Goal: Information Seeking & Learning: Learn about a topic

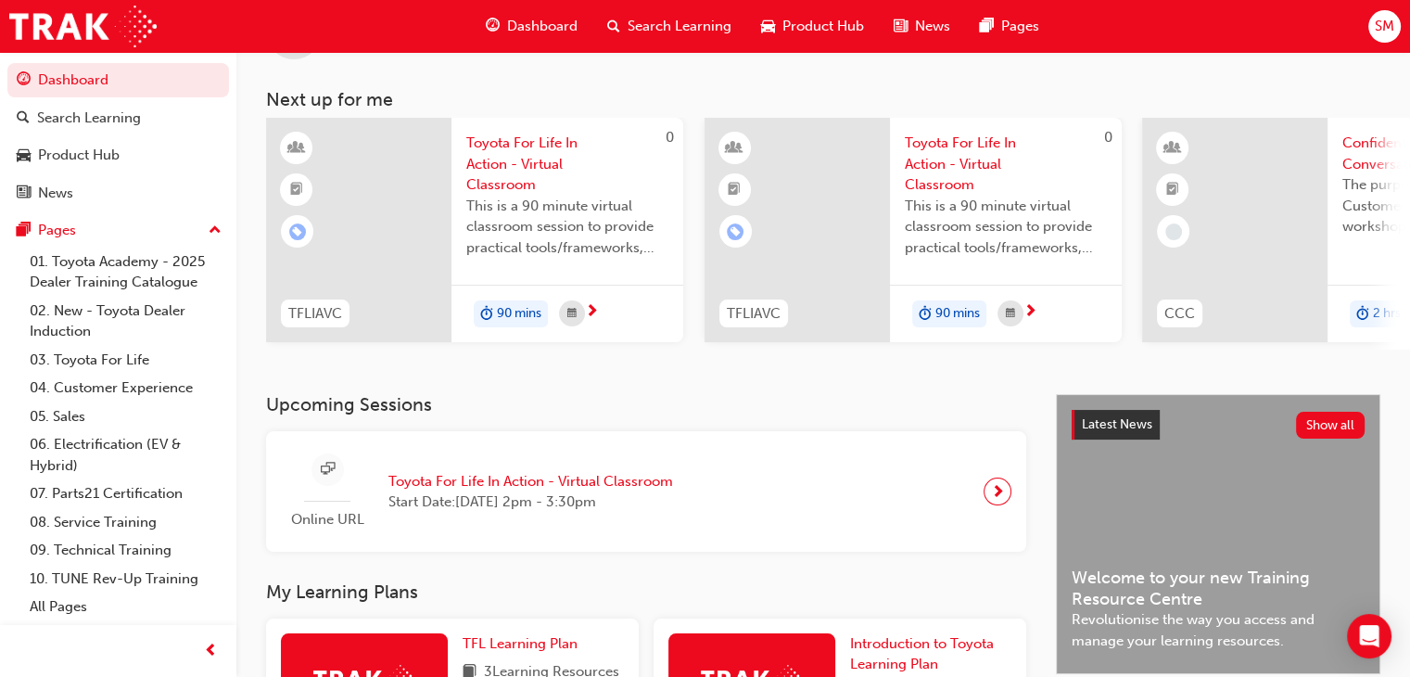
scroll to position [58, 0]
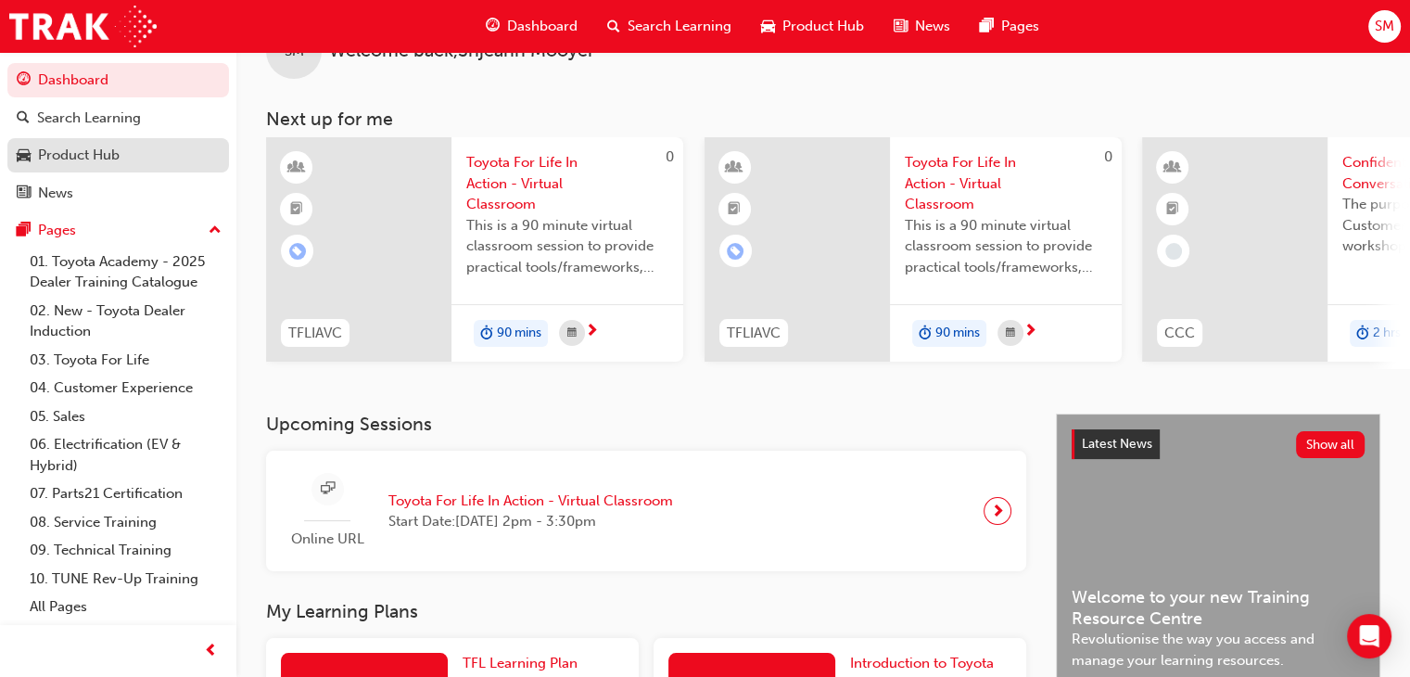
click at [132, 159] on div "Product Hub" at bounding box center [118, 155] width 203 height 23
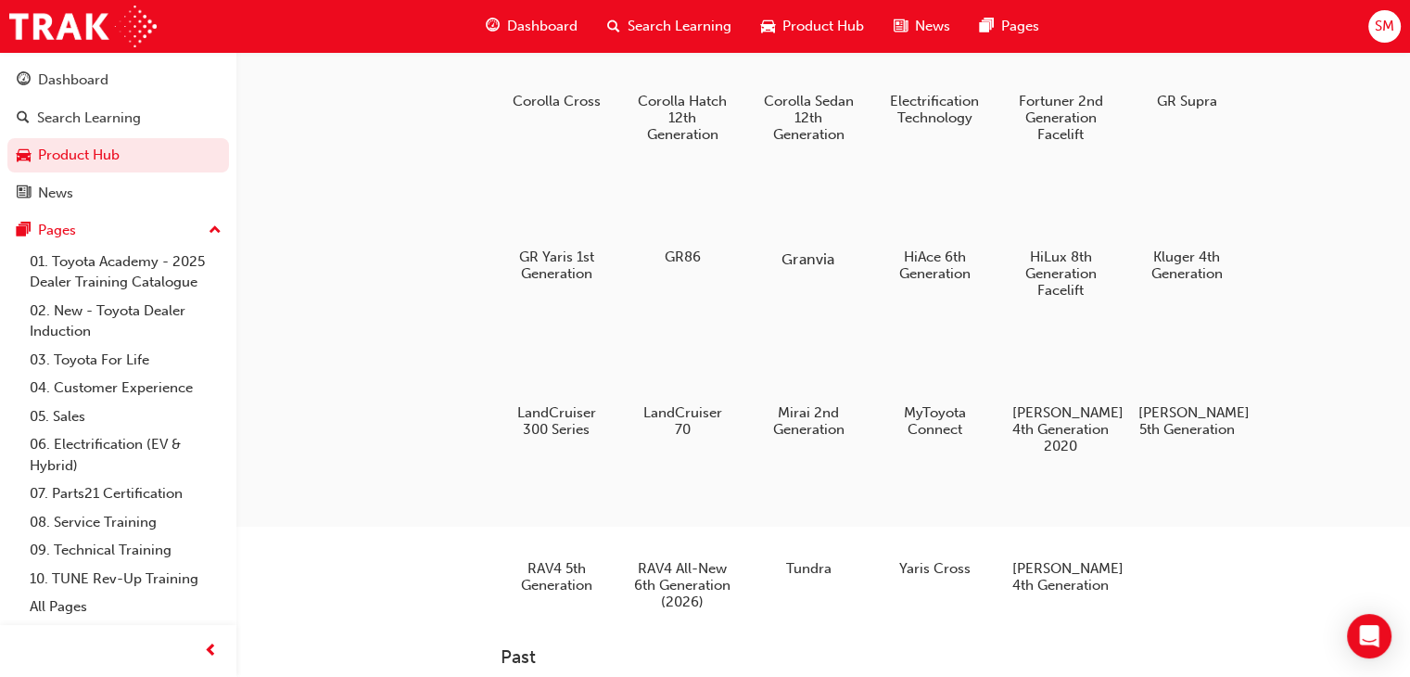
scroll to position [311, 0]
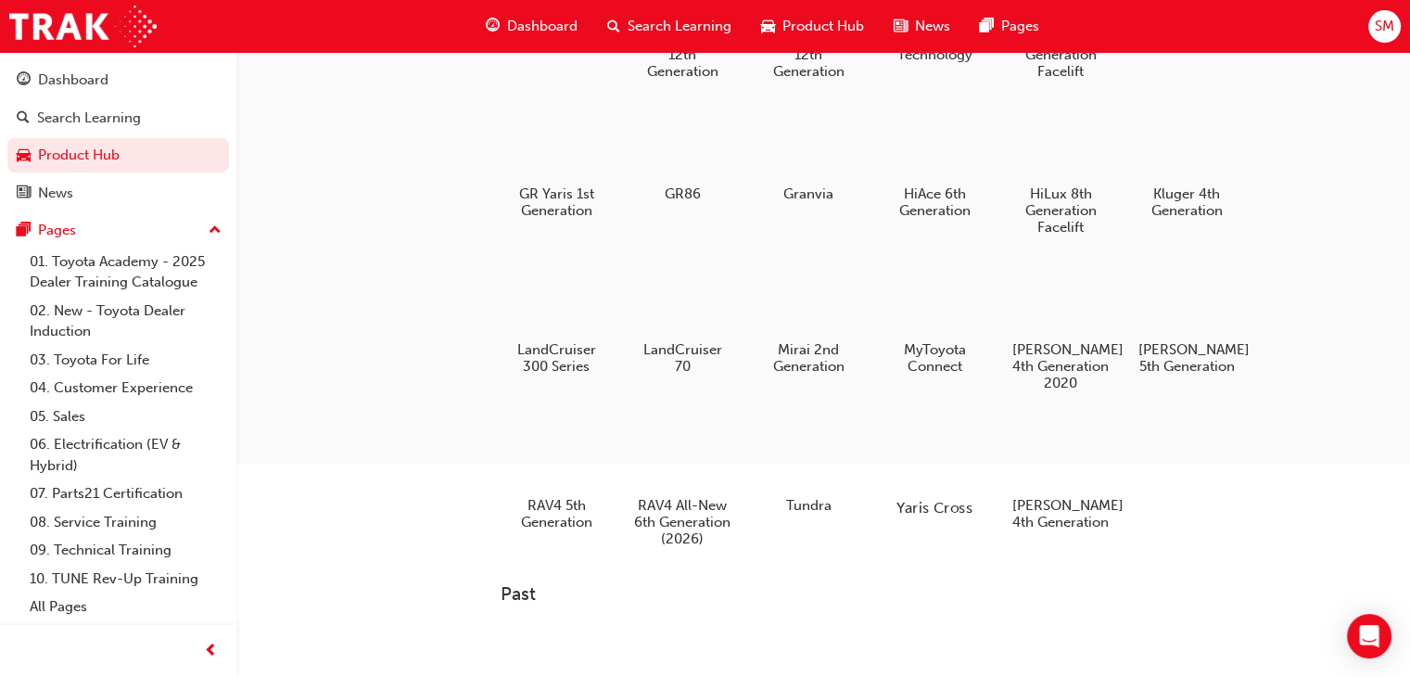
click at [944, 427] on div at bounding box center [934, 453] width 103 height 73
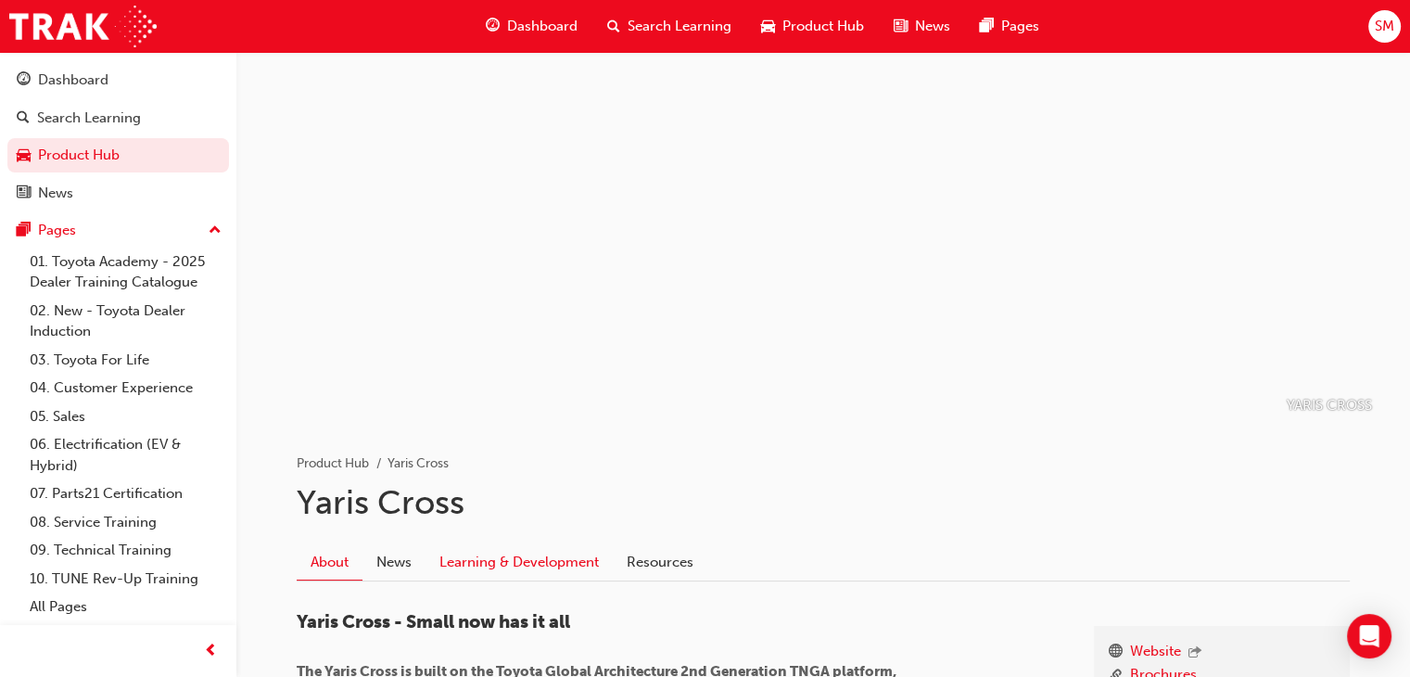
click at [484, 570] on link "Learning & Development" at bounding box center [519, 561] width 187 height 35
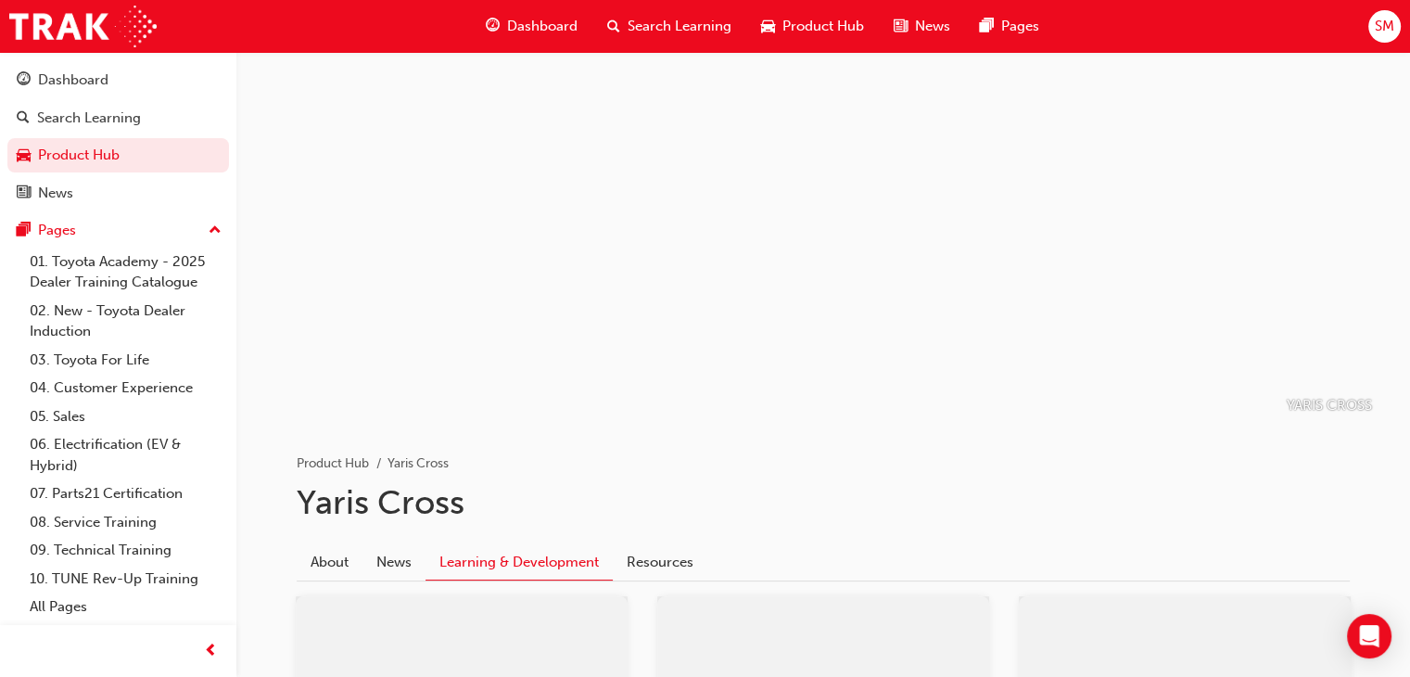
click at [484, 570] on link "Learning & Development" at bounding box center [519, 562] width 187 height 36
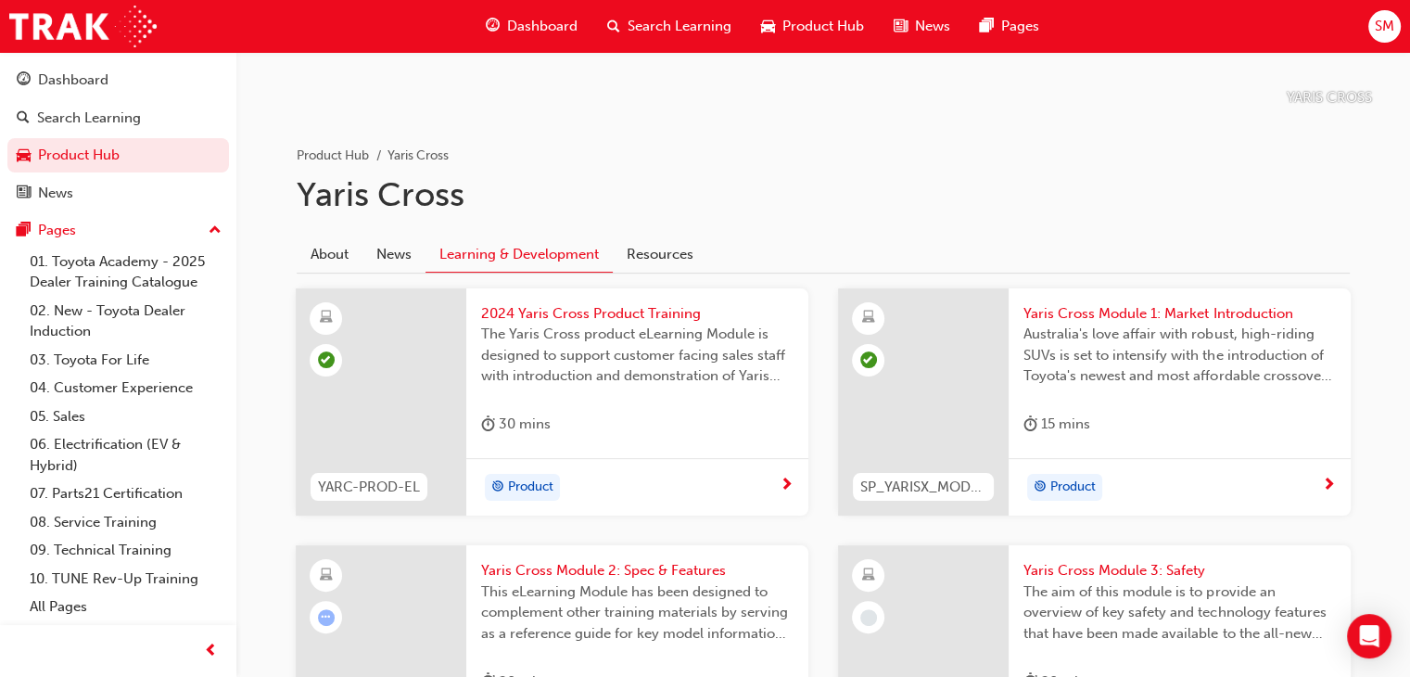
scroll to position [539, 0]
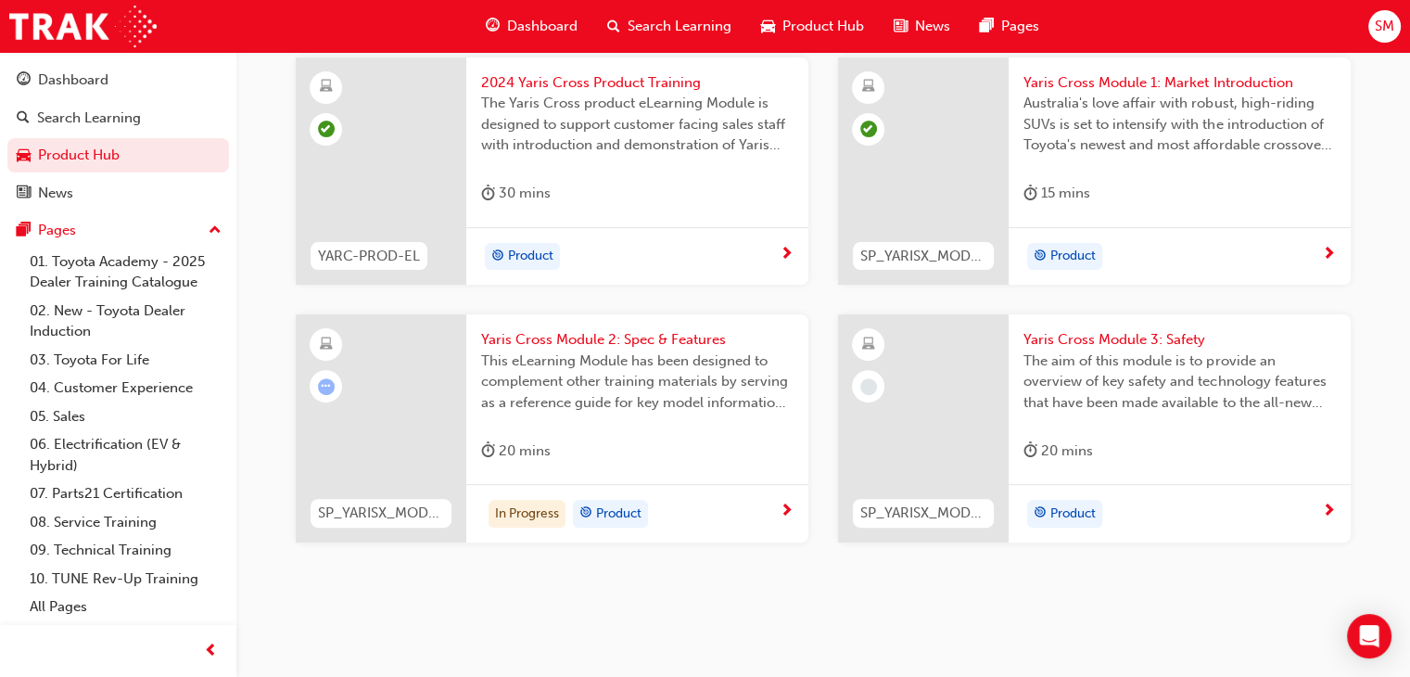
click at [722, 514] on div "In Progress Product" at bounding box center [630, 514] width 299 height 28
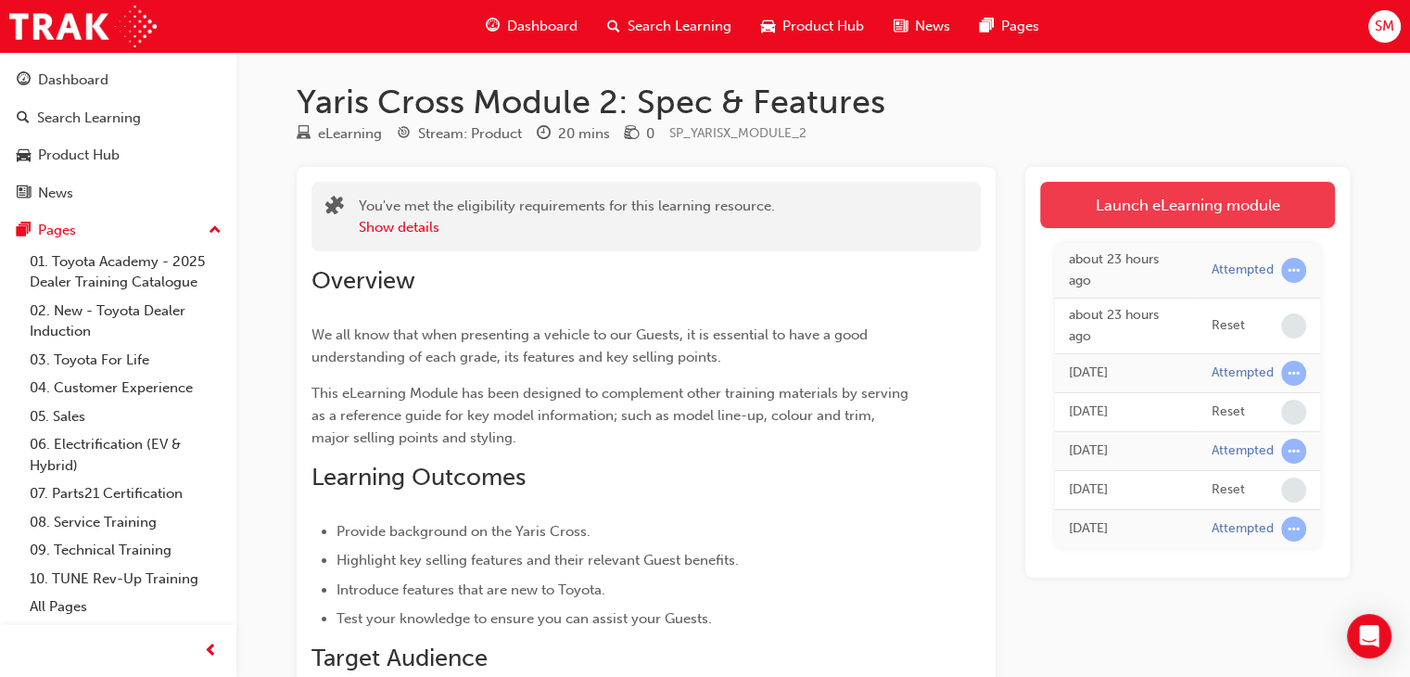
click at [1136, 204] on link "Launch eLearning module" at bounding box center [1187, 205] width 295 height 46
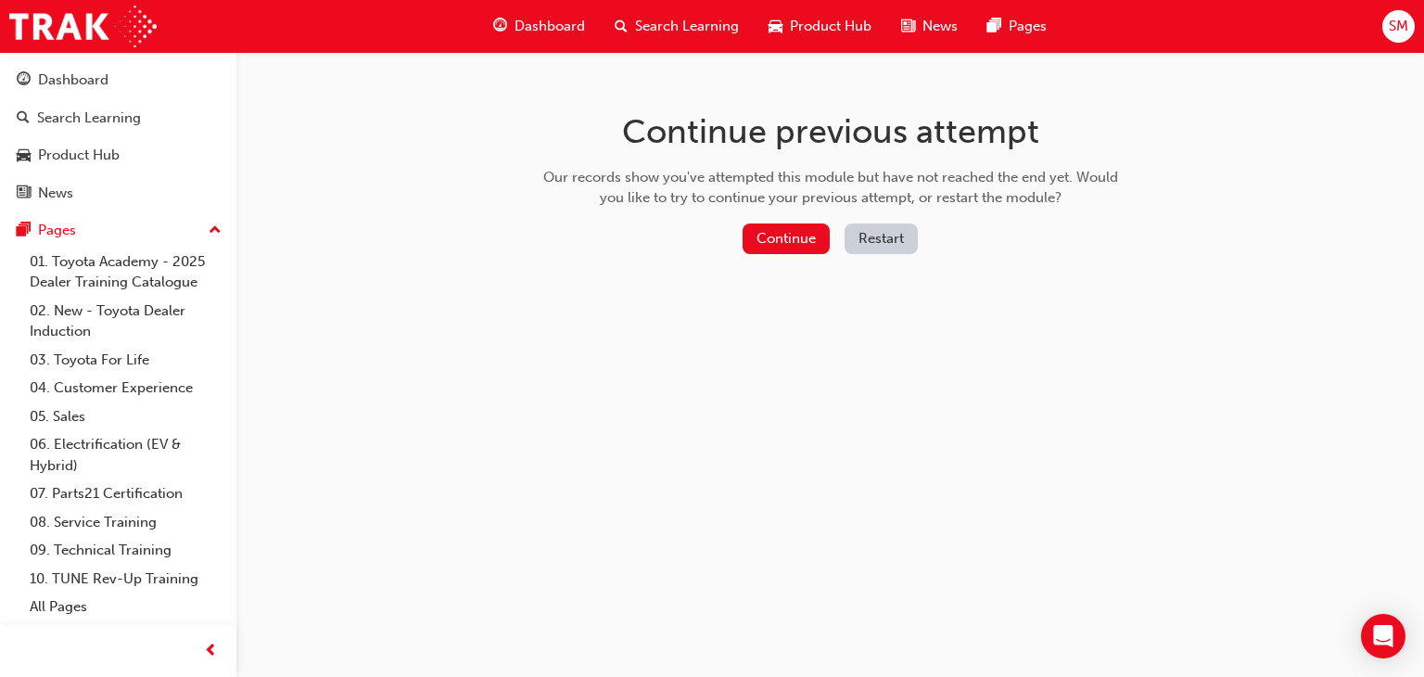
click at [881, 225] on button "Restart" at bounding box center [881, 238] width 73 height 31
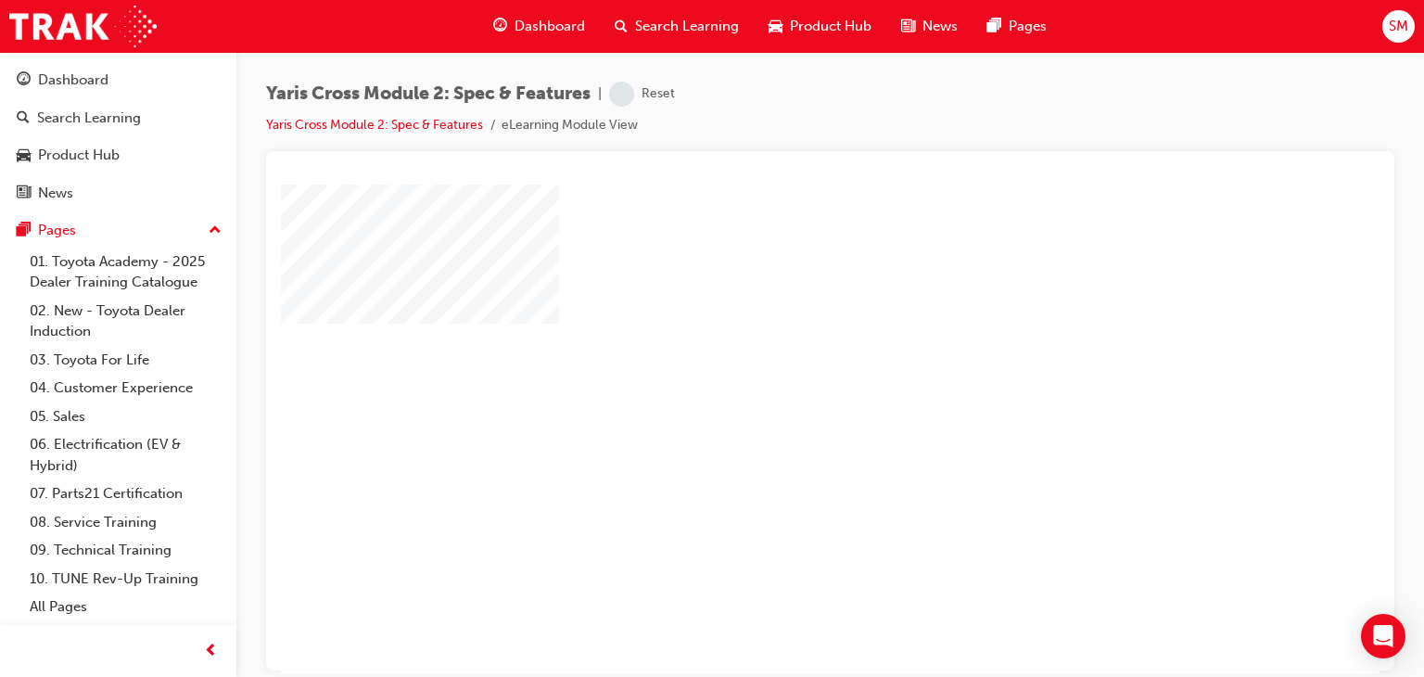
scroll to position [220, 0]
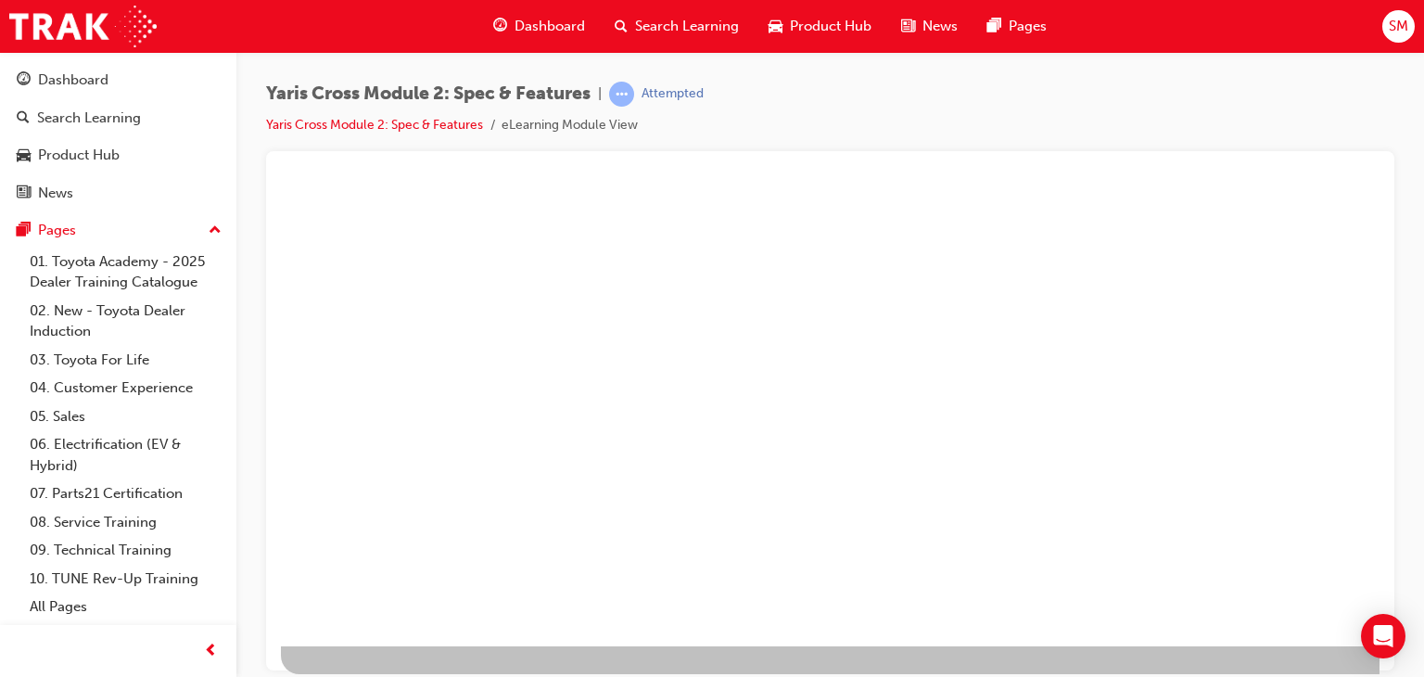
click at [834, 449] on div at bounding box center [911, 311] width 1261 height 667
click at [777, 169] on div "play" at bounding box center [777, 169] width 0 height 0
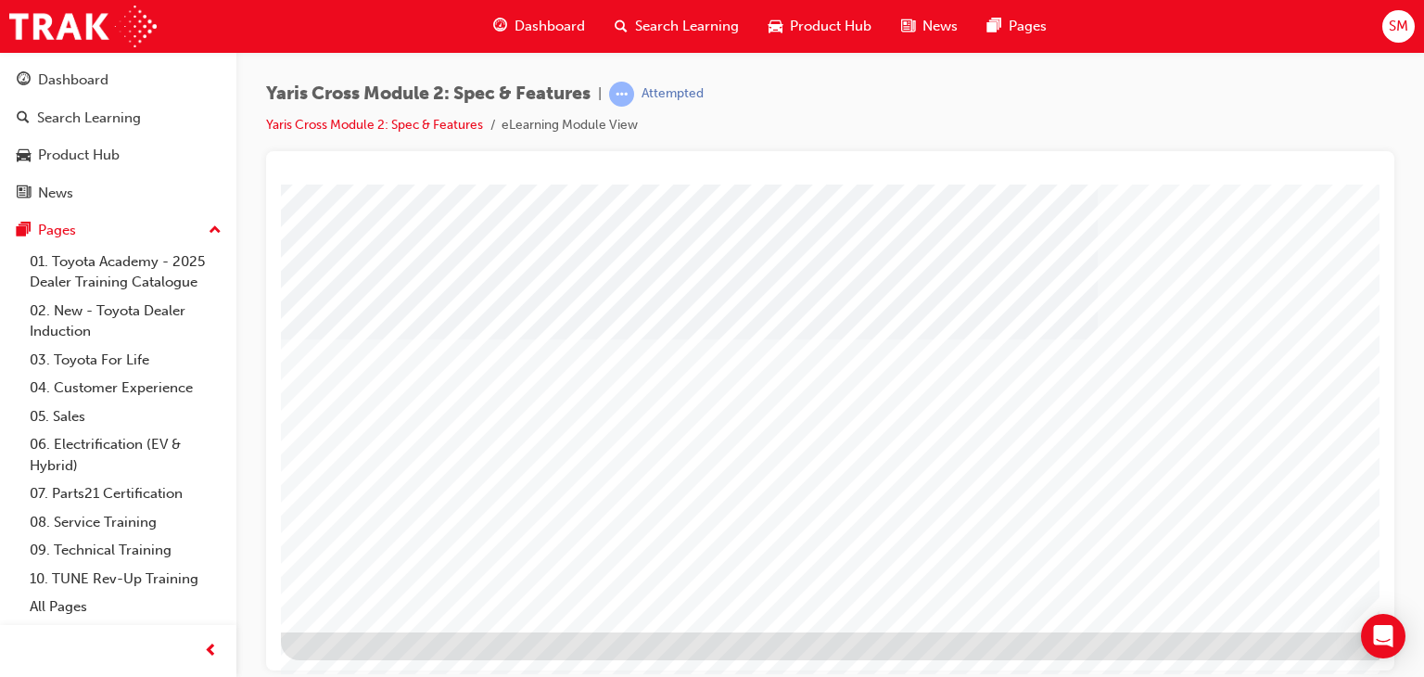
scroll to position [220, 176]
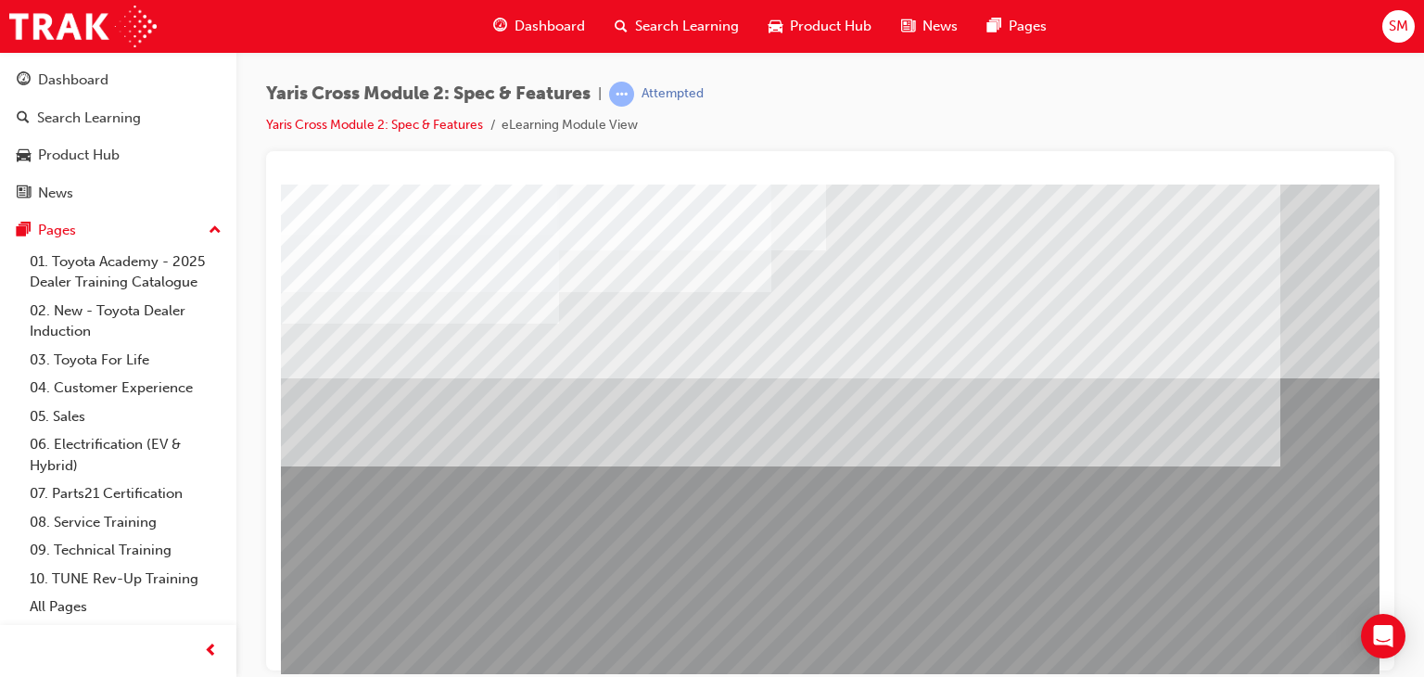
scroll to position [220, 0]
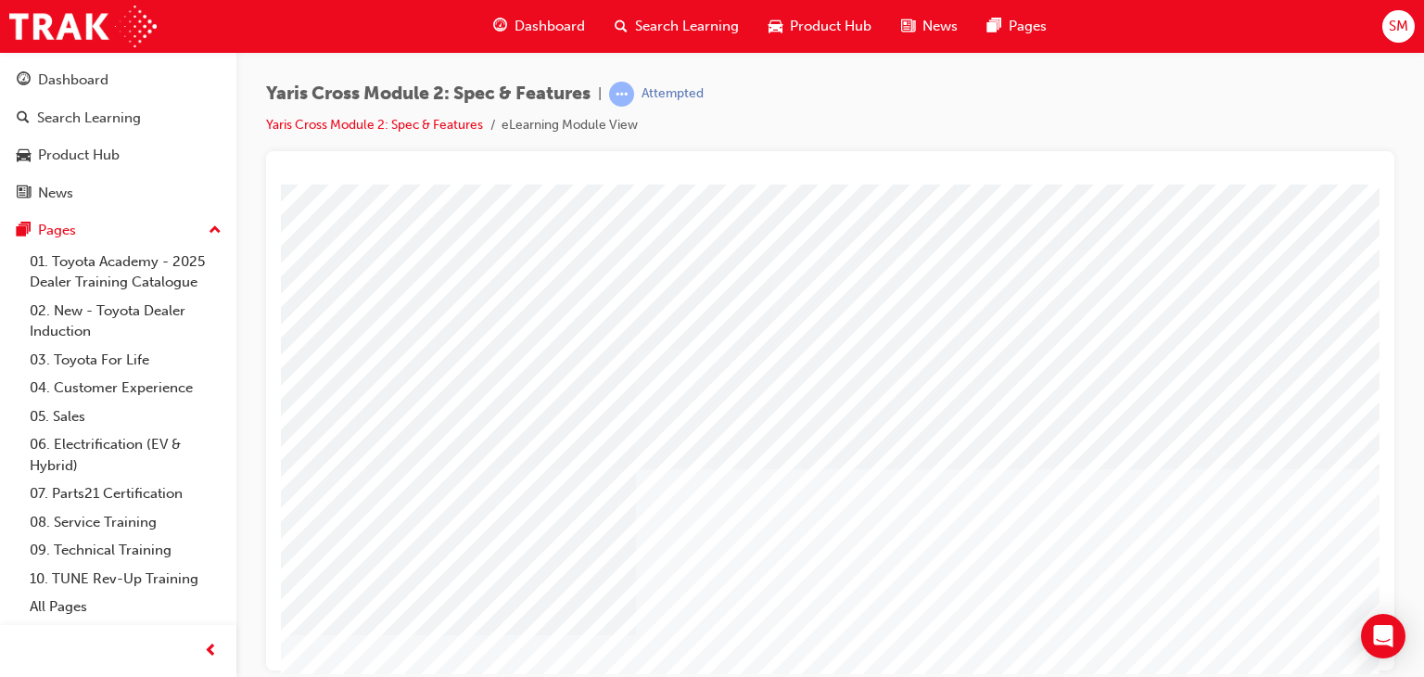
scroll to position [220, 0]
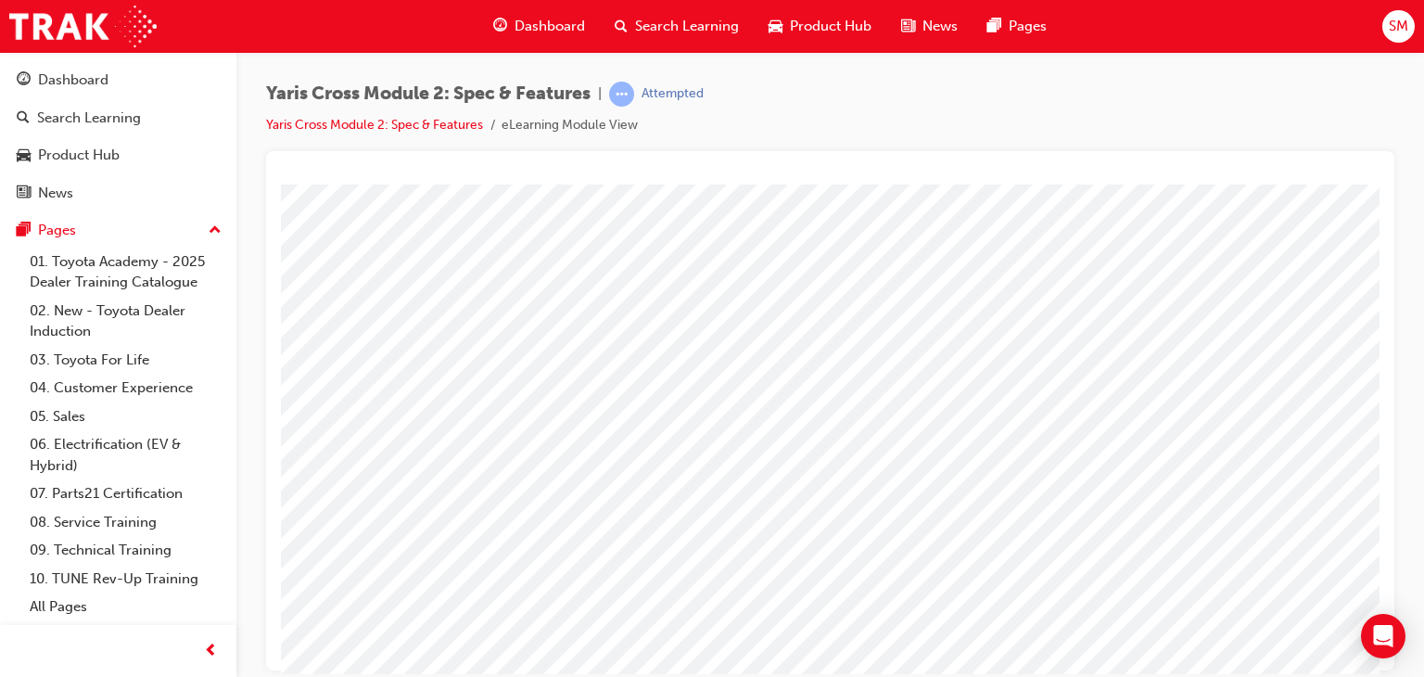
scroll to position [220, 0]
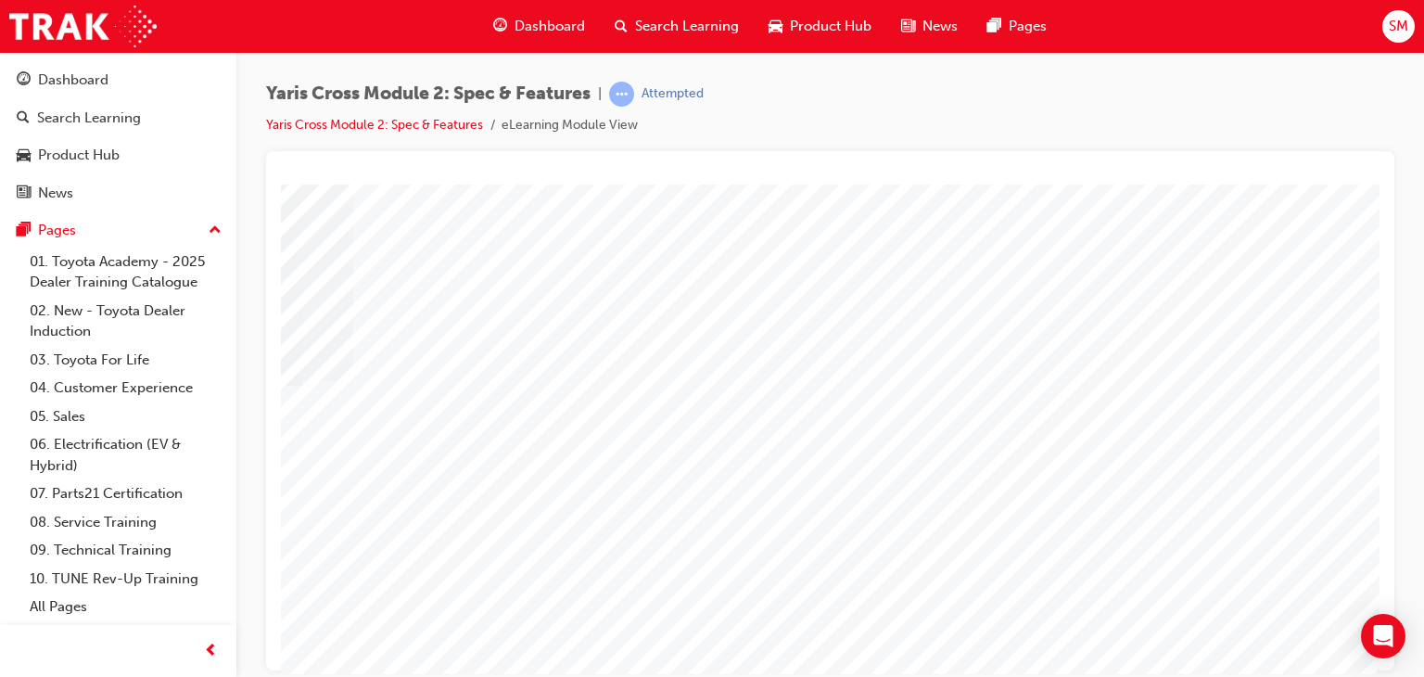
scroll to position [152, 163]
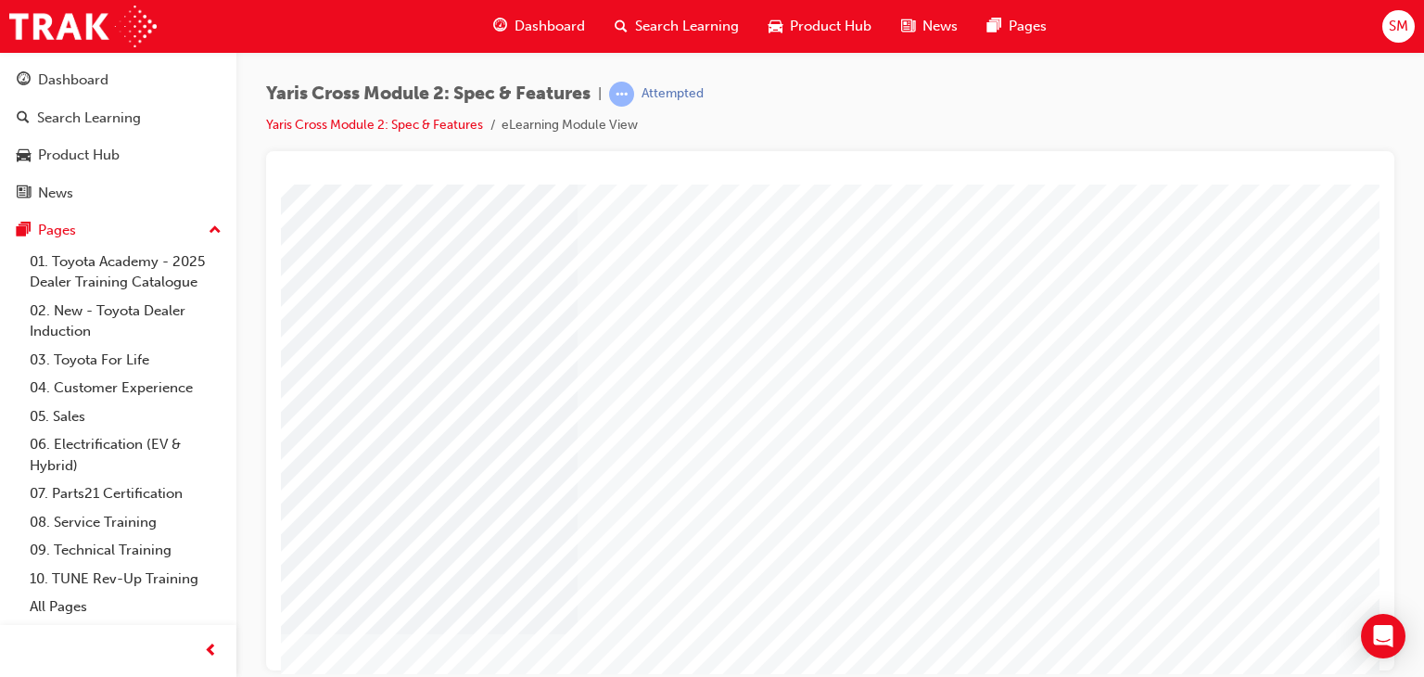
scroll to position [220, 0]
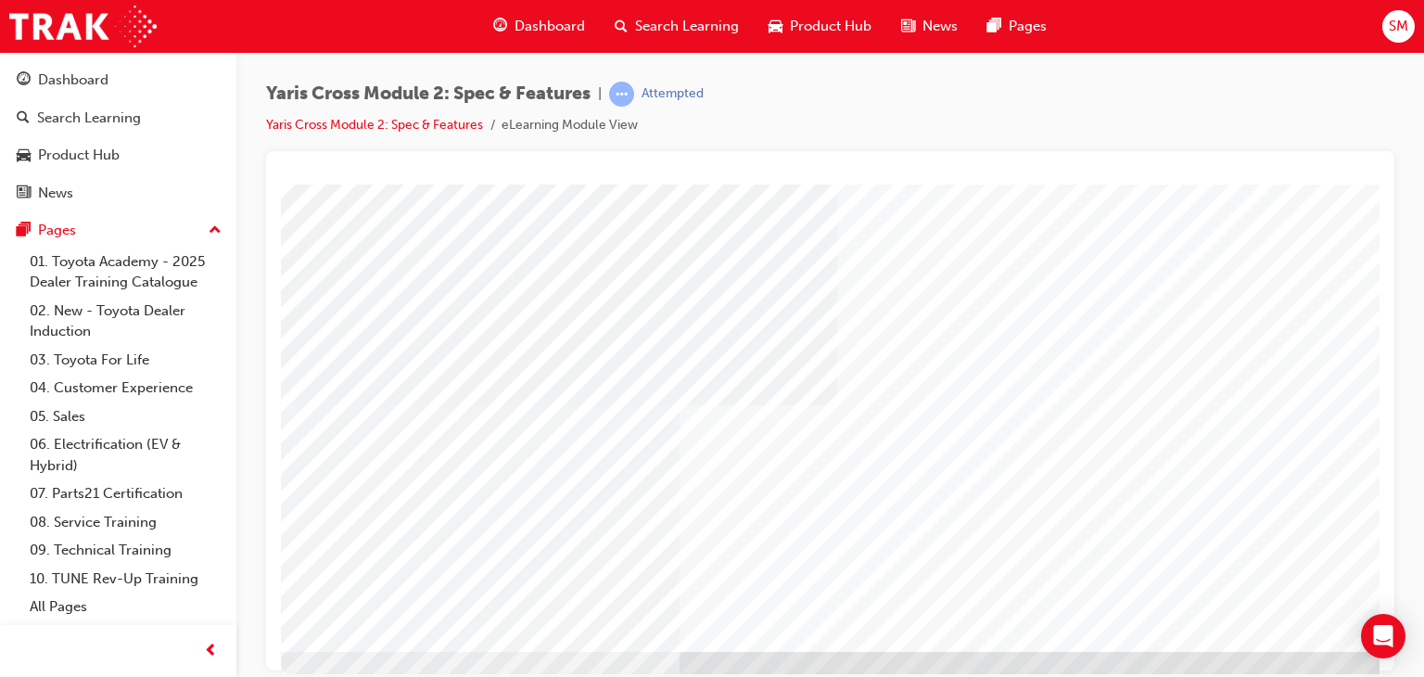
scroll to position [200, 176]
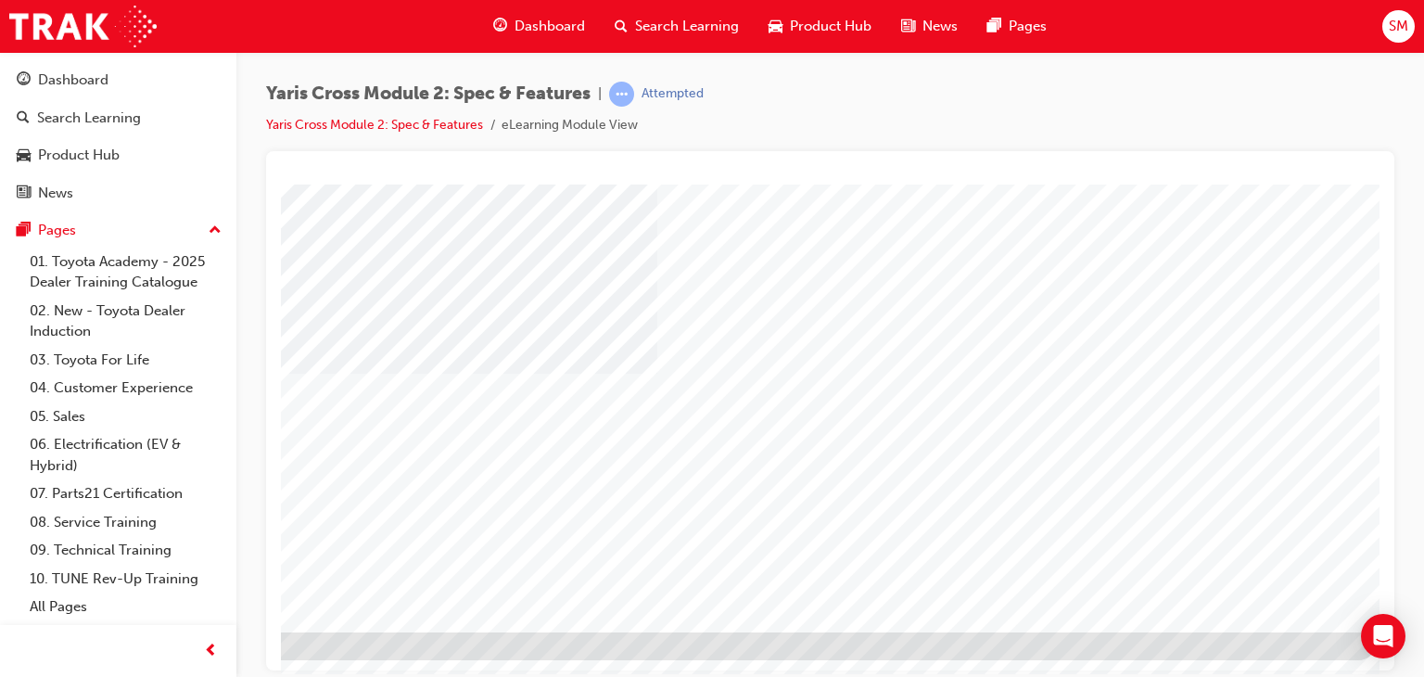
scroll to position [220, 163]
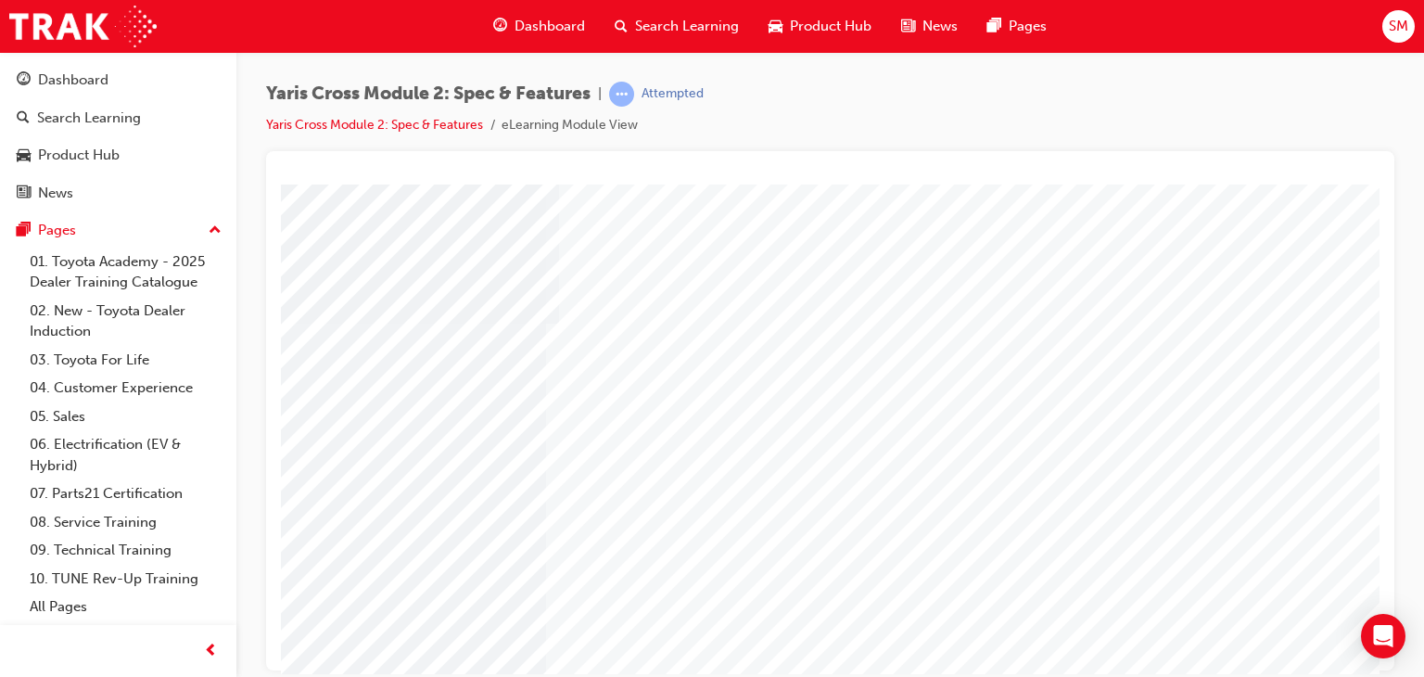
scroll to position [220, 0]
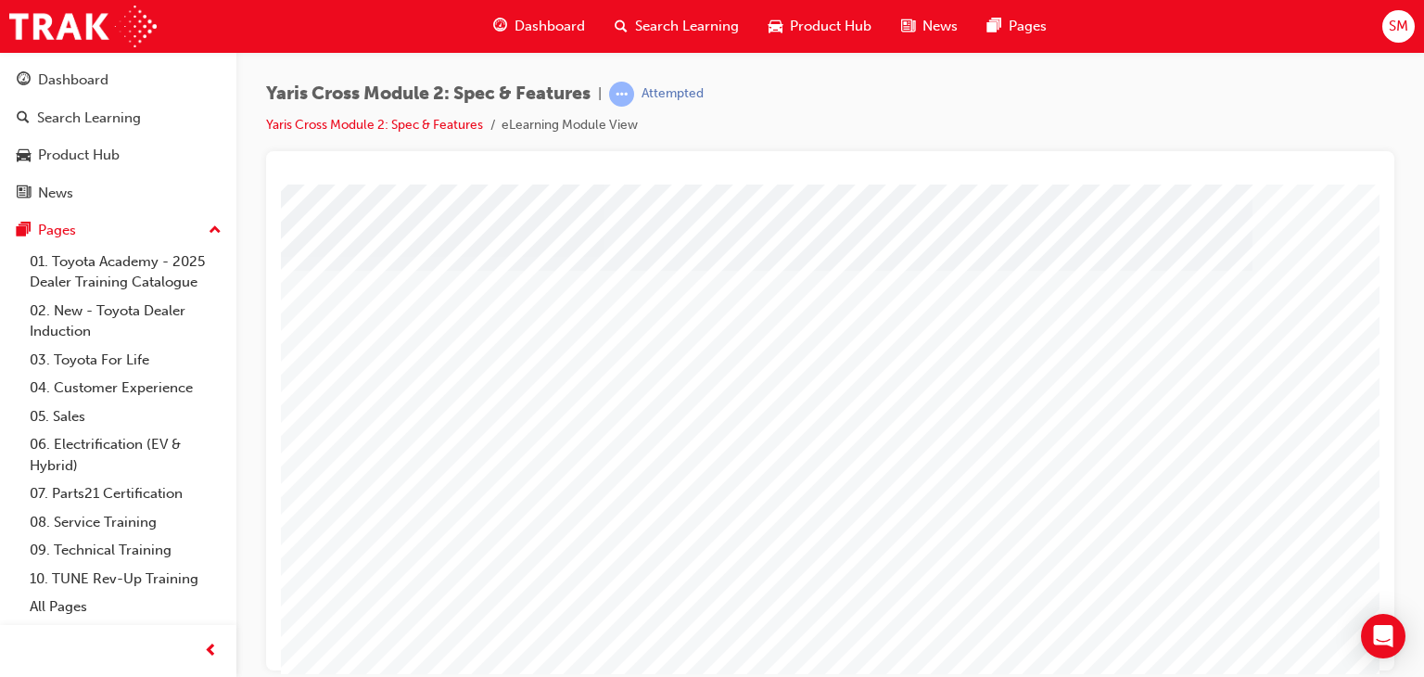
scroll to position [177, 176]
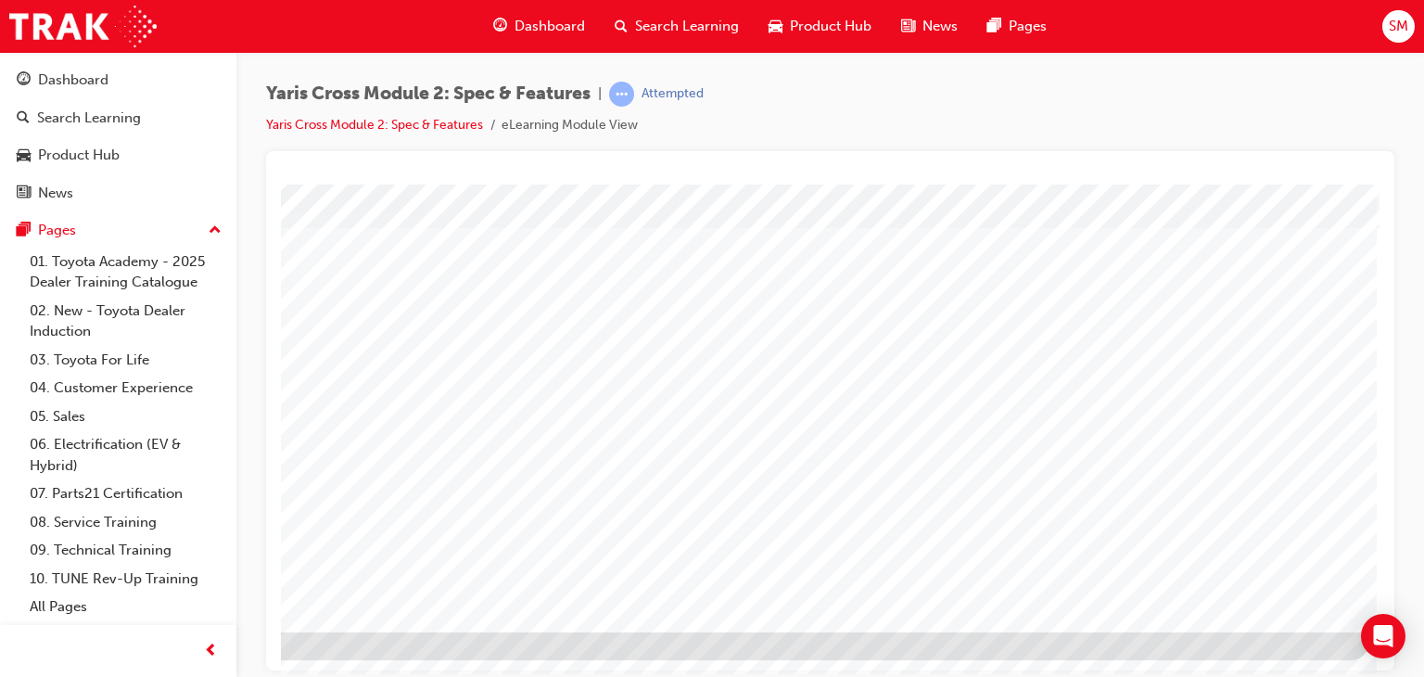
scroll to position [220, 176]
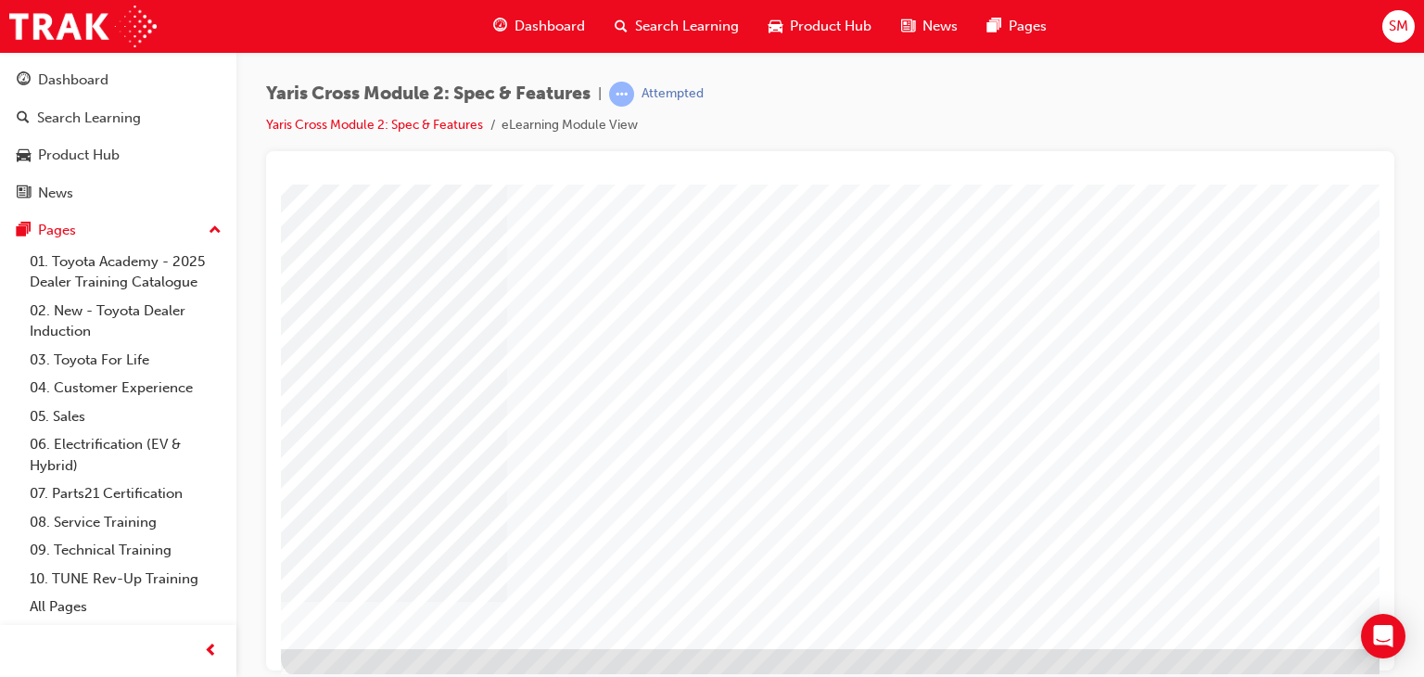
scroll to position [203, 176]
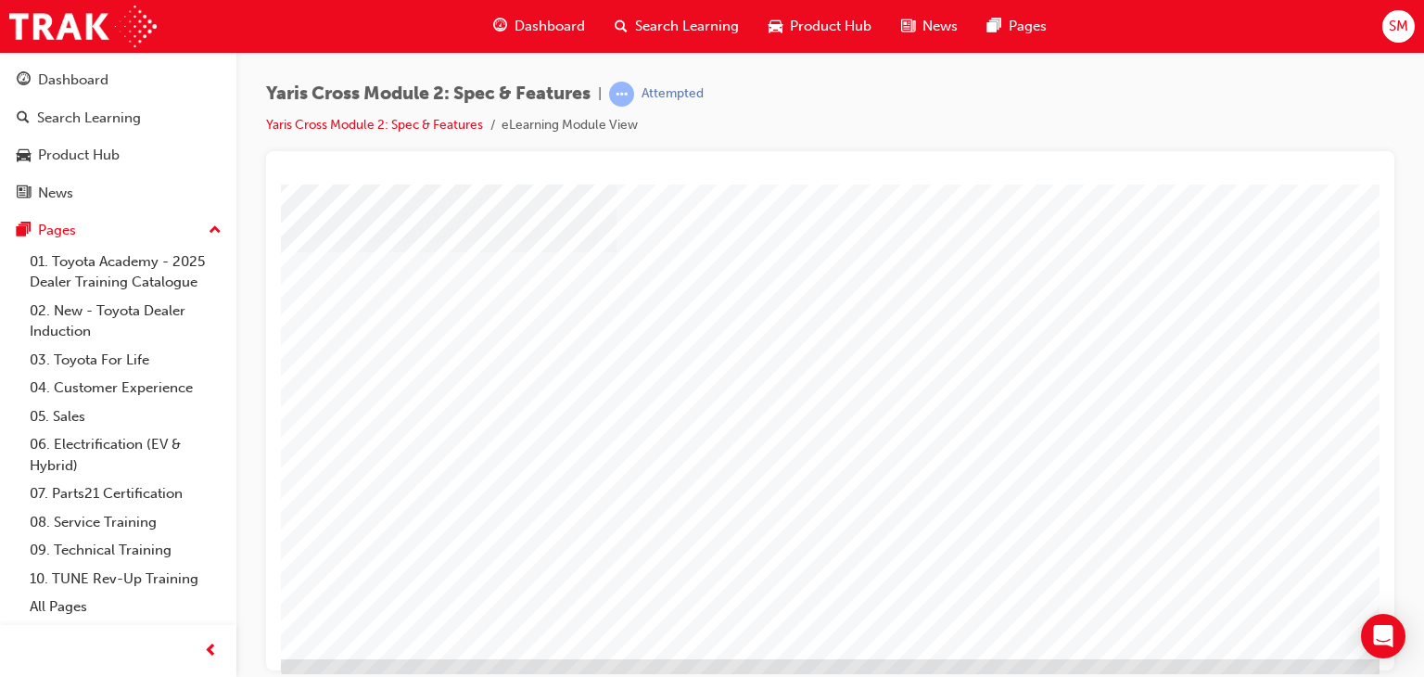
scroll to position [205, 0]
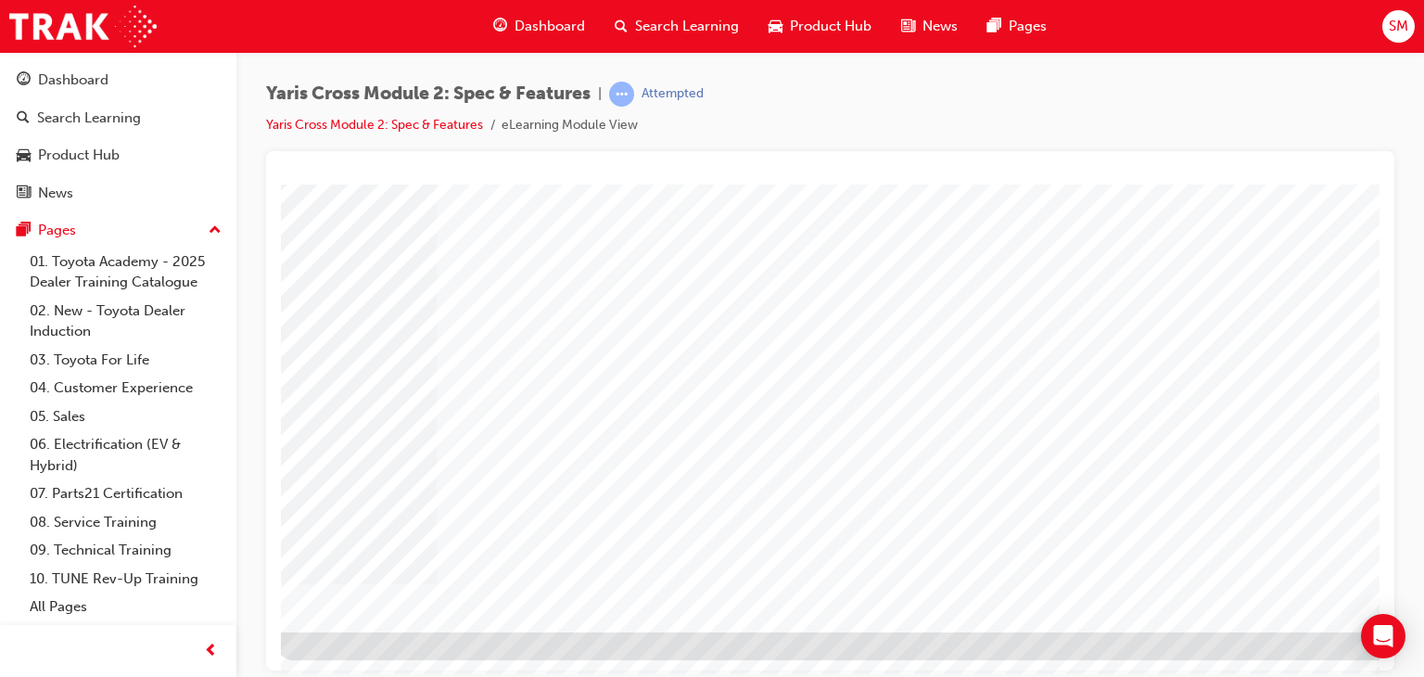
scroll to position [220, 176]
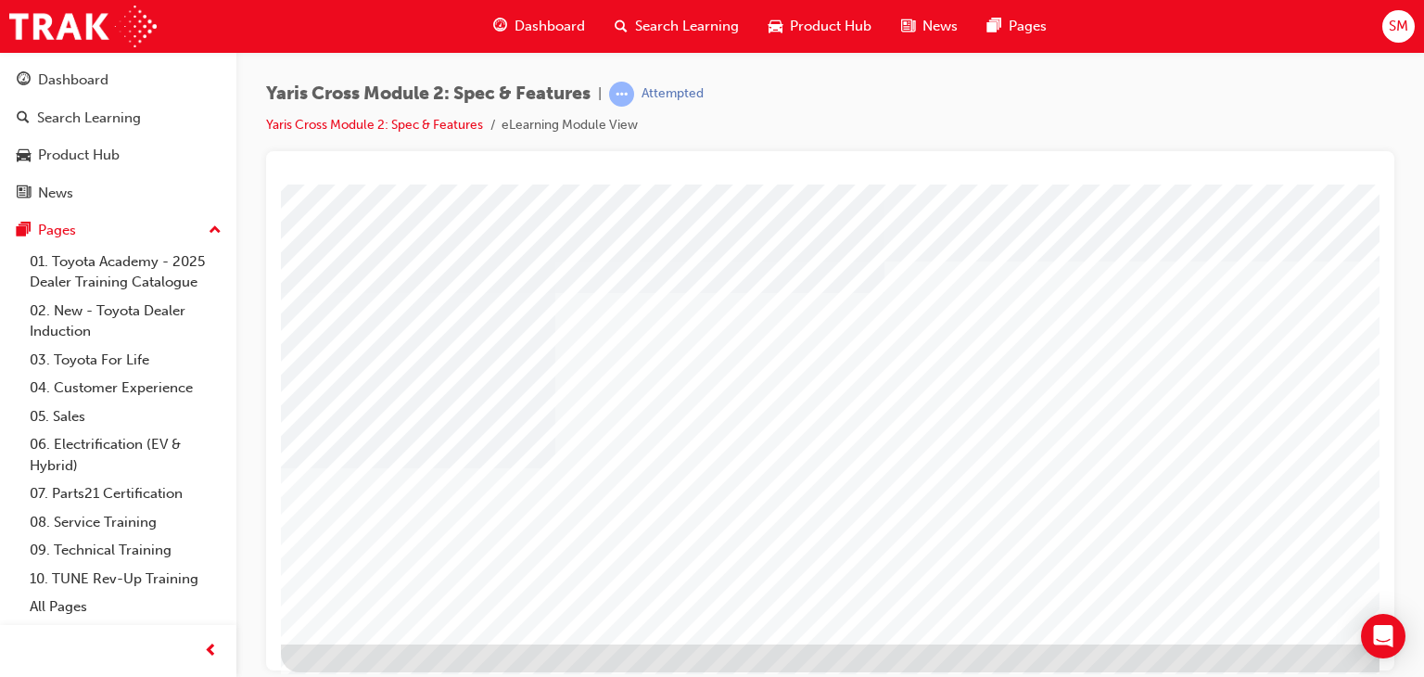
scroll to position [220, 0]
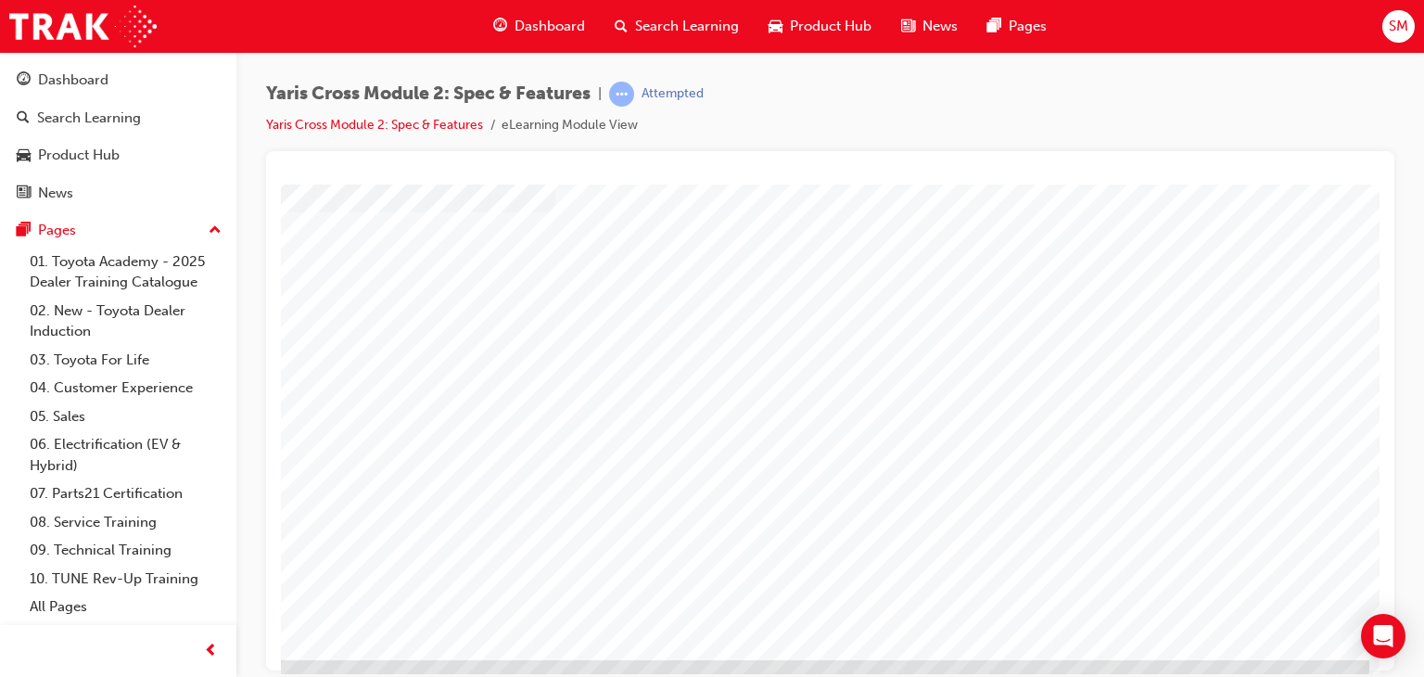
scroll to position [192, 174]
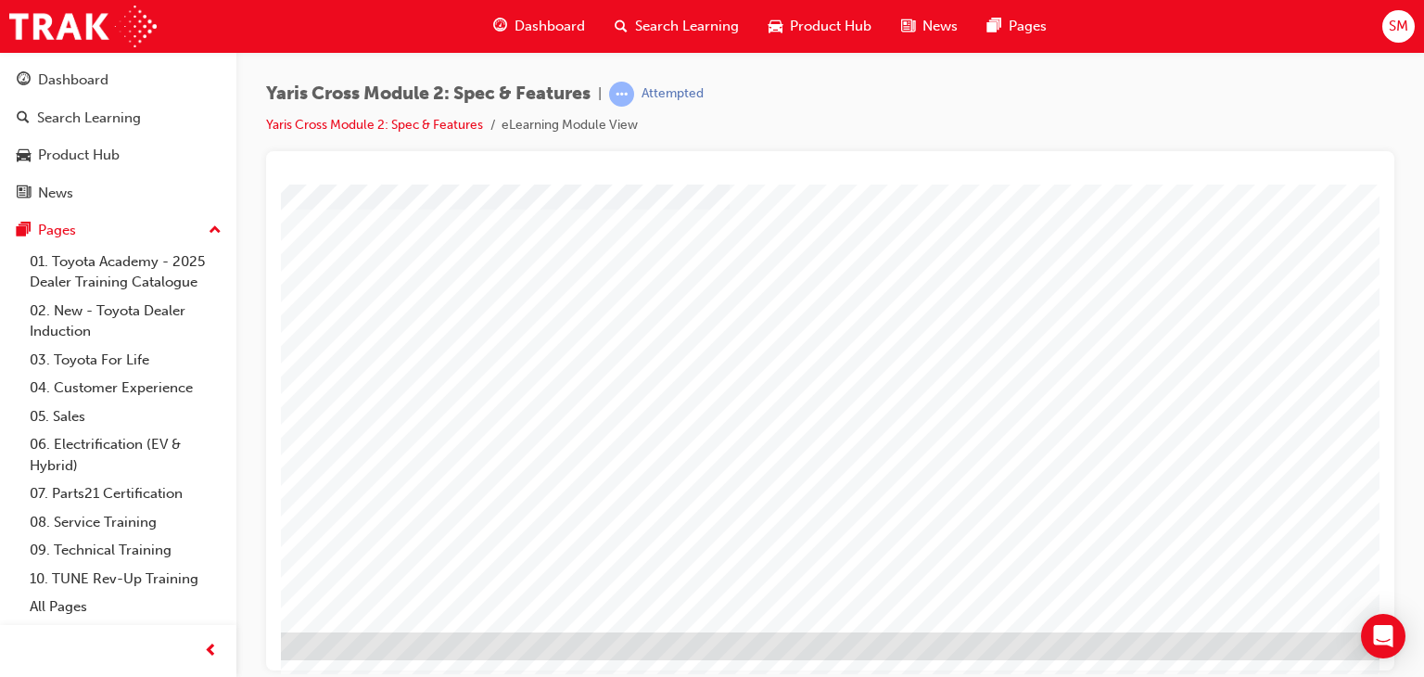
scroll to position [220, 141]
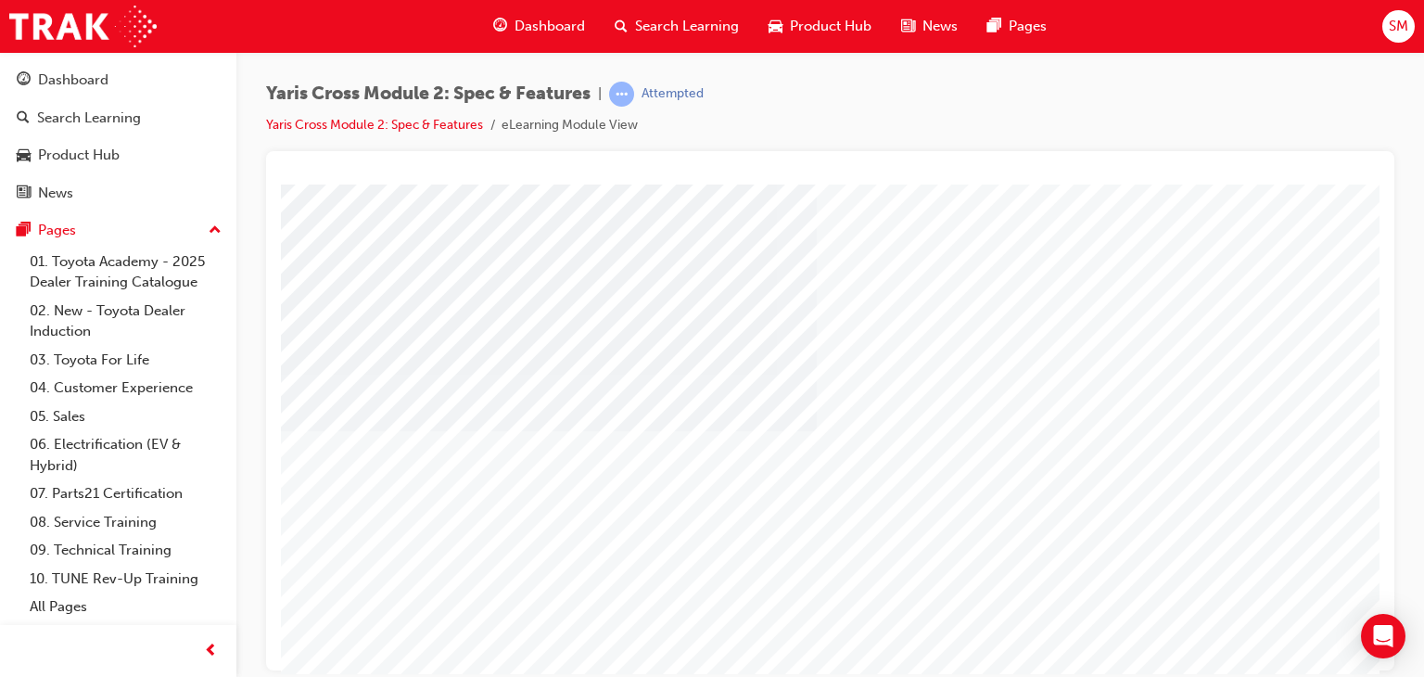
scroll to position [158, 0]
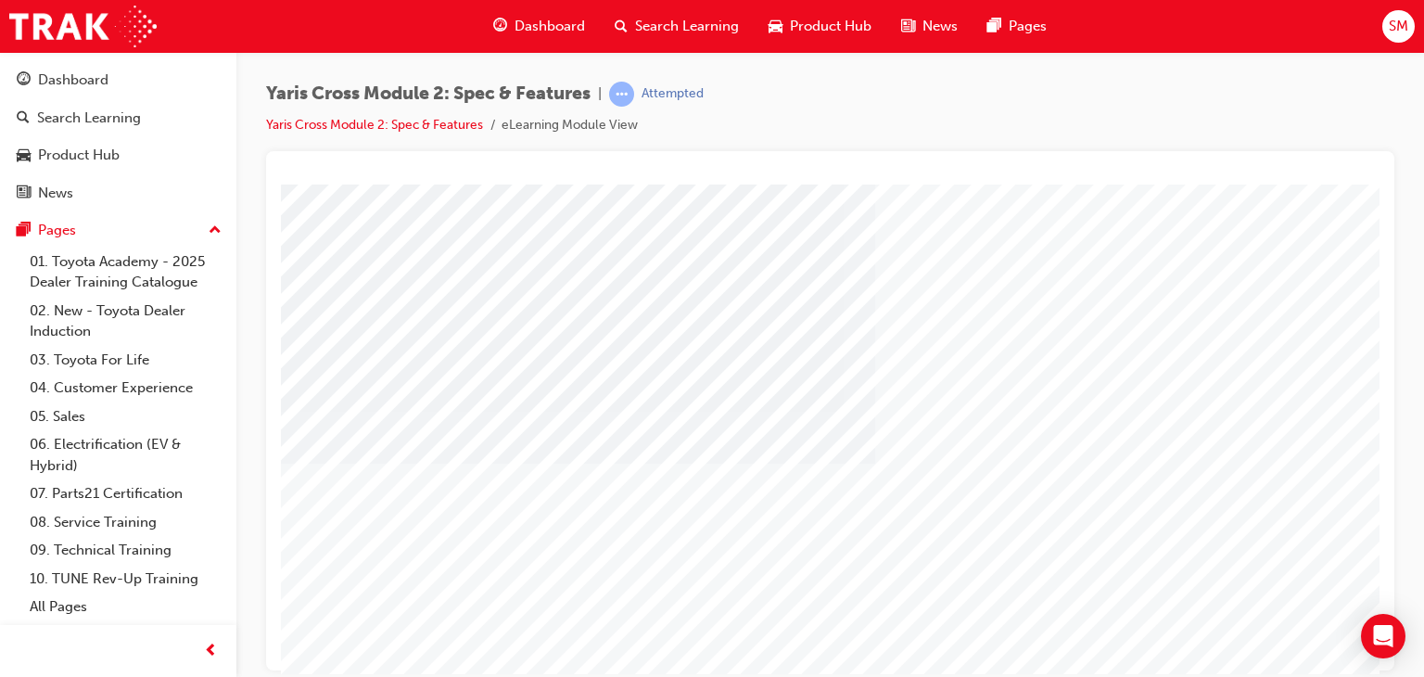
scroll to position [220, 0]
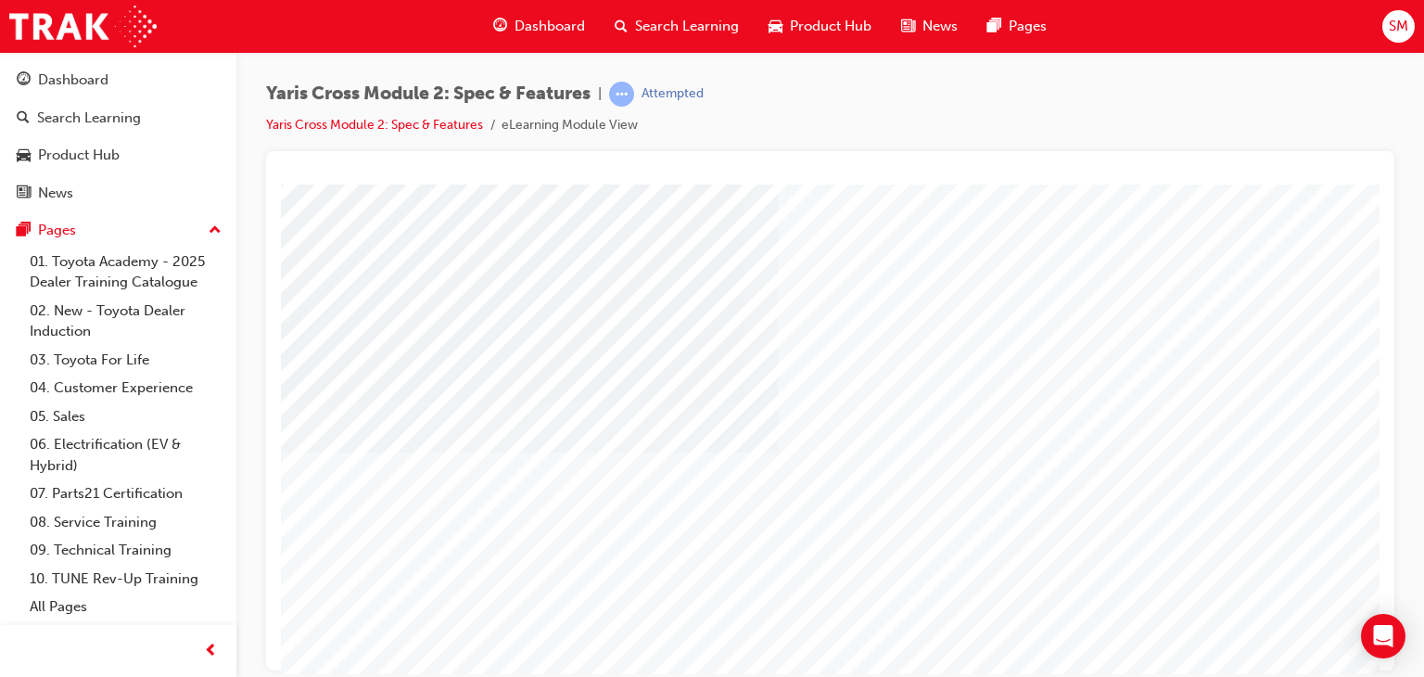
scroll to position [107, 0]
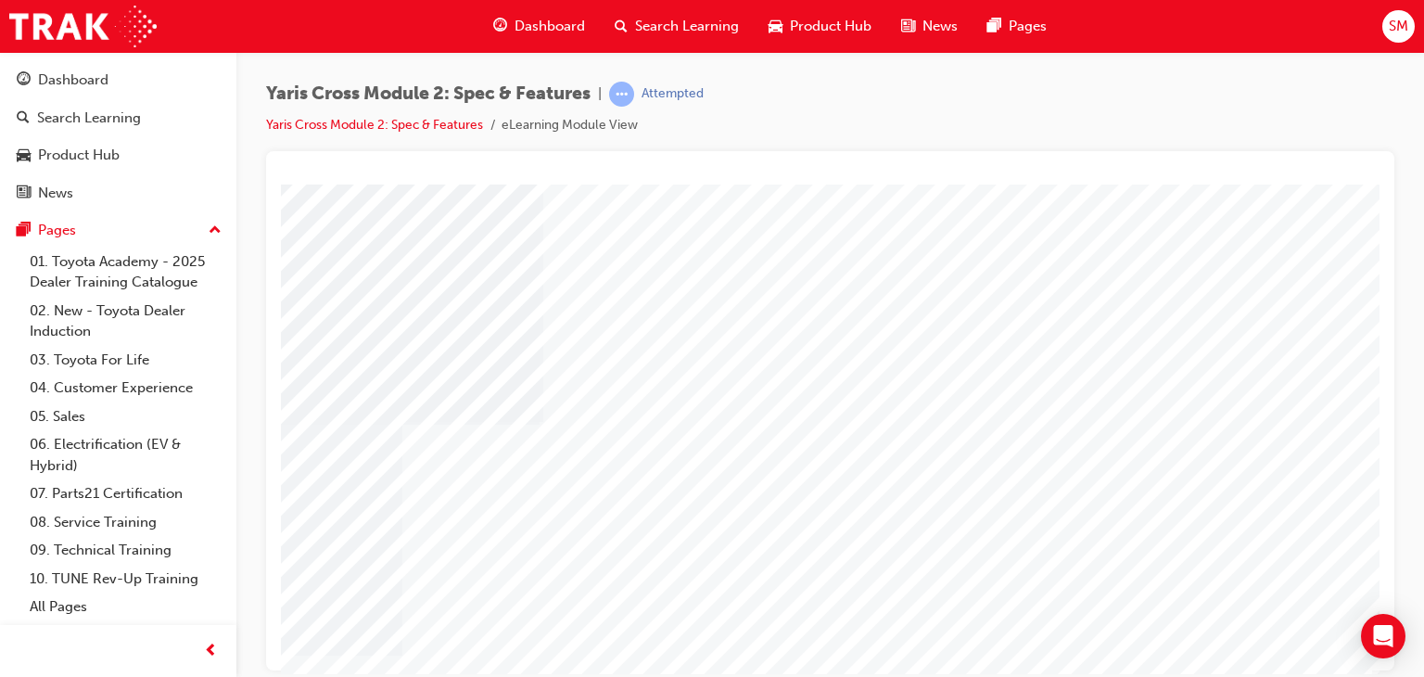
scroll to position [220, 176]
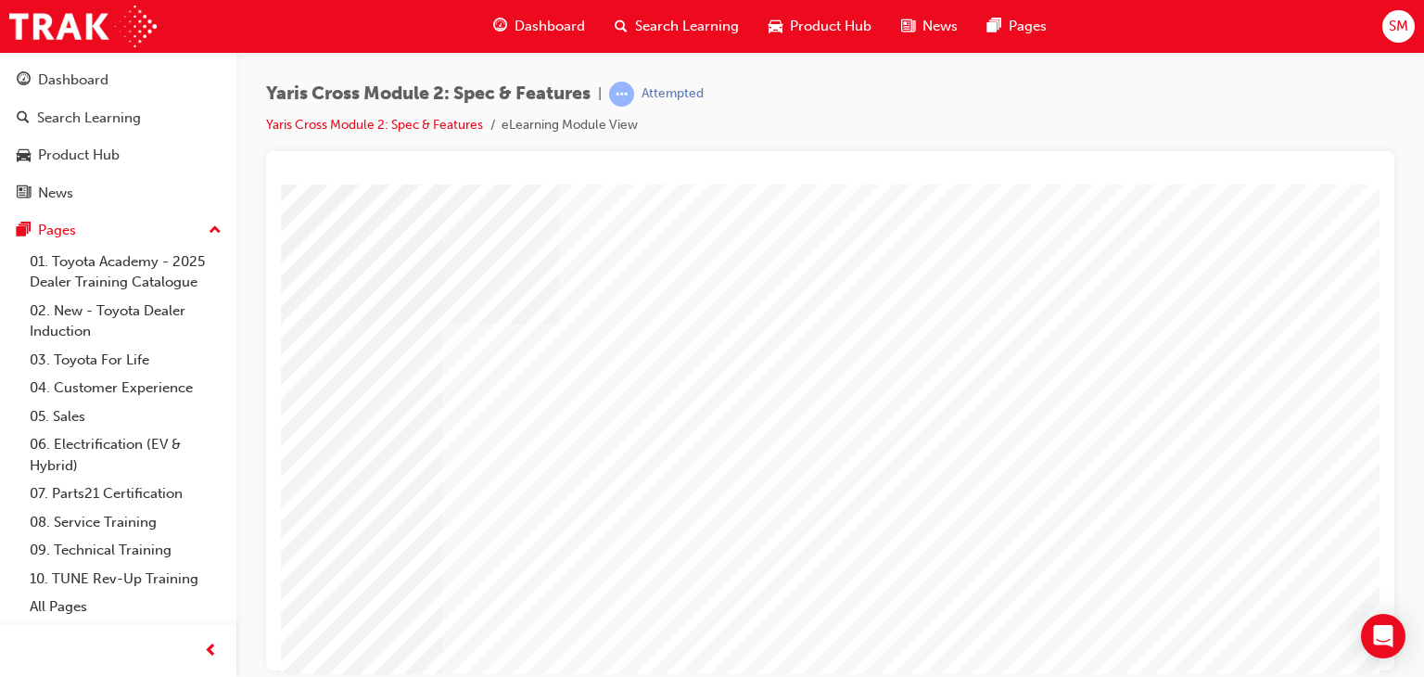
scroll to position [220, 0]
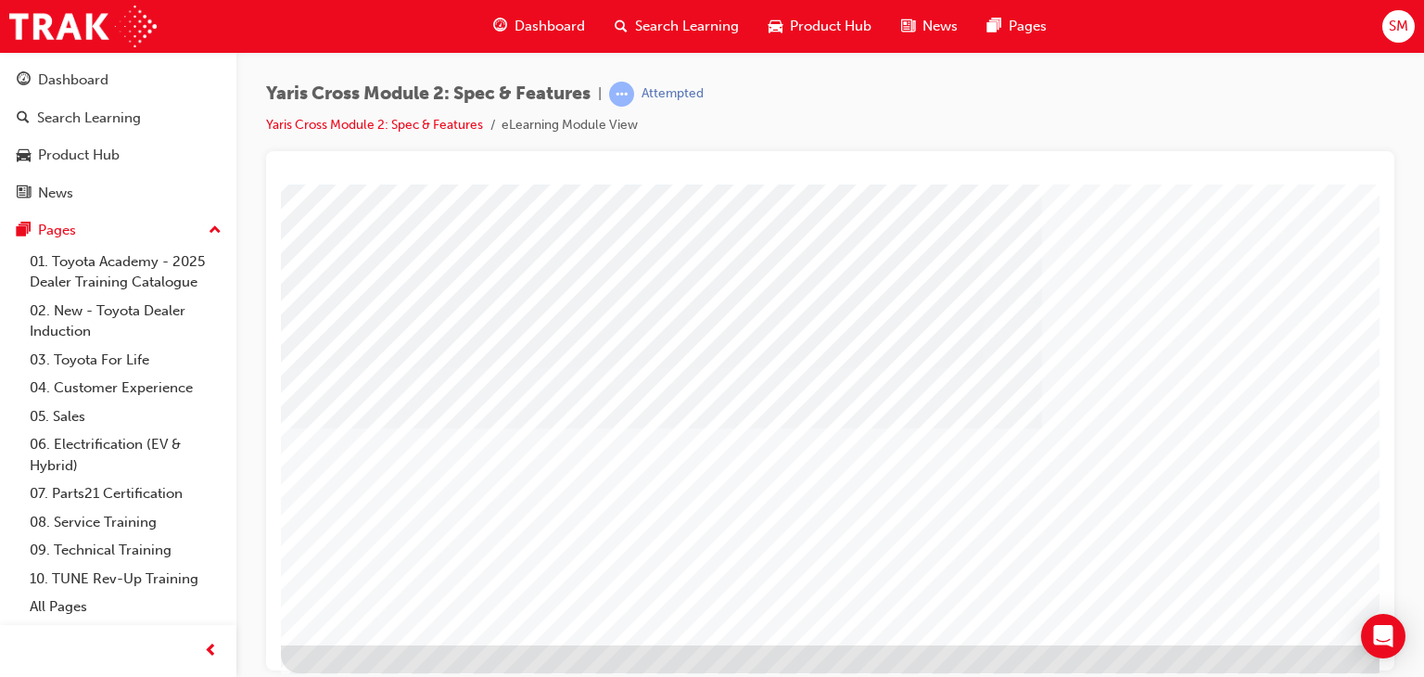
scroll to position [213, 0]
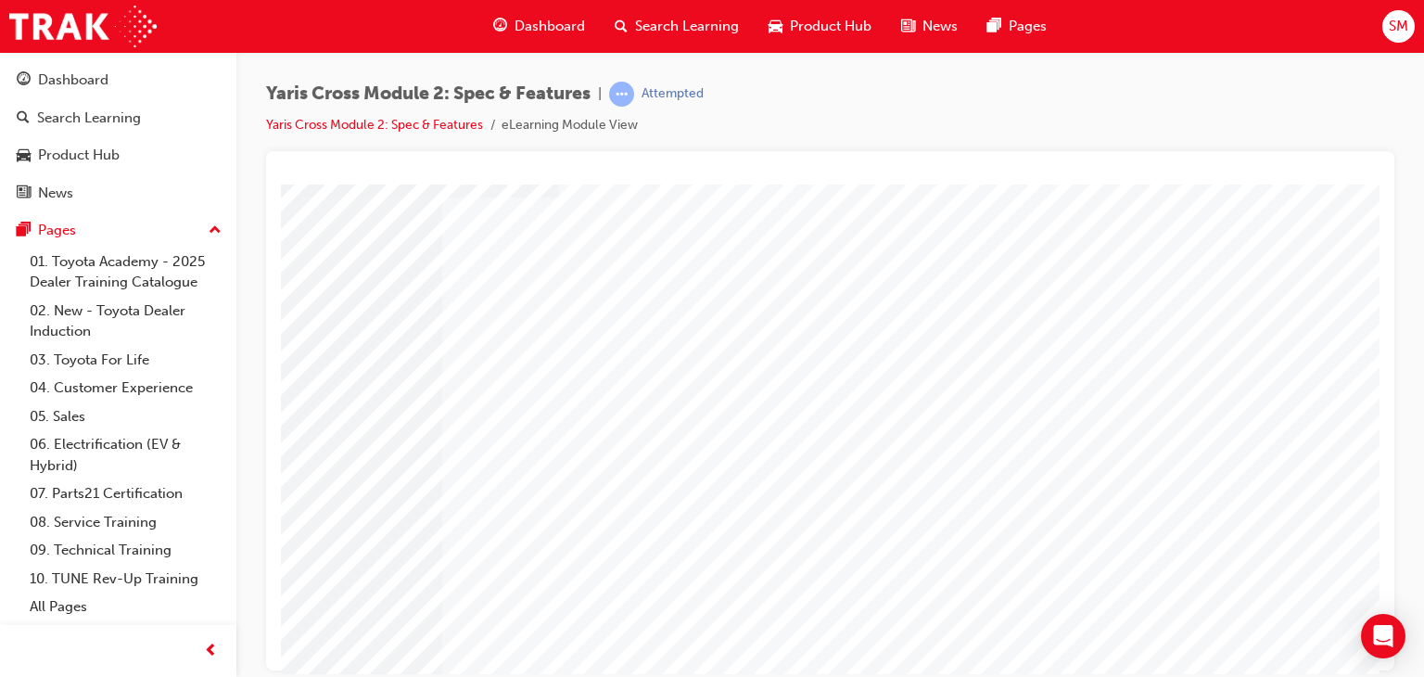
scroll to position [220, 0]
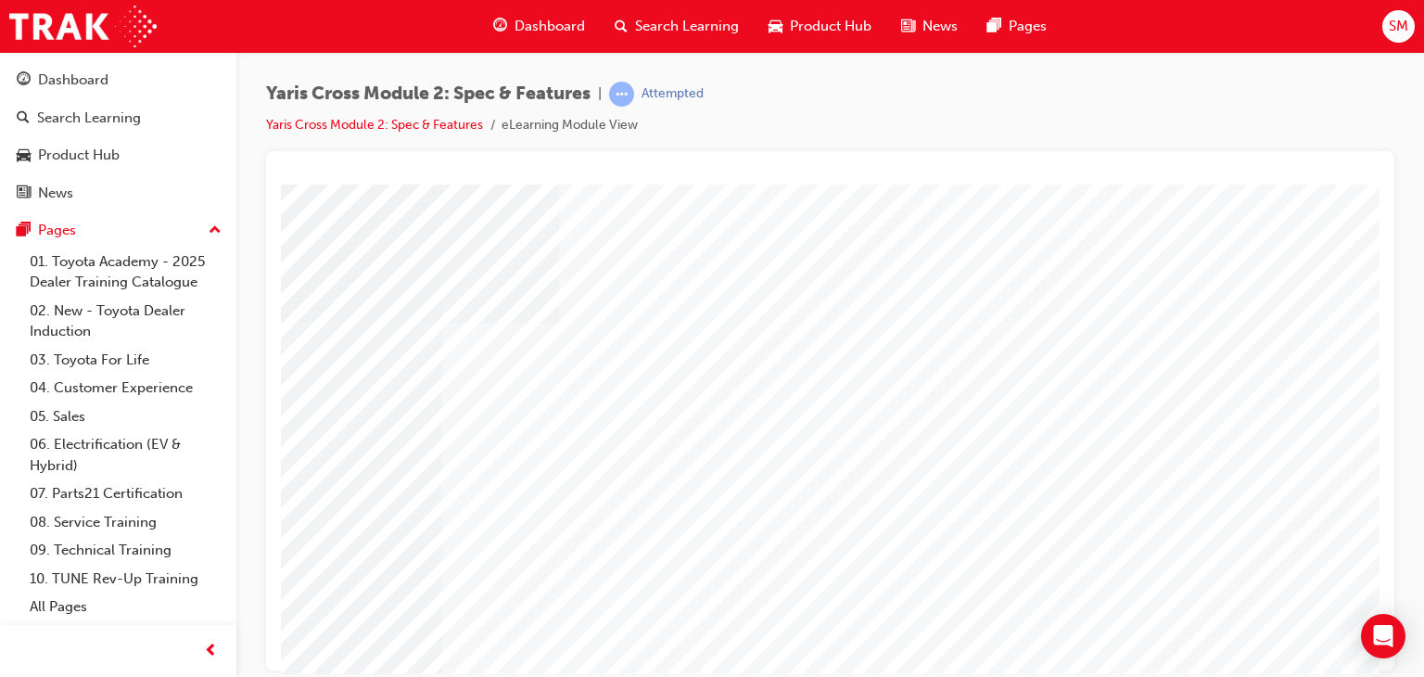
scroll to position [220, 0]
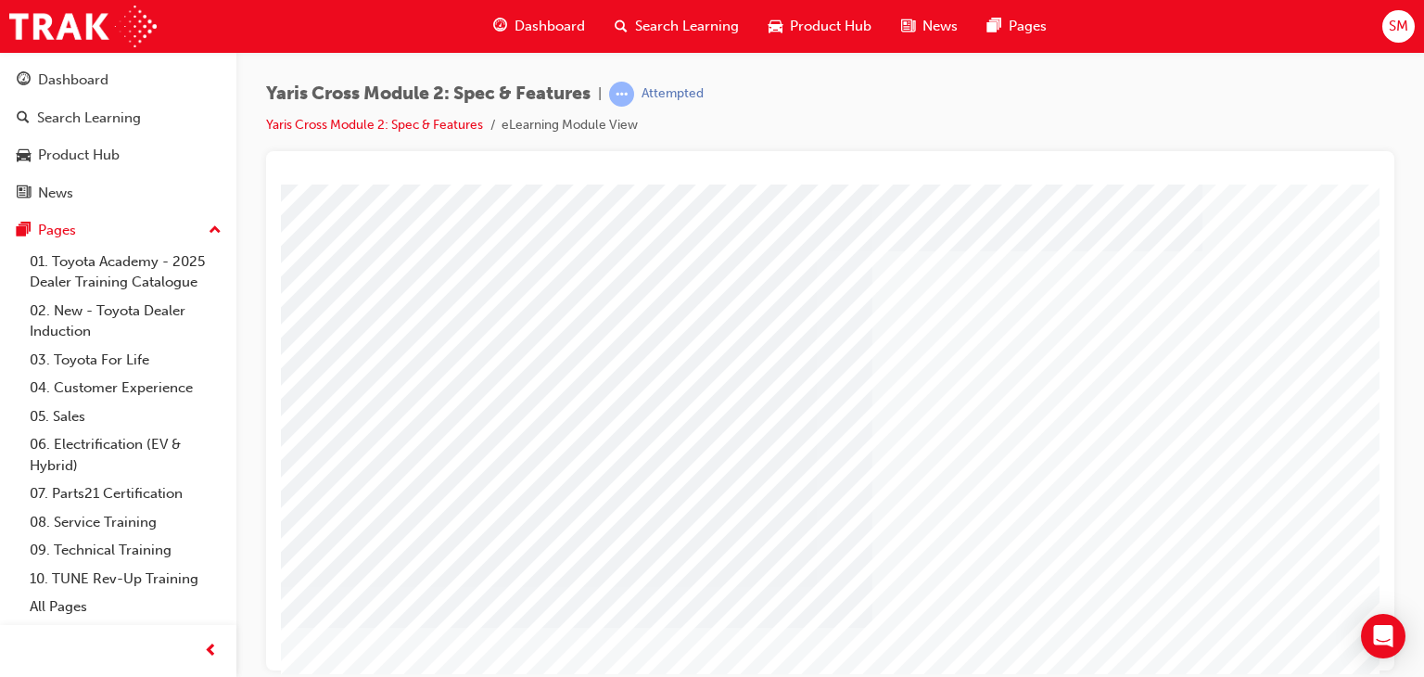
scroll to position [220, 0]
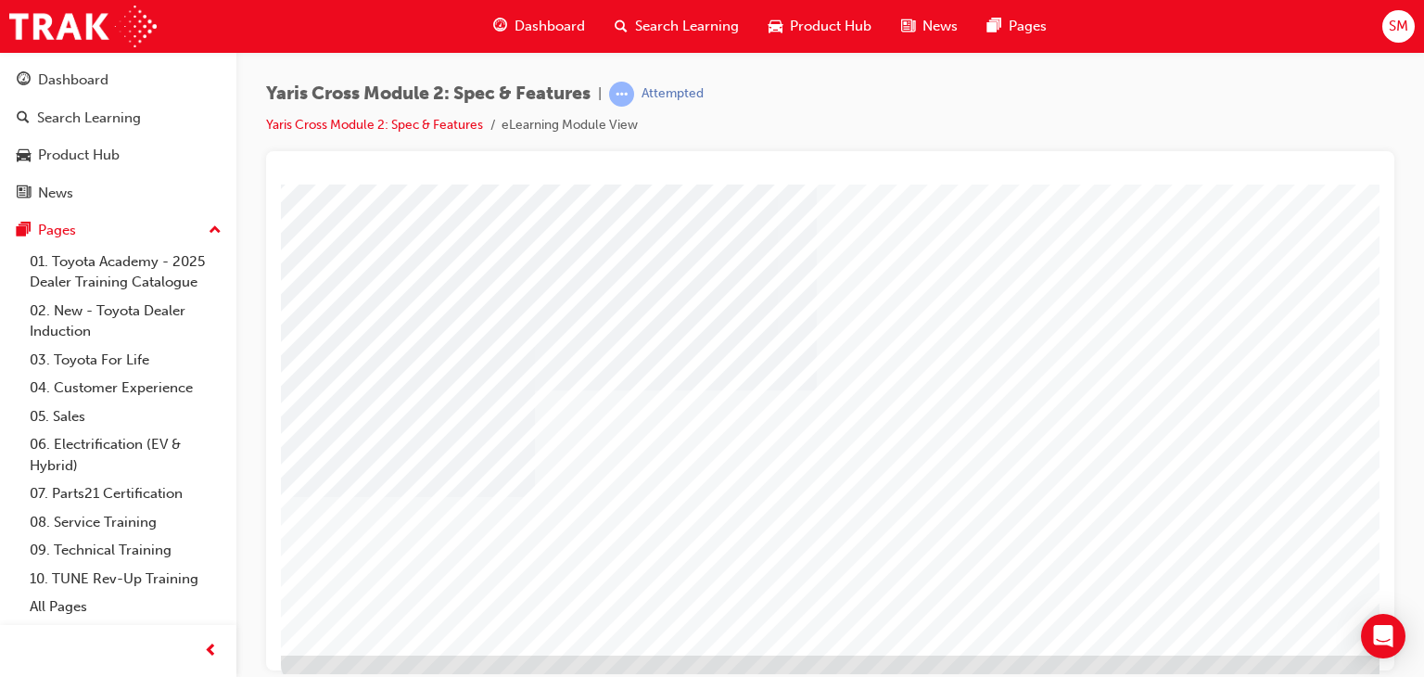
scroll to position [220, 0]
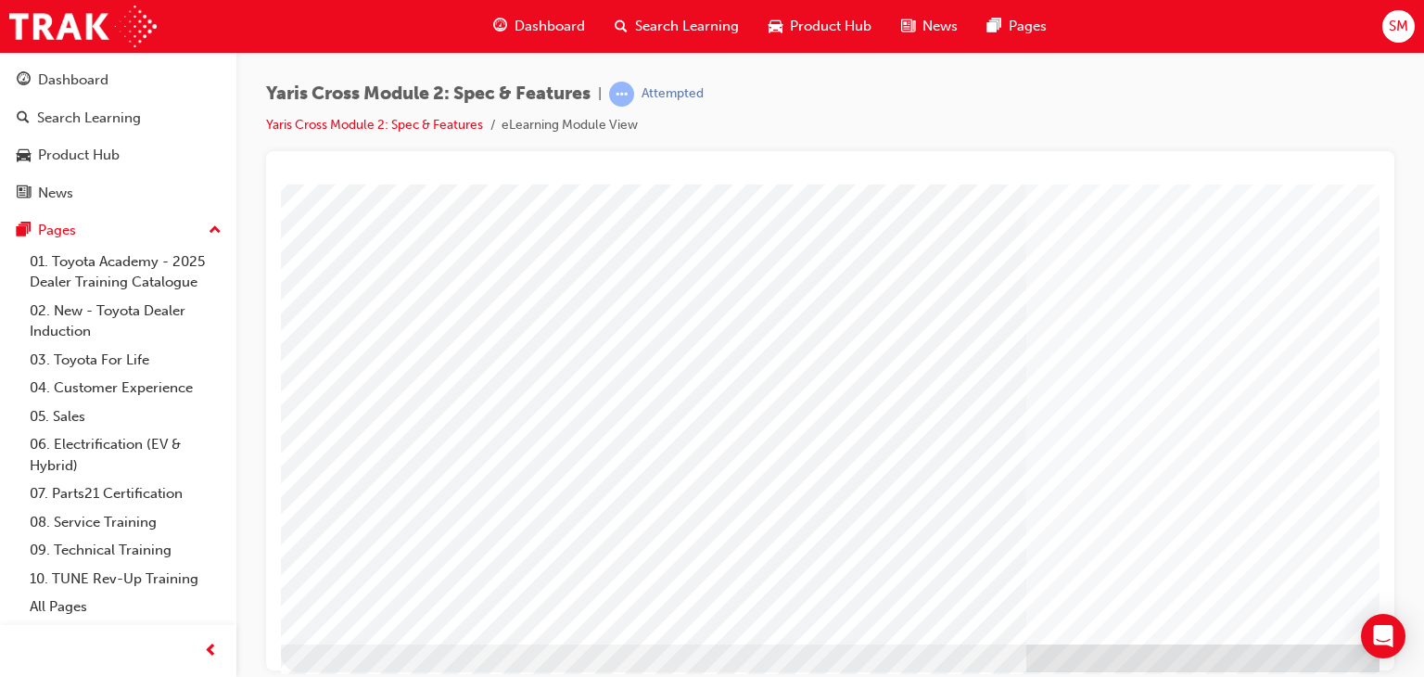
scroll to position [220, 0]
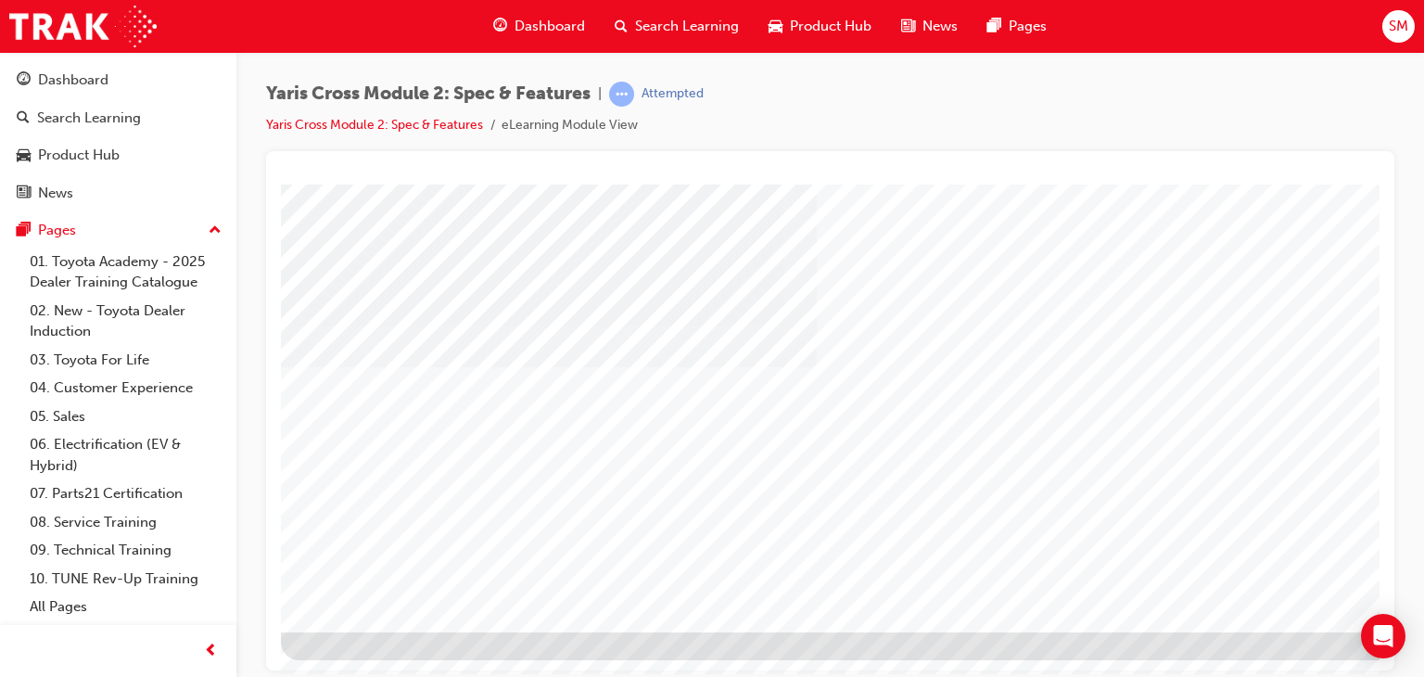
scroll to position [220, 176]
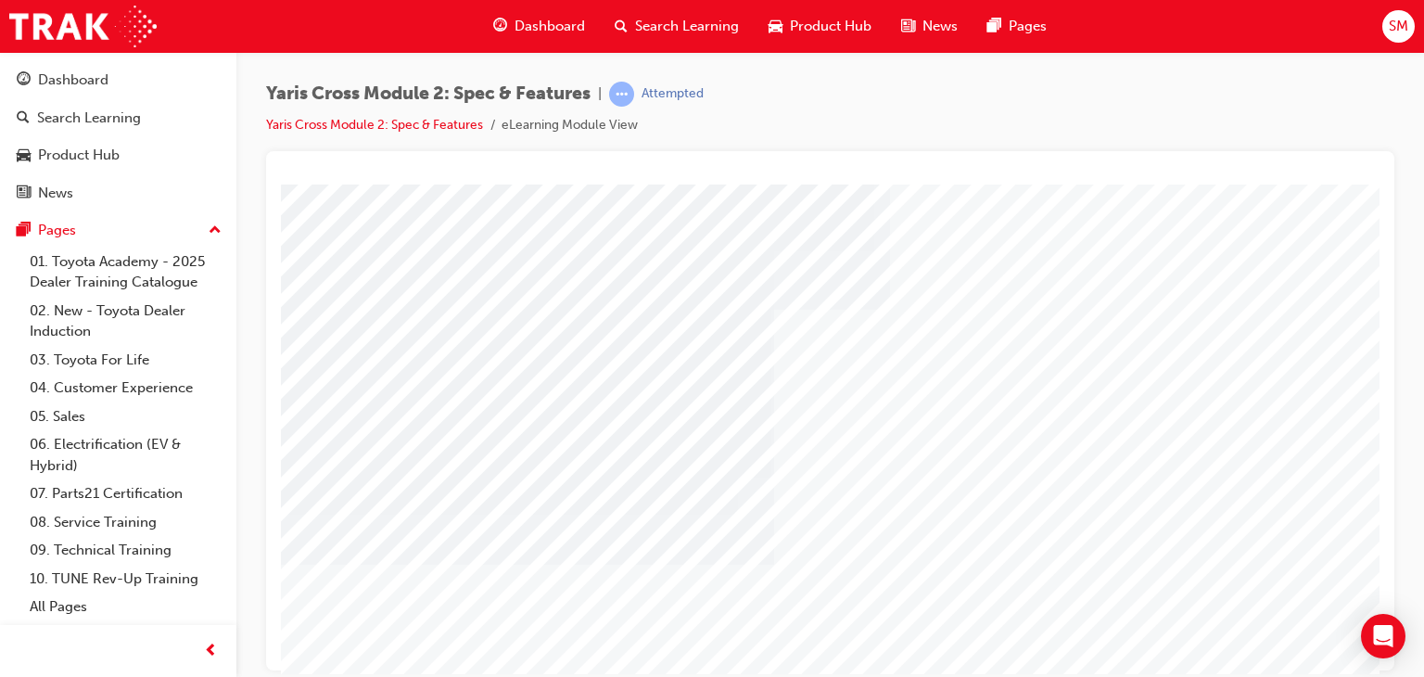
scroll to position [220, 0]
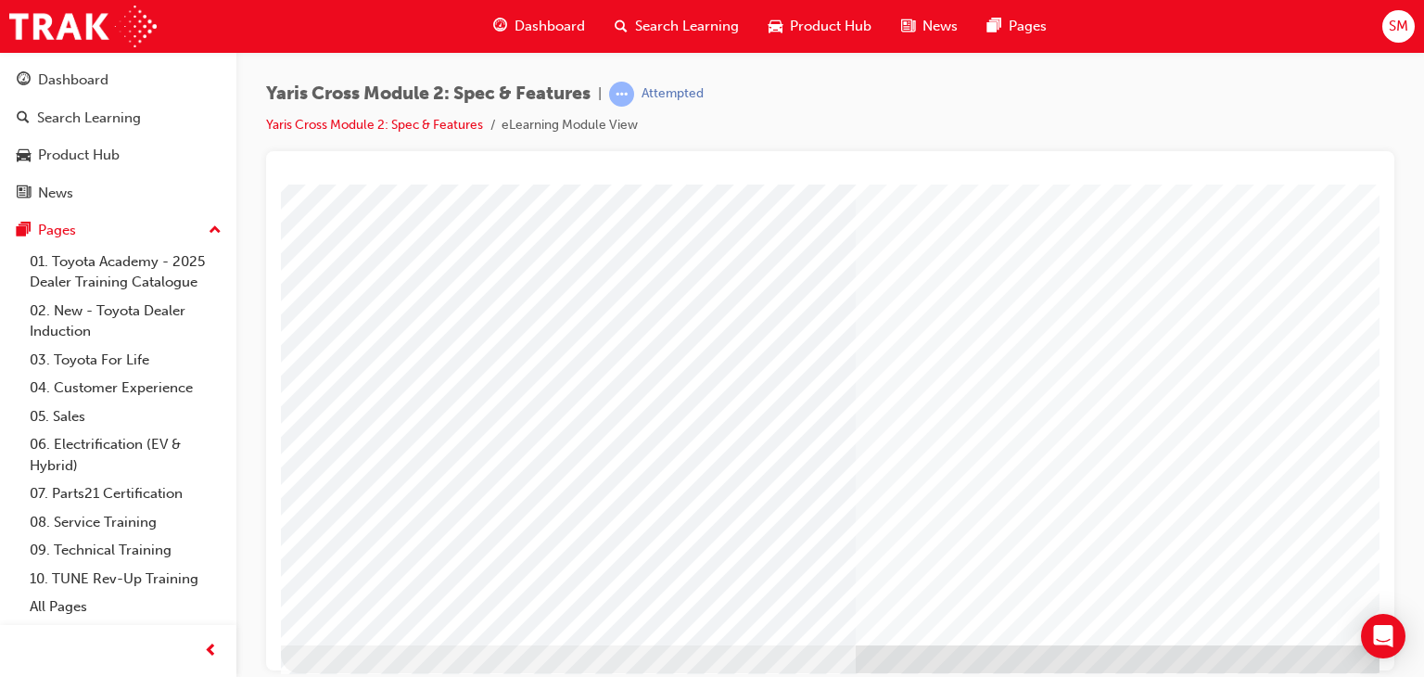
scroll to position [220, 0]
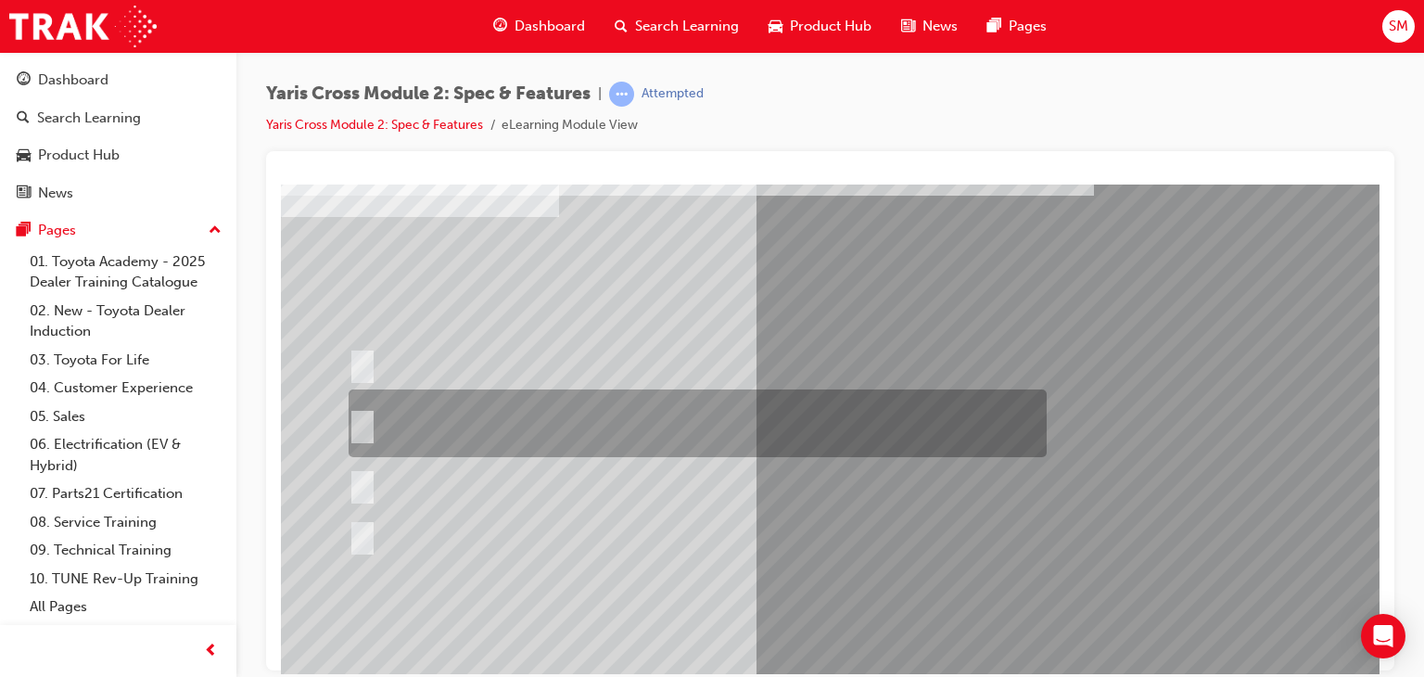
click at [776, 407] on div at bounding box center [693, 423] width 698 height 68
radio input "true"
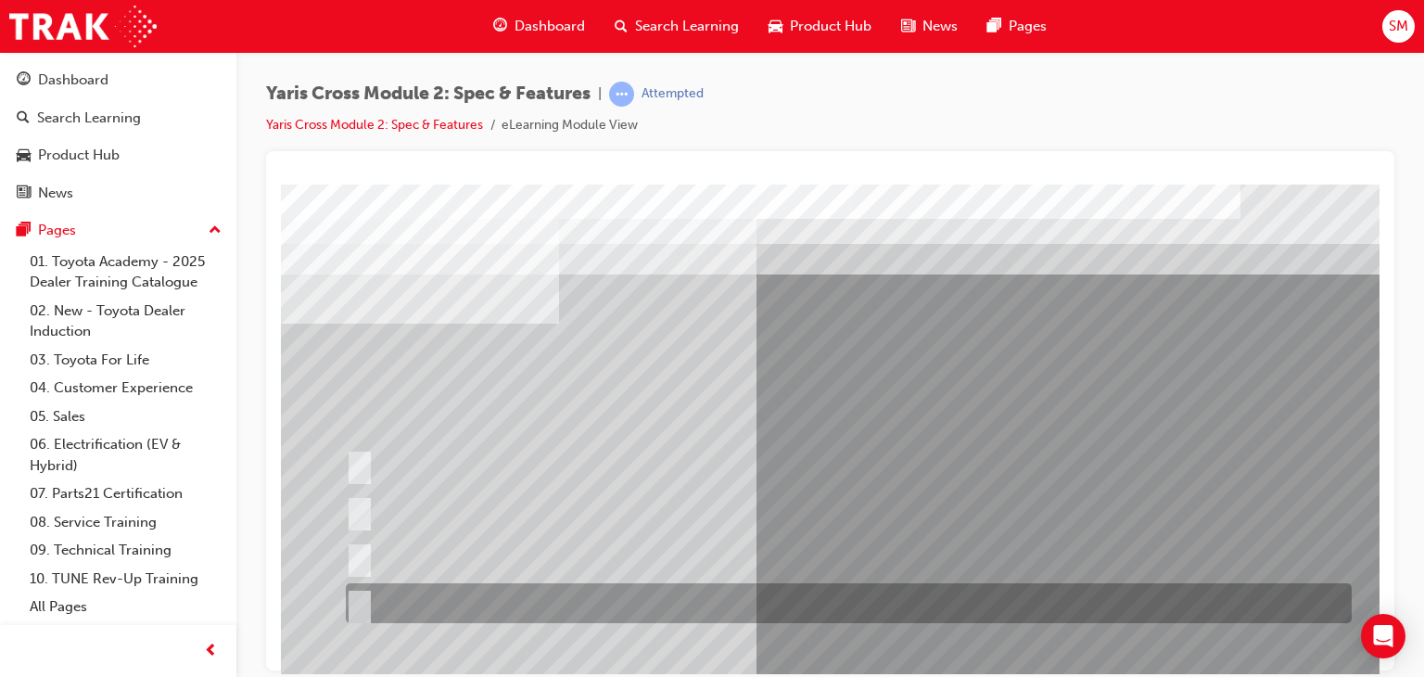
click at [850, 597] on div at bounding box center [844, 603] width 1006 height 40
radio input "true"
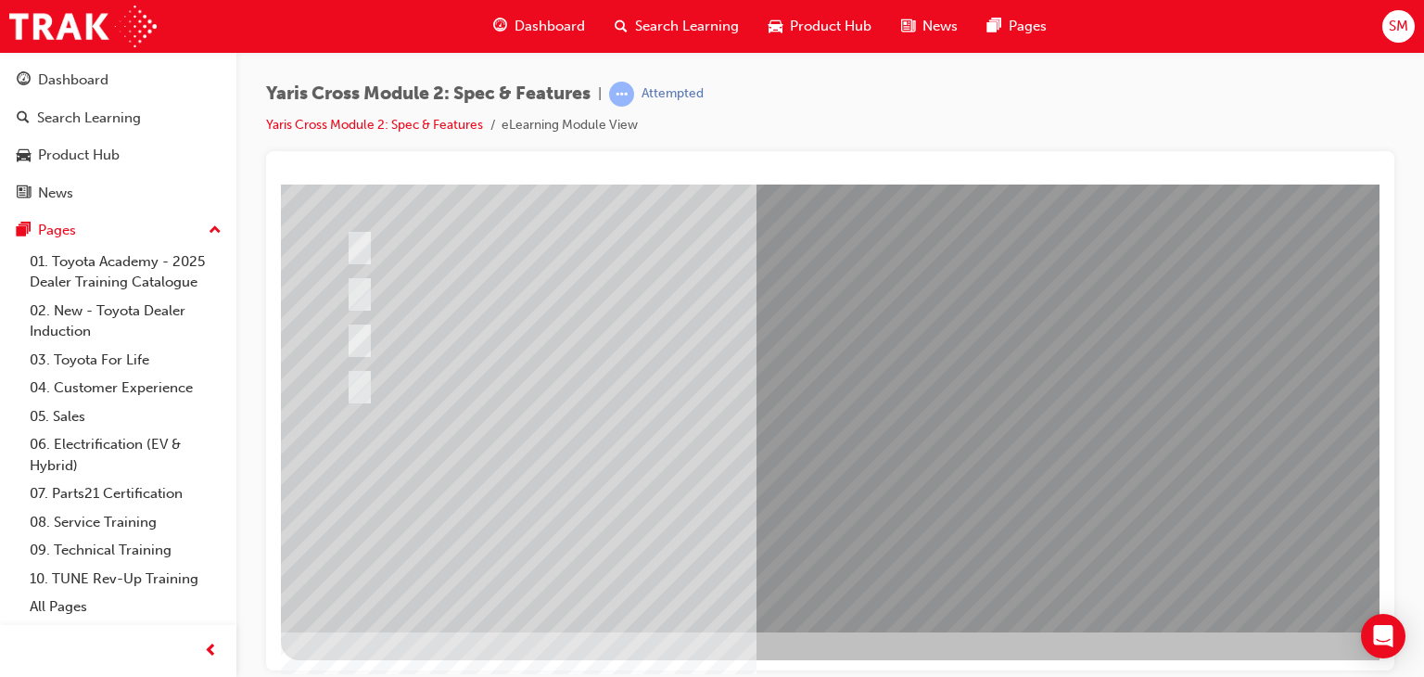
click at [915, 465] on div at bounding box center [911, 297] width 1261 height 667
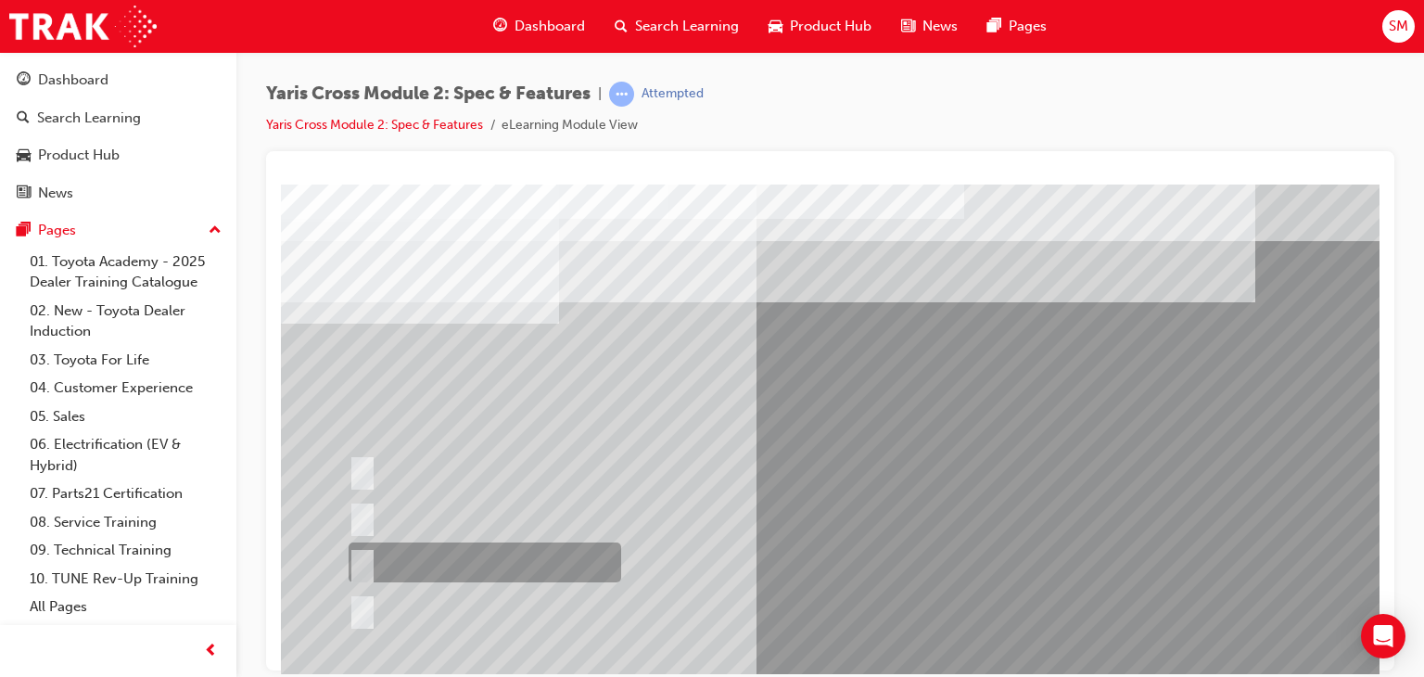
click at [581, 558] on div at bounding box center [480, 562] width 273 height 40
radio input "true"
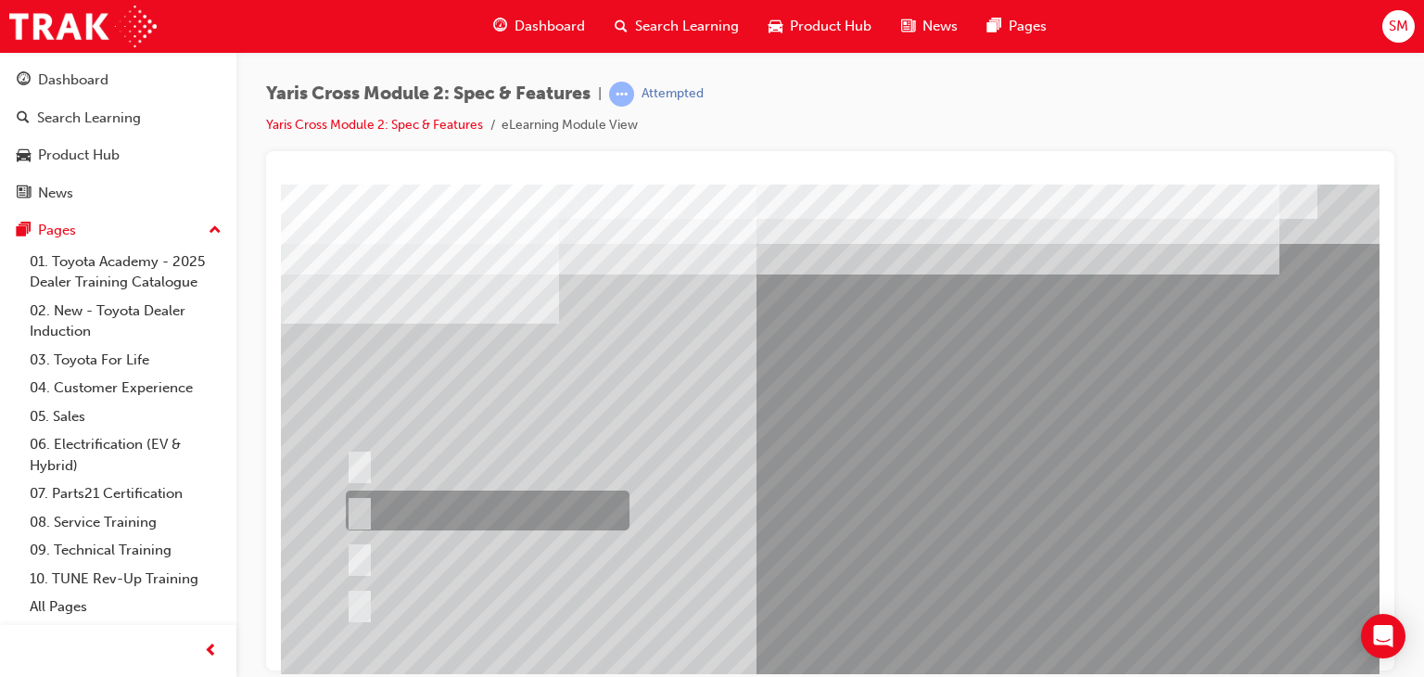
click at [342, 514] on div at bounding box center [483, 510] width 284 height 40
radio input "true"
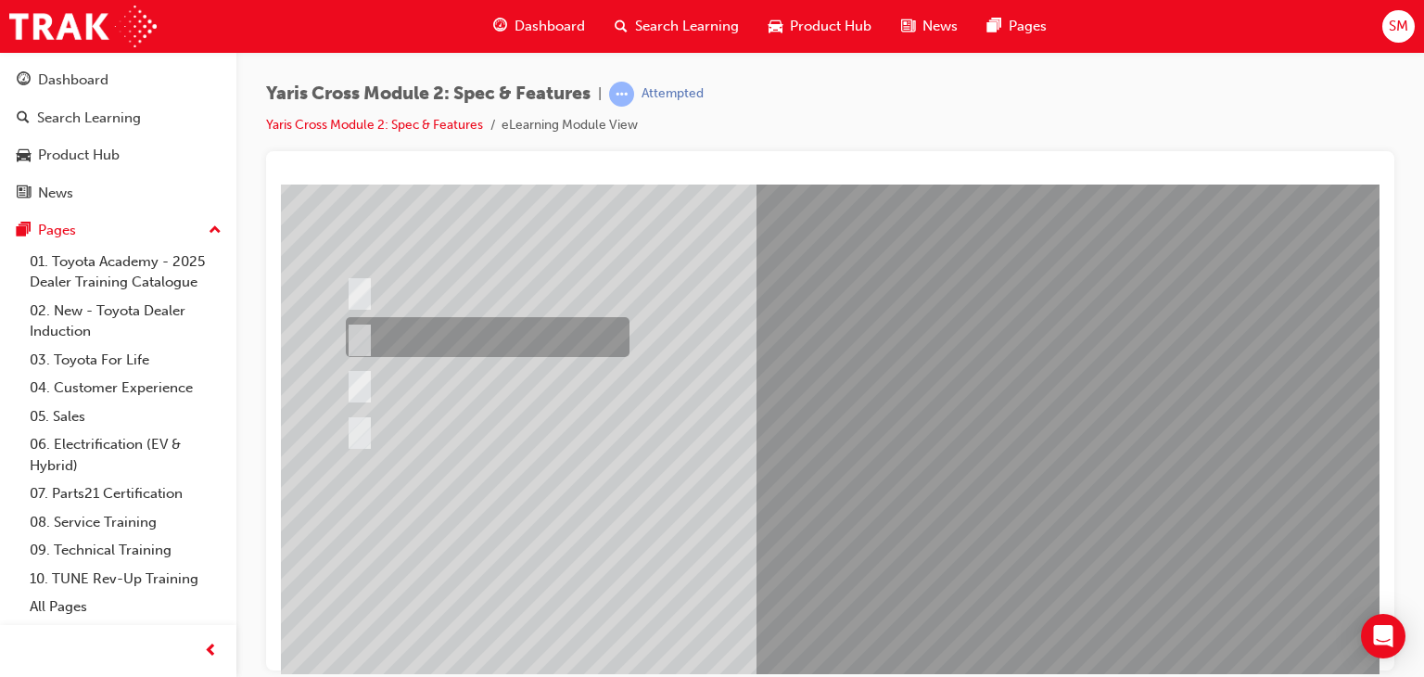
scroll to position [220, 0]
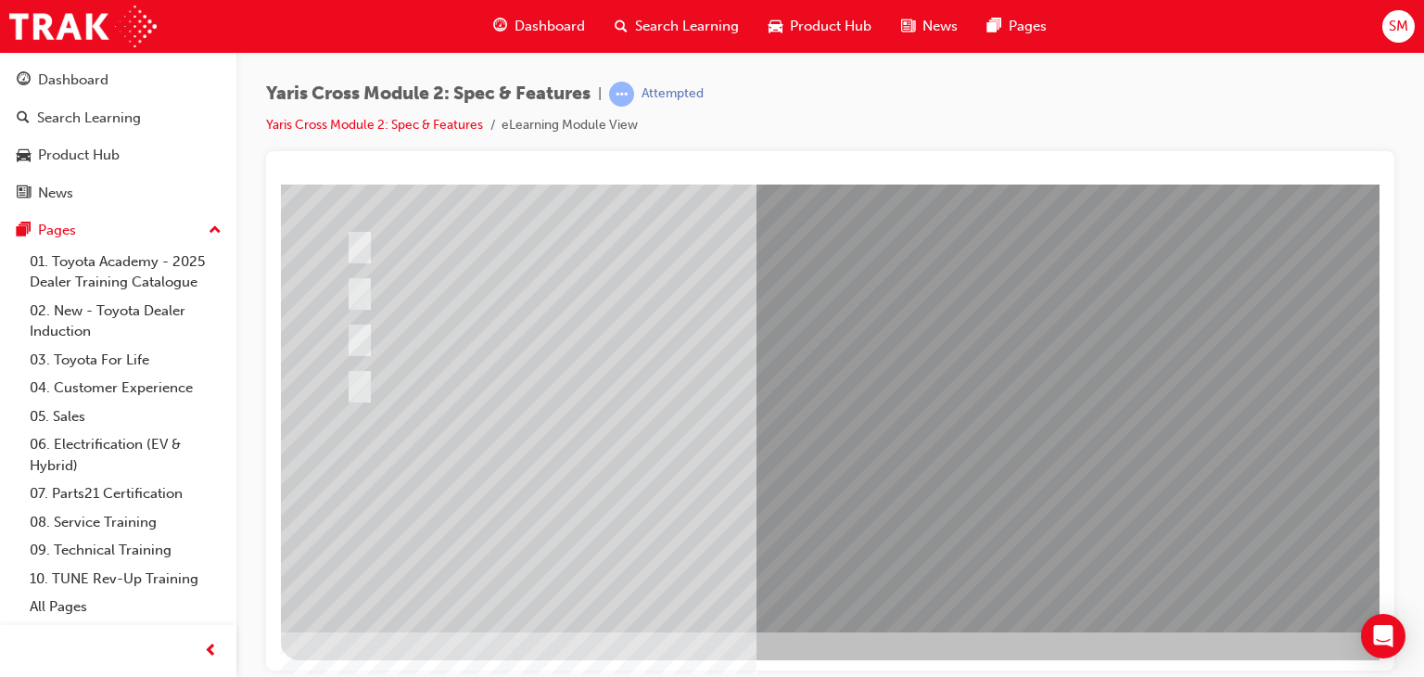
click at [868, 476] on div at bounding box center [911, 297] width 1261 height 667
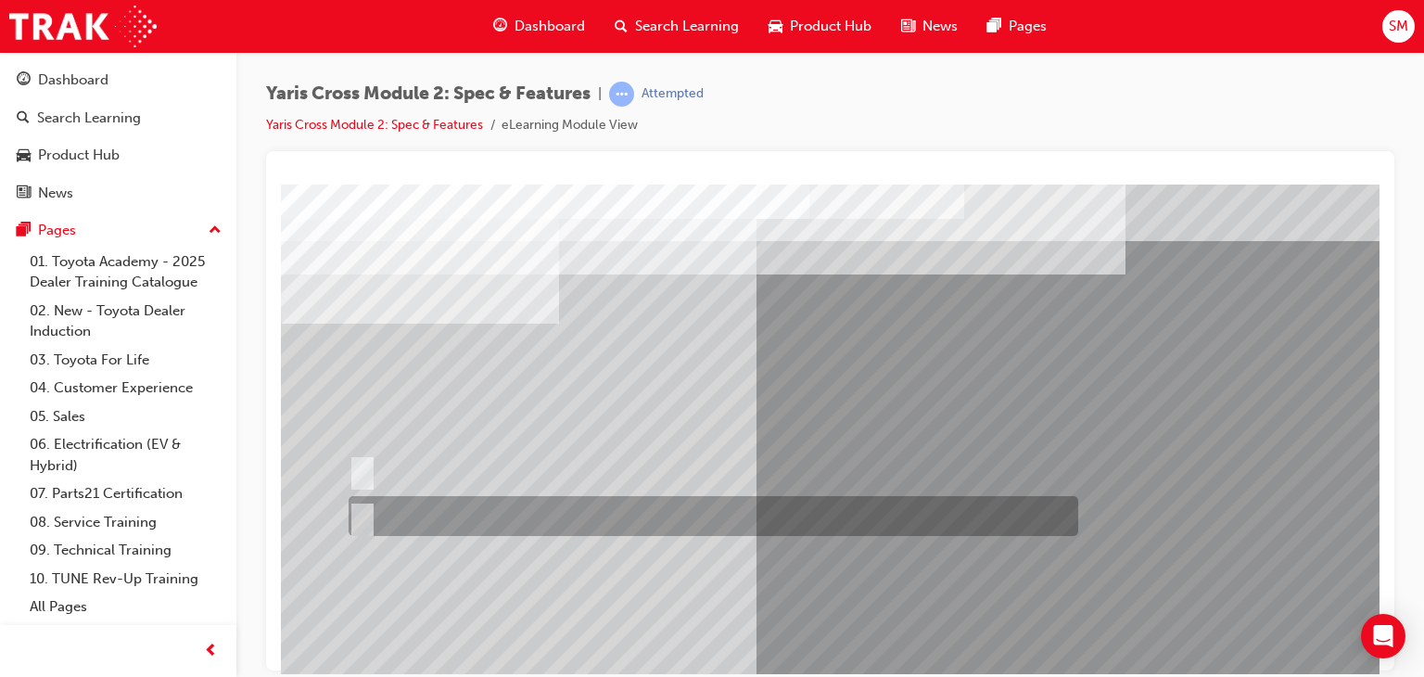
click at [808, 527] on div at bounding box center [709, 516] width 730 height 40
radio input "true"
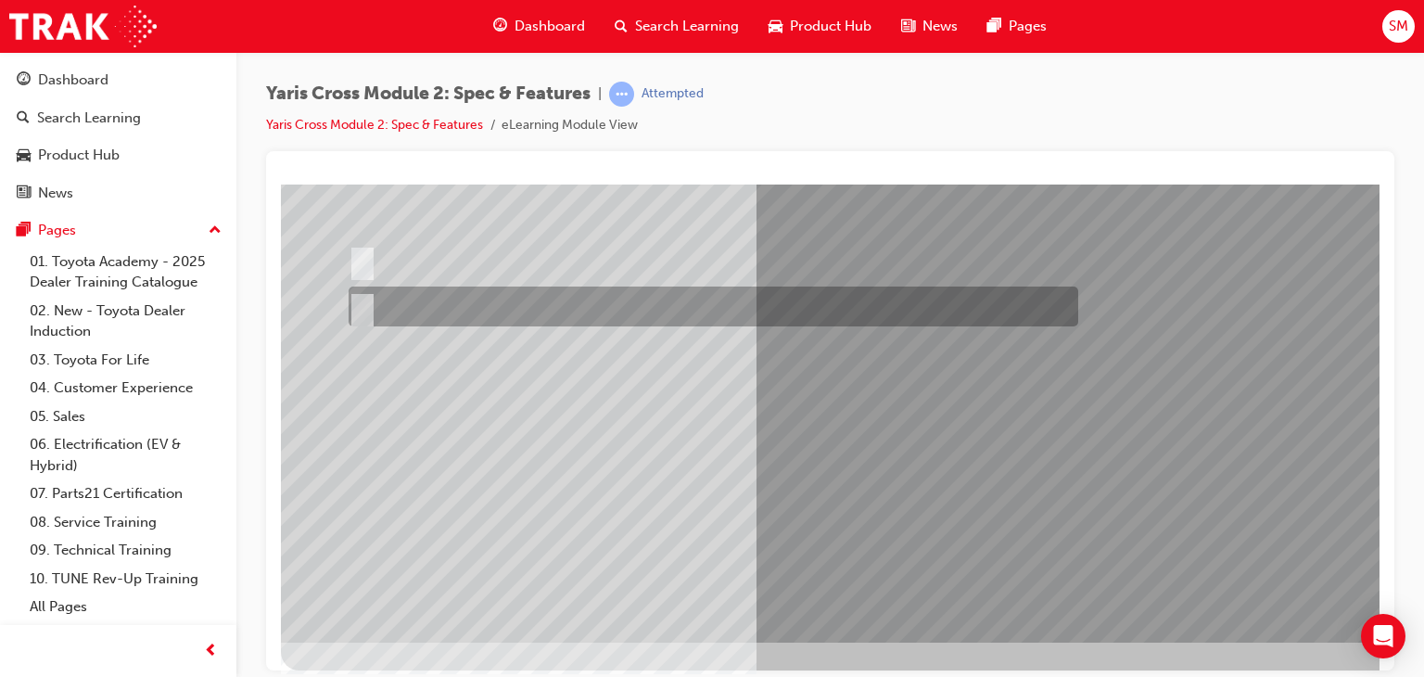
scroll to position [220, 0]
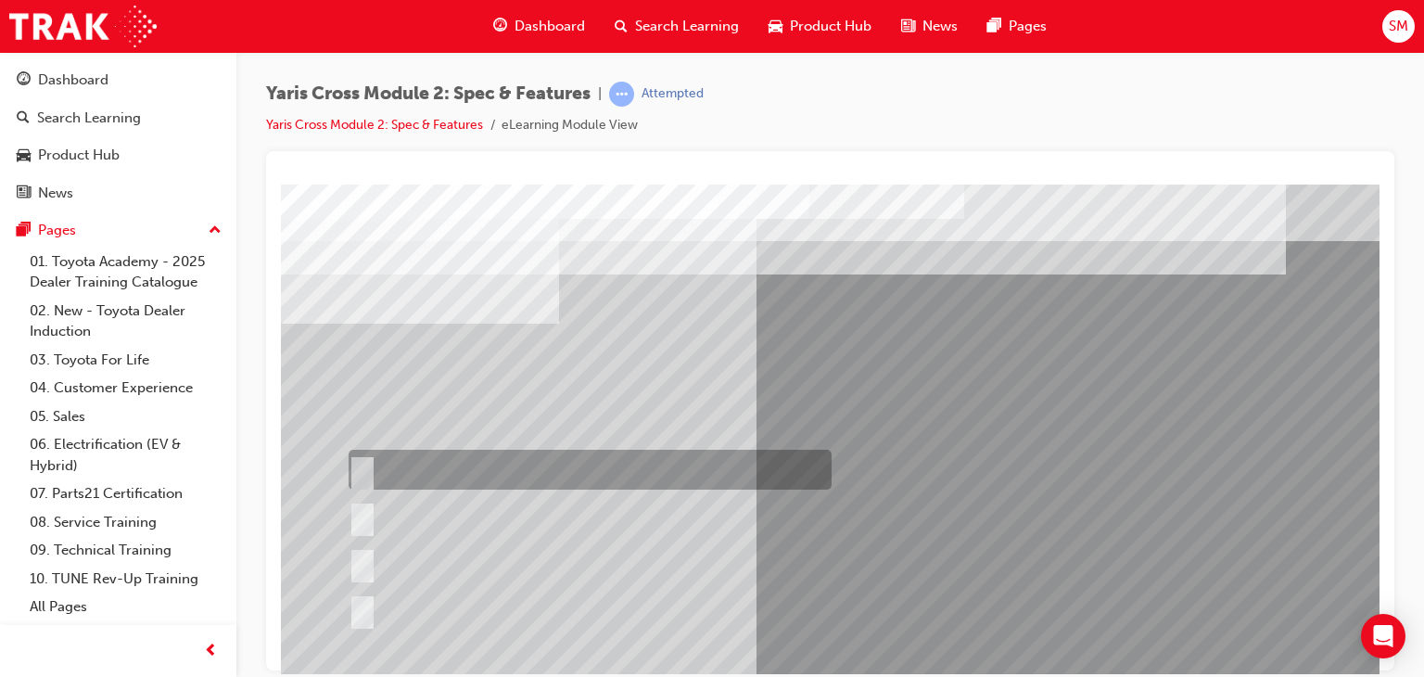
click at [745, 463] on div at bounding box center [585, 470] width 483 height 40
radio input "true"
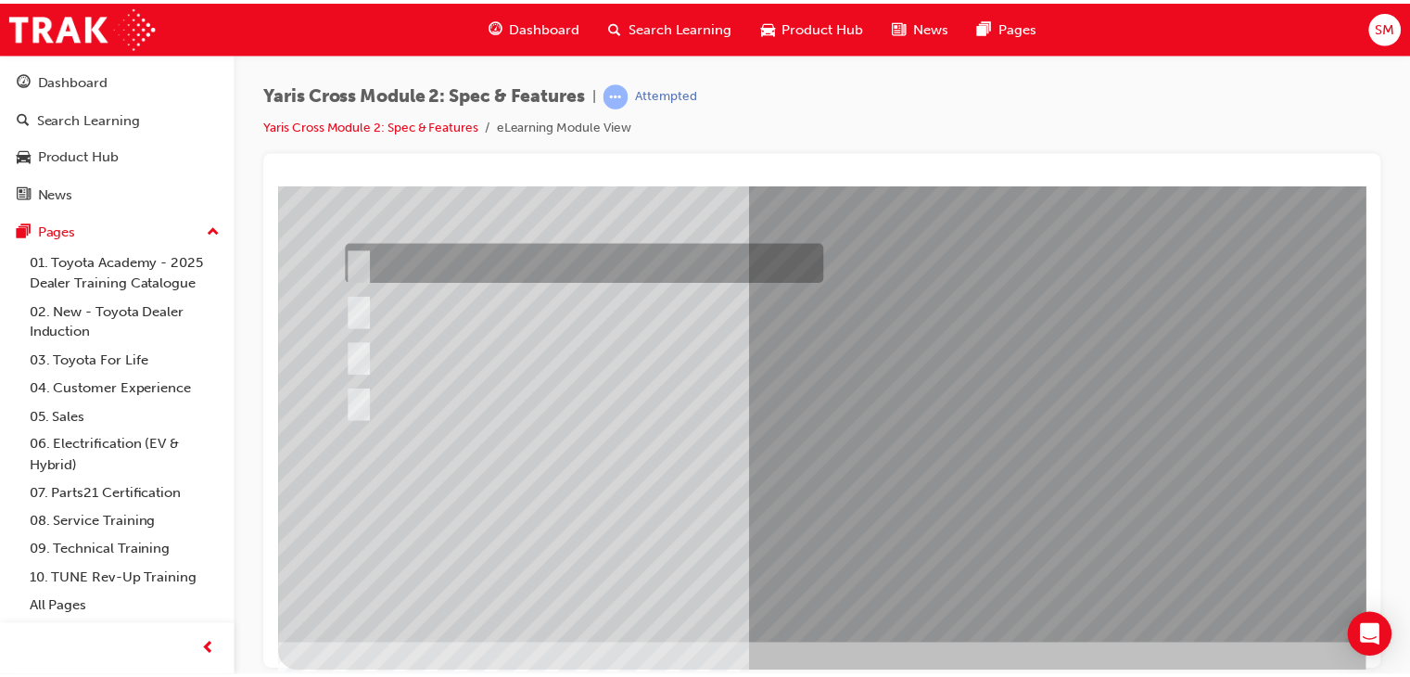
scroll to position [220, 0]
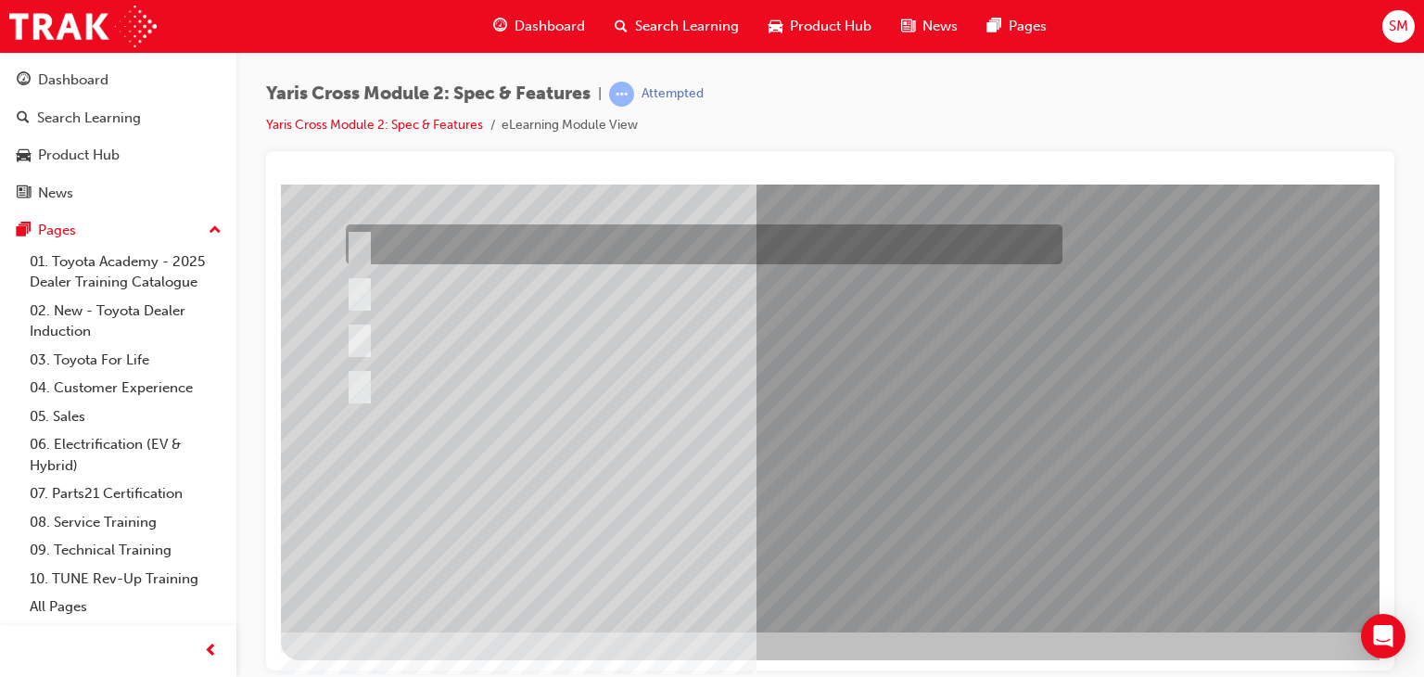
scroll to position [0, 0]
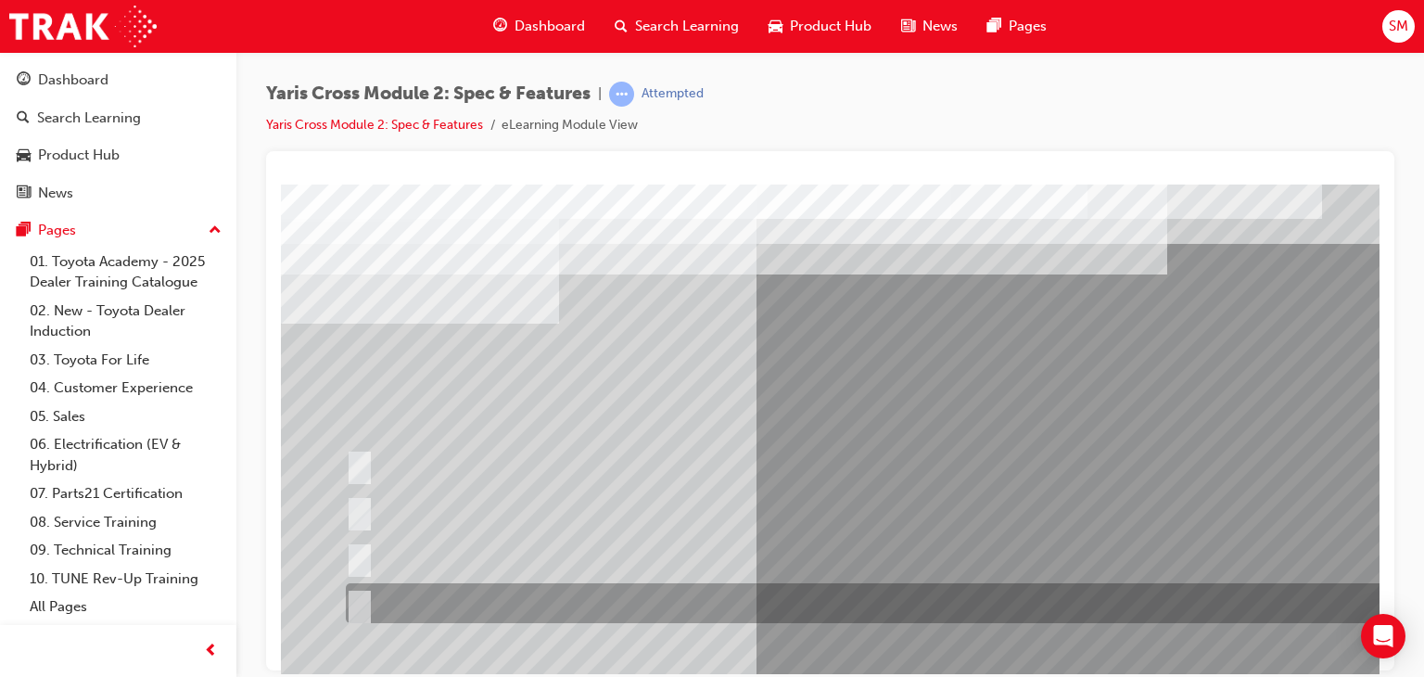
click at [680, 607] on div at bounding box center [884, 603] width 1087 height 40
radio input "true"
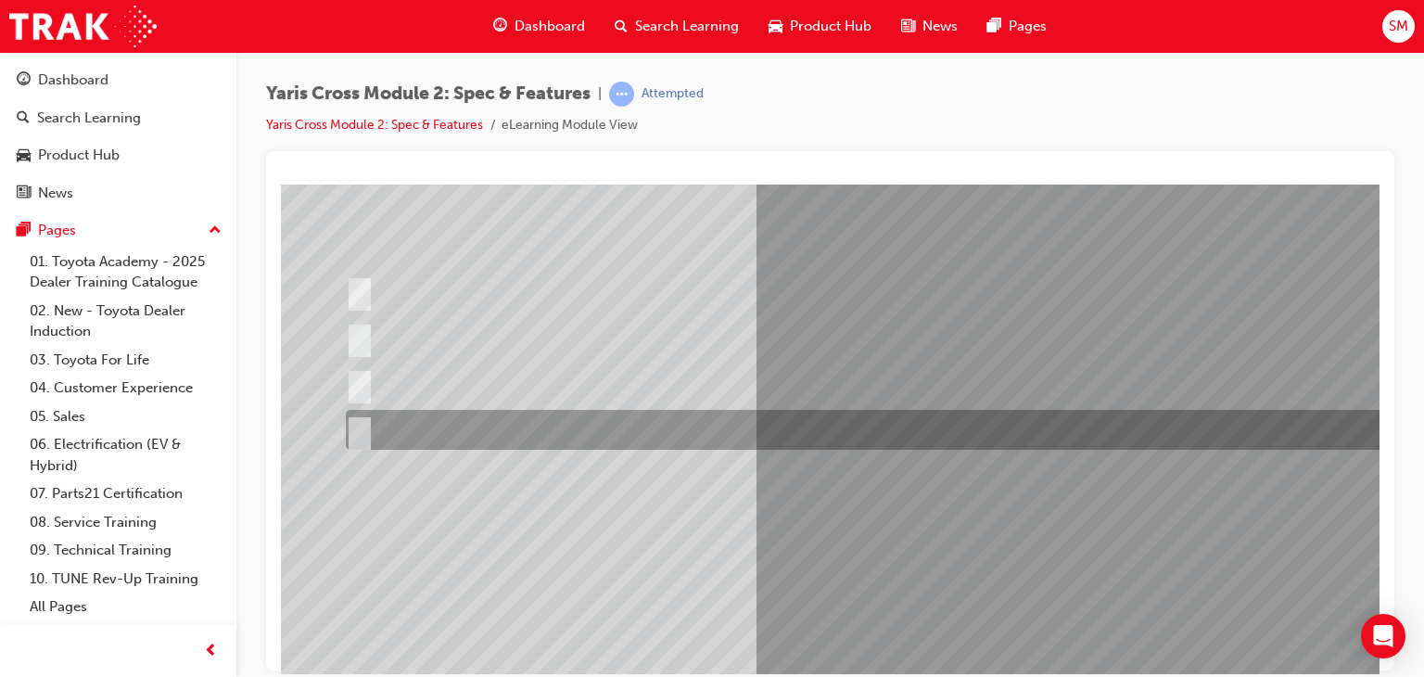
scroll to position [220, 0]
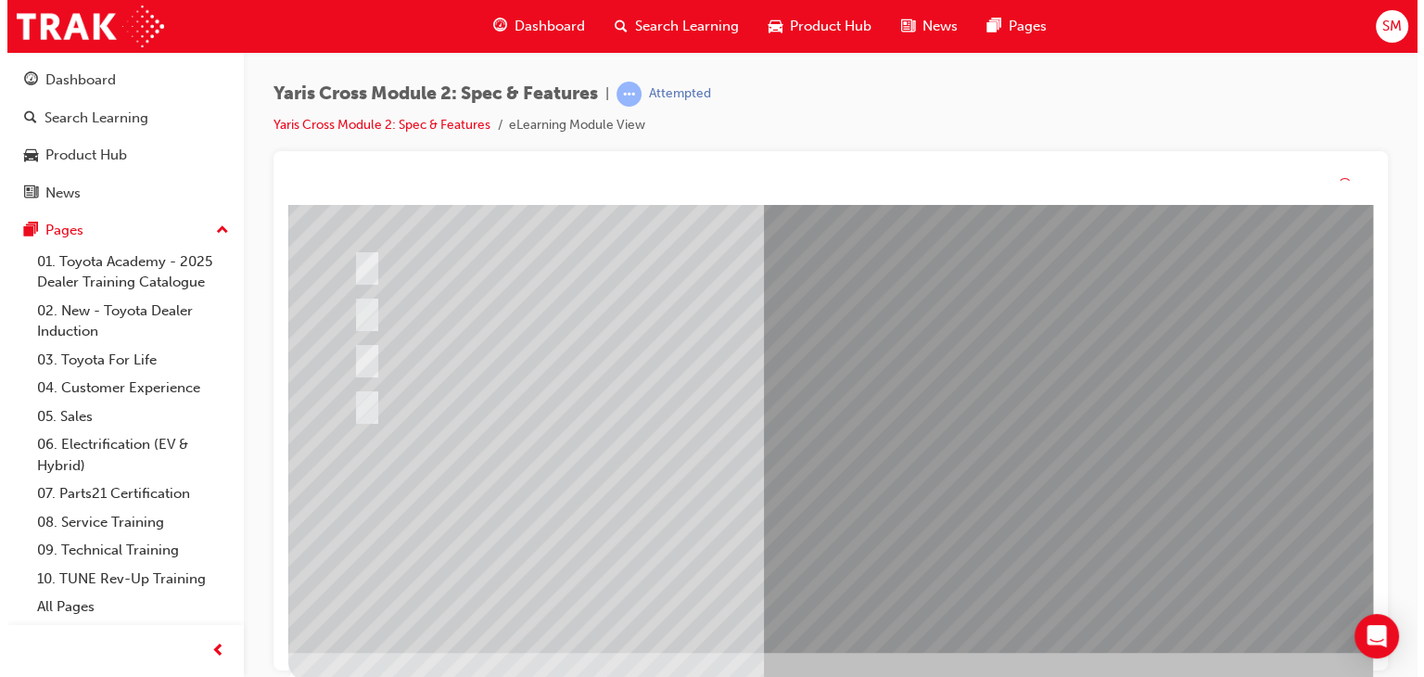
scroll to position [0, 0]
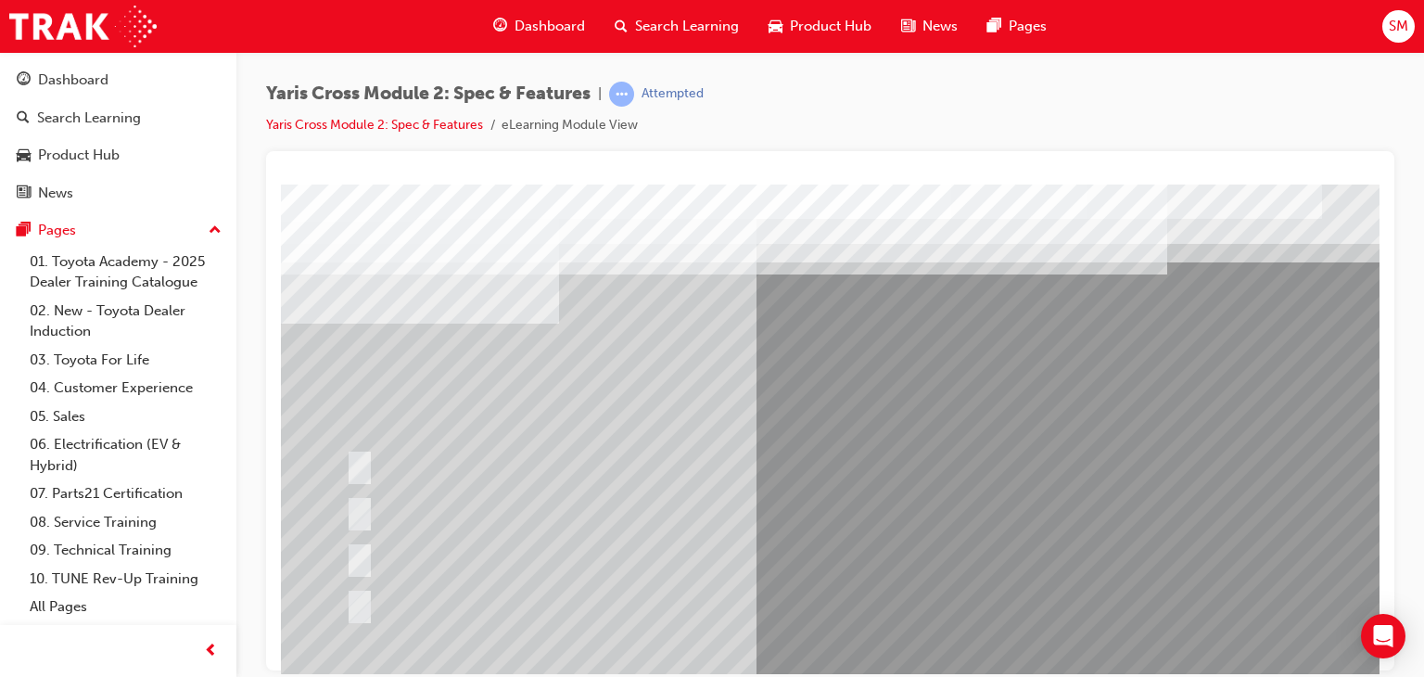
click at [867, 470] on div at bounding box center [911, 517] width 1261 height 667
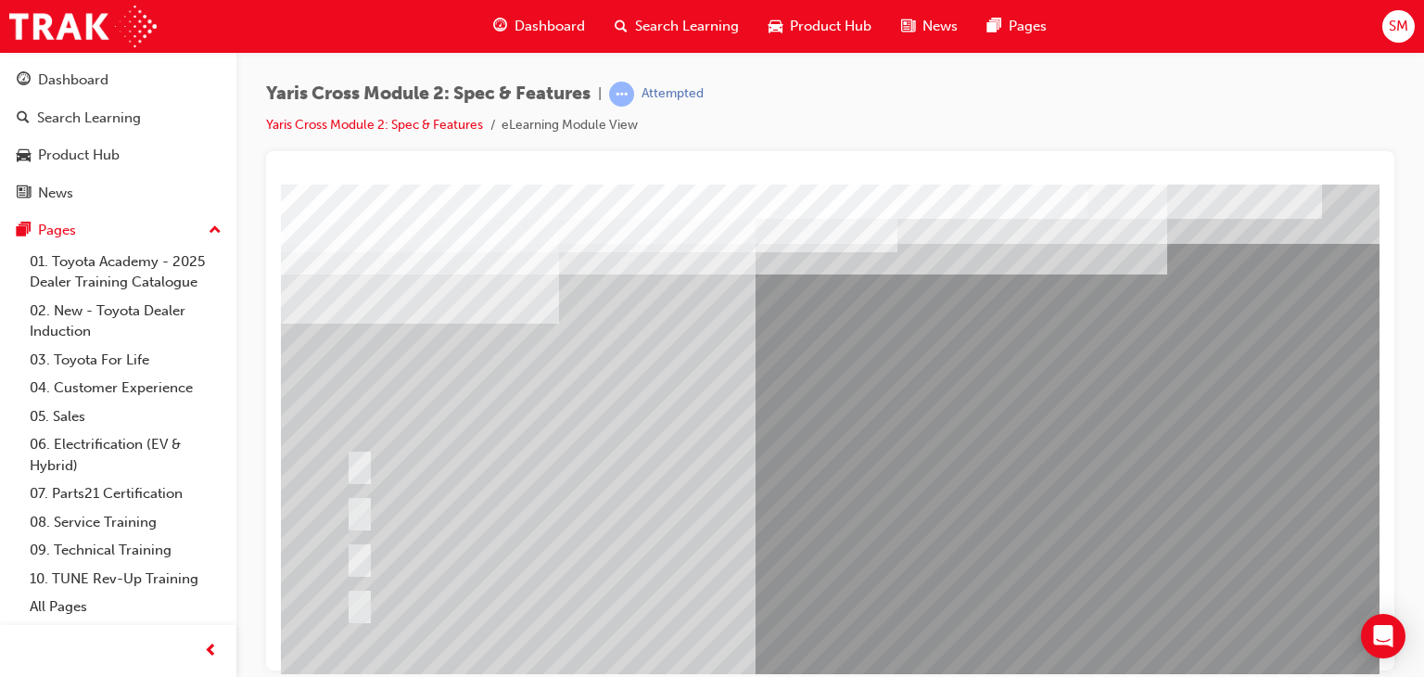
scroll to position [220, 0]
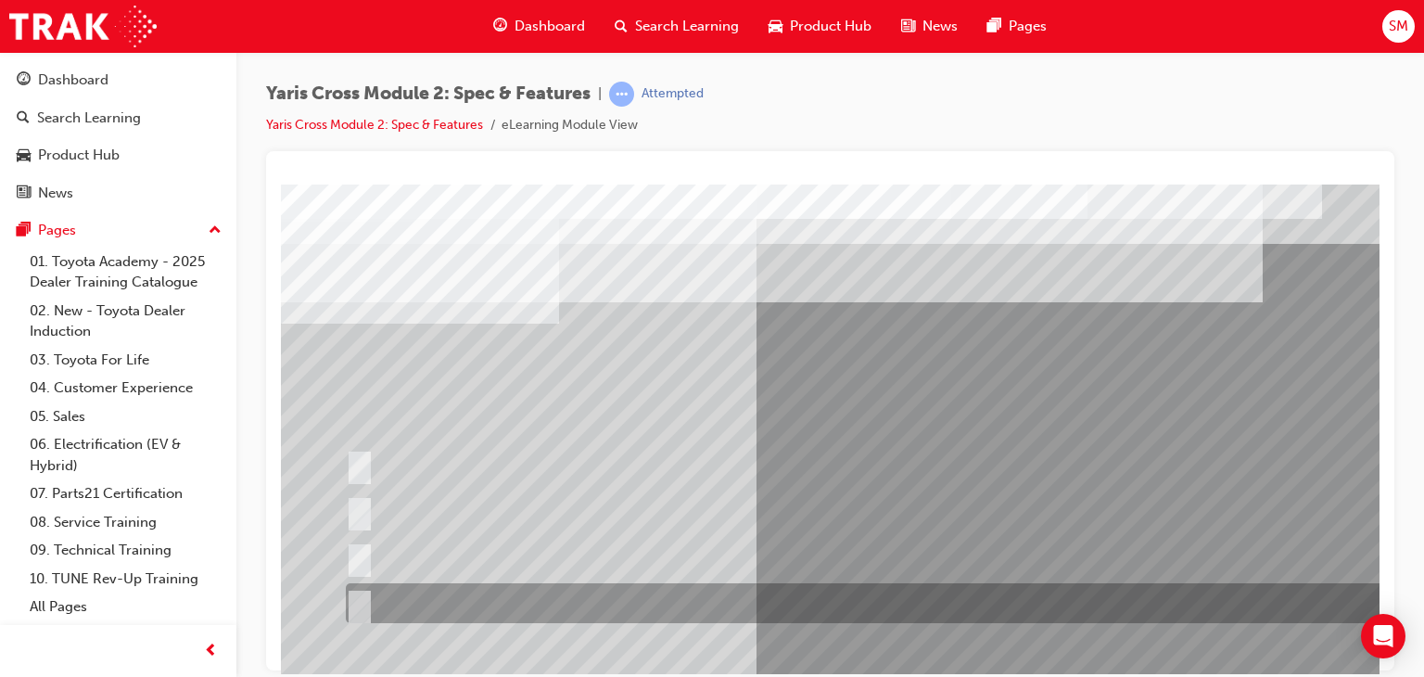
click at [764, 598] on div at bounding box center [884, 603] width 1087 height 40
radio input "true"
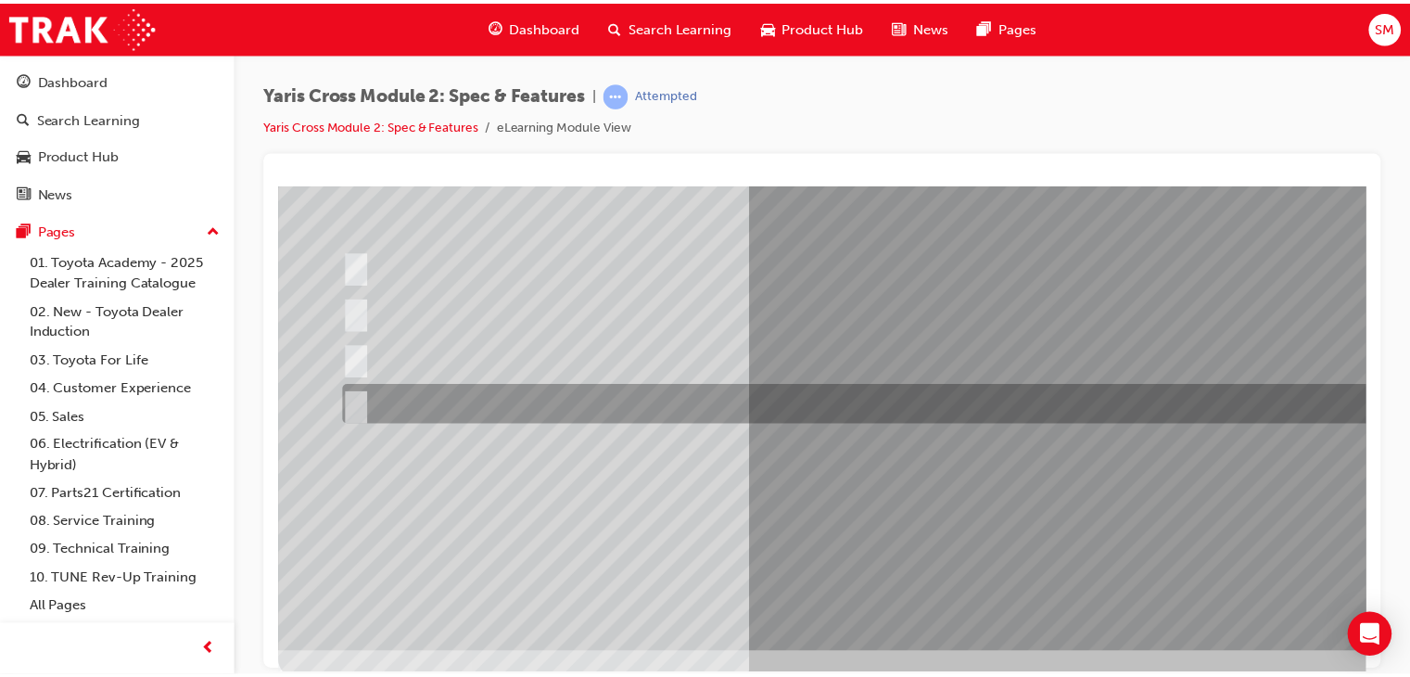
scroll to position [220, 0]
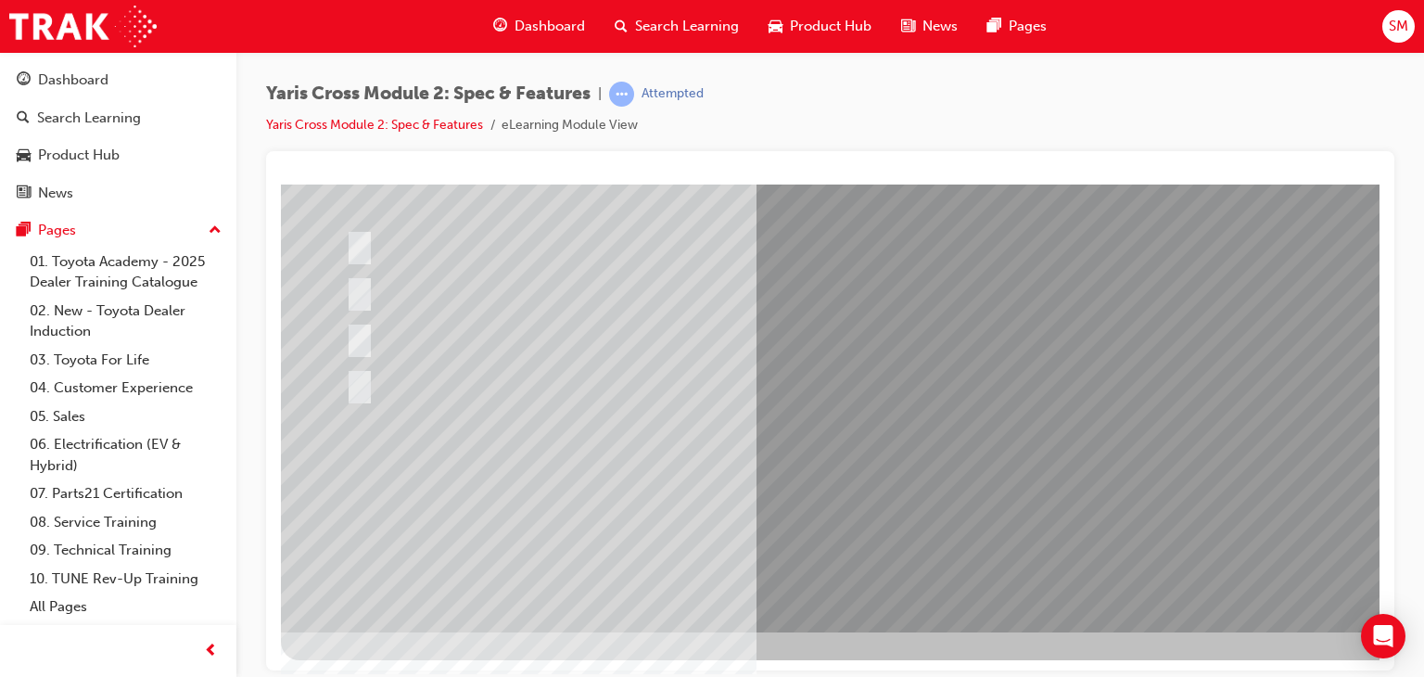
click at [871, 508] on div at bounding box center [911, 297] width 1261 height 667
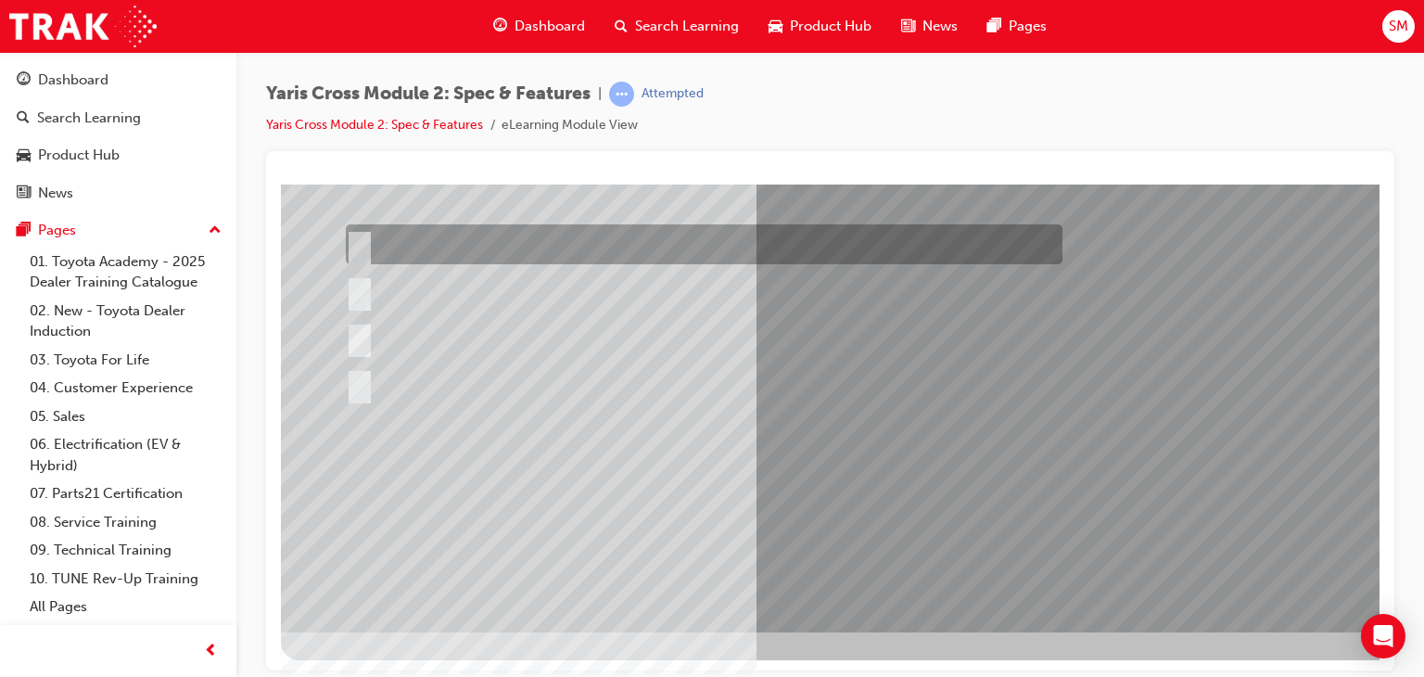
scroll to position [0, 0]
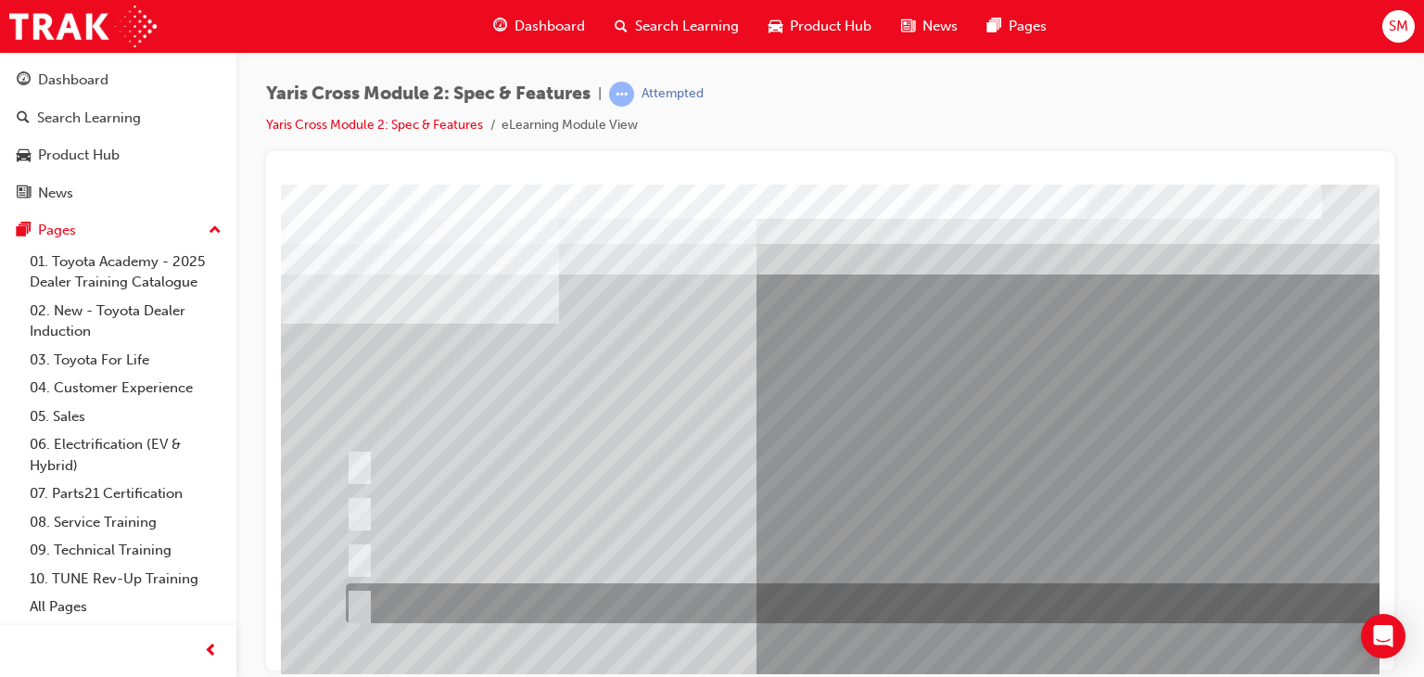
click at [813, 608] on div at bounding box center [884, 603] width 1087 height 40
radio input "true"
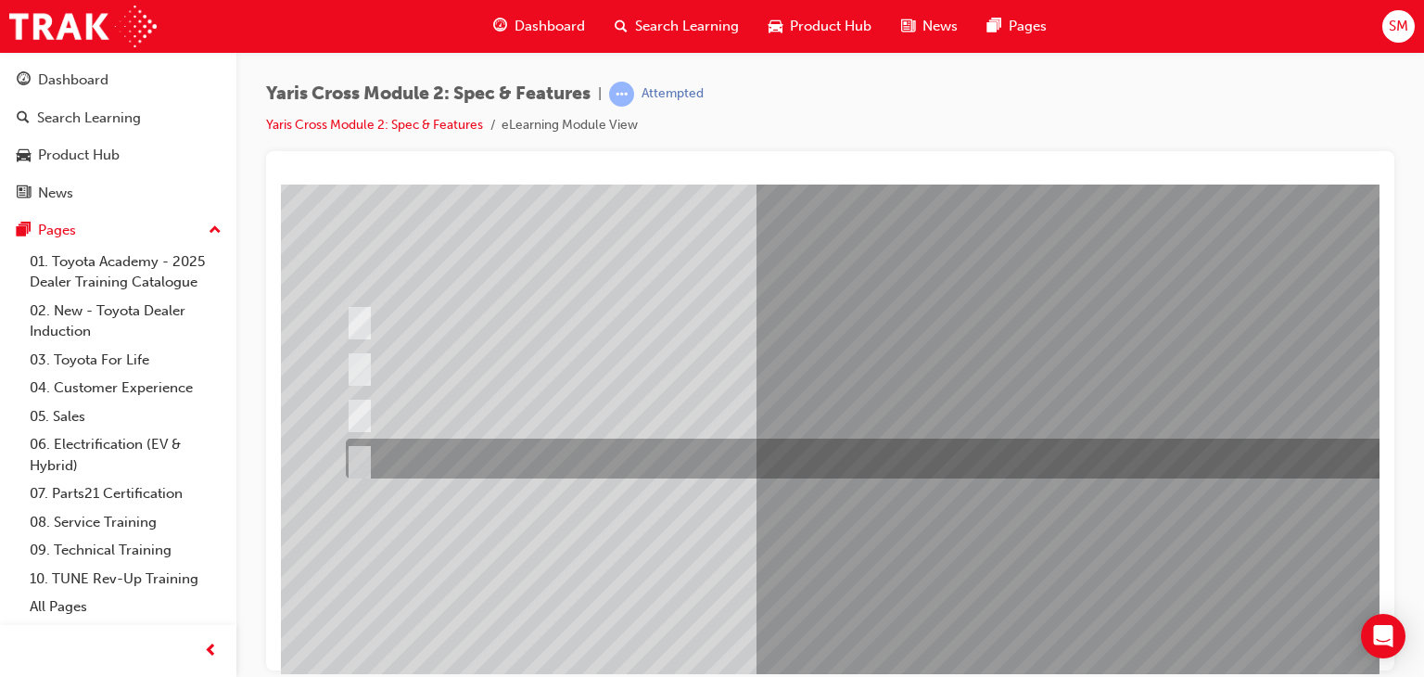
scroll to position [220, 0]
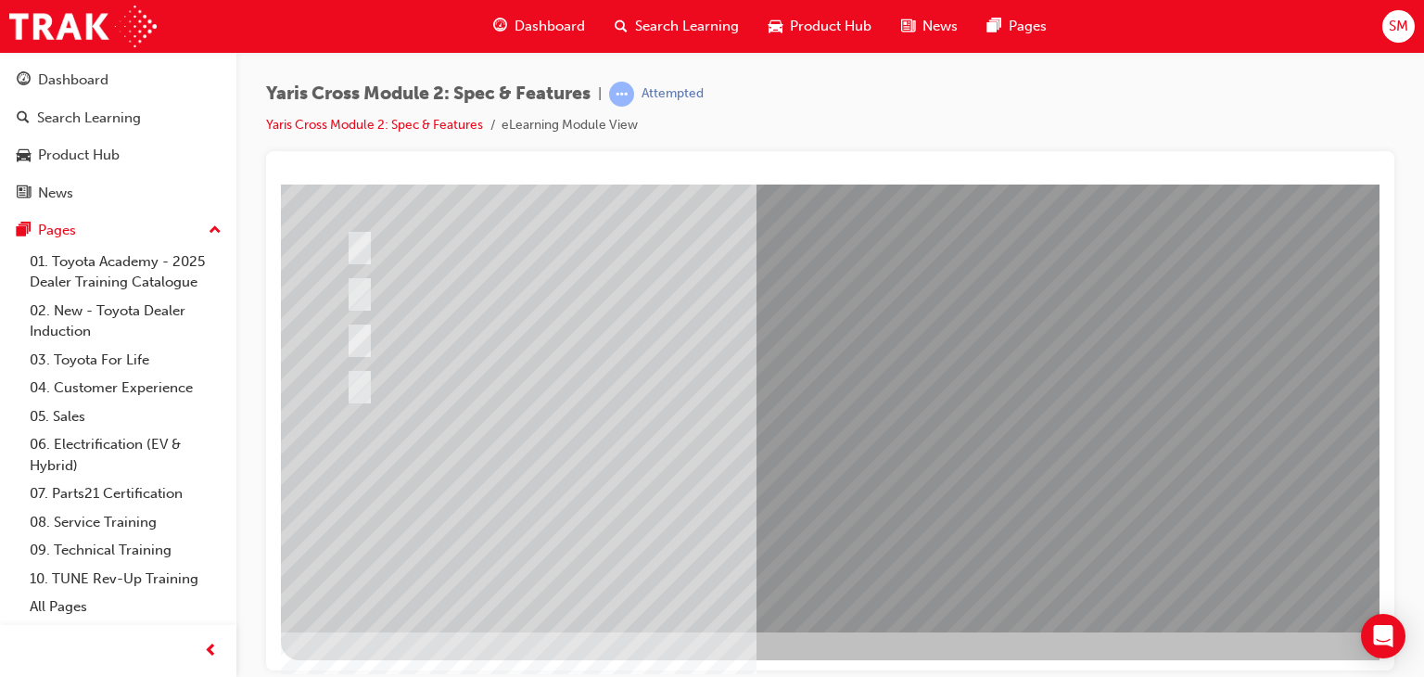
click at [943, 474] on div at bounding box center [911, 297] width 1261 height 667
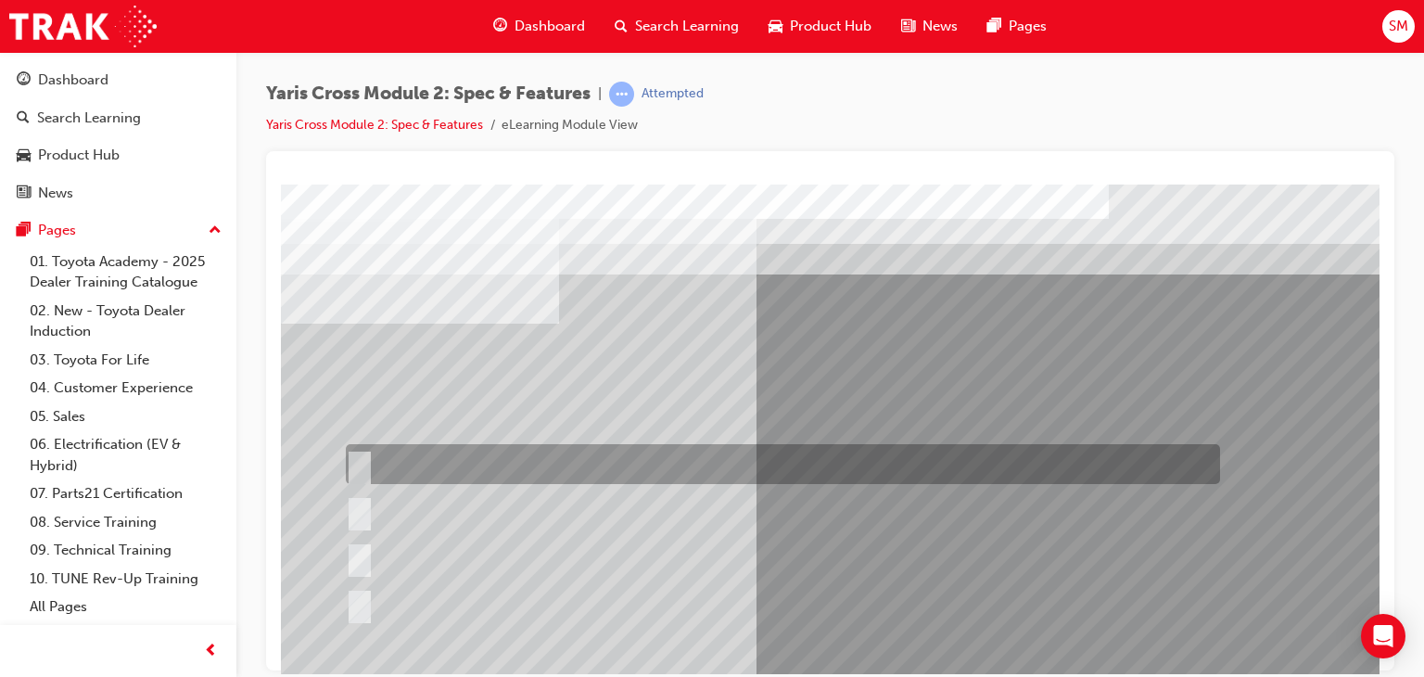
click at [944, 448] on div at bounding box center [778, 464] width 874 height 40
radio input "true"
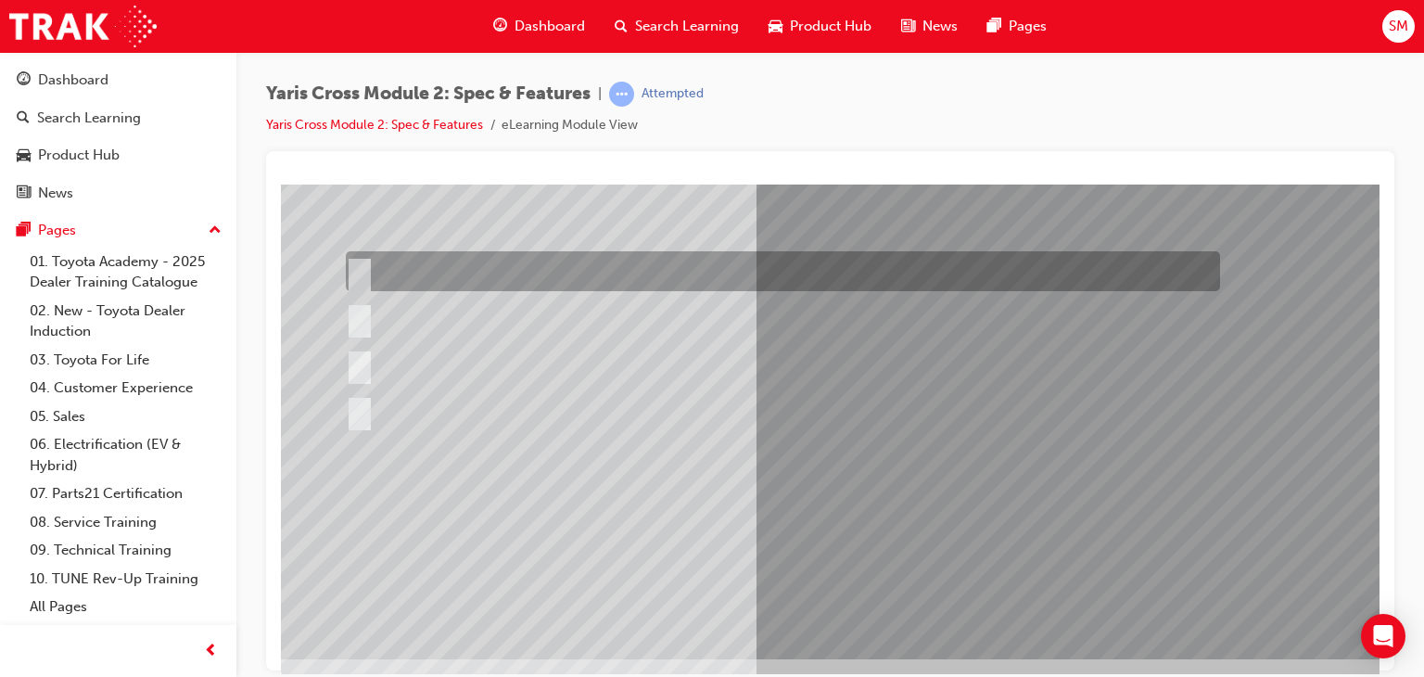
scroll to position [191, 0]
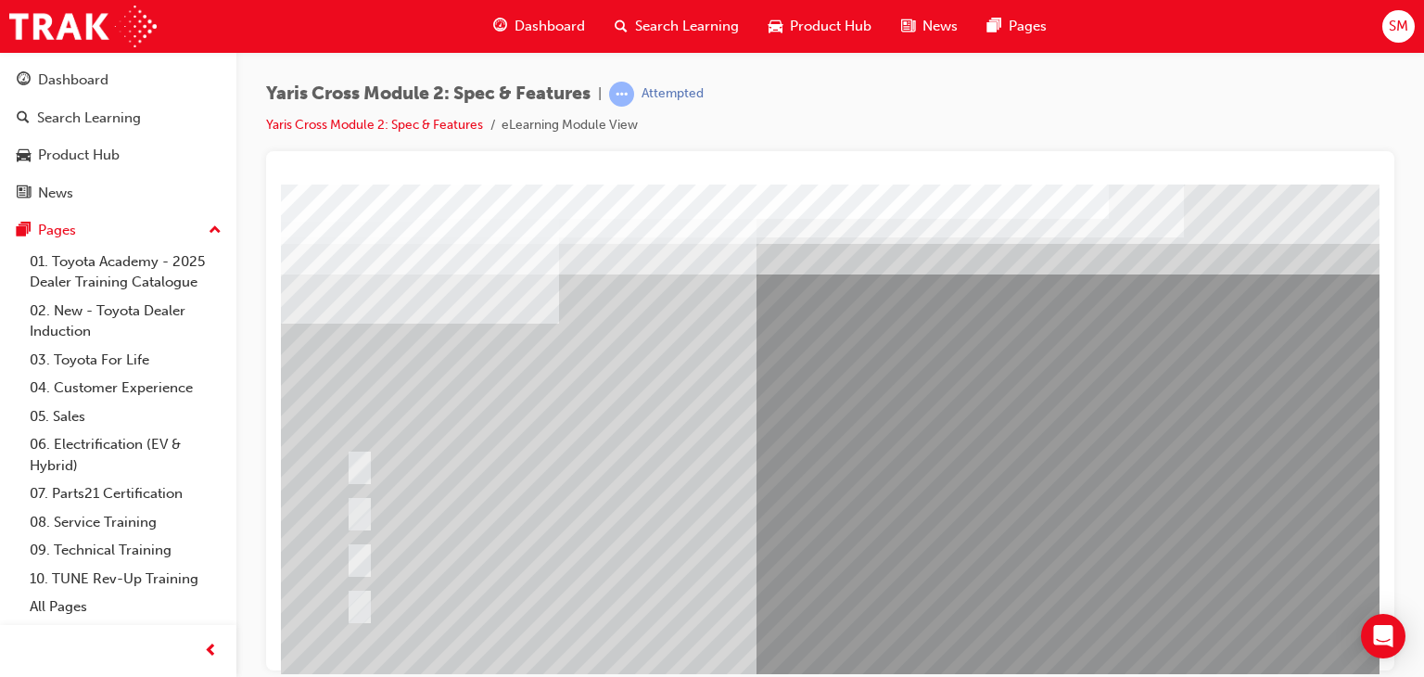
scroll to position [220, 0]
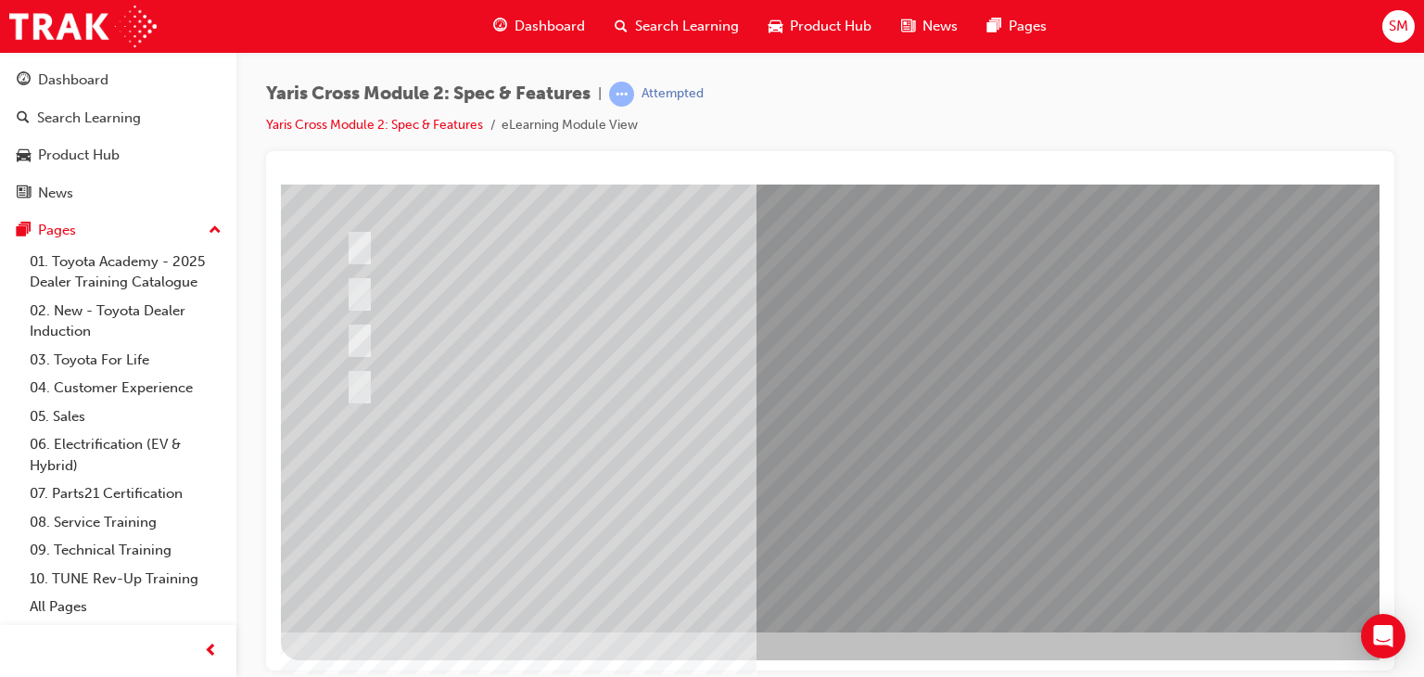
click at [921, 467] on div at bounding box center [911, 297] width 1261 height 667
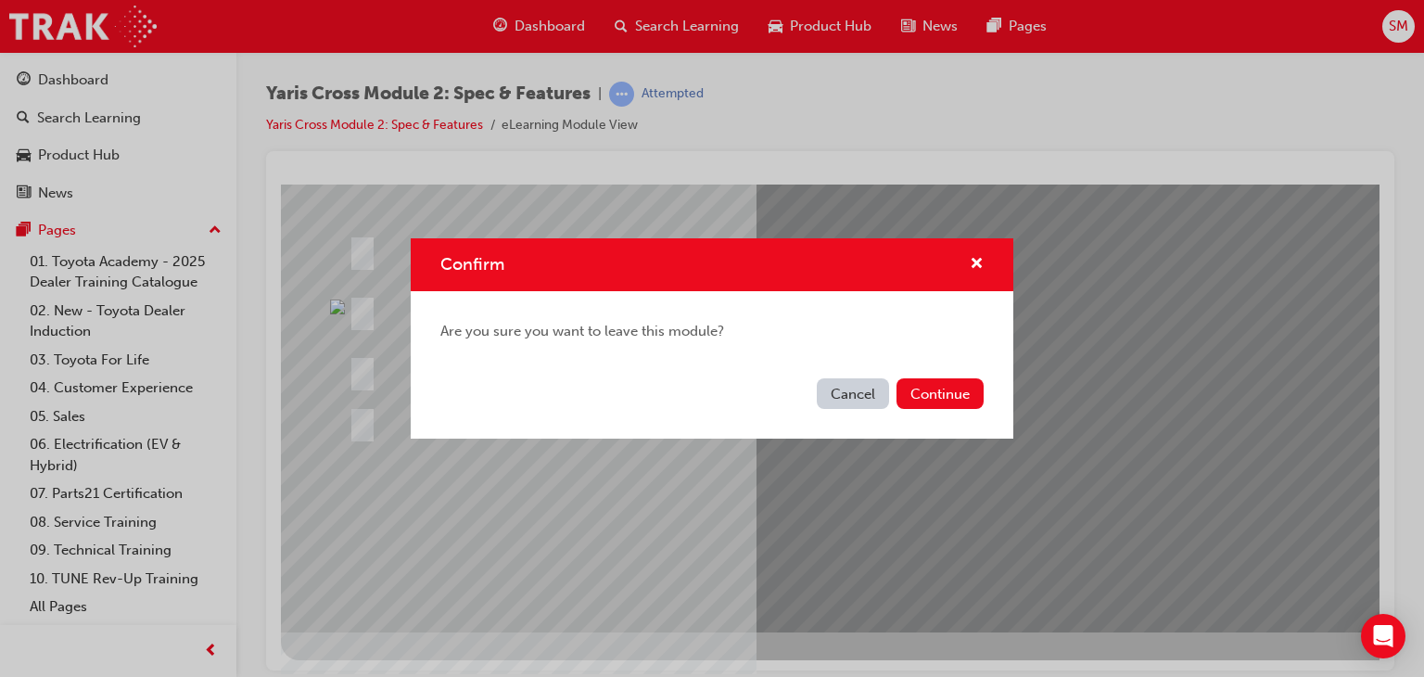
click at [988, 251] on div "Confirm" at bounding box center [712, 264] width 603 height 53
click at [972, 270] on span "cross-icon" at bounding box center [977, 265] width 14 height 17
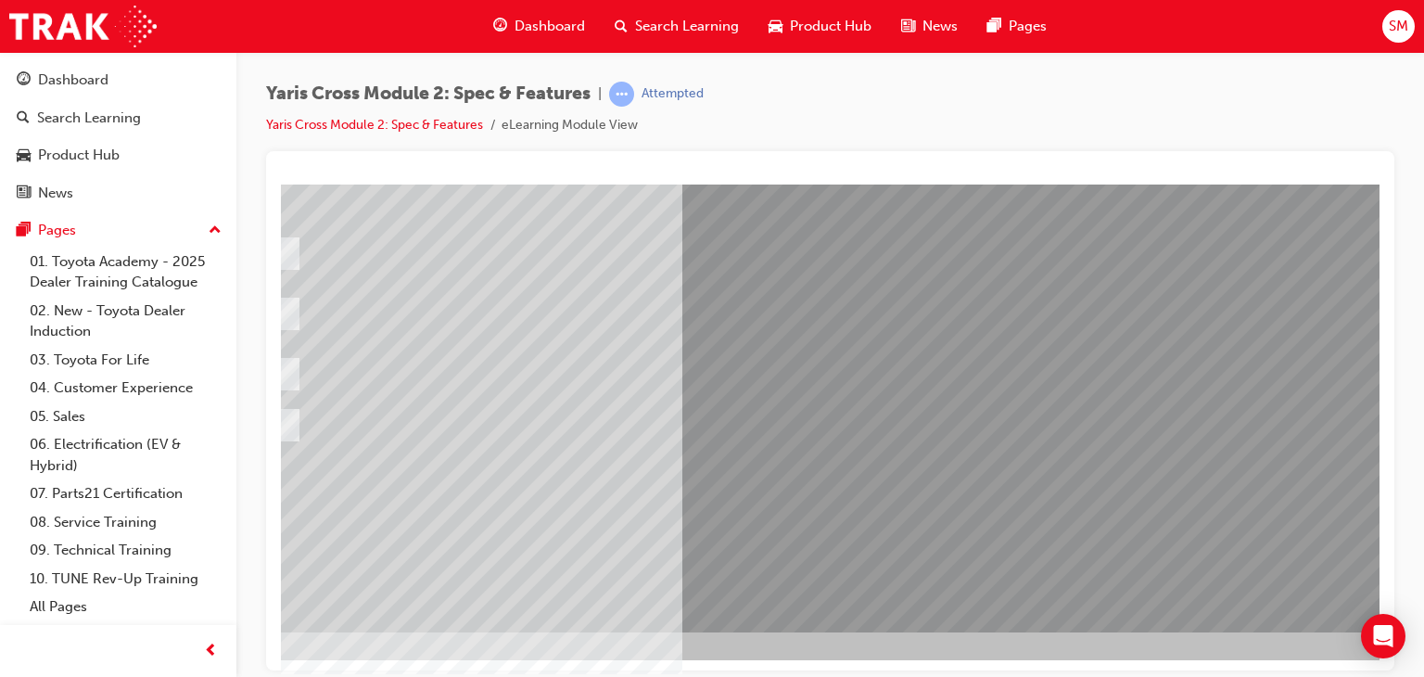
click at [716, 375] on div at bounding box center [607, 370] width 675 height 40
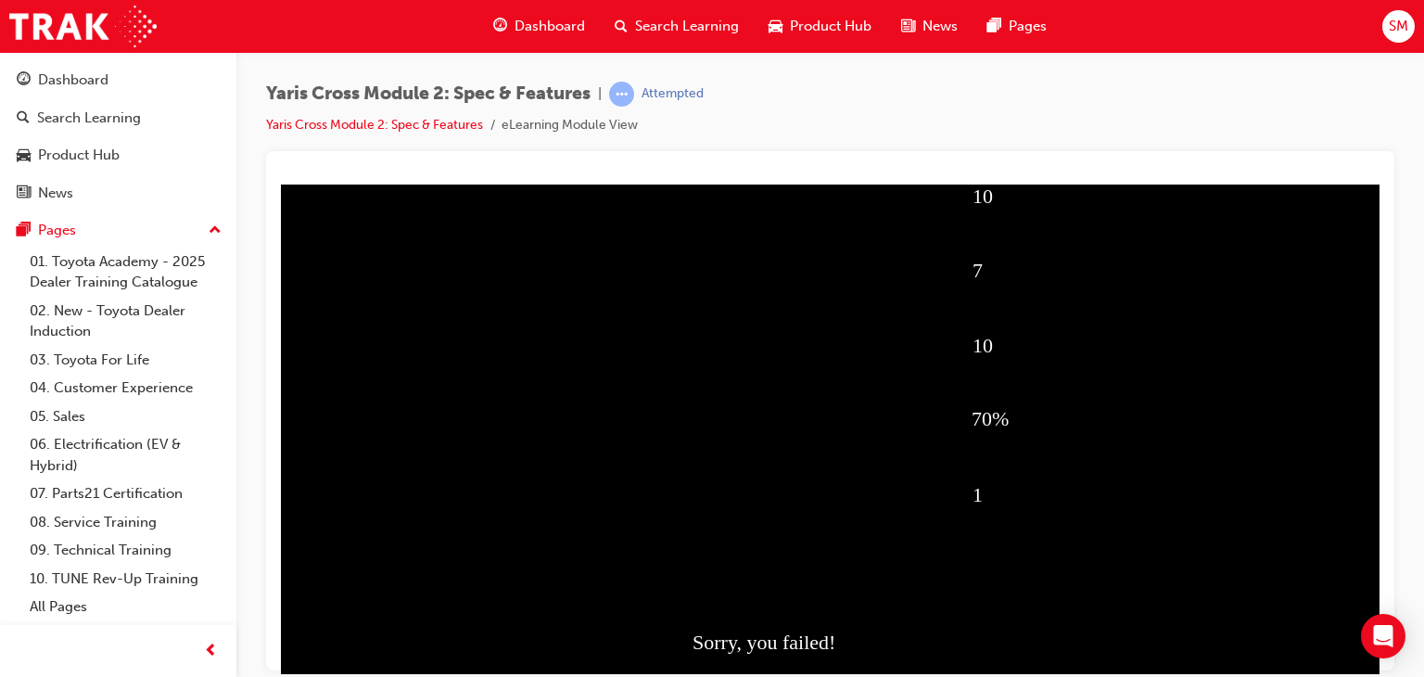
scroll to position [220, 0]
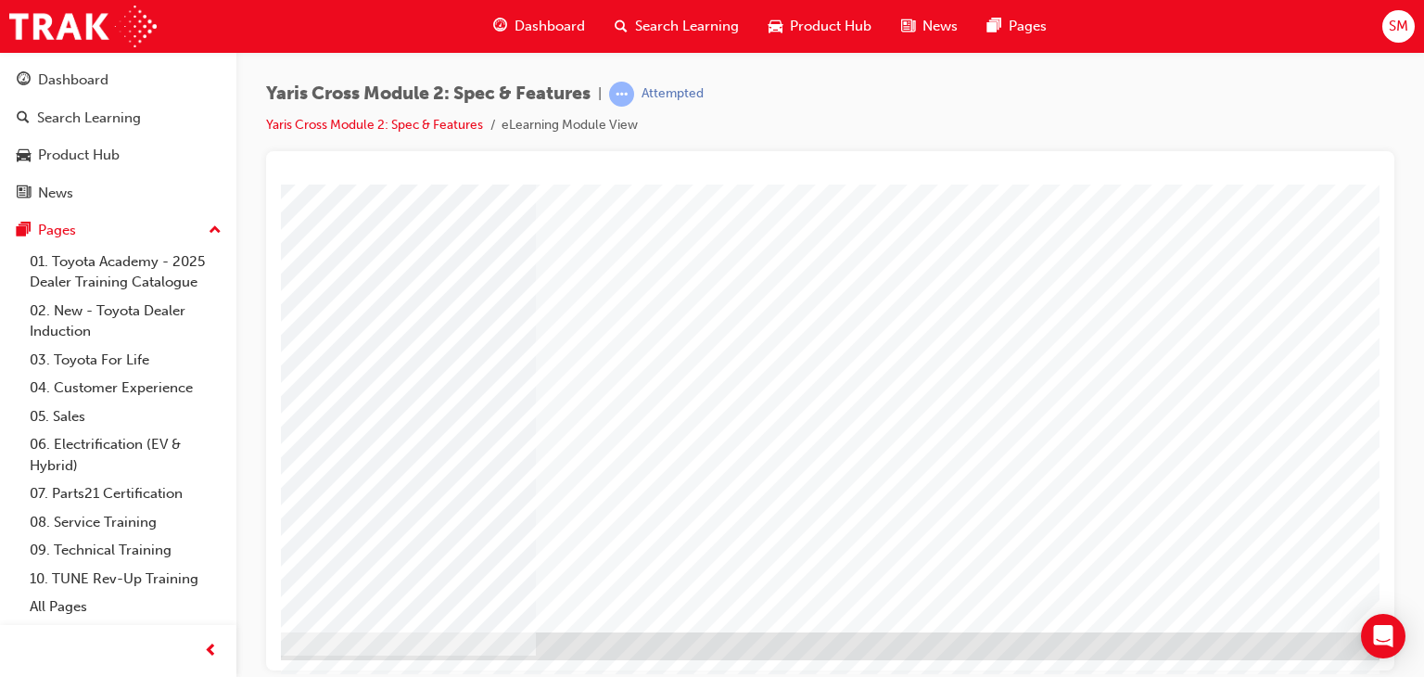
scroll to position [220, 176]
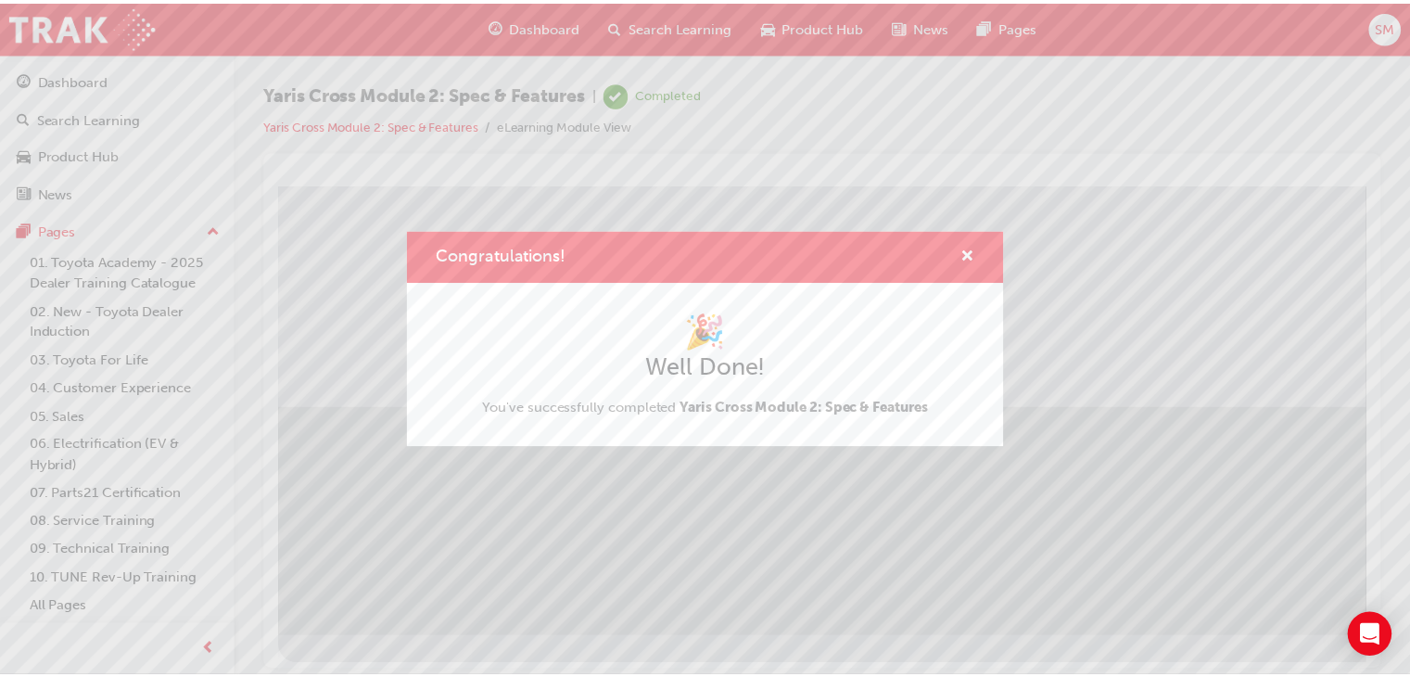
scroll to position [220, 0]
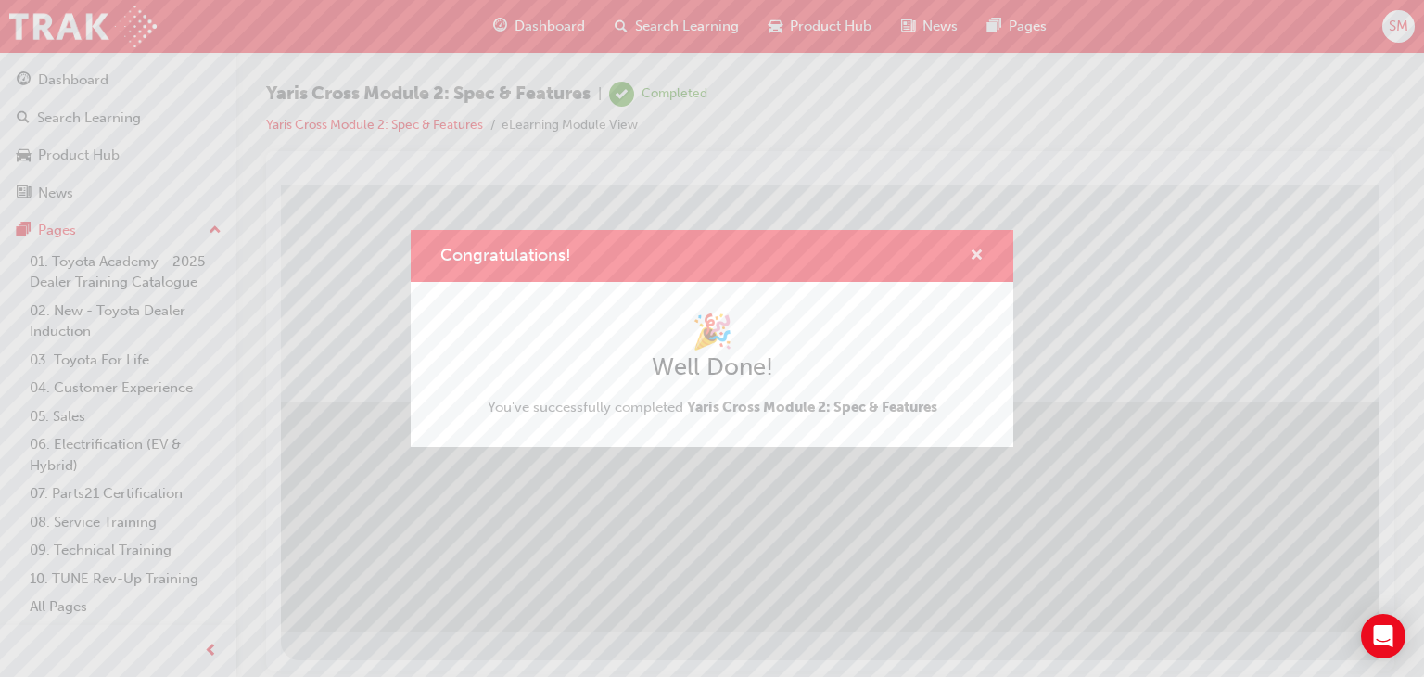
click at [975, 250] on span "cross-icon" at bounding box center [977, 256] width 14 height 17
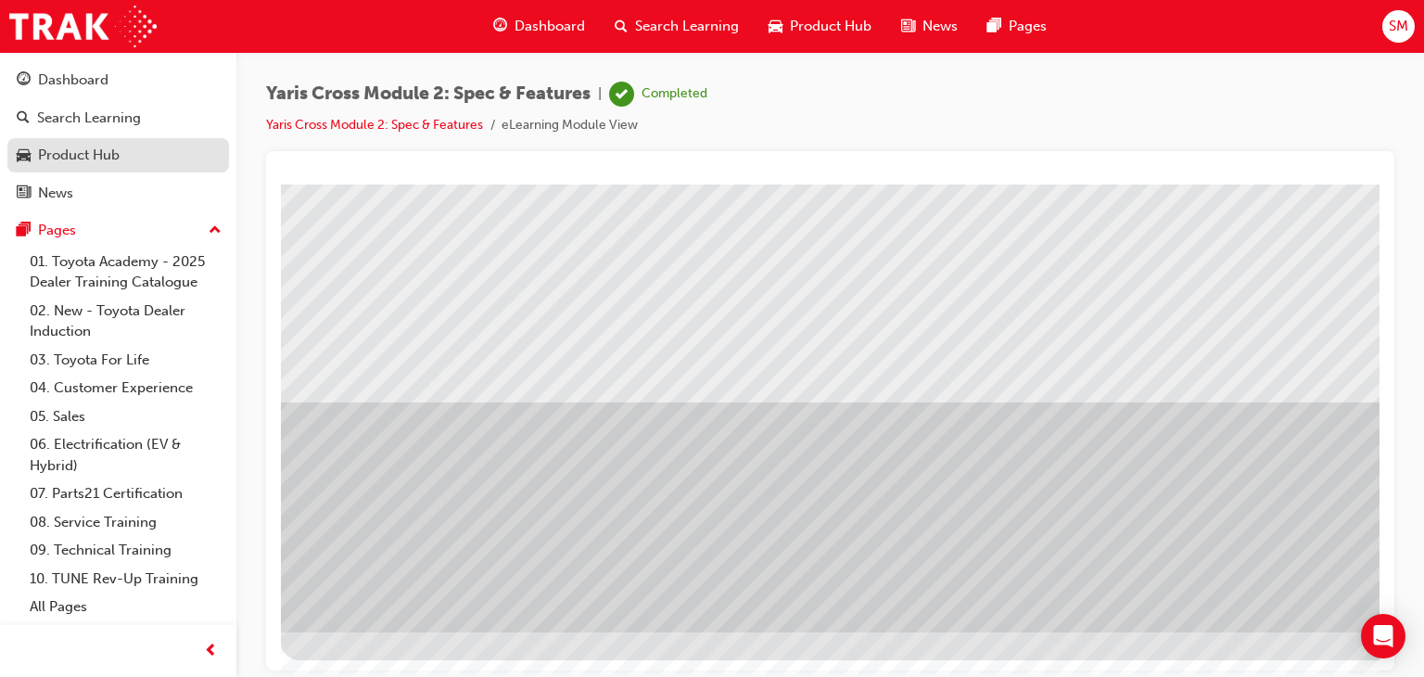
click at [93, 153] on div "Product Hub" at bounding box center [79, 155] width 82 height 21
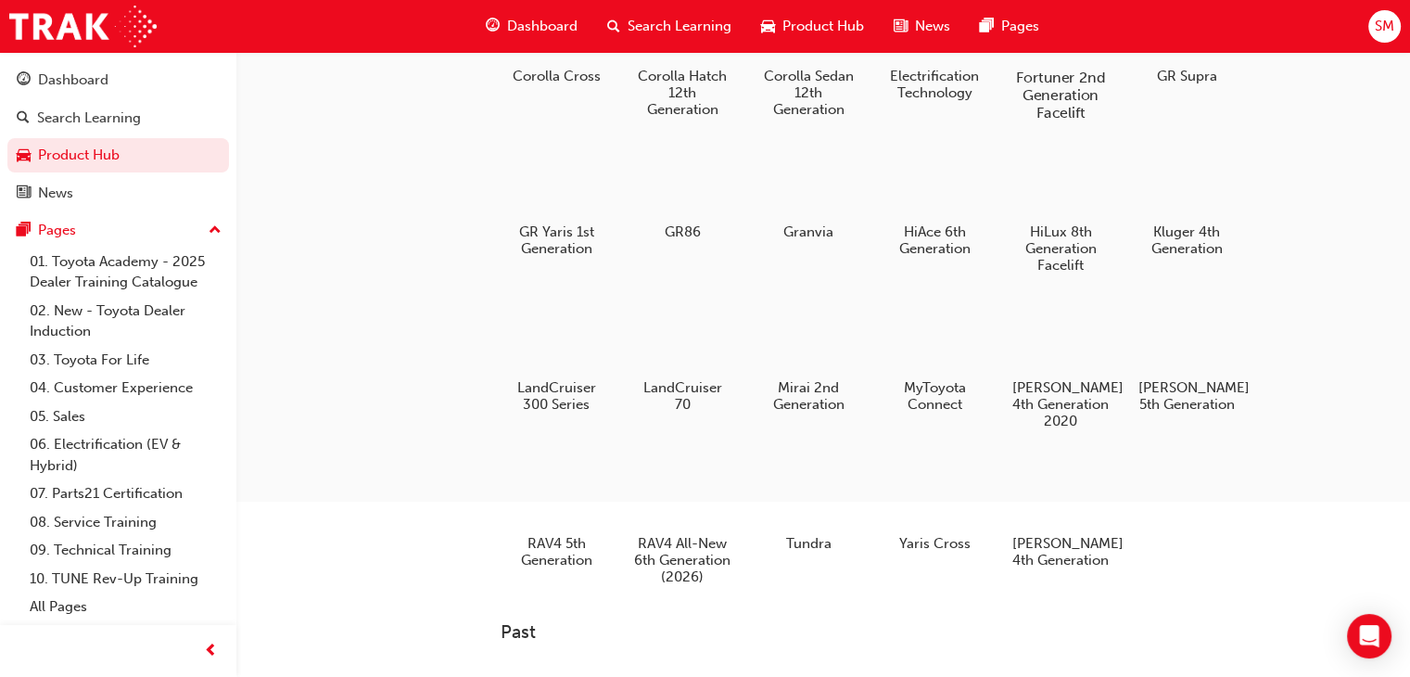
scroll to position [274, 0]
click at [925, 515] on div at bounding box center [934, 490] width 103 height 73
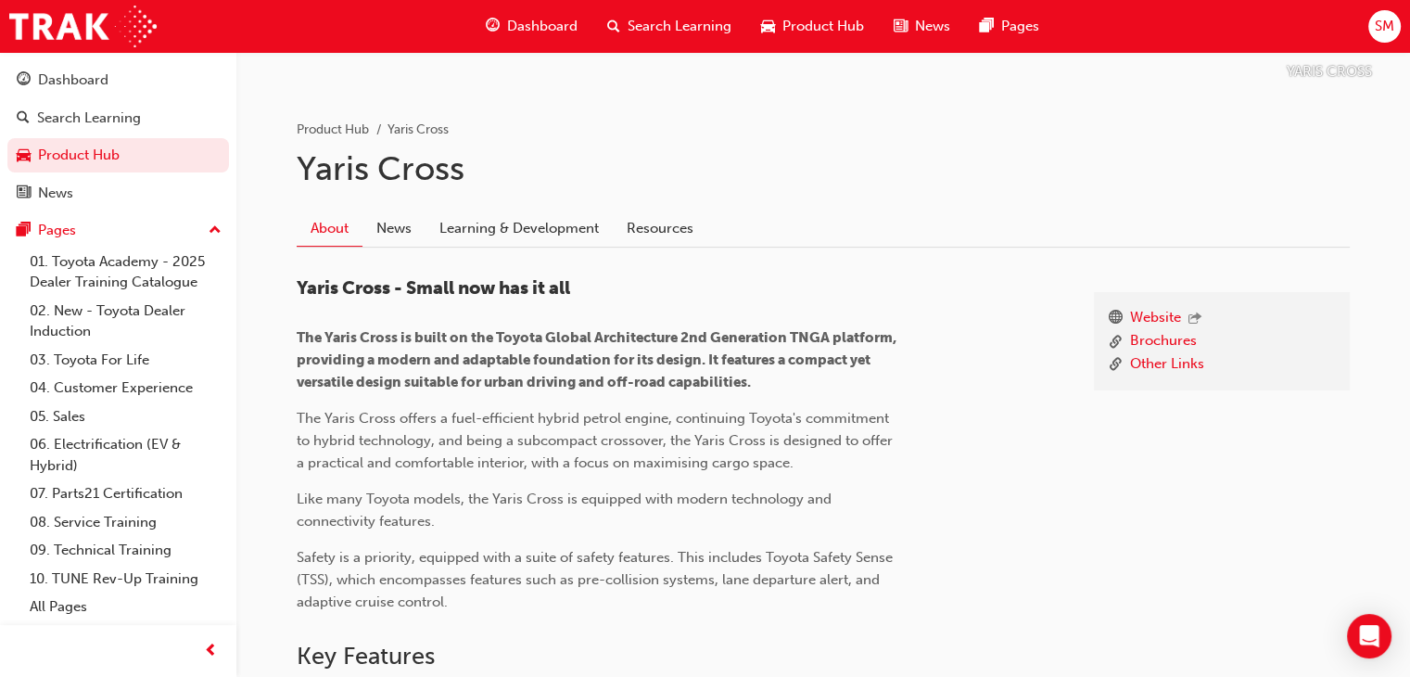
scroll to position [334, 0]
click at [461, 225] on link "Learning & Development" at bounding box center [519, 227] width 187 height 35
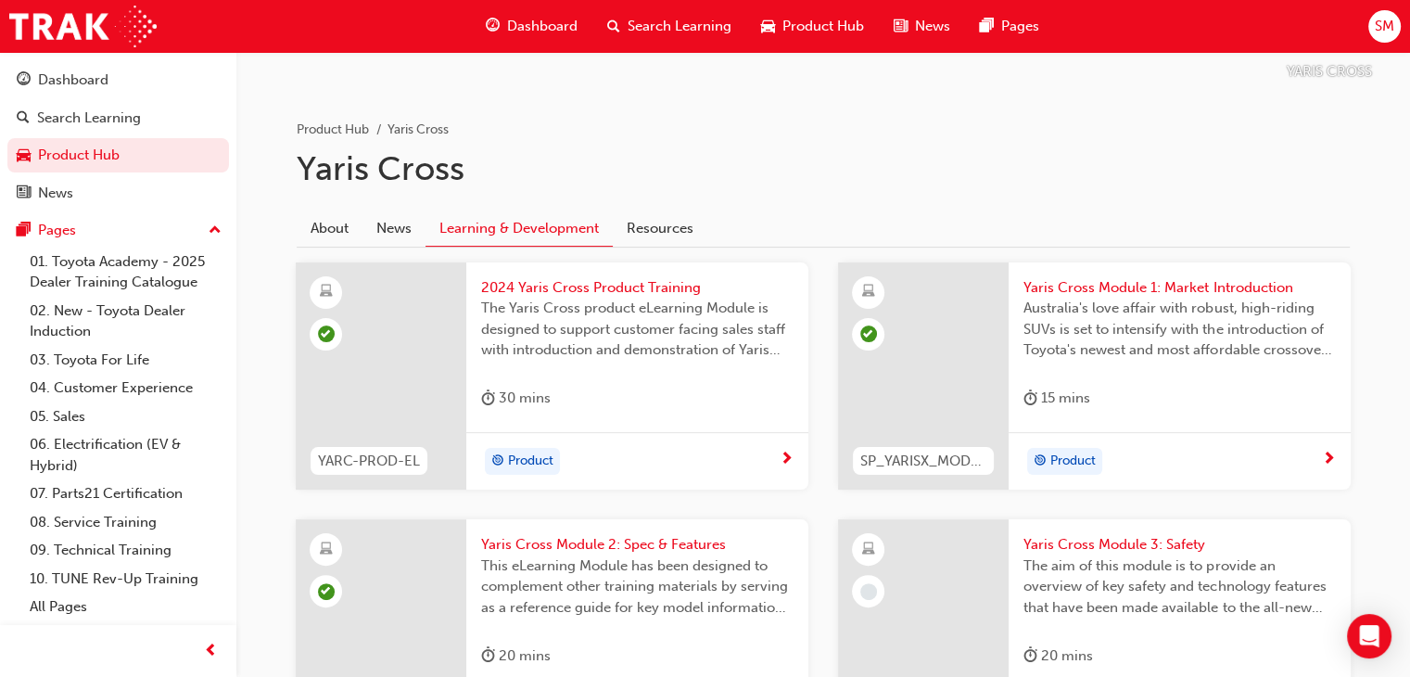
scroll to position [539, 0]
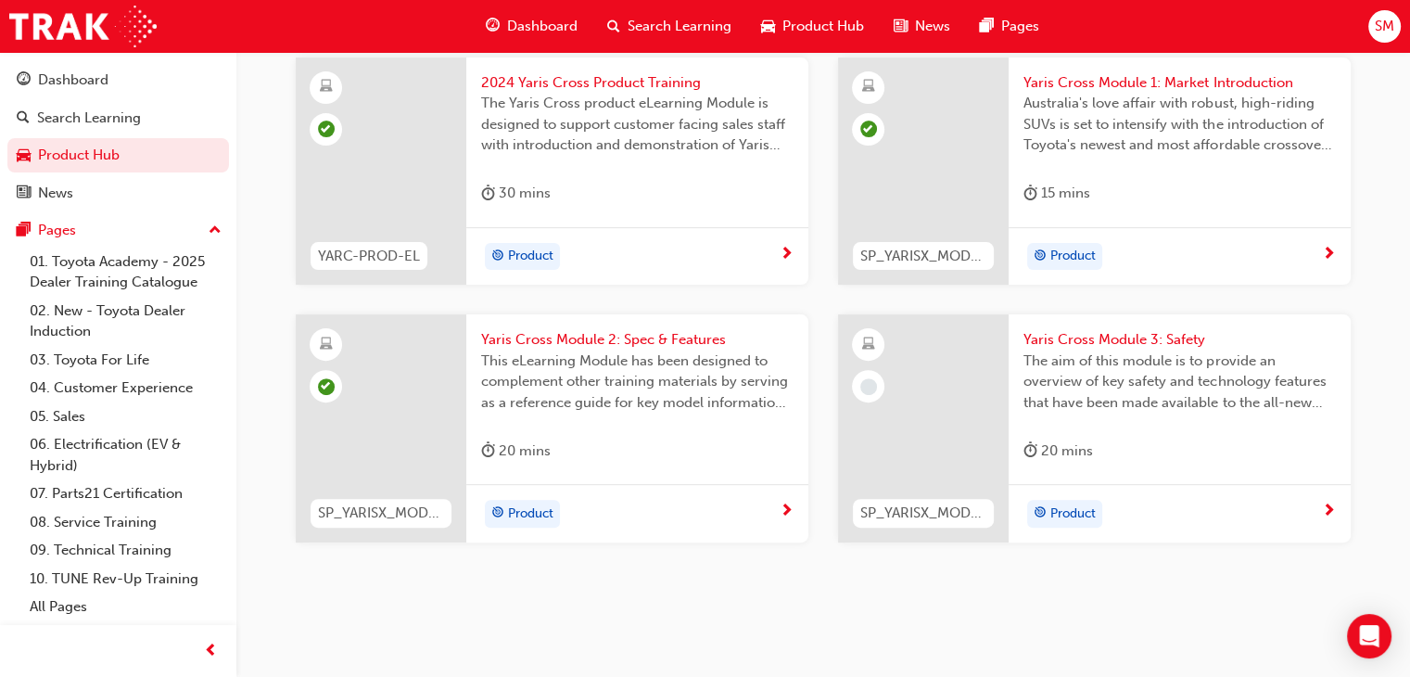
click at [1122, 502] on div "Product" at bounding box center [1172, 514] width 299 height 28
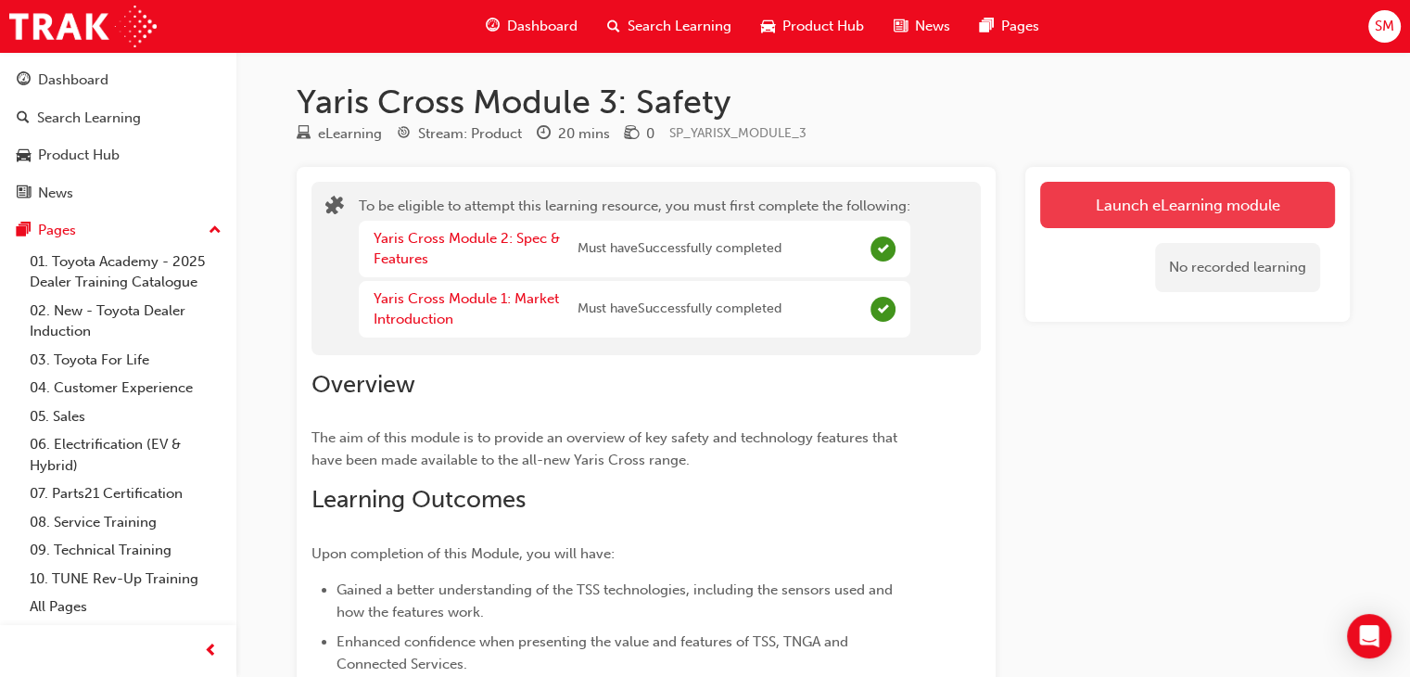
click at [1170, 197] on button "Launch eLearning module" at bounding box center [1187, 205] width 295 height 46
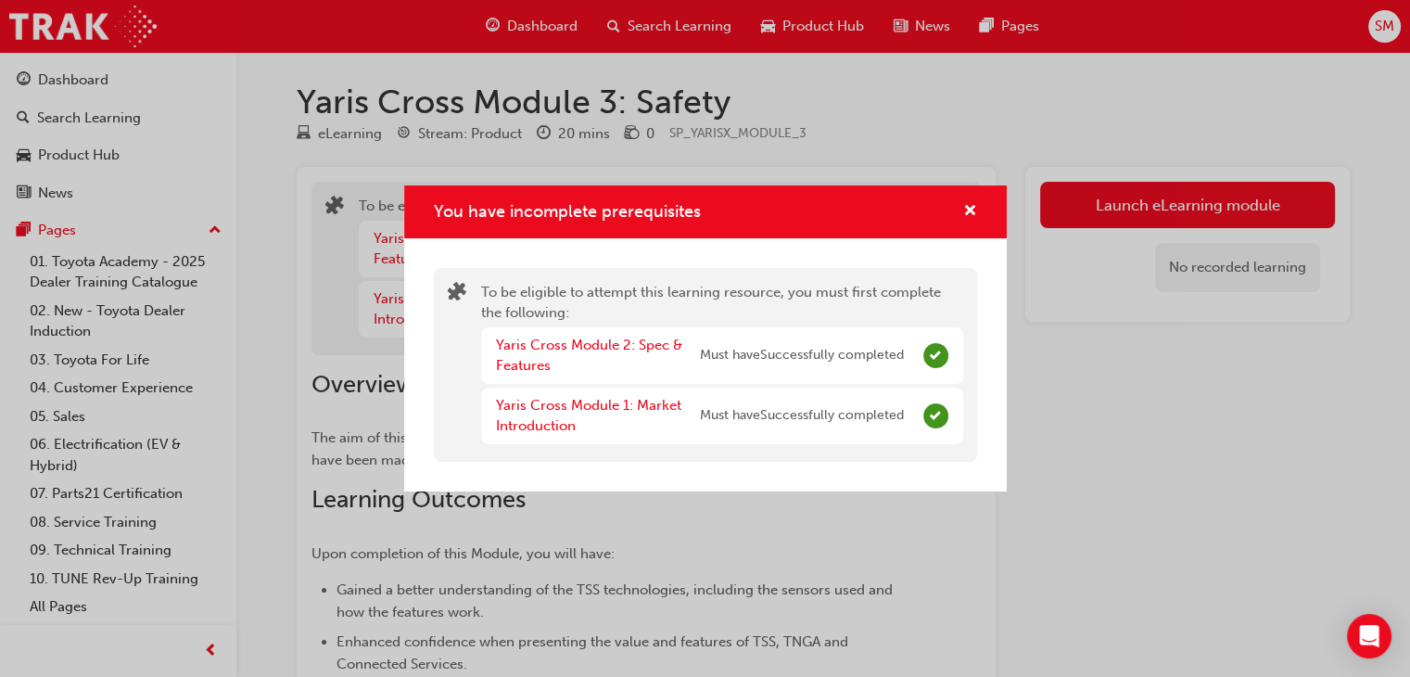
click at [1146, 201] on div "You have incomplete prerequisites To be eligible to attempt this learning resou…" at bounding box center [705, 338] width 1410 height 677
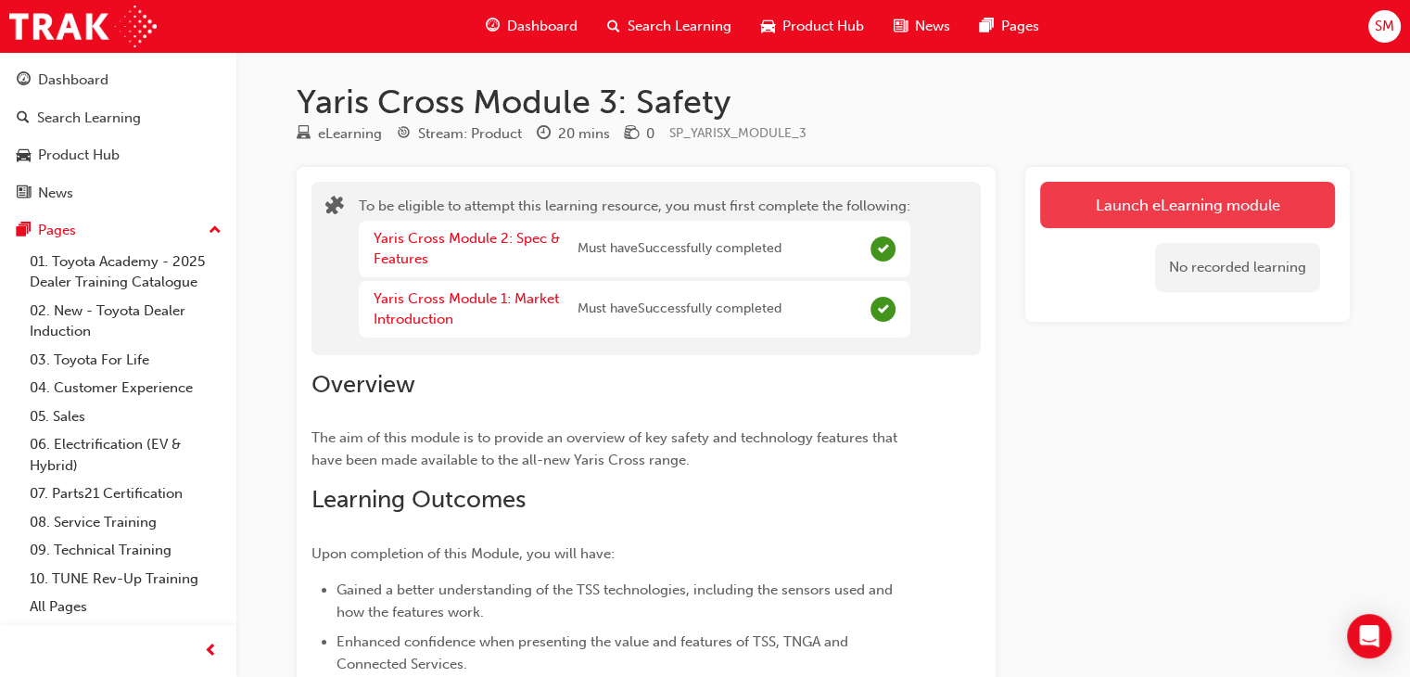
click at [1084, 211] on button "Launch eLearning module" at bounding box center [1187, 205] width 295 height 46
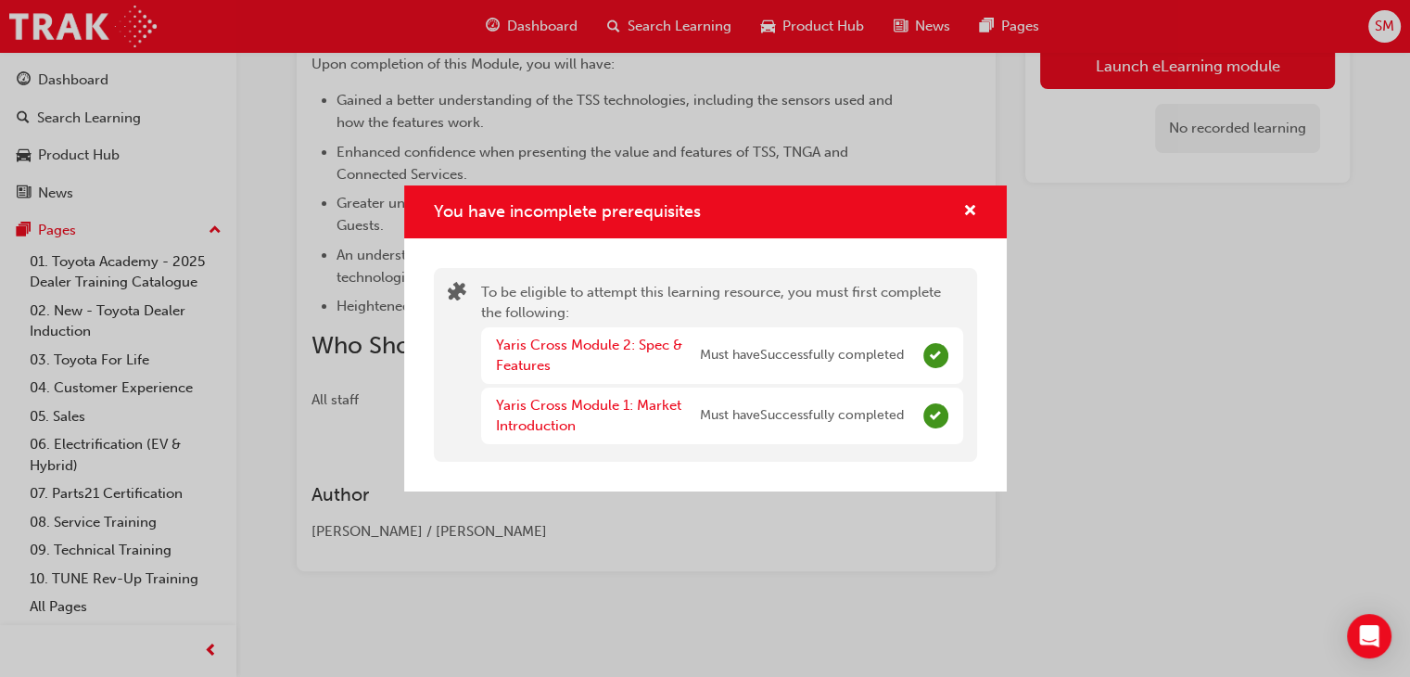
scroll to position [489, 0]
click at [616, 337] on link "Yaris Cross Module 2: Spec & Features" at bounding box center [589, 356] width 186 height 38
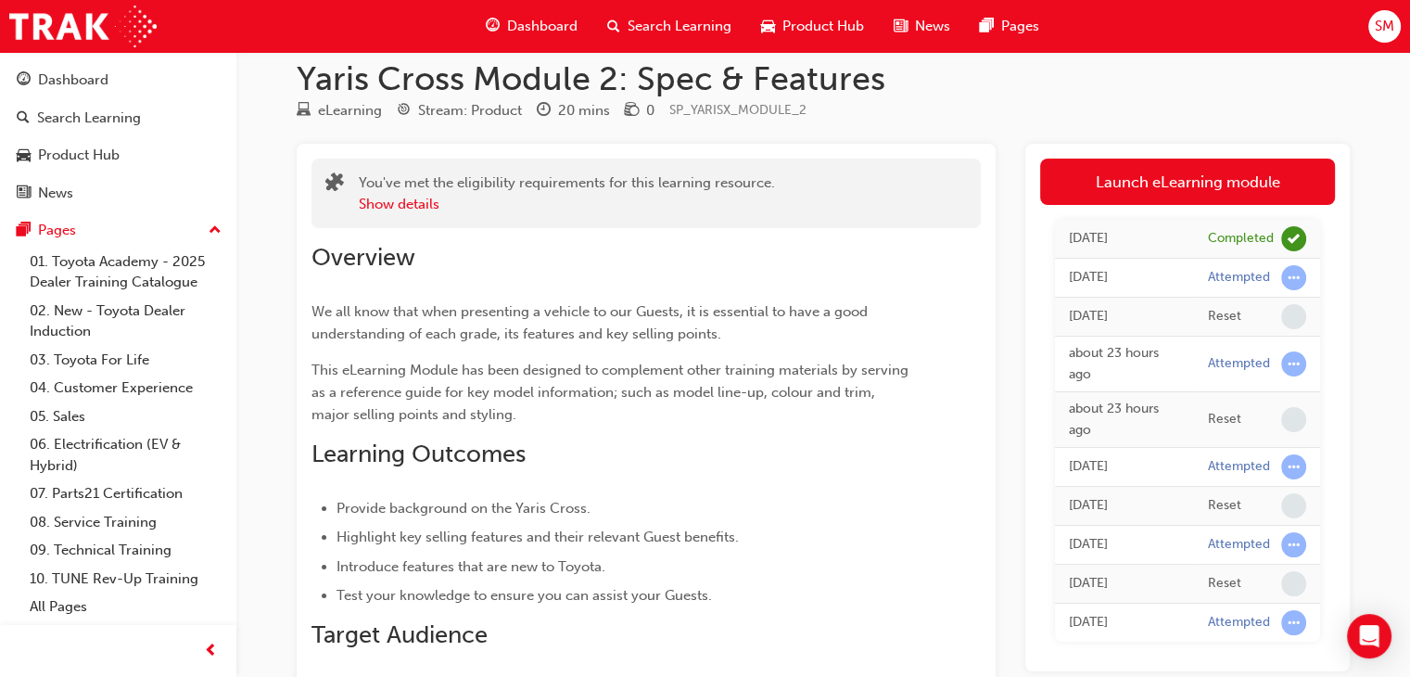
scroll to position [15, 0]
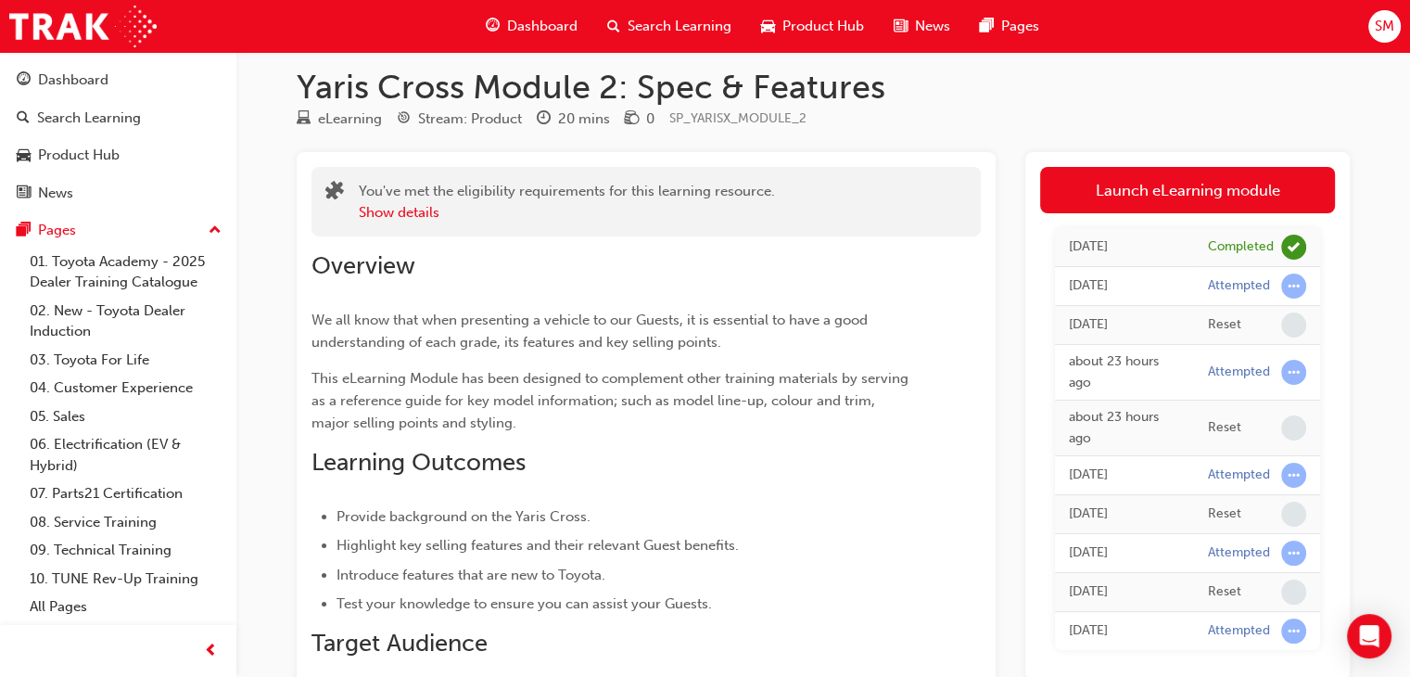
click at [879, 181] on div "You've met the eligibility requirements for this learning resource. Show details" at bounding box center [646, 202] width 642 height 42
click at [400, 213] on button "Show details" at bounding box center [399, 212] width 81 height 21
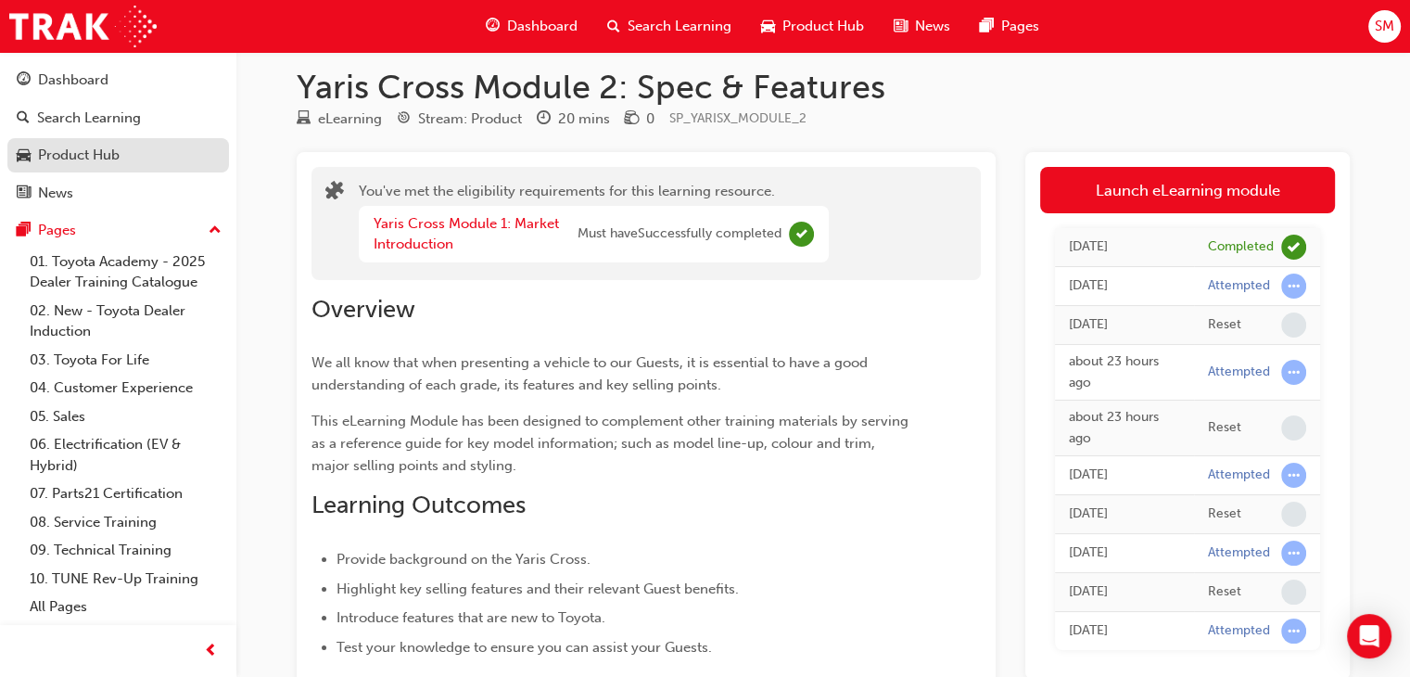
click at [107, 149] on div "Product Hub" at bounding box center [79, 155] width 82 height 21
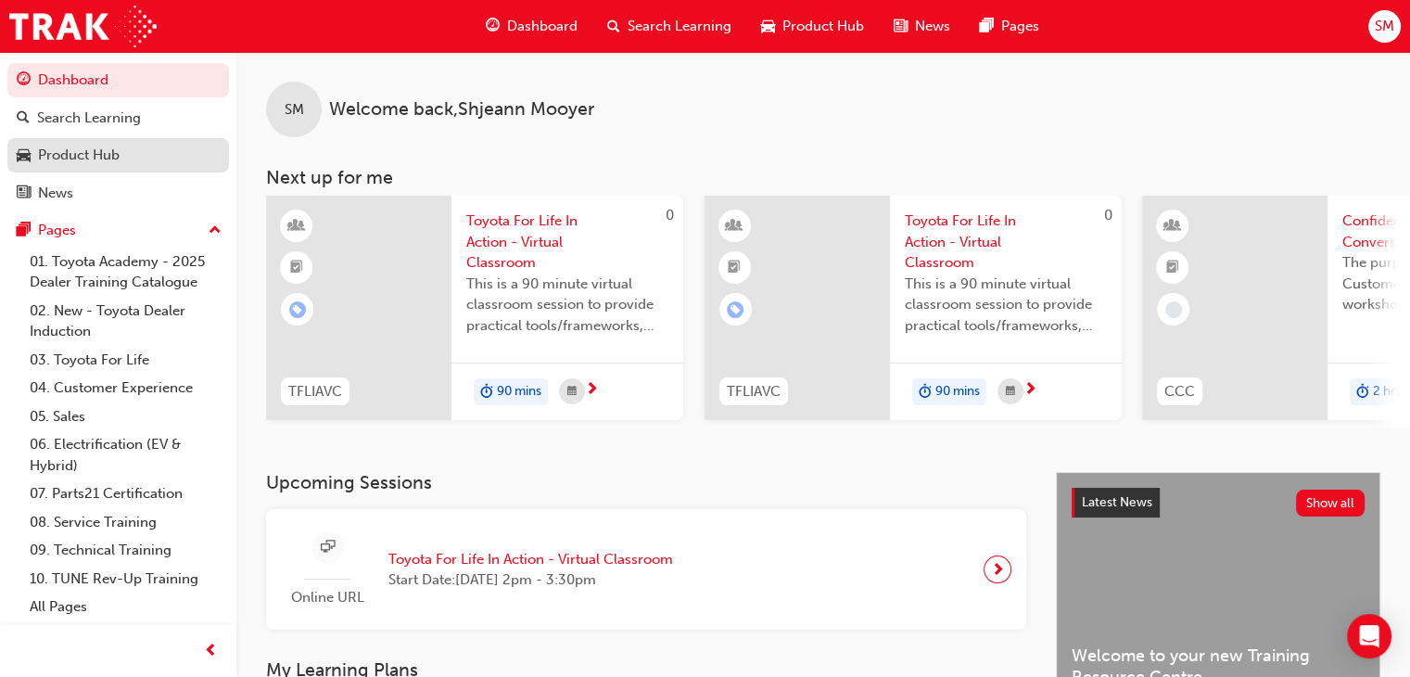
click at [128, 146] on div "Product Hub" at bounding box center [118, 155] width 203 height 23
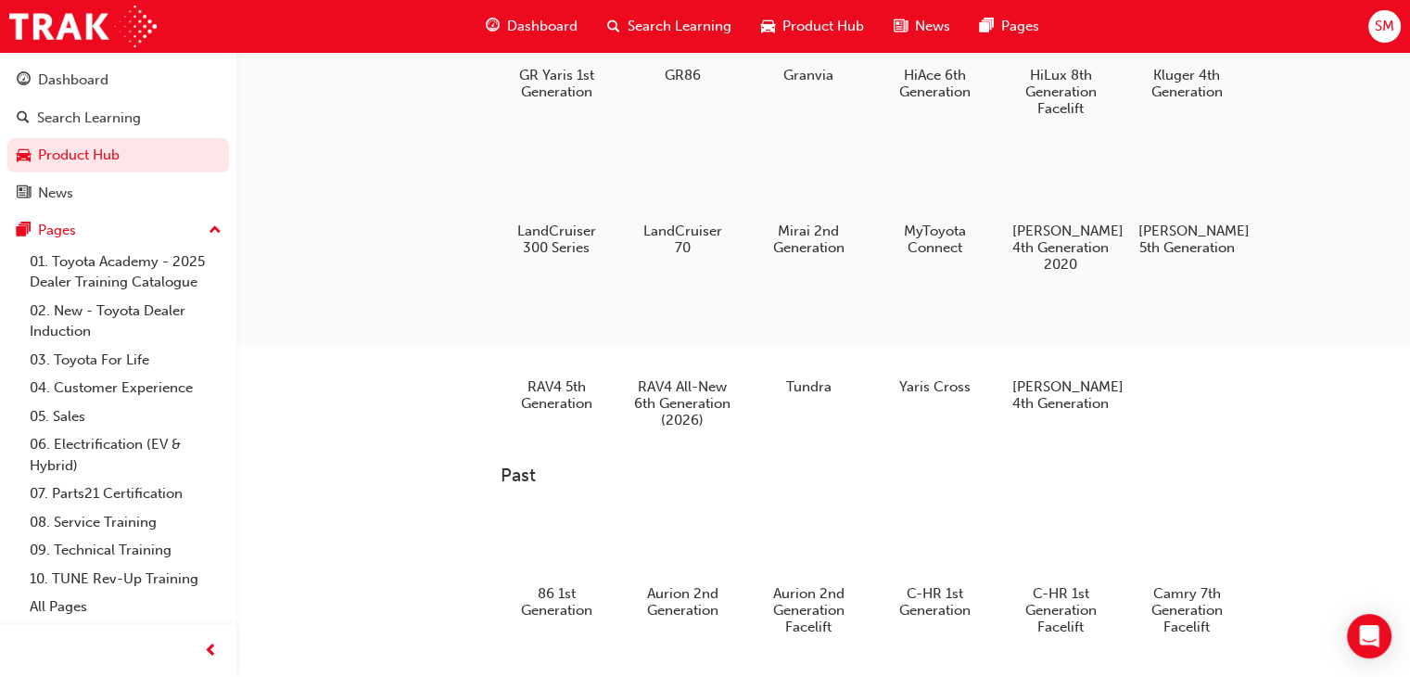
scroll to position [441, 0]
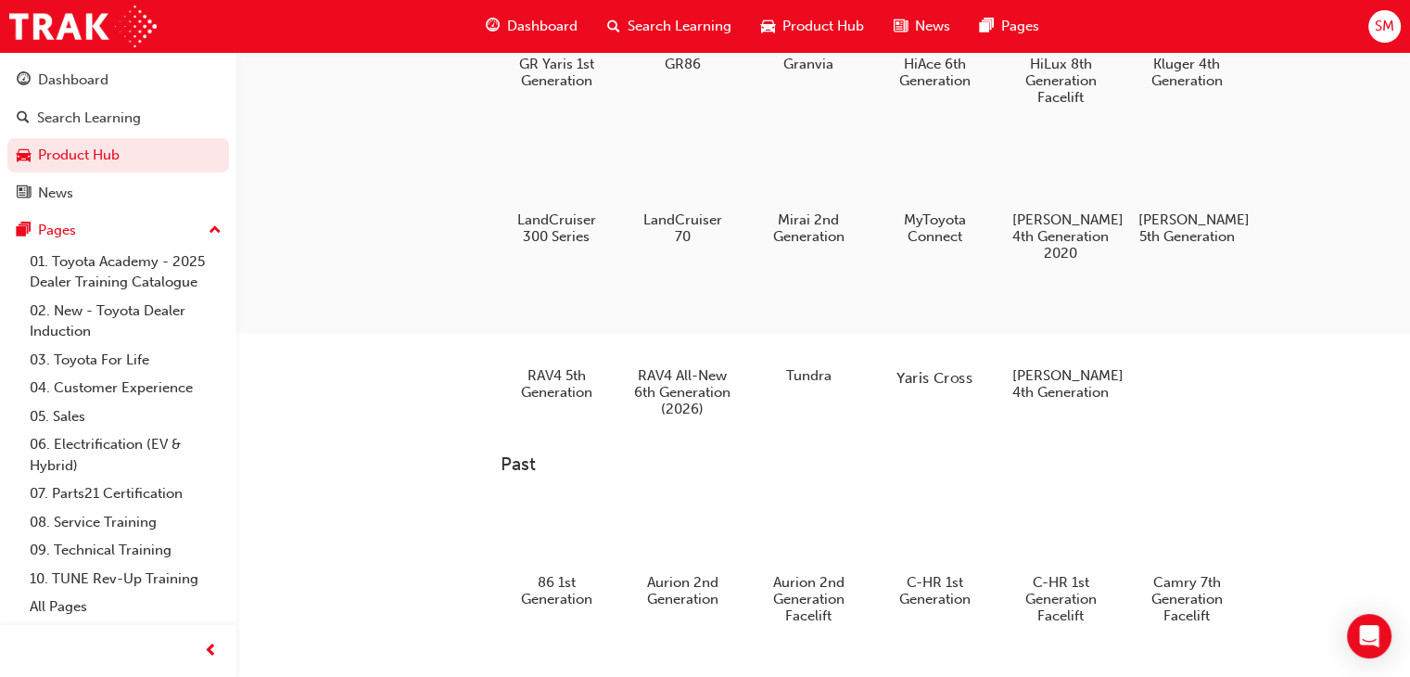
click at [934, 309] on div at bounding box center [934, 324] width 103 height 74
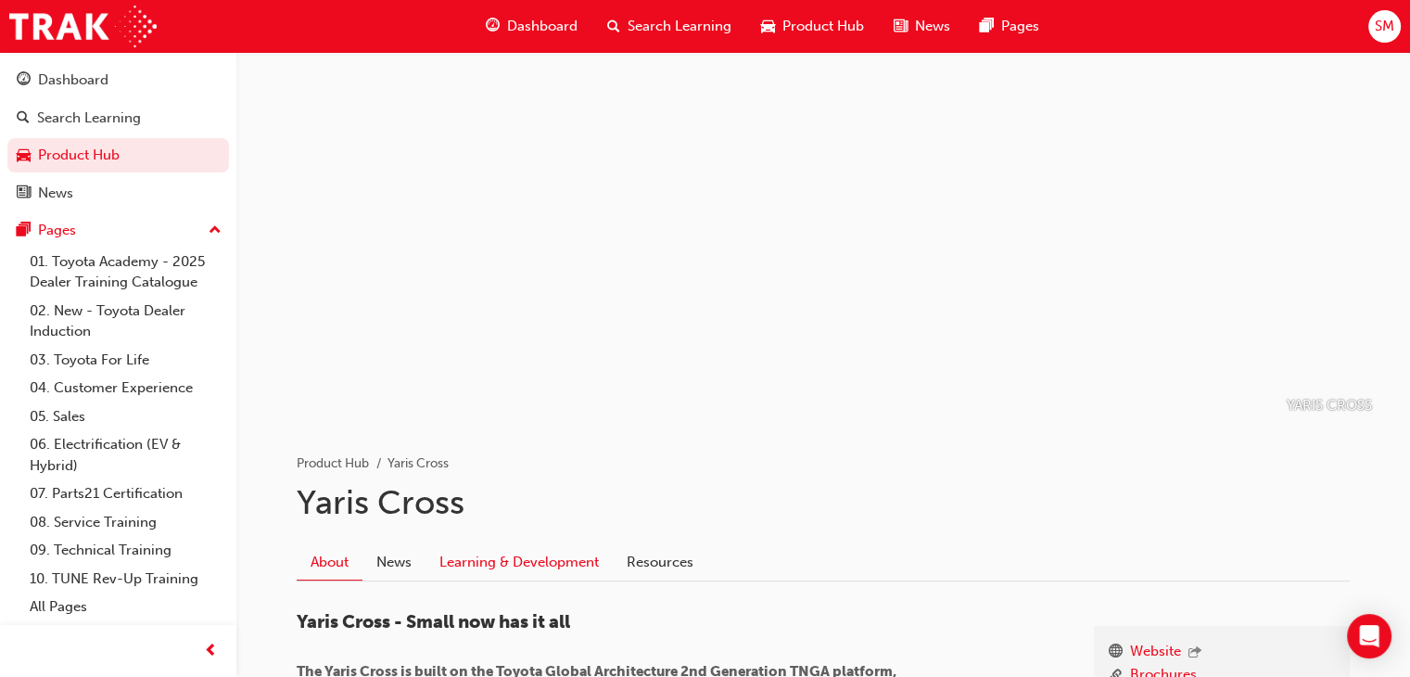
click at [540, 562] on link "Learning & Development" at bounding box center [519, 561] width 187 height 35
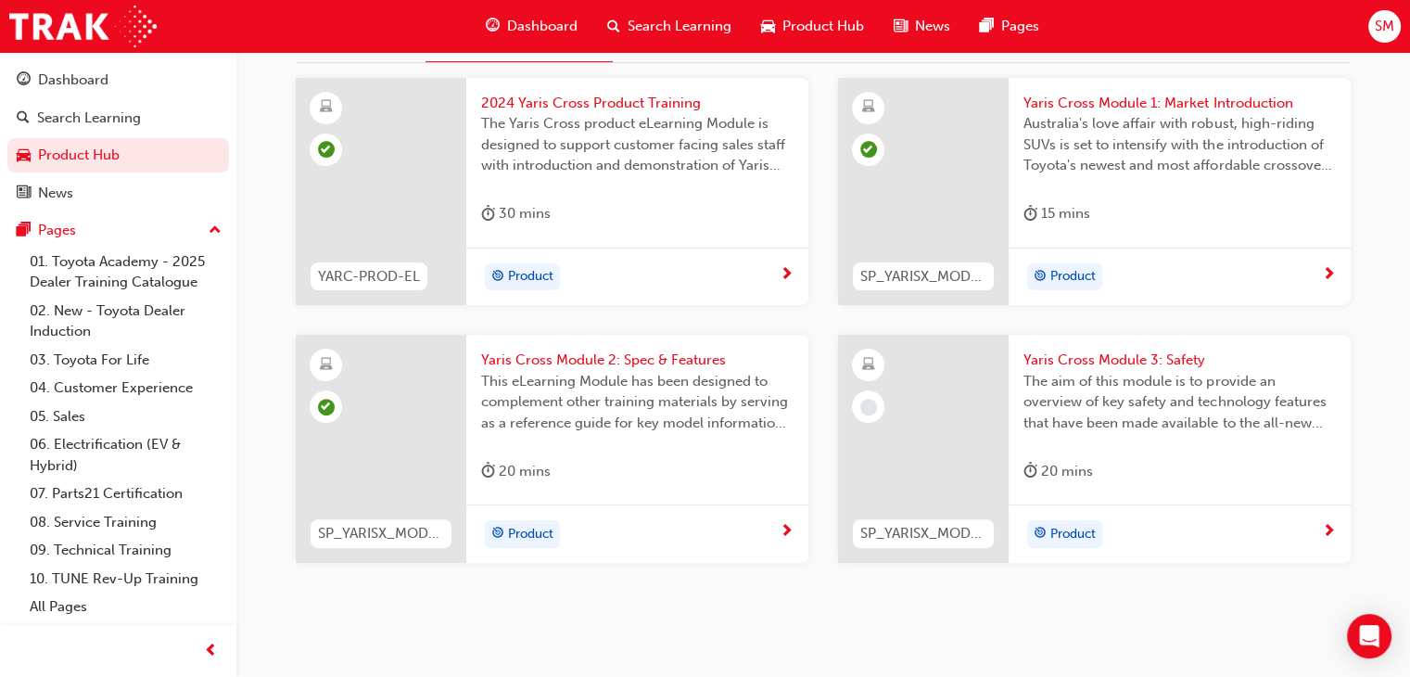
scroll to position [519, 0]
click at [1217, 539] on div "Product" at bounding box center [1172, 533] width 299 height 28
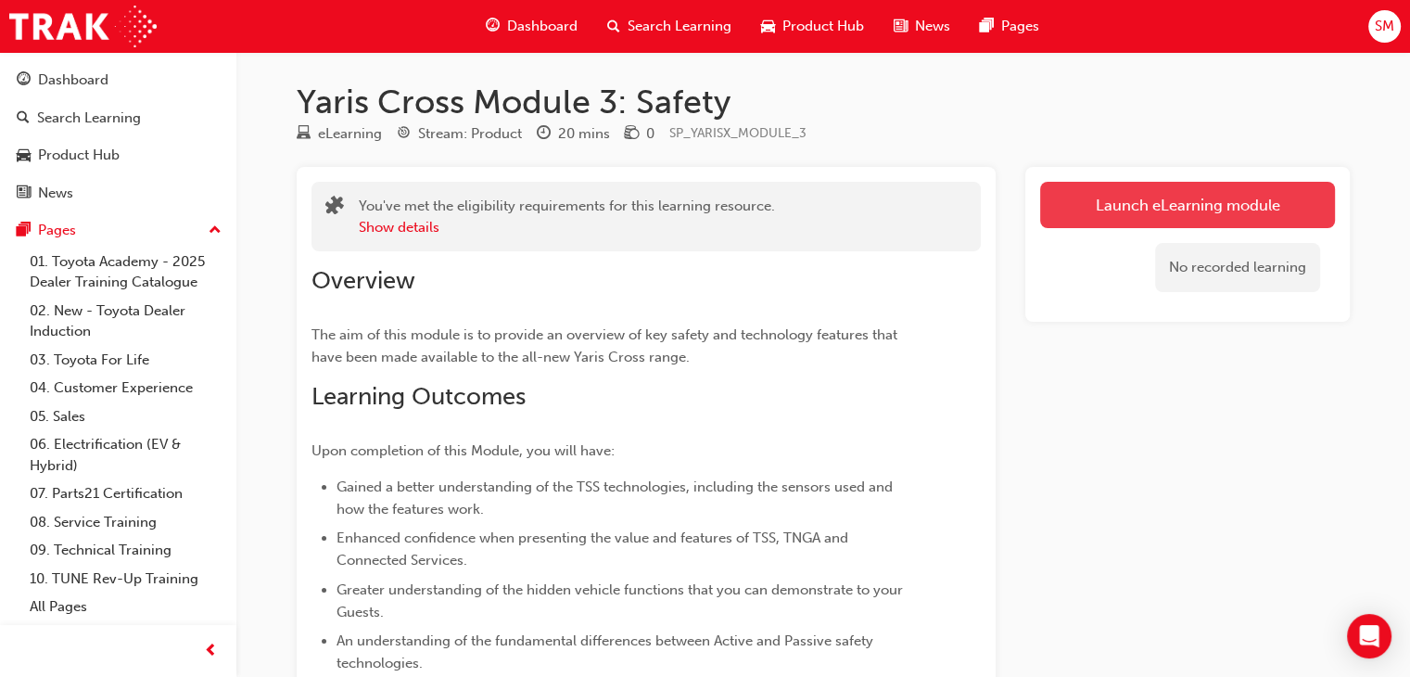
click at [1170, 203] on link "Launch eLearning module" at bounding box center [1187, 205] width 295 height 46
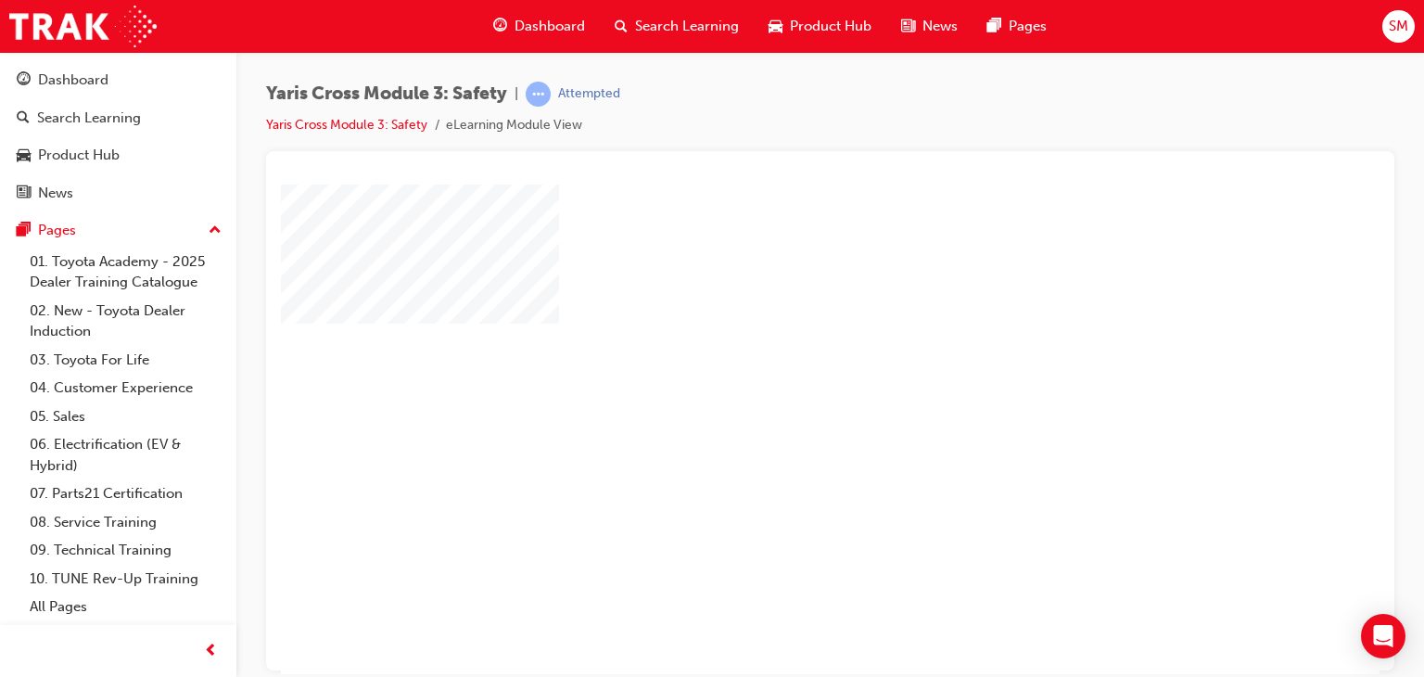
click at [777, 375] on div "play" at bounding box center [777, 375] width 0 height 0
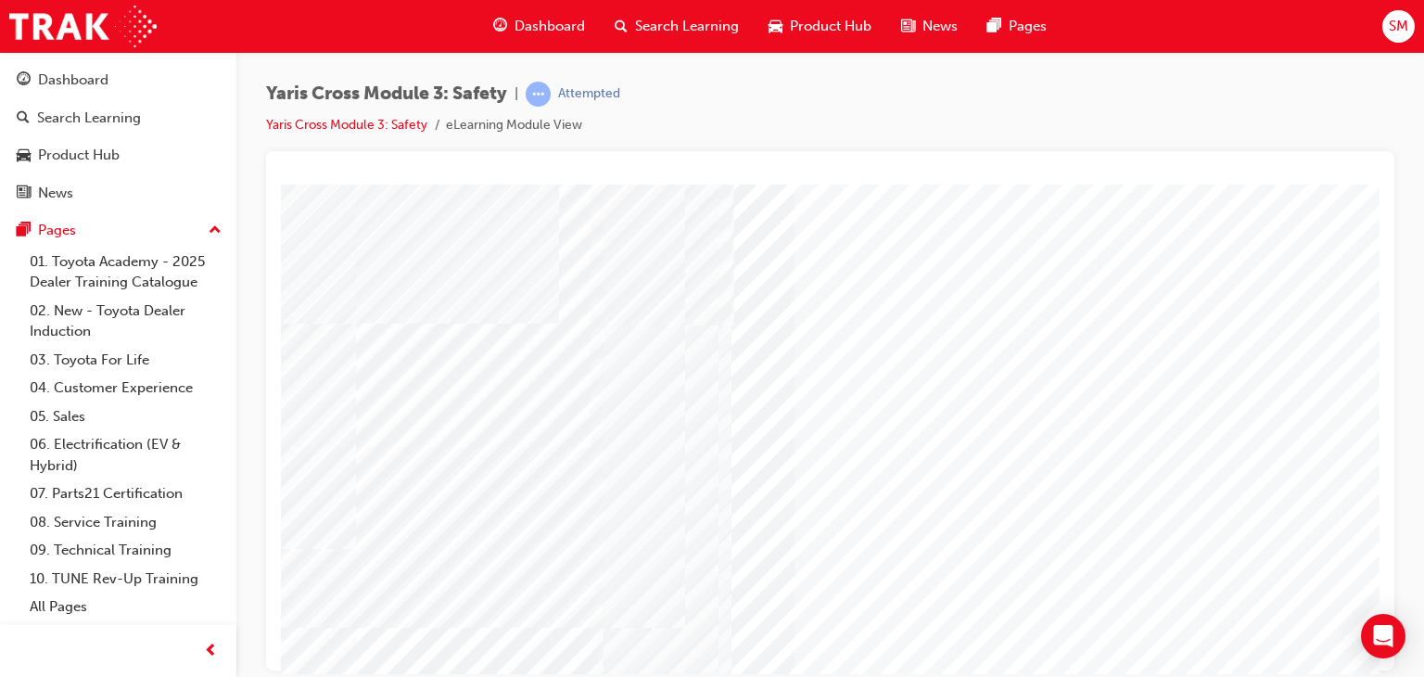
scroll to position [220, 0]
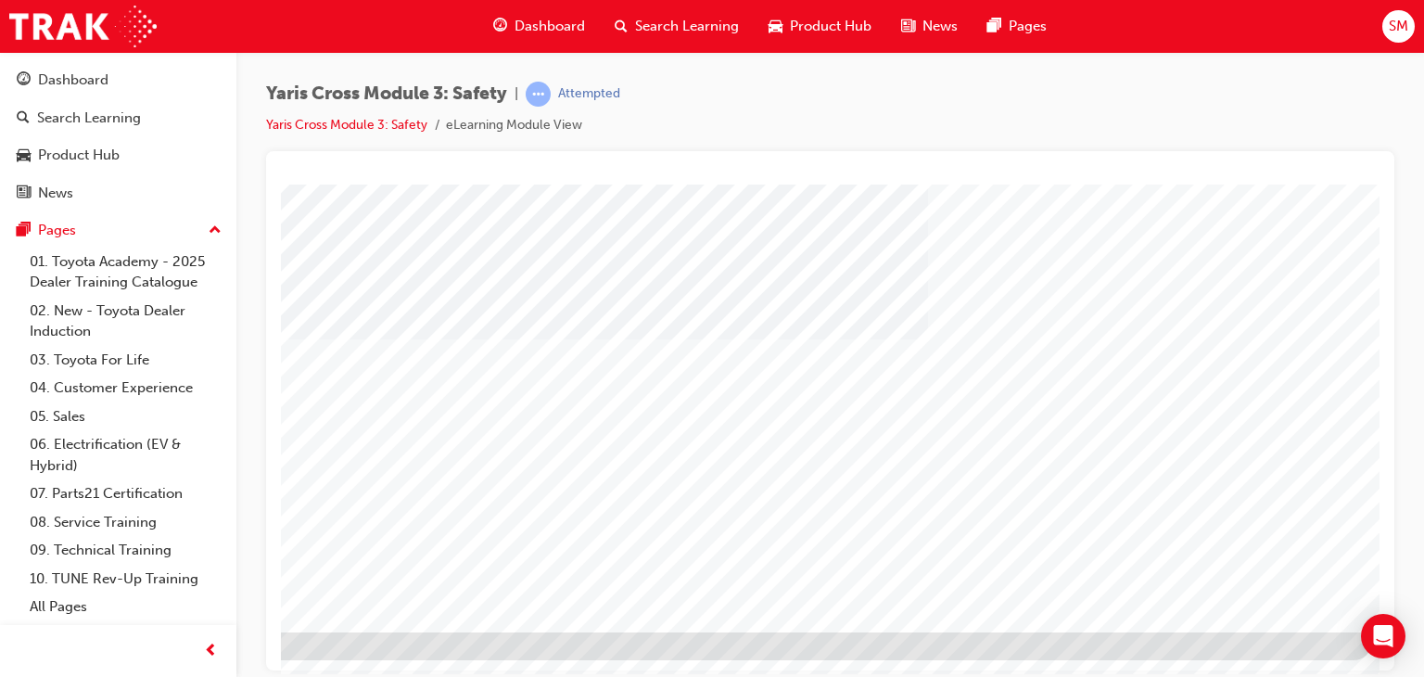
scroll to position [217, 176]
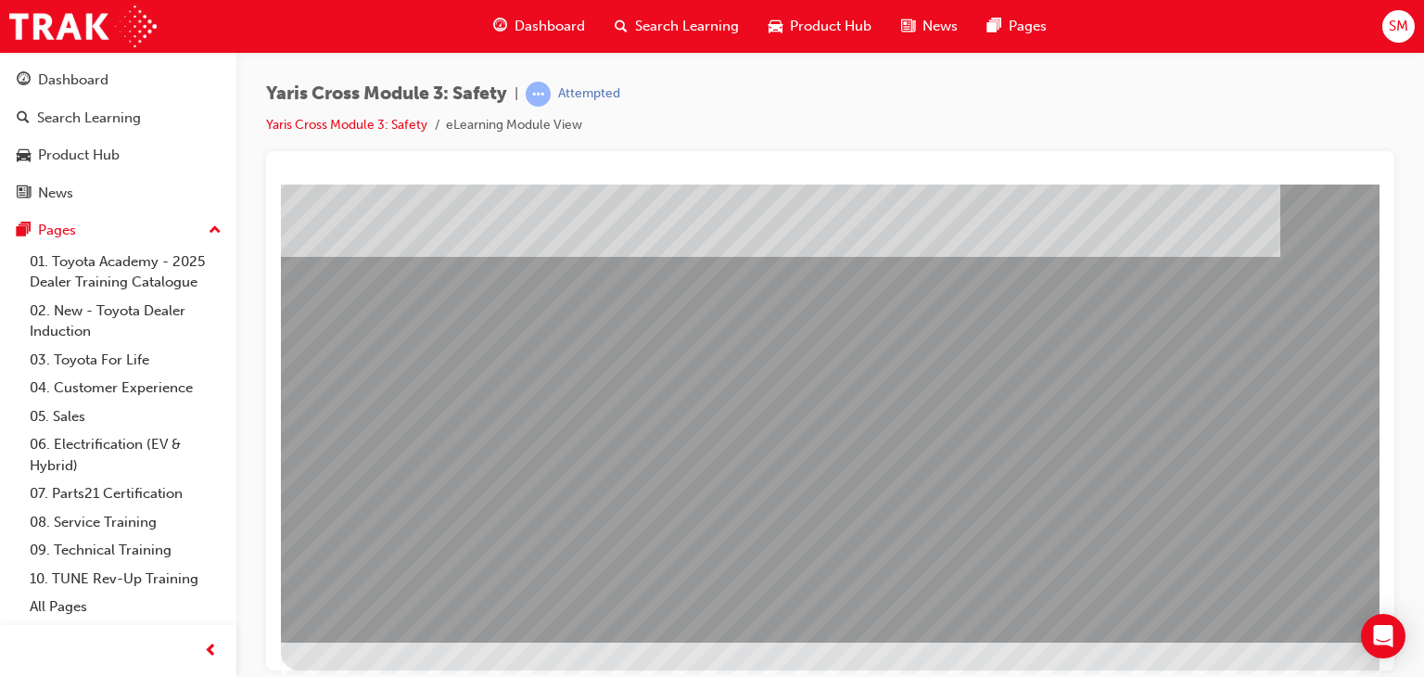
scroll to position [220, 0]
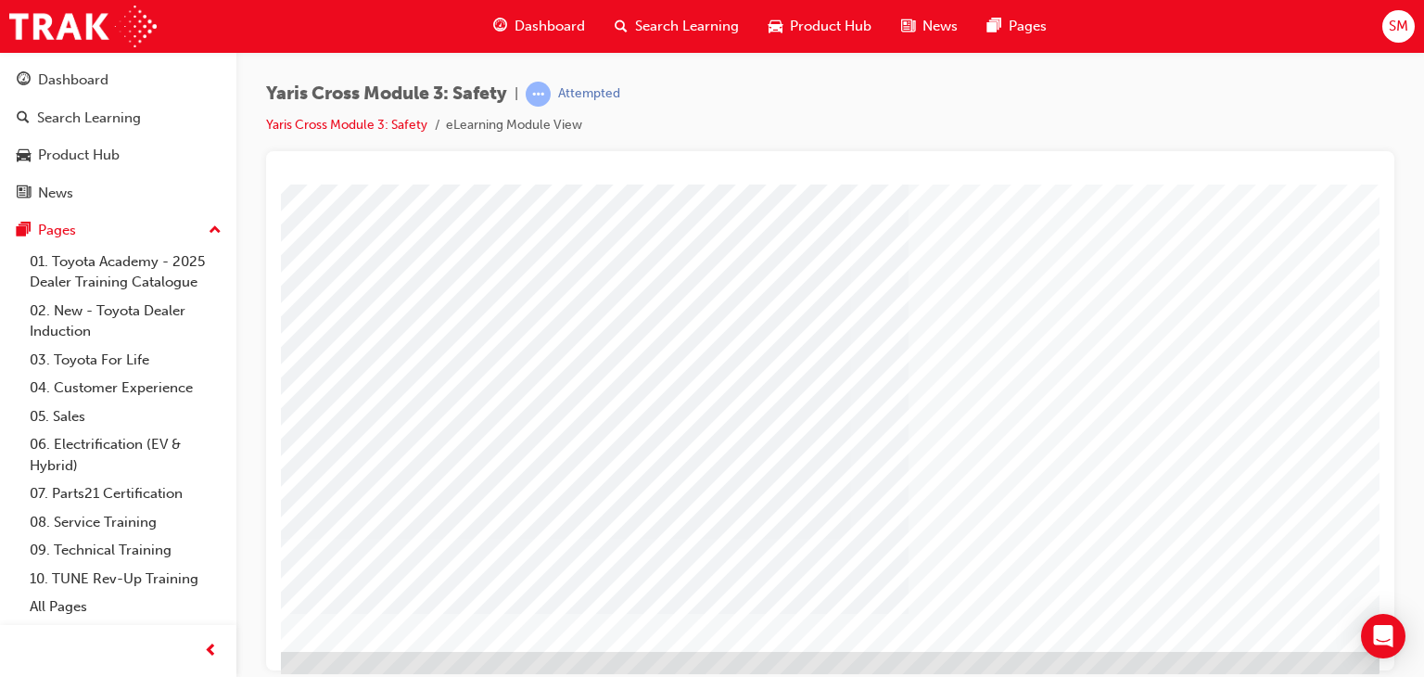
scroll to position [203, 158]
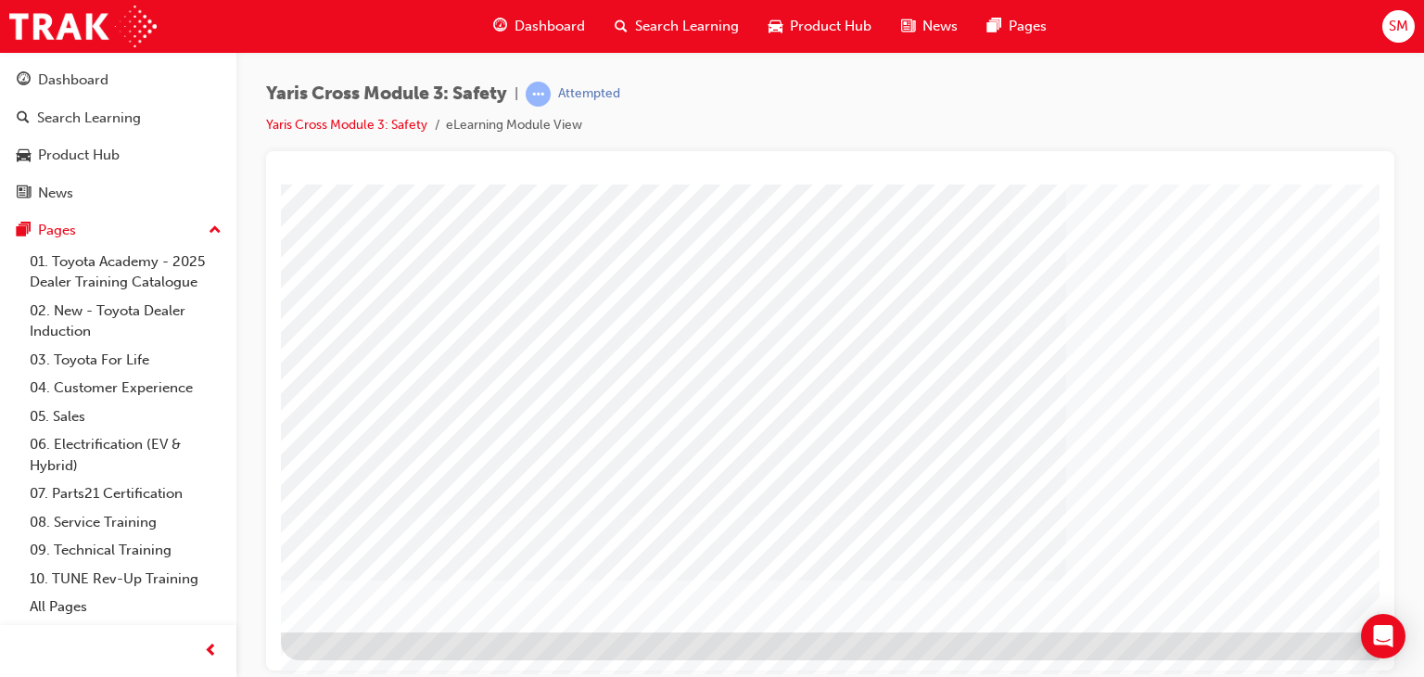
scroll to position [220, 176]
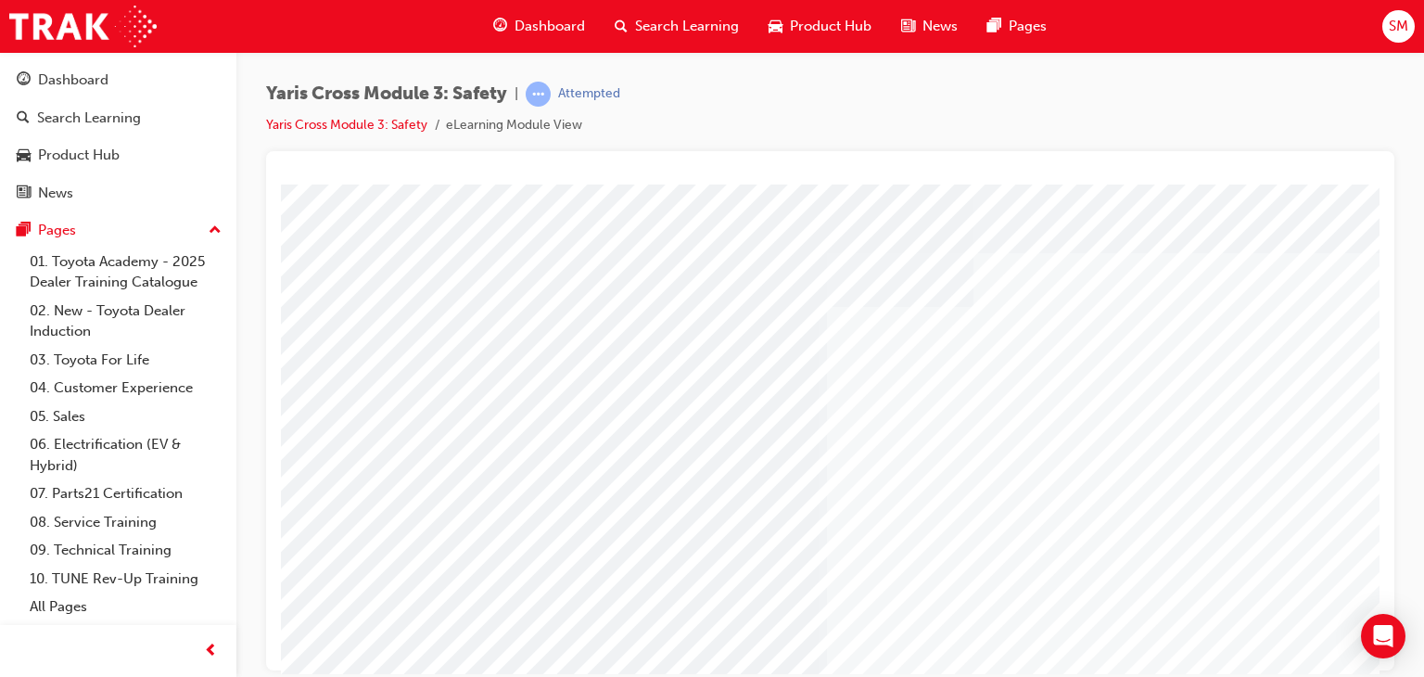
scroll to position [220, 0]
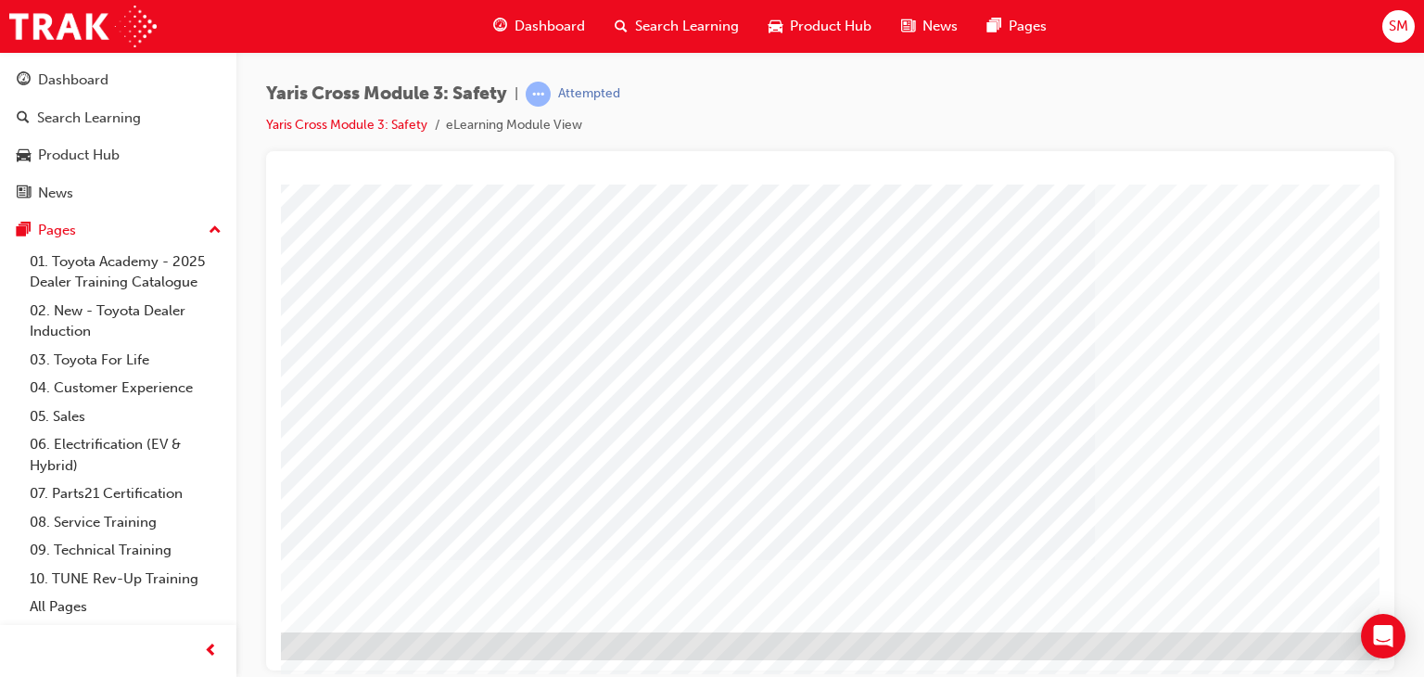
scroll to position [163, 0]
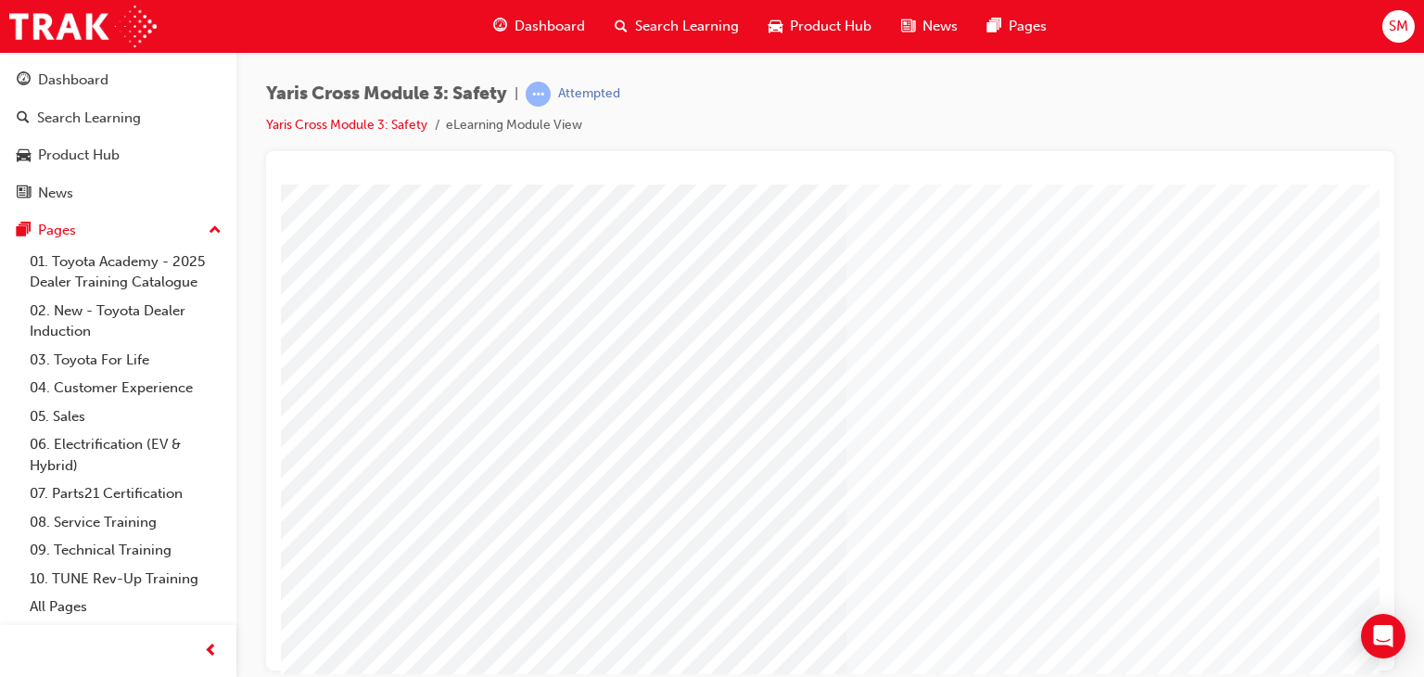
scroll to position [220, 0]
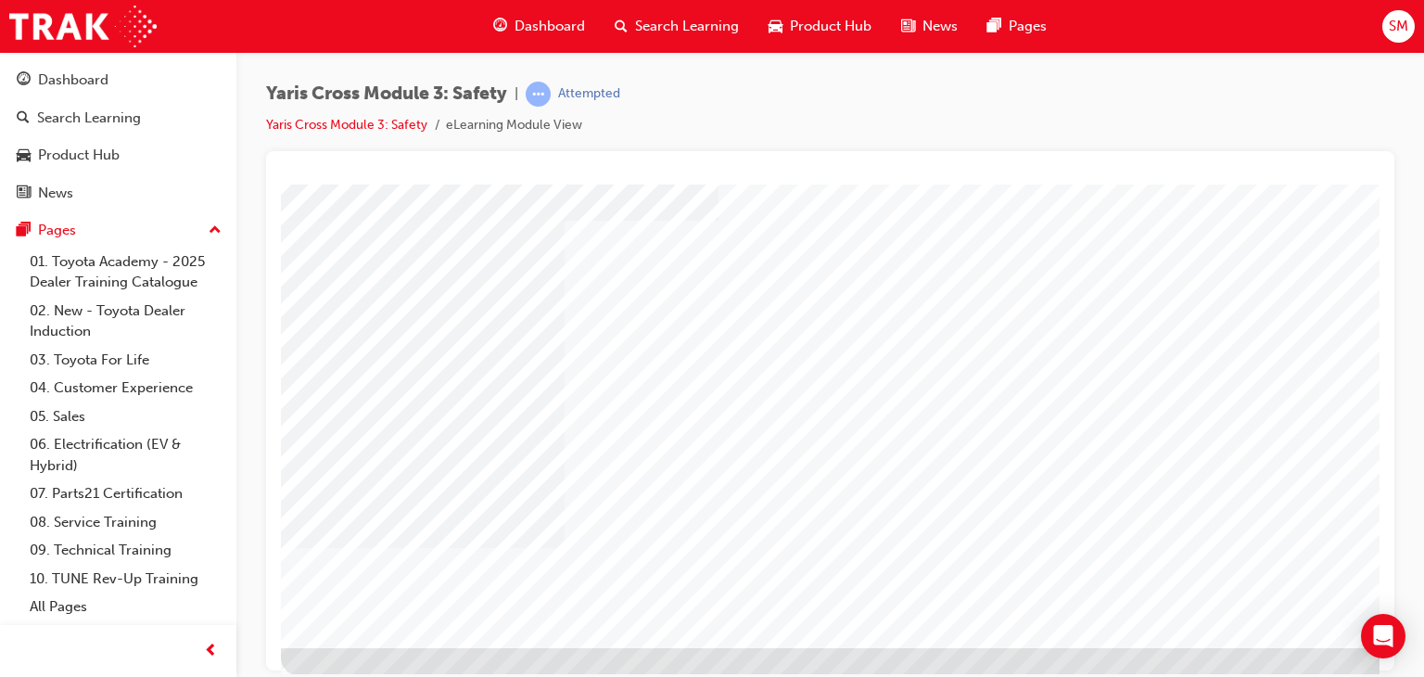
scroll to position [220, 0]
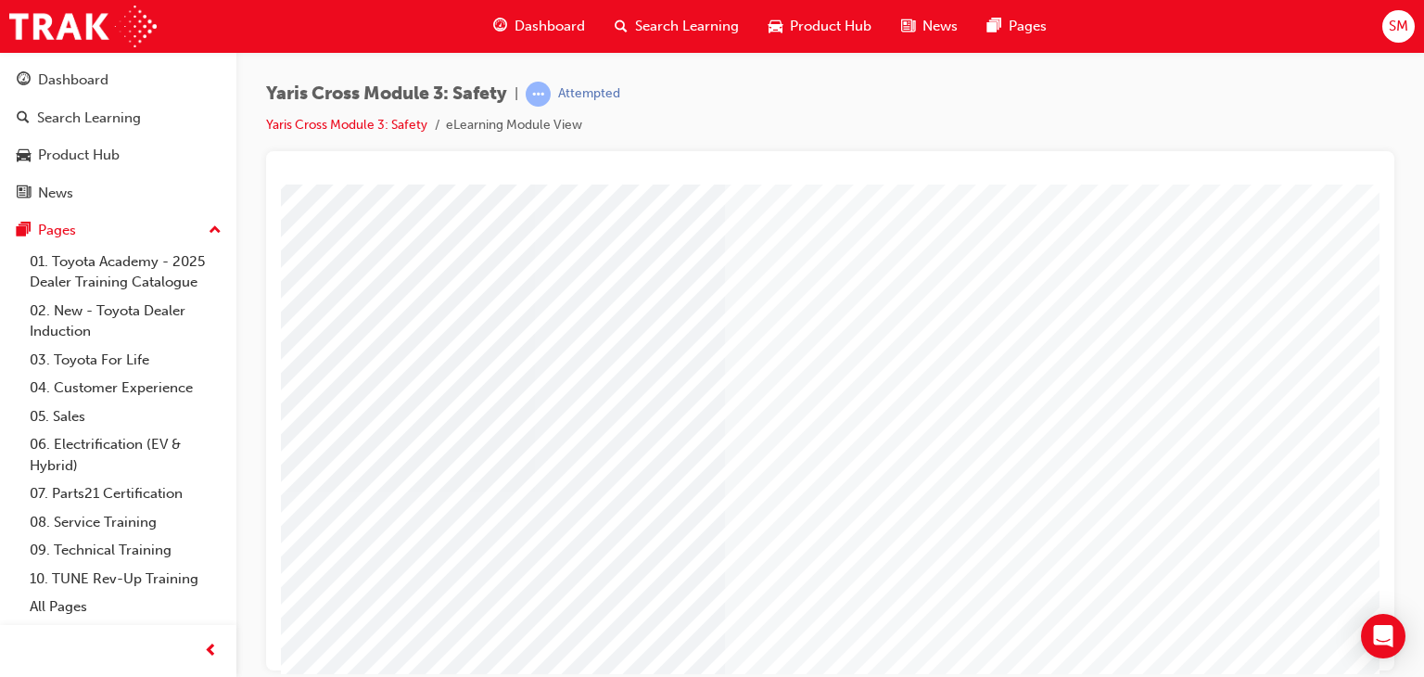
drag, startPoint x: 889, startPoint y: 232, endPoint x: 901, endPoint y: 19, distance: 212.6
click at [901, 19] on html "multistate Loading..." at bounding box center [728, 18] width 1099 height 7
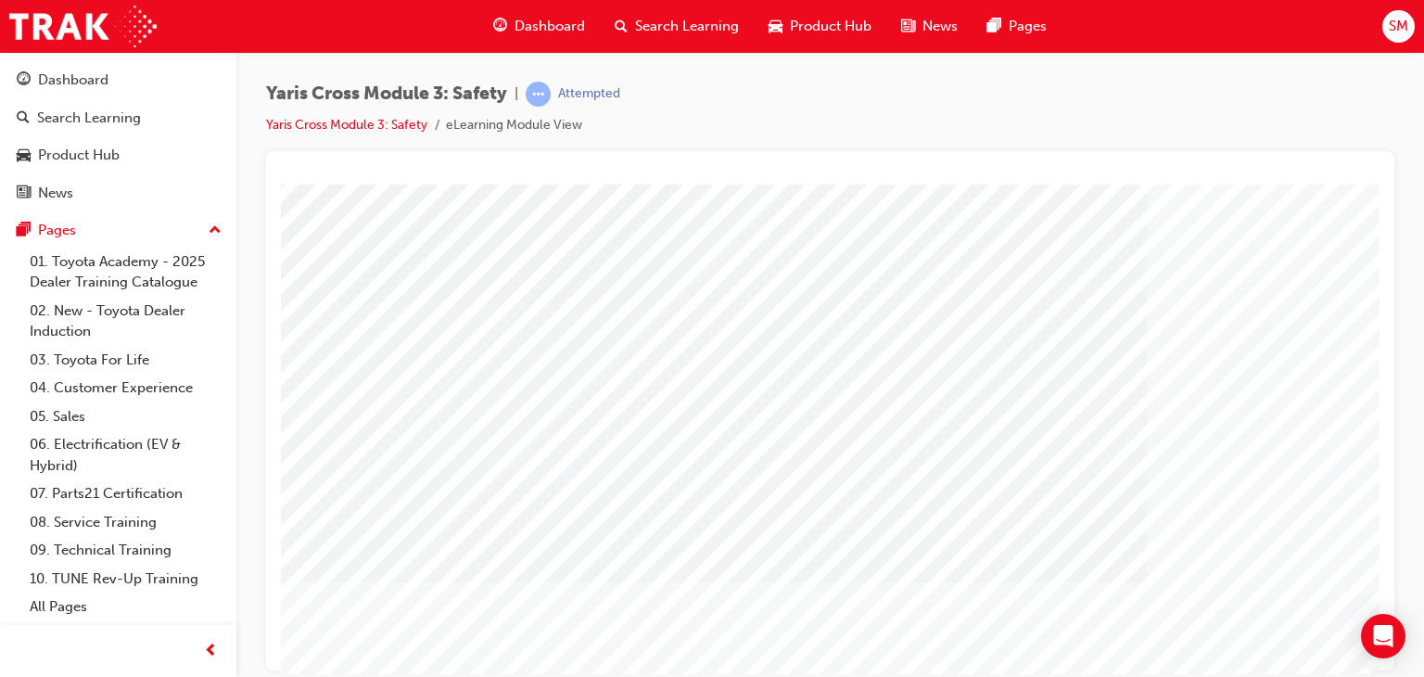
scroll to position [167, 0]
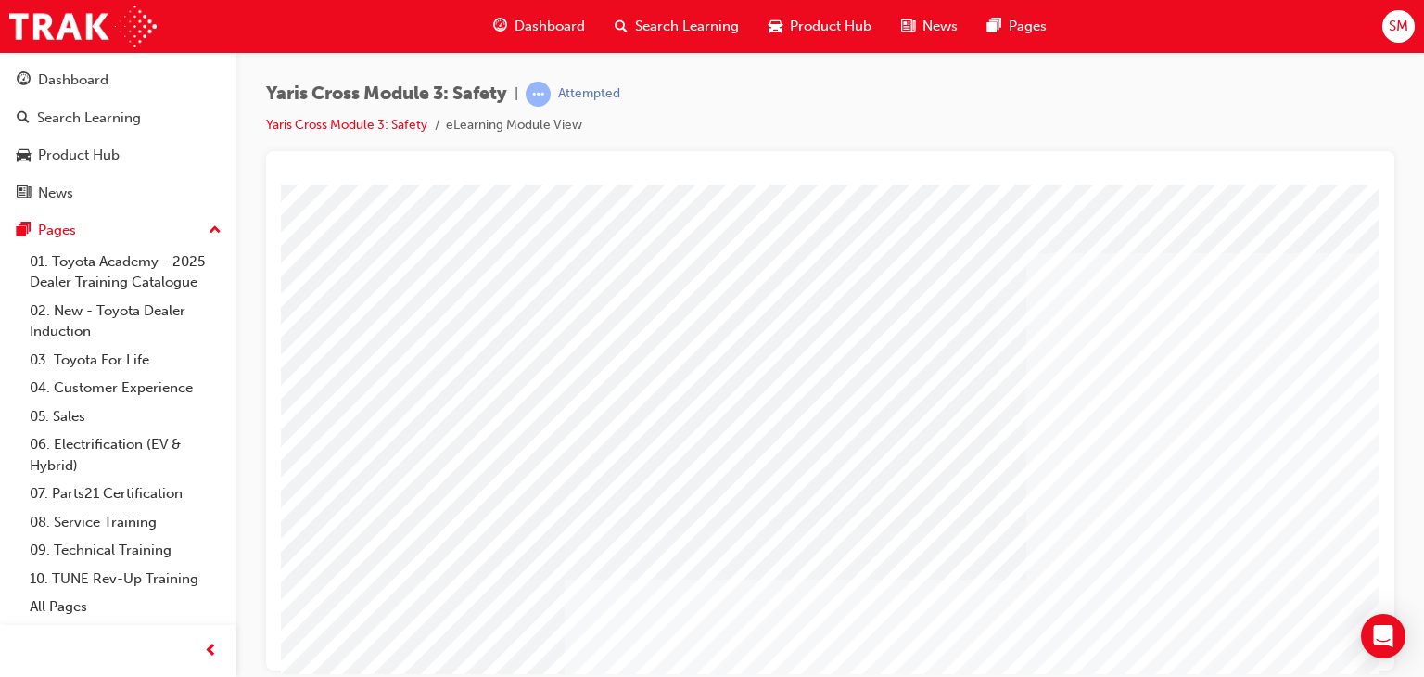
scroll to position [220, 0]
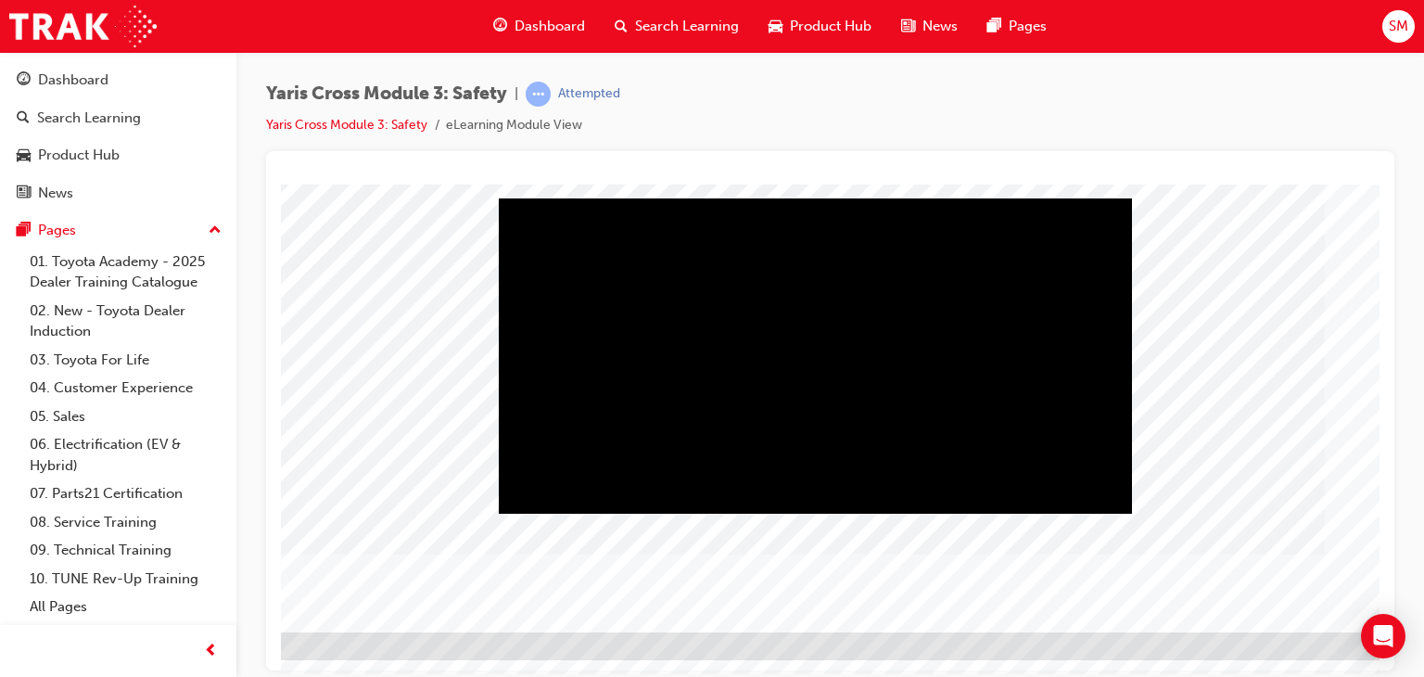
scroll to position [220, 108]
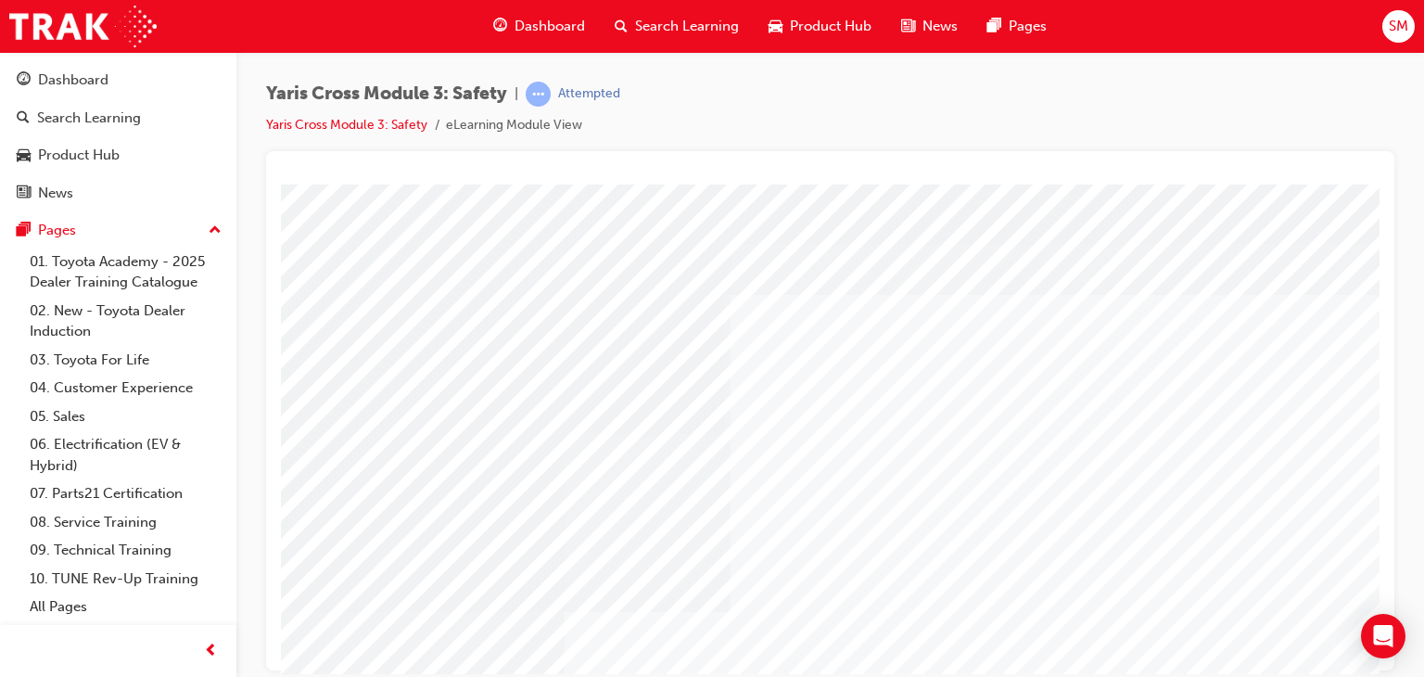
scroll to position [220, 0]
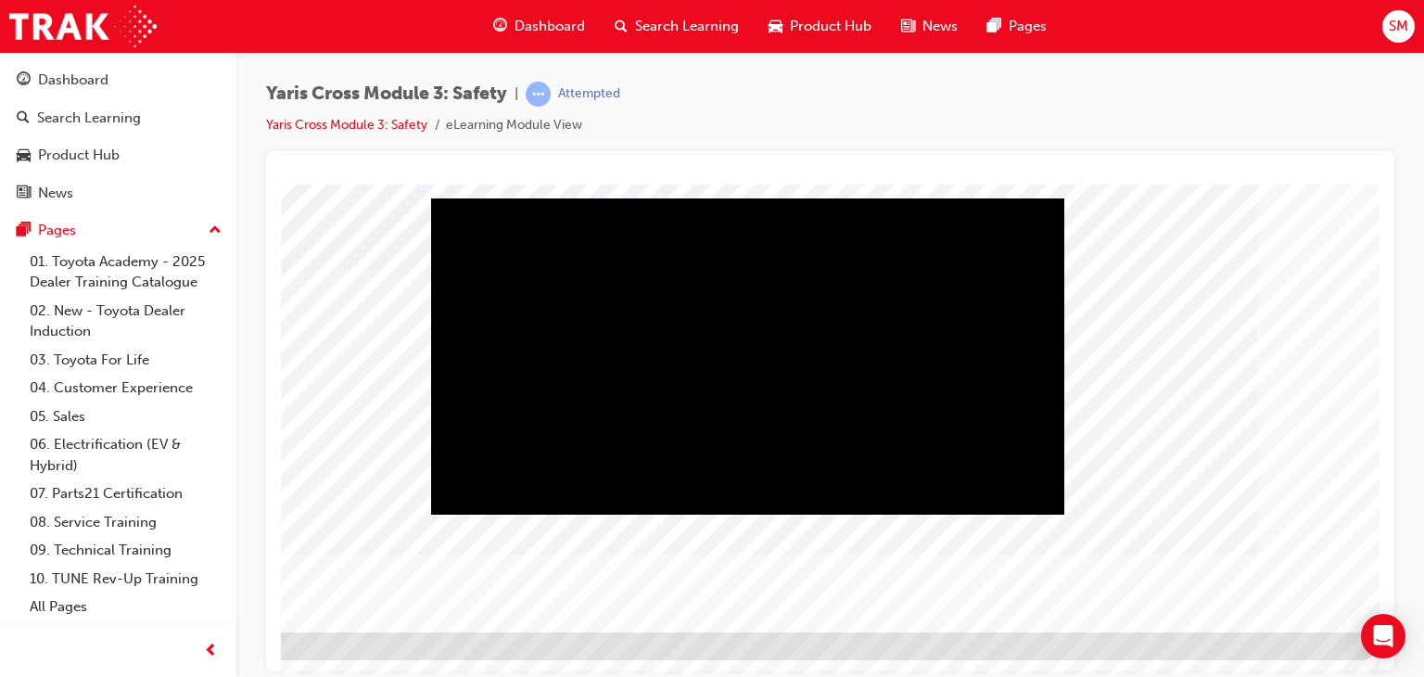
scroll to position [220, 176]
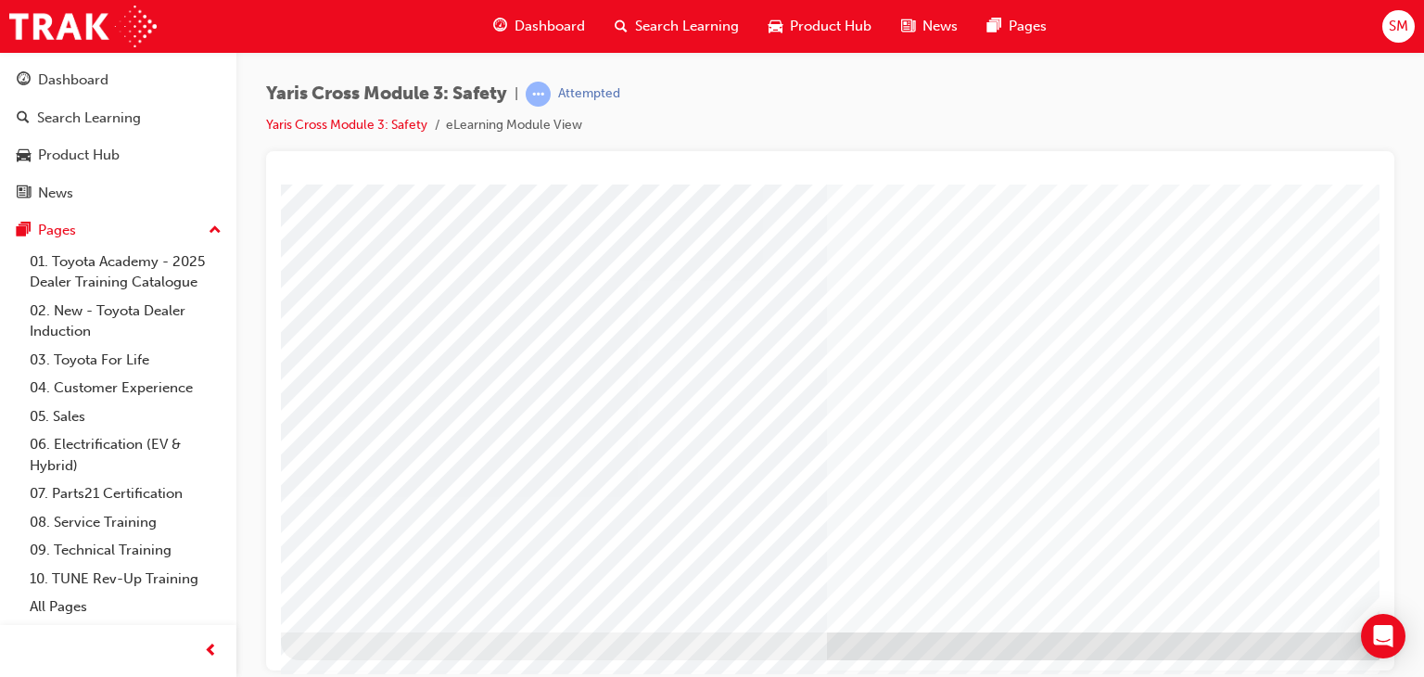
scroll to position [220, 176]
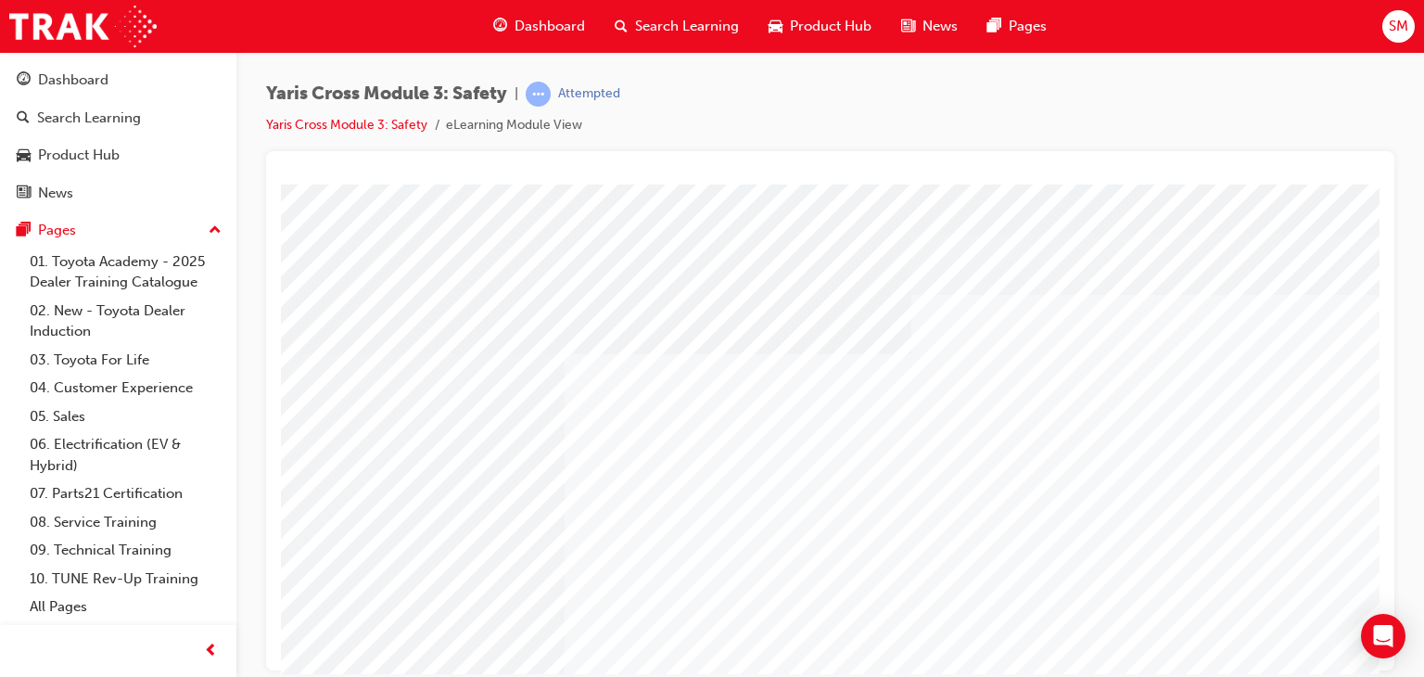
scroll to position [220, 0]
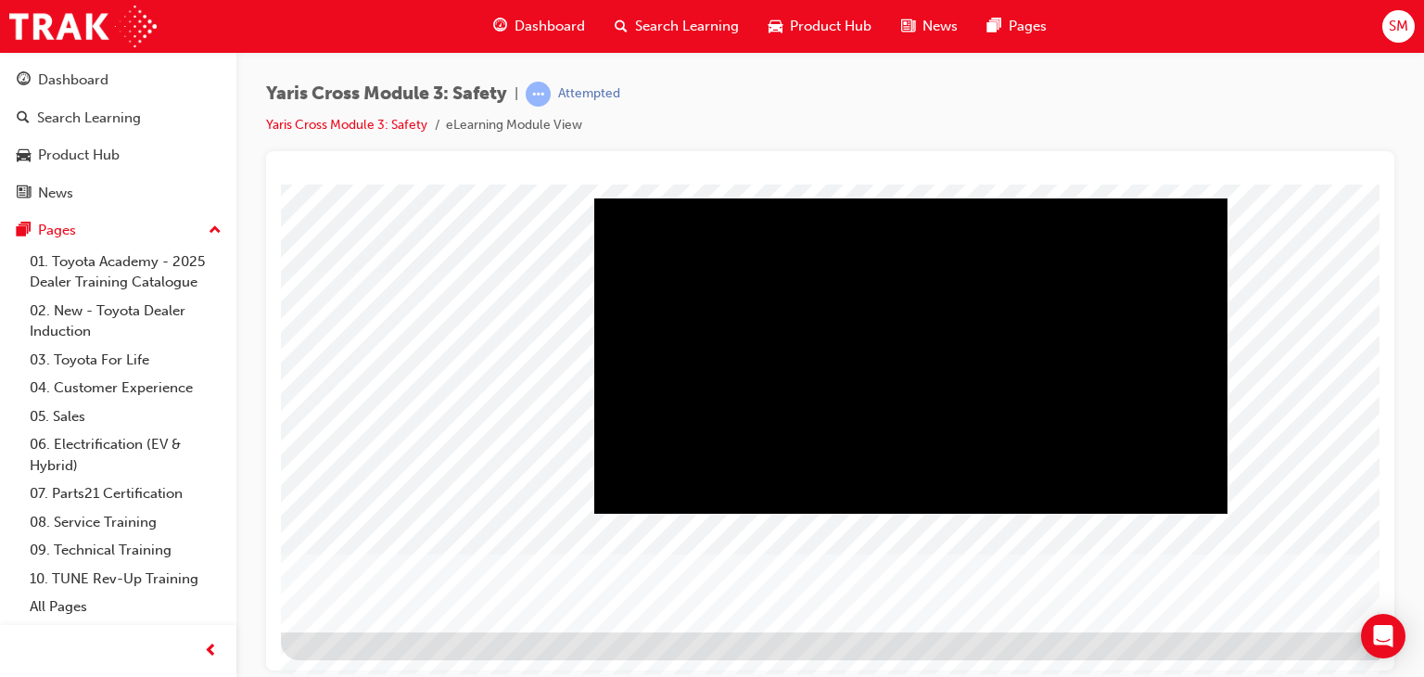
scroll to position [220, 176]
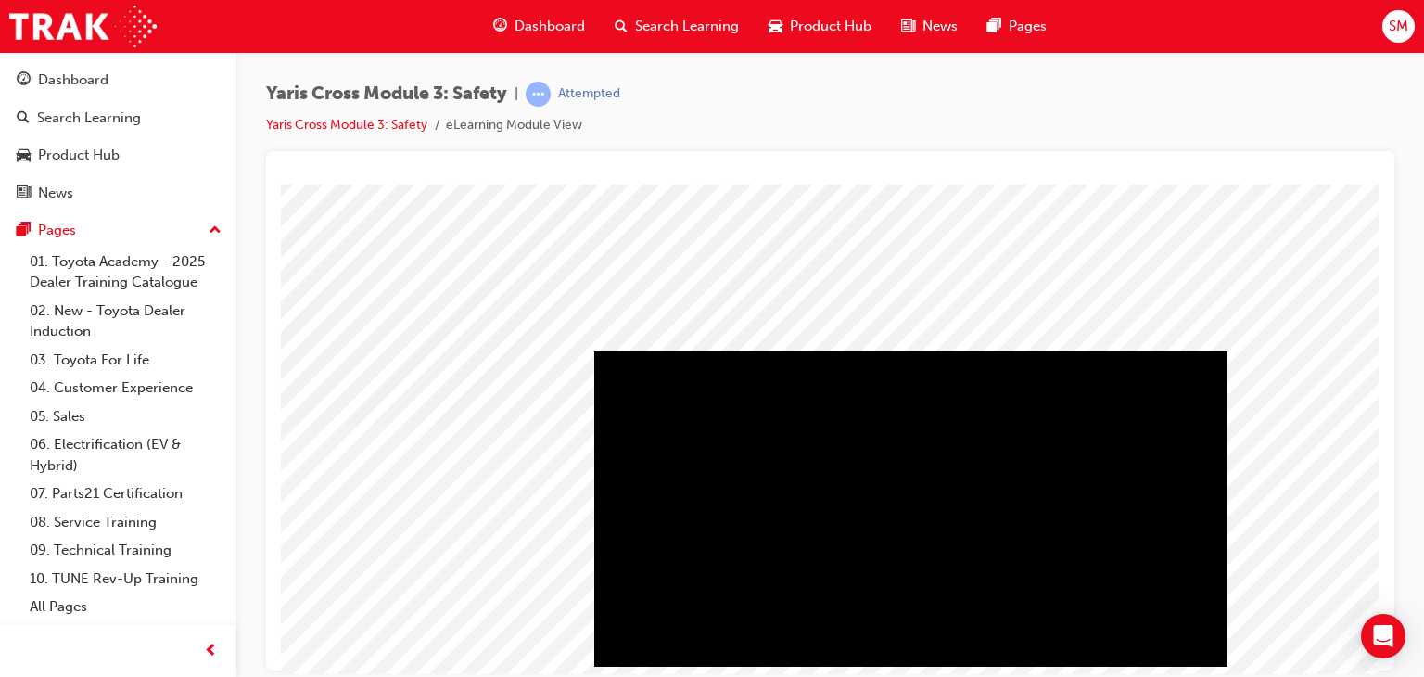
scroll to position [220, 0]
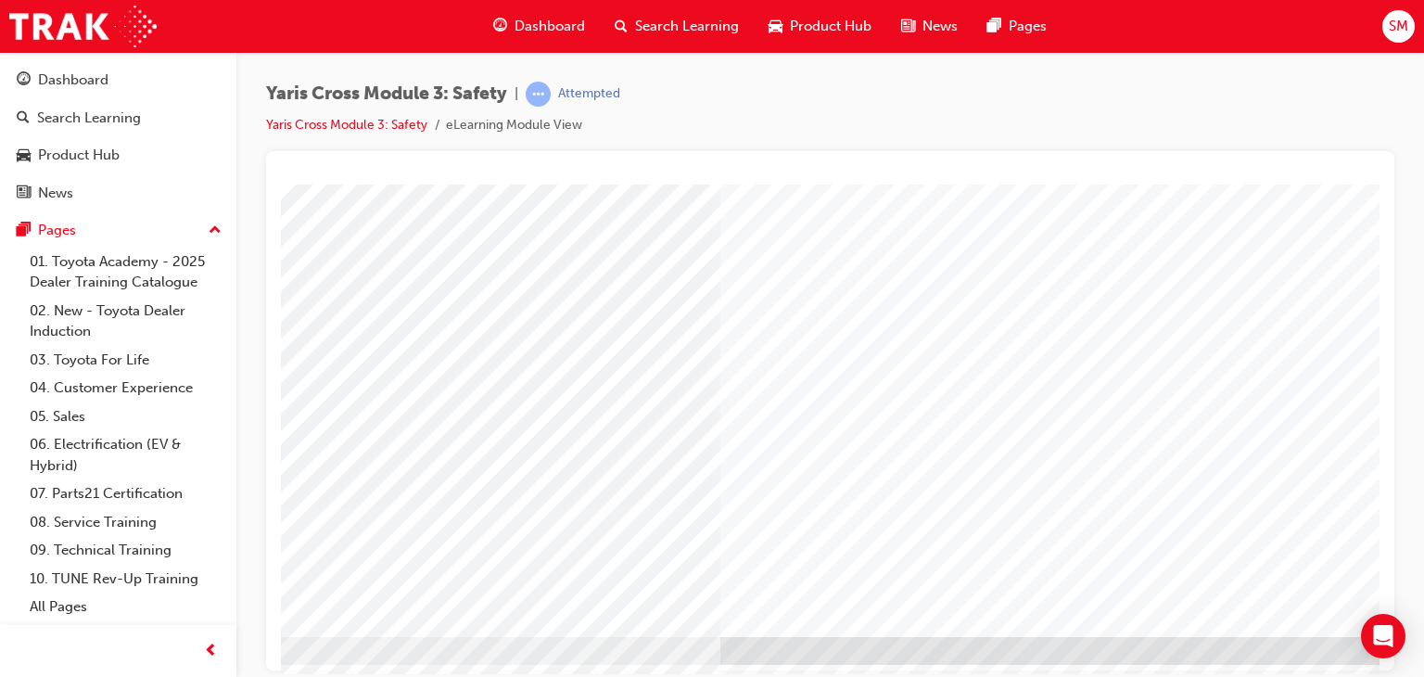
scroll to position [220, 176]
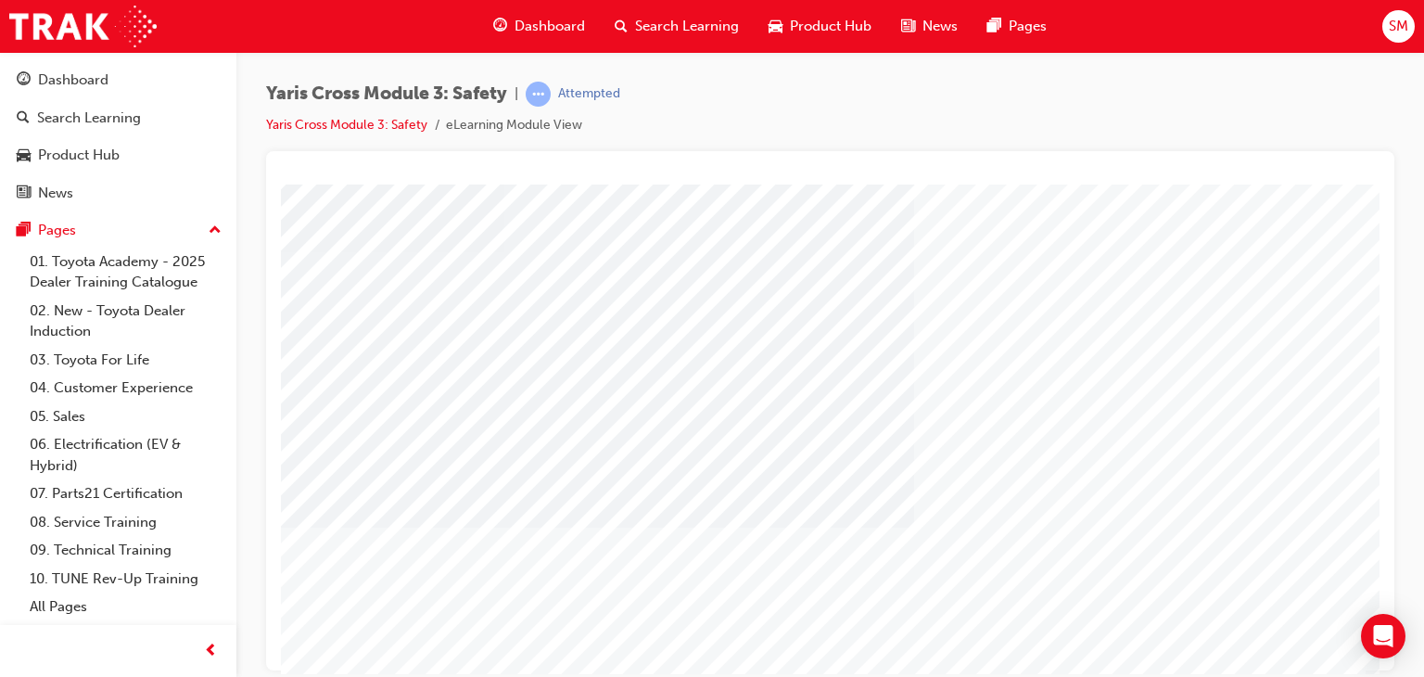
scroll to position [220, 176]
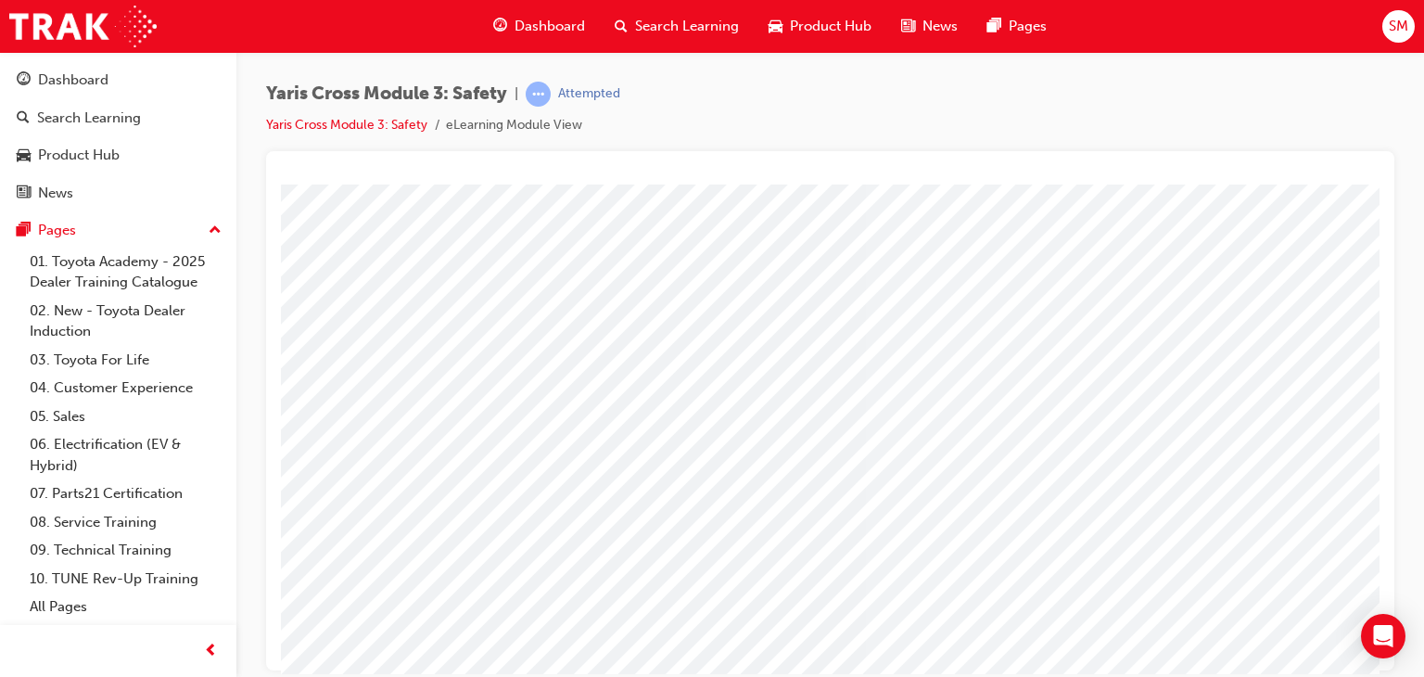
scroll to position [220, 0]
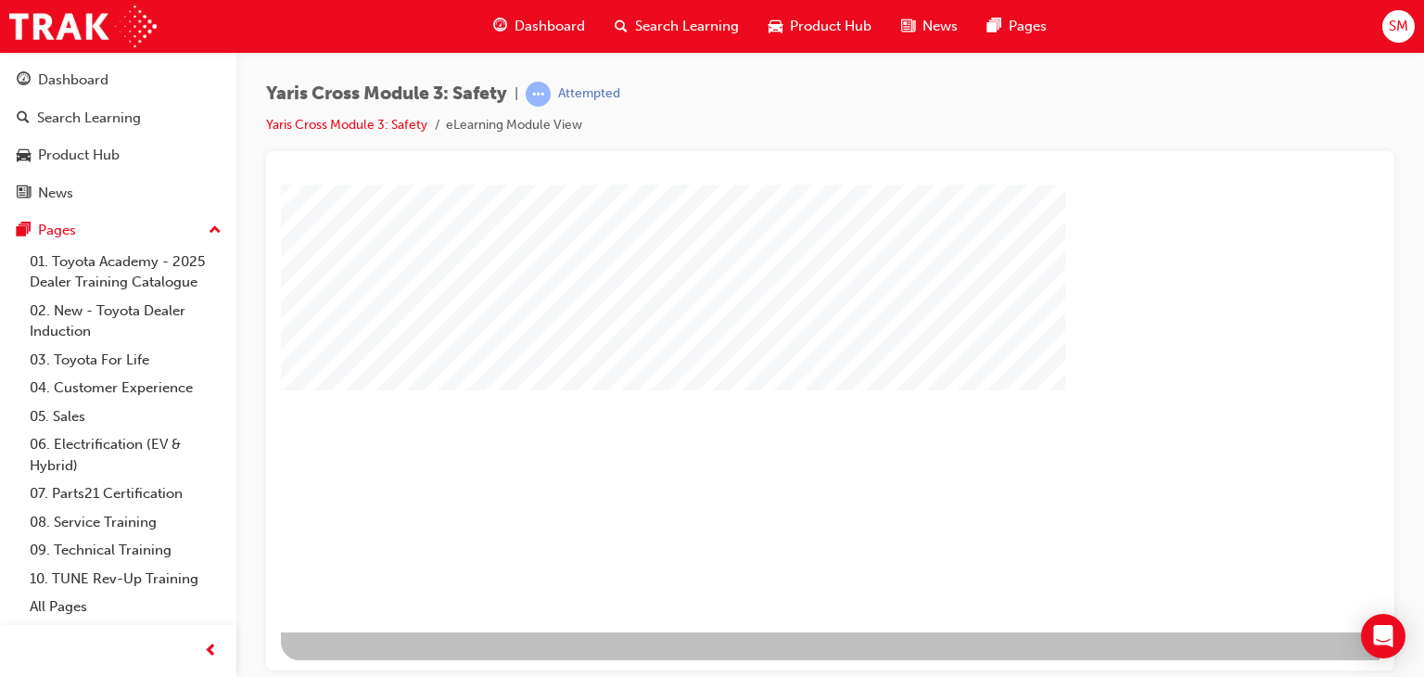
scroll to position [220, 176]
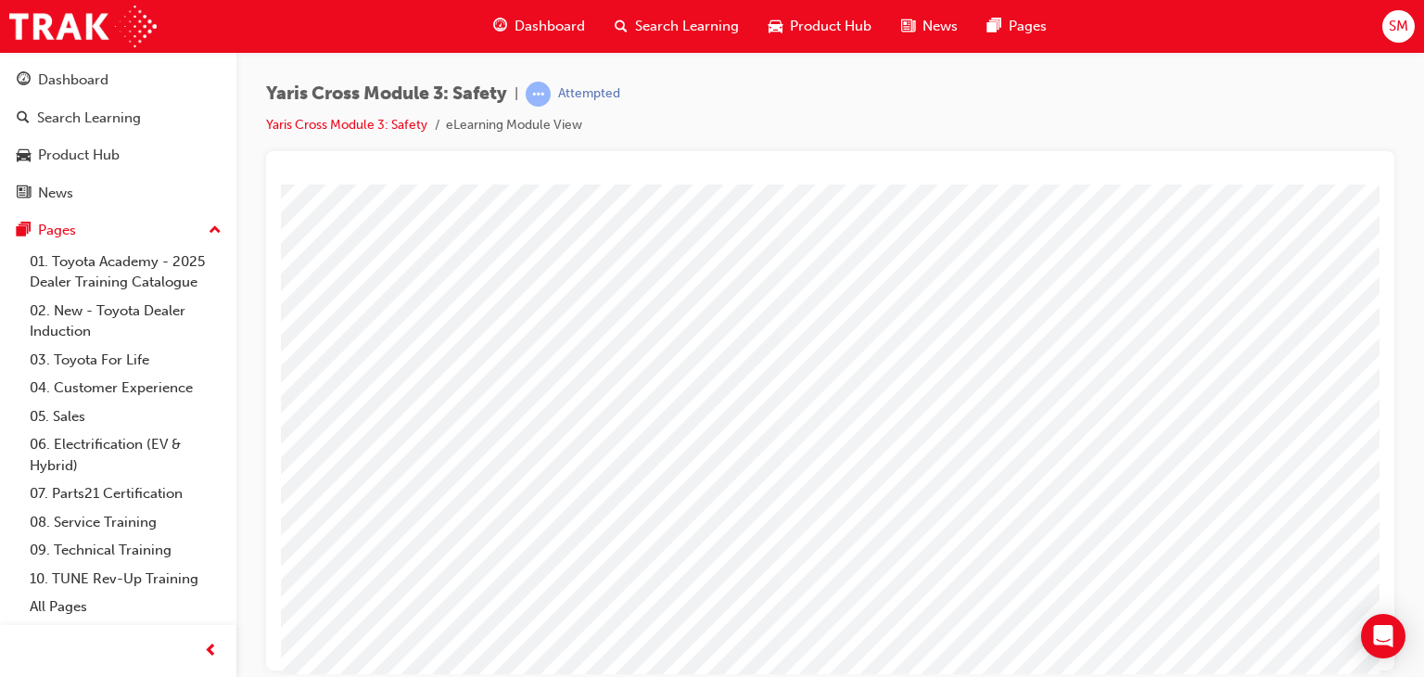
scroll to position [220, 0]
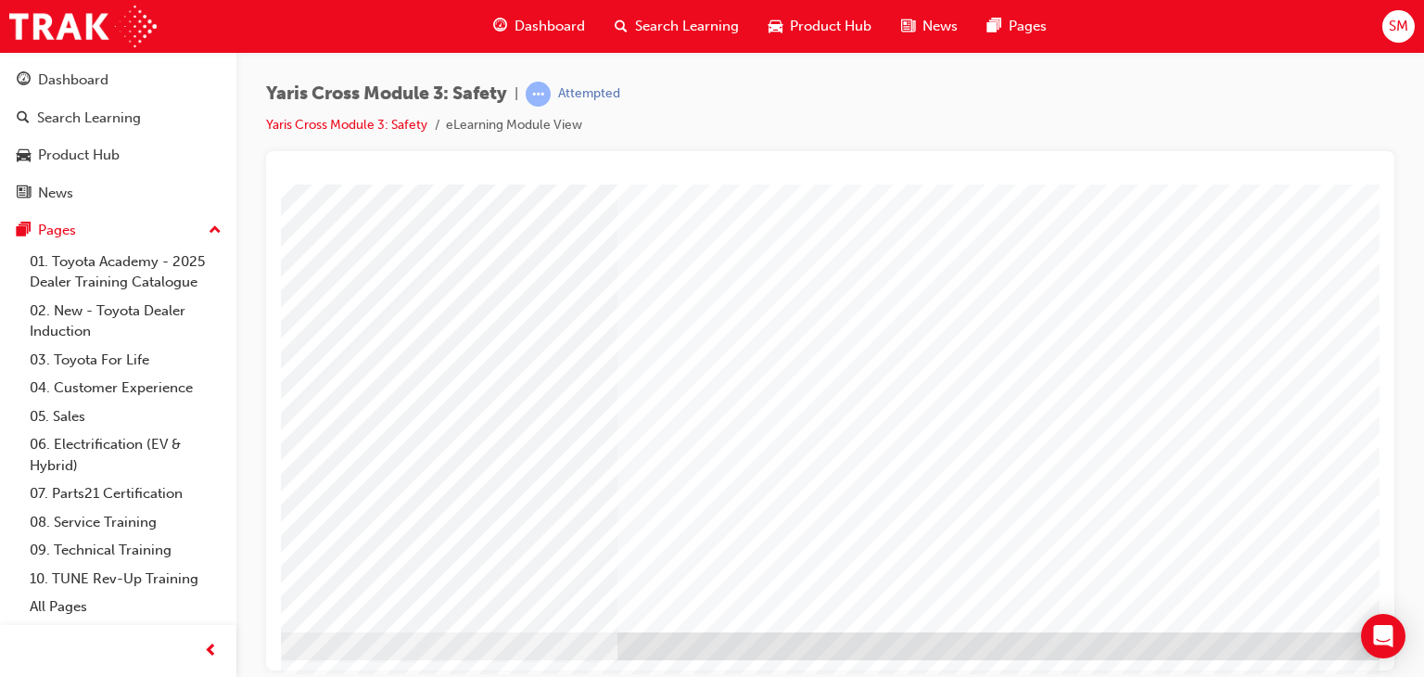
scroll to position [220, 176]
drag, startPoint x: 1178, startPoint y: 615, endPoint x: 1226, endPoint y: 595, distance: 51.1
click at [1226, 595] on div "position_one_intro" at bounding box center [735, 297] width 1261 height 667
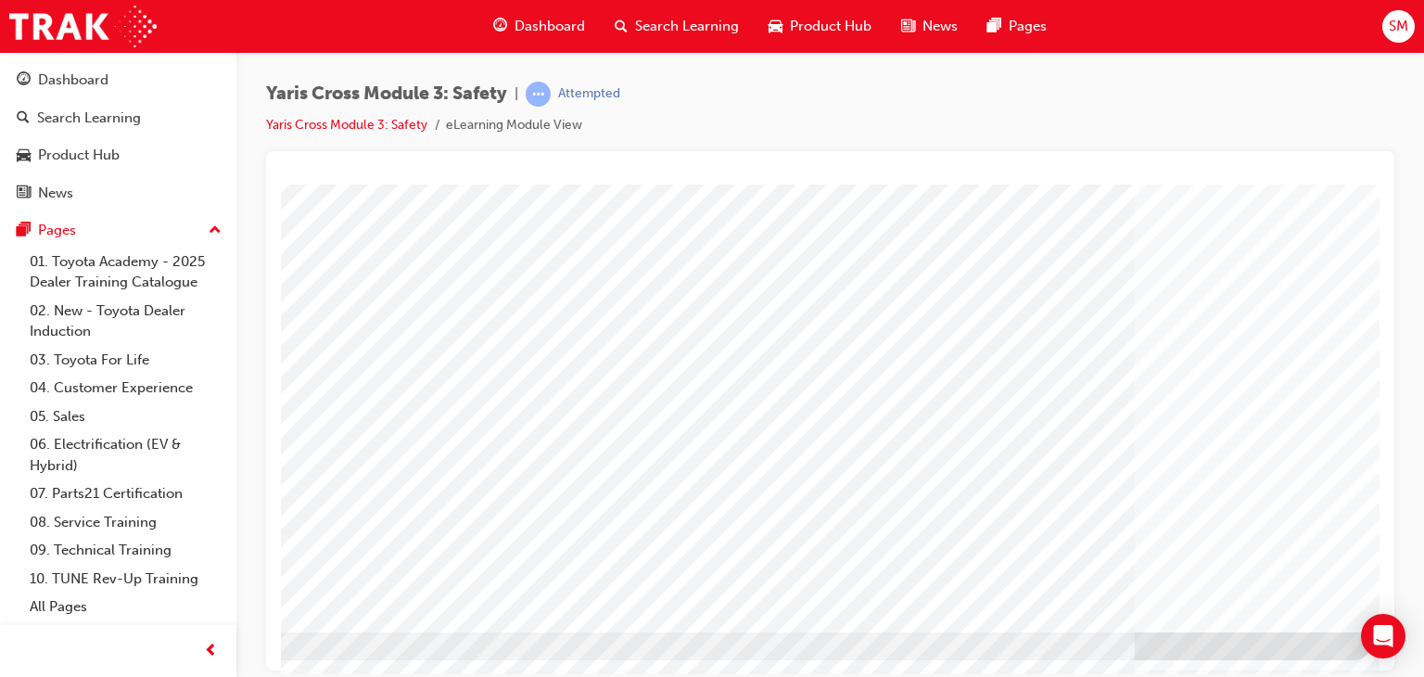
scroll to position [0, 0]
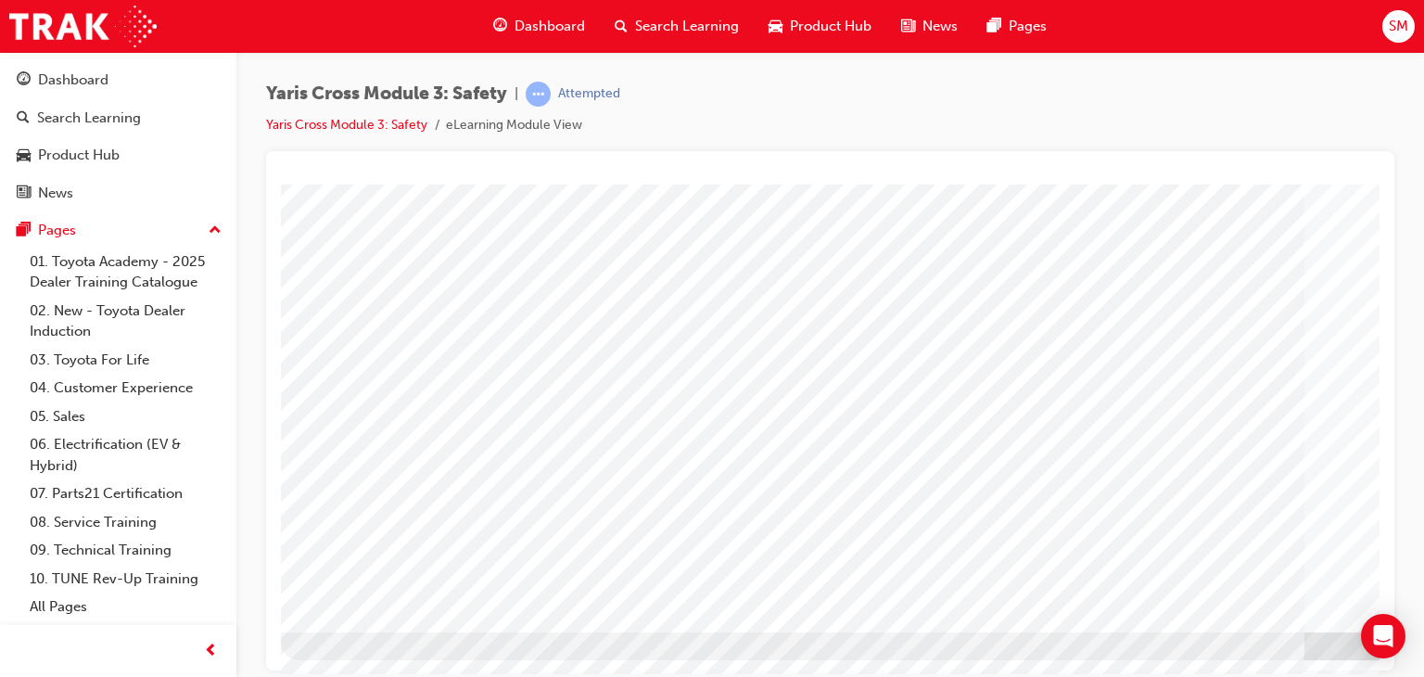
scroll to position [211, 176]
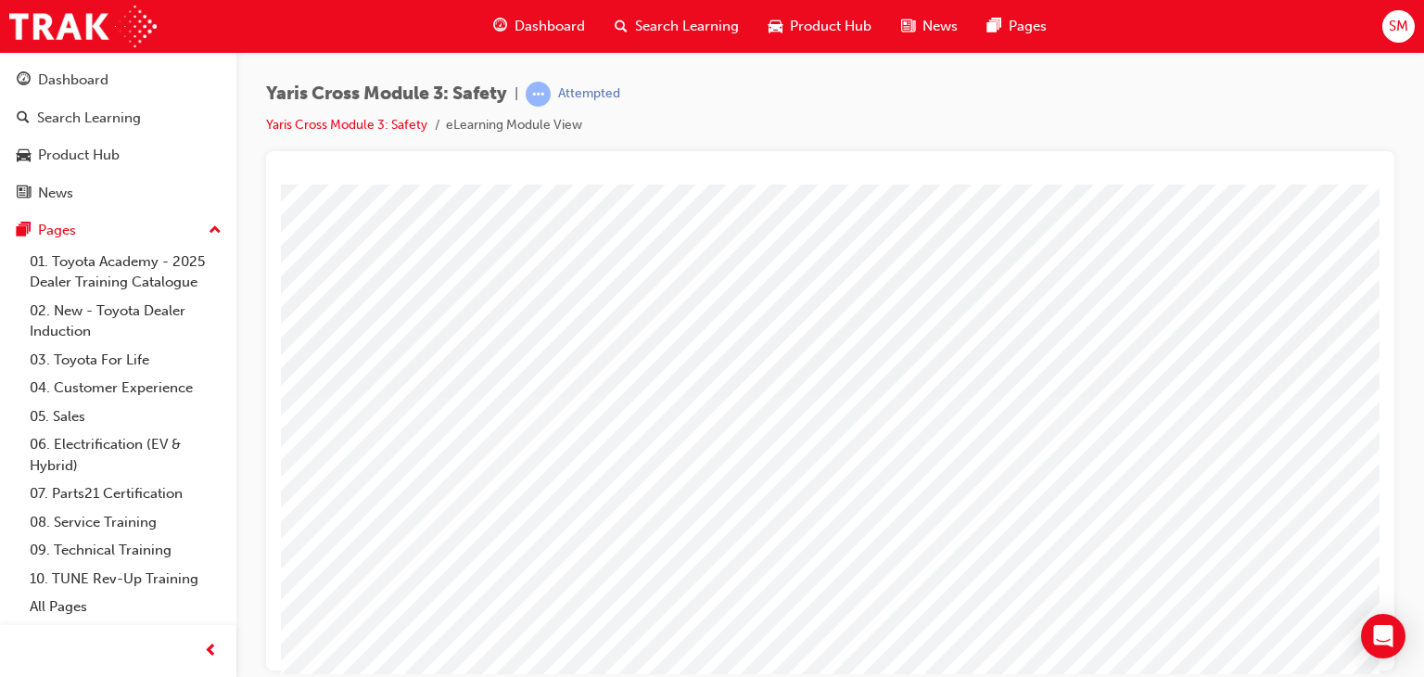
scroll to position [220, 0]
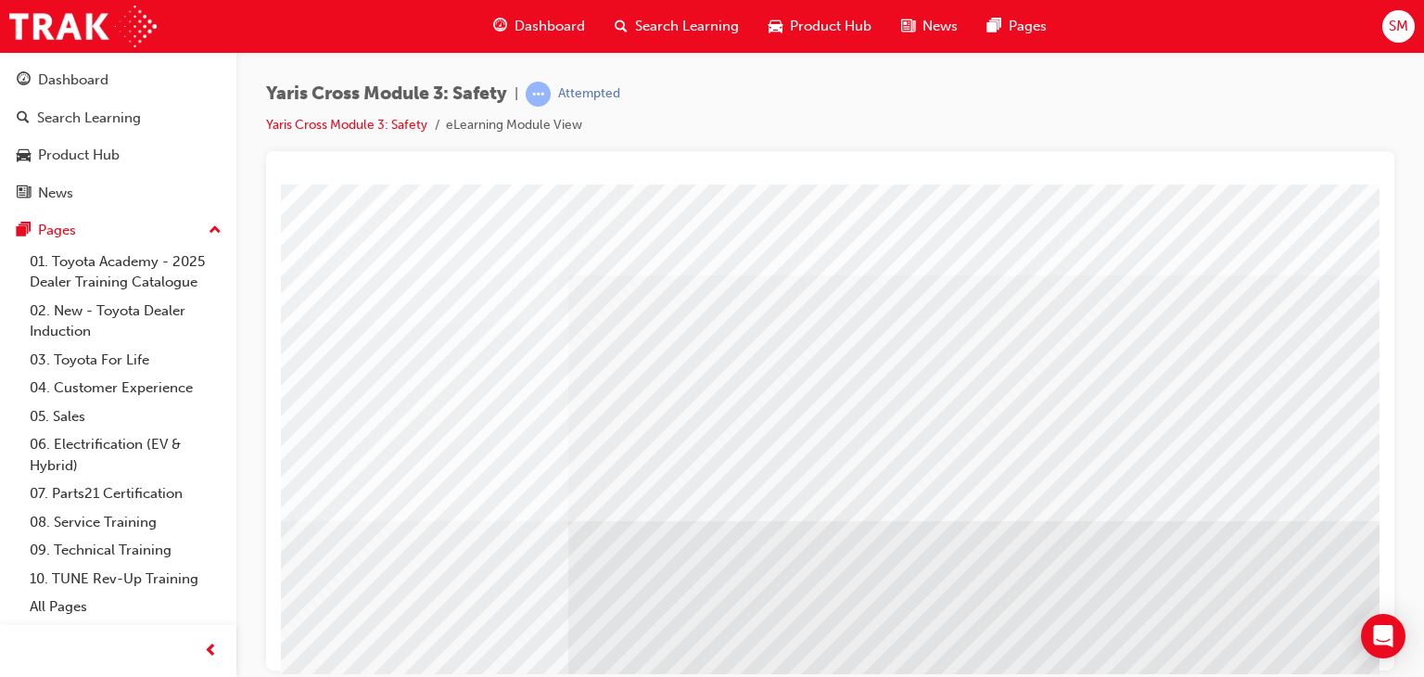
drag, startPoint x: 1226, startPoint y: 595, endPoint x: 1294, endPoint y: 555, distance: 79.3
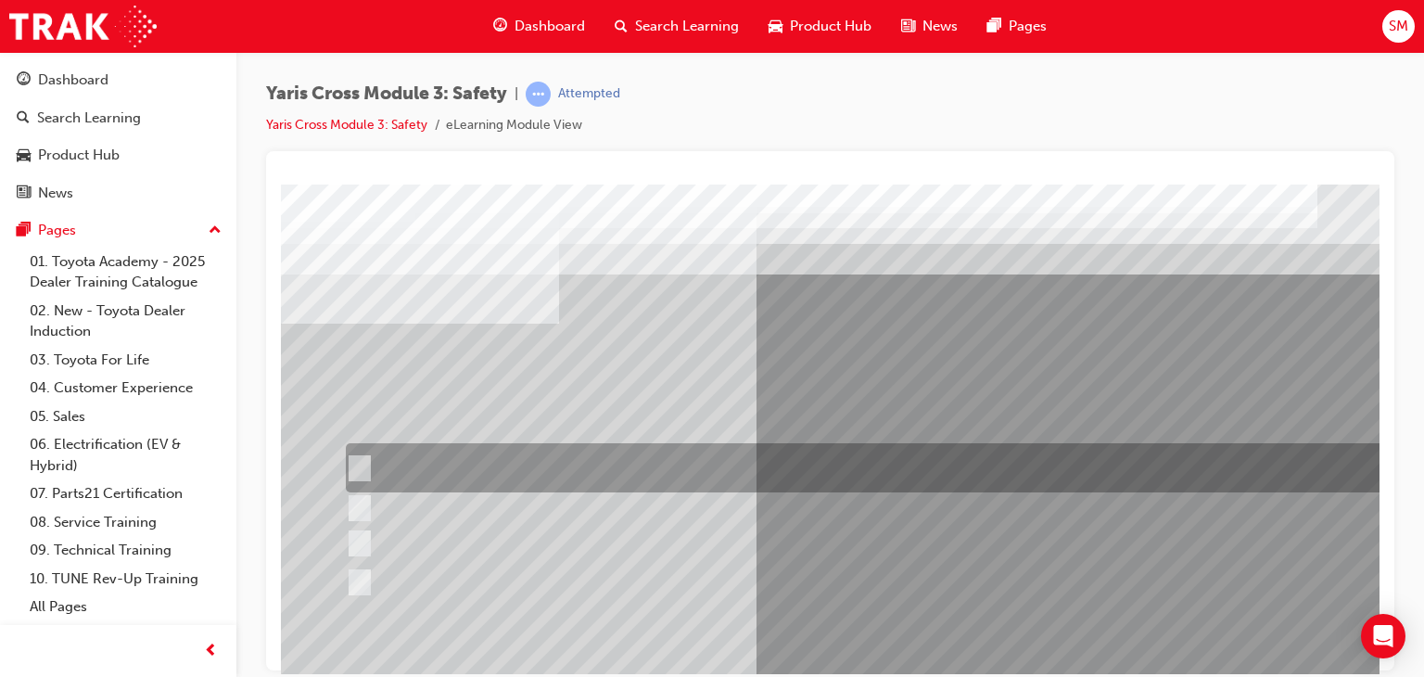
click at [774, 464] on div at bounding box center [882, 467] width 1083 height 49
checkbox input "true"
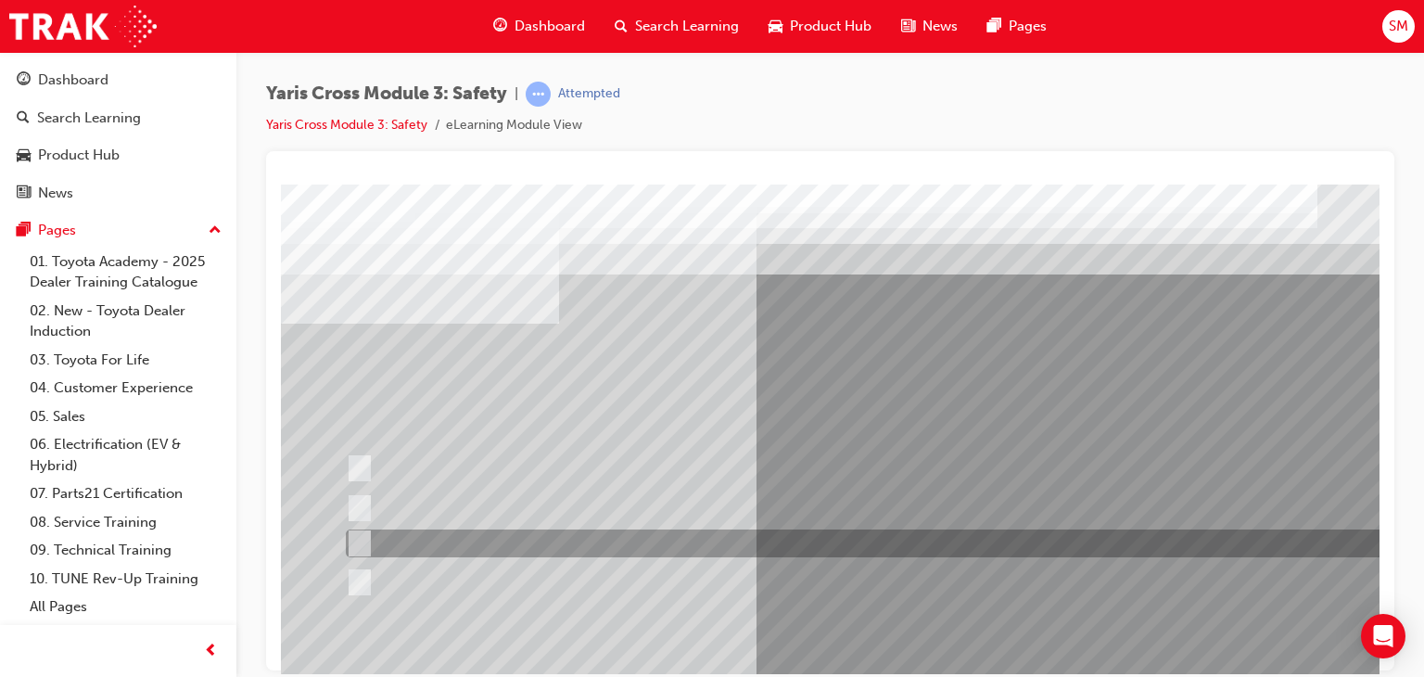
click at [636, 533] on div at bounding box center [882, 543] width 1083 height 28
checkbox input "true"
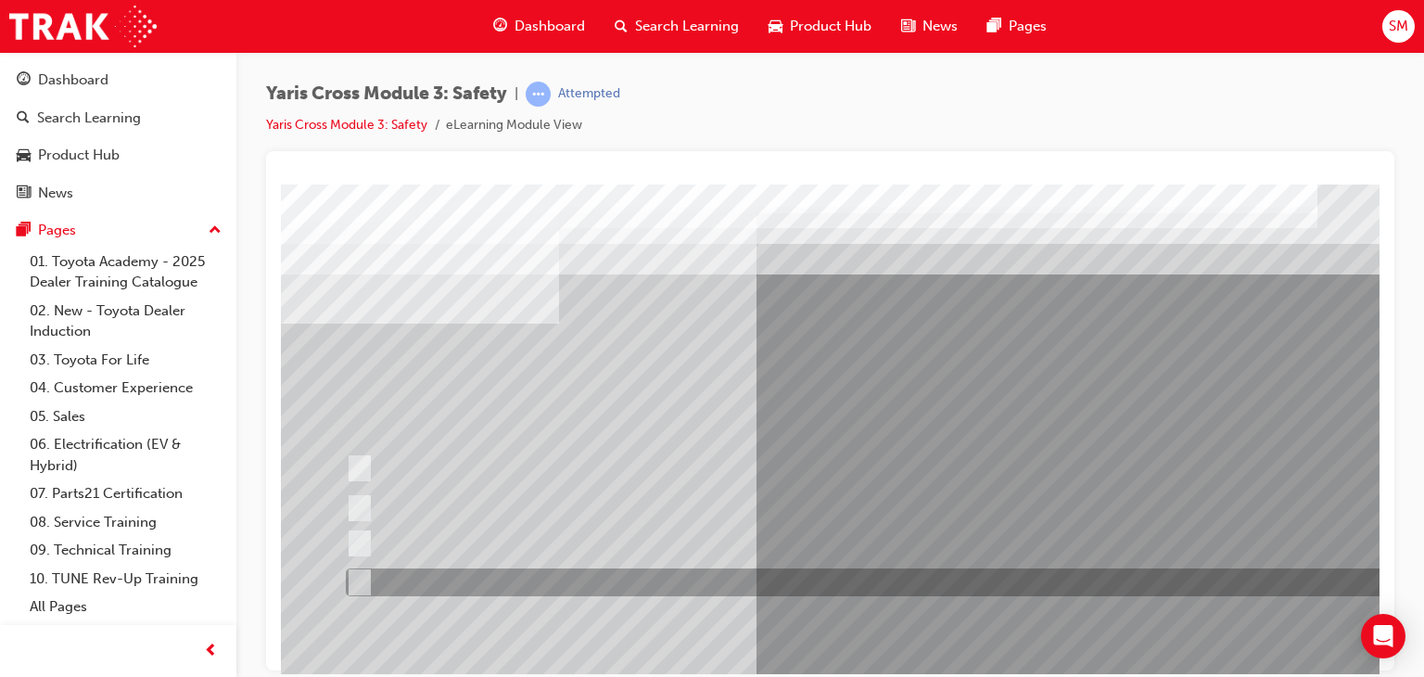
click at [551, 591] on div at bounding box center [882, 582] width 1083 height 28
checkbox input "true"
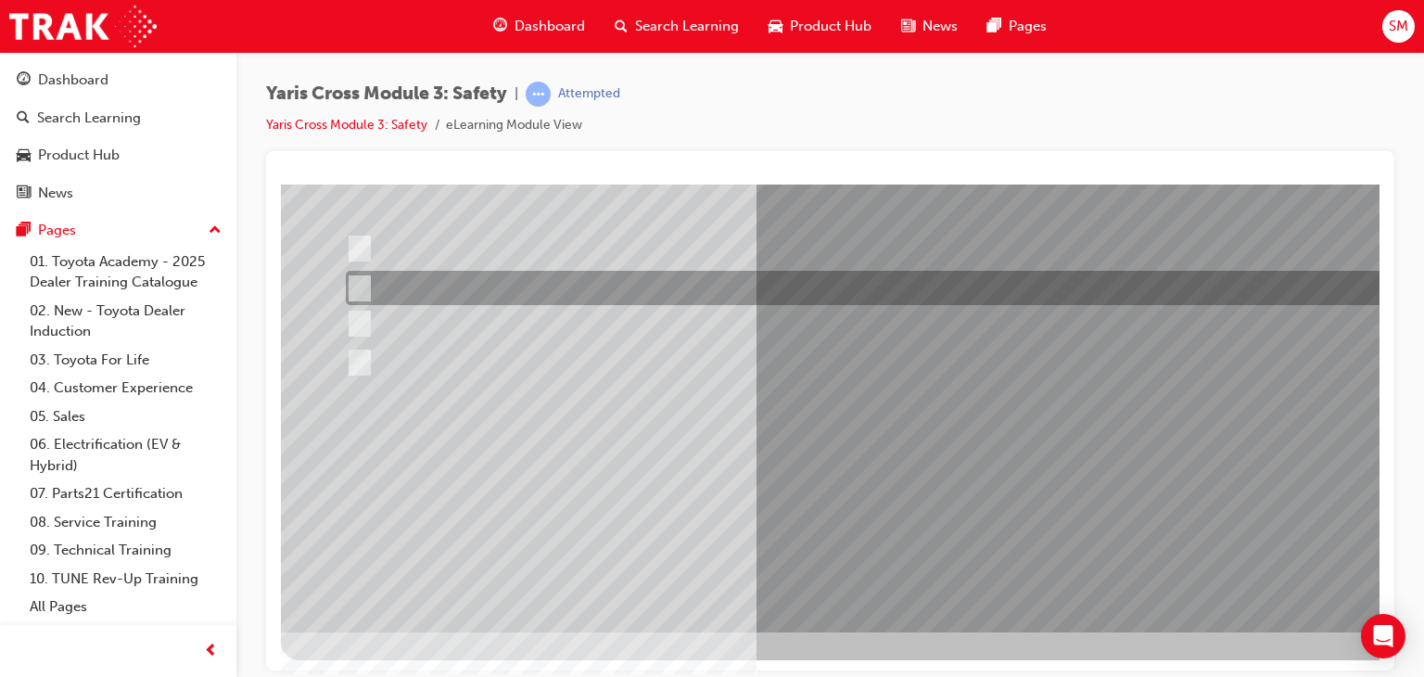
click at [757, 293] on div at bounding box center [882, 288] width 1083 height 34
checkbox input "true"
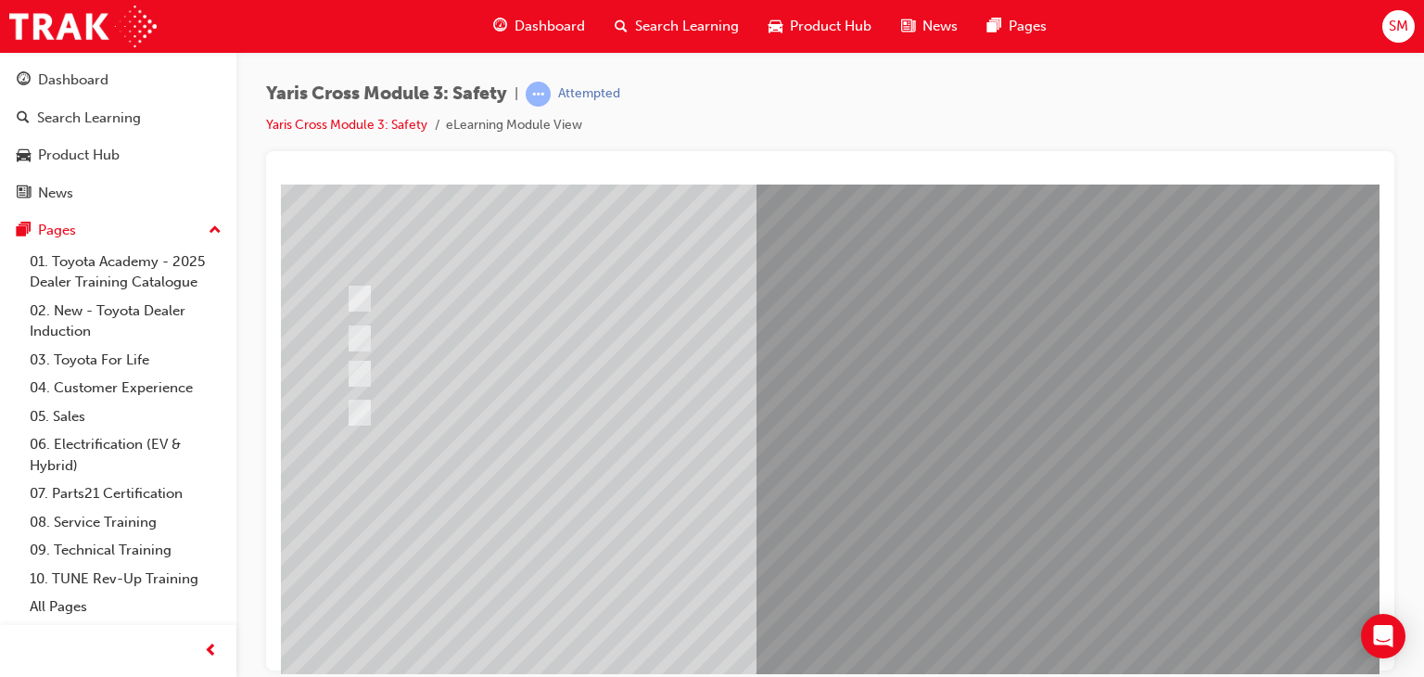
scroll to position [171, 0]
click at [887, 500] on div at bounding box center [911, 346] width 1261 height 667
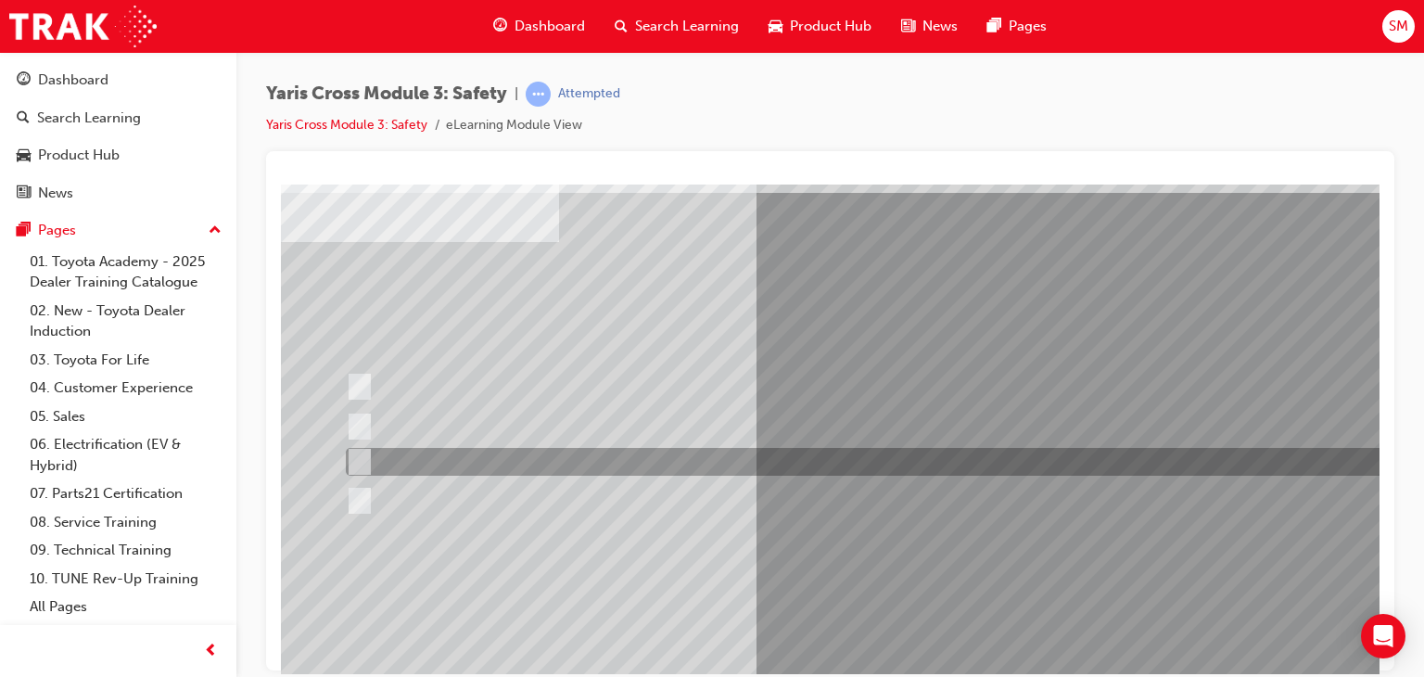
scroll to position [79, 0]
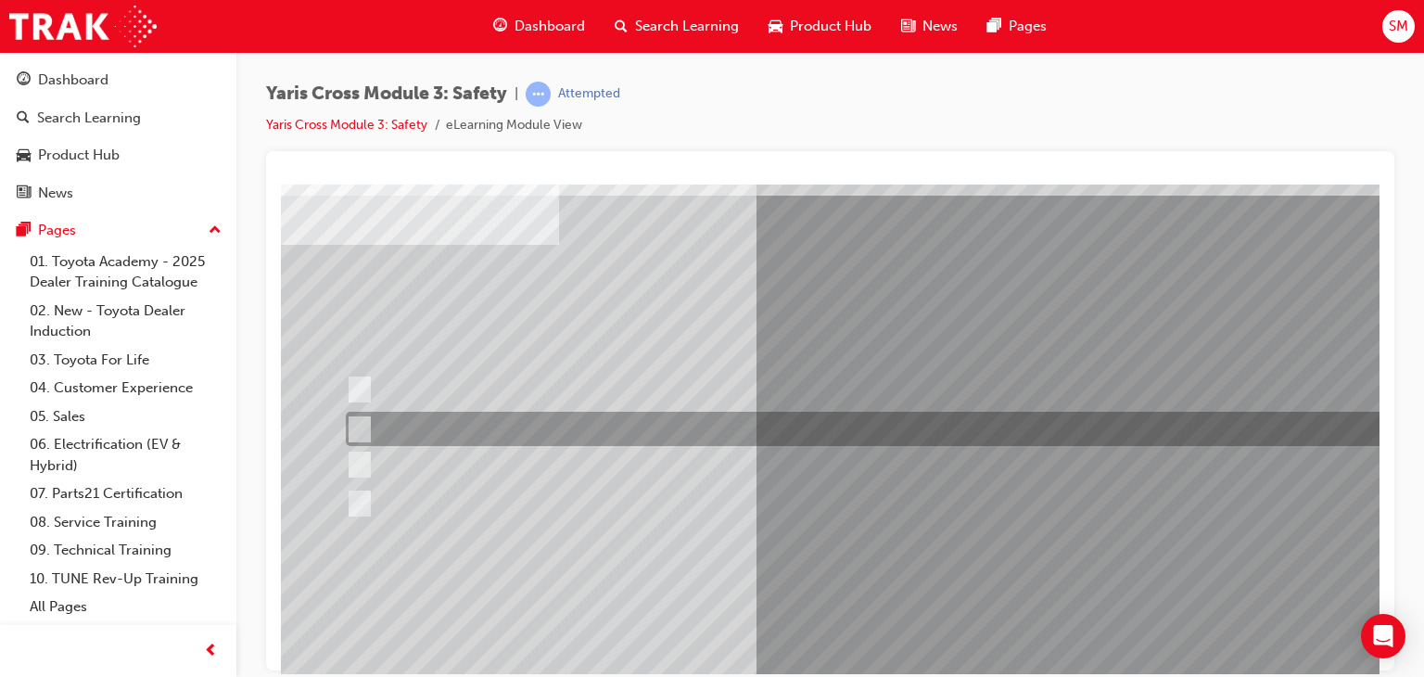
drag, startPoint x: 871, startPoint y: 534, endPoint x: 736, endPoint y: 430, distance: 169.9
click at [736, 430] on div at bounding box center [911, 438] width 1261 height 667
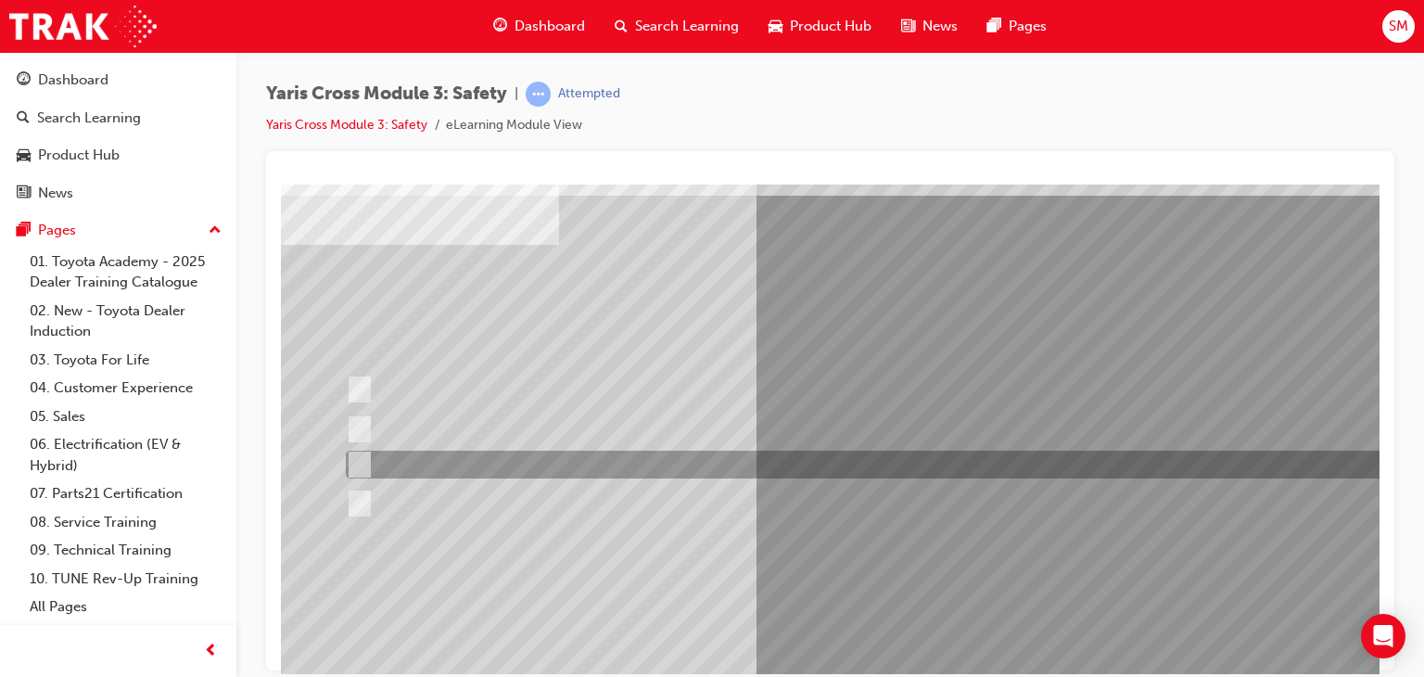
click at [693, 467] on div at bounding box center [882, 465] width 1083 height 28
radio input "true"
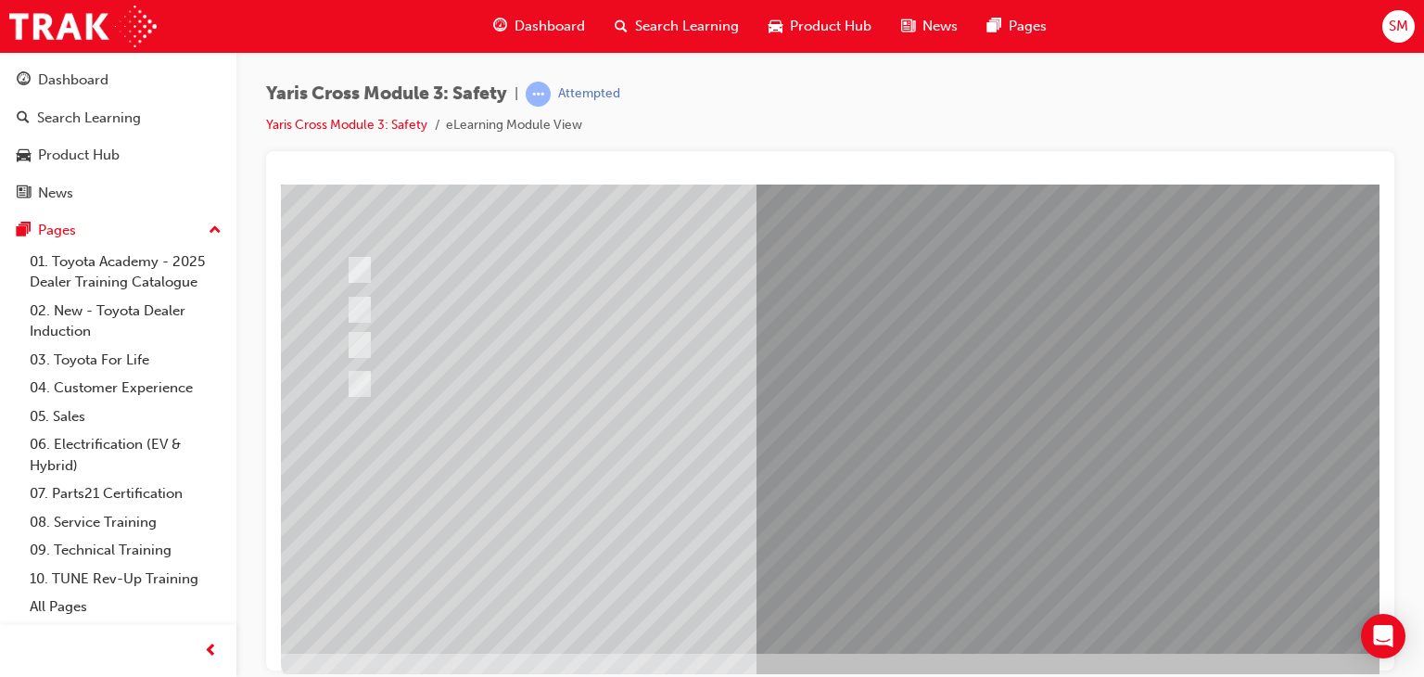
scroll to position [210, 0]
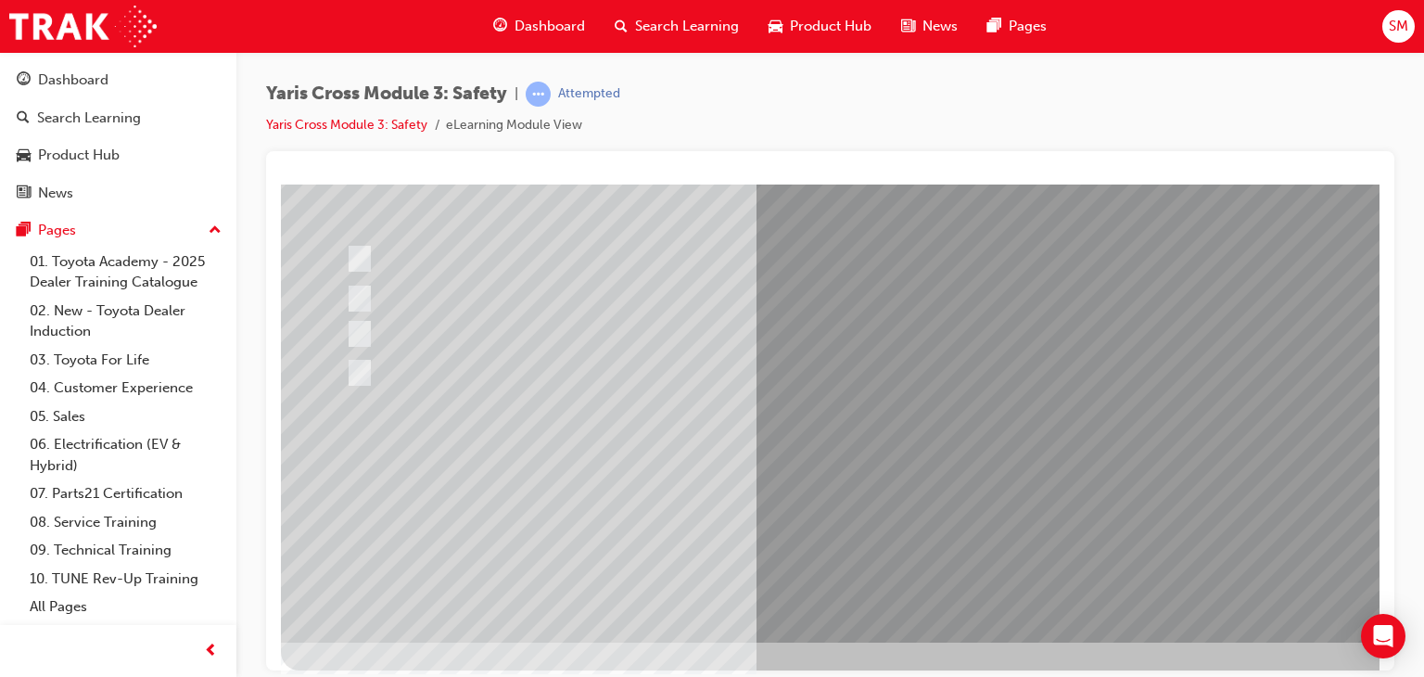
click at [912, 495] on div at bounding box center [911, 307] width 1261 height 667
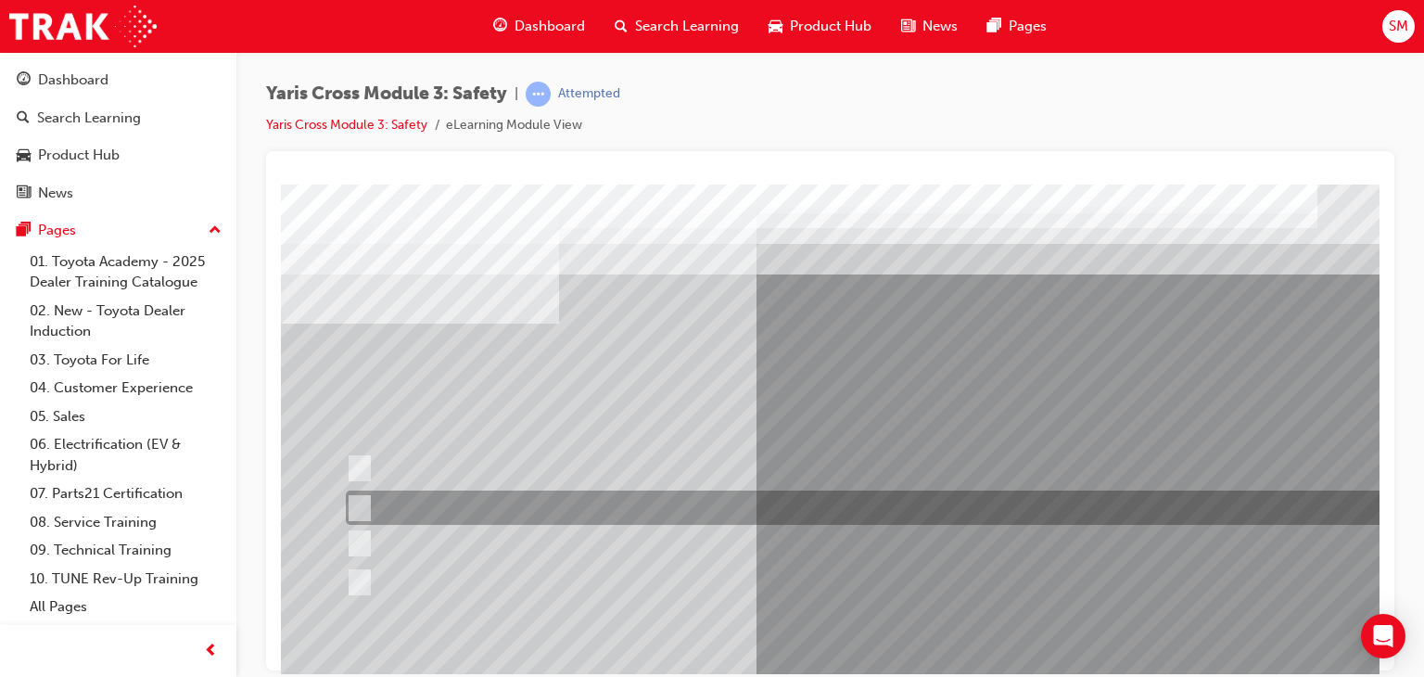
scroll to position [0, 0]
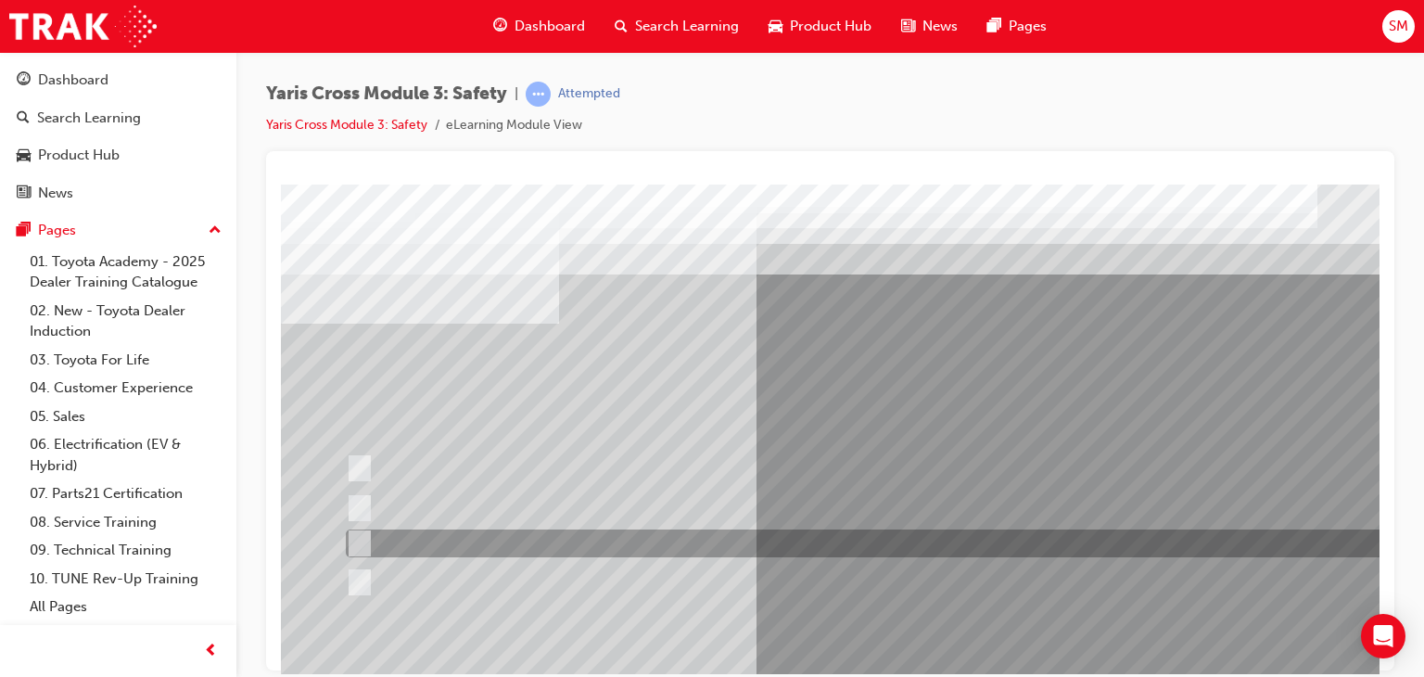
click at [761, 553] on div at bounding box center [882, 543] width 1083 height 28
radio input "true"
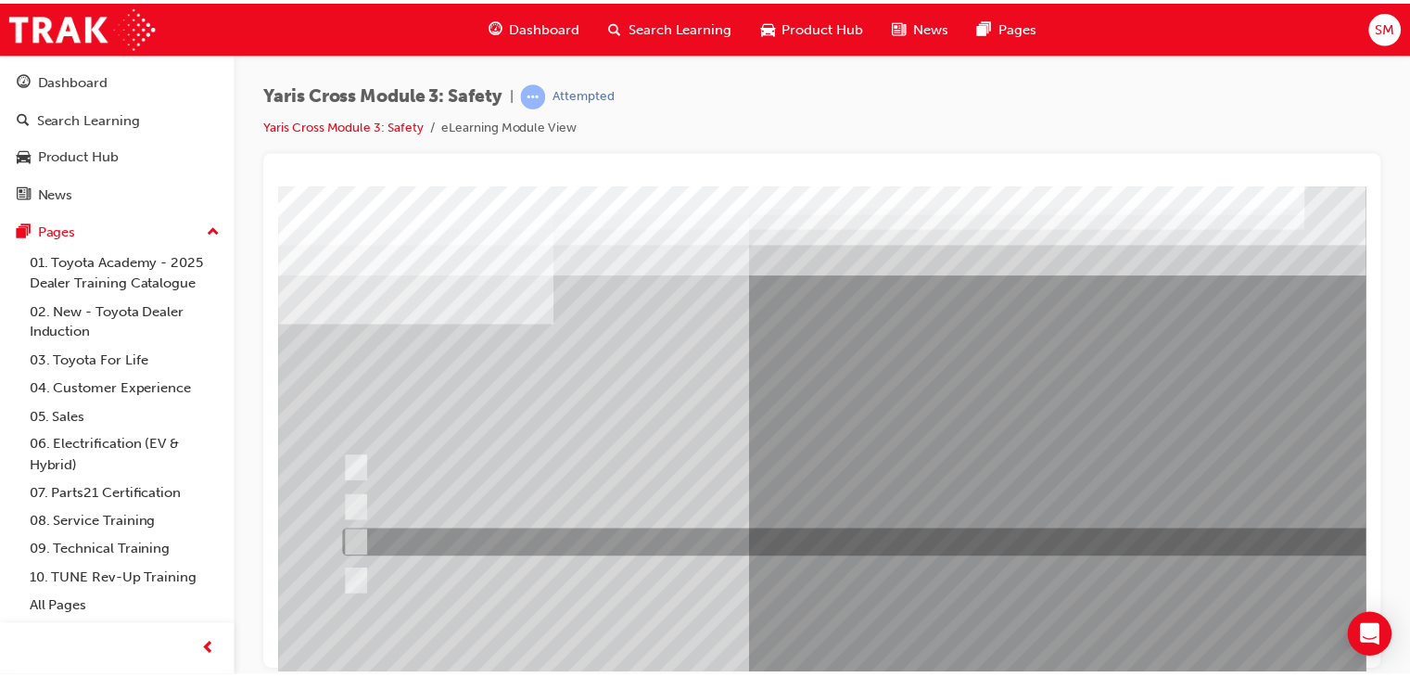
scroll to position [148, 0]
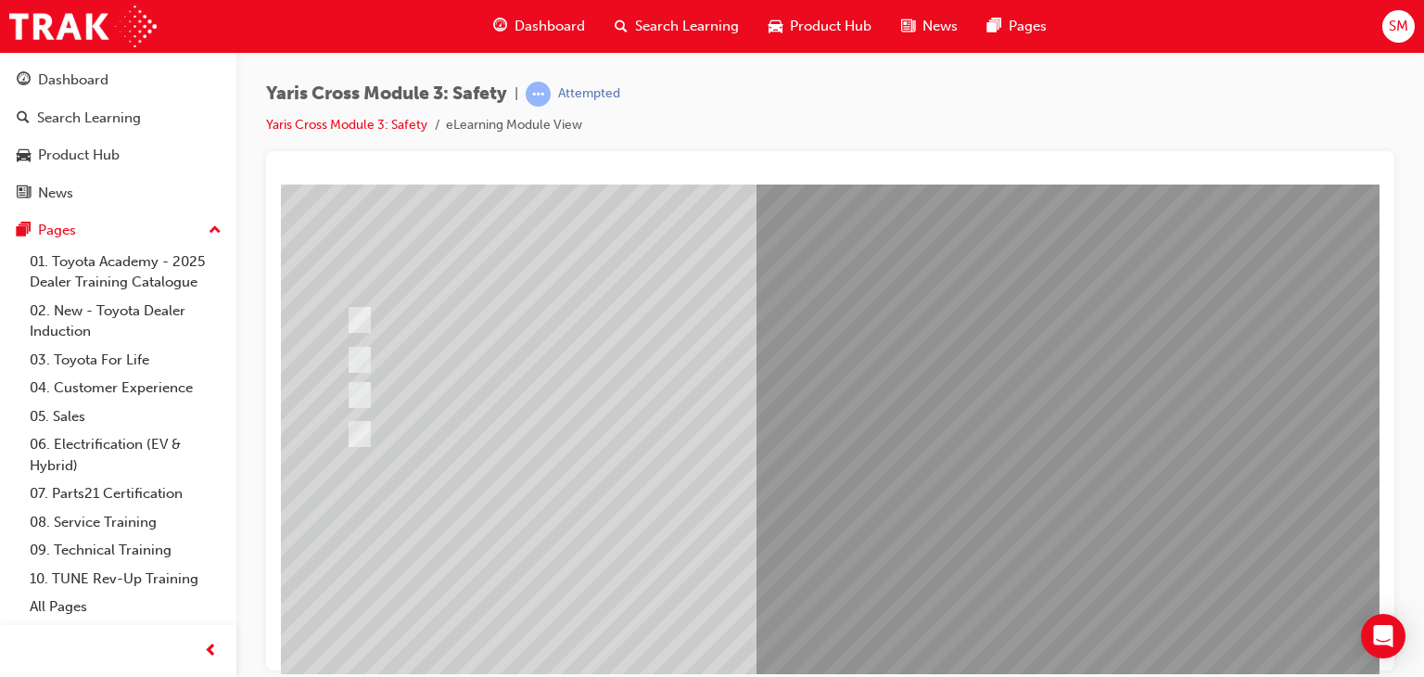
click at [872, 557] on div at bounding box center [911, 361] width 1261 height 667
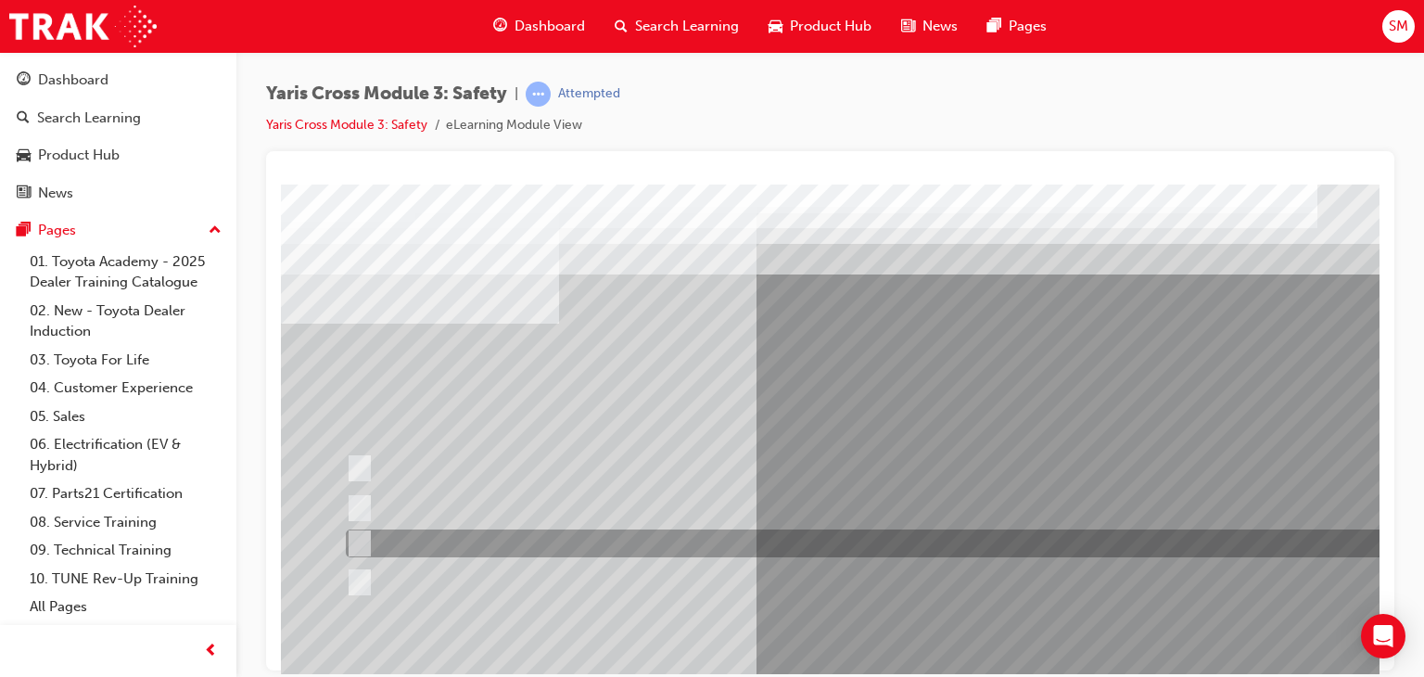
scroll to position [0, 0]
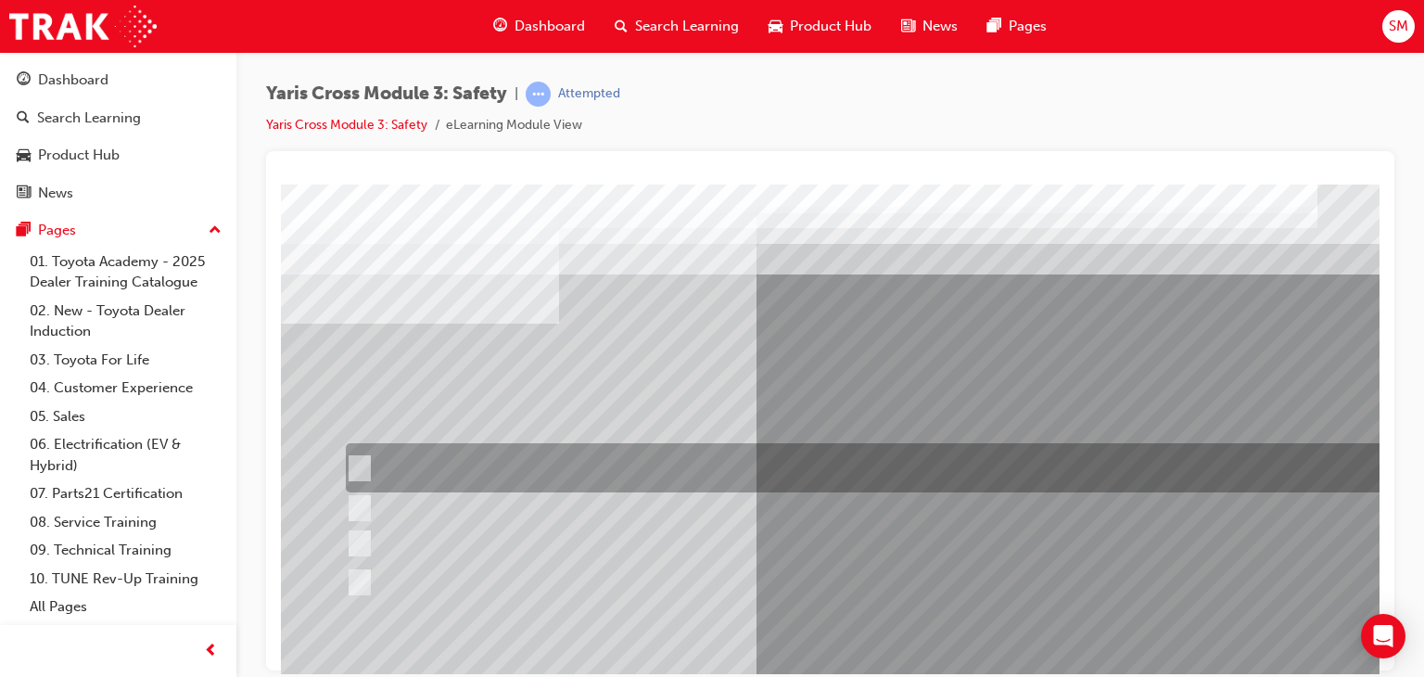
click at [882, 472] on div at bounding box center [882, 467] width 1083 height 49
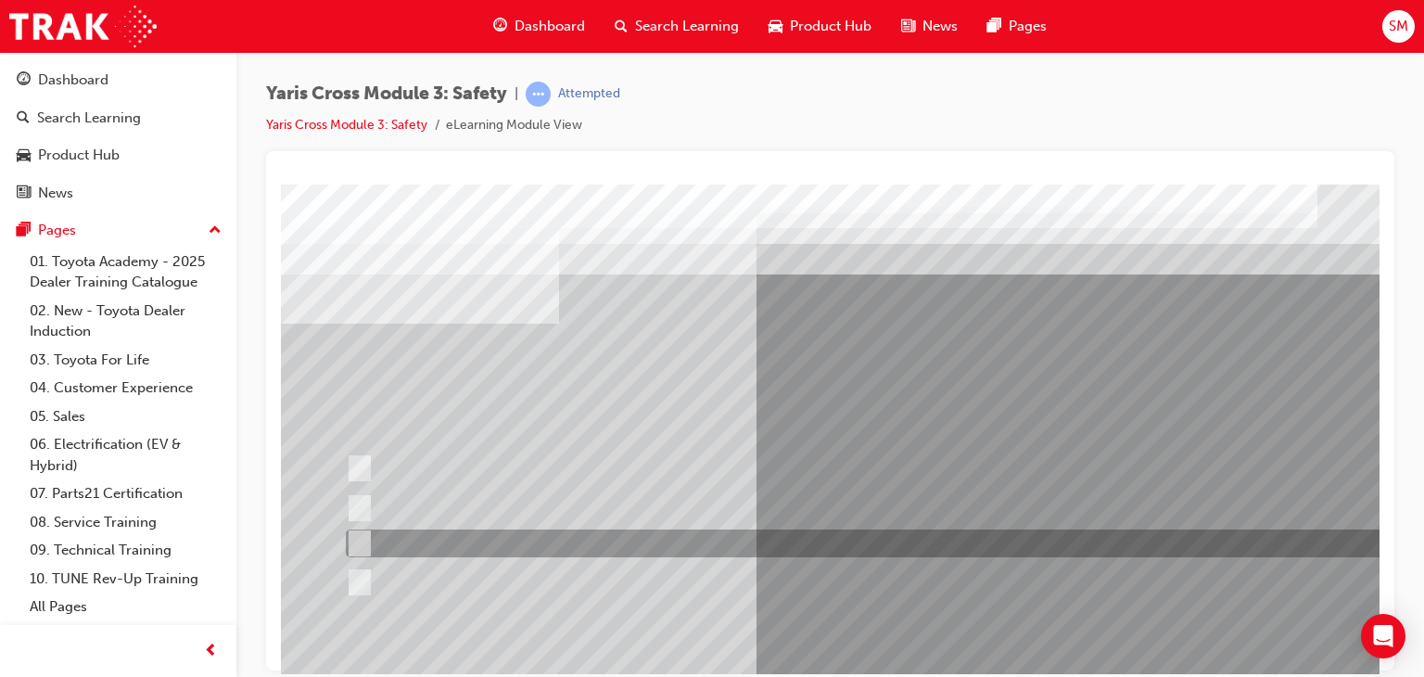
click at [840, 536] on div at bounding box center [882, 543] width 1083 height 28
radio input "false"
radio input "true"
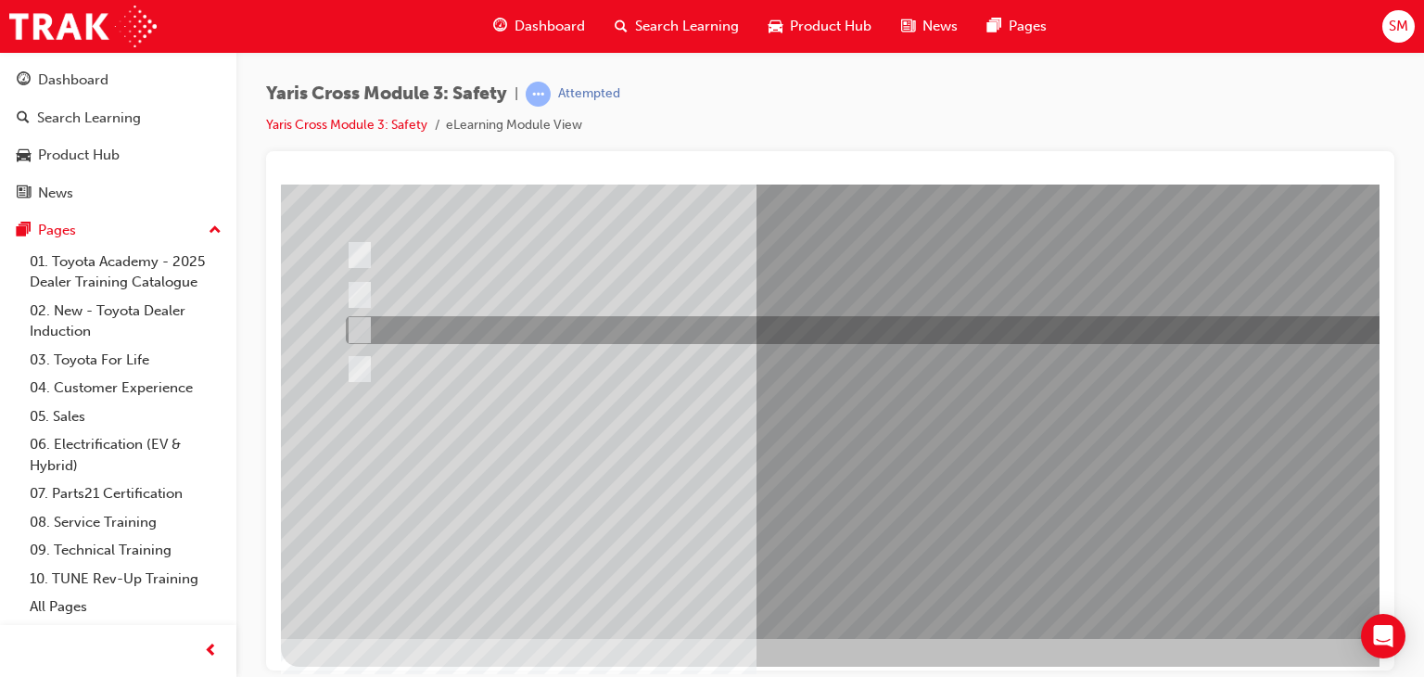
scroll to position [219, 0]
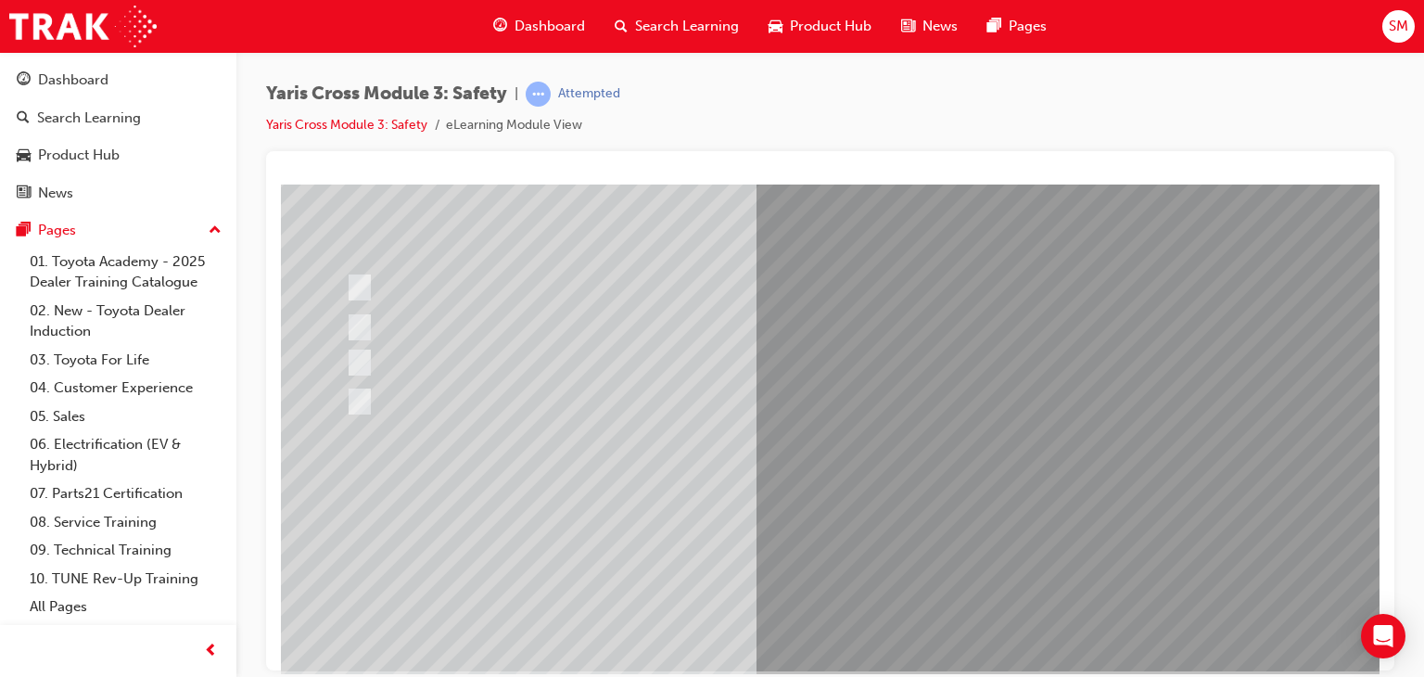
scroll to position [194, 0]
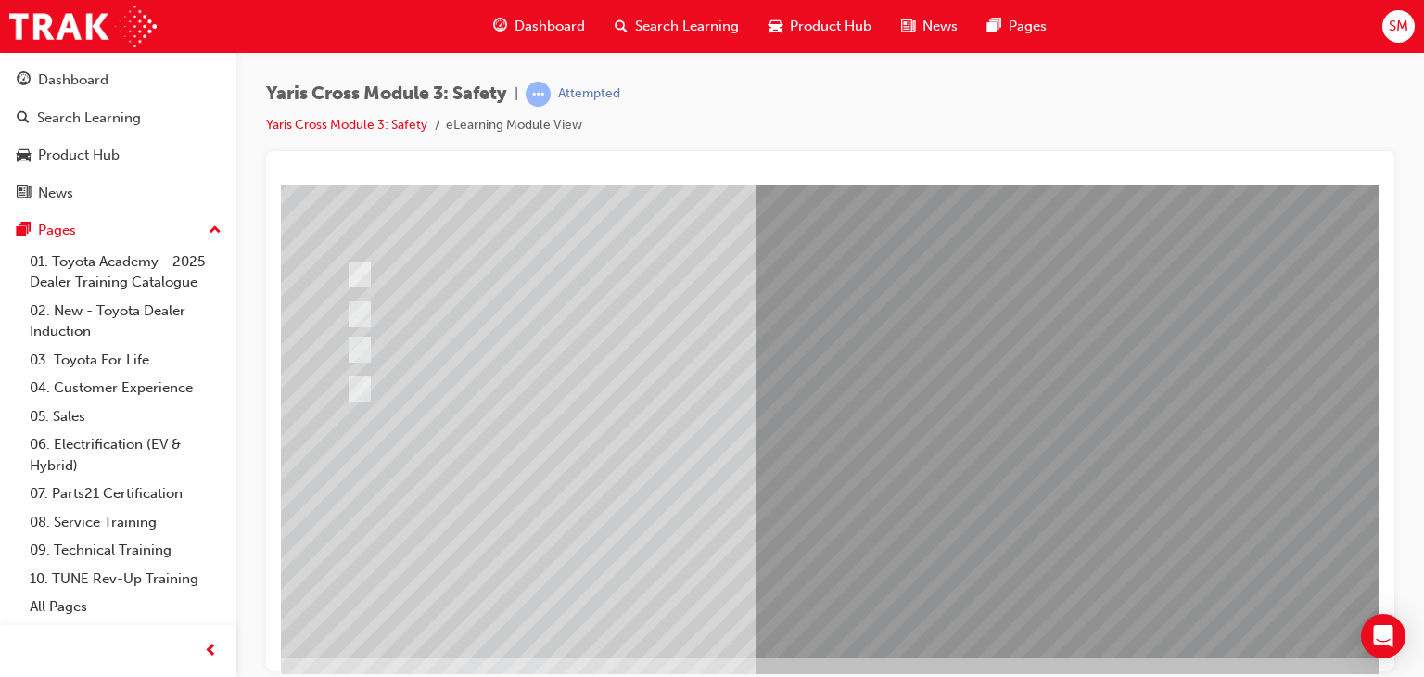
click at [900, 517] on div at bounding box center [911, 323] width 1261 height 667
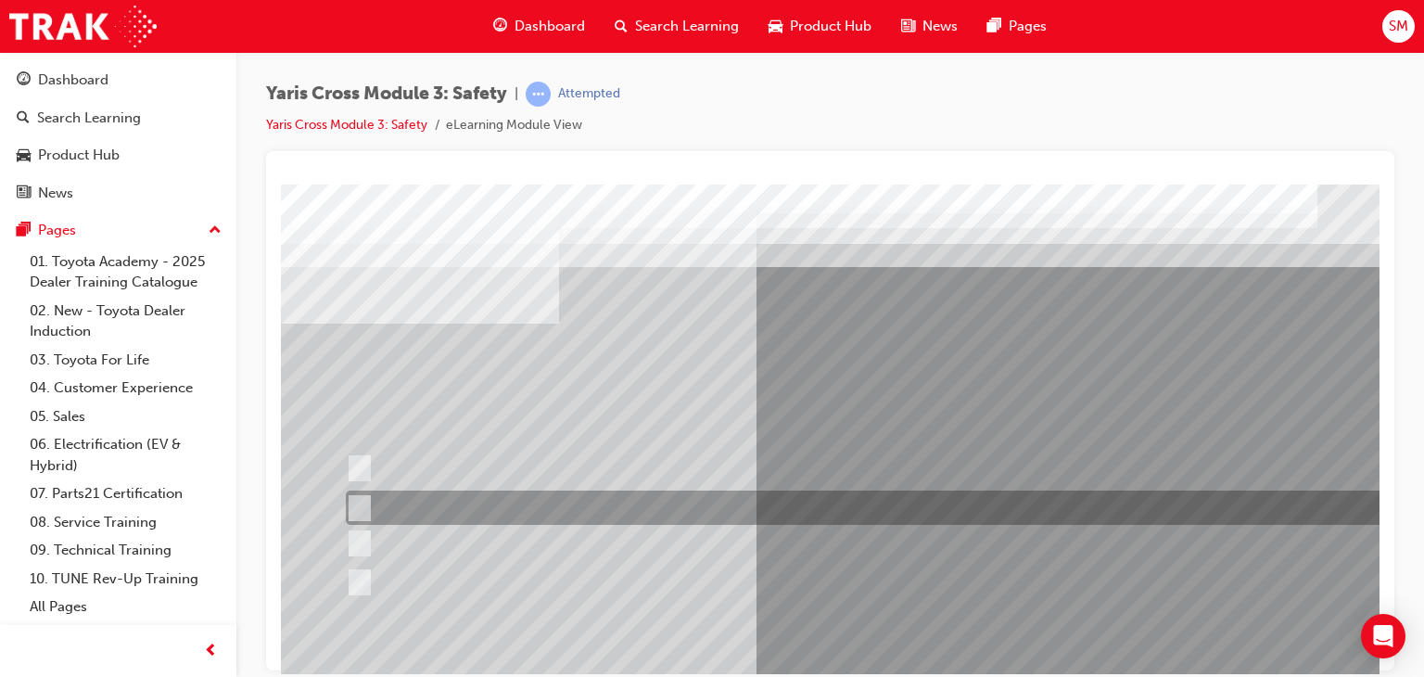
click at [900, 517] on div at bounding box center [882, 507] width 1083 height 34
radio input "true"
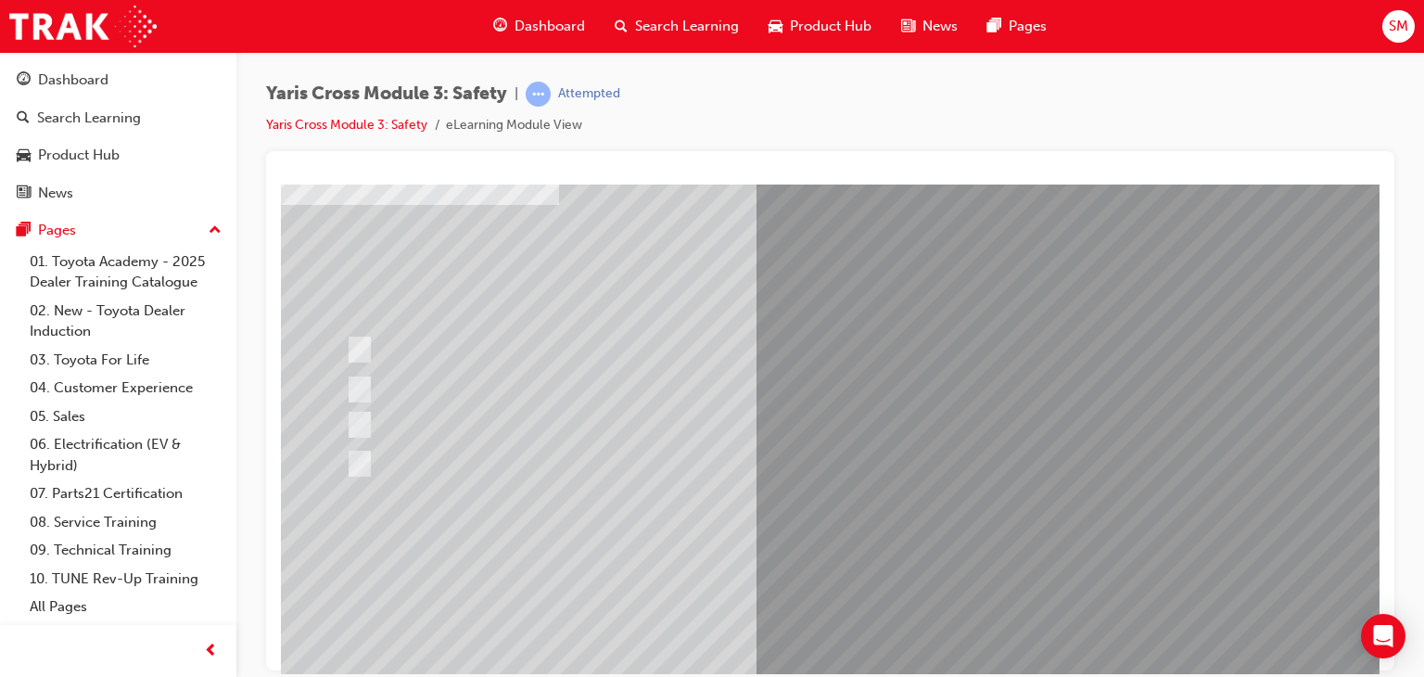
scroll to position [220, 0]
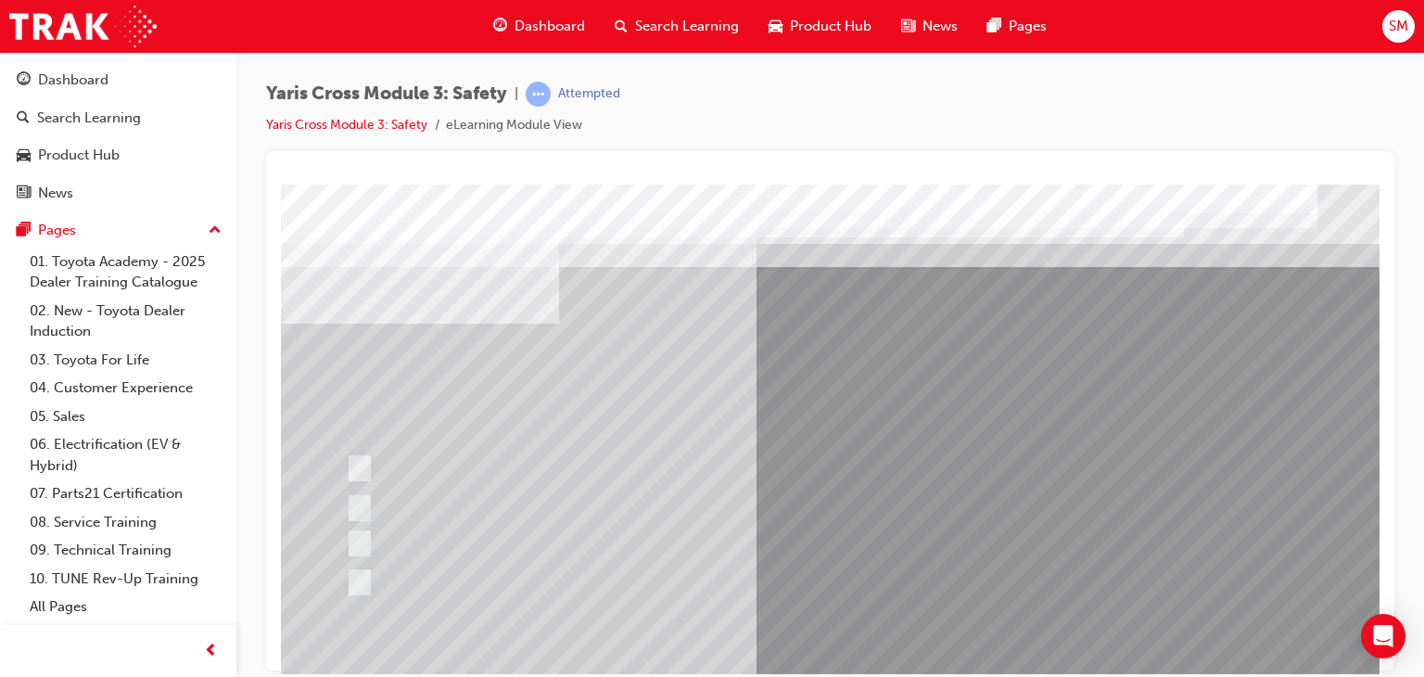
click at [883, 489] on div at bounding box center [911, 517] width 1261 height 667
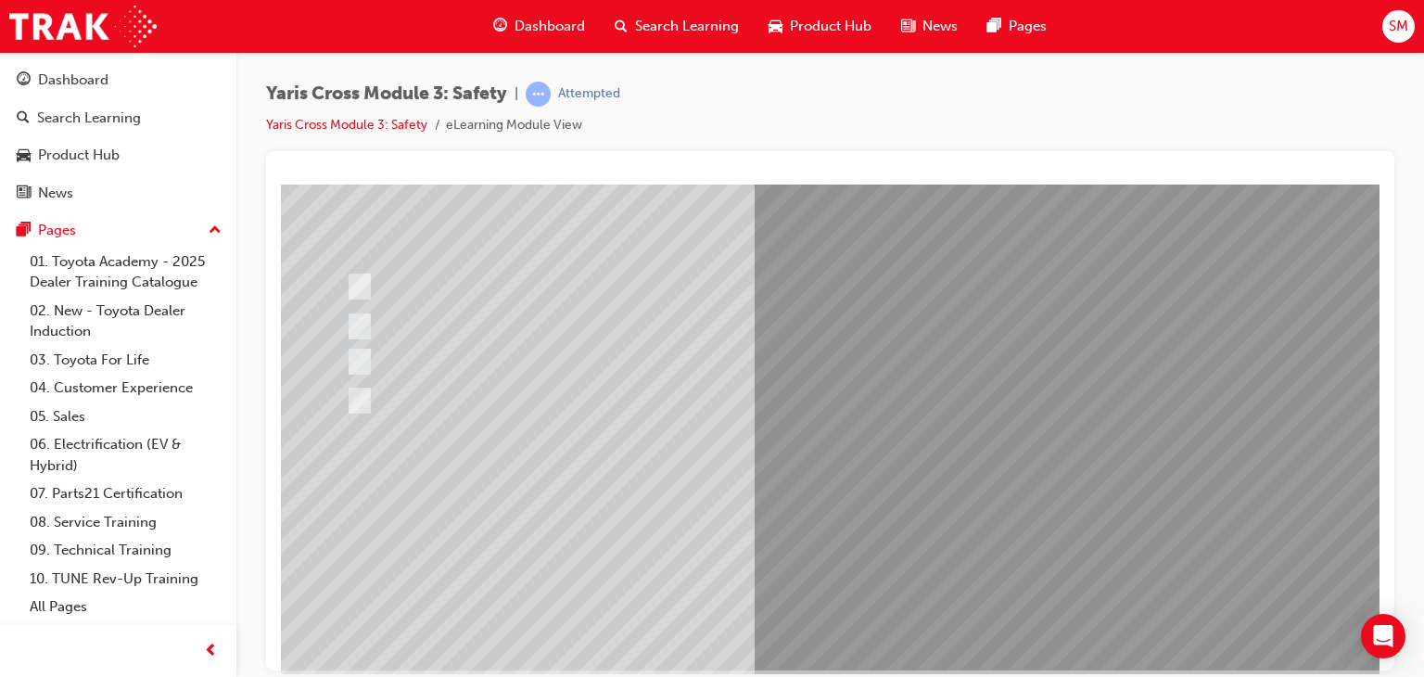
scroll to position [220, 0]
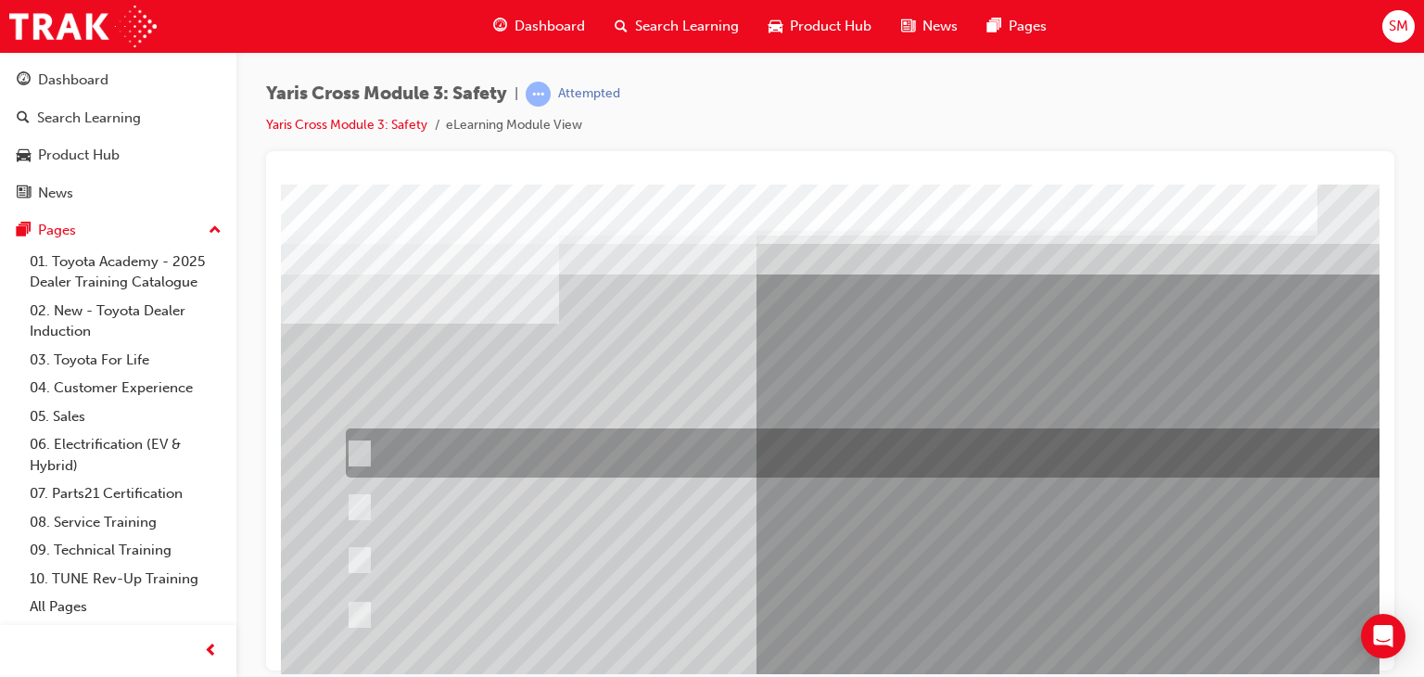
click at [913, 433] on div at bounding box center [882, 452] width 1083 height 49
radio input "true"
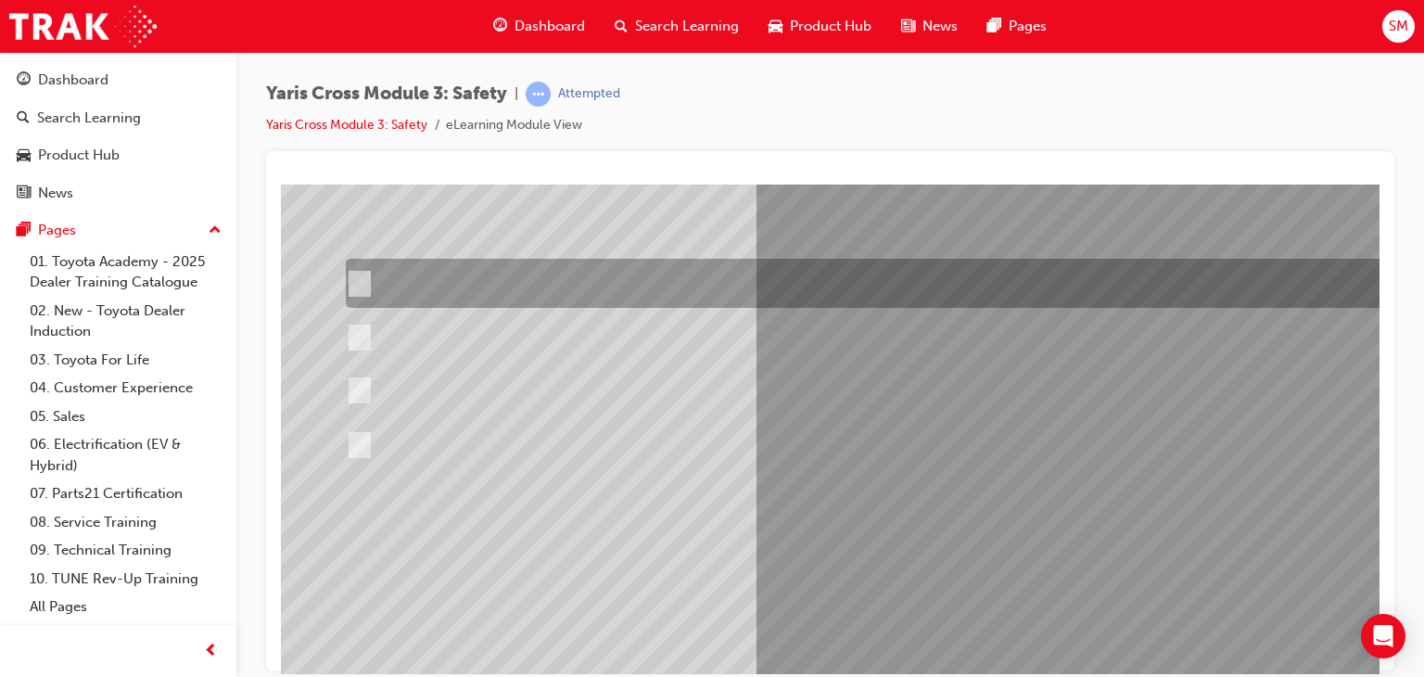
scroll to position [171, 0]
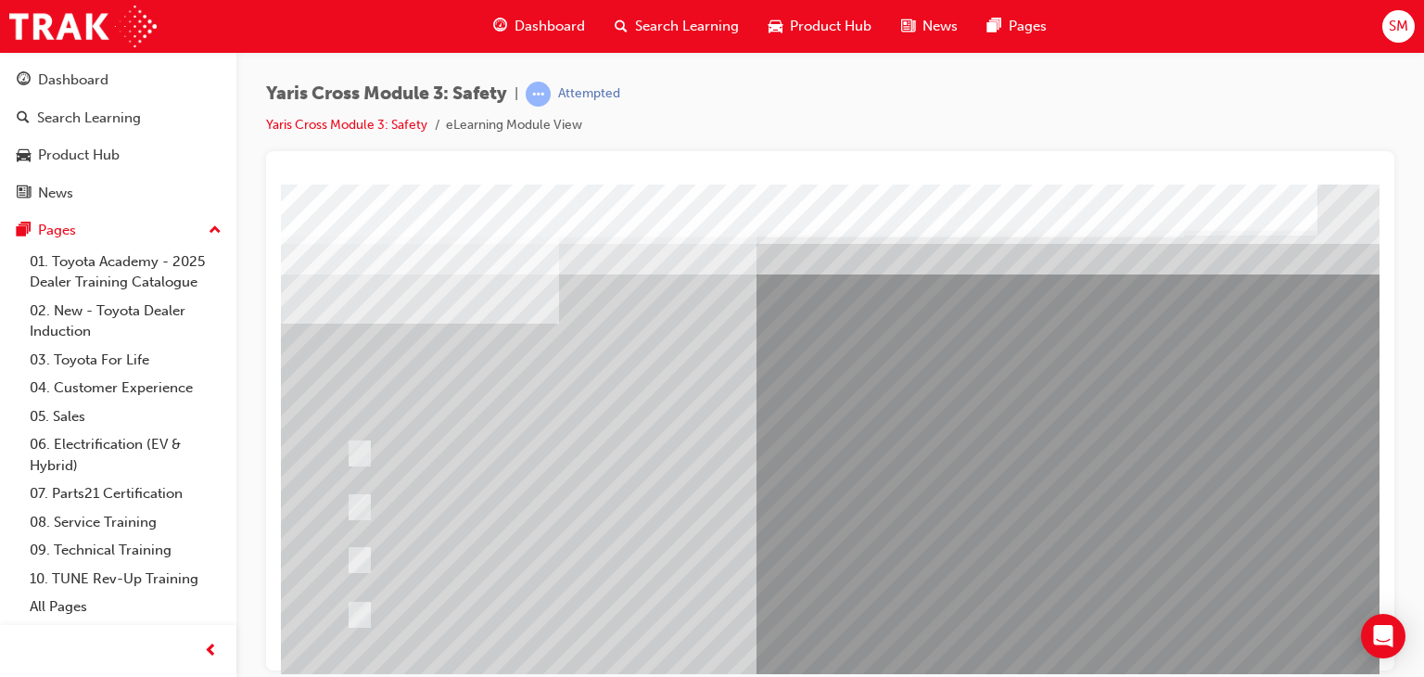
scroll to position [220, 0]
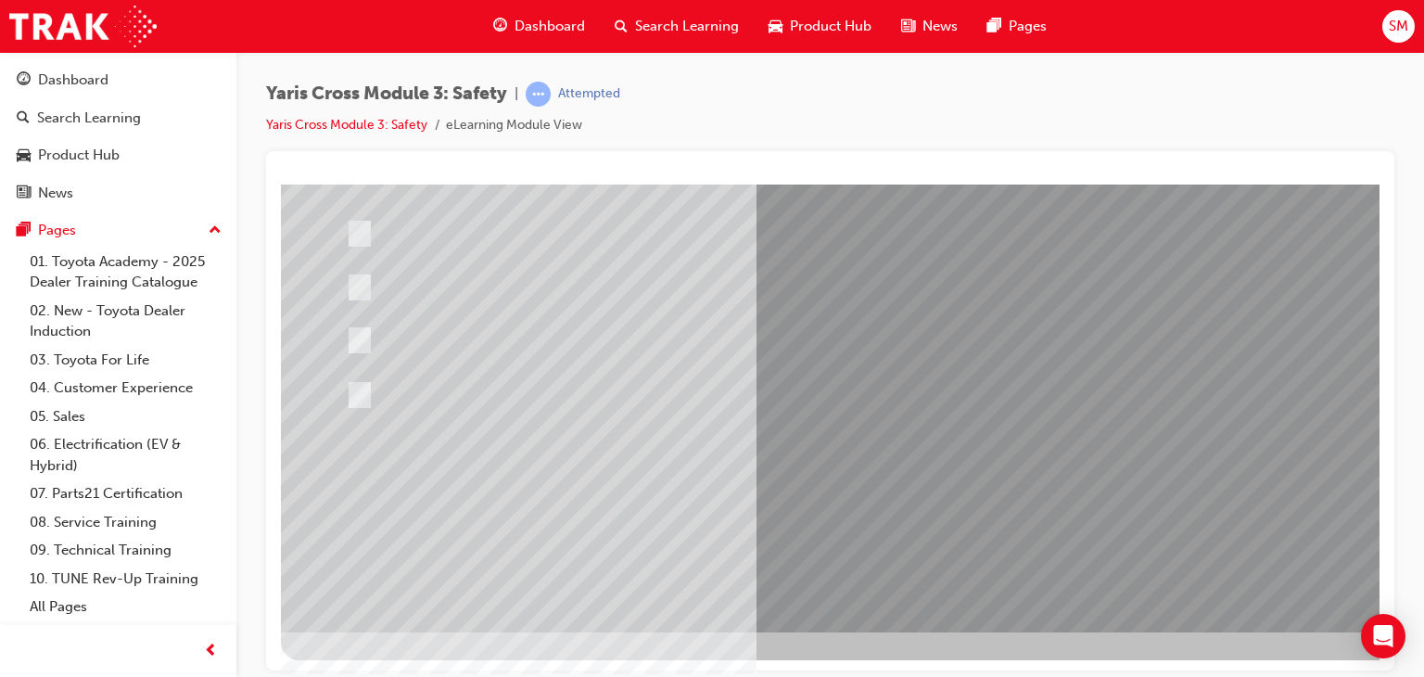
click at [960, 484] on div at bounding box center [911, 297] width 1261 height 667
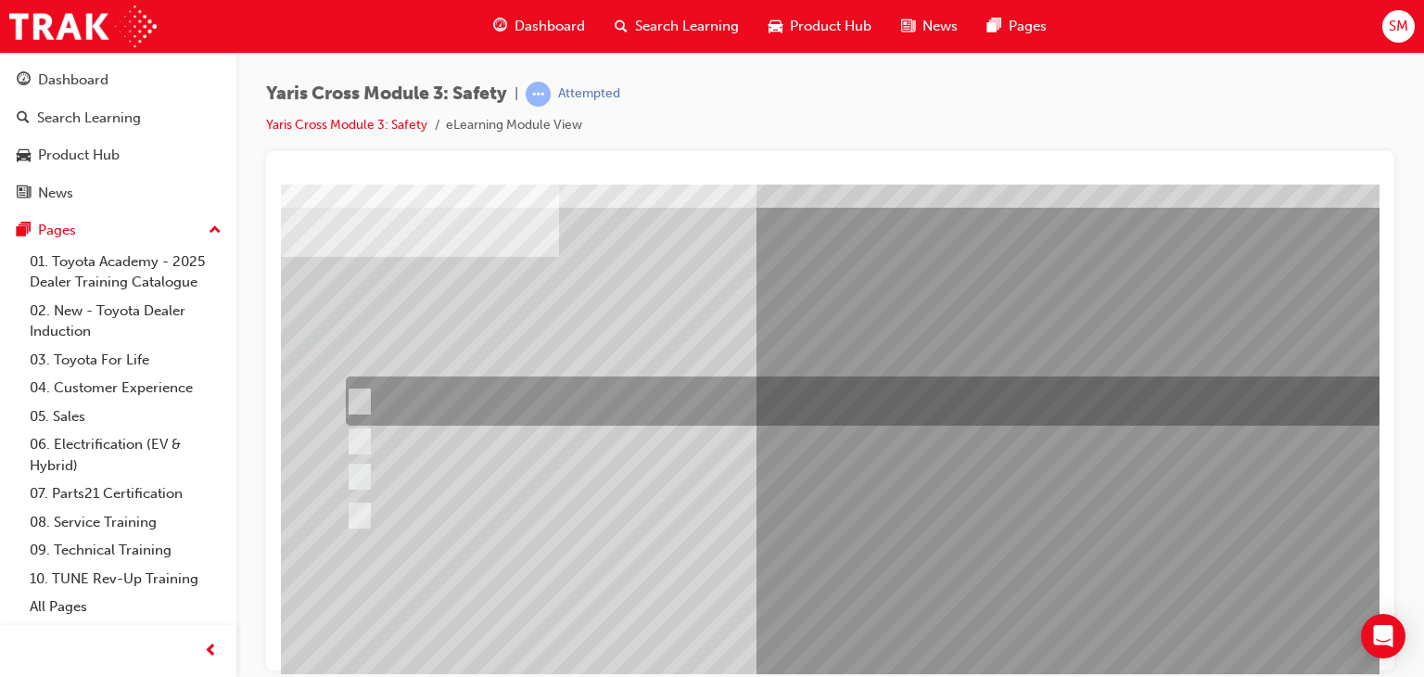
scroll to position [67, 0]
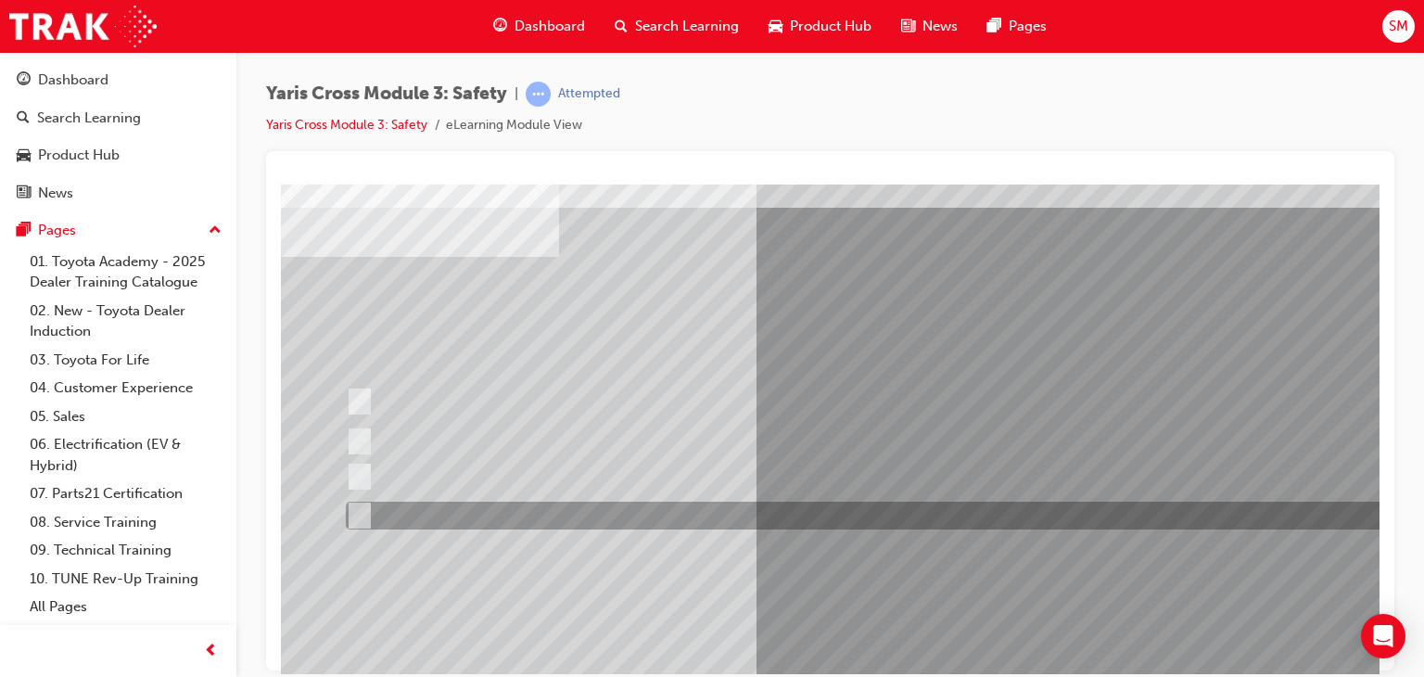
click at [895, 515] on div at bounding box center [882, 516] width 1083 height 28
radio input "true"
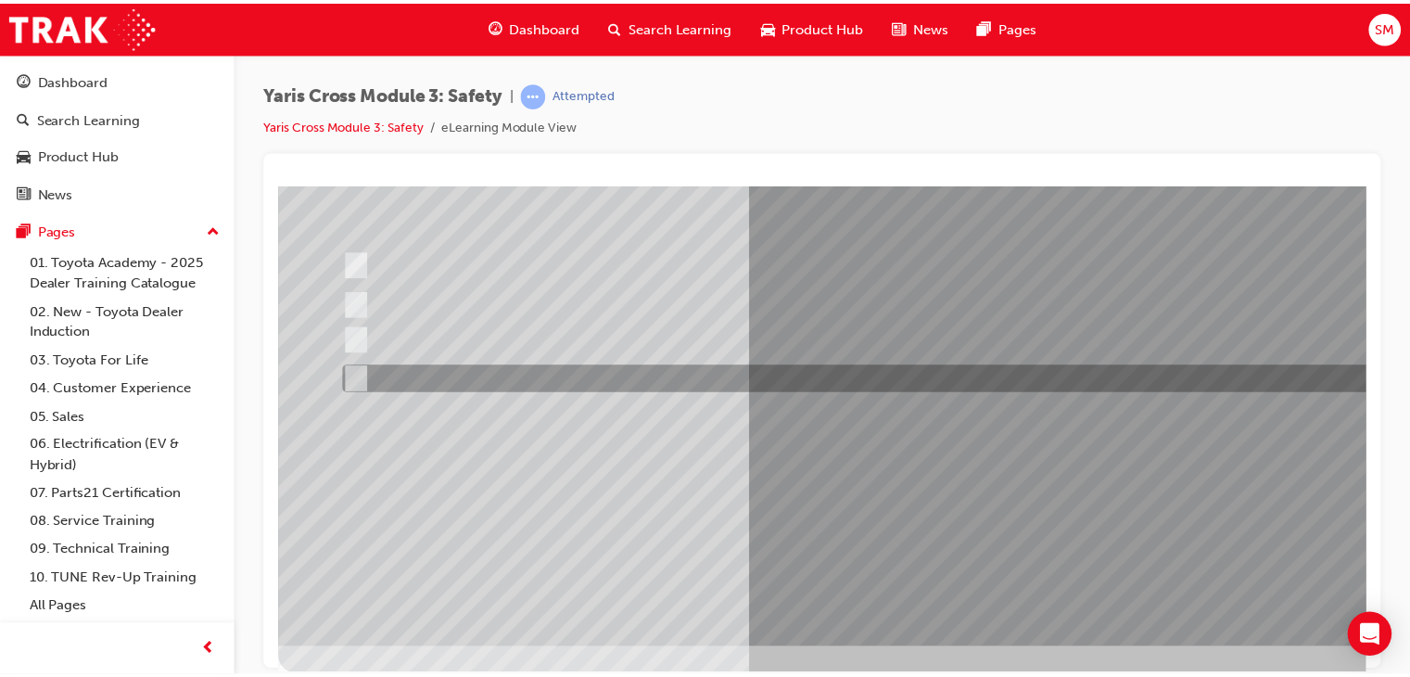
scroll to position [220, 0]
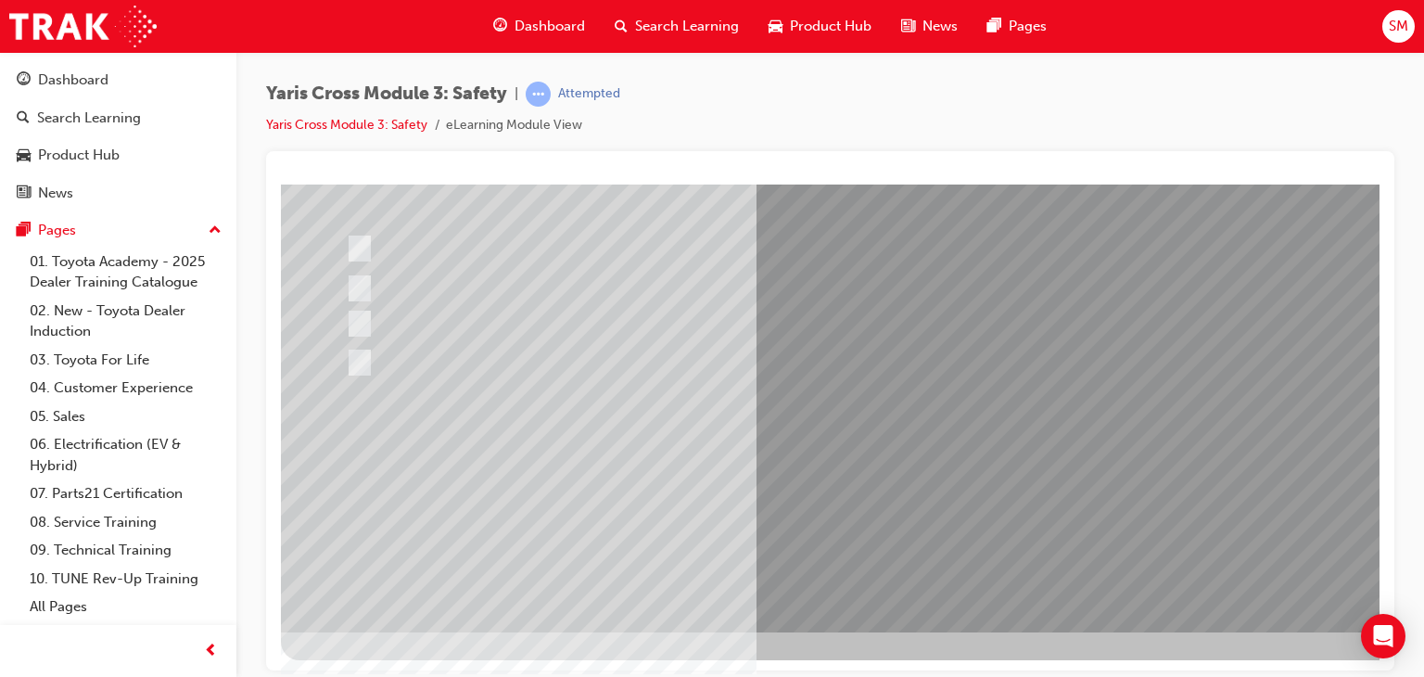
click at [892, 512] on div at bounding box center [911, 297] width 1261 height 667
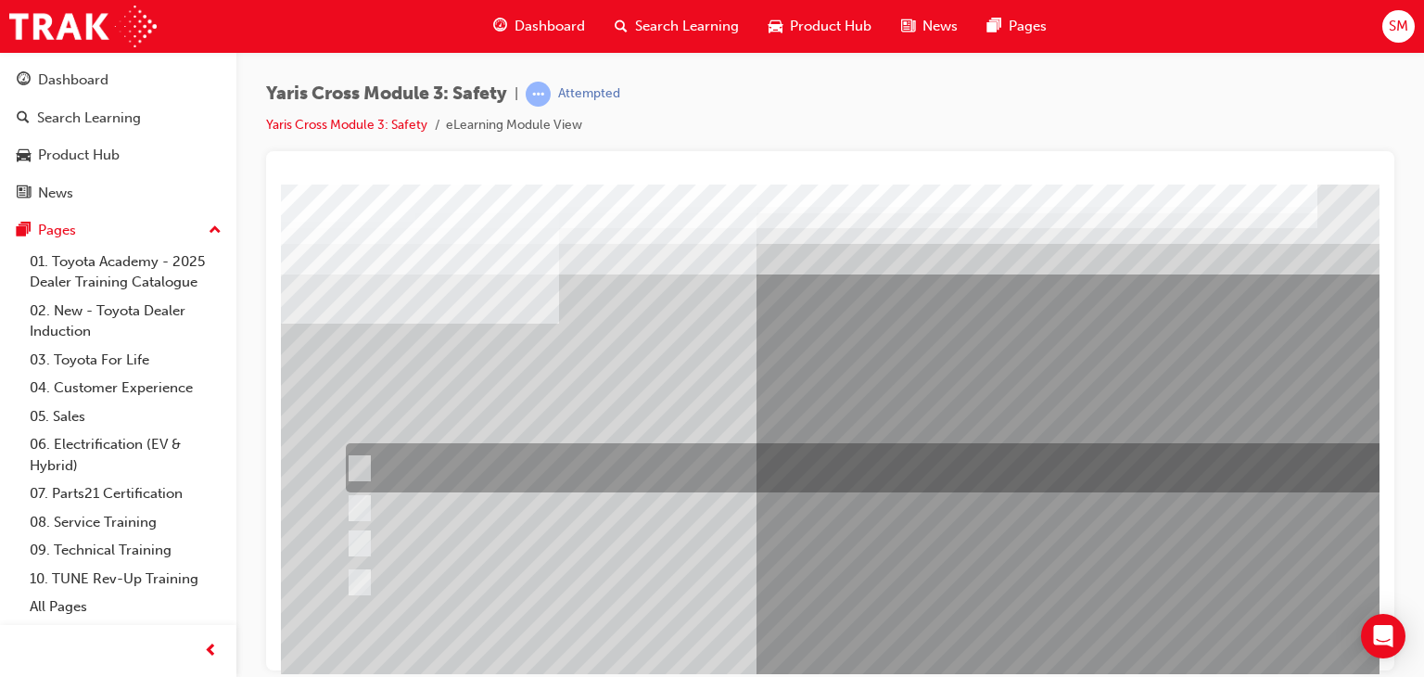
click at [882, 469] on div at bounding box center [882, 467] width 1083 height 49
checkbox input "true"
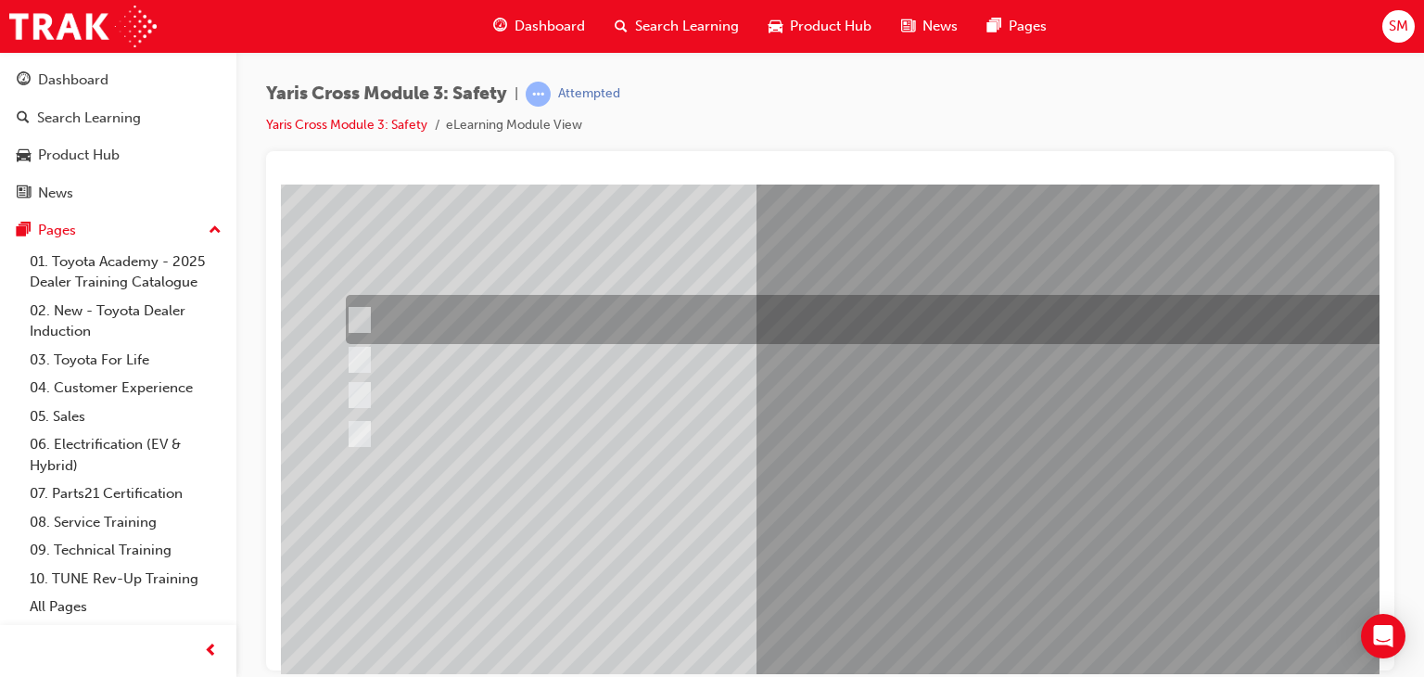
scroll to position [220, 0]
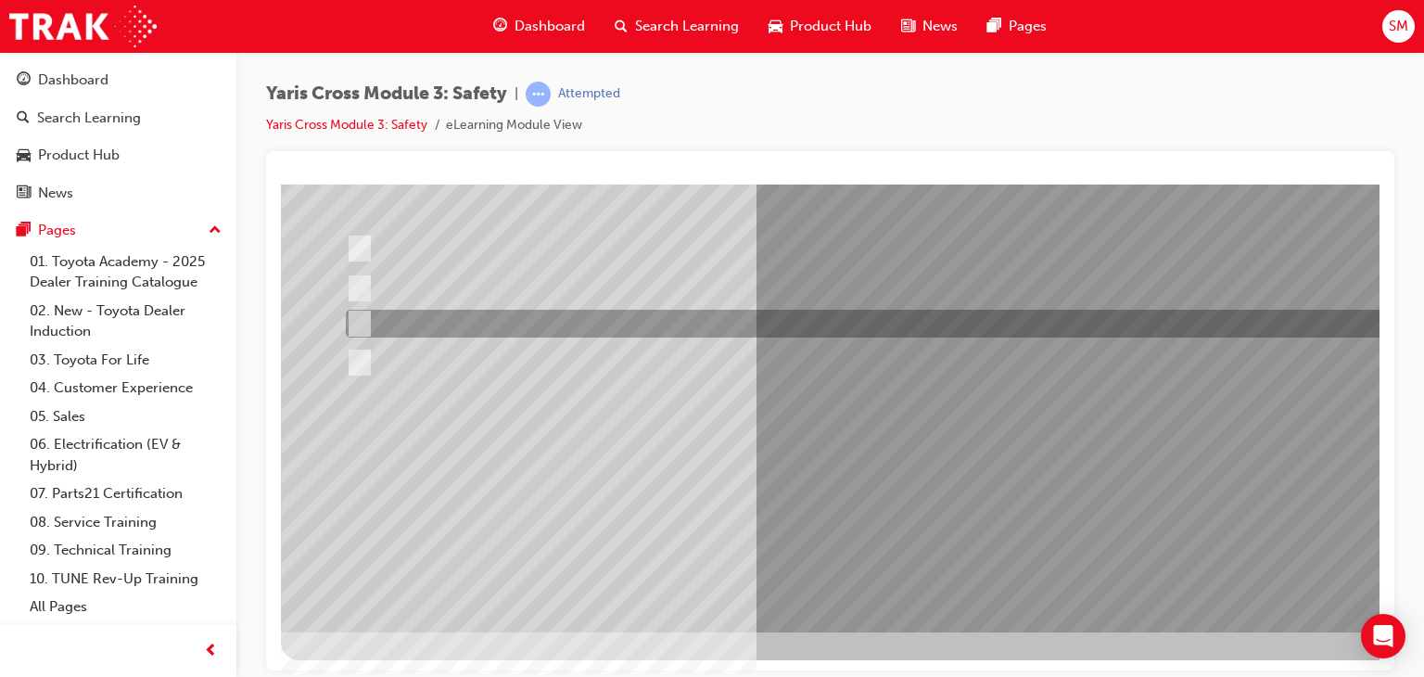
click at [839, 327] on div at bounding box center [882, 324] width 1083 height 28
checkbox input "true"
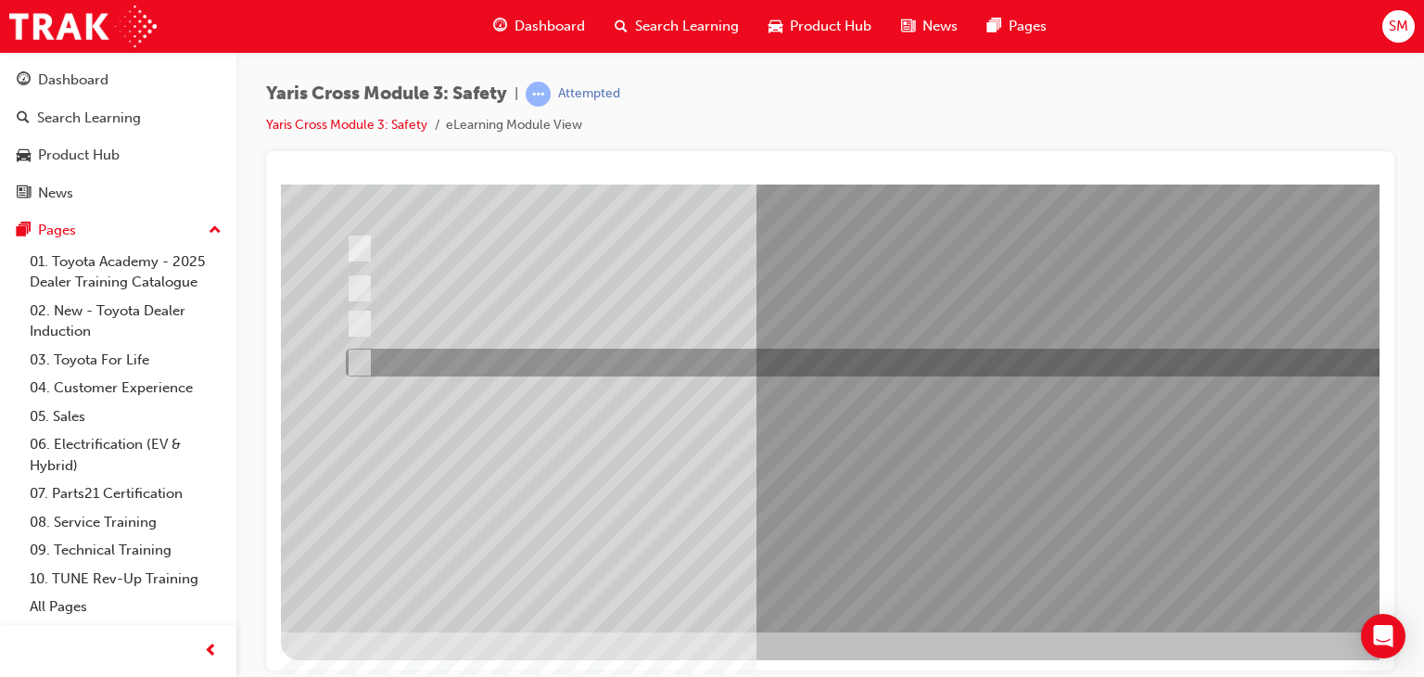
click at [813, 359] on div at bounding box center [882, 363] width 1083 height 28
checkbox input "true"
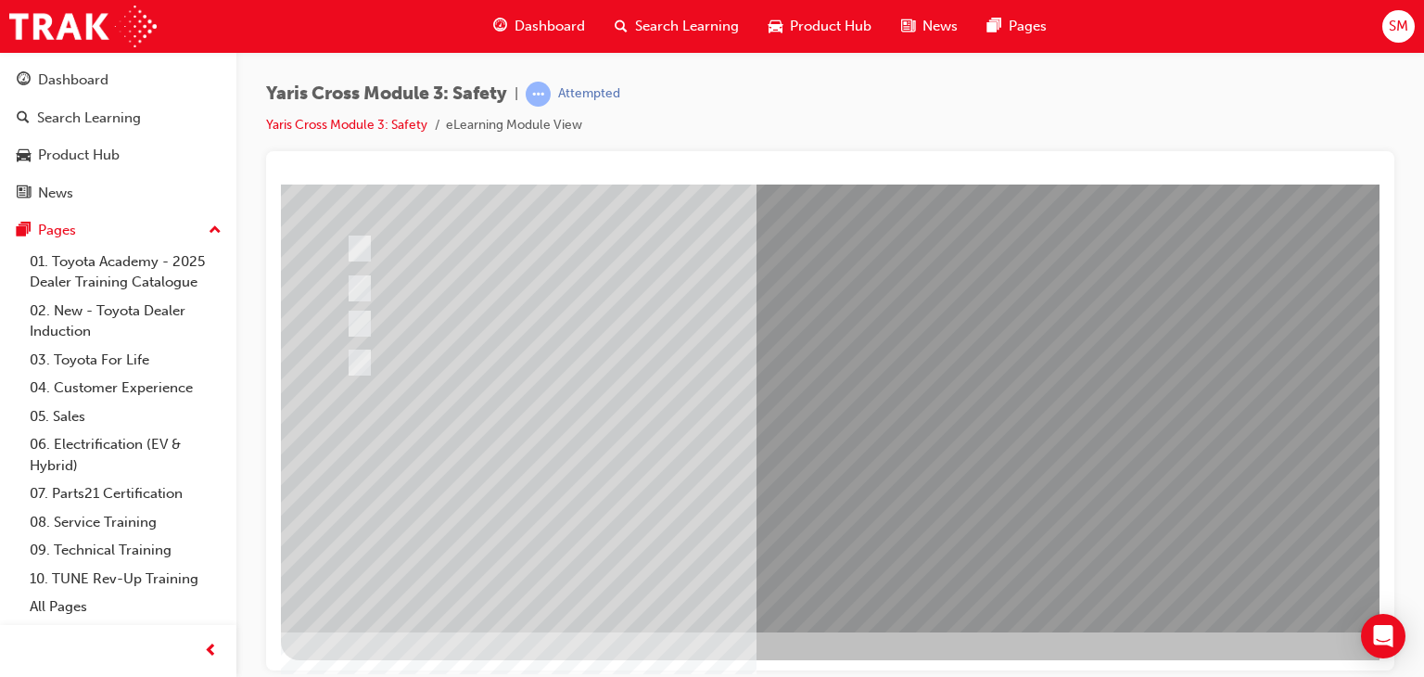
click at [886, 507] on div at bounding box center [911, 297] width 1261 height 667
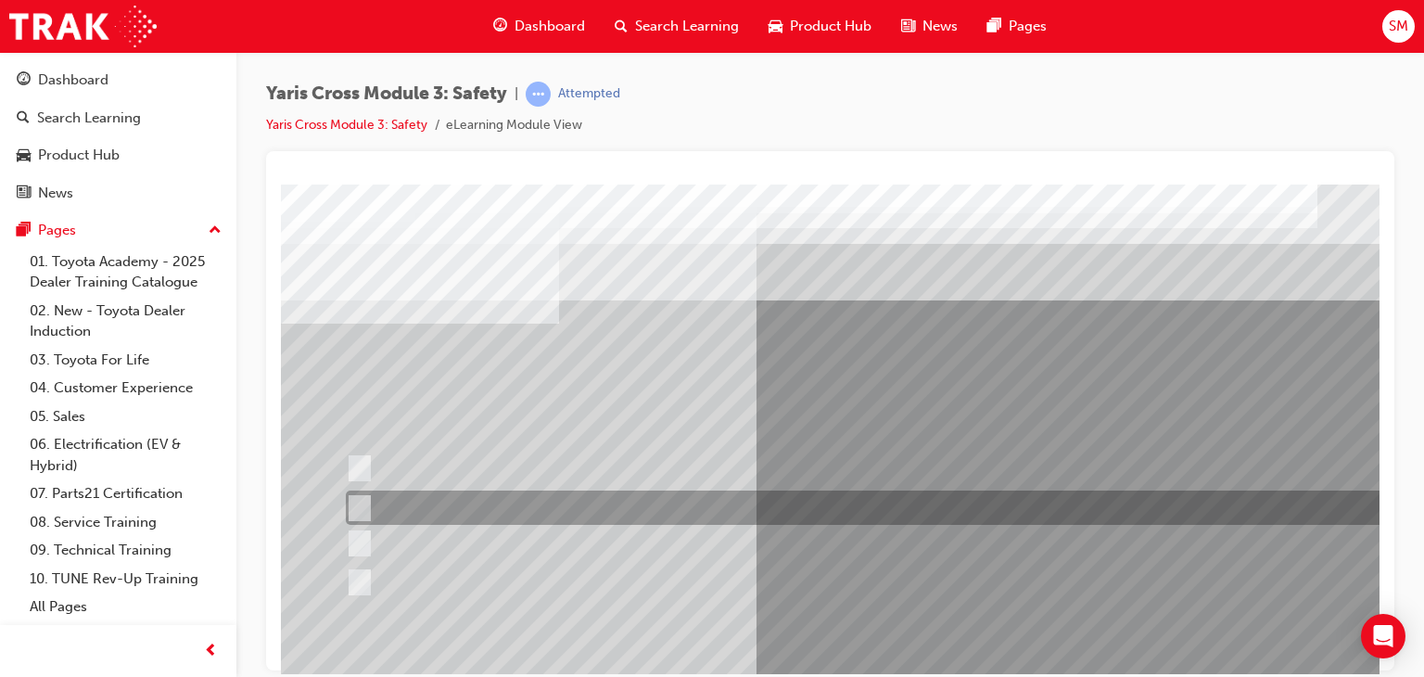
click at [901, 490] on div at bounding box center [882, 507] width 1083 height 34
radio input "true"
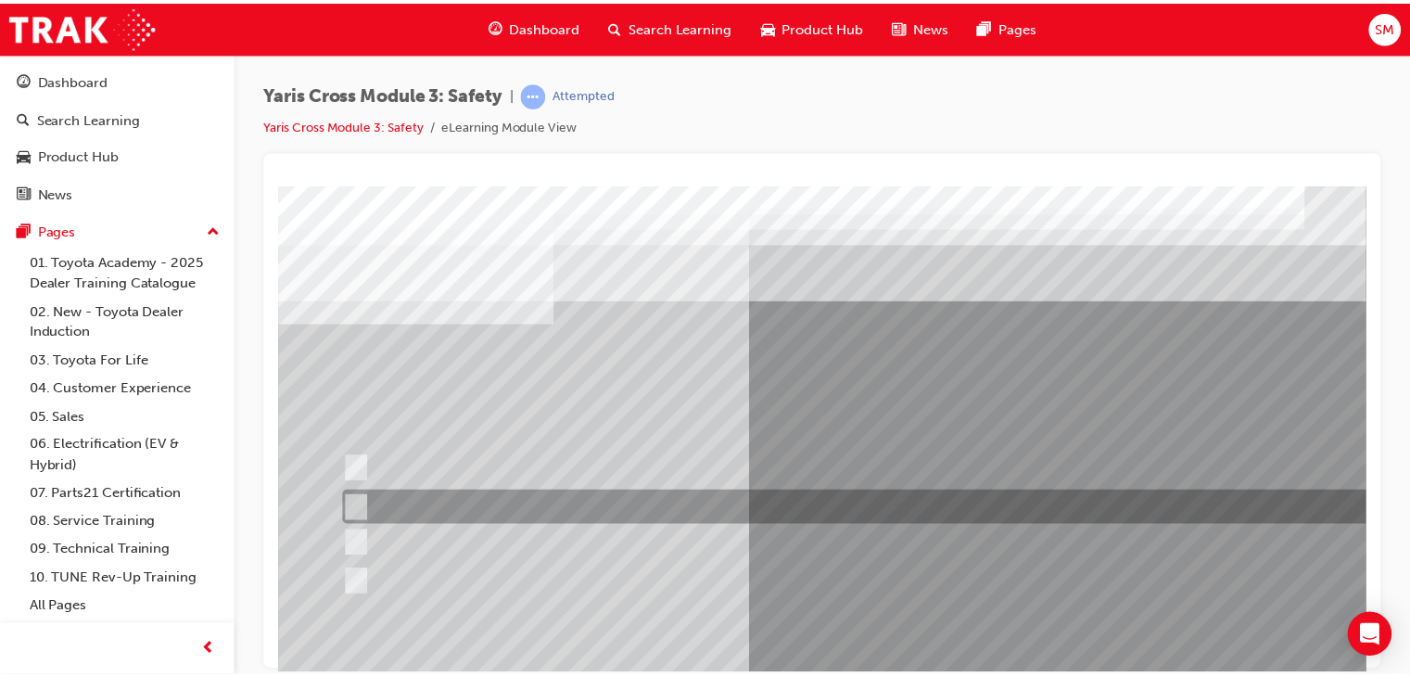
scroll to position [220, 0]
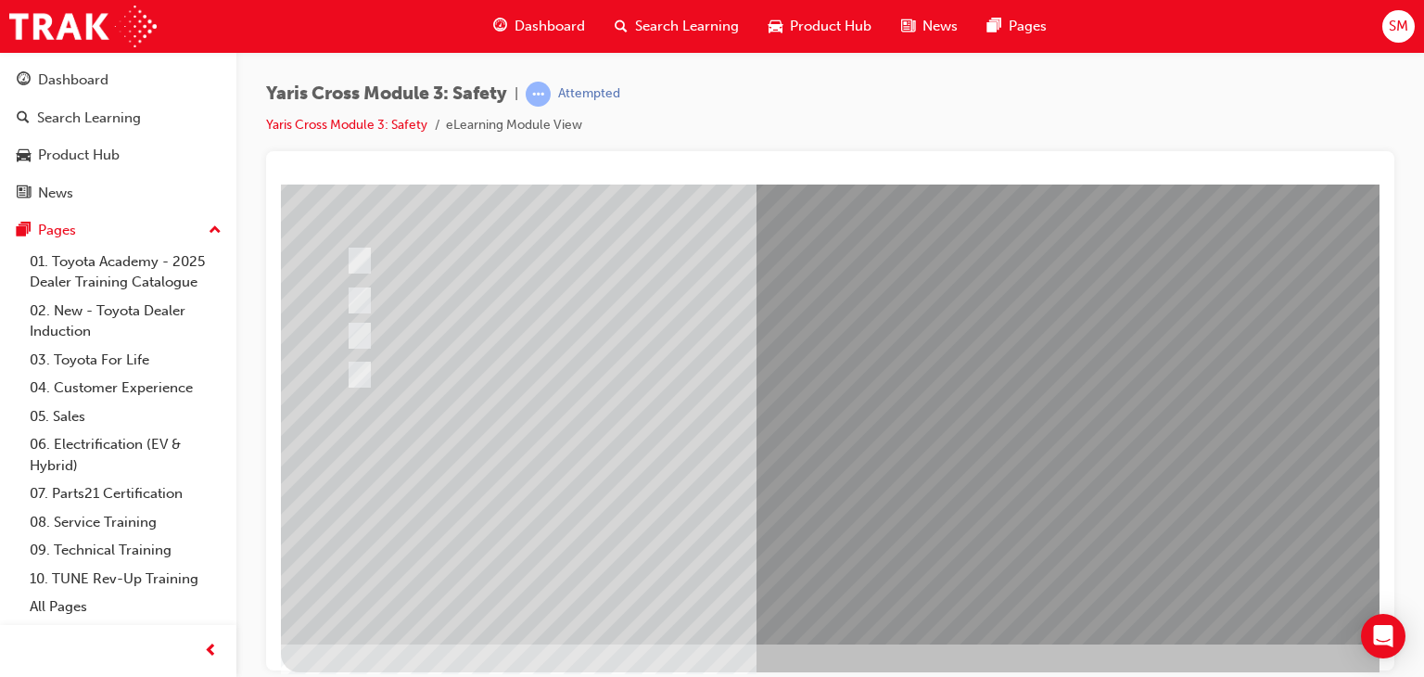
scroll to position [215, 0]
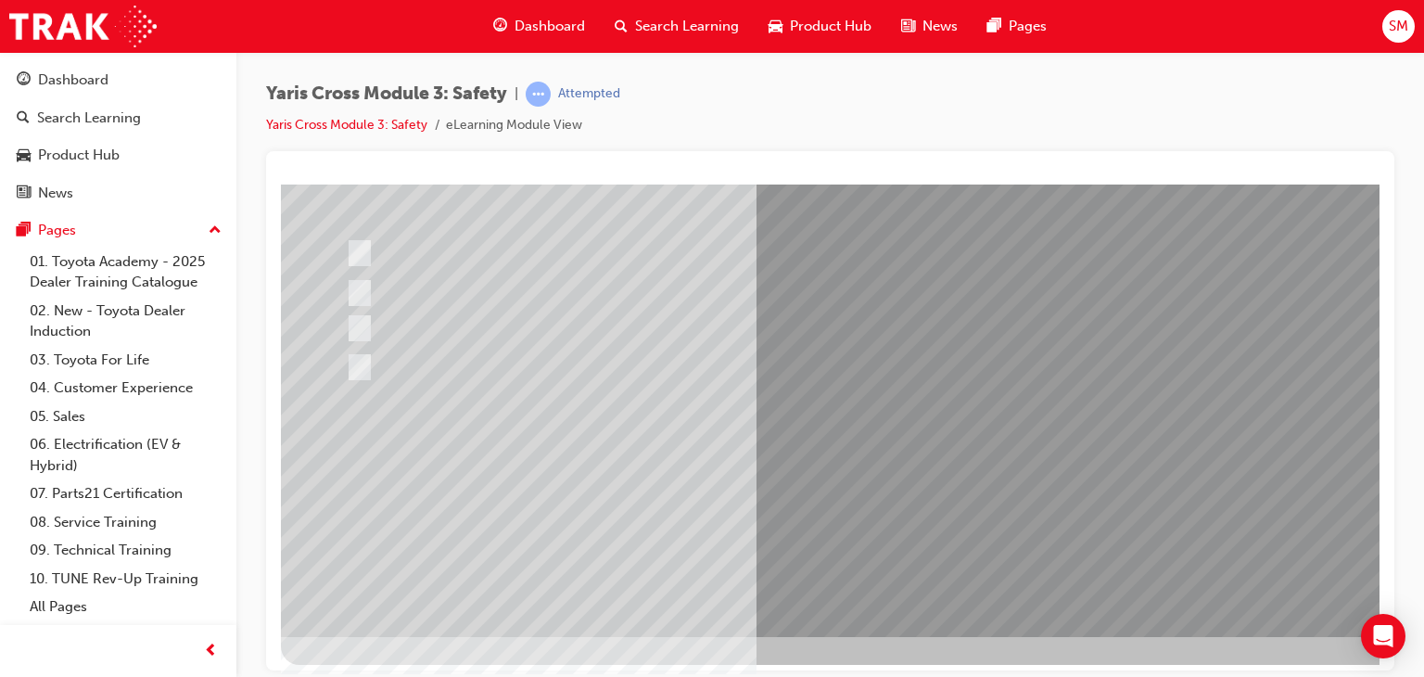
click at [938, 492] on div at bounding box center [911, 301] width 1261 height 667
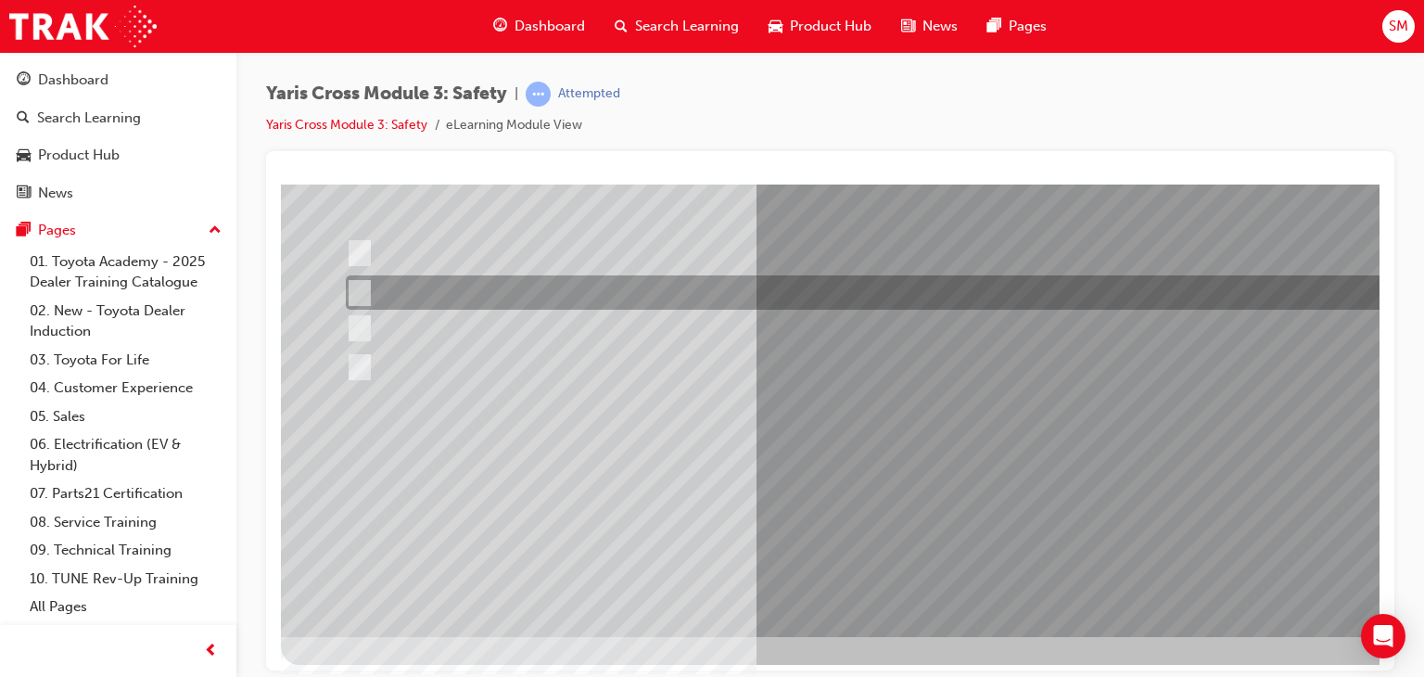
scroll to position [0, 0]
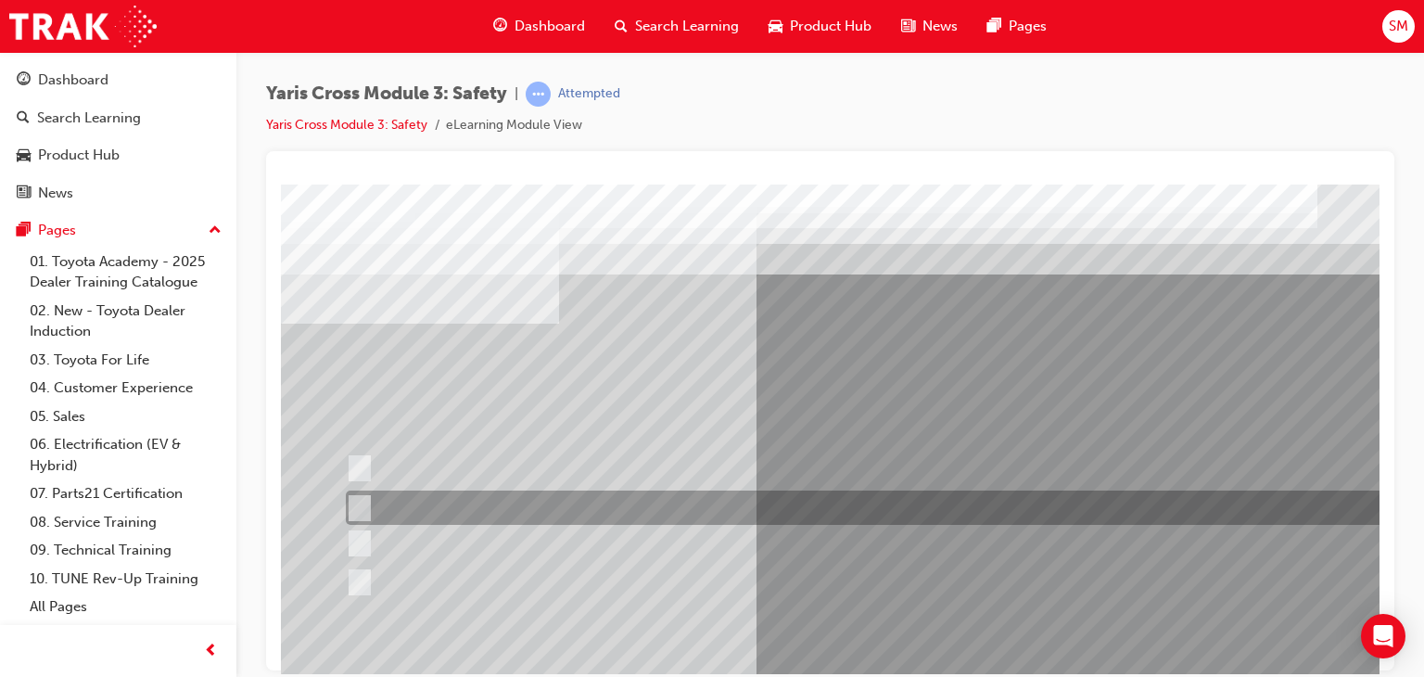
click at [853, 492] on div at bounding box center [882, 507] width 1083 height 34
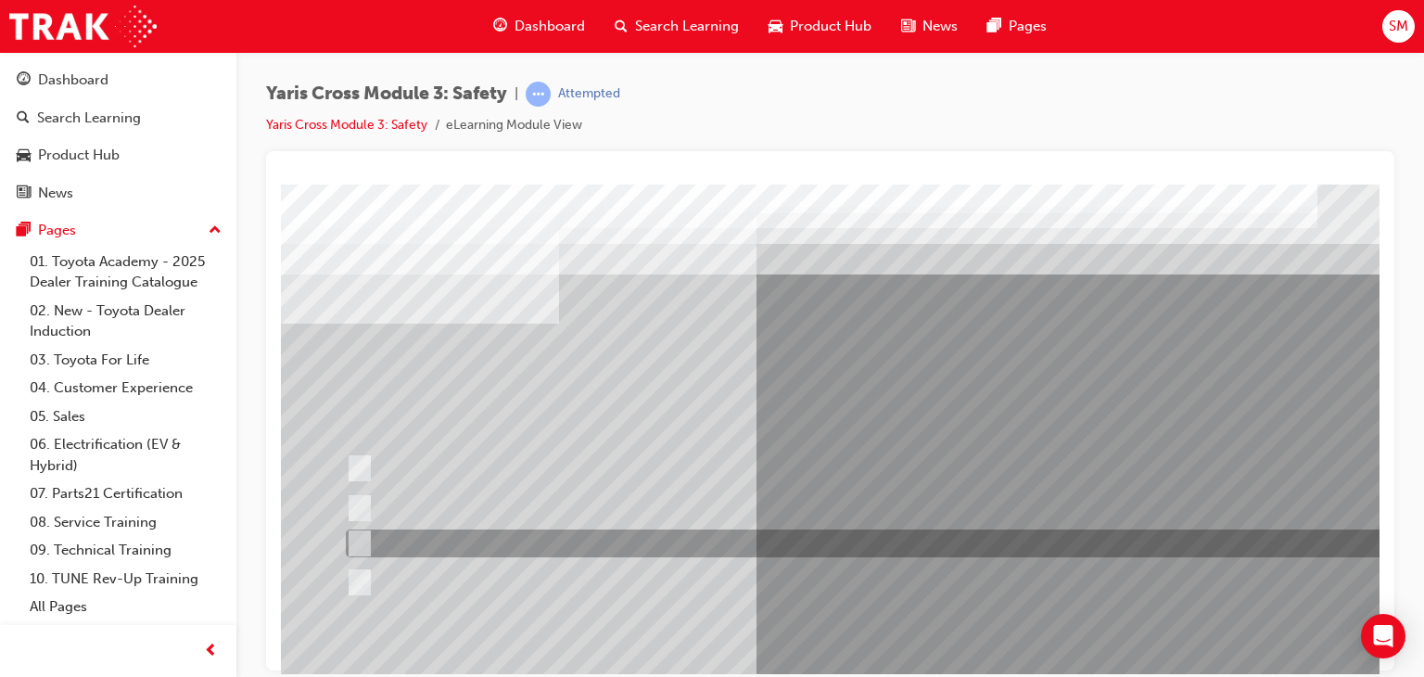
click at [823, 533] on div at bounding box center [882, 543] width 1083 height 28
radio input "false"
radio input "true"
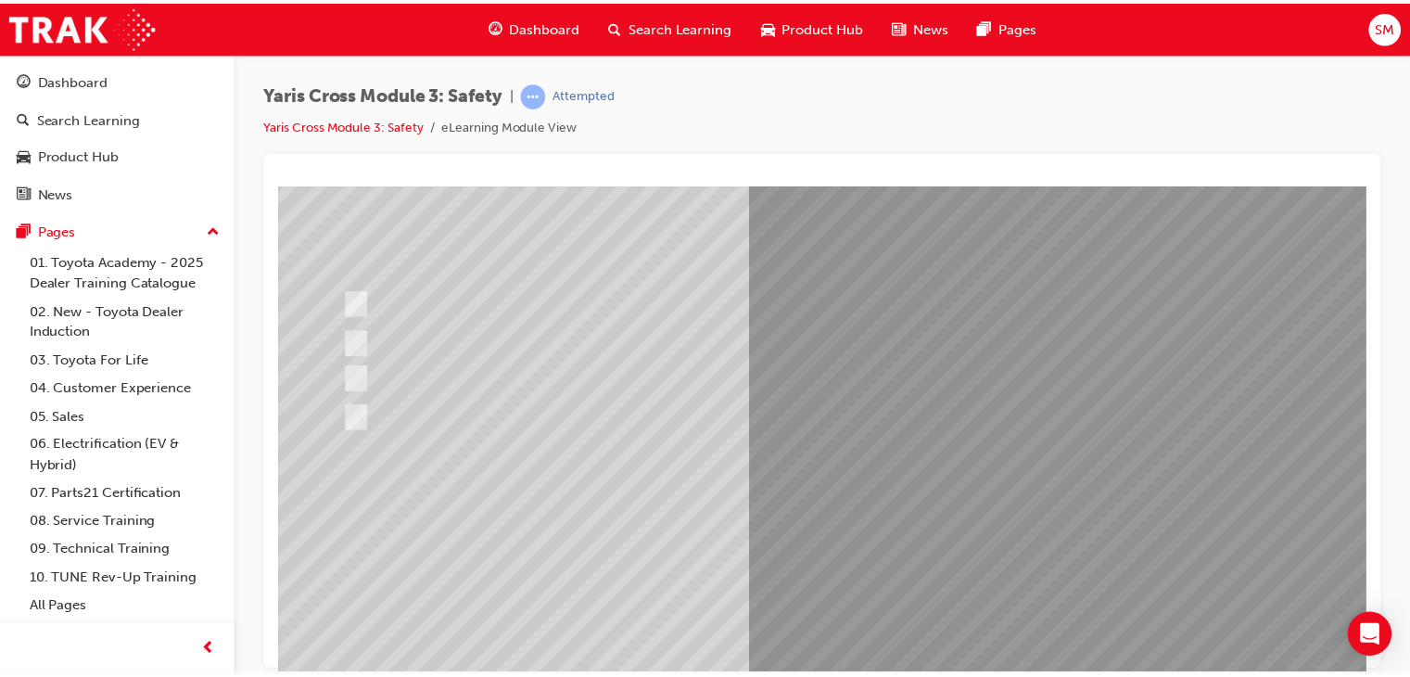
scroll to position [196, 0]
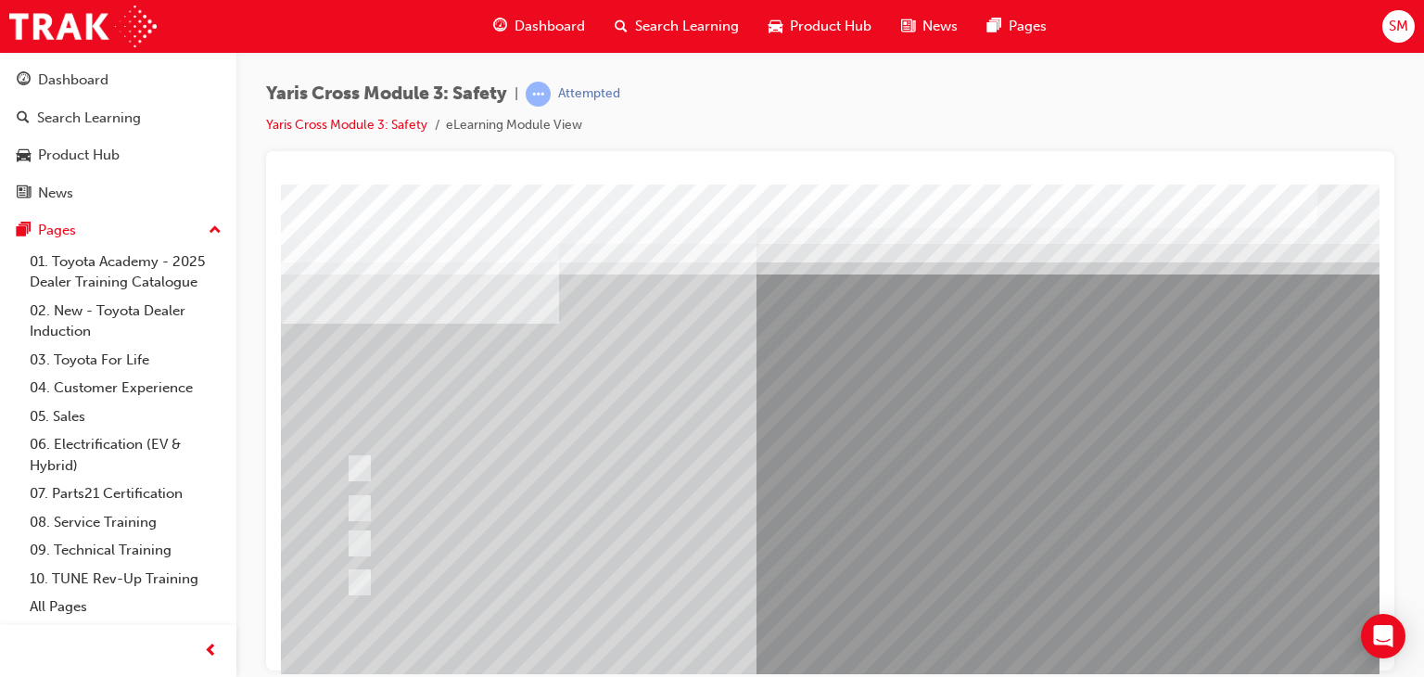
scroll to position [220, 0]
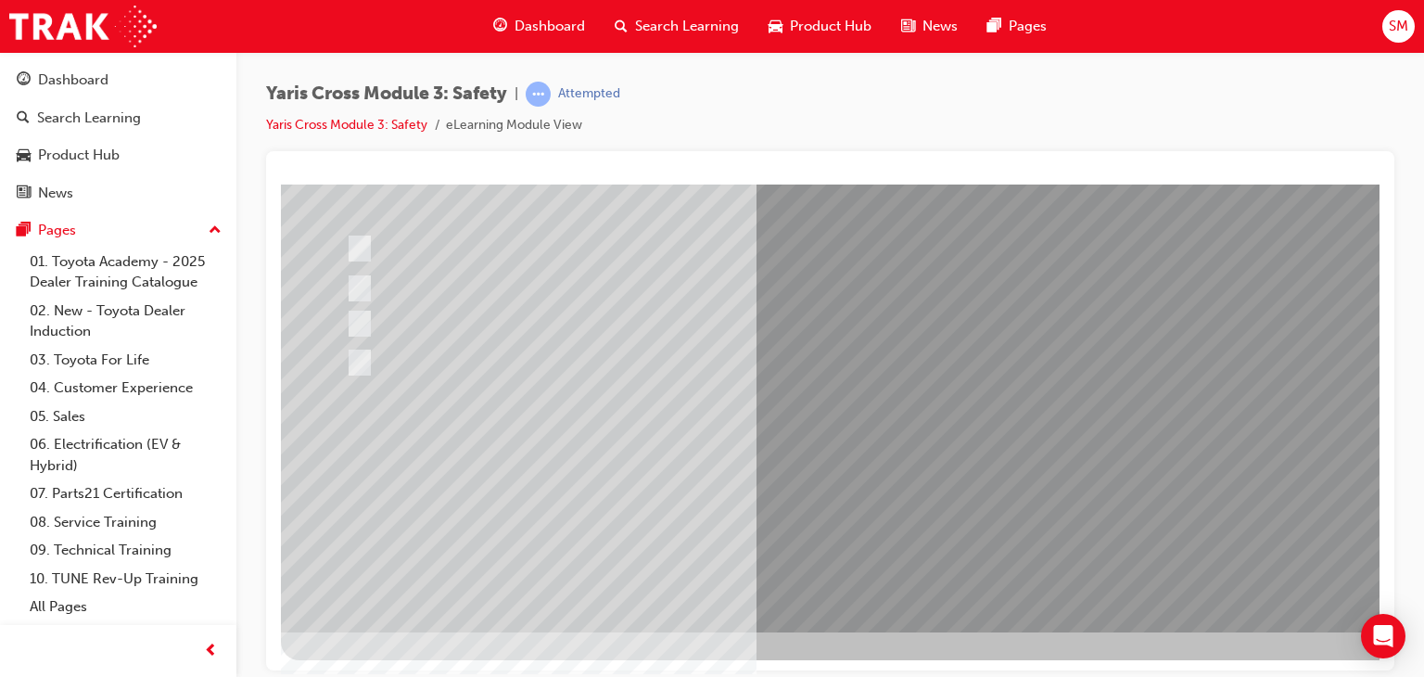
click at [912, 520] on div at bounding box center [911, 297] width 1261 height 667
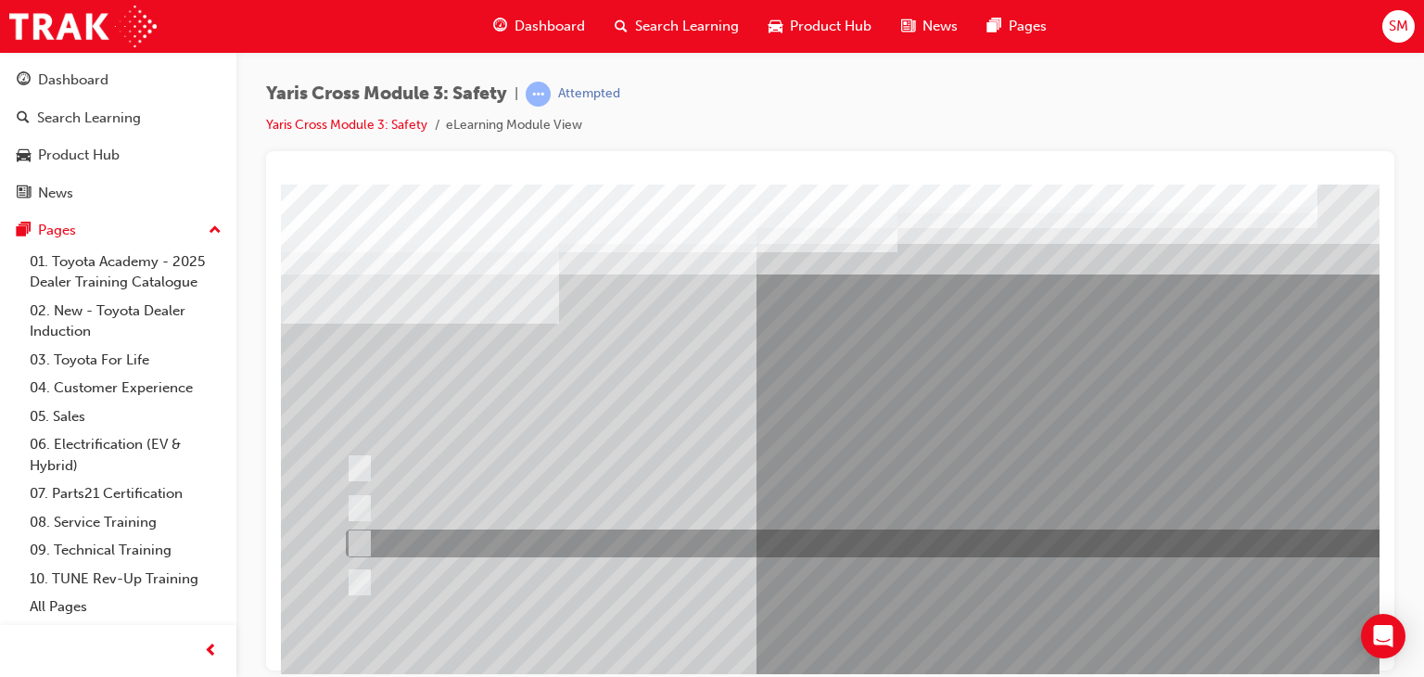
click at [749, 530] on div at bounding box center [882, 543] width 1083 height 28
checkbox input "true"
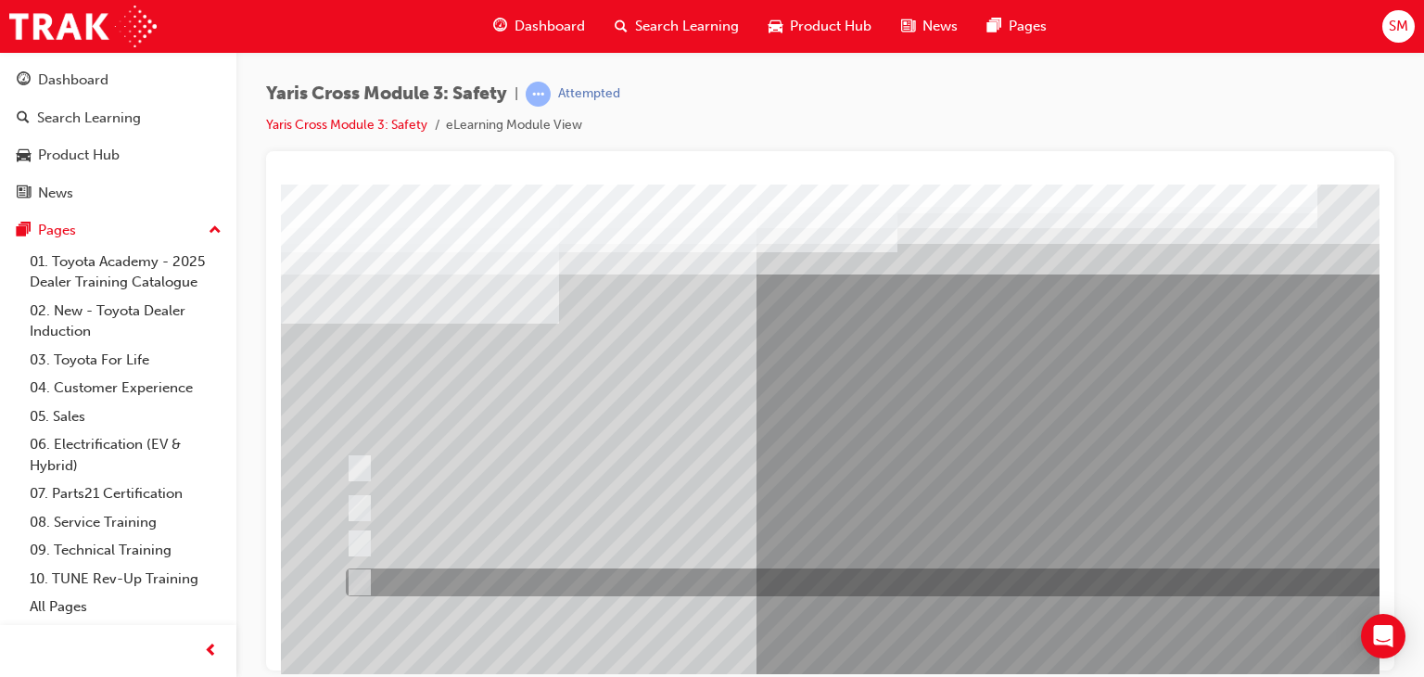
click at [717, 579] on div at bounding box center [882, 582] width 1083 height 28
checkbox input "true"
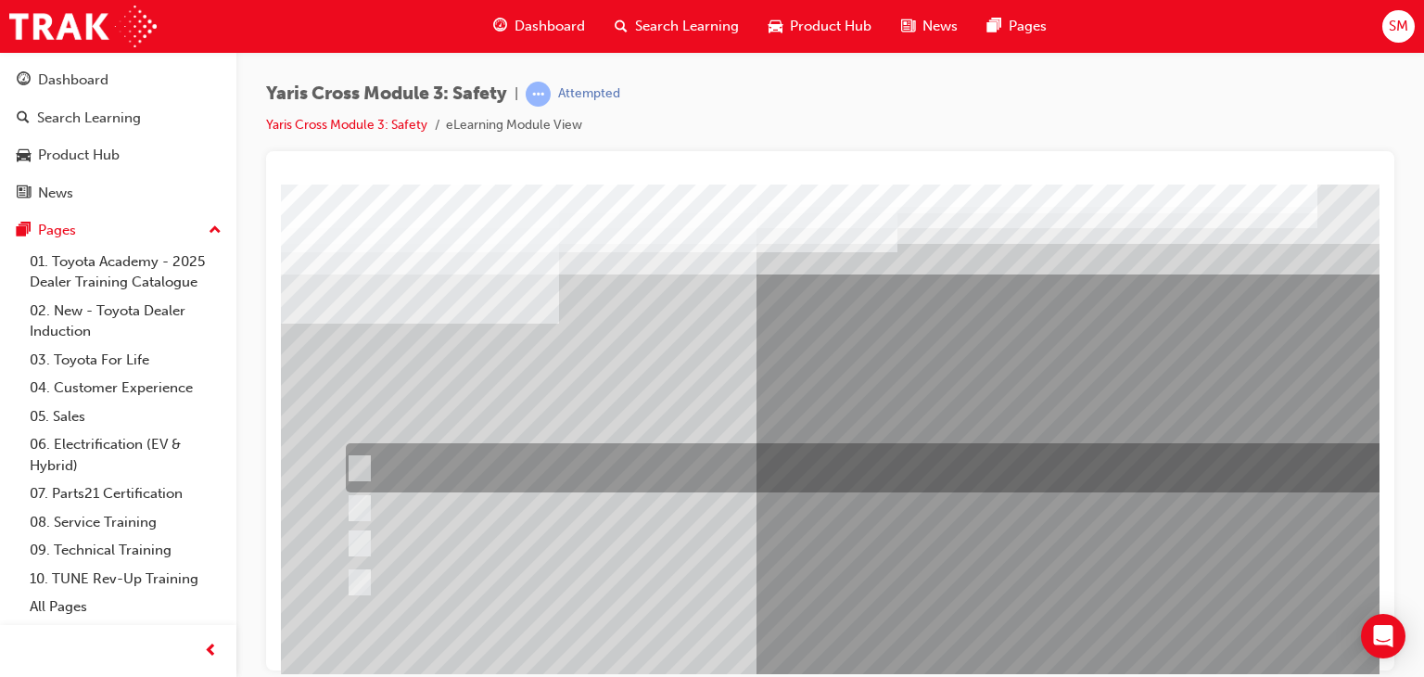
click at [732, 470] on div at bounding box center [882, 467] width 1083 height 49
checkbox input "true"
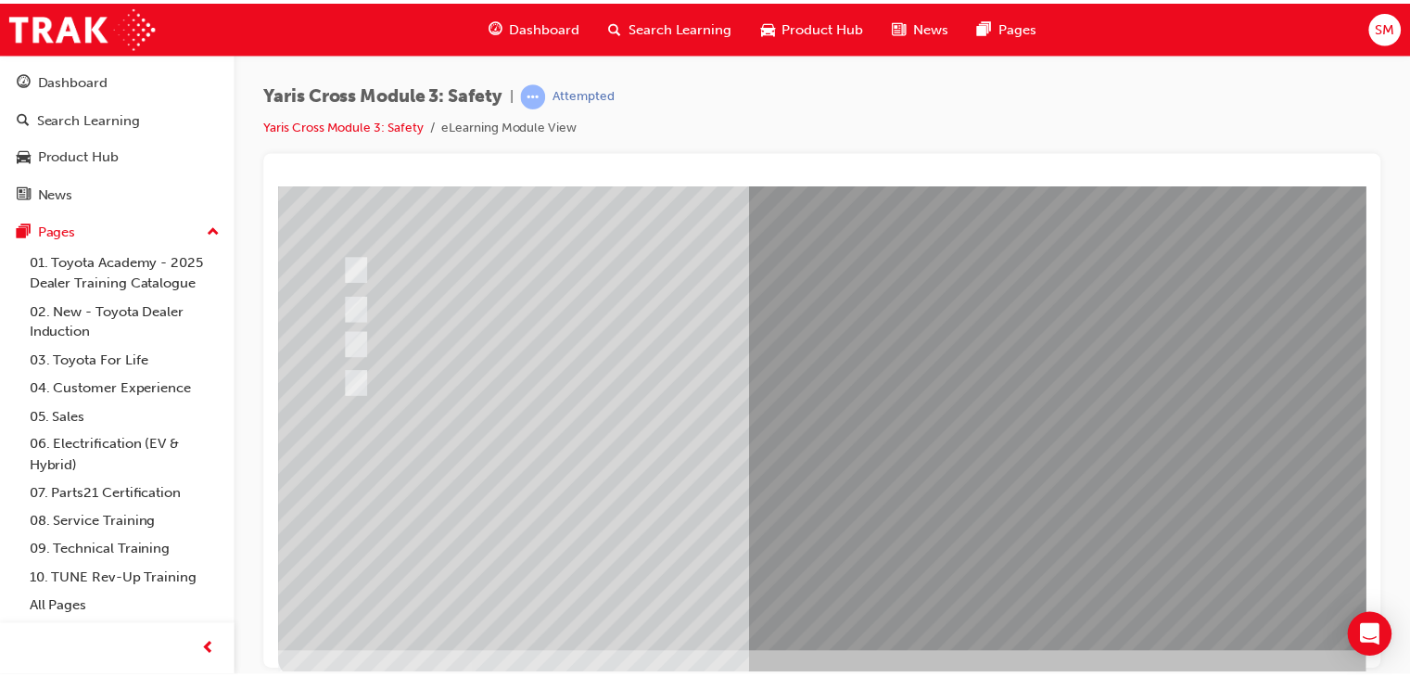
scroll to position [220, 0]
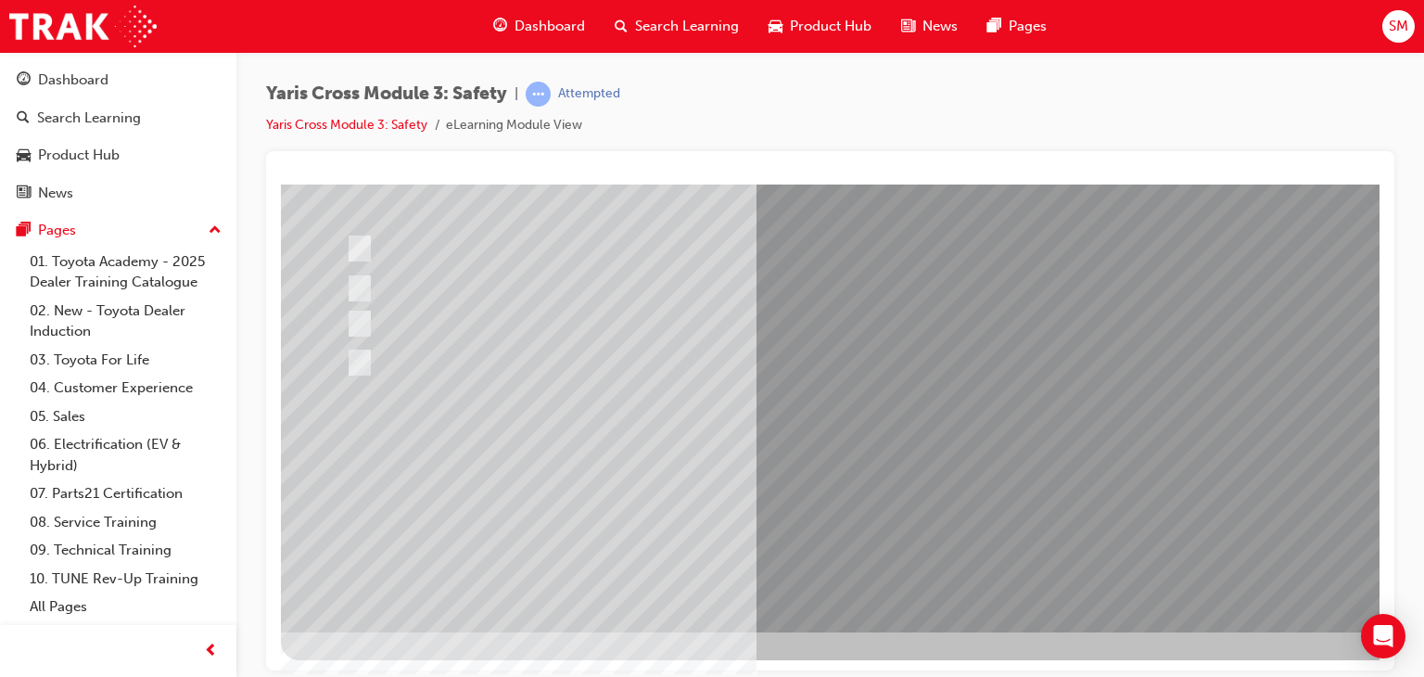
click at [928, 502] on div at bounding box center [911, 297] width 1261 height 667
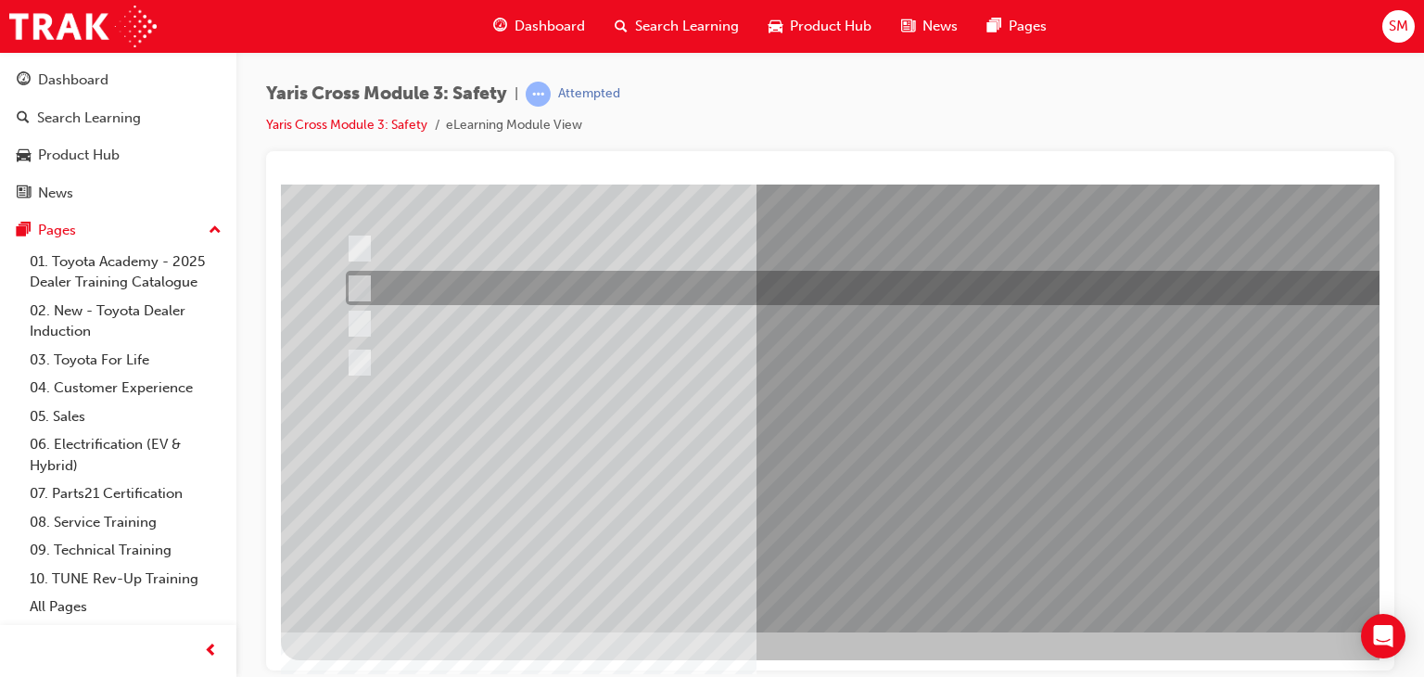
scroll to position [0, 0]
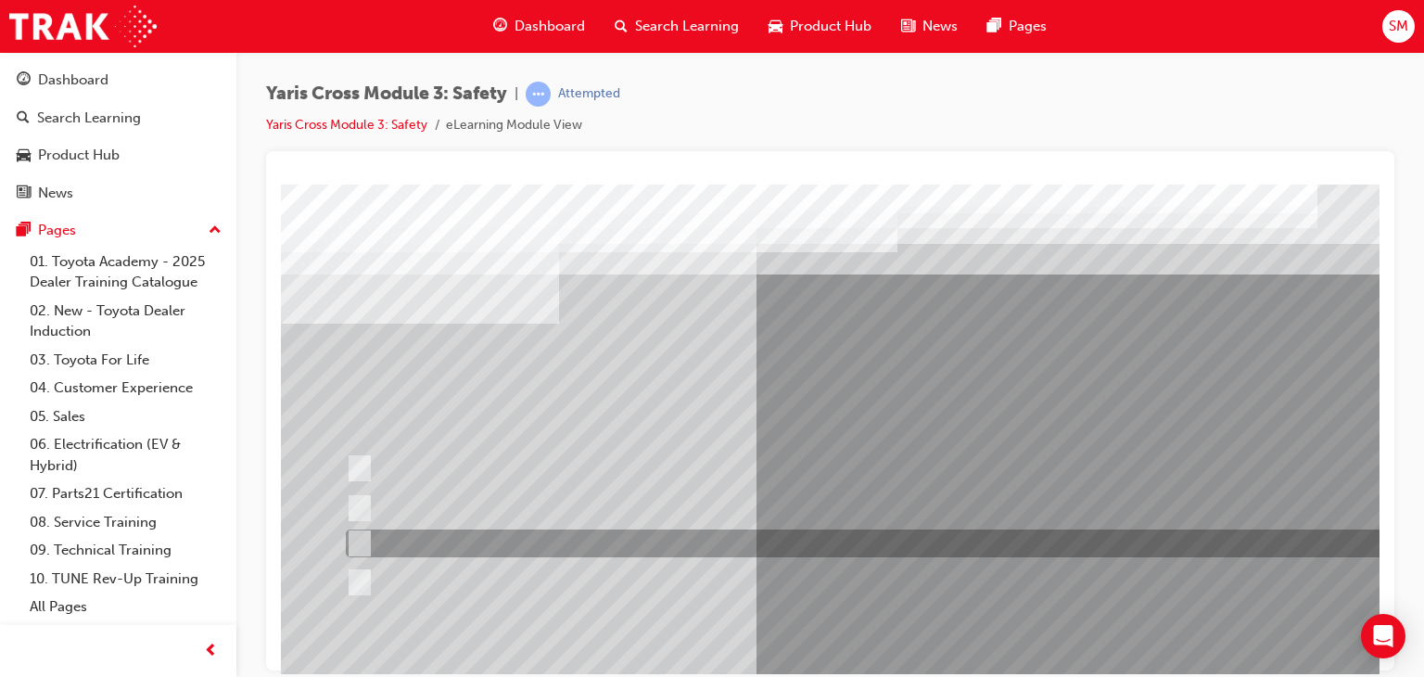
click at [861, 536] on div at bounding box center [882, 543] width 1083 height 28
radio input "true"
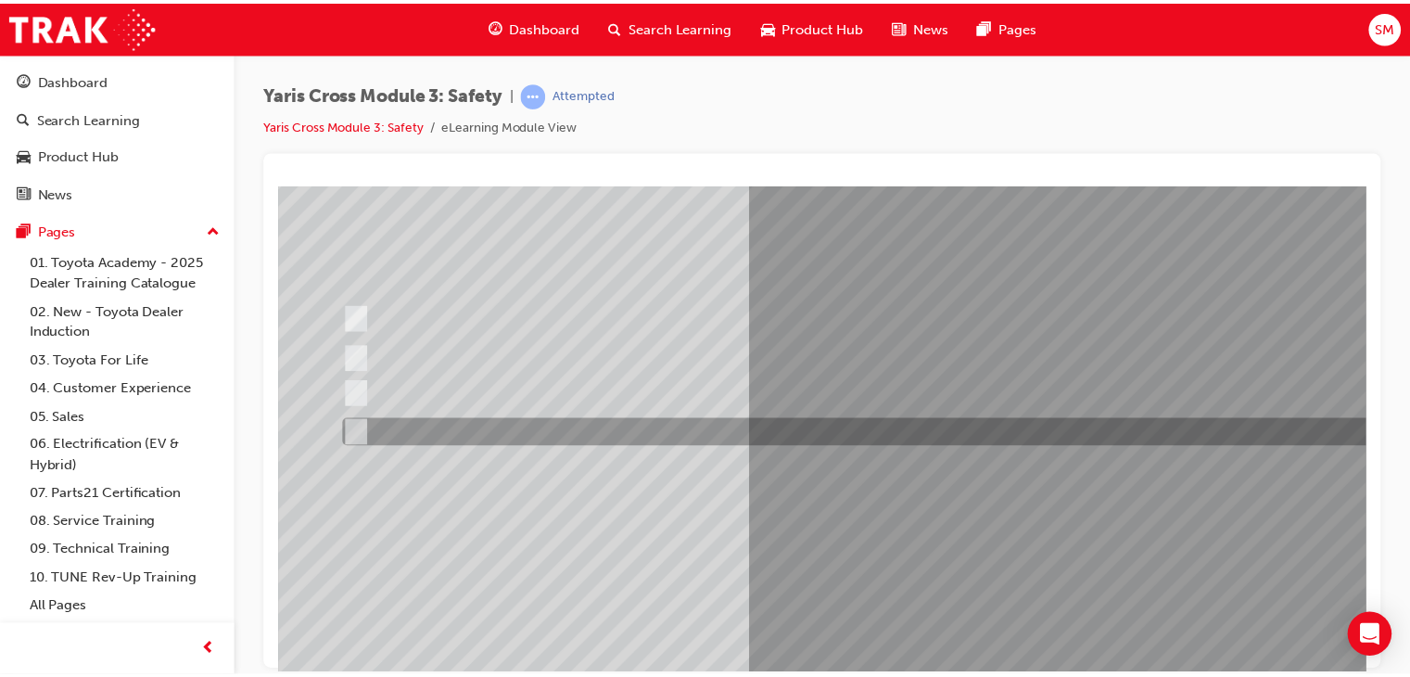
scroll to position [220, 0]
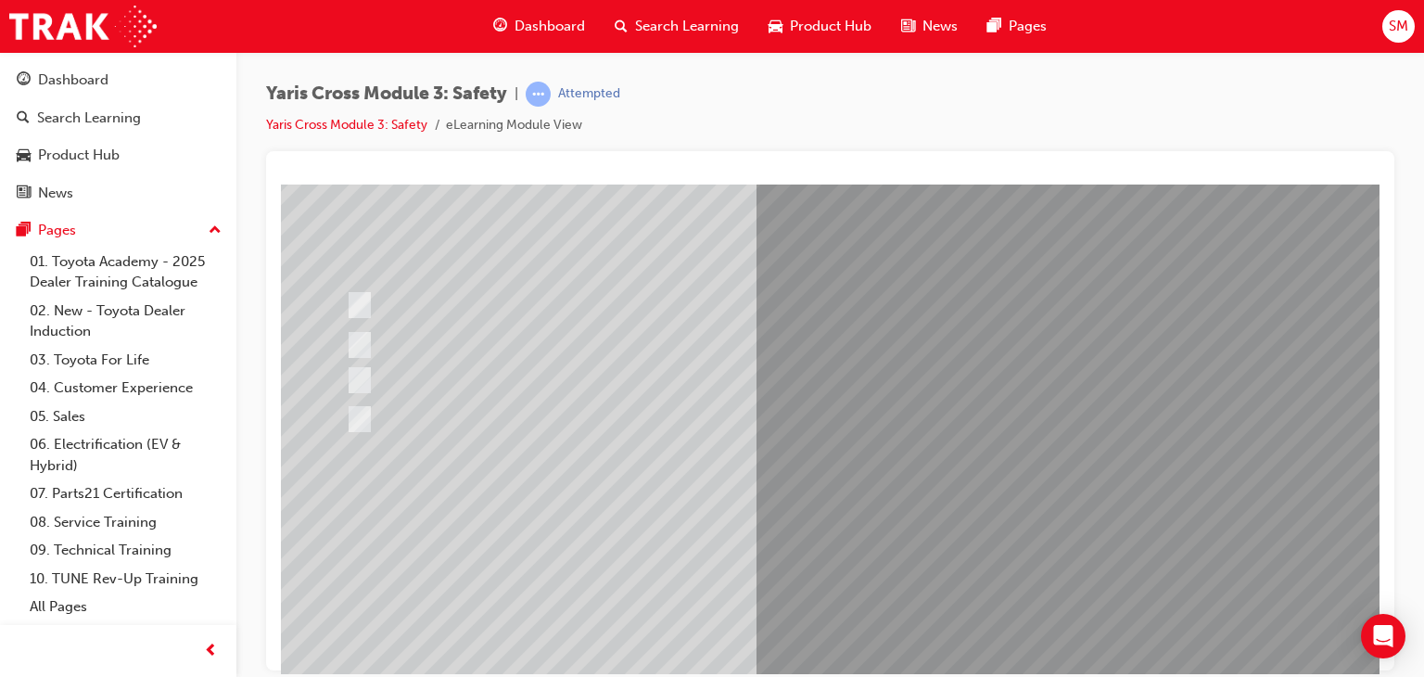
scroll to position [169, 0]
click at [907, 527] on div at bounding box center [911, 348] width 1261 height 667
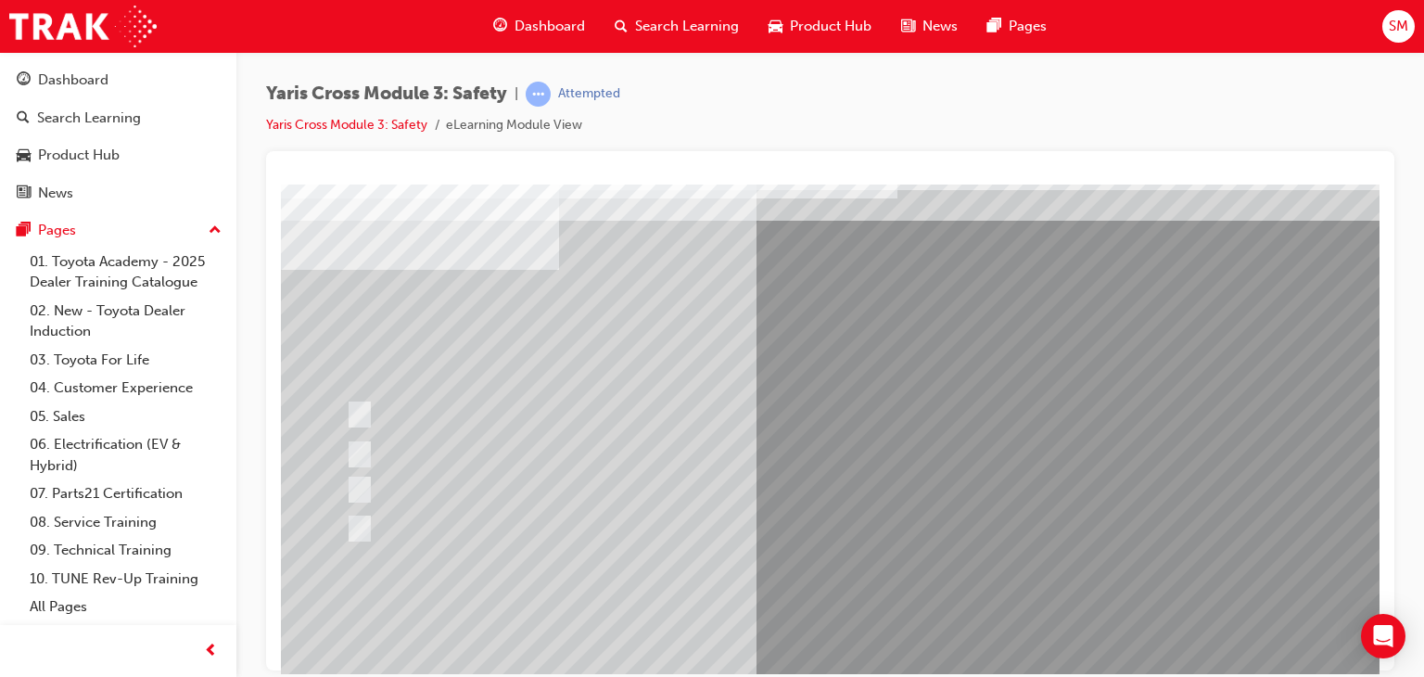
scroll to position [60, 0]
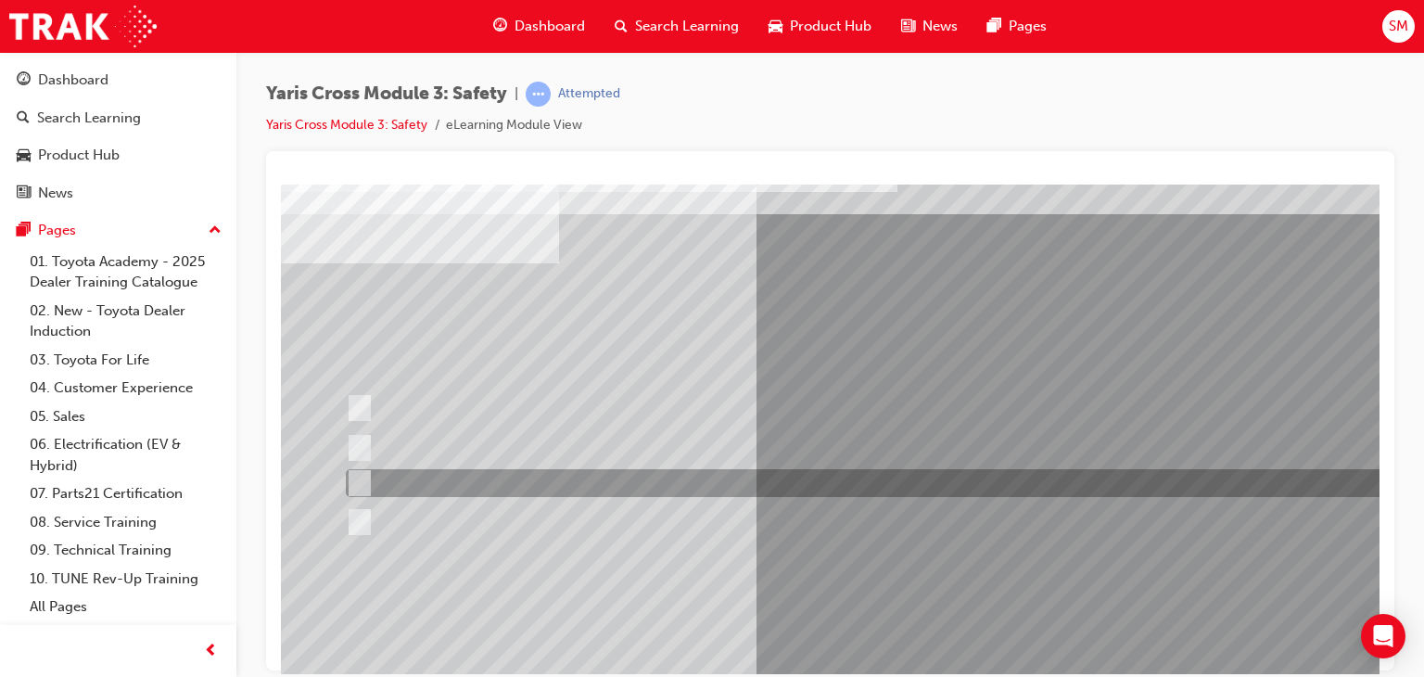
click at [715, 489] on div at bounding box center [882, 483] width 1083 height 28
radio input "true"
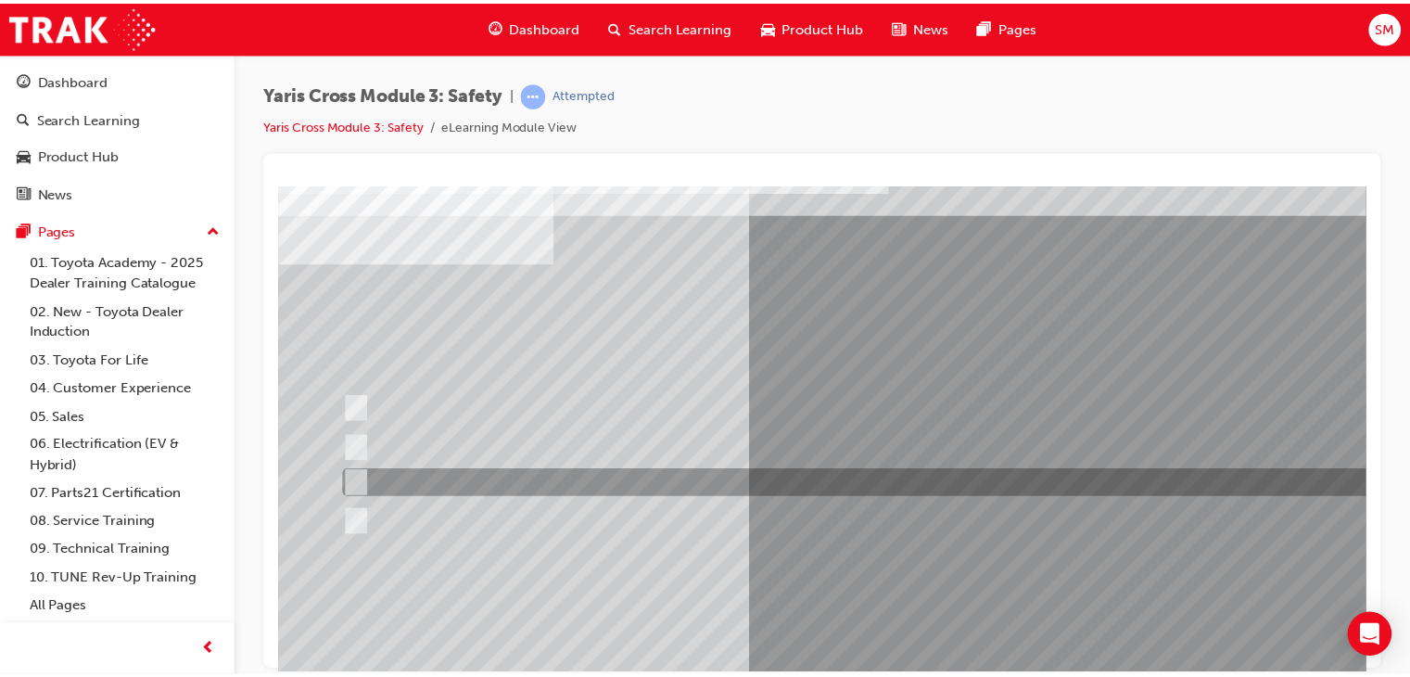
scroll to position [220, 0]
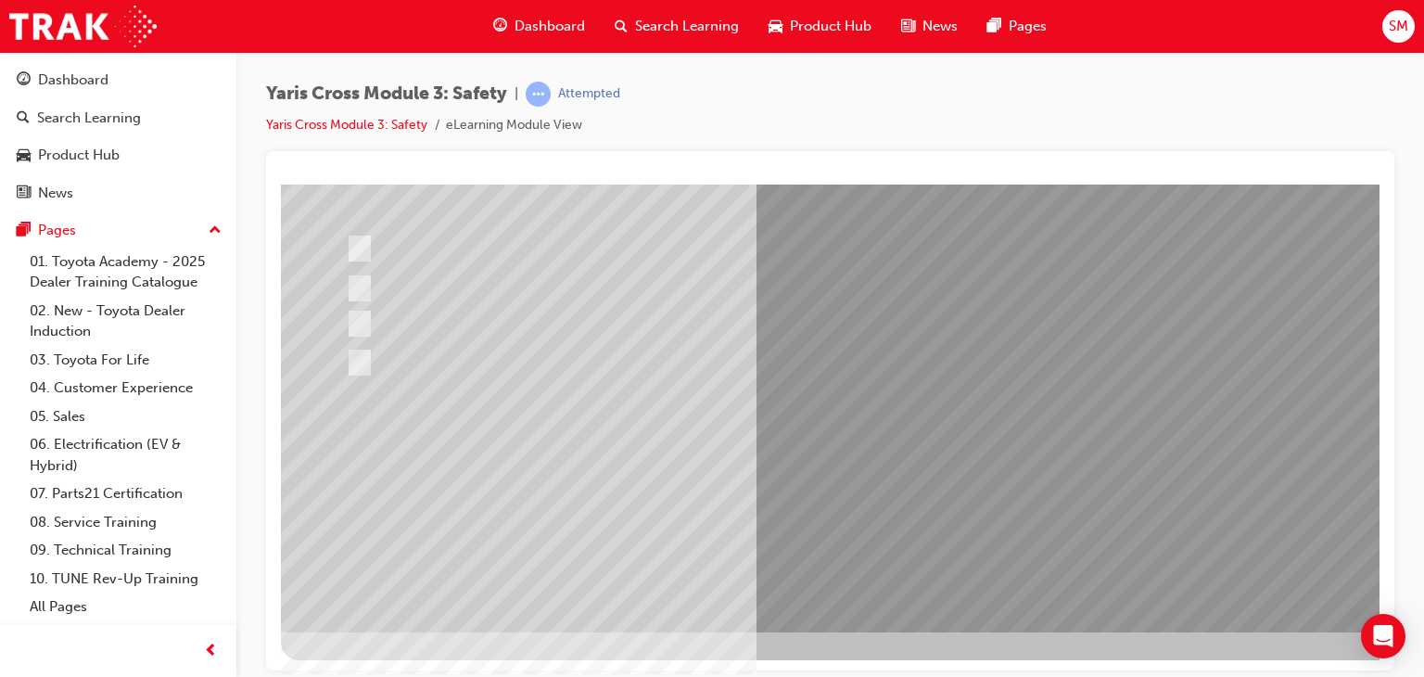
click at [845, 464] on div at bounding box center [911, 297] width 1261 height 667
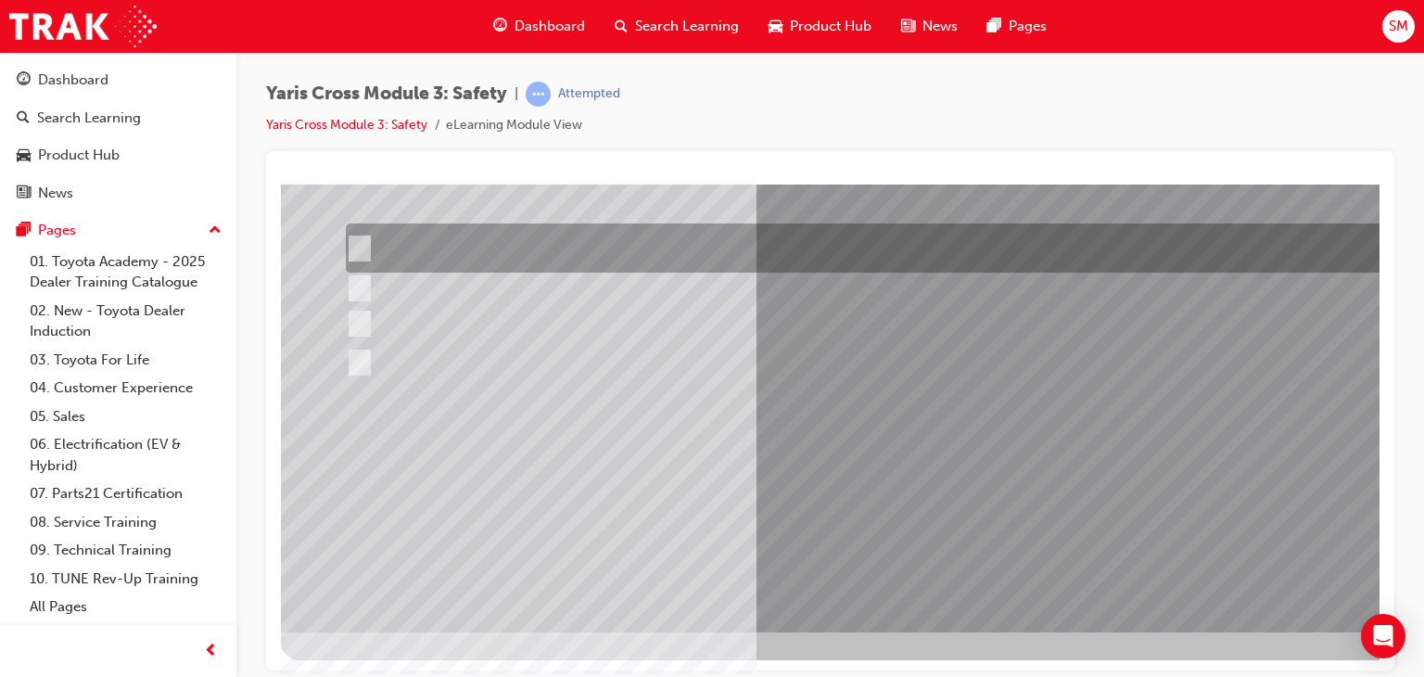
scroll to position [0, 0]
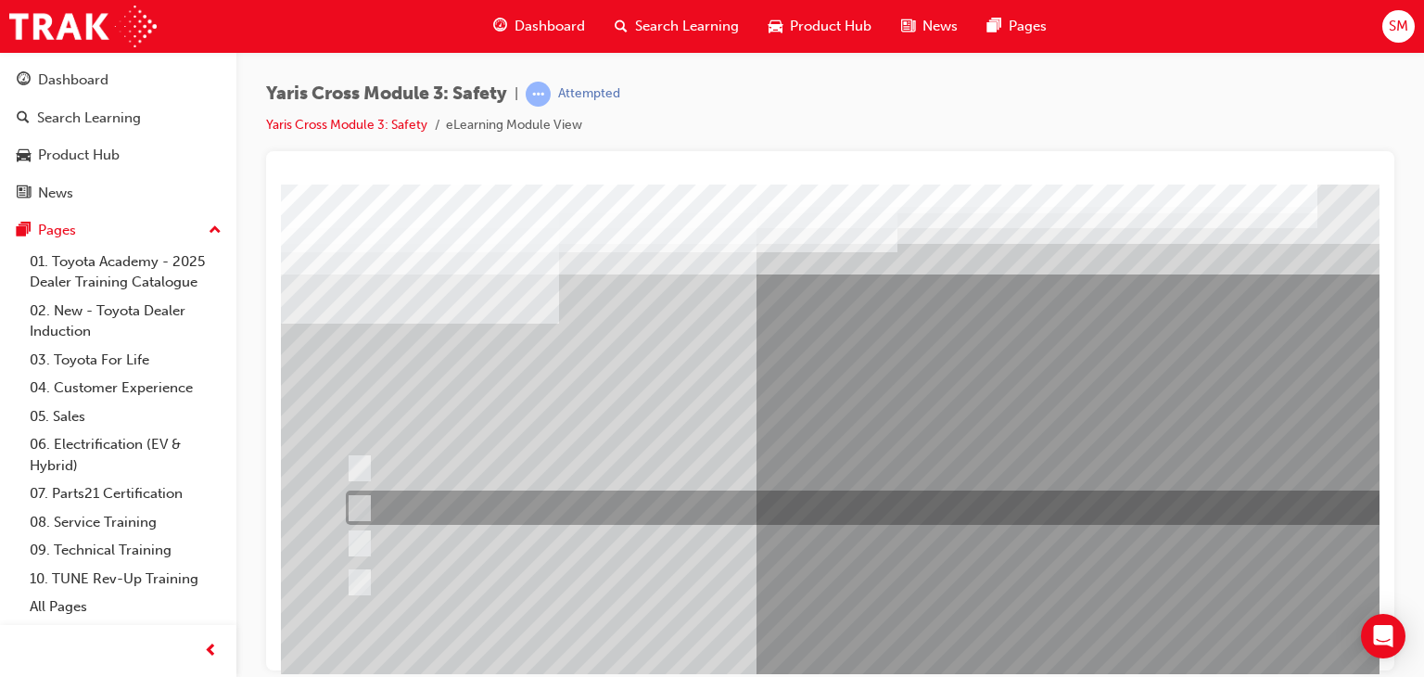
click at [832, 511] on div at bounding box center [882, 507] width 1083 height 34
radio input "true"
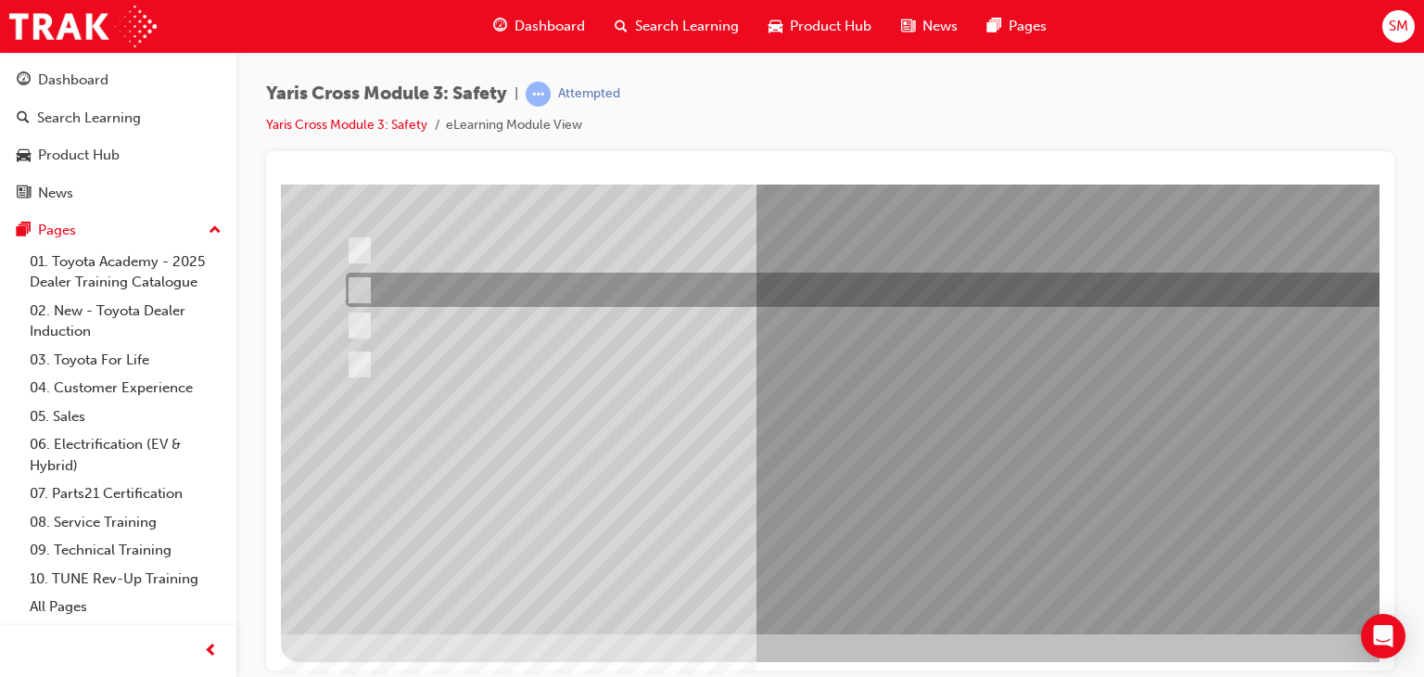
scroll to position [219, 0]
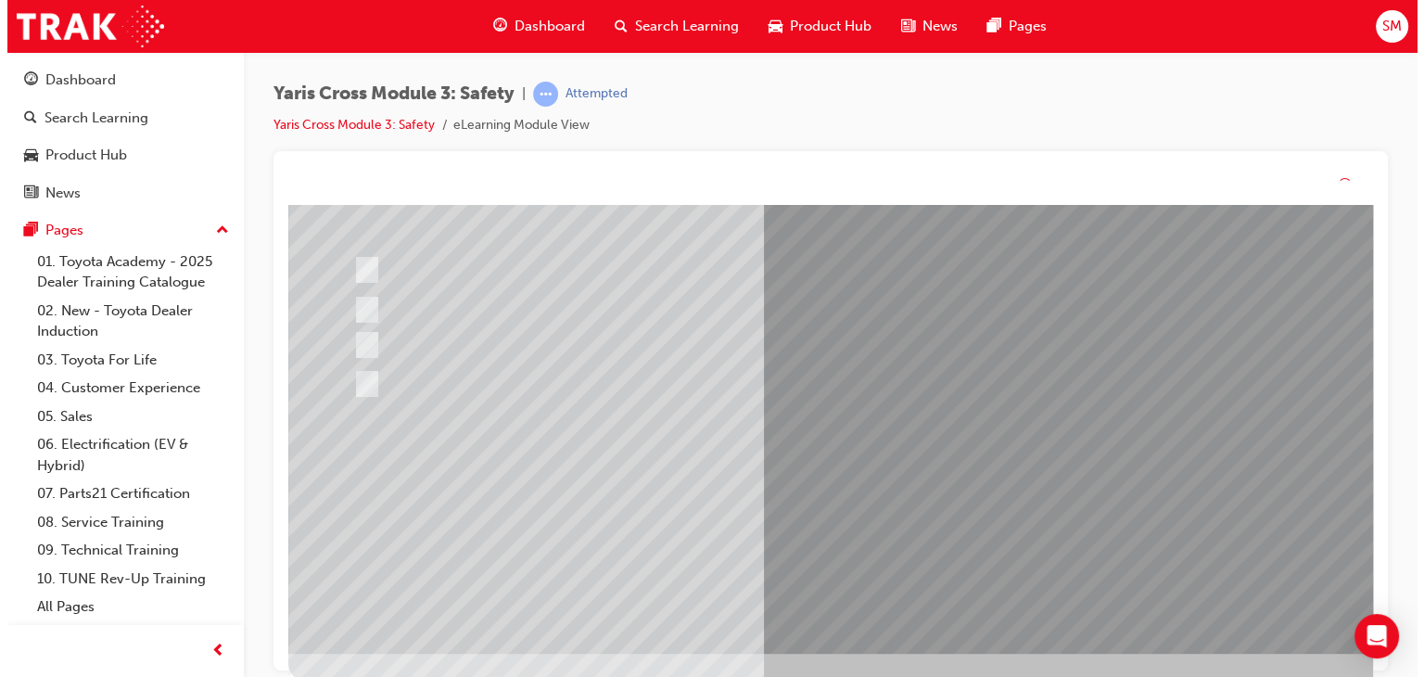
scroll to position [0, 0]
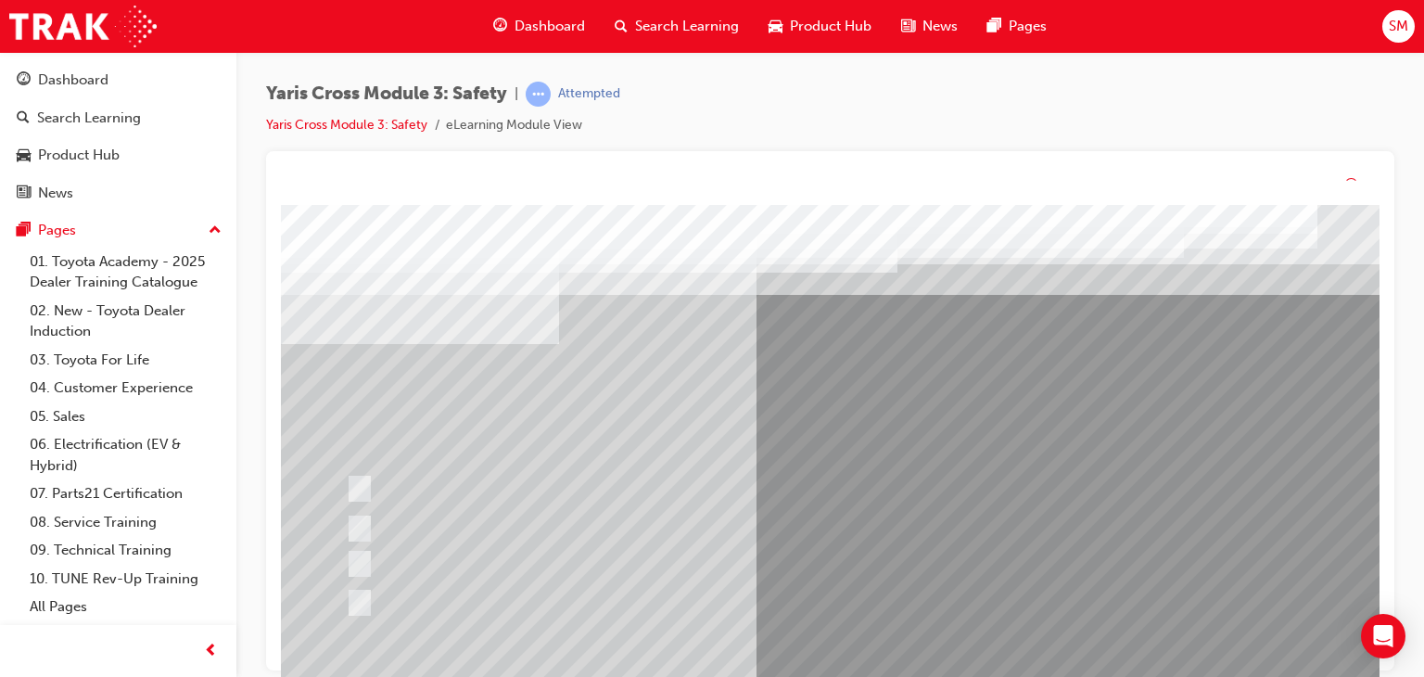
click at [873, 532] on div at bounding box center [911, 538] width 1261 height 667
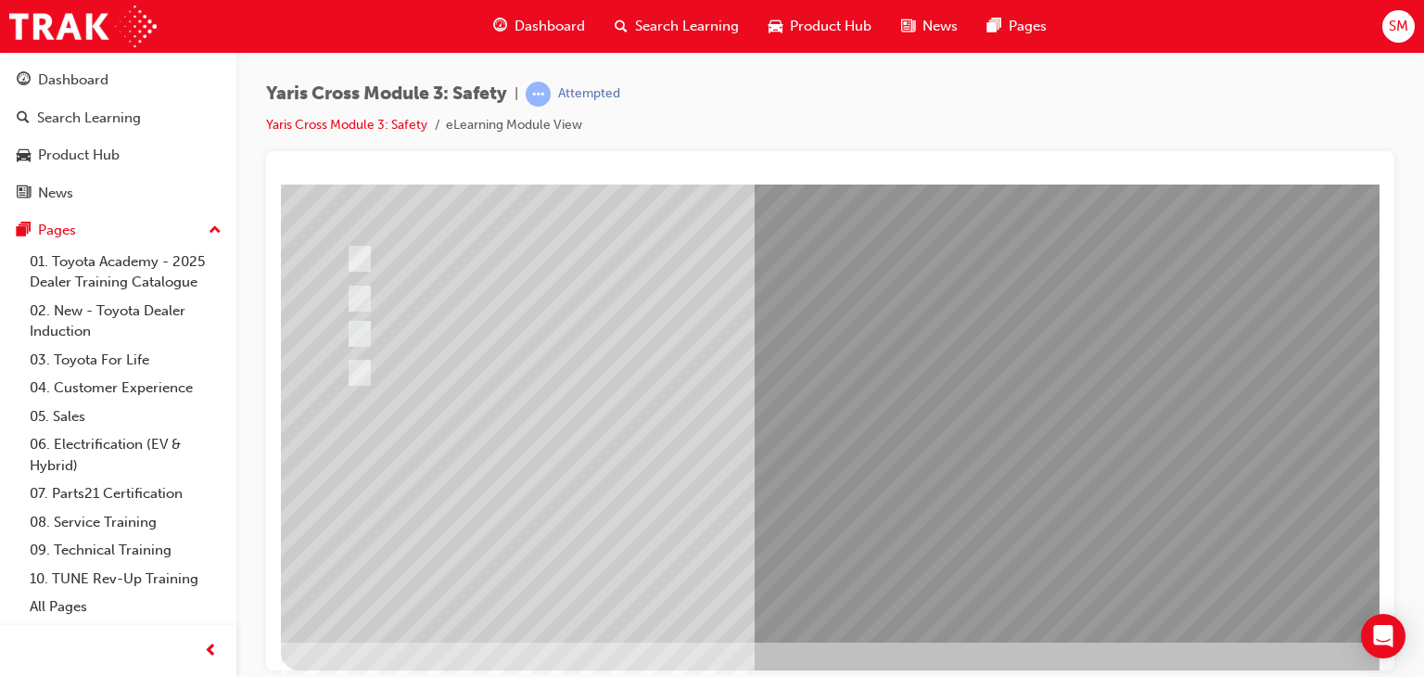
scroll to position [210, 0]
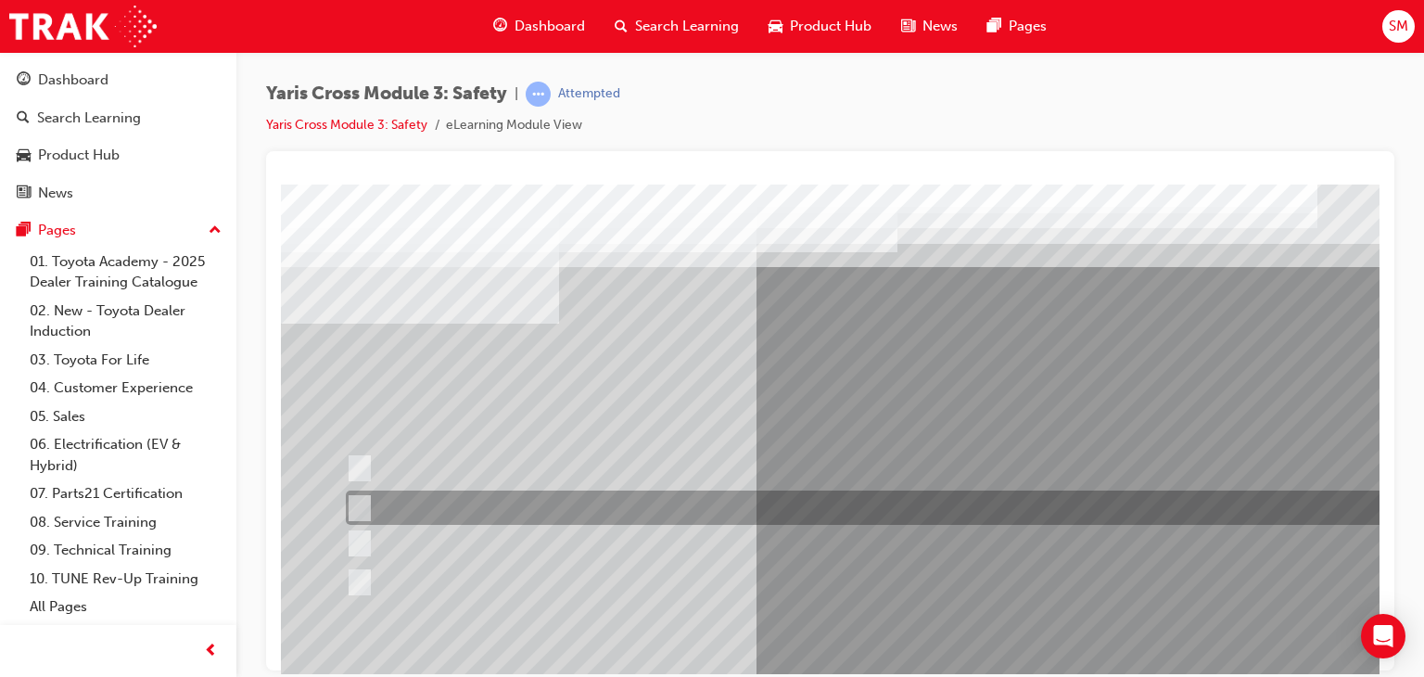
click at [873, 511] on div at bounding box center [882, 507] width 1083 height 34
radio input "true"
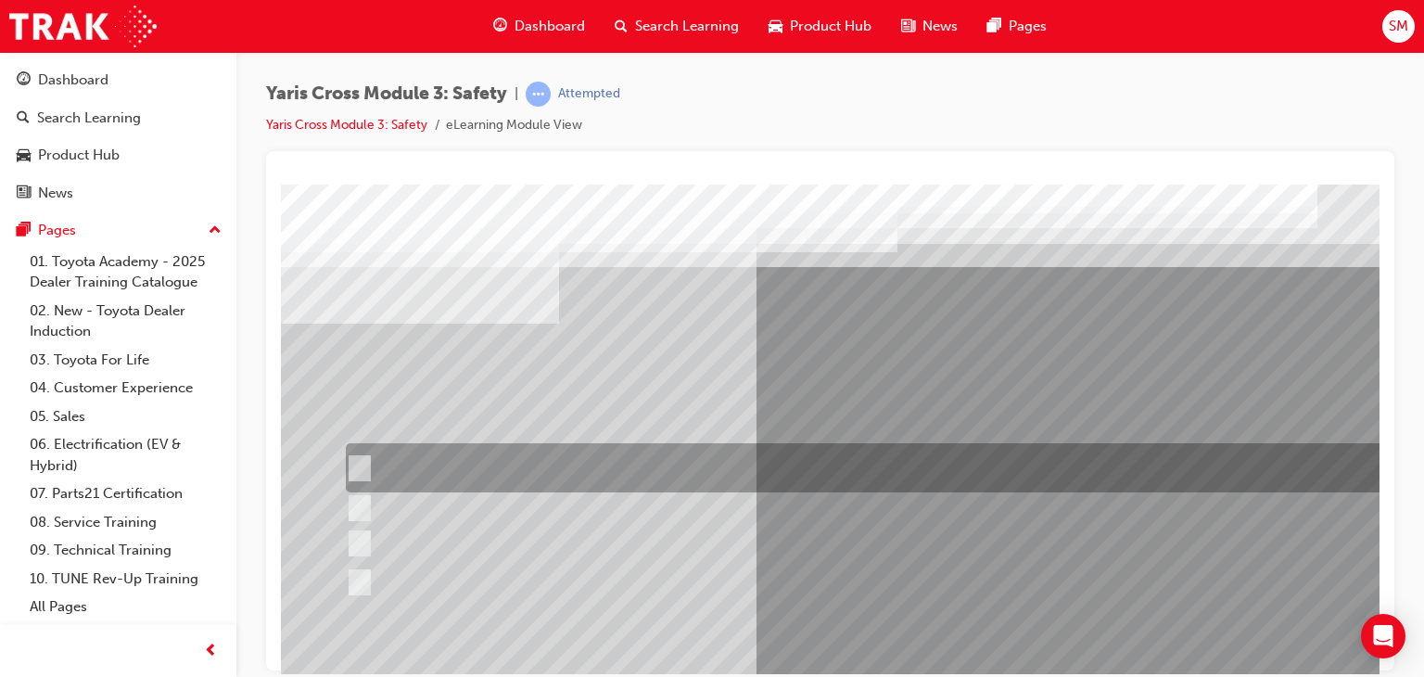
click at [780, 467] on div at bounding box center [882, 467] width 1083 height 49
radio input "true"
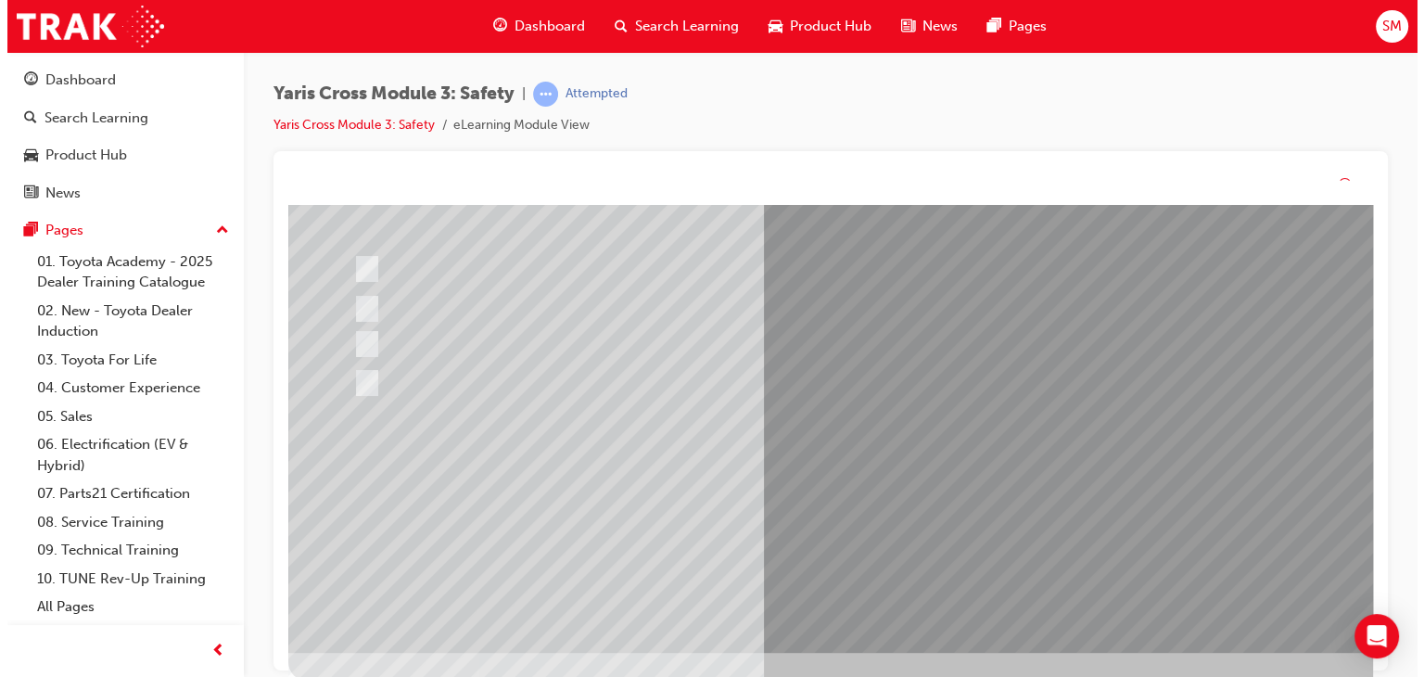
scroll to position [0, 0]
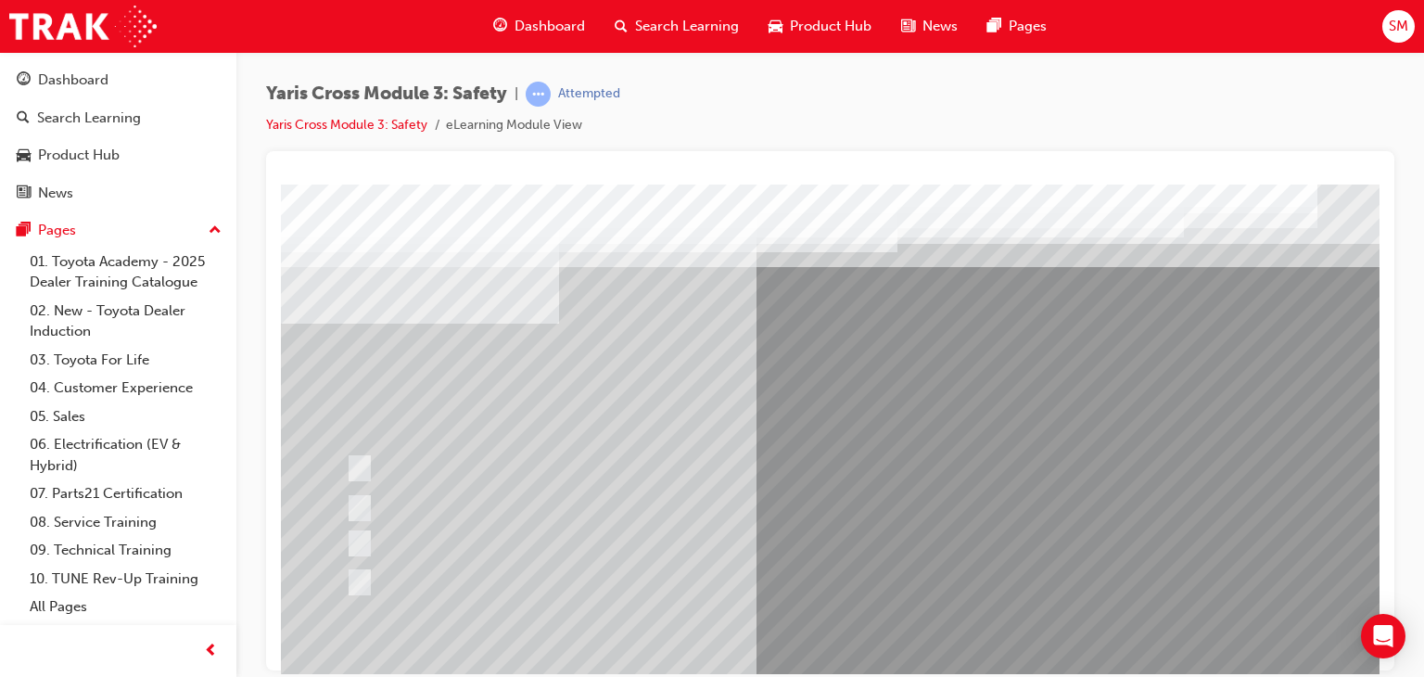
click at [899, 510] on div at bounding box center [911, 517] width 1261 height 667
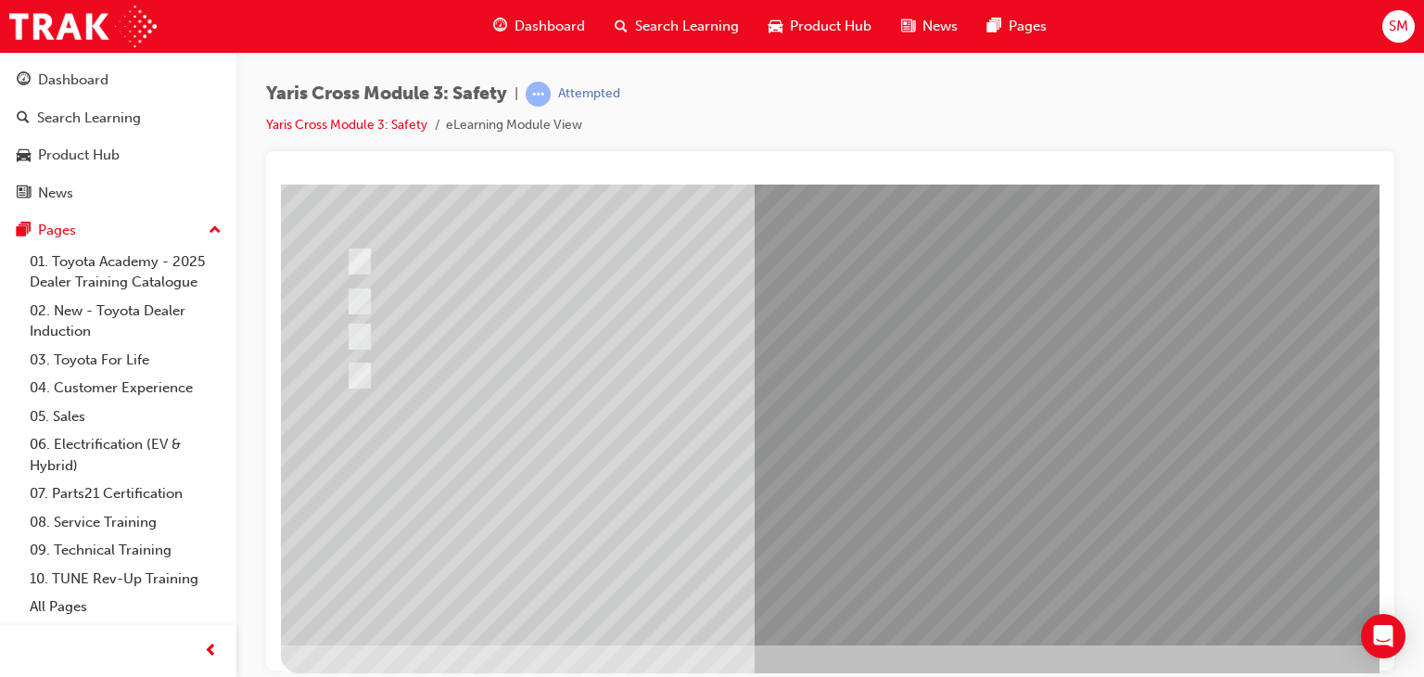
scroll to position [220, 0]
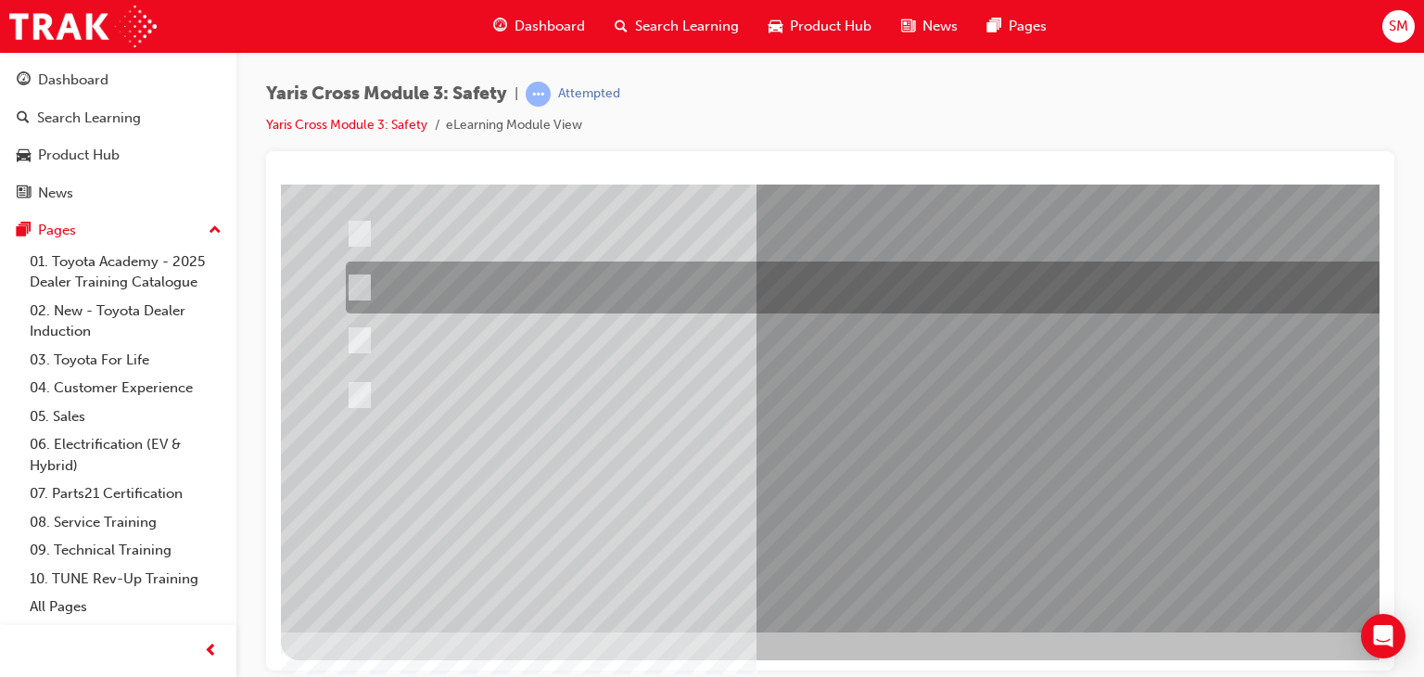
scroll to position [0, 0]
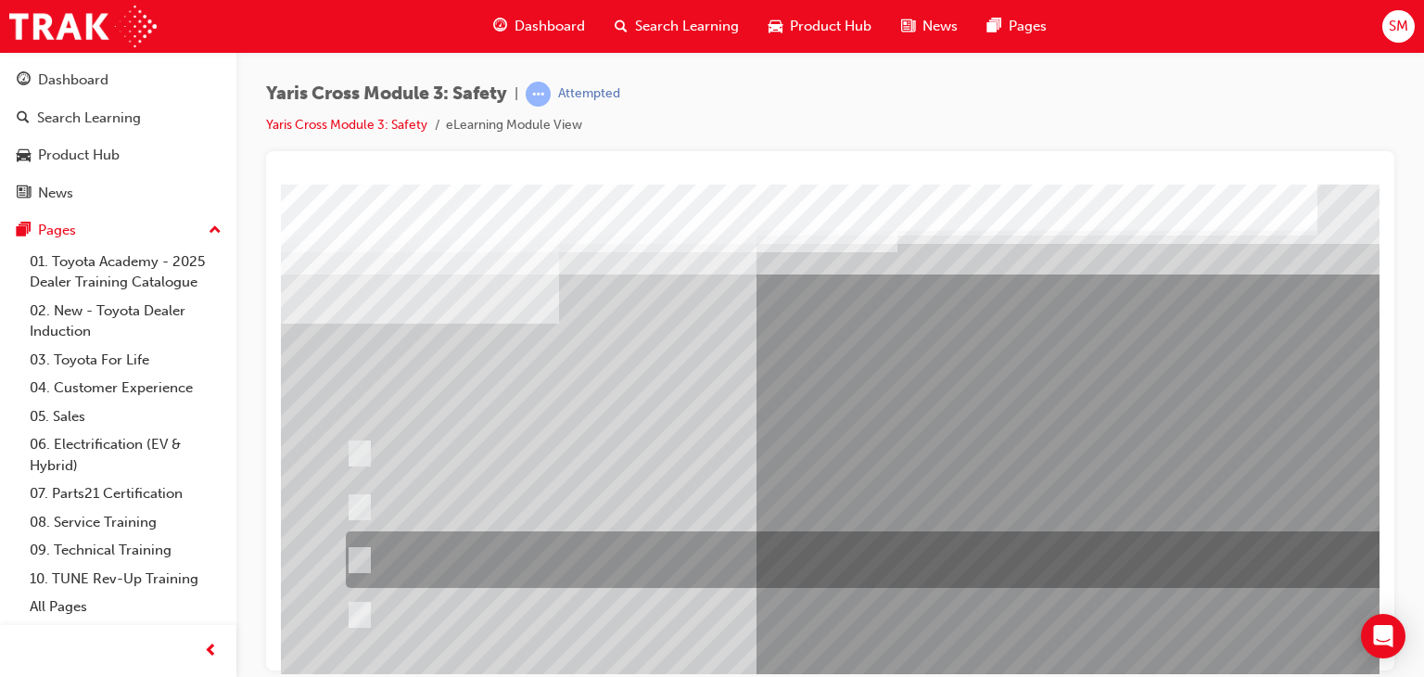
click at [834, 544] on div at bounding box center [882, 559] width 1083 height 57
radio input "true"
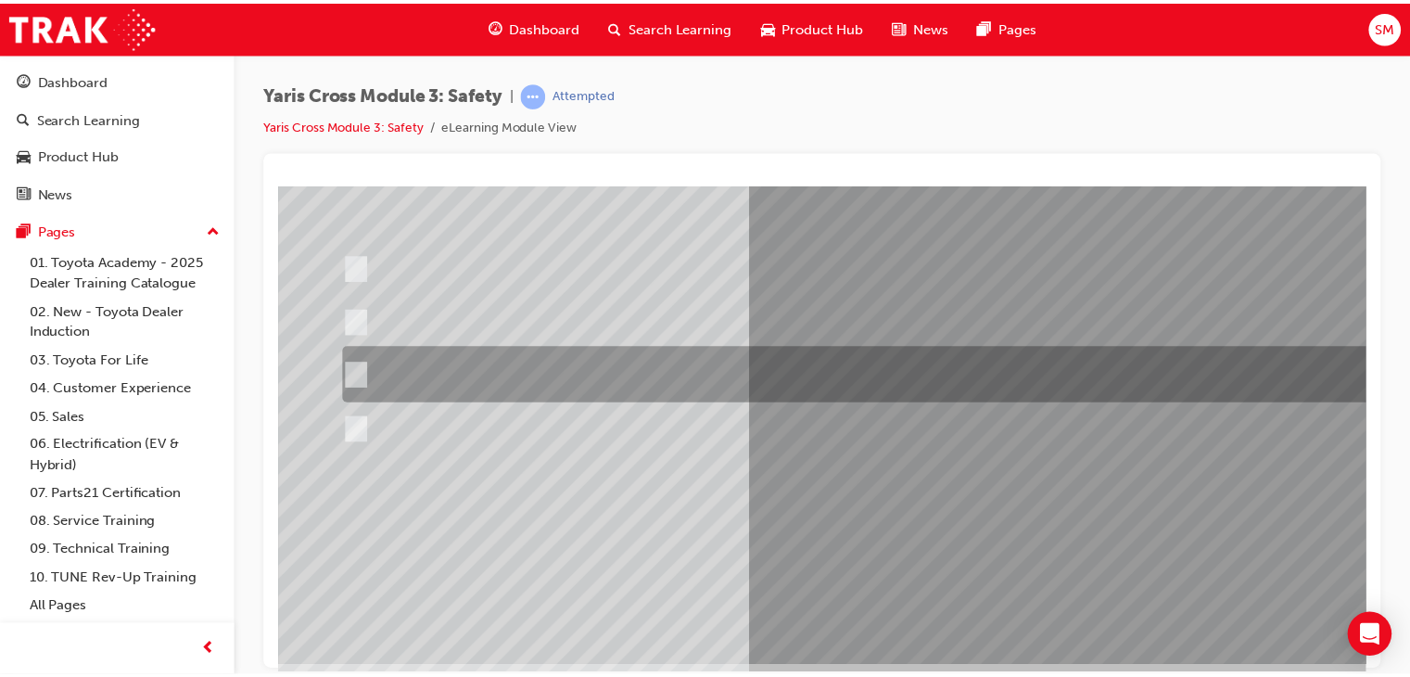
scroll to position [220, 0]
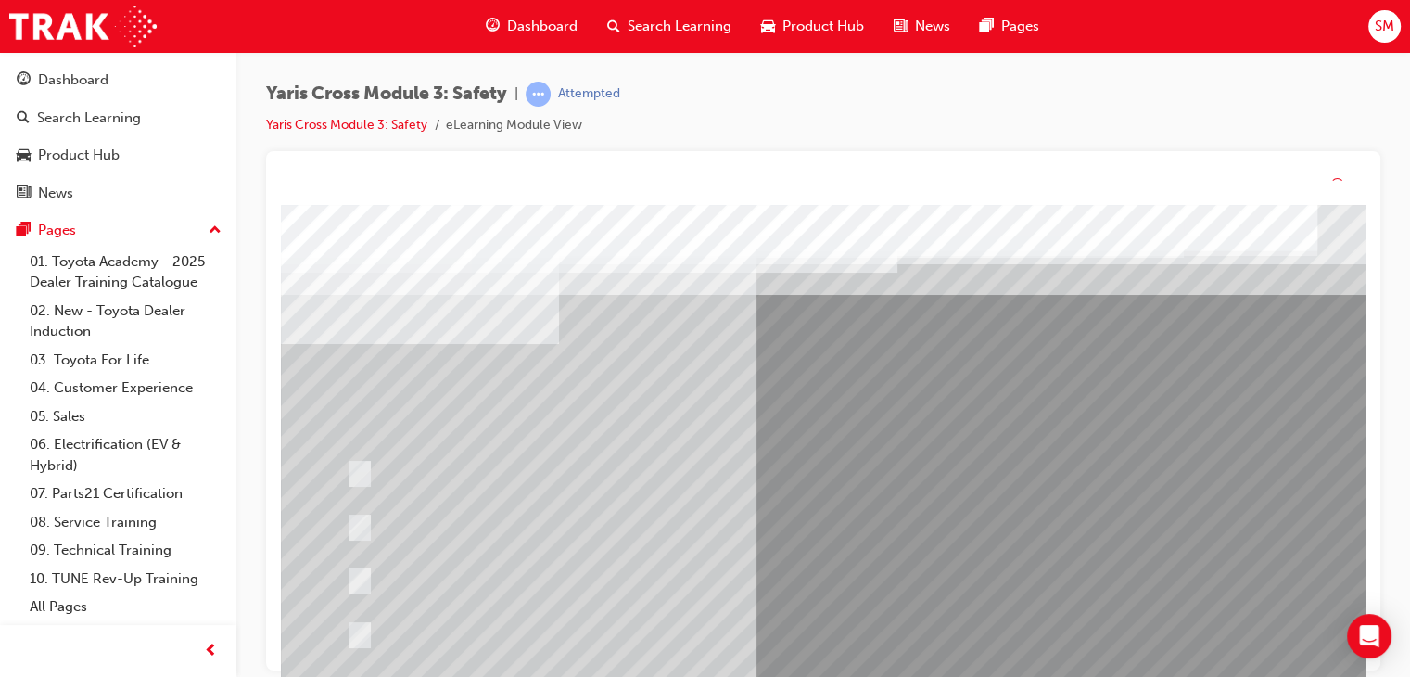
click at [884, 517] on div at bounding box center [911, 538] width 1261 height 667
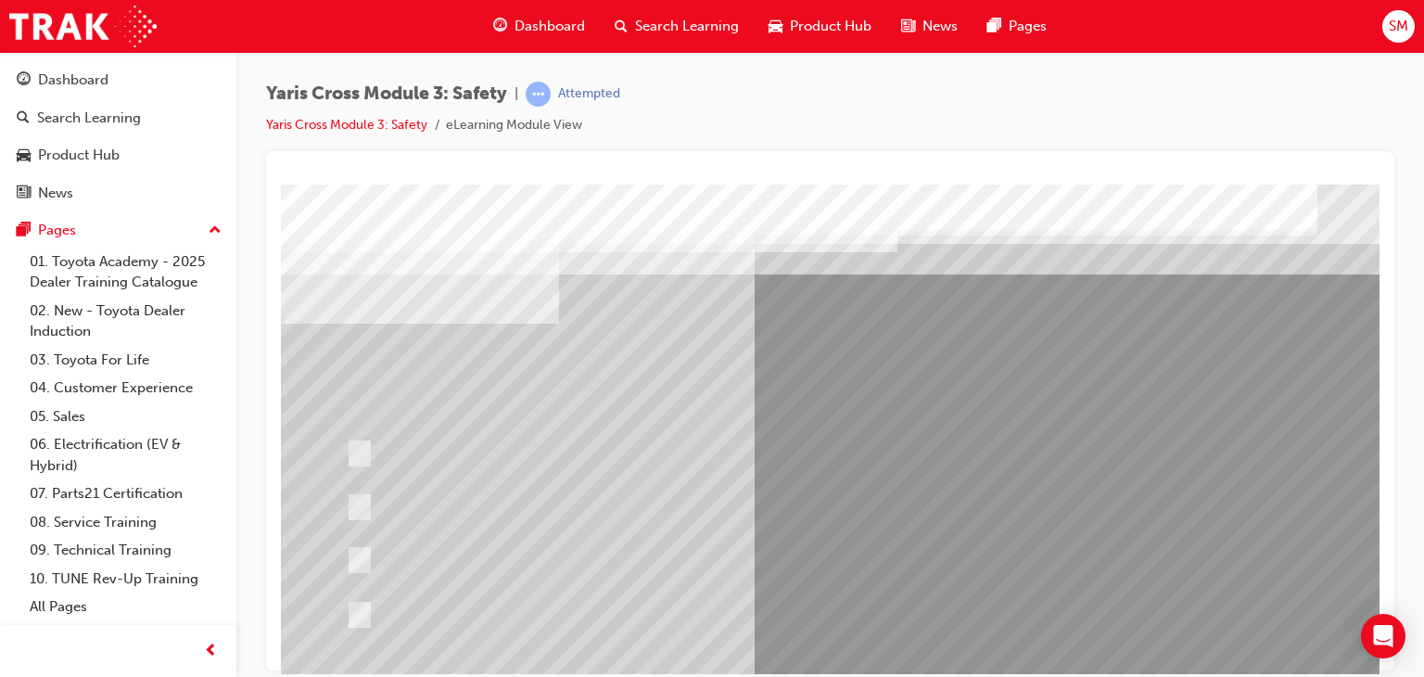
scroll to position [220, 0]
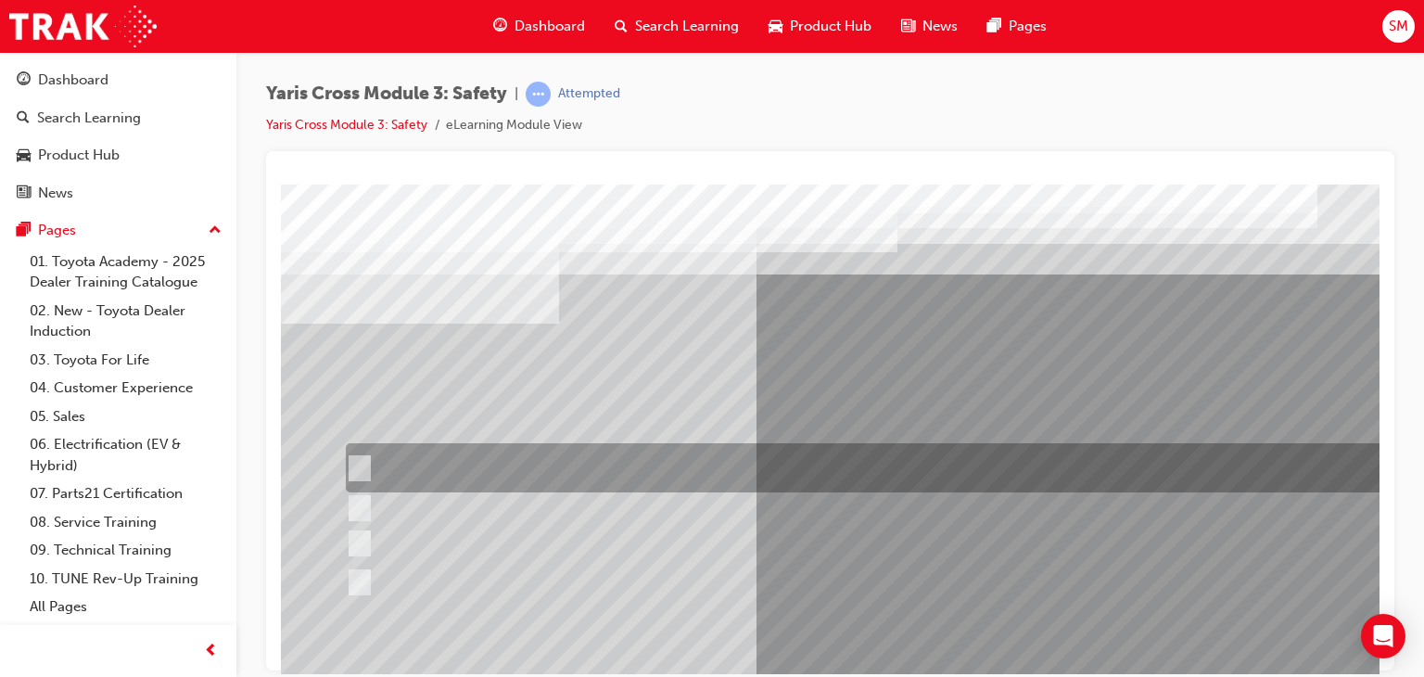
click at [894, 471] on div at bounding box center [882, 467] width 1083 height 49
radio input "true"
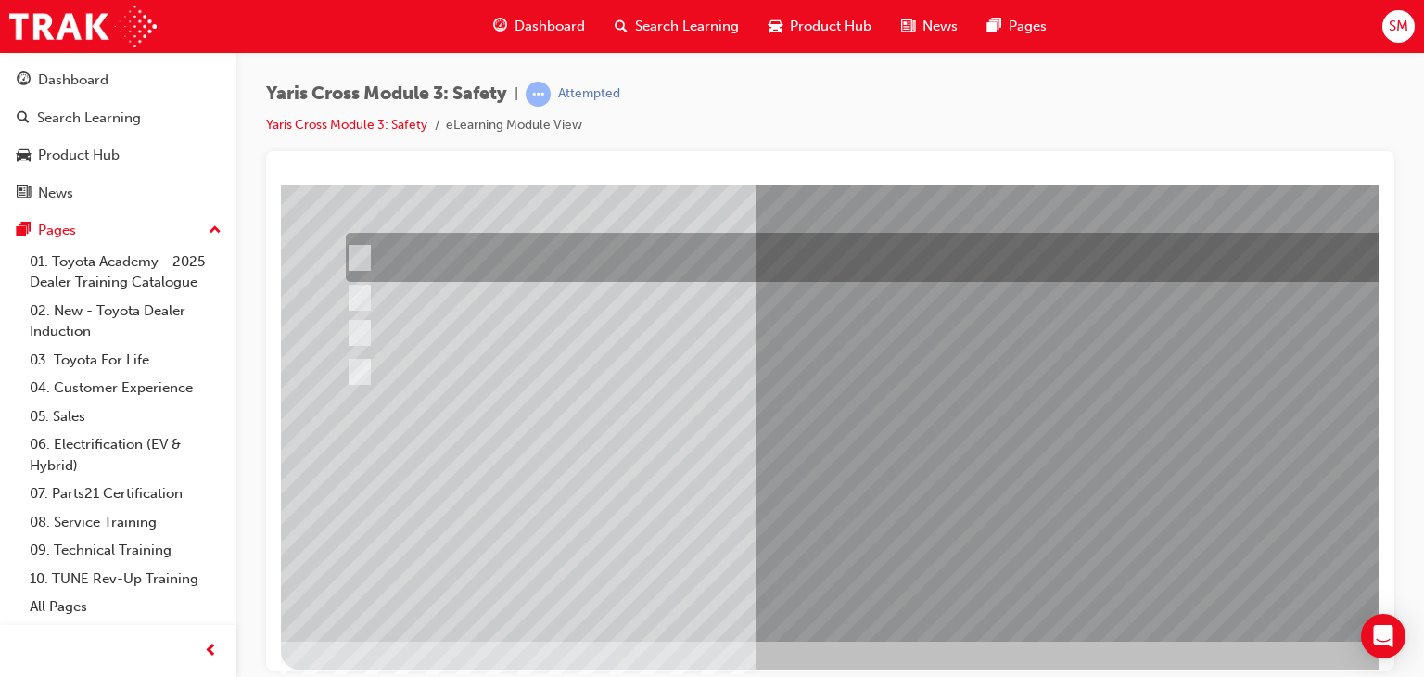
scroll to position [211, 0]
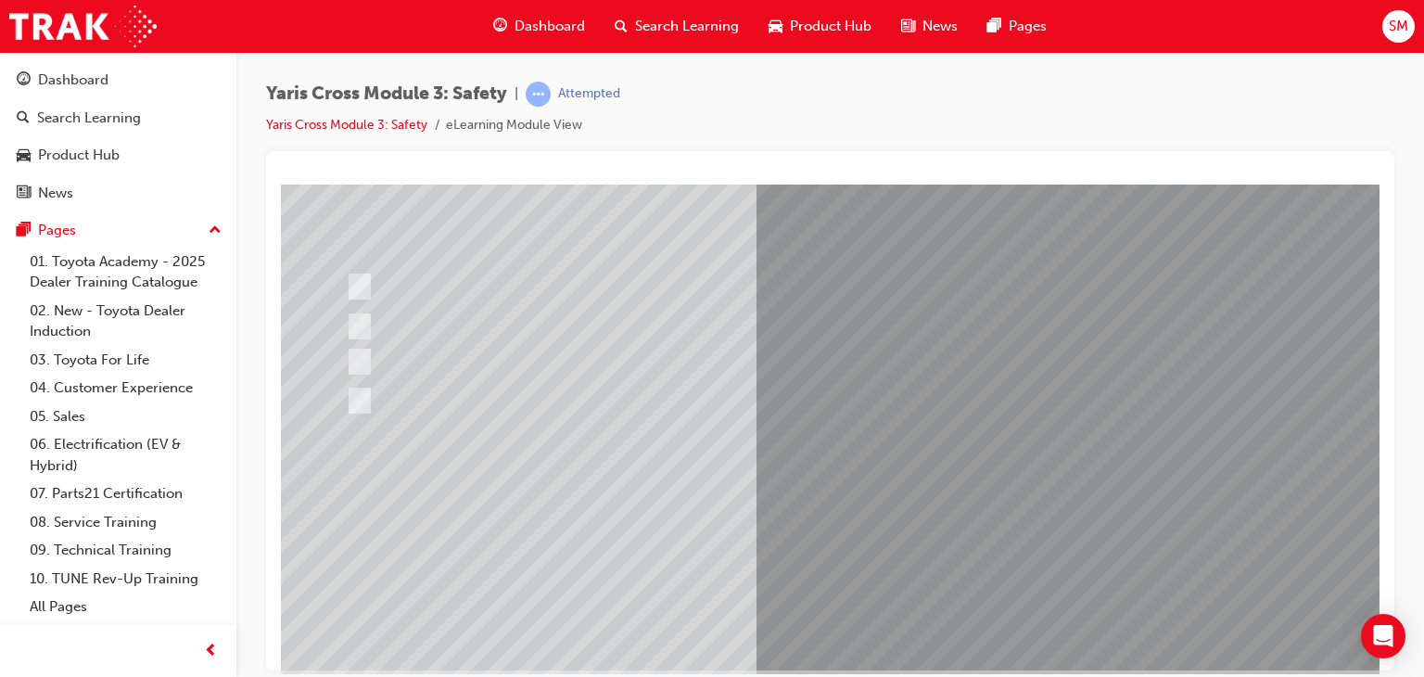
scroll to position [185, 0]
click at [942, 514] on div at bounding box center [911, 331] width 1261 height 667
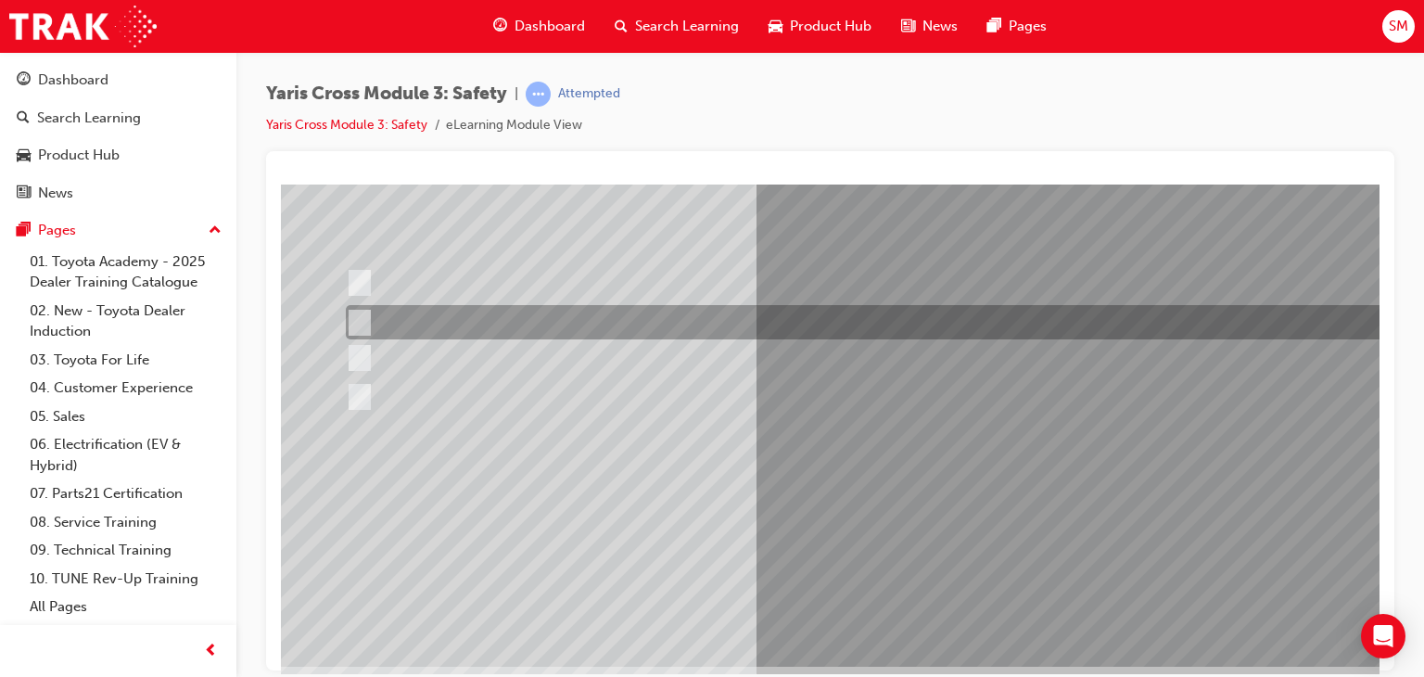
scroll to position [0, 0]
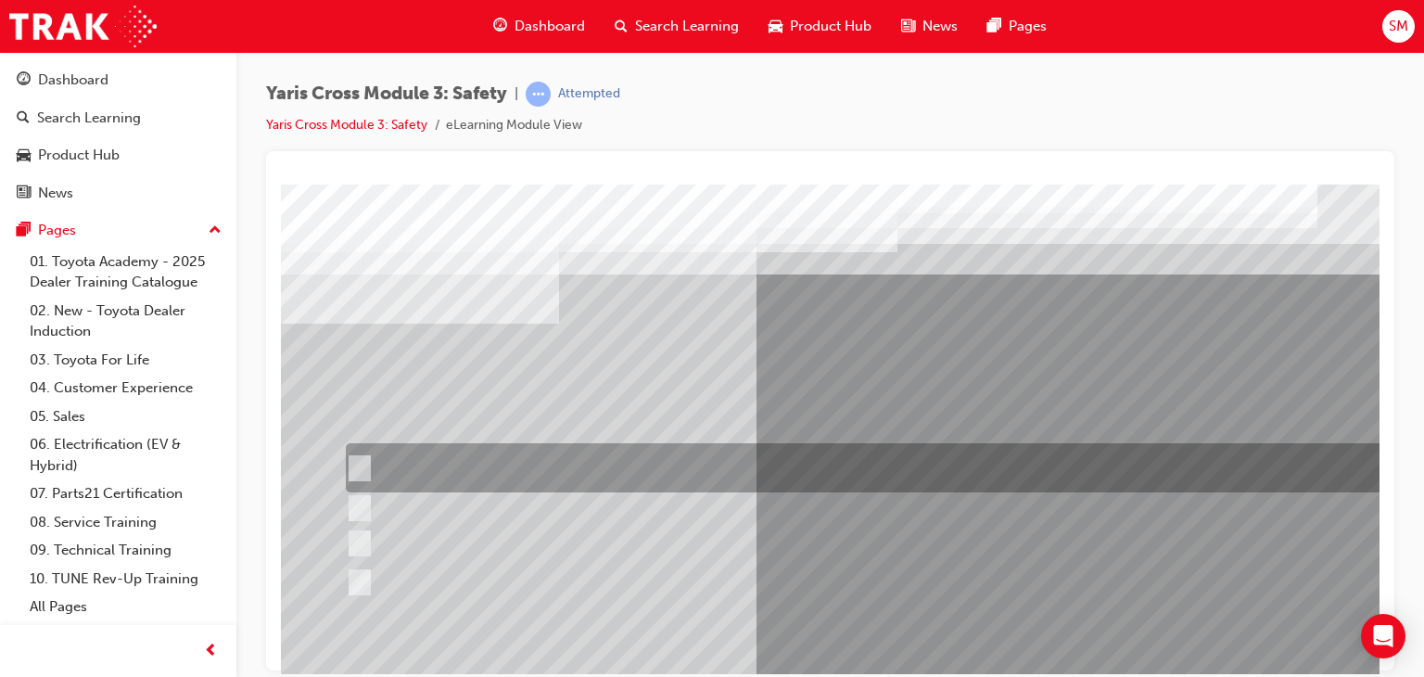
click at [947, 460] on div at bounding box center [882, 467] width 1083 height 49
checkbox input "true"
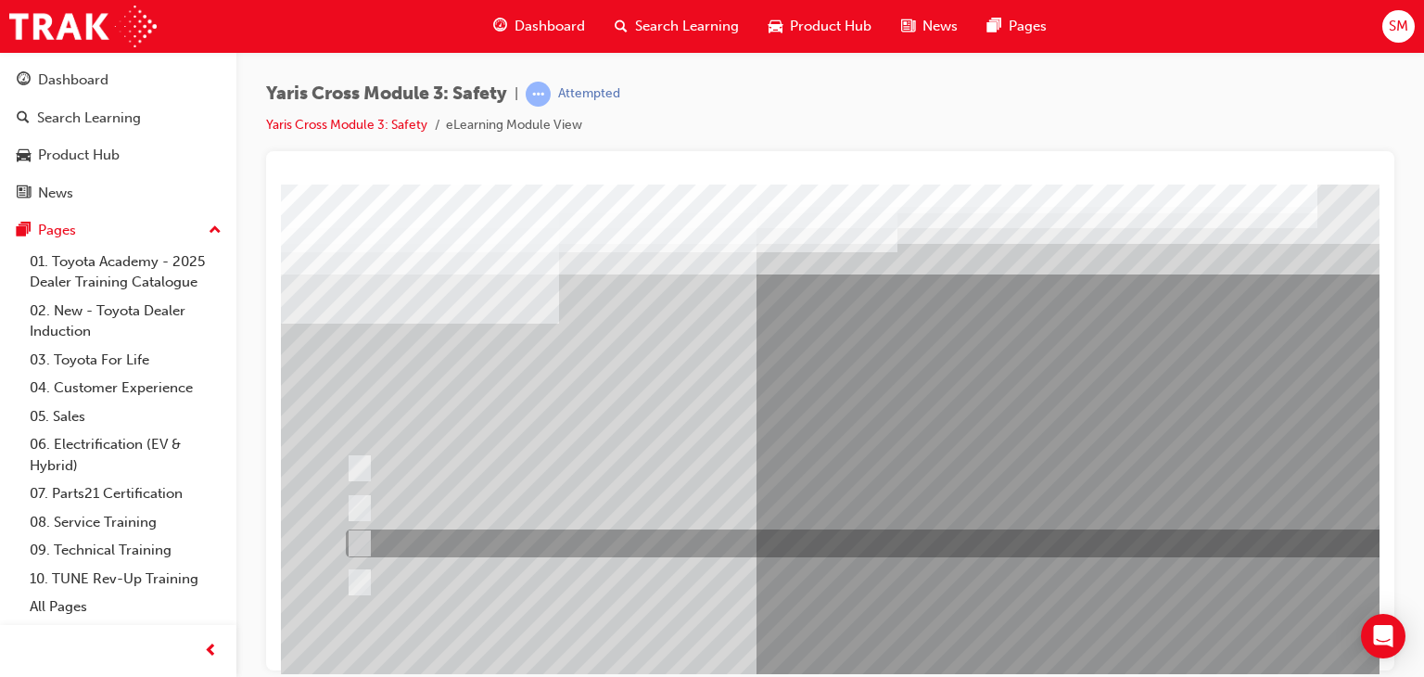
click at [911, 537] on div at bounding box center [882, 543] width 1083 height 28
checkbox input "true"
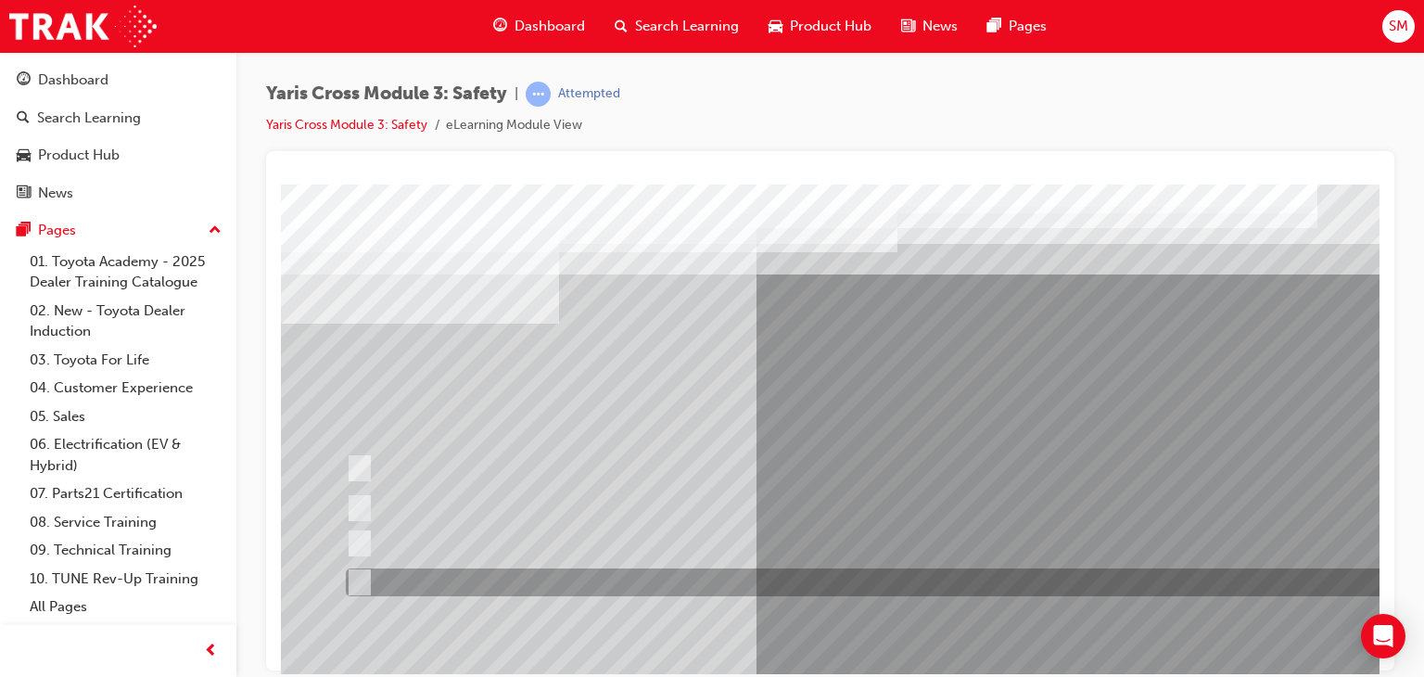
click at [862, 588] on div at bounding box center [882, 582] width 1083 height 28
checkbox input "true"
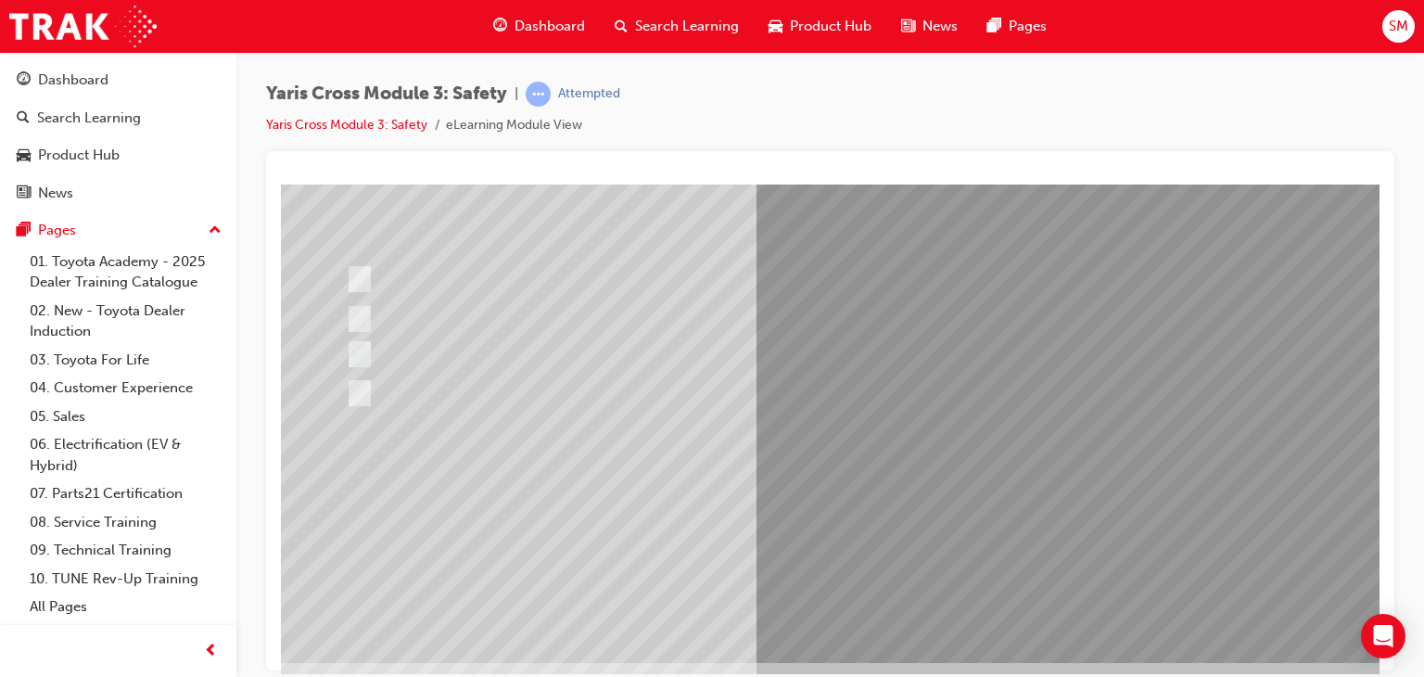
scroll to position [191, 0]
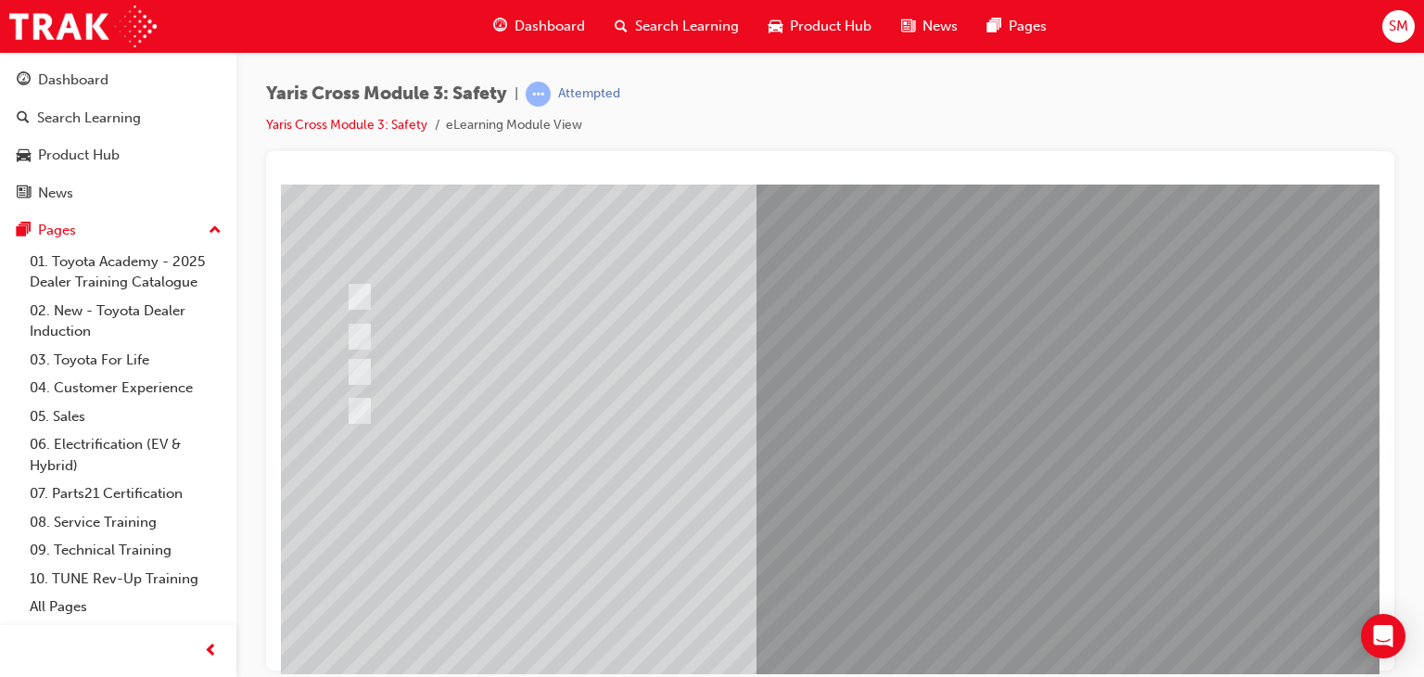
scroll to position [220, 0]
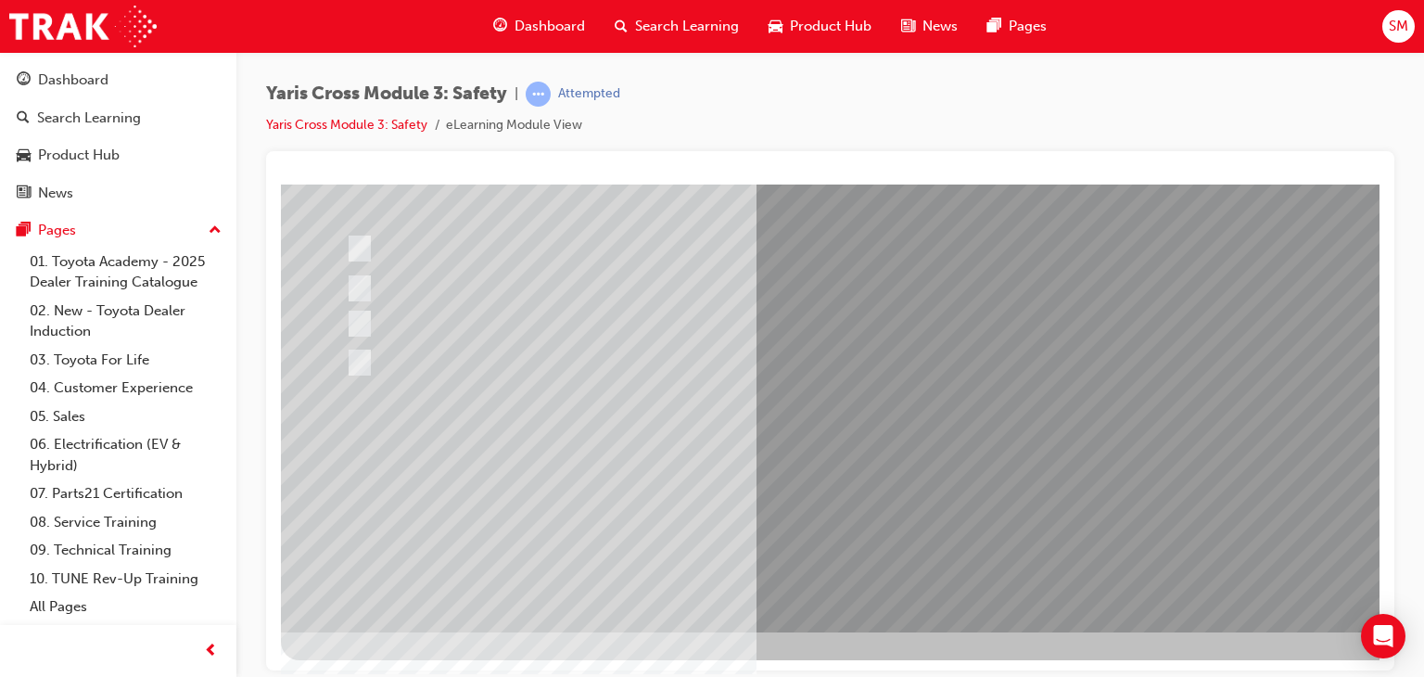
click at [934, 507] on div at bounding box center [911, 297] width 1261 height 667
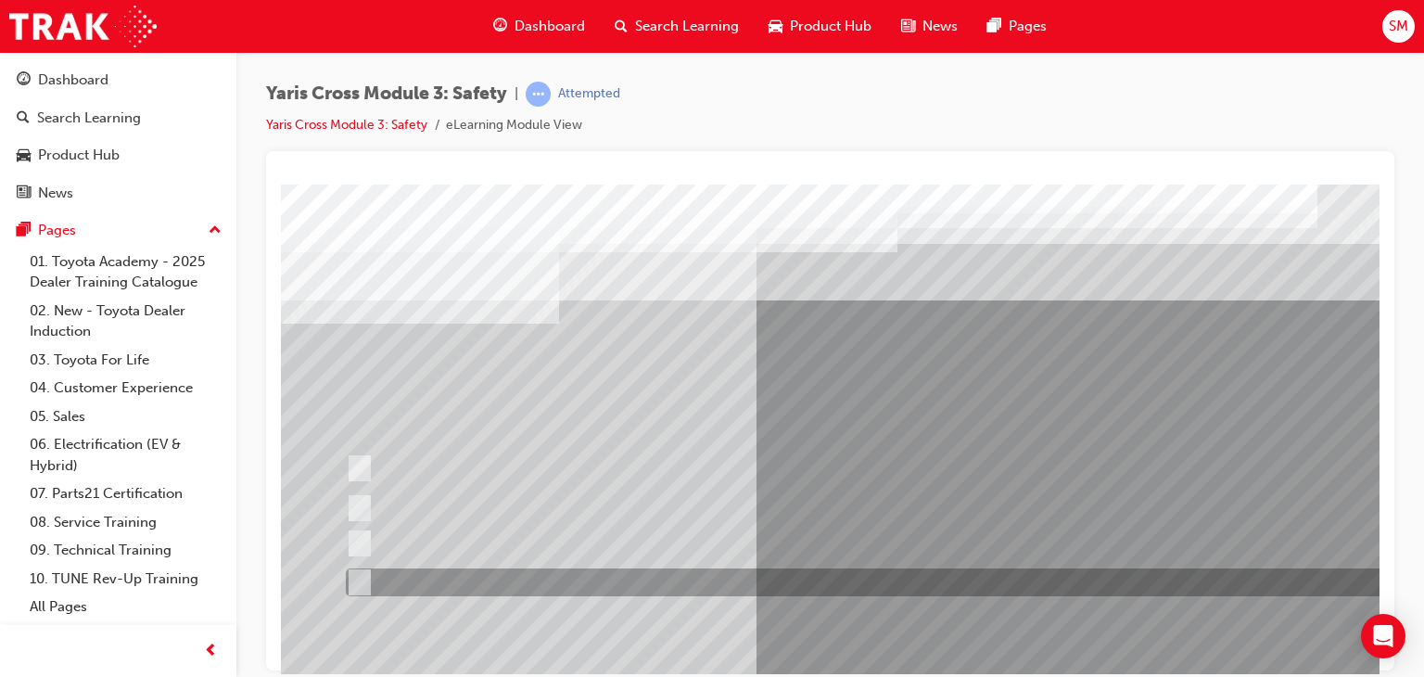
click at [748, 584] on div at bounding box center [882, 582] width 1083 height 28
radio input "true"
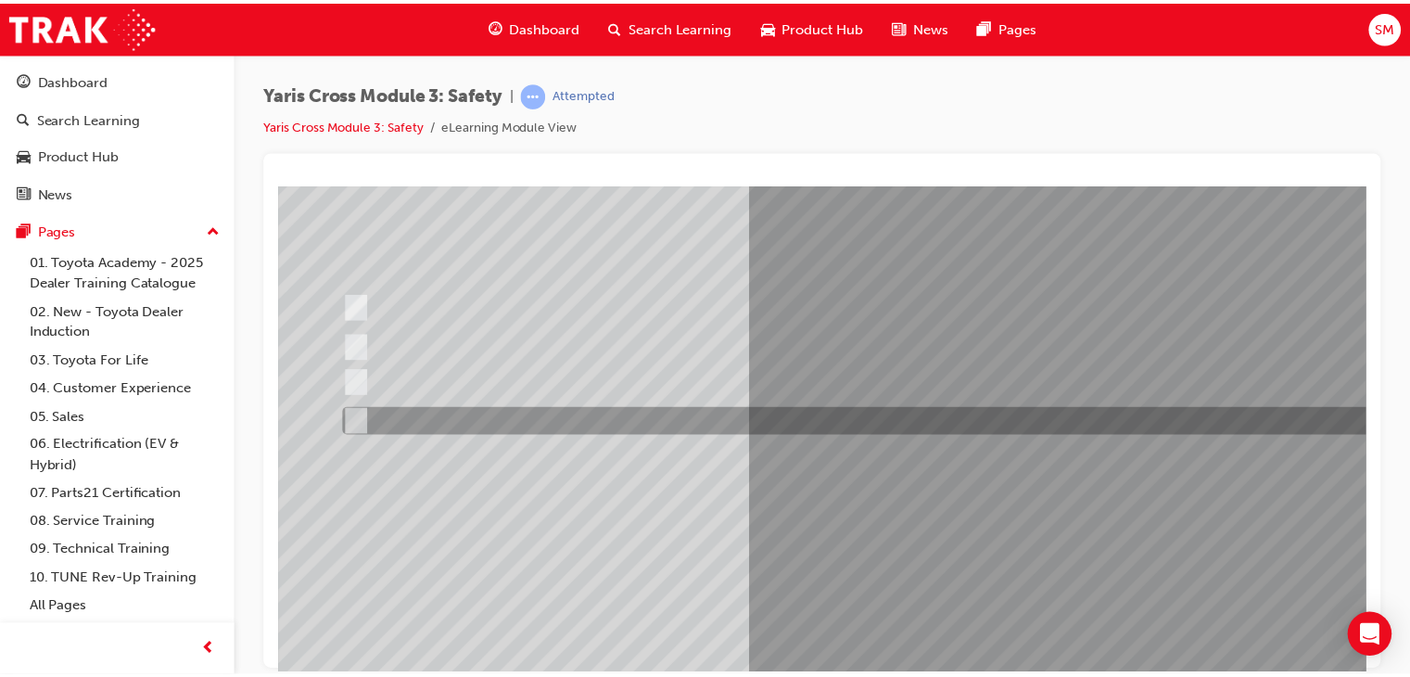
scroll to position [220, 0]
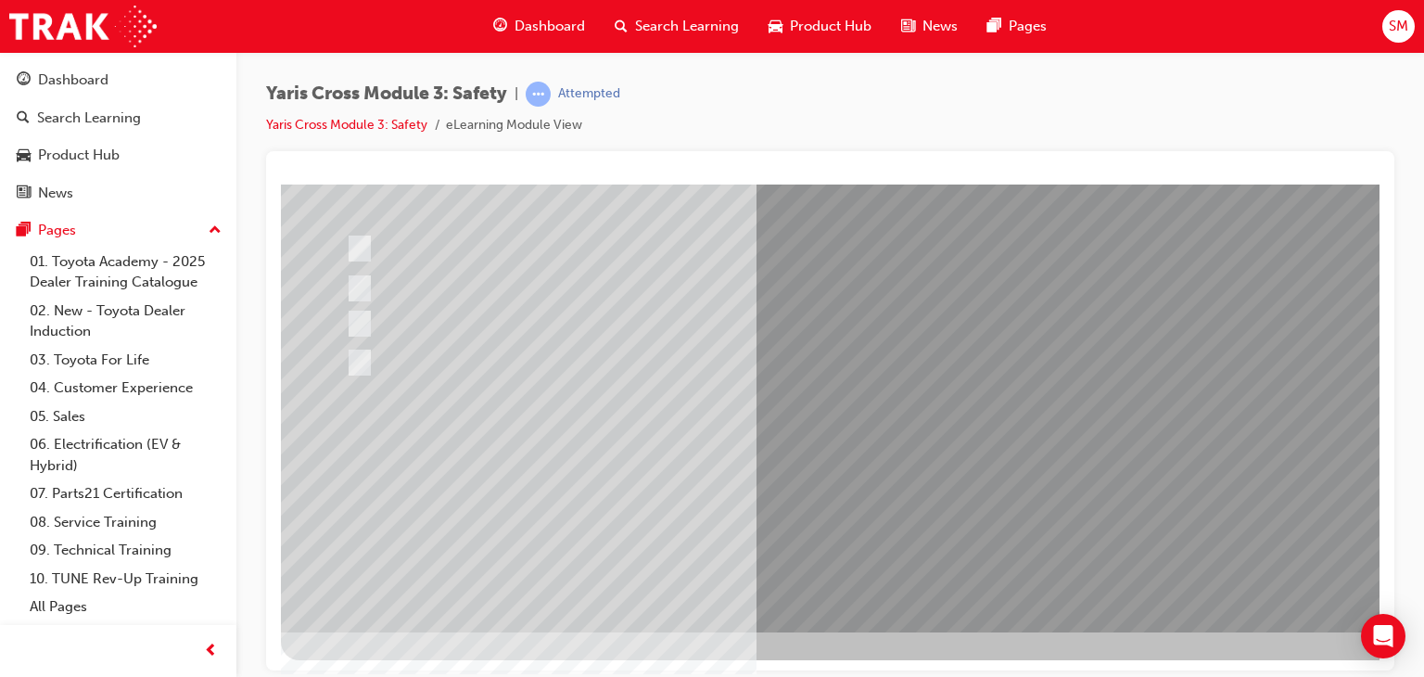
click at [922, 494] on div at bounding box center [911, 297] width 1261 height 667
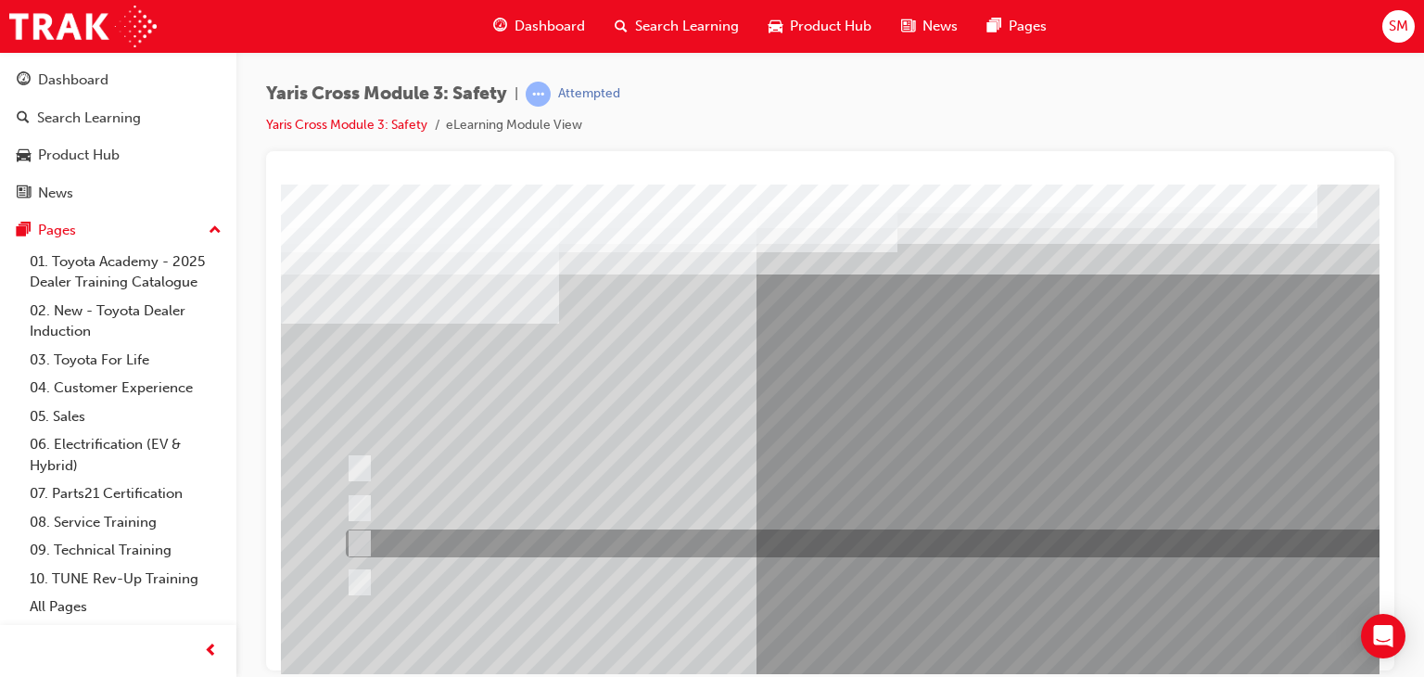
click at [783, 549] on div at bounding box center [882, 543] width 1083 height 28
radio input "true"
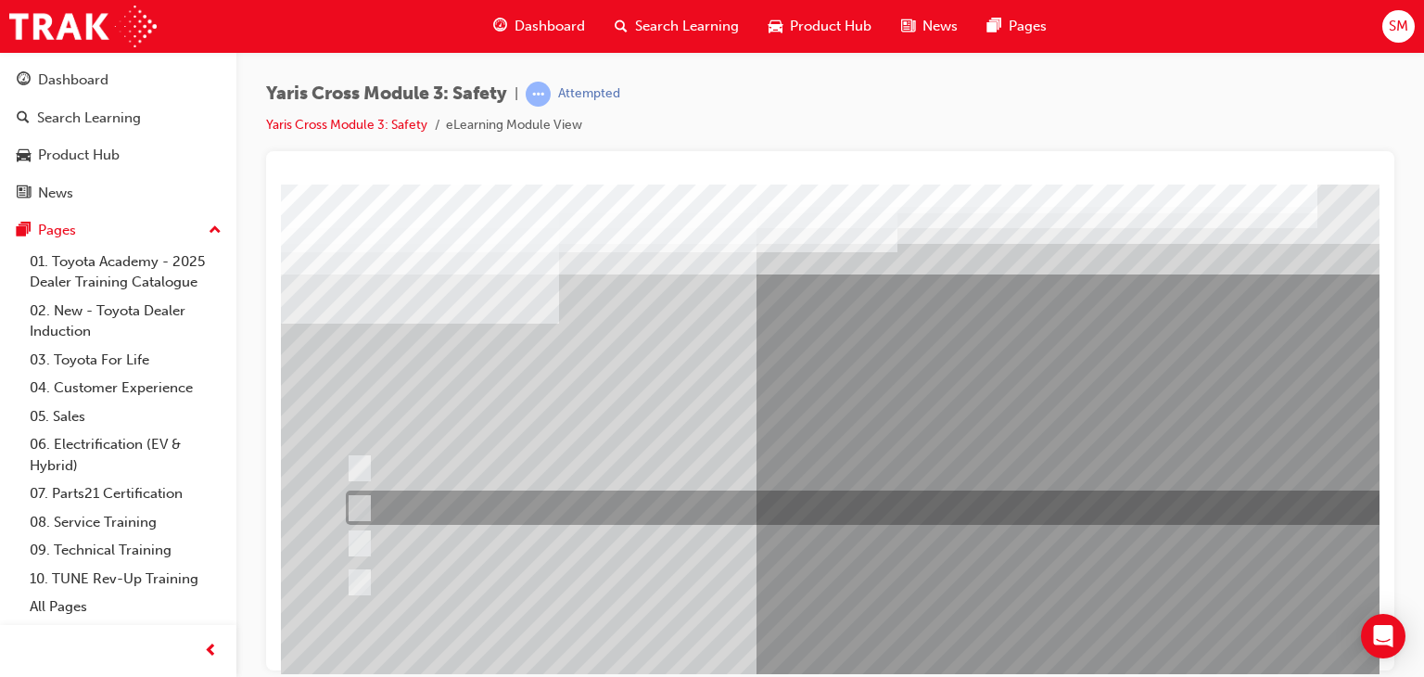
click at [818, 520] on div at bounding box center [882, 507] width 1083 height 34
radio input "true"
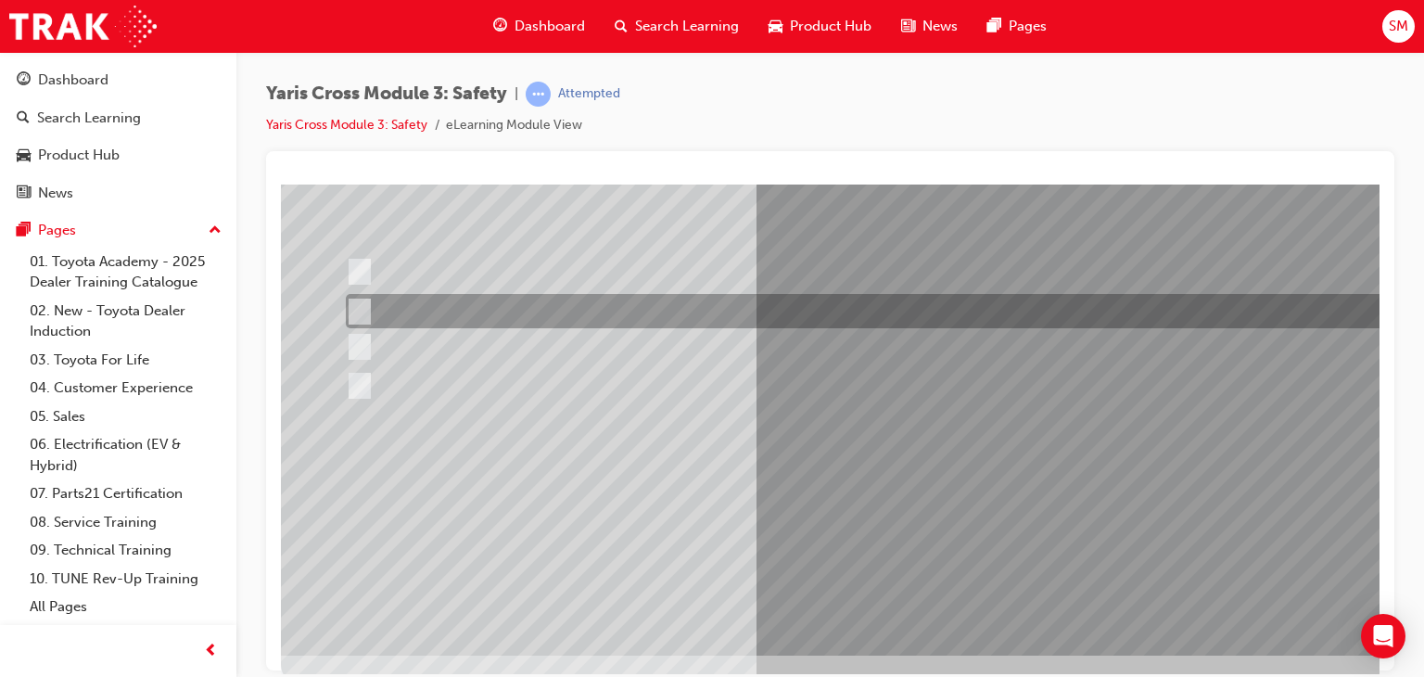
scroll to position [200, 0]
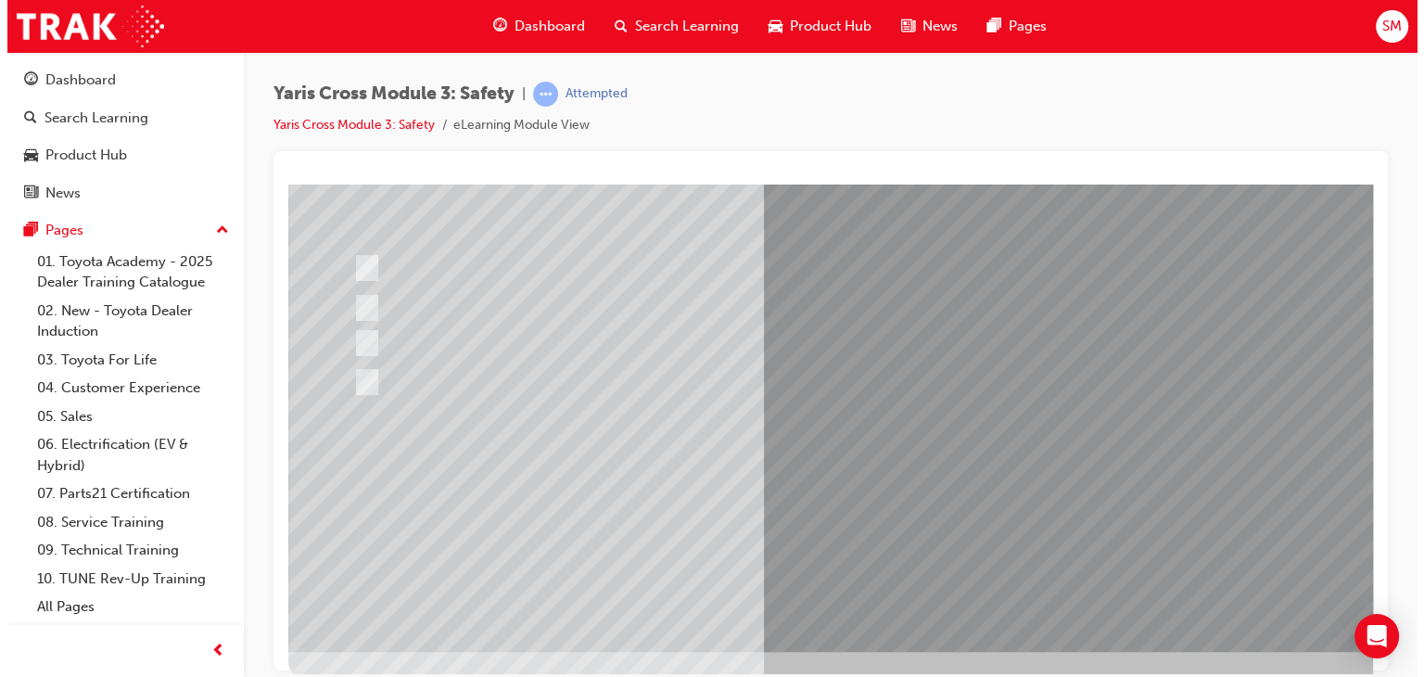
scroll to position [0, 0]
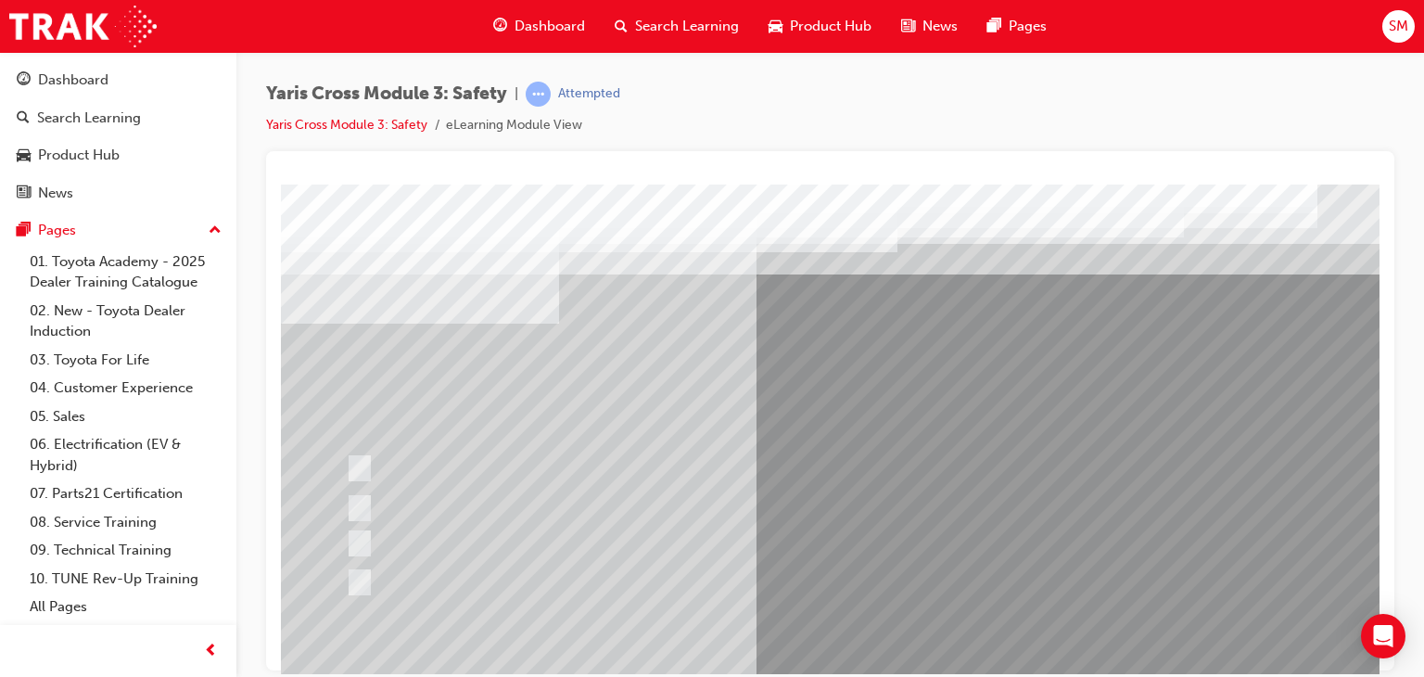
click at [895, 513] on div at bounding box center [911, 517] width 1261 height 667
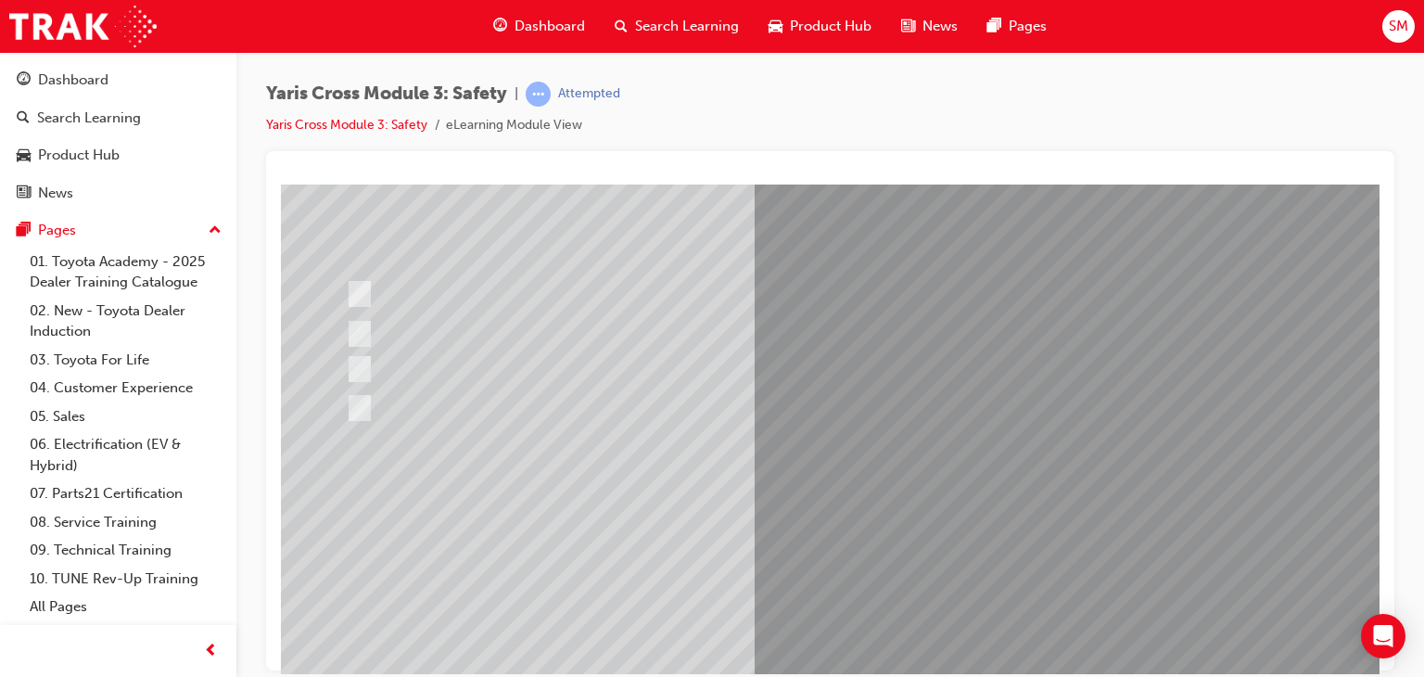
scroll to position [204, 0]
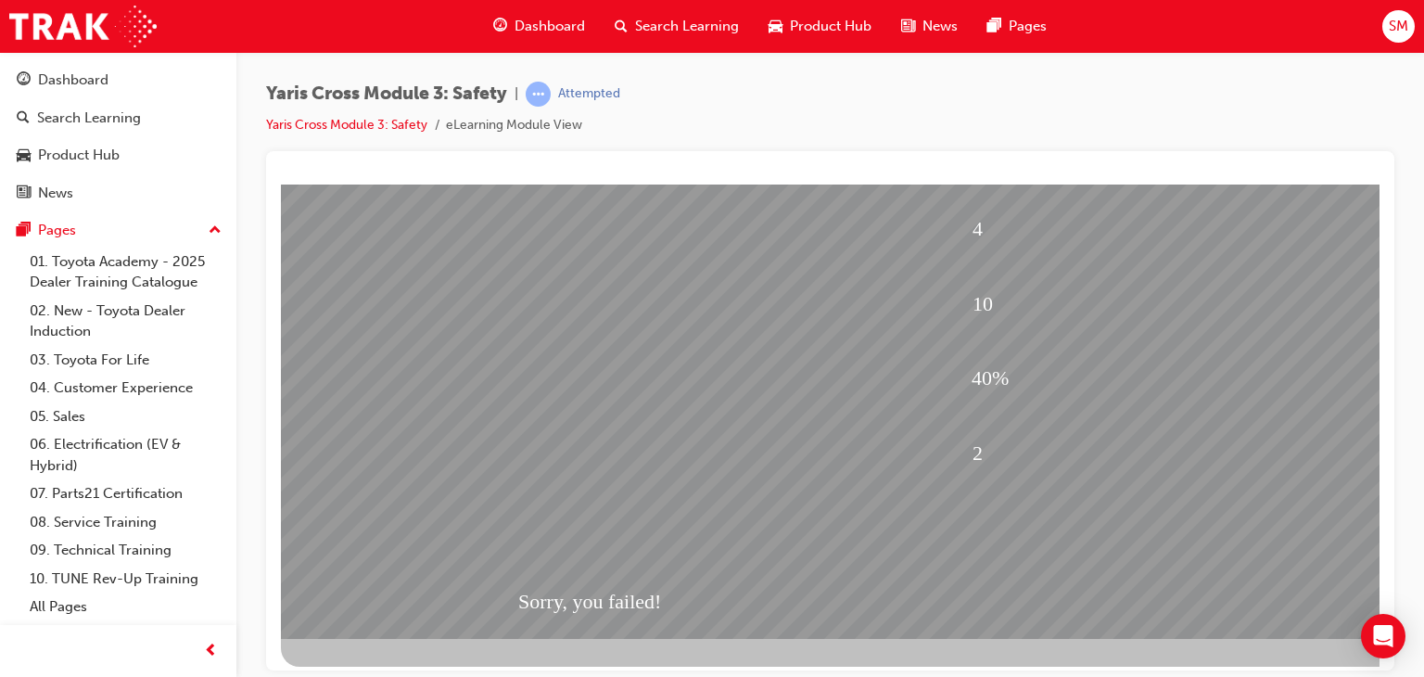
scroll to position [220, 0]
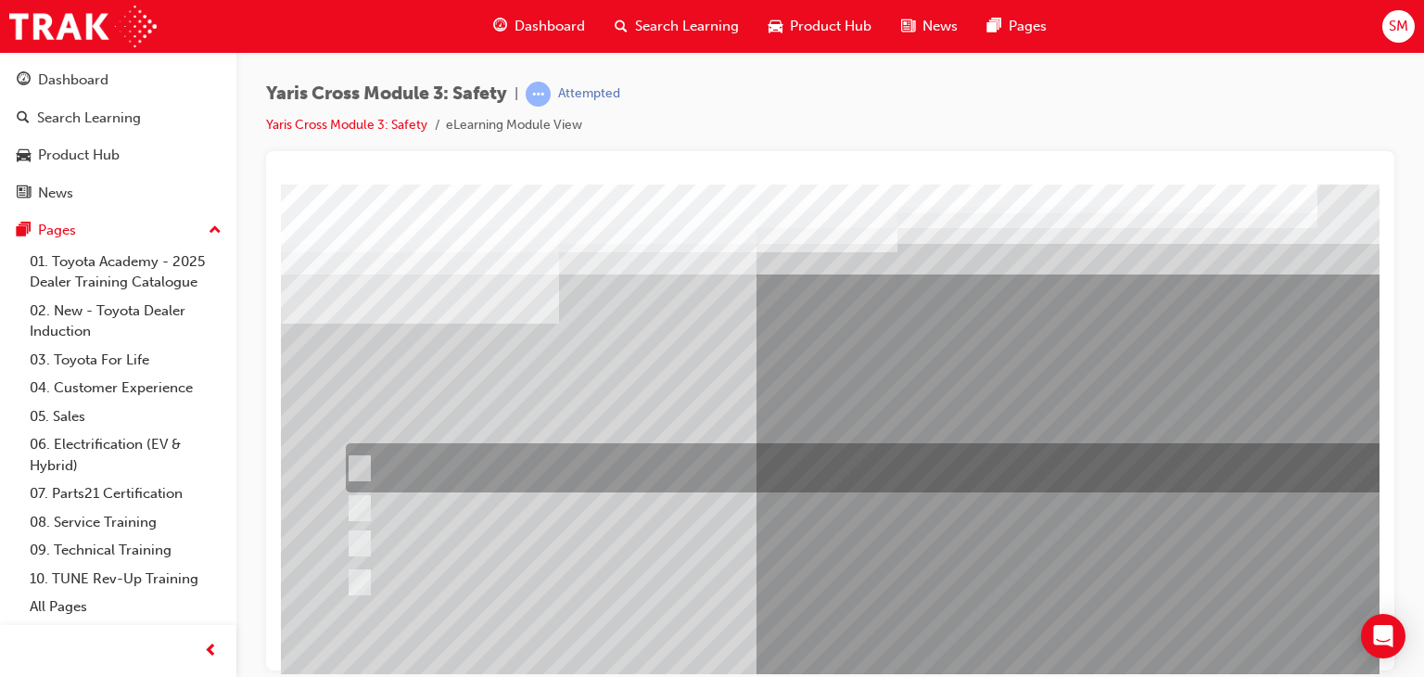
click at [847, 467] on div at bounding box center [882, 467] width 1083 height 49
checkbox input "true"
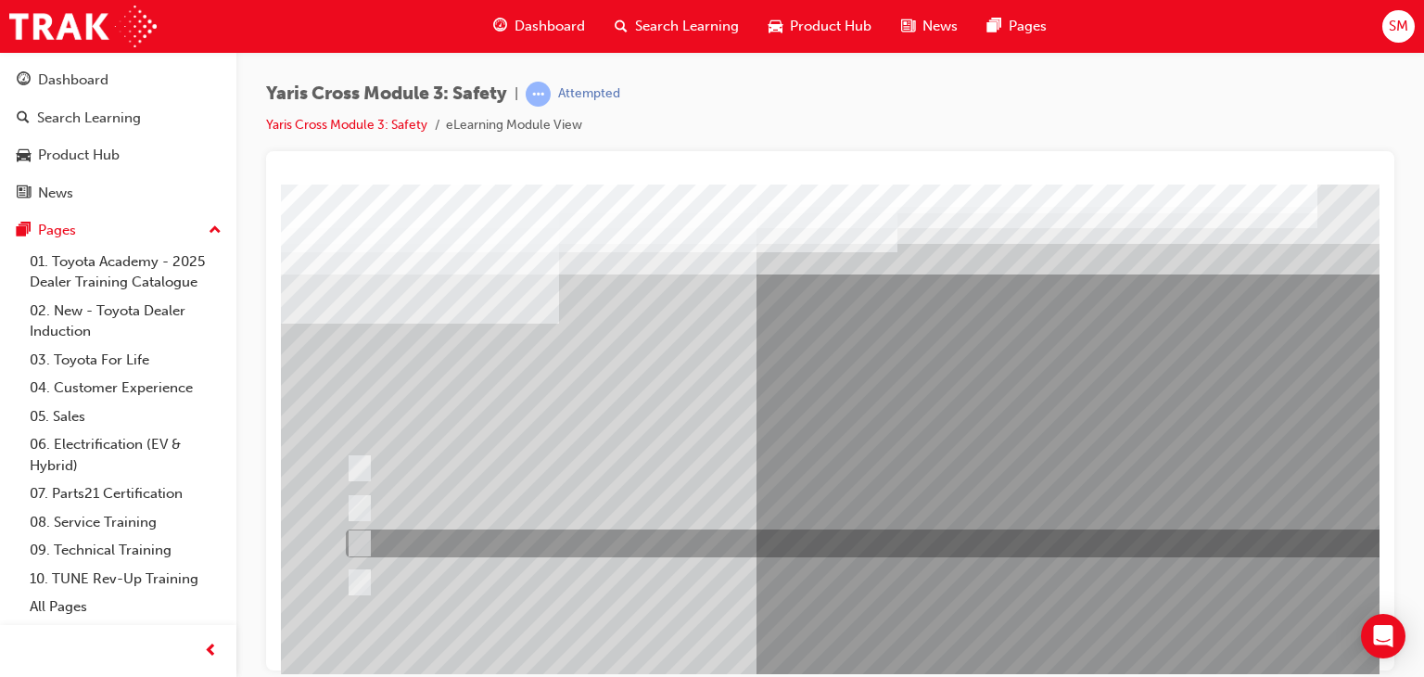
click at [716, 533] on div at bounding box center [882, 543] width 1083 height 28
checkbox input "true"
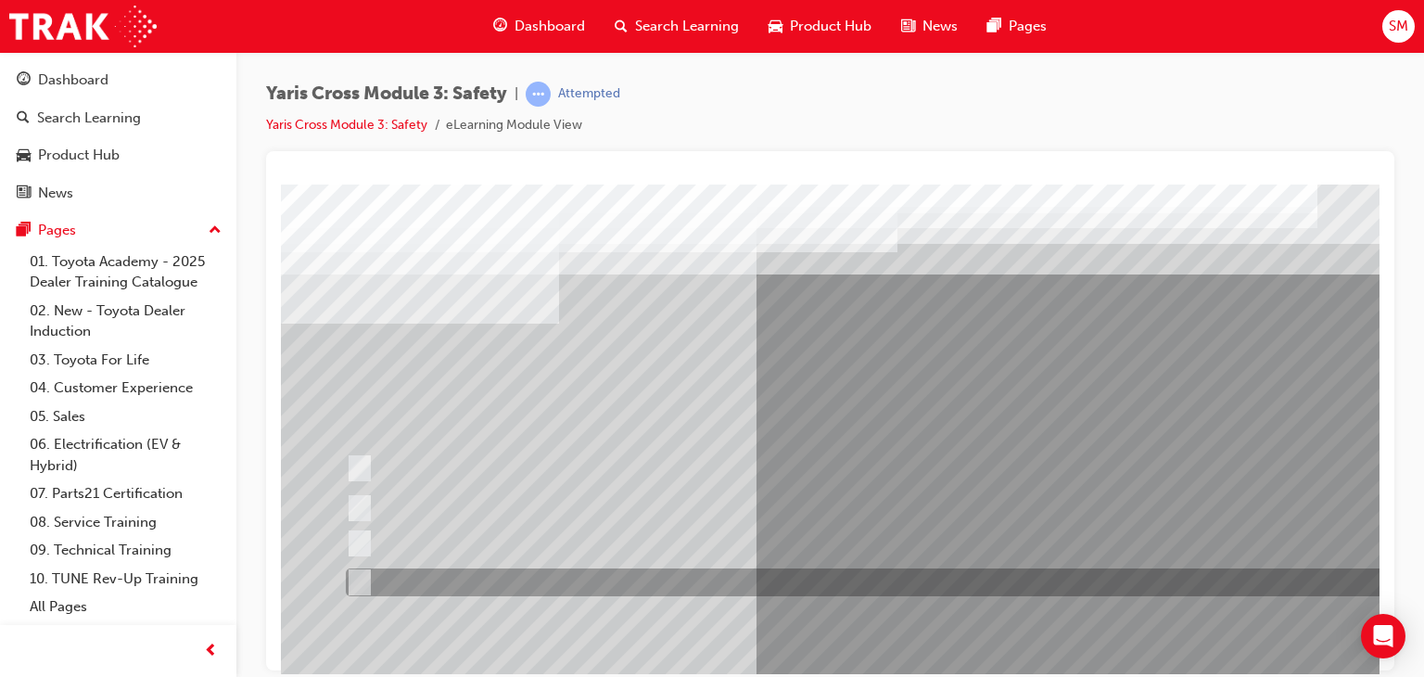
click at [694, 585] on div at bounding box center [882, 582] width 1083 height 28
checkbox input "true"
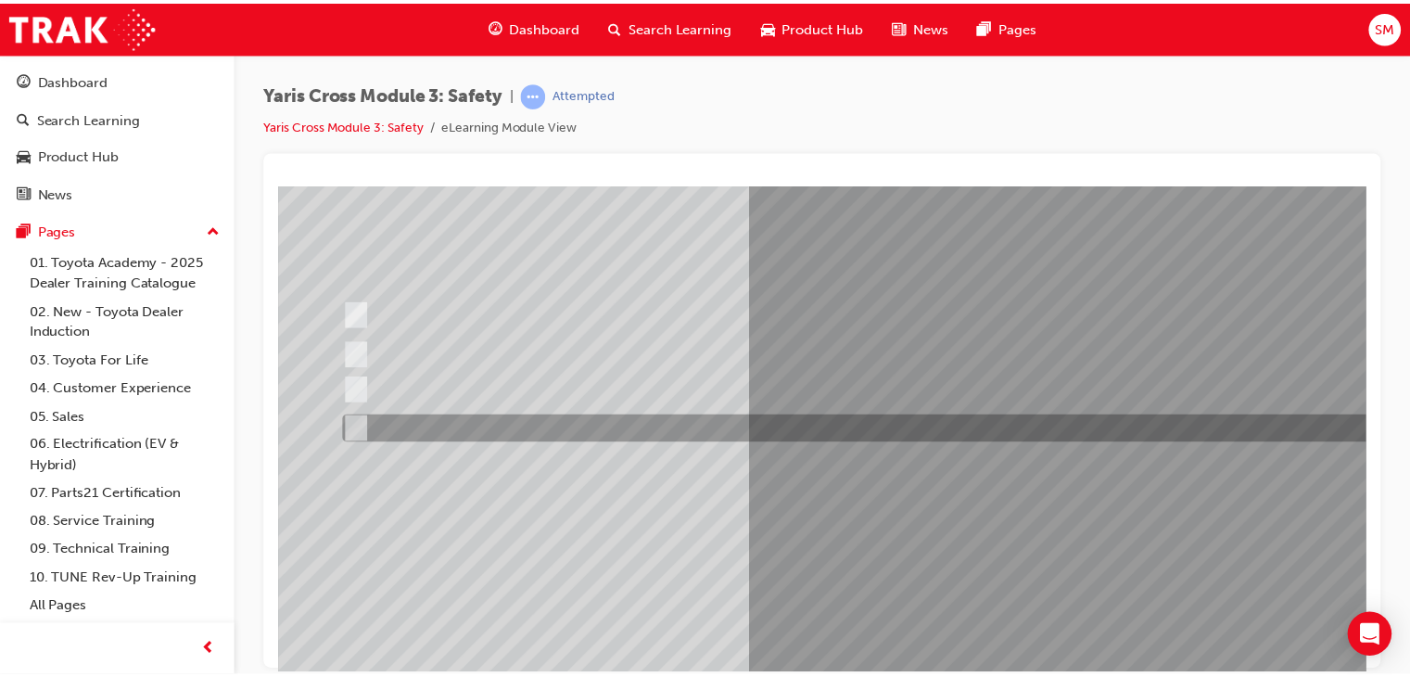
scroll to position [220, 0]
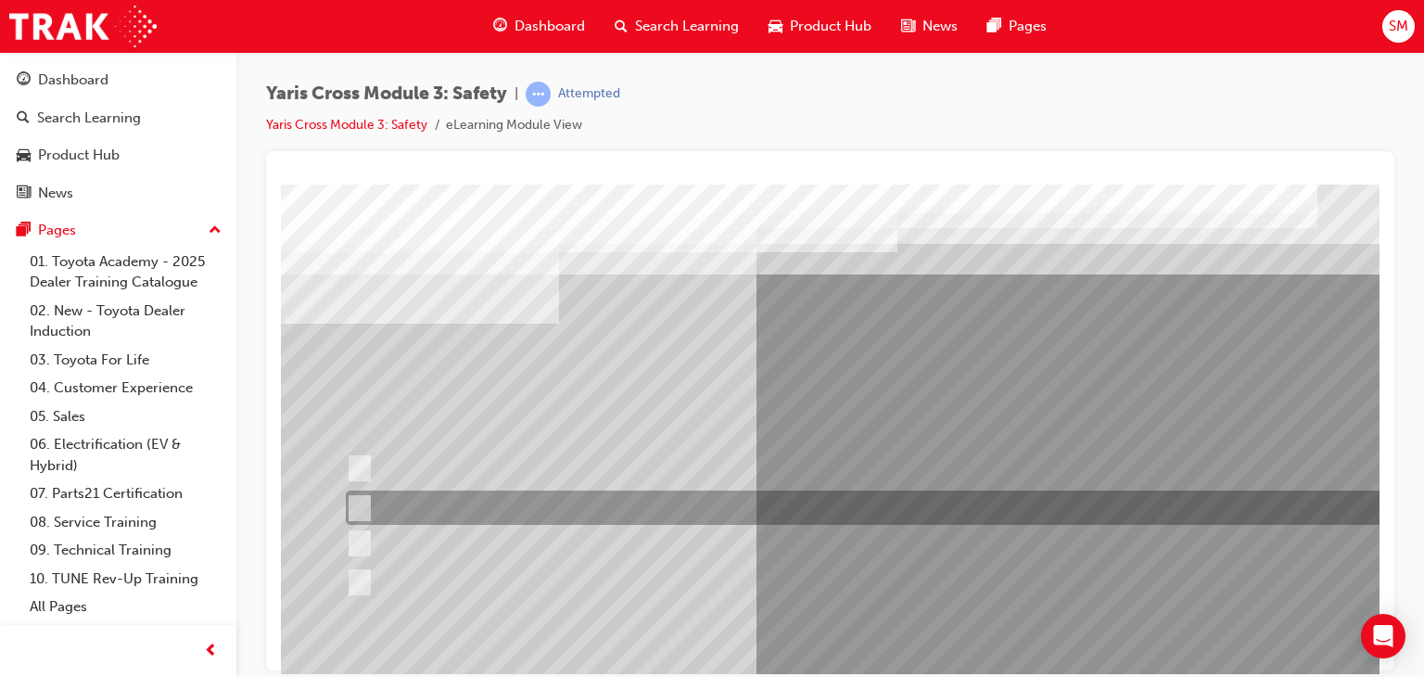
click at [891, 512] on div at bounding box center [882, 507] width 1083 height 34
radio input "true"
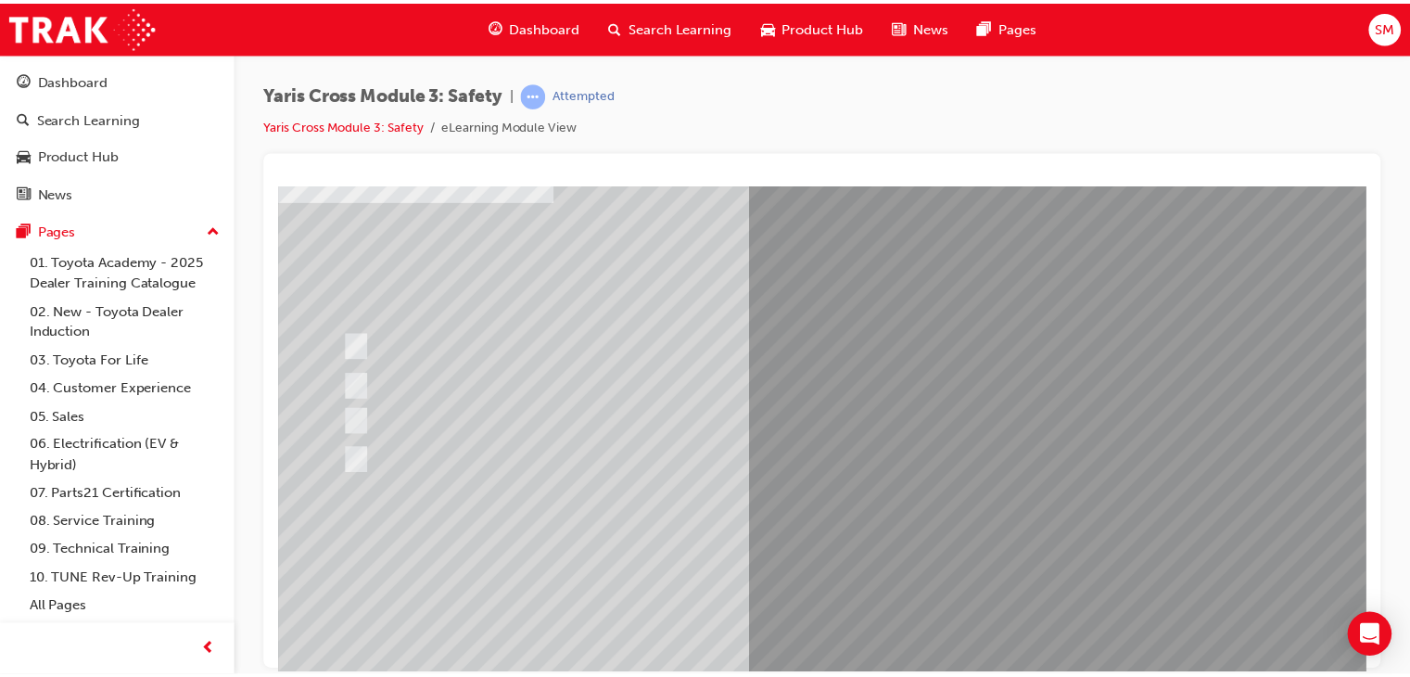
scroll to position [220, 0]
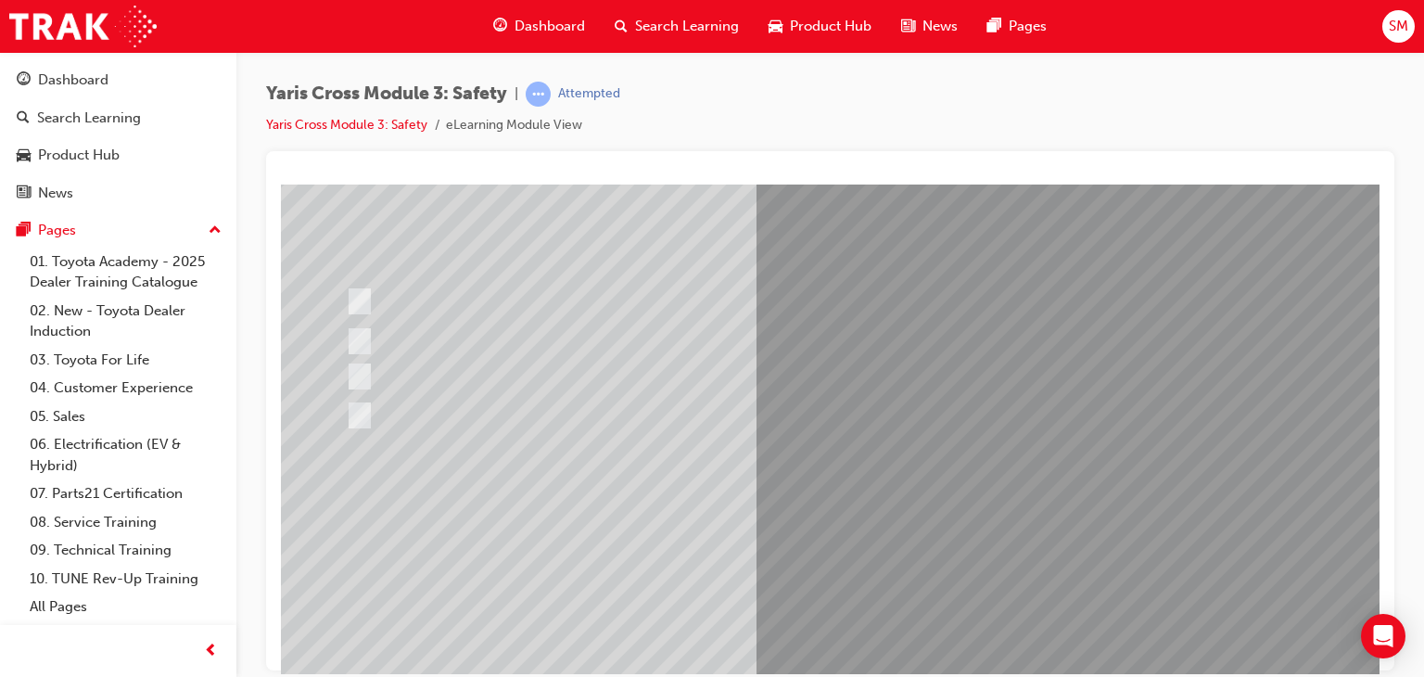
scroll to position [169, 0]
click at [895, 540] on div at bounding box center [911, 348] width 1261 height 667
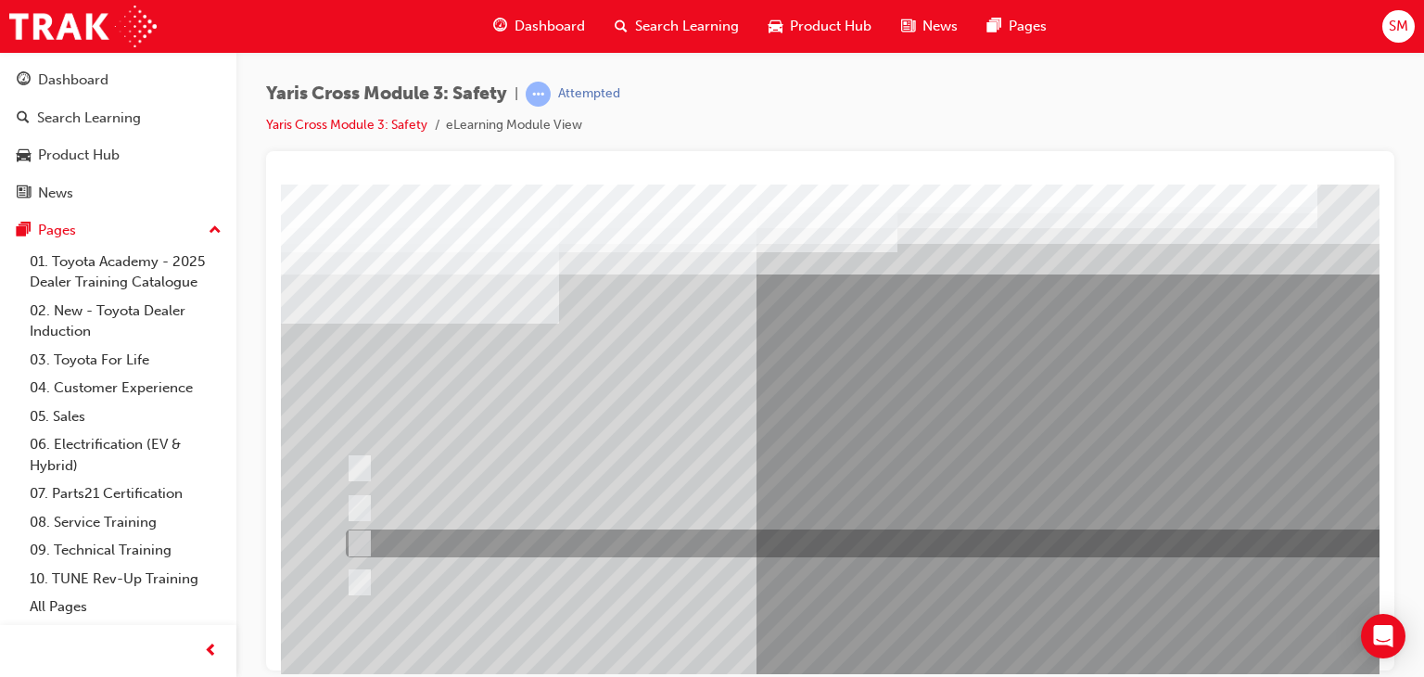
scroll to position [0, 0]
click at [868, 548] on div at bounding box center [882, 543] width 1083 height 28
radio input "true"
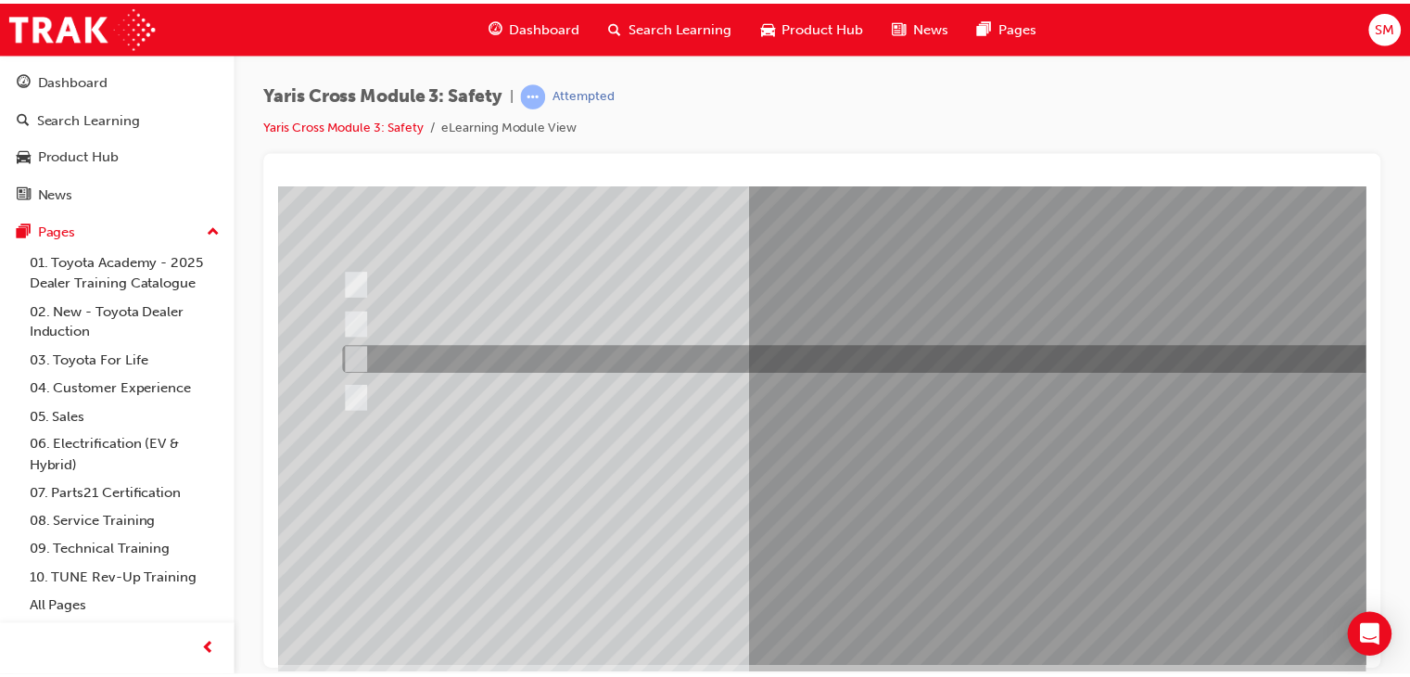
scroll to position [185, 0]
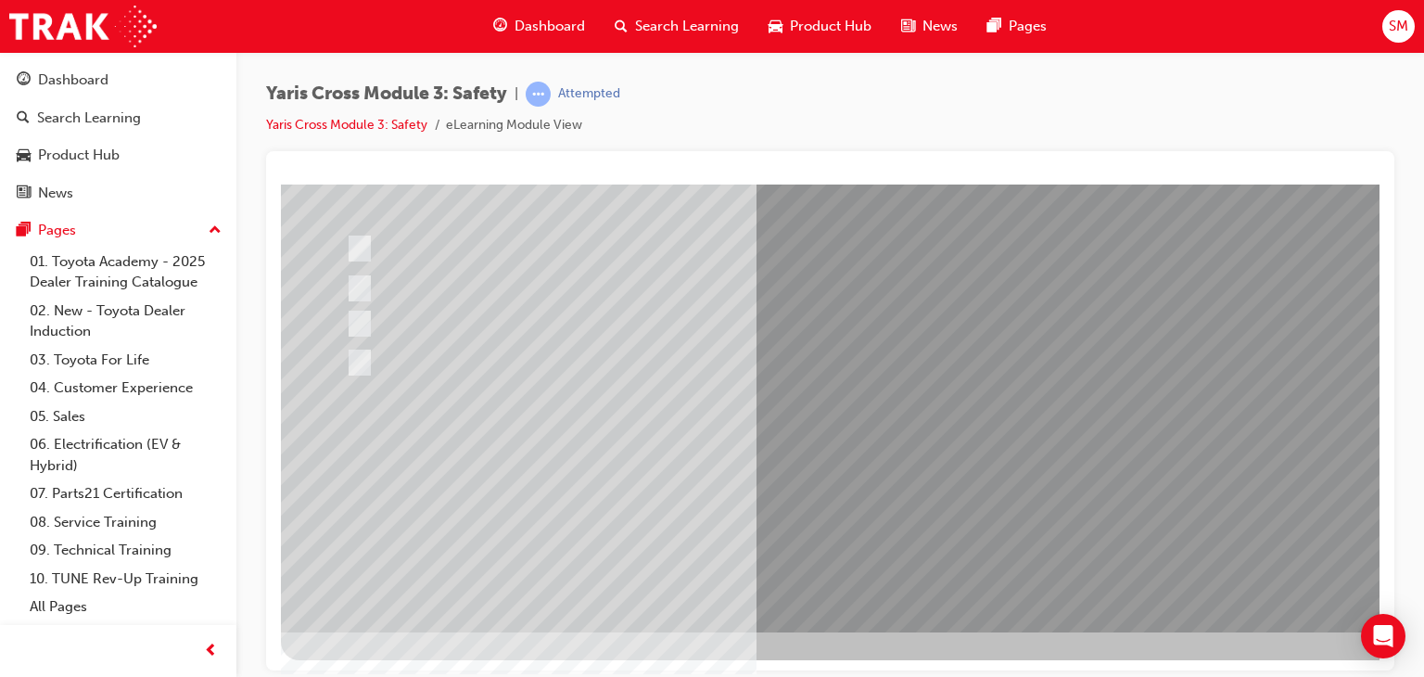
click at [930, 470] on div at bounding box center [911, 297] width 1261 height 667
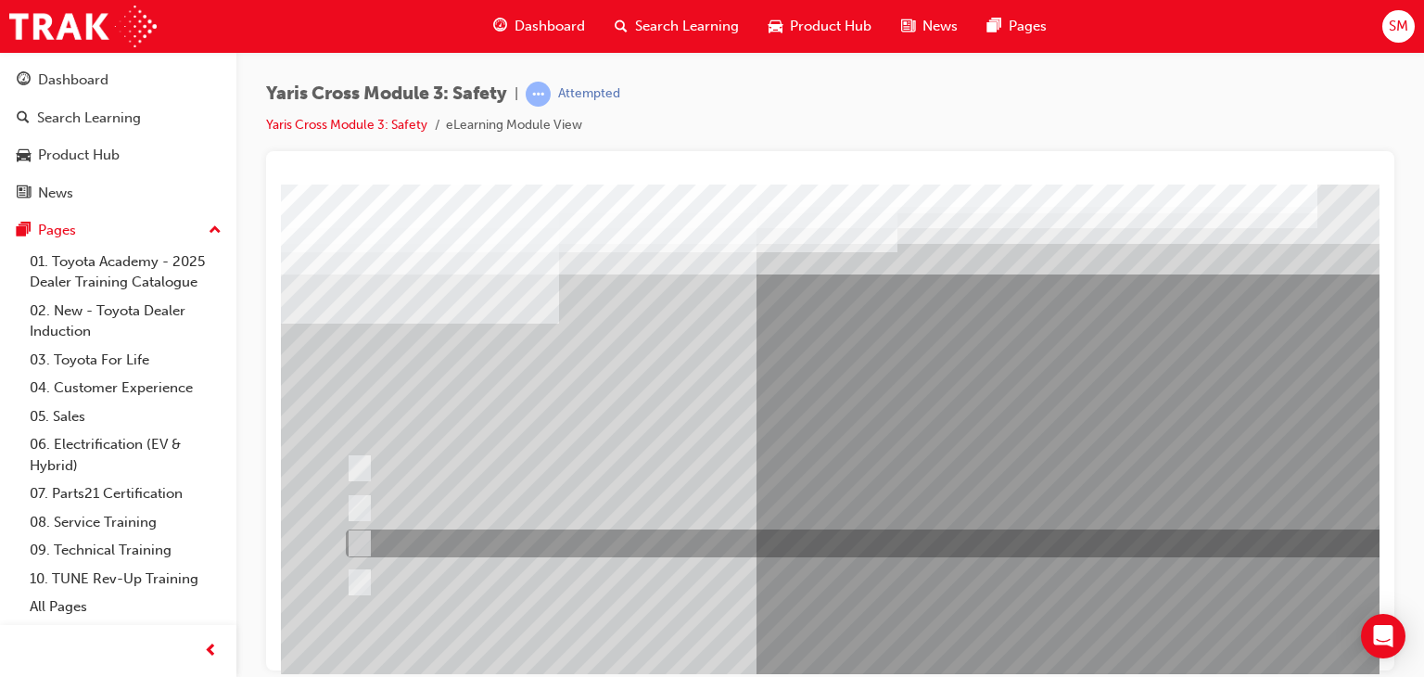
click at [838, 548] on div at bounding box center [882, 543] width 1083 height 28
radio input "true"
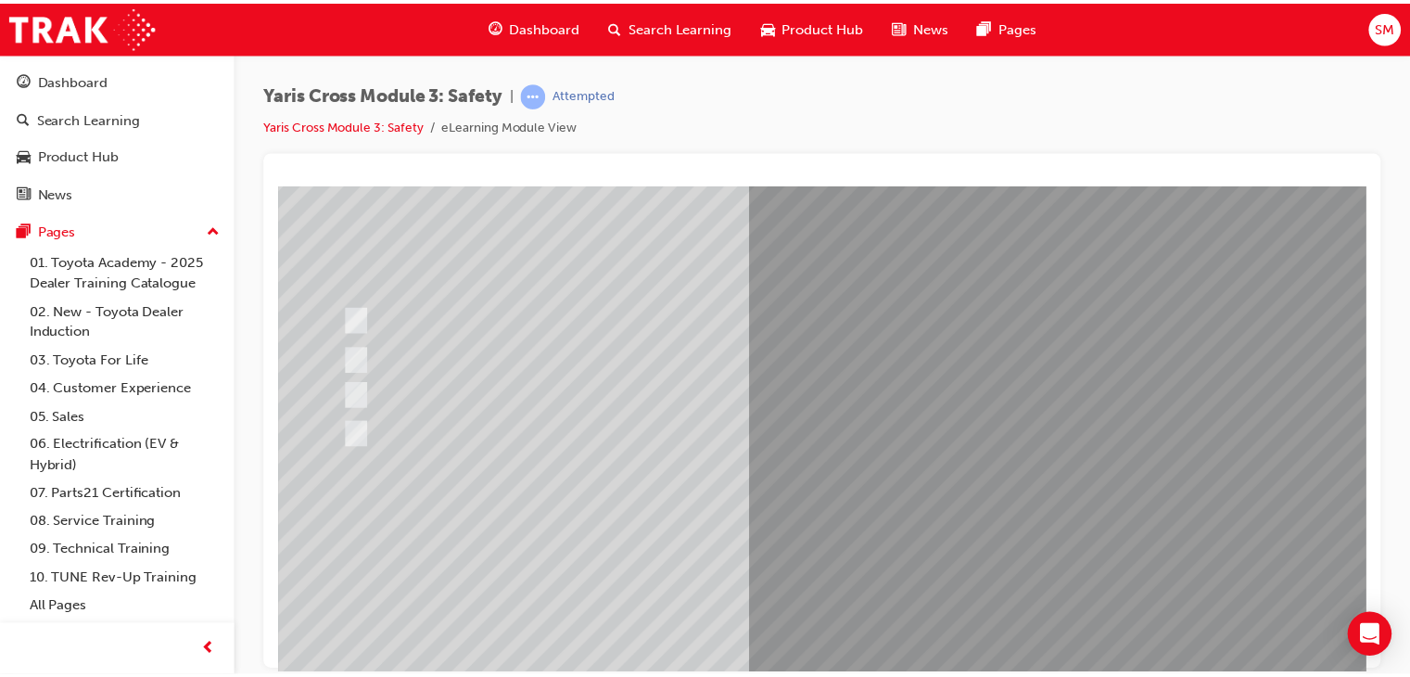
scroll to position [148, 0]
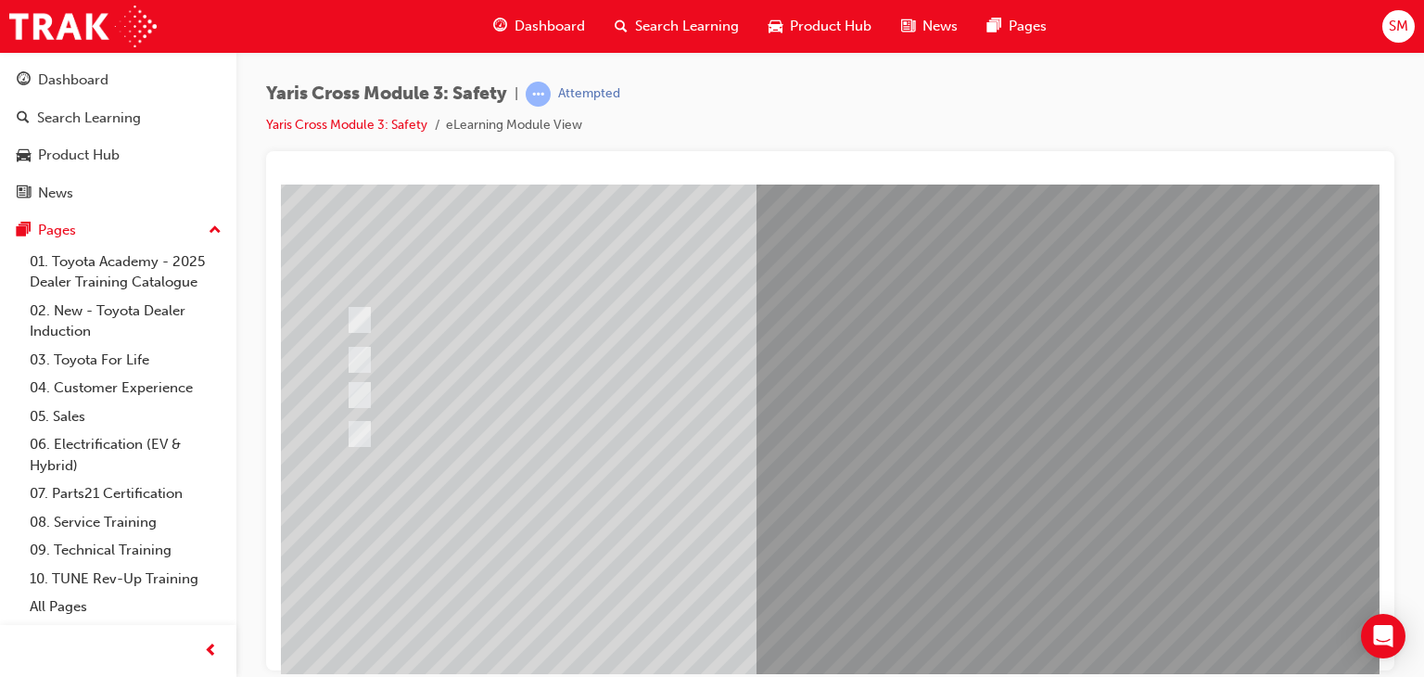
click at [904, 543] on div at bounding box center [911, 357] width 1261 height 667
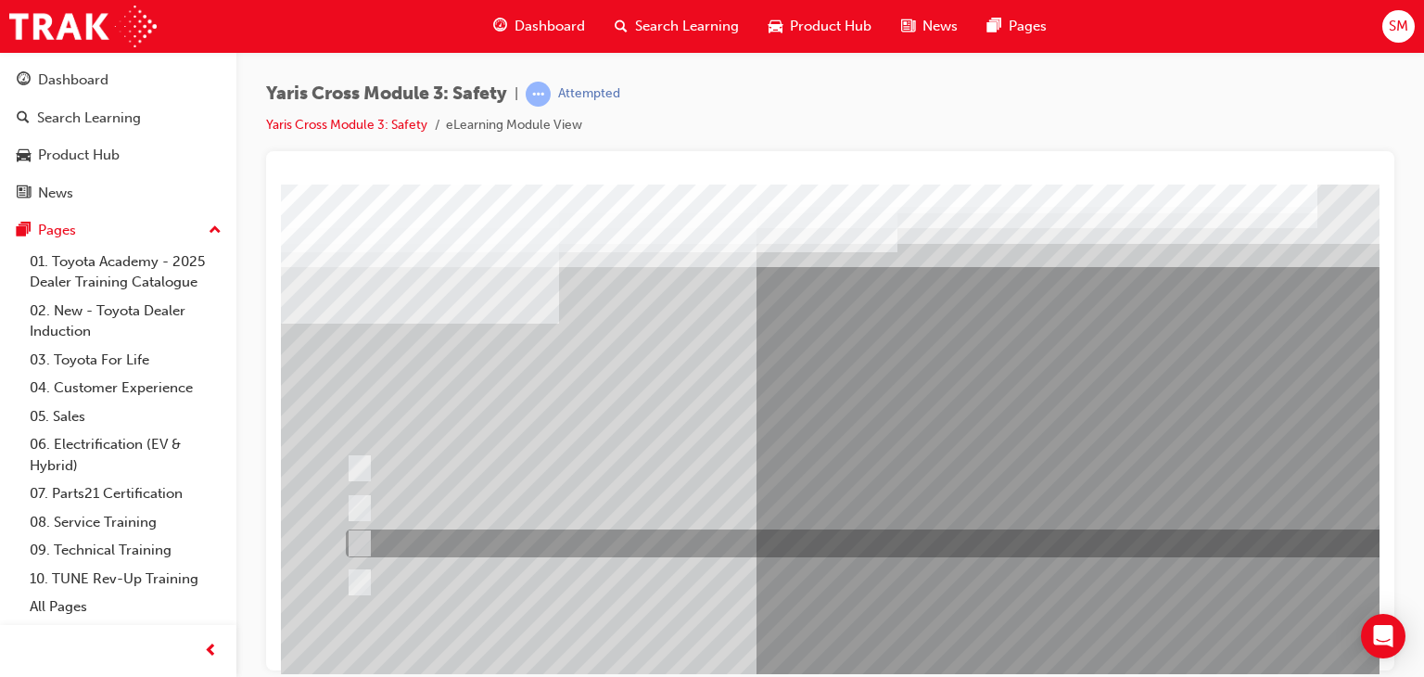
click at [904, 543] on div at bounding box center [882, 543] width 1083 height 28
radio input "true"
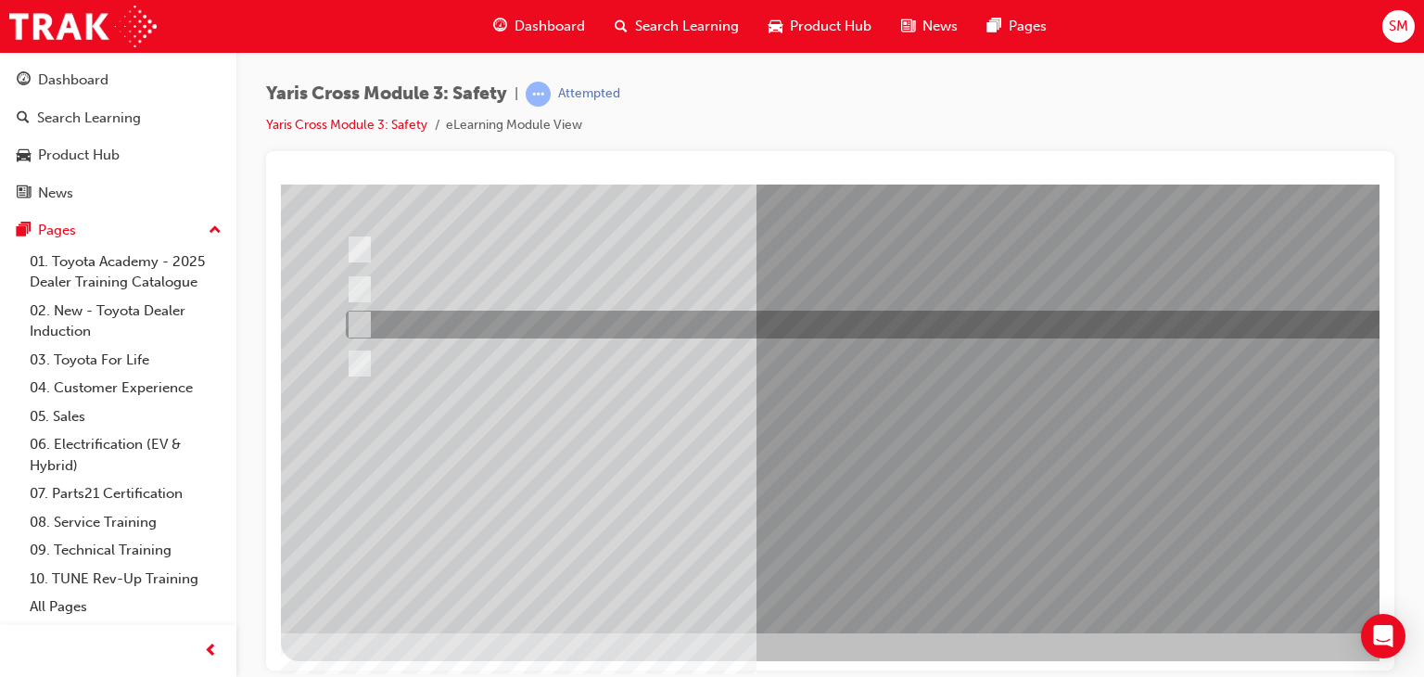
scroll to position [220, 0]
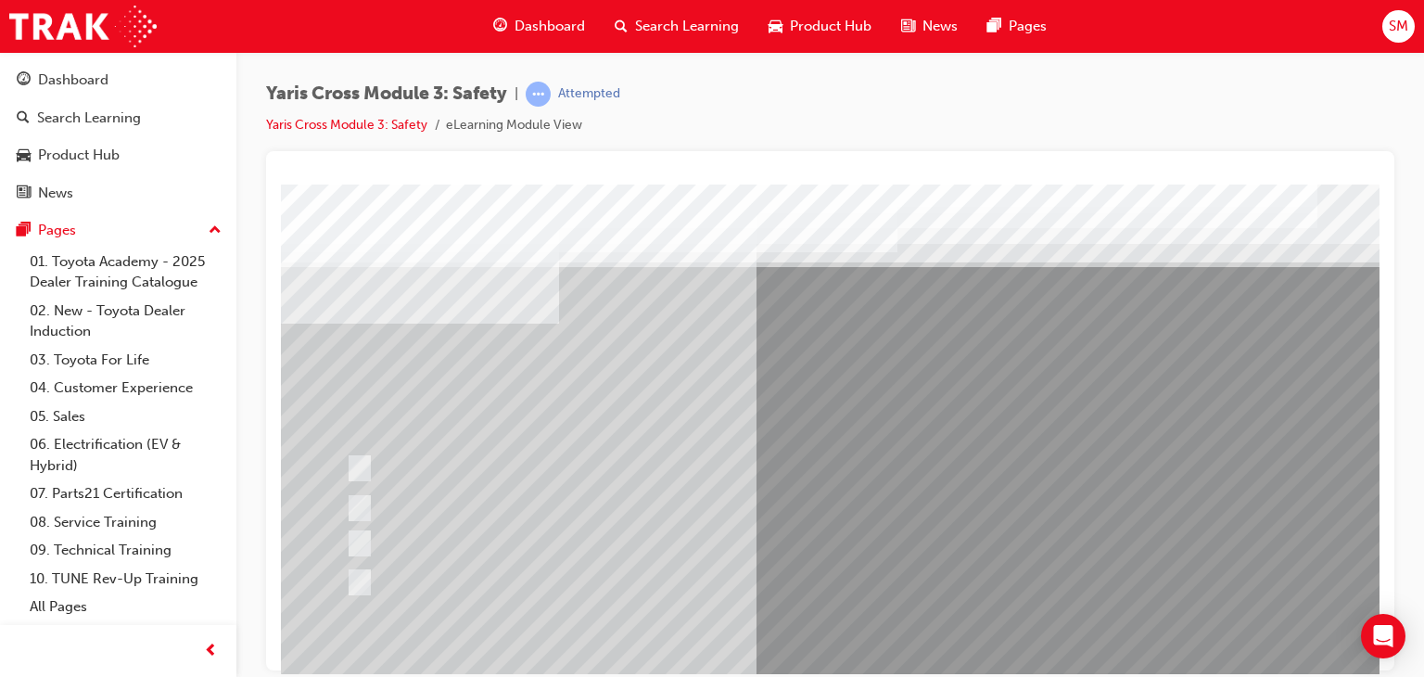
click at [938, 473] on div at bounding box center [911, 517] width 1261 height 667
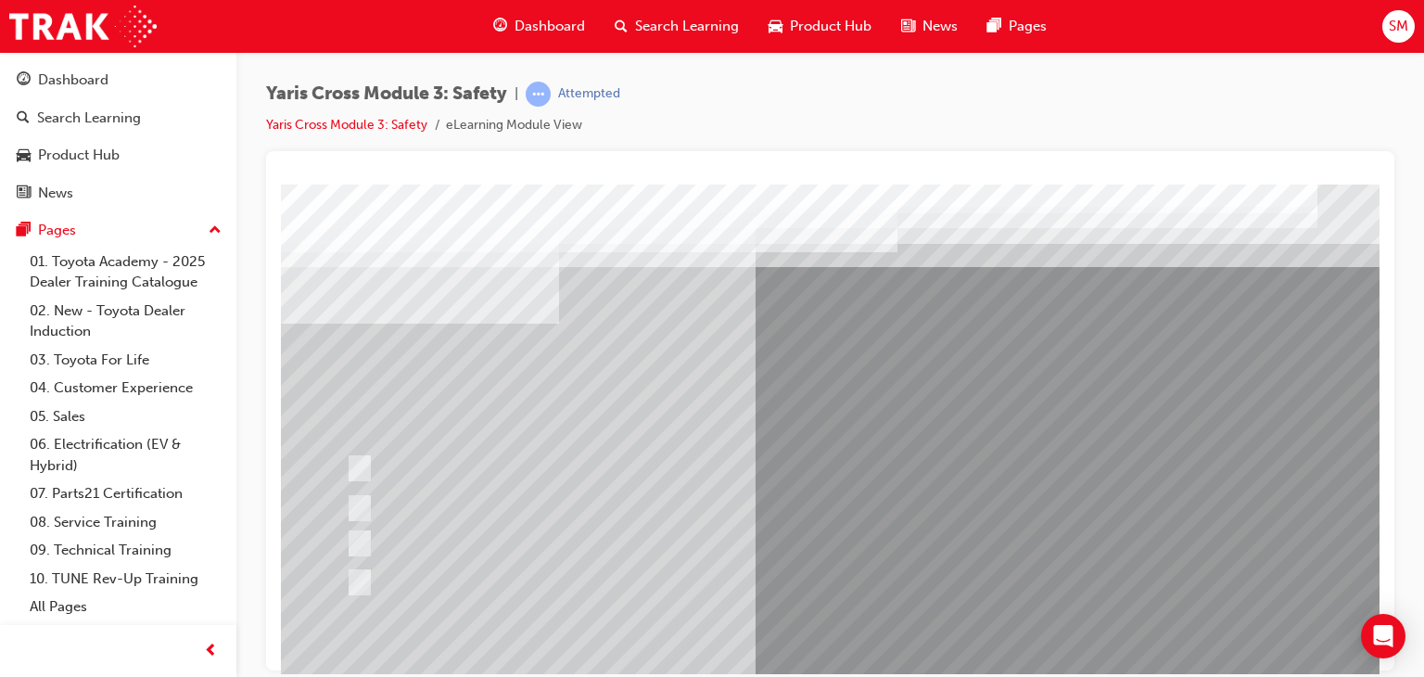
scroll to position [220, 0]
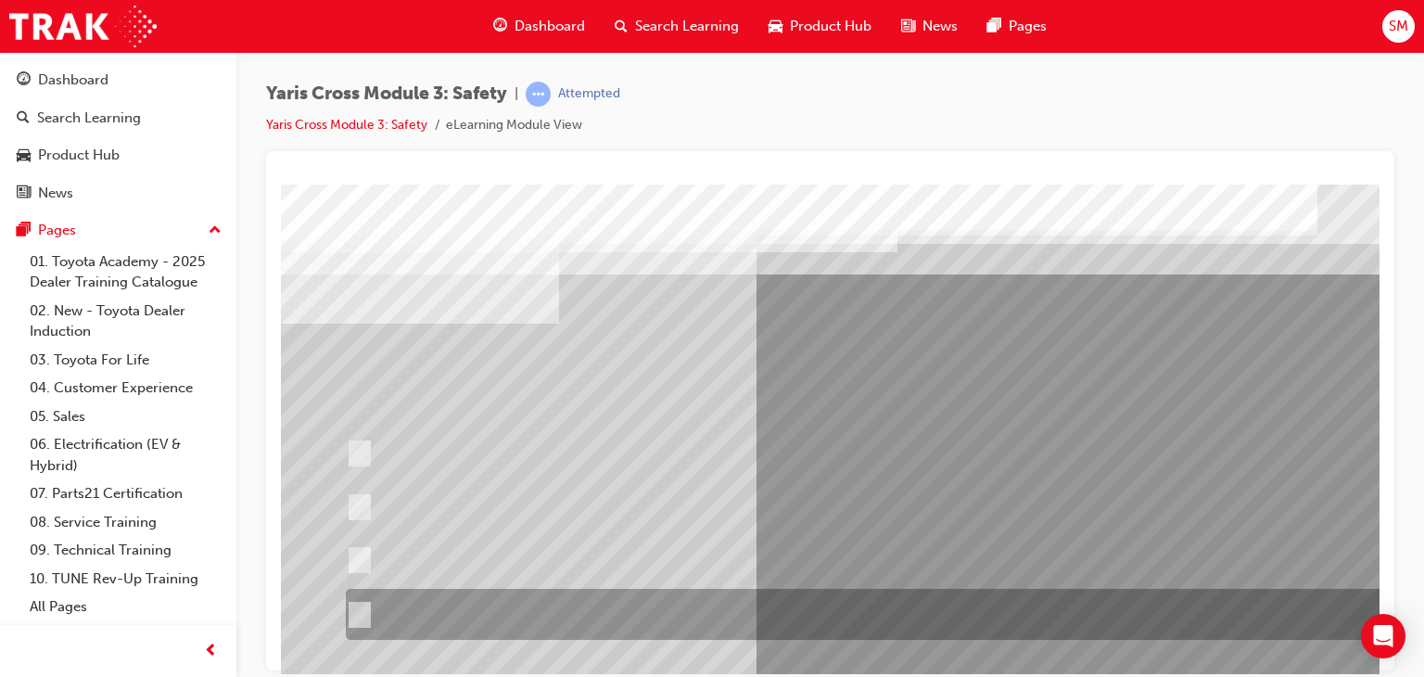
click at [817, 608] on div at bounding box center [882, 614] width 1083 height 51
radio input "true"
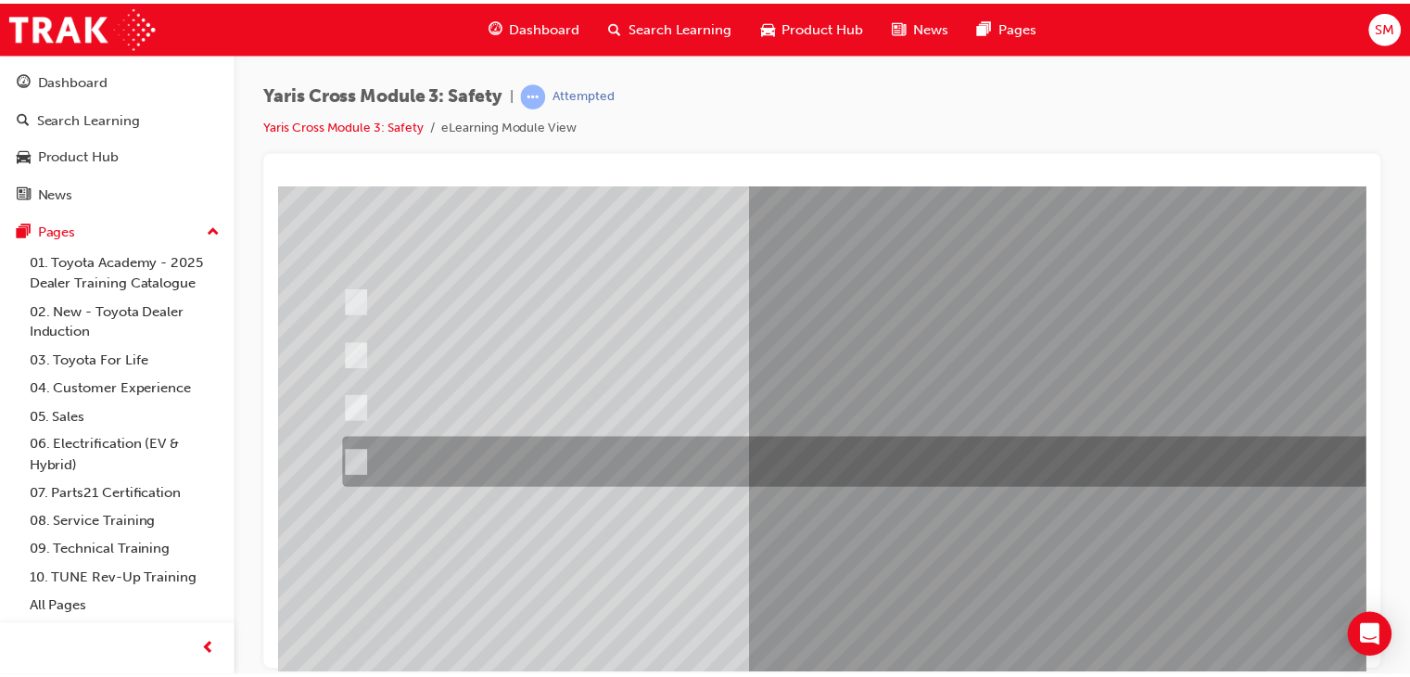
scroll to position [220, 0]
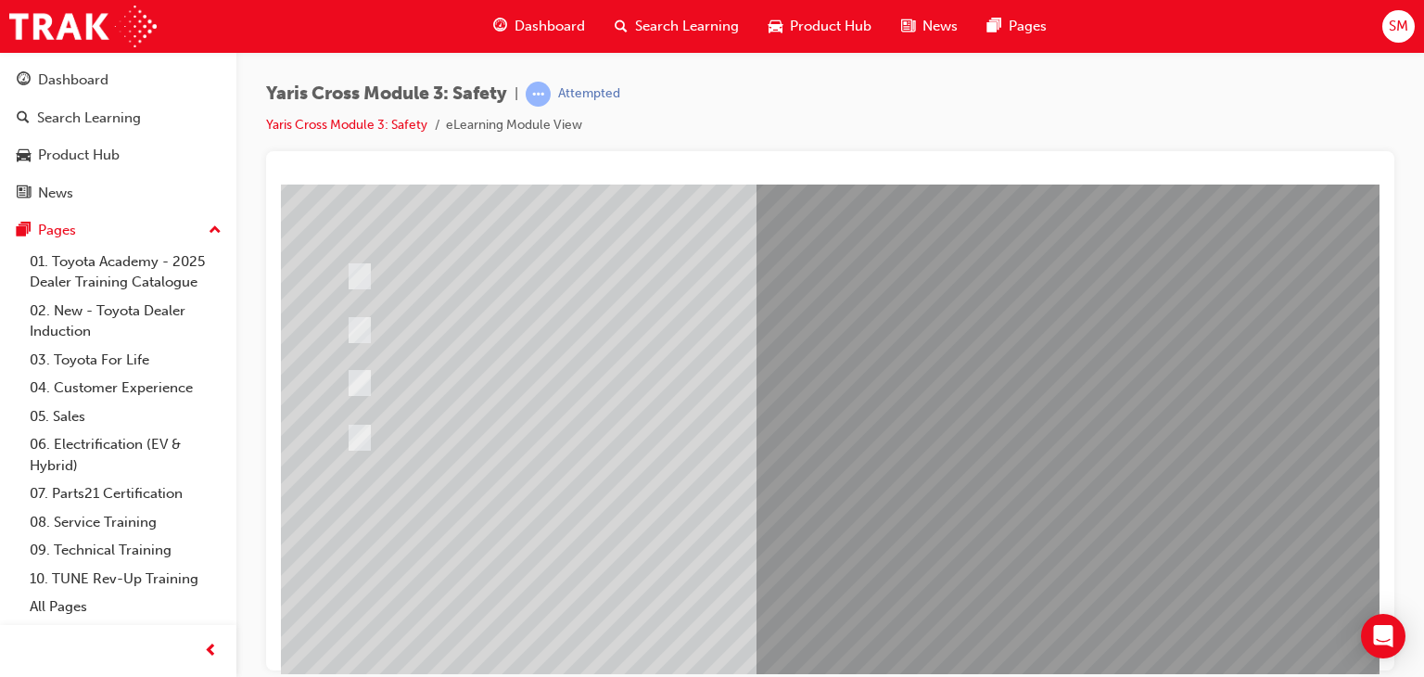
scroll to position [178, 0]
click at [941, 511] on div at bounding box center [911, 339] width 1261 height 667
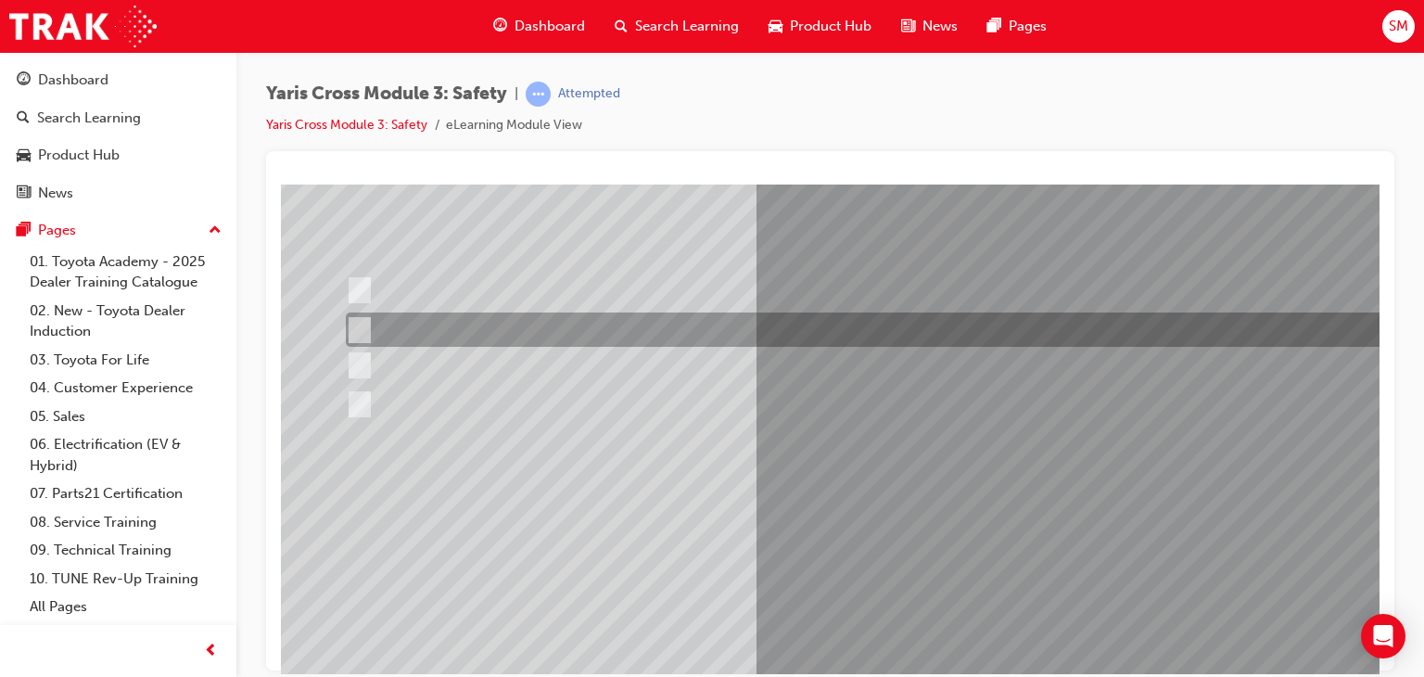
scroll to position [0, 0]
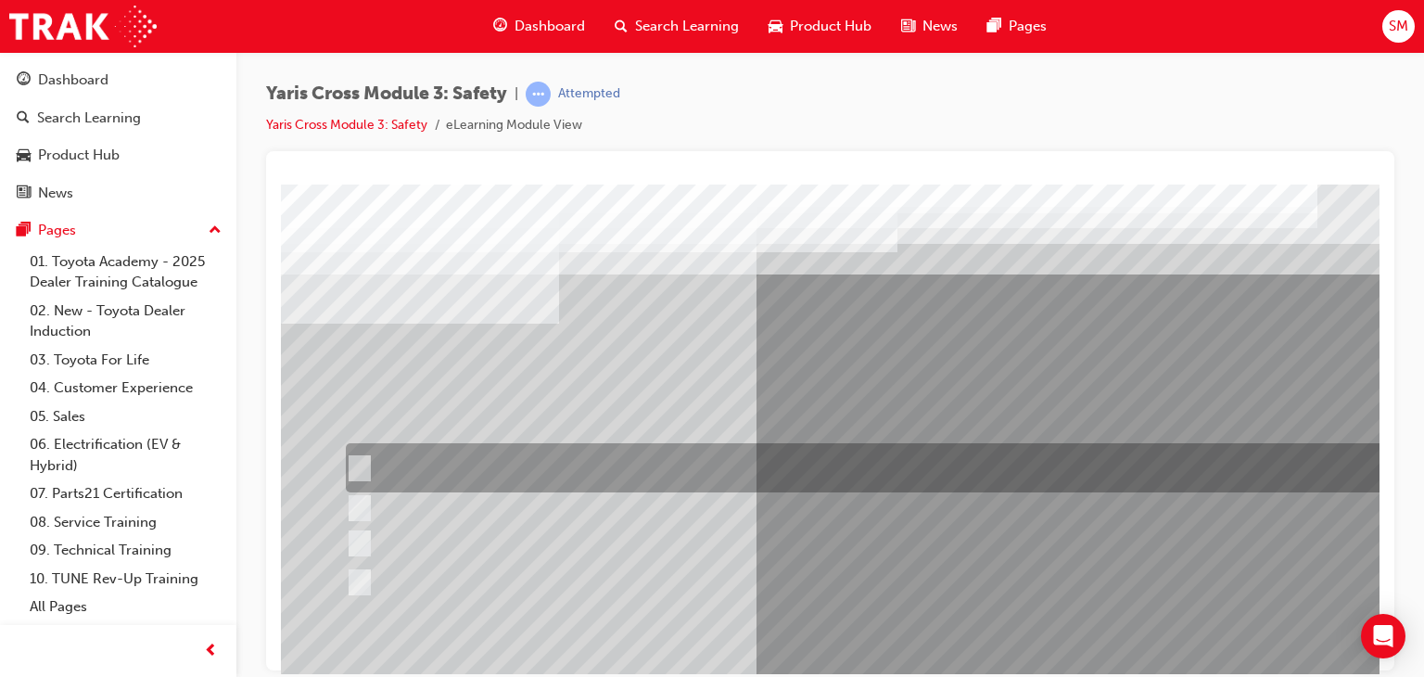
click at [976, 471] on div at bounding box center [882, 467] width 1083 height 49
radio input "true"
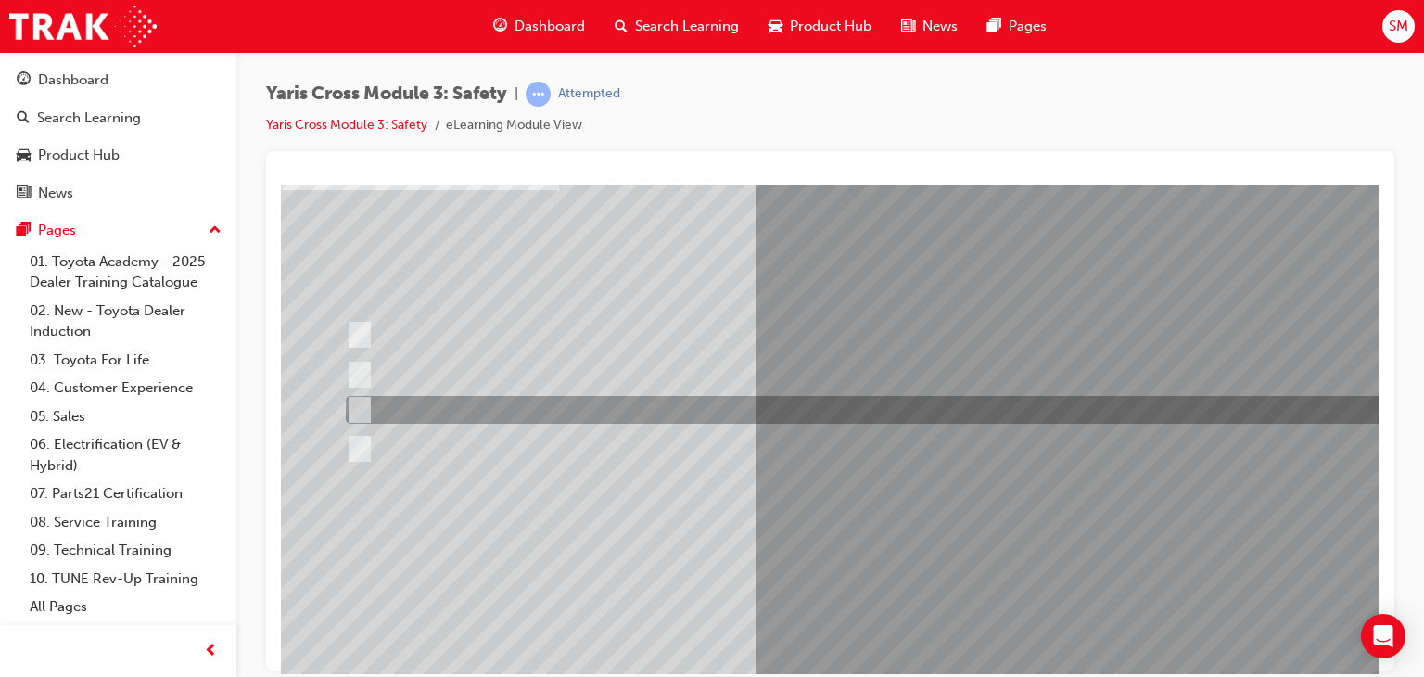
scroll to position [156, 0]
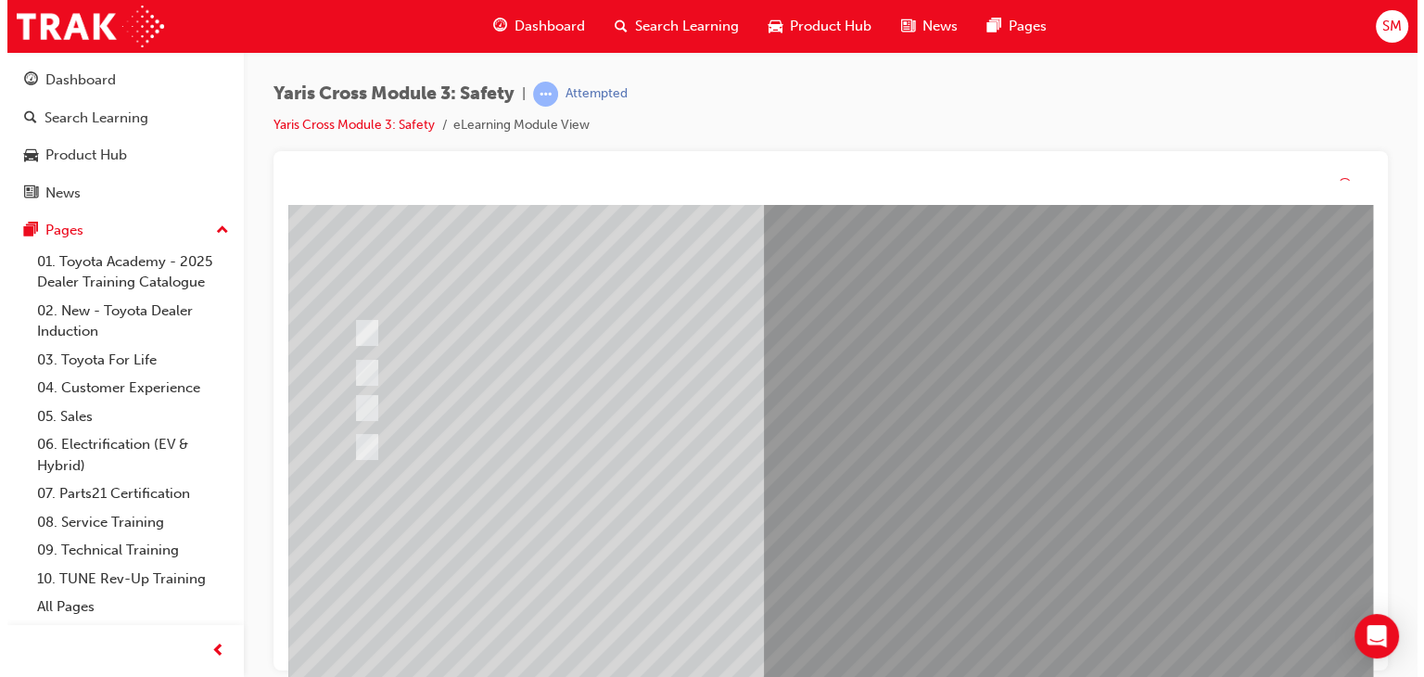
scroll to position [0, 0]
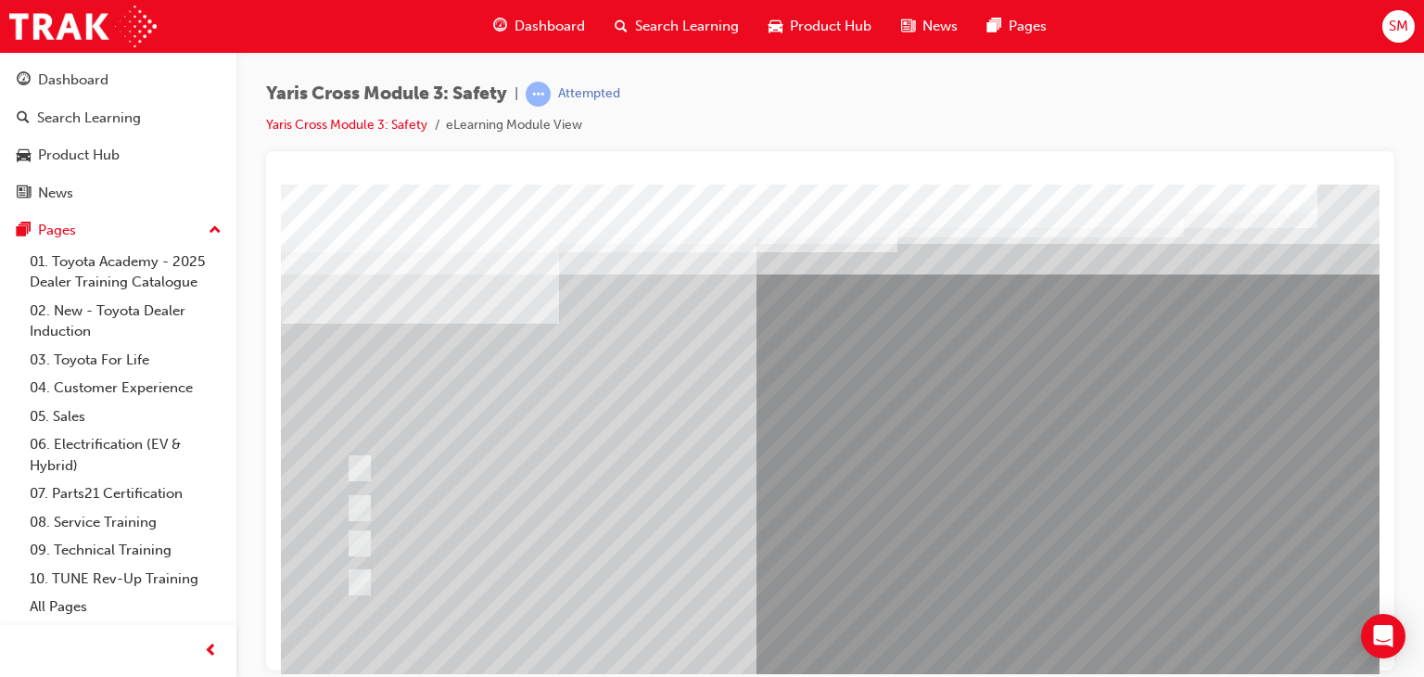
click at [930, 551] on div at bounding box center [911, 517] width 1261 height 667
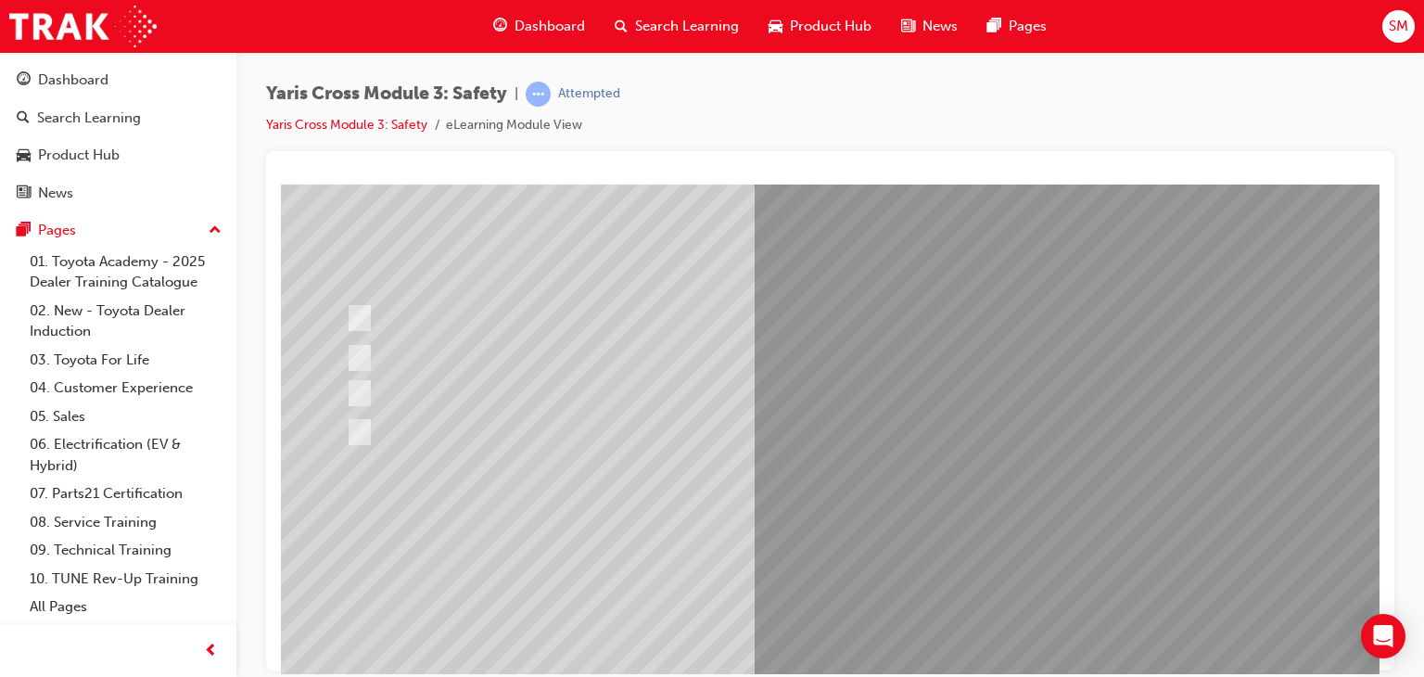
scroll to position [169, 0]
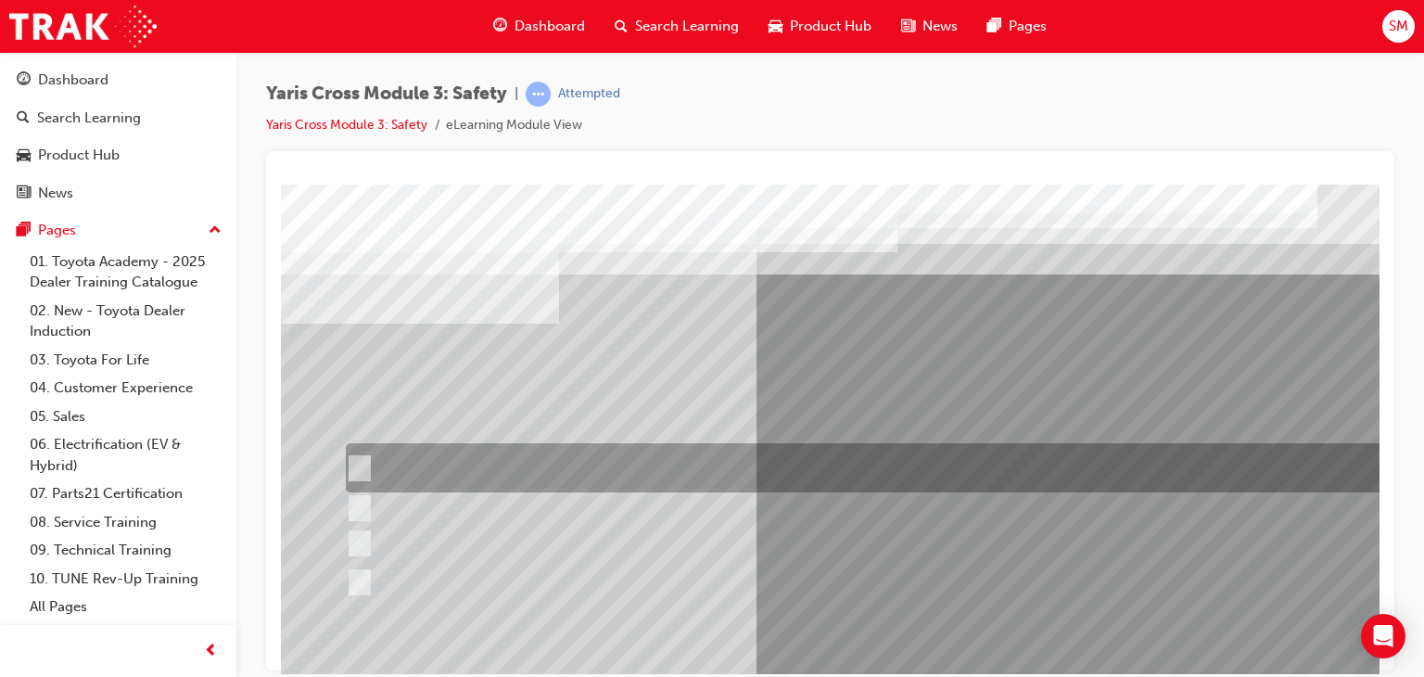
click at [769, 464] on div at bounding box center [882, 467] width 1083 height 49
checkbox input "true"
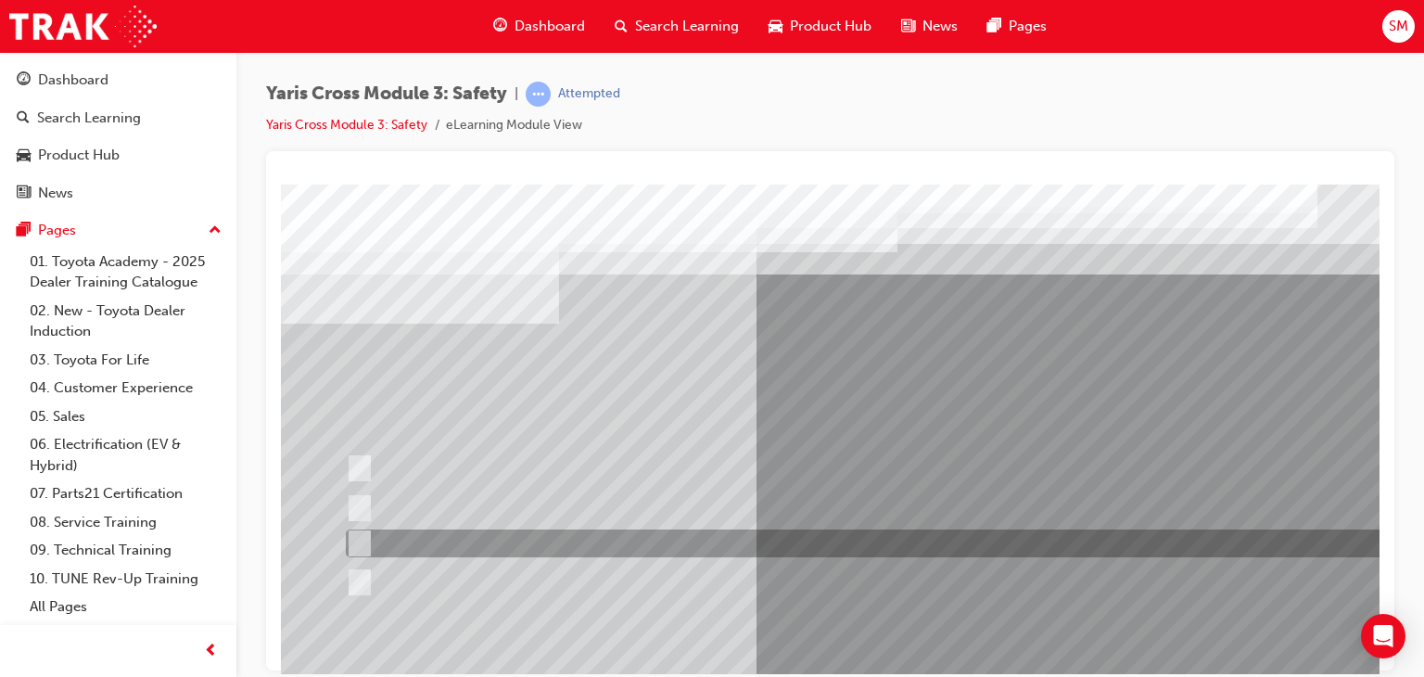
click at [742, 537] on div at bounding box center [882, 543] width 1083 height 28
checkbox input "true"
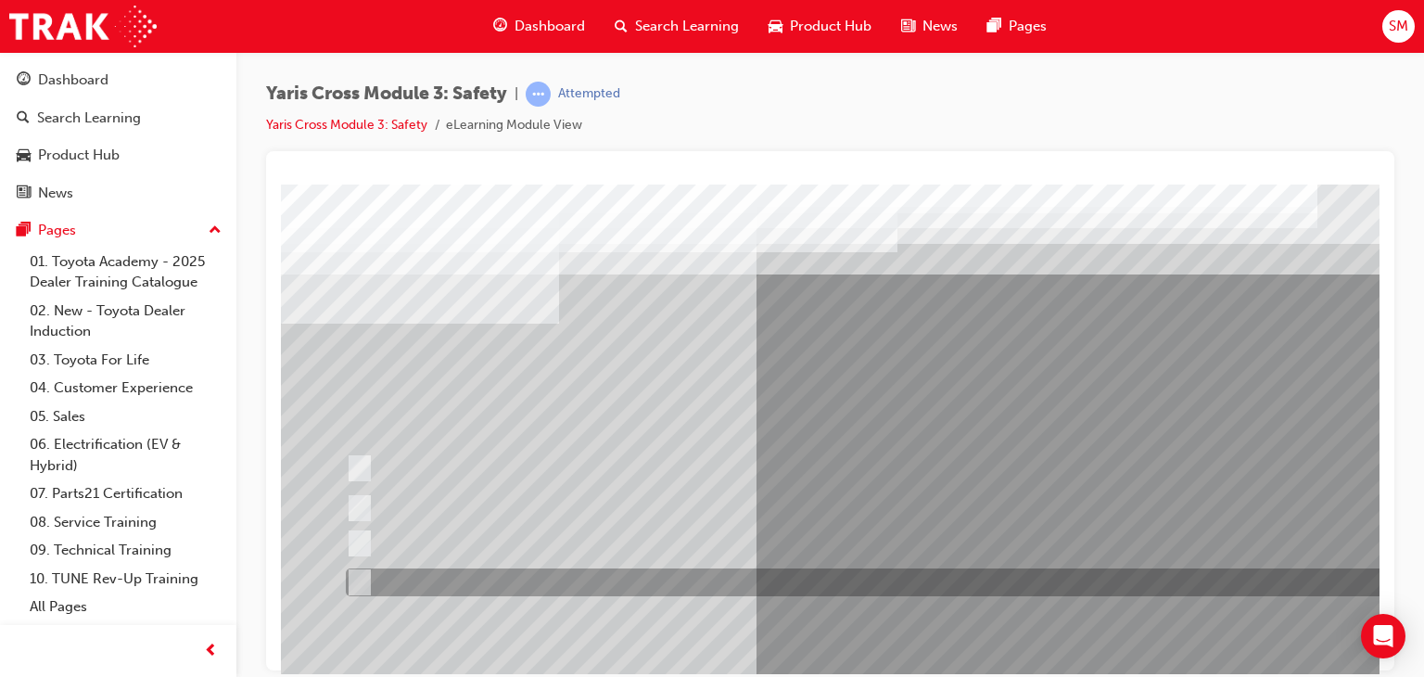
click at [705, 585] on div at bounding box center [882, 582] width 1083 height 28
checkbox input "true"
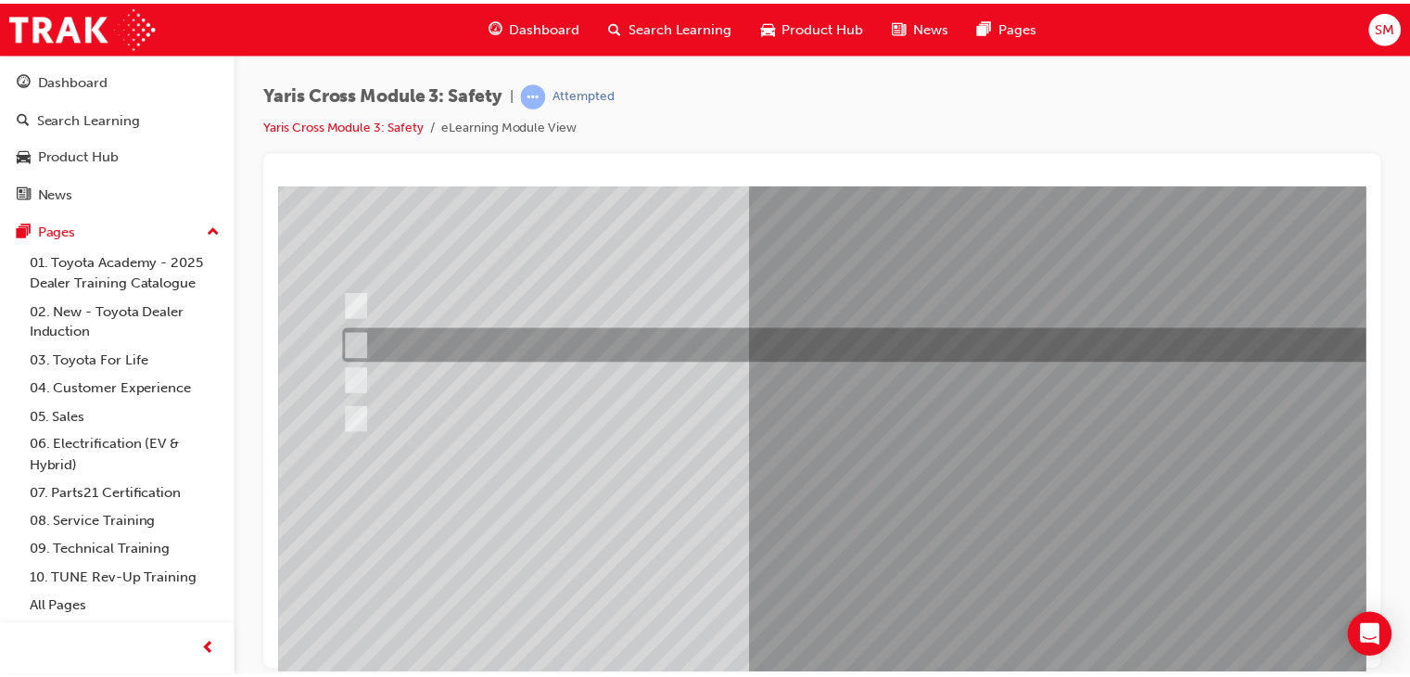
scroll to position [168, 0]
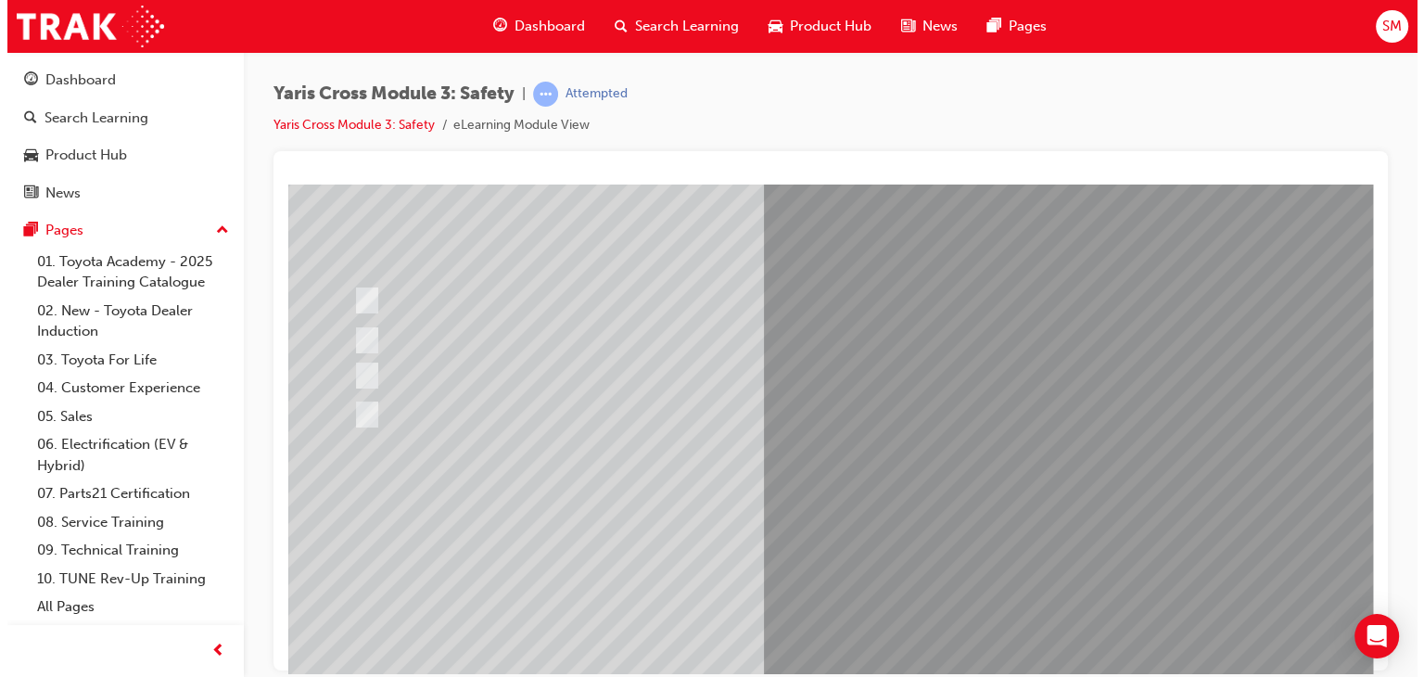
scroll to position [0, 0]
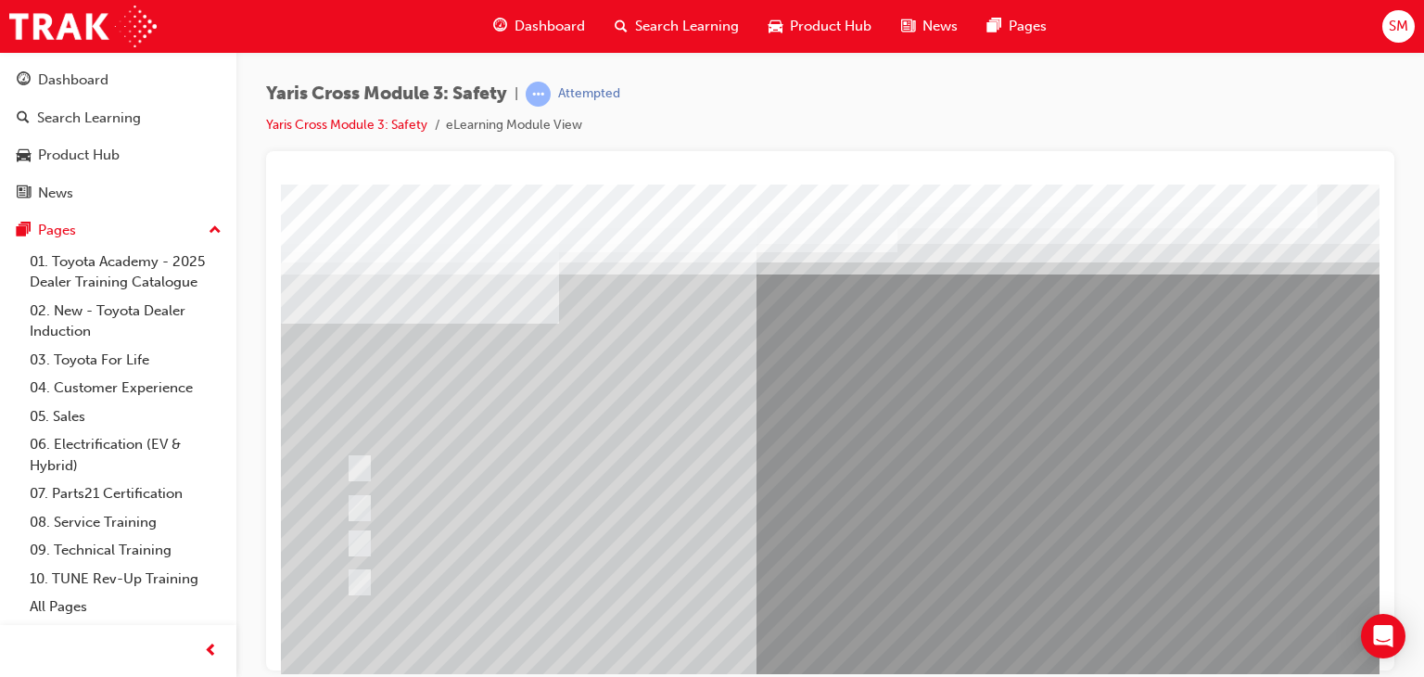
click at [868, 536] on div at bounding box center [911, 517] width 1261 height 667
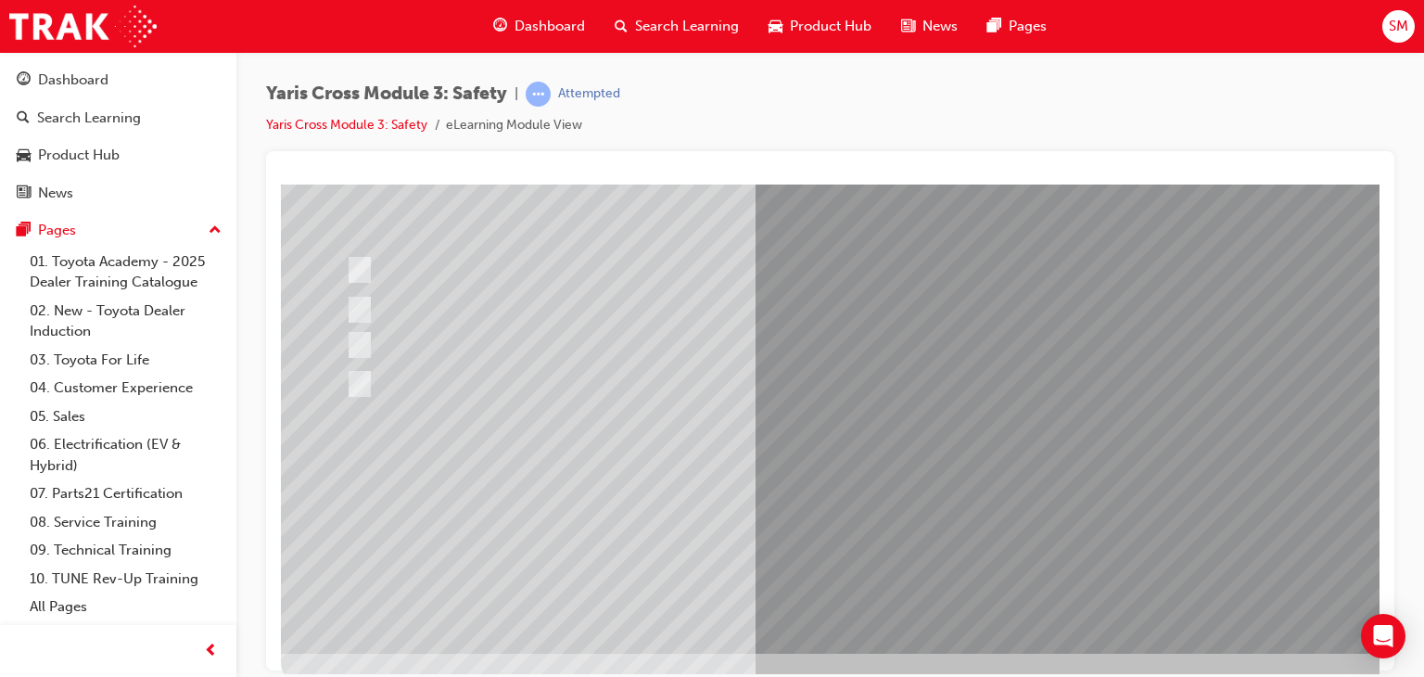
scroll to position [220, 0]
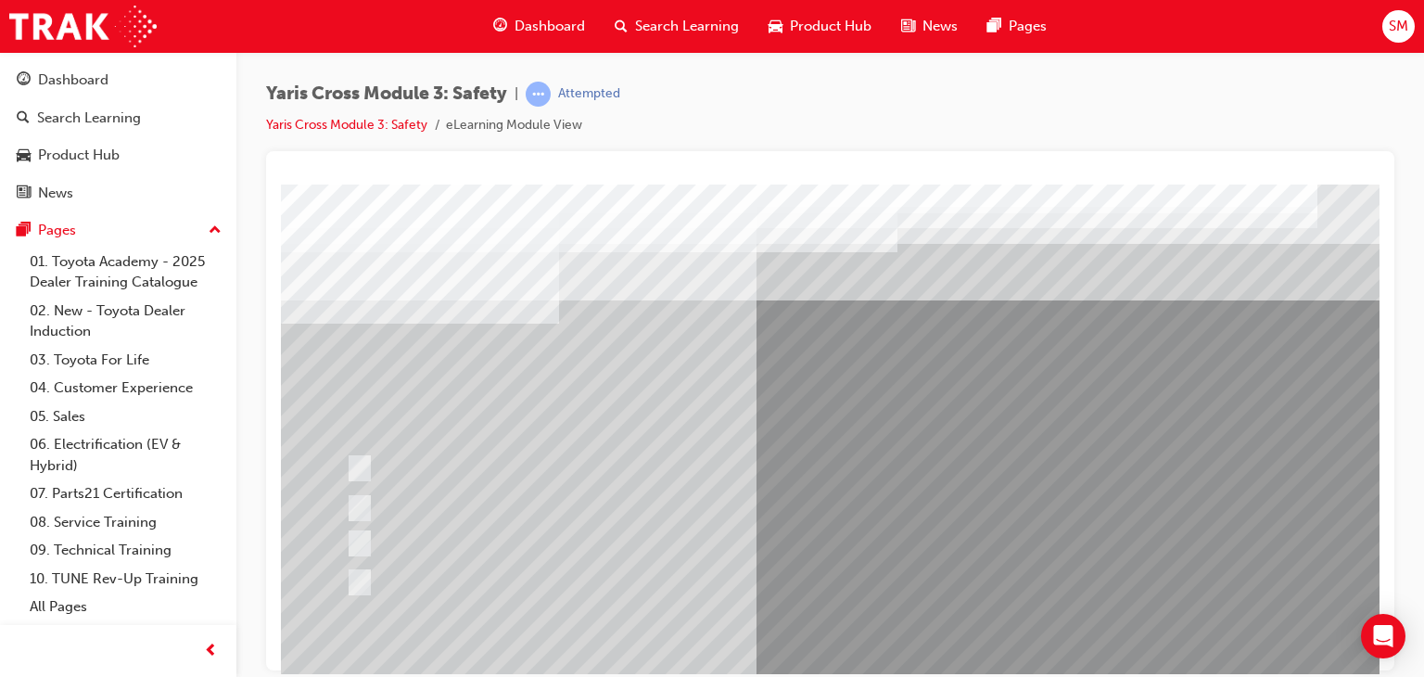
scroll to position [0, 0]
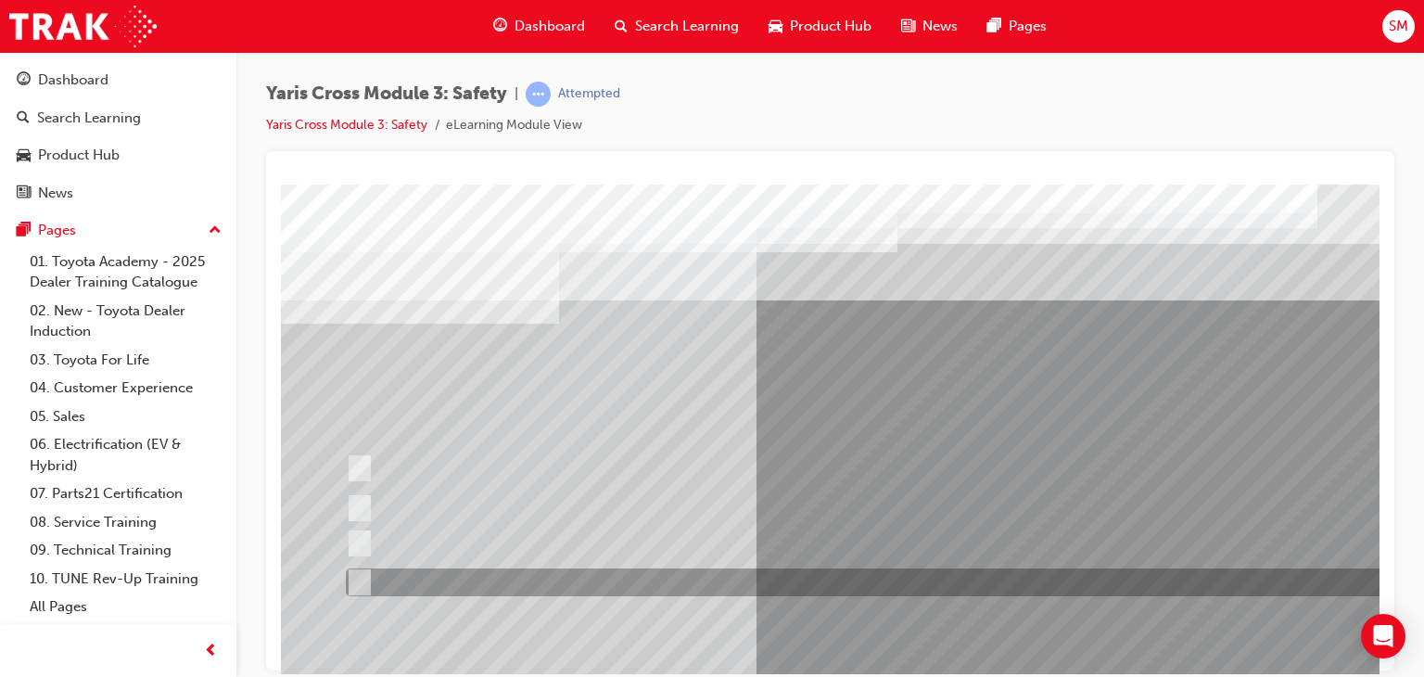
click at [661, 587] on div at bounding box center [882, 582] width 1083 height 28
radio input "true"
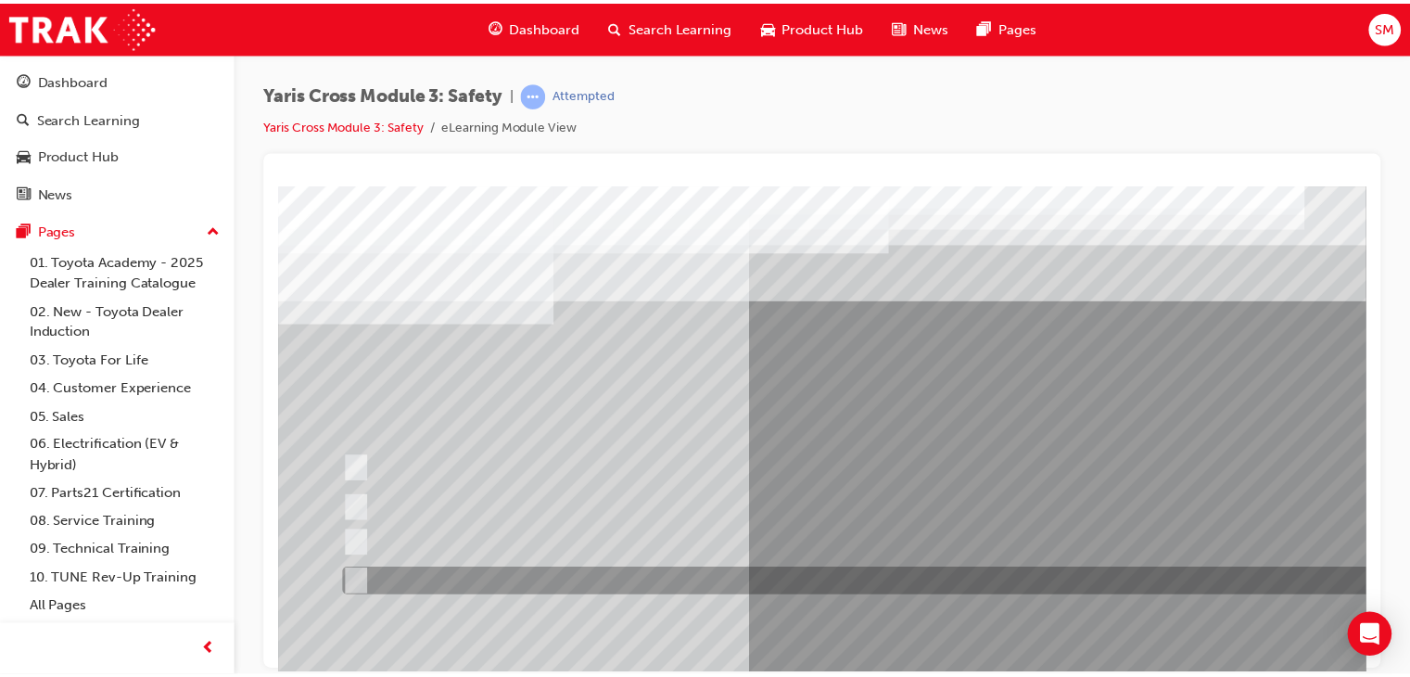
scroll to position [220, 0]
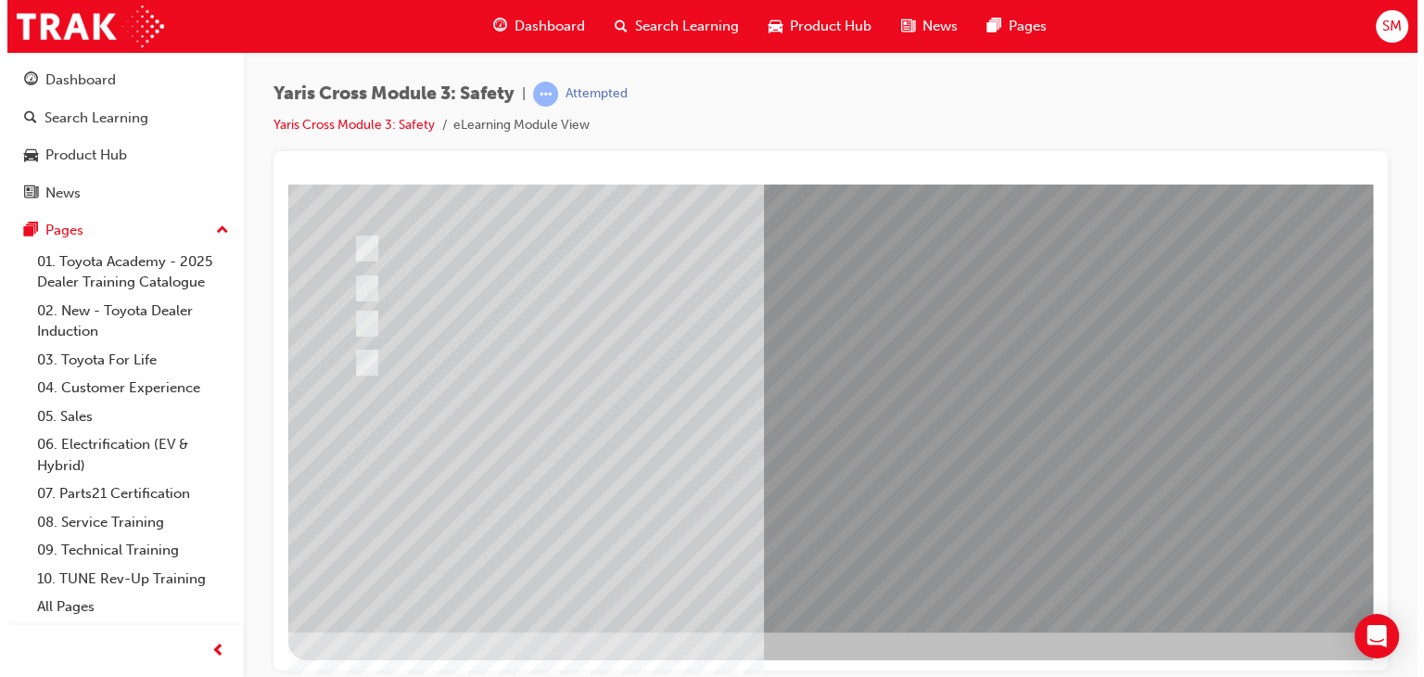
scroll to position [0, 0]
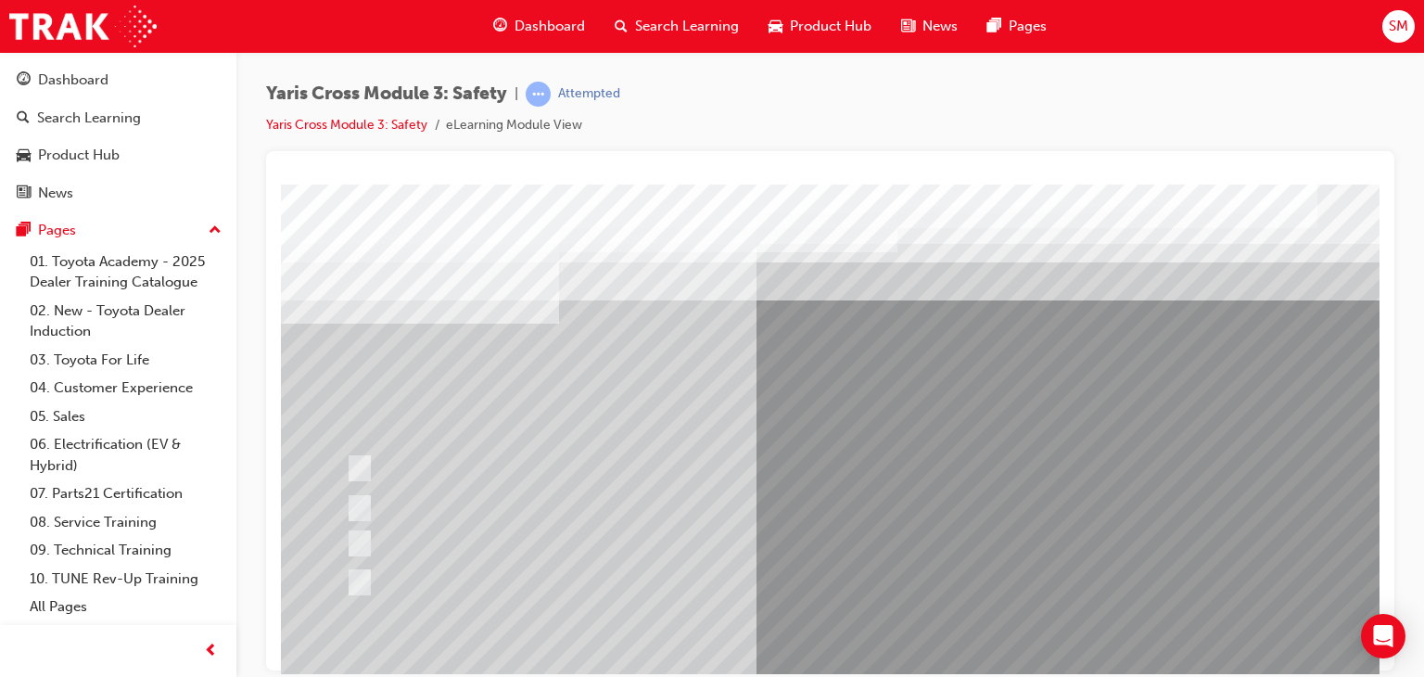
click at [937, 489] on div at bounding box center [911, 517] width 1261 height 667
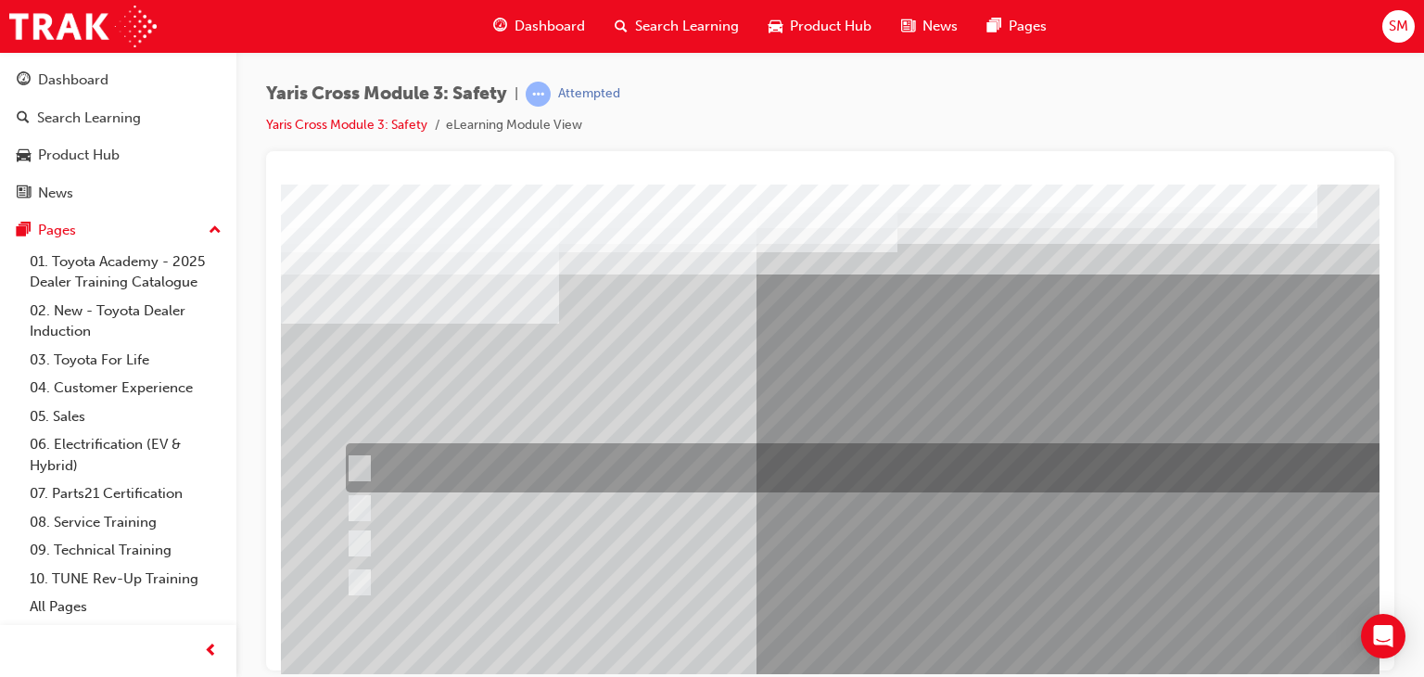
click at [954, 460] on div at bounding box center [882, 467] width 1083 height 49
radio input "true"
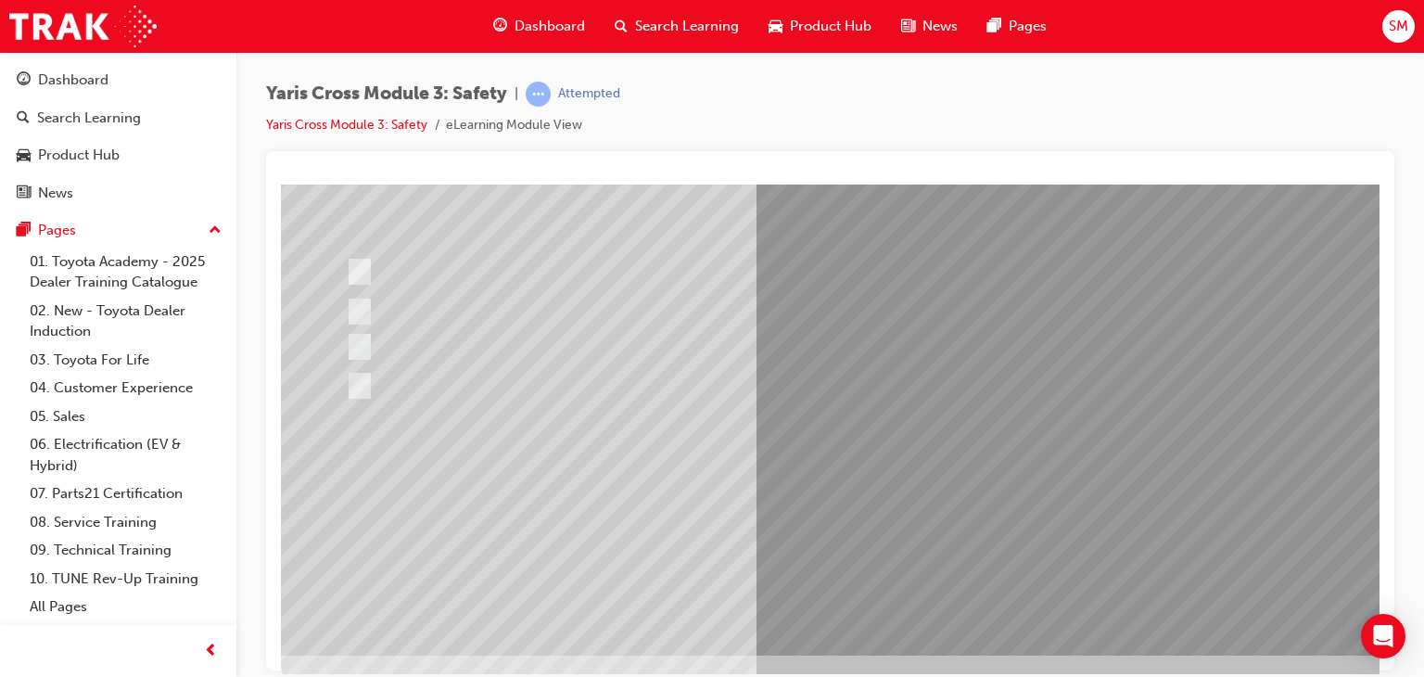
click at [926, 502] on div at bounding box center [911, 320] width 1261 height 667
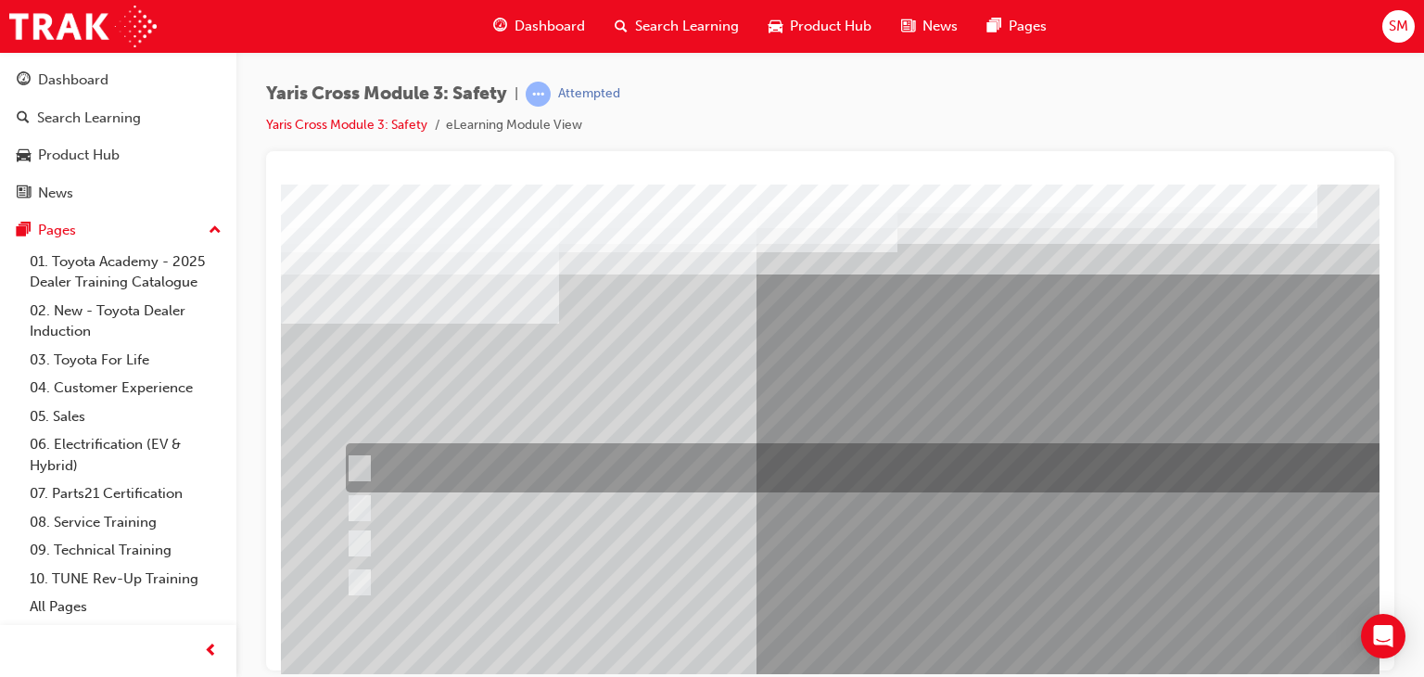
click at [681, 475] on div at bounding box center [882, 467] width 1083 height 49
checkbox input "true"
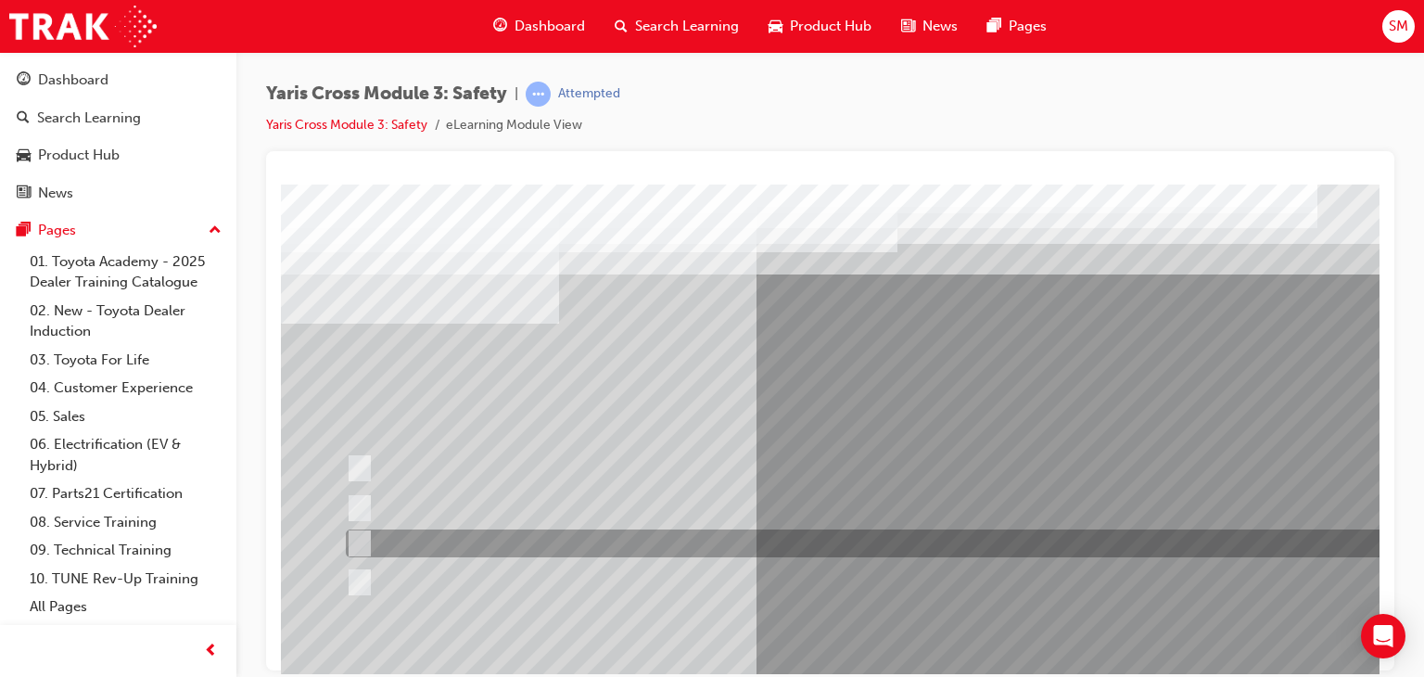
click at [642, 533] on div at bounding box center [882, 543] width 1083 height 28
checkbox input "true"
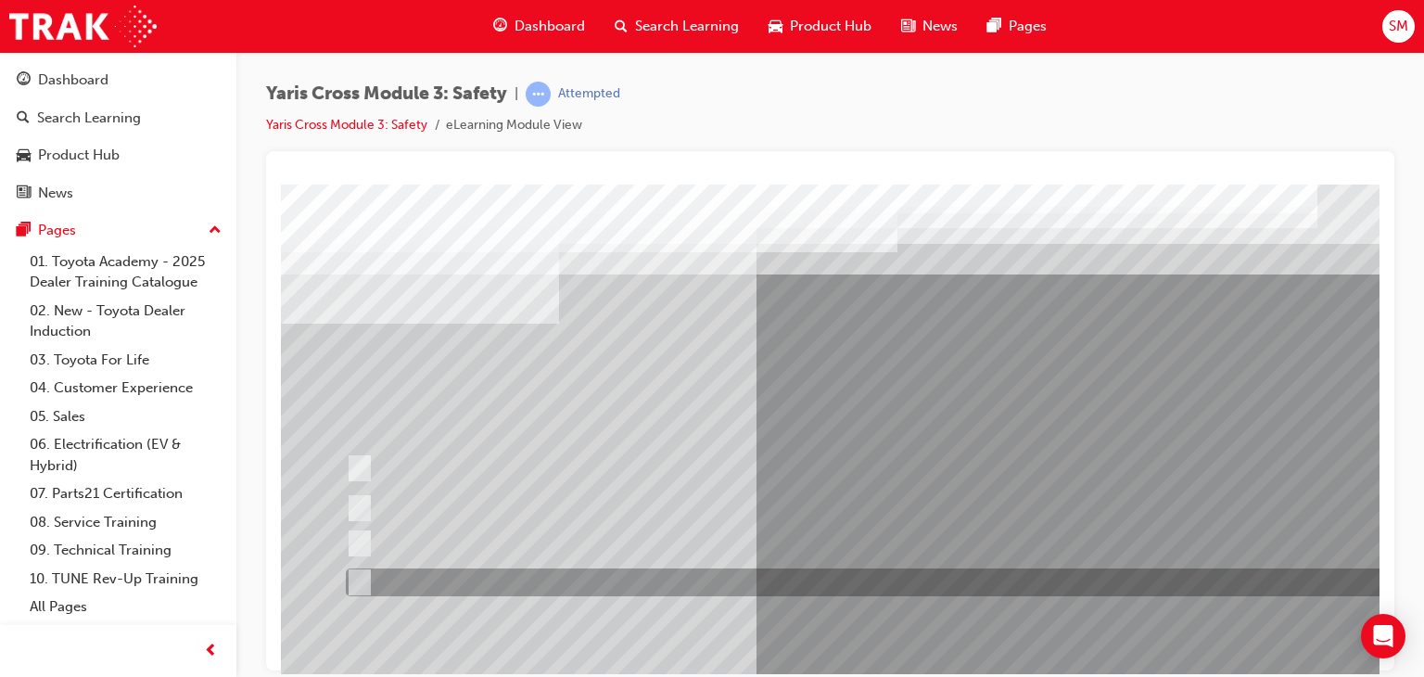
click at [620, 575] on div at bounding box center [882, 582] width 1083 height 28
checkbox input "true"
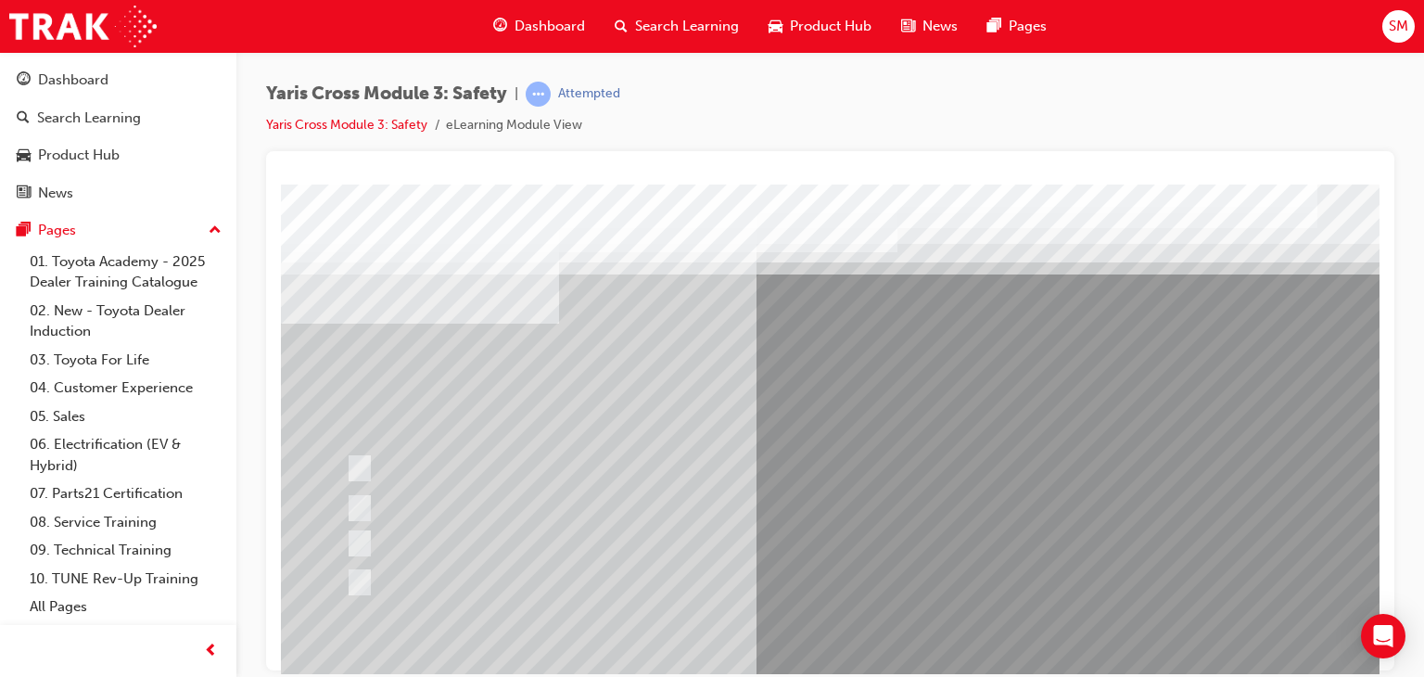
scroll to position [220, 0]
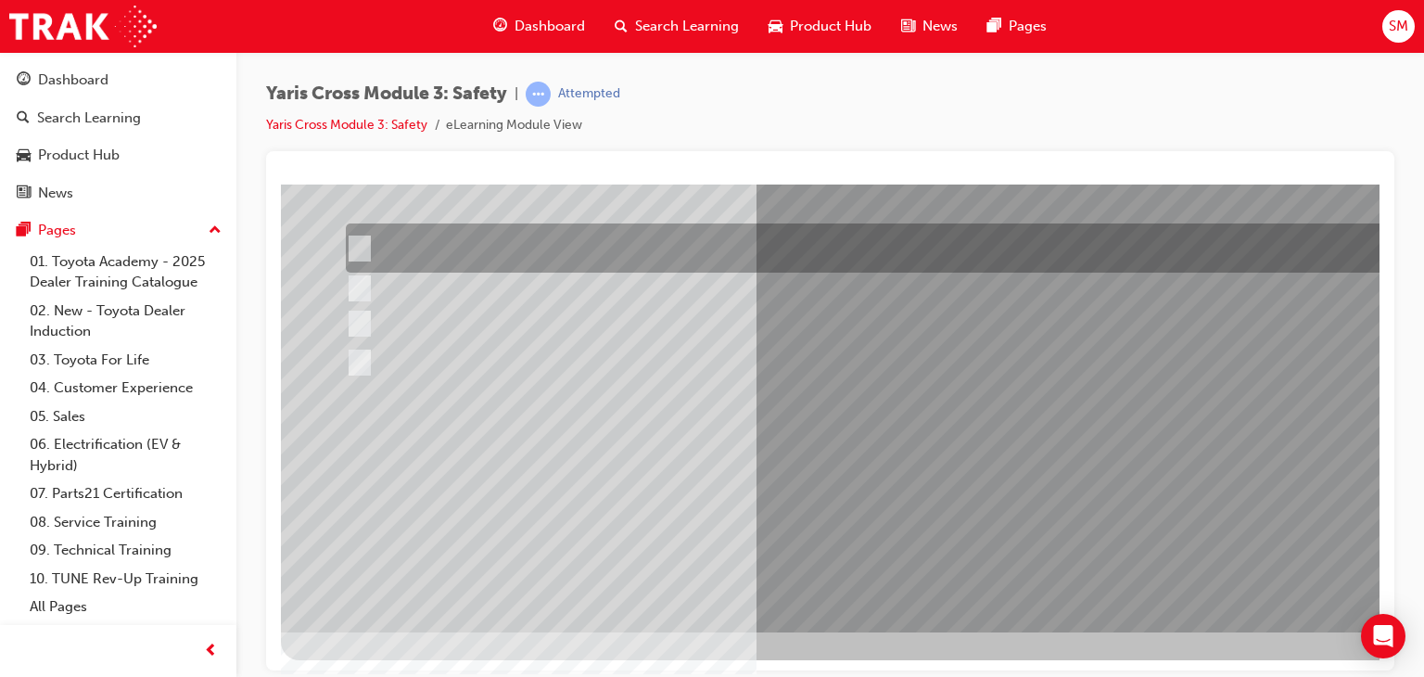
scroll to position [0, 0]
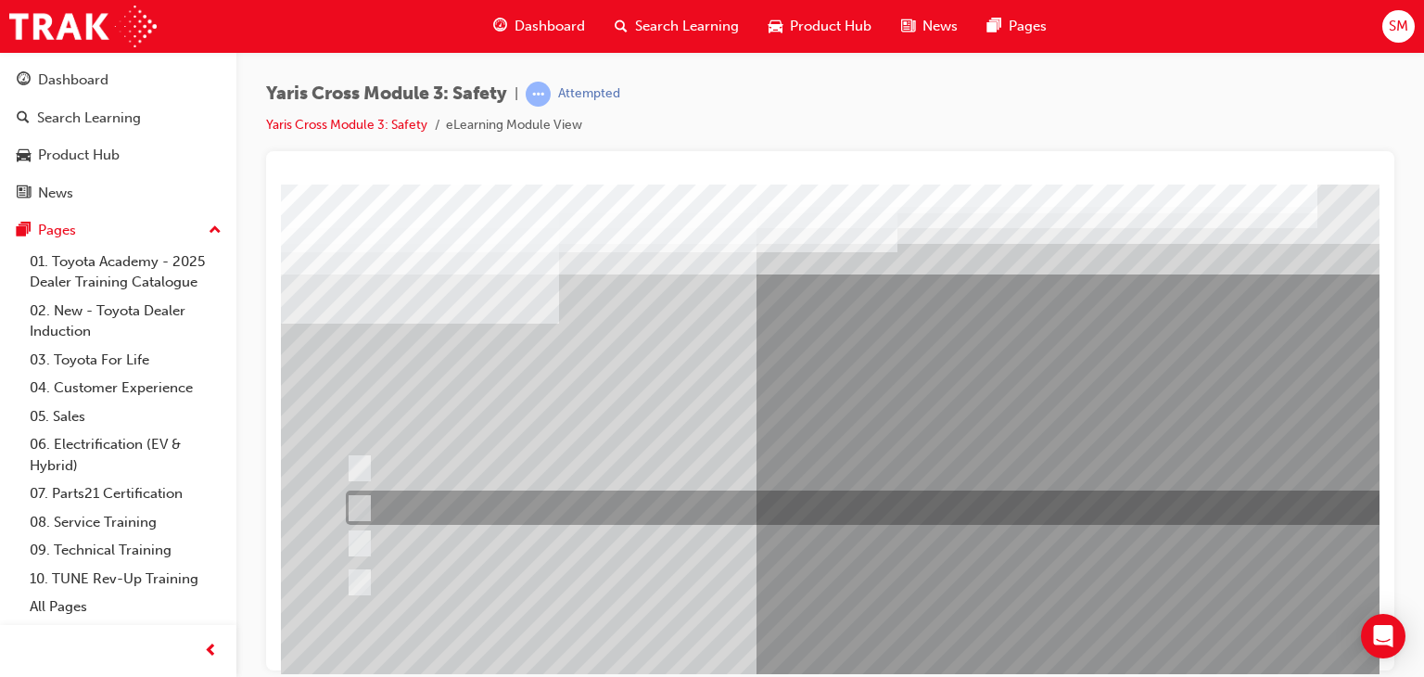
click at [868, 503] on div at bounding box center [882, 507] width 1083 height 34
radio input "true"
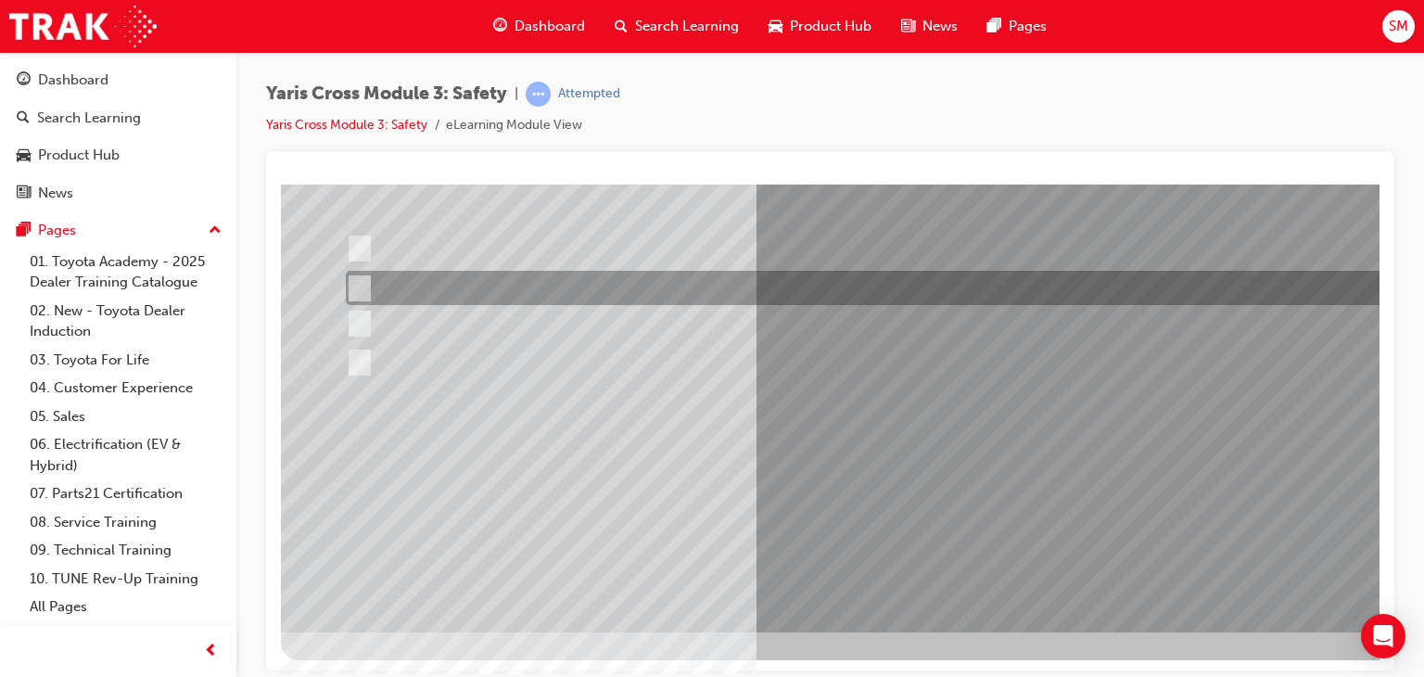
scroll to position [219, 0]
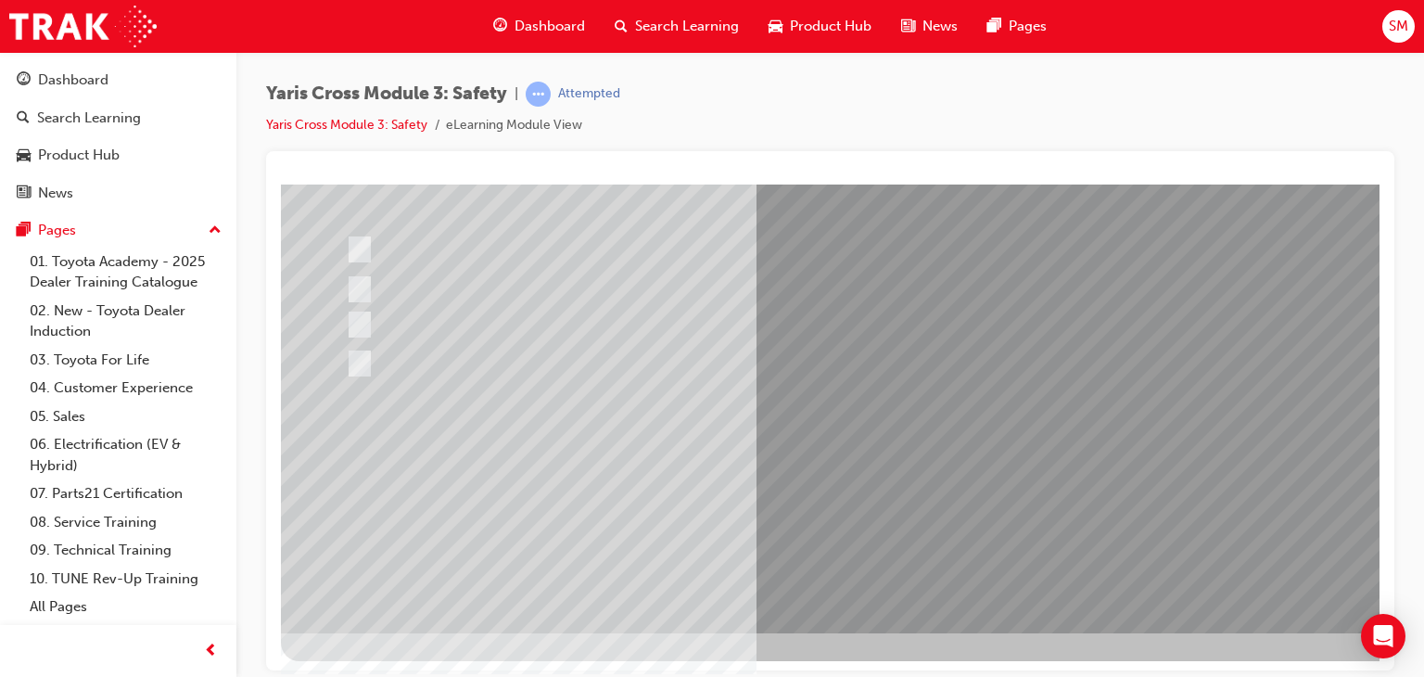
click at [850, 637] on div at bounding box center [911, 312] width 1261 height 695
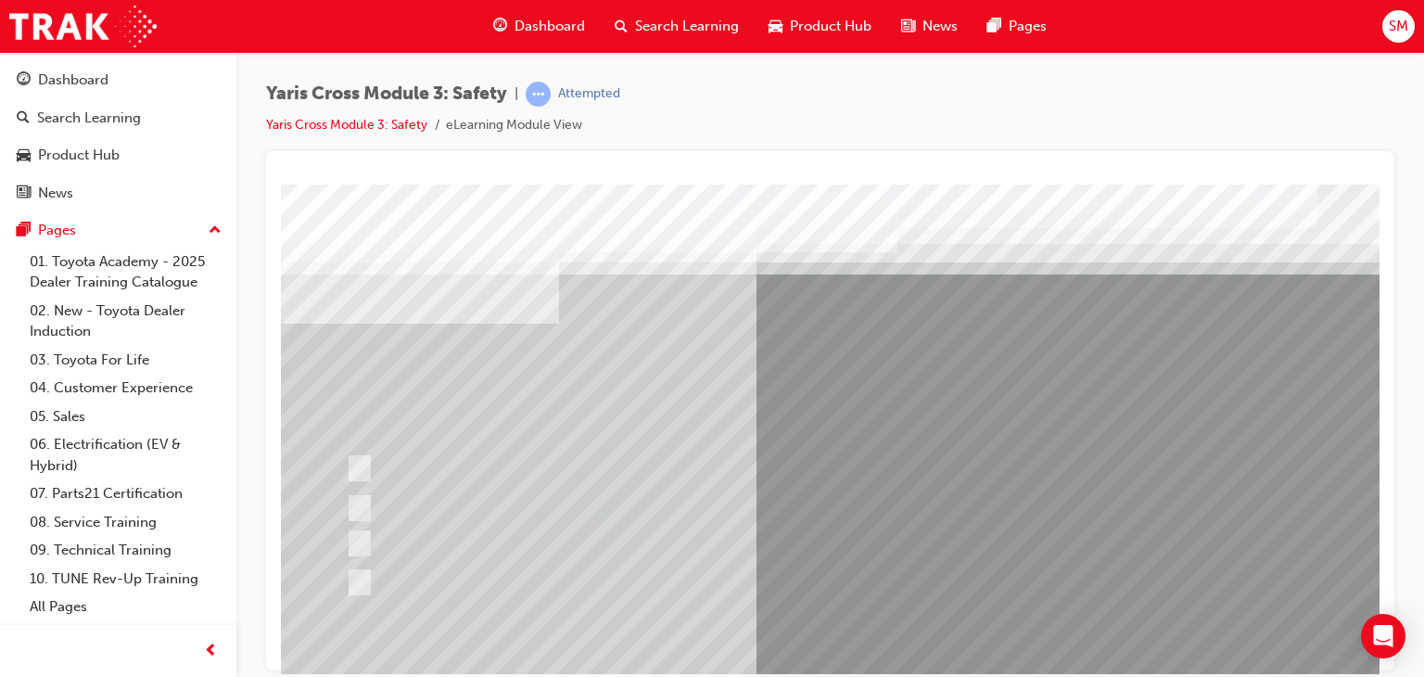
scroll to position [220, 0]
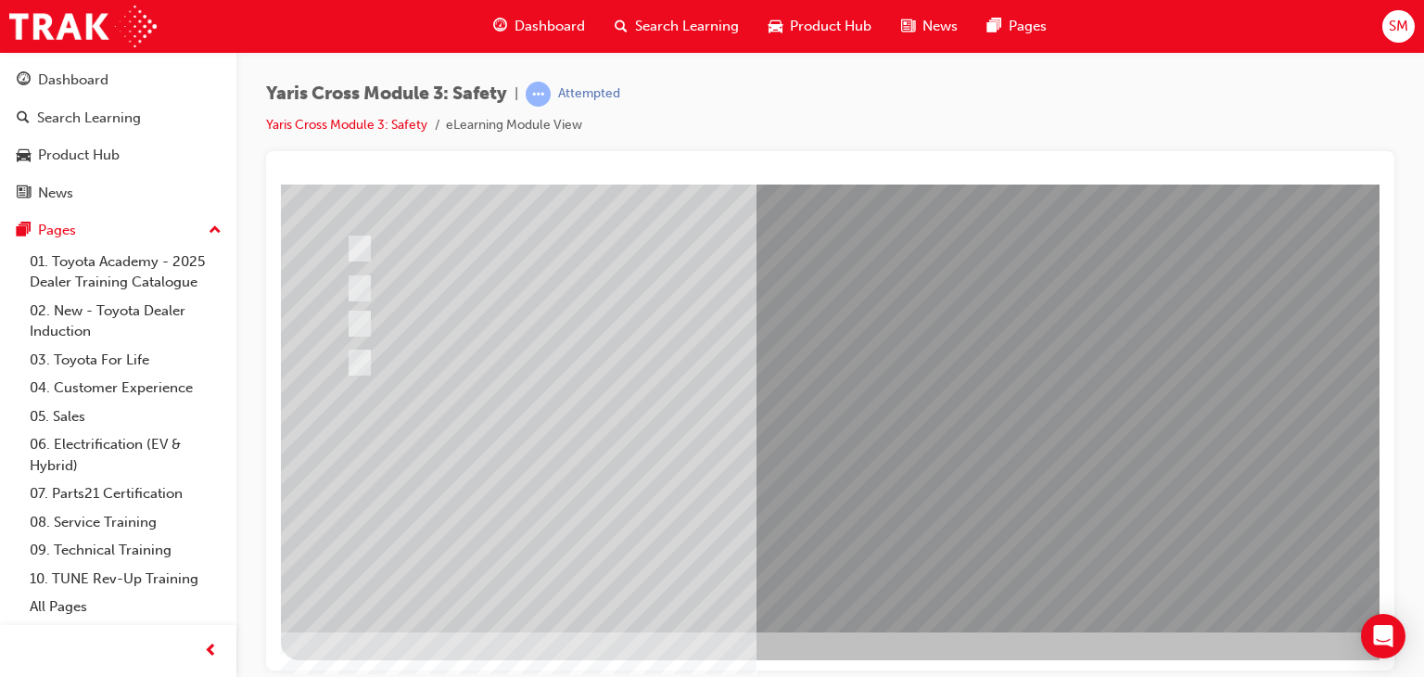
click at [899, 490] on div at bounding box center [911, 297] width 1261 height 667
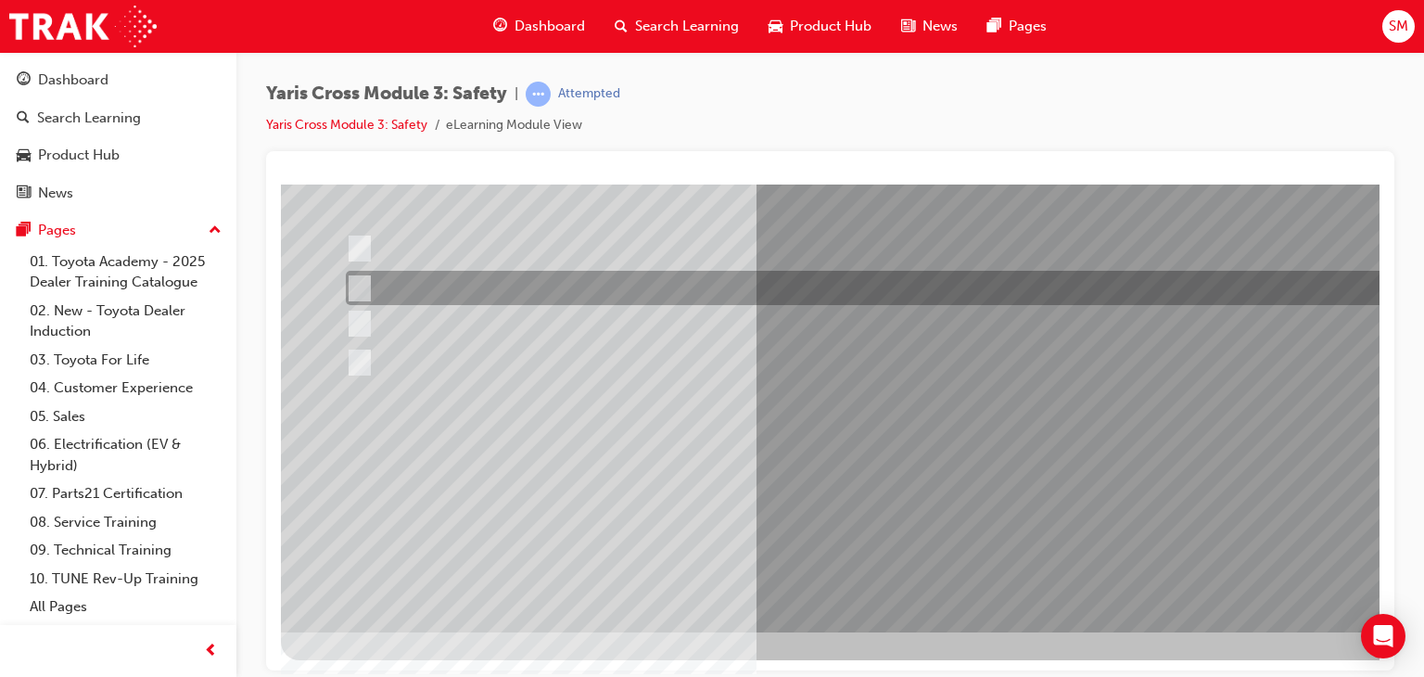
scroll to position [0, 0]
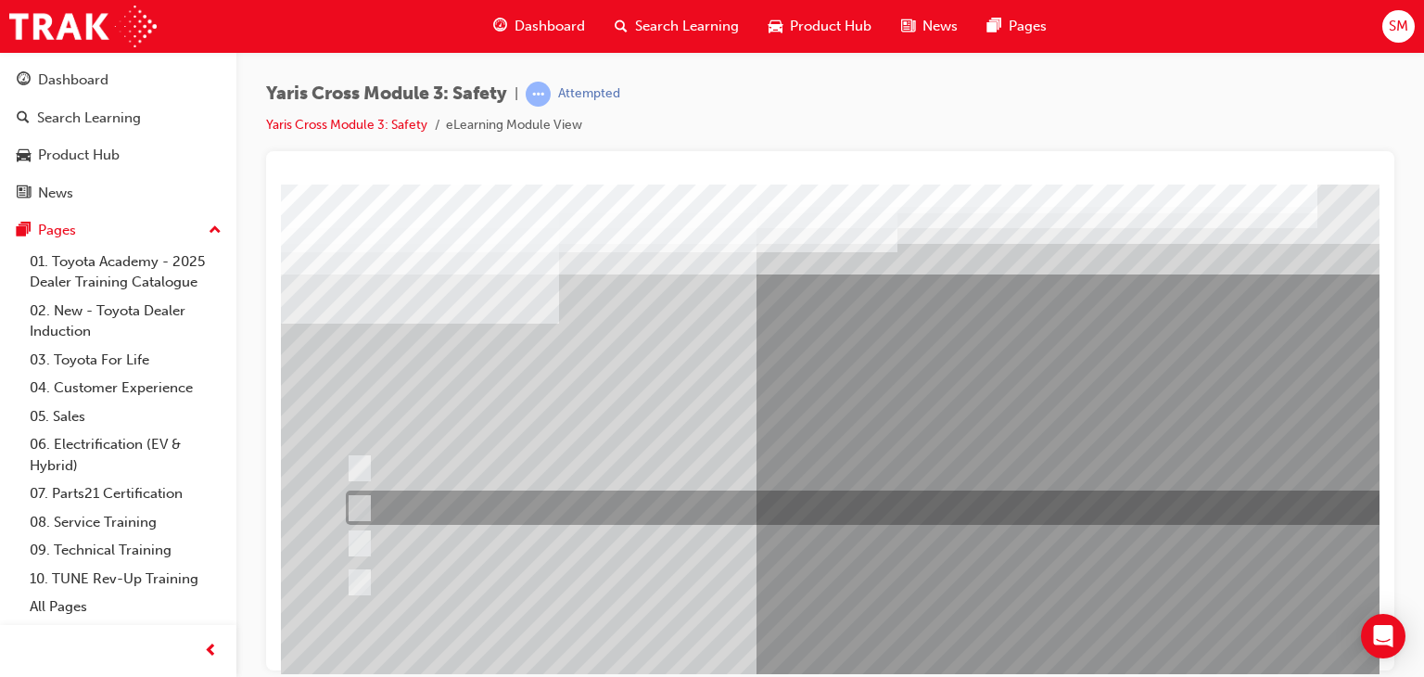
click at [899, 490] on div at bounding box center [882, 507] width 1083 height 34
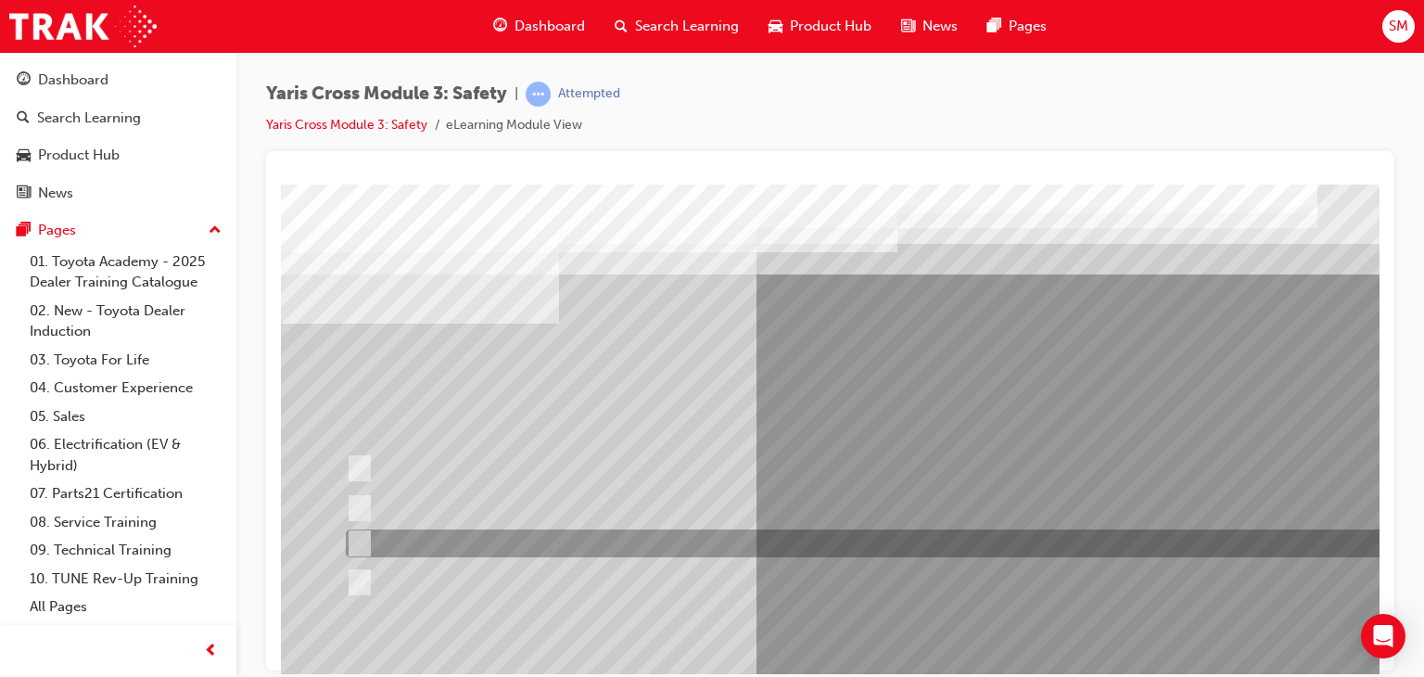
click at [647, 553] on div at bounding box center [882, 543] width 1083 height 28
radio input "false"
radio input "true"
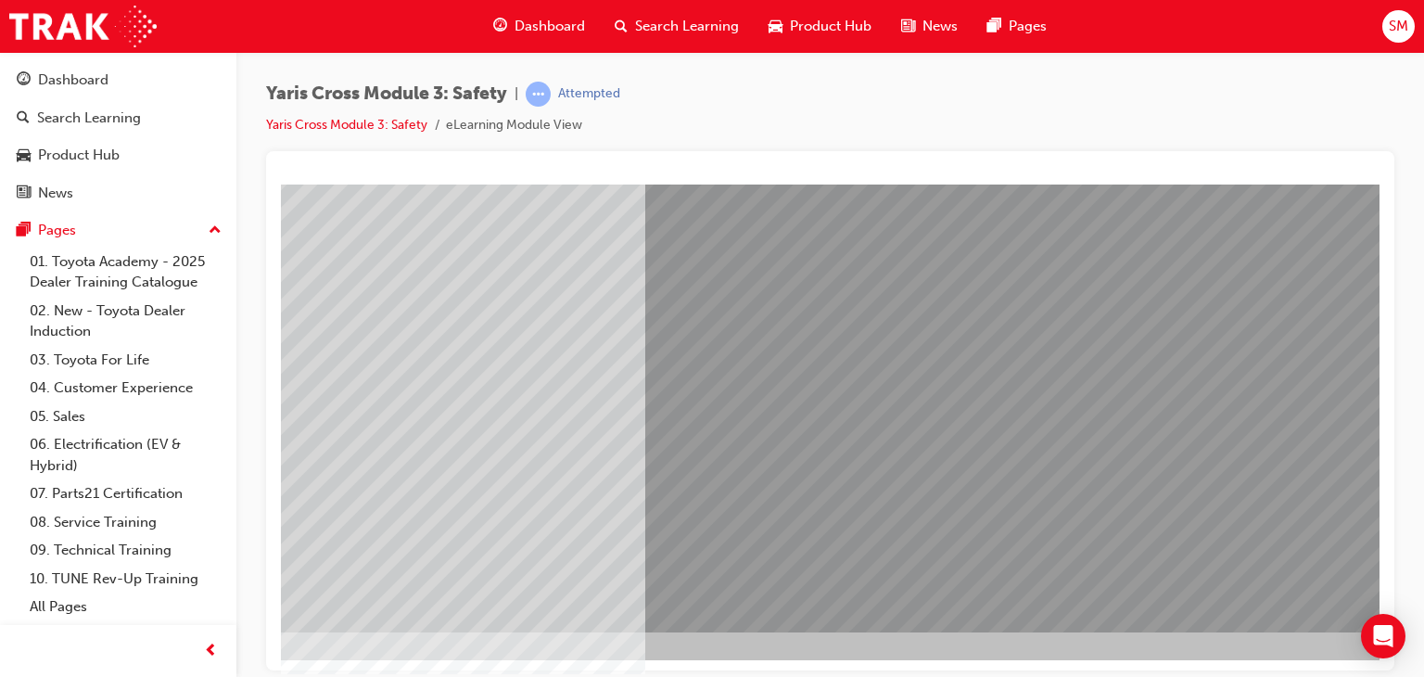
scroll to position [220, 0]
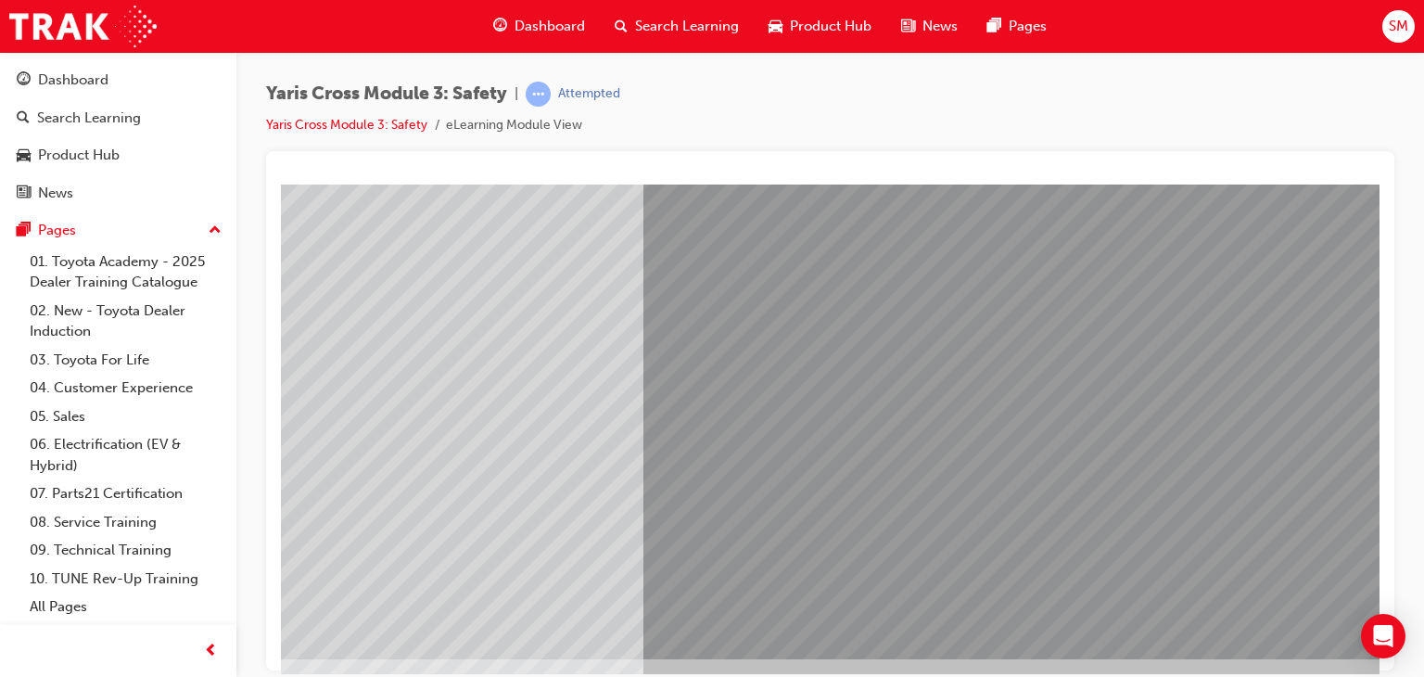
scroll to position [204, 125]
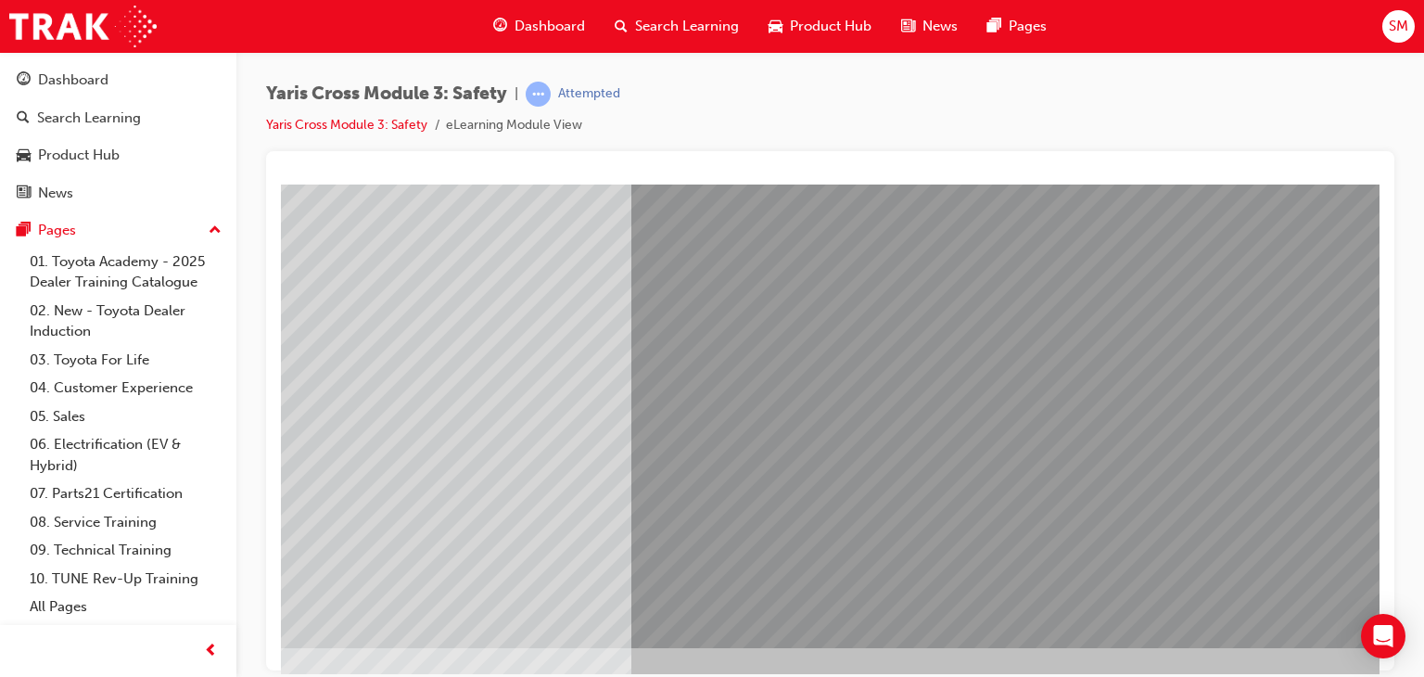
click at [857, 529] on div at bounding box center [786, 313] width 1261 height 667
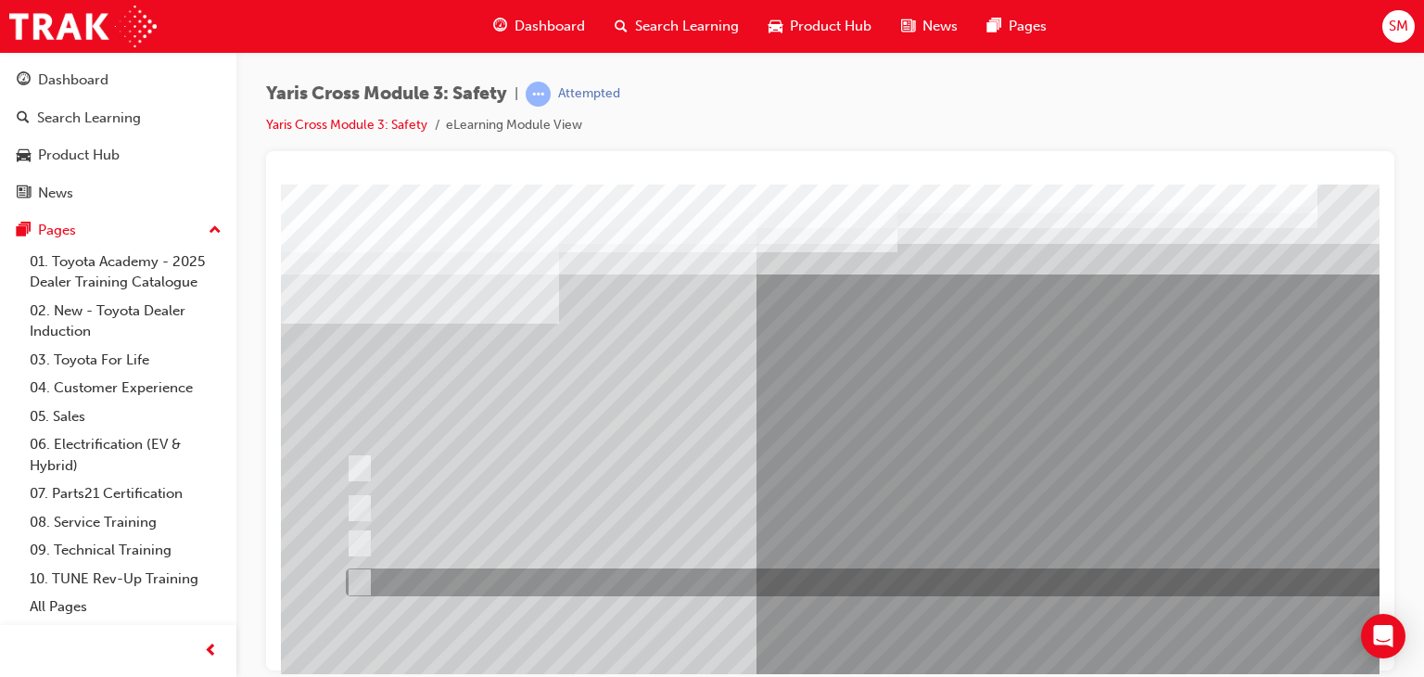
click at [812, 583] on div at bounding box center [882, 582] width 1083 height 28
radio input "true"
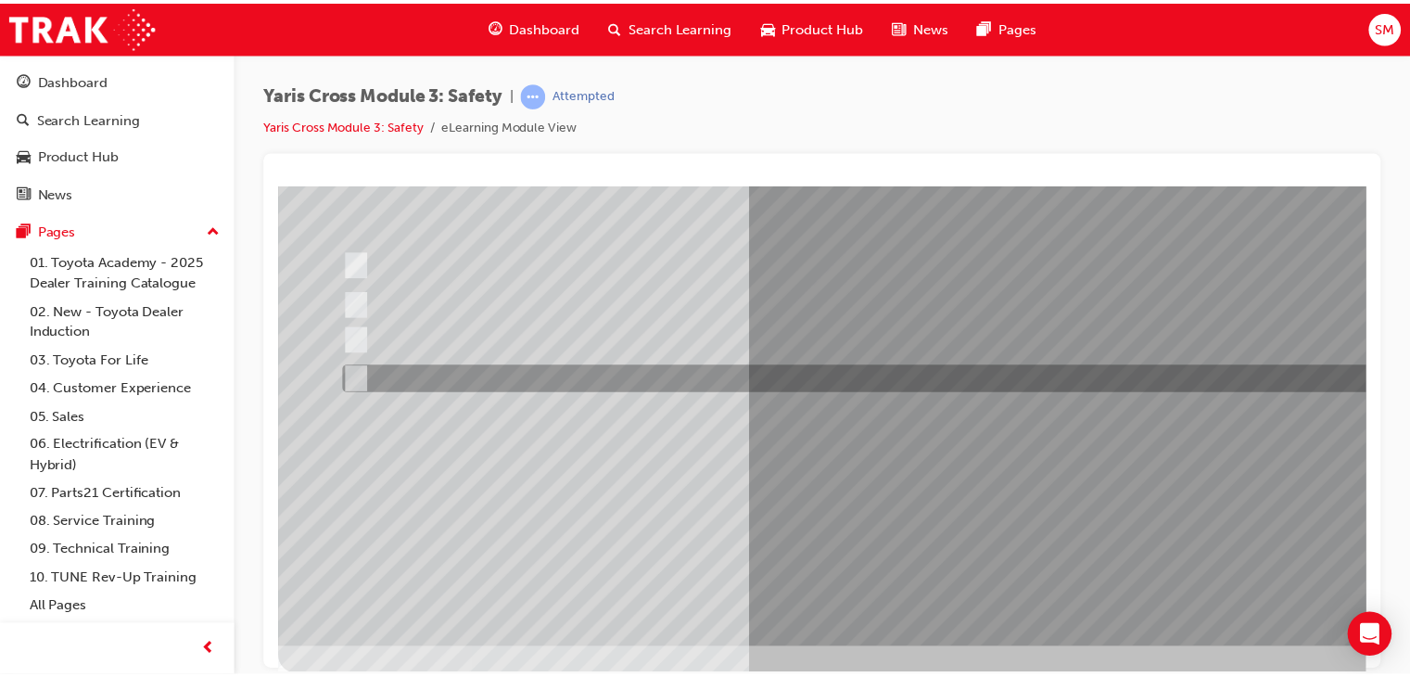
scroll to position [220, 0]
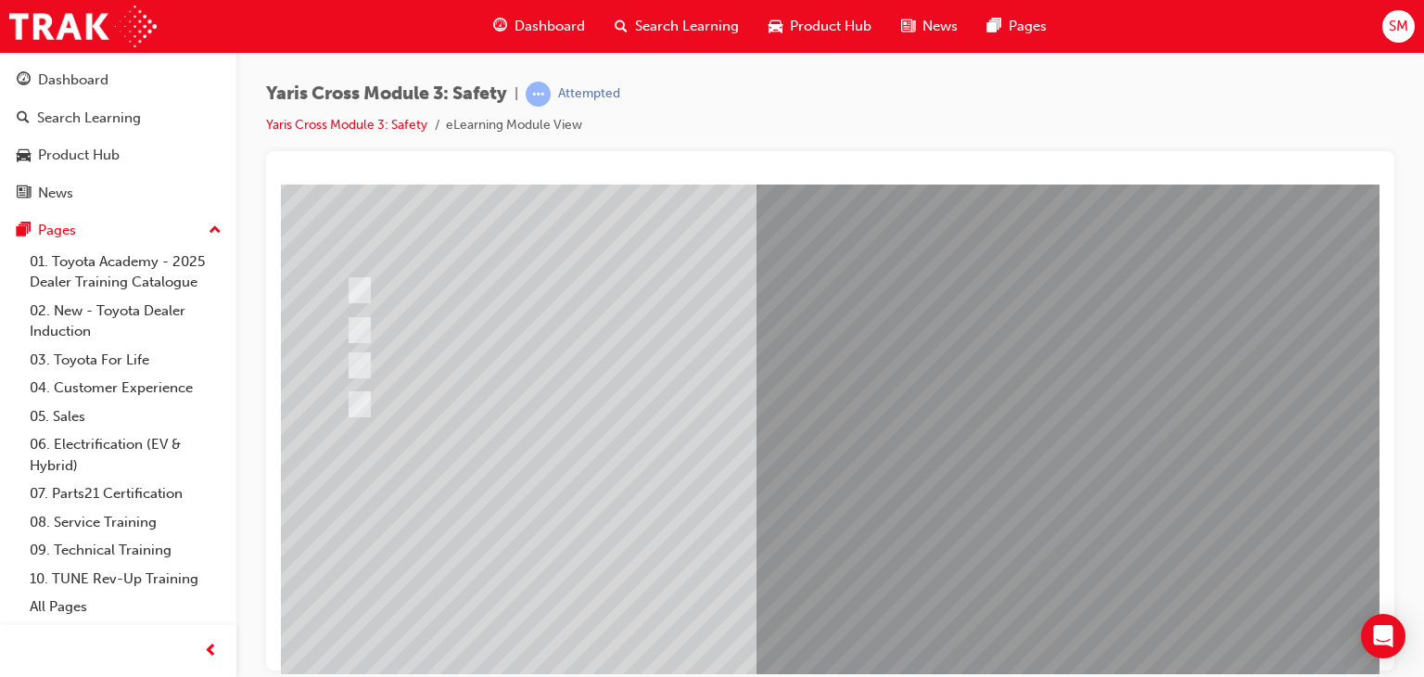
scroll to position [195, 0]
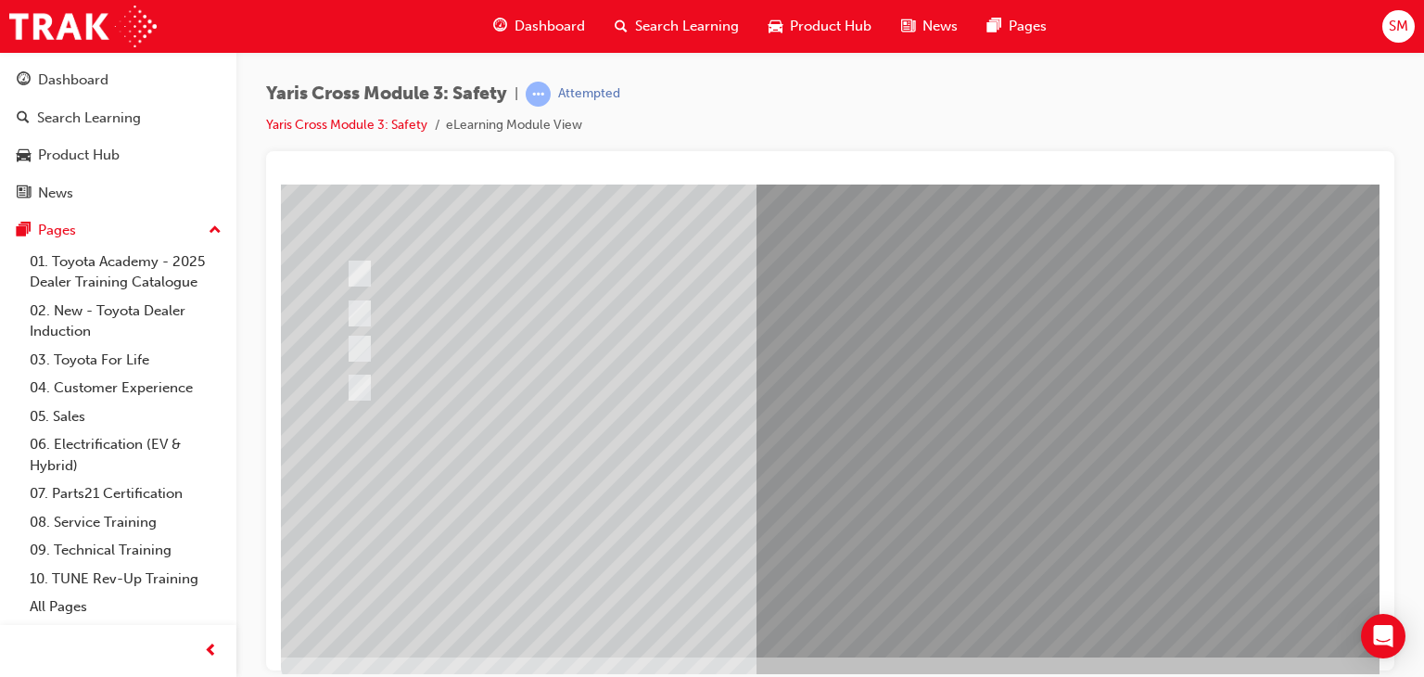
click at [893, 515] on div at bounding box center [911, 322] width 1261 height 667
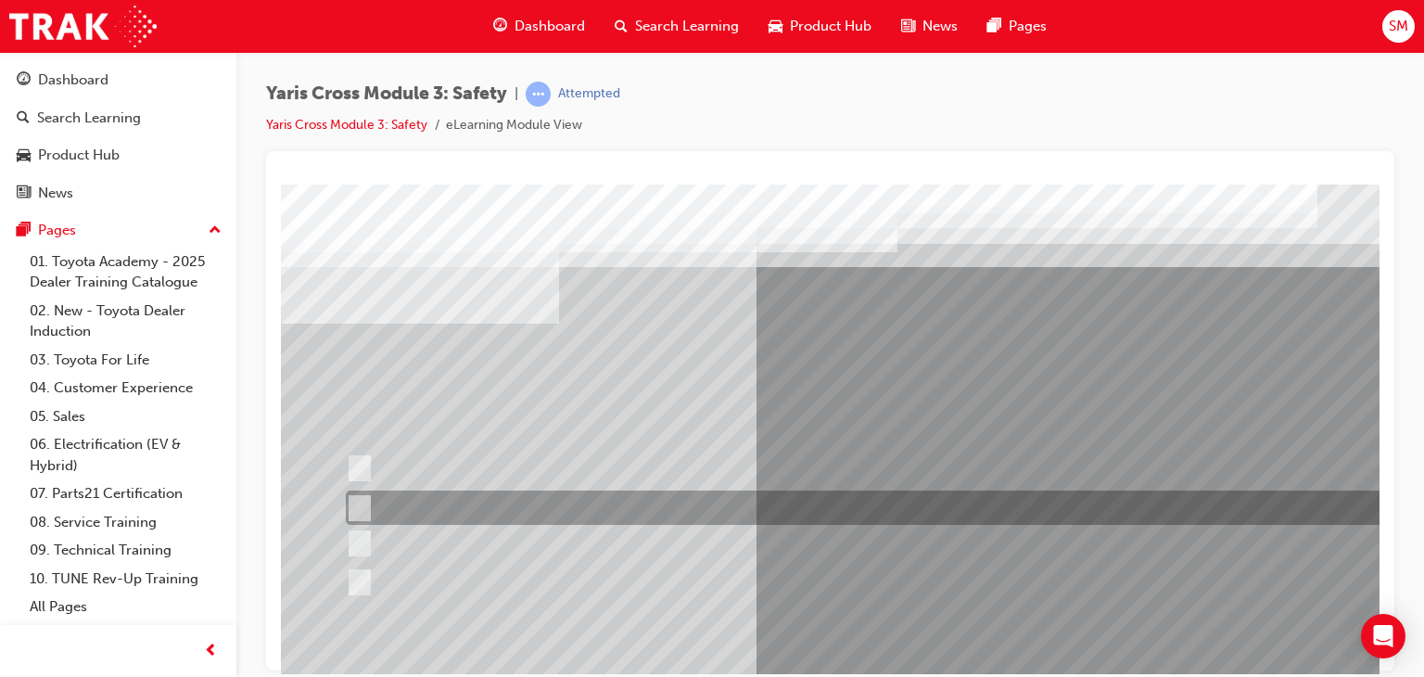
scroll to position [0, 0]
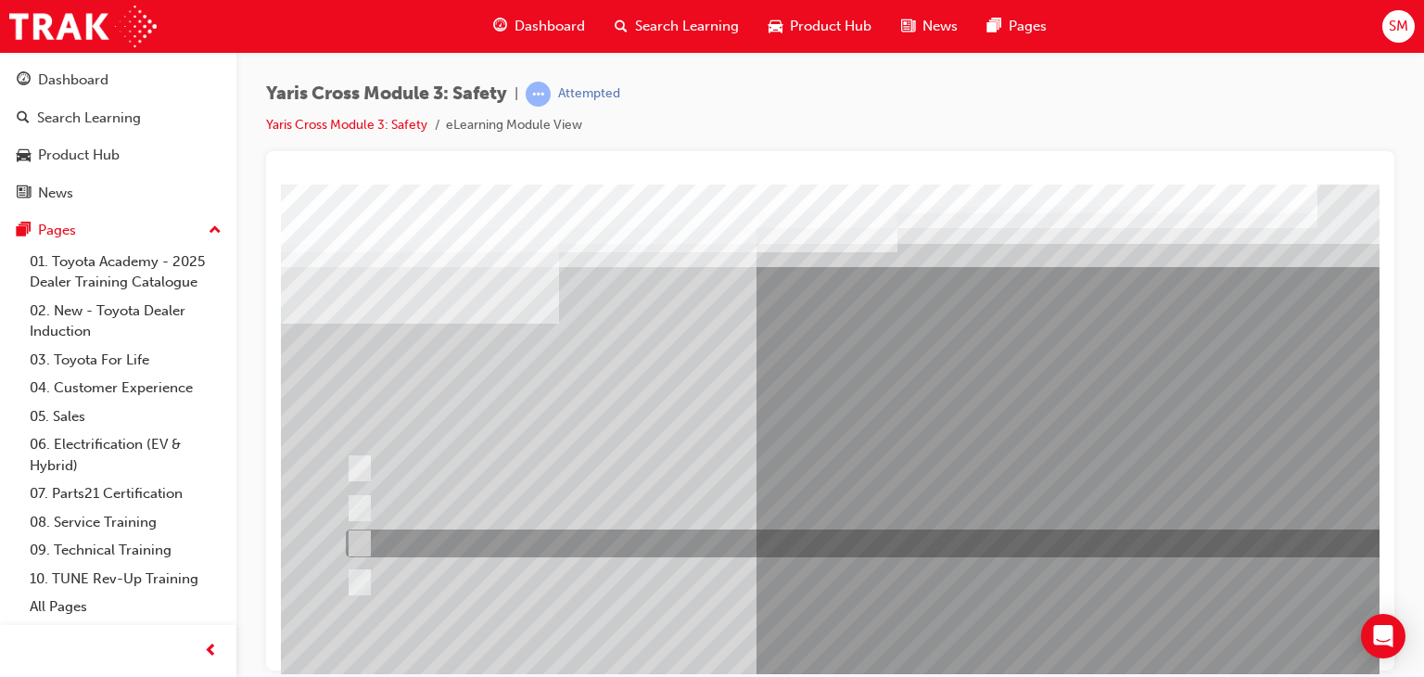
click at [859, 543] on div at bounding box center [882, 543] width 1083 height 28
radio input "true"
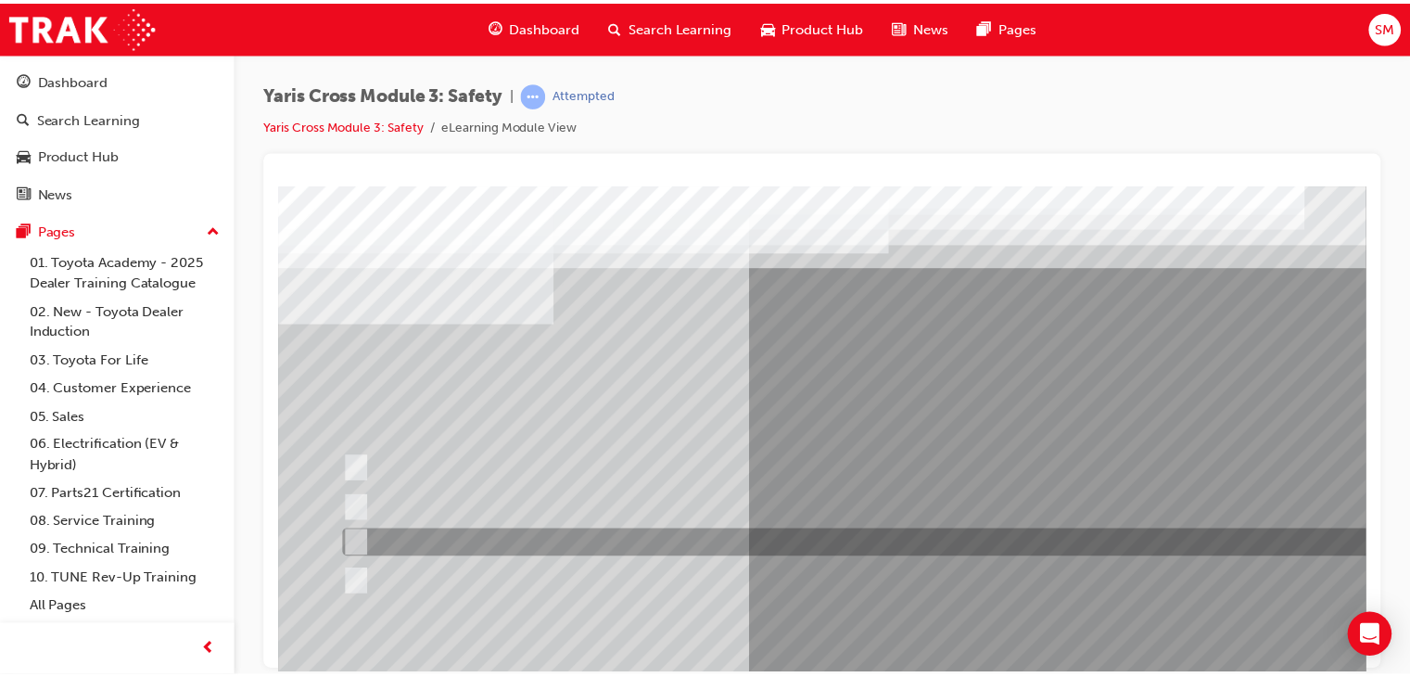
scroll to position [194, 0]
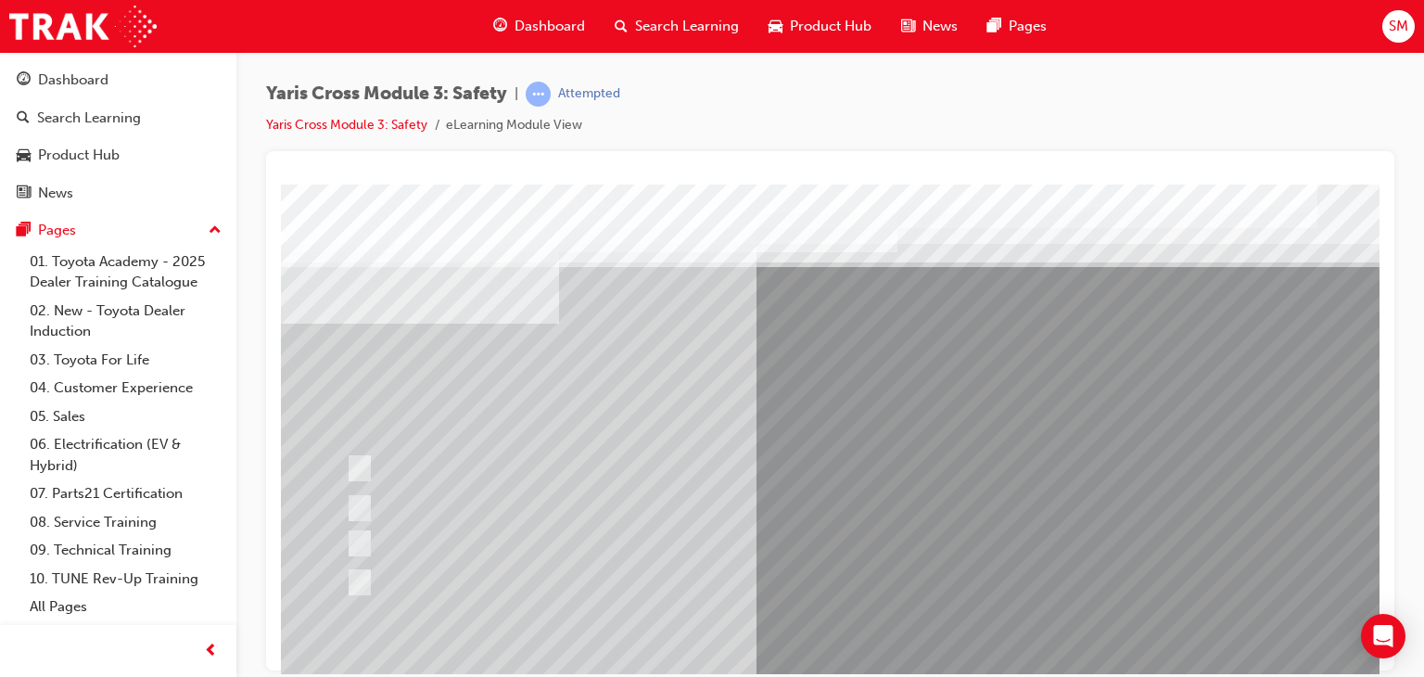
scroll to position [220, 0]
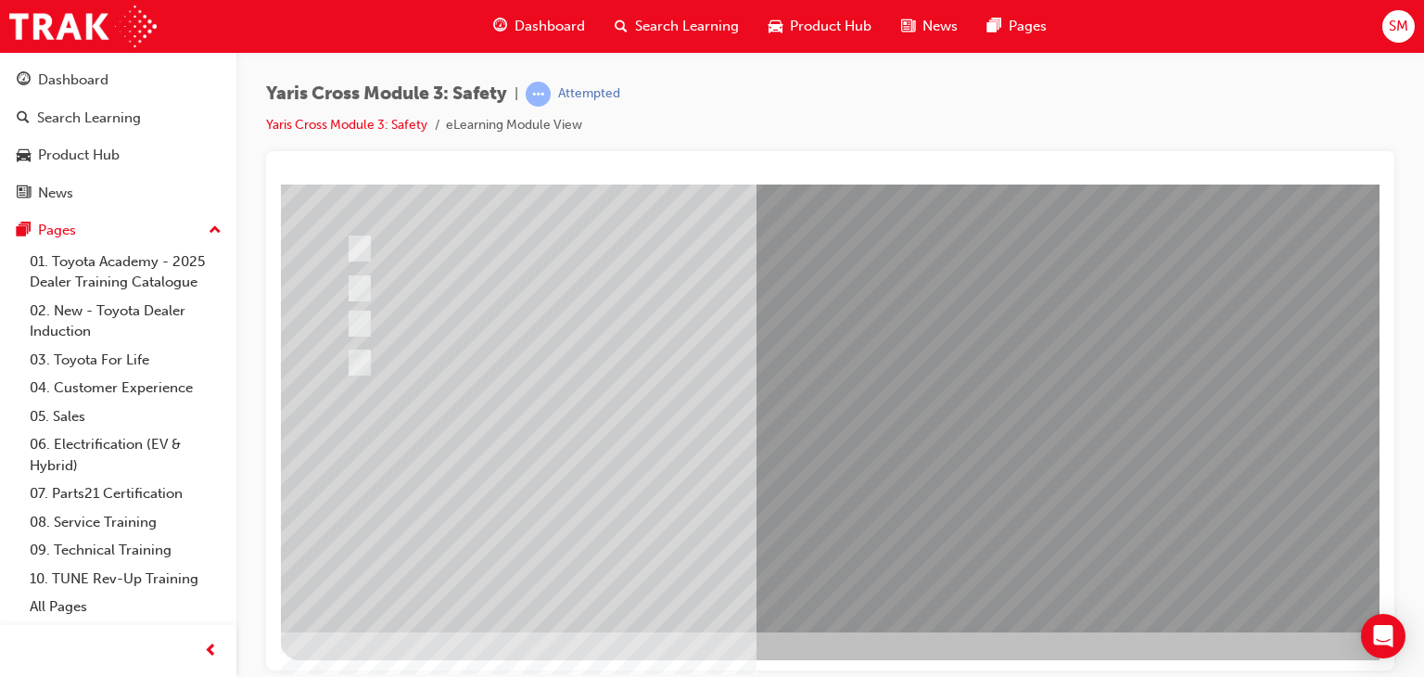
click at [849, 506] on div at bounding box center [911, 297] width 1261 height 667
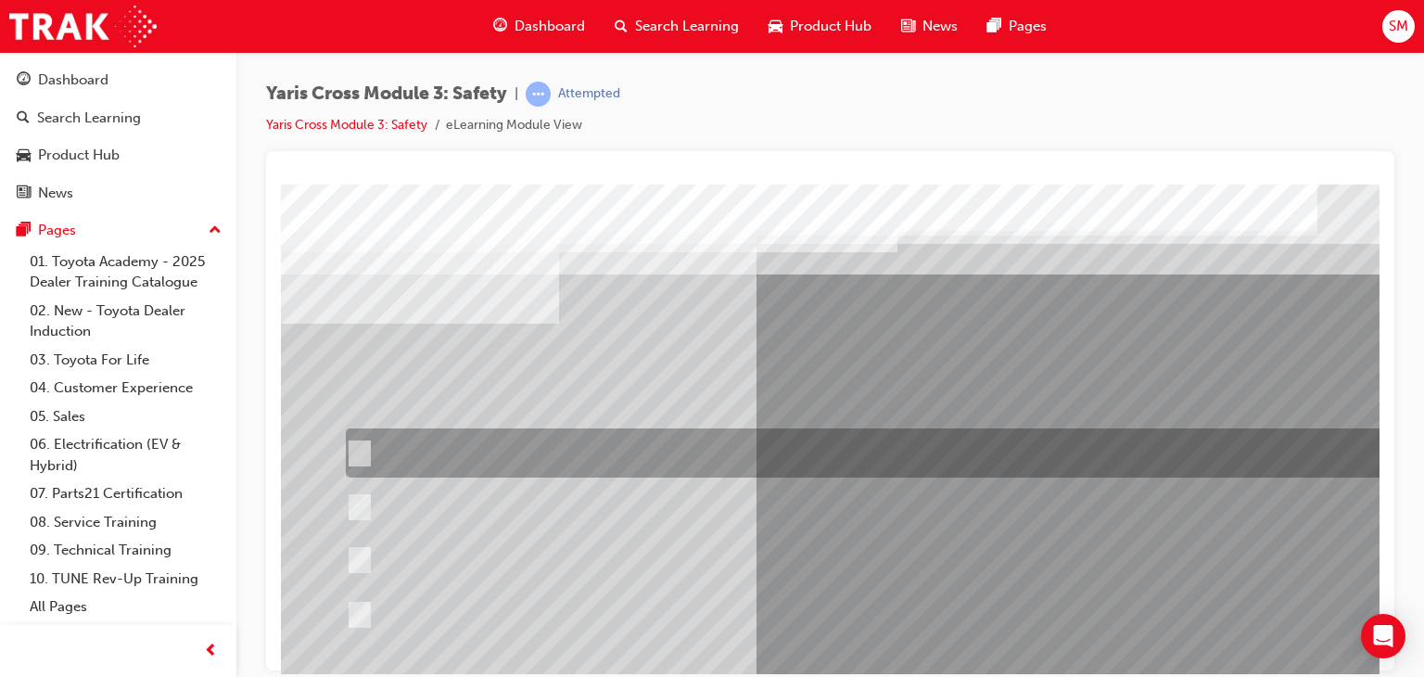
click at [831, 459] on div at bounding box center [882, 452] width 1083 height 49
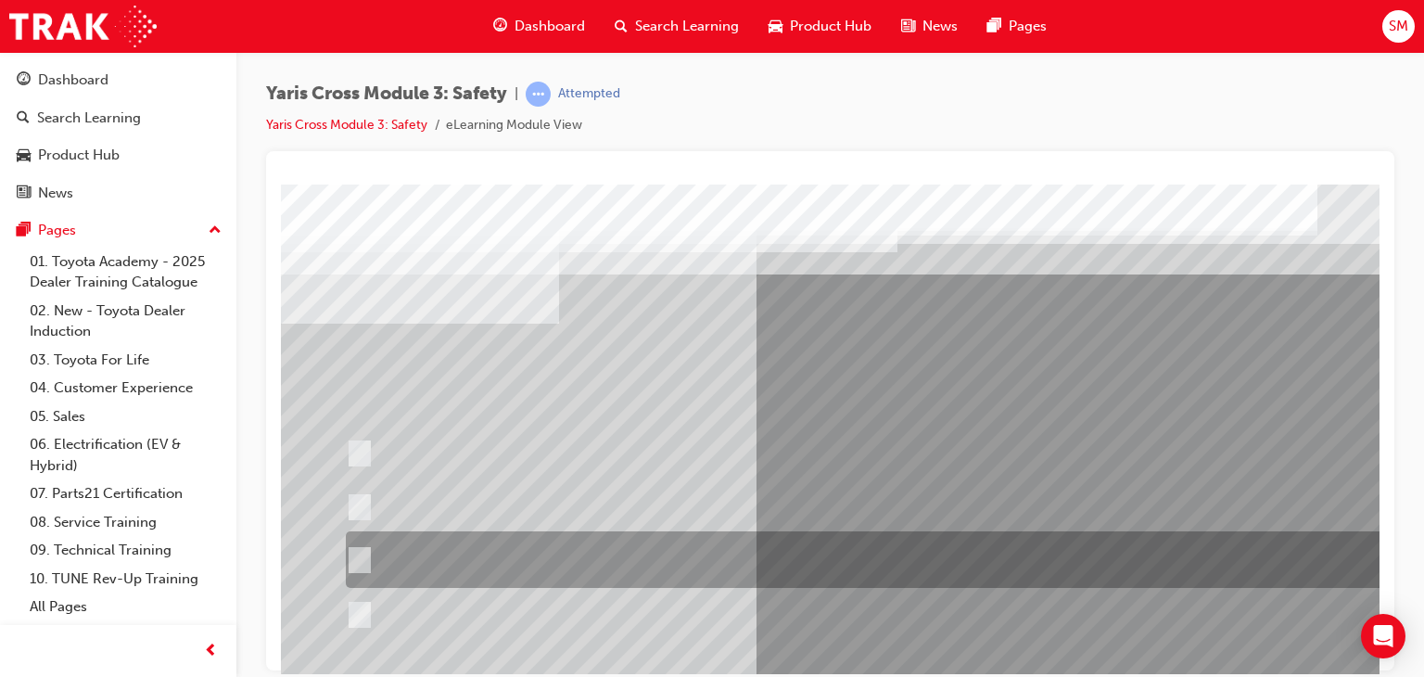
click at [849, 545] on div at bounding box center [882, 559] width 1083 height 57
radio input "false"
radio input "true"
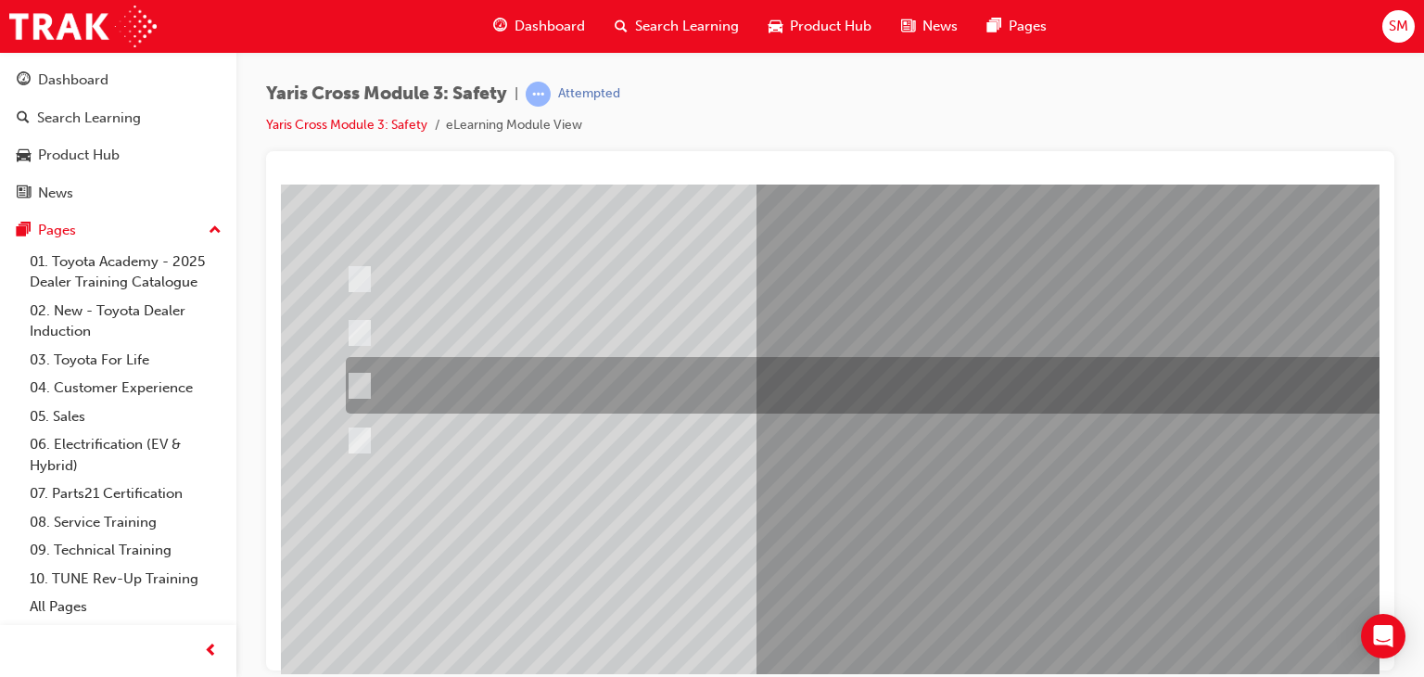
scroll to position [174, 0]
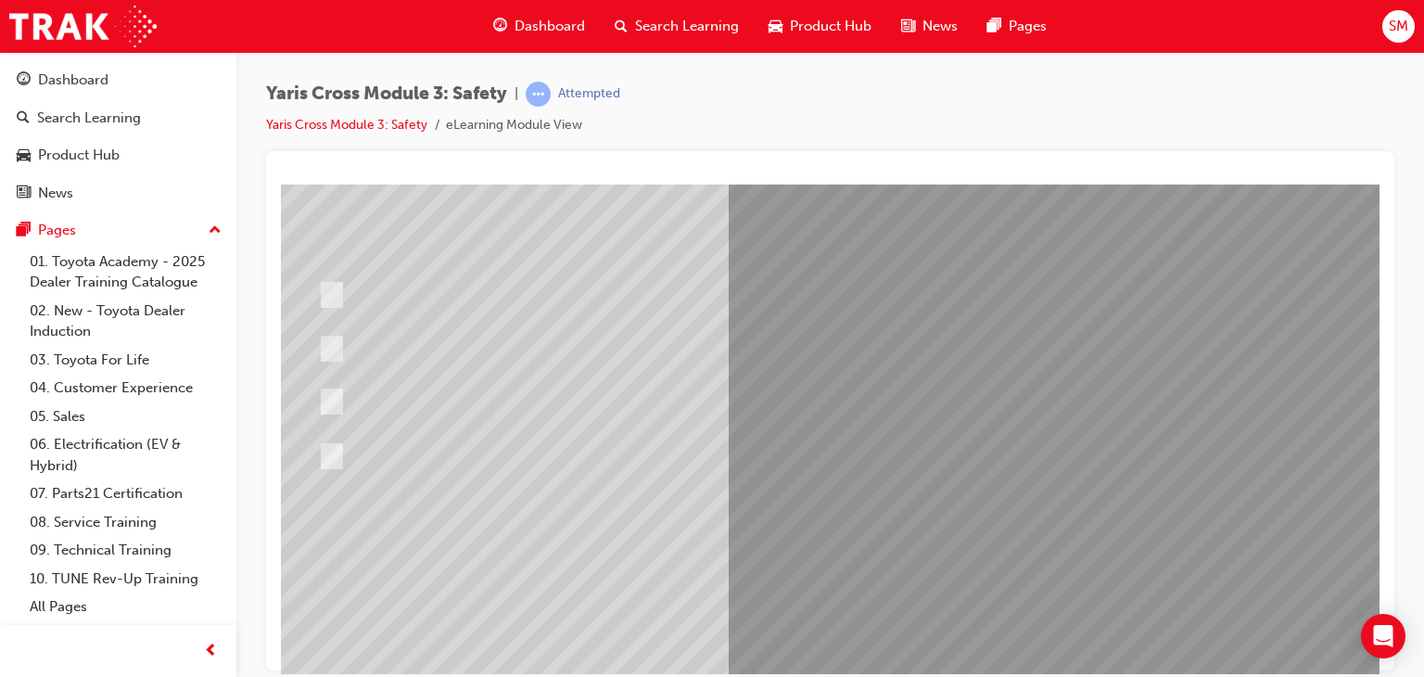
scroll to position [161, 30]
click at [842, 559] on div at bounding box center [881, 355] width 1261 height 667
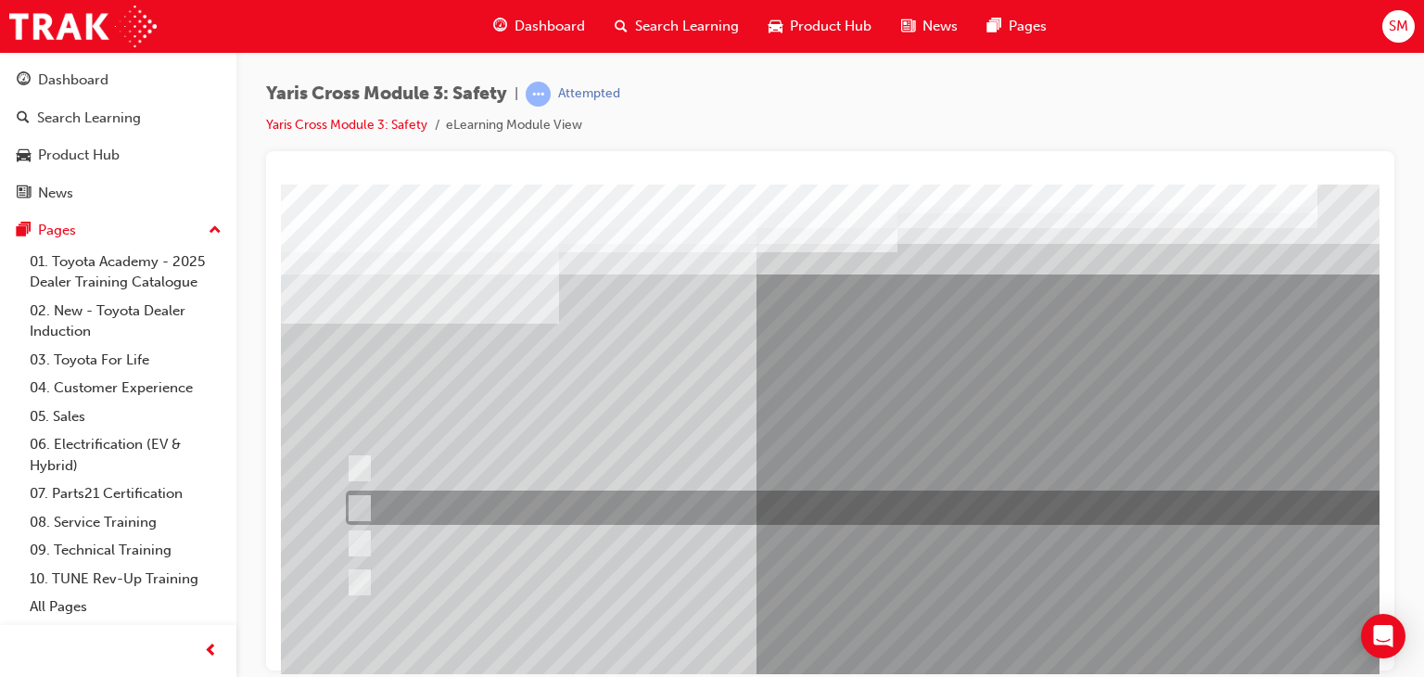
click at [704, 505] on div at bounding box center [882, 507] width 1083 height 34
radio input "true"
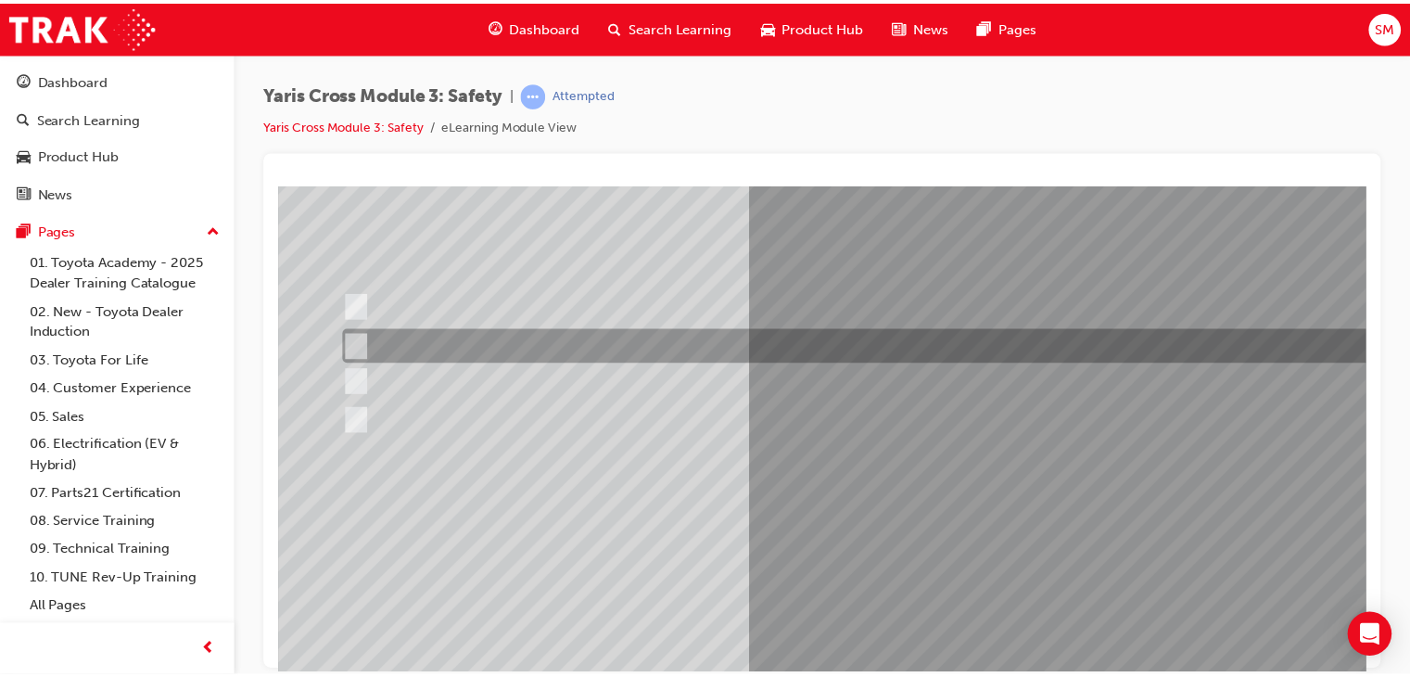
scroll to position [193, 0]
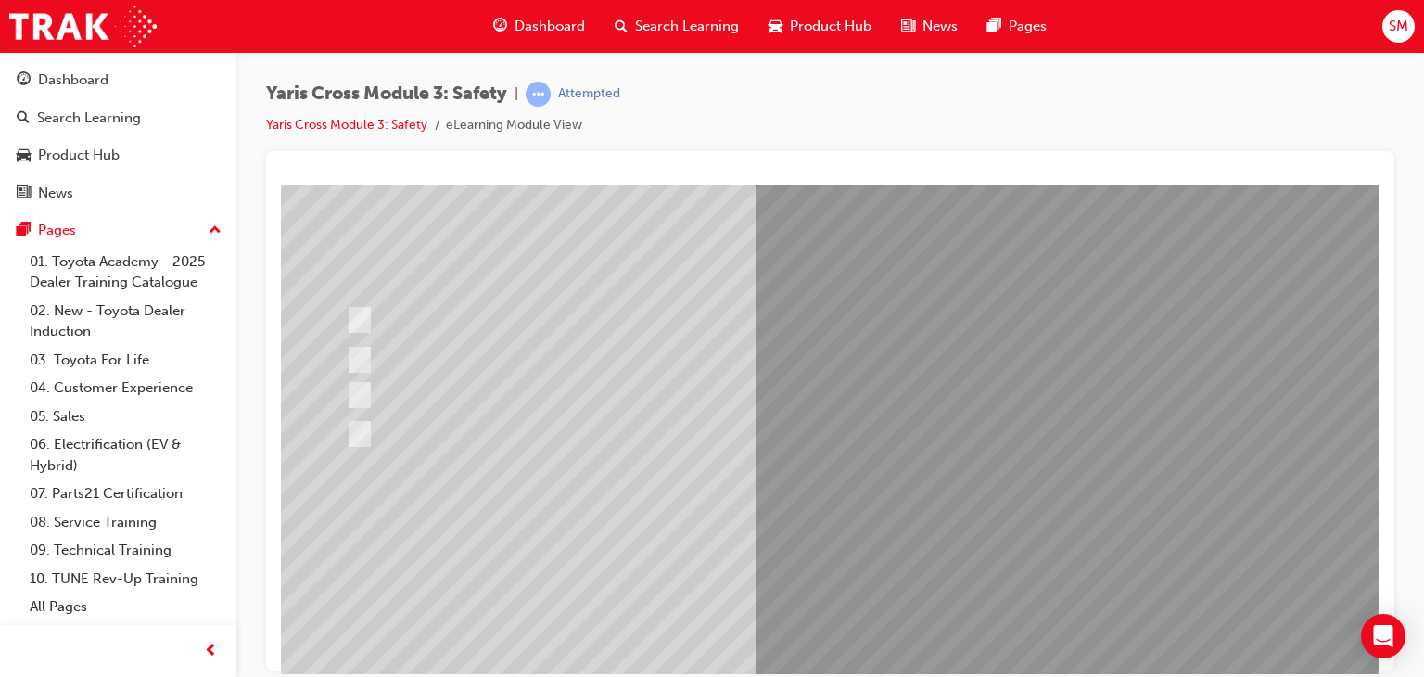
scroll to position [152, 0]
click at [891, 556] on div at bounding box center [911, 365] width 1261 height 667
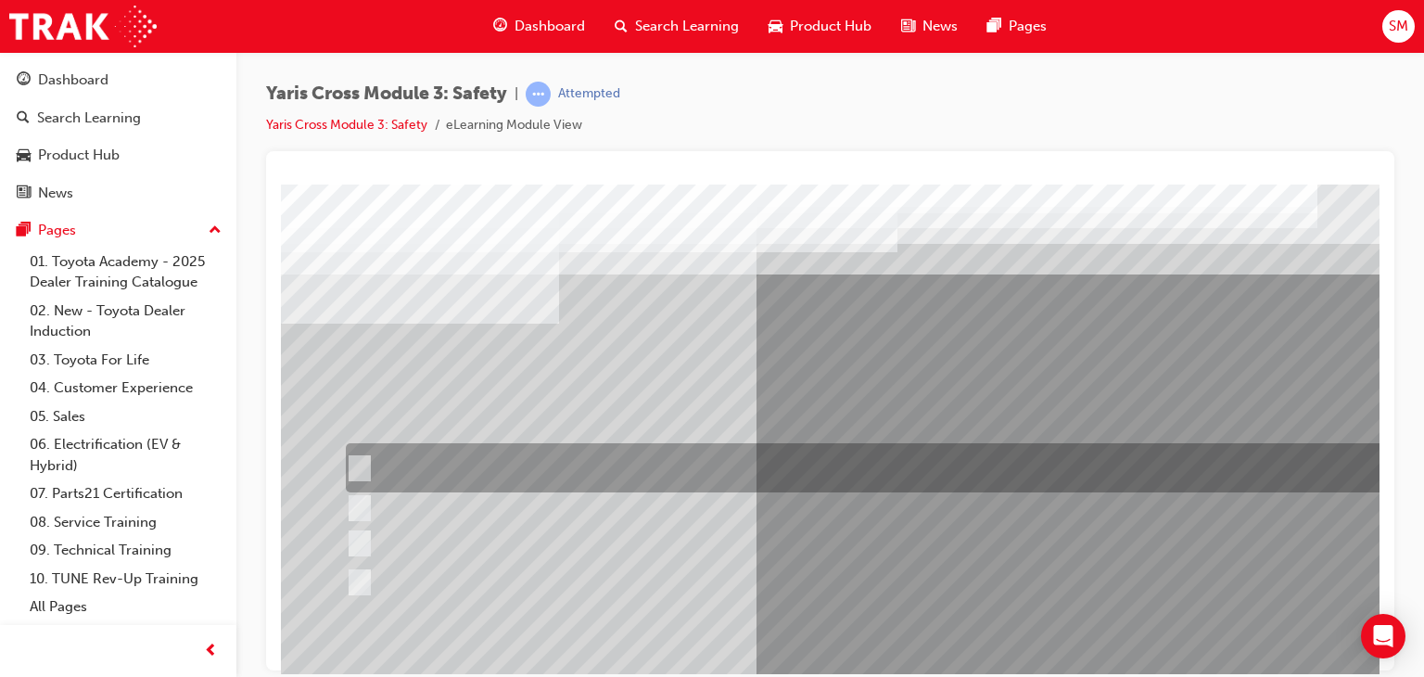
click at [851, 489] on div at bounding box center [882, 467] width 1083 height 49
checkbox input "true"
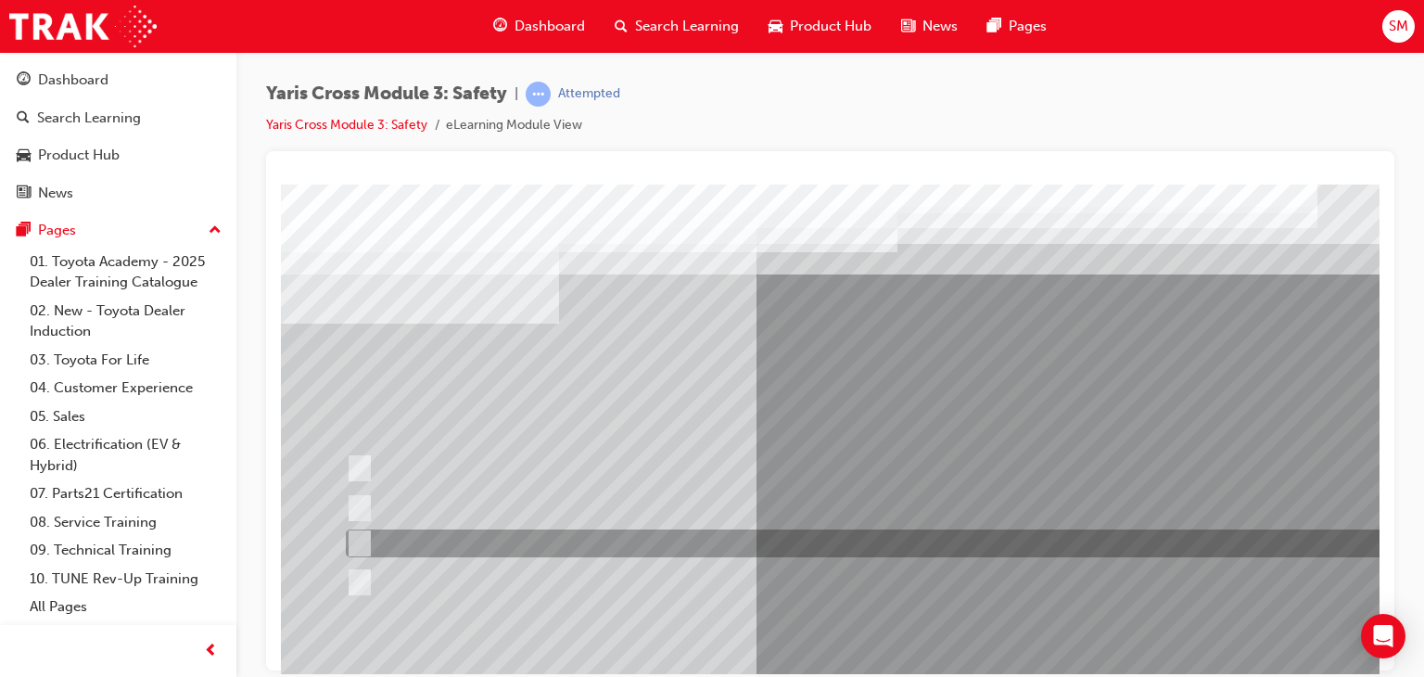
click at [862, 536] on div at bounding box center [882, 543] width 1083 height 28
checkbox input "true"
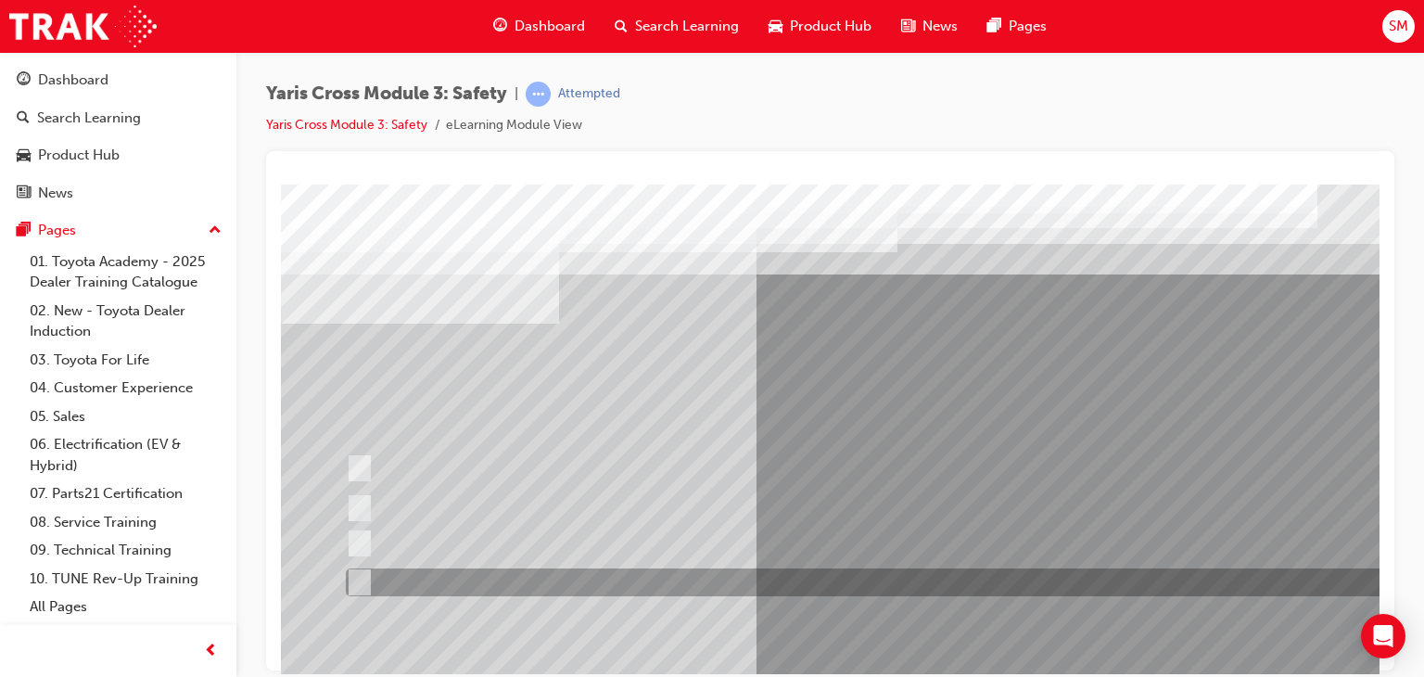
click at [851, 592] on div at bounding box center [882, 582] width 1083 height 28
checkbox input "true"
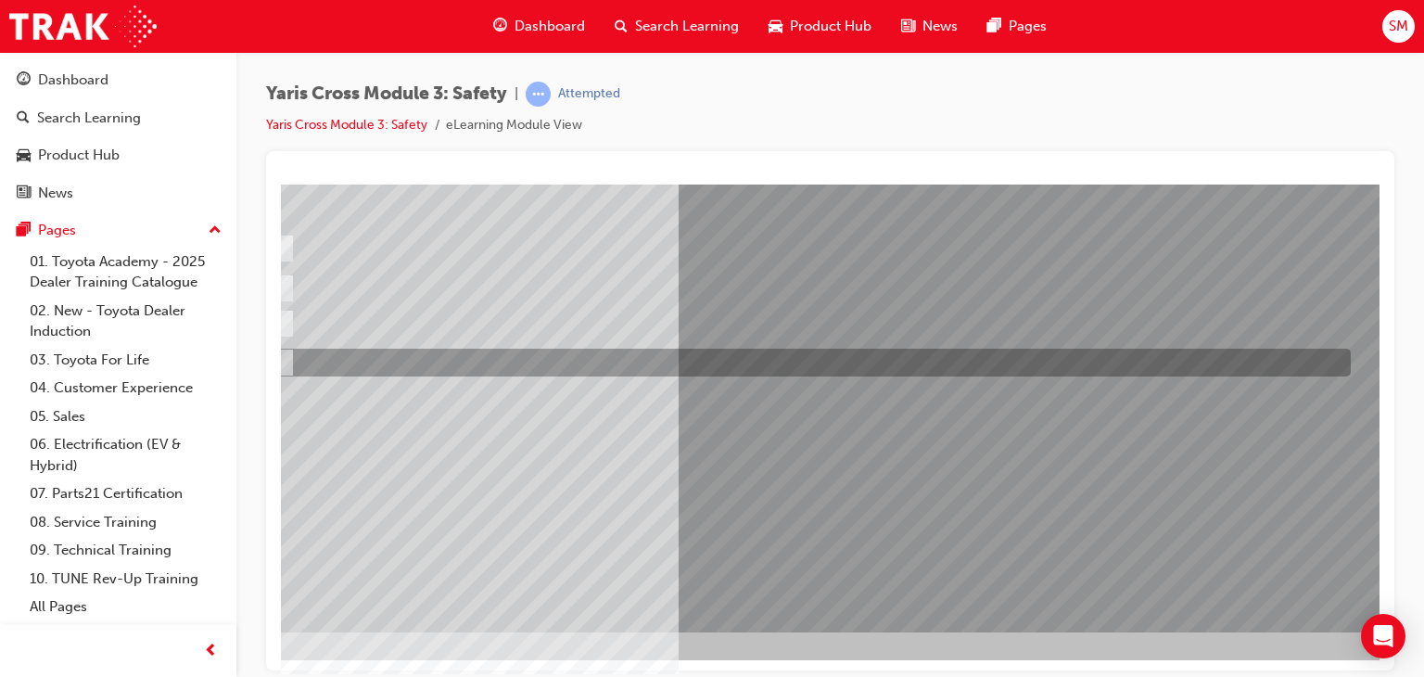
scroll to position [220, 98]
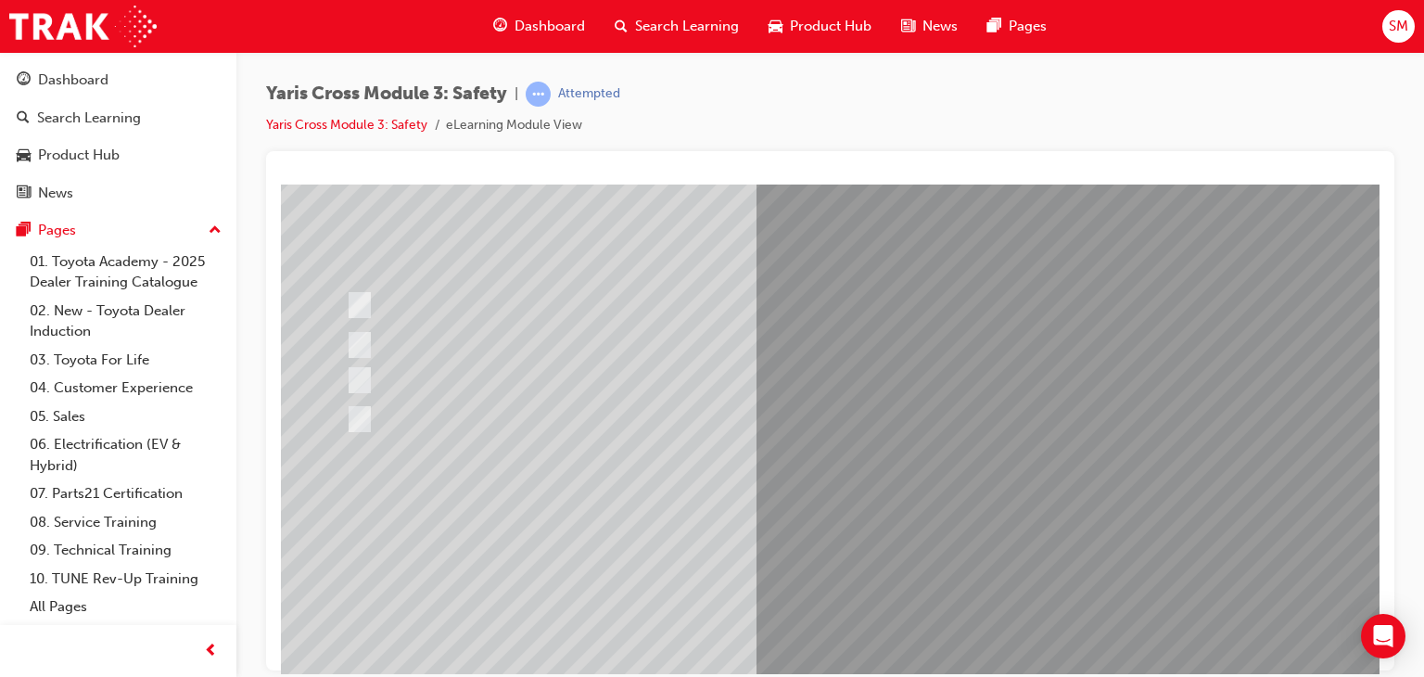
scroll to position [167, 0]
click at [810, 535] on div at bounding box center [911, 350] width 1261 height 667
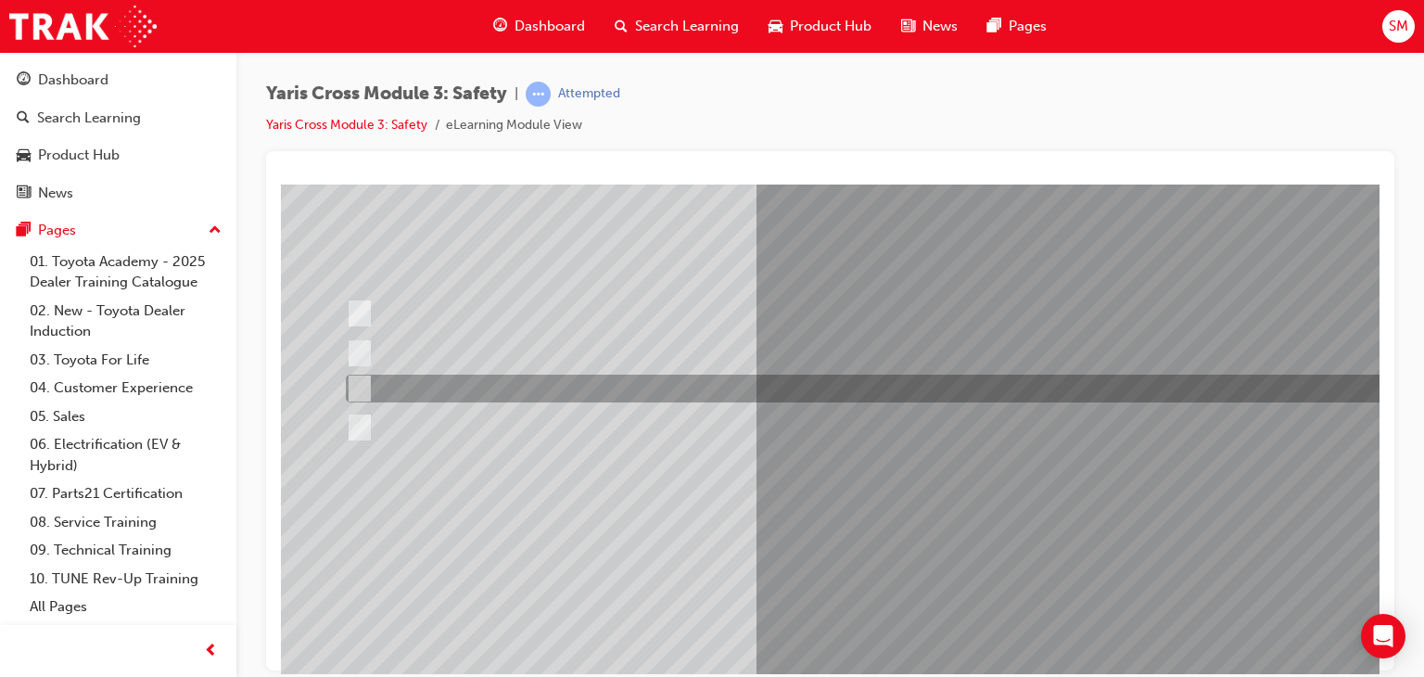
scroll to position [220, 0]
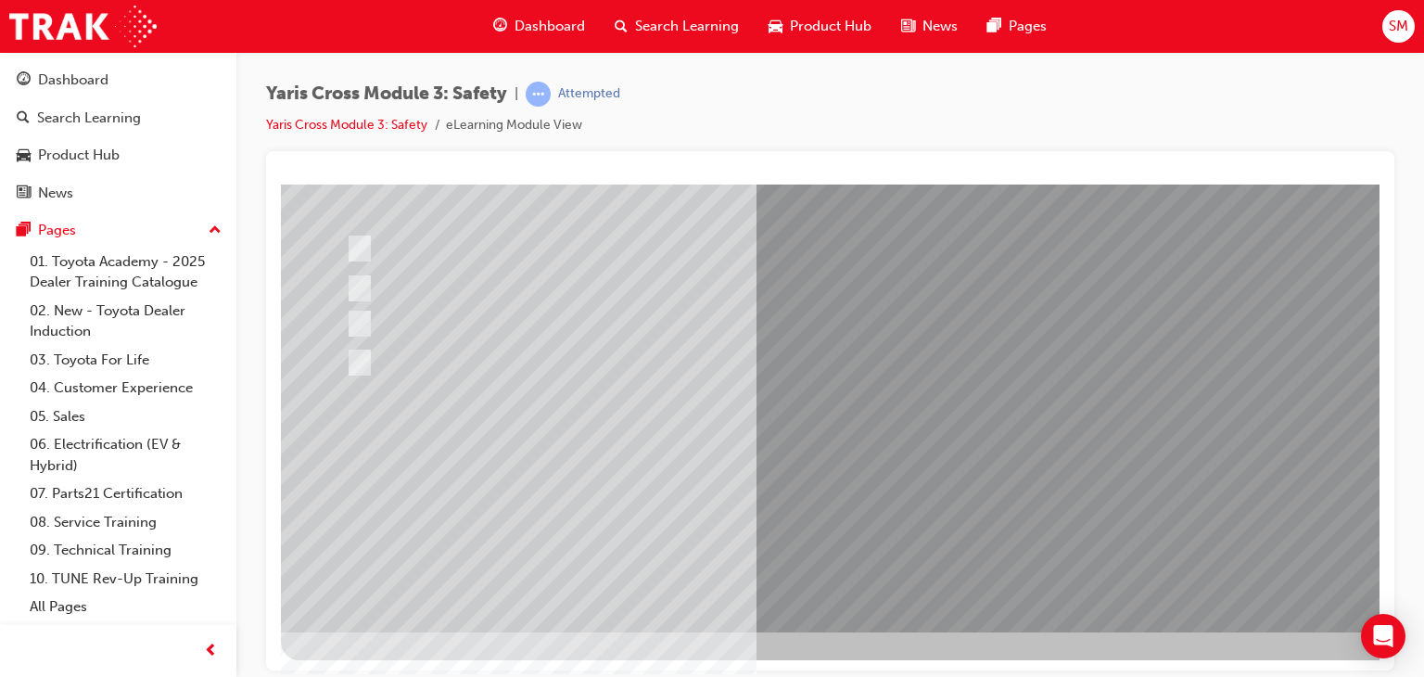
click at [435, 357] on div at bounding box center [911, 297] width 1261 height 667
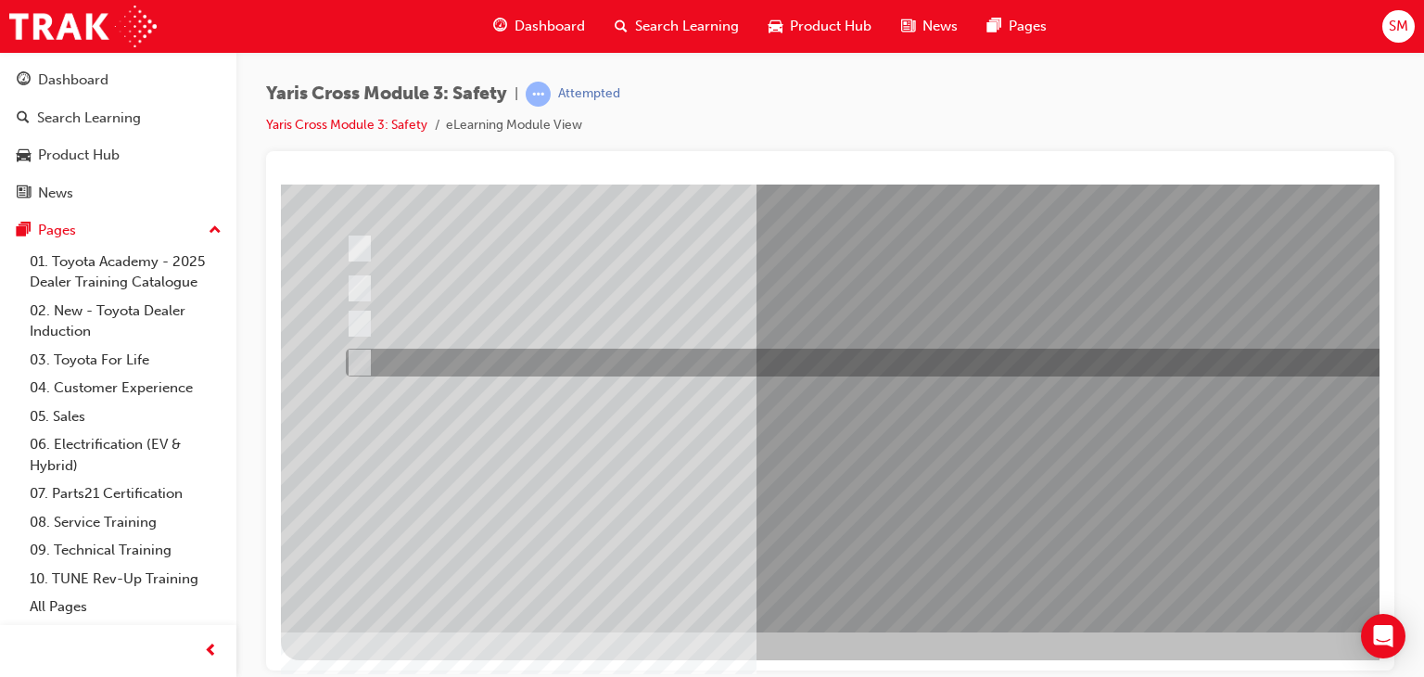
click at [365, 360] on input "three years" at bounding box center [356, 362] width 20 height 20
radio input "true"
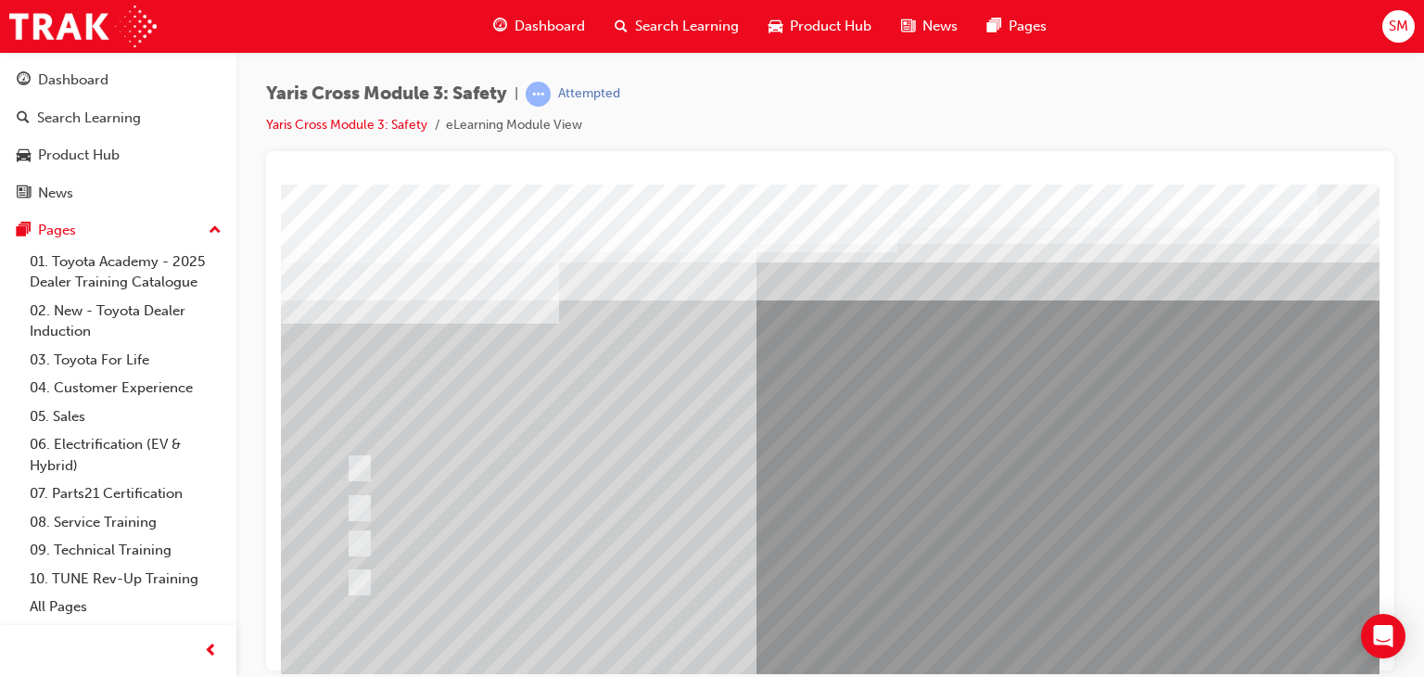
click at [779, 481] on div at bounding box center [911, 517] width 1261 height 667
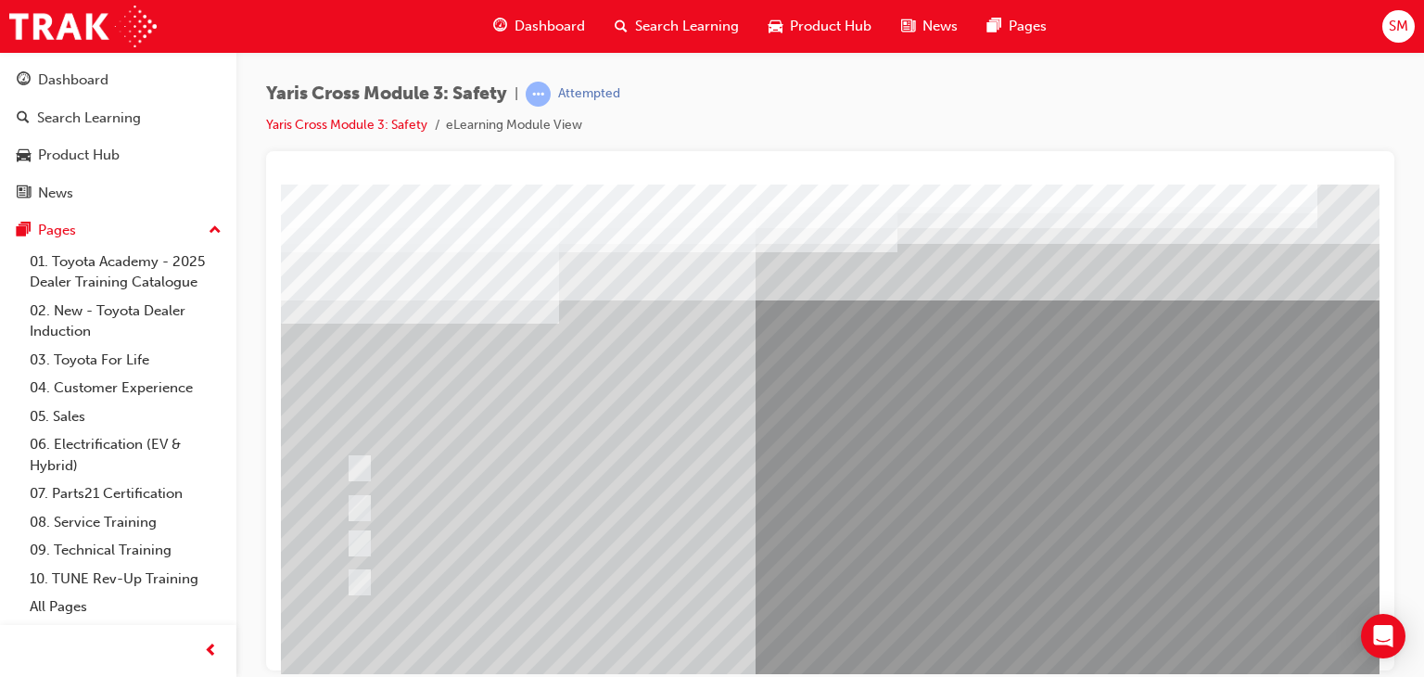
scroll to position [220, 0]
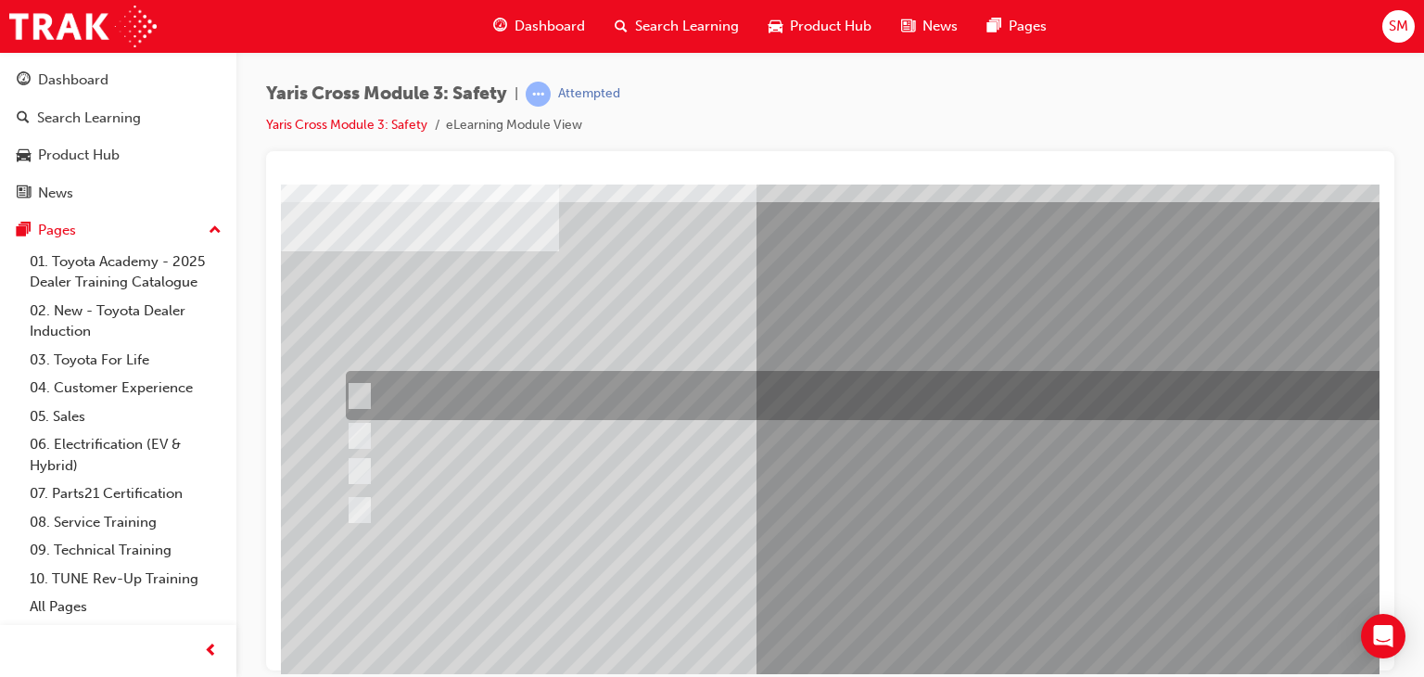
scroll to position [74, 0]
click at [750, 402] on div at bounding box center [882, 393] width 1083 height 49
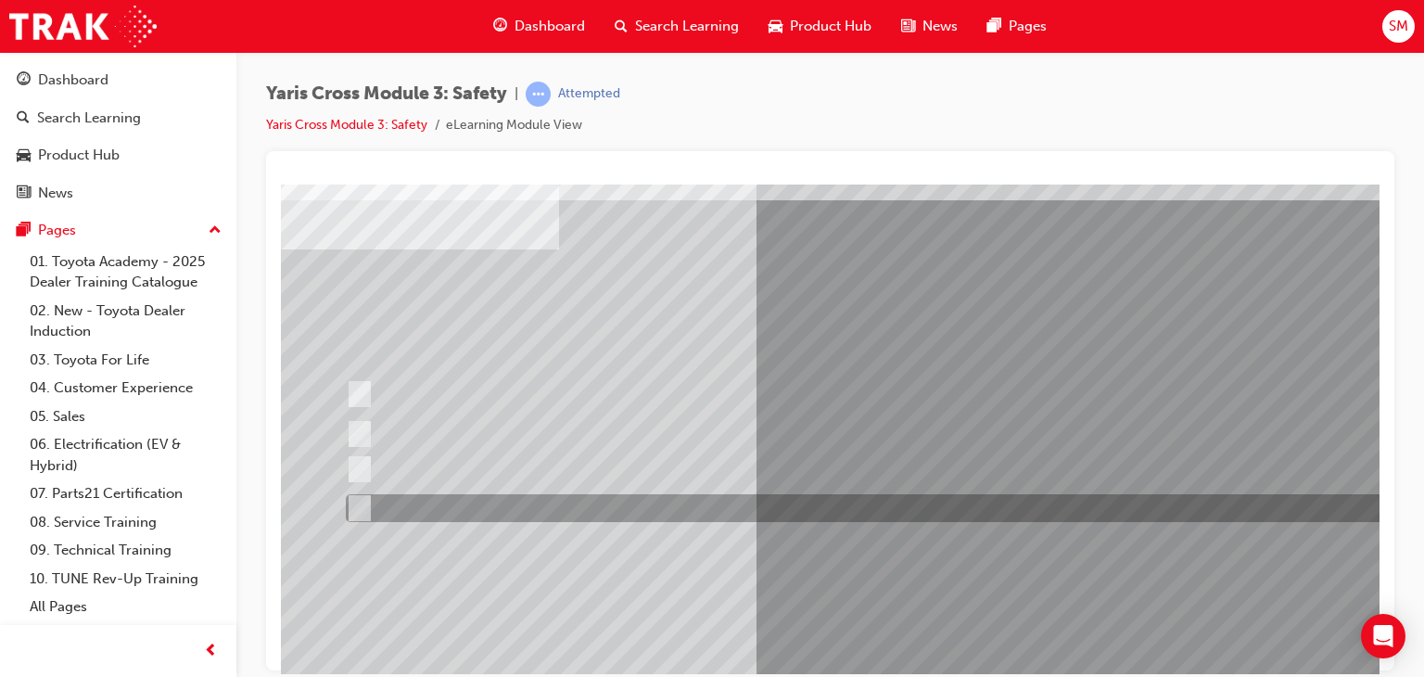
click at [656, 507] on div at bounding box center [882, 508] width 1083 height 28
radio input "false"
radio input "true"
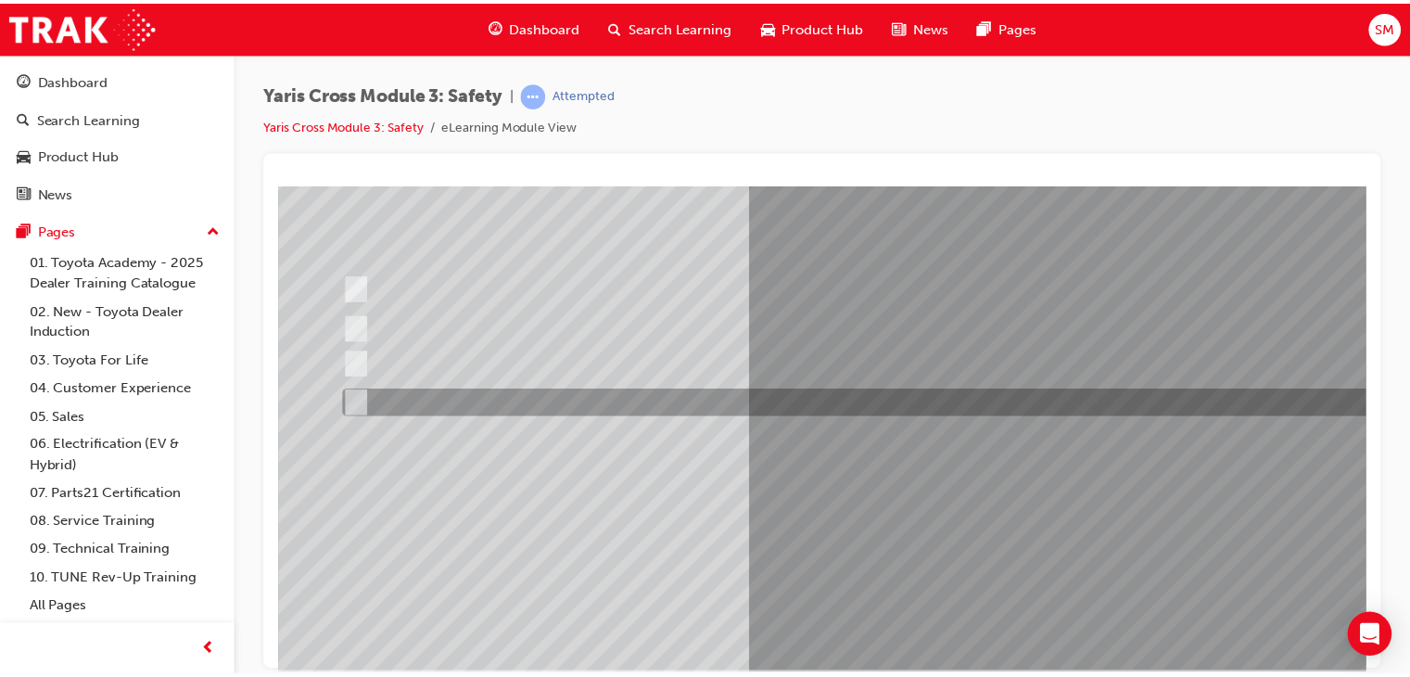
scroll to position [220, 0]
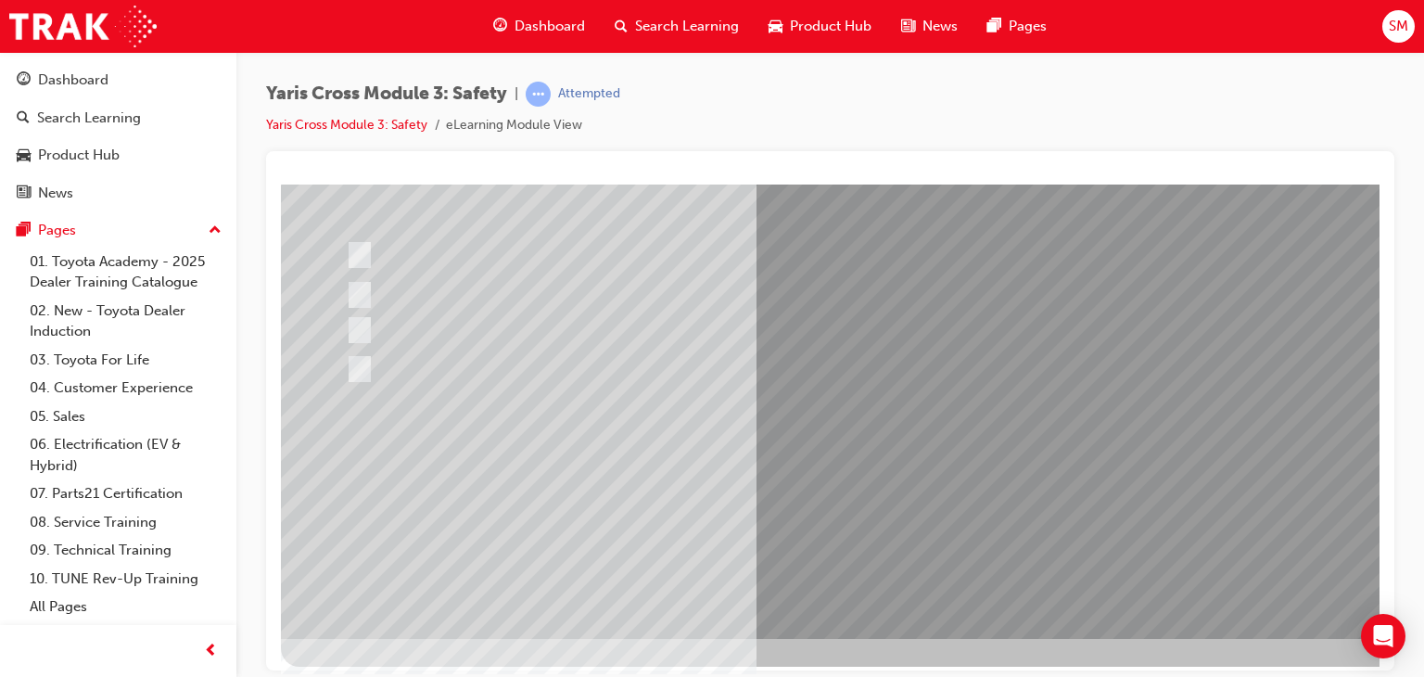
scroll to position [218, 0]
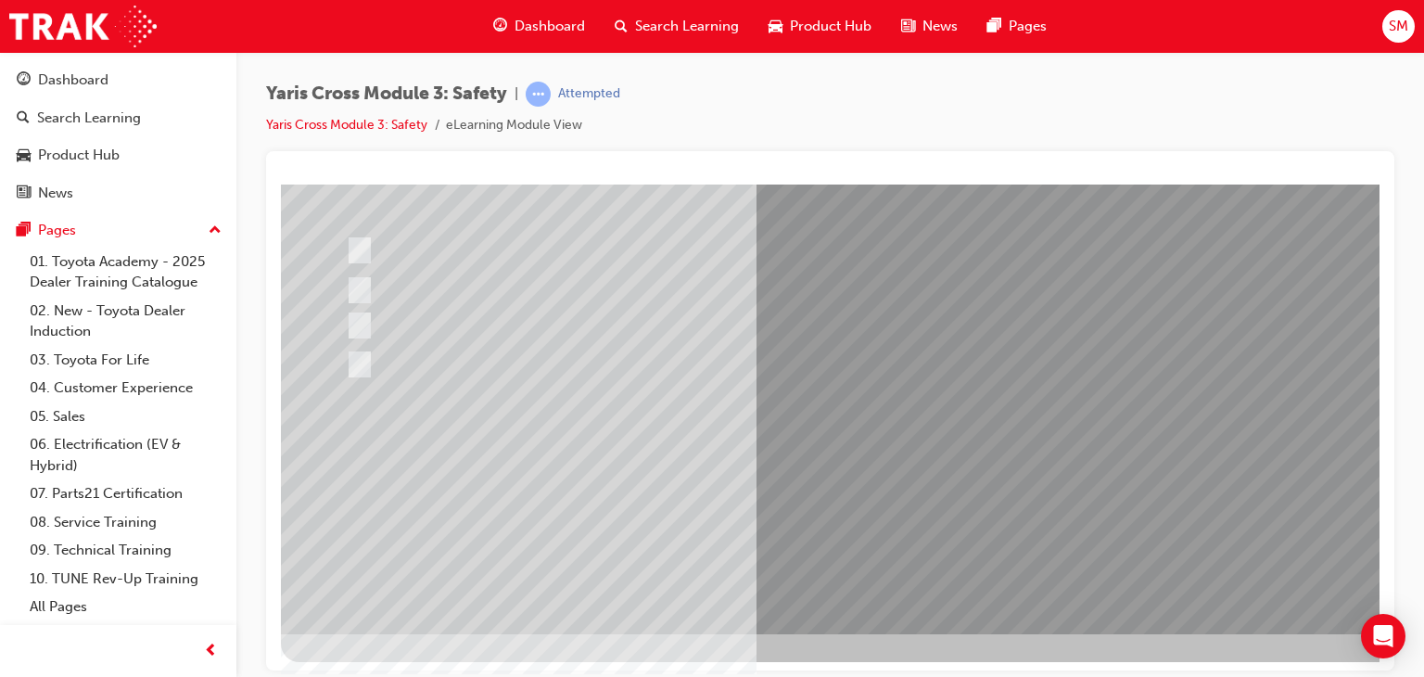
click at [887, 526] on div at bounding box center [911, 299] width 1261 height 667
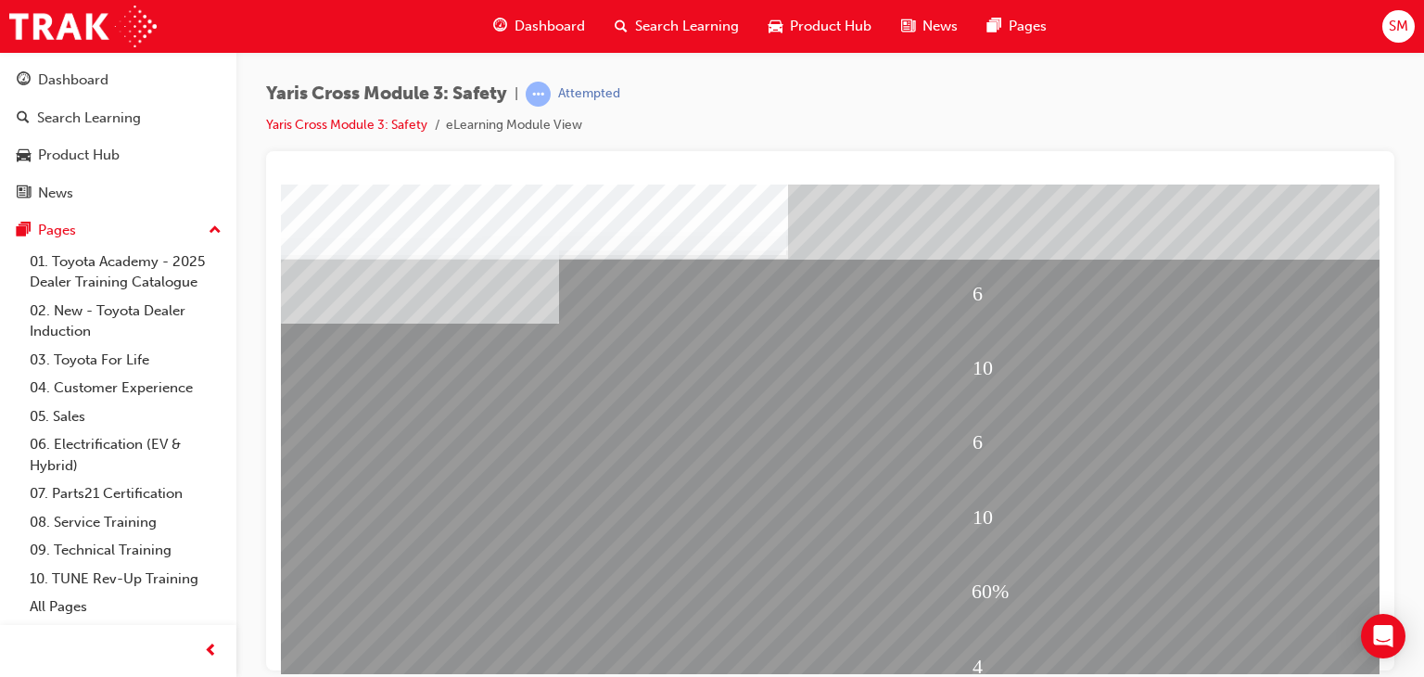
scroll to position [220, 0]
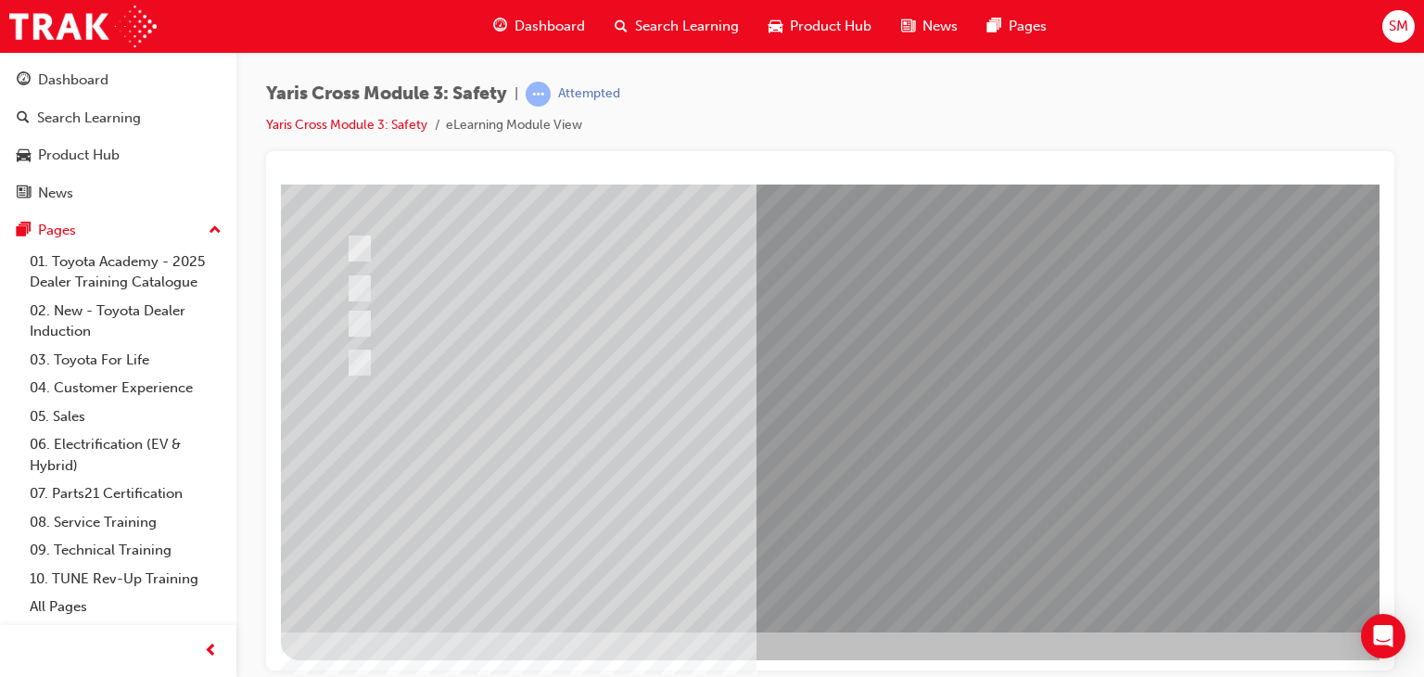
scroll to position [0, 0]
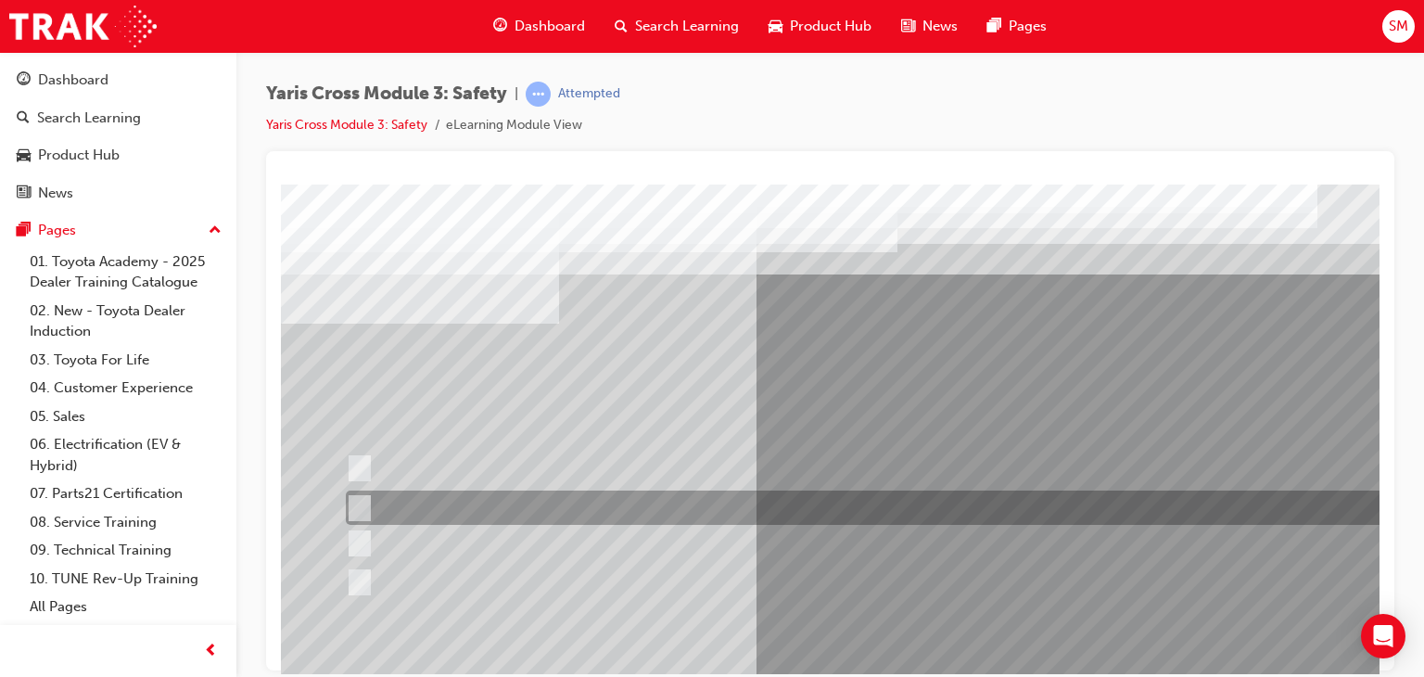
drag, startPoint x: 720, startPoint y: 480, endPoint x: 679, endPoint y: 528, distance: 63.8
click at [679, 528] on div at bounding box center [911, 517] width 1261 height 667
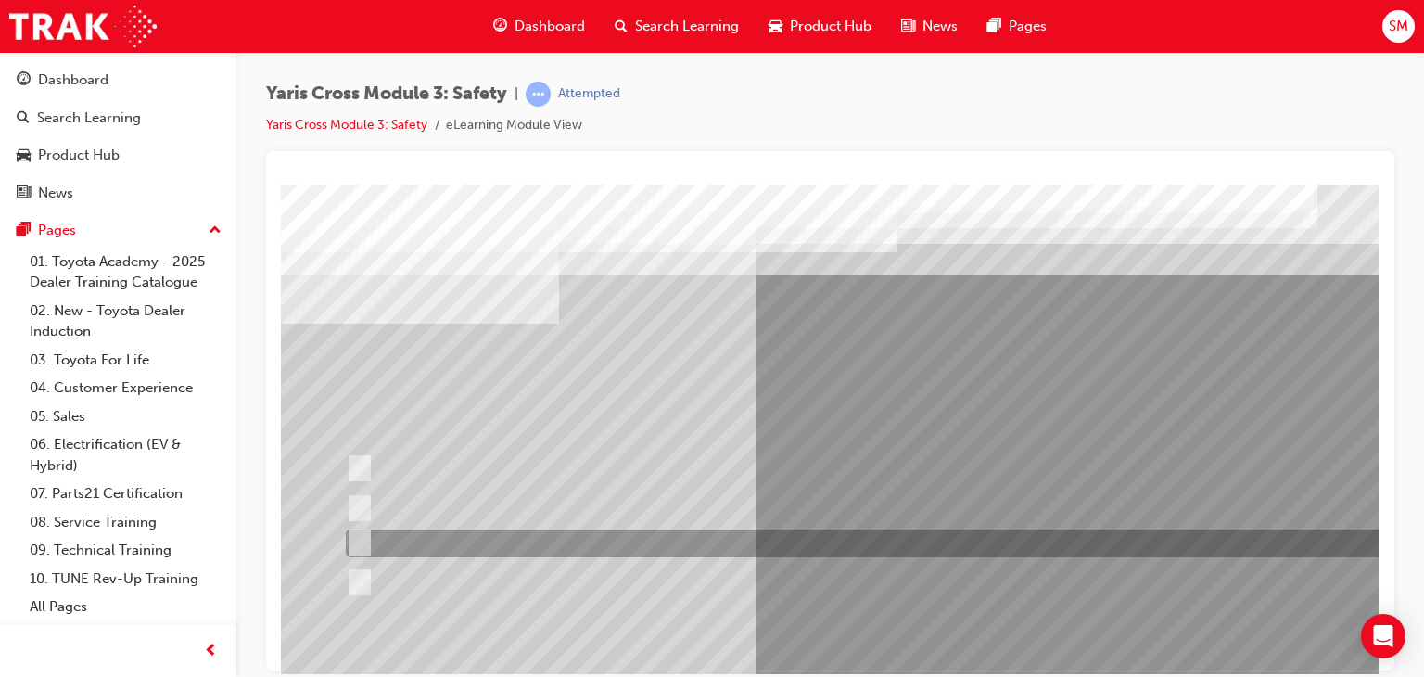
click at [679, 529] on div at bounding box center [882, 543] width 1083 height 28
checkbox input "true"
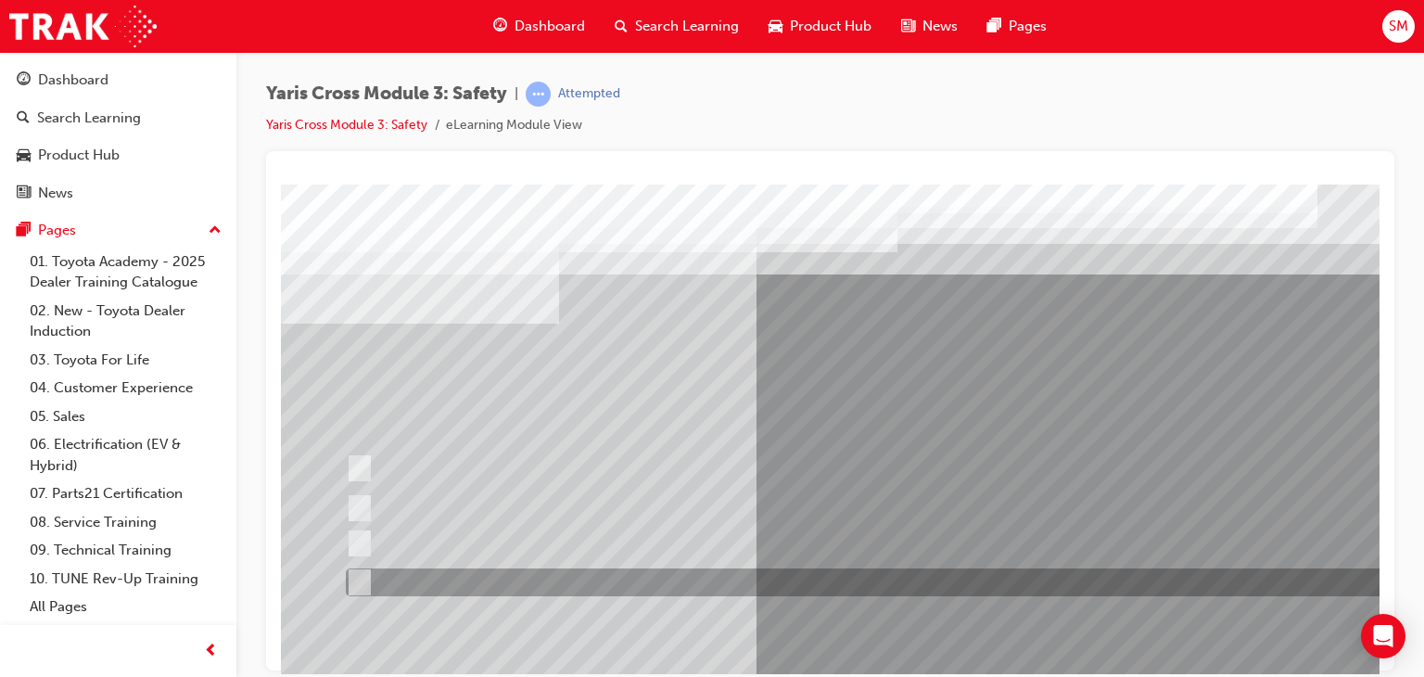
click at [604, 594] on div at bounding box center [882, 582] width 1083 height 28
checkbox input "true"
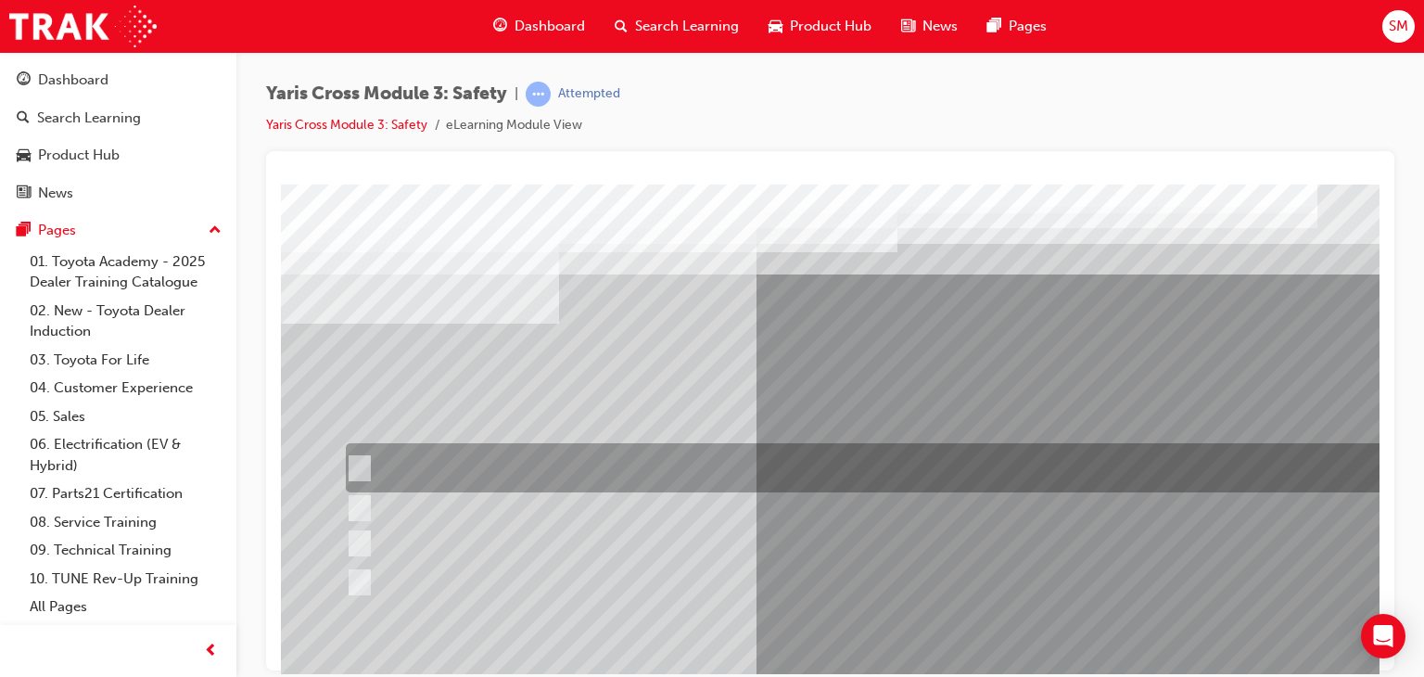
click at [681, 461] on div at bounding box center [882, 467] width 1083 height 49
checkbox input "true"
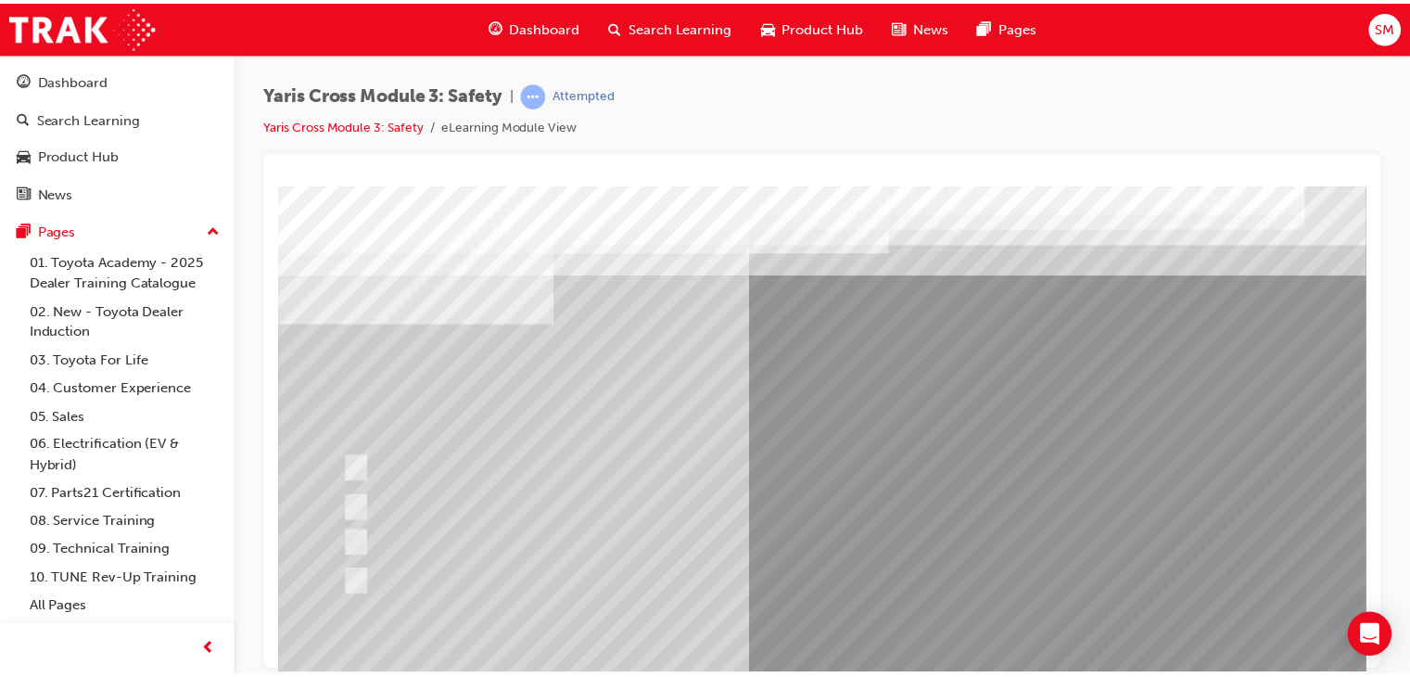
scroll to position [204, 0]
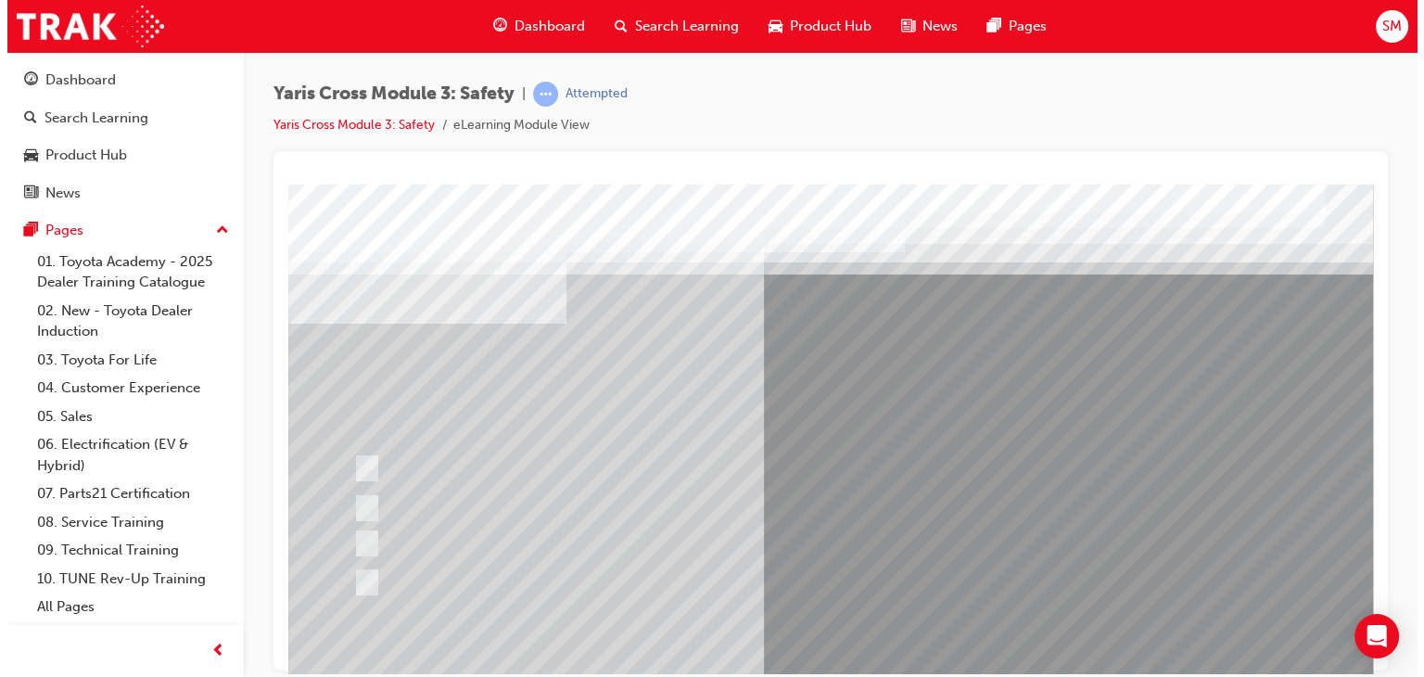
click at [881, 600] on div at bounding box center [917, 517] width 1261 height 667
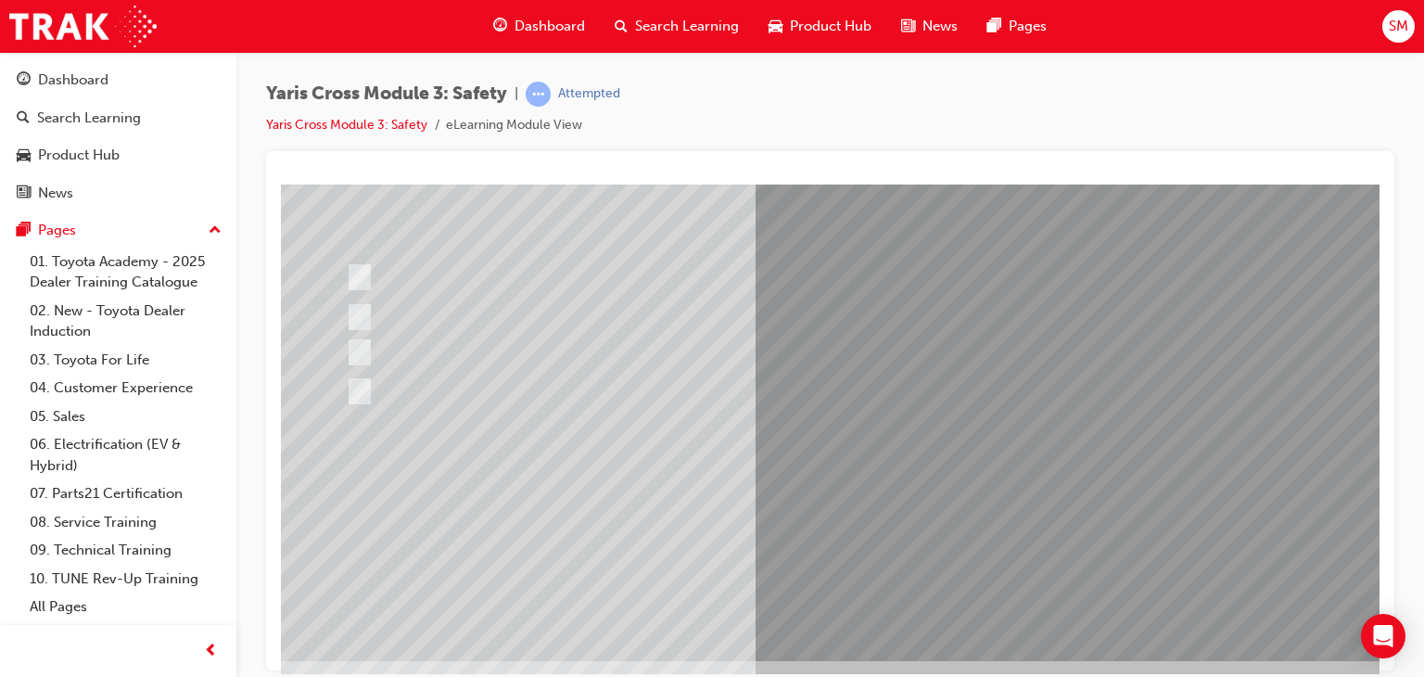
scroll to position [220, 0]
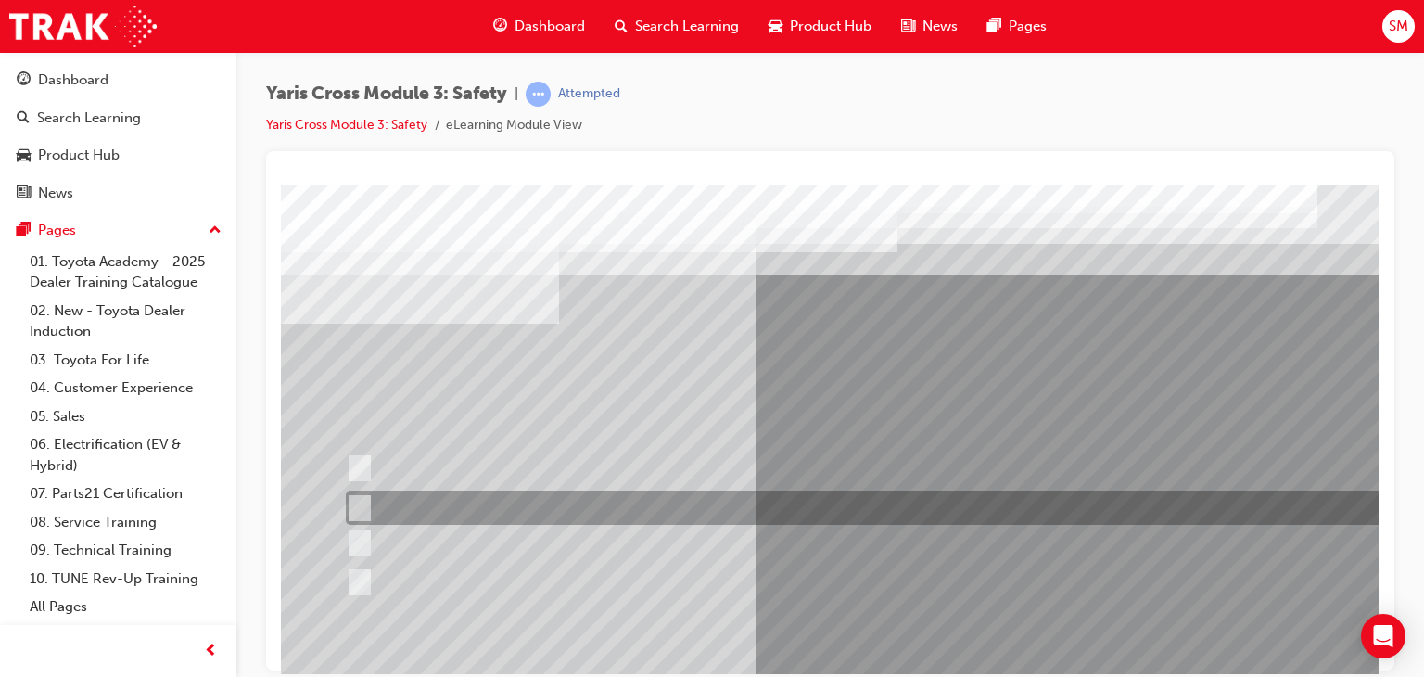
click at [852, 503] on div at bounding box center [882, 507] width 1083 height 34
radio input "true"
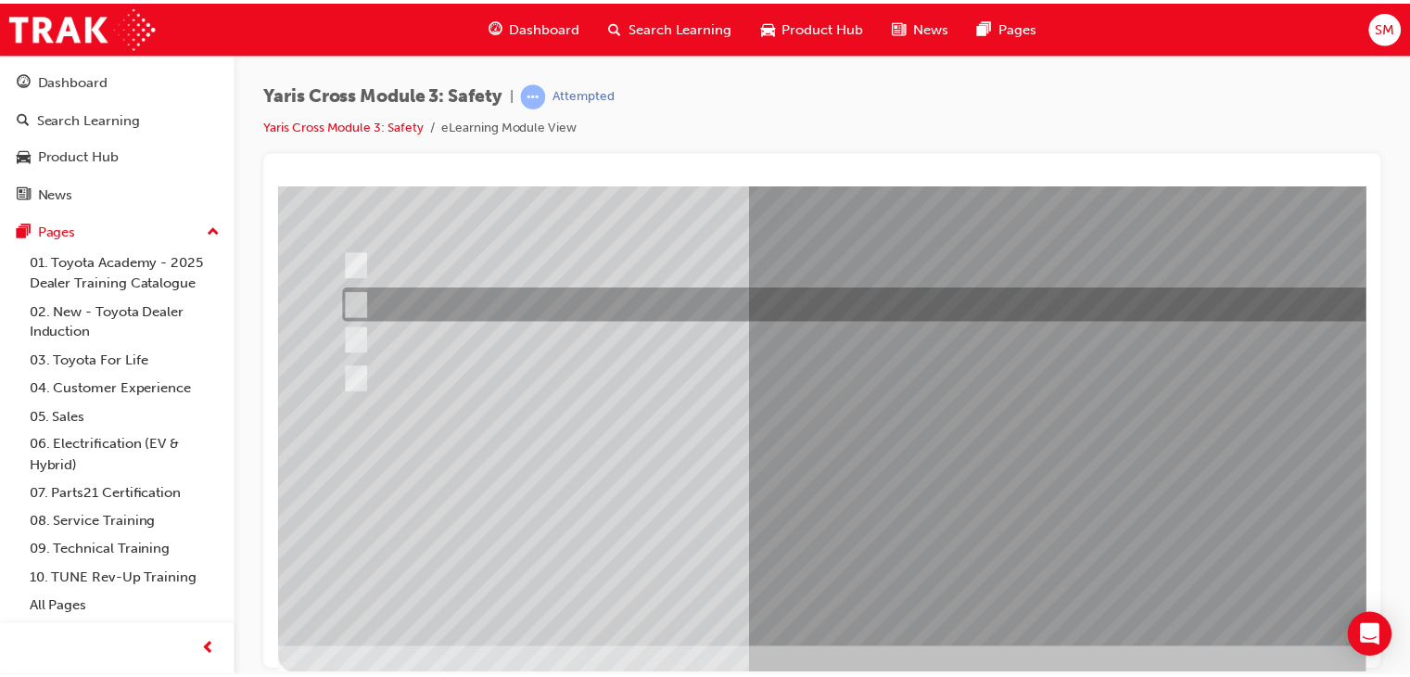
scroll to position [220, 0]
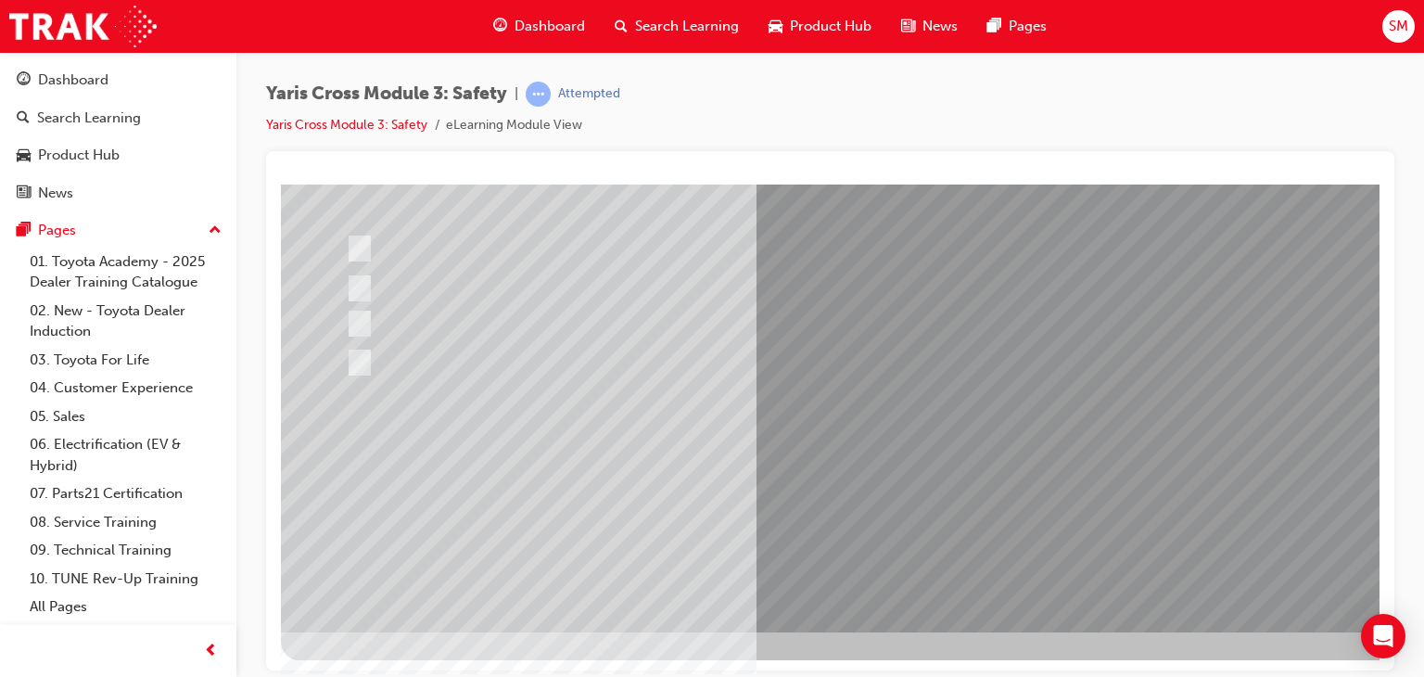
click at [862, 490] on div at bounding box center [911, 297] width 1261 height 667
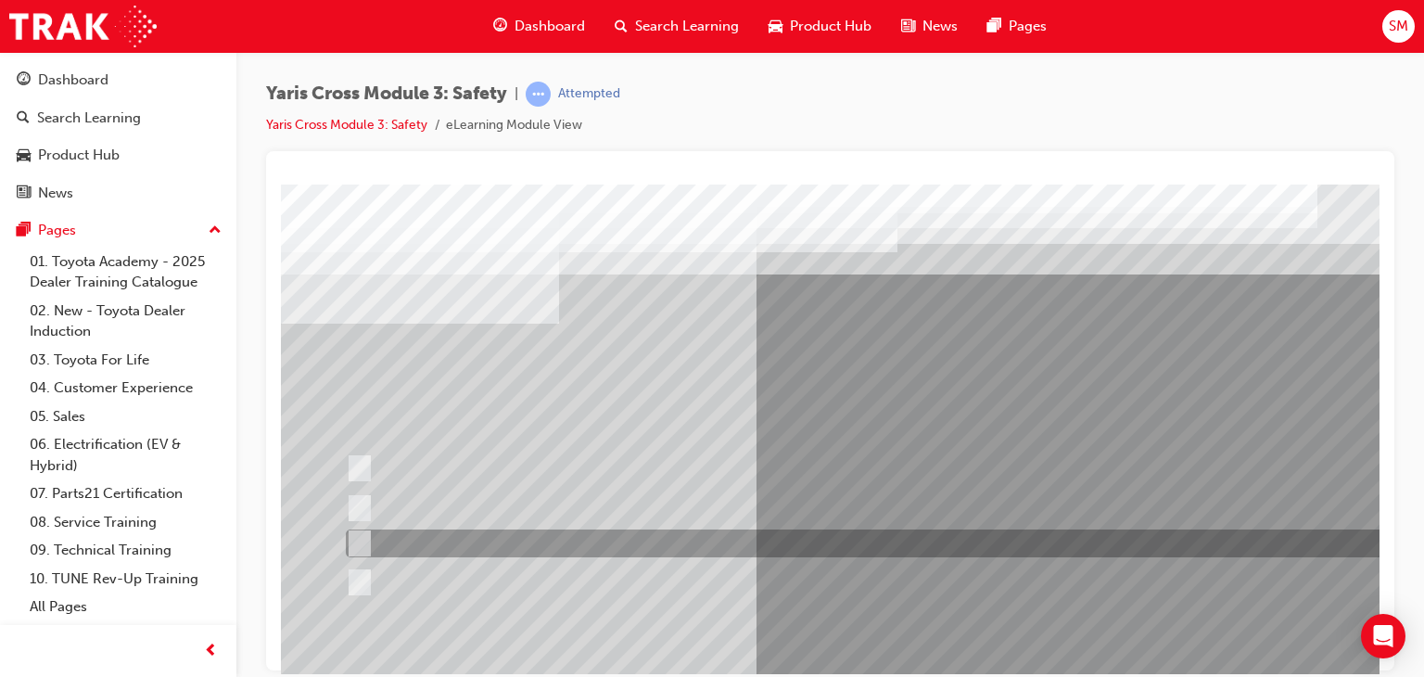
click at [756, 542] on div at bounding box center [882, 543] width 1083 height 28
radio input "true"
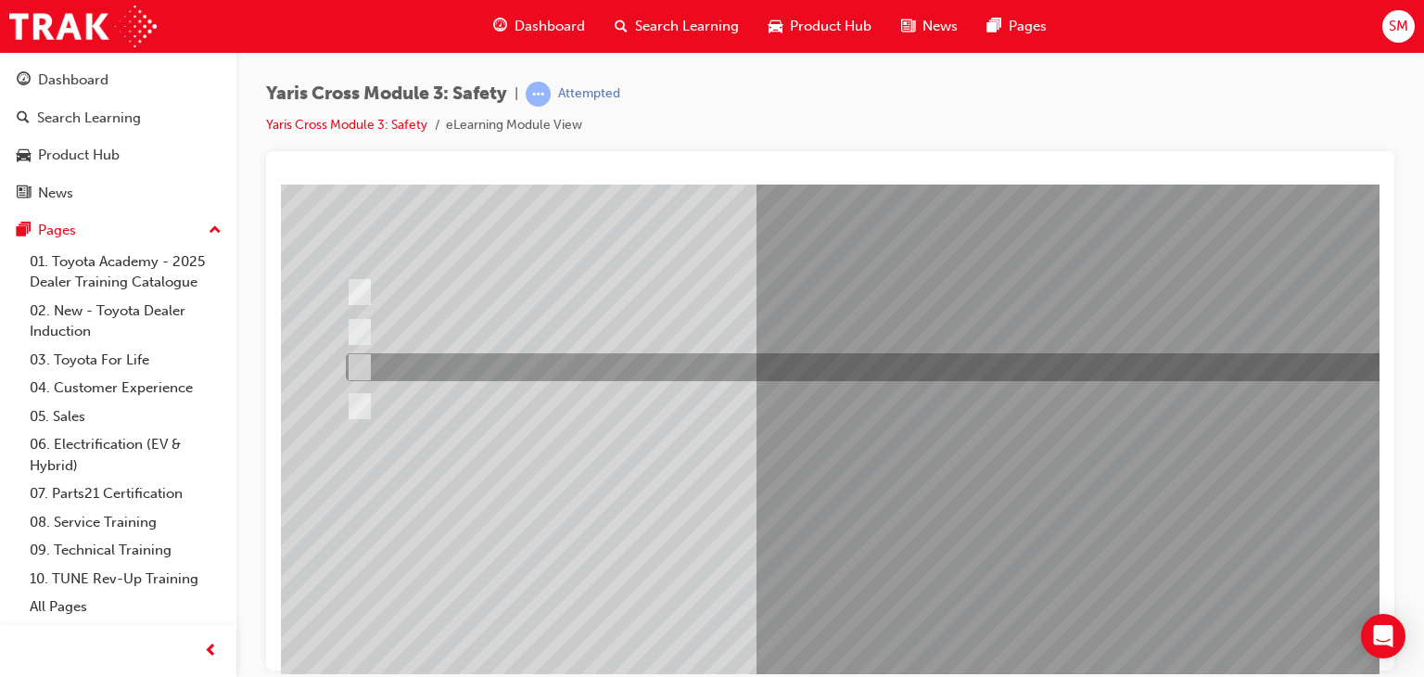
scroll to position [178, 0]
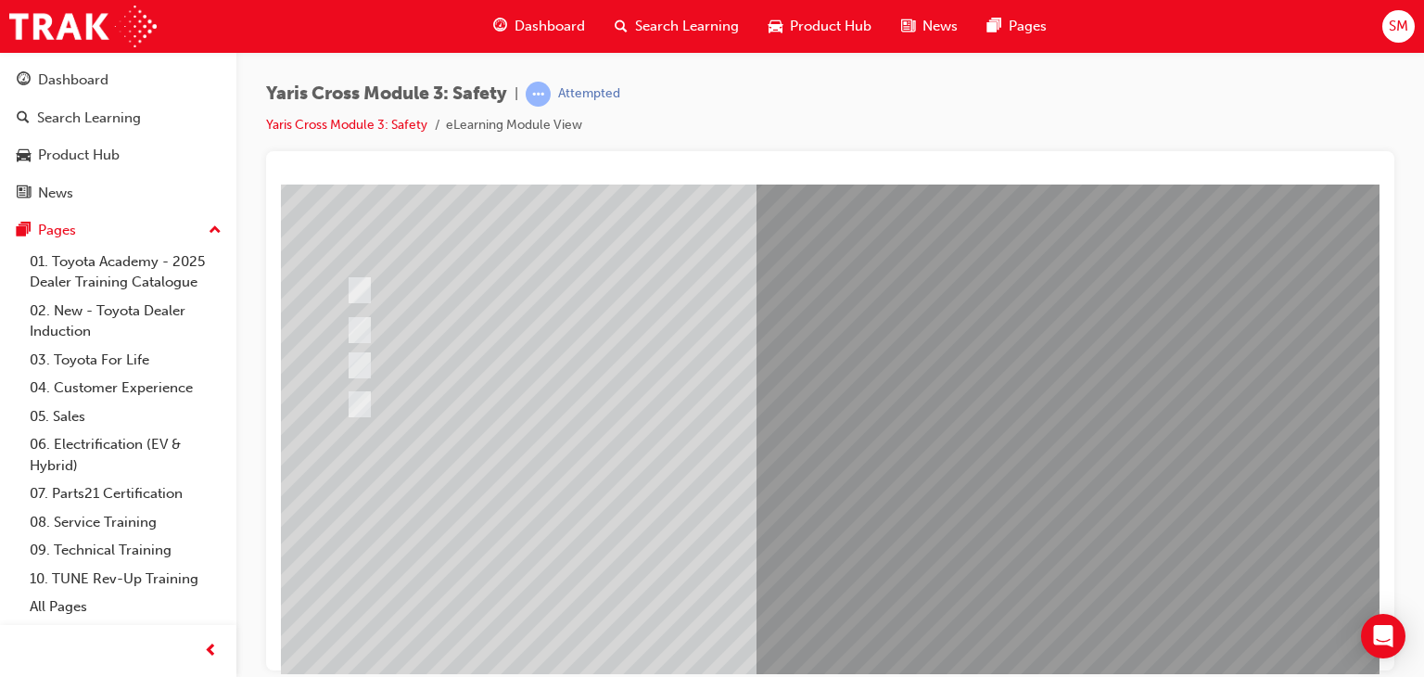
click at [941, 511] on div at bounding box center [911, 368] width 1261 height 667
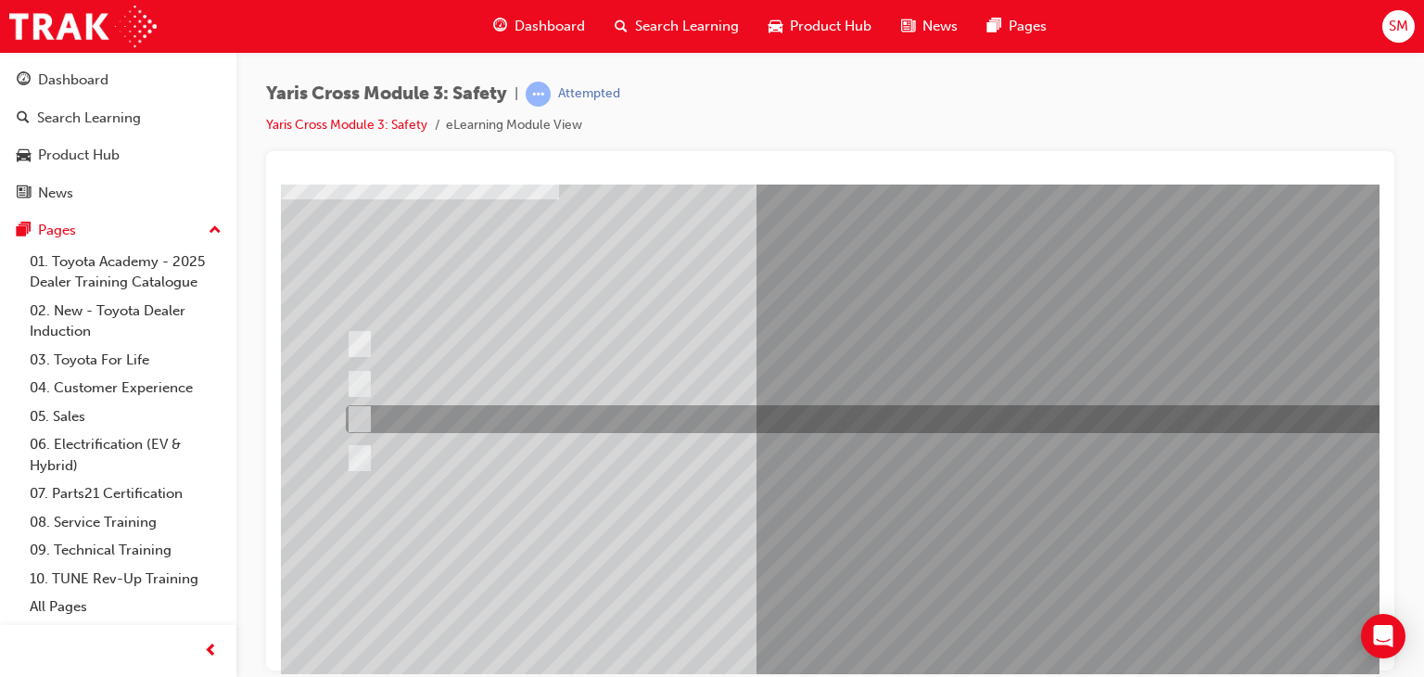
scroll to position [125, 0]
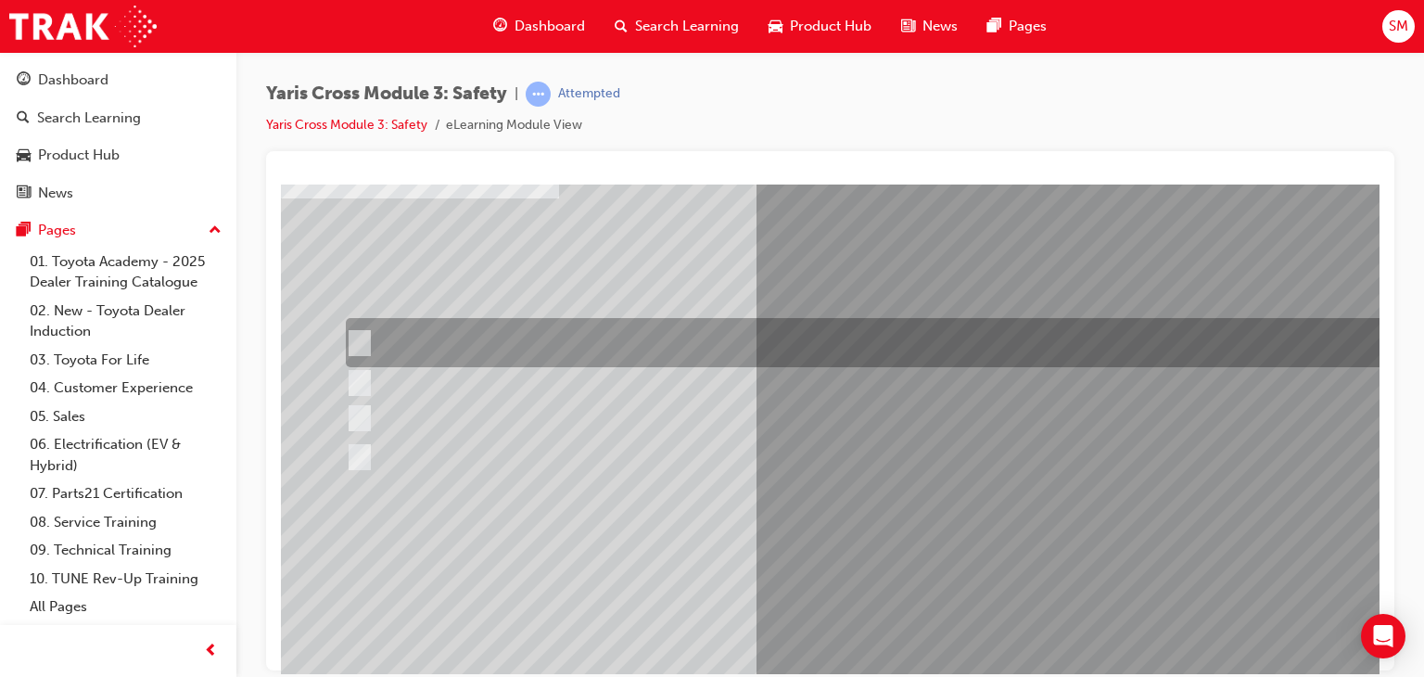
click at [888, 333] on div at bounding box center [882, 342] width 1083 height 49
radio input "true"
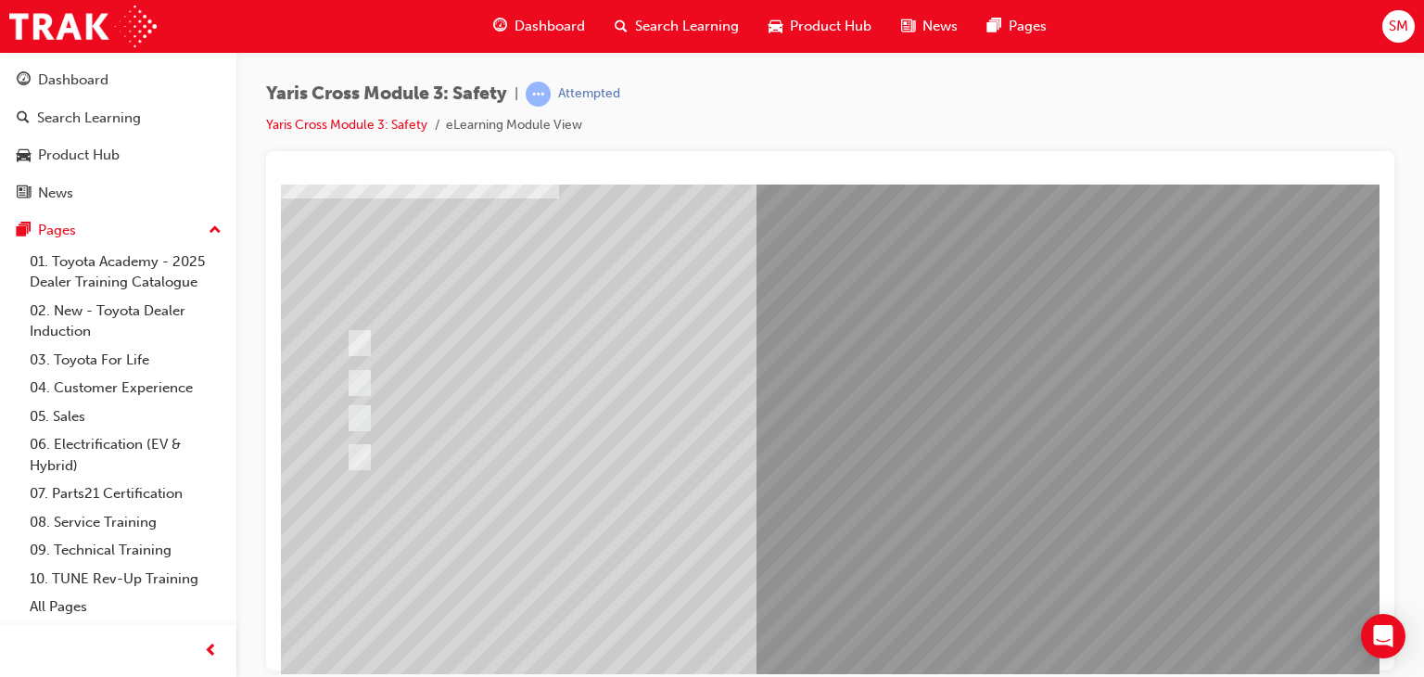
scroll to position [220, 0]
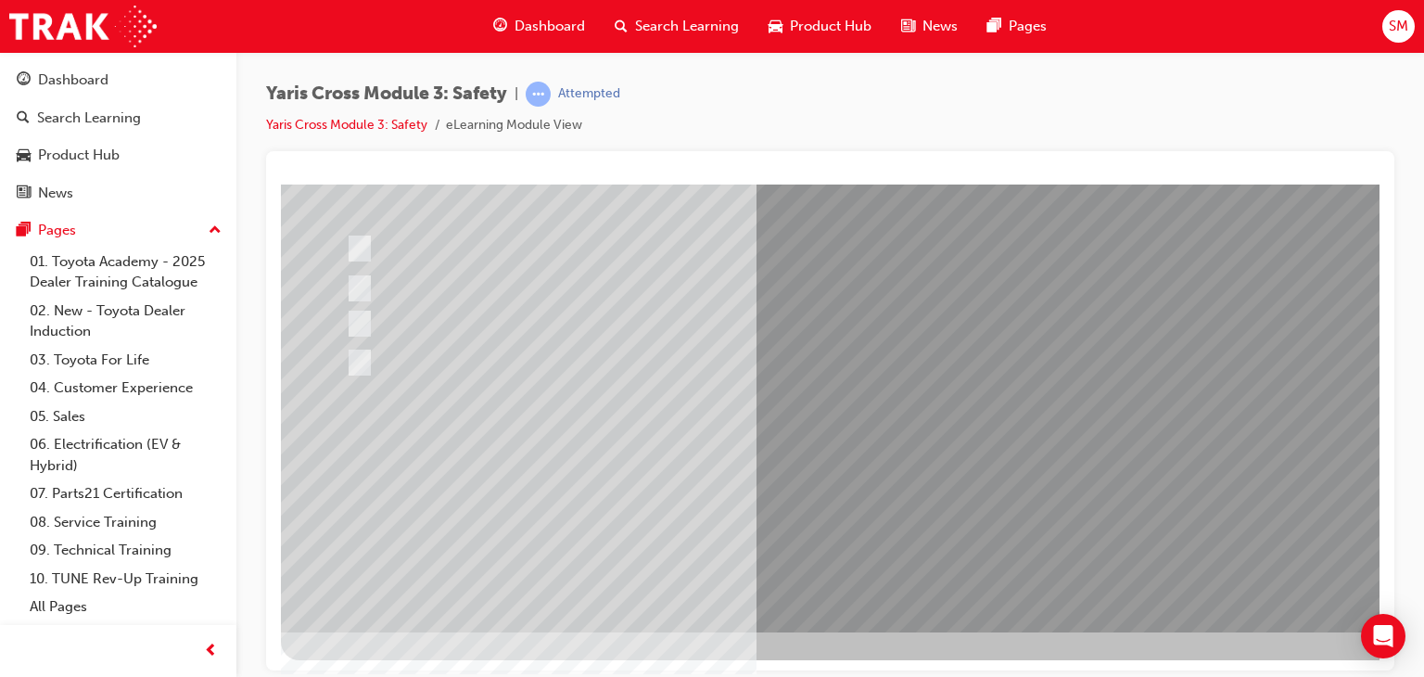
click at [909, 491] on div at bounding box center [911, 297] width 1261 height 667
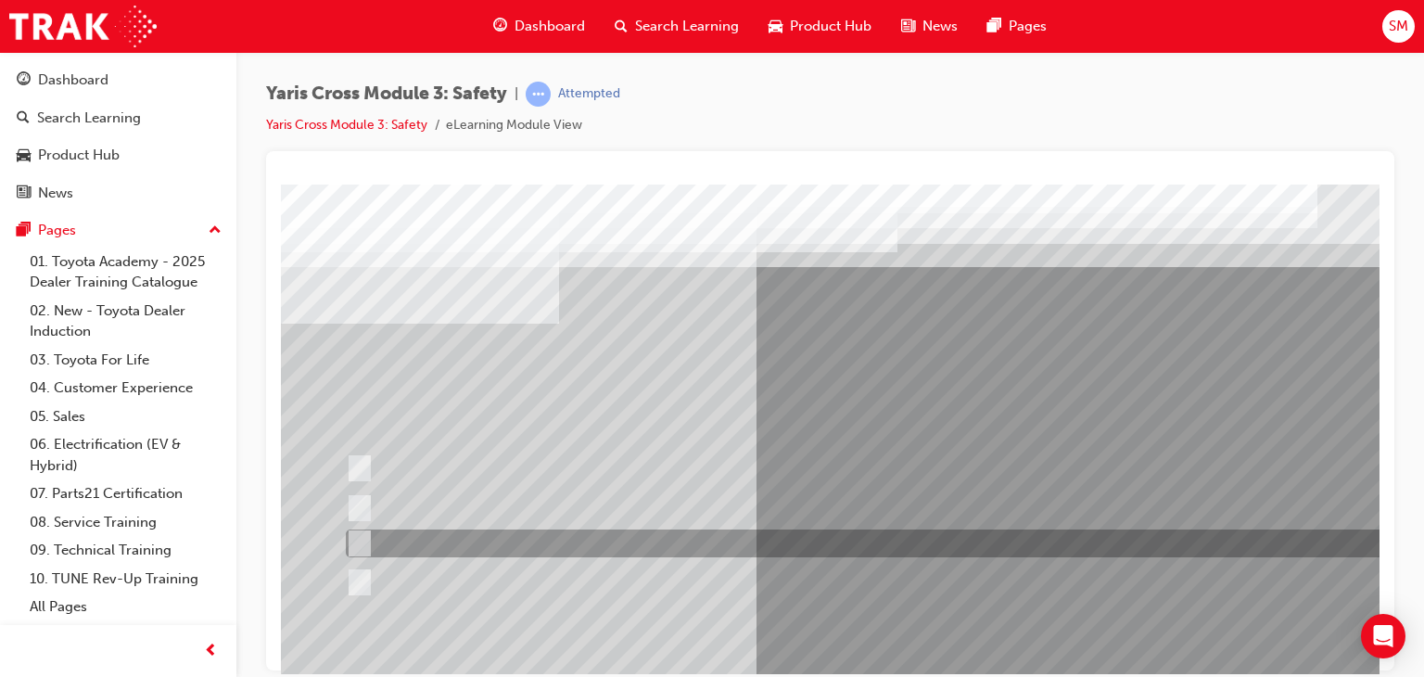
click at [856, 542] on div at bounding box center [882, 543] width 1083 height 28
radio input "true"
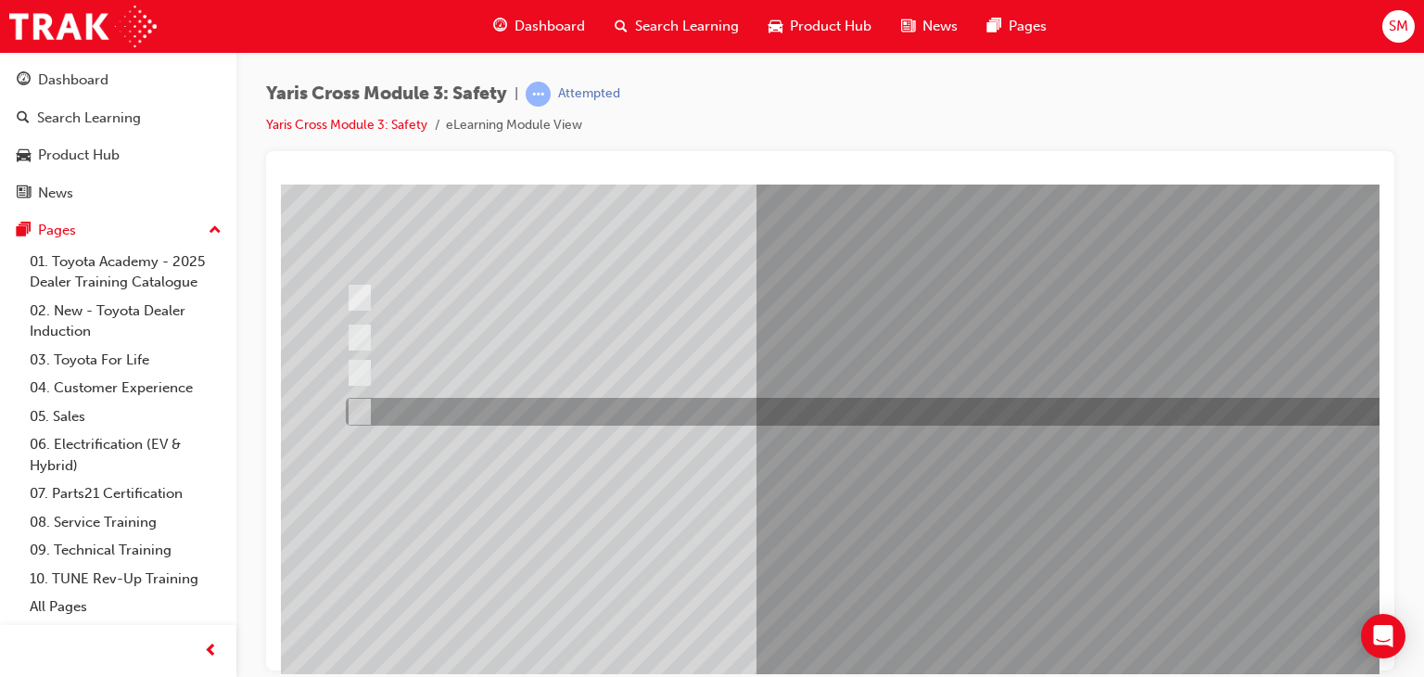
scroll to position [204, 0]
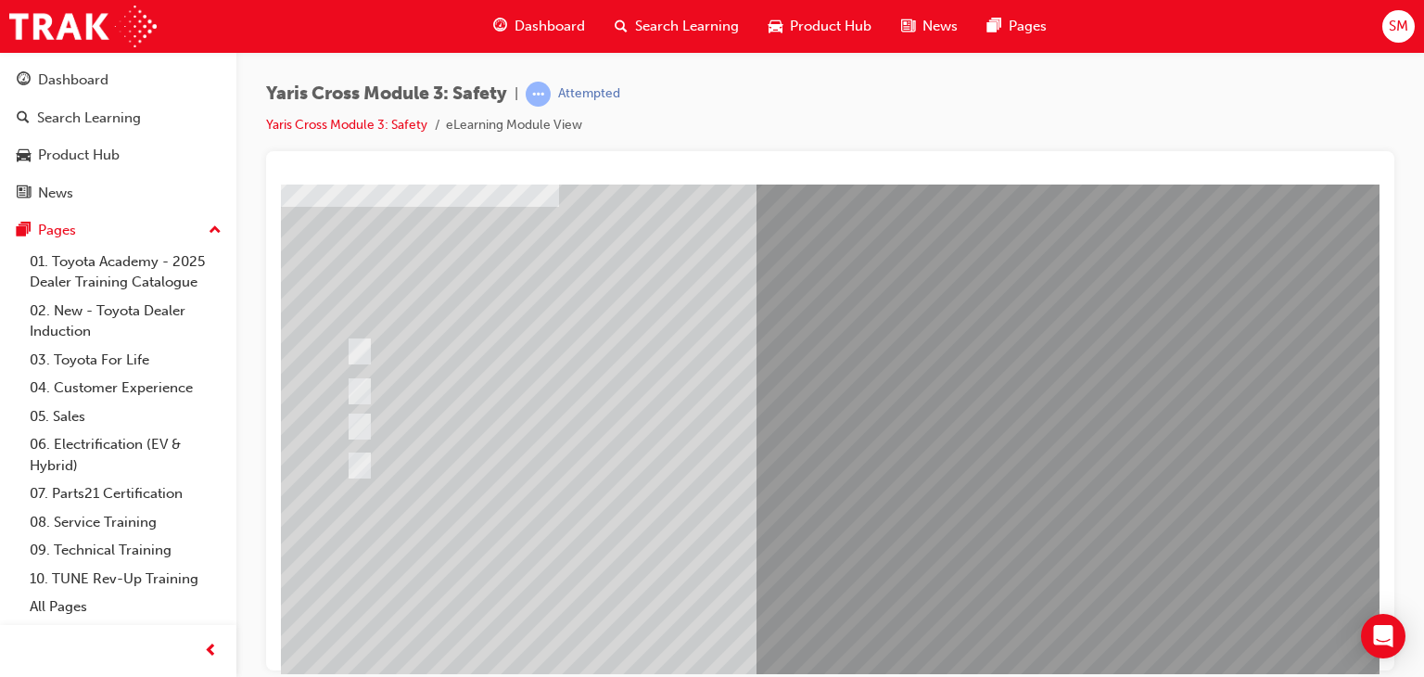
scroll to position [123, 0]
click at [998, 552] on div at bounding box center [911, 393] width 1261 height 667
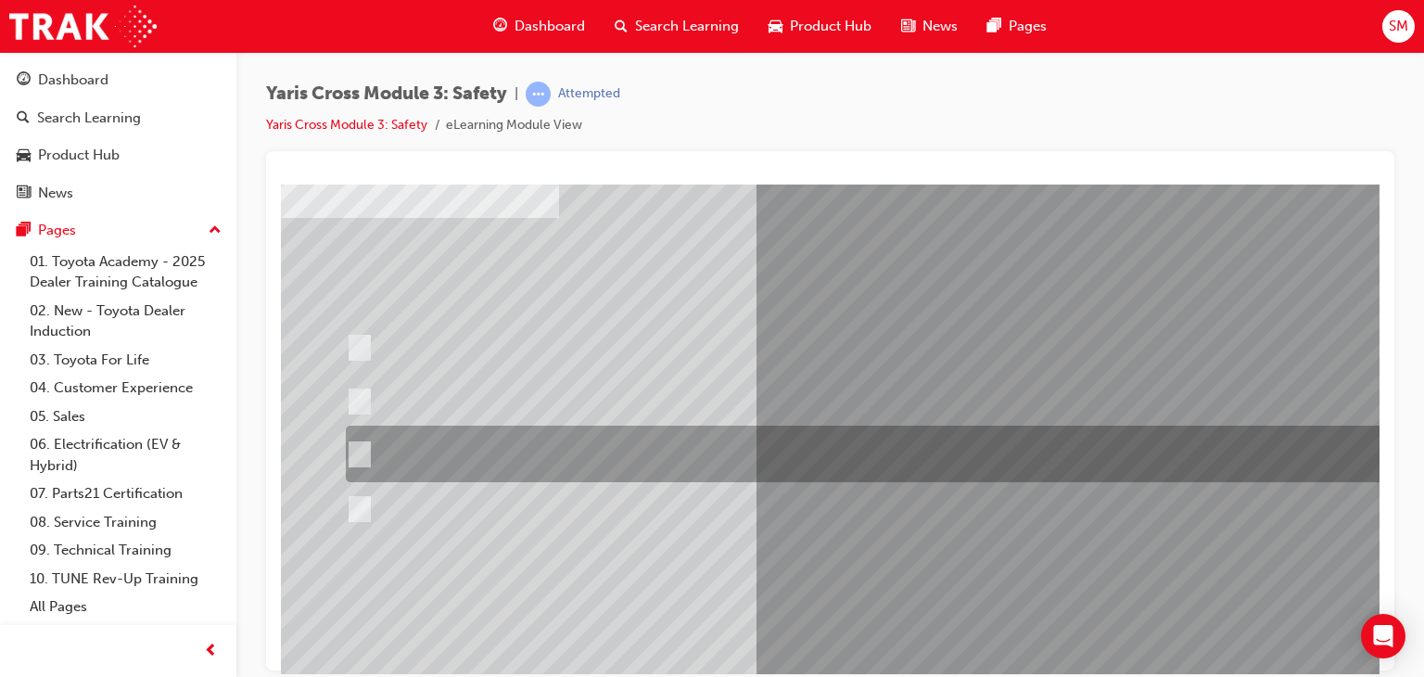
scroll to position [108, 0]
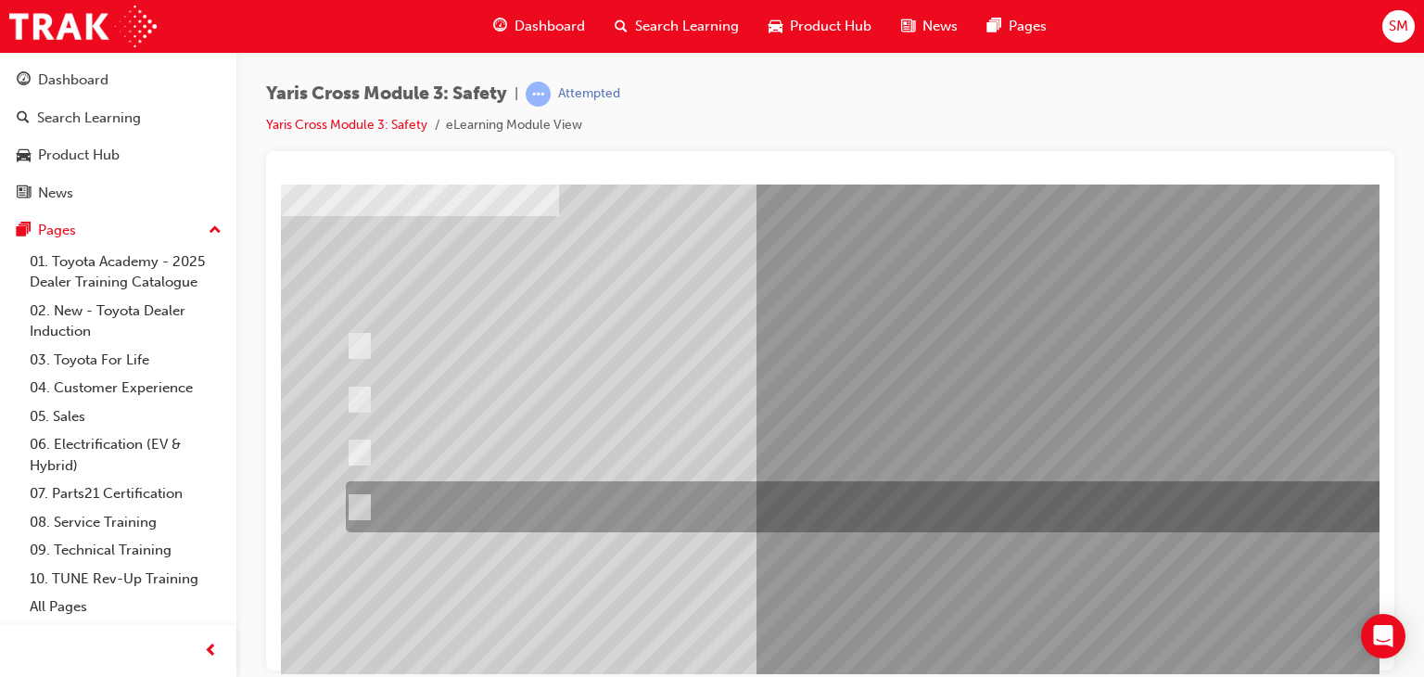
click at [1017, 485] on div at bounding box center [882, 506] width 1083 height 51
radio input "true"
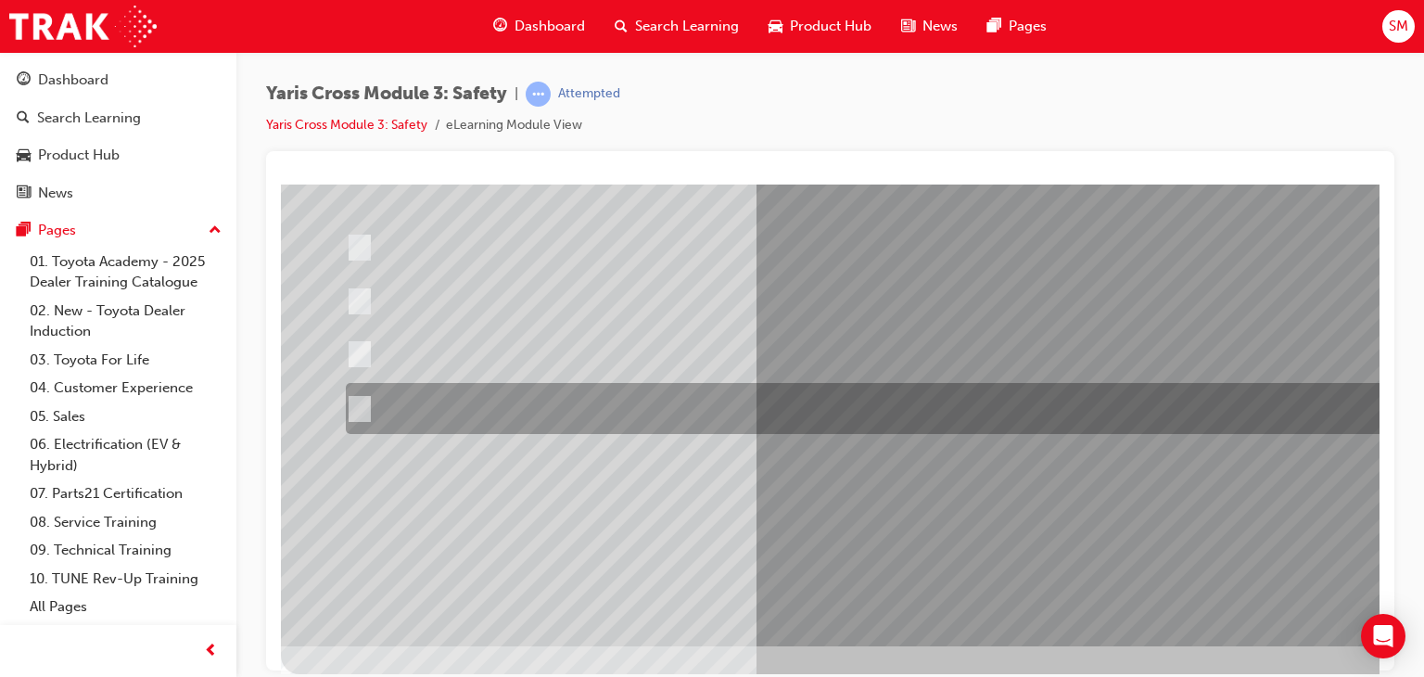
scroll to position [220, 0]
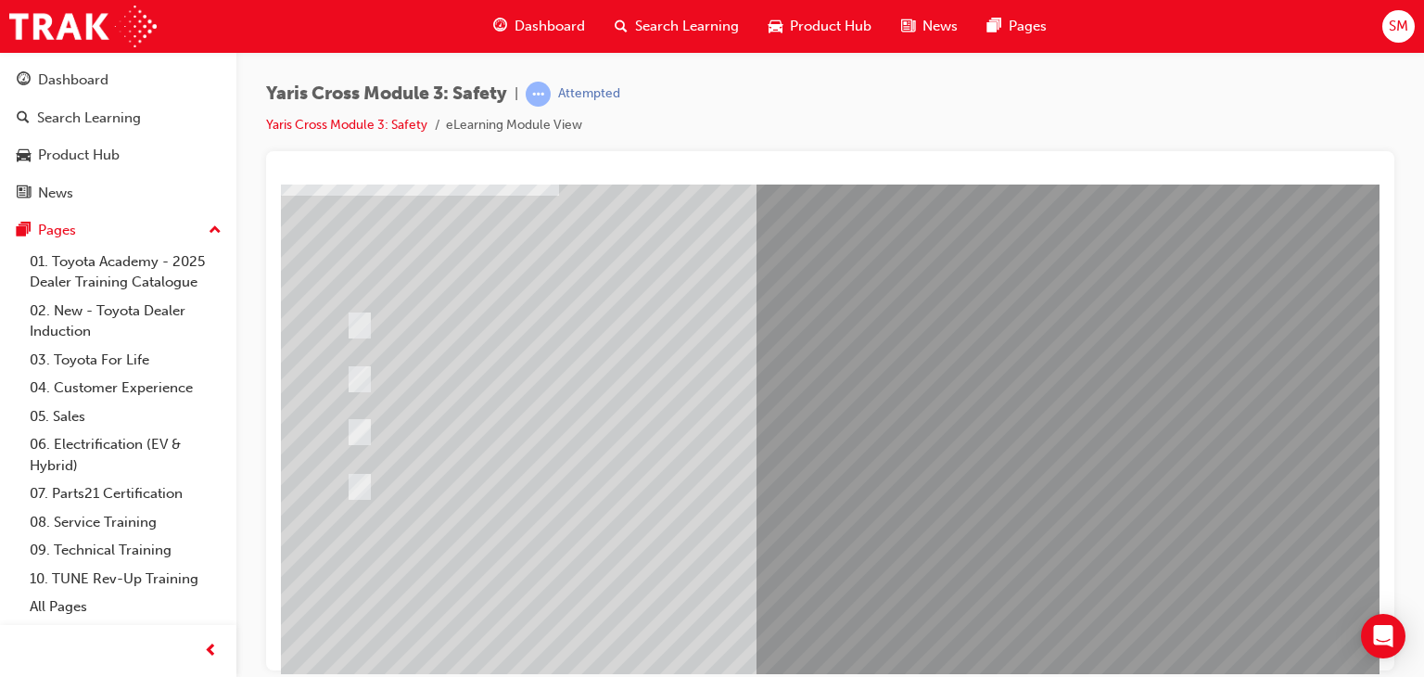
scroll to position [165, 0]
click at [982, 538] on div at bounding box center [911, 352] width 1261 height 667
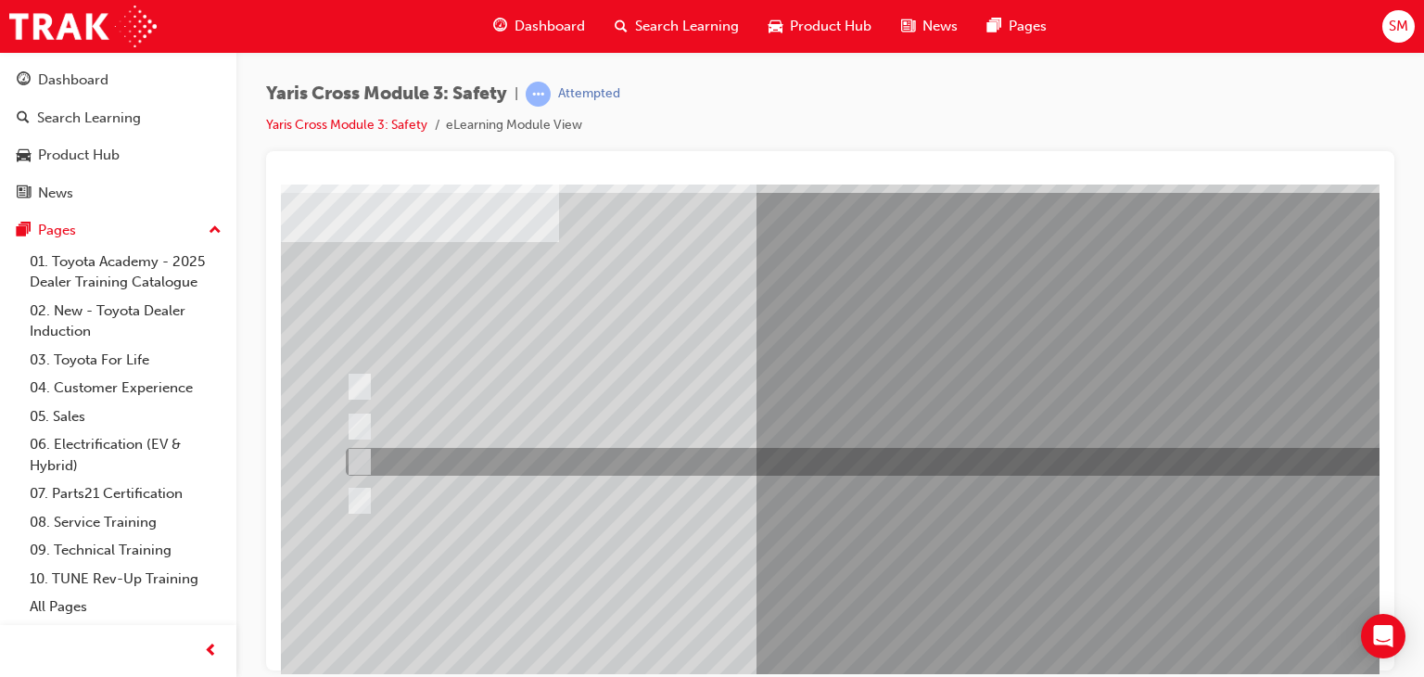
scroll to position [85, 0]
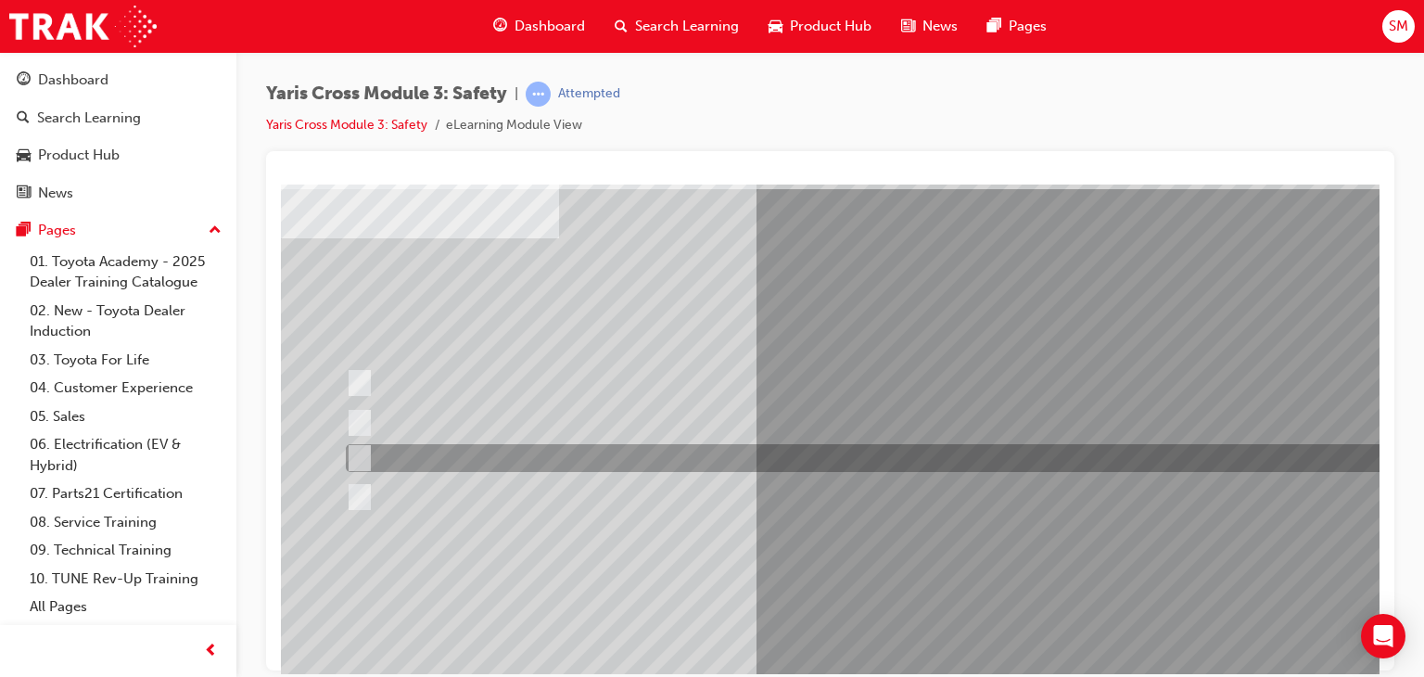
click at [967, 451] on div at bounding box center [882, 458] width 1083 height 28
radio input "true"
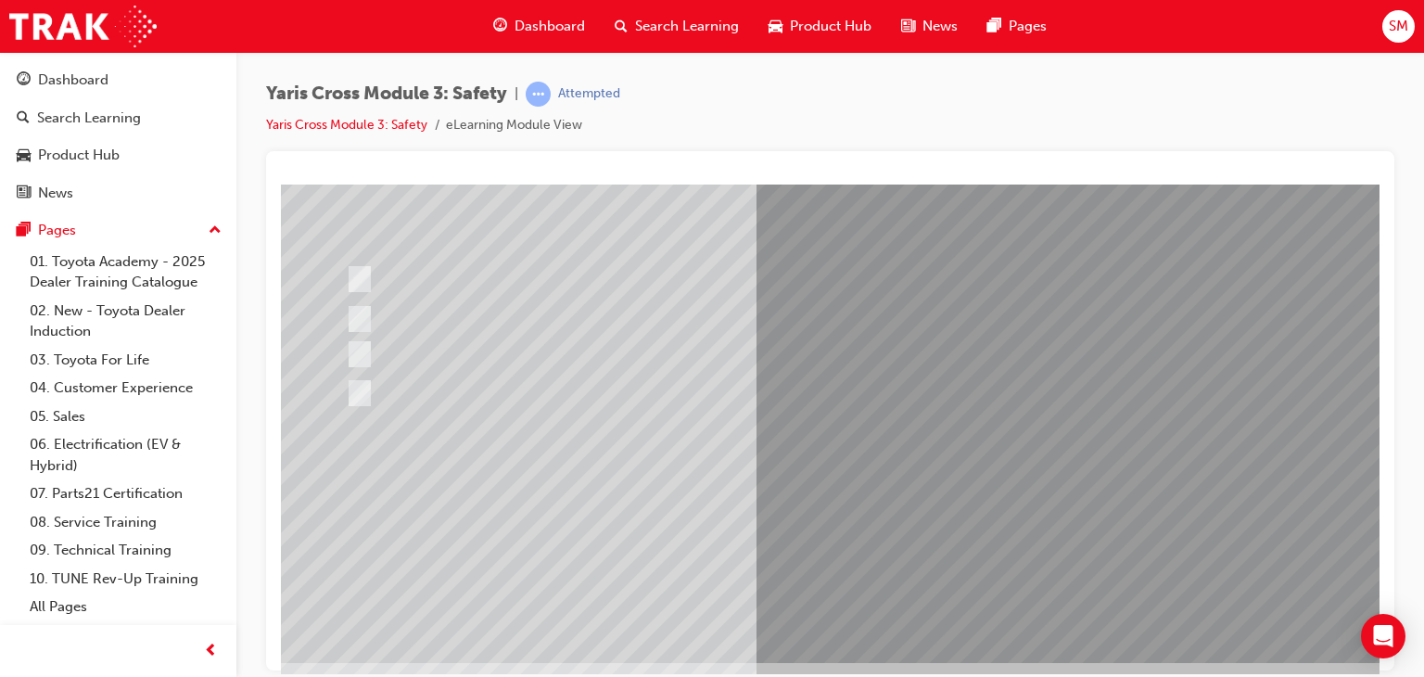
scroll to position [189, 0]
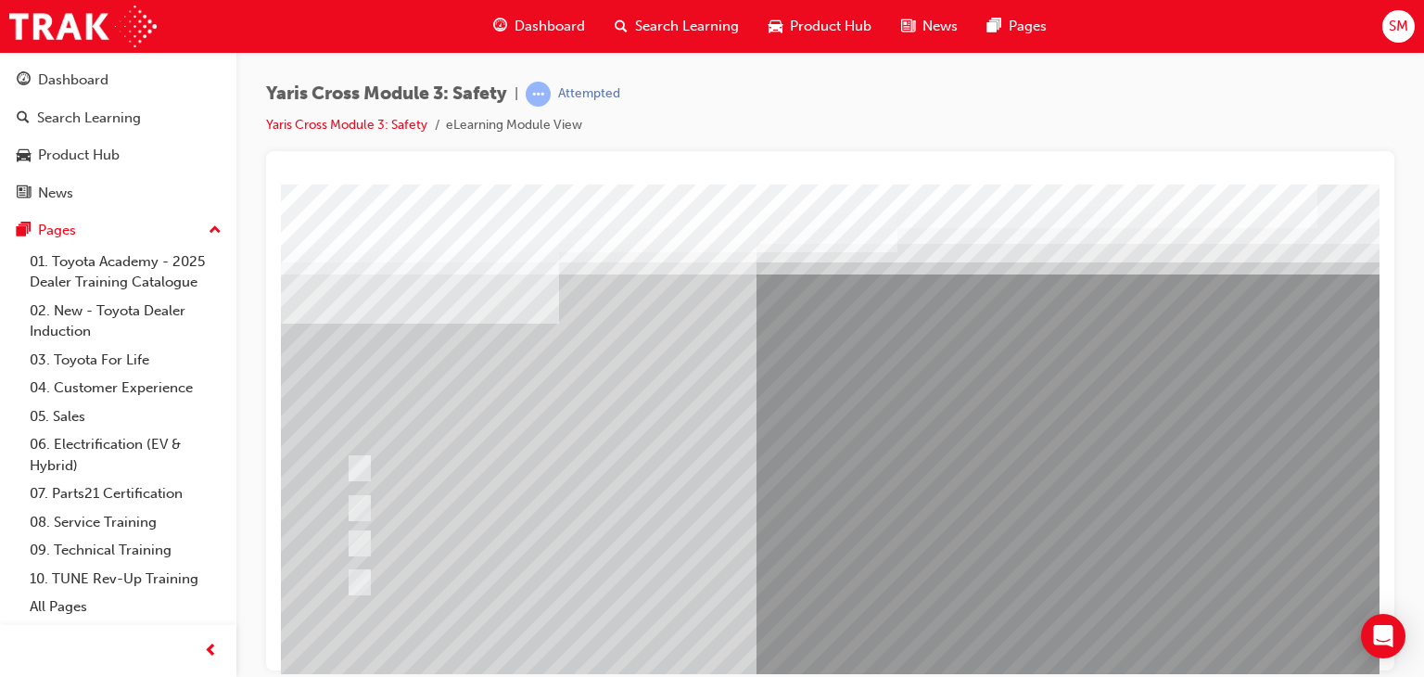
scroll to position [220, 0]
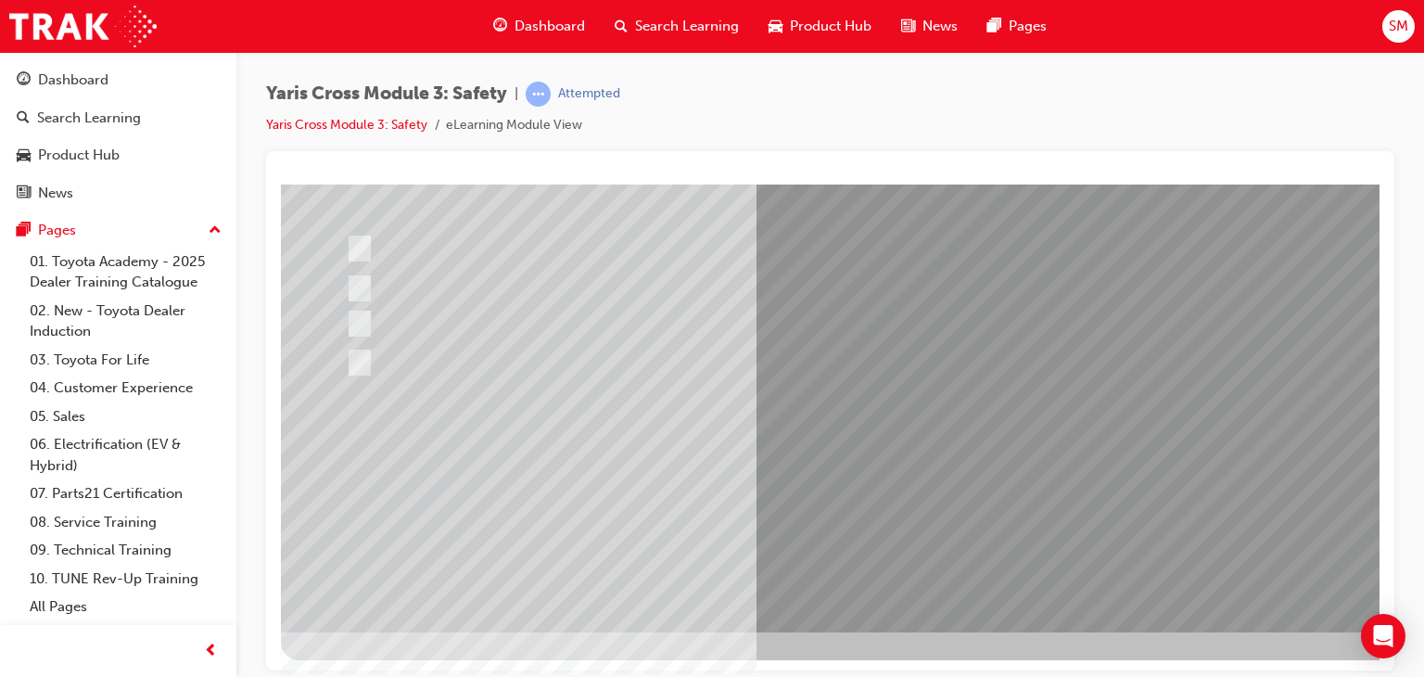
click at [975, 470] on div at bounding box center [911, 297] width 1261 height 667
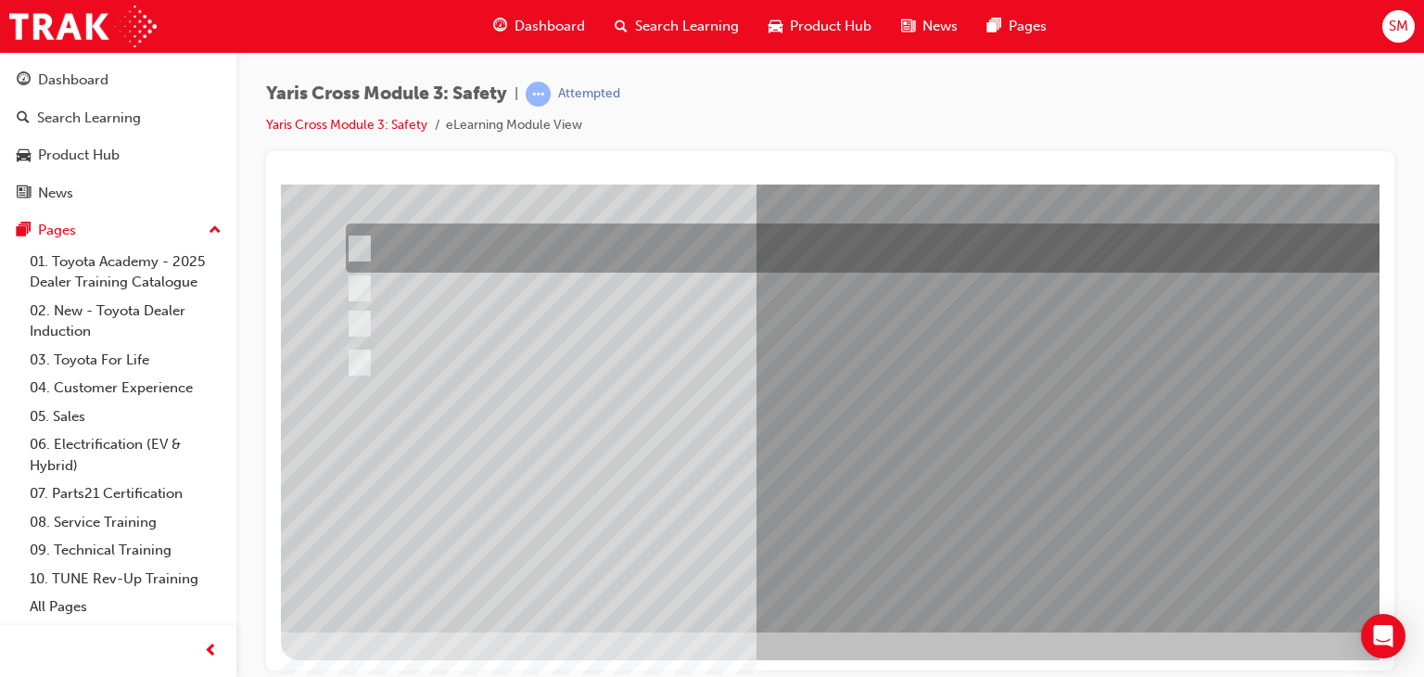
scroll to position [0, 0]
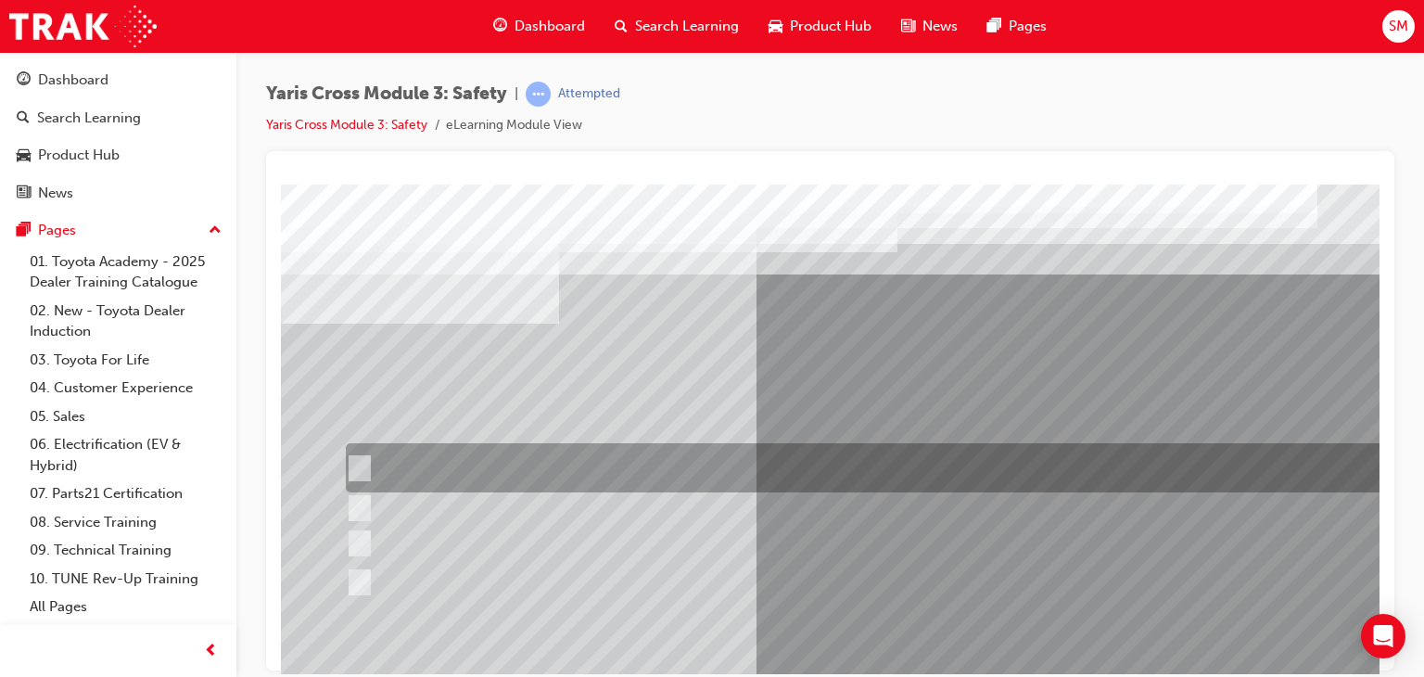
click at [544, 472] on div at bounding box center [882, 467] width 1083 height 49
checkbox input "true"
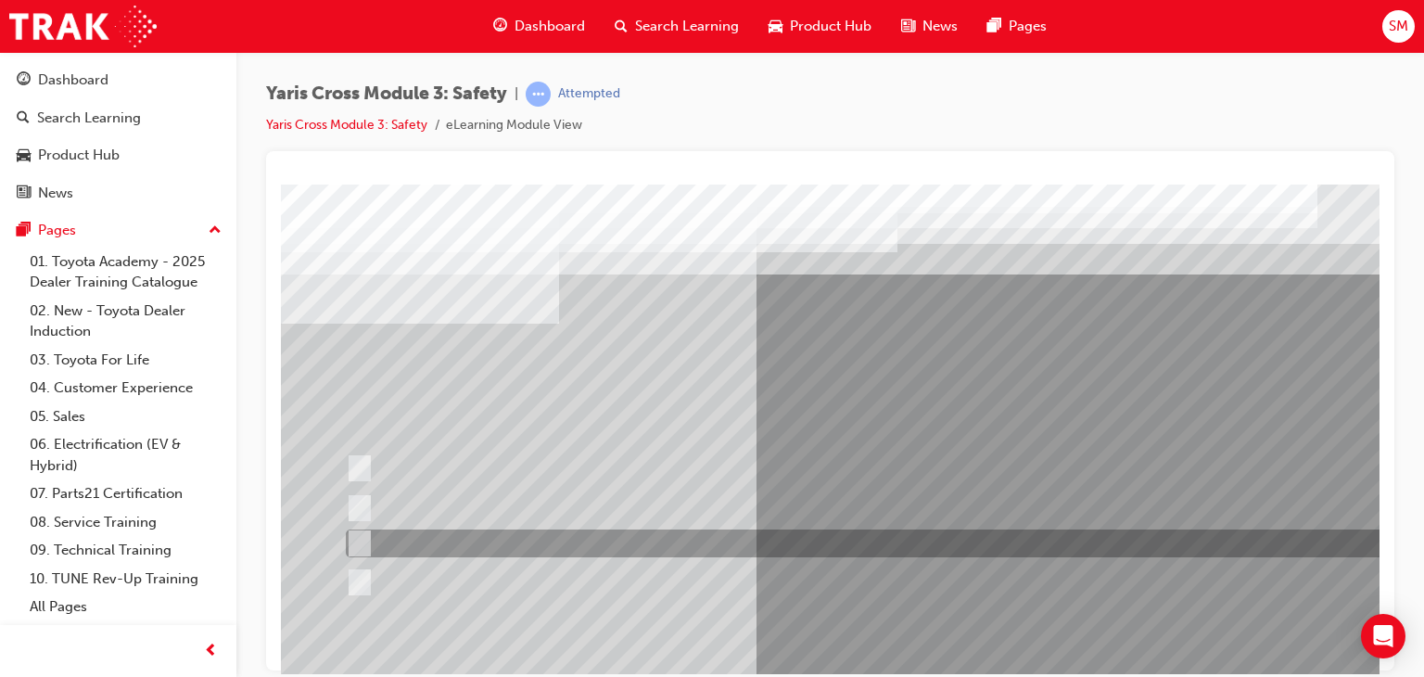
click at [525, 539] on div at bounding box center [882, 543] width 1083 height 28
checkbox input "true"
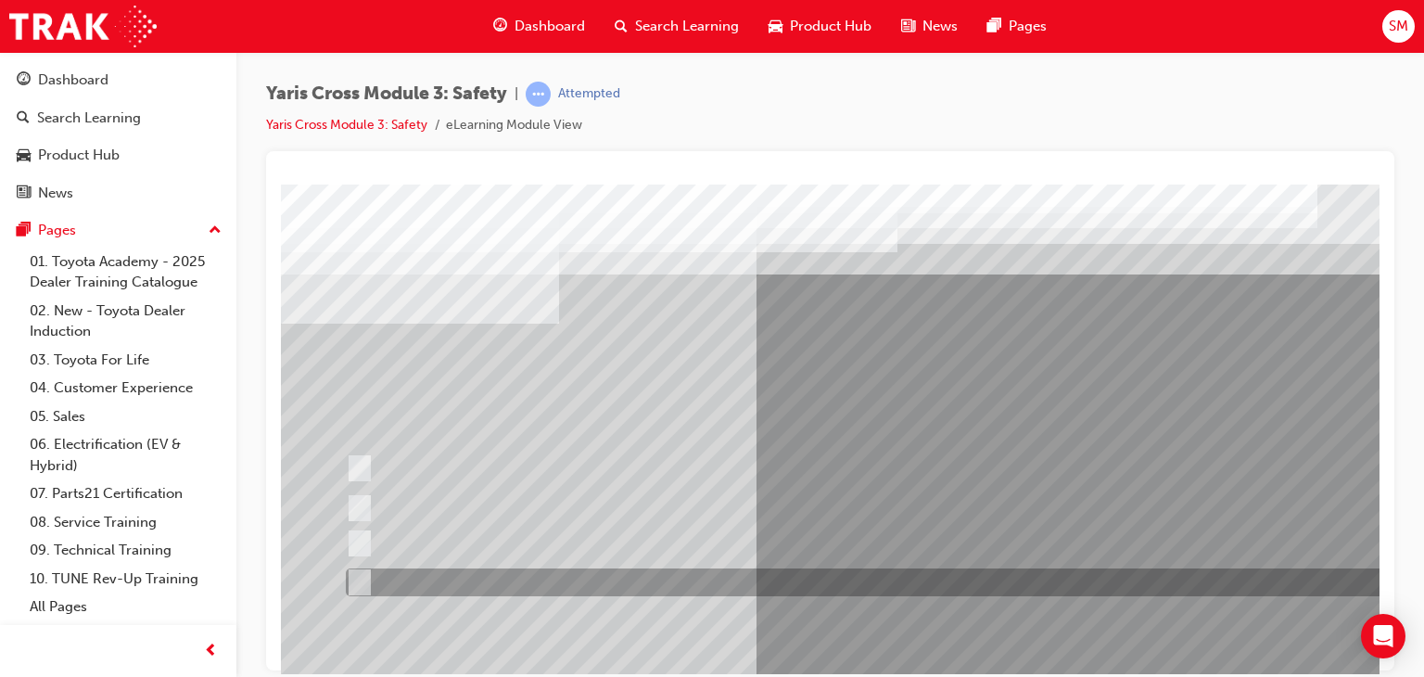
click at [524, 570] on div at bounding box center [882, 582] width 1083 height 28
checkbox input "true"
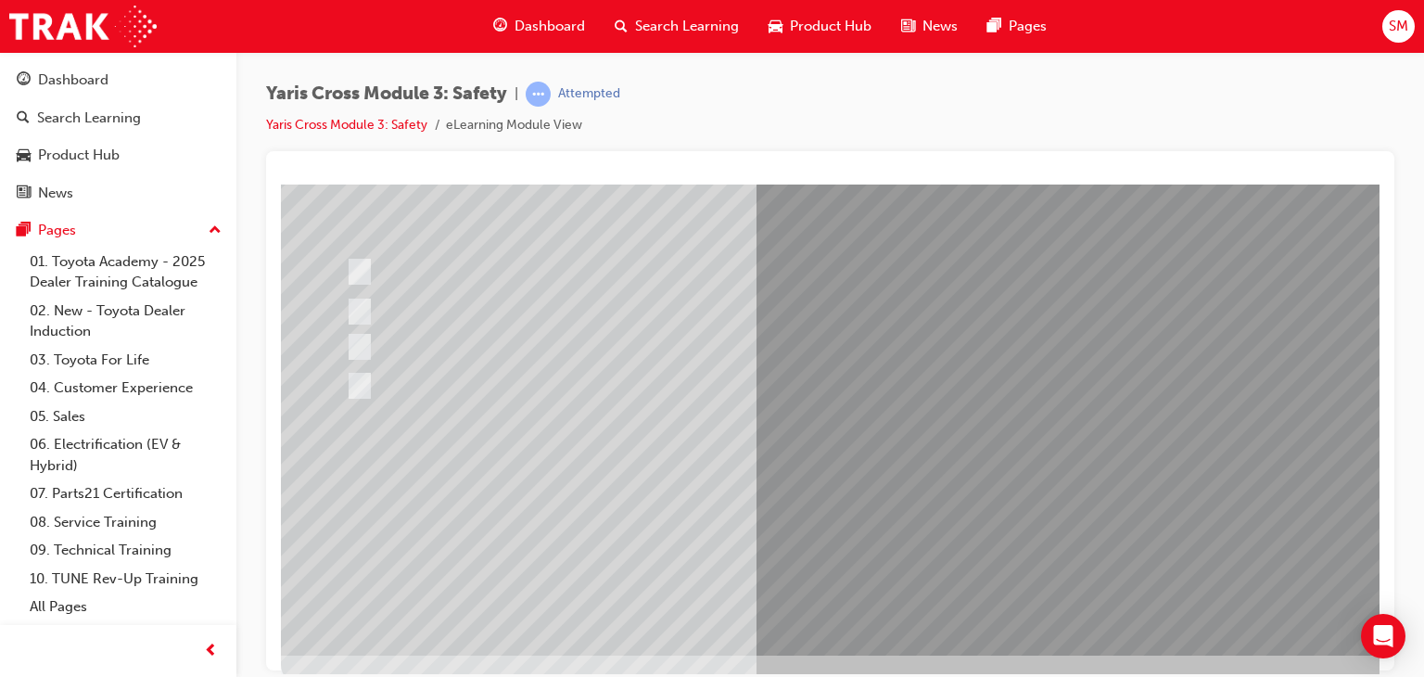
scroll to position [199, 0]
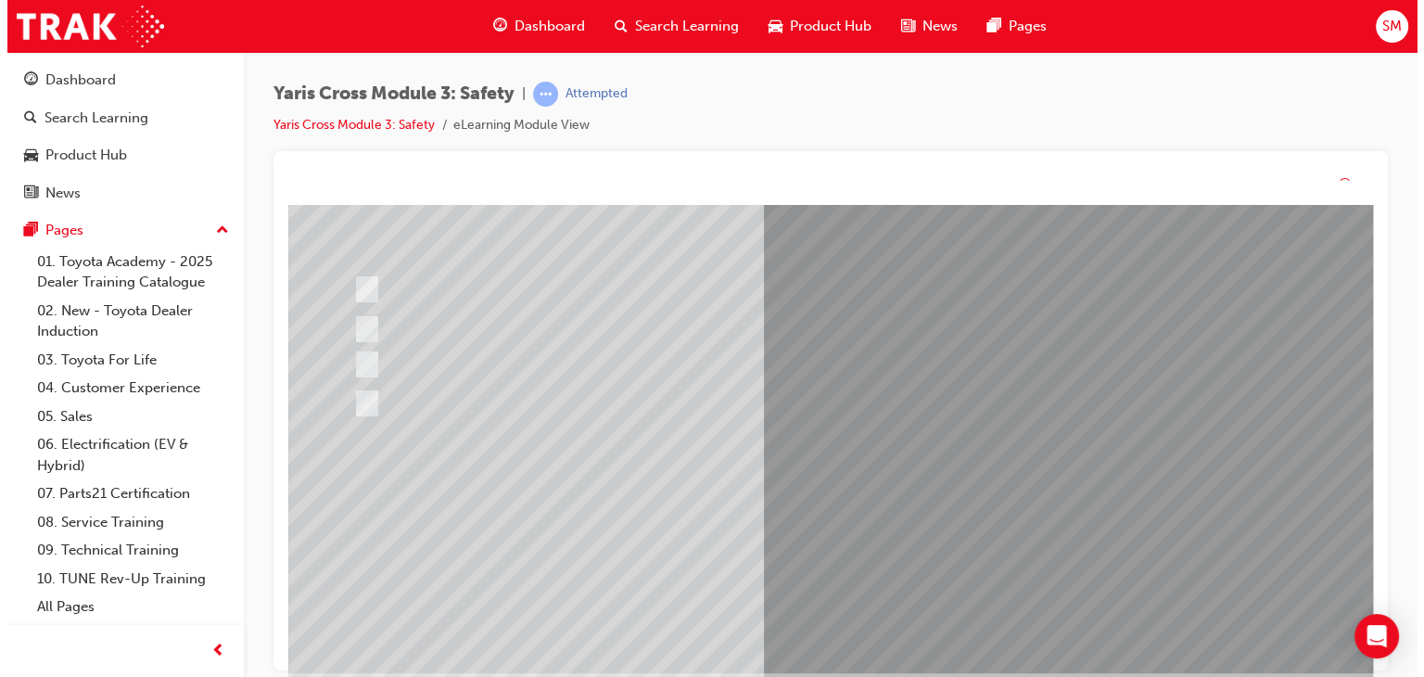
scroll to position [0, 0]
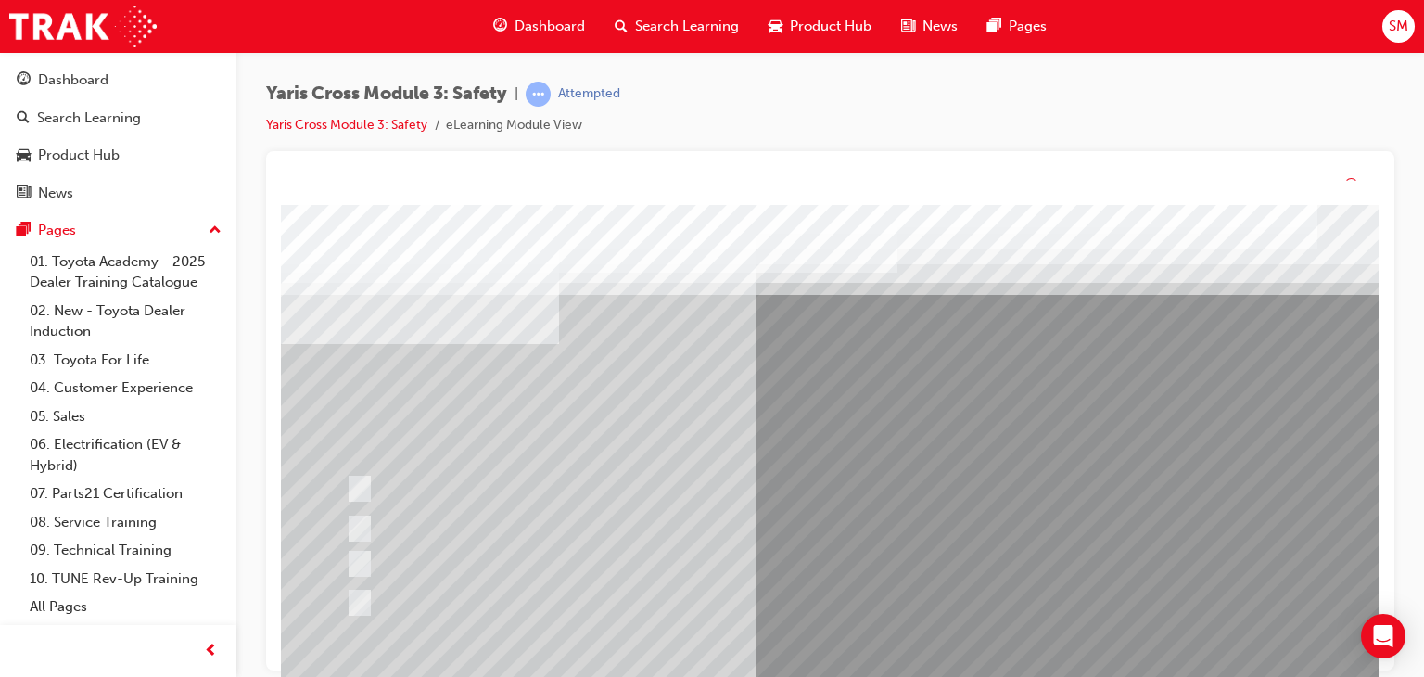
click at [864, 525] on div at bounding box center [911, 538] width 1261 height 667
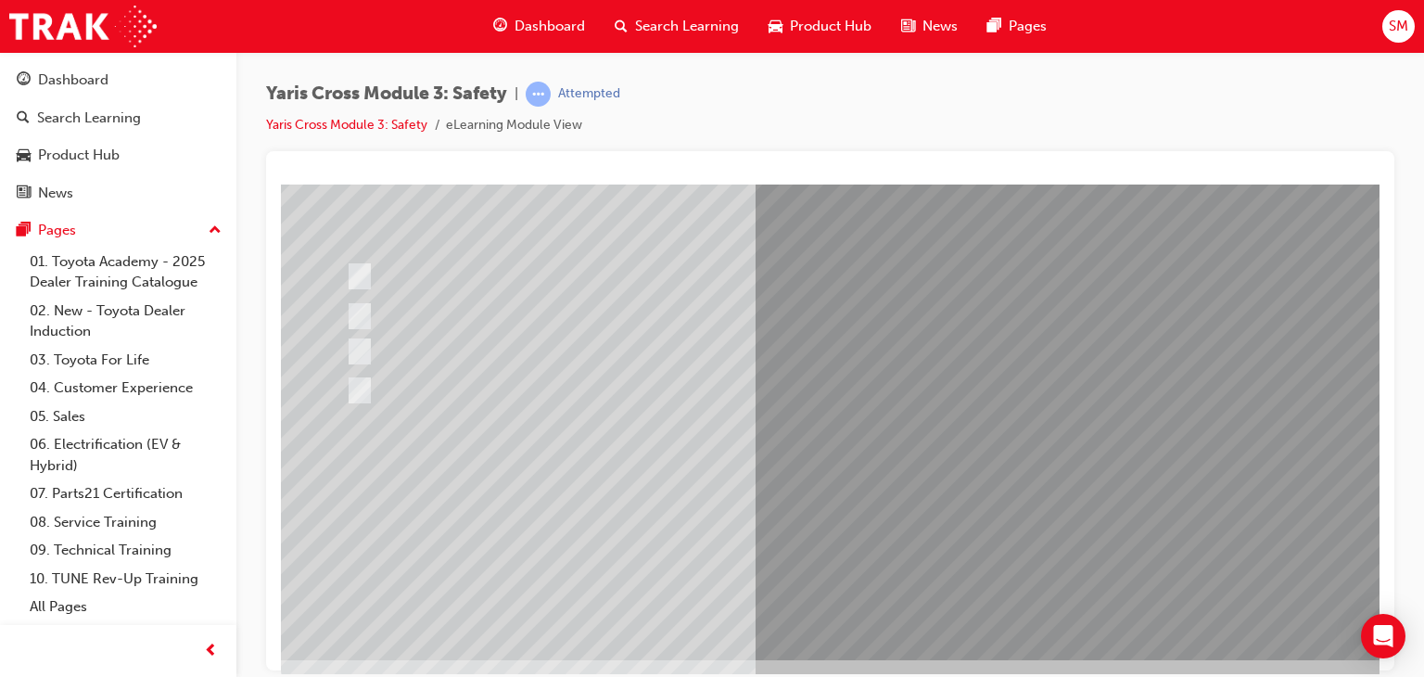
scroll to position [194, 0]
click at [864, 503] on div at bounding box center [911, 323] width 1261 height 667
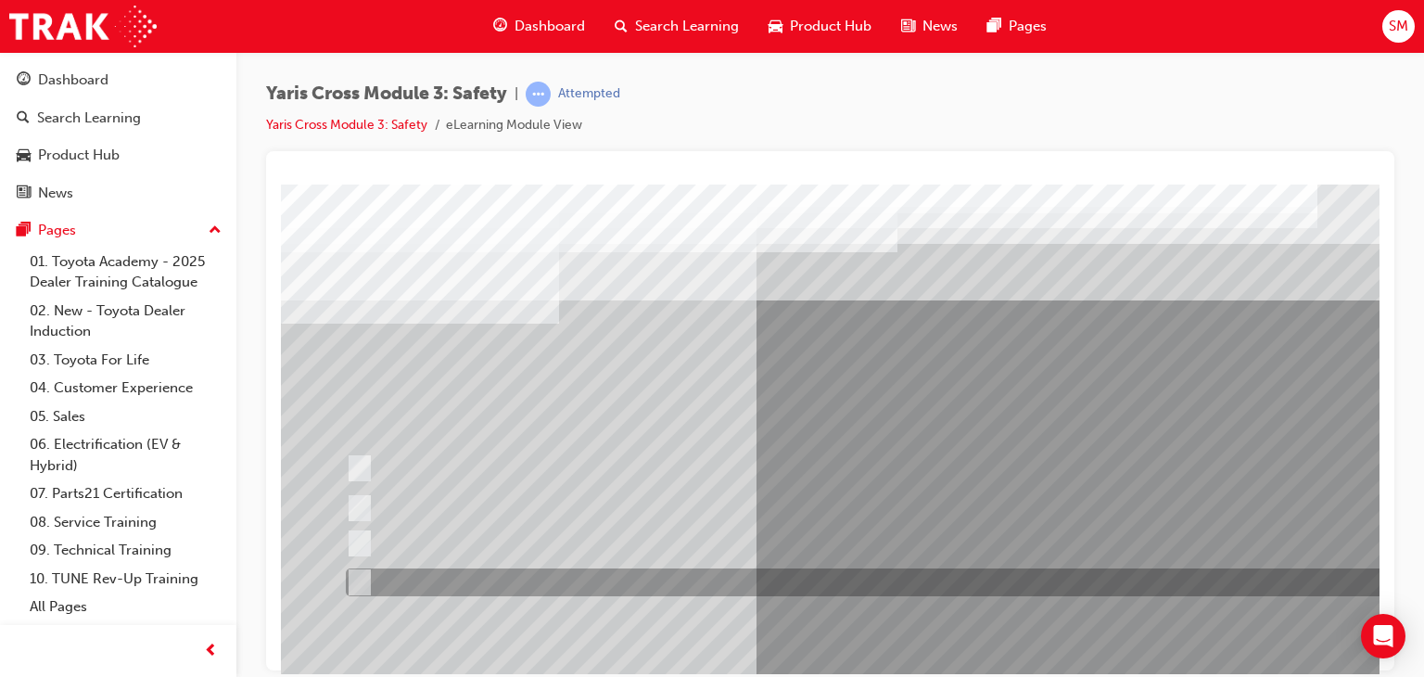
click at [574, 585] on div at bounding box center [882, 582] width 1083 height 28
radio input "true"
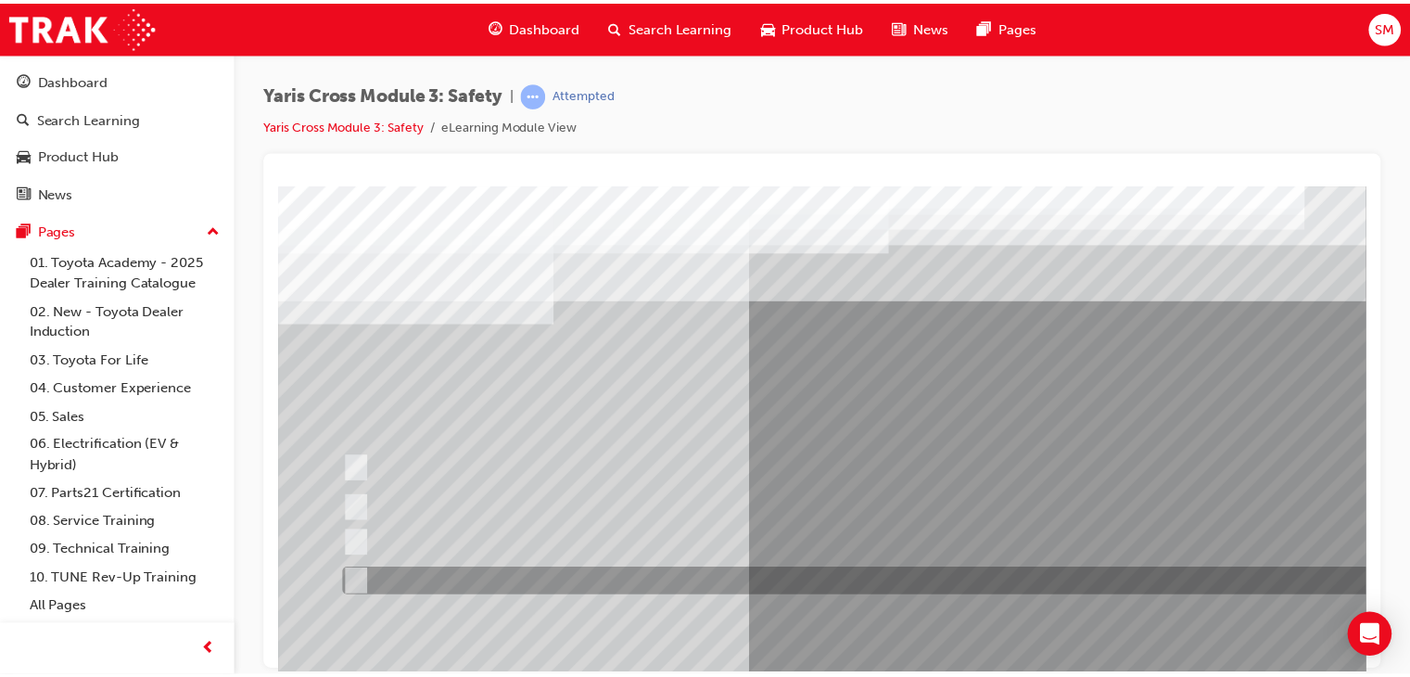
scroll to position [220, 0]
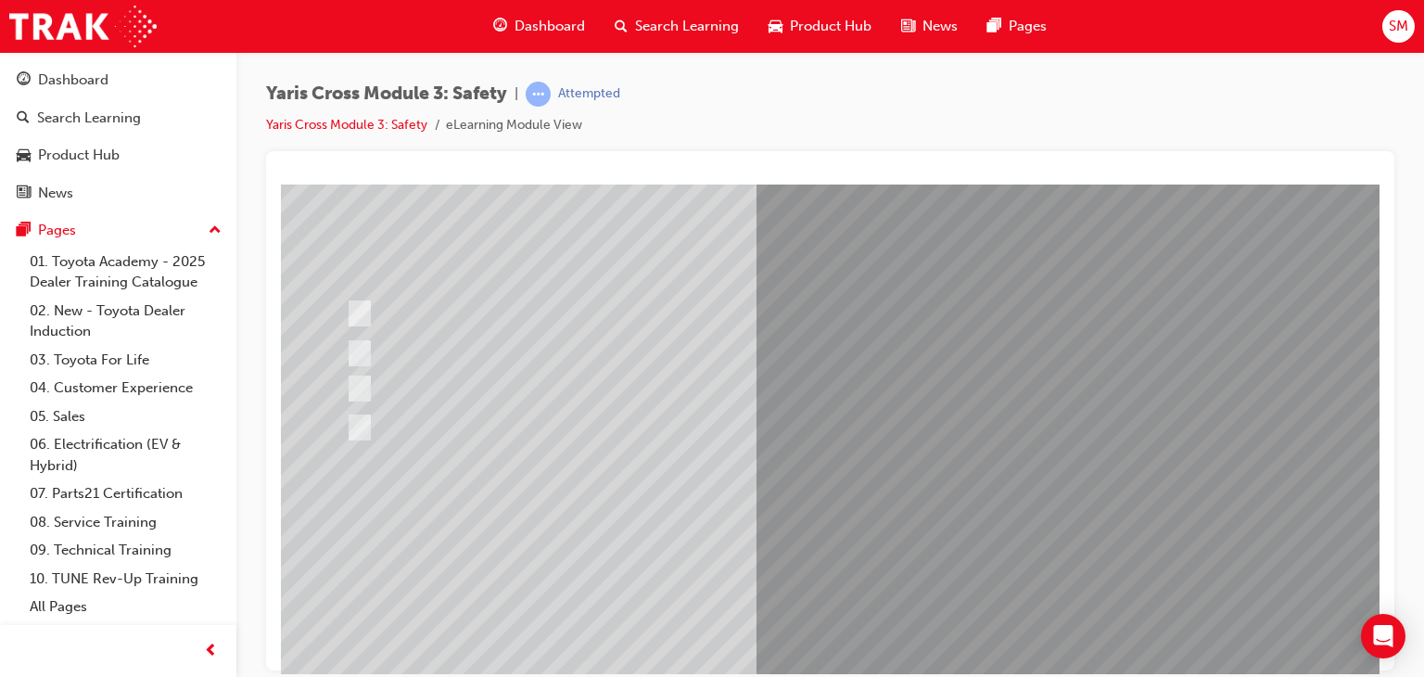
scroll to position [163, 0]
click at [912, 534] on div at bounding box center [911, 353] width 1261 height 667
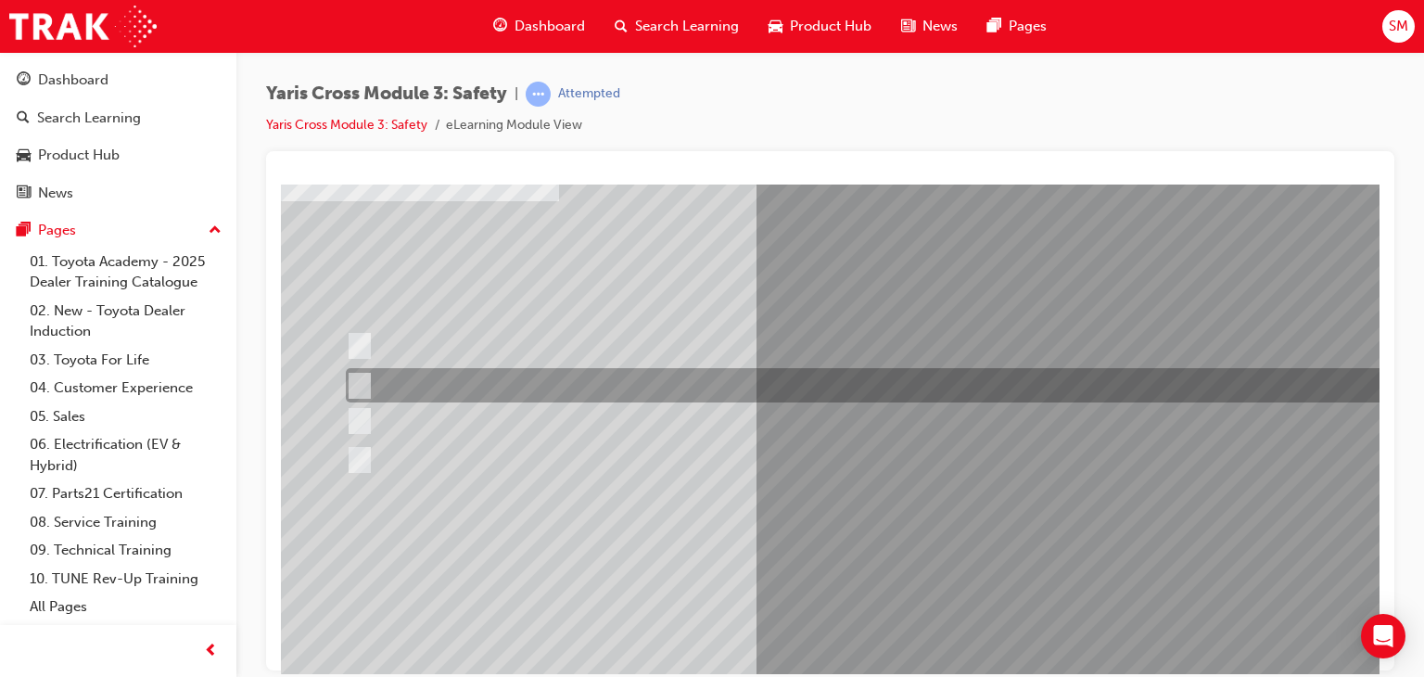
click at [574, 387] on div at bounding box center [882, 385] width 1083 height 34
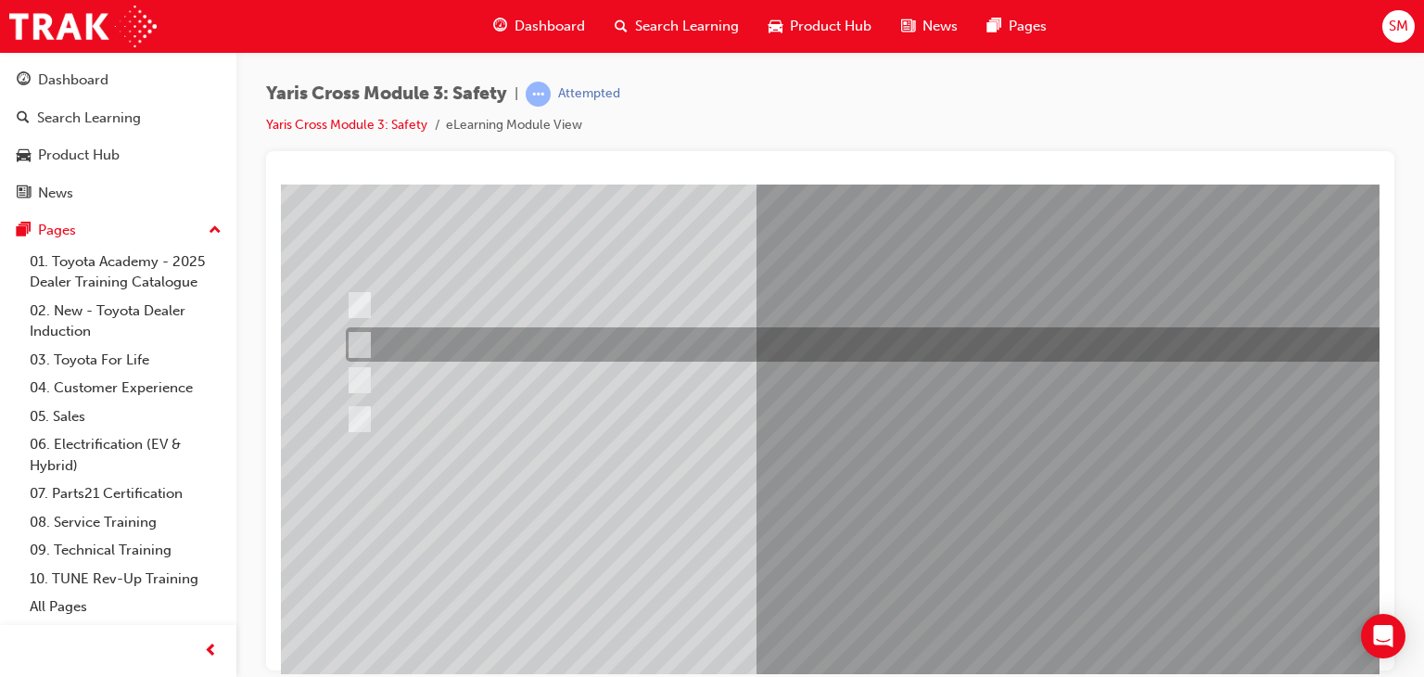
scroll to position [165, 0]
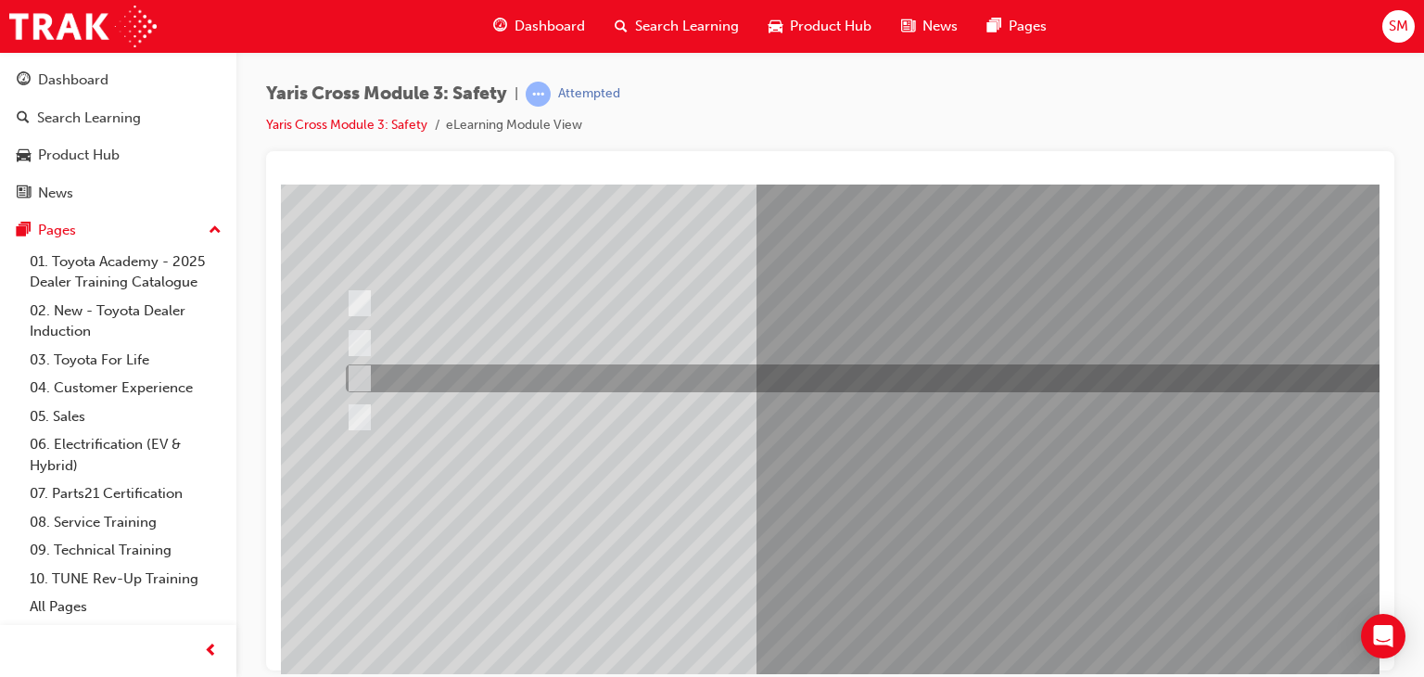
click at [577, 385] on div at bounding box center [882, 378] width 1083 height 28
radio input "false"
radio input "true"
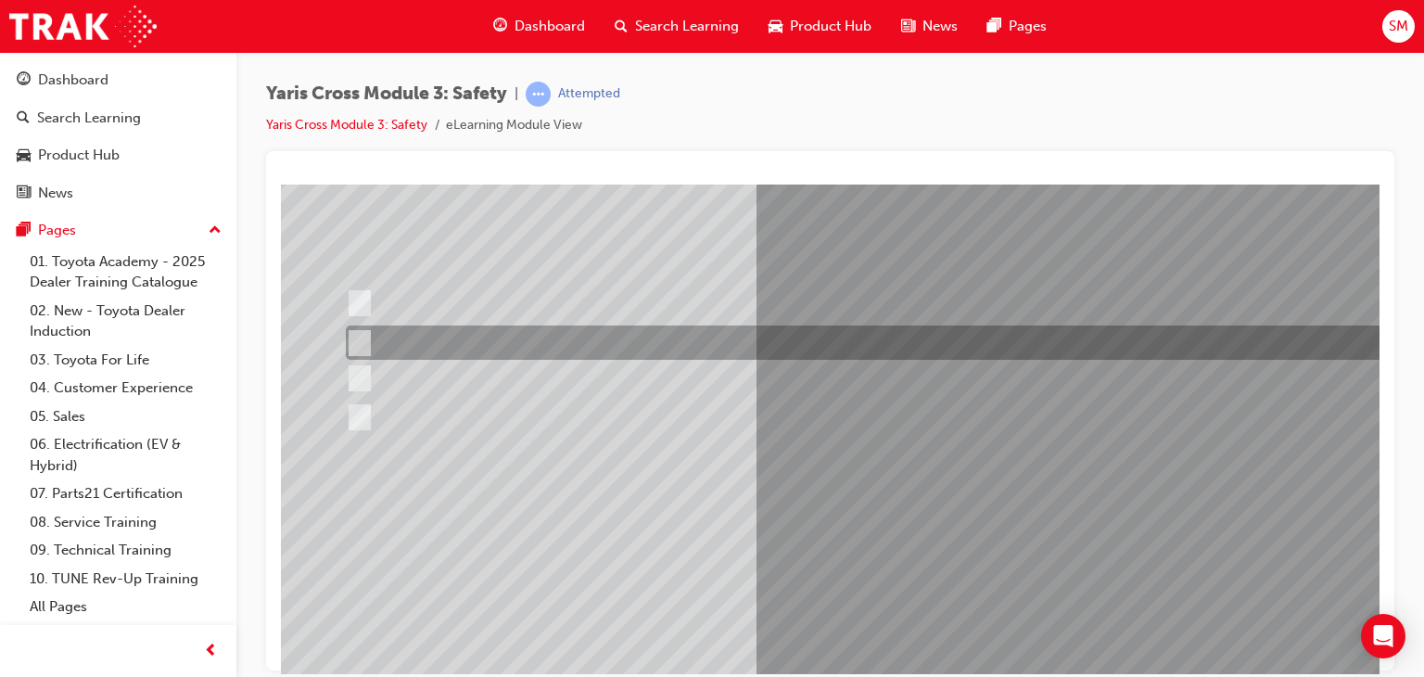
click at [590, 350] on div at bounding box center [882, 342] width 1083 height 34
radio input "true"
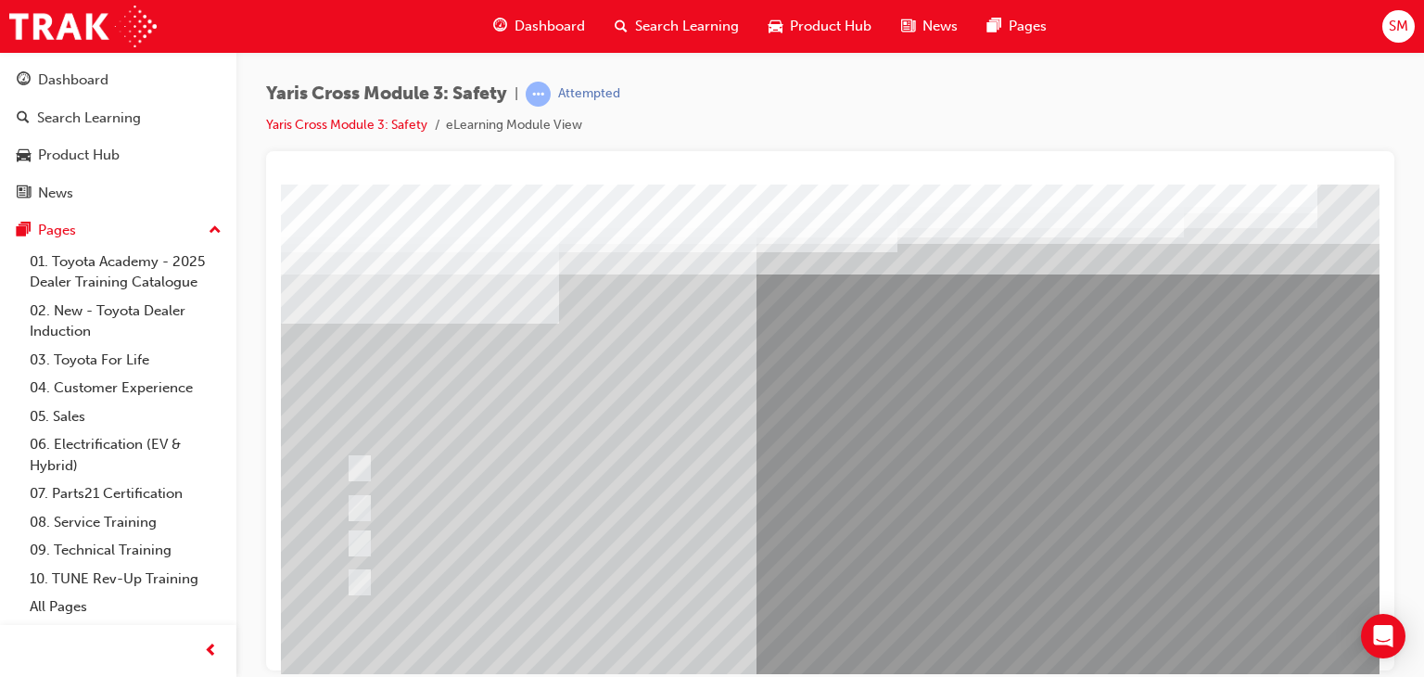
scroll to position [0, 0]
click at [842, 551] on div at bounding box center [911, 517] width 1261 height 667
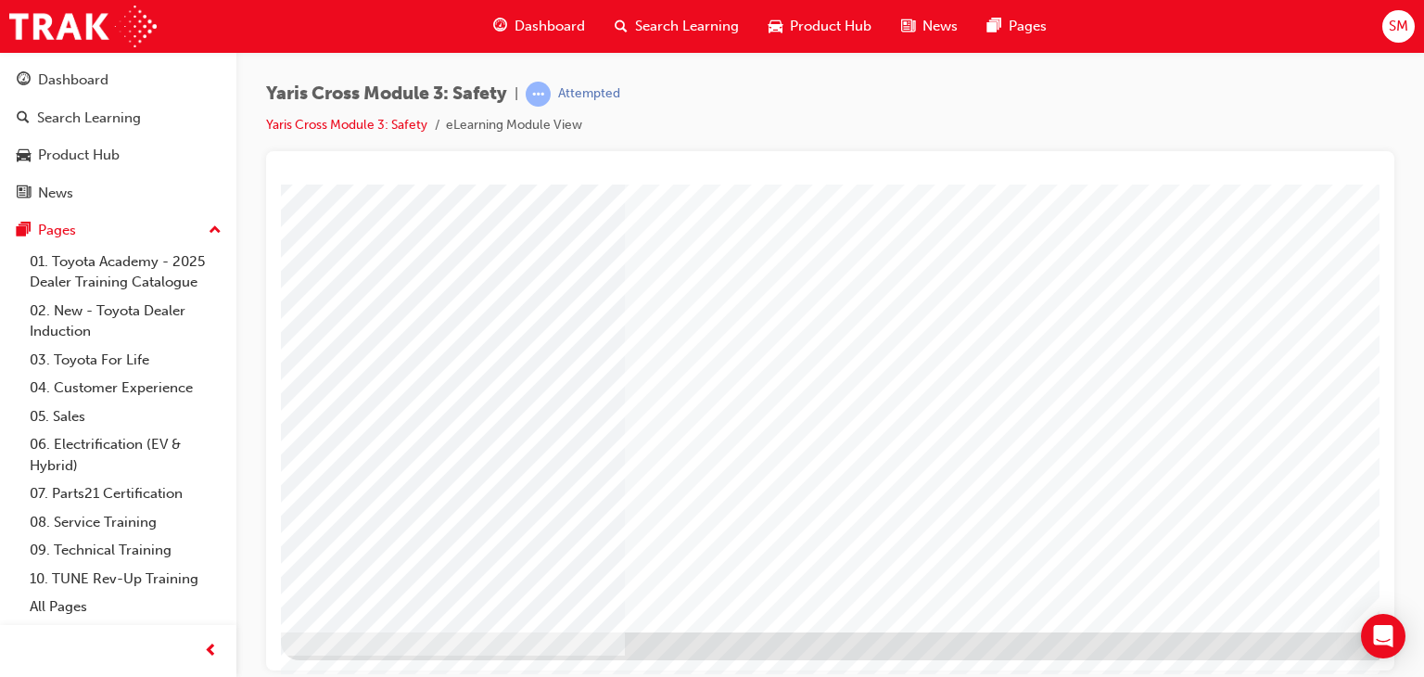
scroll to position [220, 176]
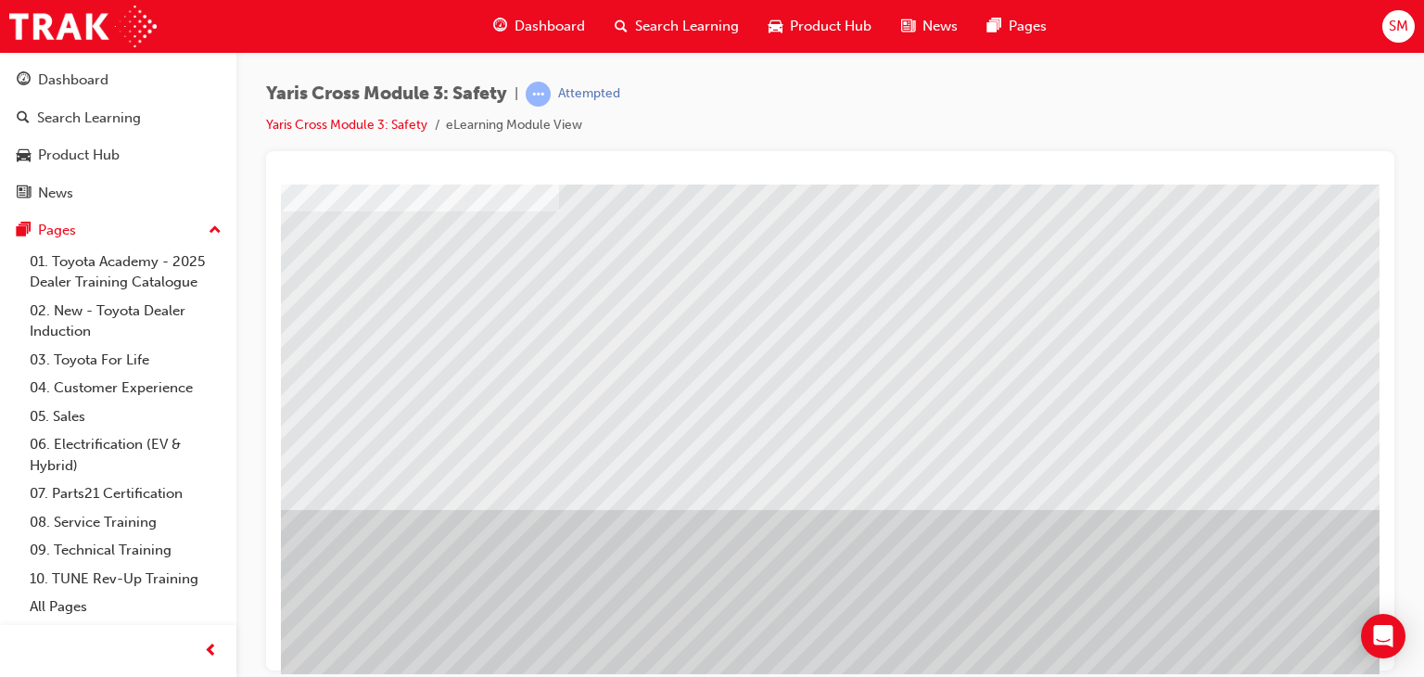
scroll to position [220, 0]
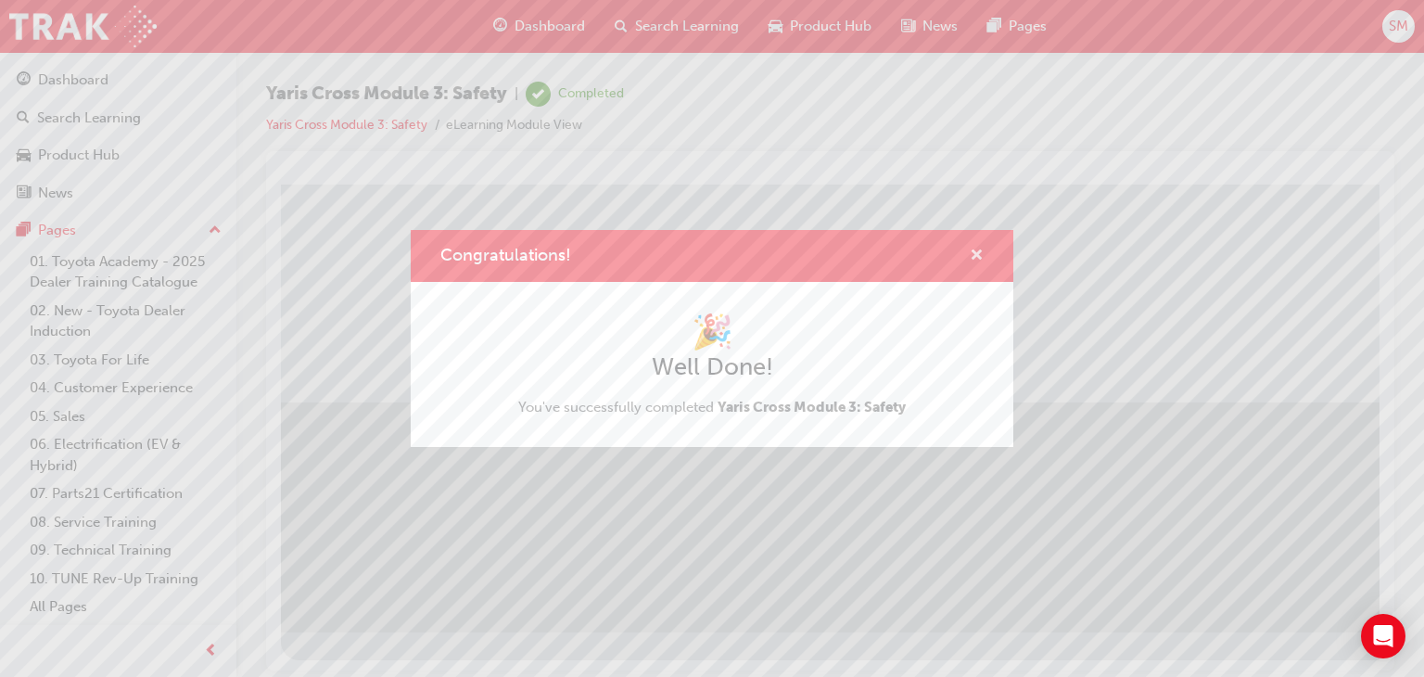
click at [982, 258] on span "cross-icon" at bounding box center [977, 256] width 14 height 17
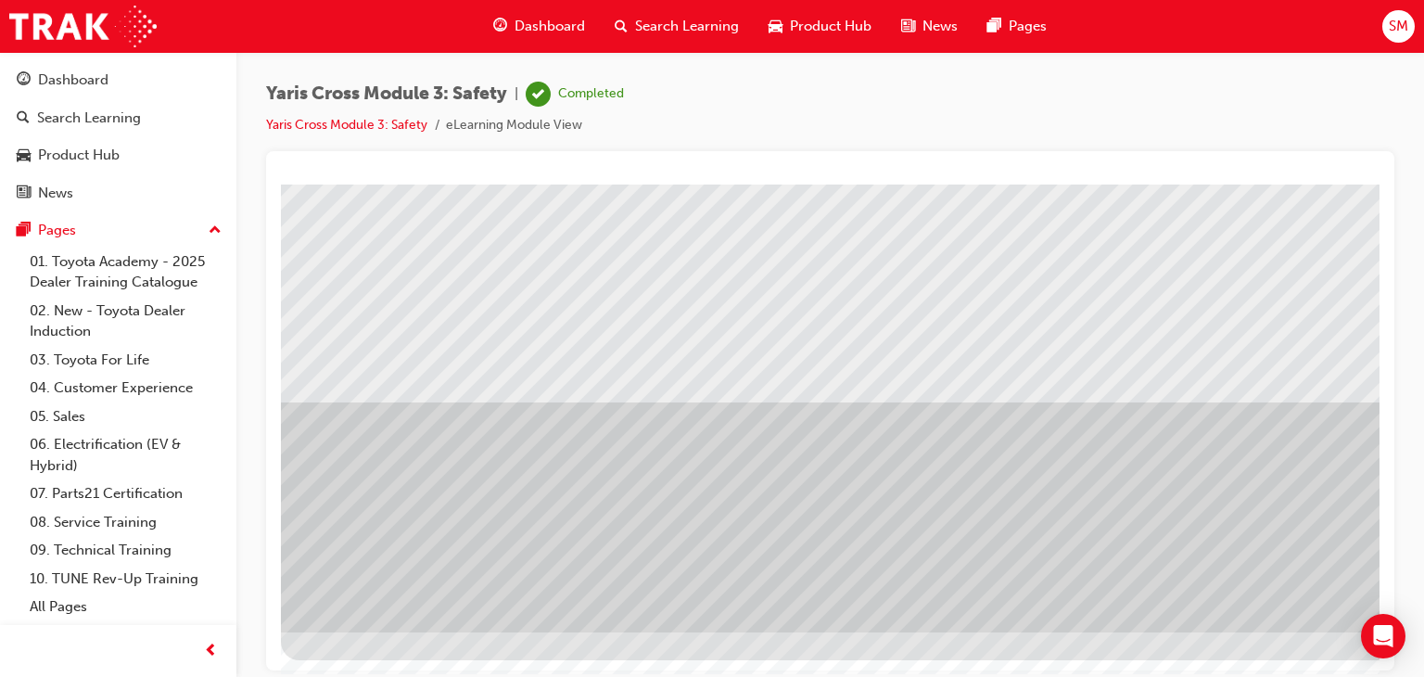
scroll to position [220, 176]
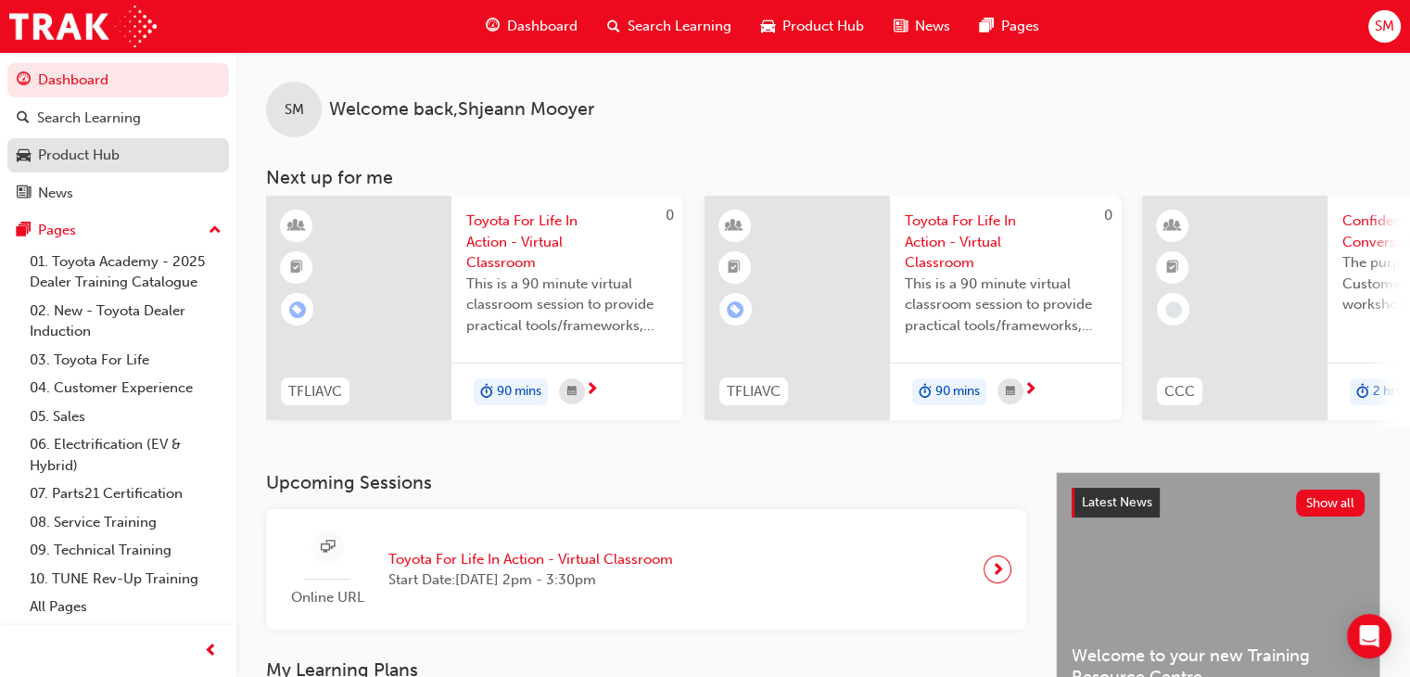
click at [113, 163] on div "Product Hub" at bounding box center [79, 155] width 82 height 21
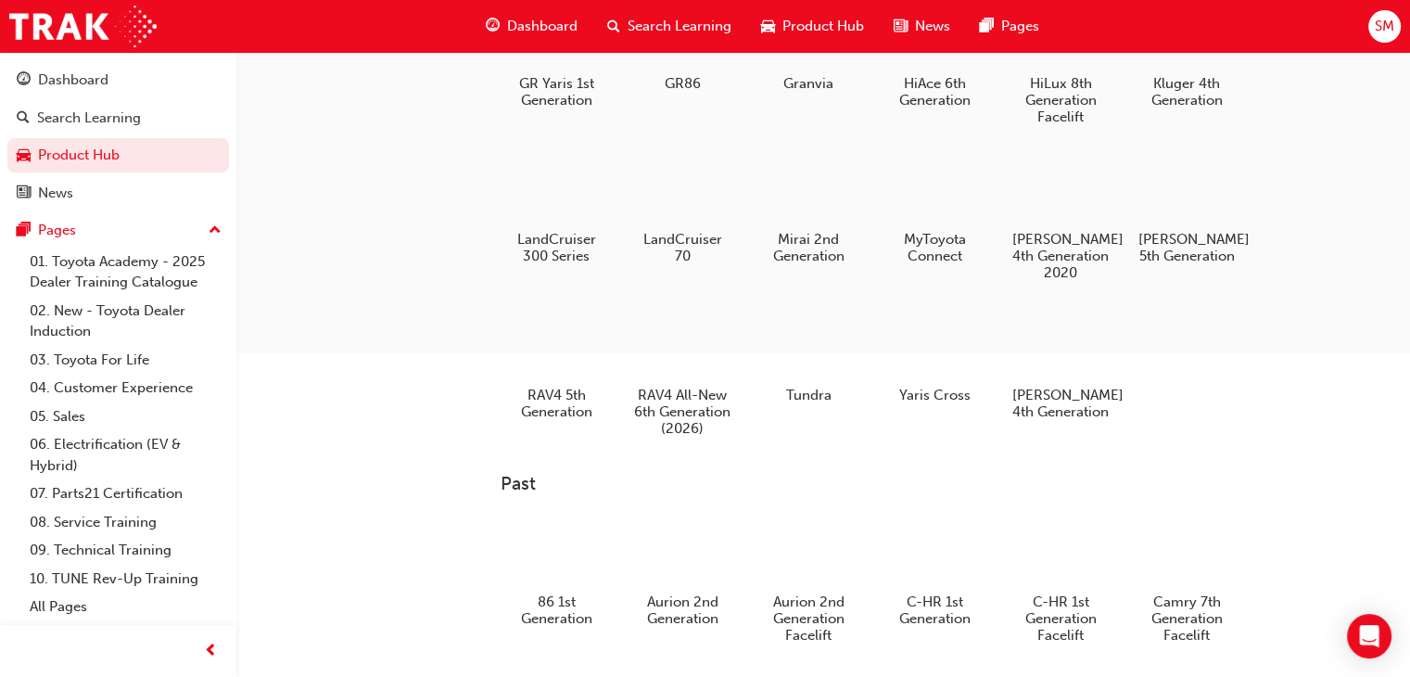
scroll to position [439, 0]
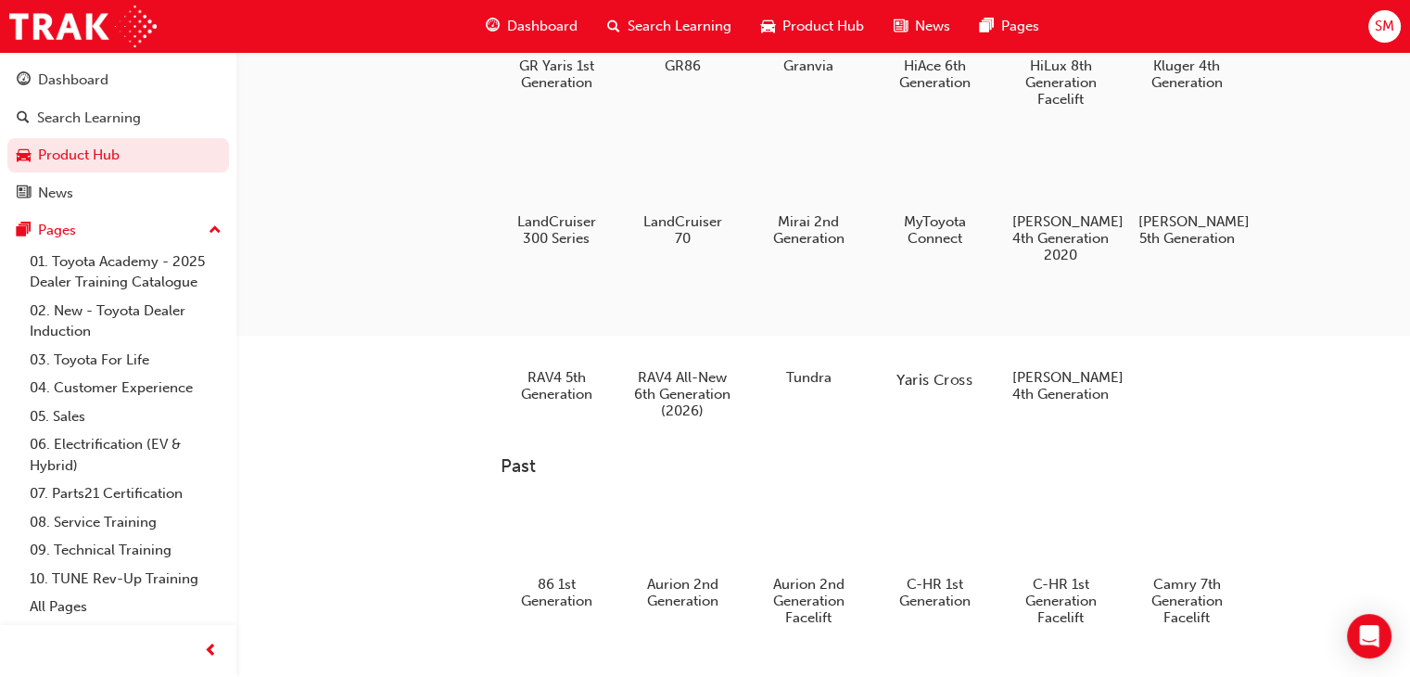
click at [914, 341] on div at bounding box center [934, 326] width 103 height 74
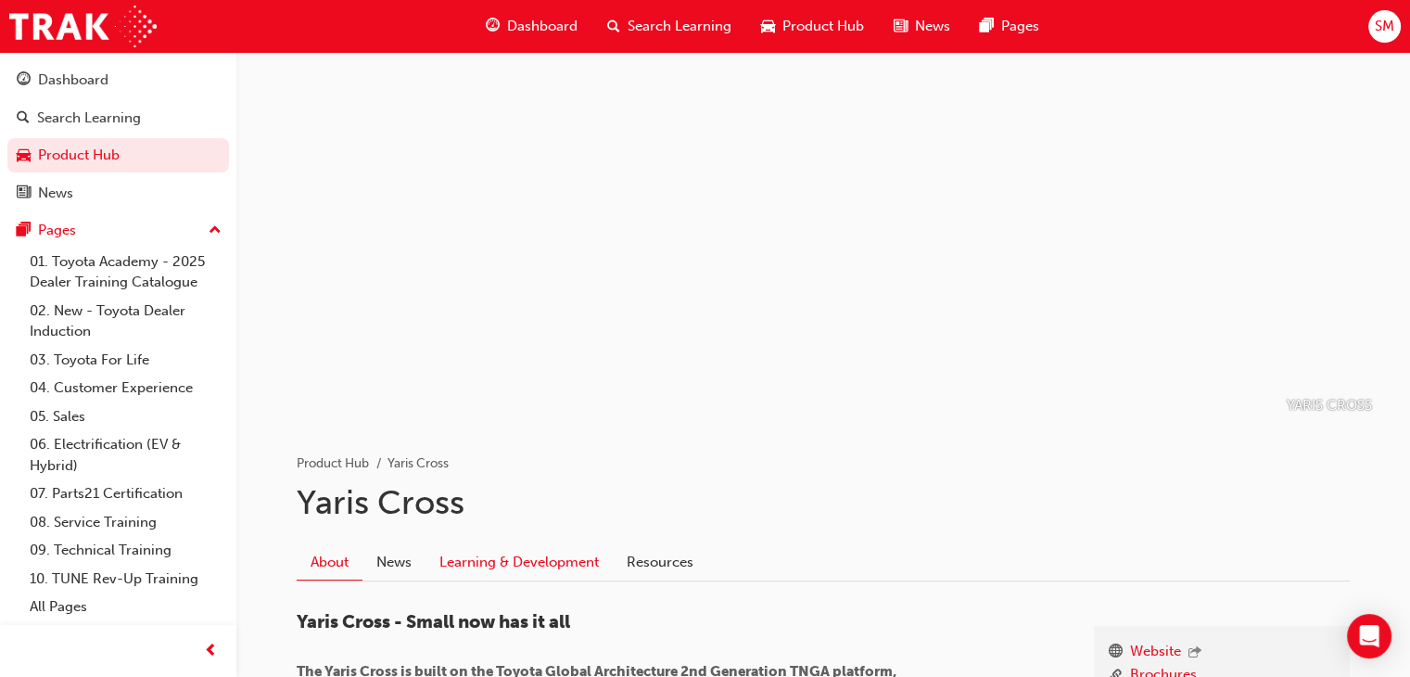
click at [584, 561] on link "Learning & Development" at bounding box center [519, 561] width 187 height 35
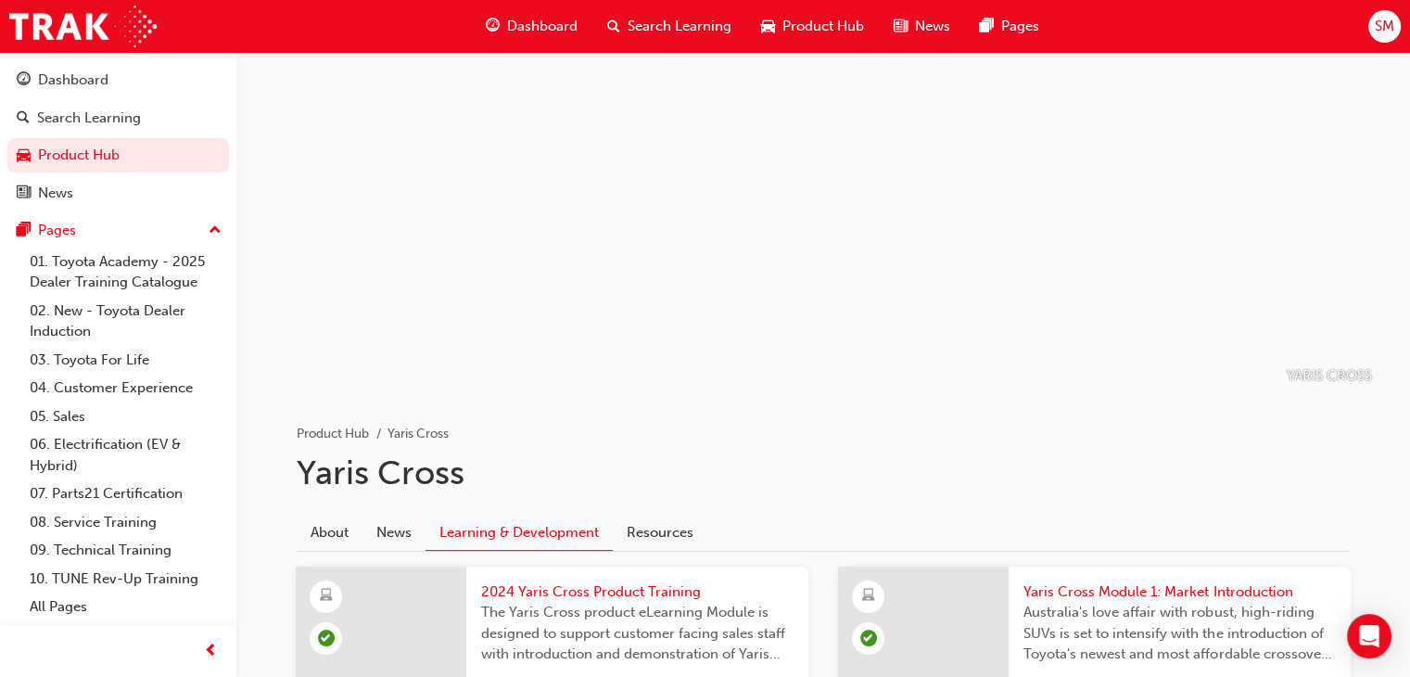
scroll to position [22, 0]
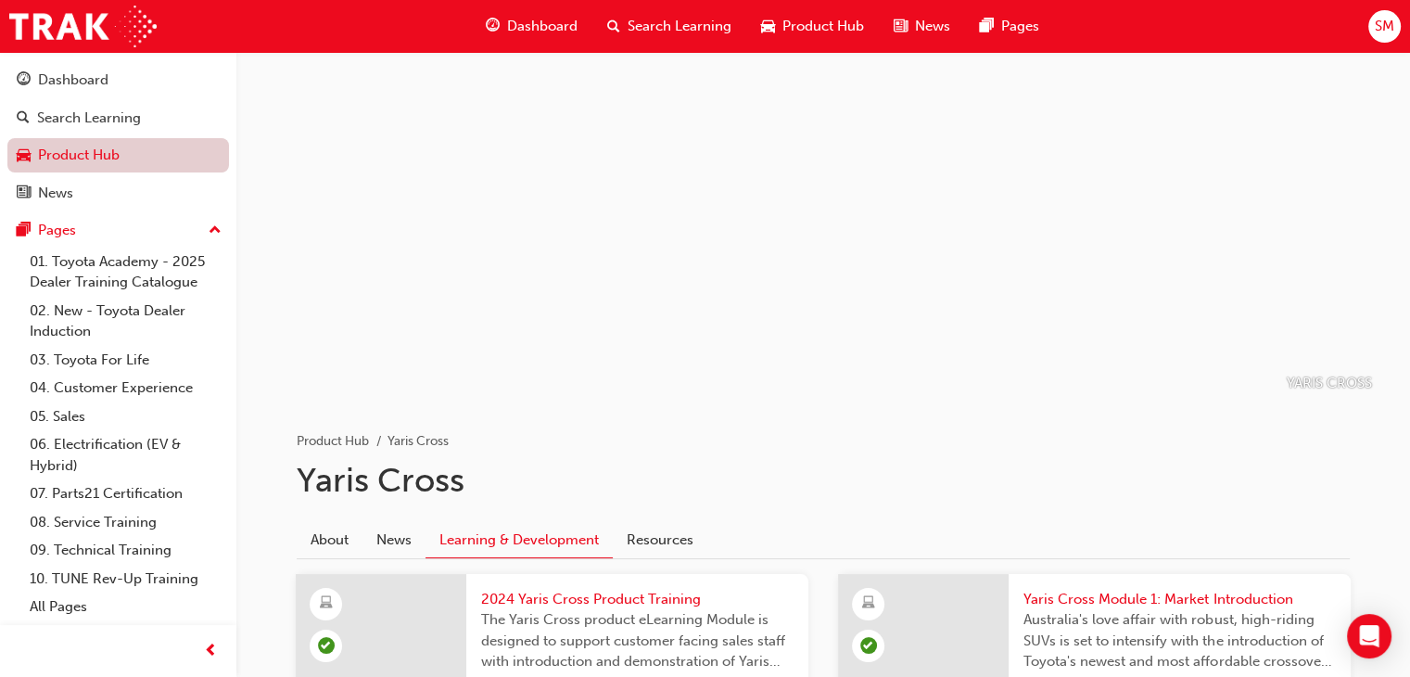
click at [104, 157] on link "Product Hub" at bounding box center [118, 155] width 222 height 34
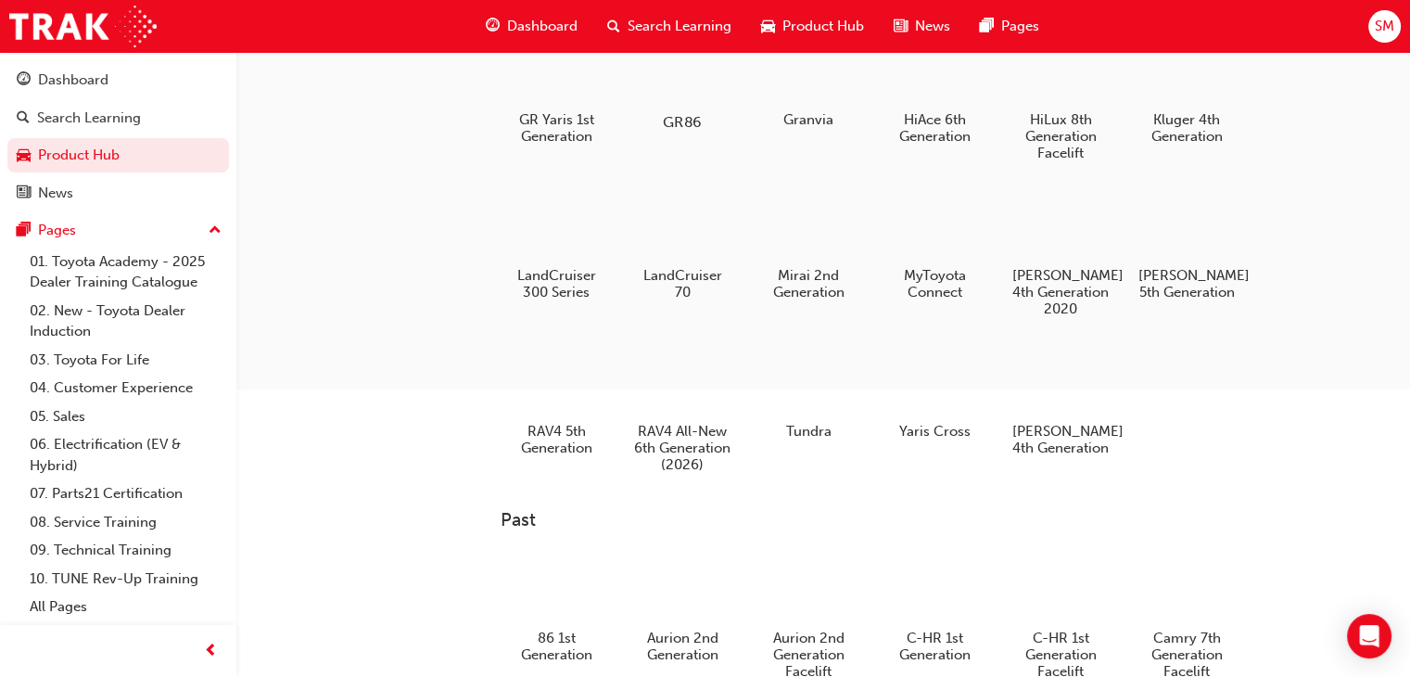
scroll to position [401, 0]
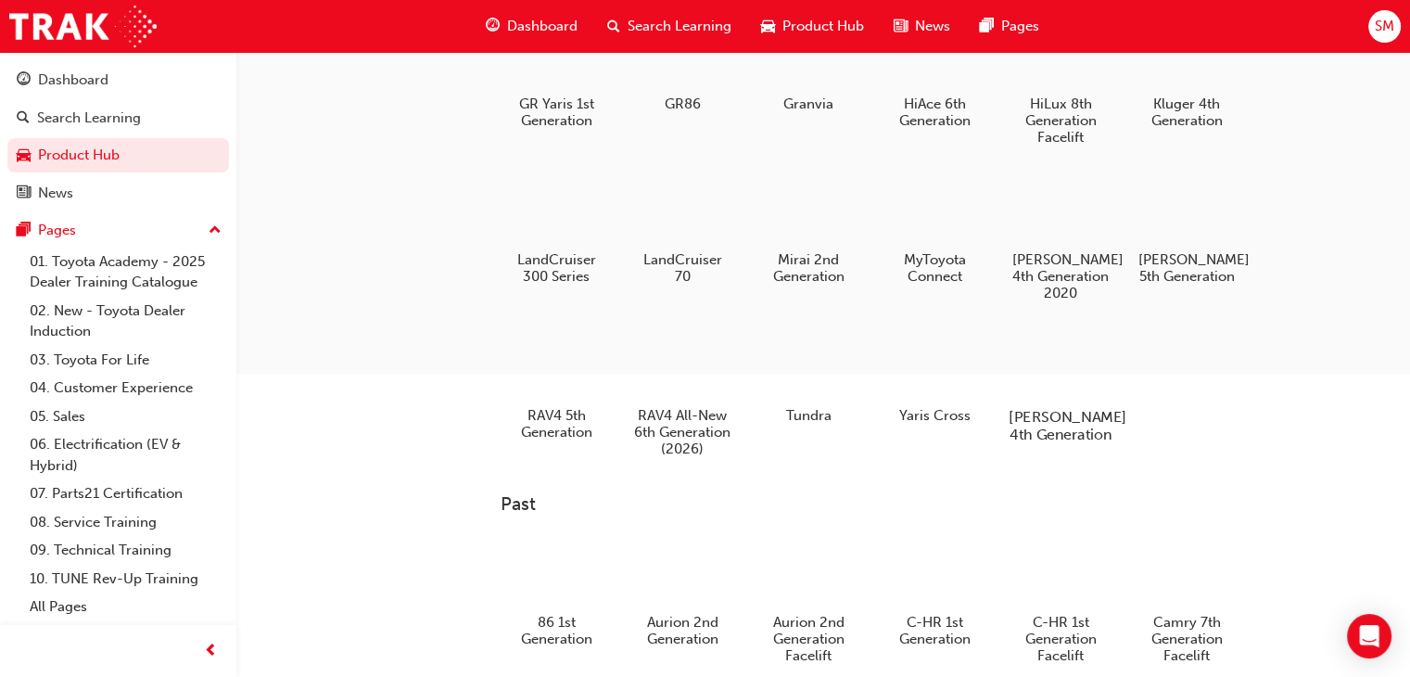
click at [1058, 408] on h5 "[PERSON_NAME] 4th Generation" at bounding box center [1061, 425] width 103 height 35
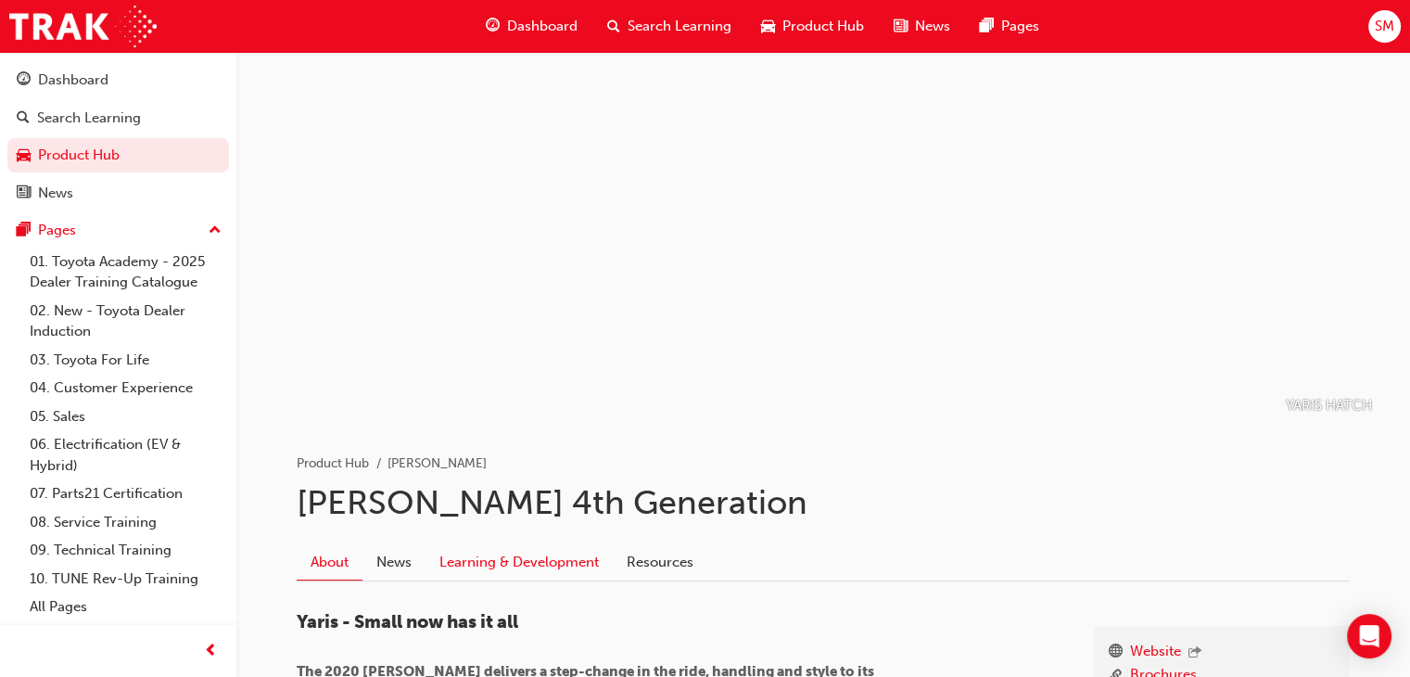
click at [510, 569] on link "Learning & Development" at bounding box center [519, 561] width 187 height 35
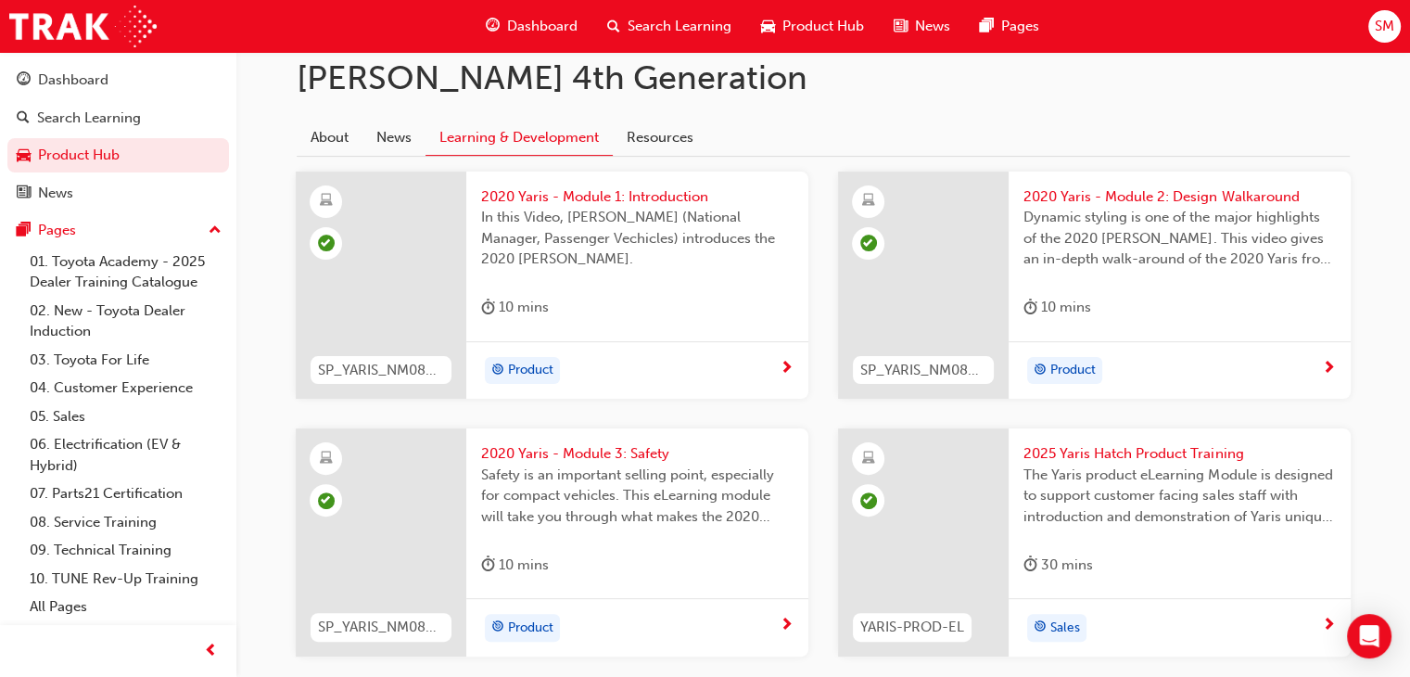
scroll to position [539, 0]
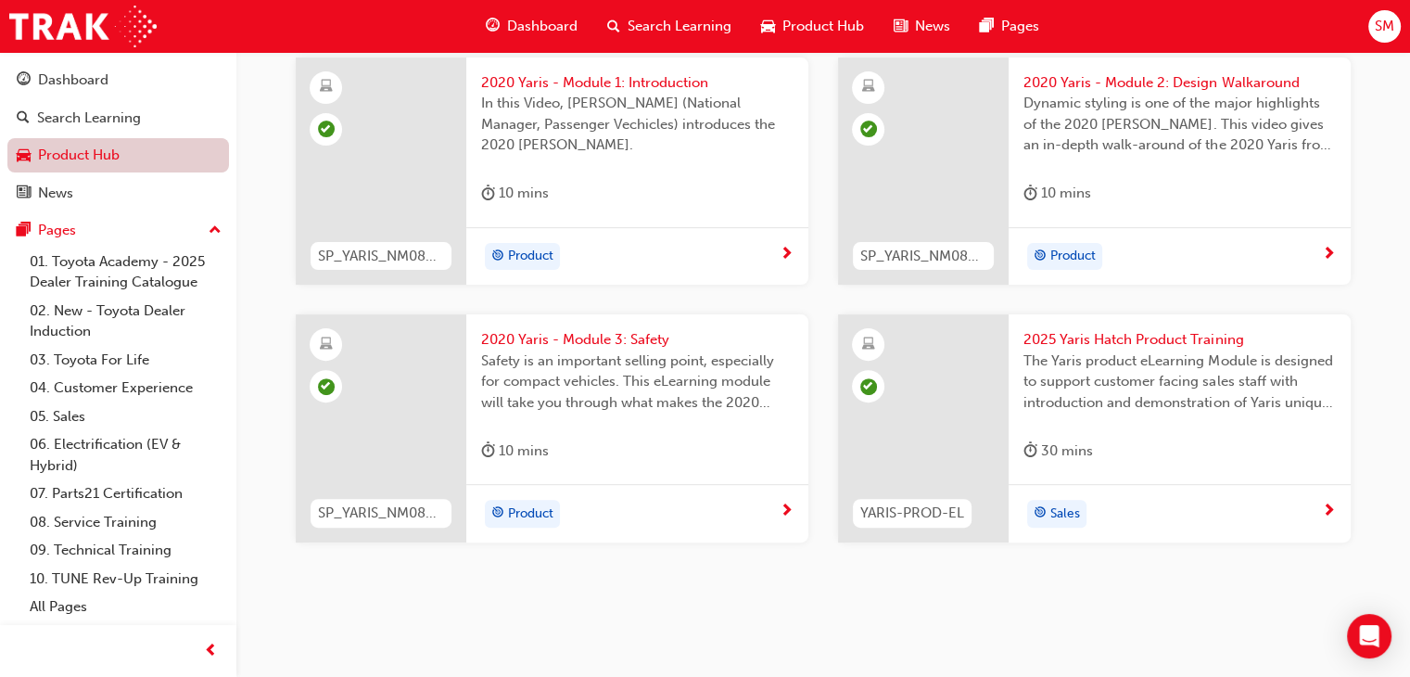
click at [90, 148] on link "Product Hub" at bounding box center [118, 155] width 222 height 34
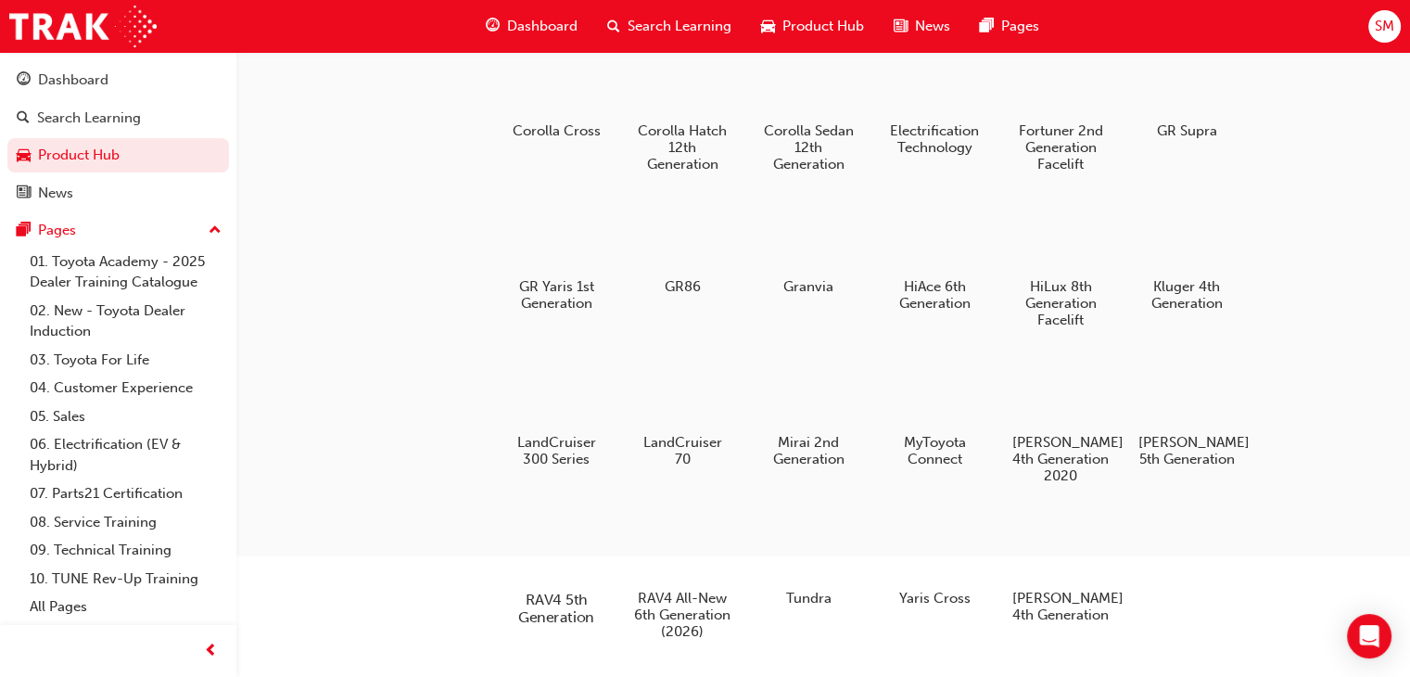
scroll to position [219, 0]
click at [582, 591] on h5 "RAV4 5th Generation" at bounding box center [556, 608] width 103 height 35
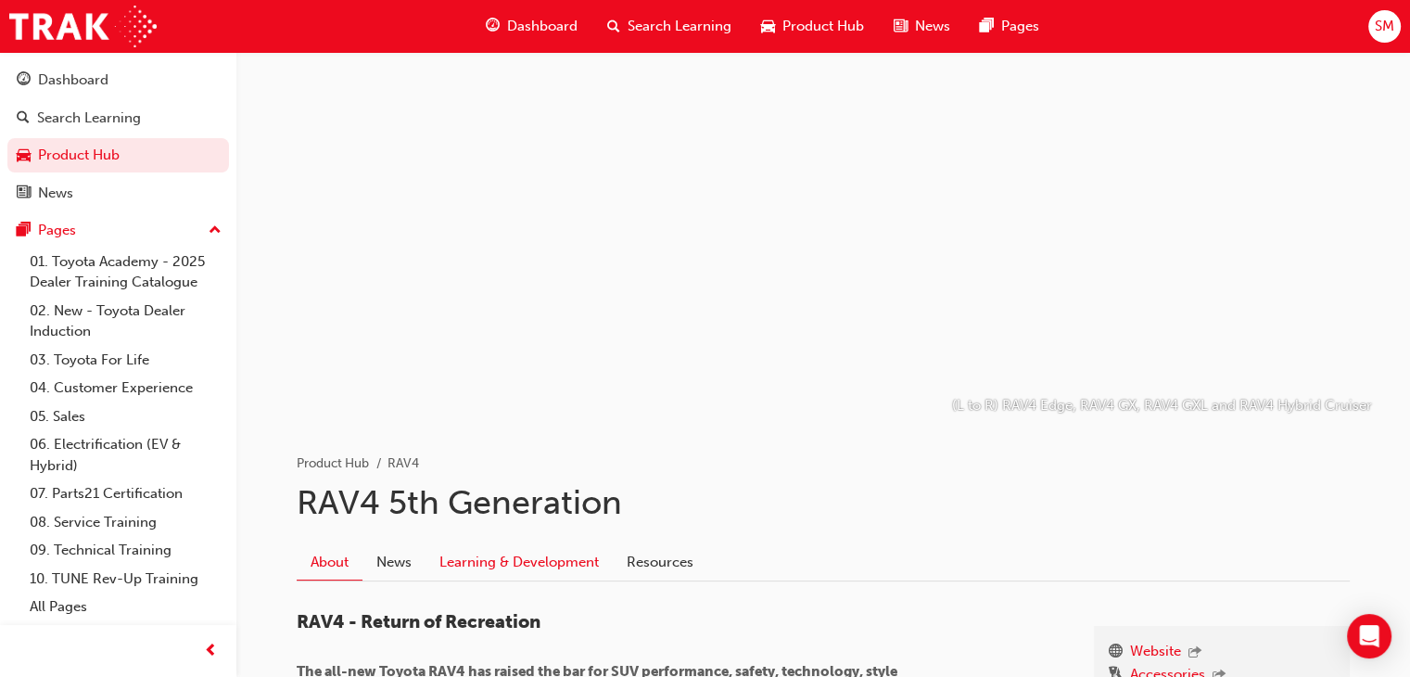
click at [558, 560] on link "Learning & Development" at bounding box center [519, 561] width 187 height 35
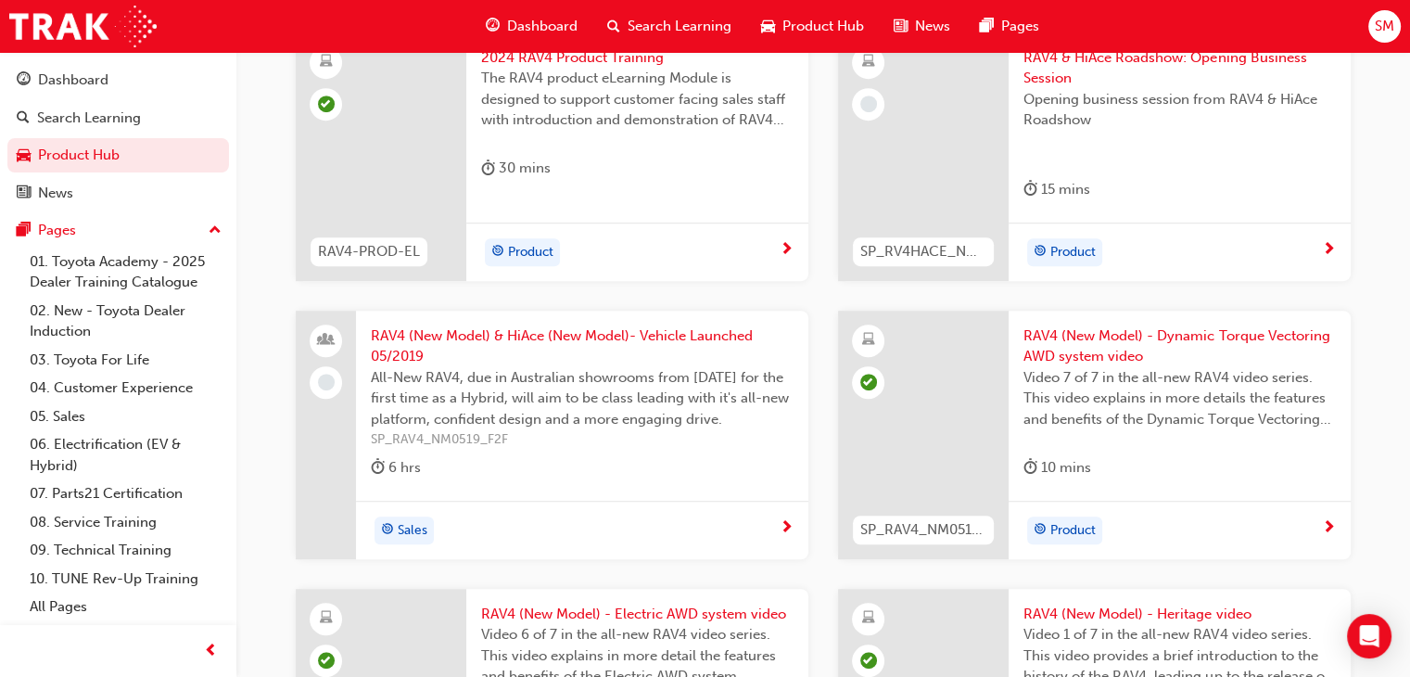
scroll to position [1109, 0]
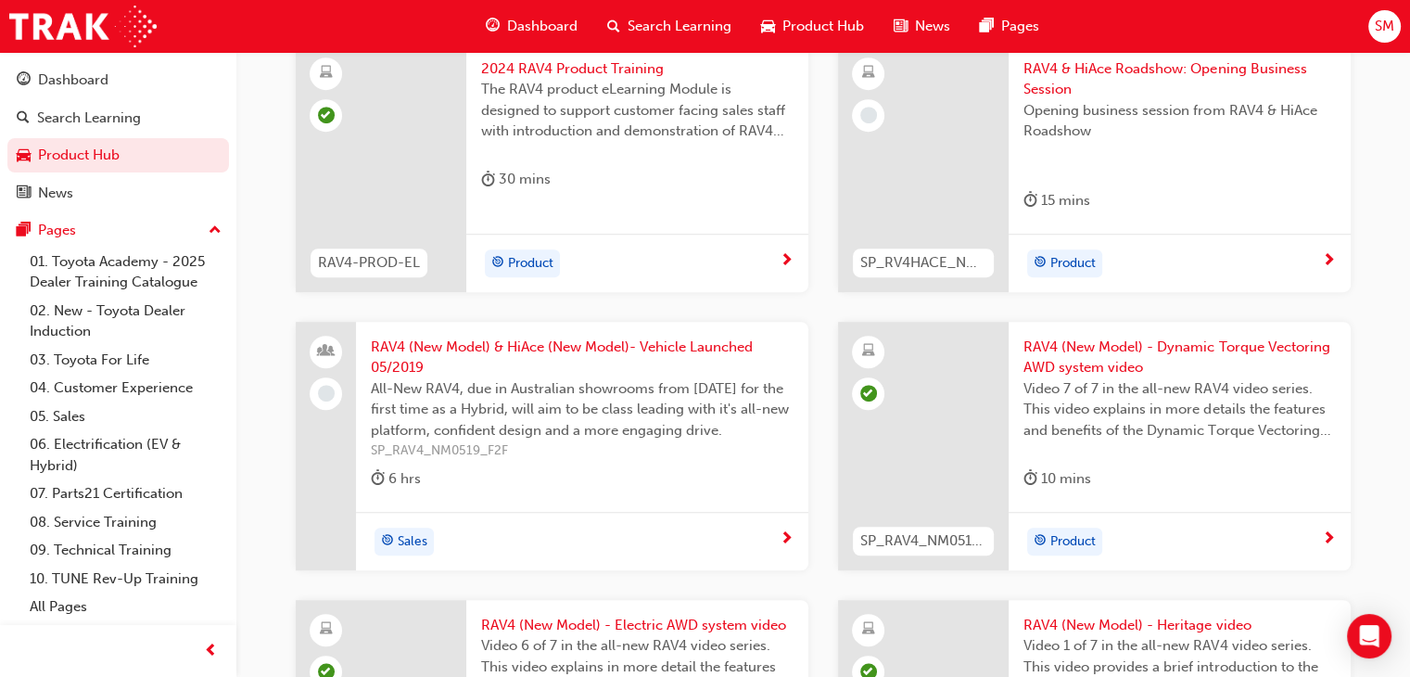
click at [1150, 249] on div "Product" at bounding box center [1172, 263] width 299 height 28
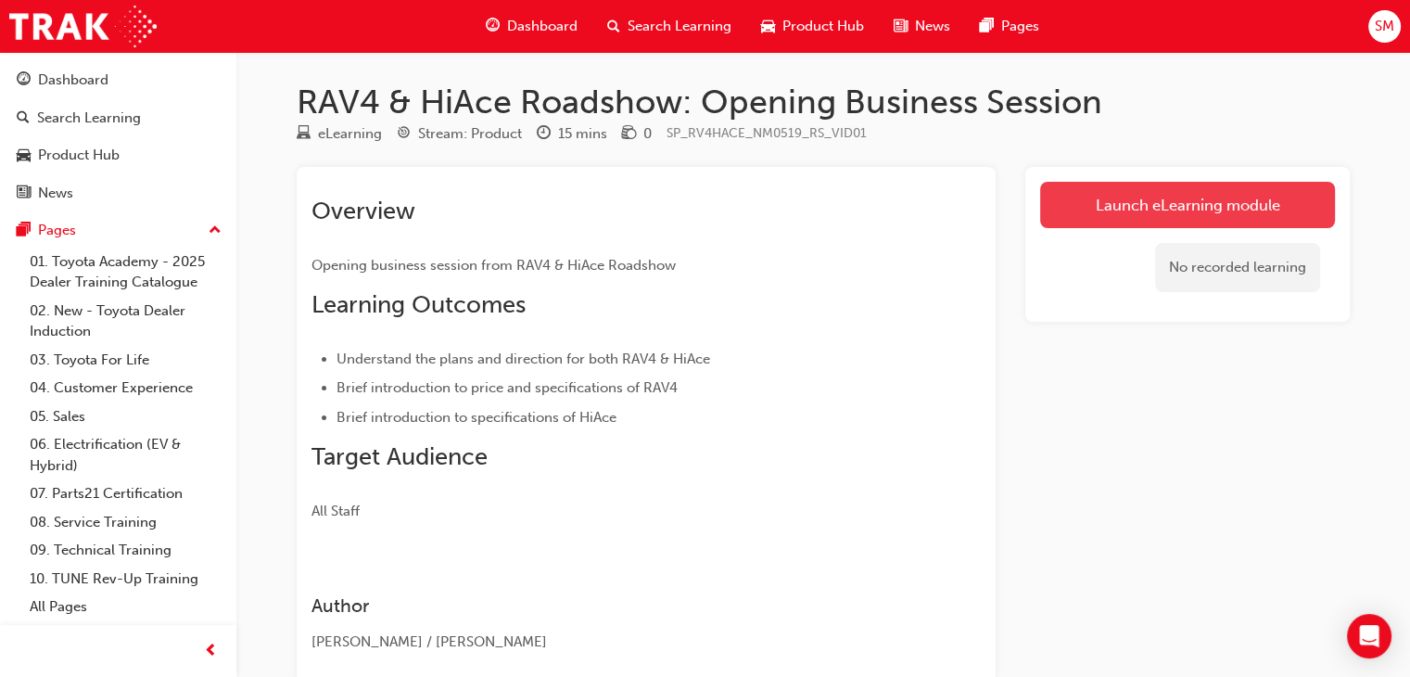
click at [1131, 210] on link "Launch eLearning module" at bounding box center [1187, 205] width 295 height 46
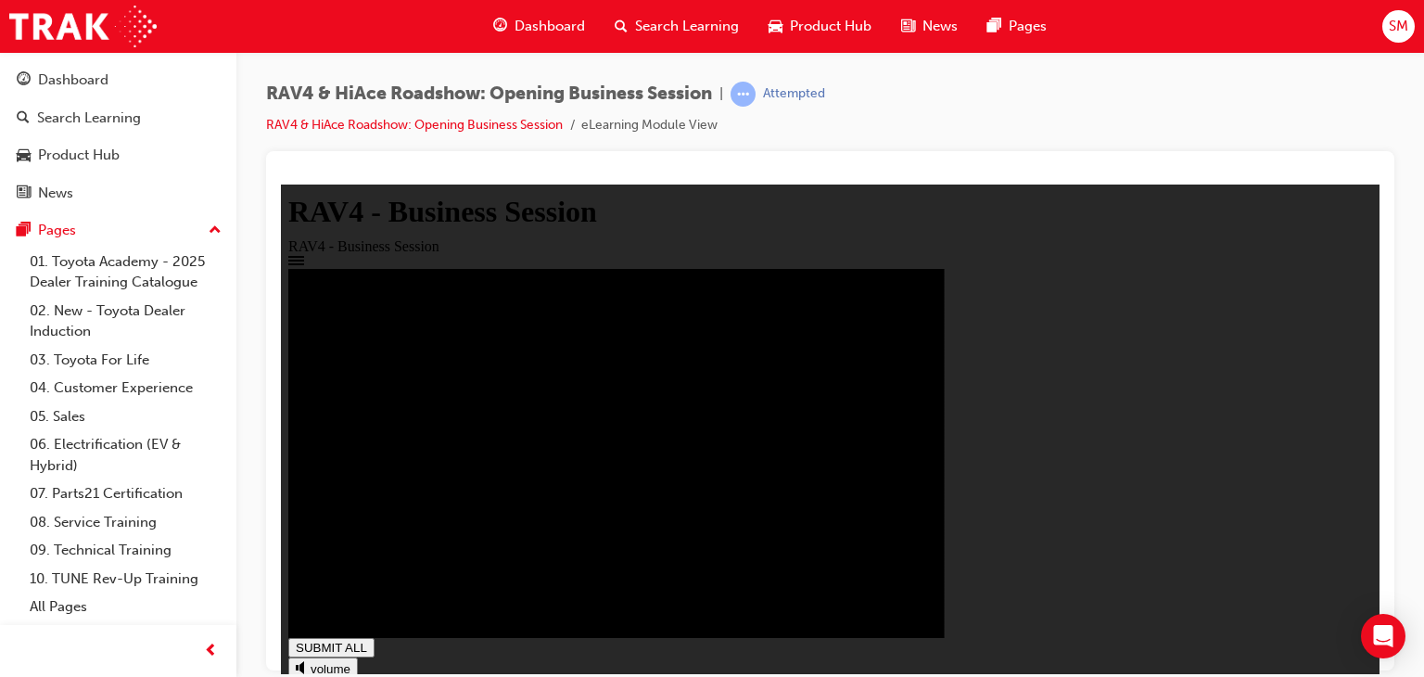
type input "1"
click at [189, 166] on div "Product Hub" at bounding box center [118, 155] width 203 height 23
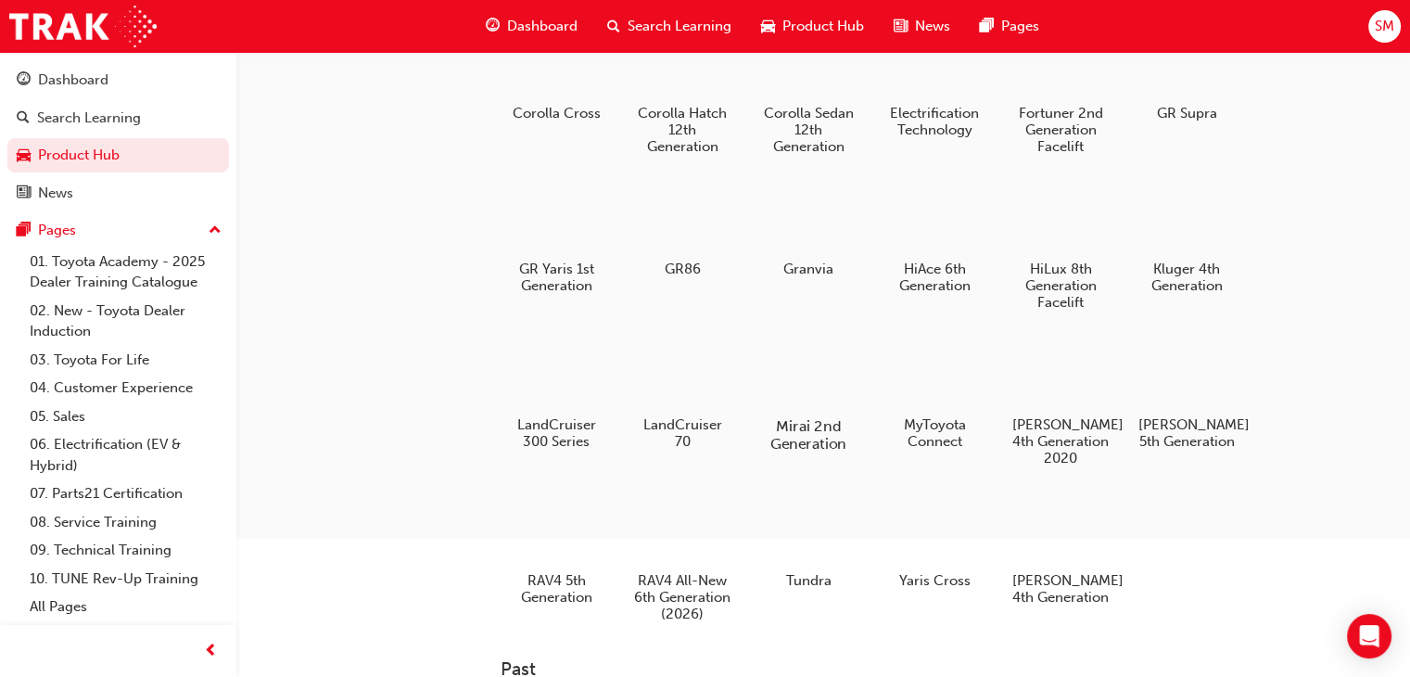
scroll to position [237, 0]
click at [593, 506] on div at bounding box center [556, 527] width 103 height 74
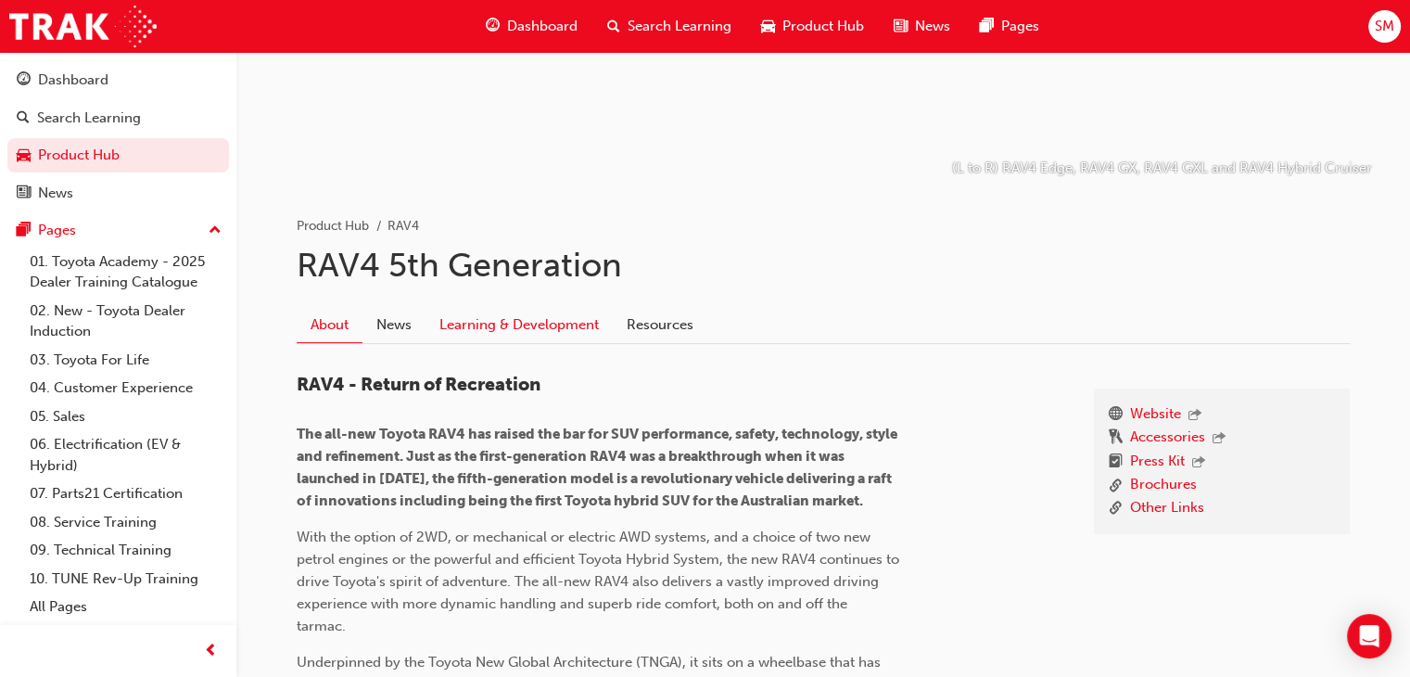
click at [572, 329] on link "Learning & Development" at bounding box center [519, 324] width 187 height 35
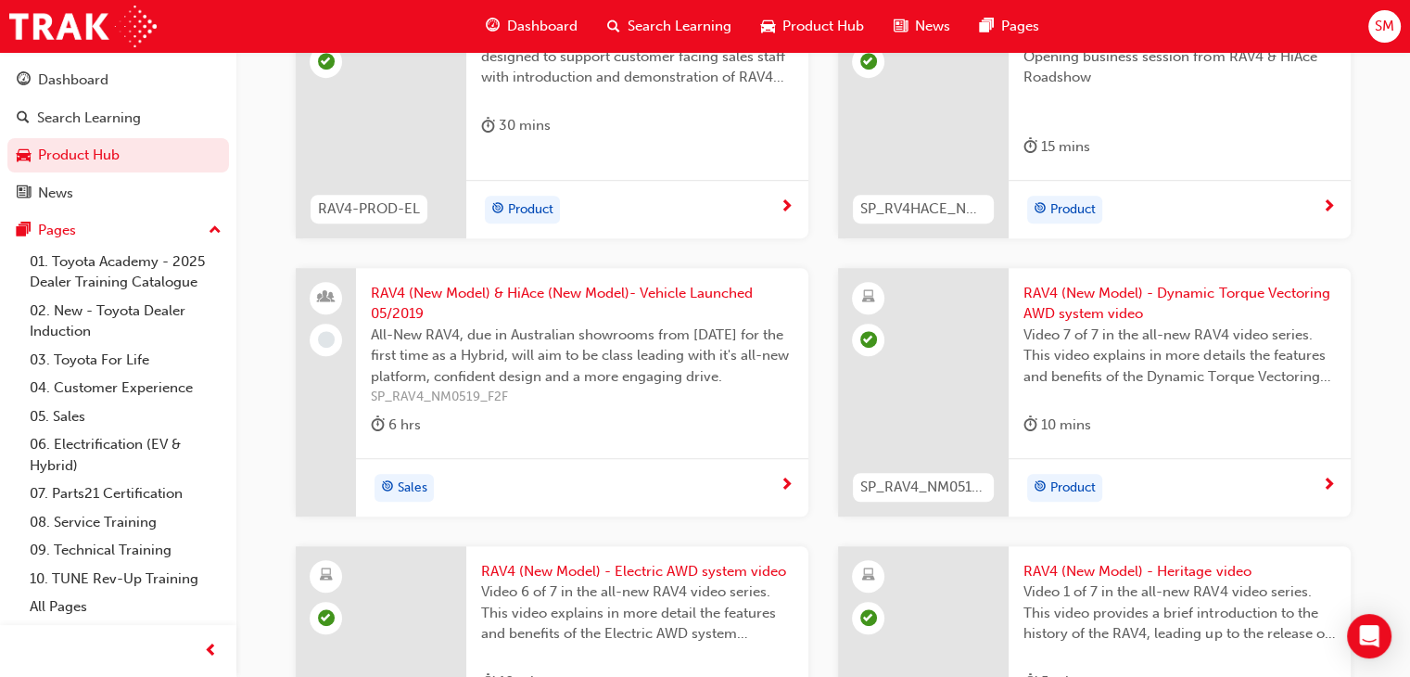
scroll to position [1163, 0]
click at [720, 477] on div "Sales" at bounding box center [575, 487] width 409 height 28
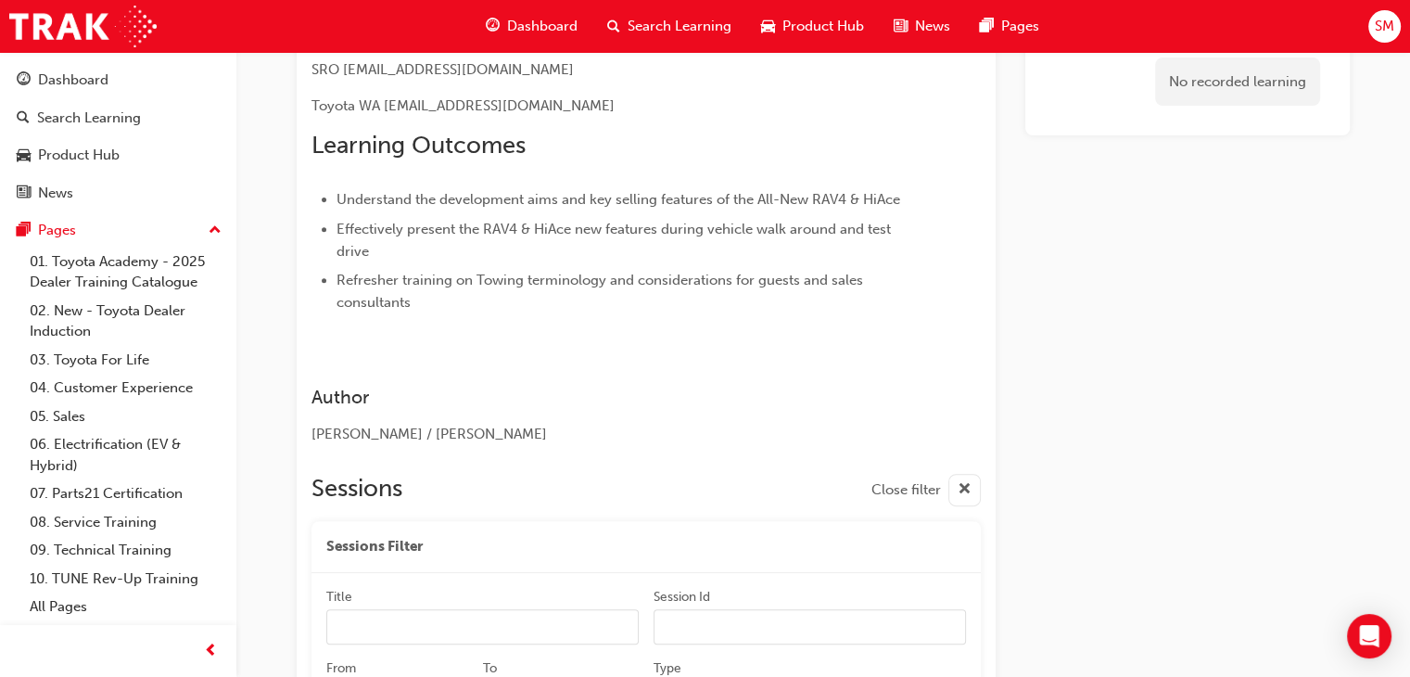
scroll to position [627, 0]
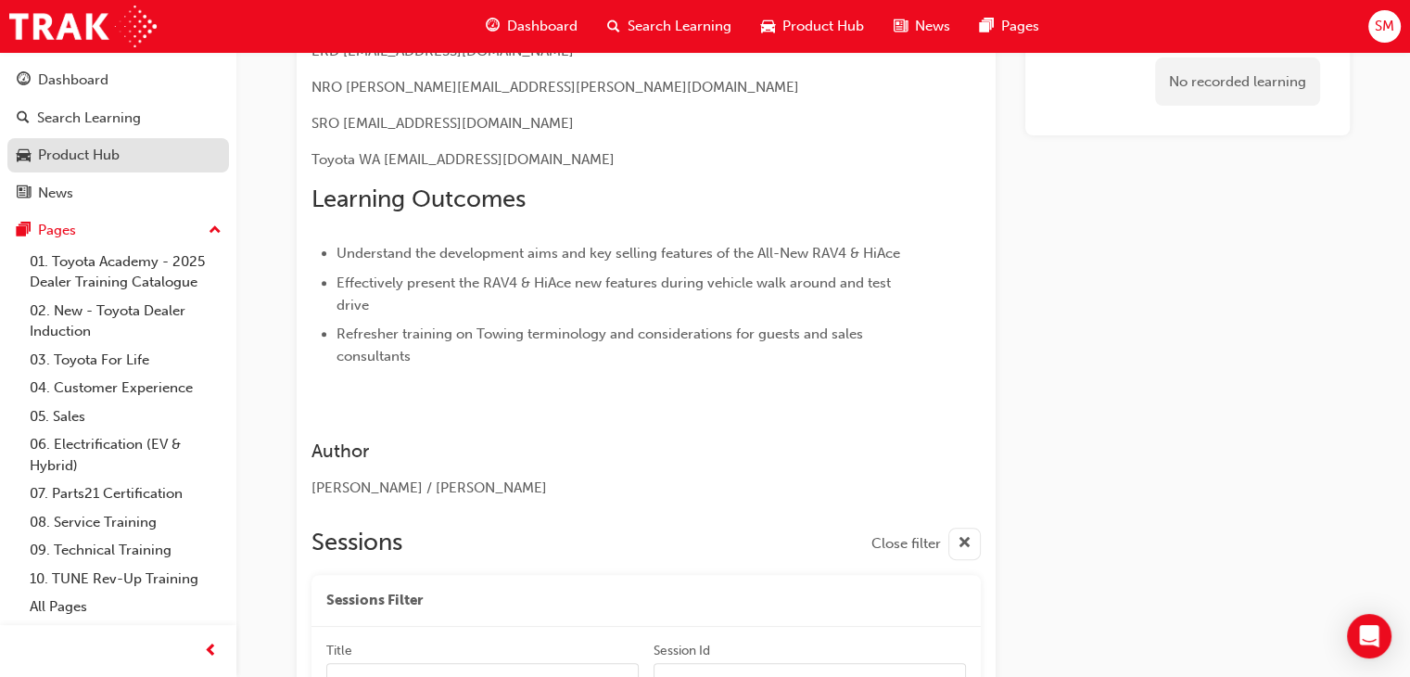
click at [94, 157] on div "Product Hub" at bounding box center [79, 155] width 82 height 21
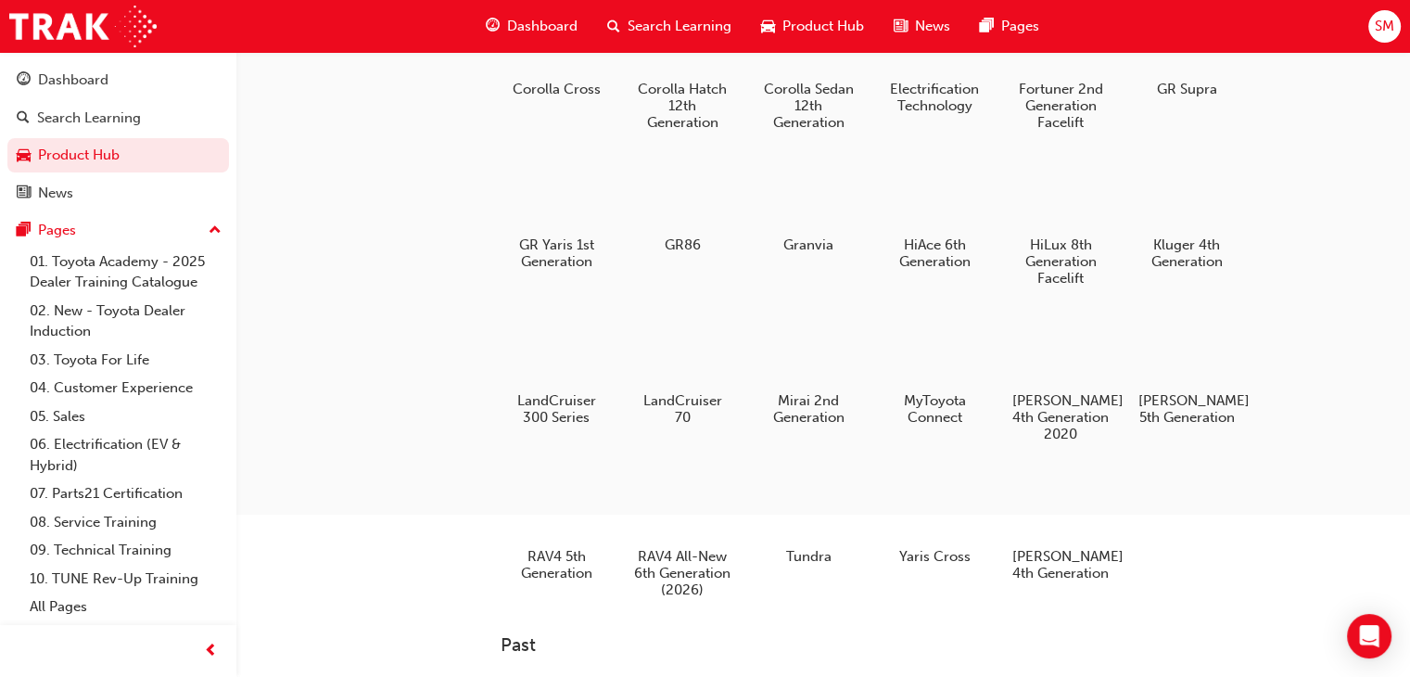
scroll to position [254, 0]
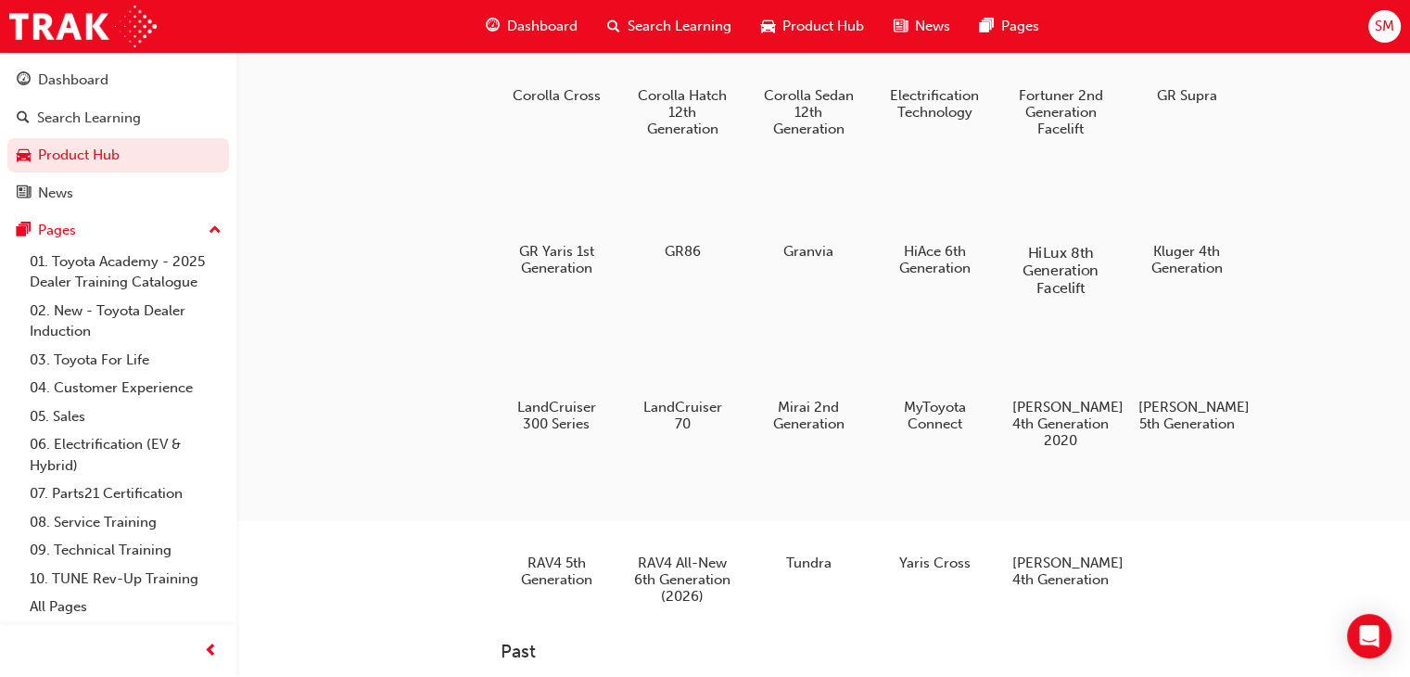
click at [1083, 253] on h5 "HiLux 8th Generation Facelift" at bounding box center [1061, 270] width 103 height 53
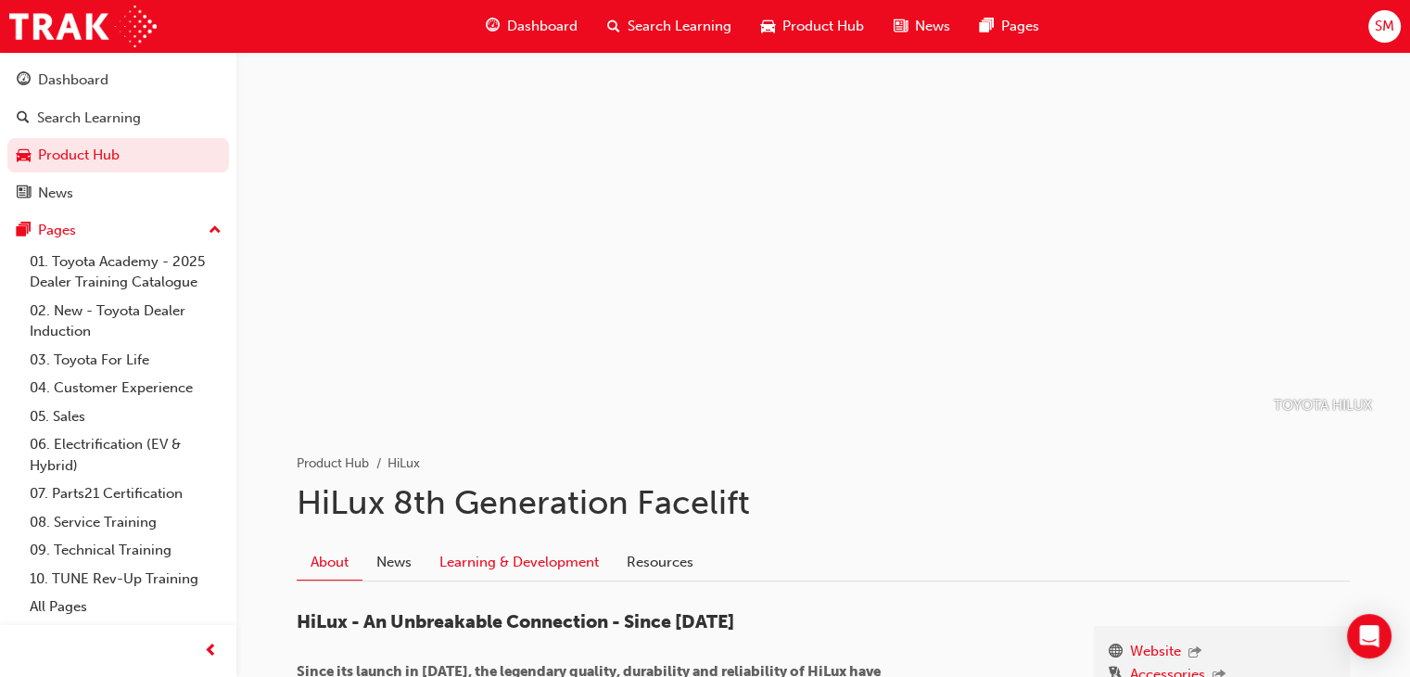
click at [570, 554] on link "Learning & Development" at bounding box center [519, 561] width 187 height 35
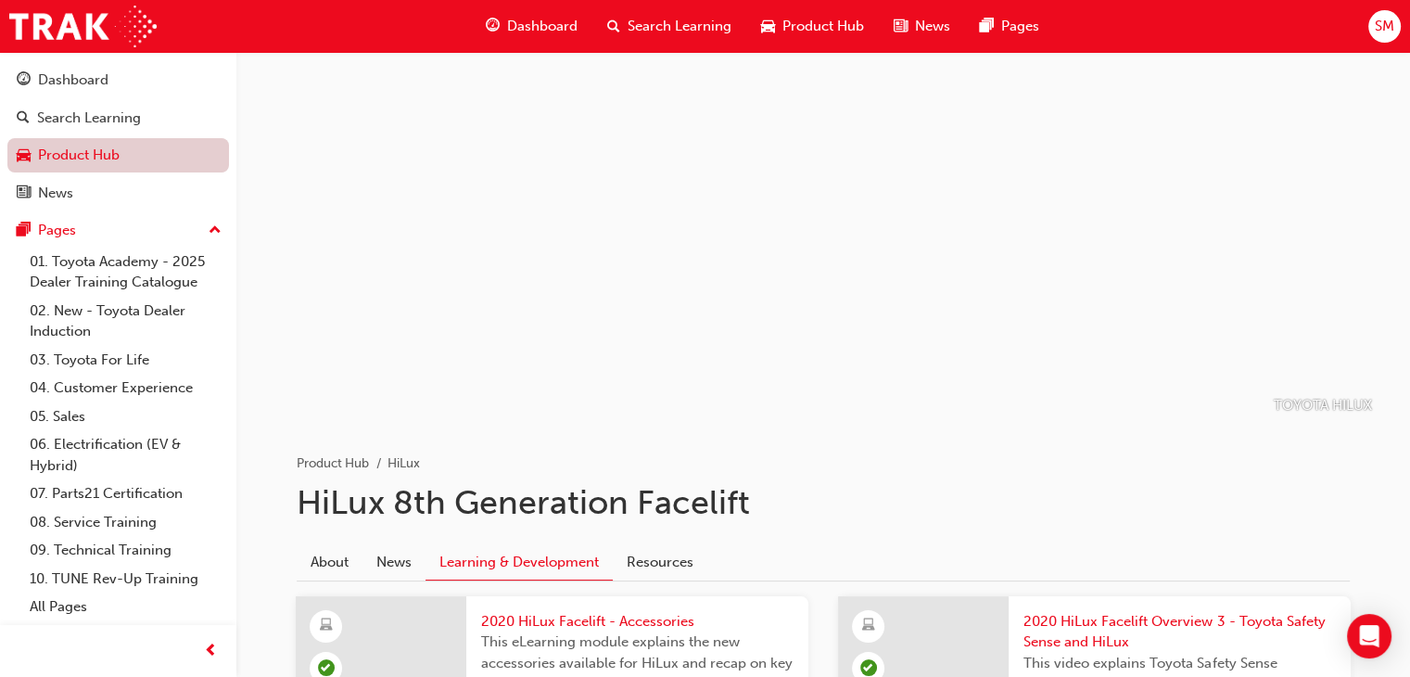
click at [130, 156] on link "Product Hub" at bounding box center [118, 155] width 222 height 34
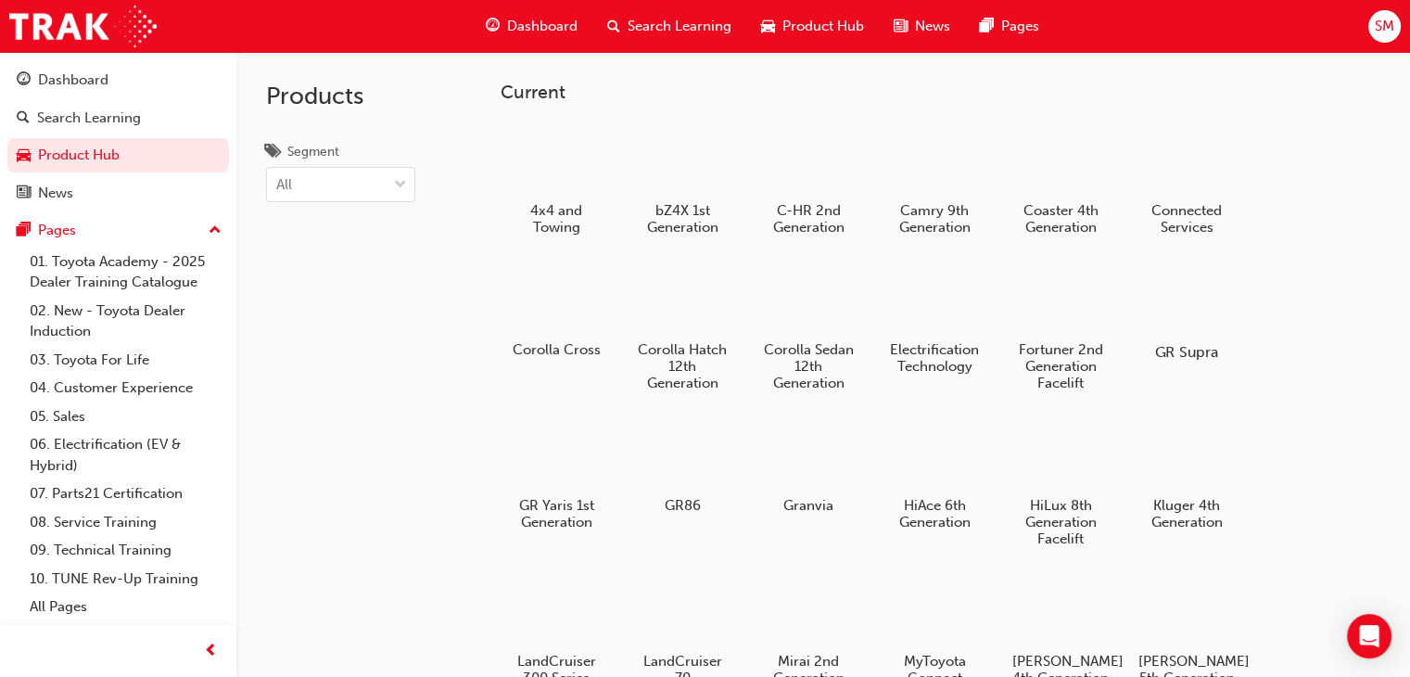
click at [1208, 309] on div at bounding box center [1187, 298] width 103 height 74
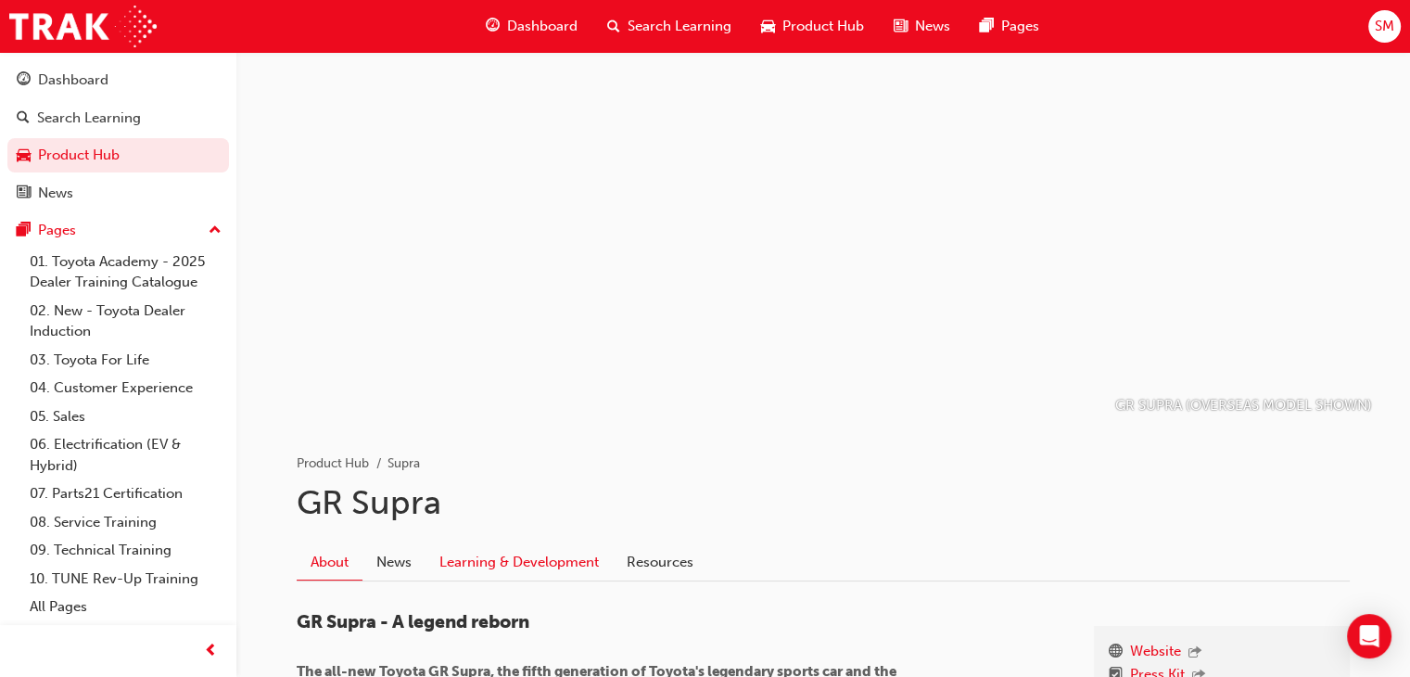
click at [533, 571] on link "Learning & Development" at bounding box center [519, 561] width 187 height 35
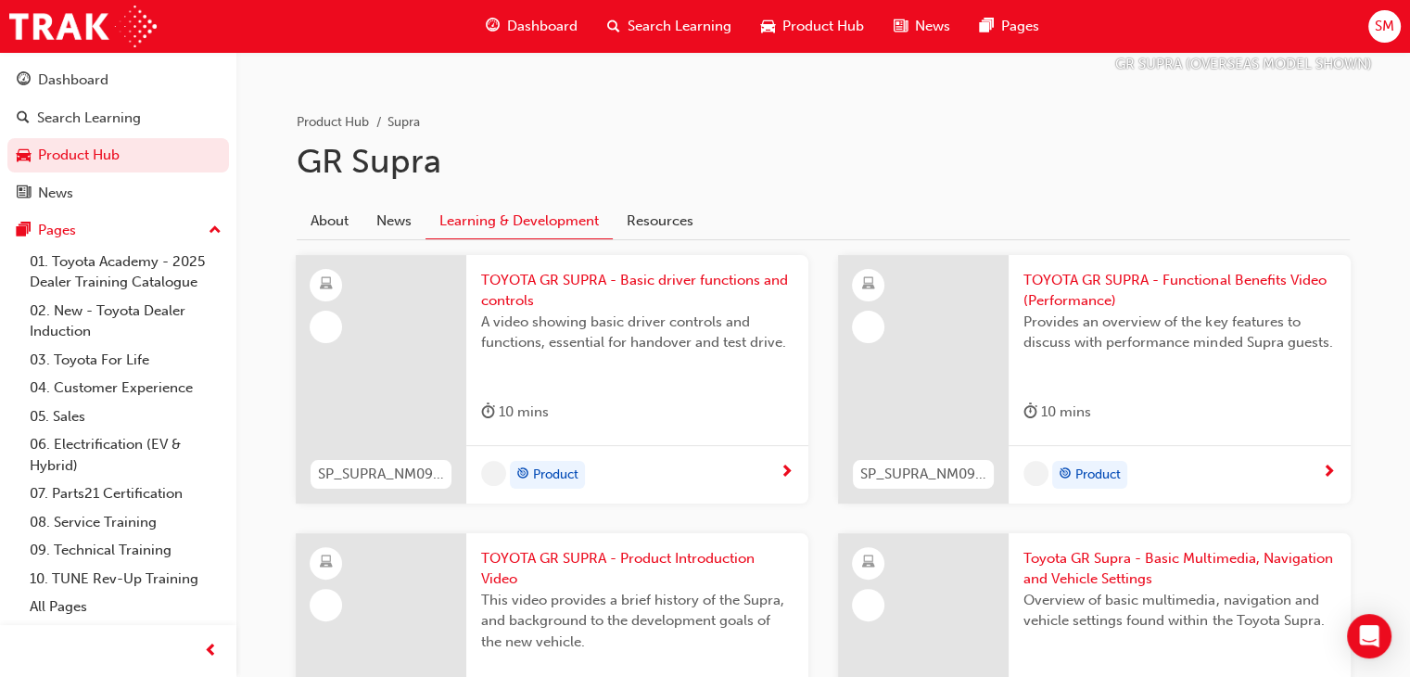
scroll to position [345, 0]
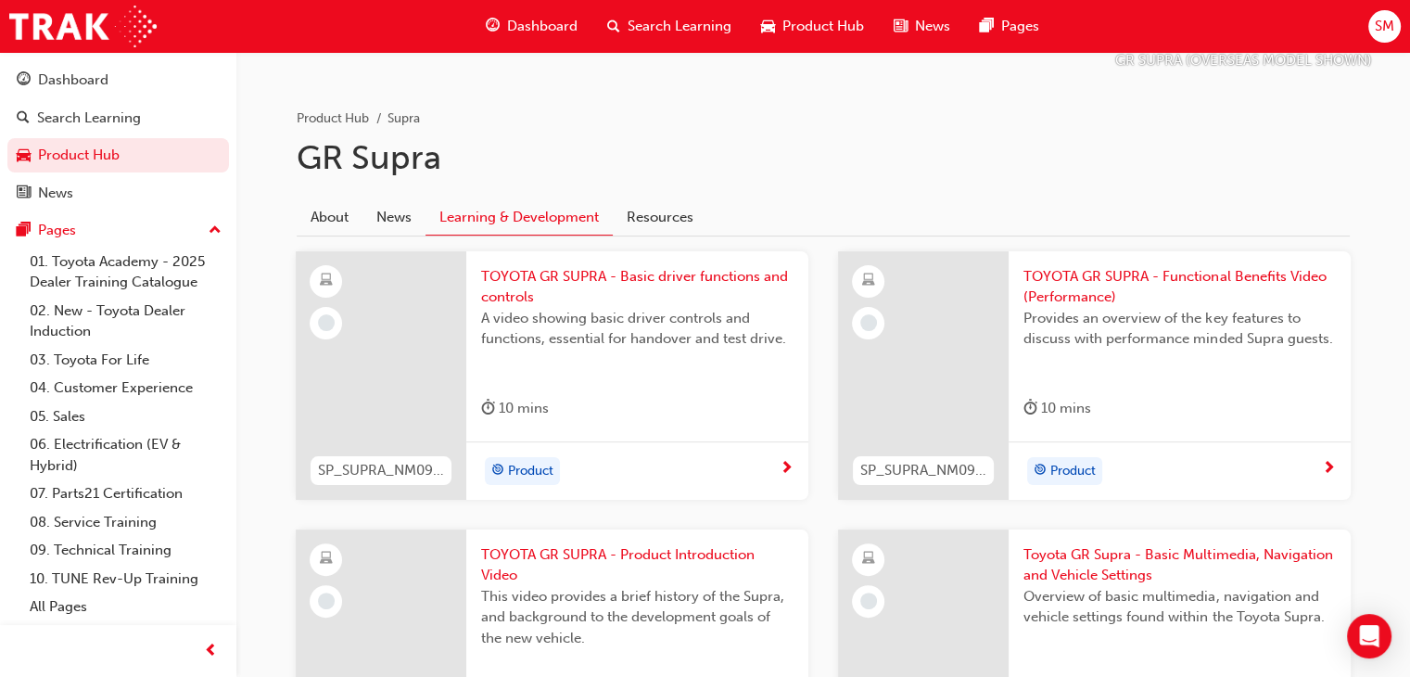
click at [688, 473] on div "Product" at bounding box center [630, 471] width 299 height 28
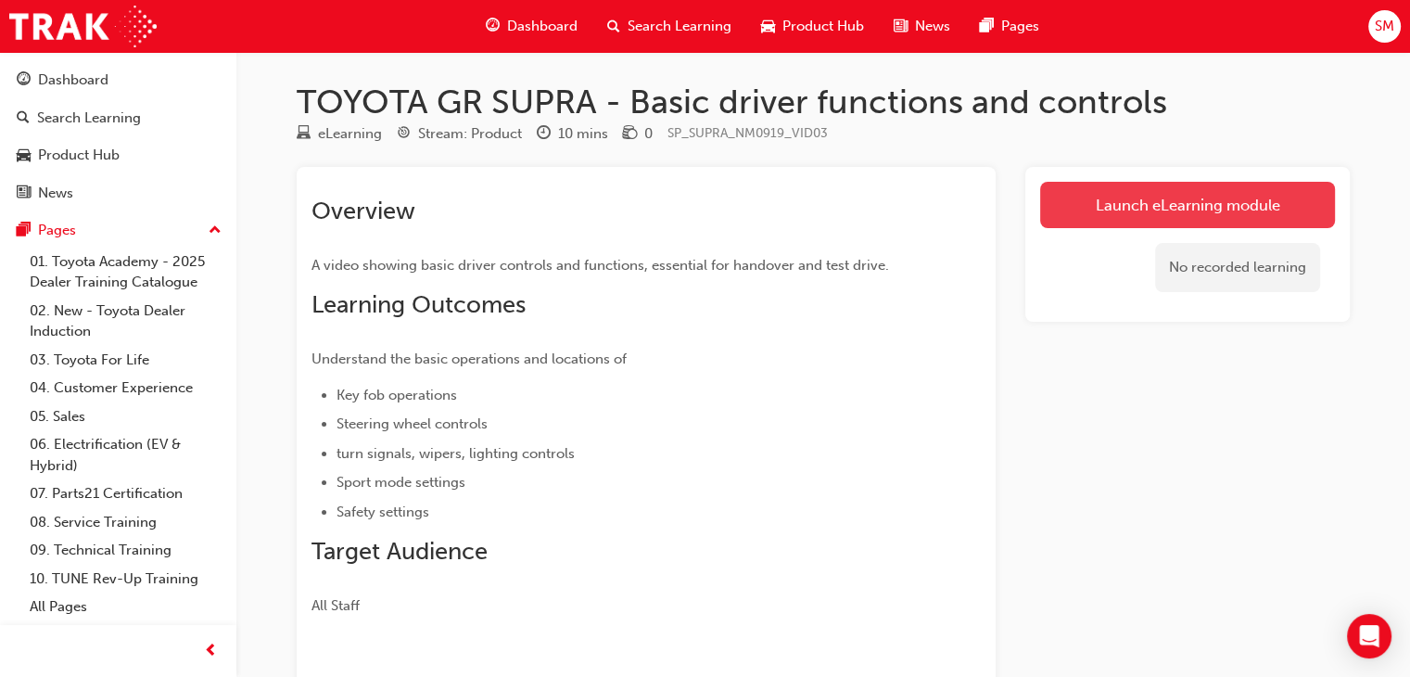
click at [1054, 228] on div "No recorded learning" at bounding box center [1187, 267] width 295 height 79
click at [1099, 203] on link "Launch eLearning module" at bounding box center [1187, 205] width 295 height 46
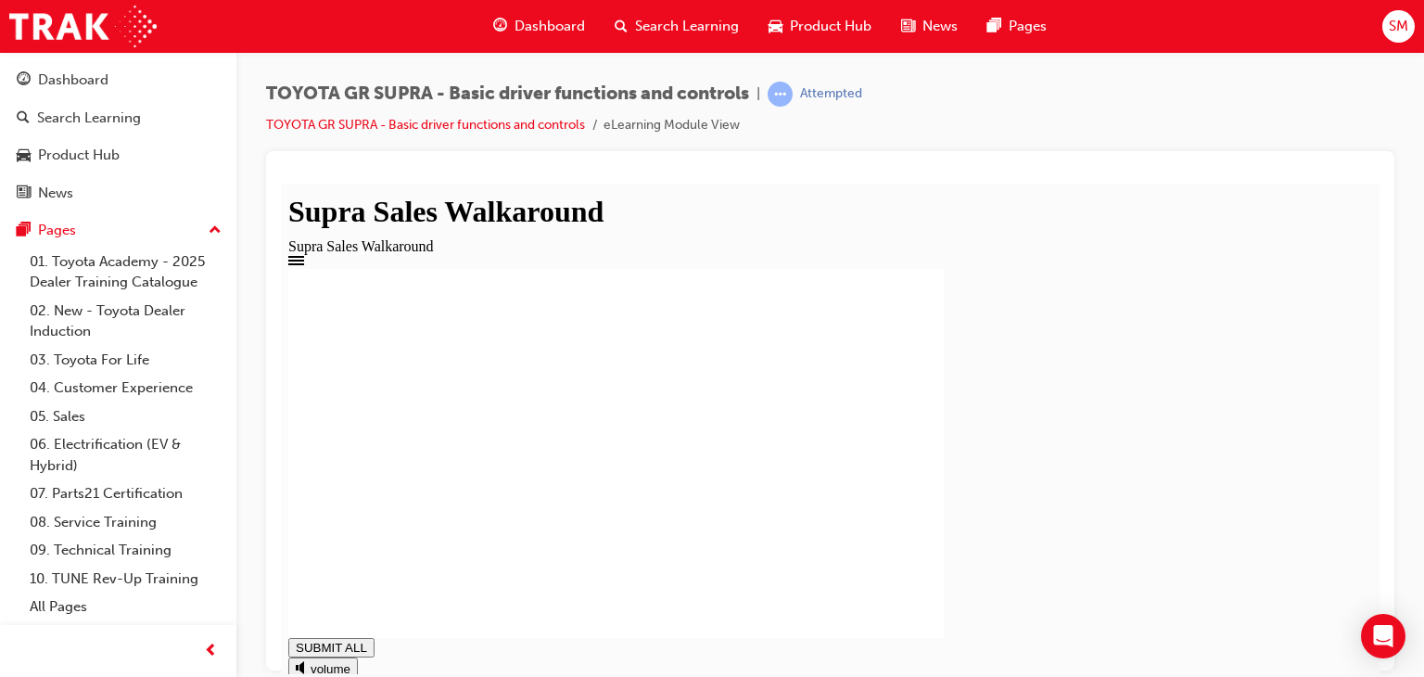
click at [1216, 506] on div at bounding box center [830, 452] width 1084 height 369
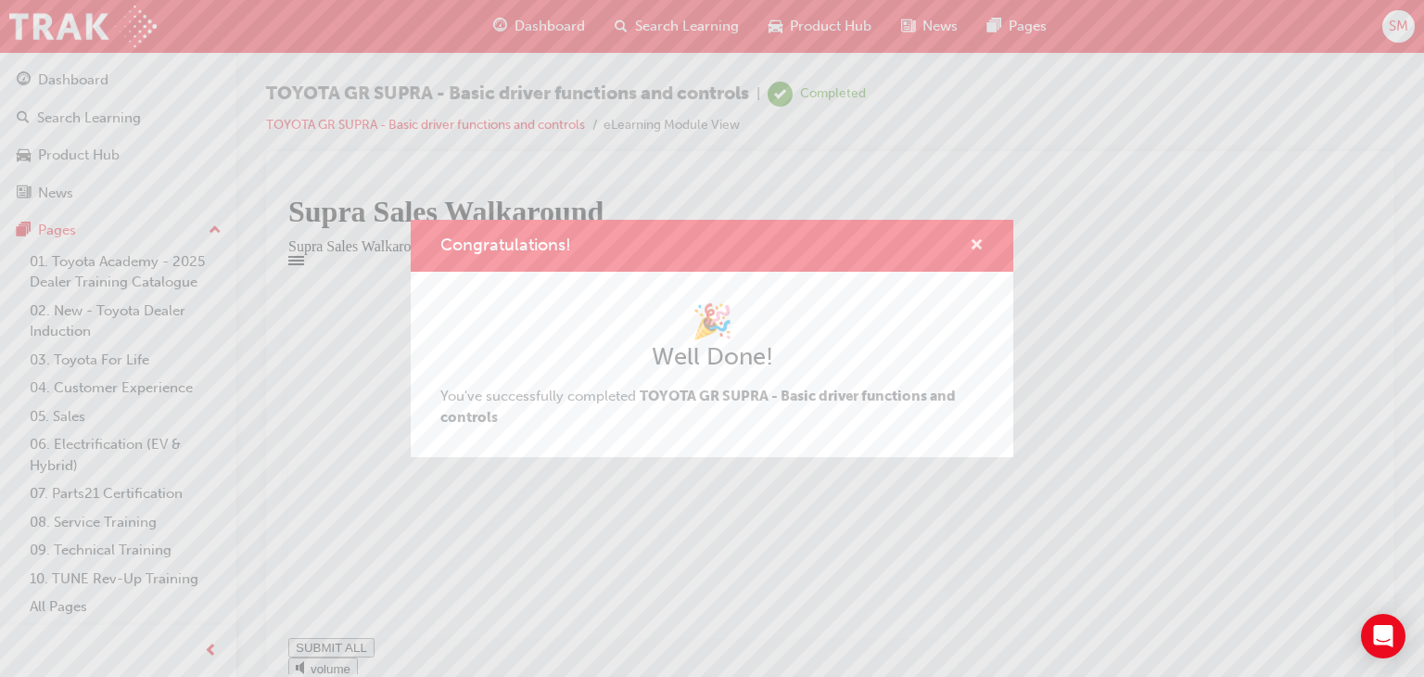
click at [970, 255] on button "Congratulations!" at bounding box center [977, 246] width 14 height 23
type input "1"
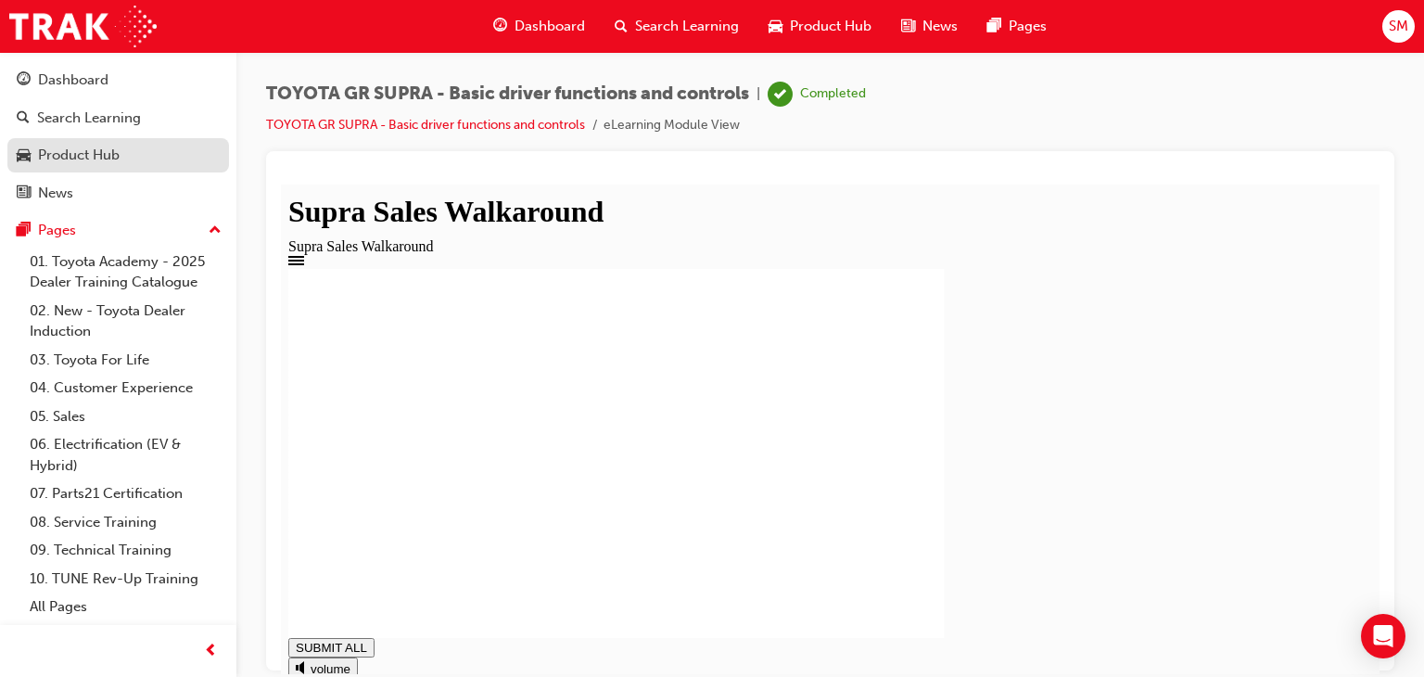
click at [93, 159] on div "Product Hub" at bounding box center [79, 155] width 82 height 21
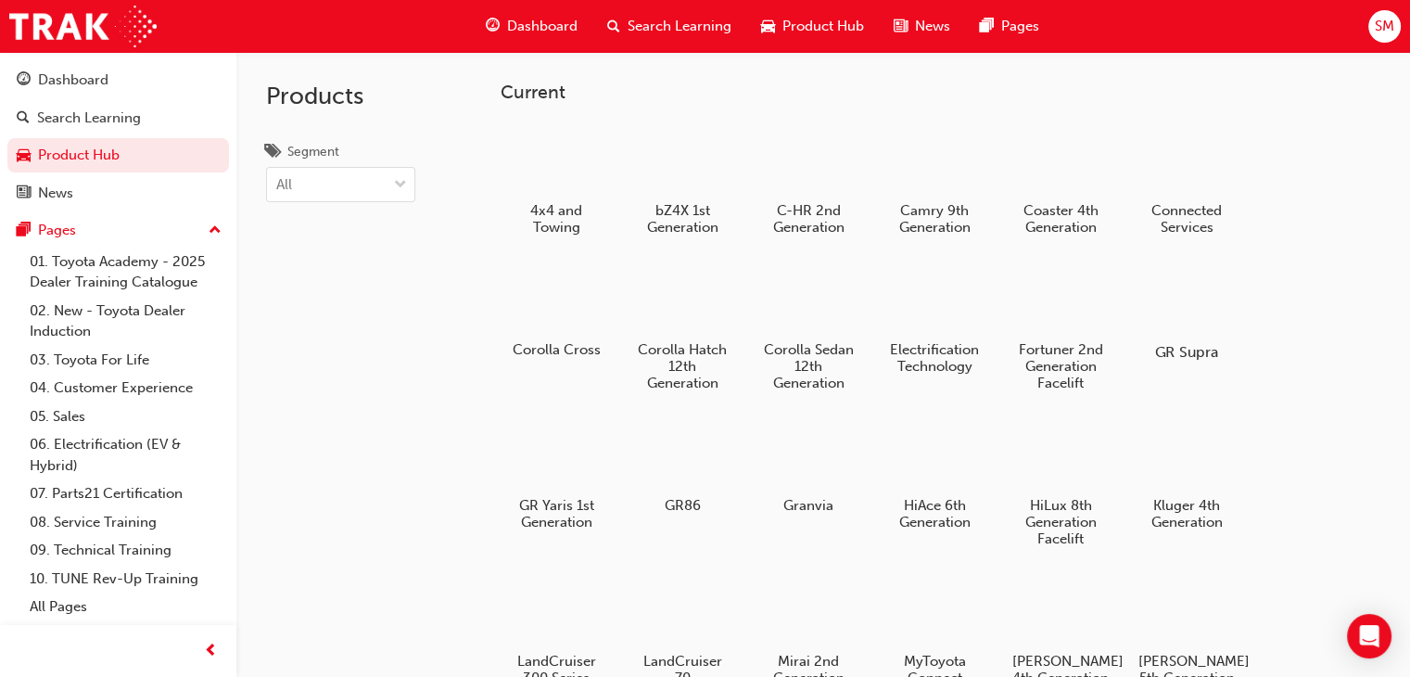
click at [1168, 304] on div at bounding box center [1187, 298] width 103 height 74
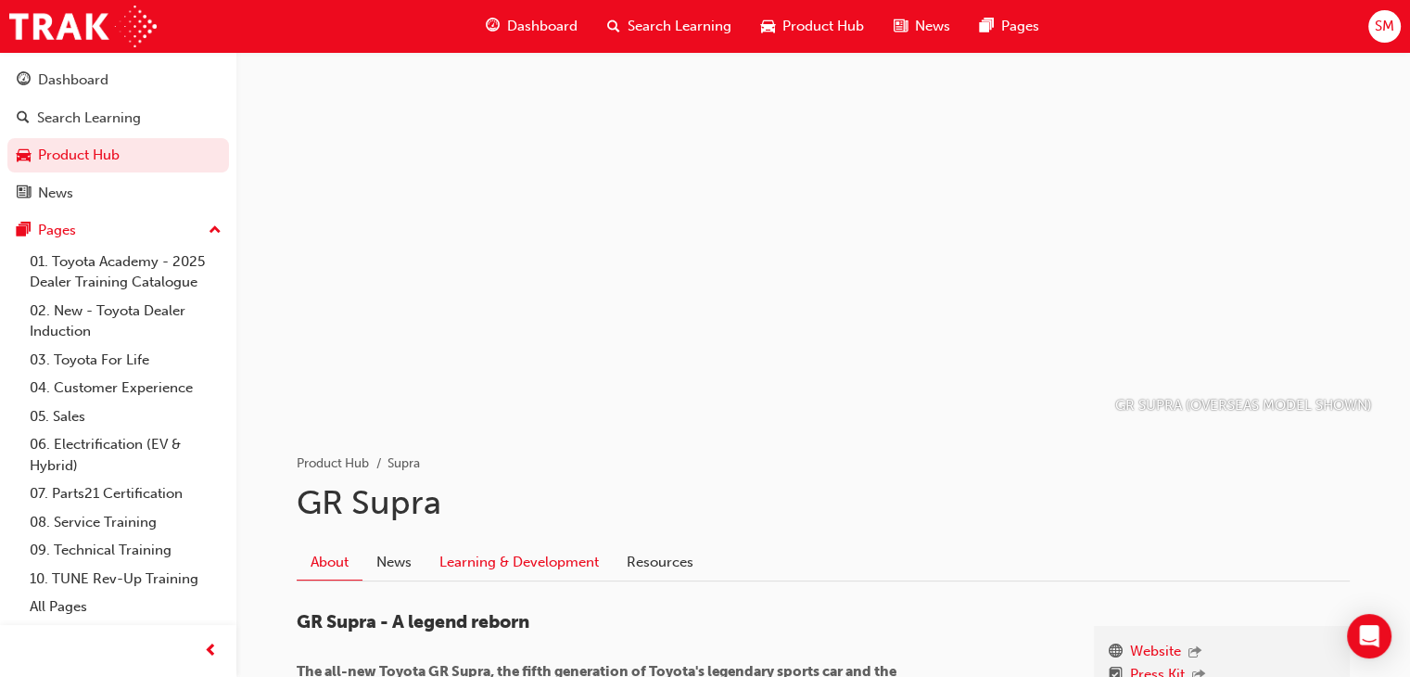
click at [561, 553] on link "Learning & Development" at bounding box center [519, 561] width 187 height 35
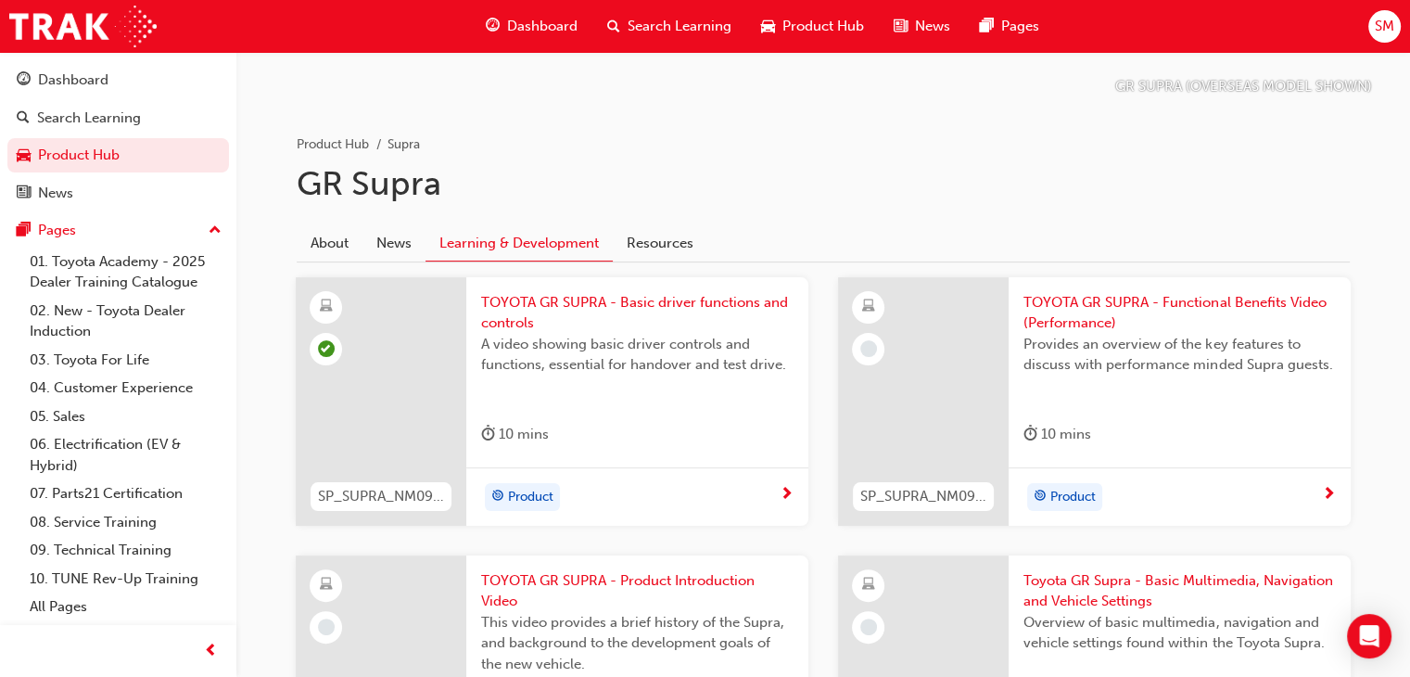
scroll to position [322, 0]
click at [1150, 471] on div "Product" at bounding box center [1180, 493] width 342 height 58
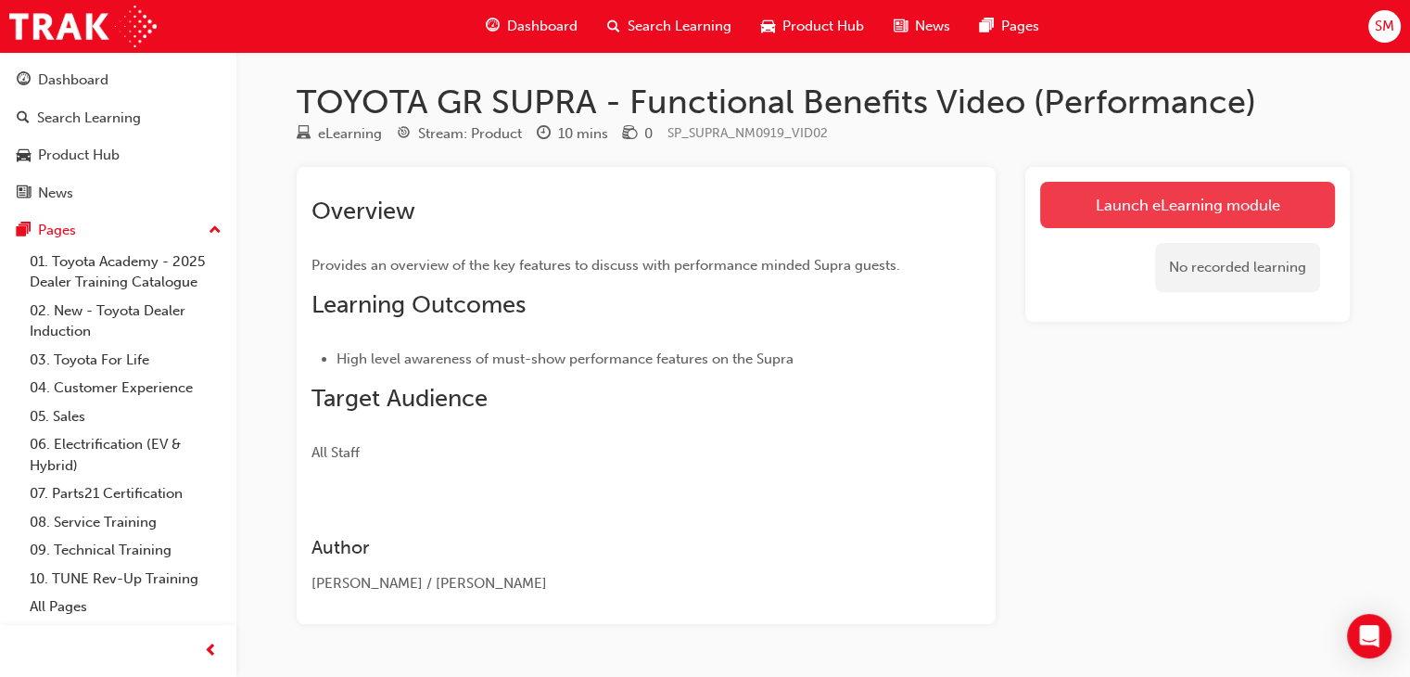
click at [1185, 209] on link "Launch eLearning module" at bounding box center [1187, 205] width 295 height 46
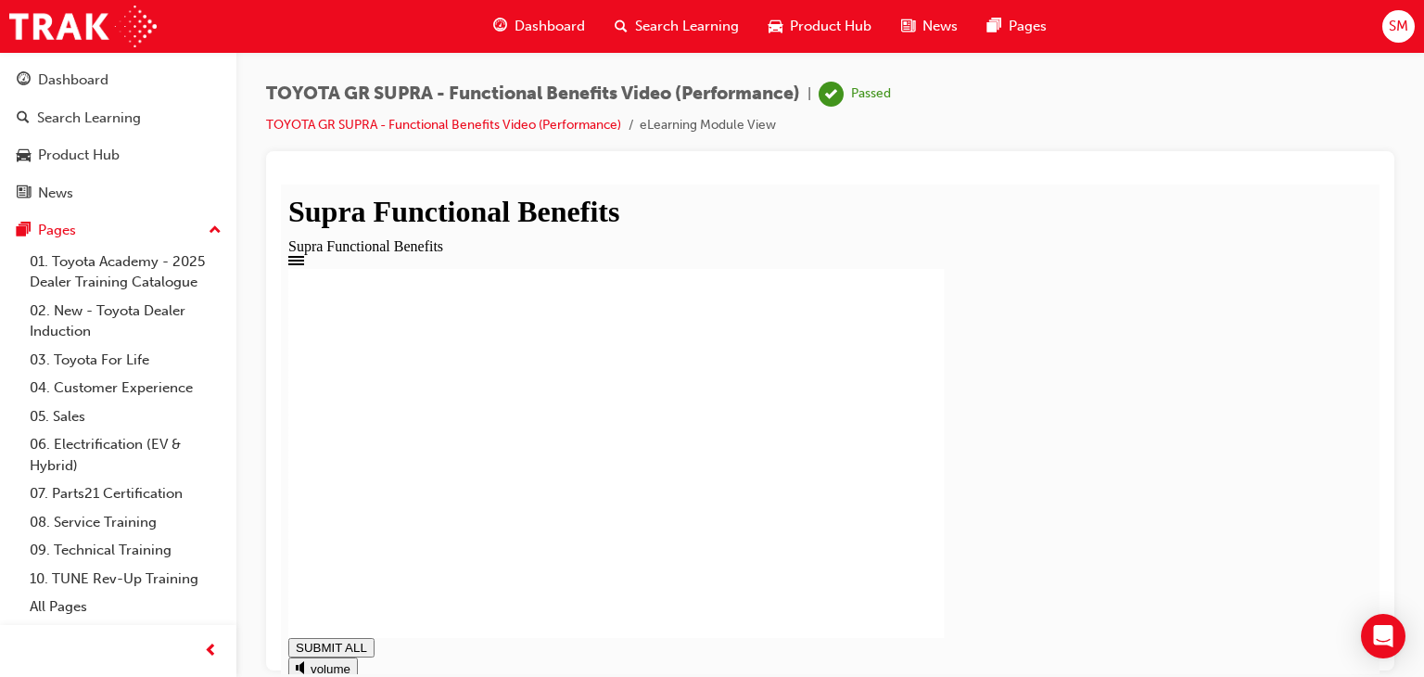
type input "1"
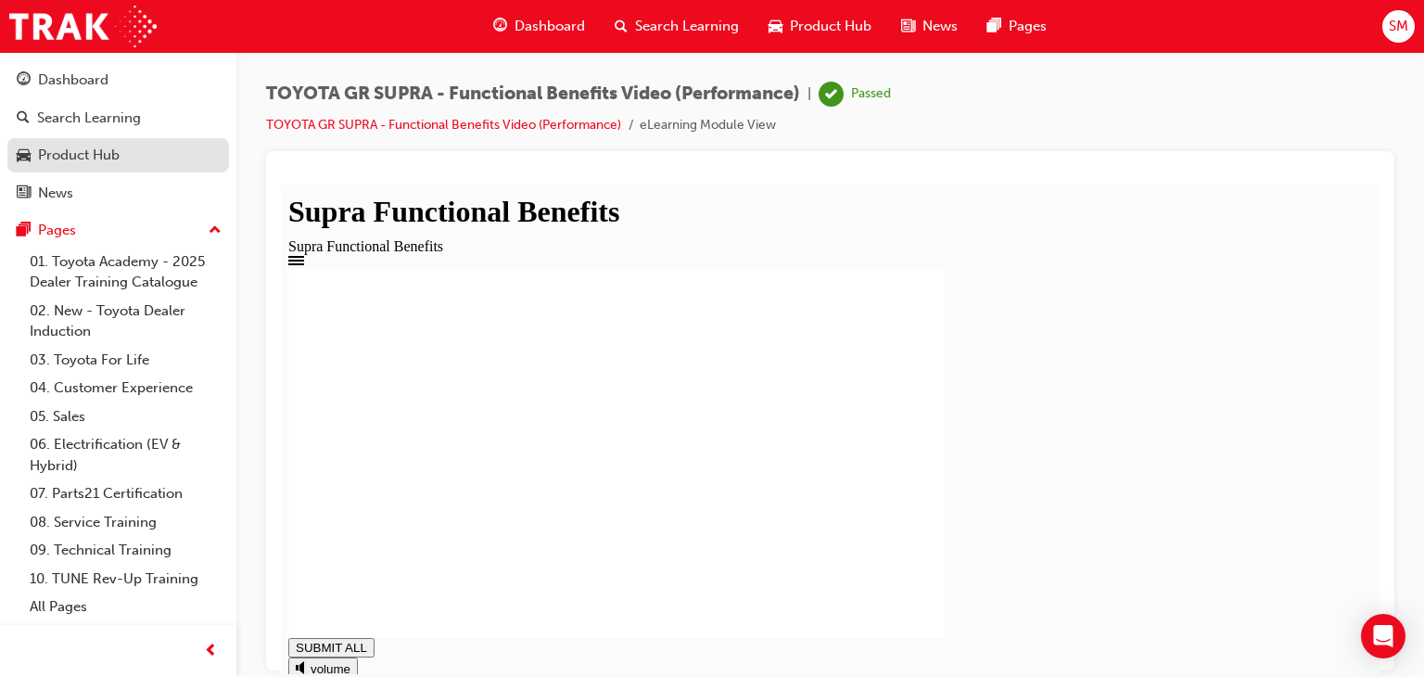
click at [105, 153] on div "Product Hub" at bounding box center [79, 155] width 82 height 21
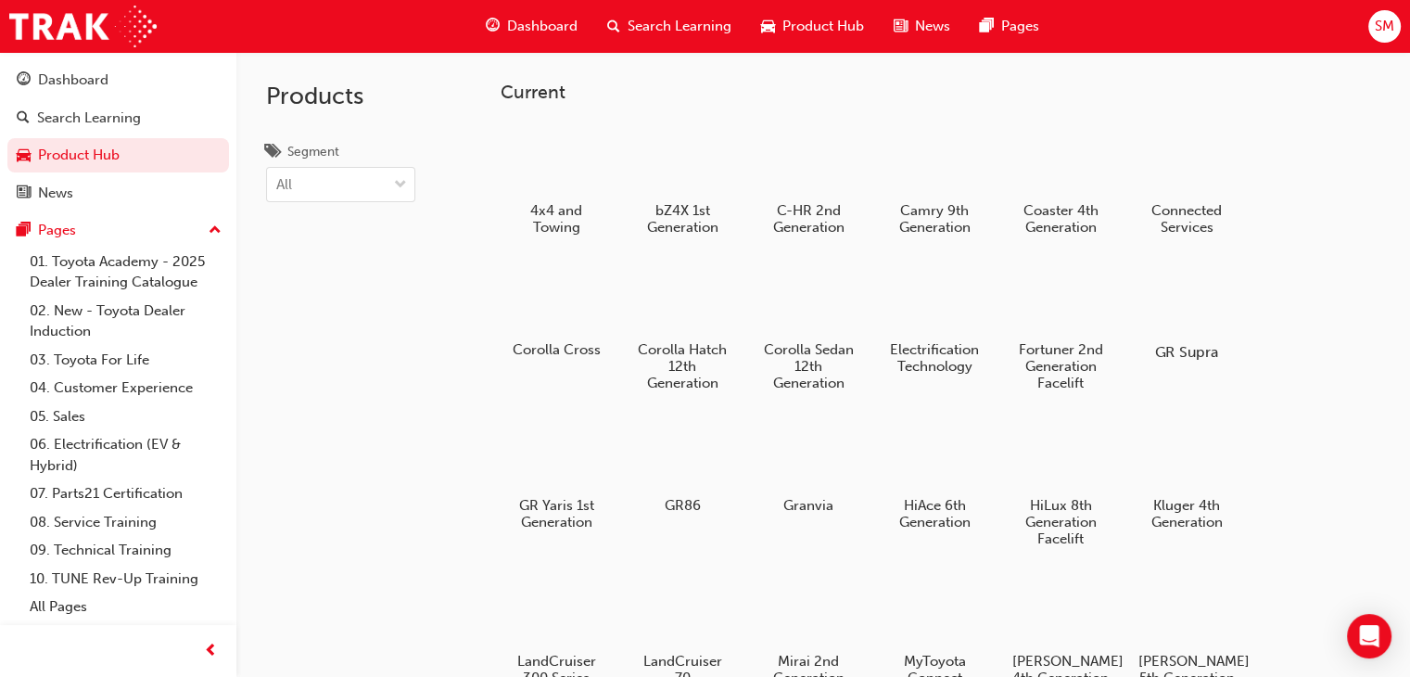
click at [1169, 299] on div at bounding box center [1187, 298] width 103 height 74
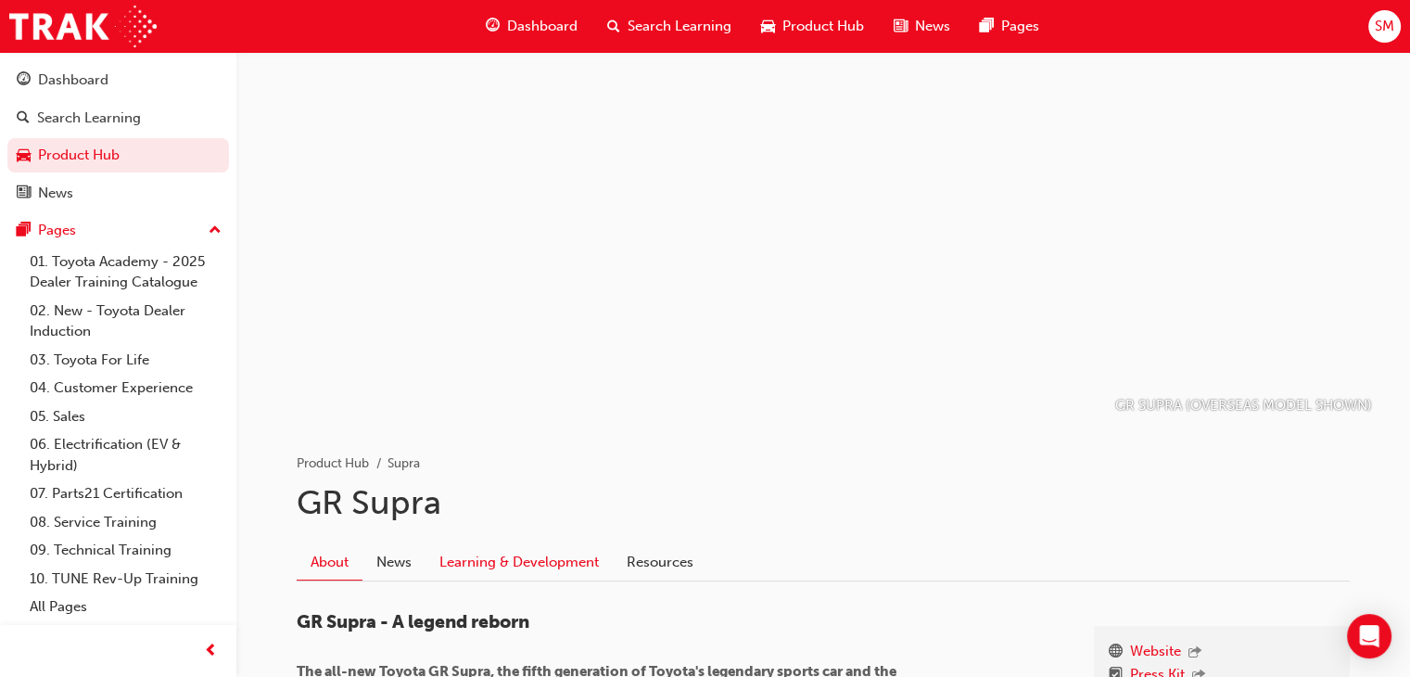
click at [547, 562] on link "Learning & Development" at bounding box center [519, 561] width 187 height 35
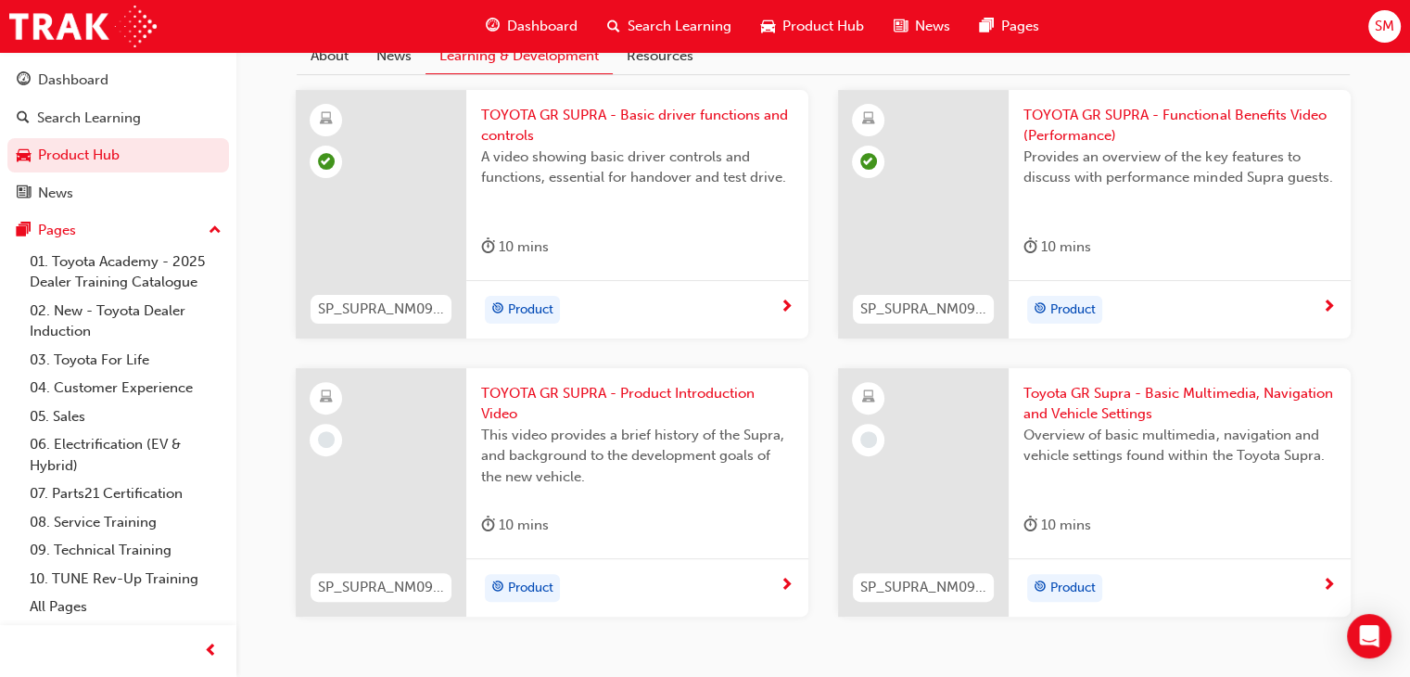
scroll to position [508, 0]
click at [696, 572] on div "Product" at bounding box center [630, 586] width 299 height 28
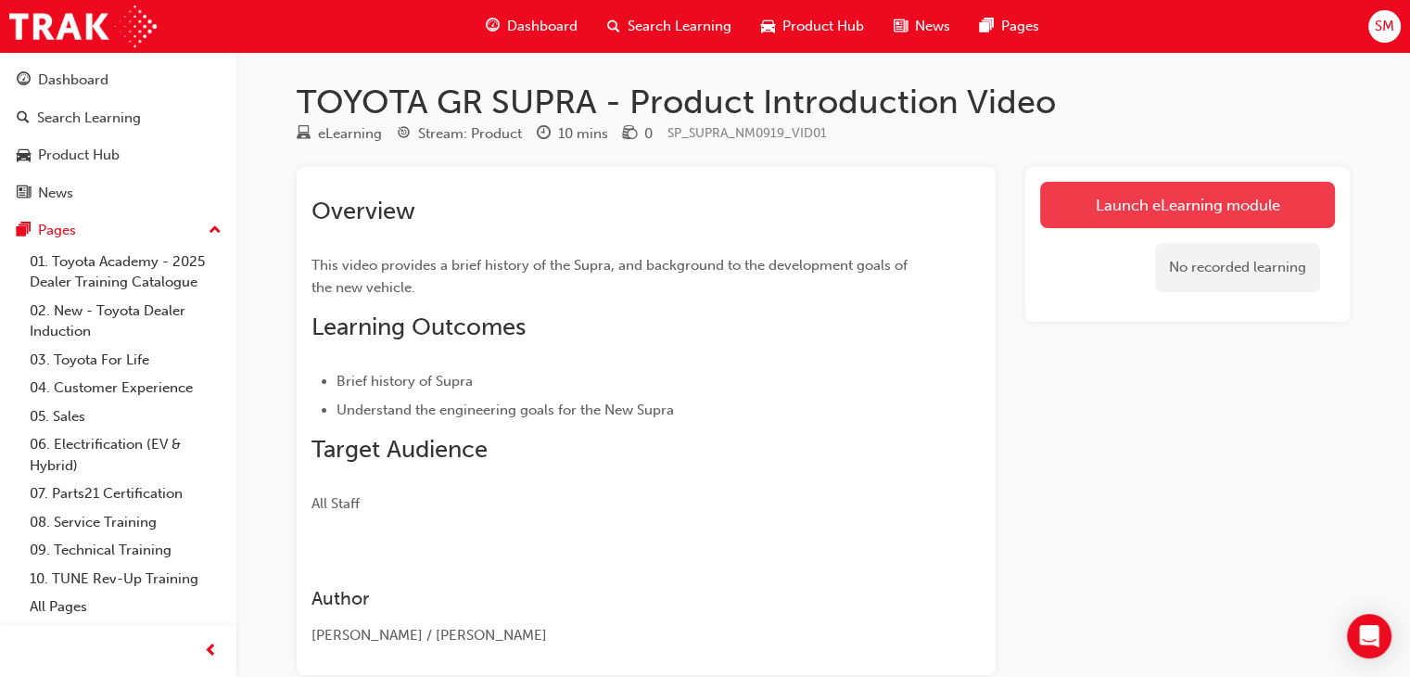
click at [1106, 205] on link "Launch eLearning module" at bounding box center [1187, 205] width 295 height 46
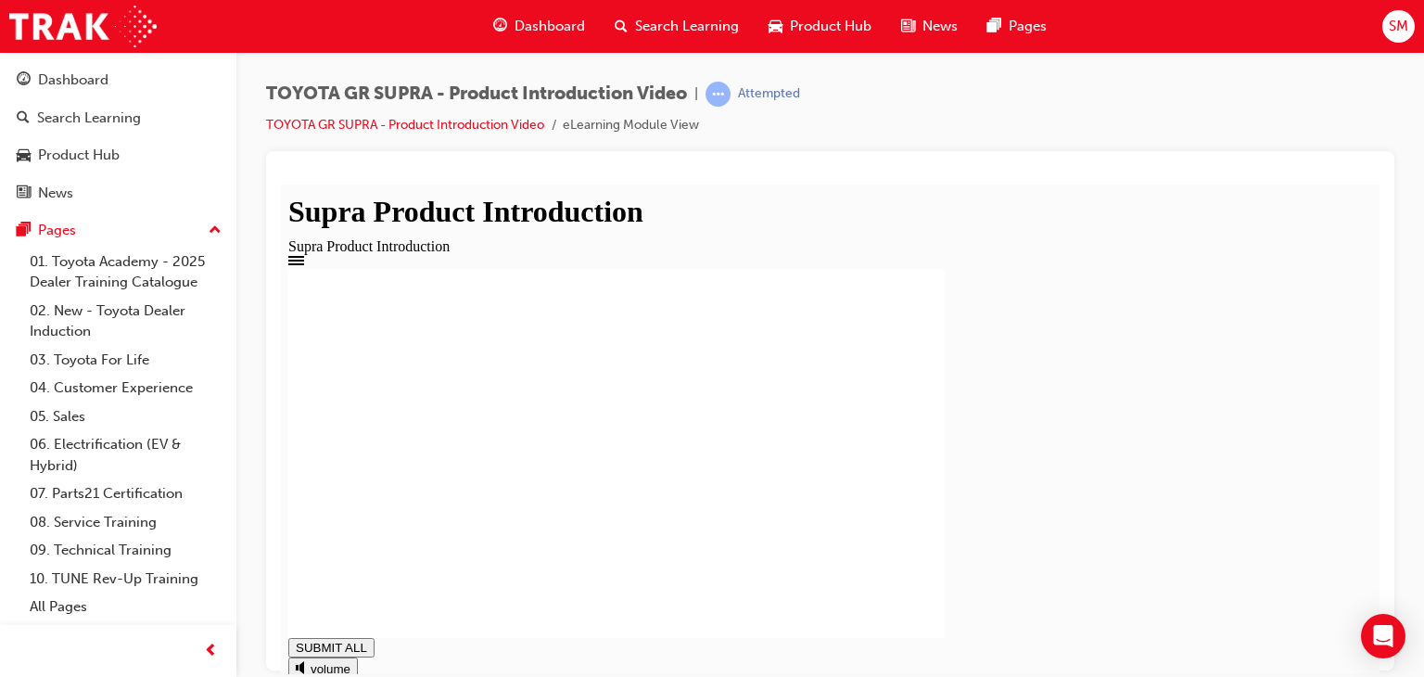
type input "1"
click at [447, 546] on div "Product Introduction You have Completed this module." at bounding box center [830, 452] width 1084 height 369
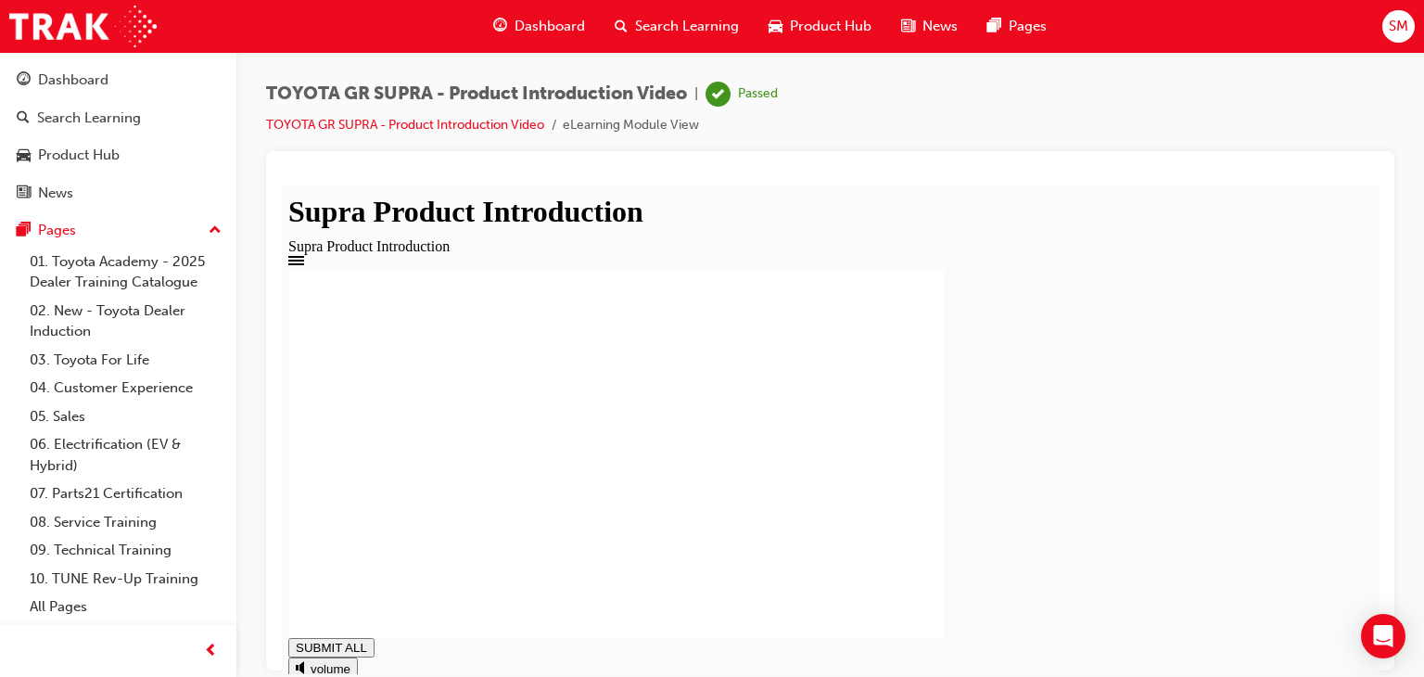
click at [178, 160] on div "Product Hub" at bounding box center [118, 155] width 203 height 23
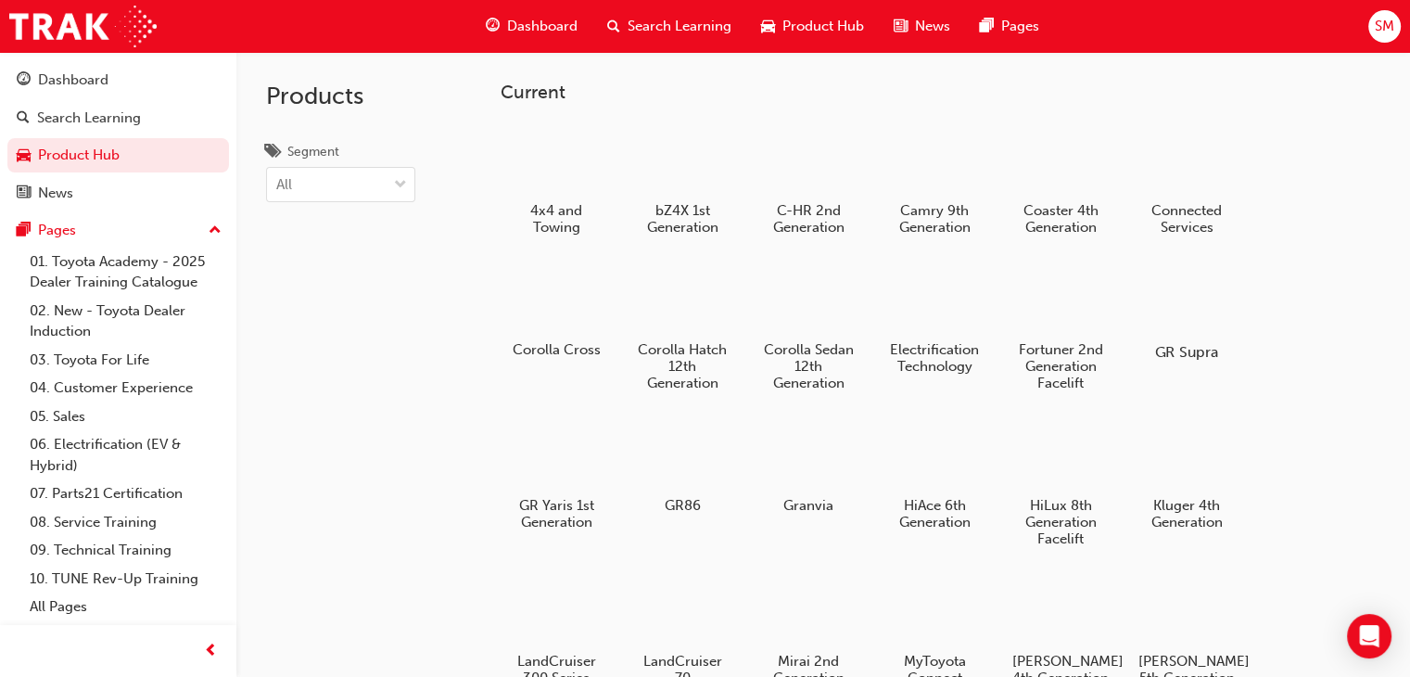
click at [1141, 309] on div at bounding box center [1187, 298] width 103 height 74
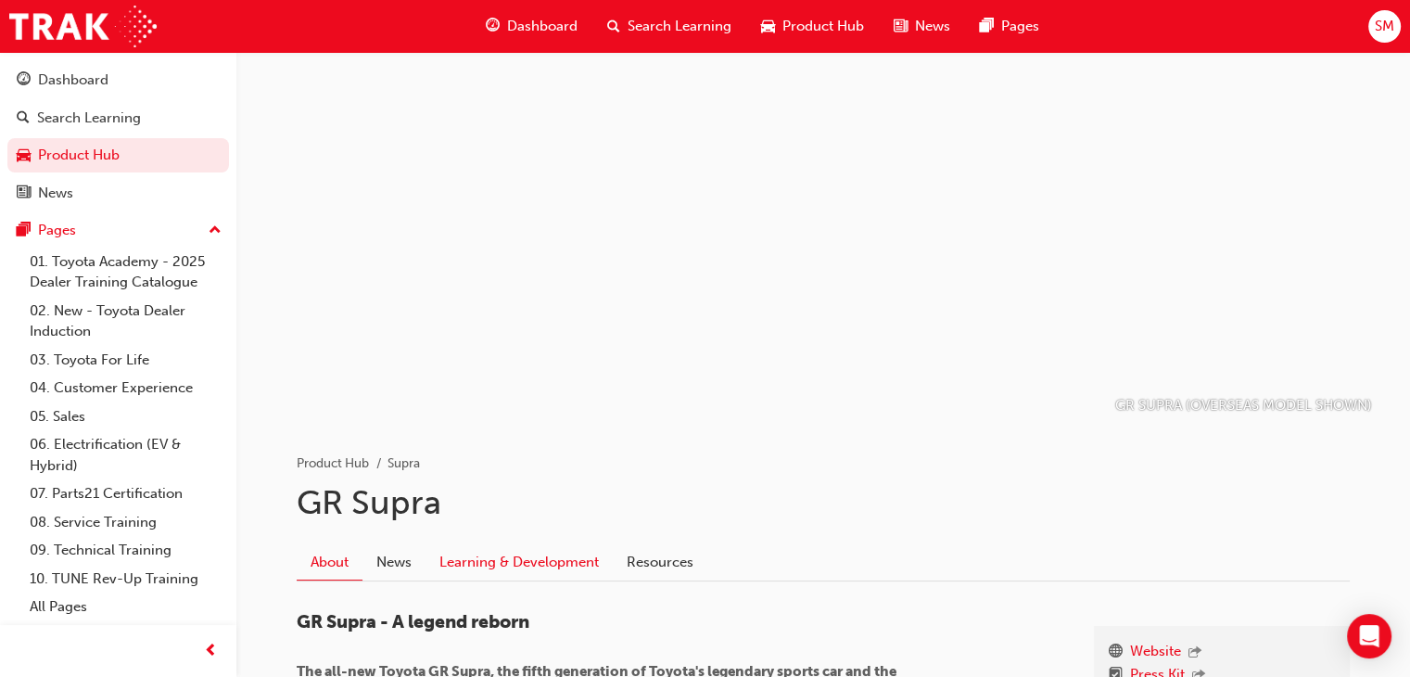
click at [523, 562] on link "Learning & Development" at bounding box center [519, 561] width 187 height 35
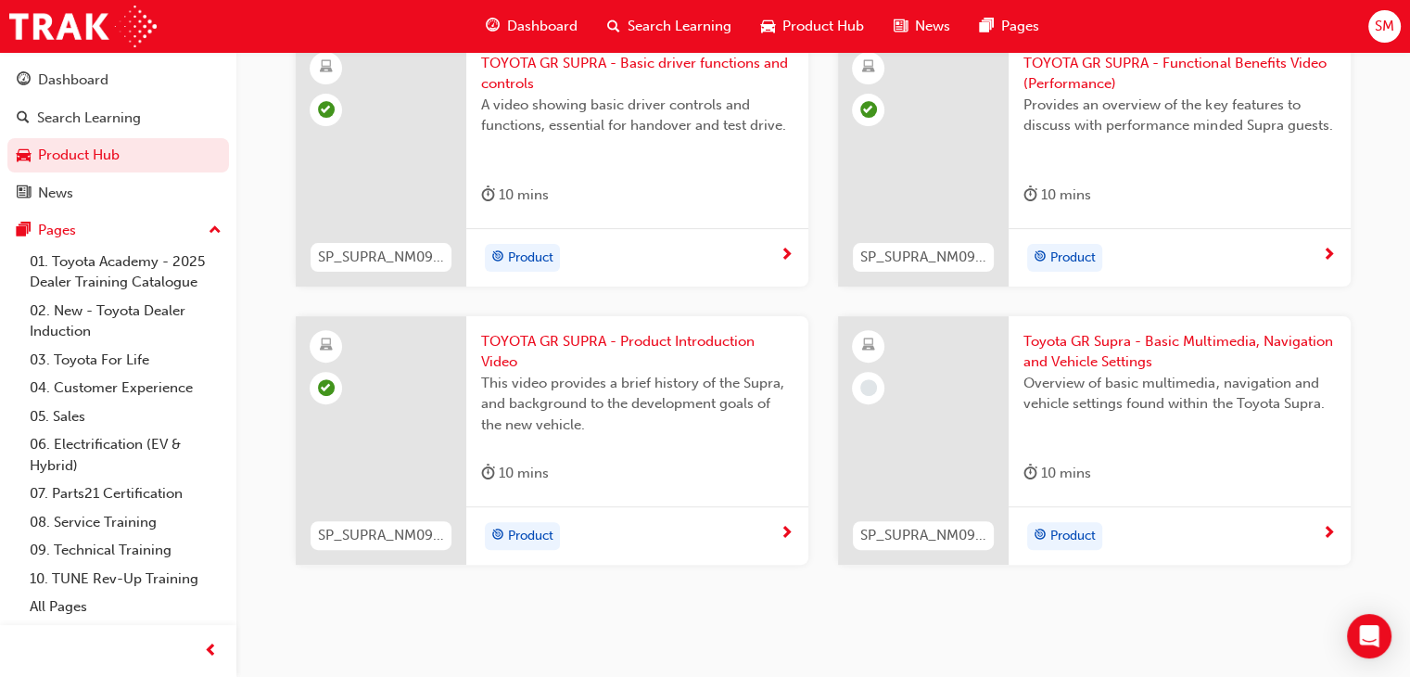
scroll to position [564, 0]
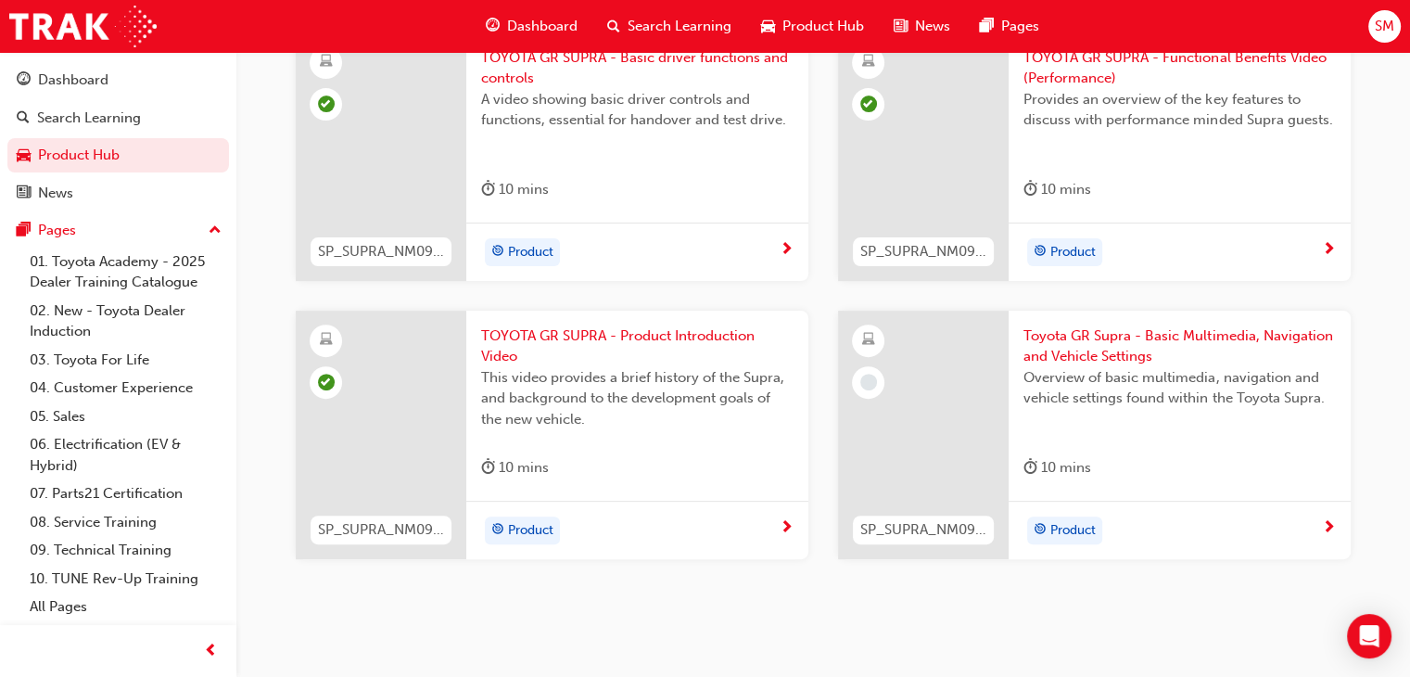
click at [1275, 553] on div "Product" at bounding box center [1180, 530] width 342 height 58
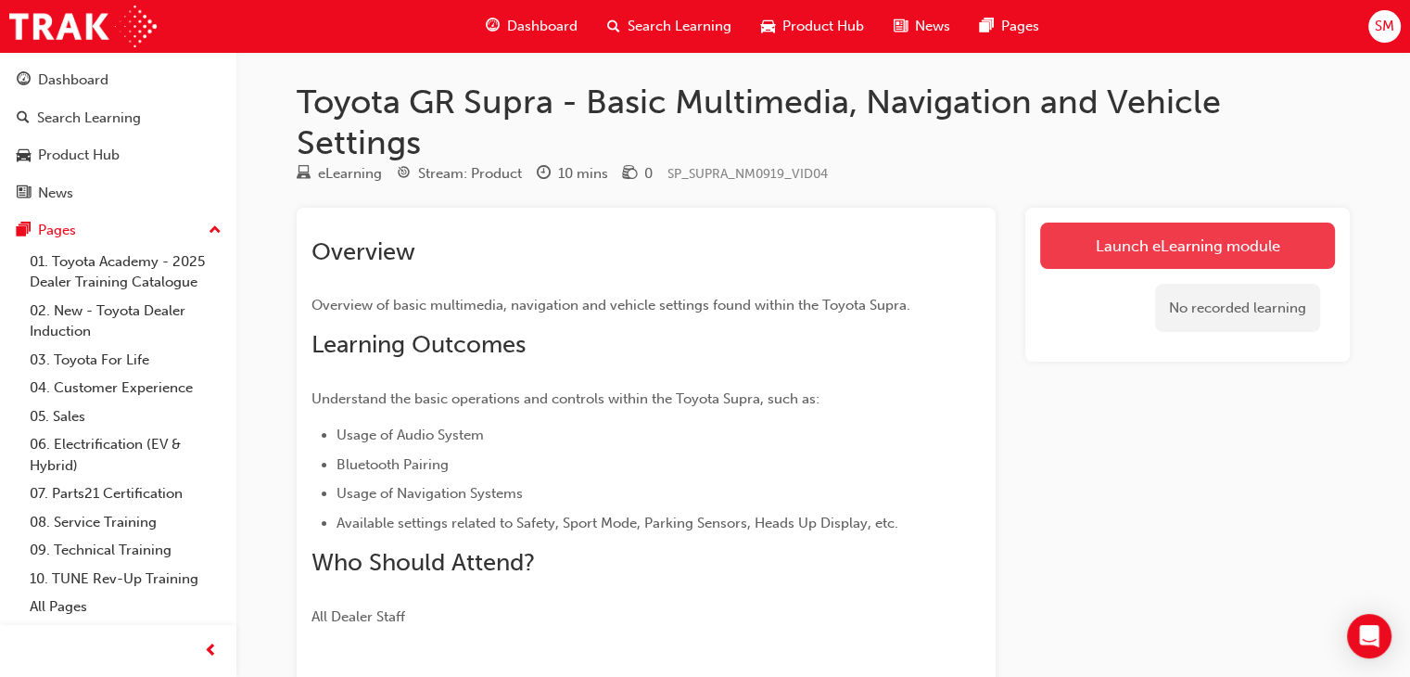
click at [1131, 255] on link "Launch eLearning module" at bounding box center [1187, 245] width 295 height 46
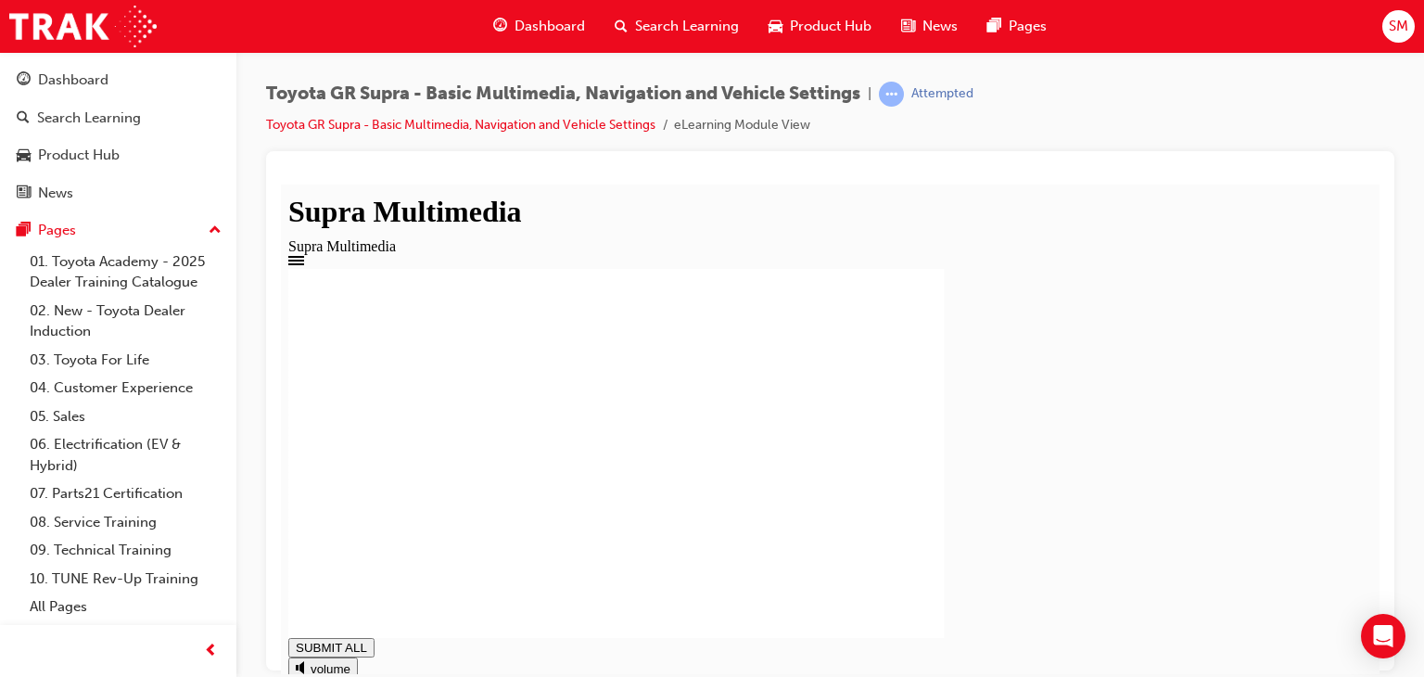
click at [177, 152] on div "Product Hub" at bounding box center [118, 155] width 203 height 23
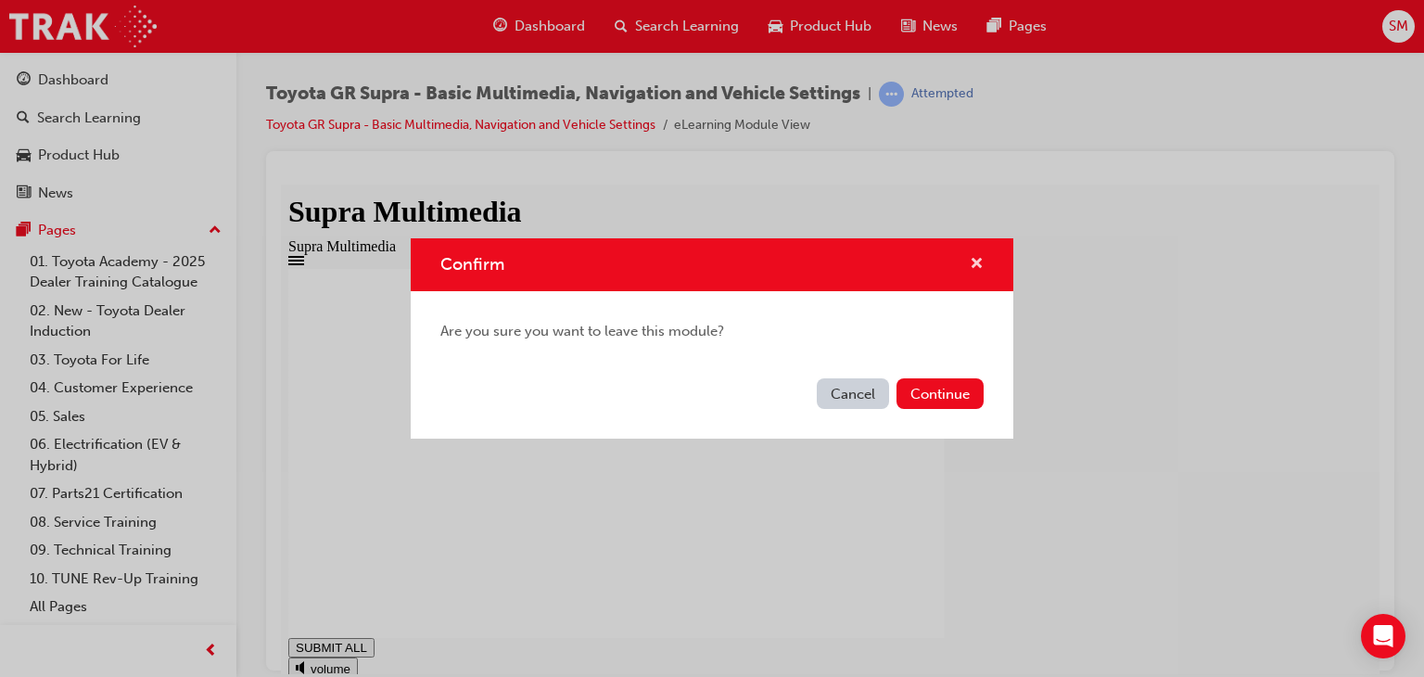
click at [978, 261] on span "cross-icon" at bounding box center [977, 265] width 14 height 17
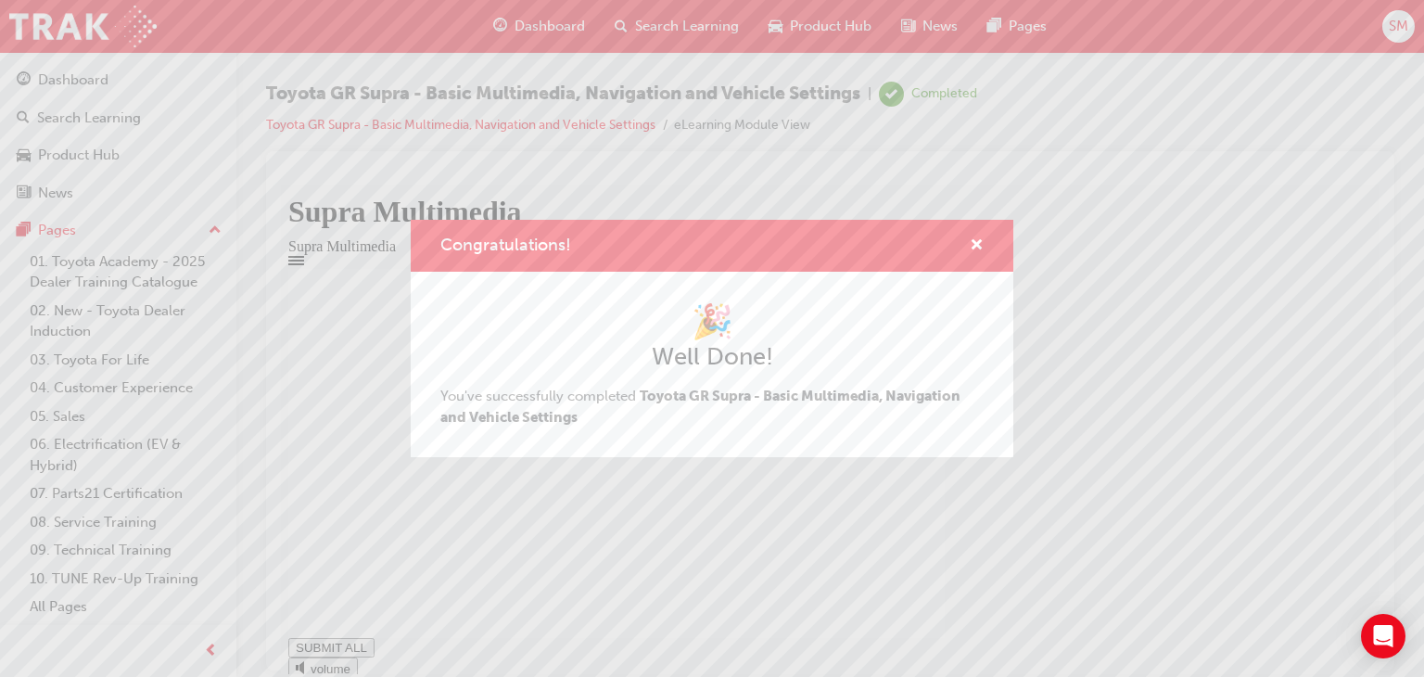
type input "1"
click at [978, 243] on span "cross-icon" at bounding box center [977, 246] width 14 height 17
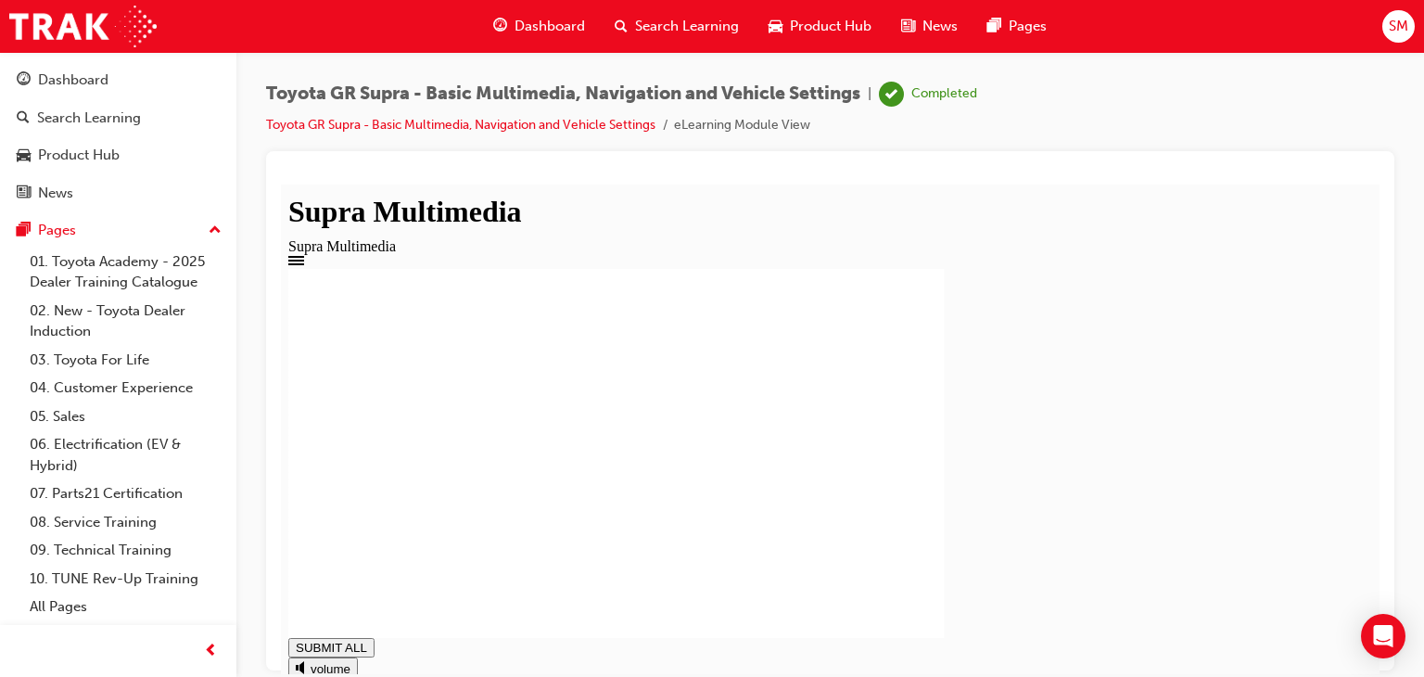
click at [86, 144] on div "Product Hub" at bounding box center [118, 155] width 203 height 23
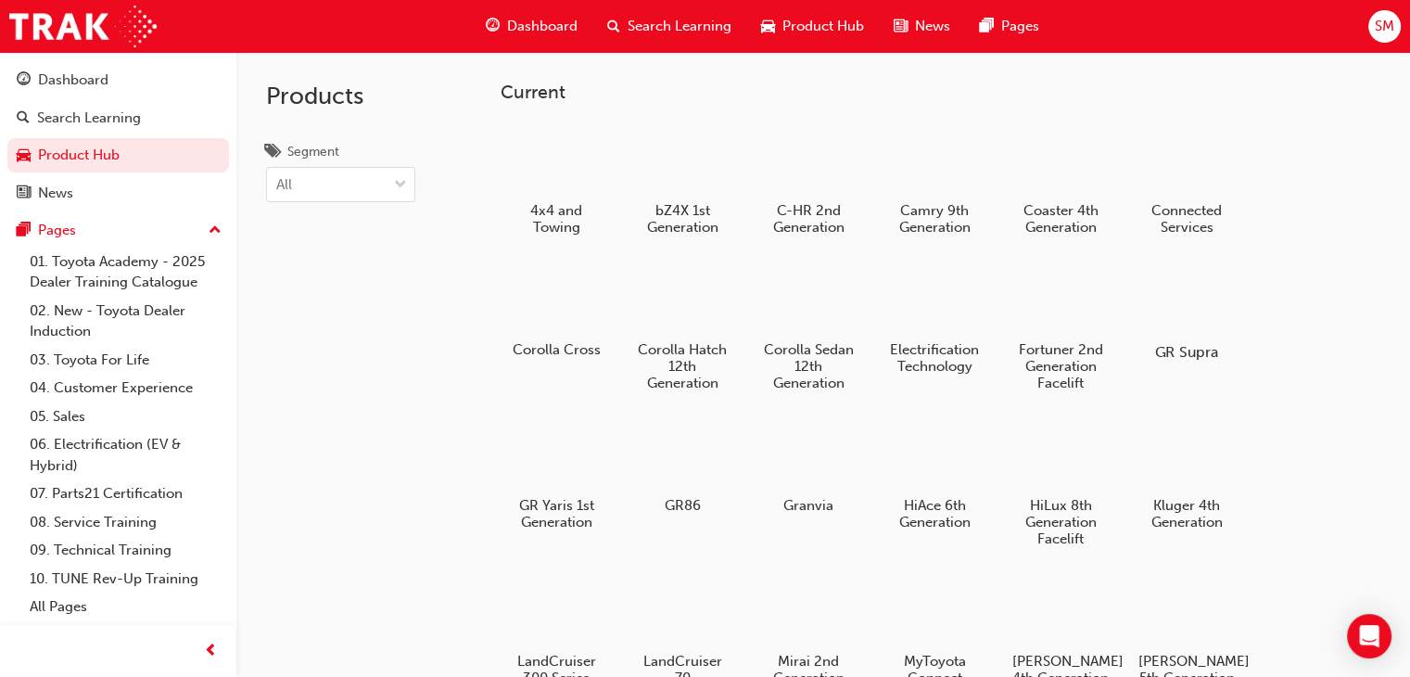
click at [1182, 312] on div at bounding box center [1187, 298] width 103 height 74
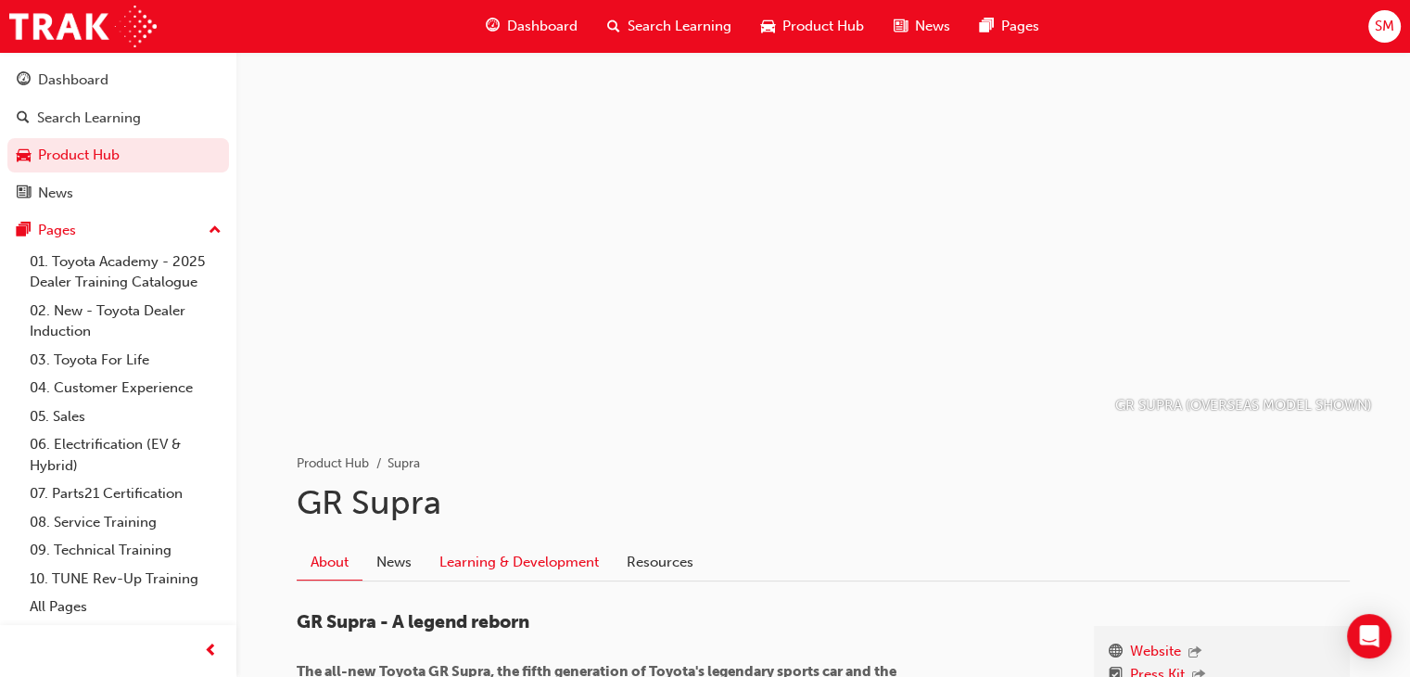
click at [545, 566] on link "Learning & Development" at bounding box center [519, 561] width 187 height 35
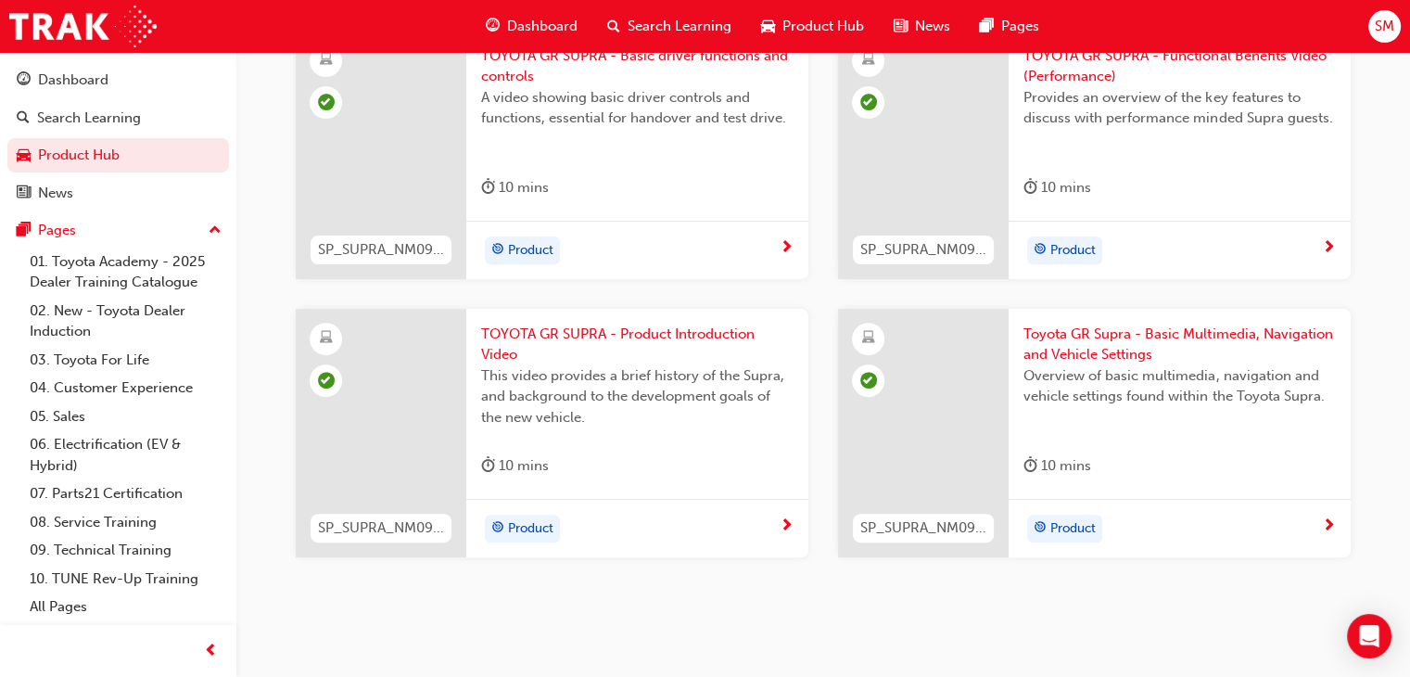
scroll to position [566, 0]
click at [67, 143] on link "Product Hub" at bounding box center [118, 155] width 222 height 34
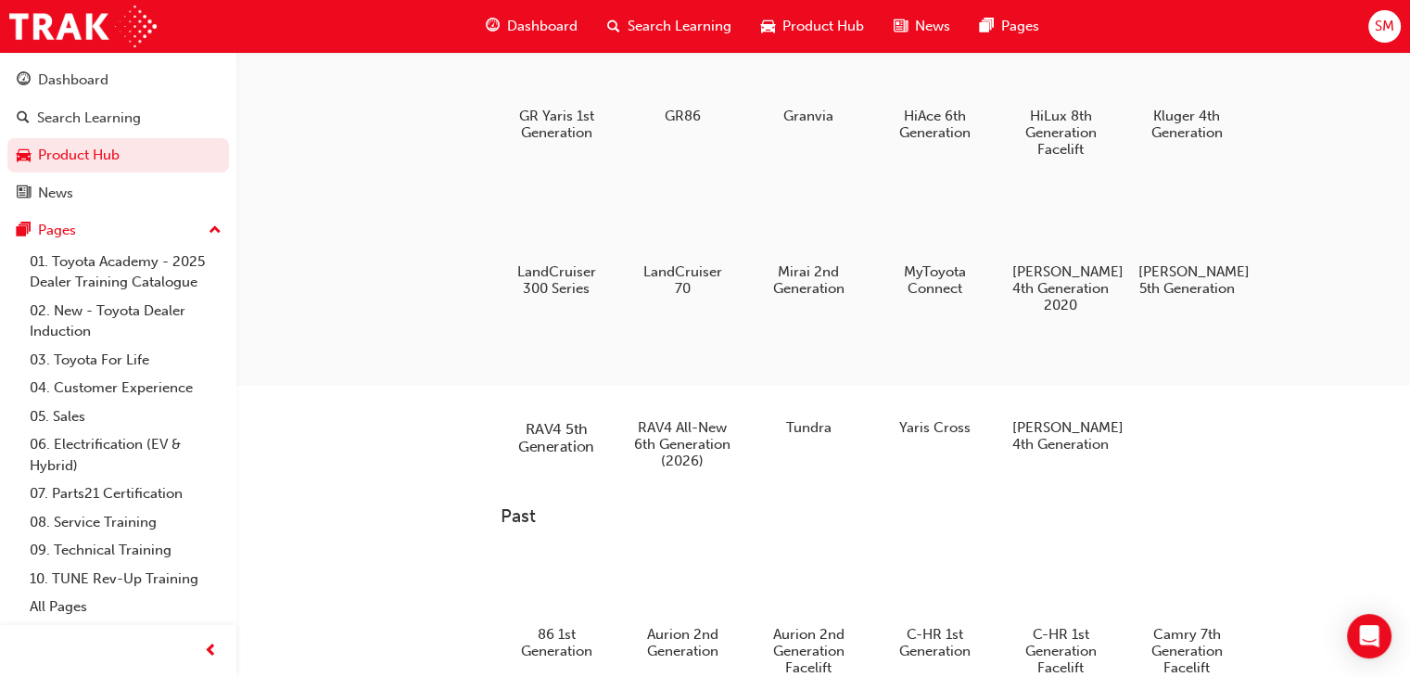
scroll to position [389, 0]
click at [699, 345] on div at bounding box center [682, 375] width 103 height 74
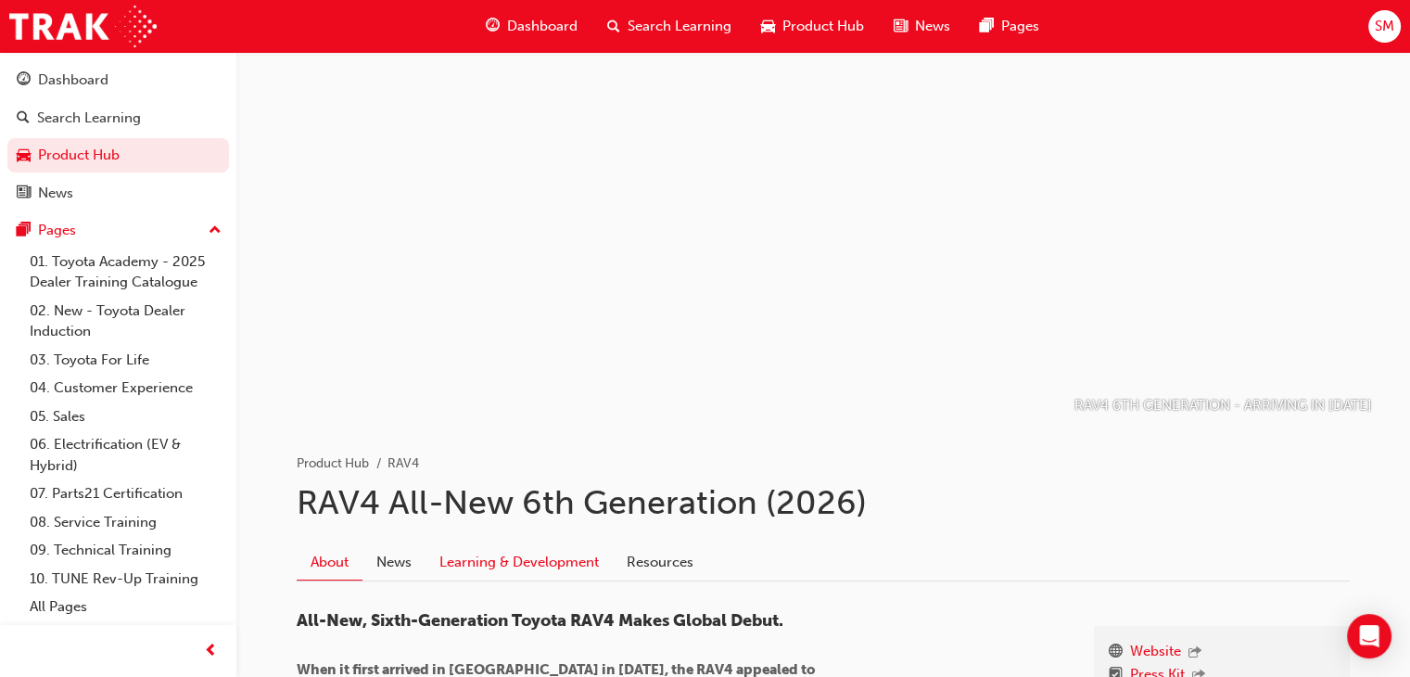
click at [540, 564] on link "Learning & Development" at bounding box center [519, 561] width 187 height 35
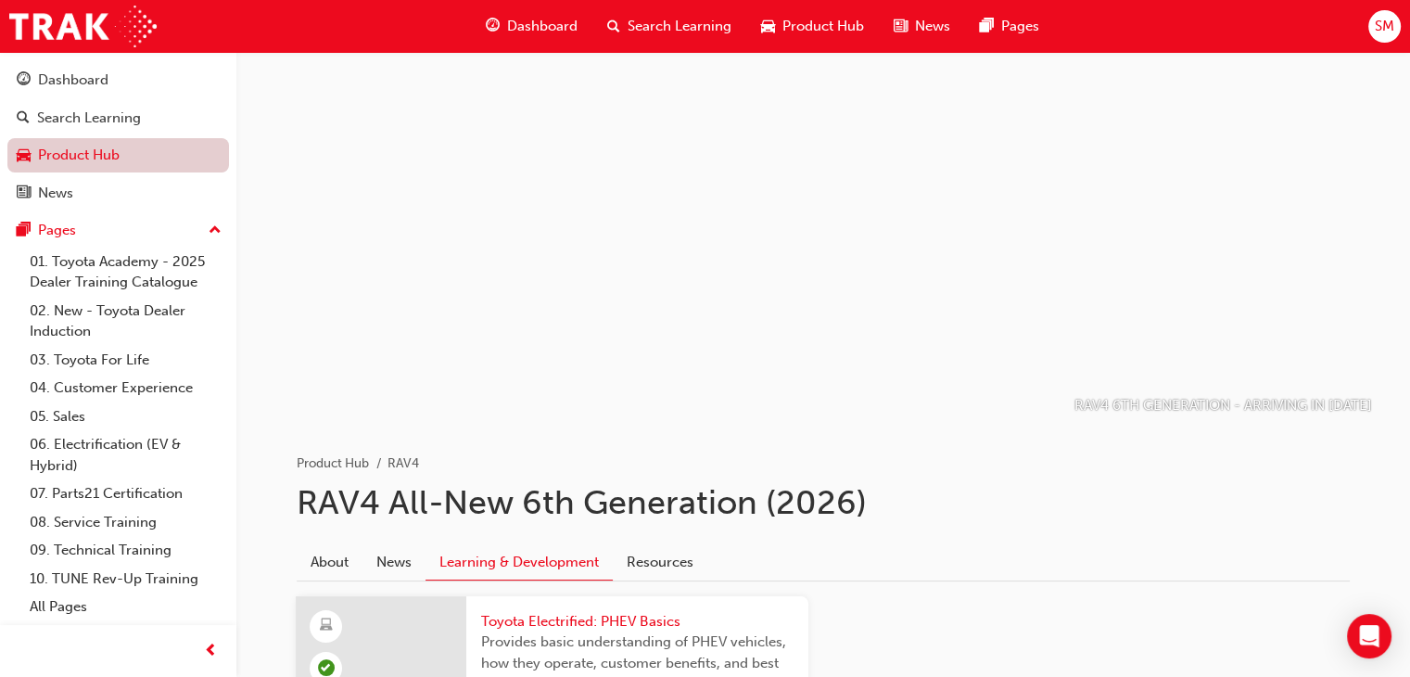
click at [59, 158] on link "Product Hub" at bounding box center [118, 155] width 222 height 34
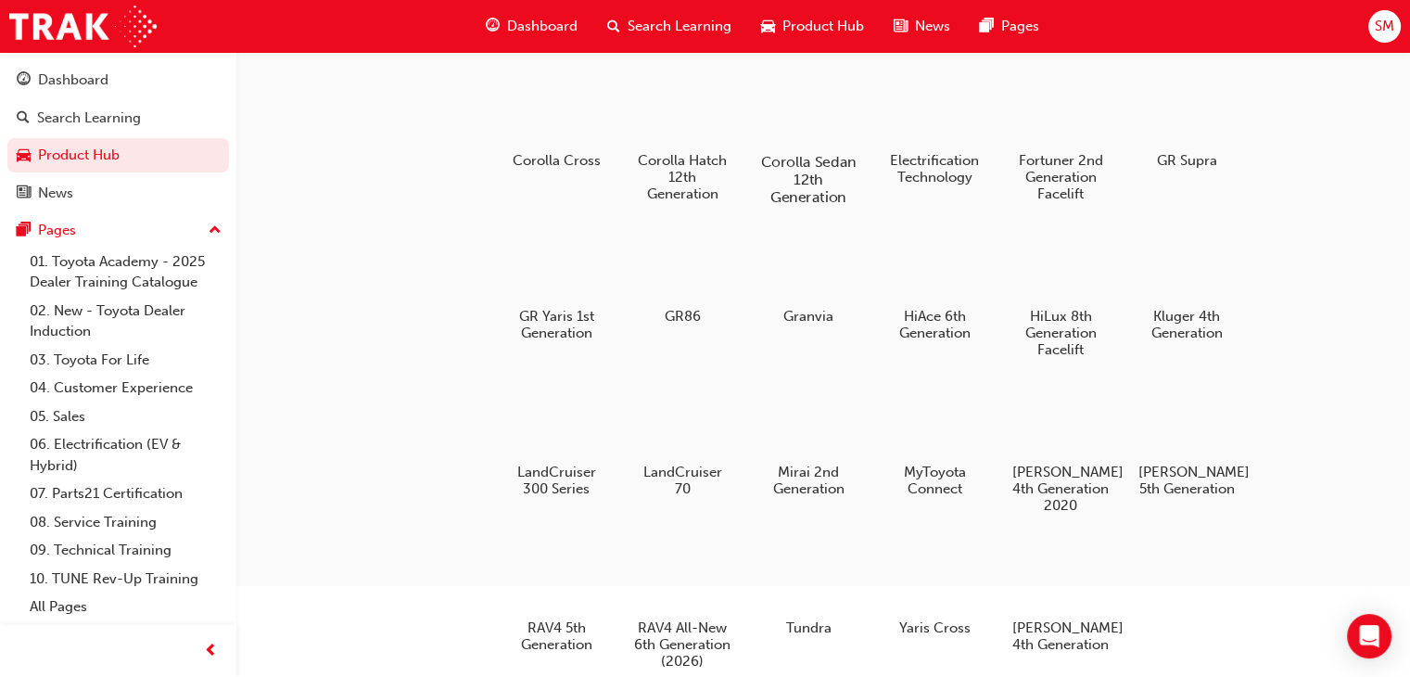
scroll to position [192, 0]
click at [1048, 617] on h5 "[PERSON_NAME] 4th Generation" at bounding box center [1061, 634] width 103 height 35
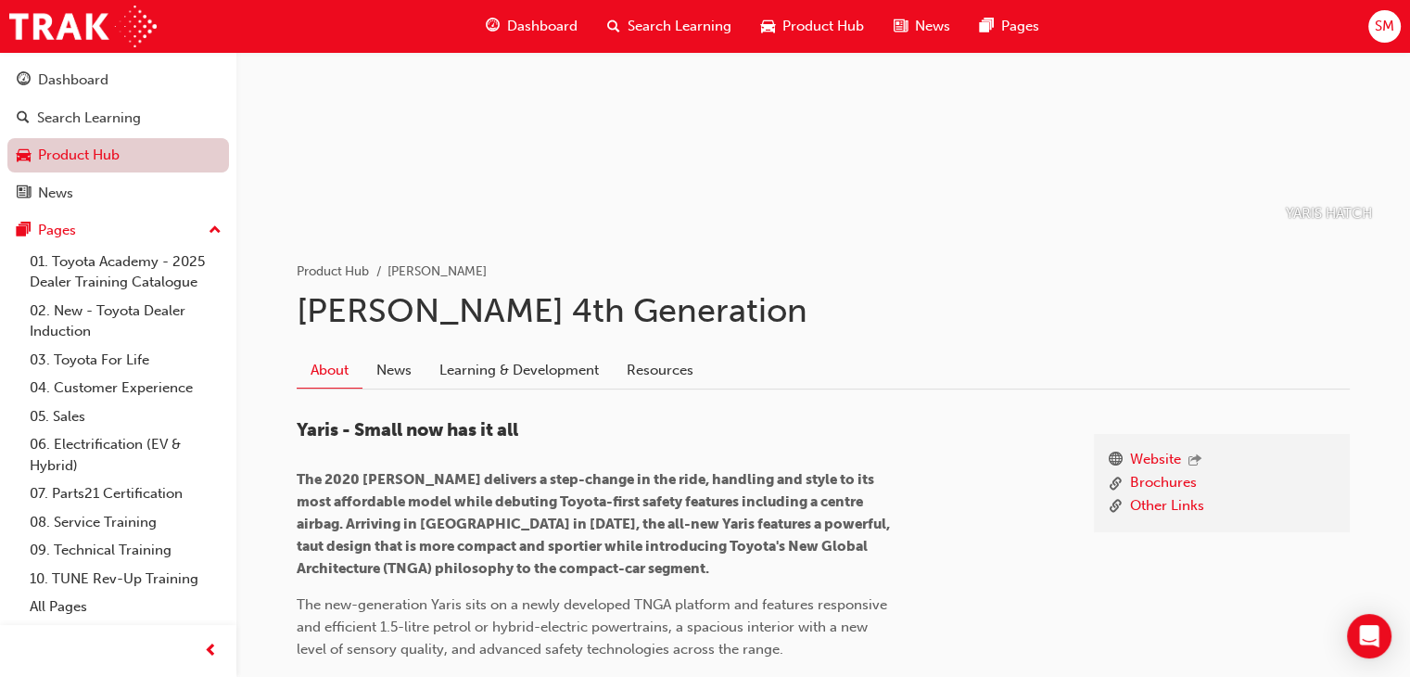
click at [104, 146] on link "Product Hub" at bounding box center [118, 155] width 222 height 34
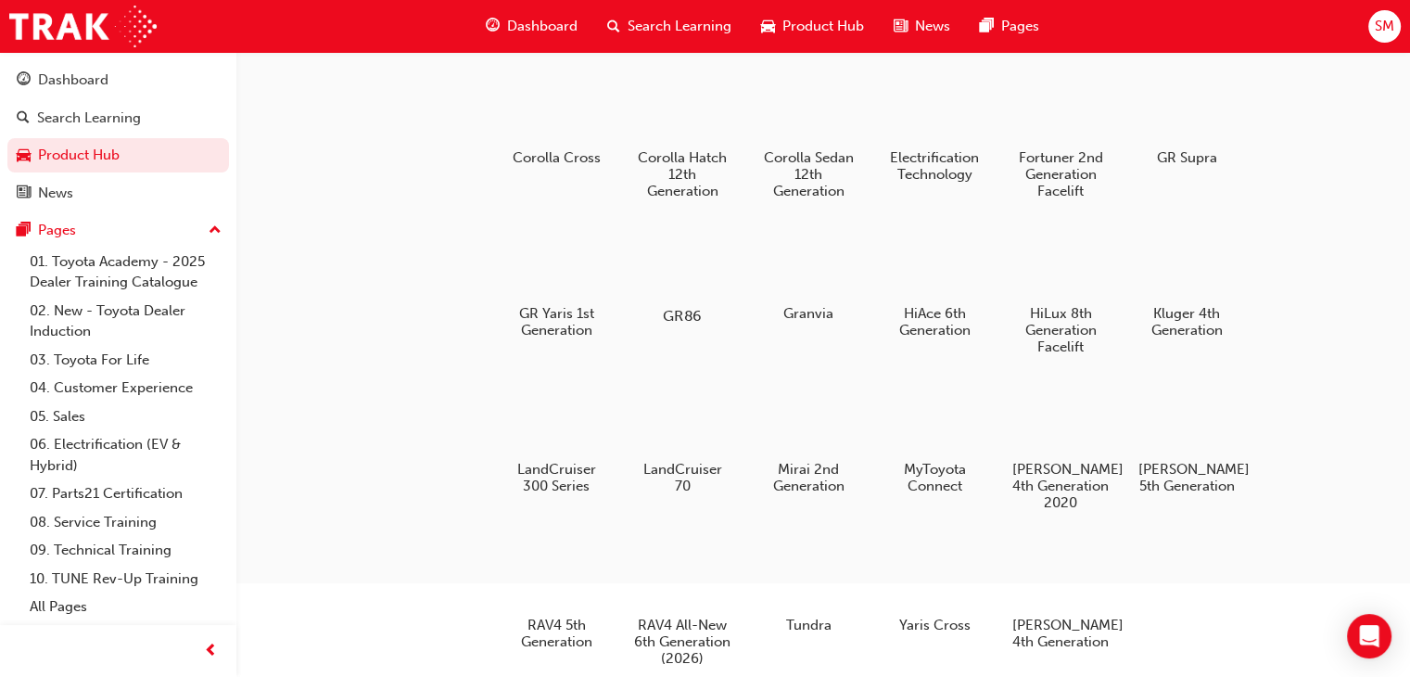
click at [715, 247] on div at bounding box center [682, 262] width 103 height 74
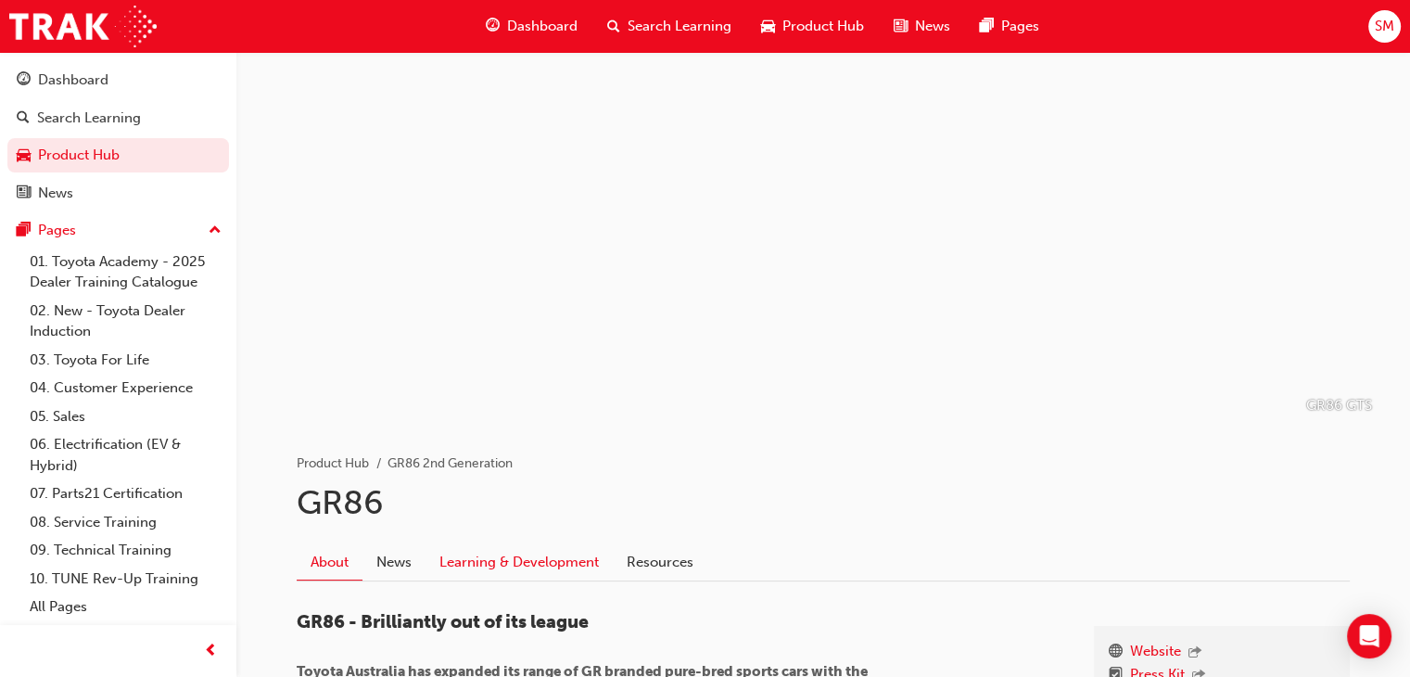
click at [500, 544] on link "Learning & Development" at bounding box center [519, 561] width 187 height 35
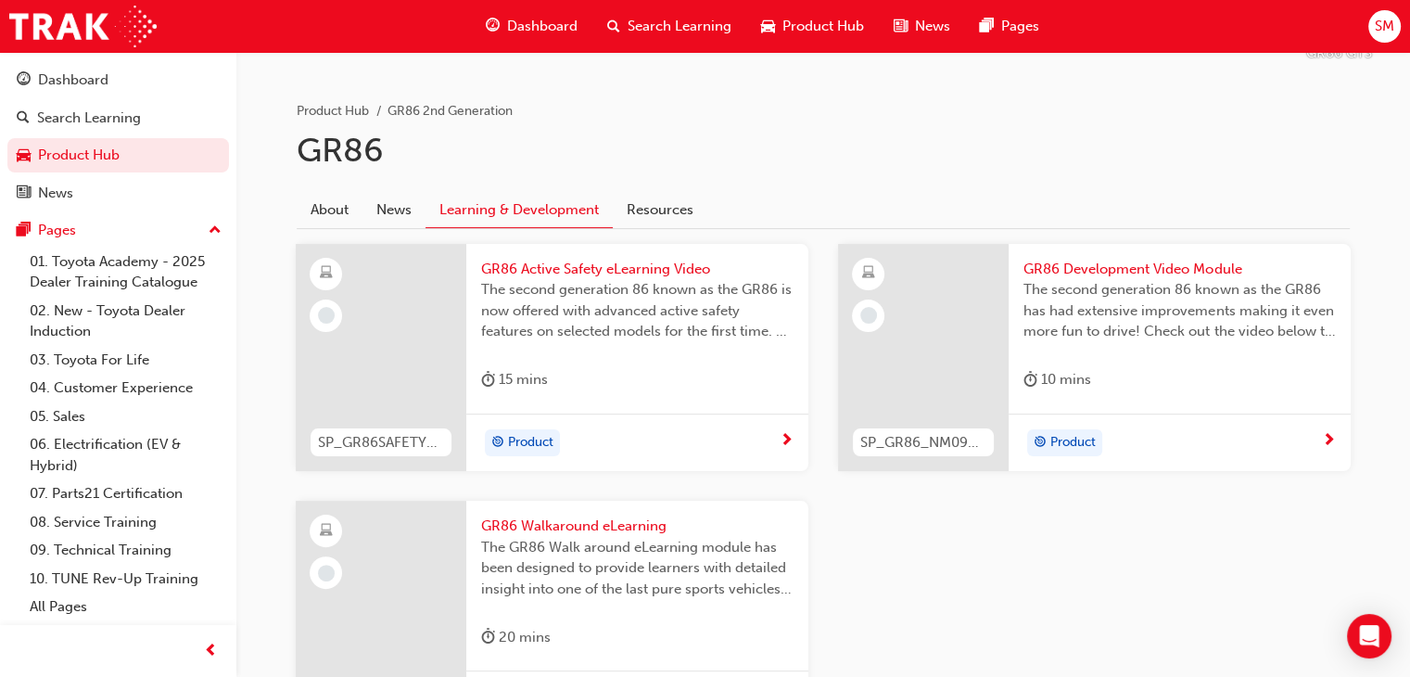
scroll to position [354, 0]
click at [544, 450] on div "Product" at bounding box center [522, 441] width 62 height 24
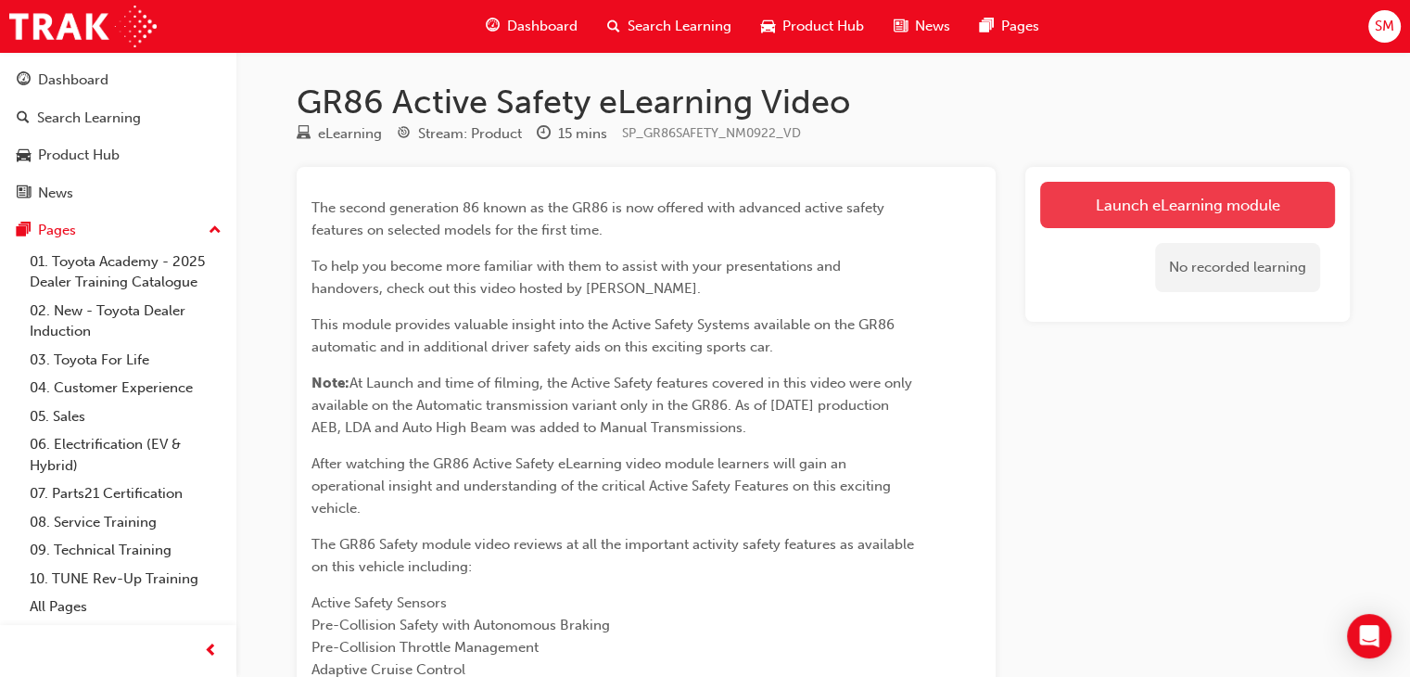
click at [1104, 215] on link "Launch eLearning module" at bounding box center [1187, 205] width 295 height 46
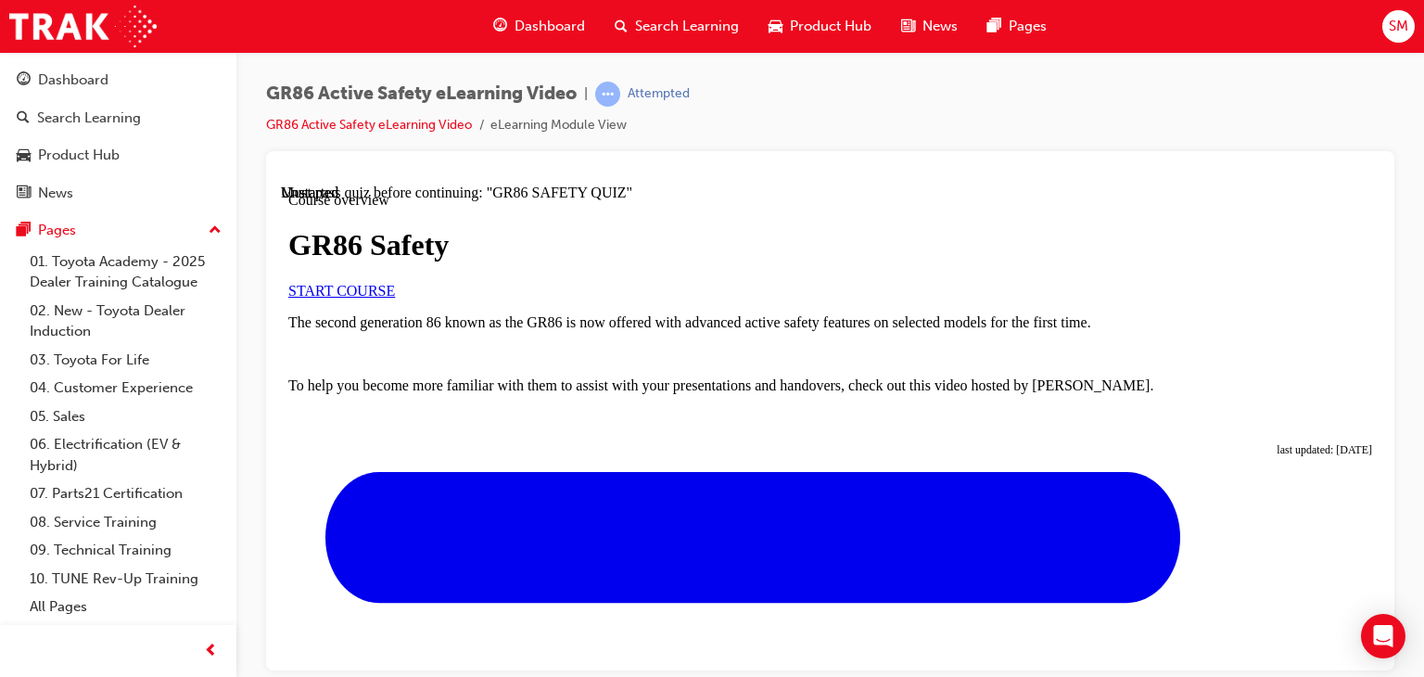
scroll to position [99, 0]
click at [395, 298] on span "START COURSE" at bounding box center [341, 290] width 107 height 16
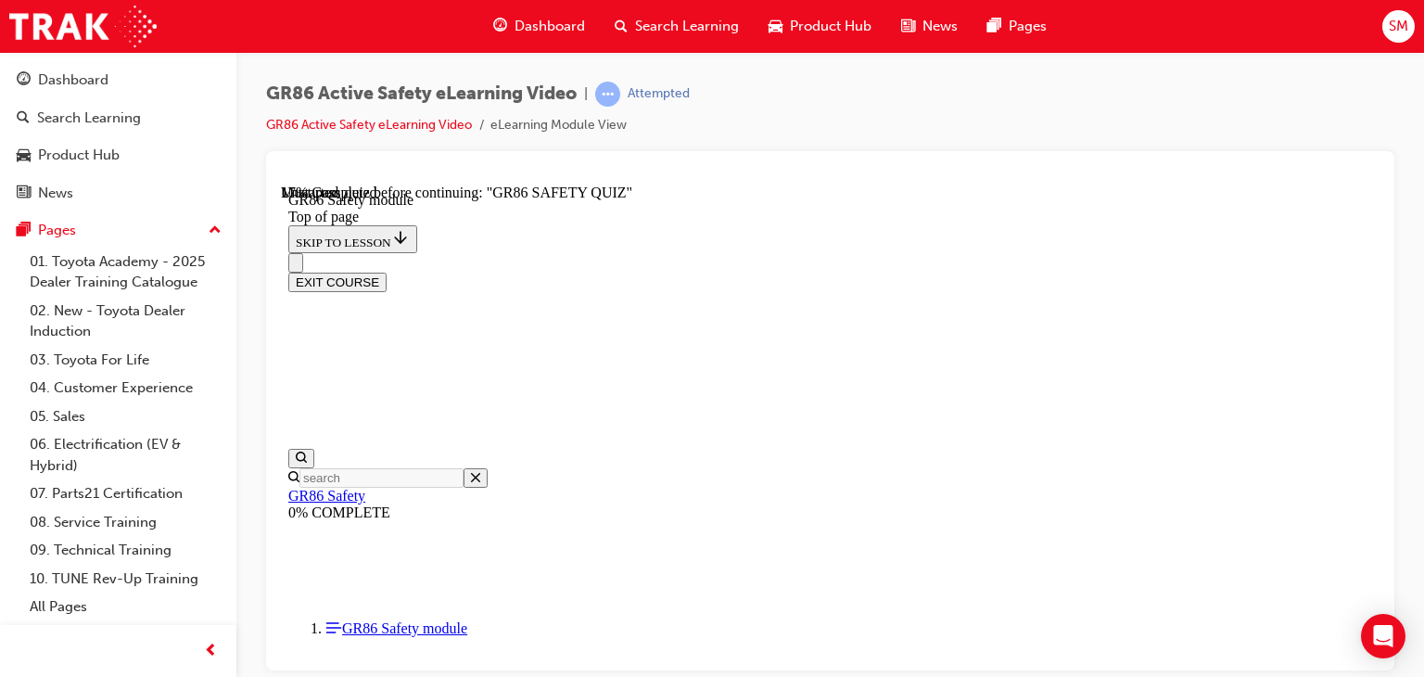
scroll to position [294, 0]
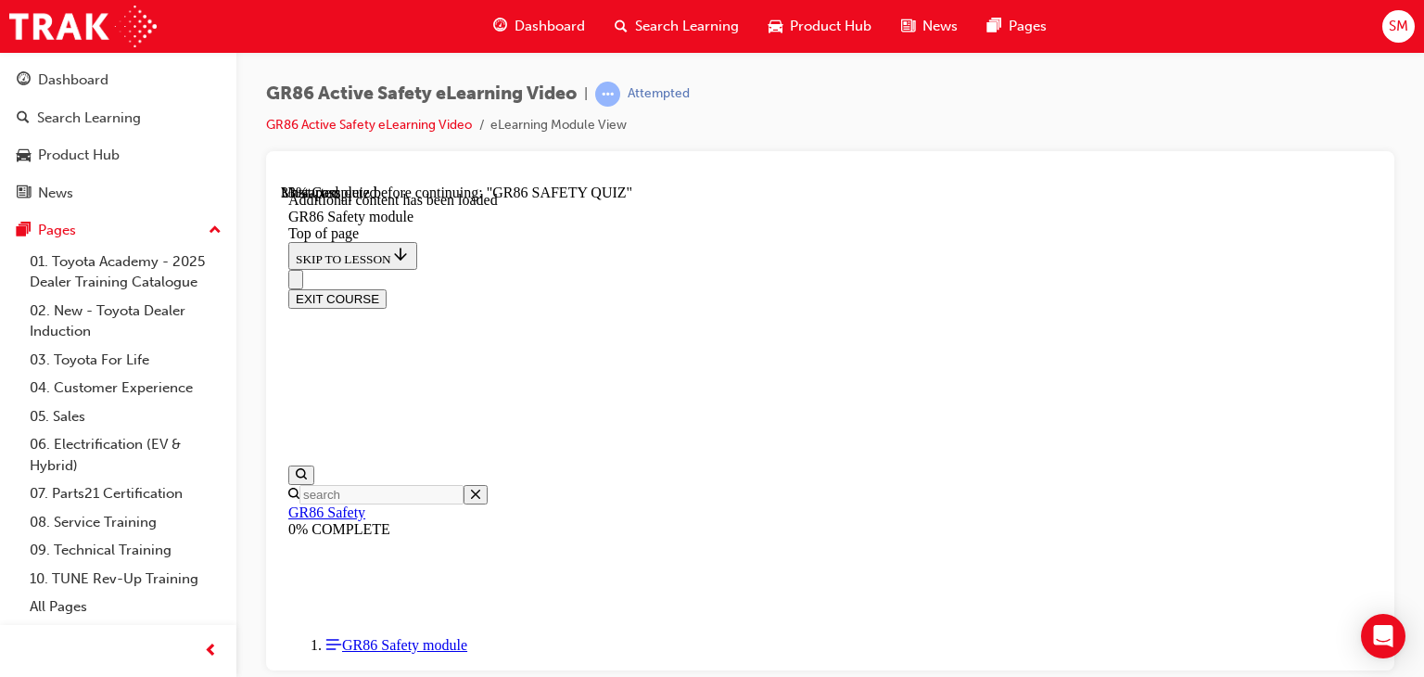
scroll to position [587, 0]
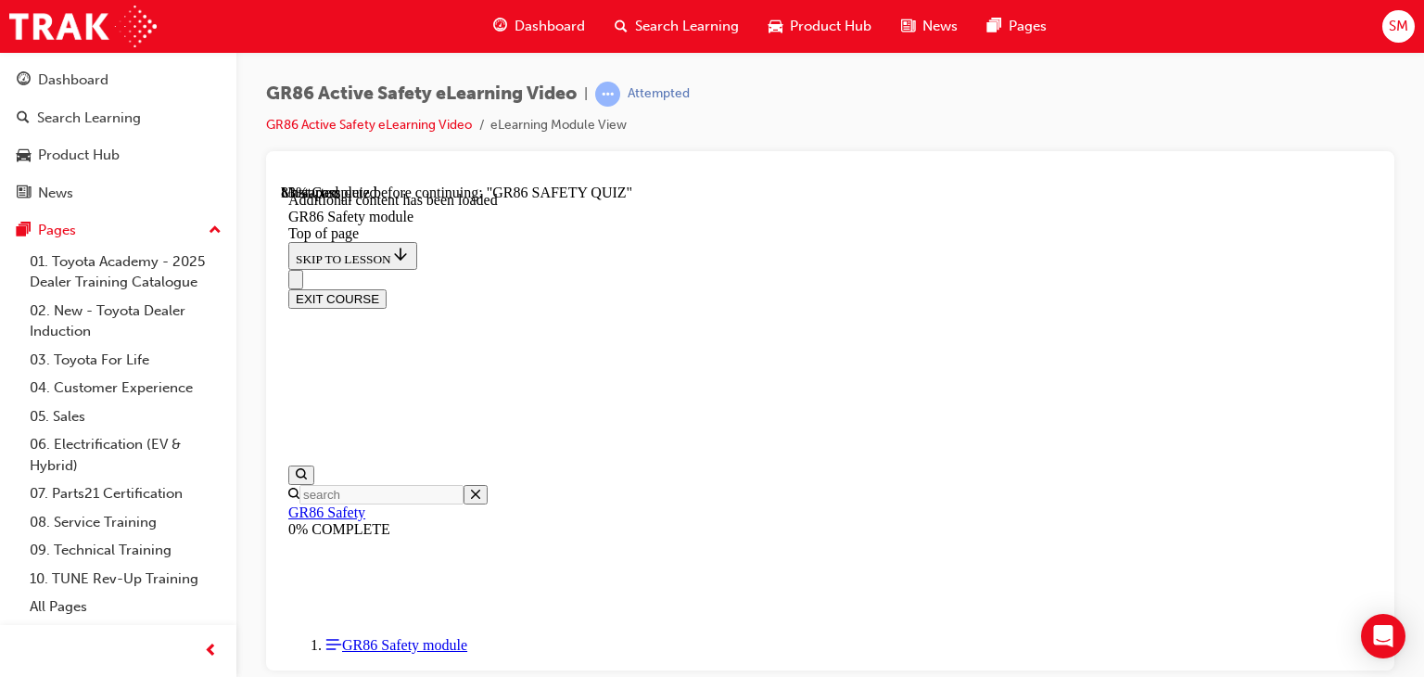
scroll to position [1177, 0]
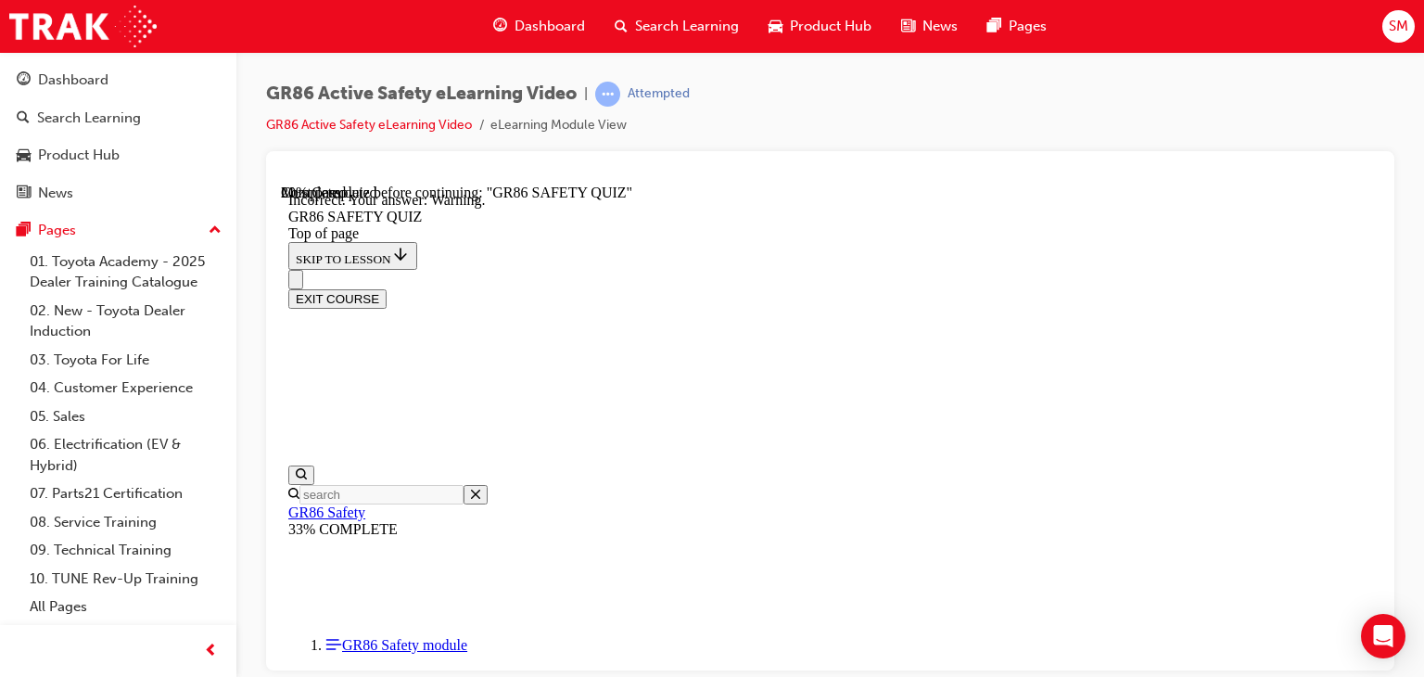
scroll to position [575, 0]
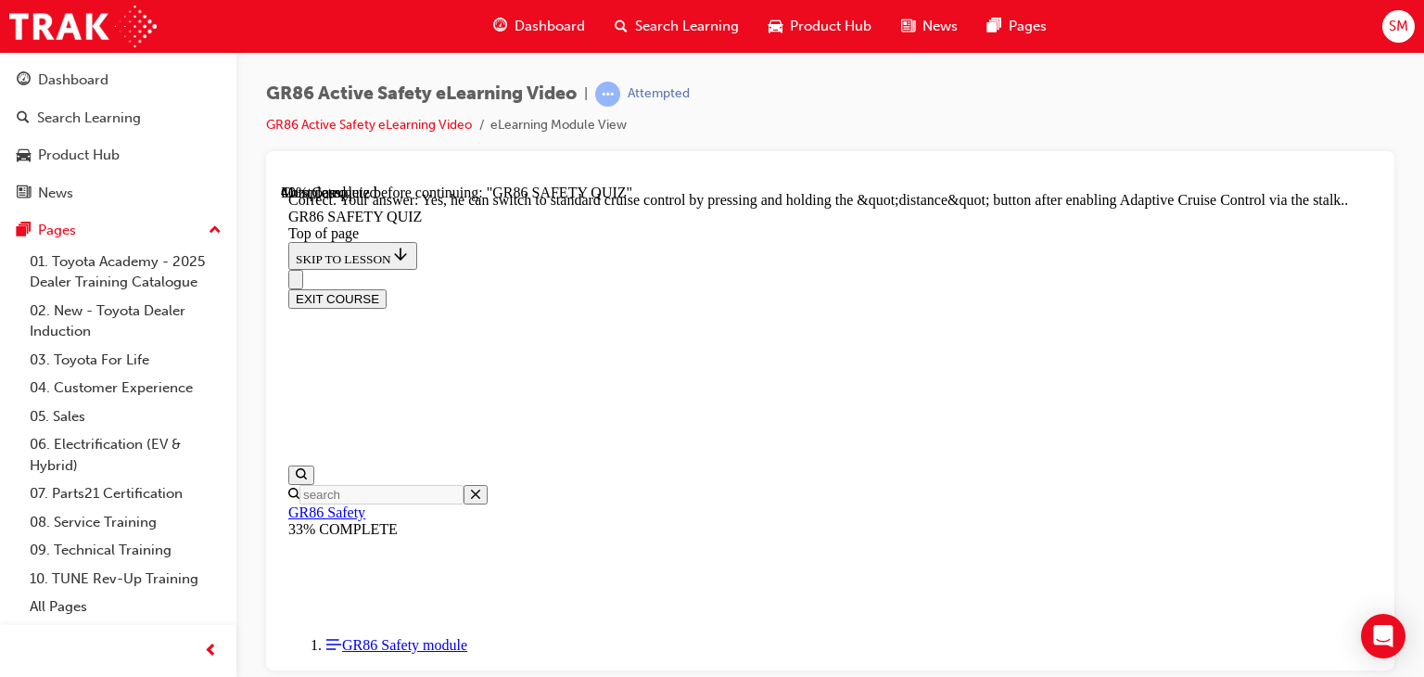
scroll to position [871, 0]
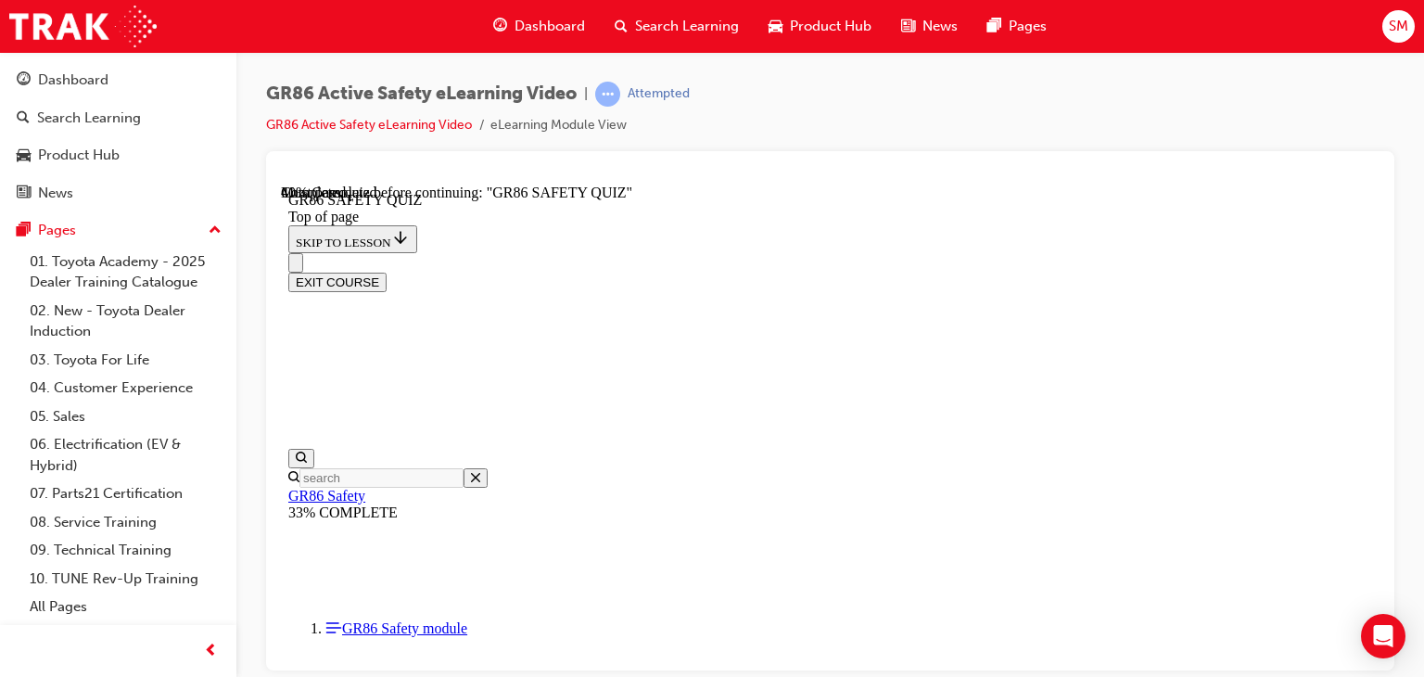
scroll to position [256, 0]
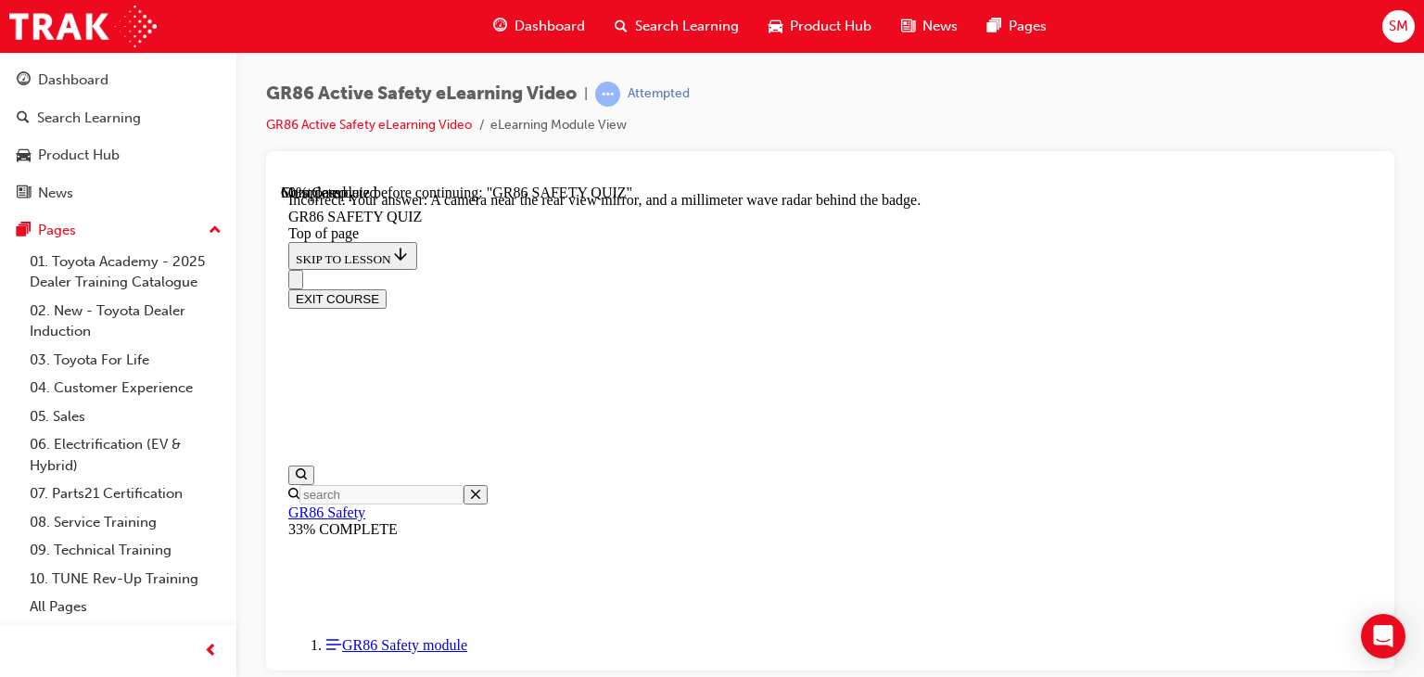
scroll to position [504, 0]
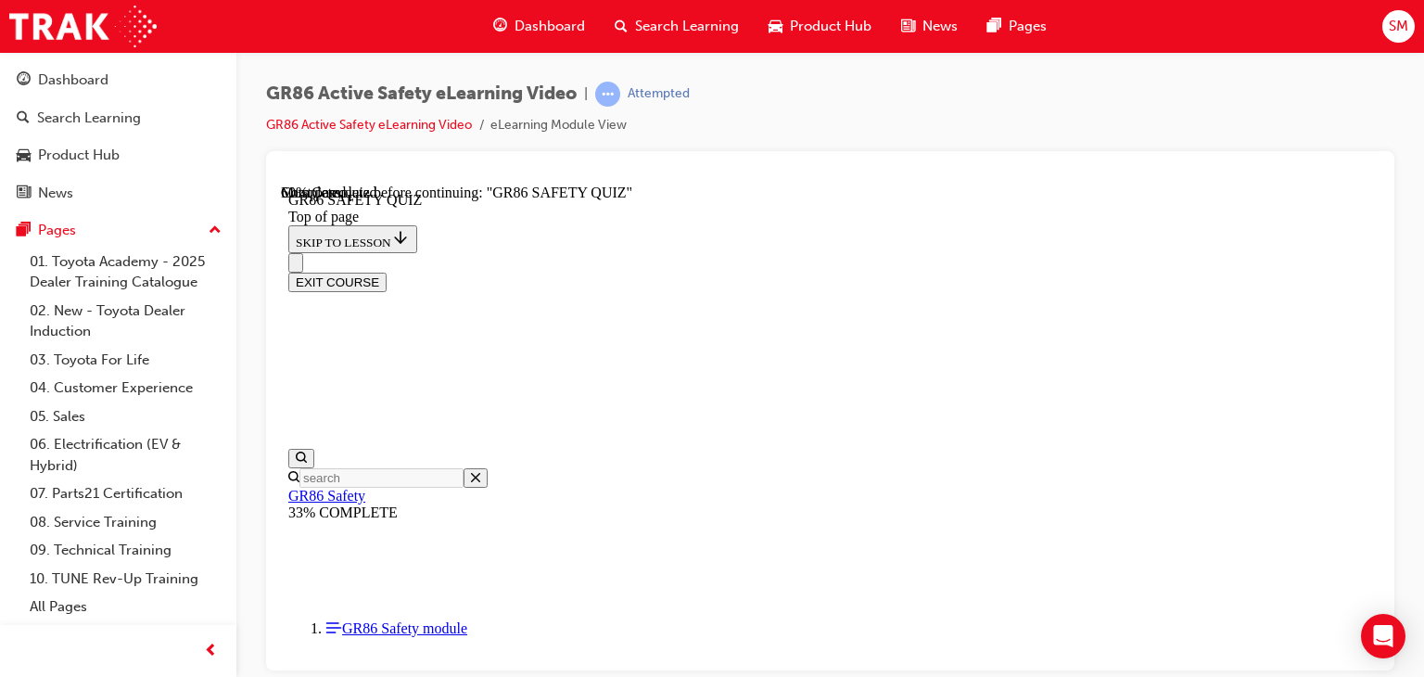
scroll to position [559, 0]
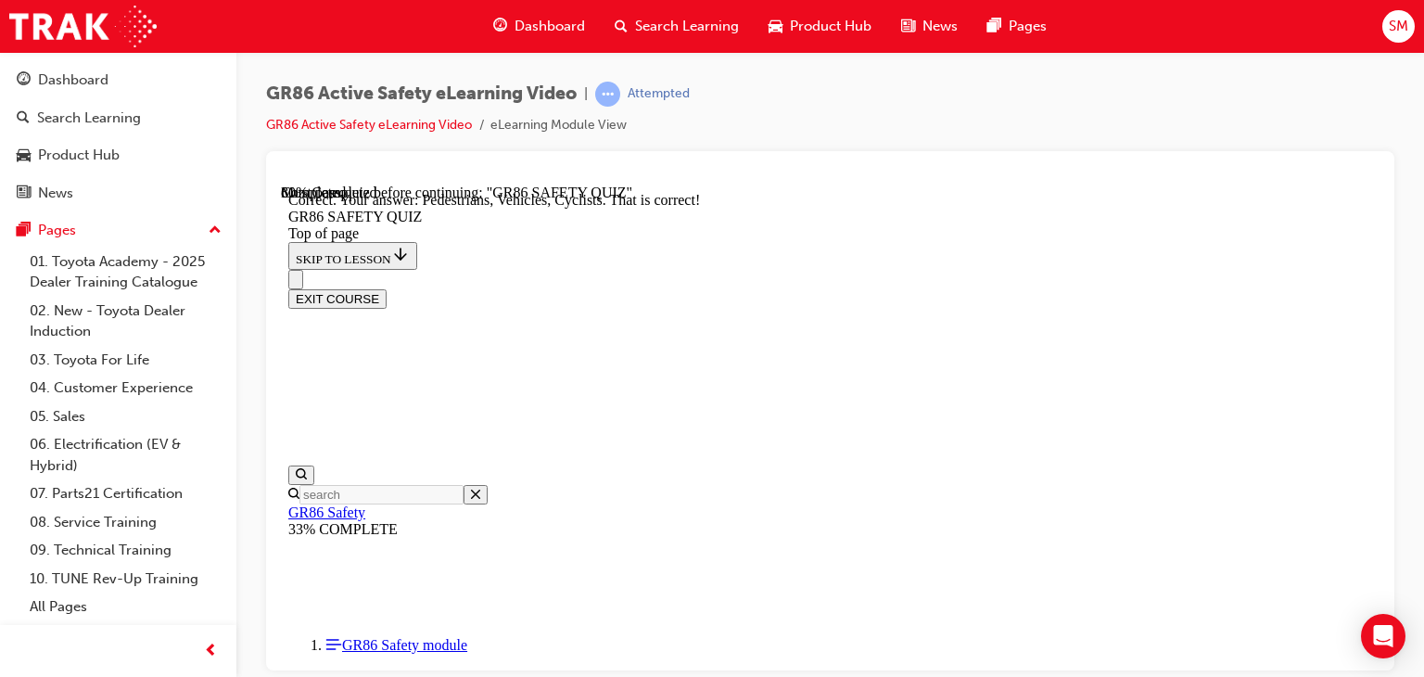
scroll to position [912, 0]
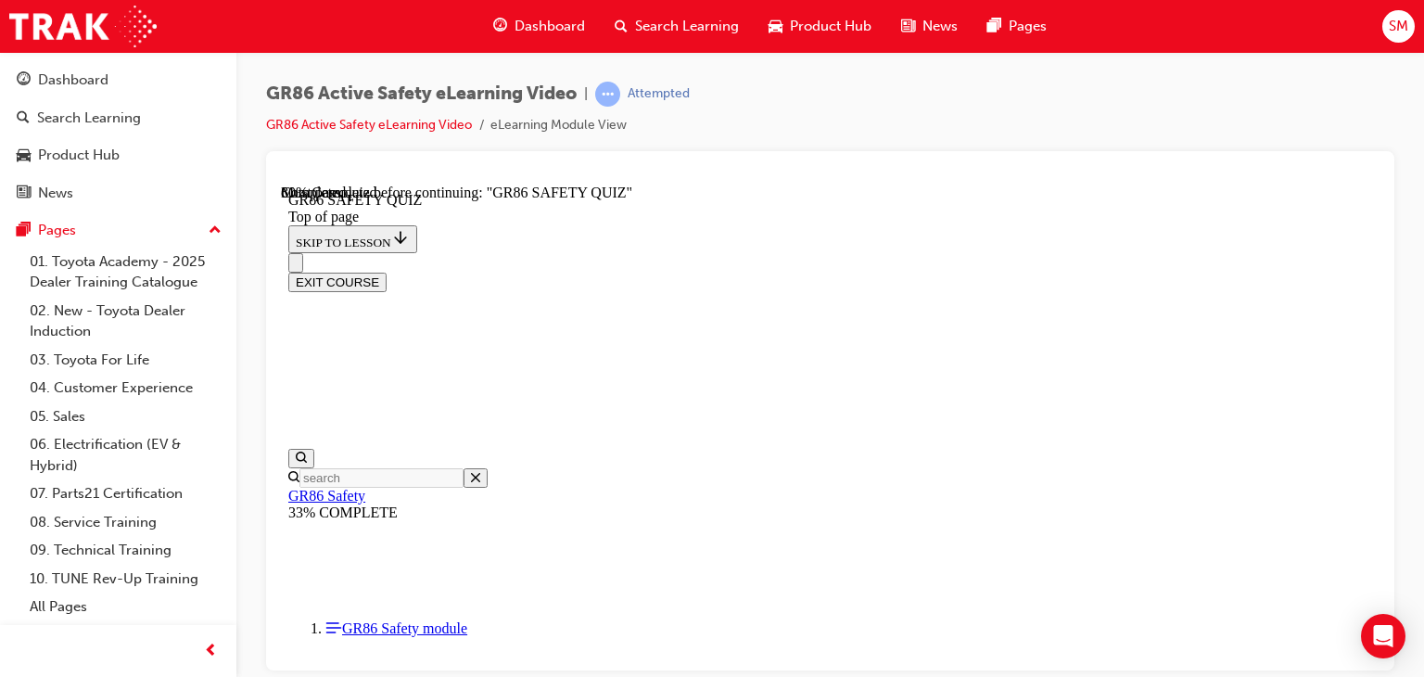
scroll to position [315, 0]
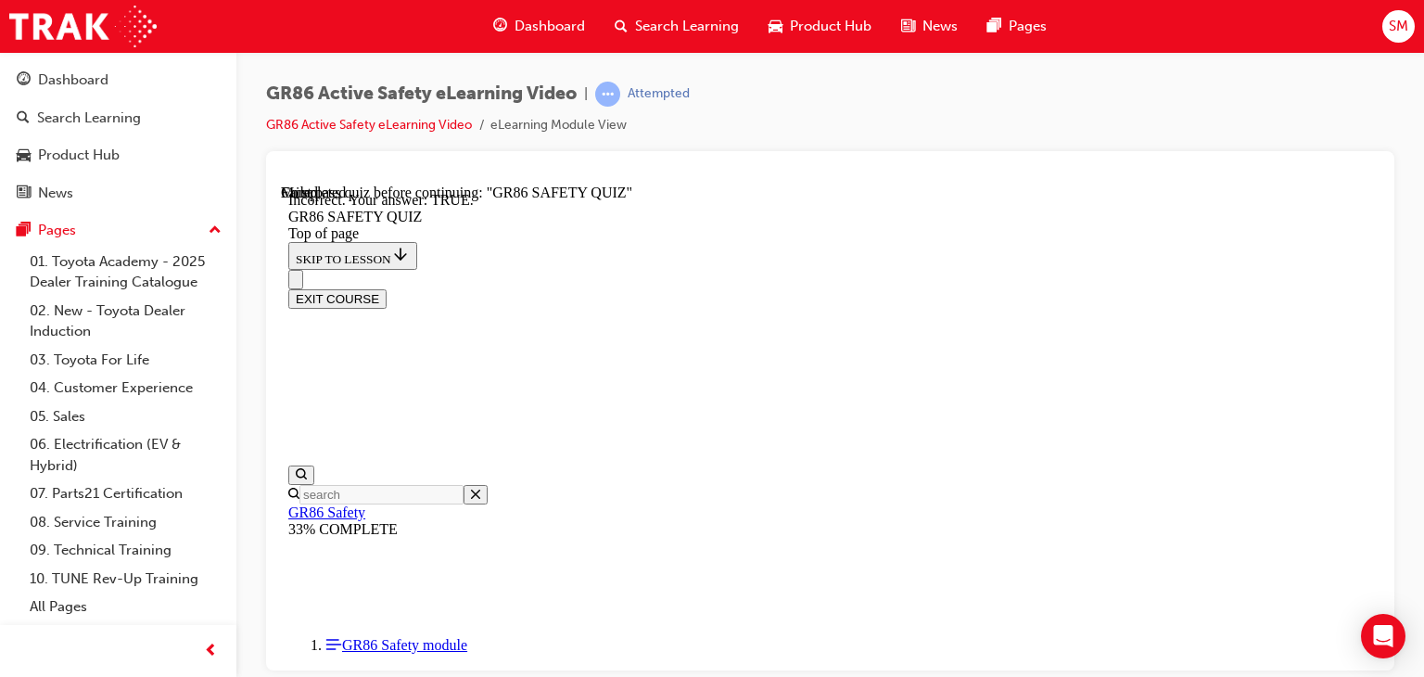
scroll to position [704, 0]
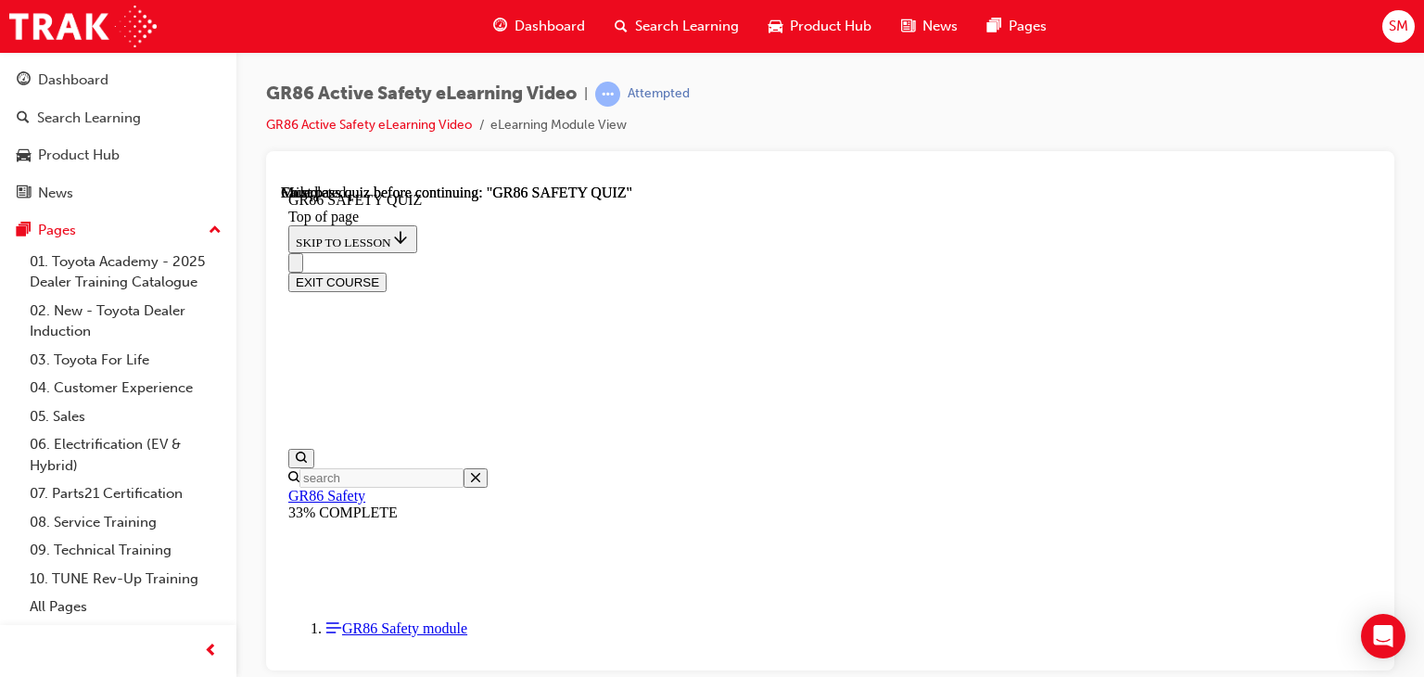
scroll to position [516, 0]
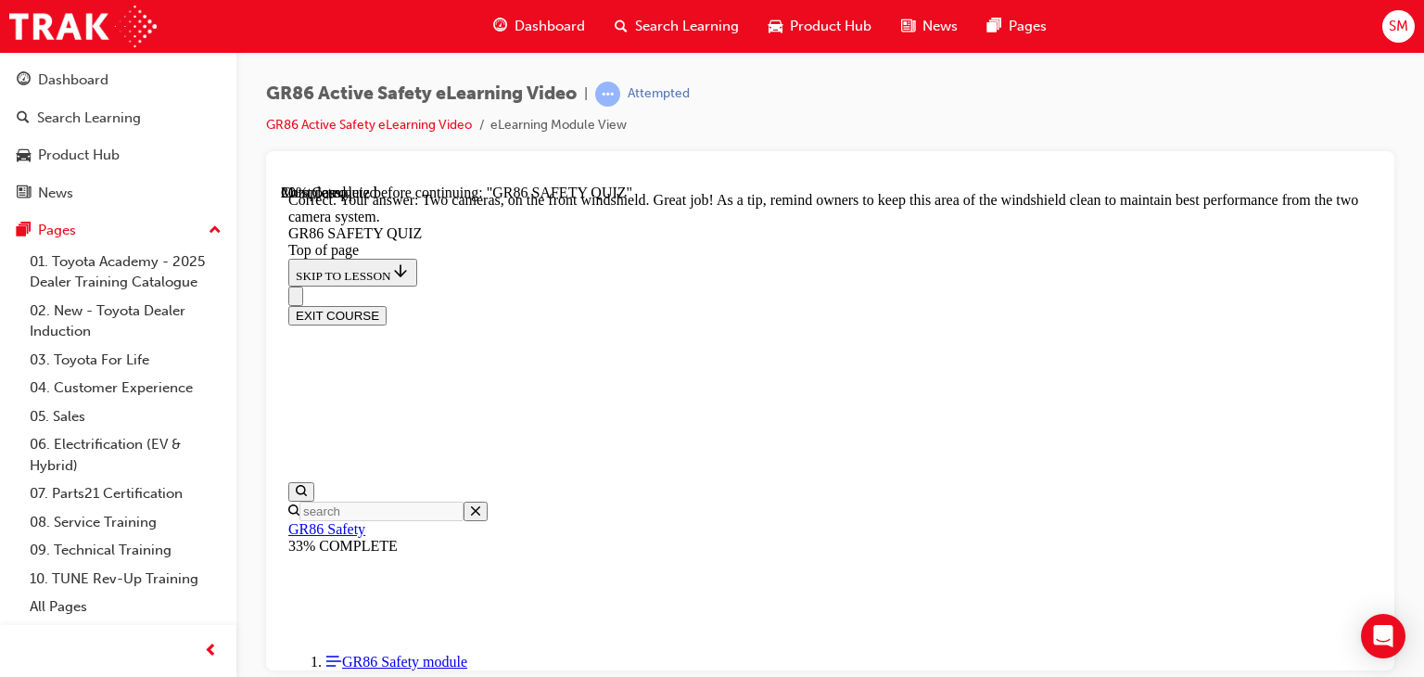
scroll to position [640, 0]
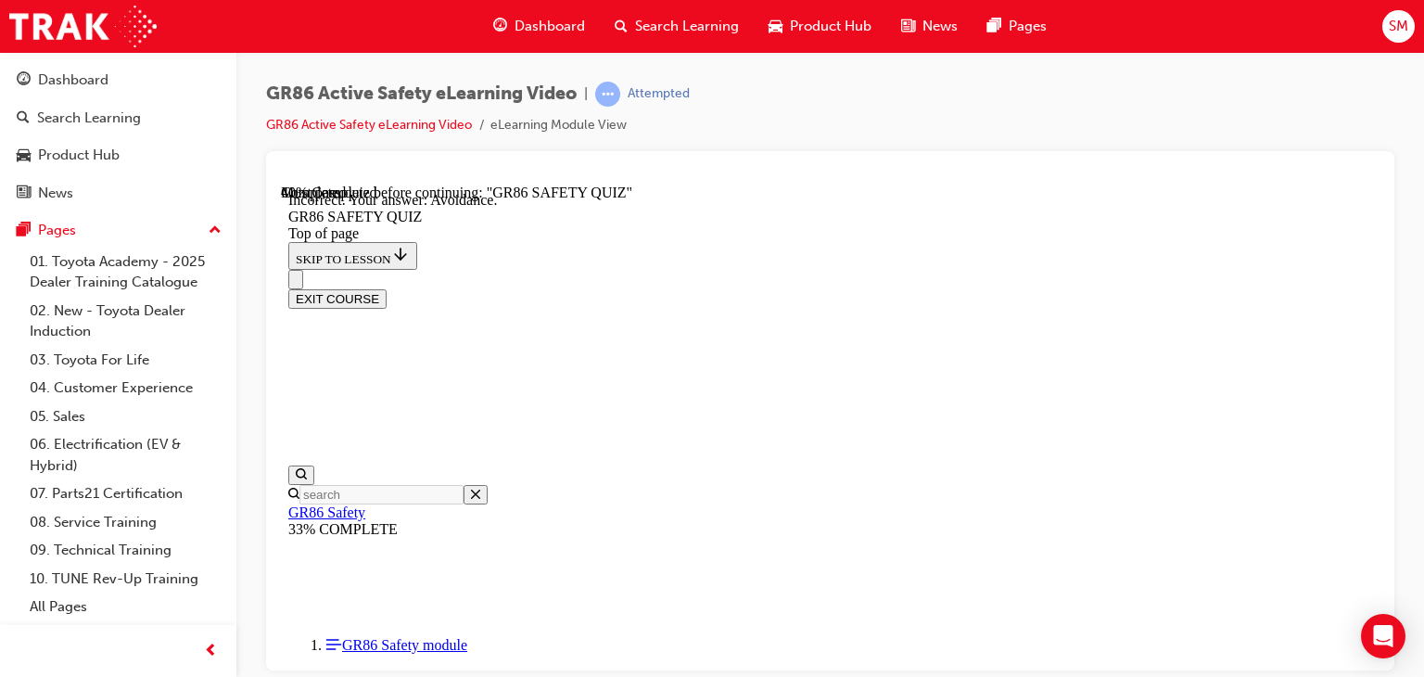
scroll to position [809, 0]
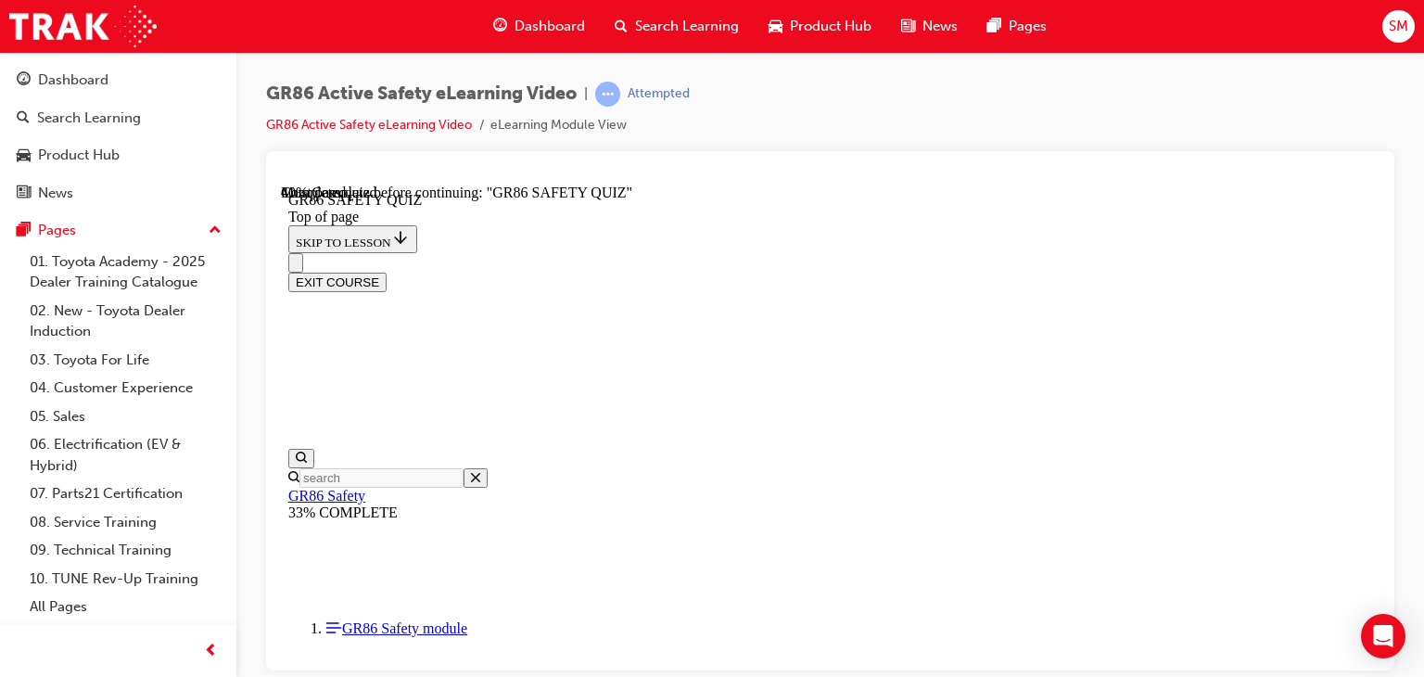
scroll to position [362, 0]
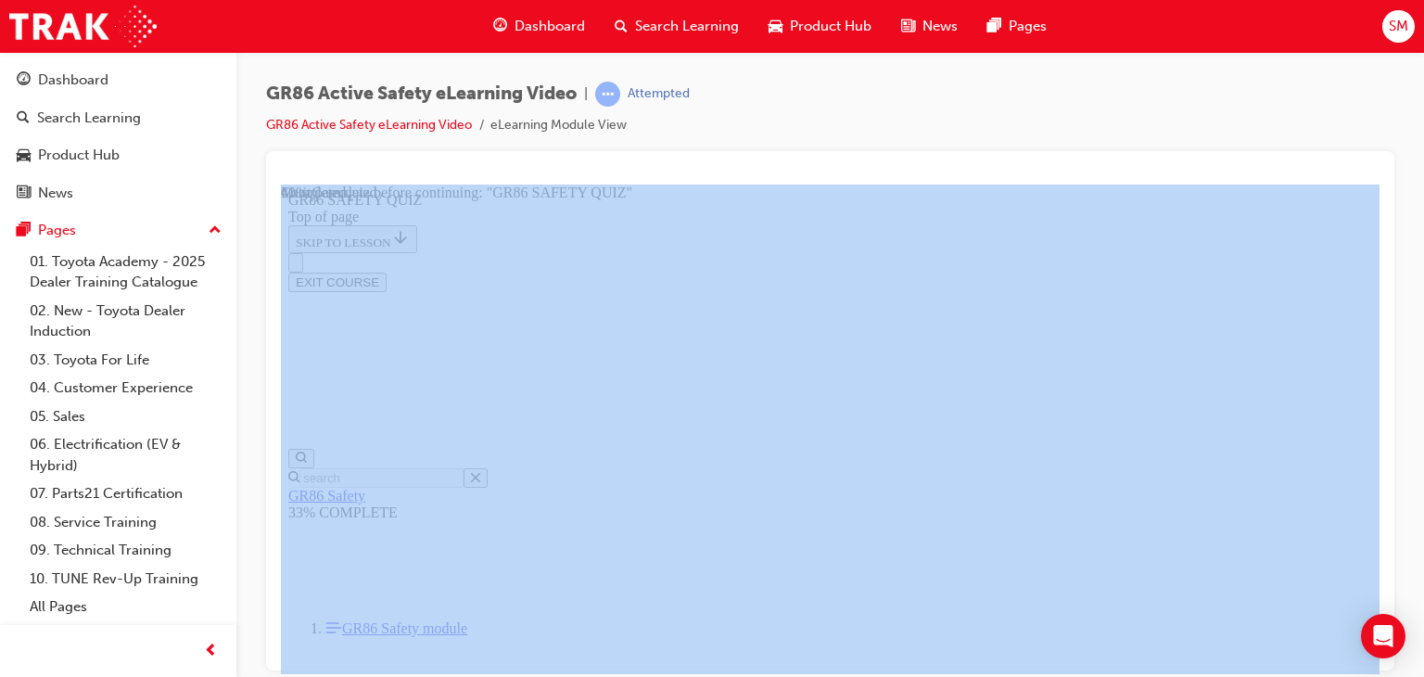
drag, startPoint x: 1168, startPoint y: 857, endPoint x: 897, endPoint y: 641, distance: 346.3
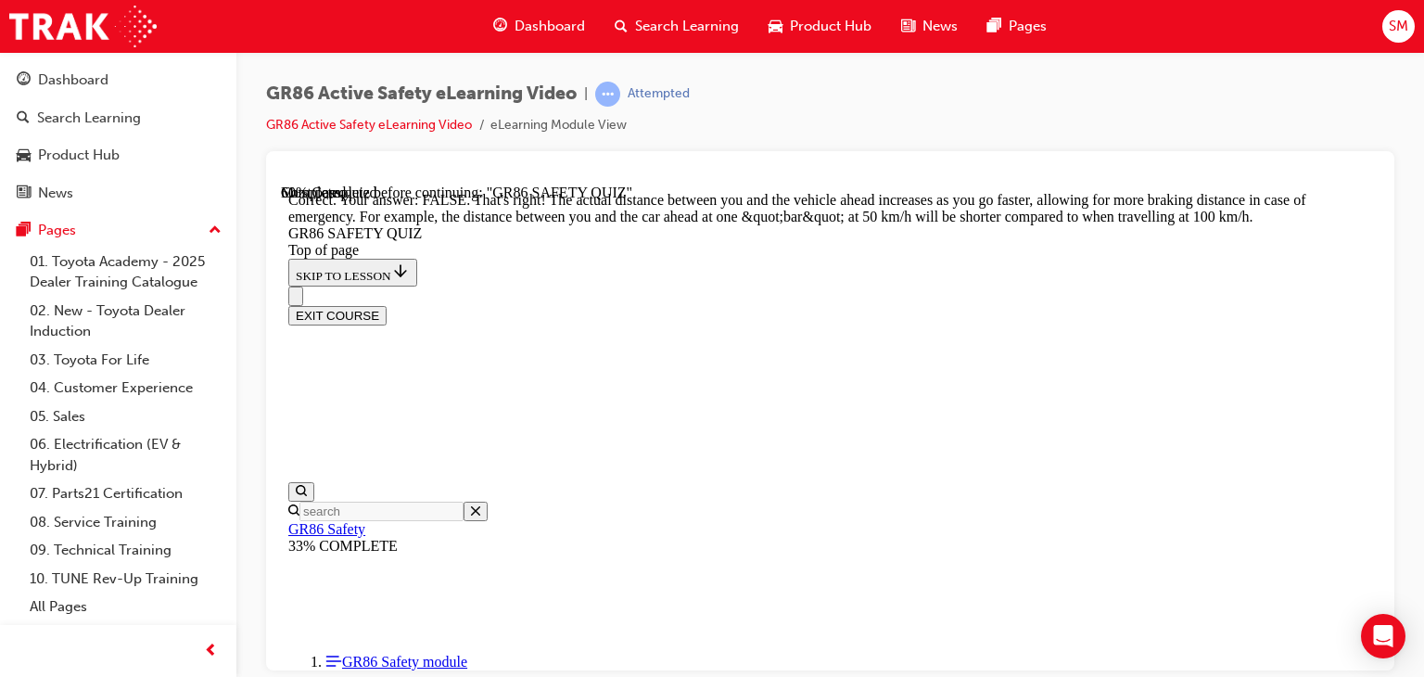
scroll to position [927, 0]
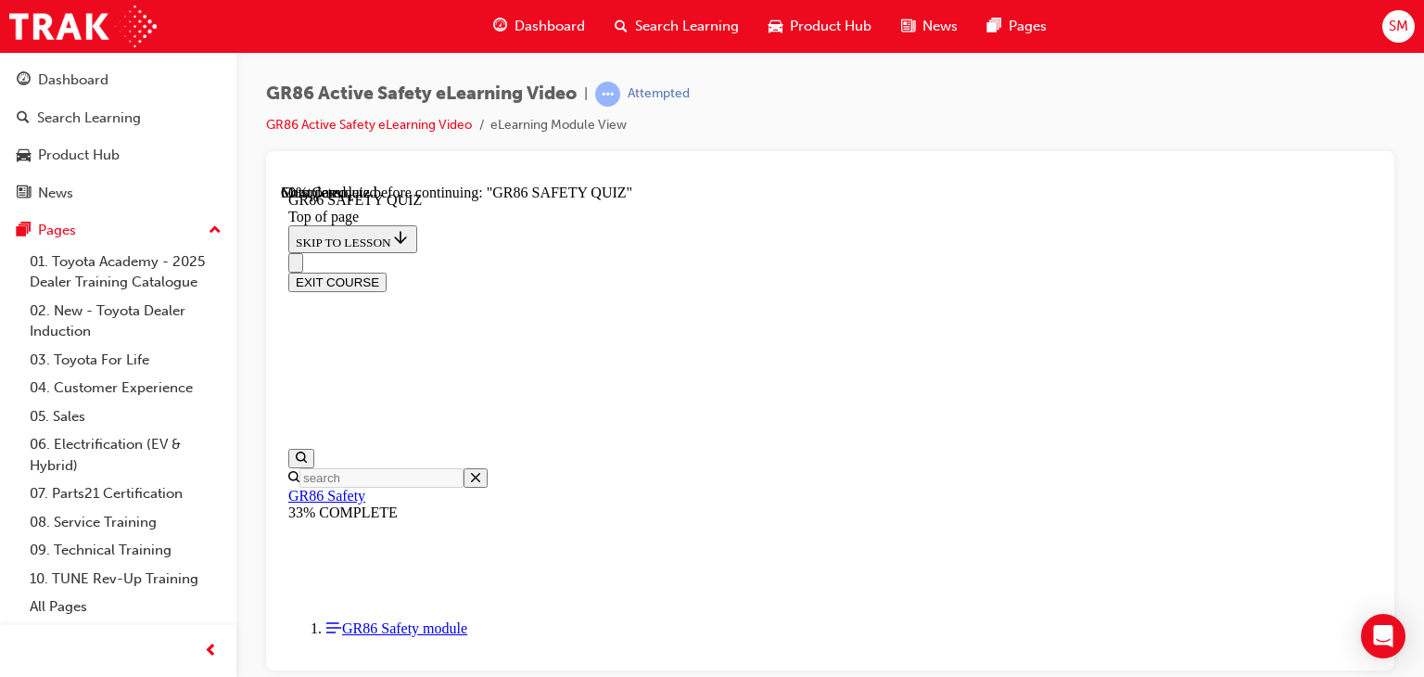
scroll to position [570, 0]
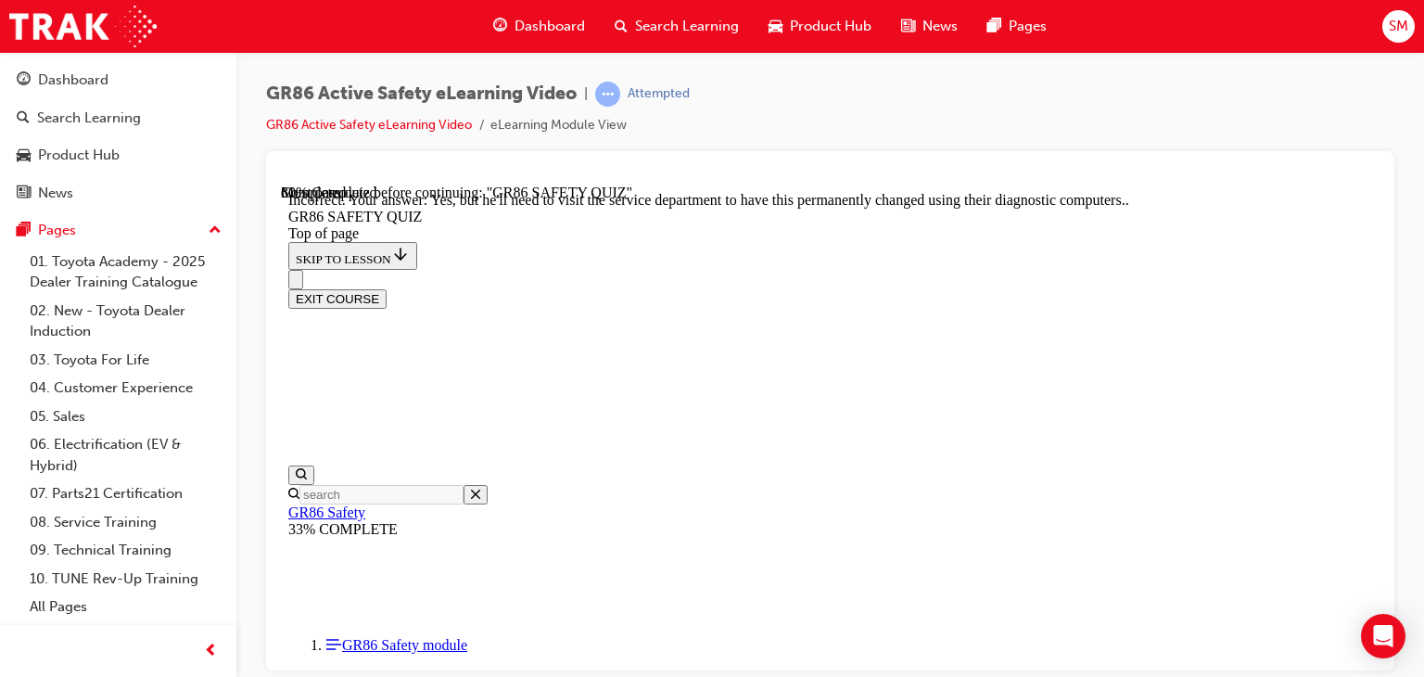
scroll to position [871, 0]
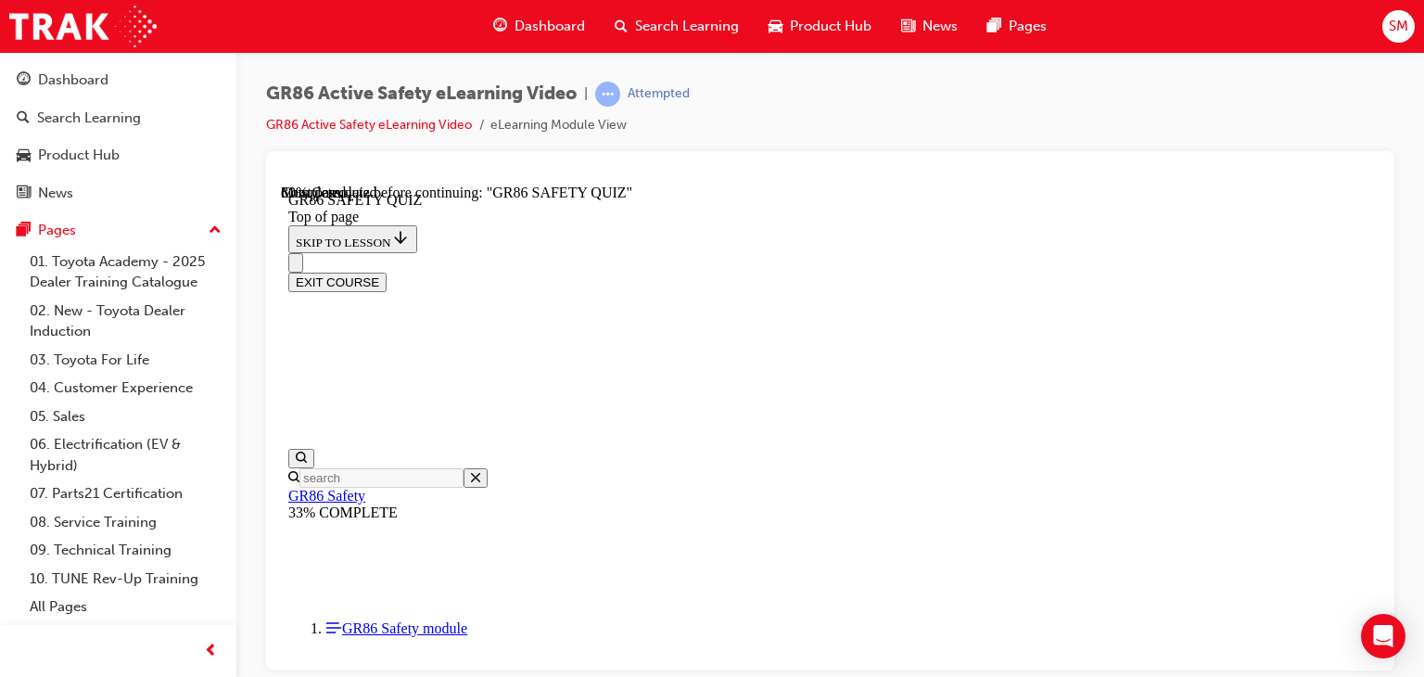
scroll to position [549, 0]
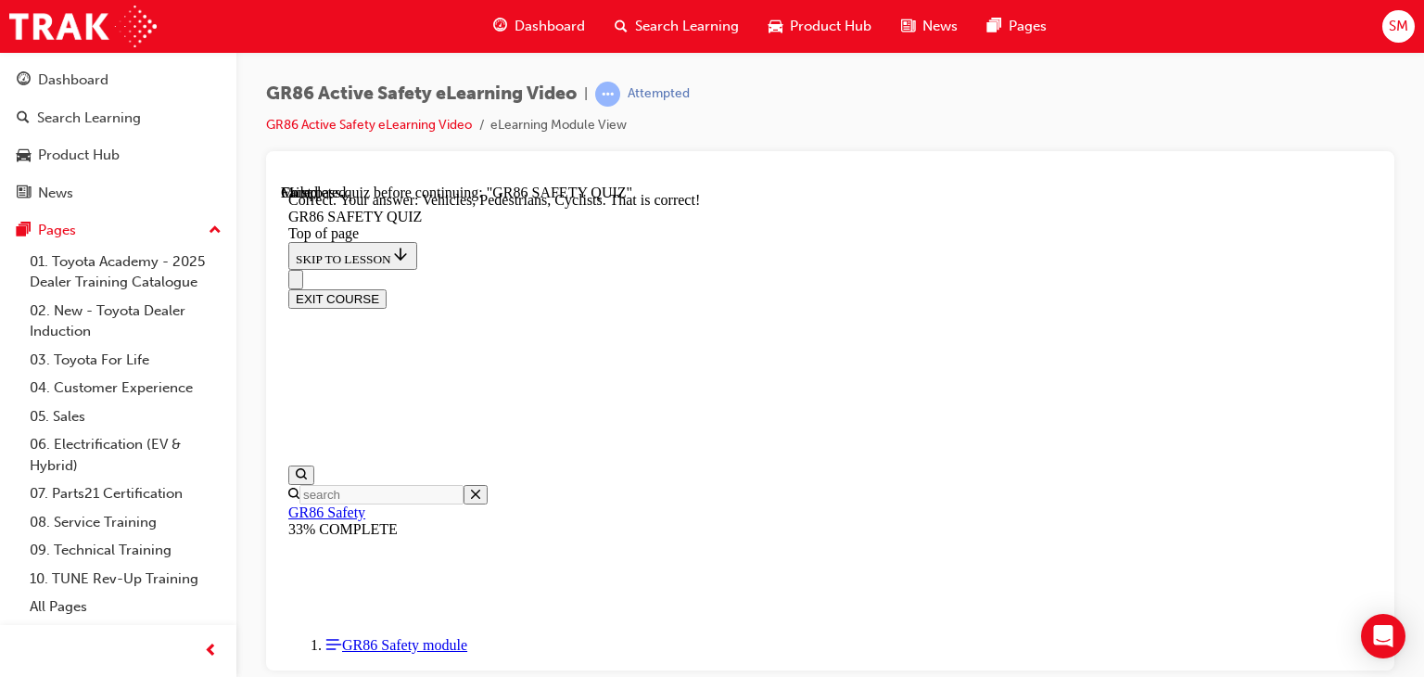
scroll to position [912, 0]
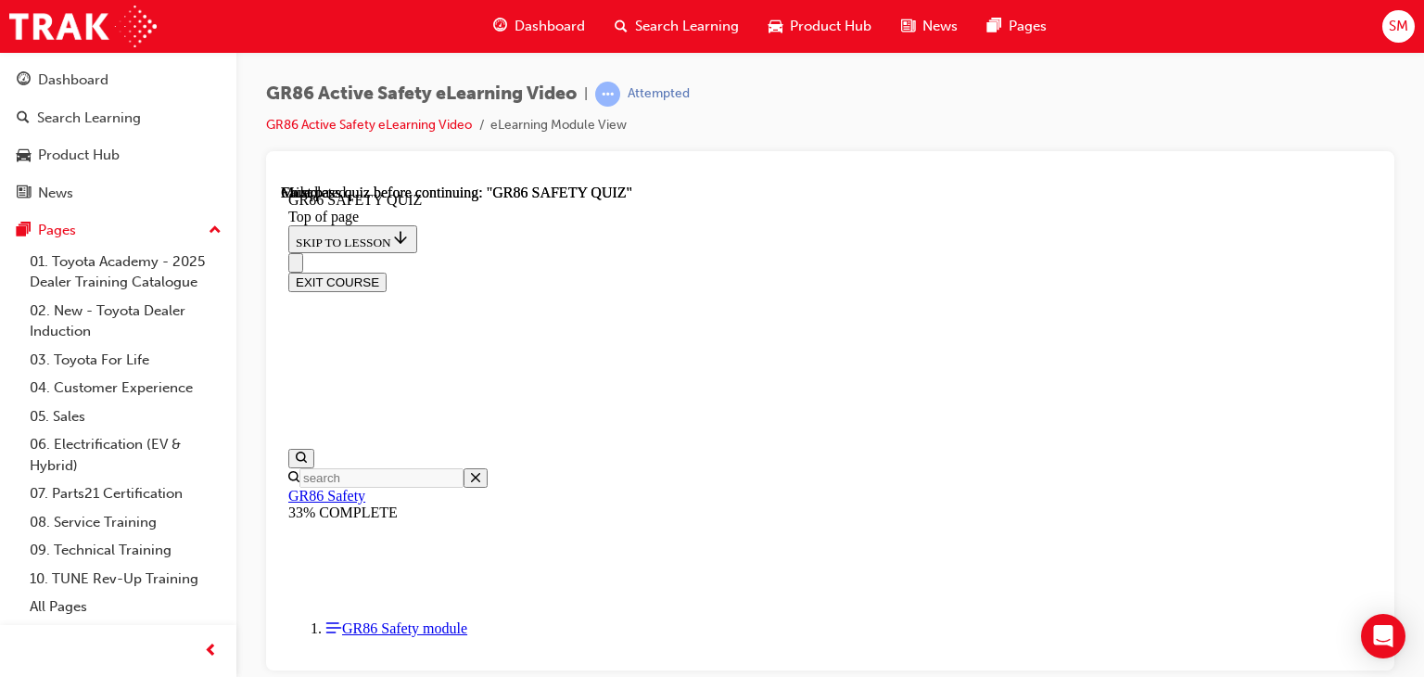
scroll to position [516, 0]
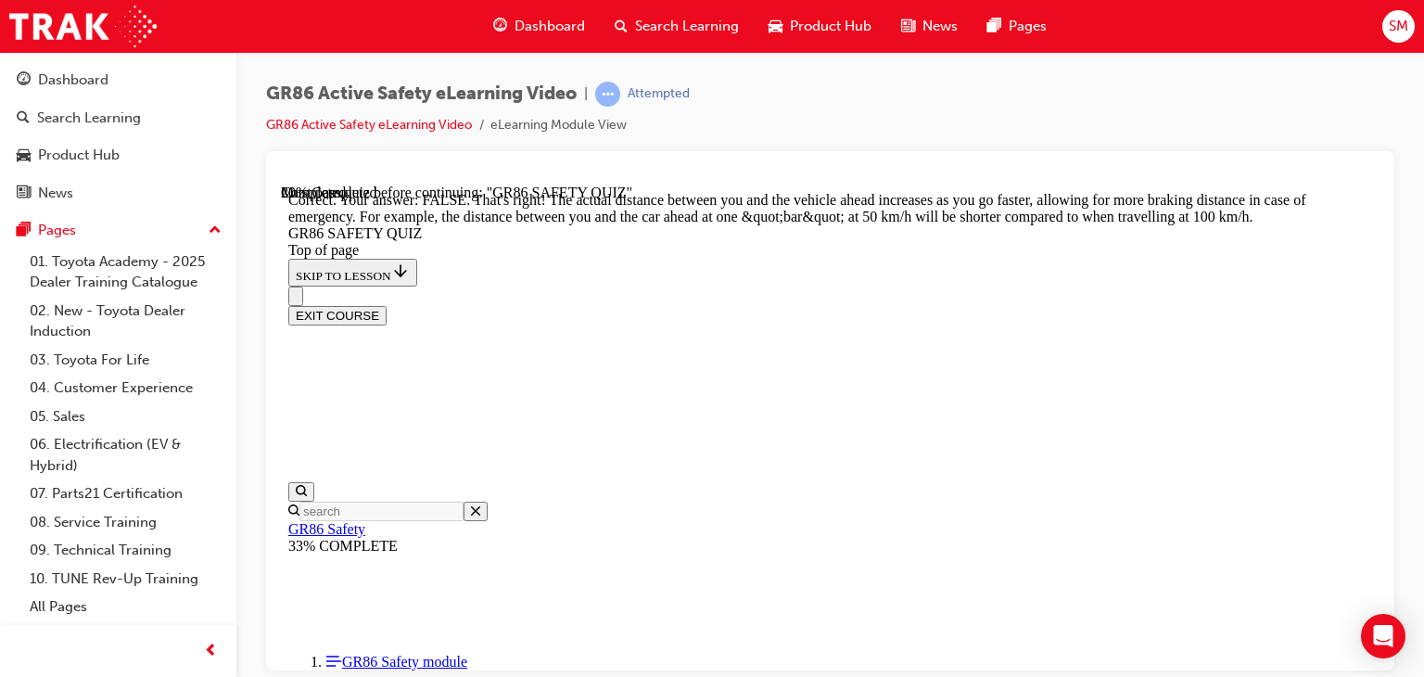
scroll to position [927, 0]
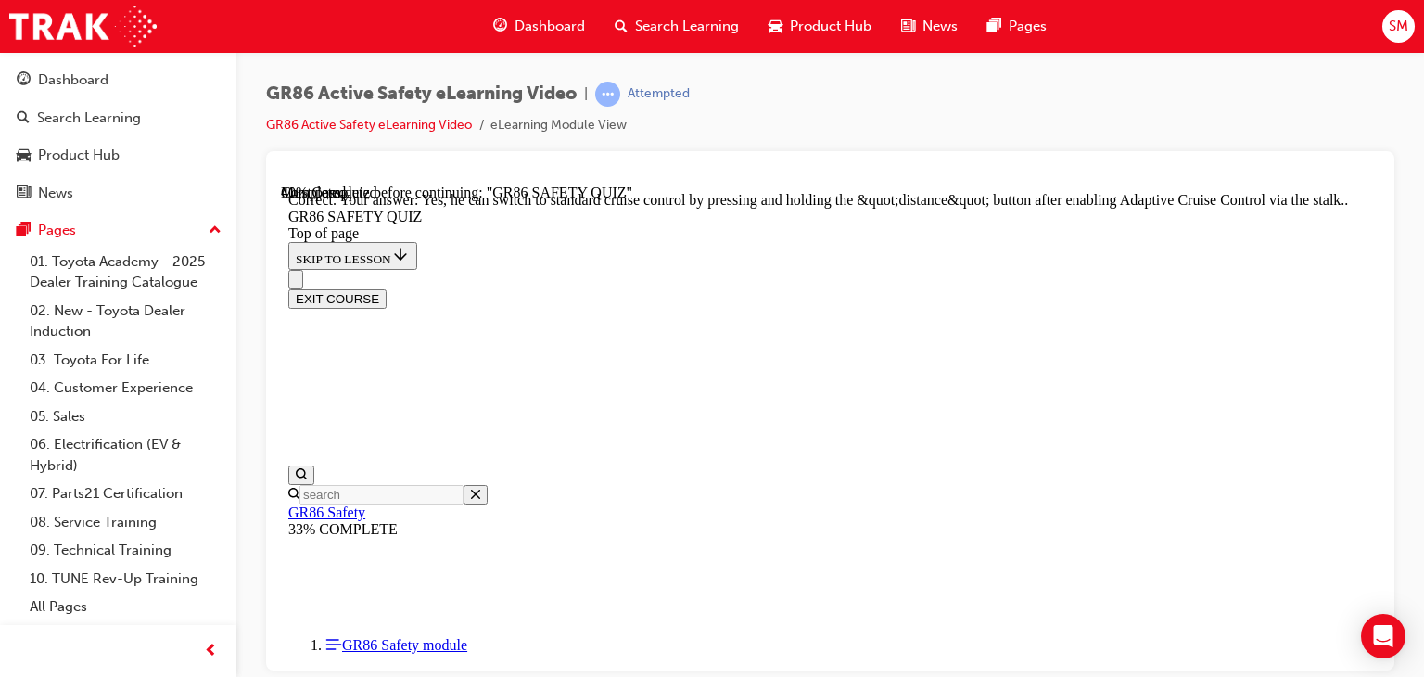
scroll to position [871, 0]
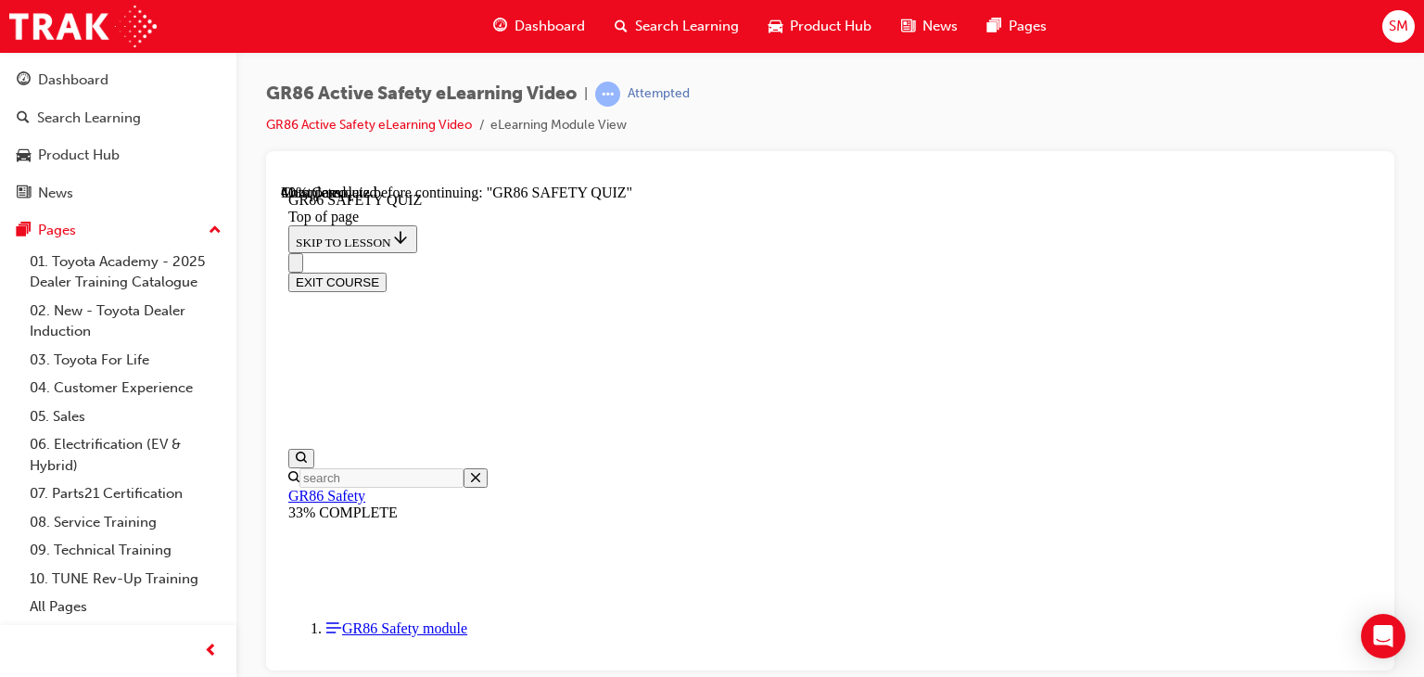
scroll to position [404, 0]
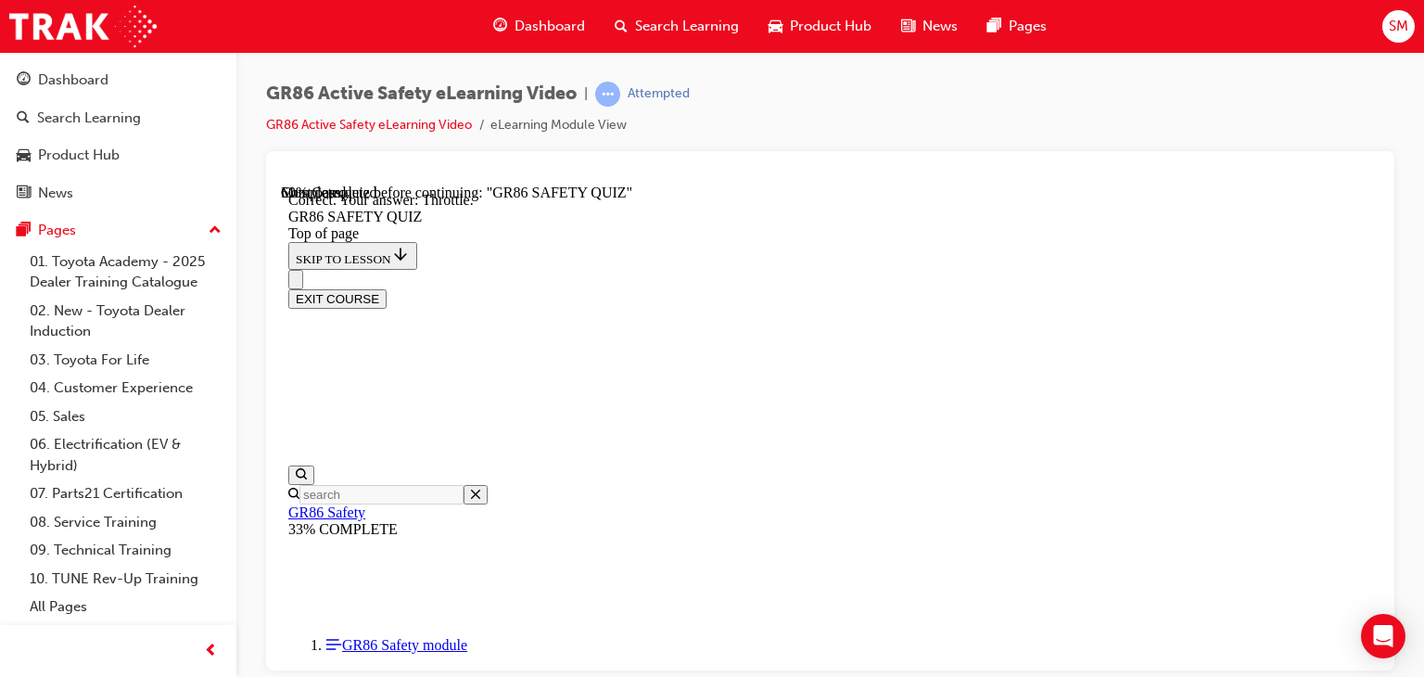
scroll to position [809, 0]
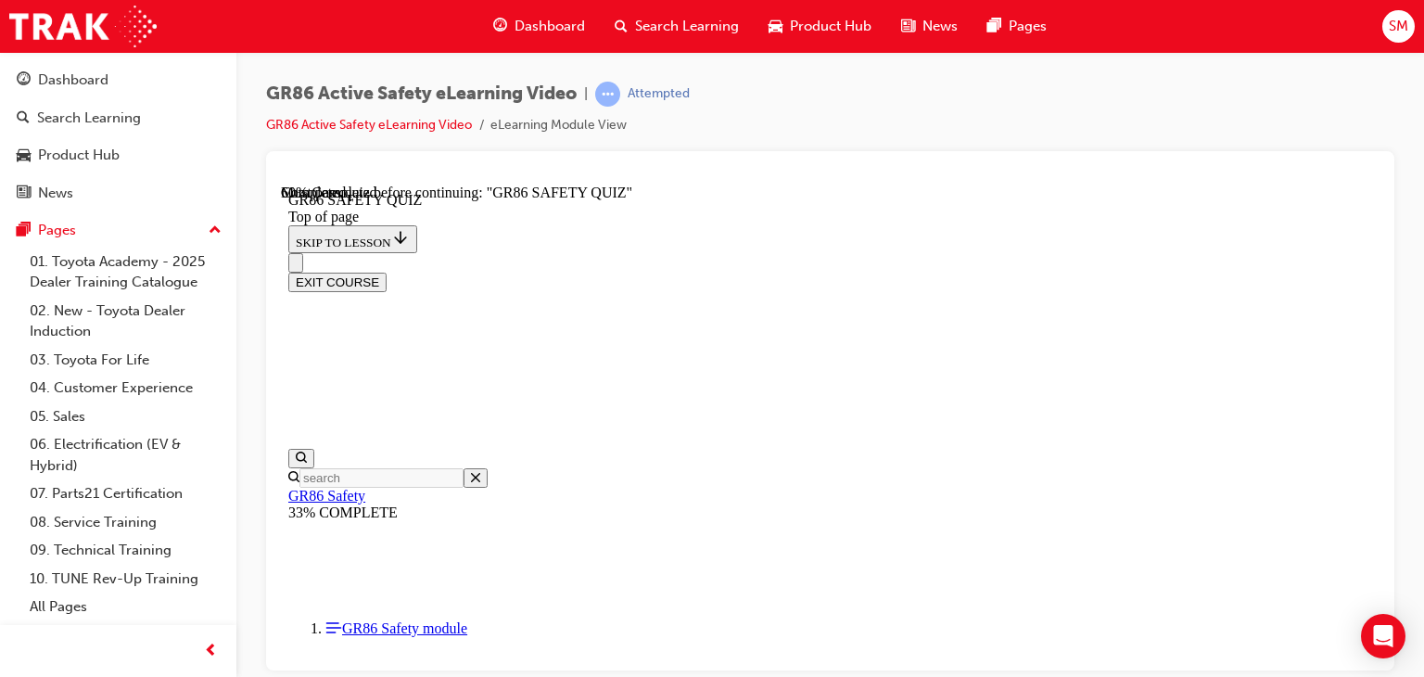
scroll to position [334, 0]
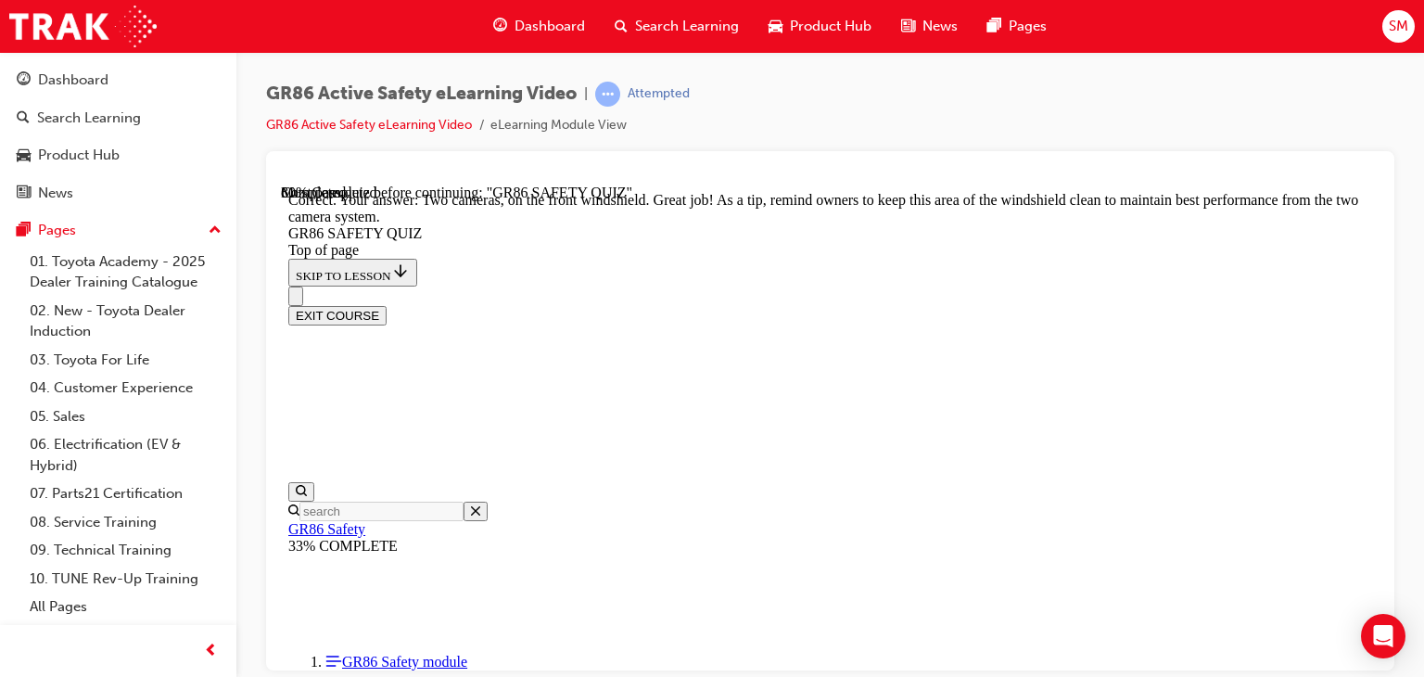
scroll to position [640, 0]
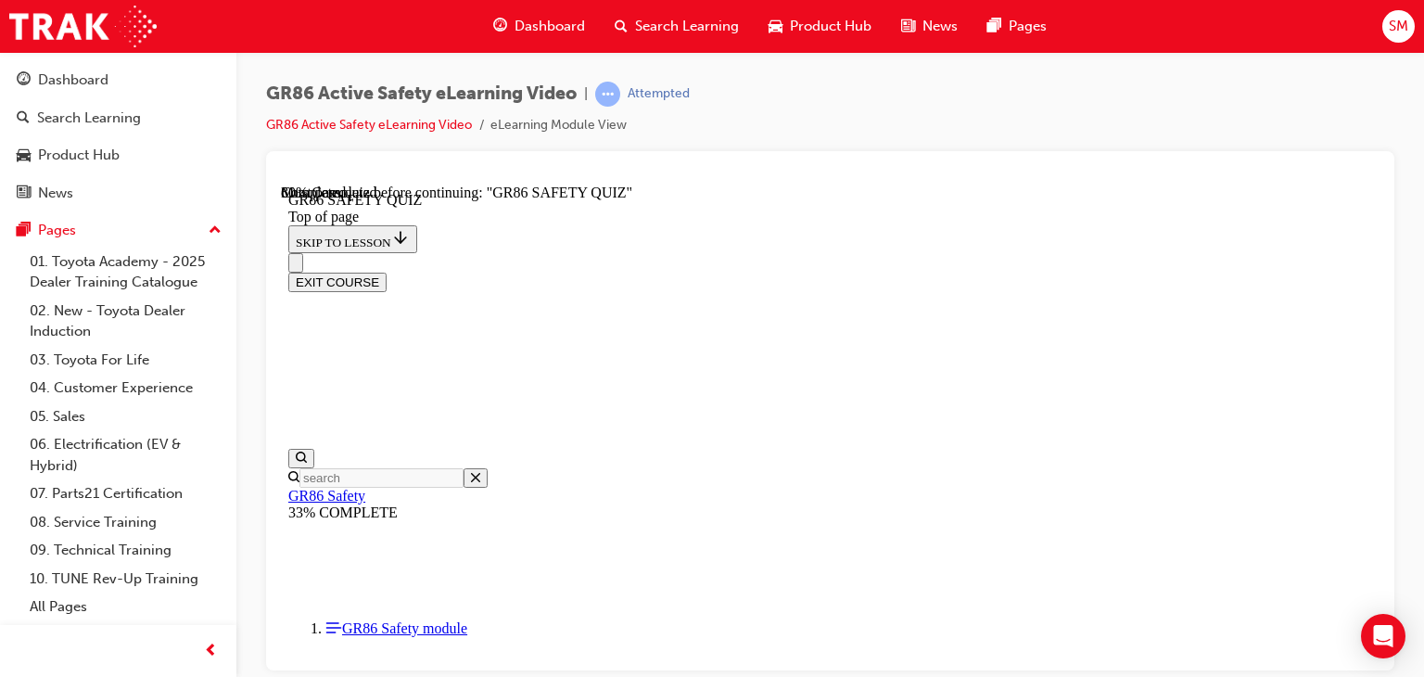
scroll to position [528, 0]
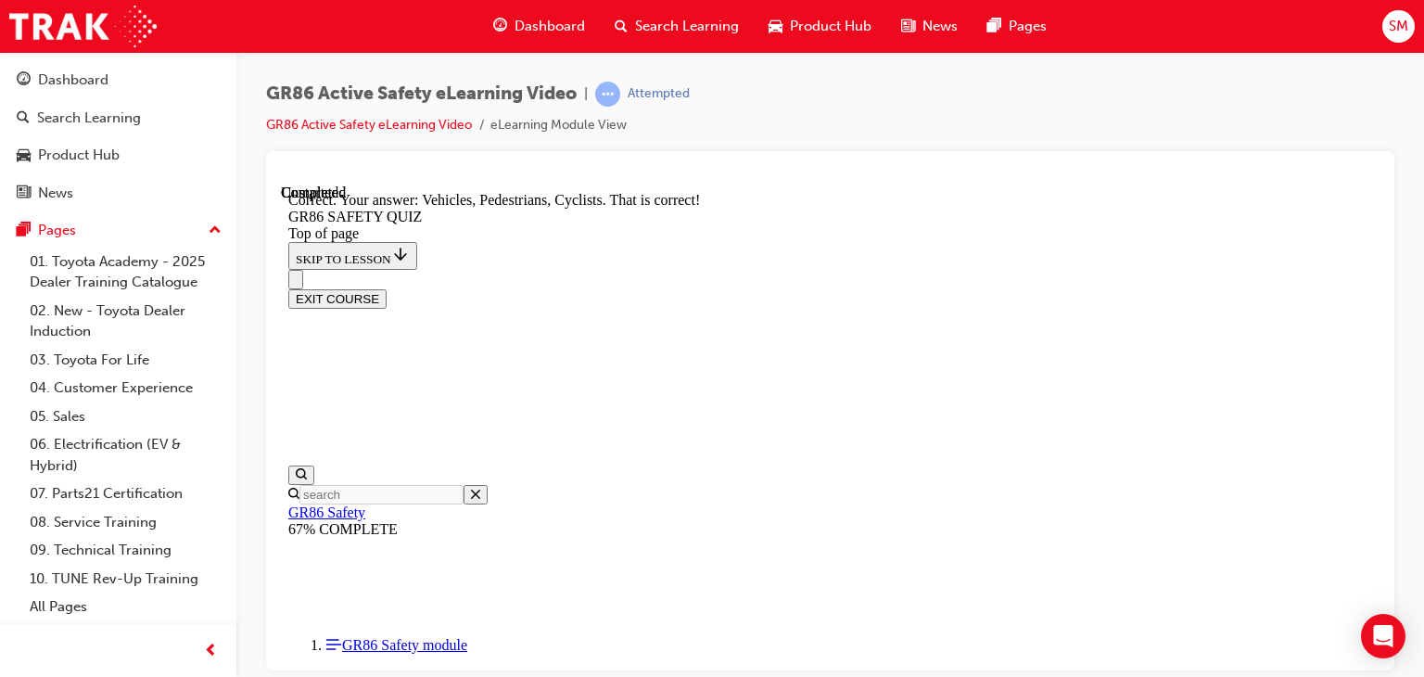
scroll to position [912, 0]
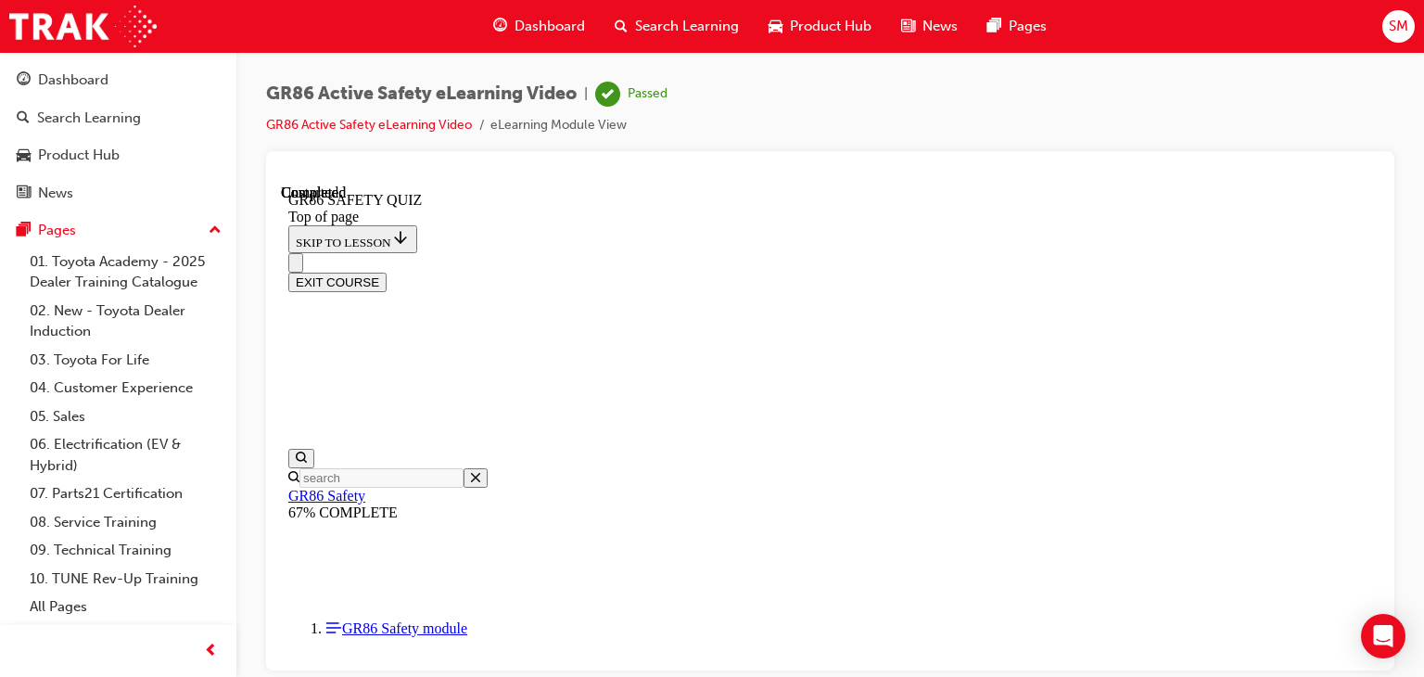
scroll to position [516, 0]
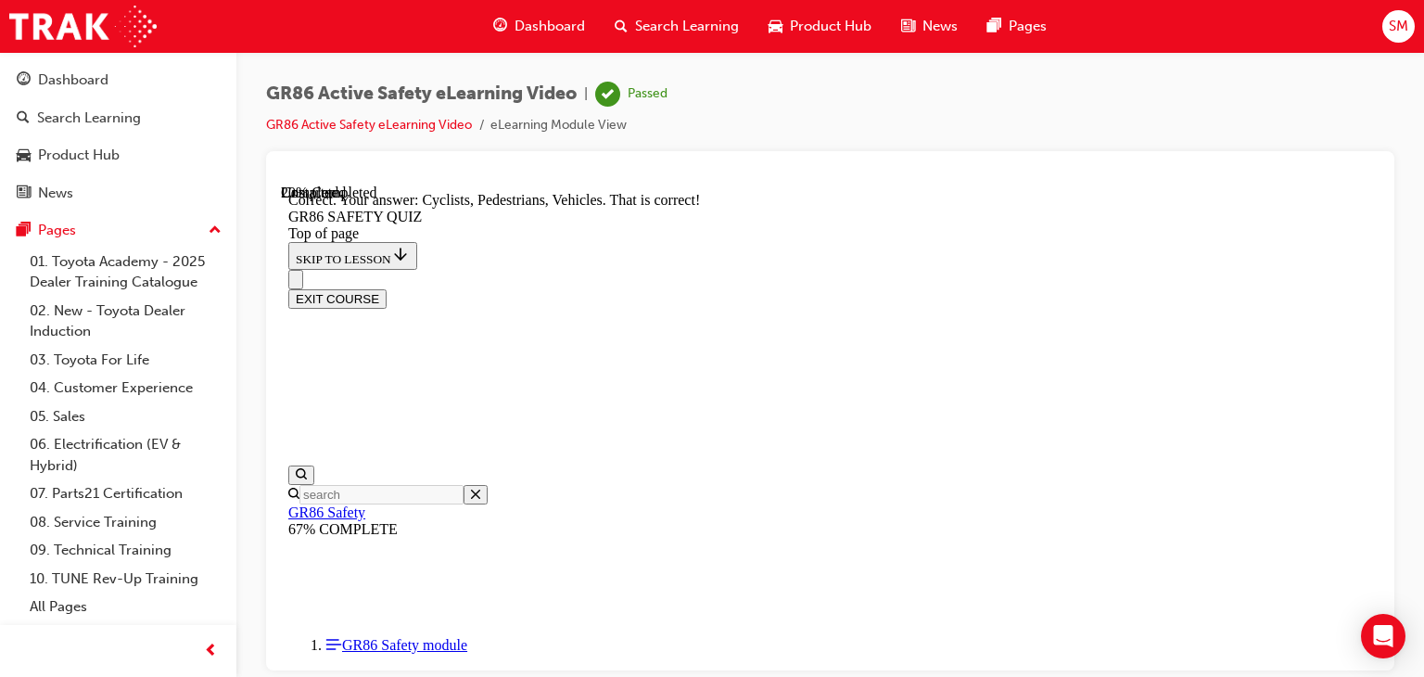
scroll to position [912, 0]
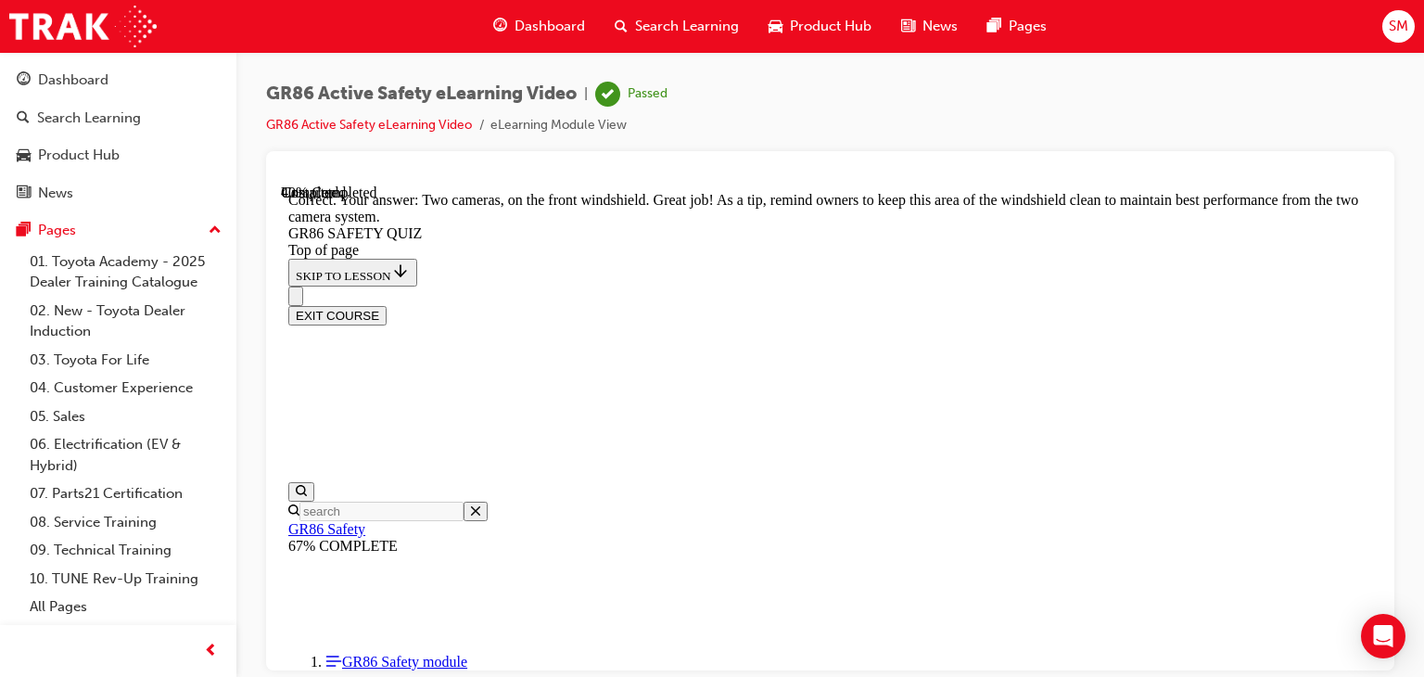
scroll to position [640, 0]
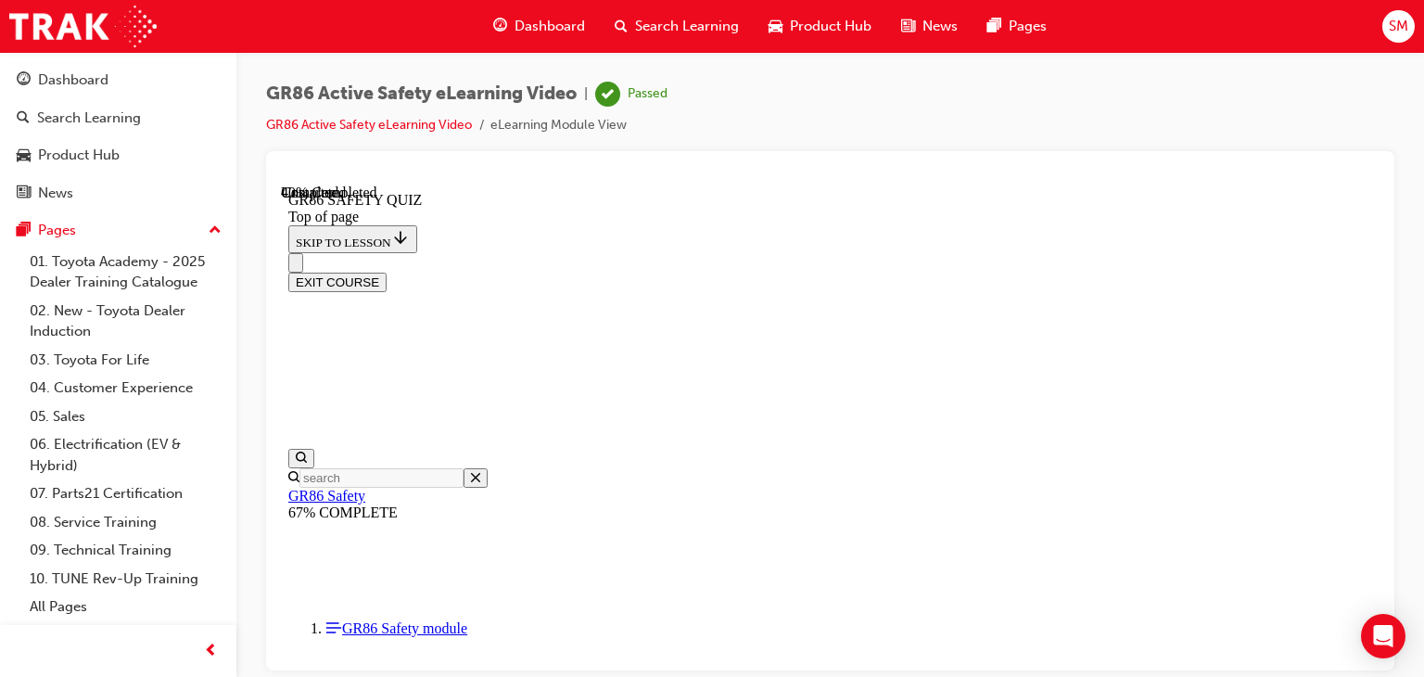
scroll to position [663, 0]
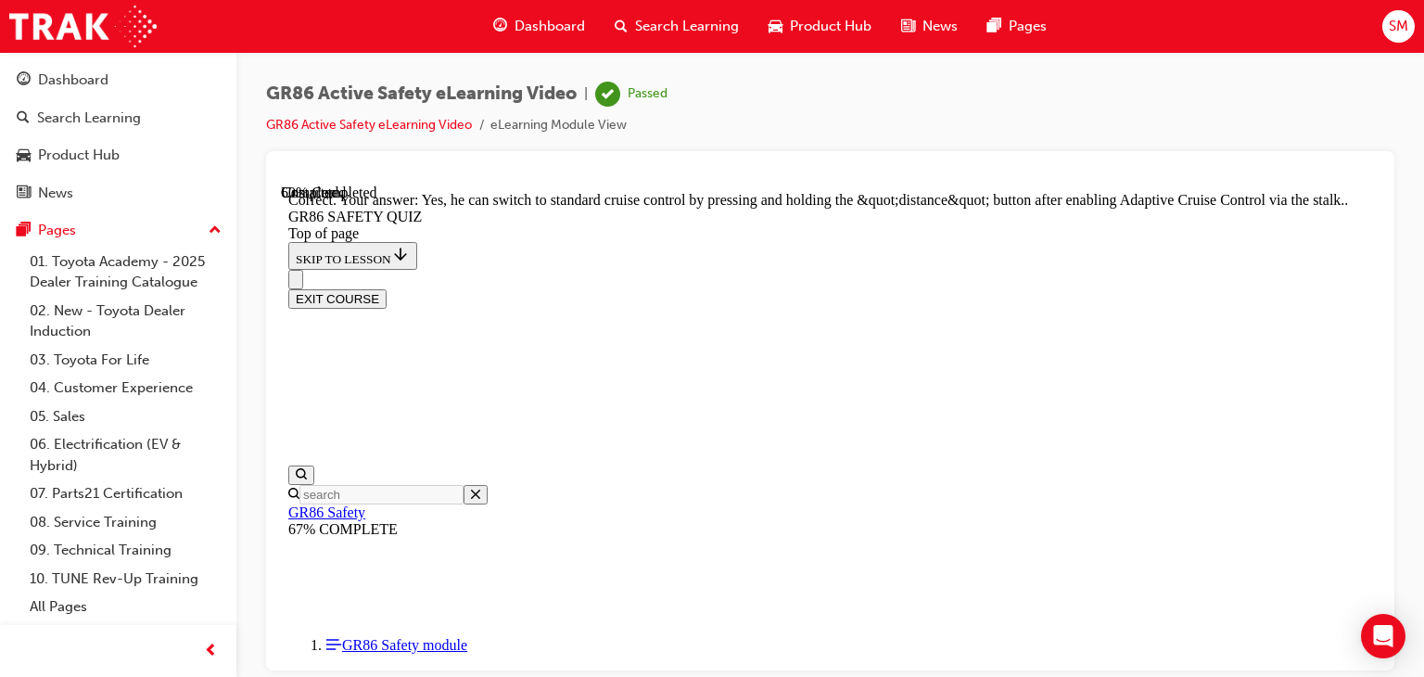
scroll to position [871, 0]
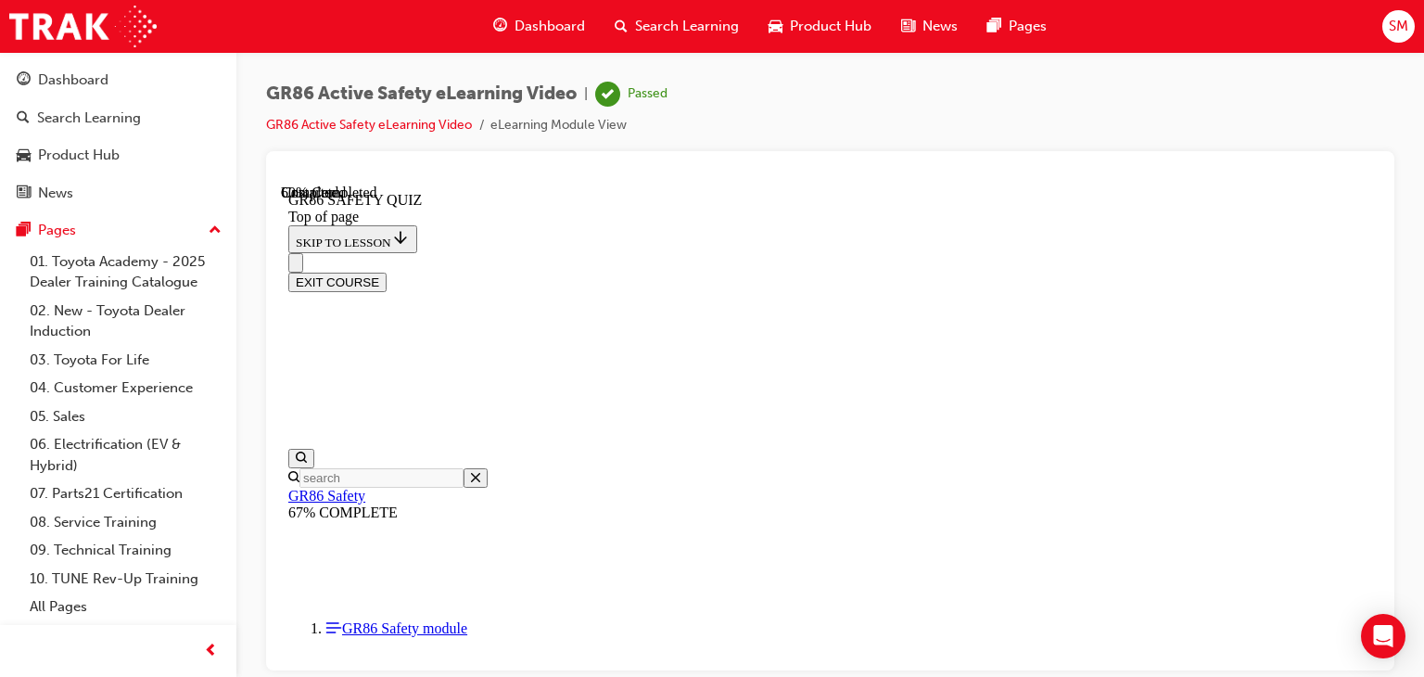
scroll to position [570, 0]
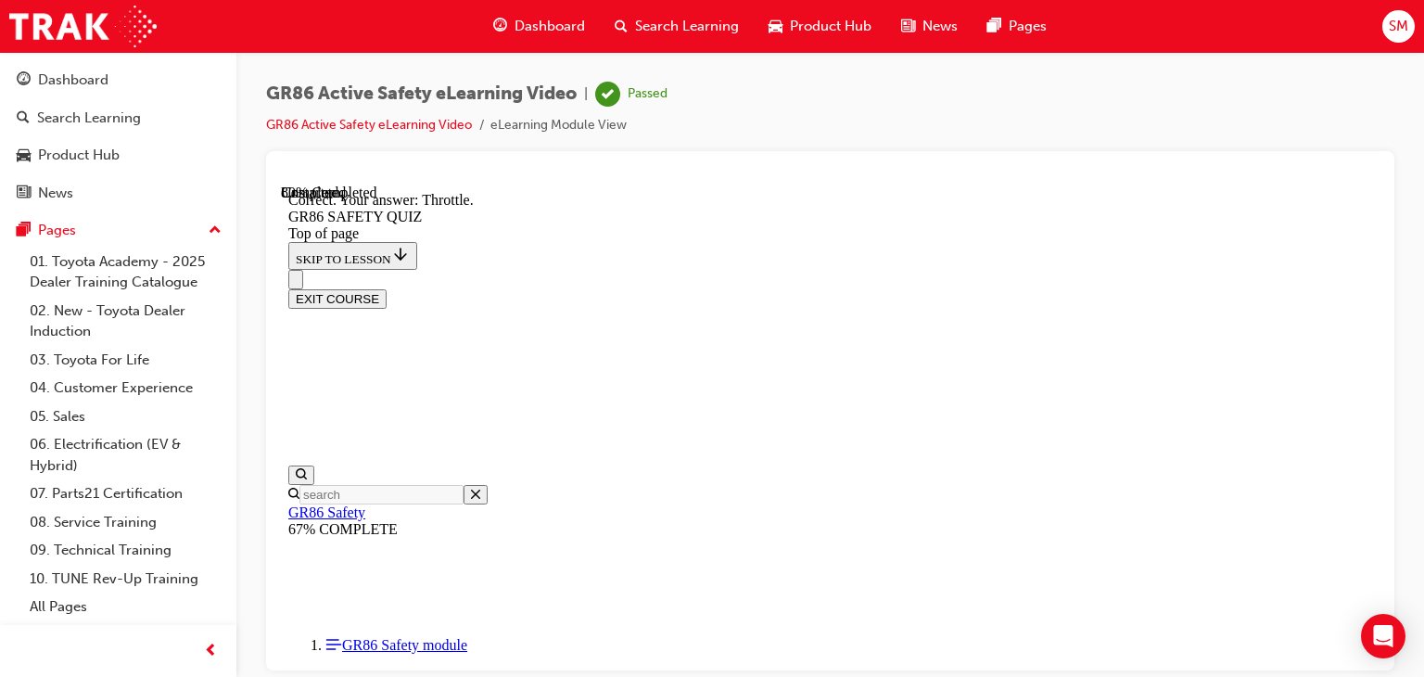
scroll to position [809, 0]
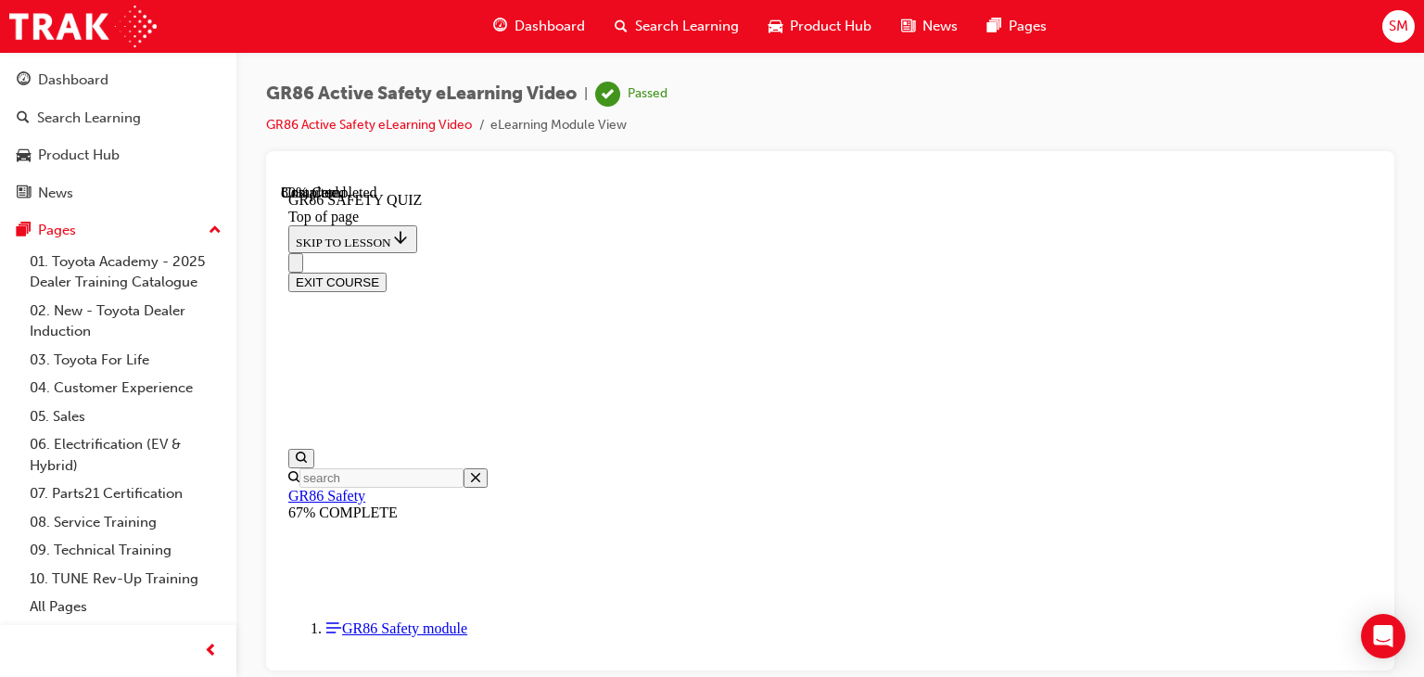
scroll to position [456, 0]
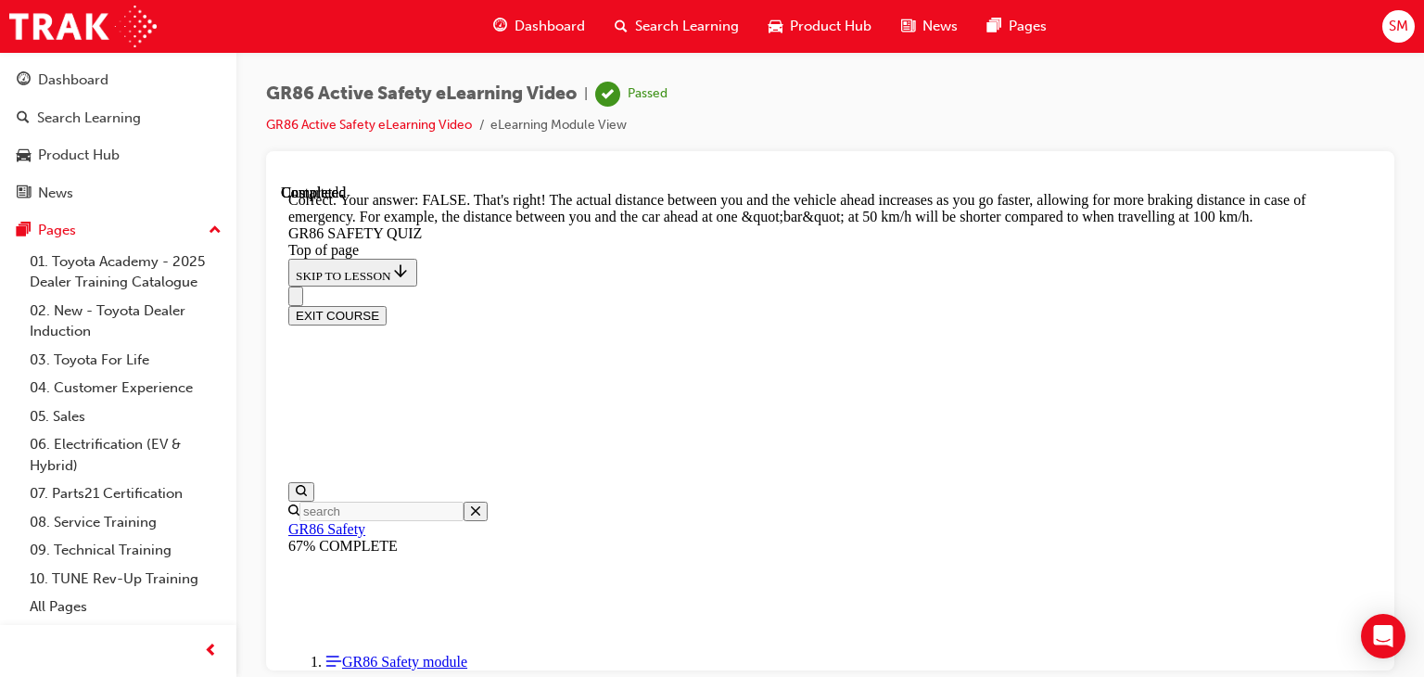
scroll to position [927, 0]
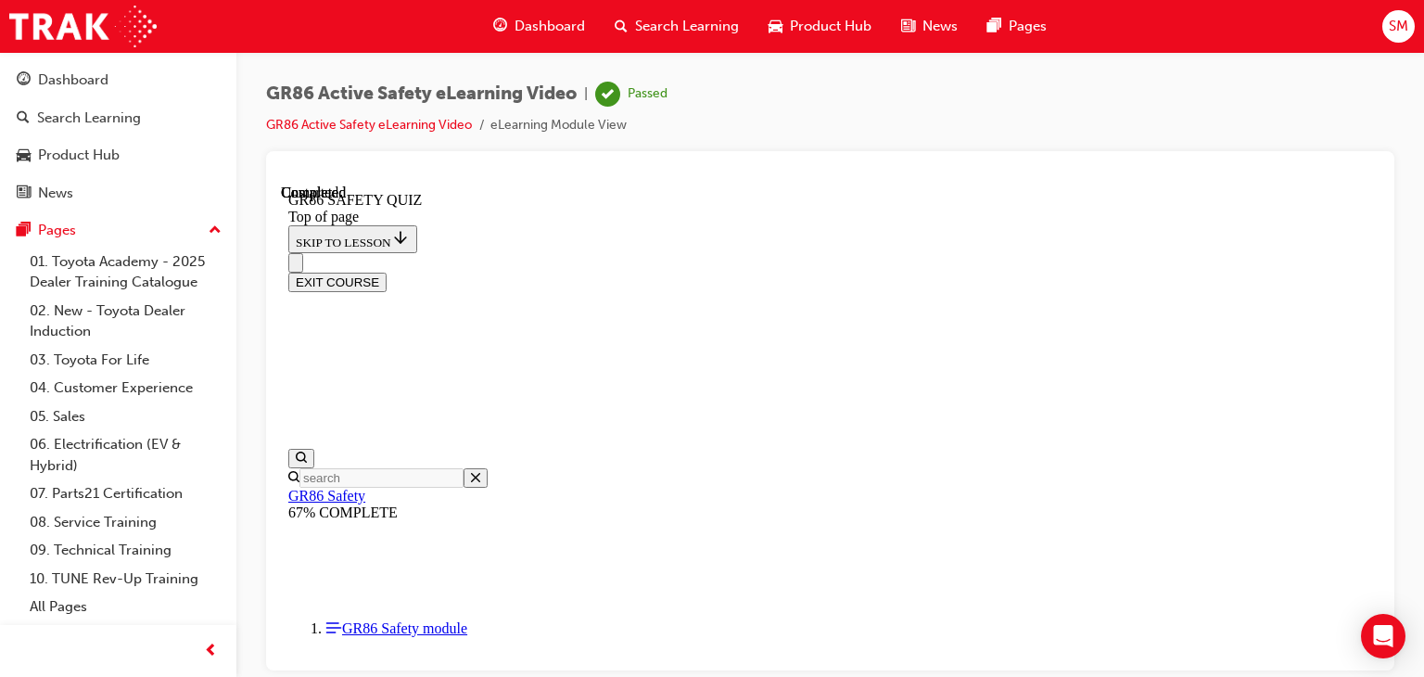
scroll to position [516, 0]
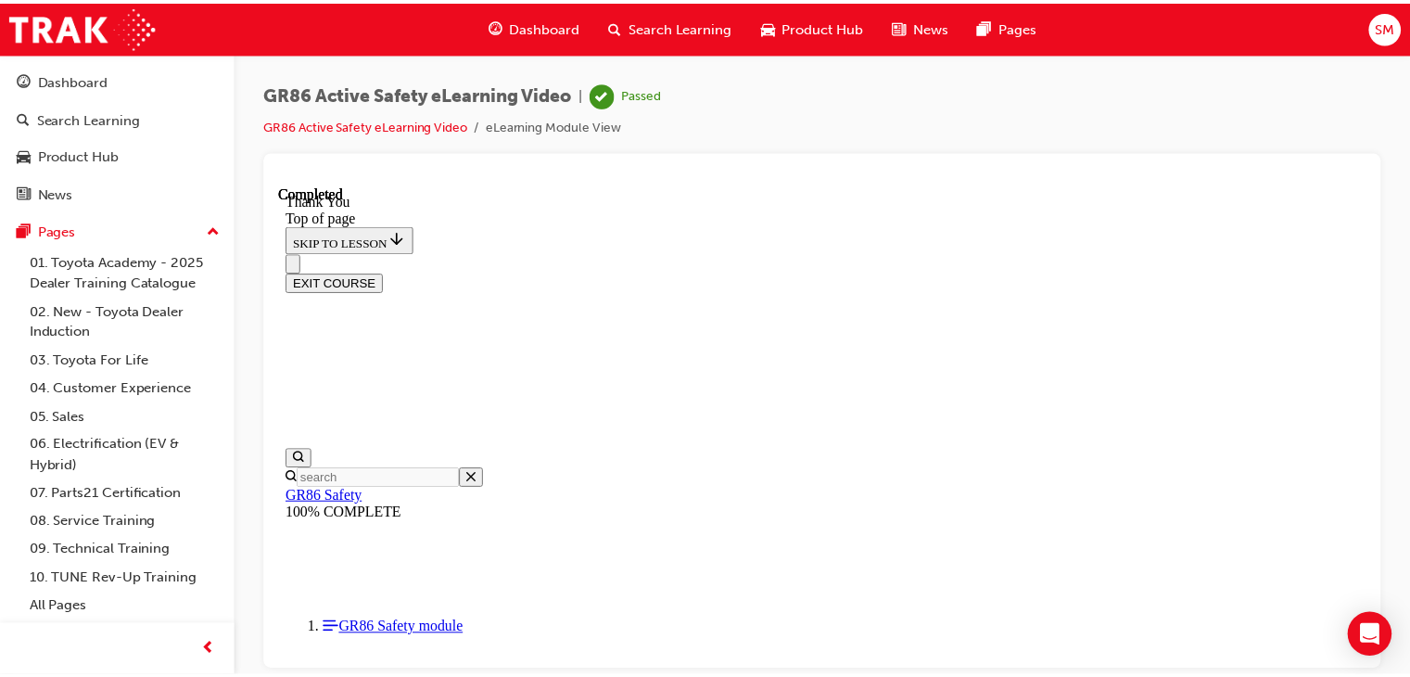
scroll to position [496, 0]
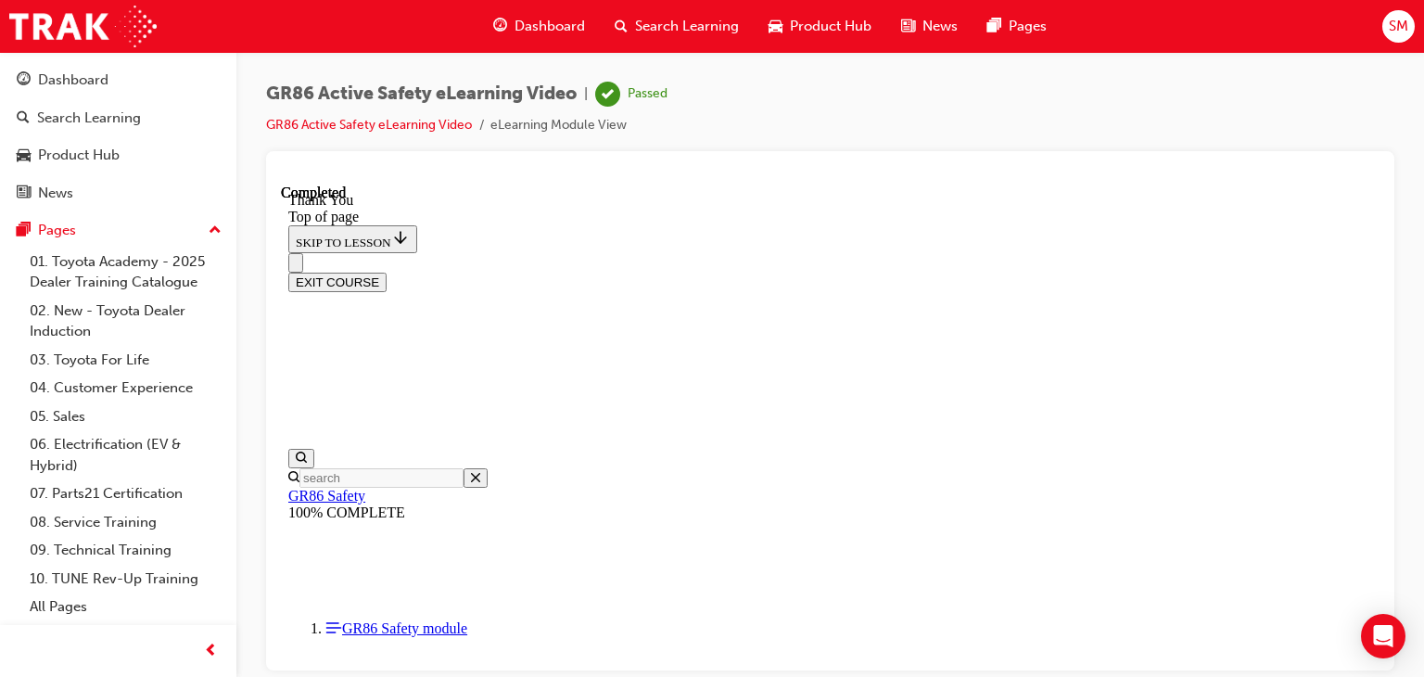
click at [387, 272] on button "EXIT COURSE" at bounding box center [337, 281] width 98 height 19
click at [121, 159] on div "Product Hub" at bounding box center [118, 155] width 203 height 23
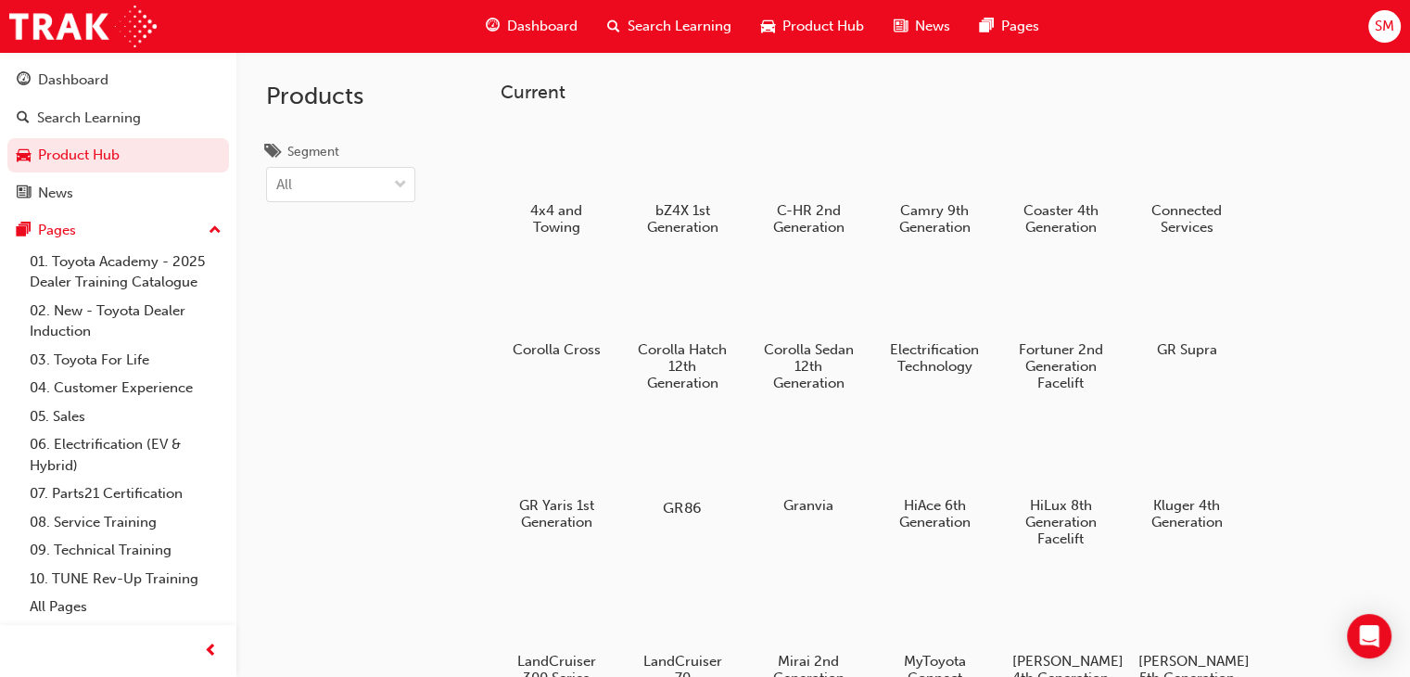
click at [690, 454] on div at bounding box center [682, 453] width 103 height 73
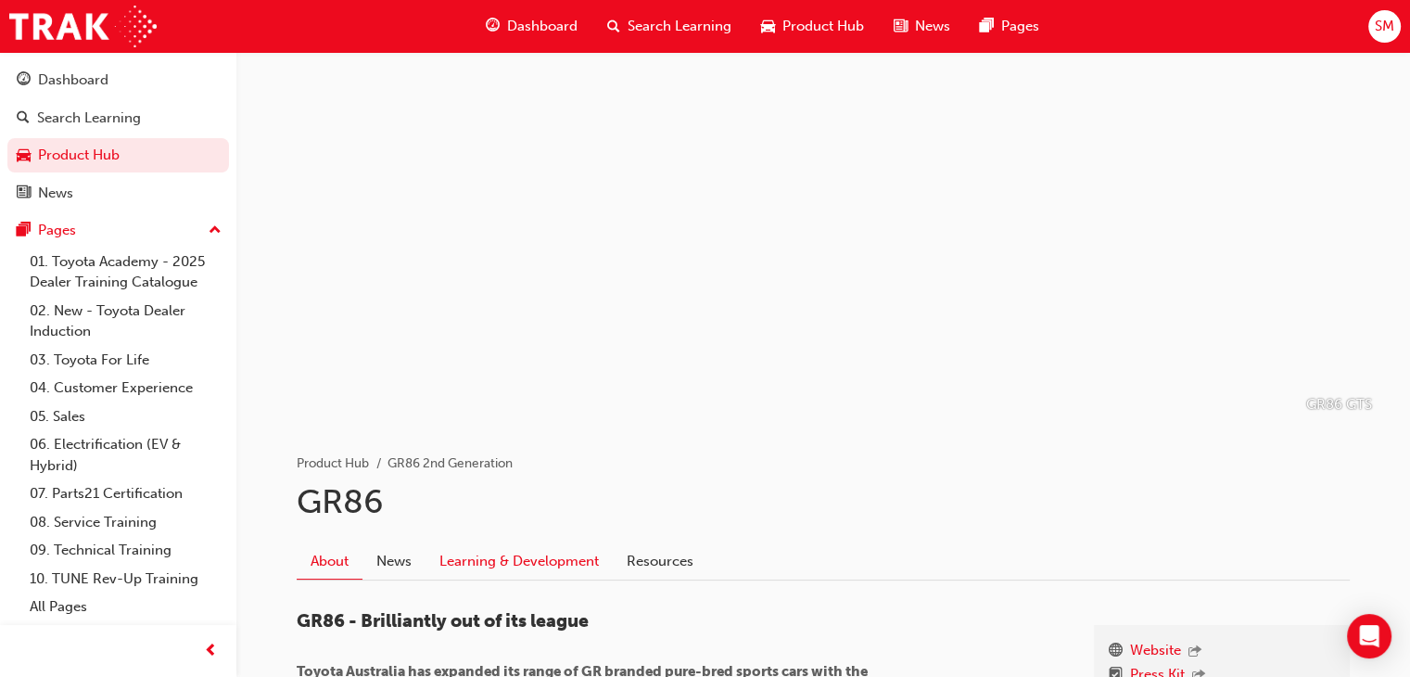
click at [534, 557] on link "Learning & Development" at bounding box center [519, 561] width 187 height 35
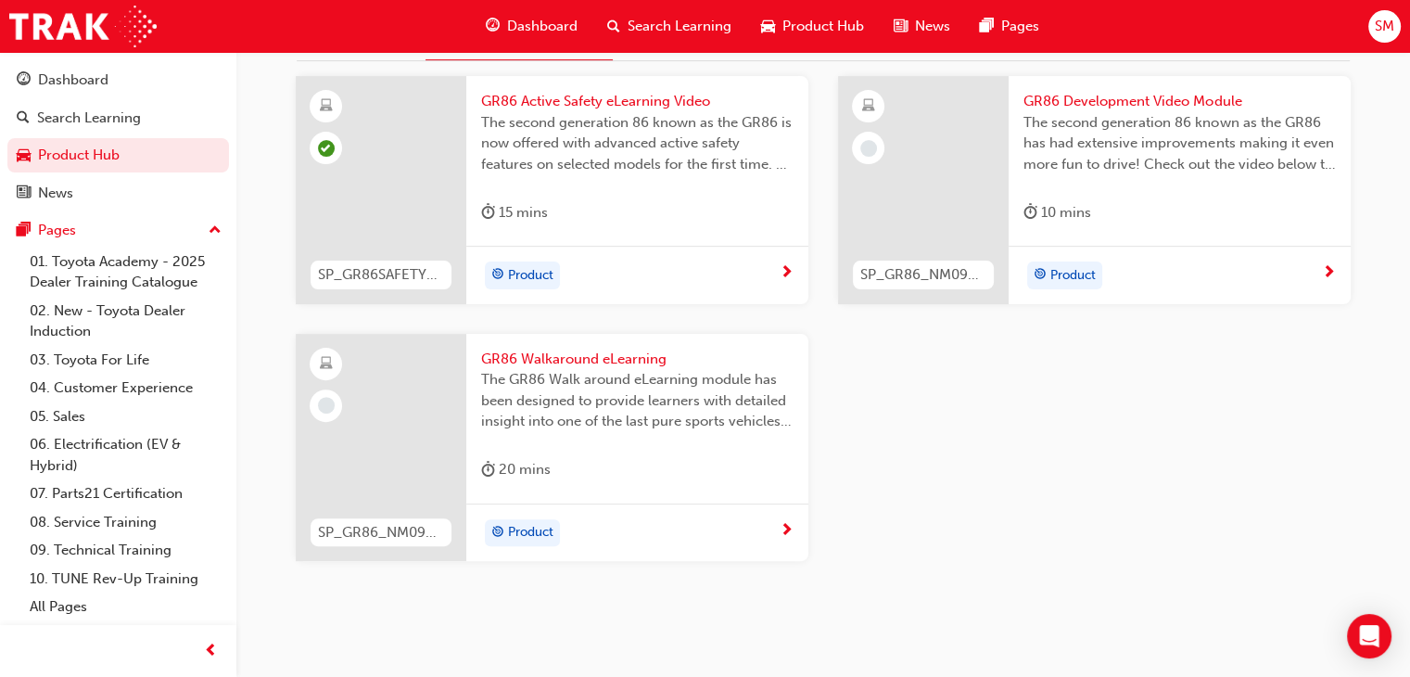
scroll to position [521, 0]
click at [1271, 237] on div "GR86 Development Video Module The second generation 86 known as the GR86 has ha…" at bounding box center [1180, 159] width 342 height 170
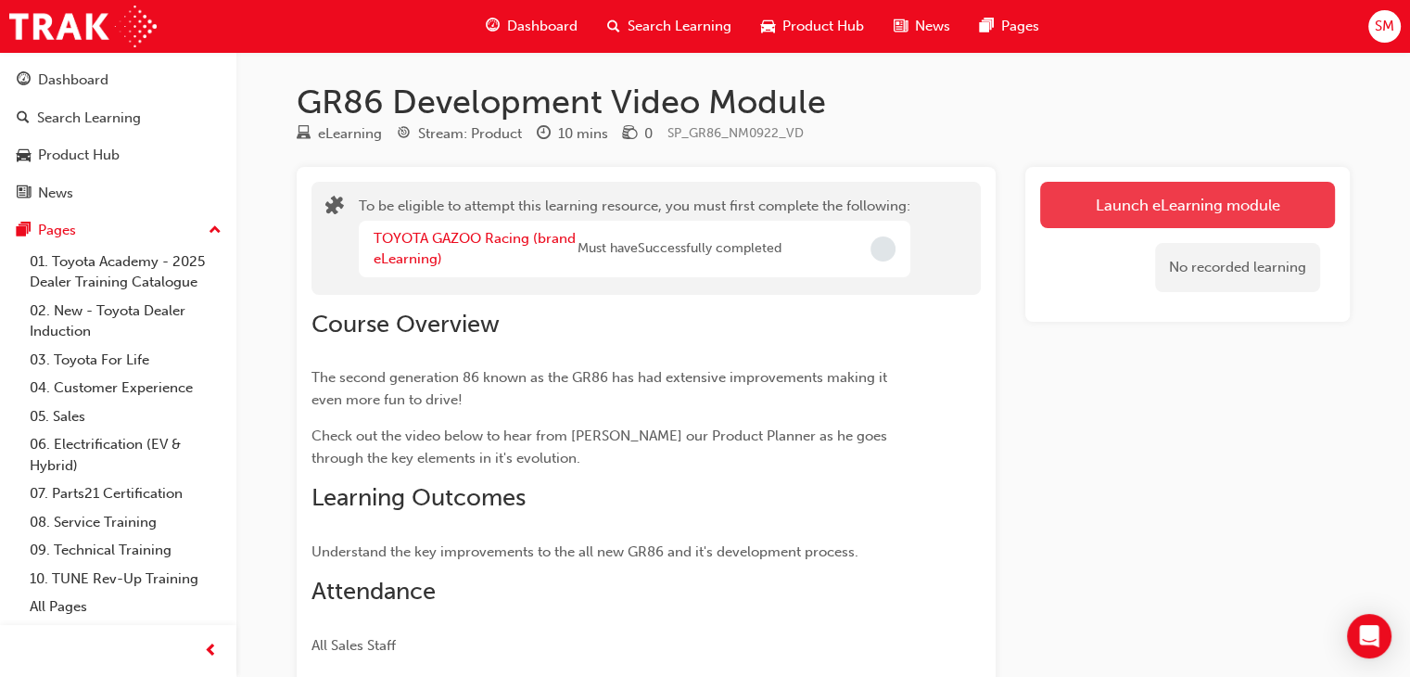
click at [1063, 215] on button "Launch eLearning module" at bounding box center [1187, 205] width 295 height 46
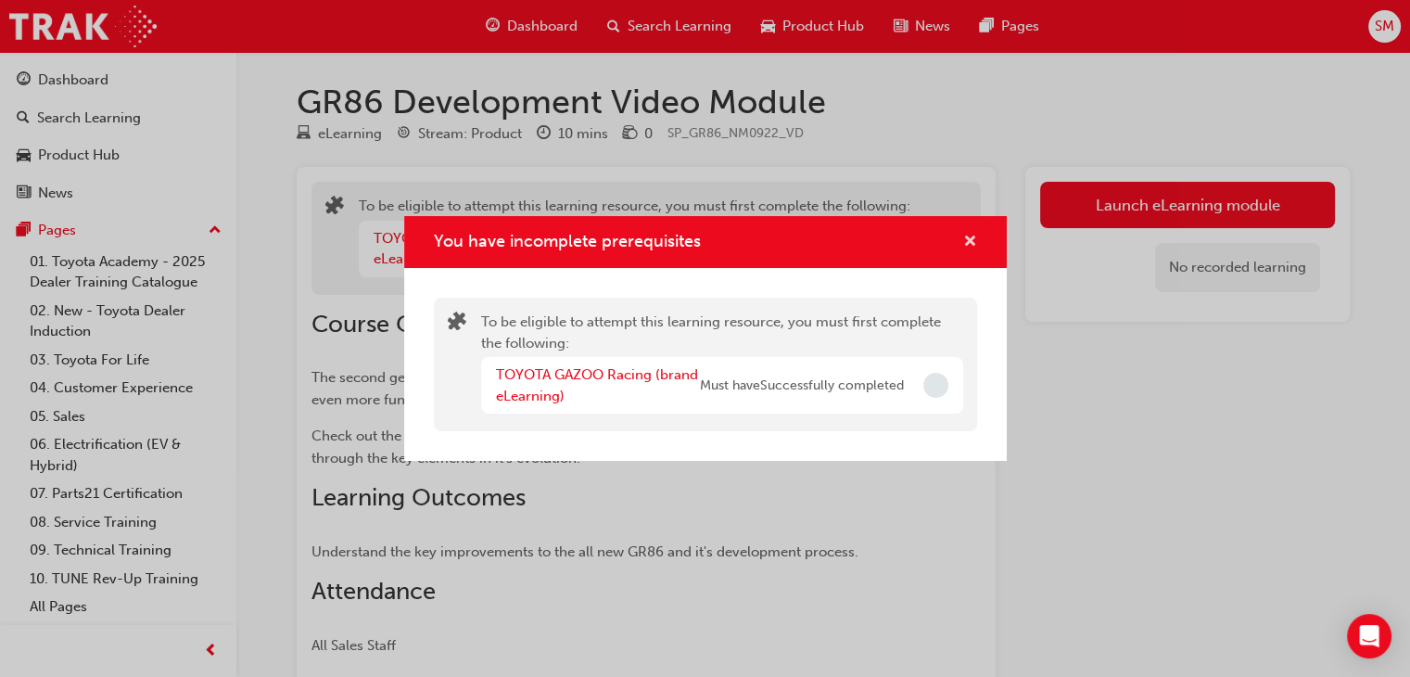
click at [971, 235] on span "cross-icon" at bounding box center [970, 243] width 14 height 17
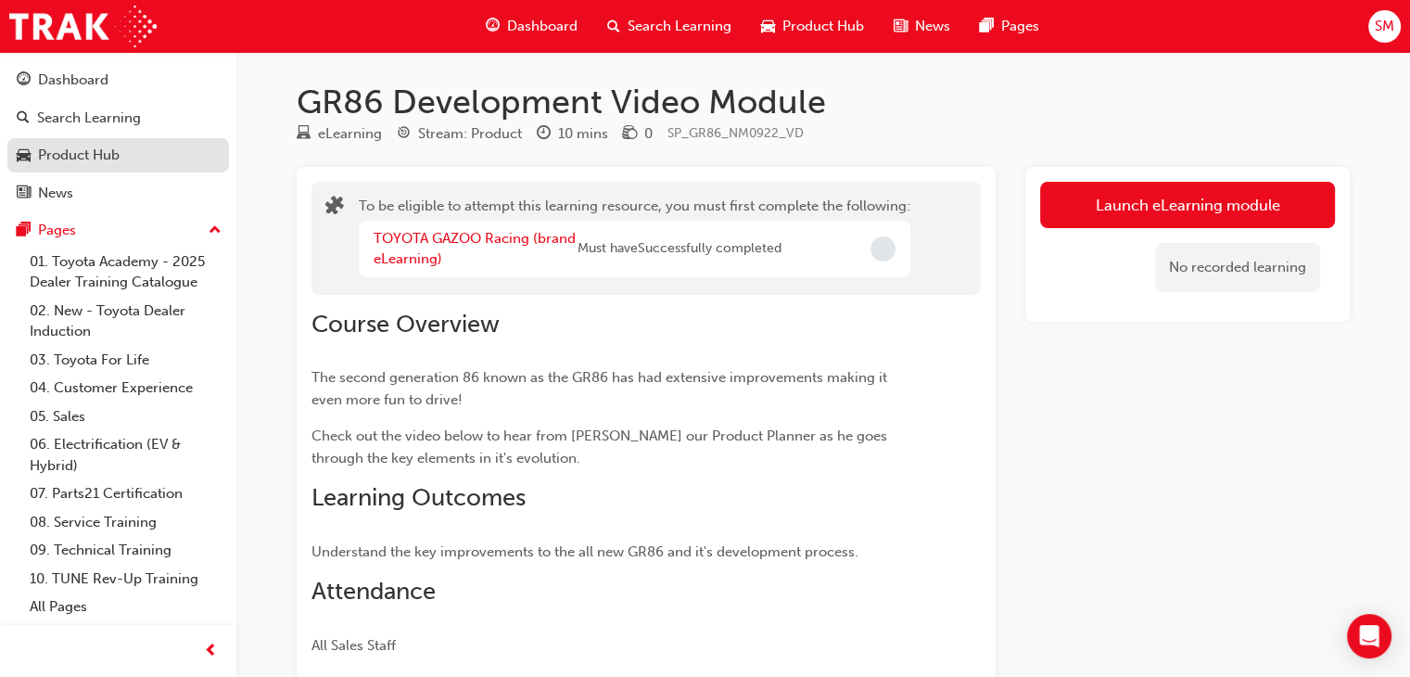
click at [79, 161] on div "Product Hub" at bounding box center [79, 155] width 82 height 21
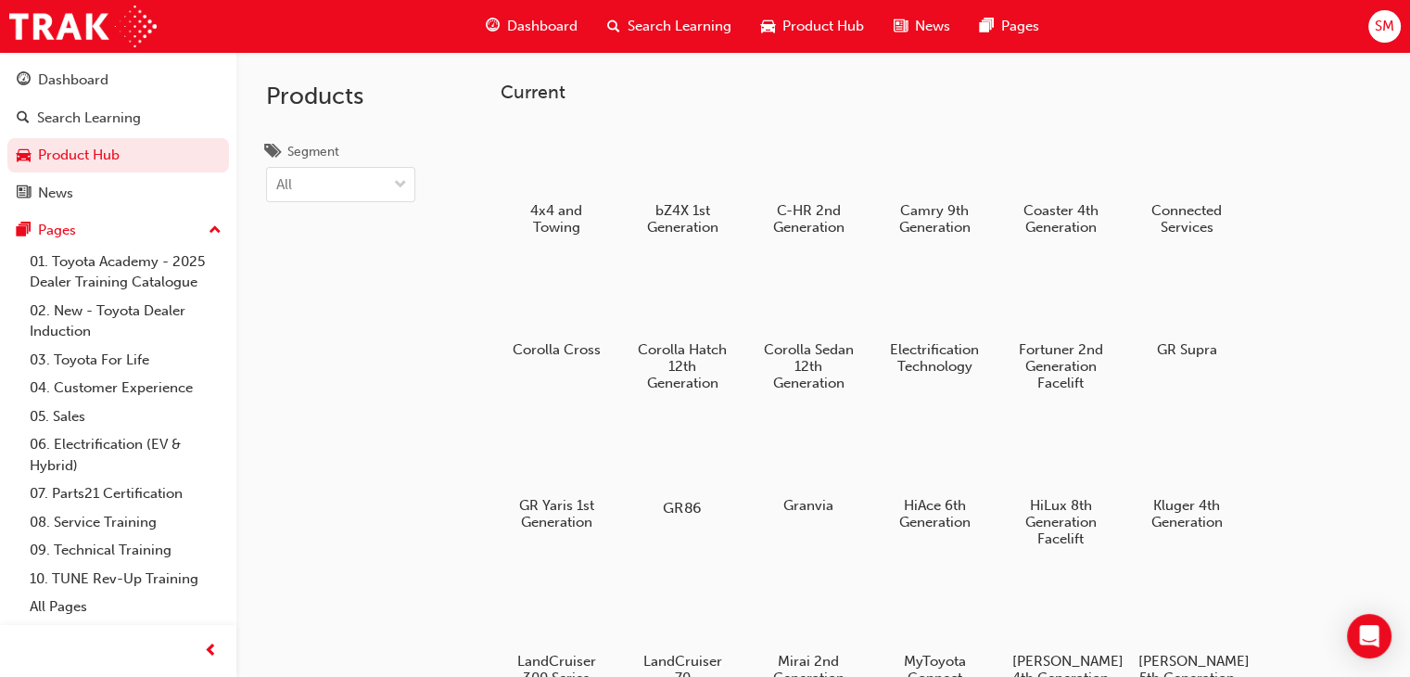
click at [684, 502] on h5 "GR86" at bounding box center [682, 508] width 103 height 18
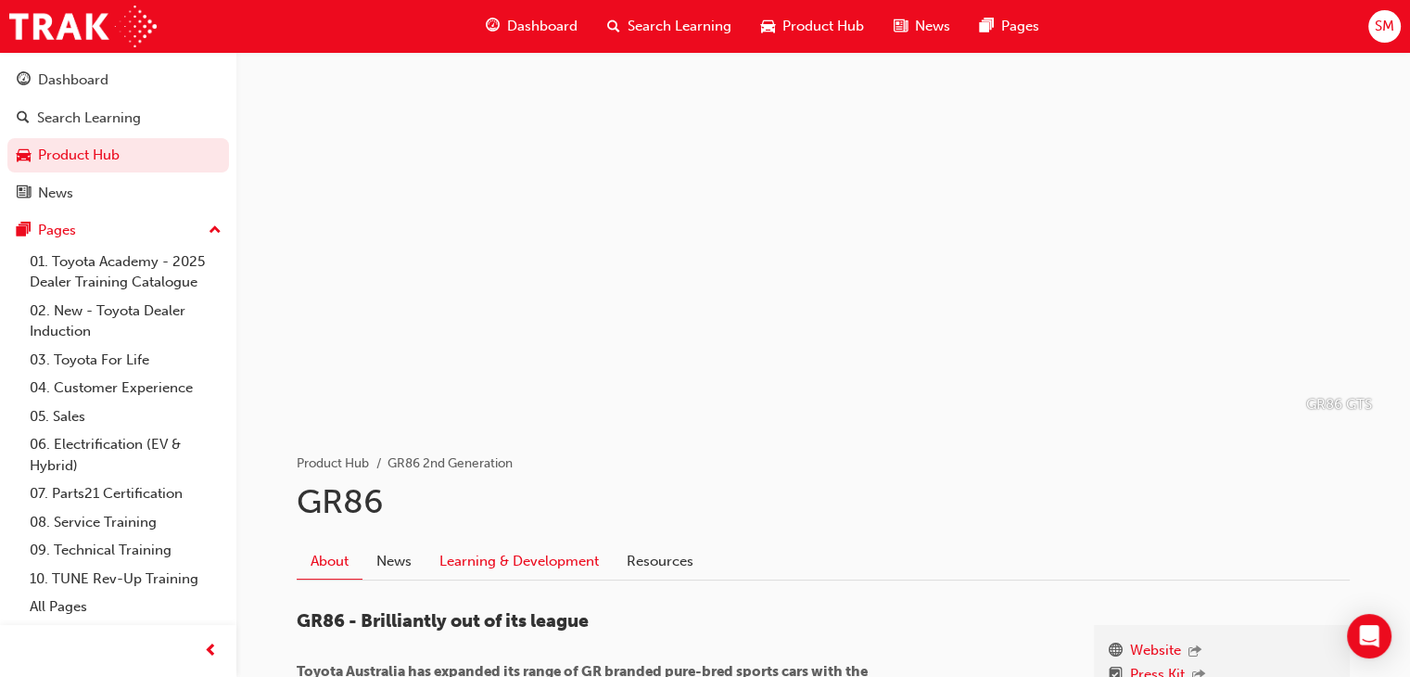
click at [548, 576] on link "Learning & Development" at bounding box center [519, 561] width 187 height 35
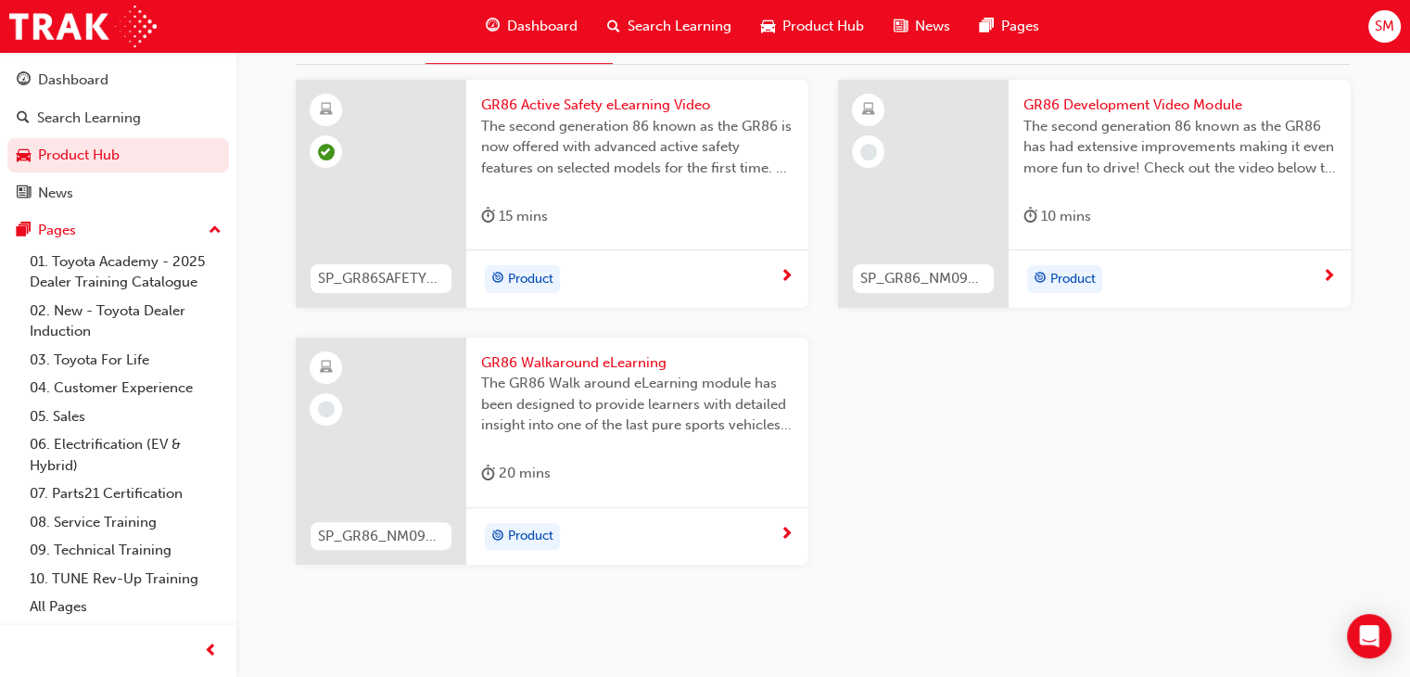
scroll to position [519, 0]
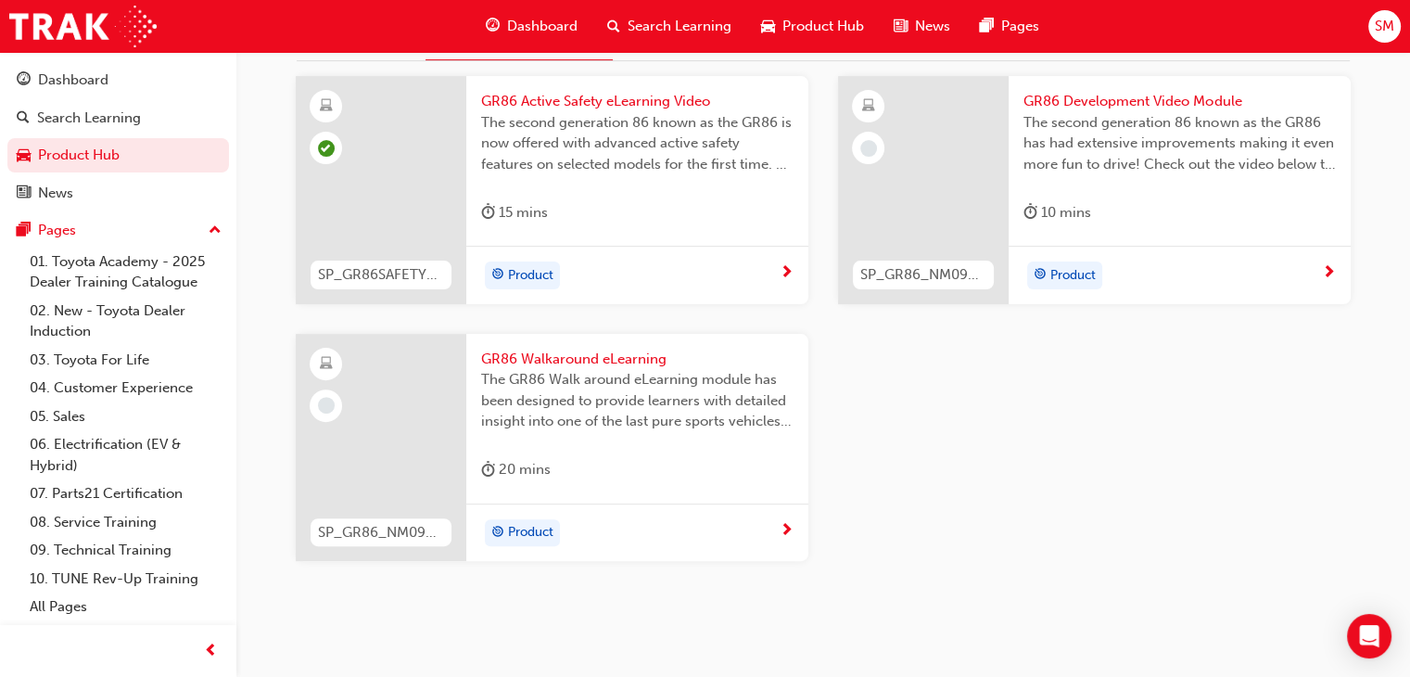
click at [601, 550] on div "Product" at bounding box center [637, 532] width 342 height 58
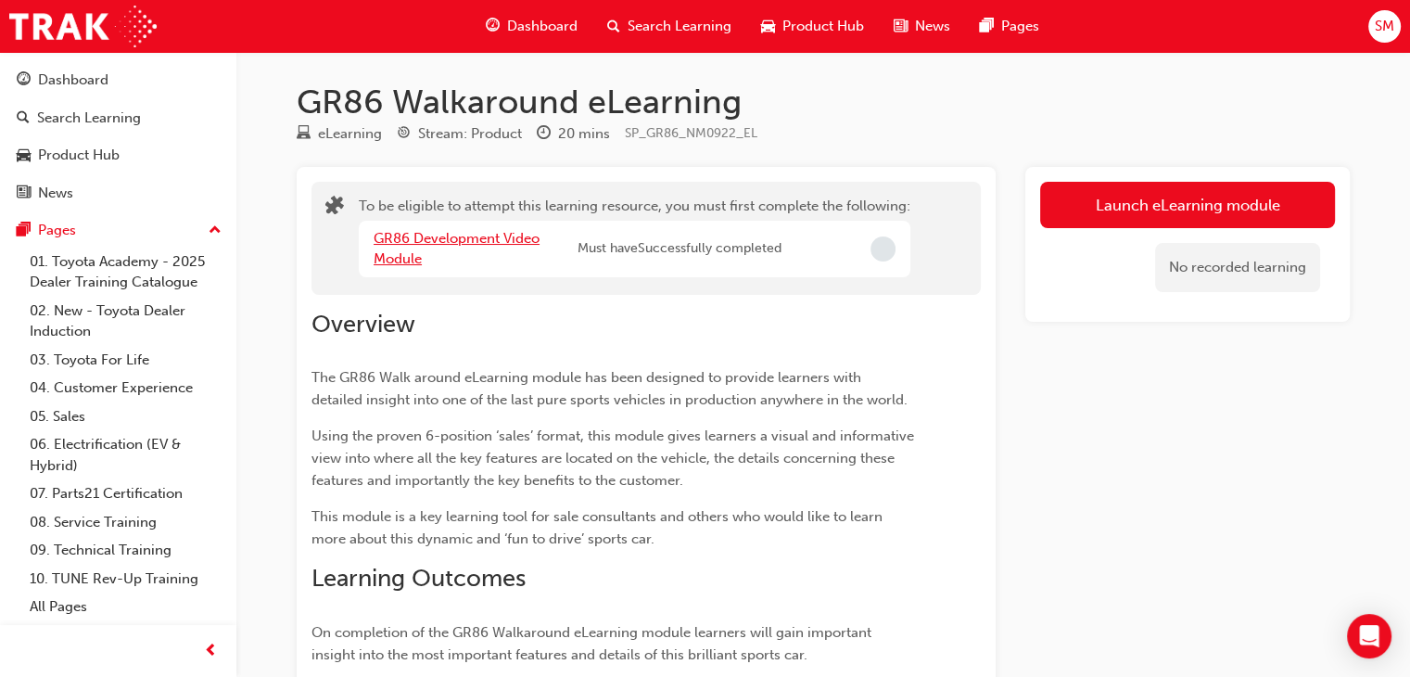
click at [453, 239] on link "GR86 Development Video Module" at bounding box center [457, 249] width 166 height 38
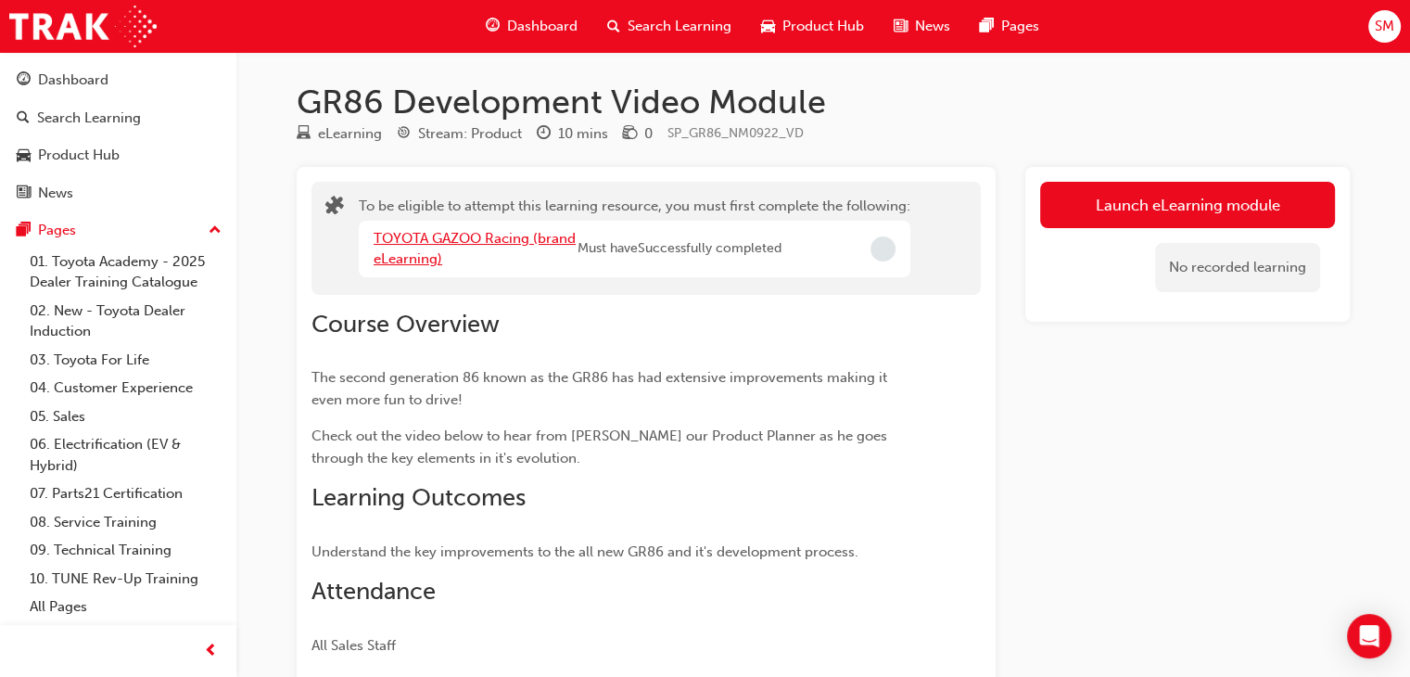
click at [518, 242] on link "TOYOTA GAZOO Racing (brand eLearning)" at bounding box center [475, 249] width 202 height 38
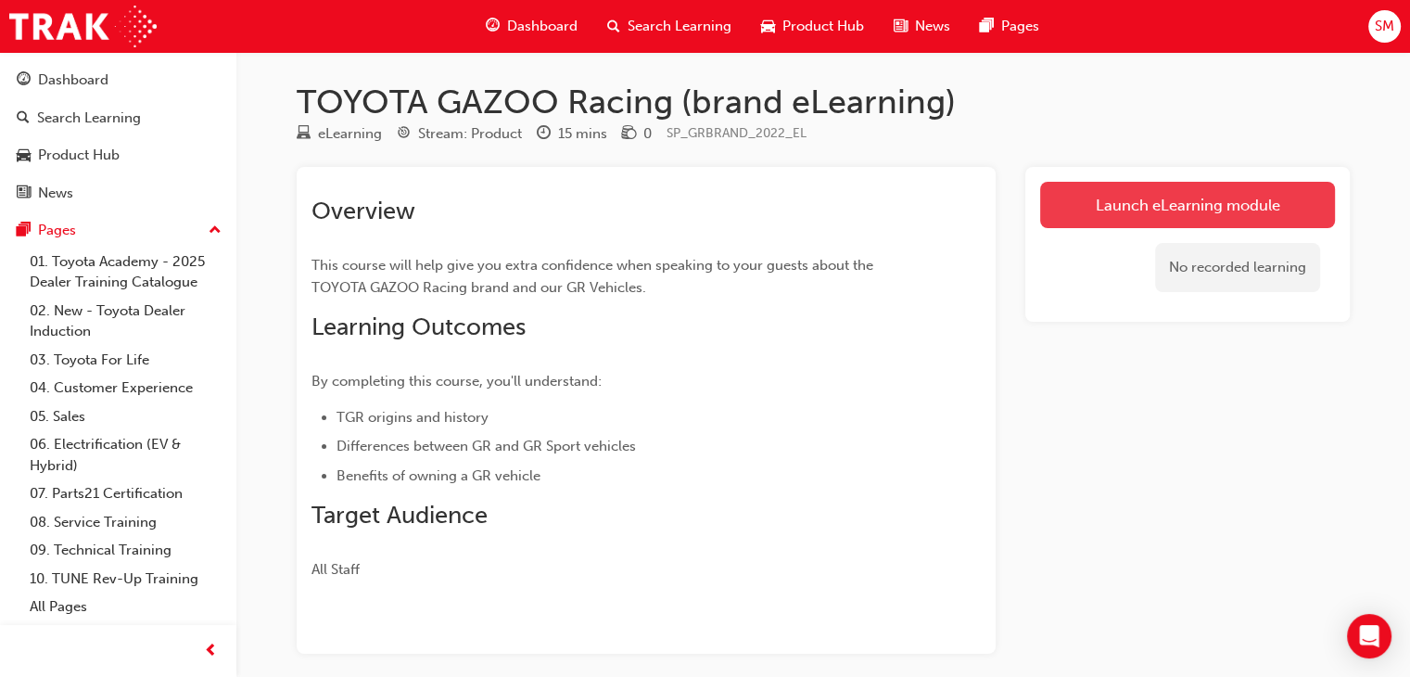
click at [1099, 194] on link "Launch eLearning module" at bounding box center [1187, 205] width 295 height 46
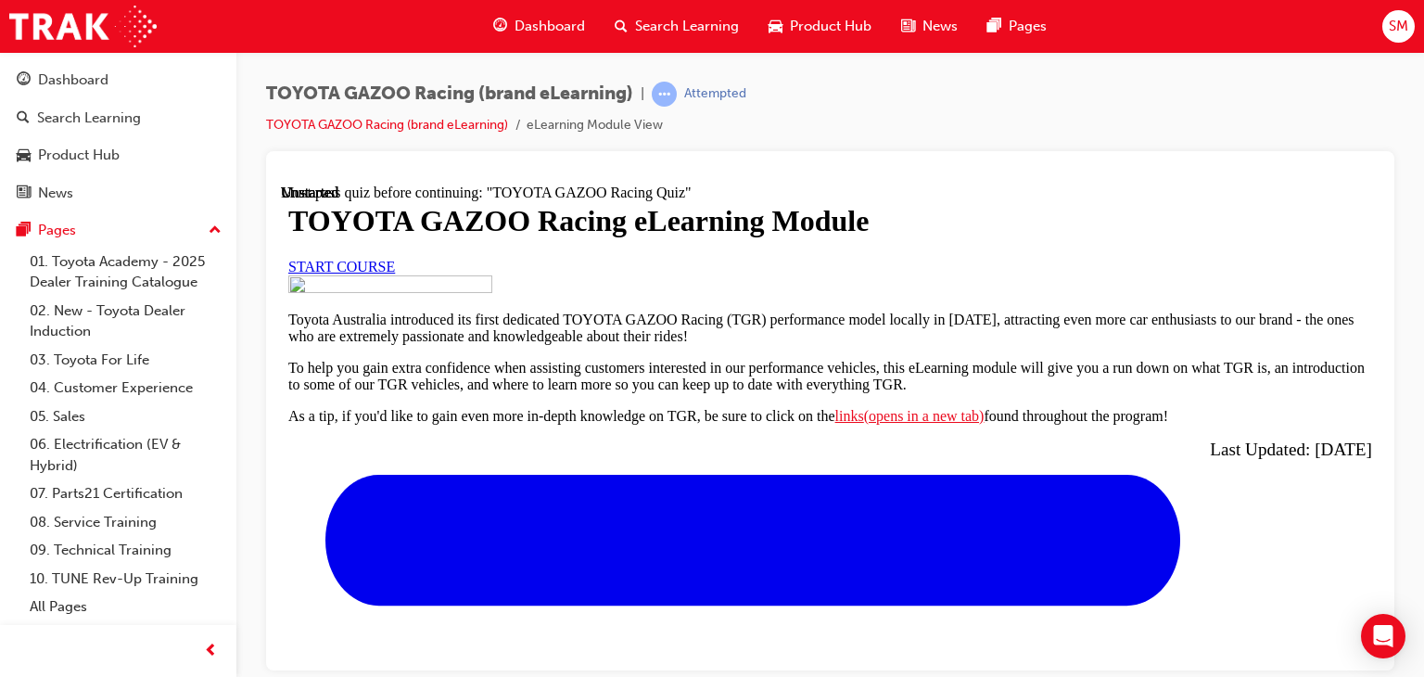
click at [395, 273] on span "START COURSE" at bounding box center [341, 266] width 107 height 16
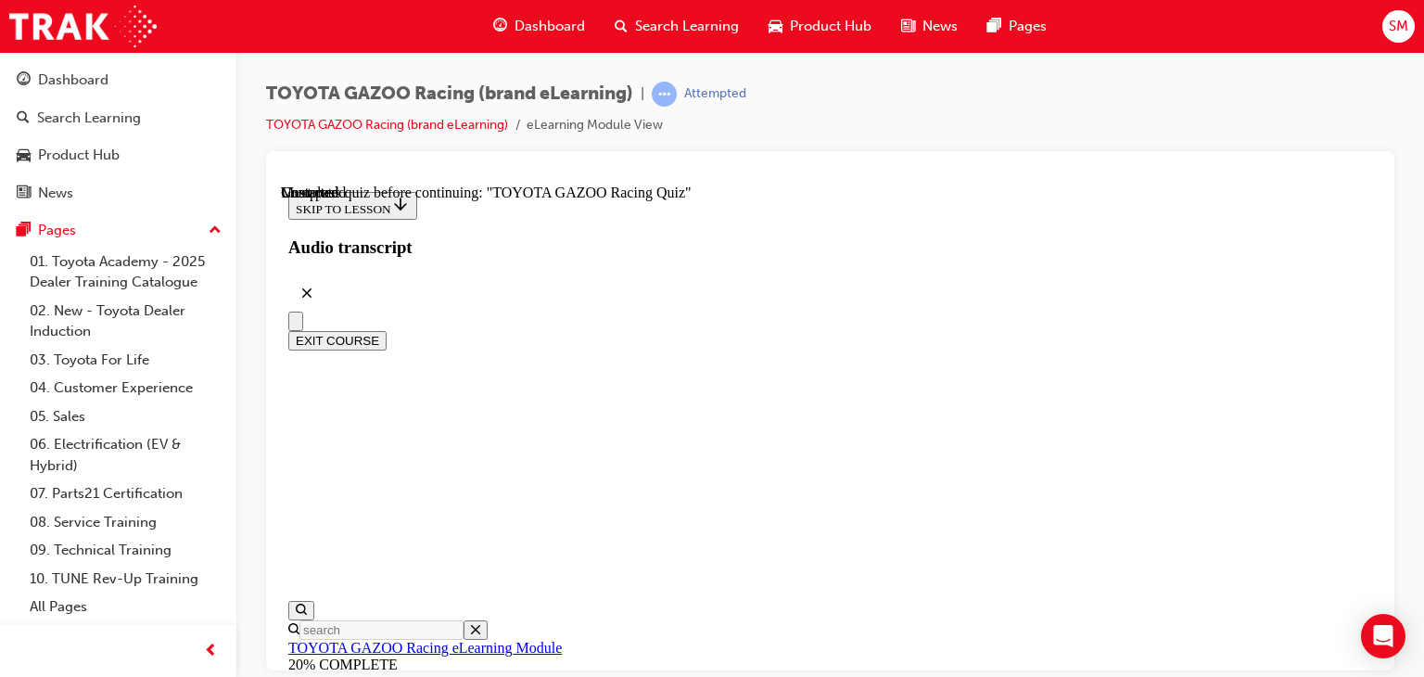
scroll to position [6886, 0]
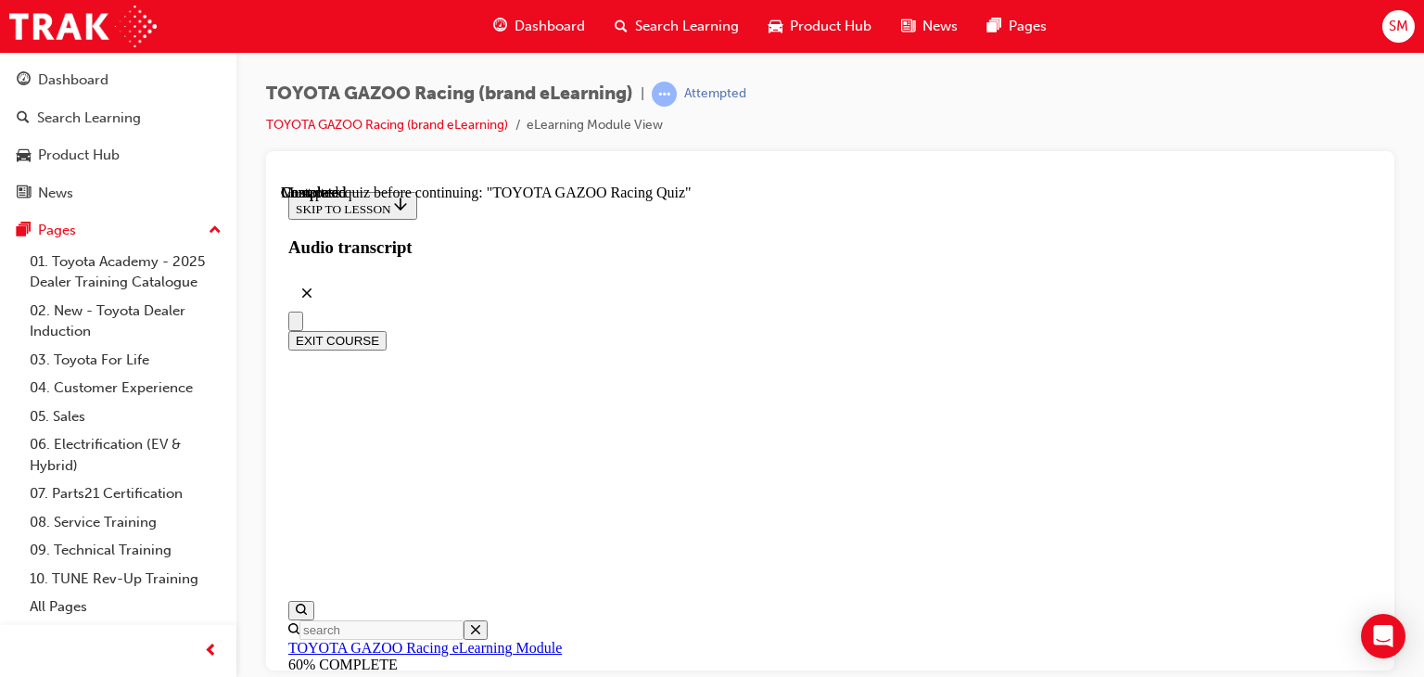
radio input "true"
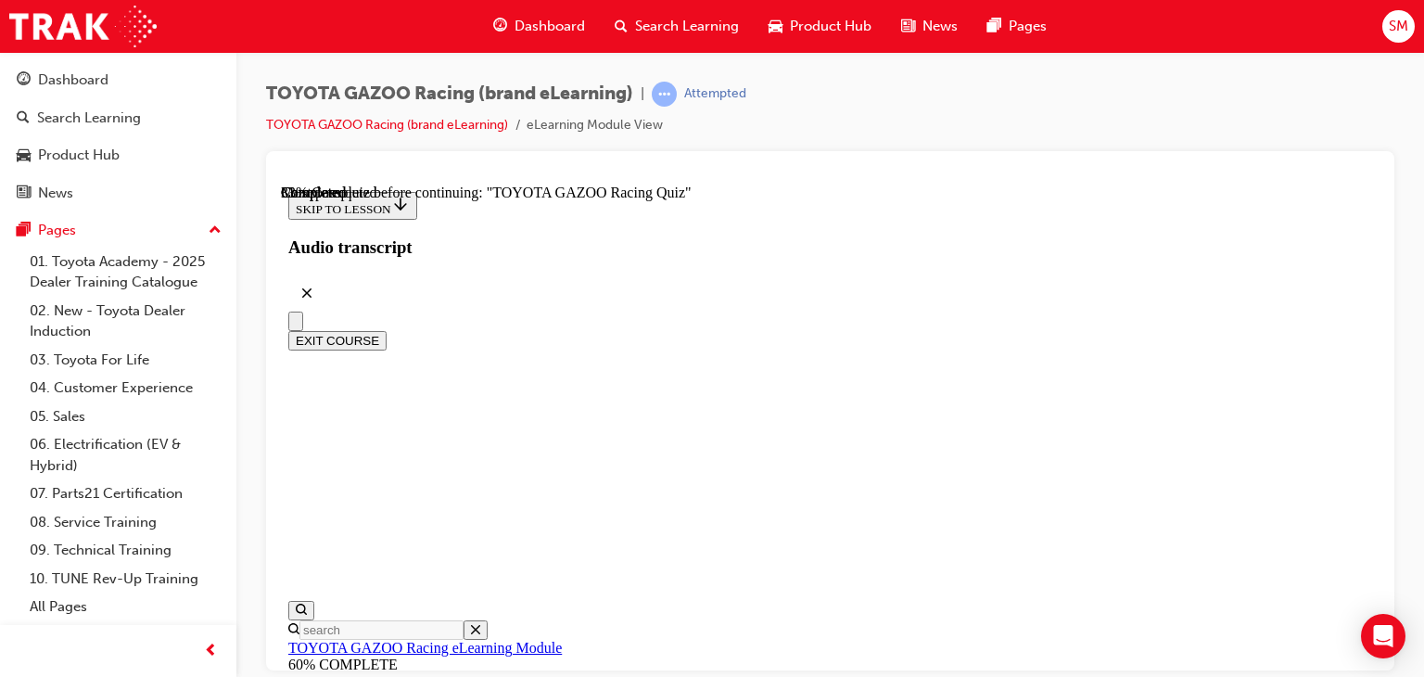
scroll to position [286, 0]
radio input "true"
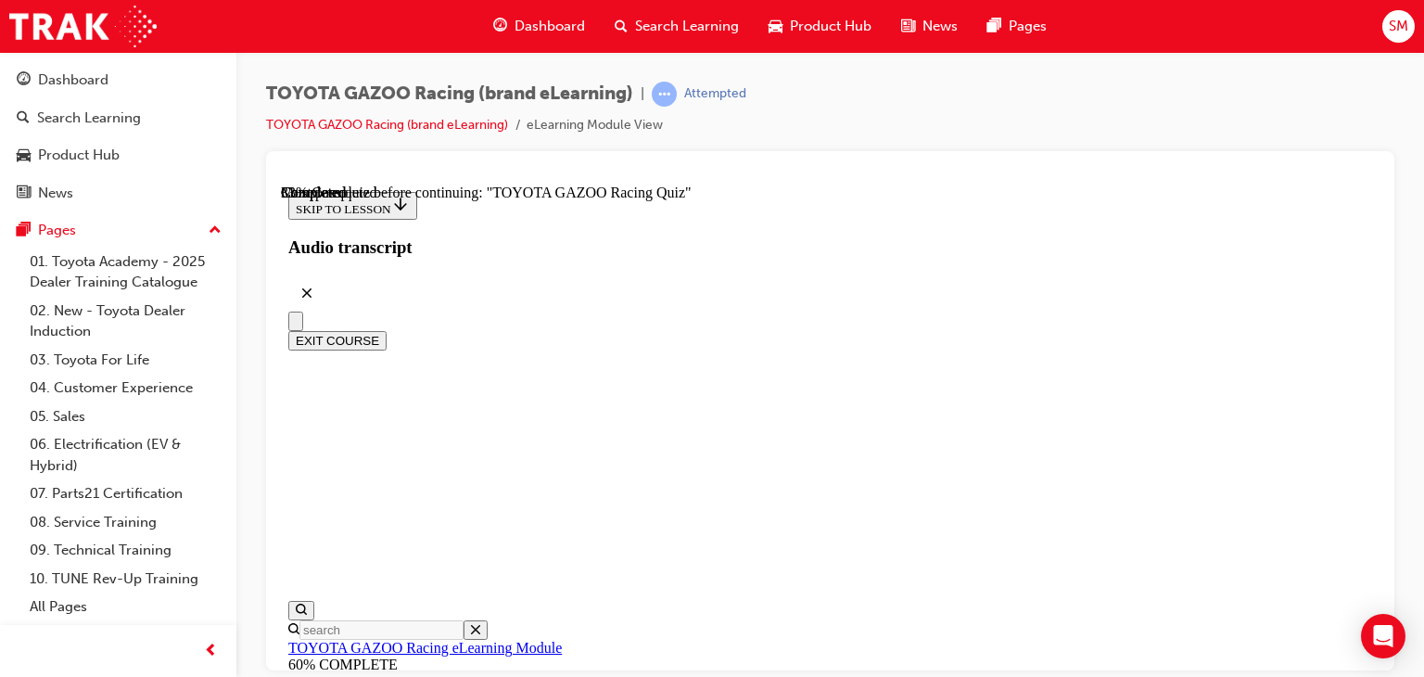
radio input "true"
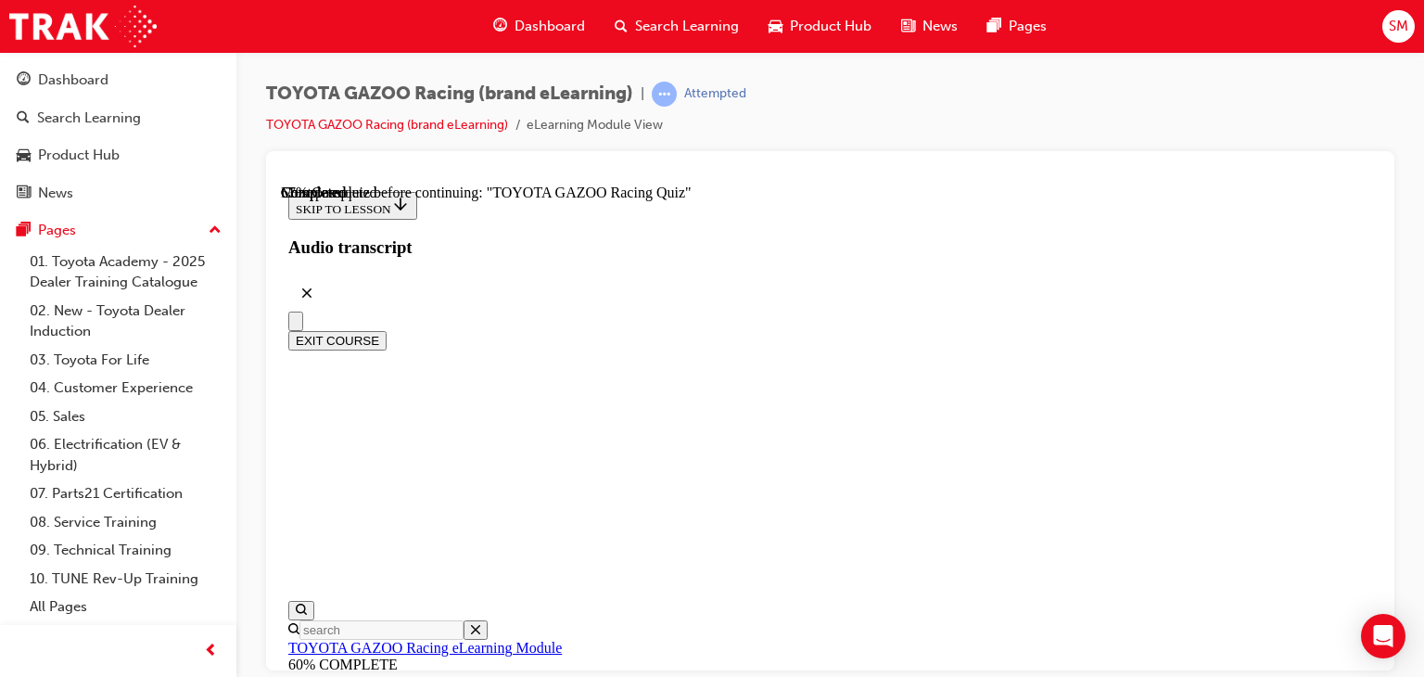
scroll to position [451, 0]
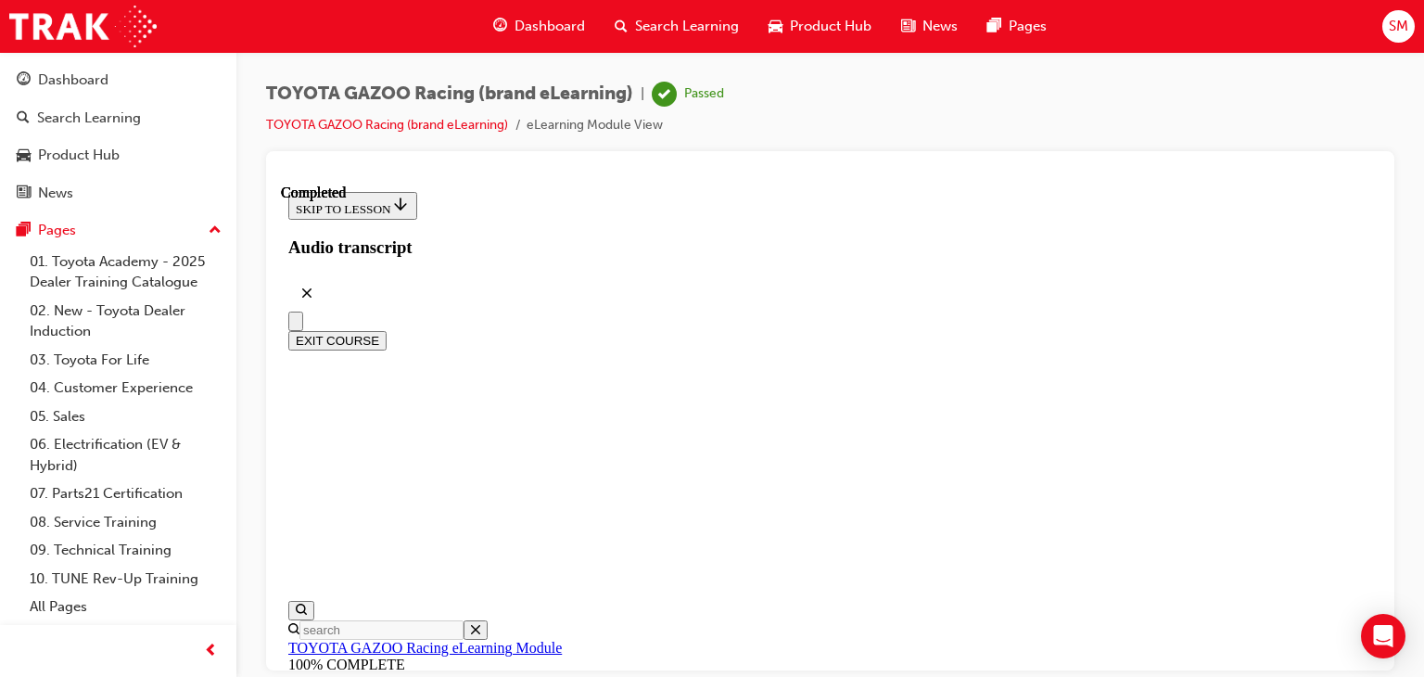
scroll to position [1902, 0]
click at [387, 330] on button "EXIT COURSE" at bounding box center [337, 339] width 98 height 19
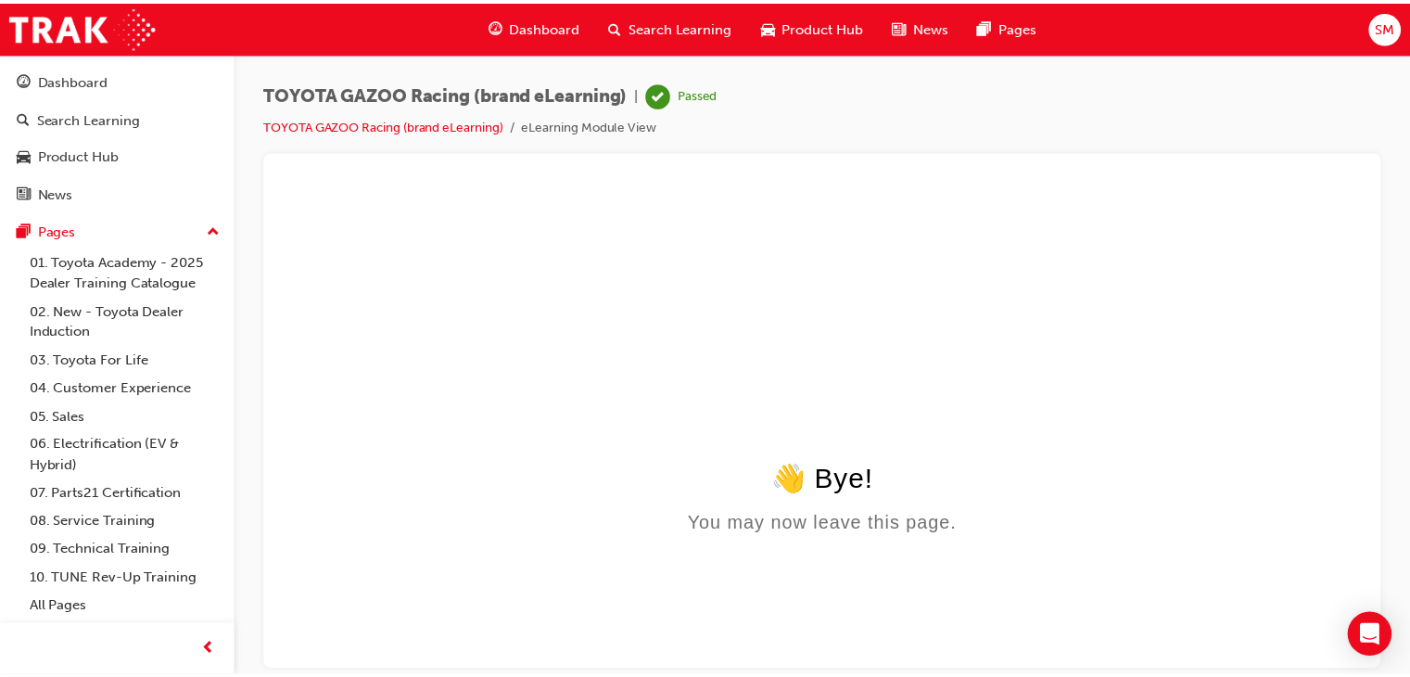
scroll to position [0, 0]
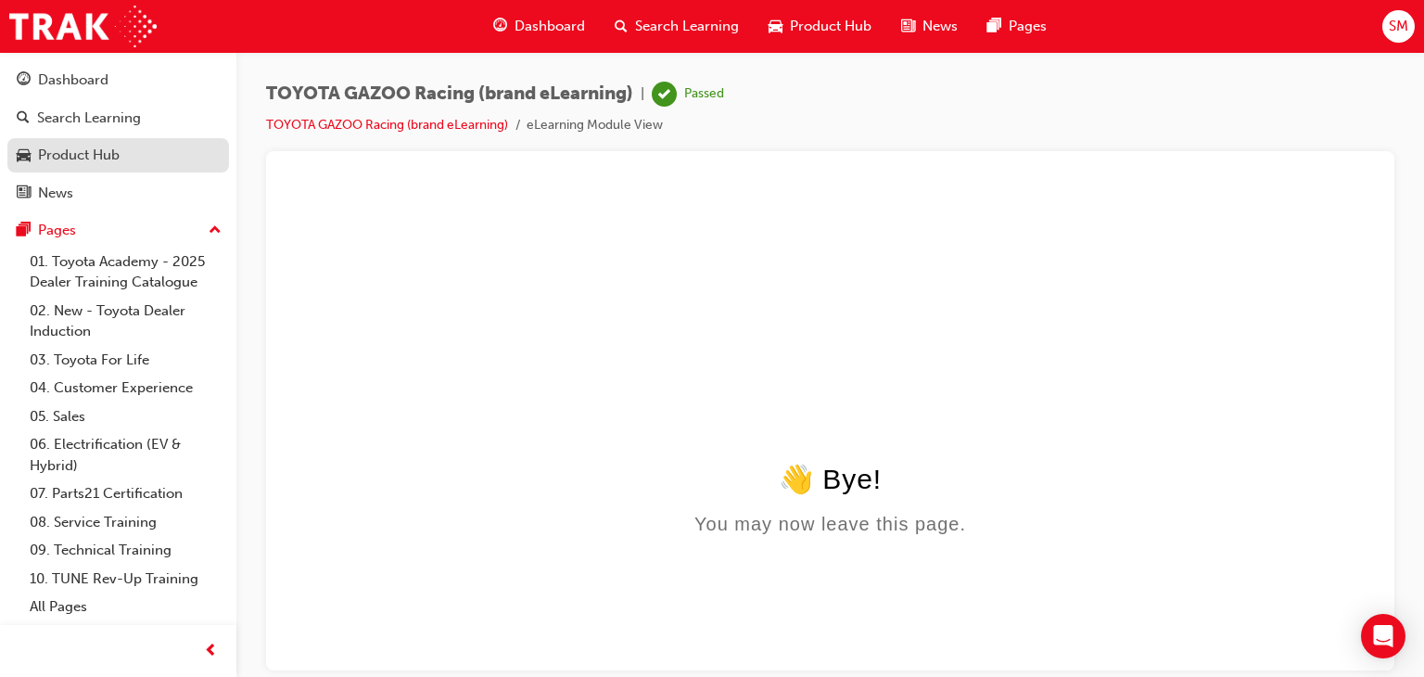
click at [89, 144] on div "Product Hub" at bounding box center [118, 155] width 203 height 23
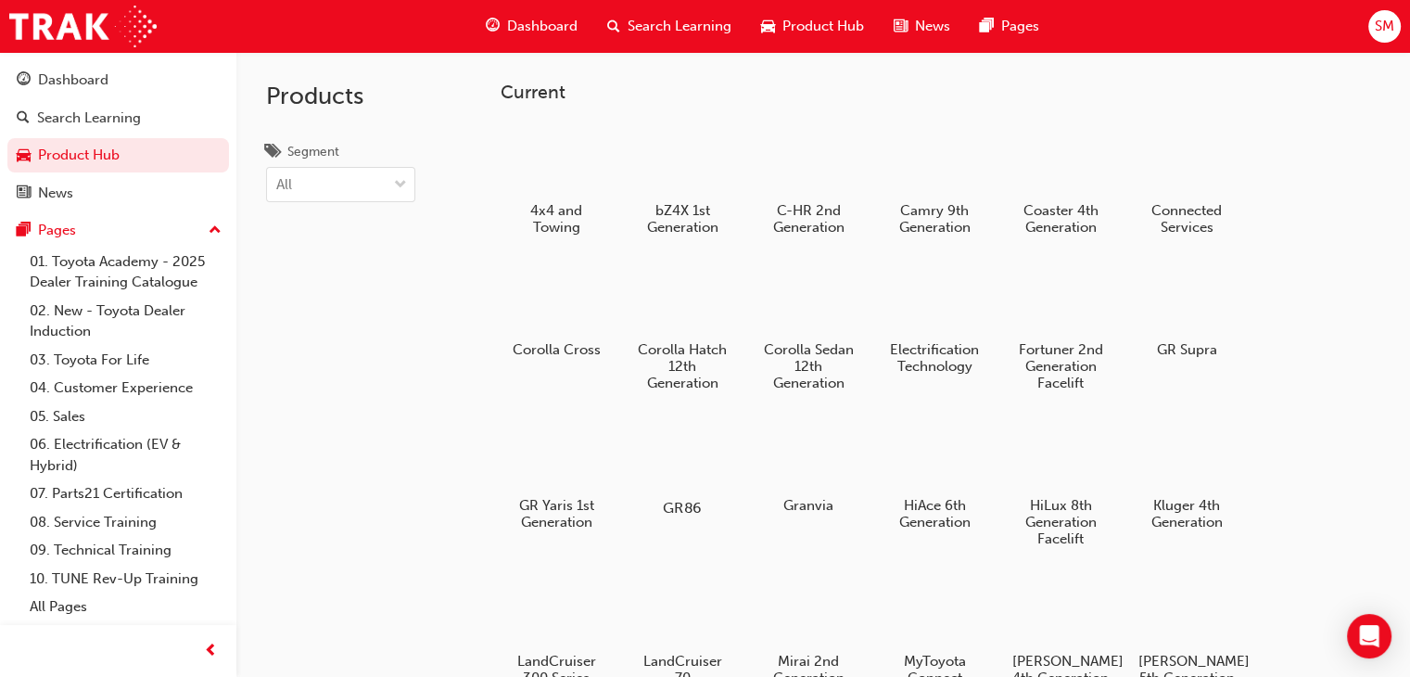
click at [697, 477] on div at bounding box center [682, 453] width 103 height 73
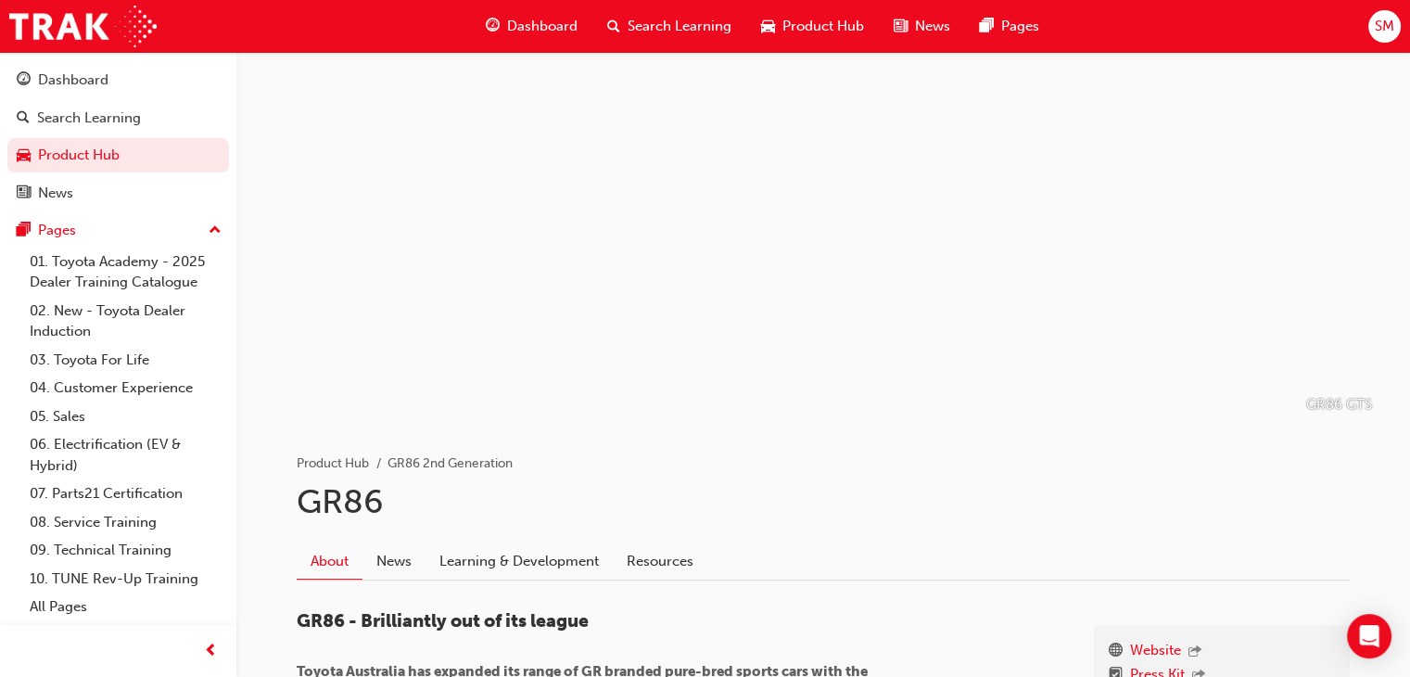
click at [565, 564] on link "Learning & Development" at bounding box center [519, 561] width 187 height 35
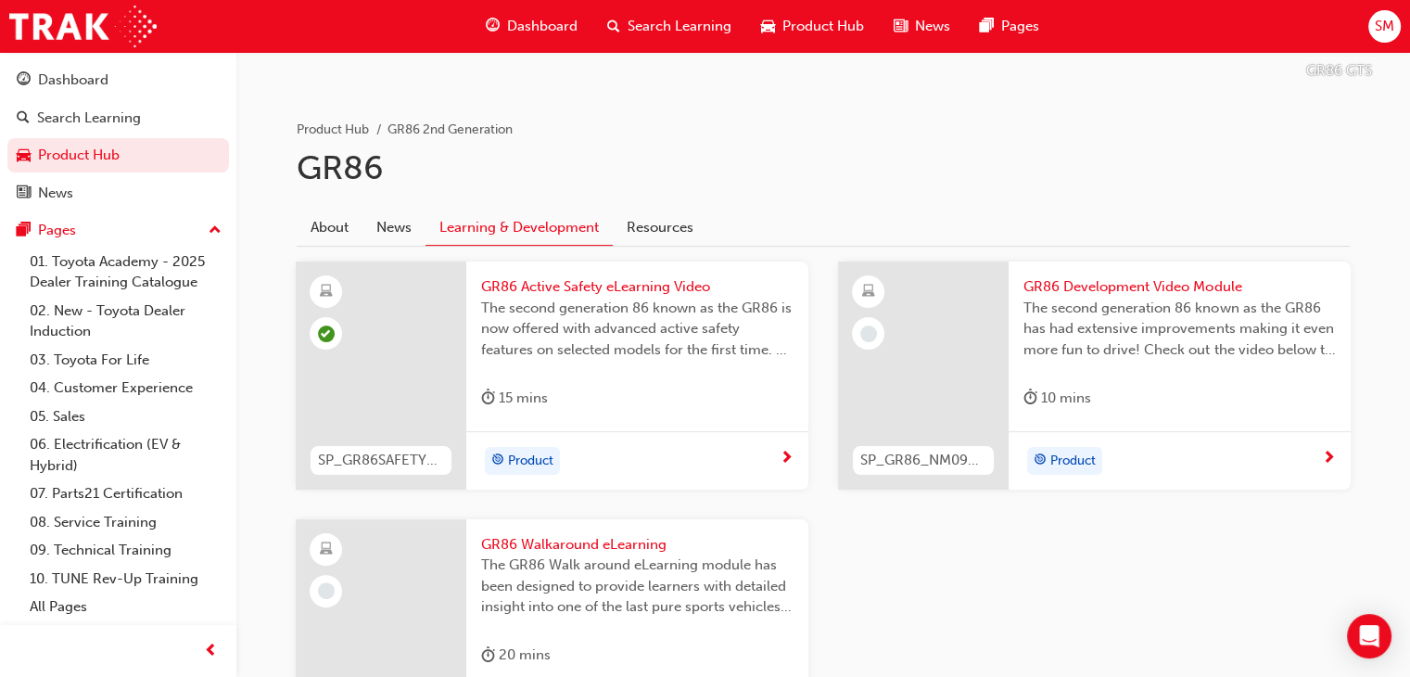
scroll to position [365, 0]
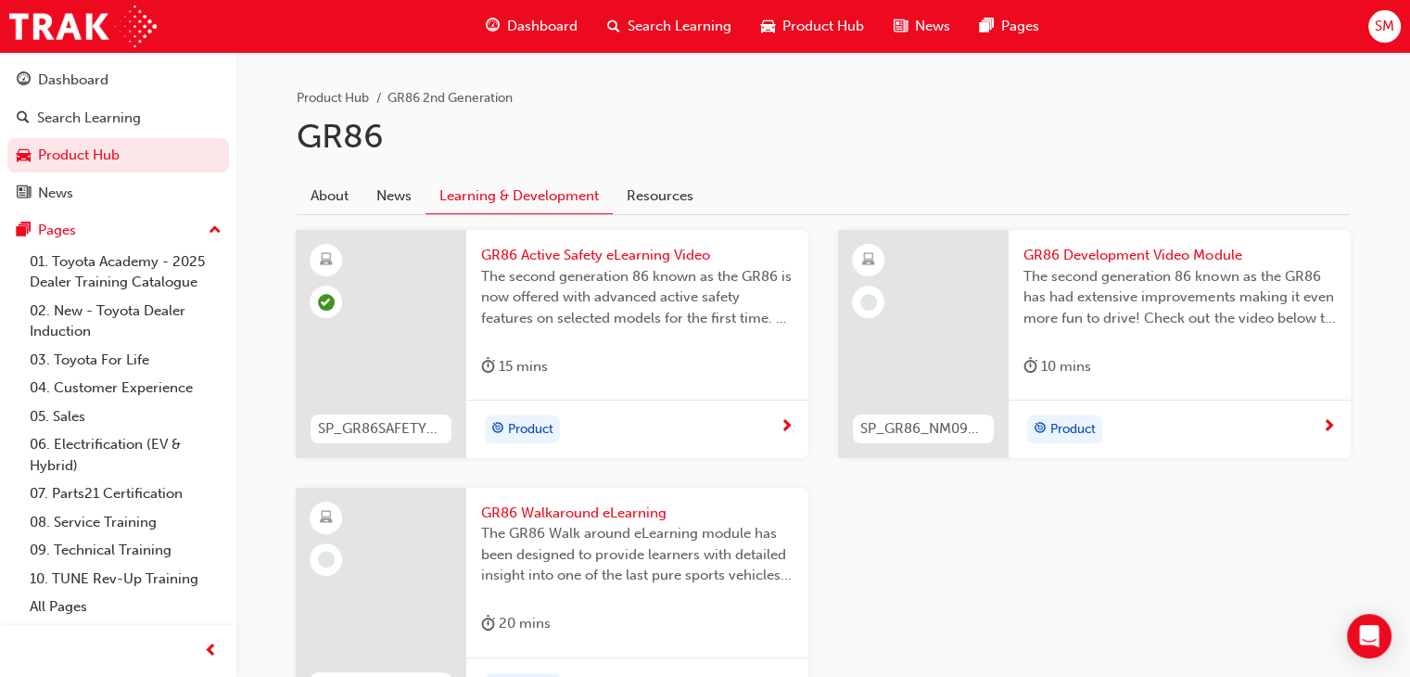
click at [1243, 409] on div "Product" at bounding box center [1180, 429] width 342 height 58
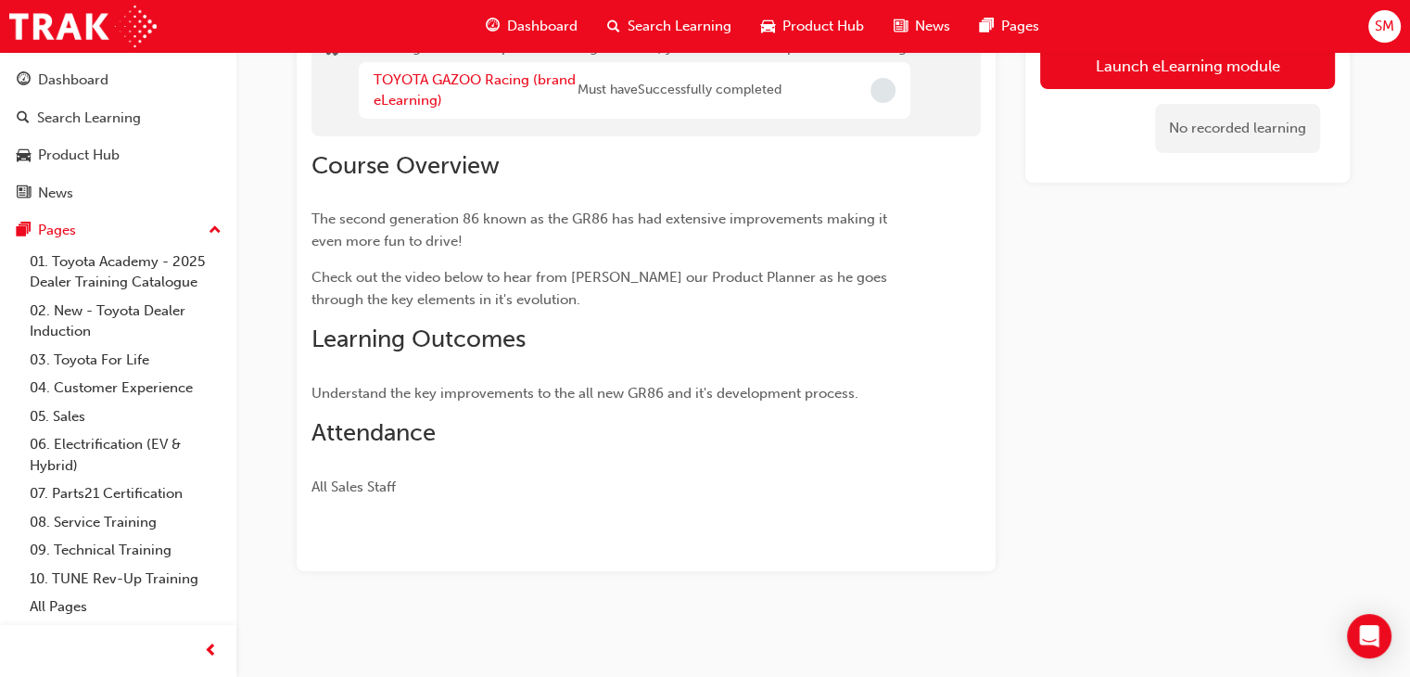
scroll to position [116, 0]
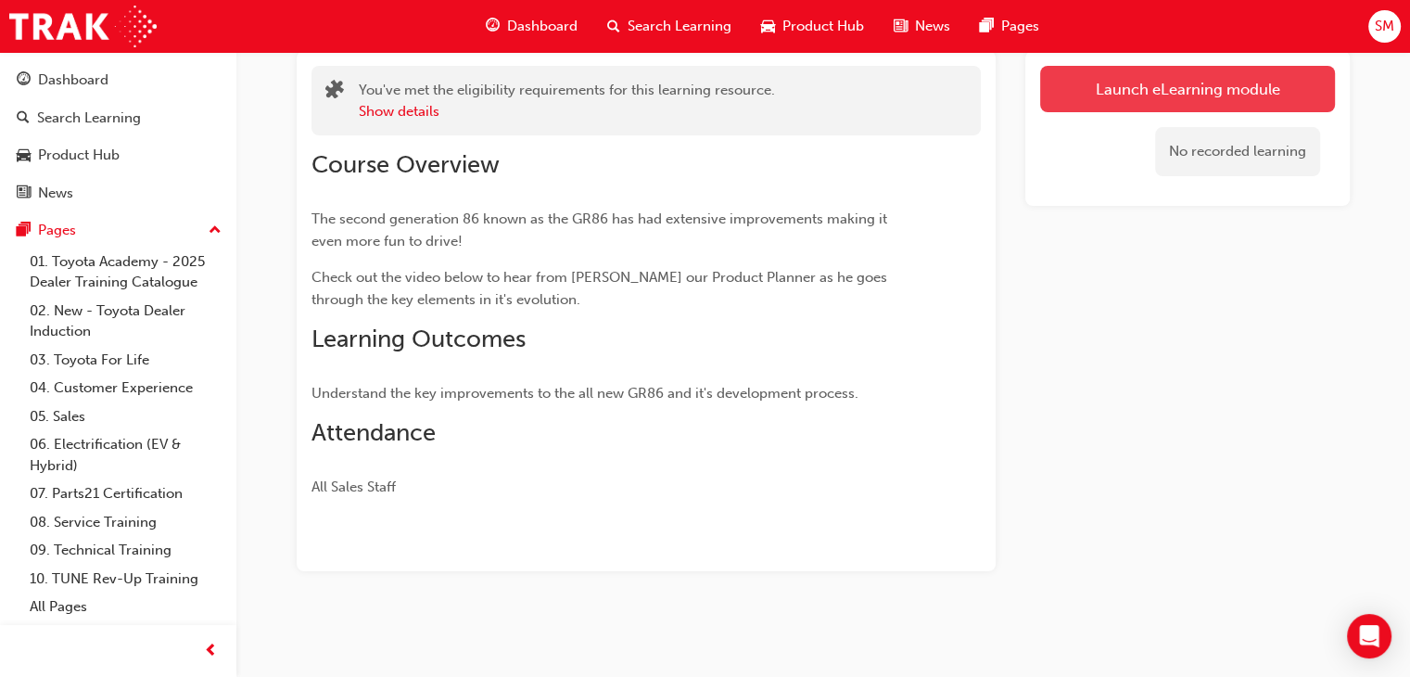
click at [1239, 94] on link "Launch eLearning module" at bounding box center [1187, 89] width 295 height 46
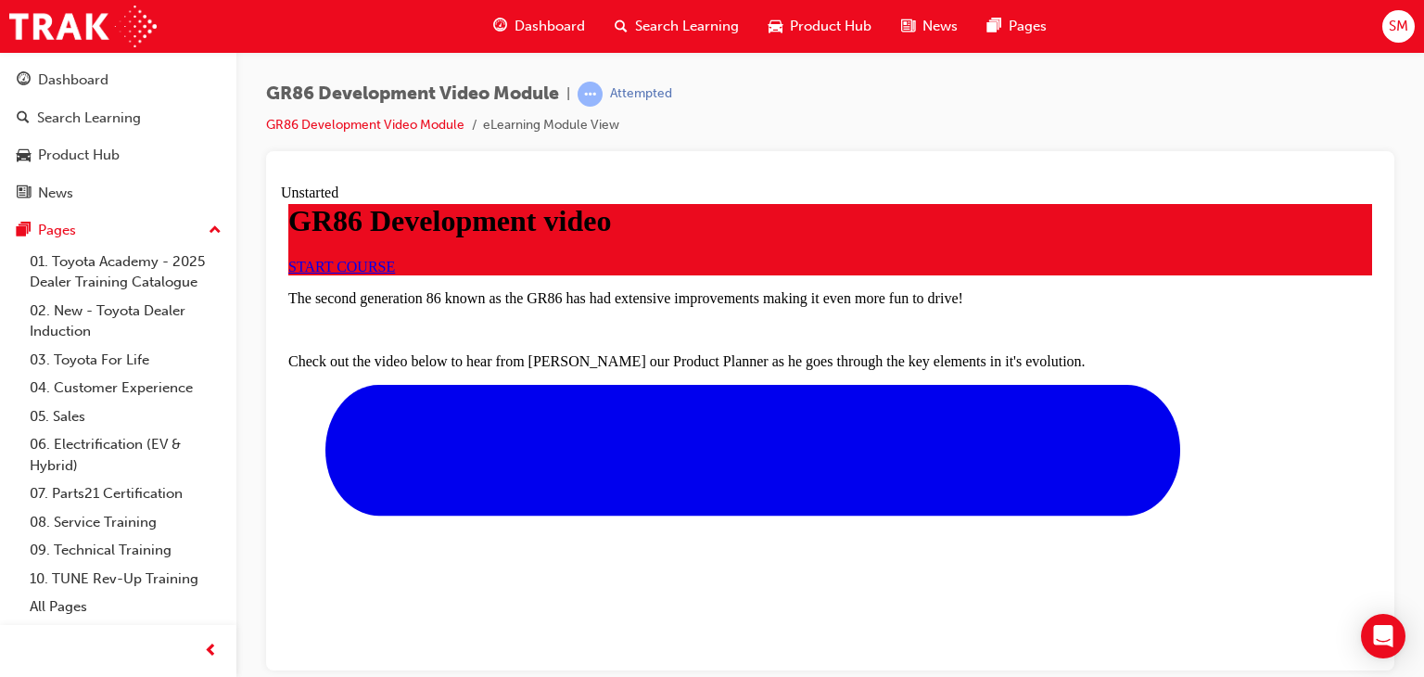
click at [395, 273] on span "START COURSE" at bounding box center [341, 266] width 107 height 16
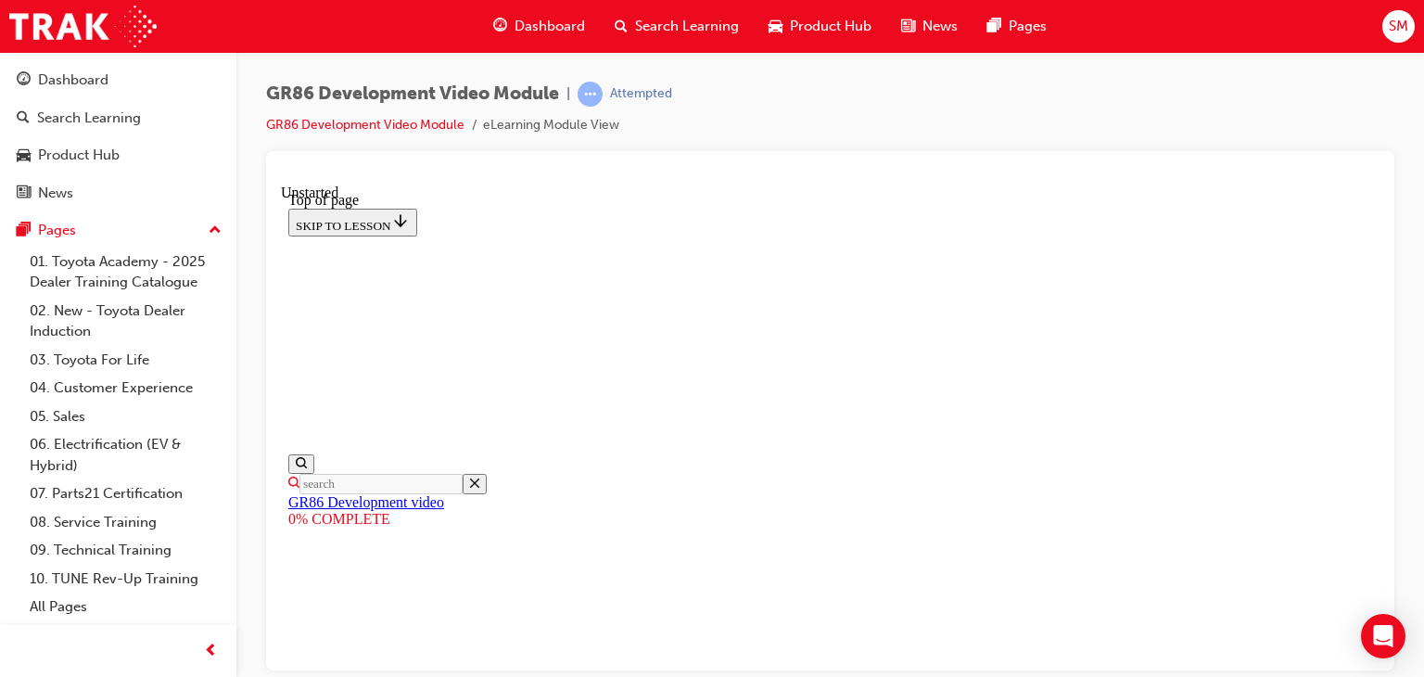
scroll to position [449, 0]
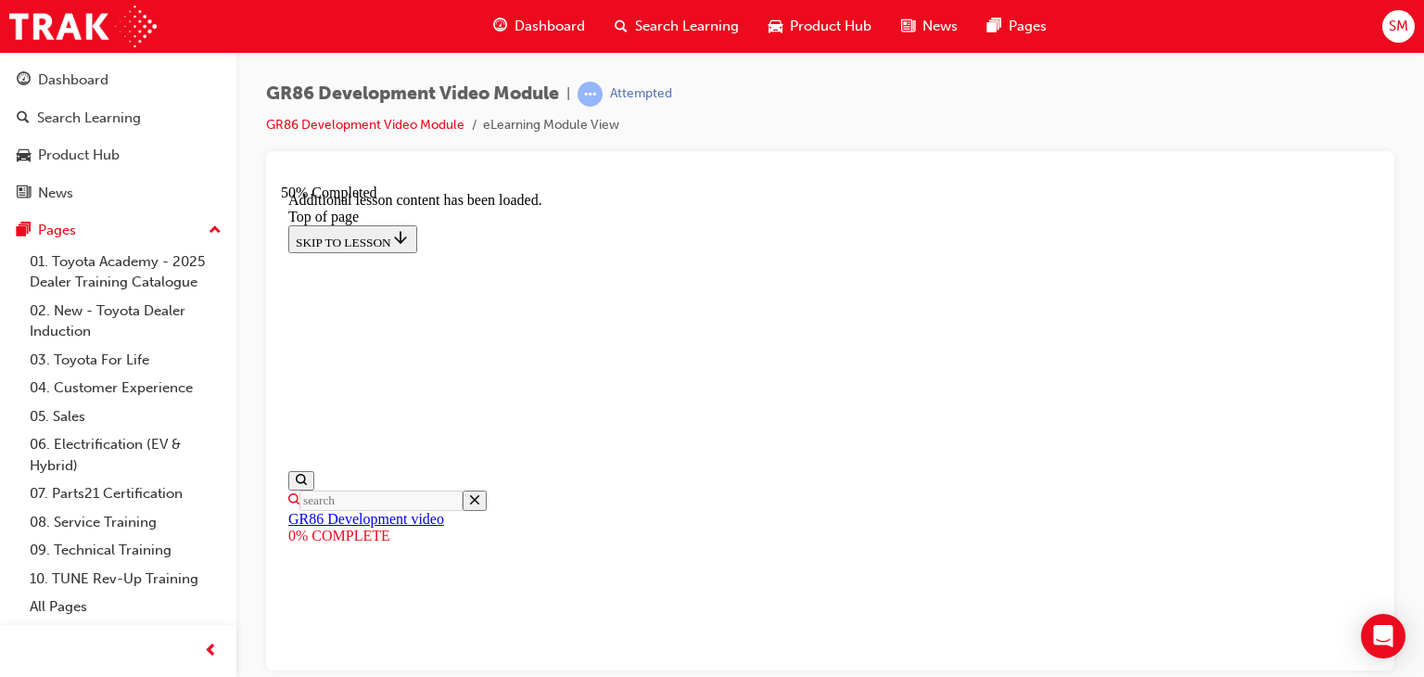
scroll to position [1282, 0]
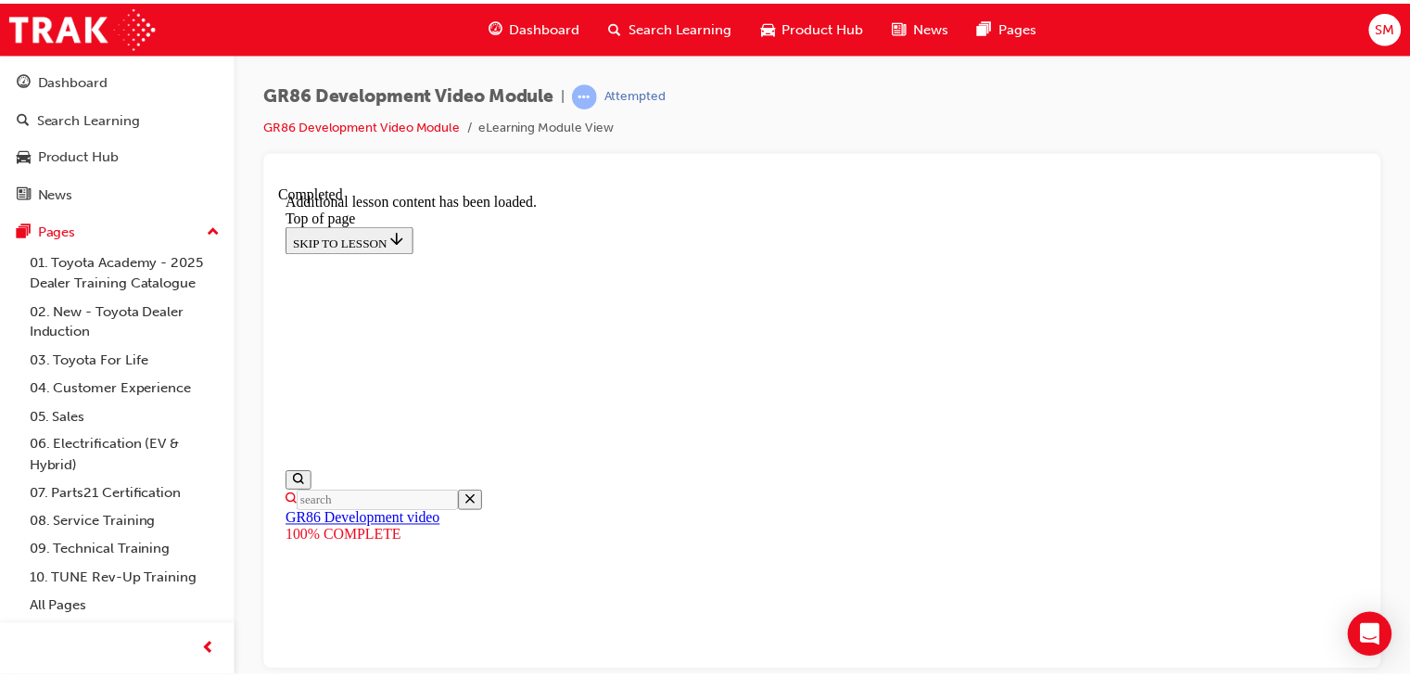
scroll to position [1847, 0]
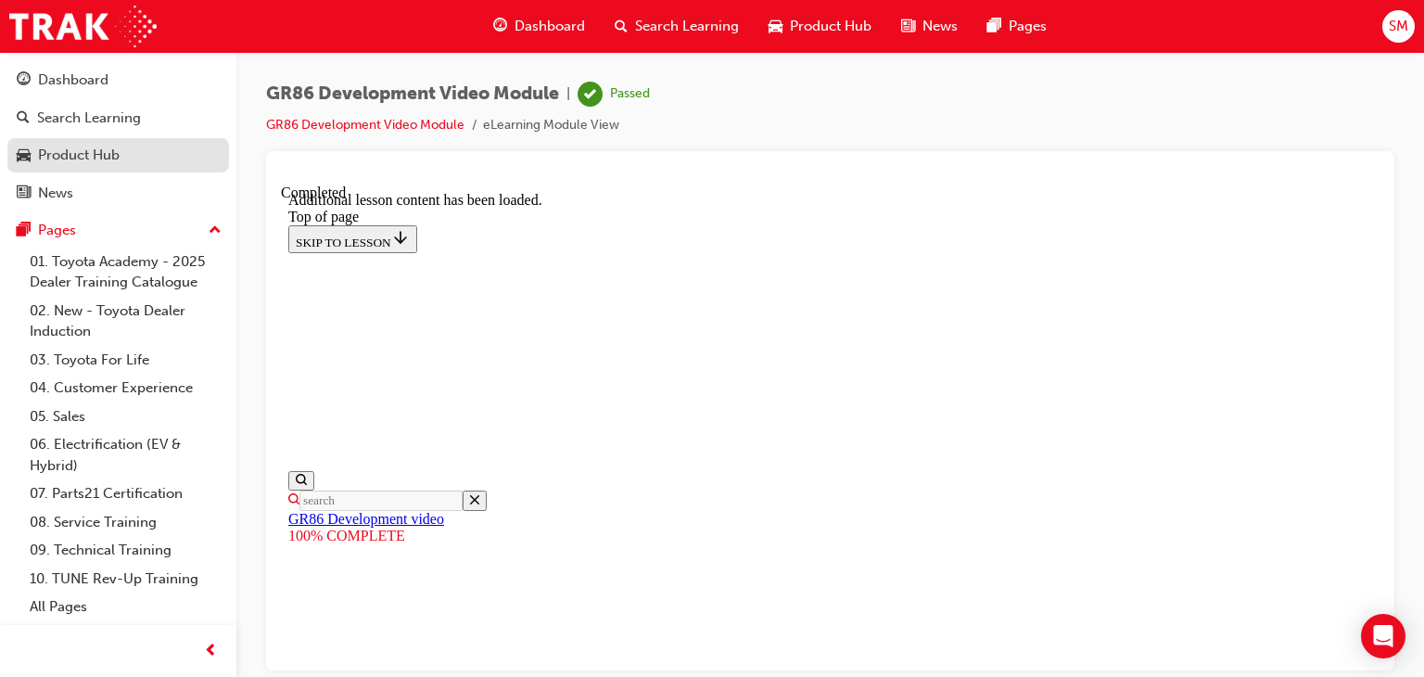
click at [56, 168] on link "Product Hub" at bounding box center [118, 155] width 222 height 34
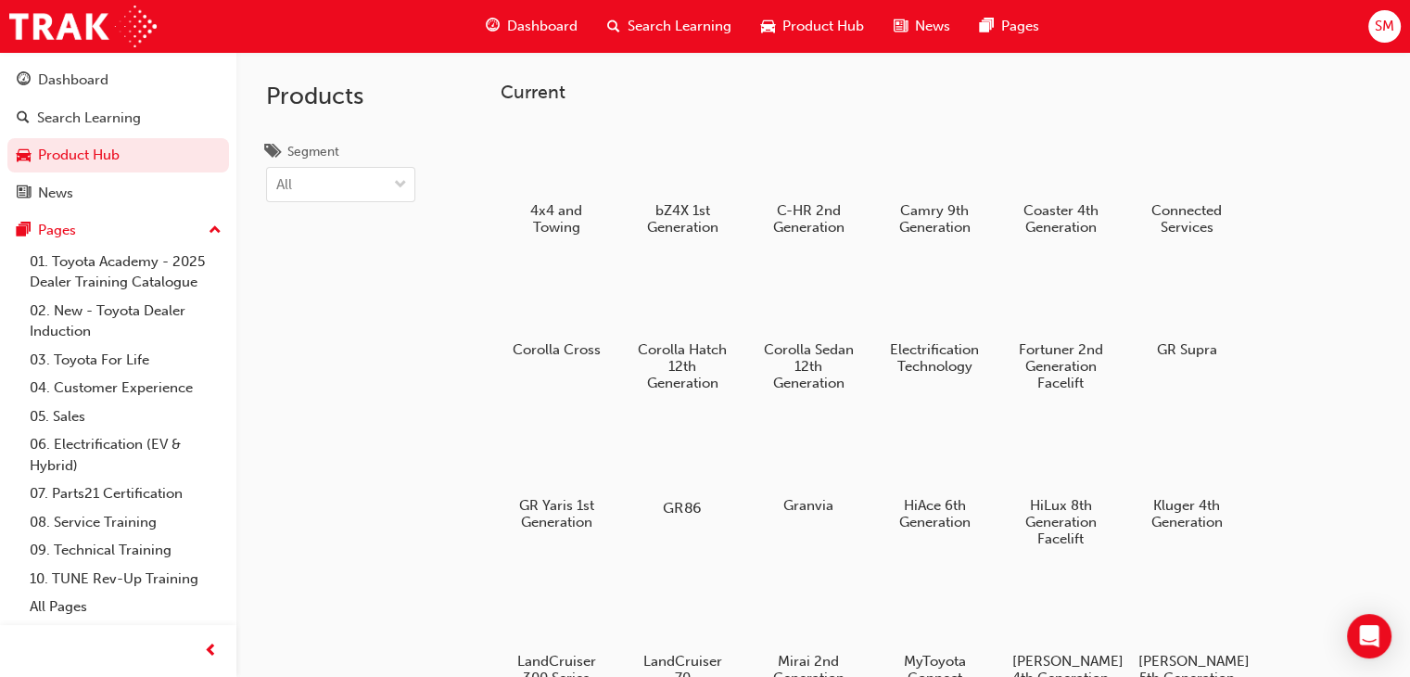
click at [667, 444] on div at bounding box center [682, 453] width 103 height 73
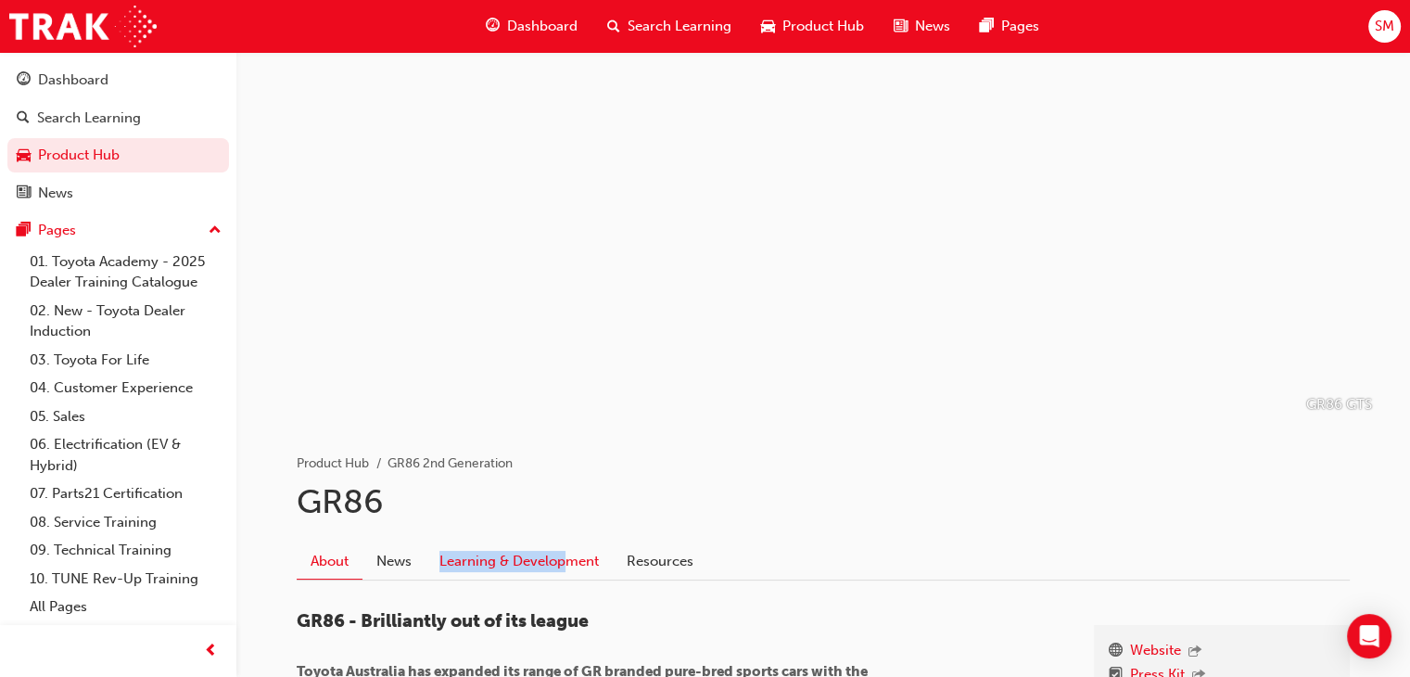
drag, startPoint x: 571, startPoint y: 539, endPoint x: 567, endPoint y: 556, distance: 18.0
click at [567, 556] on div "About News Learning & Development Resources" at bounding box center [823, 555] width 1053 height 52
click at [567, 556] on link "Learning & Development" at bounding box center [519, 561] width 187 height 35
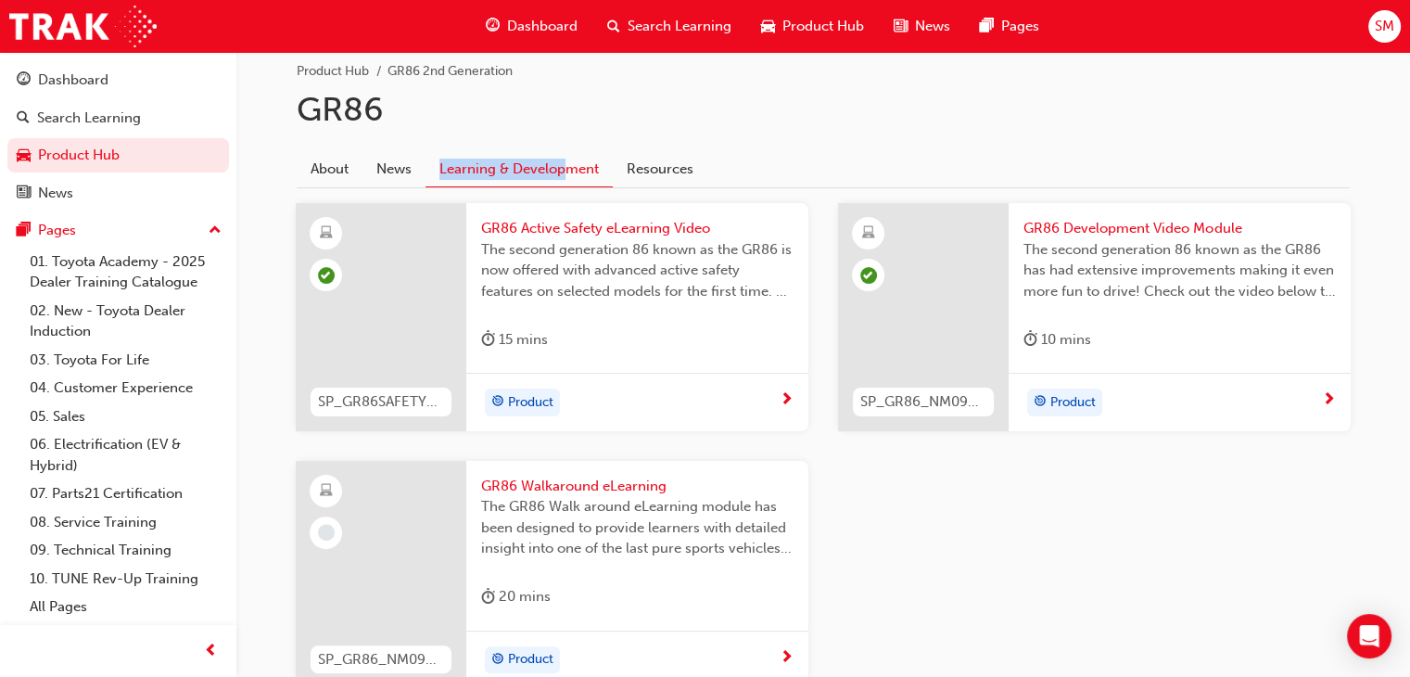
scroll to position [393, 0]
click at [603, 627] on div "GR86 Walkaround eLearning The GR86 Walk around eLearning module has been design…" at bounding box center [637, 545] width 342 height 170
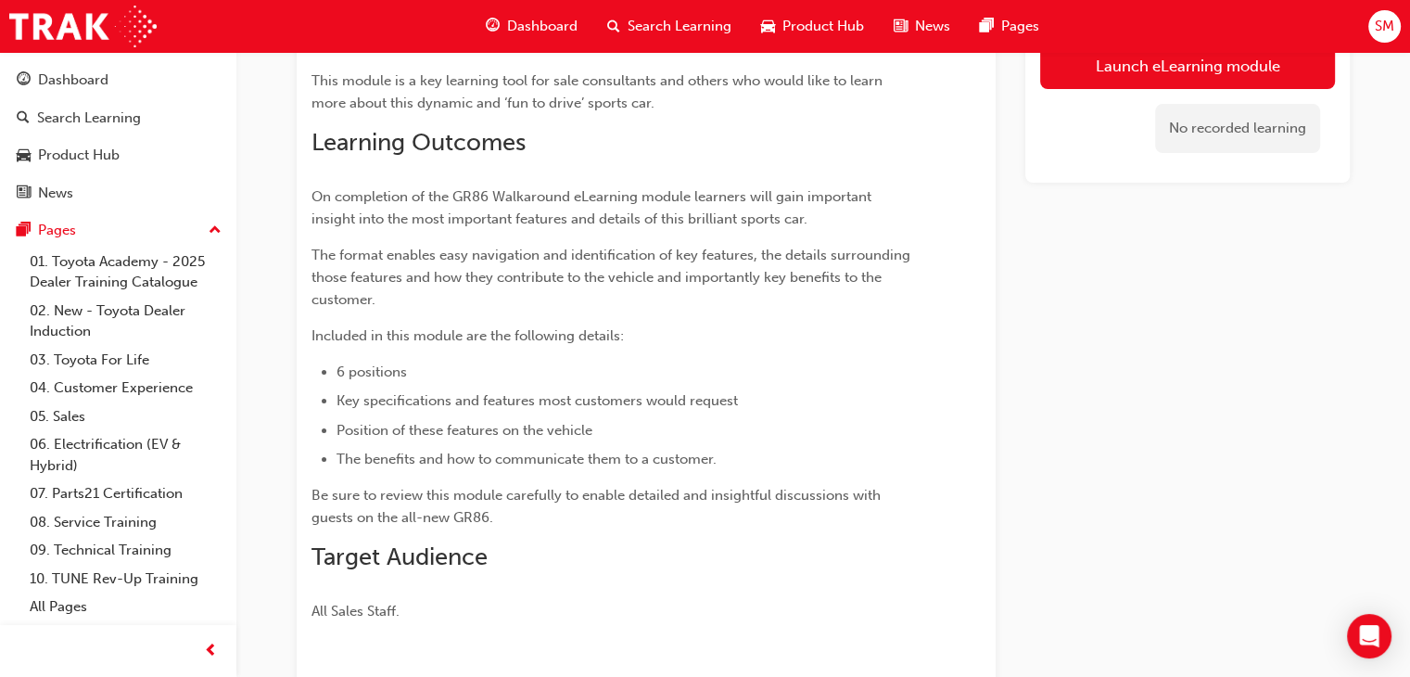
click at [1203, 210] on div "Launch eLearning module No recorded learning" at bounding box center [1187, 234] width 324 height 921
click at [1229, 70] on link "Launch eLearning module" at bounding box center [1187, 66] width 295 height 46
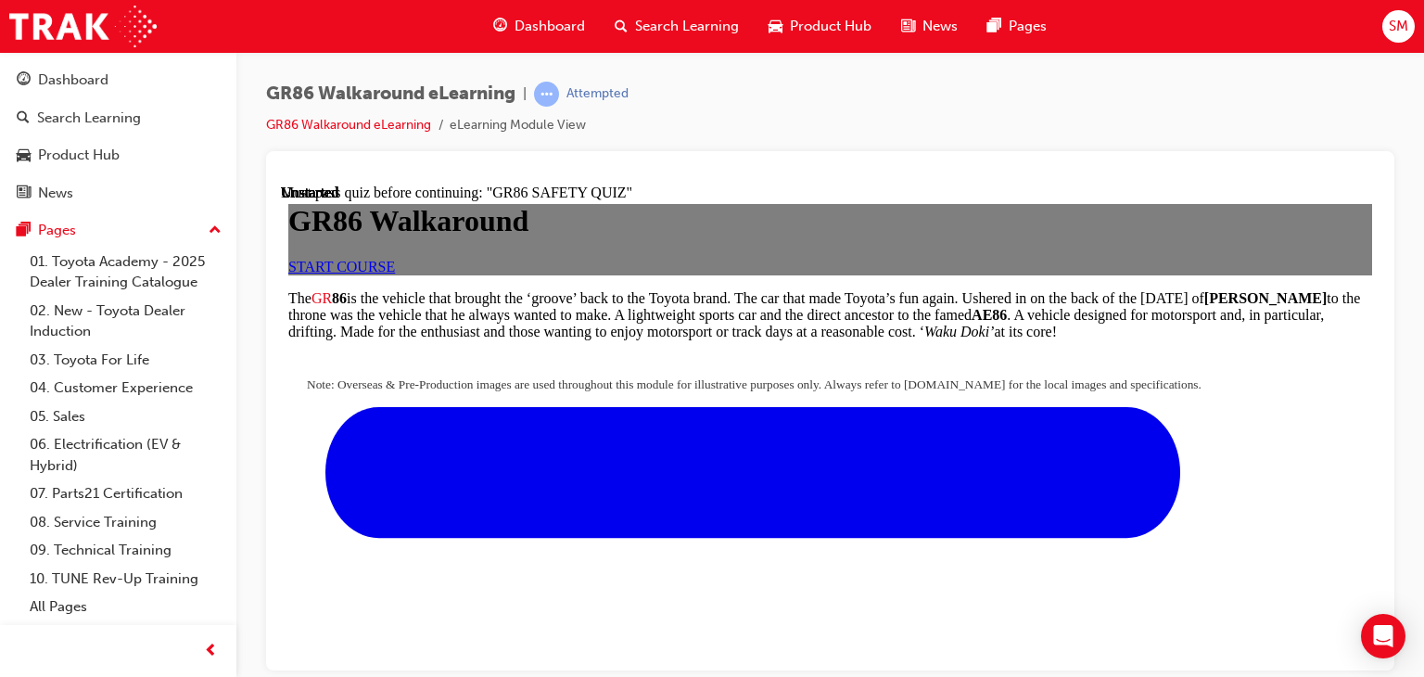
click at [395, 273] on link "START COURSE" at bounding box center [341, 266] width 107 height 16
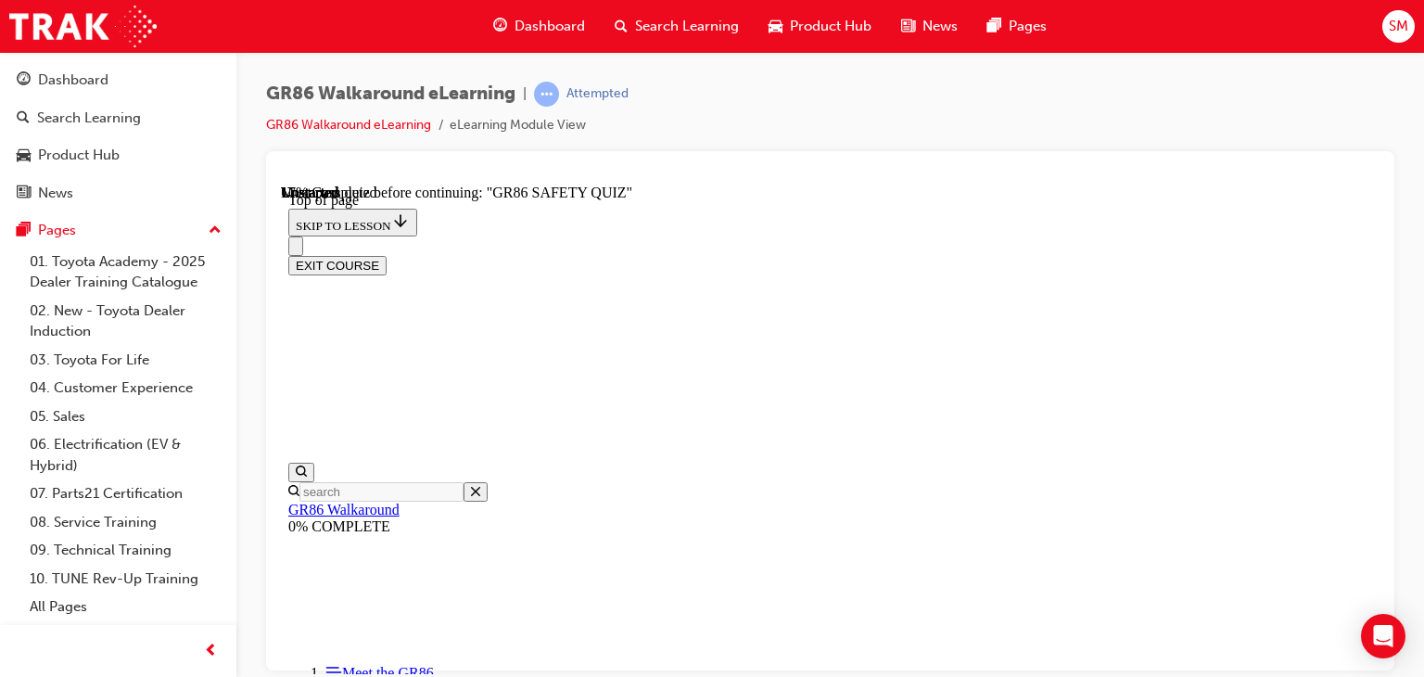
scroll to position [635, 0]
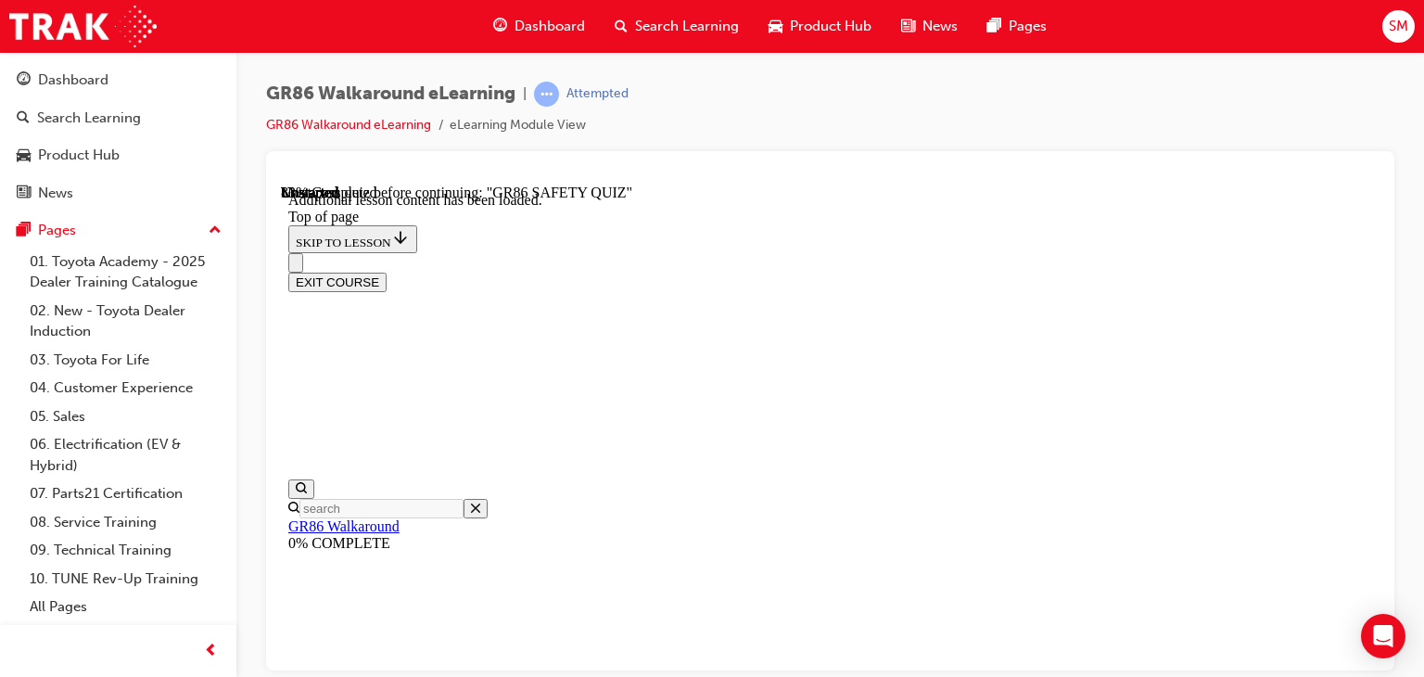
scroll to position [1913, 0]
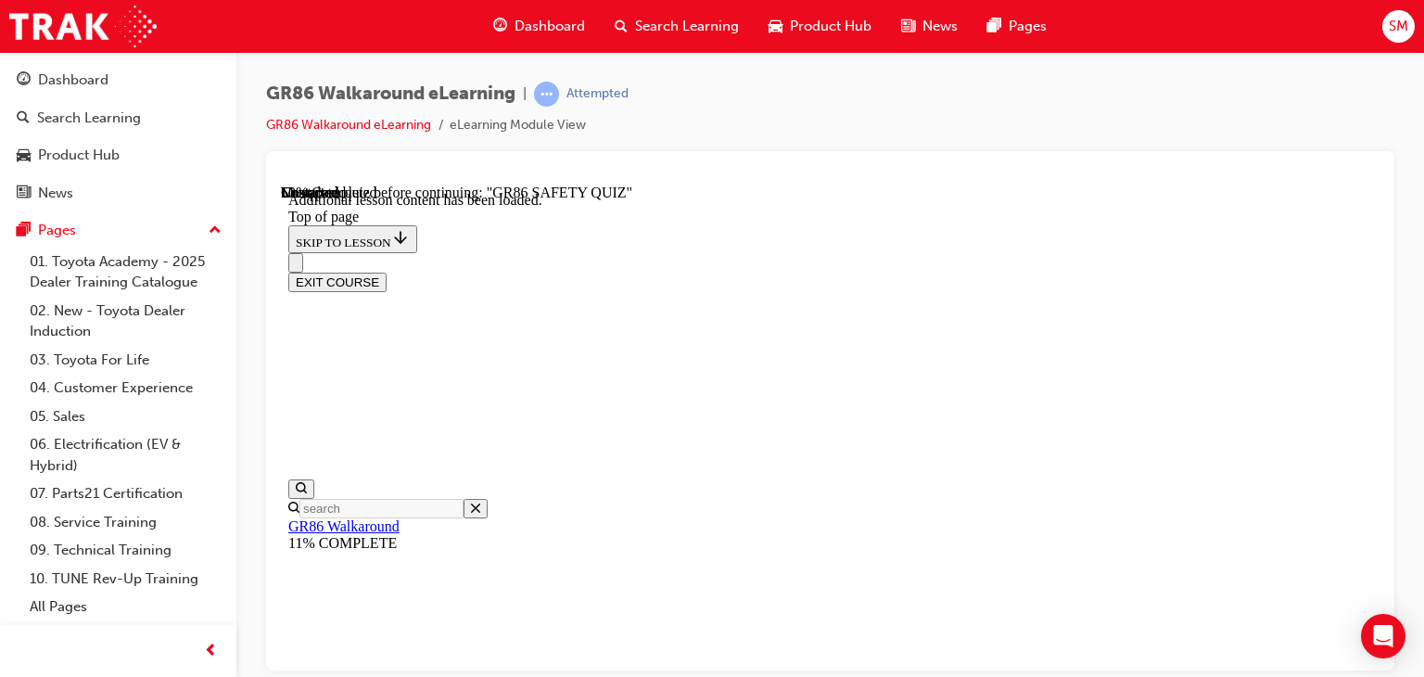
scroll to position [739, 0]
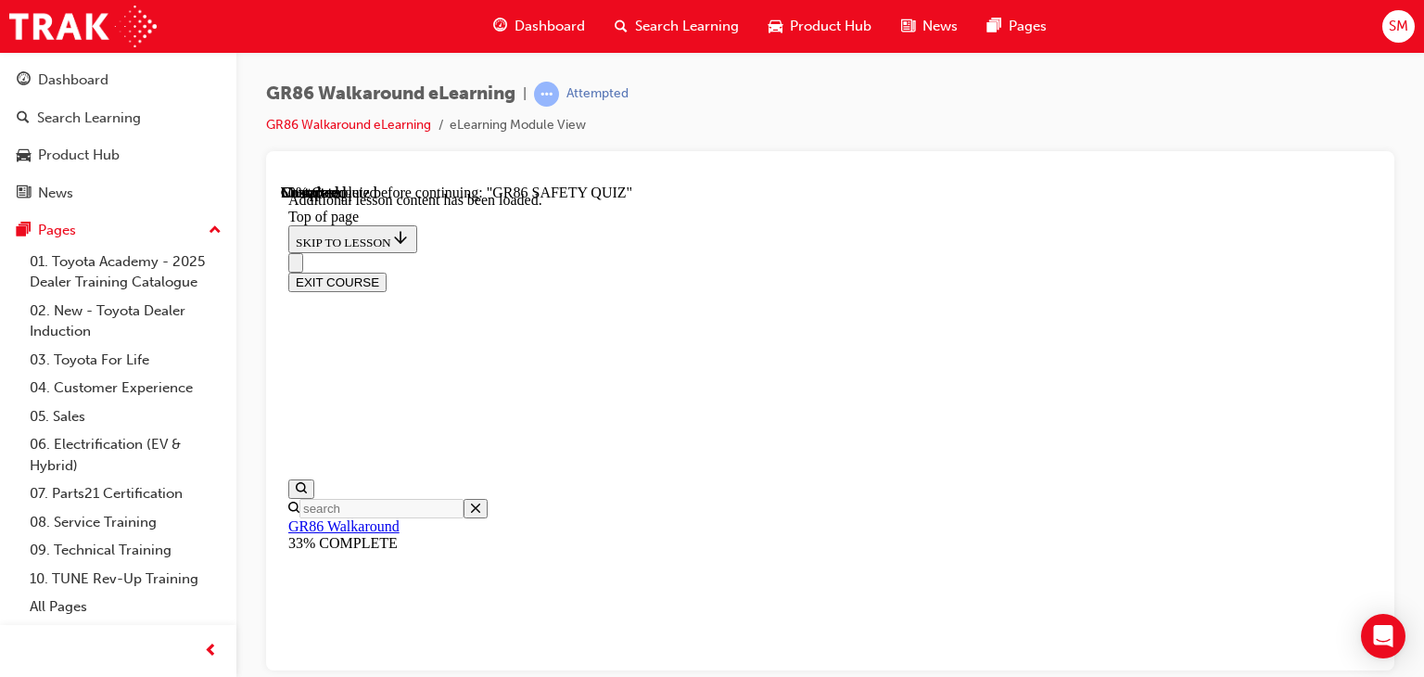
scroll to position [745, 0]
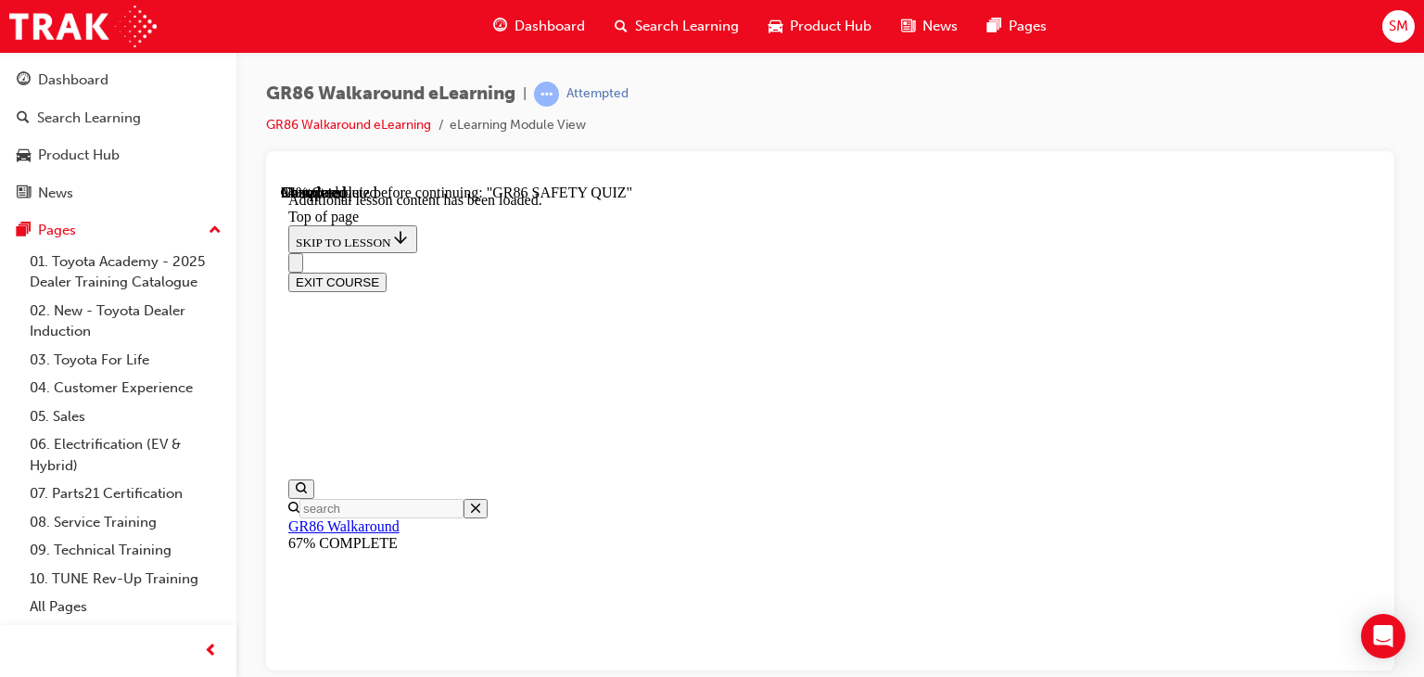
scroll to position [3796, 0]
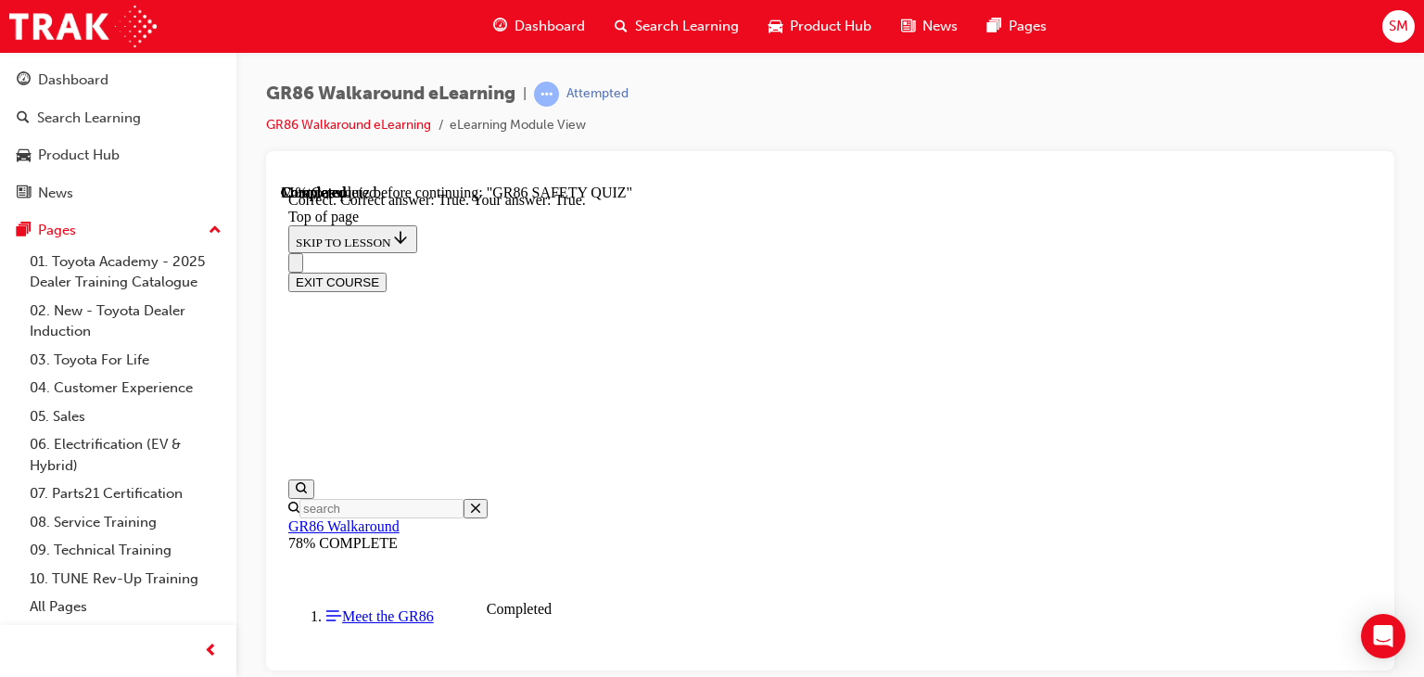
scroll to position [502, 0]
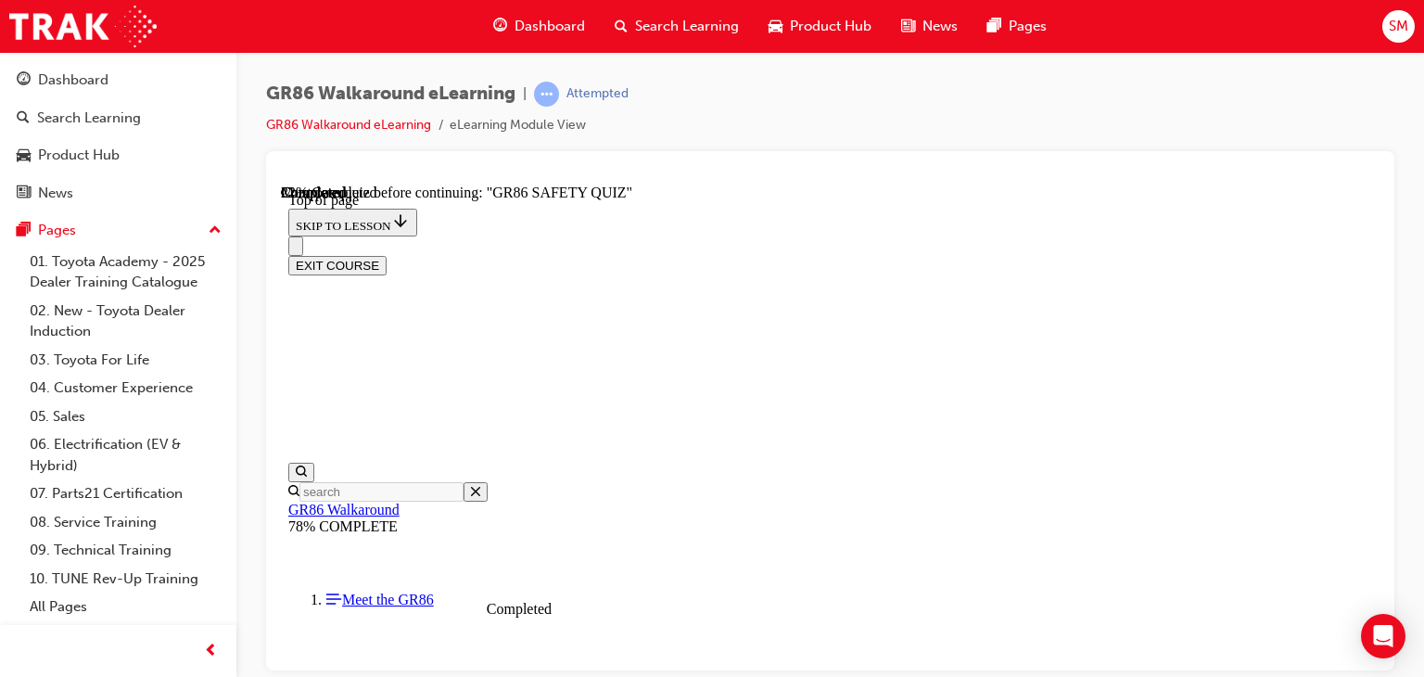
scroll to position [673, 0]
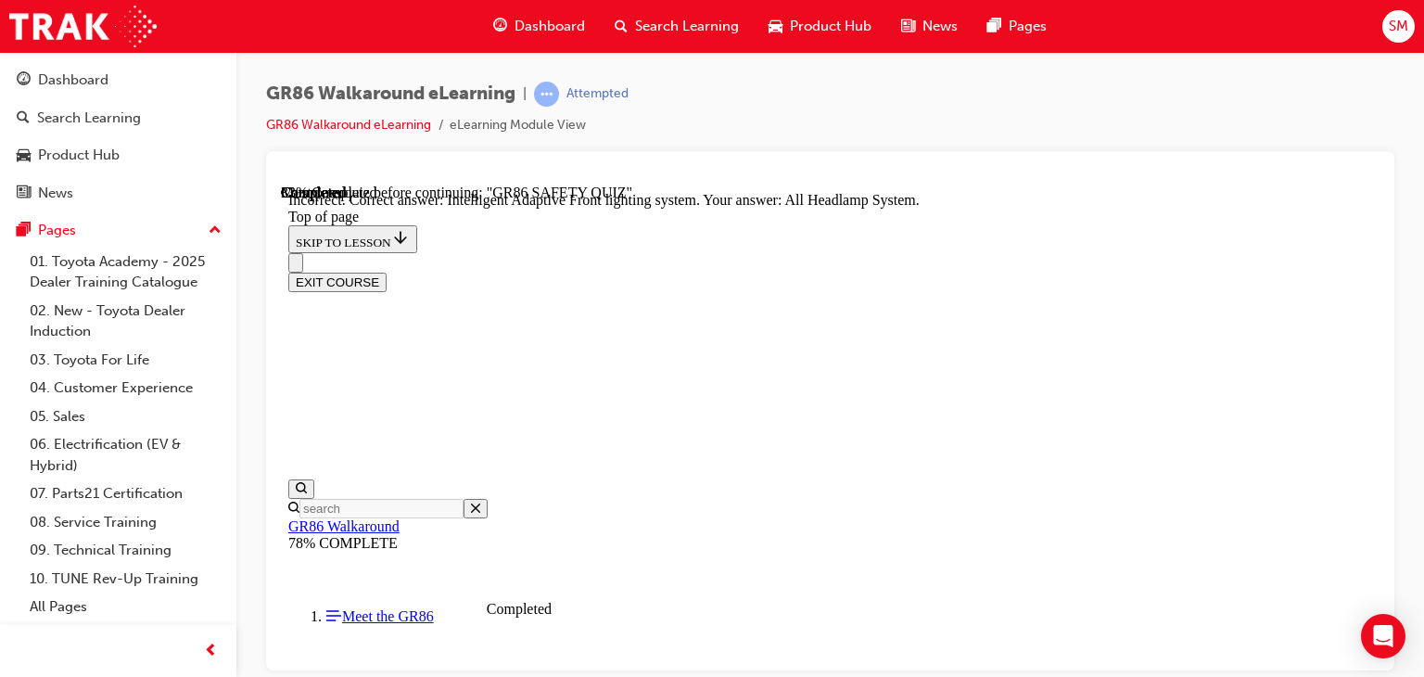
scroll to position [916, 0]
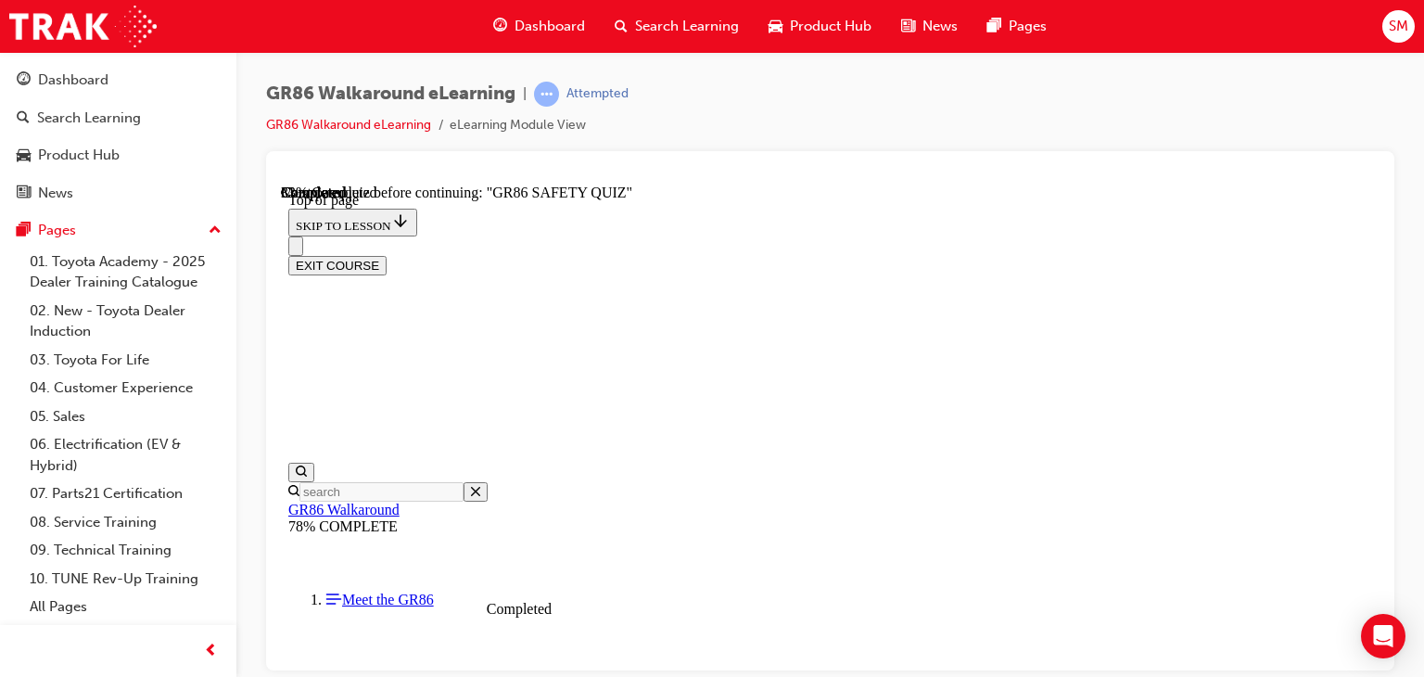
scroll to position [311, 0]
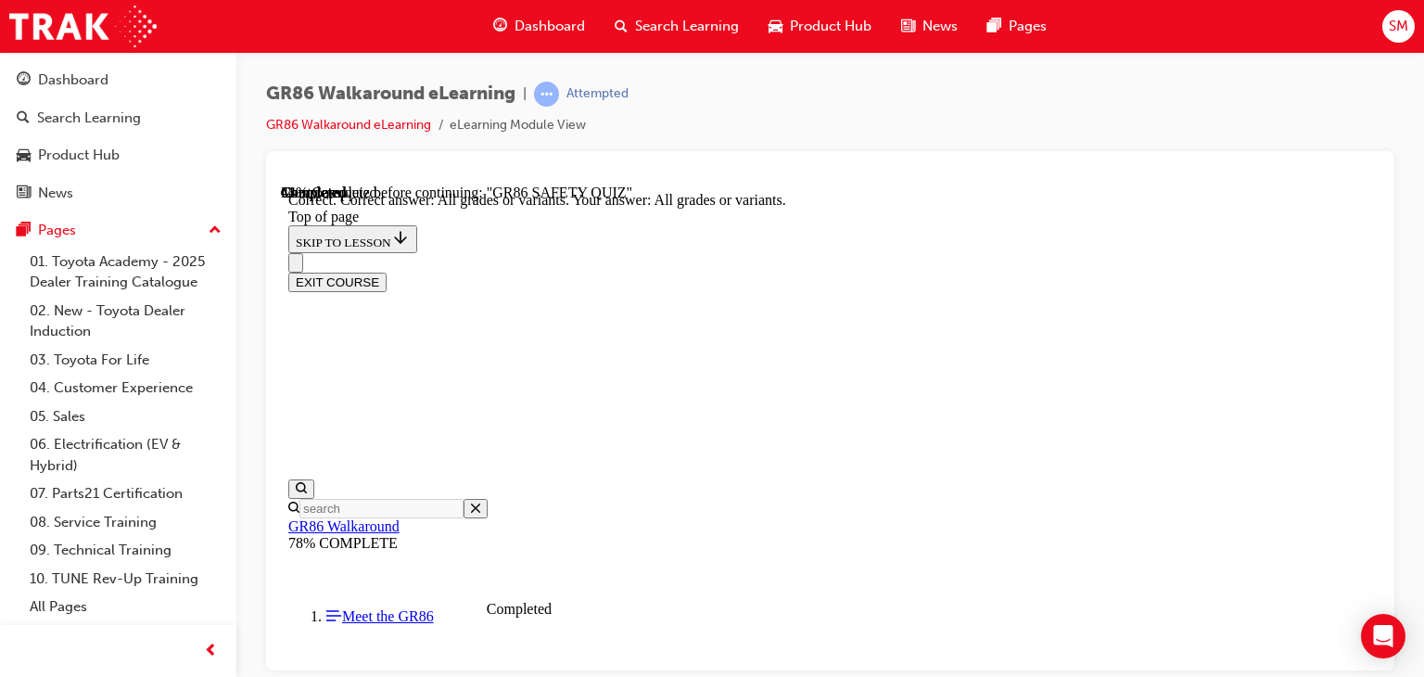
scroll to position [582, 0]
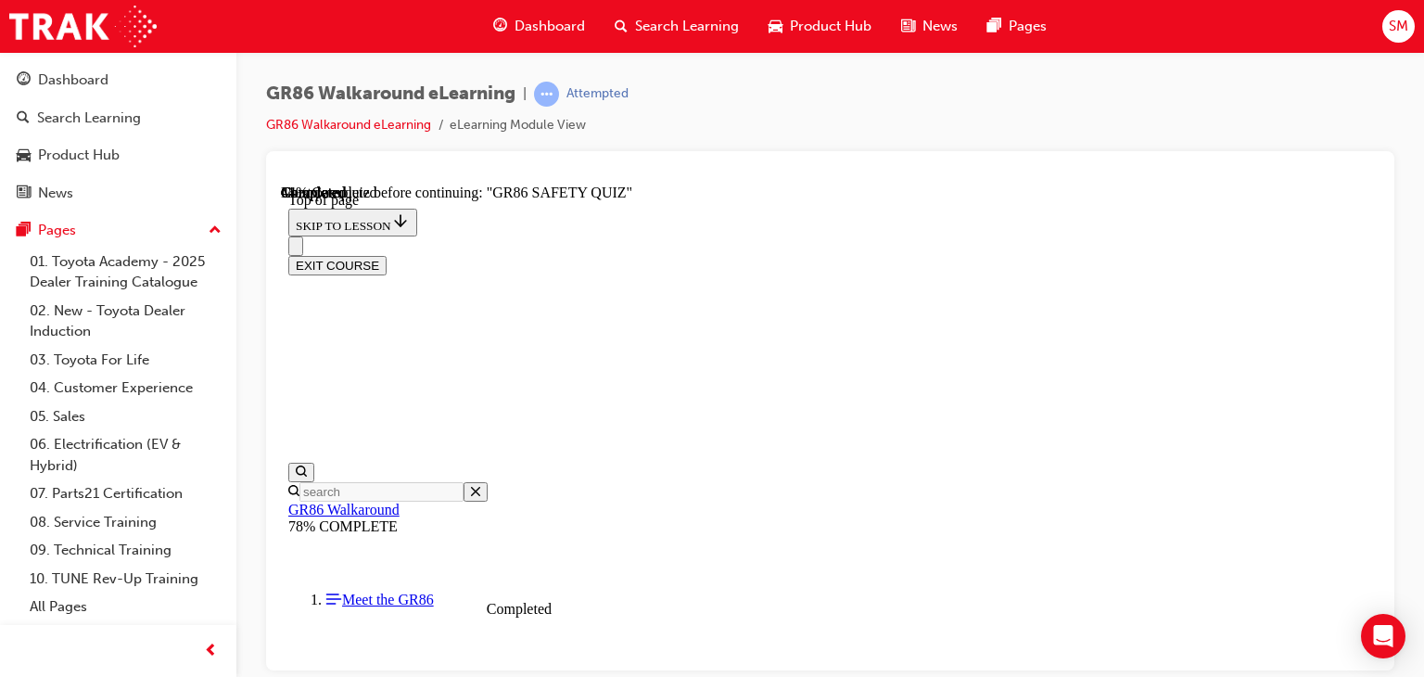
scroll to position [731, 0]
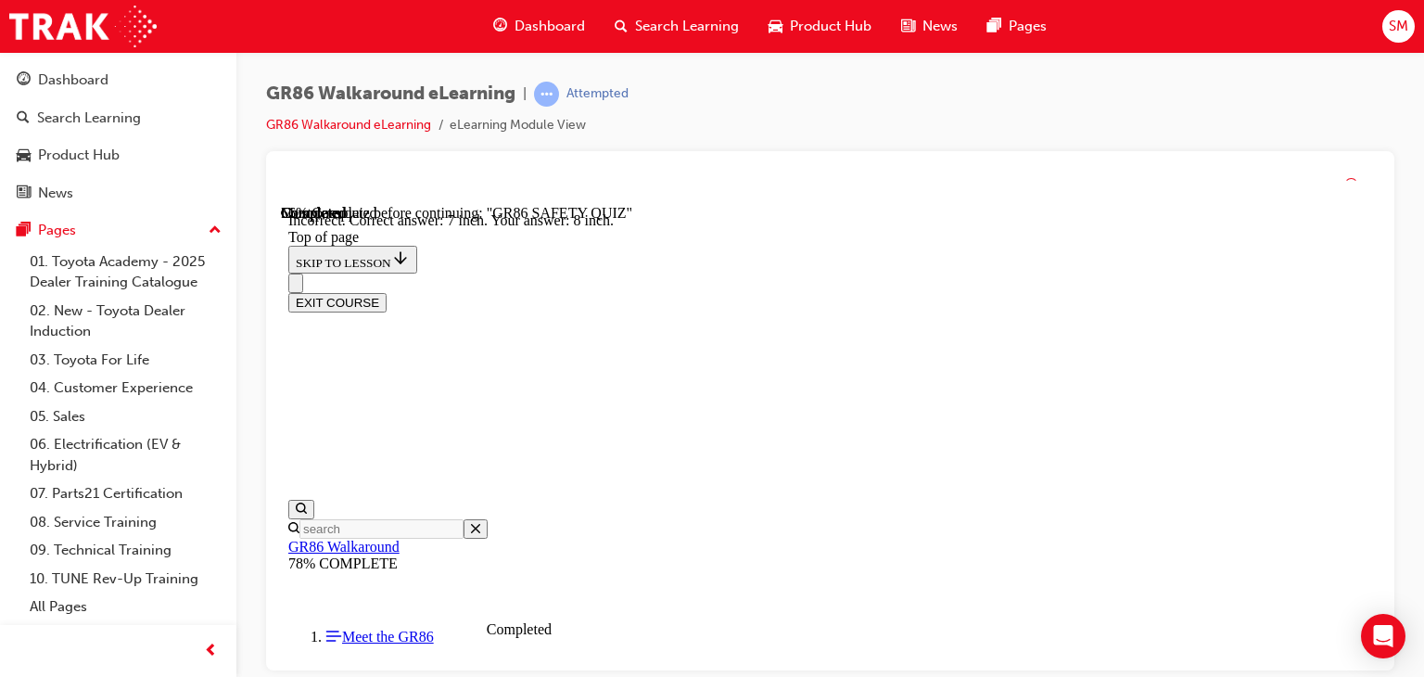
scroll to position [924, 0]
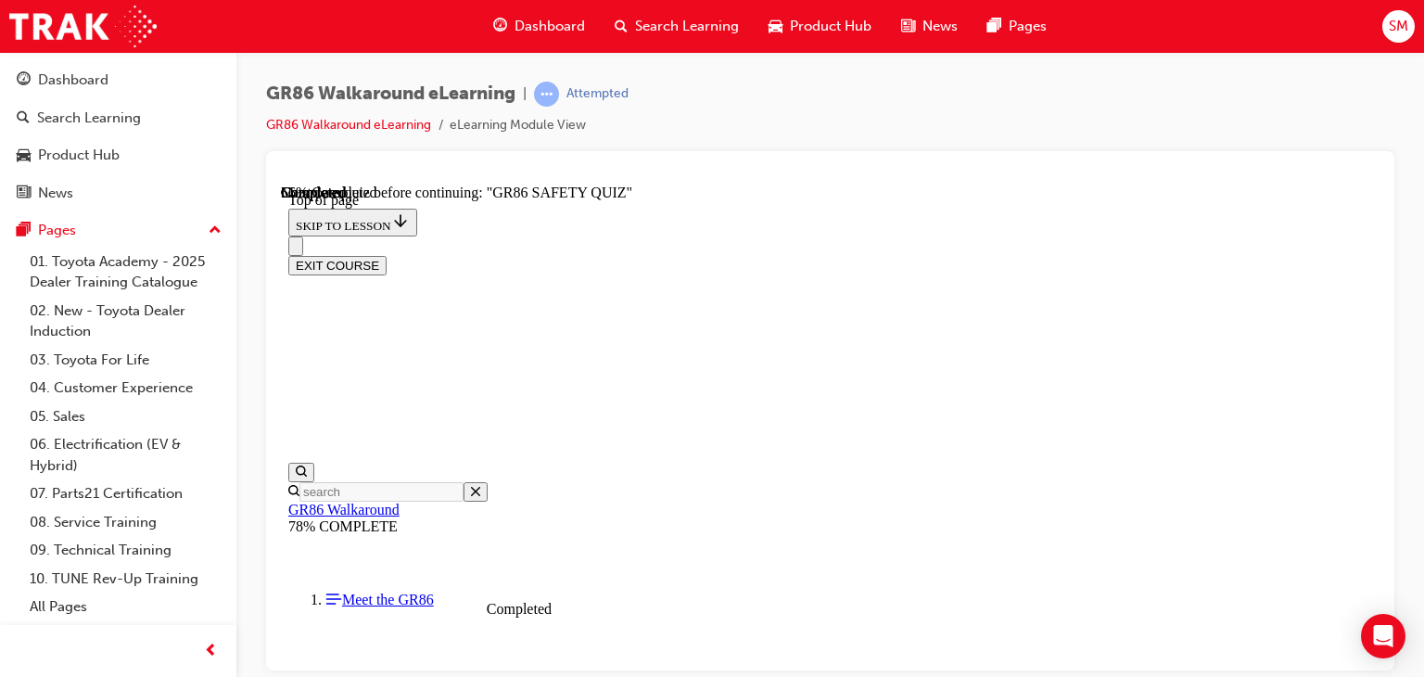
scroll to position [794, 0]
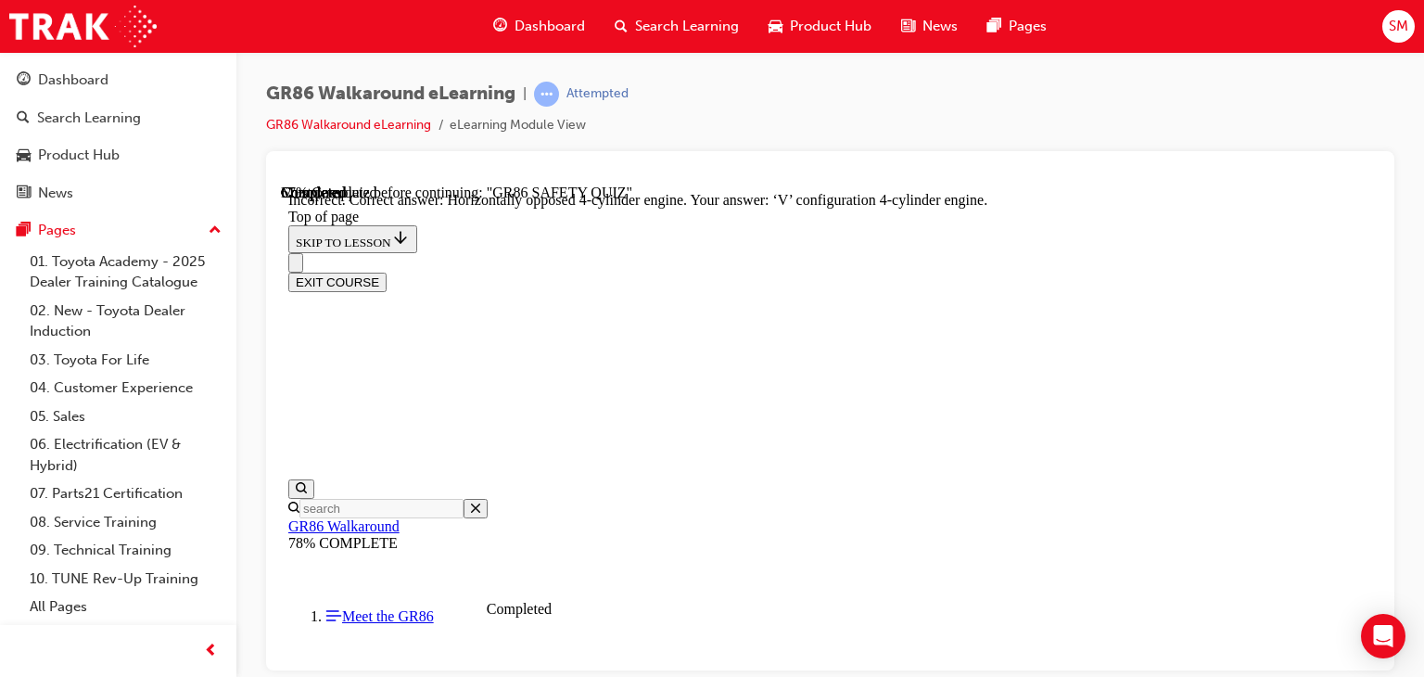
scroll to position [1050, 0]
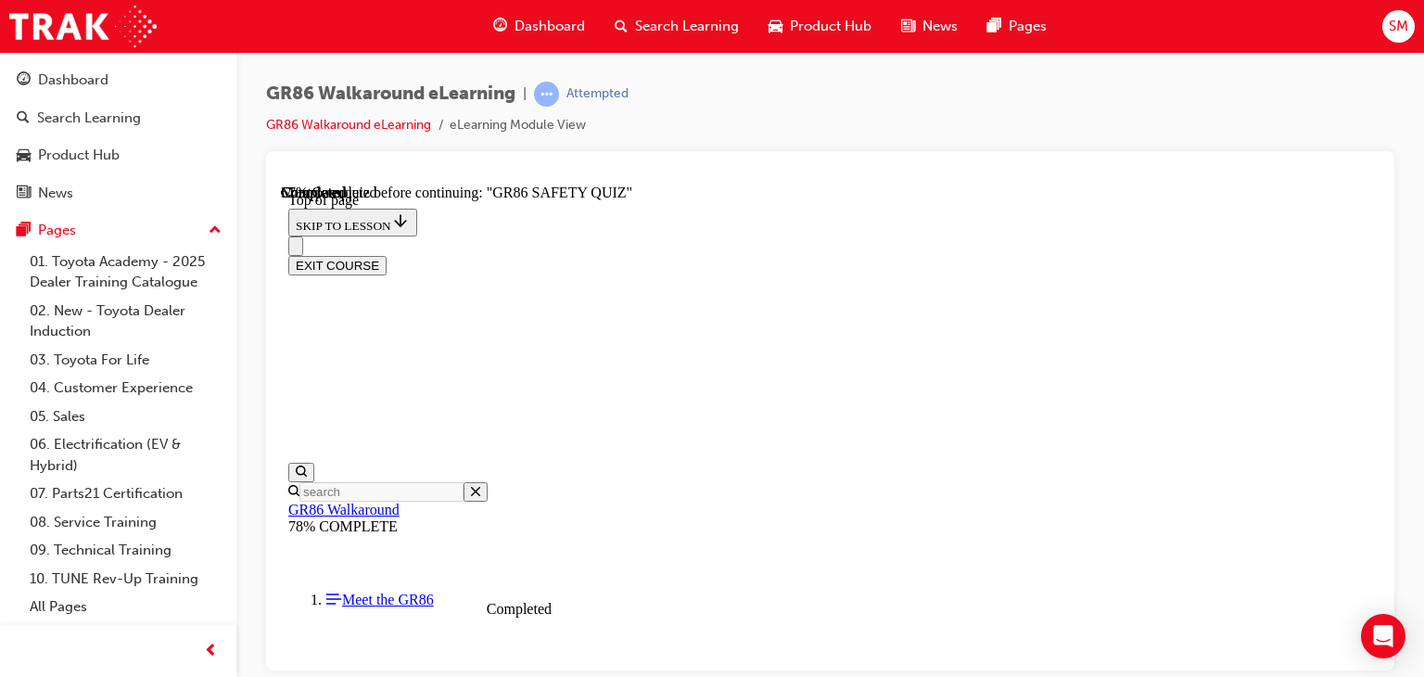
scroll to position [337, 0]
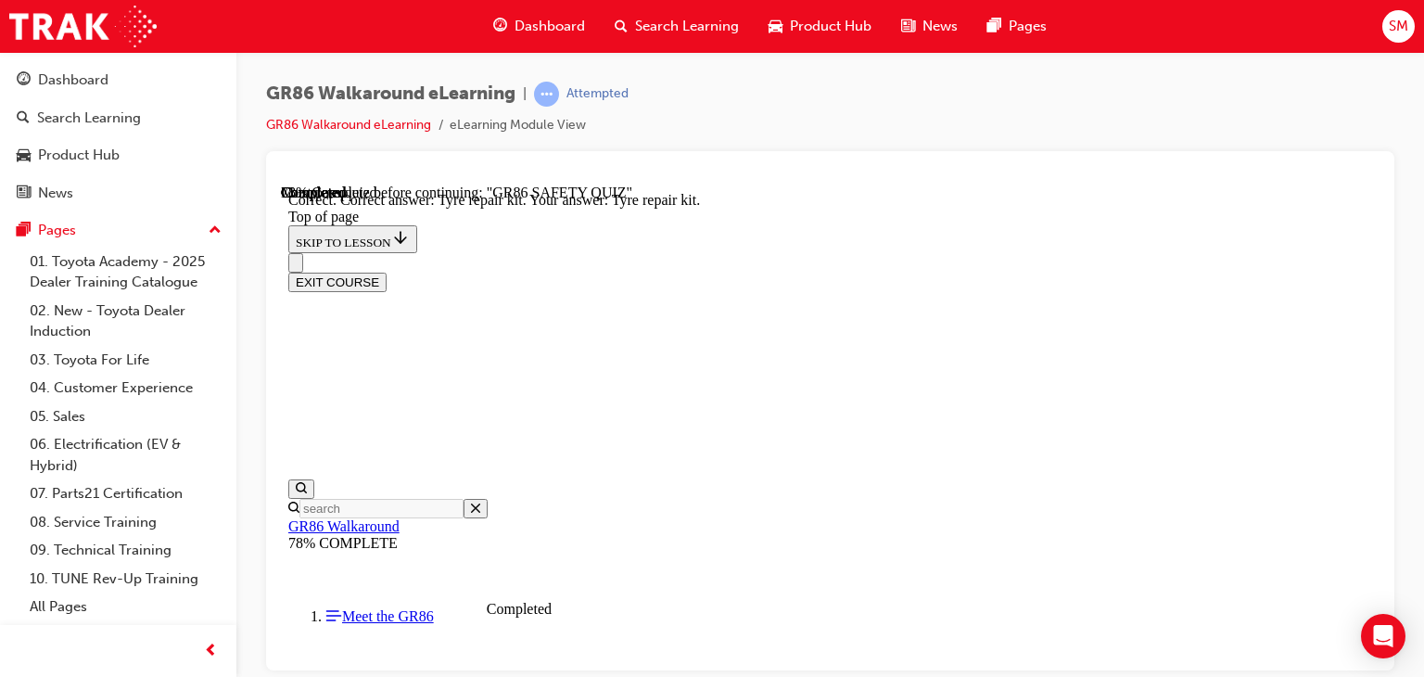
scroll to position [582, 0]
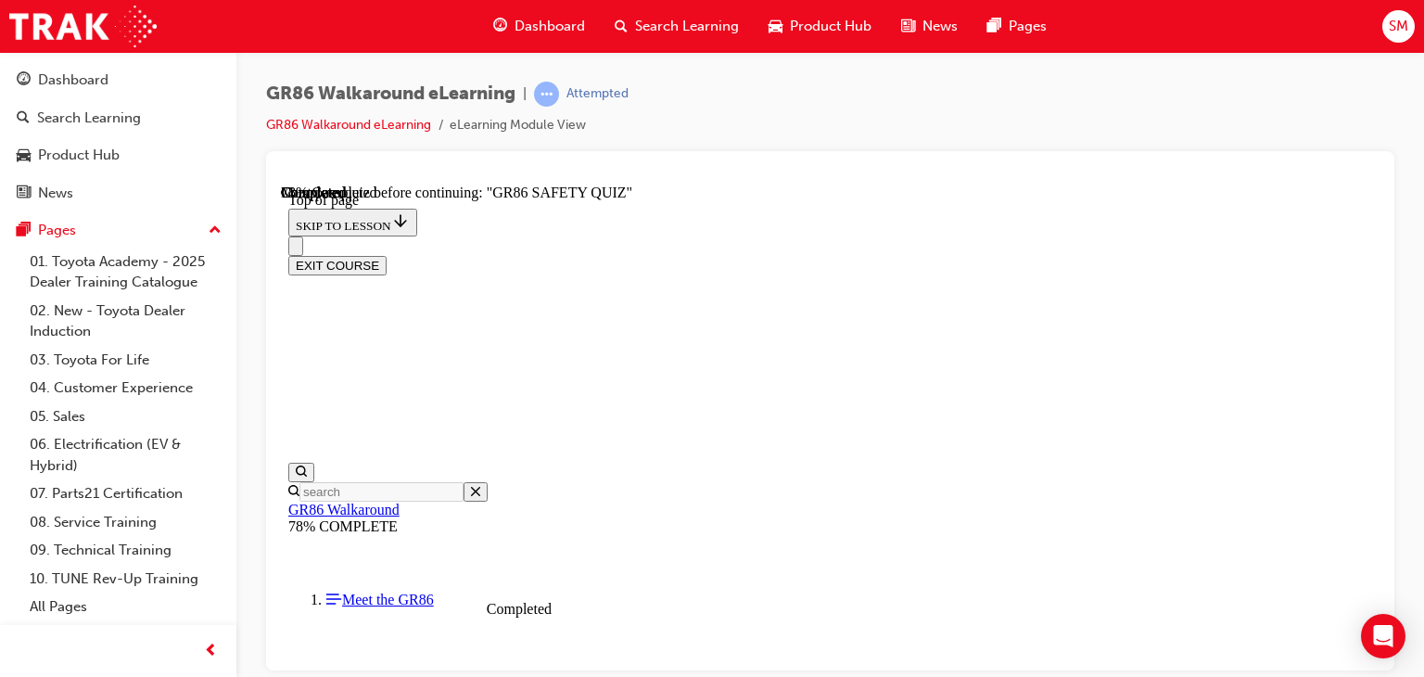
scroll to position [452, 0]
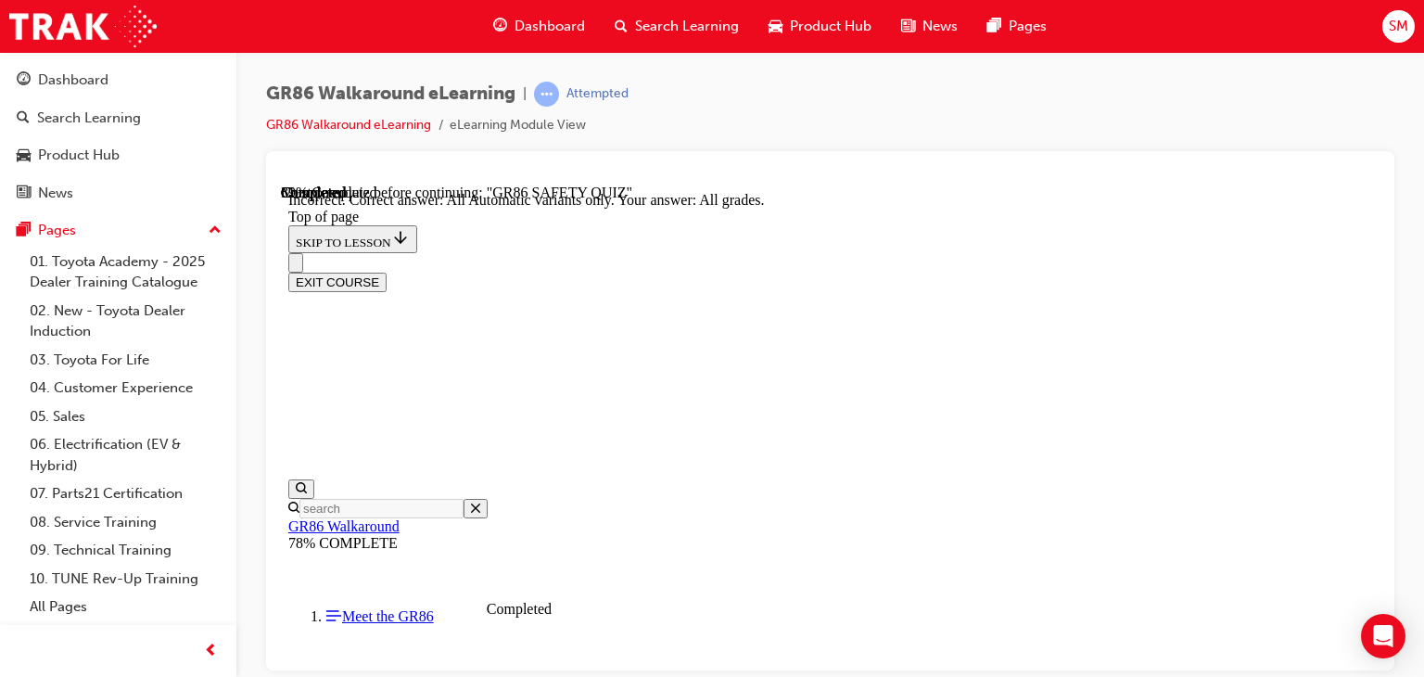
scroll to position [676, 0]
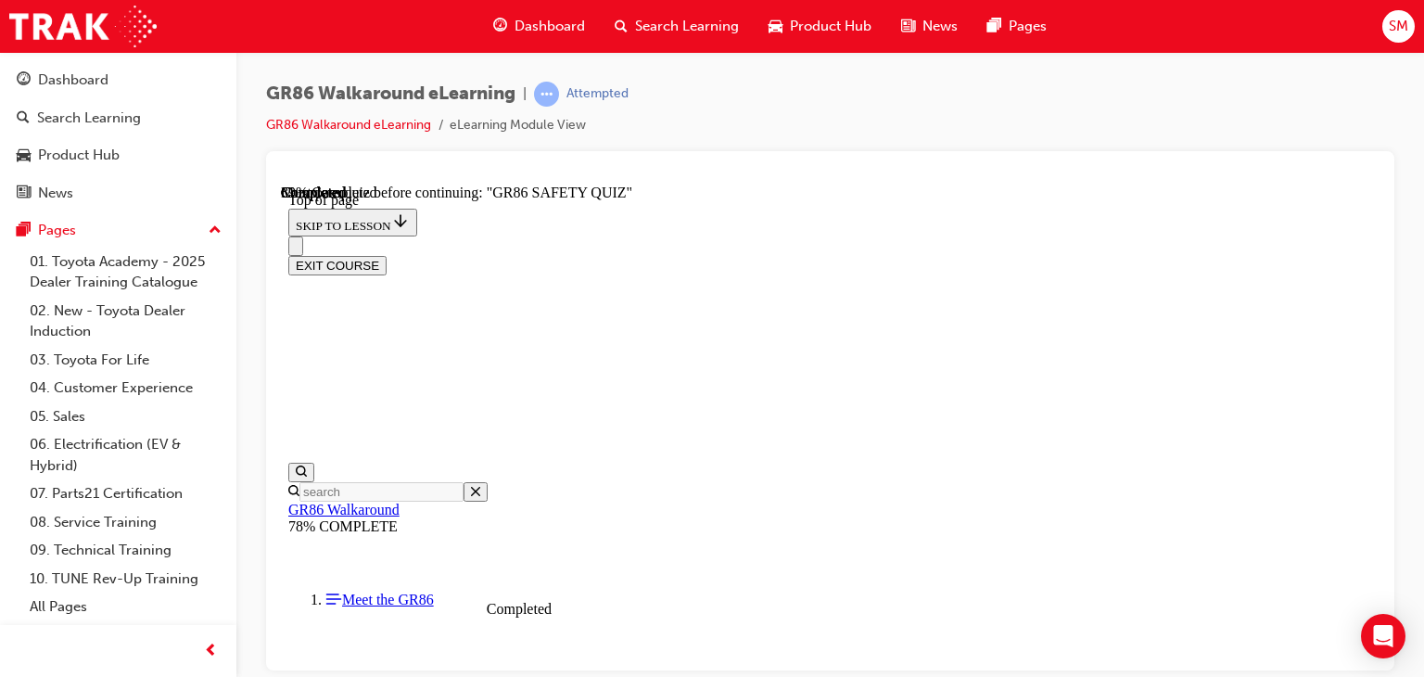
scroll to position [464, 0]
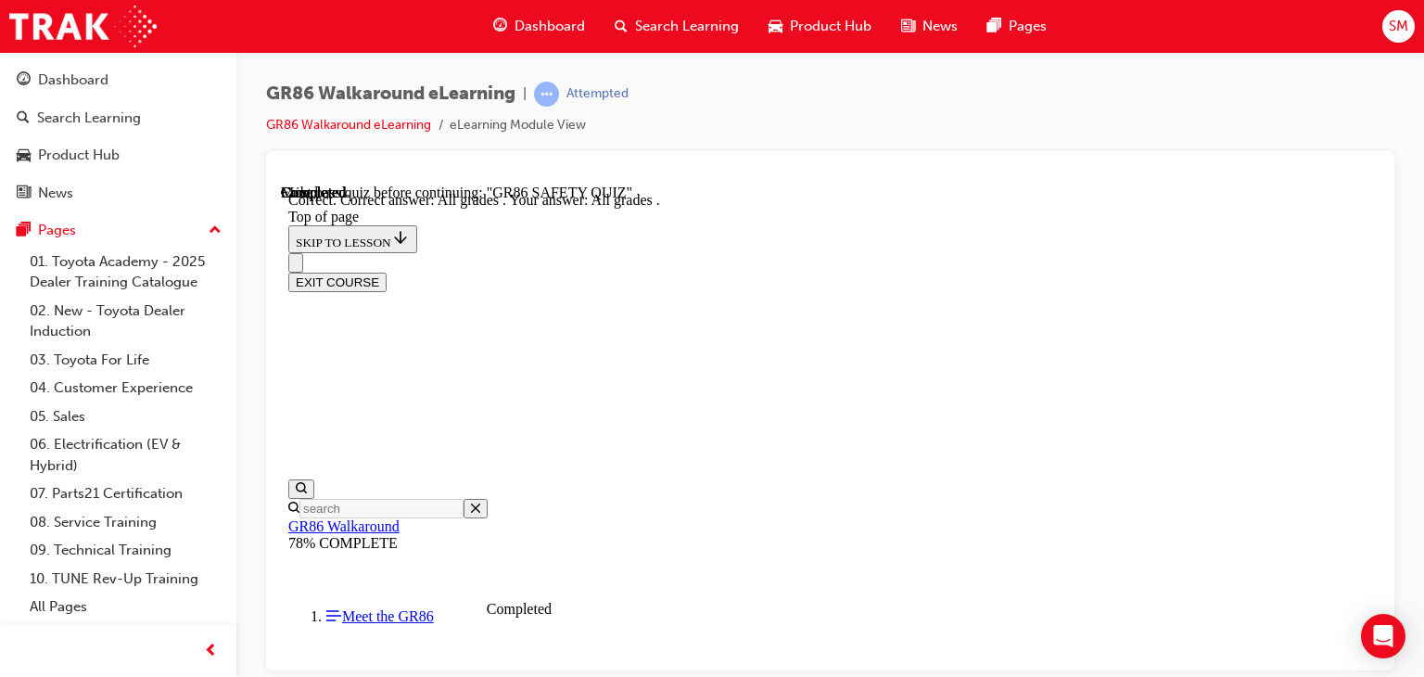
scroll to position [645, 0]
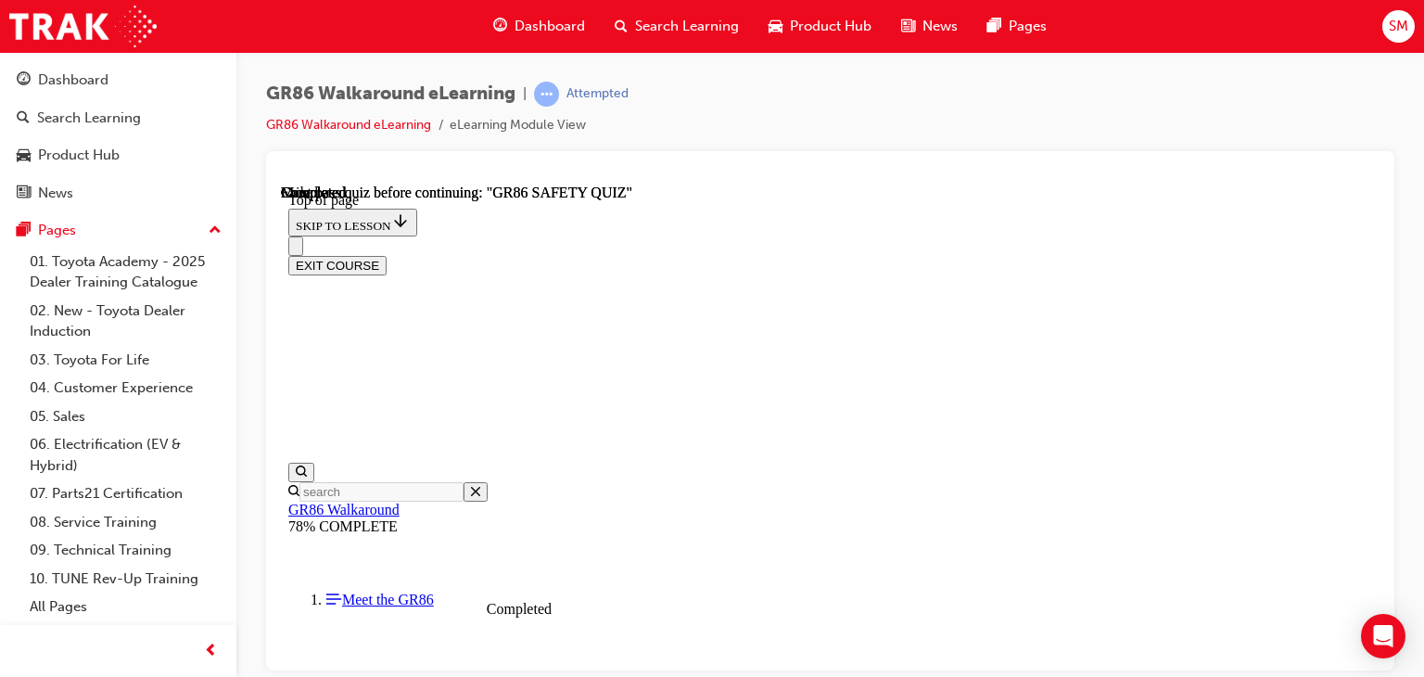
scroll to position [516, 0]
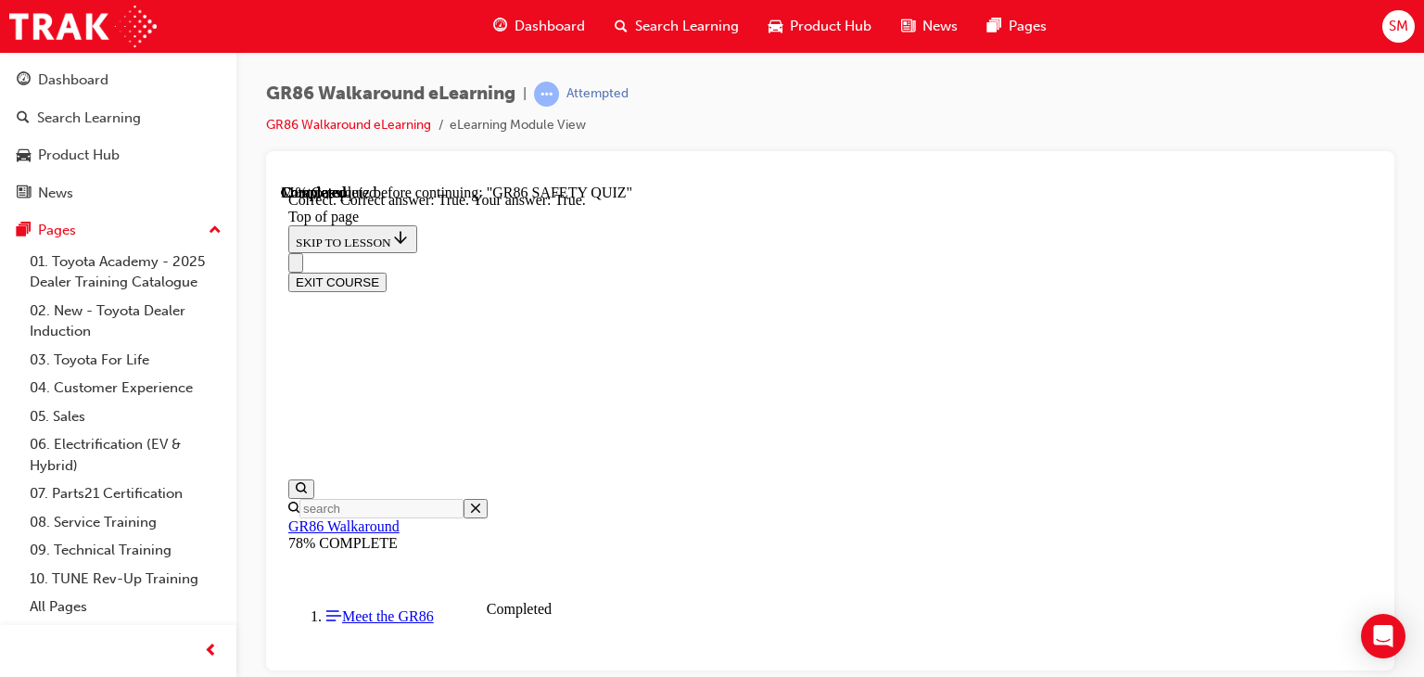
scroll to position [733, 0]
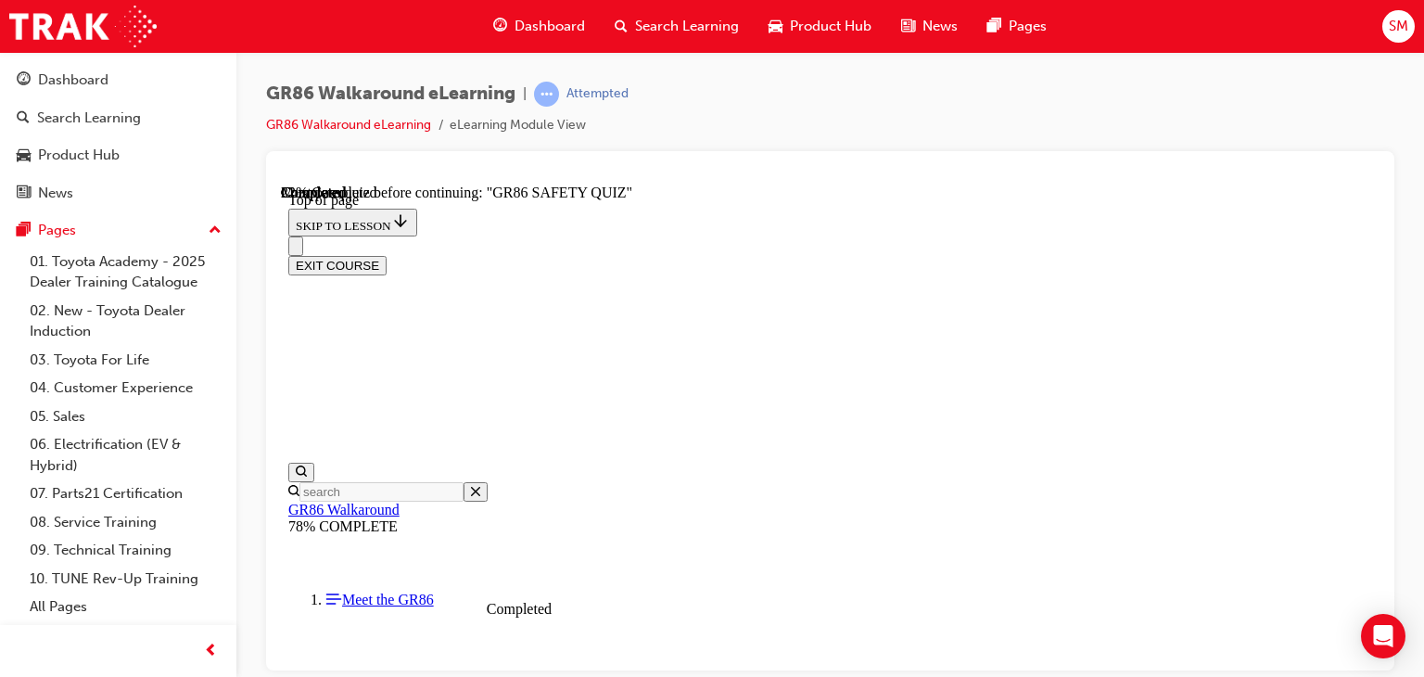
scroll to position [350, 0]
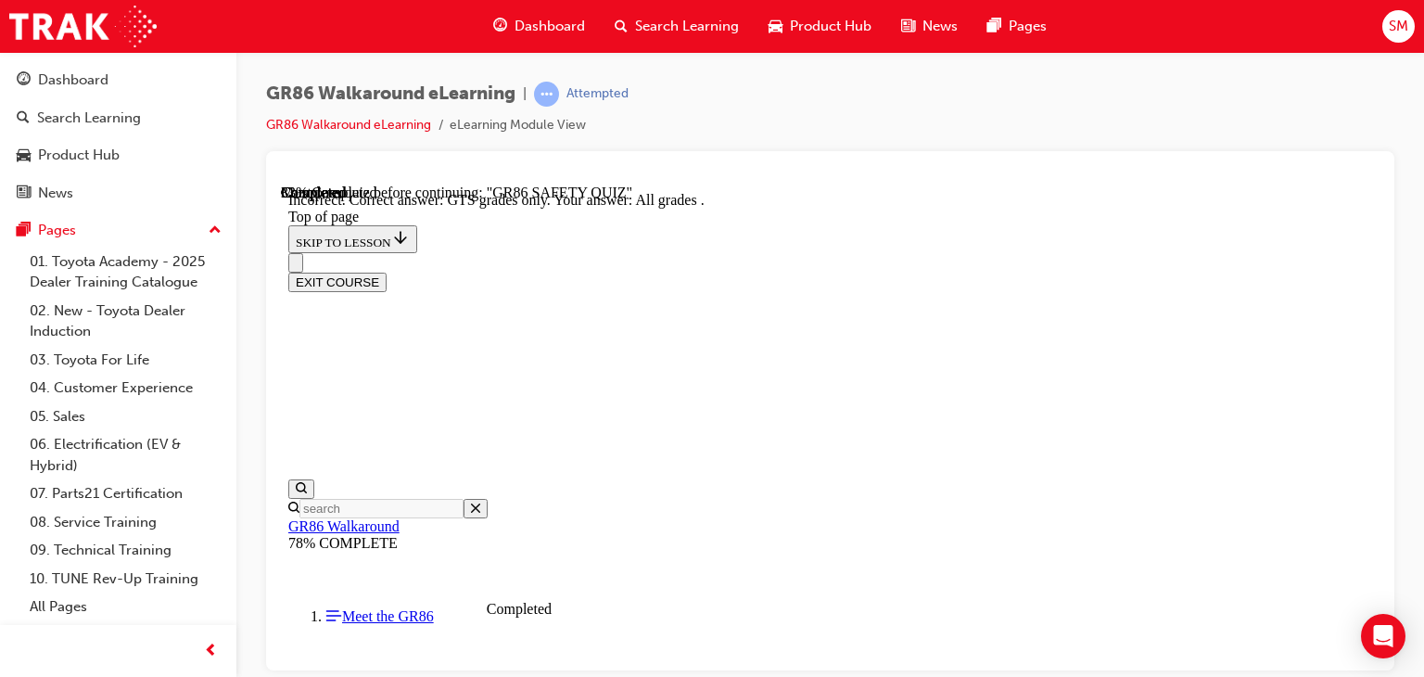
scroll to position [645, 0]
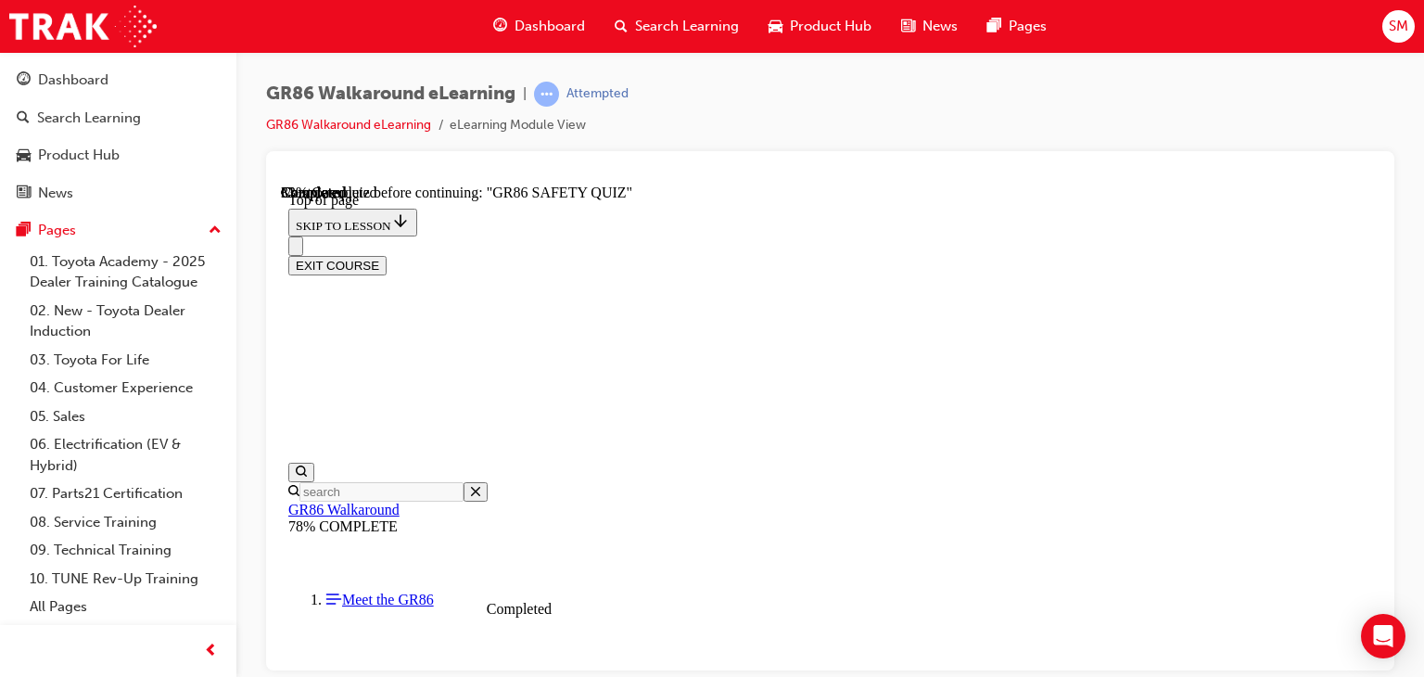
scroll to position [827, 0]
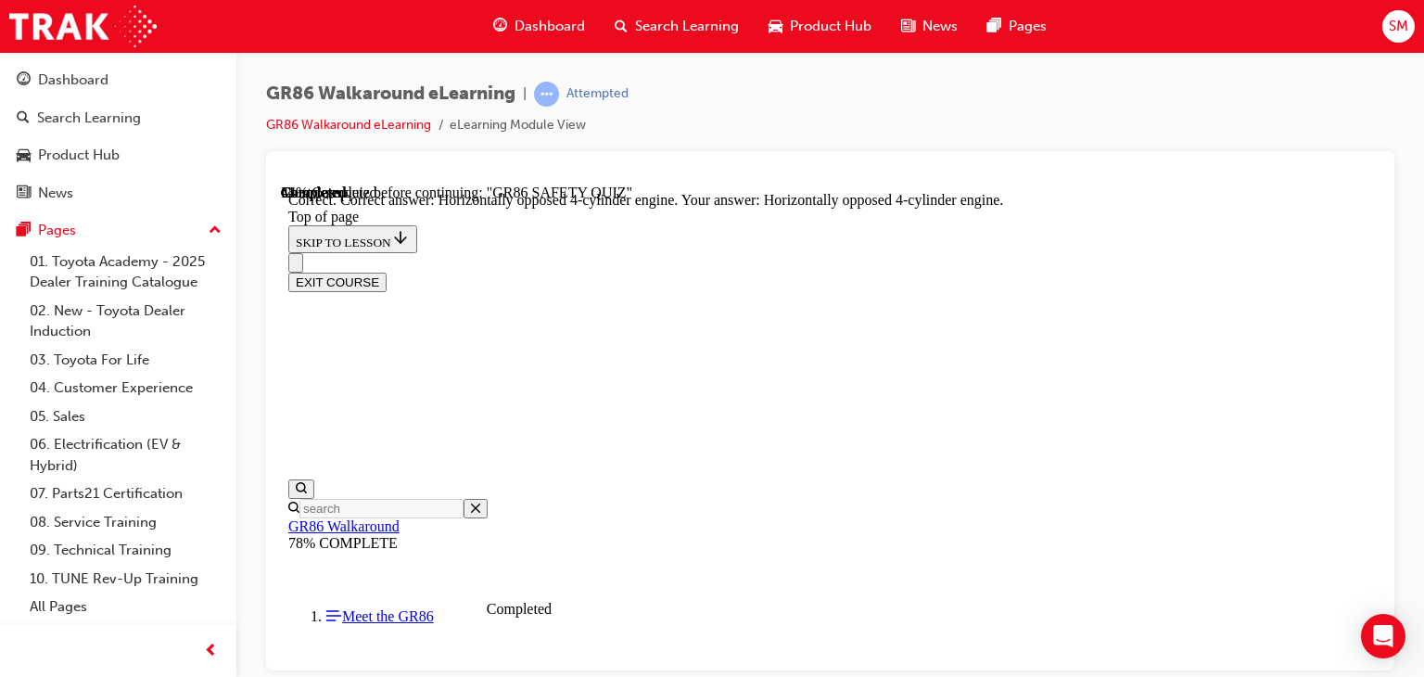
scroll to position [1050, 0]
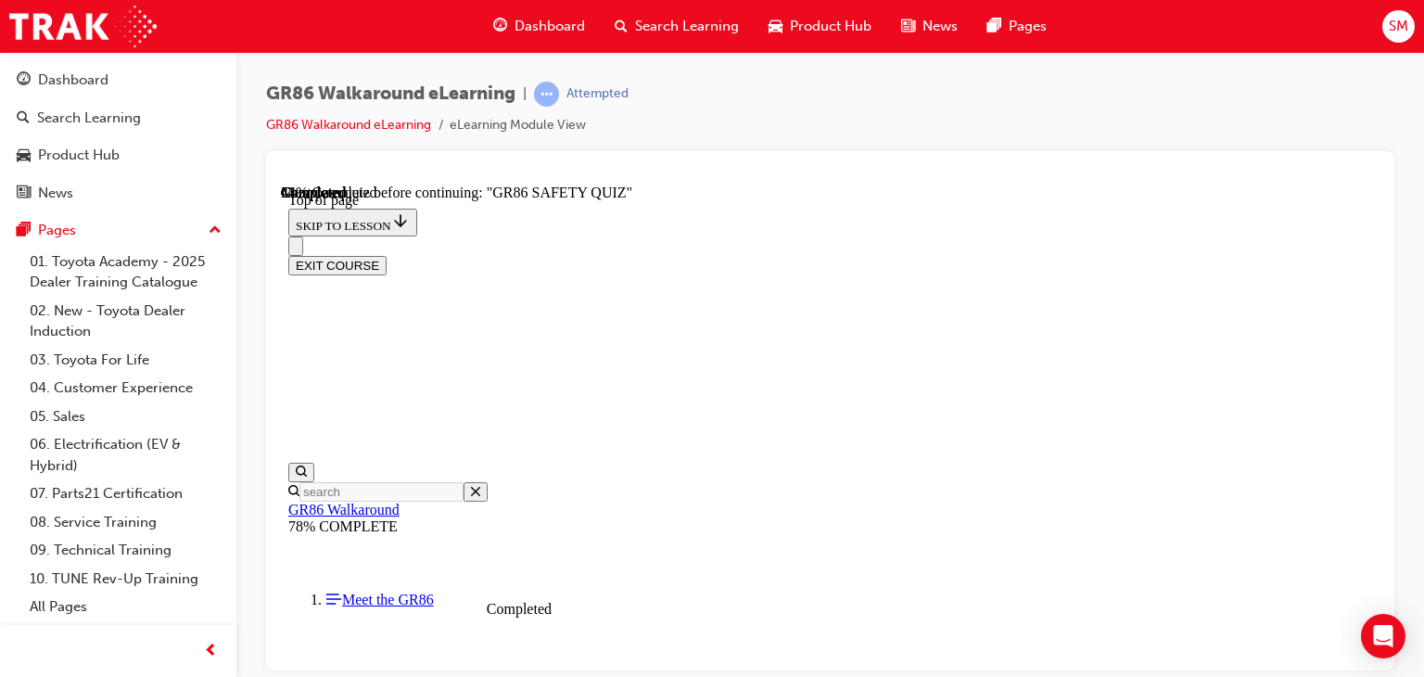
scroll to position [279, 0]
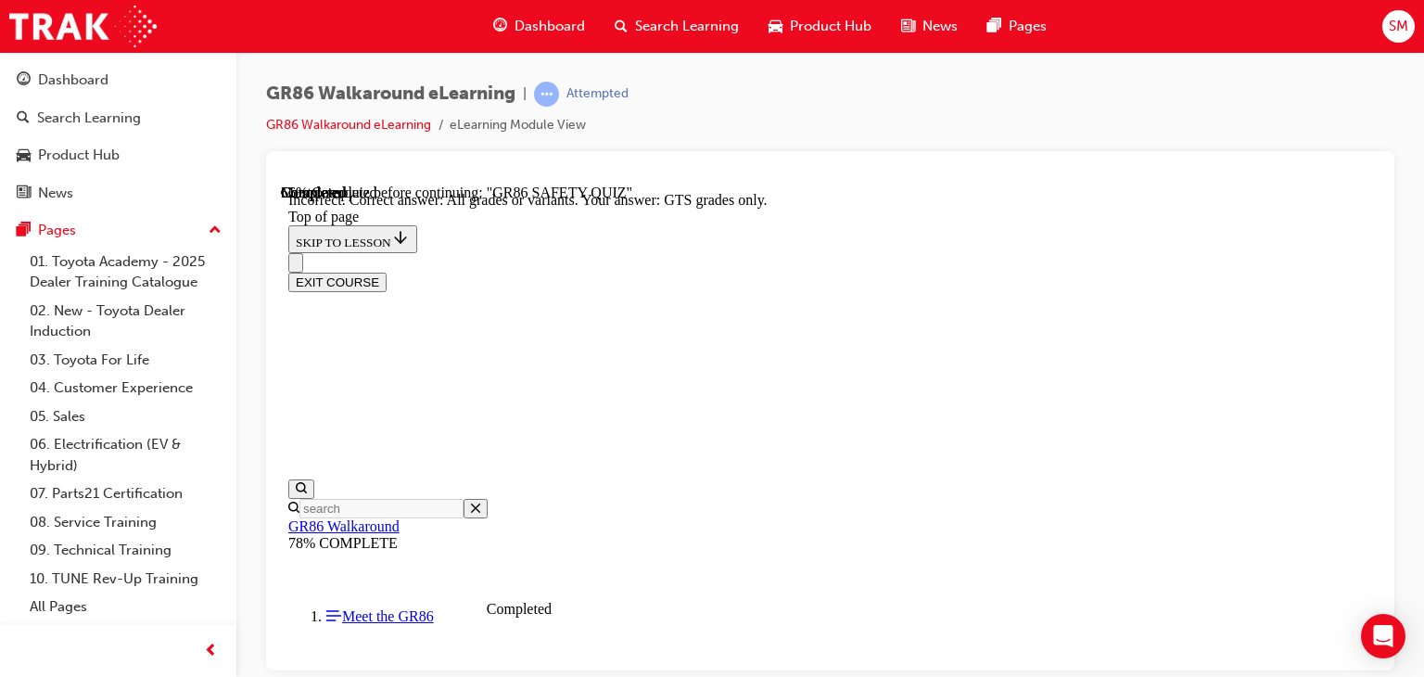
scroll to position [582, 0]
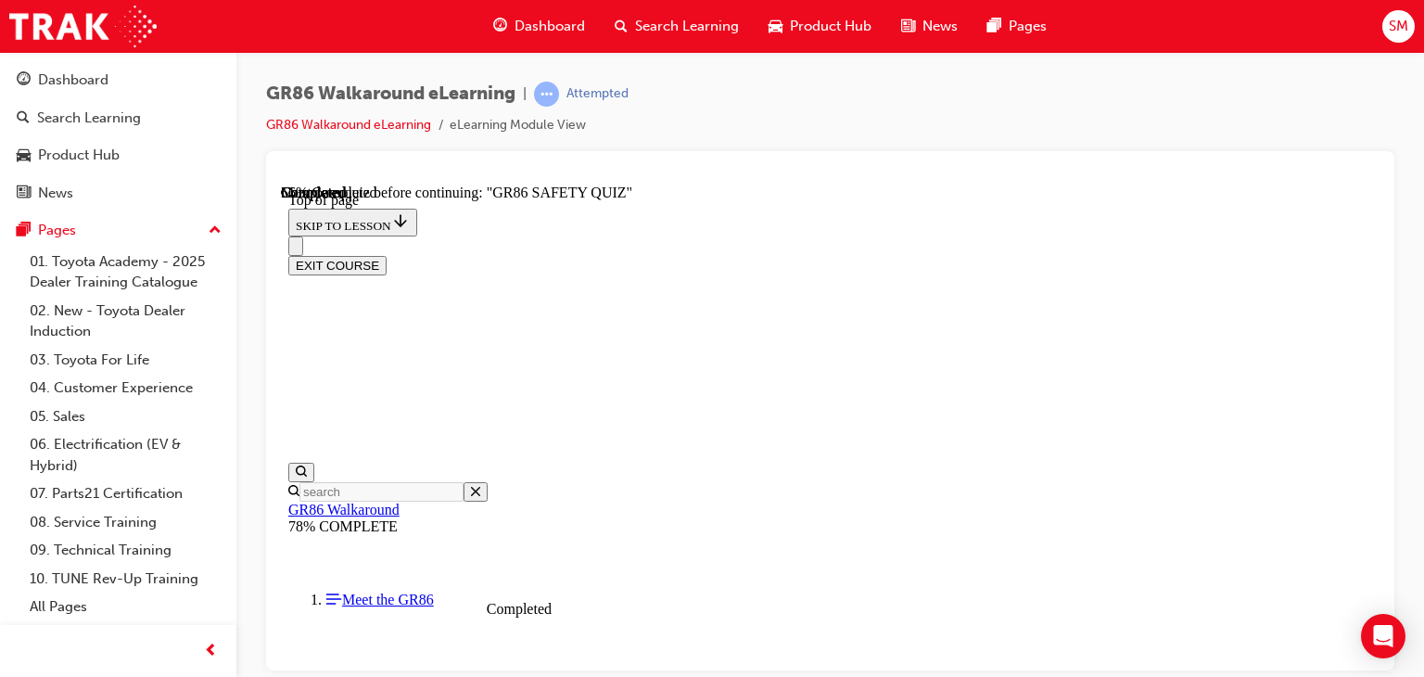
scroll to position [293, 0]
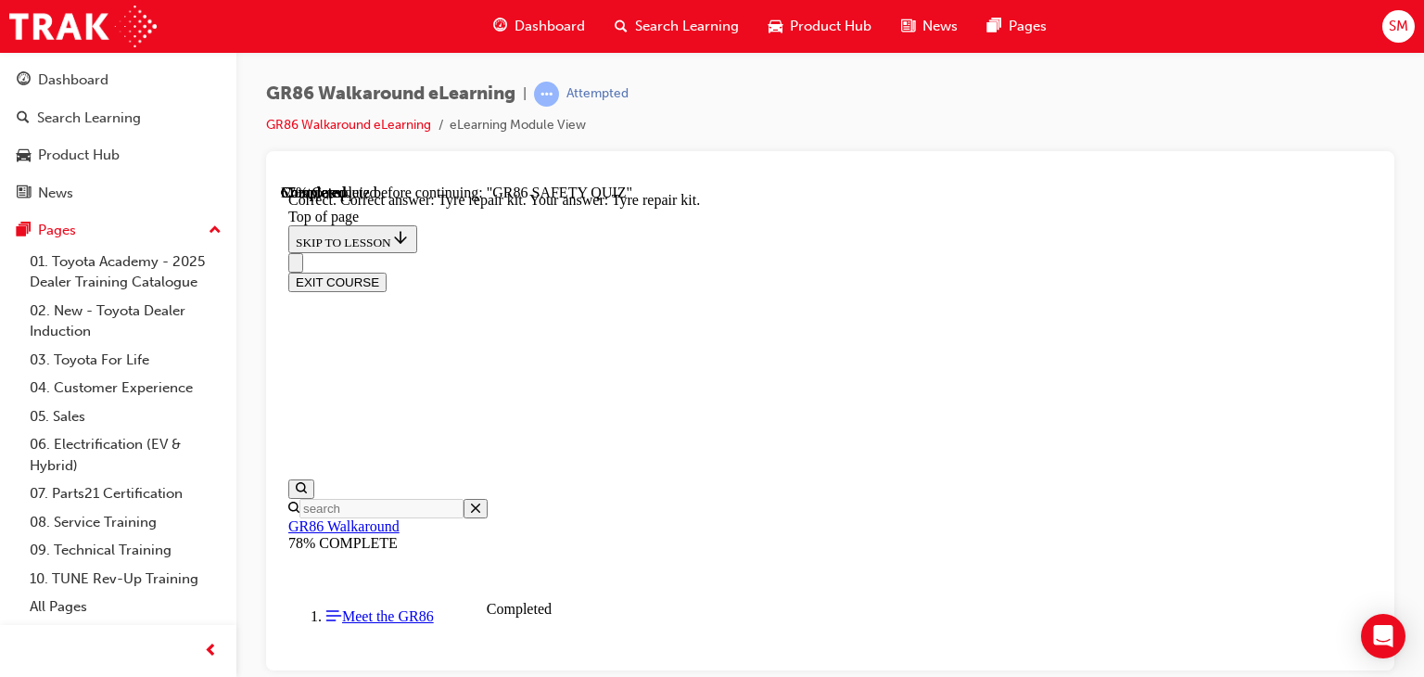
scroll to position [582, 0]
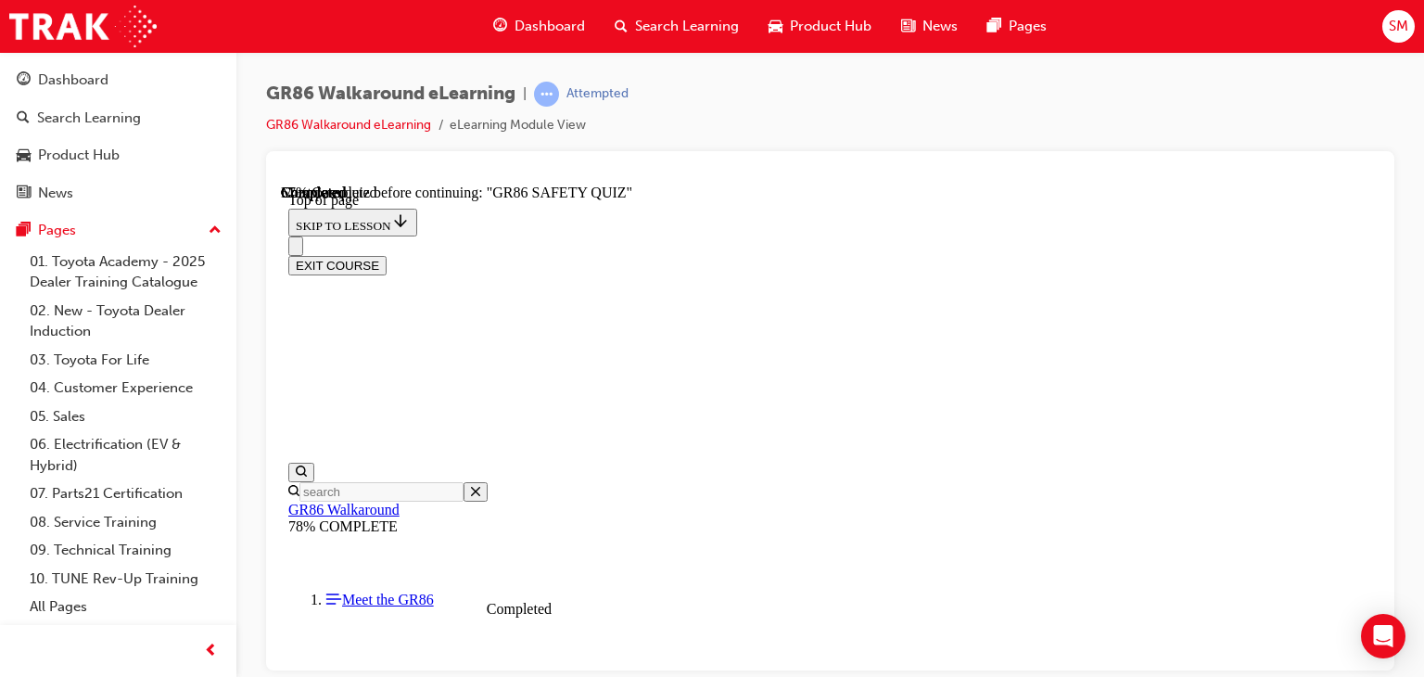
scroll to position [623, 0]
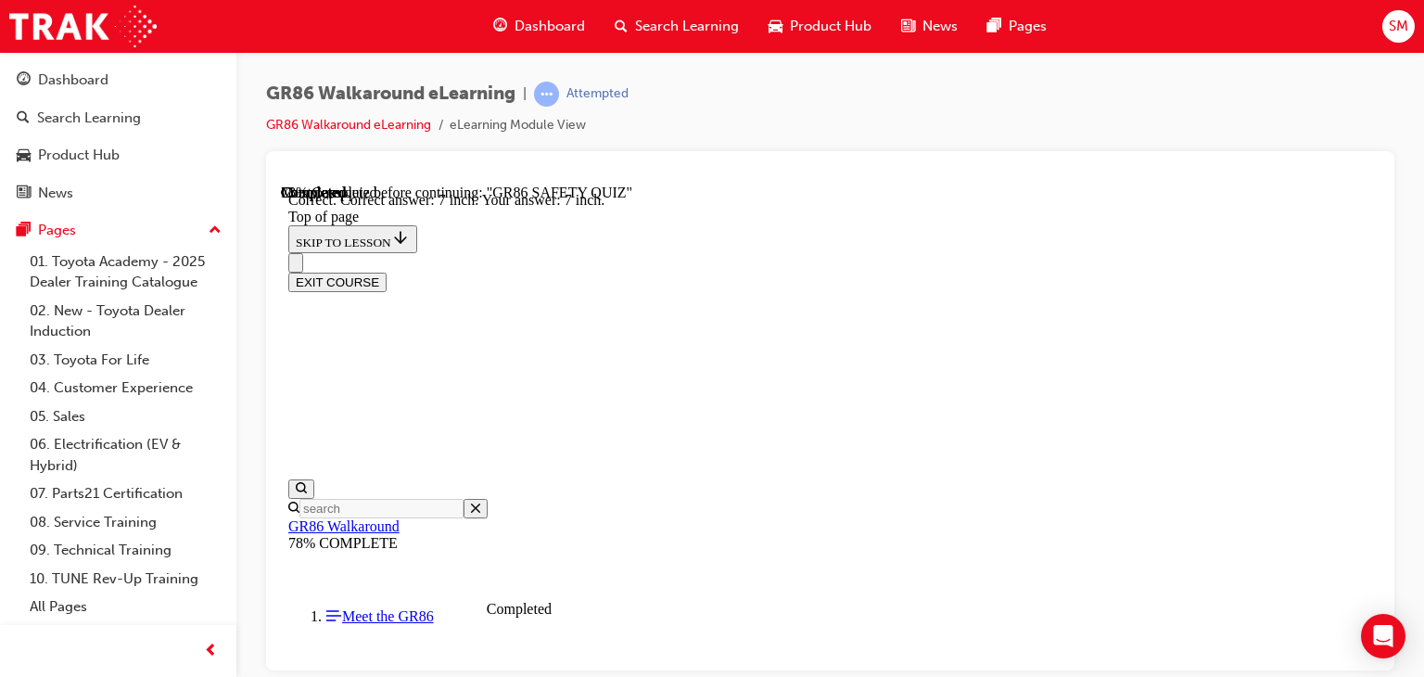
scroll to position [924, 0]
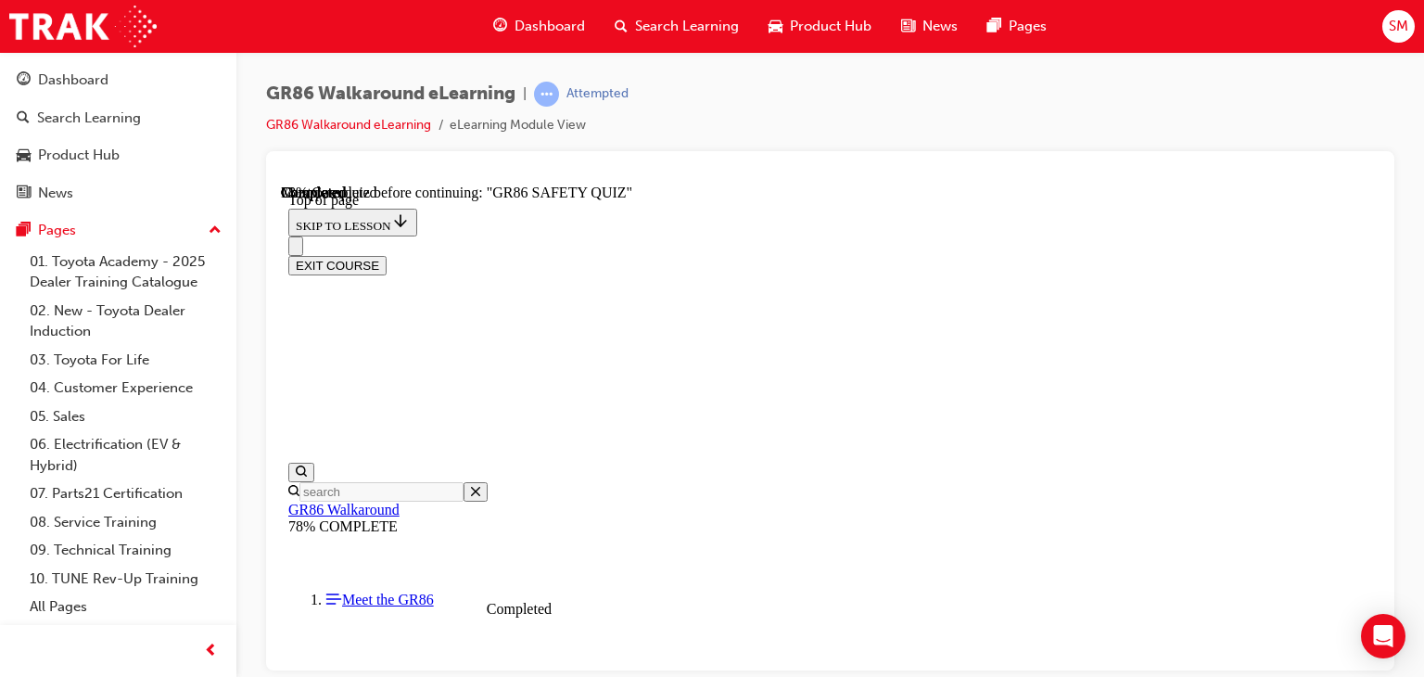
scroll to position [408, 0]
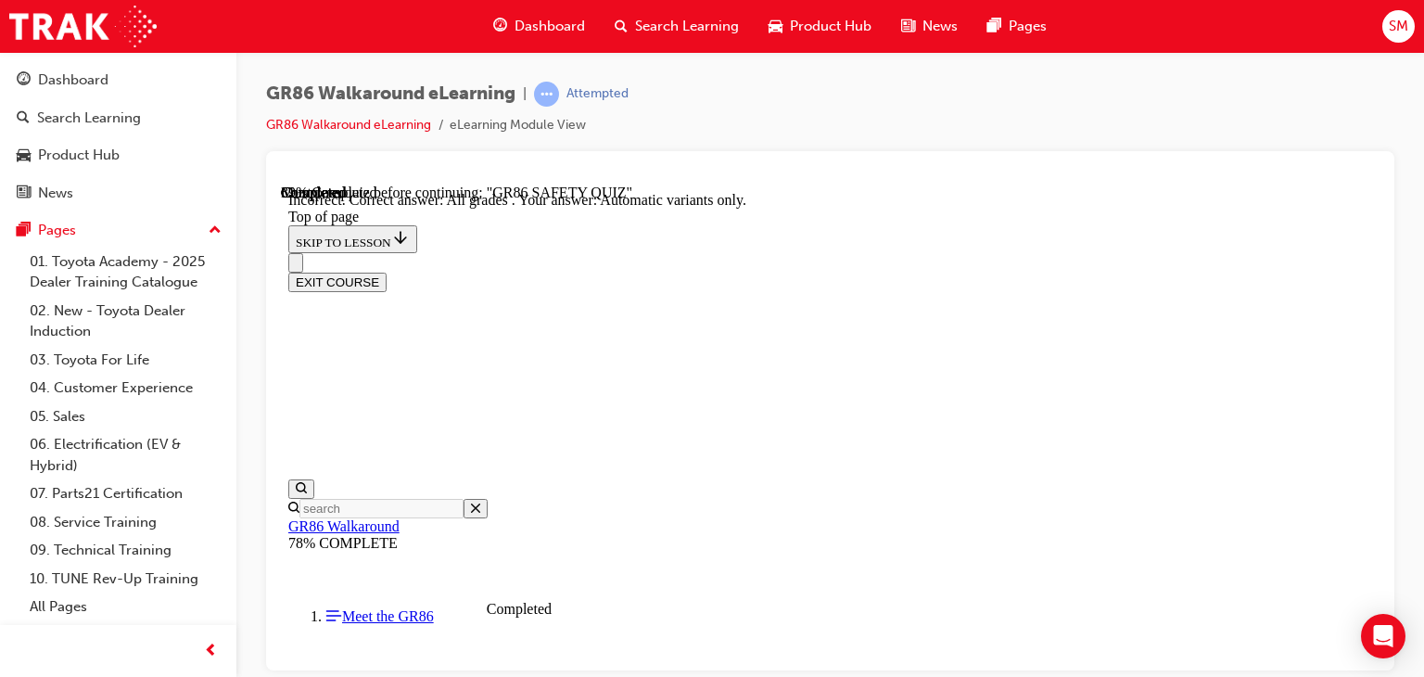
scroll to position [645, 0]
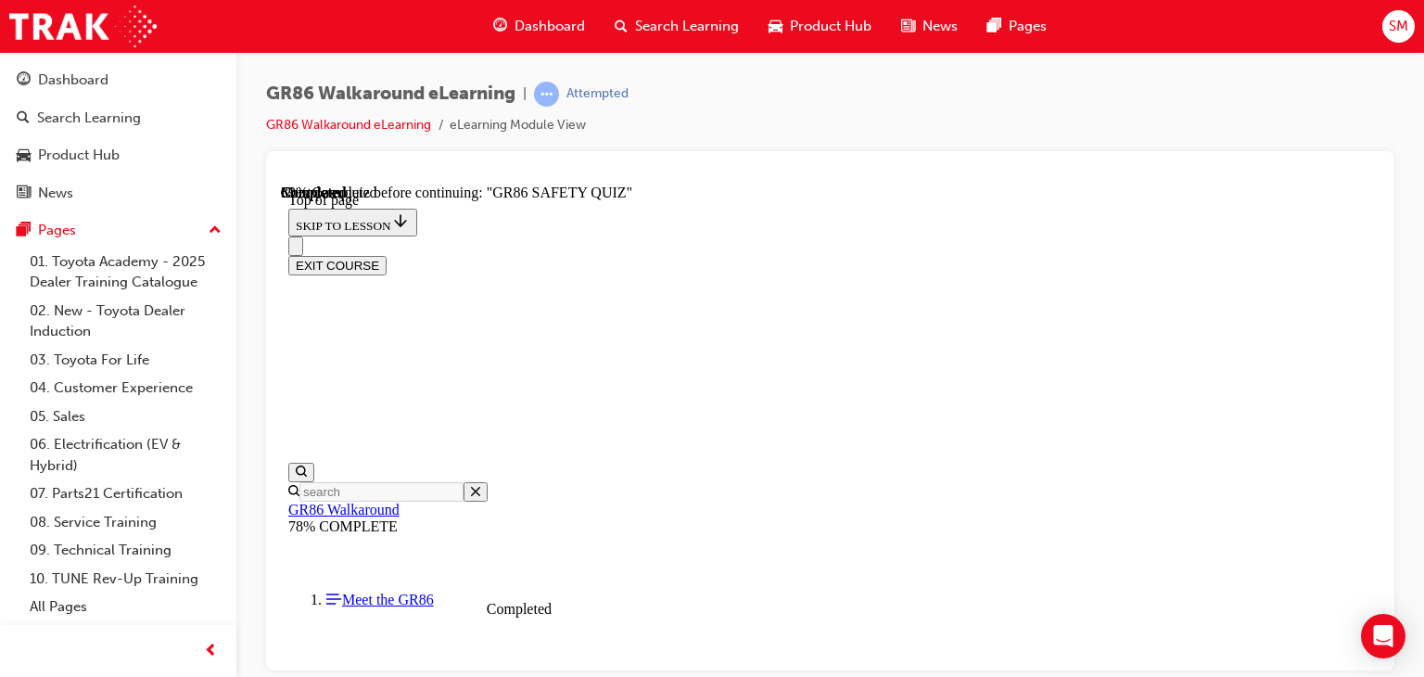
scroll to position [466, 0]
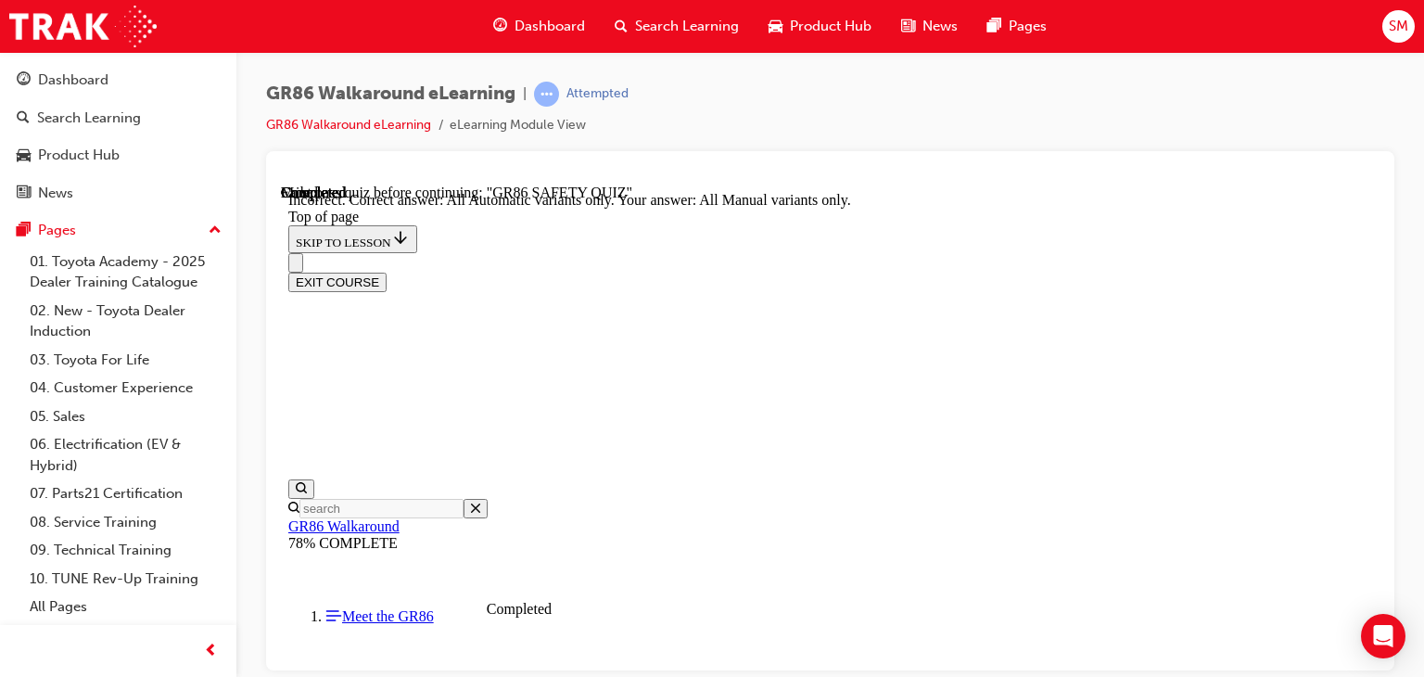
scroll to position [676, 0]
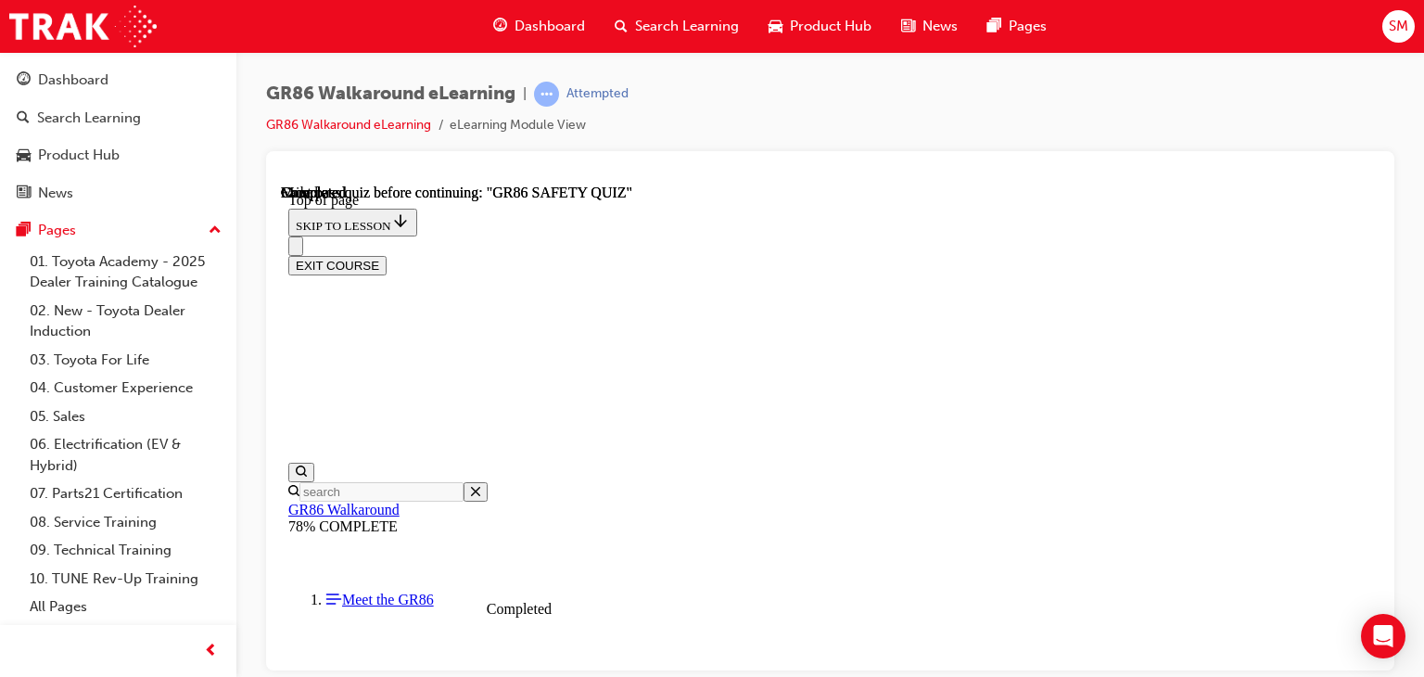
scroll to position [516, 0]
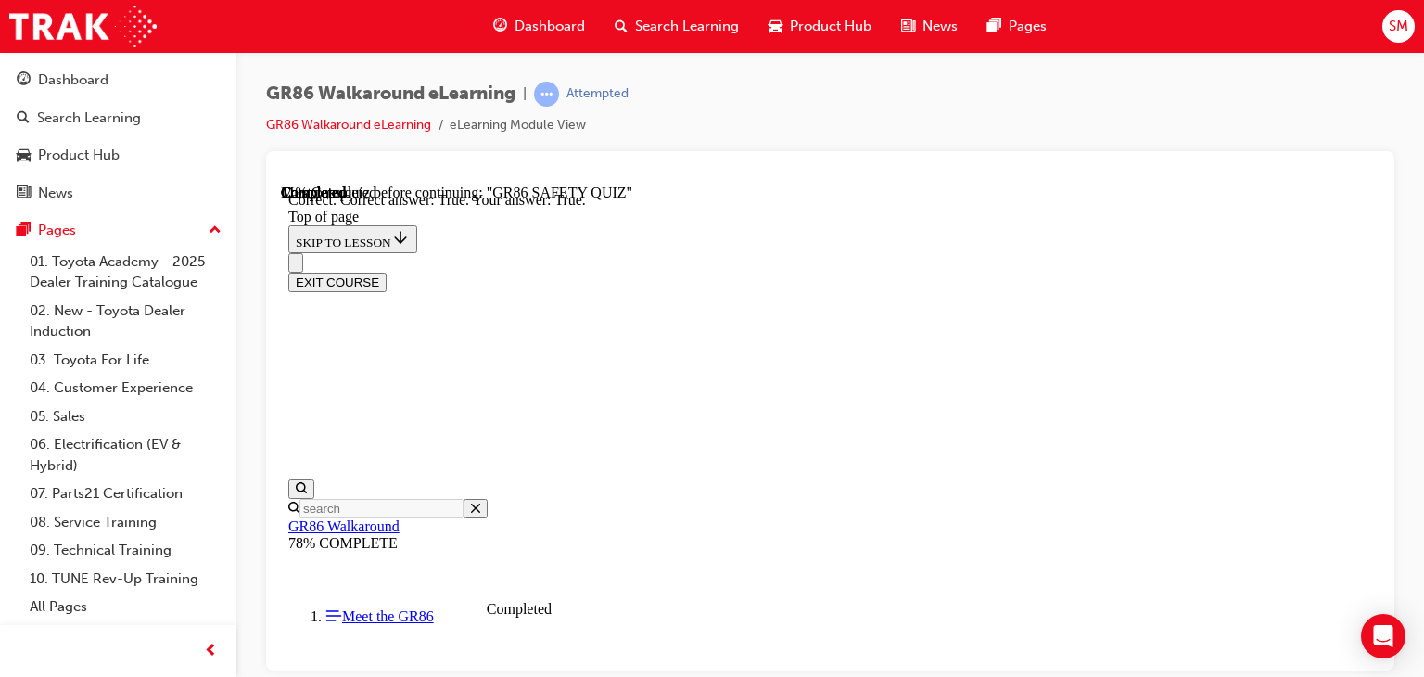
scroll to position [733, 0]
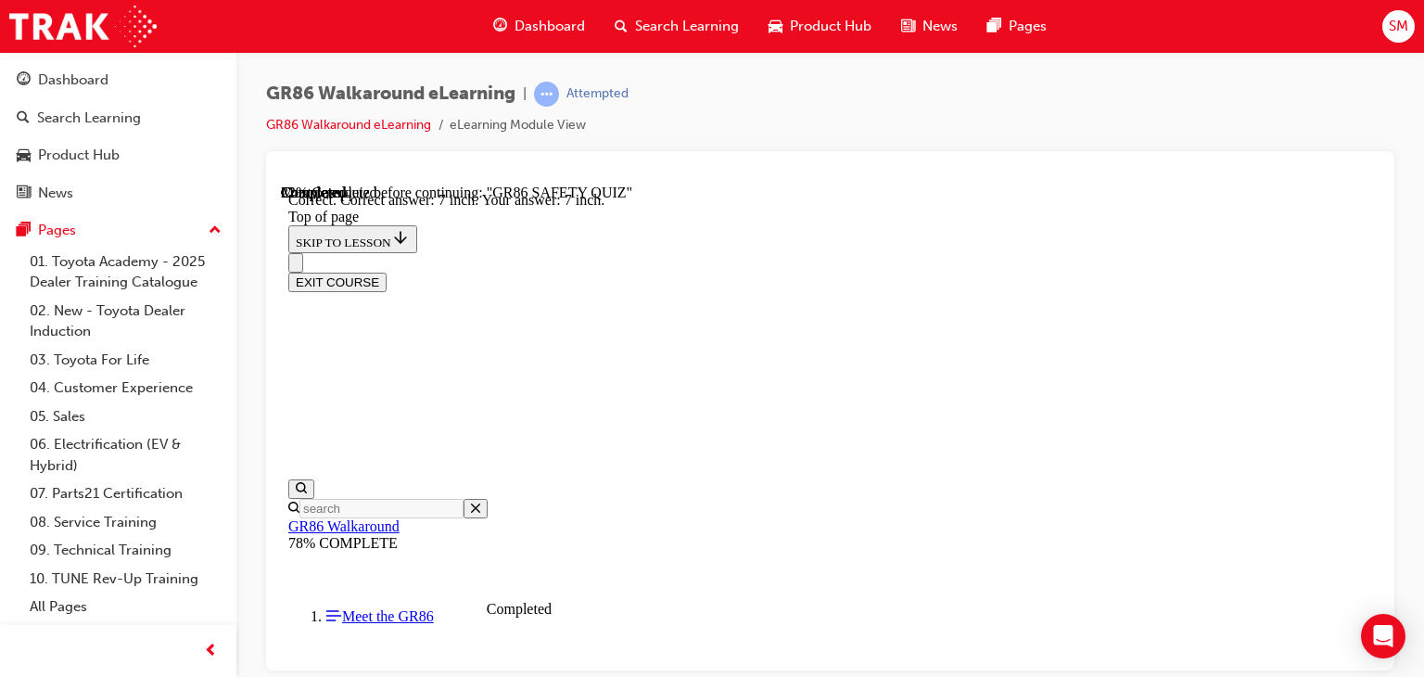
scroll to position [924, 0]
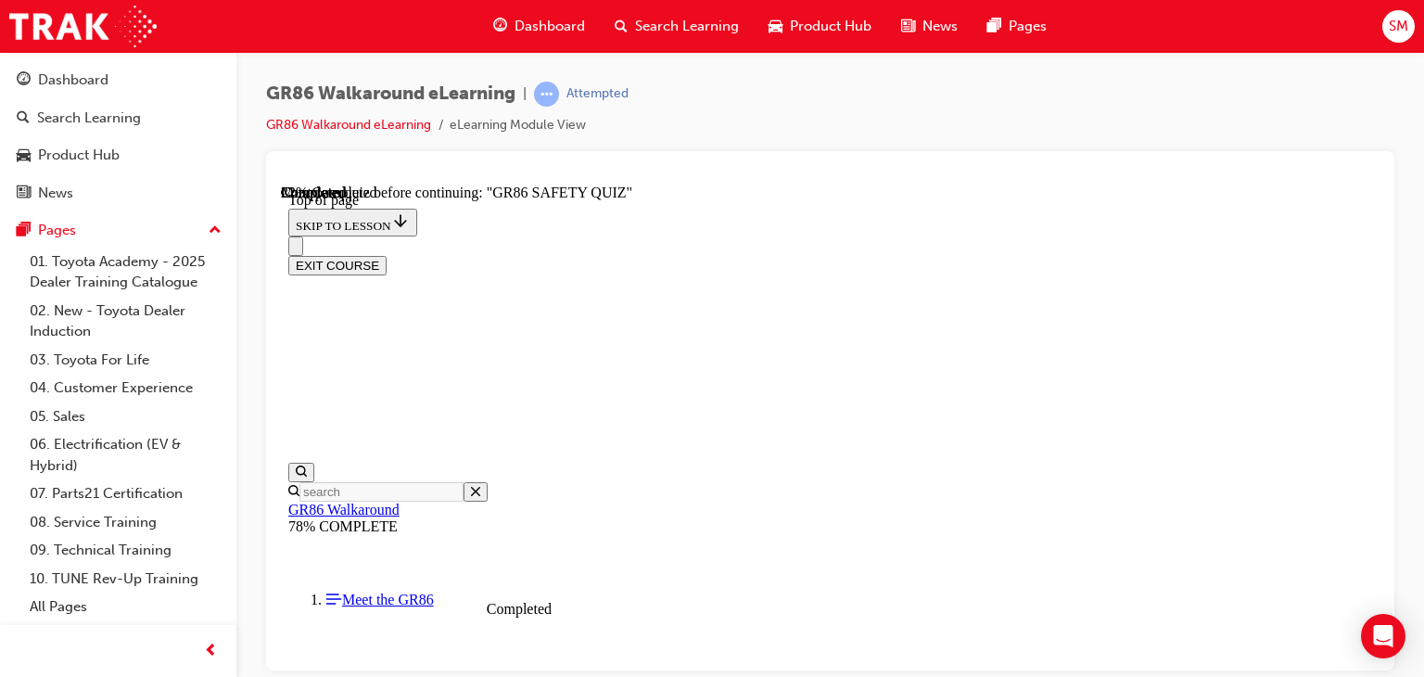
scroll to position [391, 0]
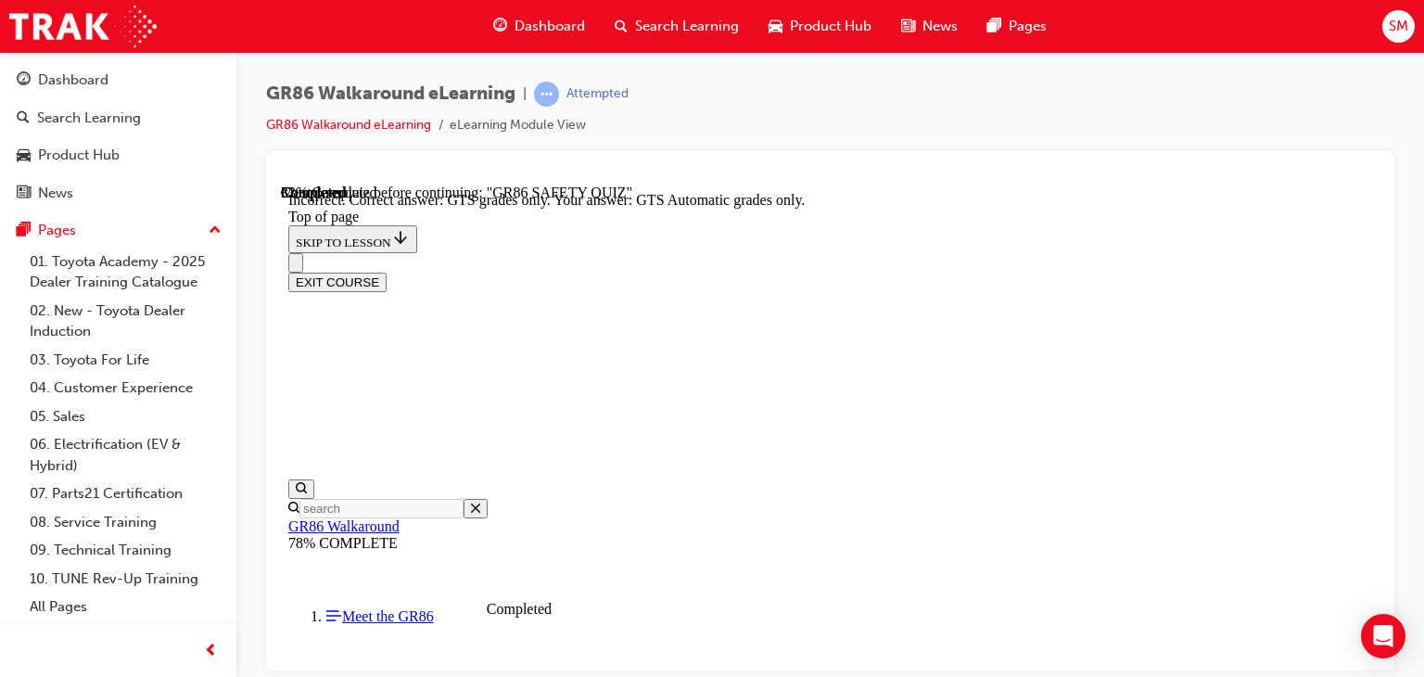
scroll to position [645, 0]
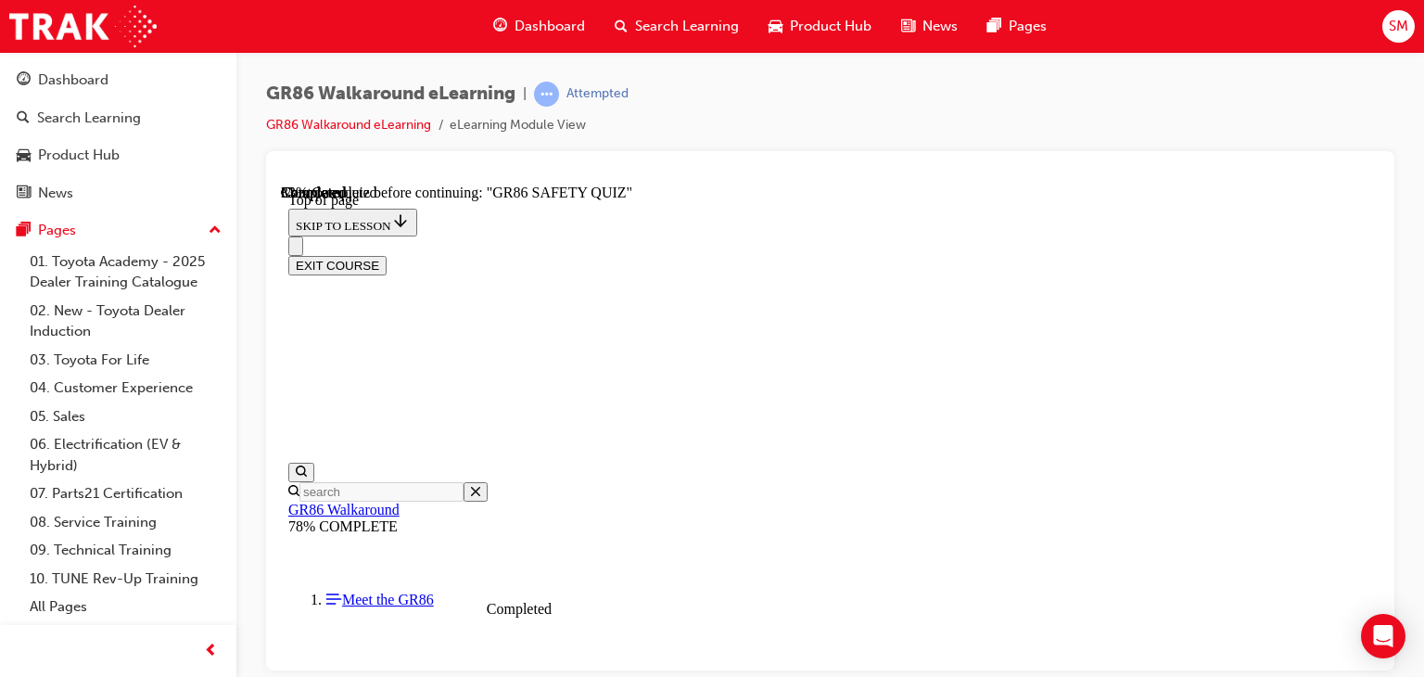
scroll to position [674, 0]
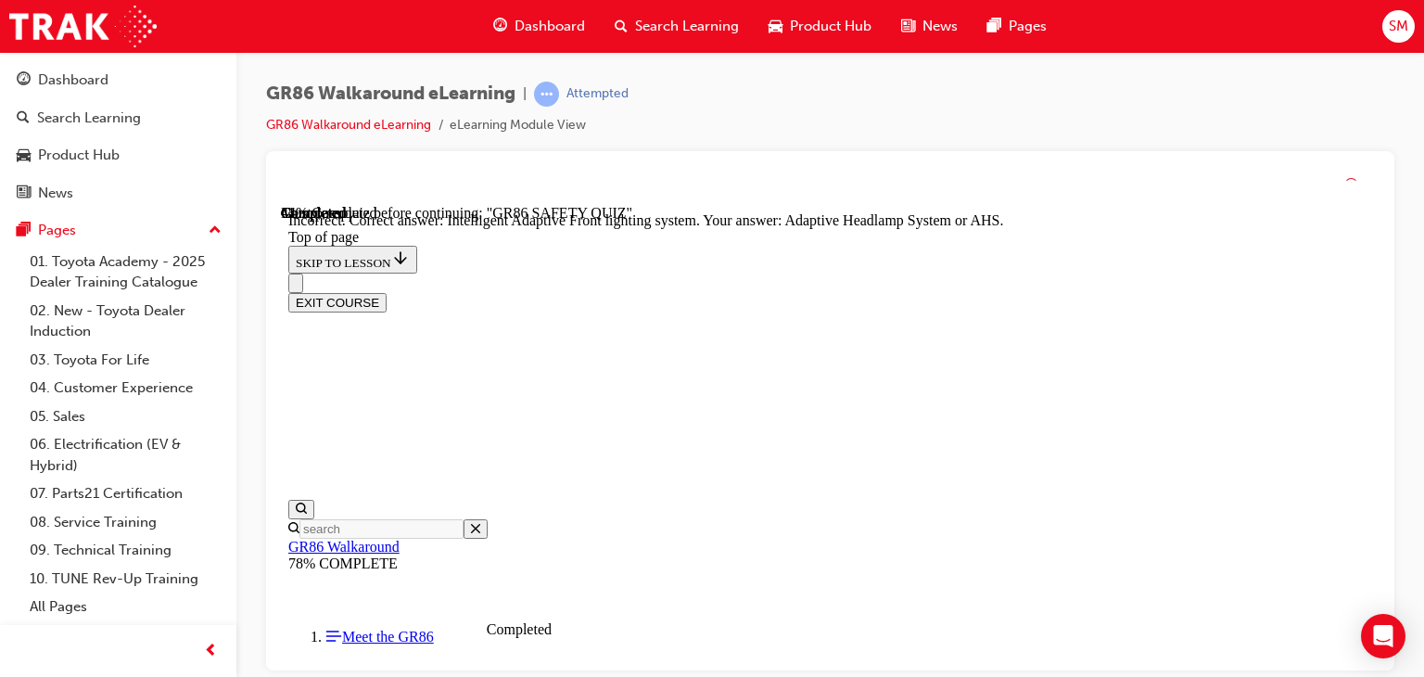
scroll to position [916, 0]
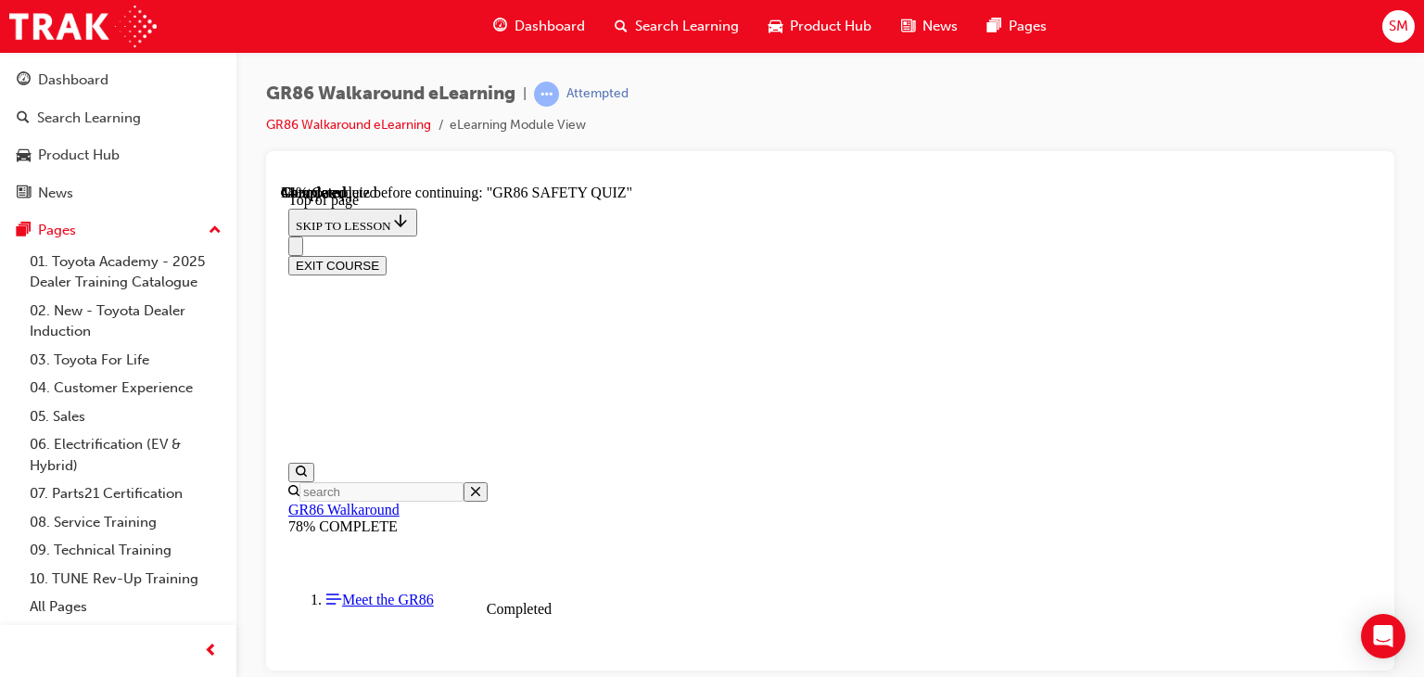
scroll to position [234, 0]
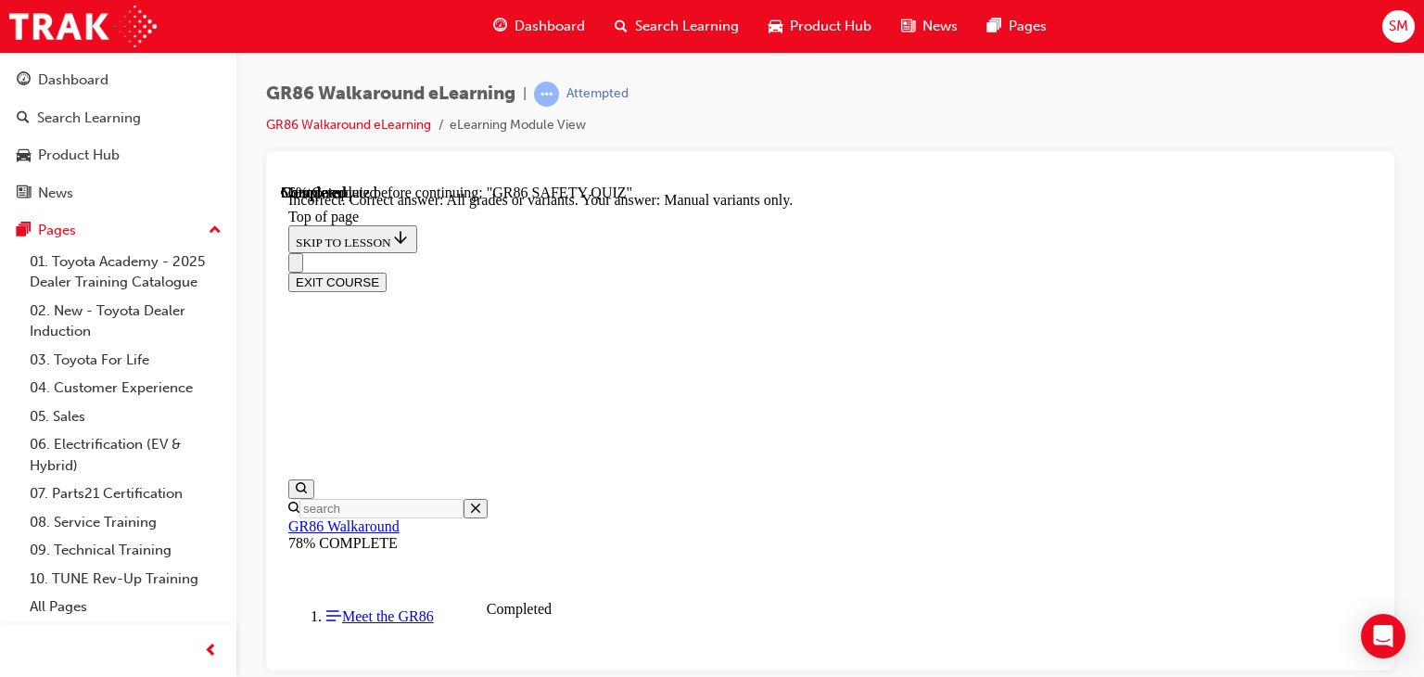
scroll to position [582, 0]
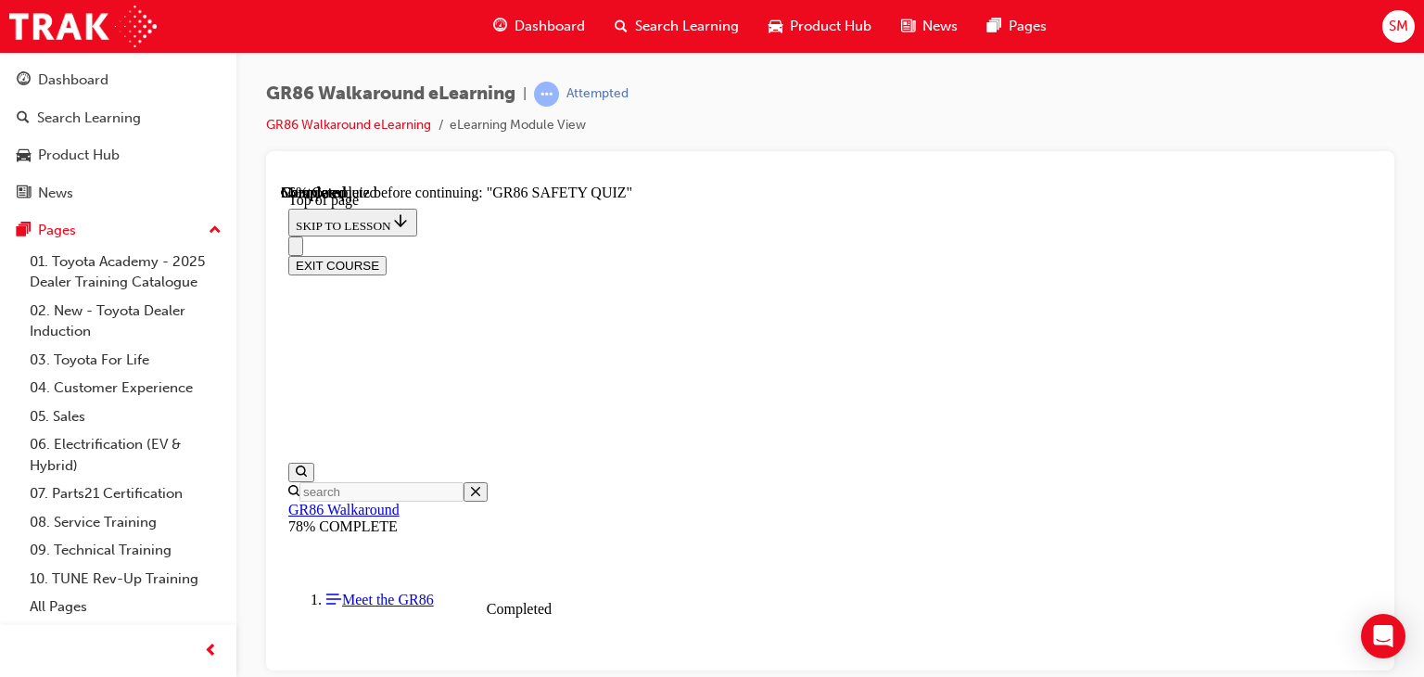
scroll to position [466, 0]
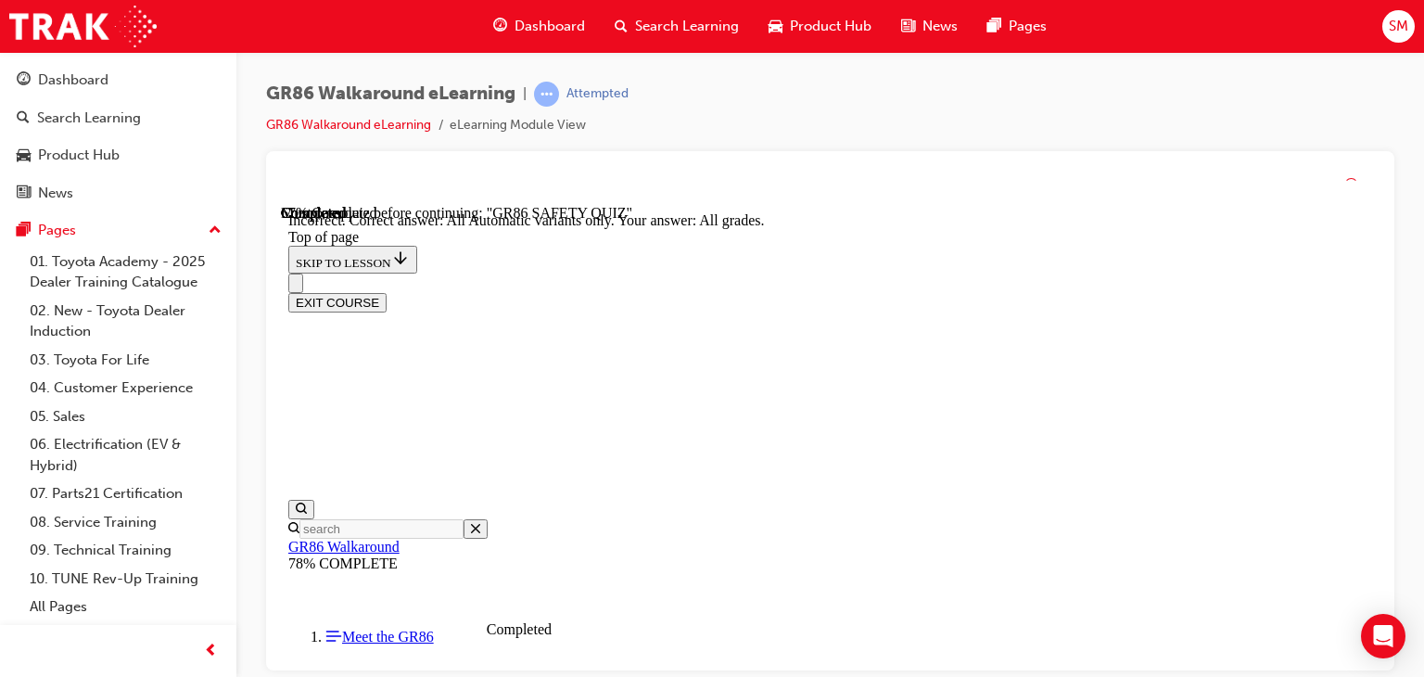
scroll to position [676, 0]
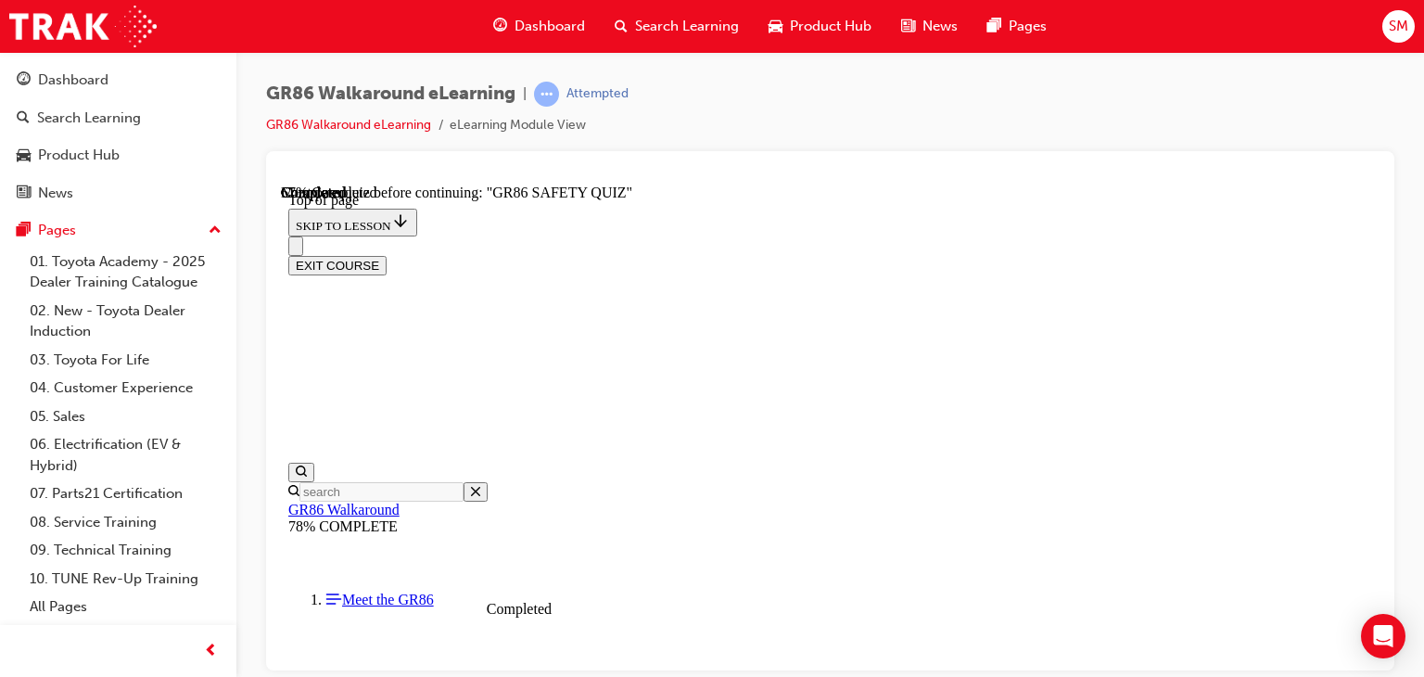
scroll to position [405, 0]
drag, startPoint x: 943, startPoint y: 234, endPoint x: 915, endPoint y: 261, distance: 39.3
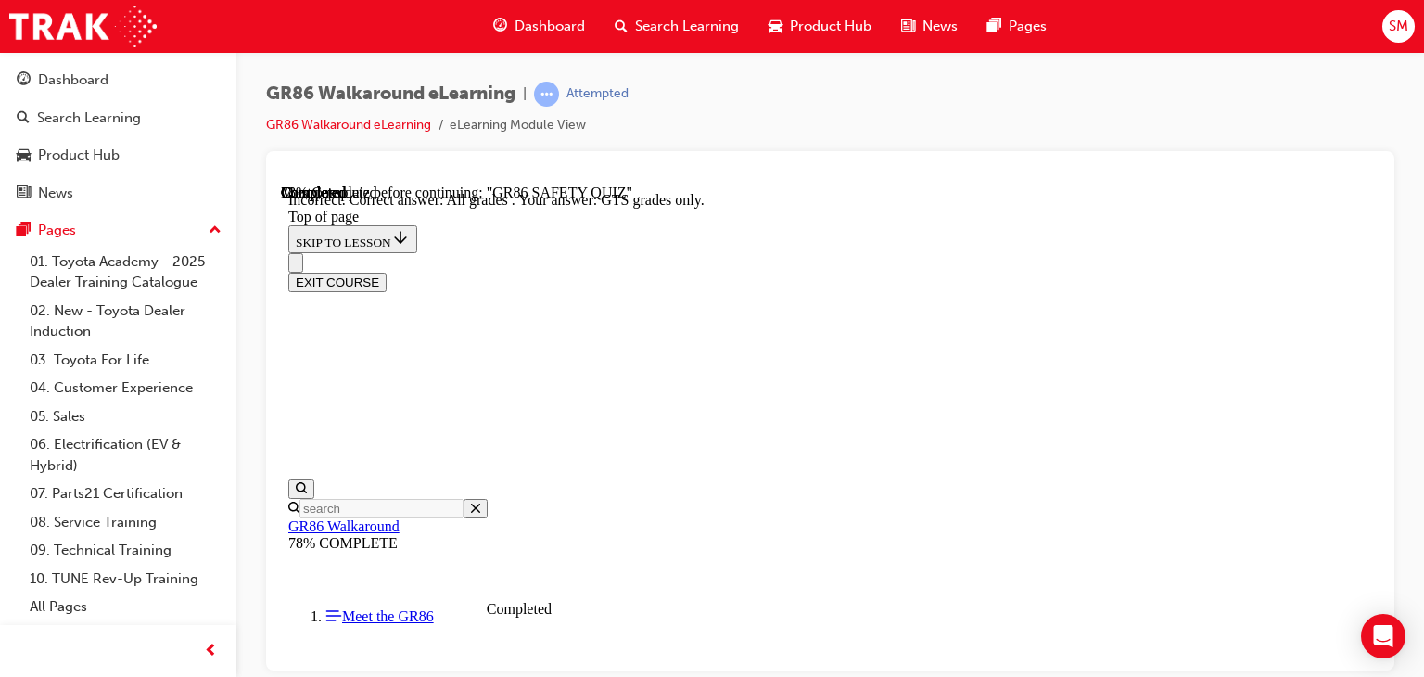
scroll to position [645, 0]
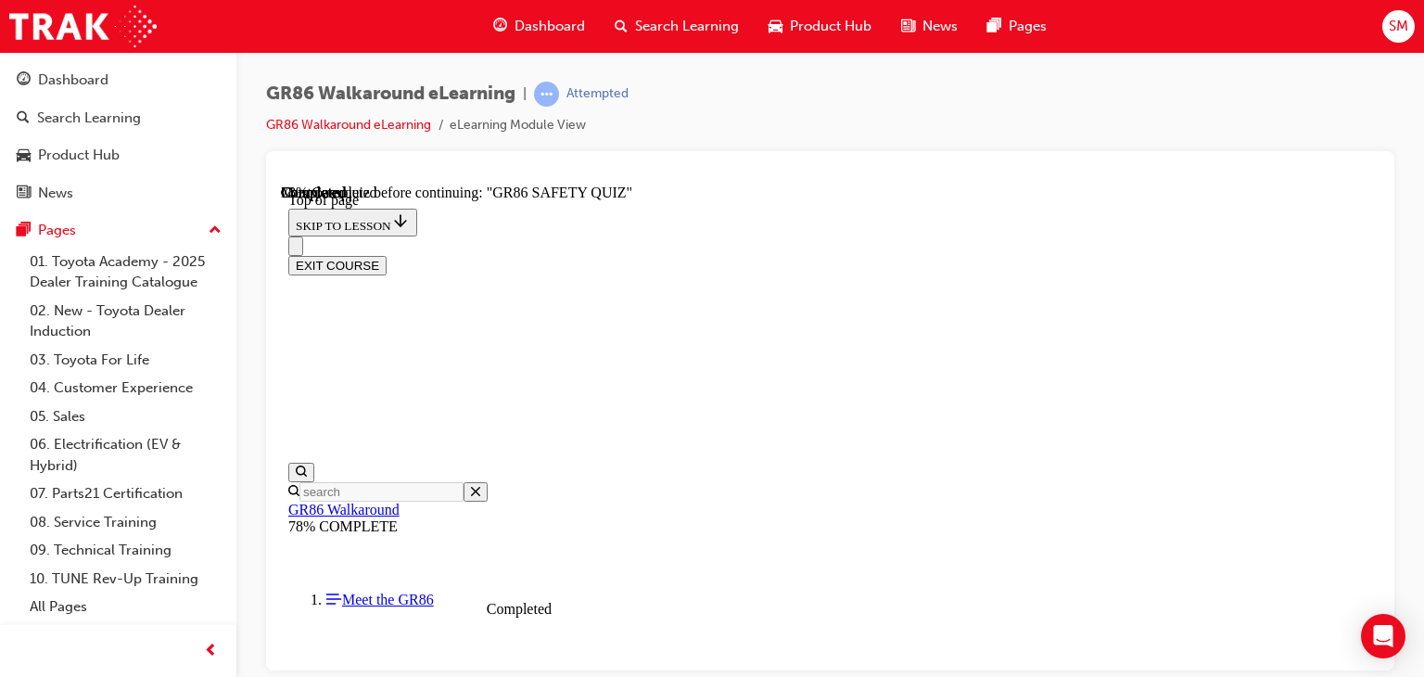
scroll to position [357, 0]
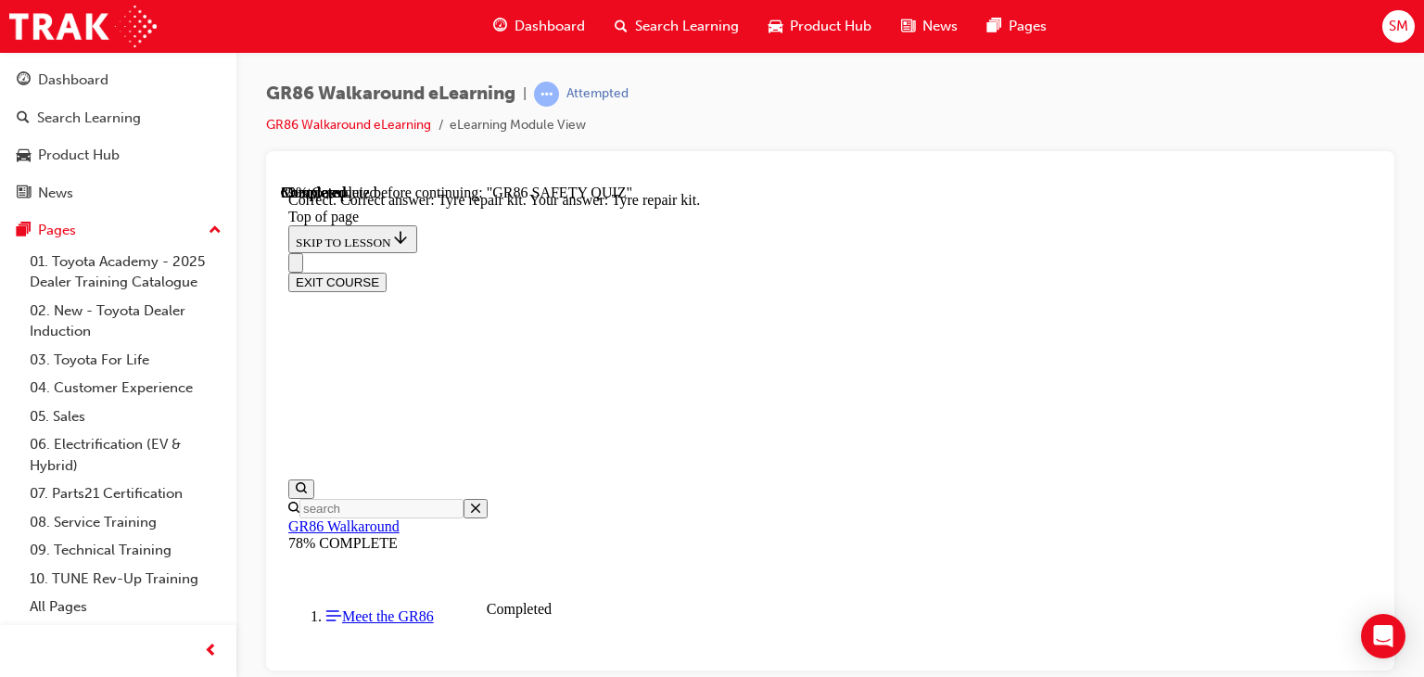
scroll to position [582, 0]
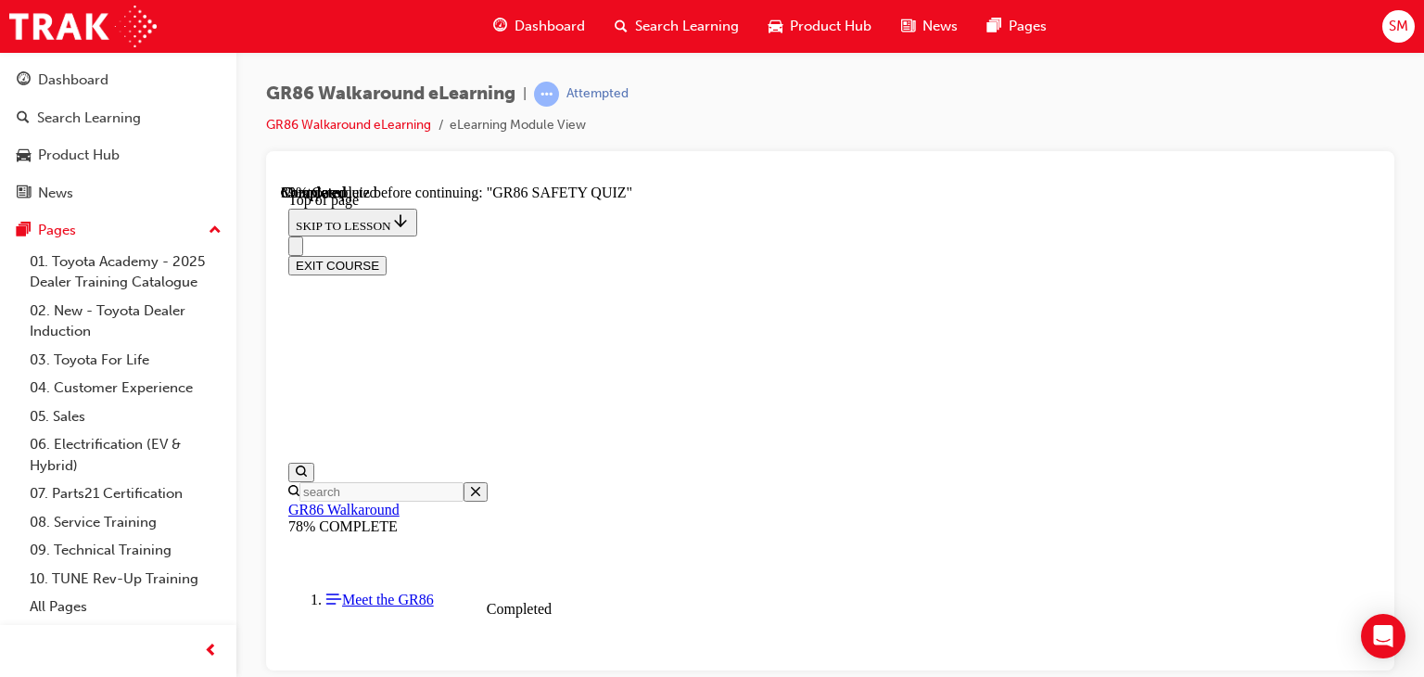
scroll to position [817, 0]
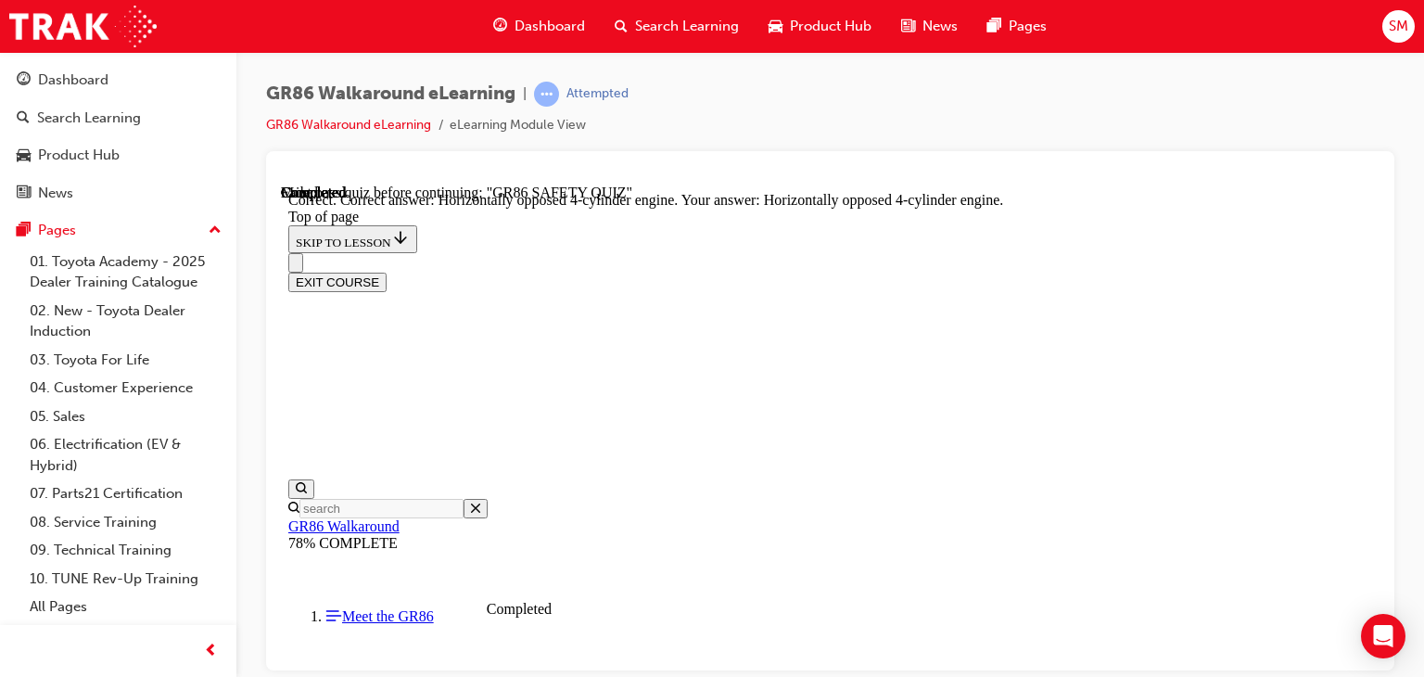
scroll to position [1050, 0]
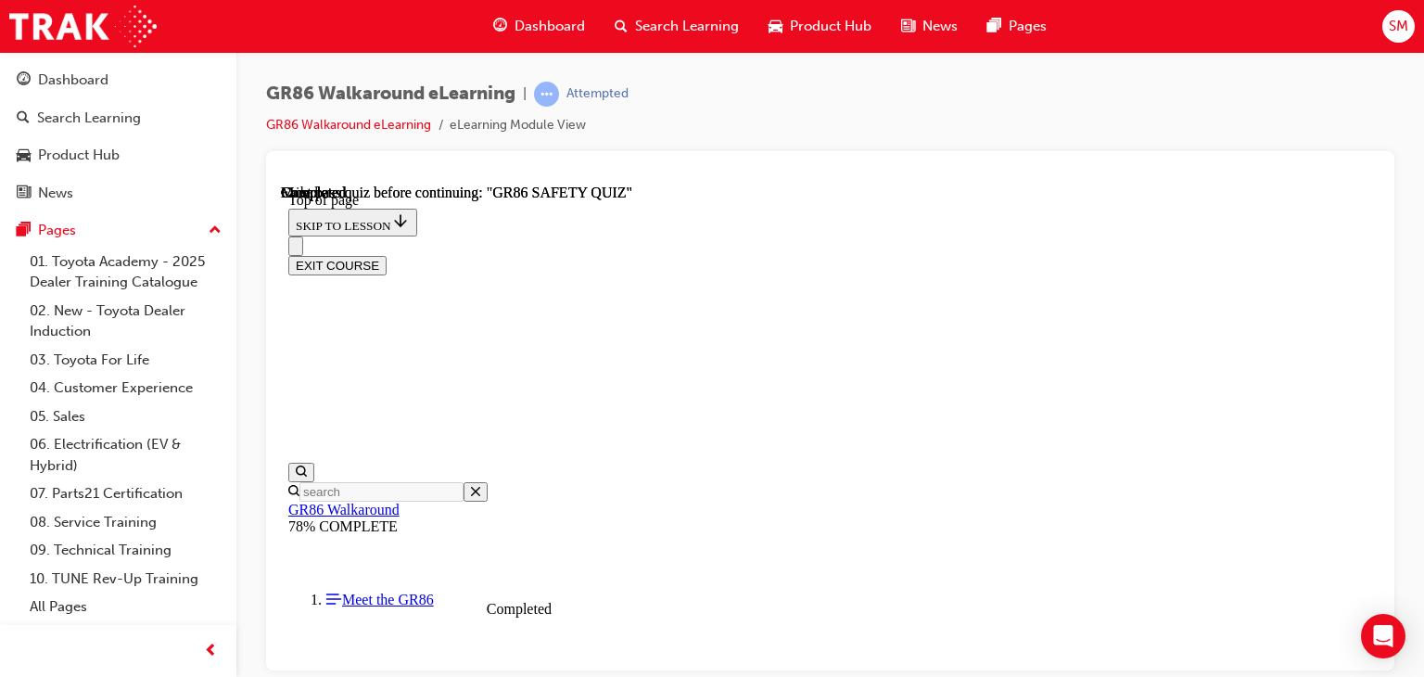
scroll to position [516, 0]
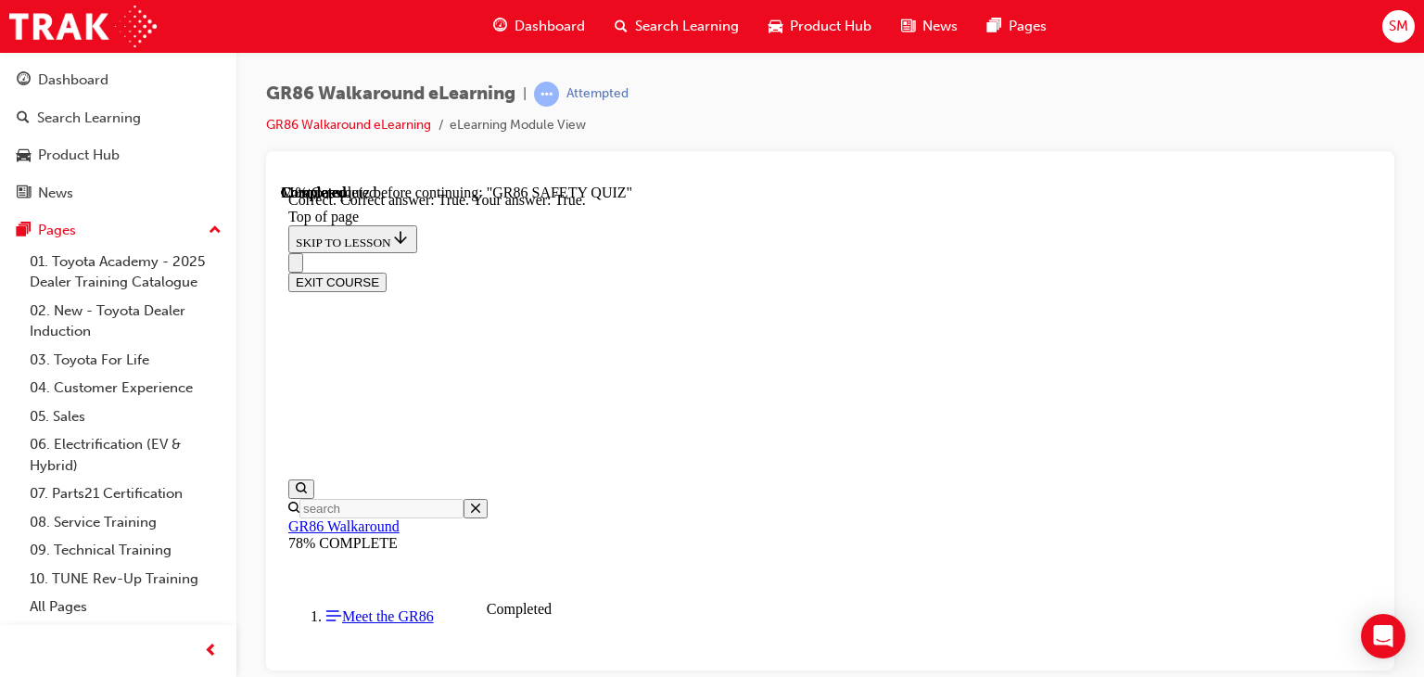
scroll to position [733, 0]
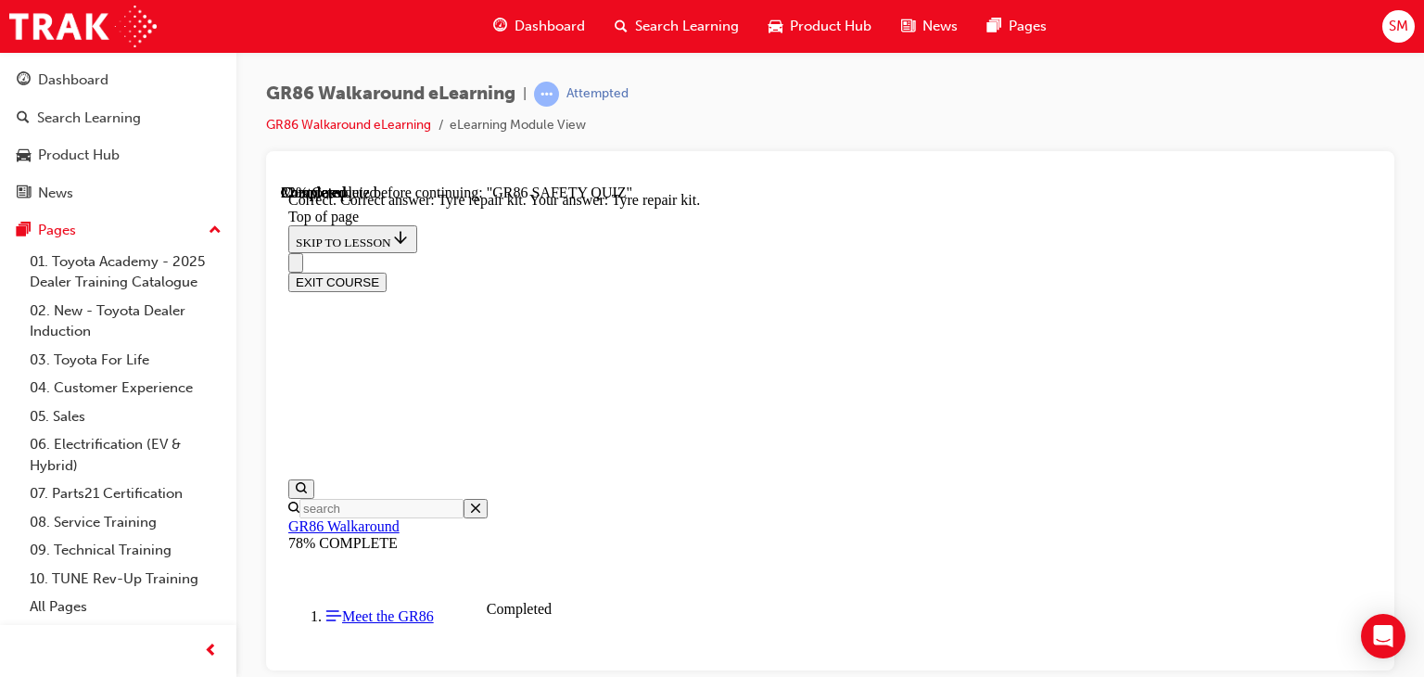
scroll to position [582, 0]
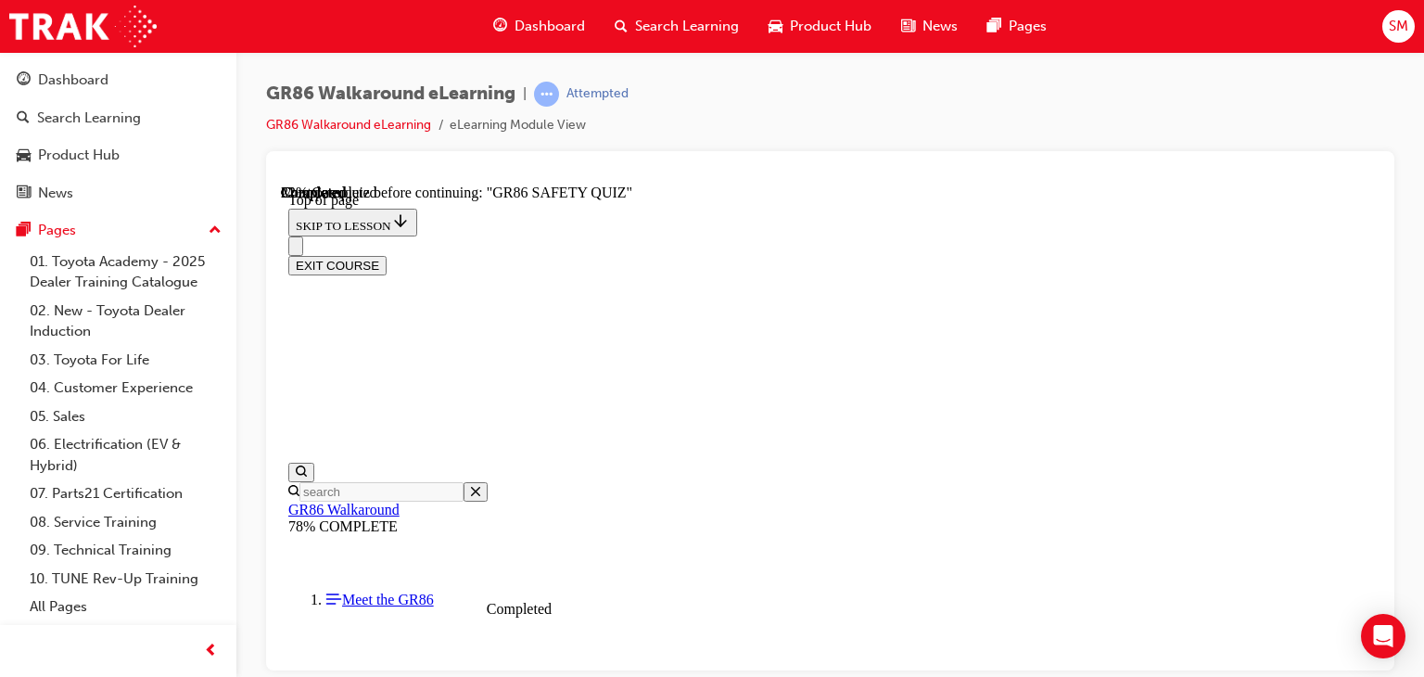
scroll to position [759, 0]
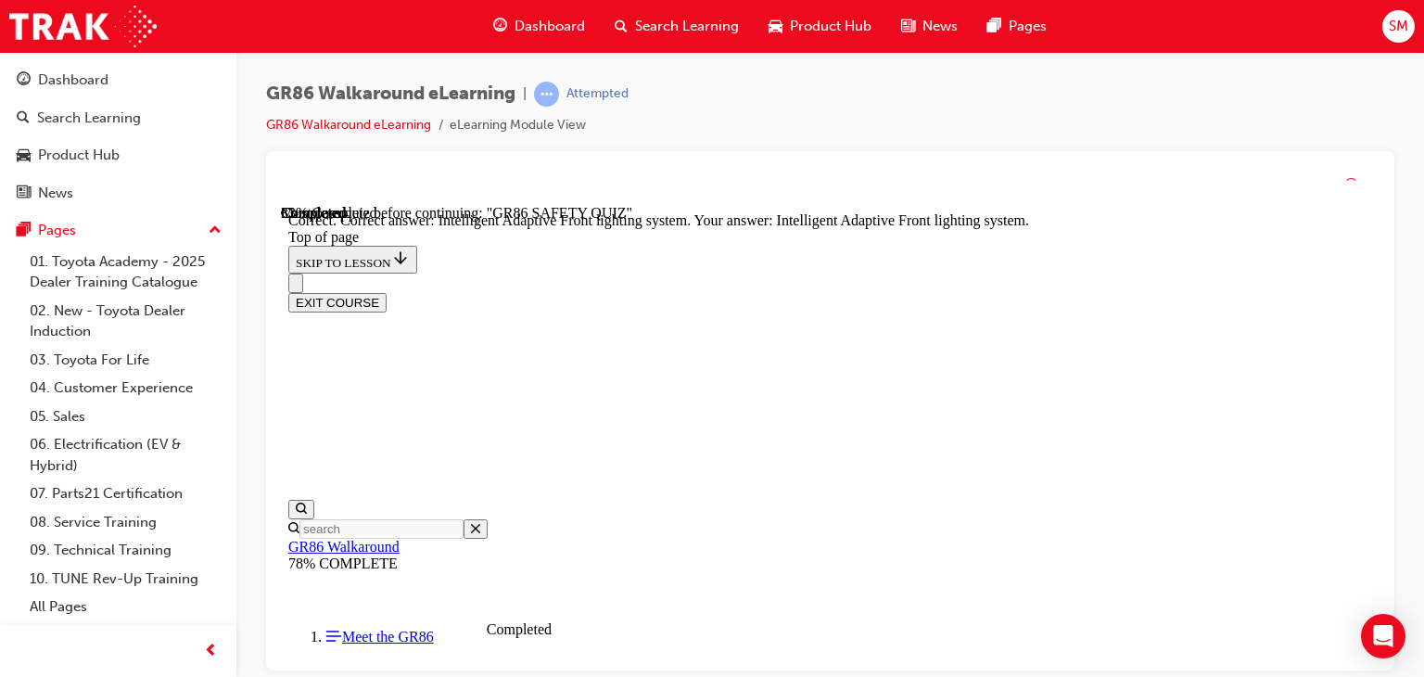
scroll to position [916, 0]
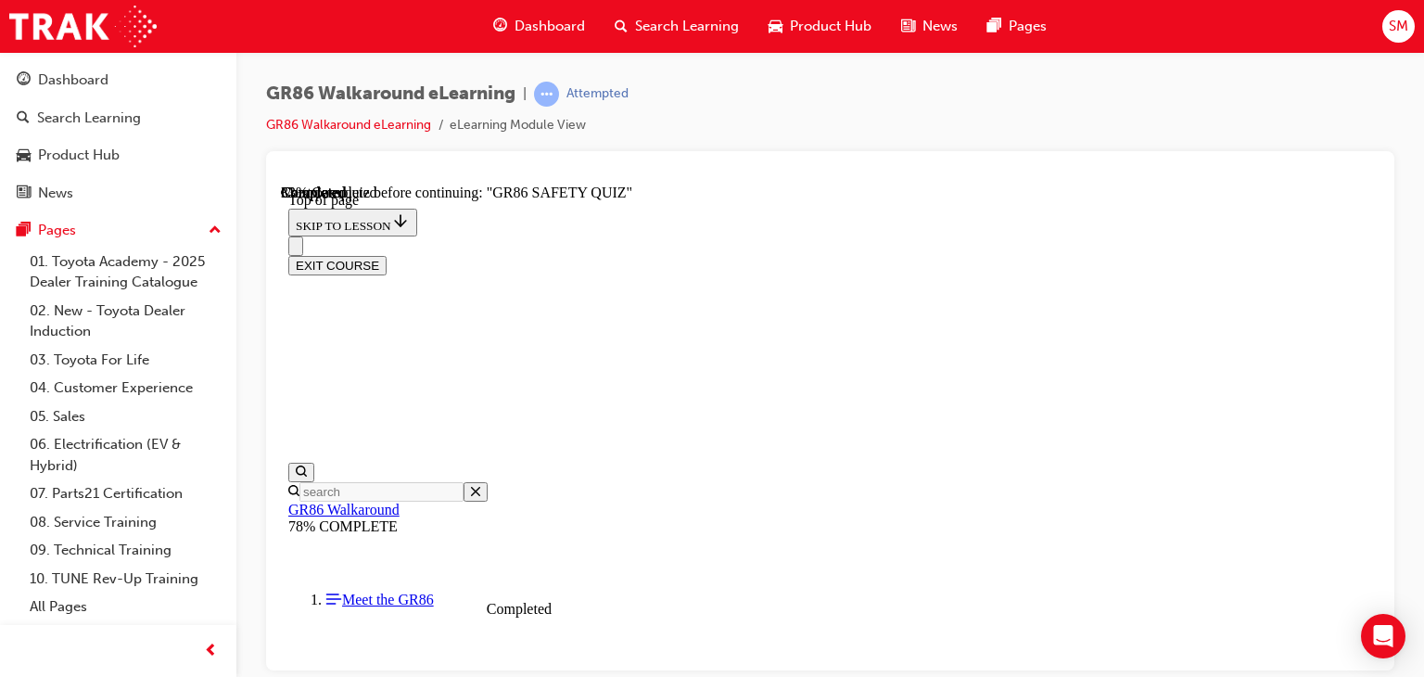
scroll to position [367, 0]
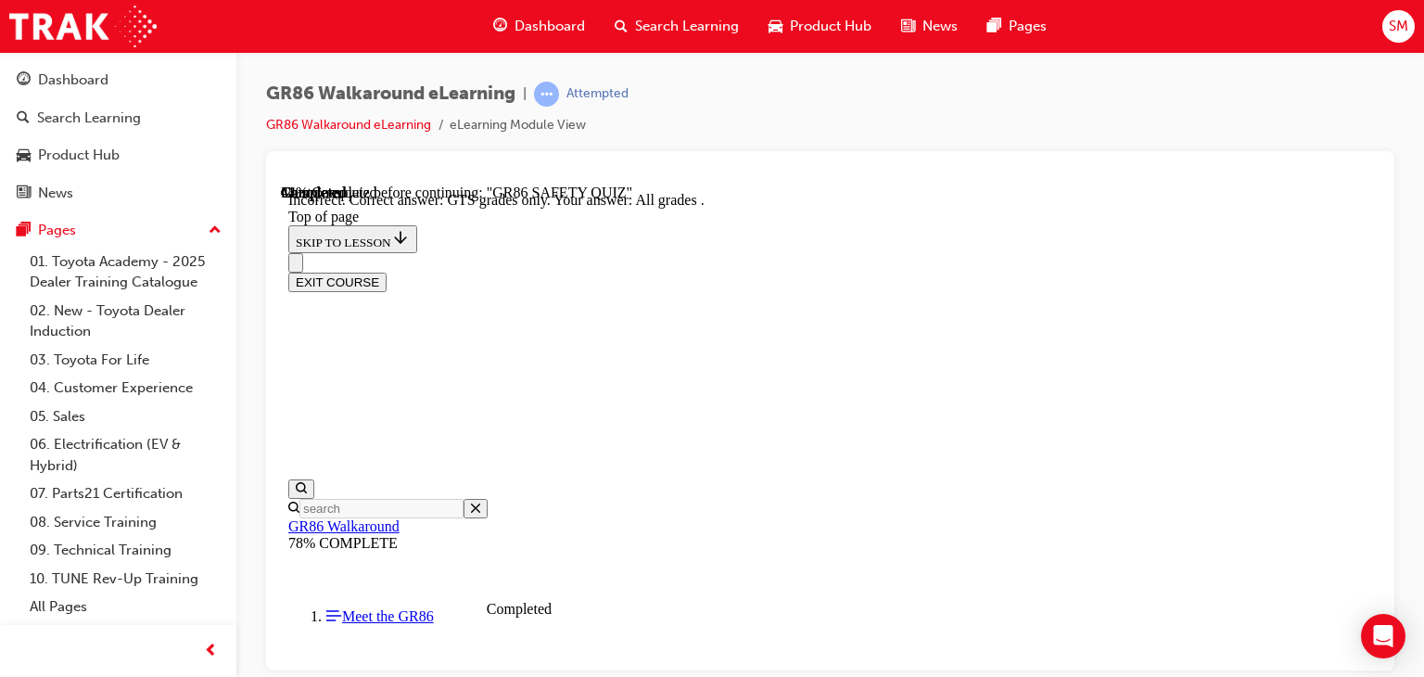
scroll to position [645, 0]
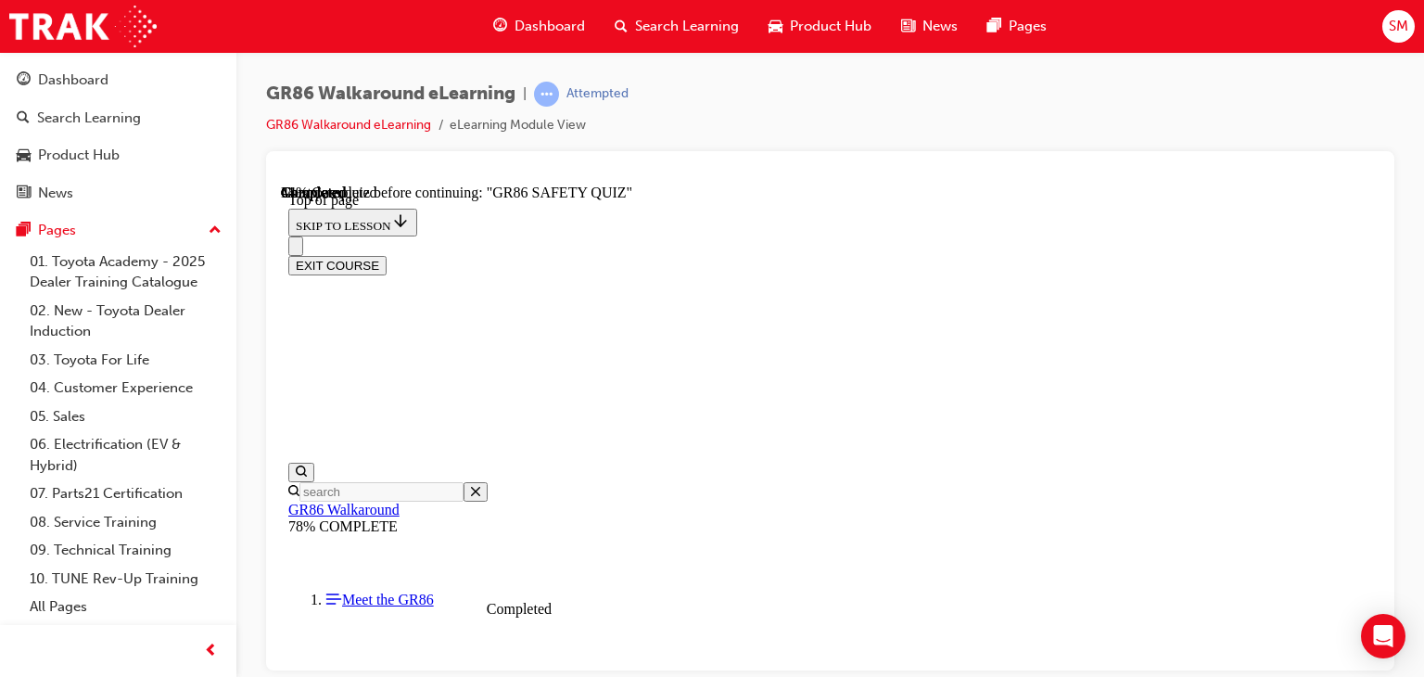
scroll to position [719, 0]
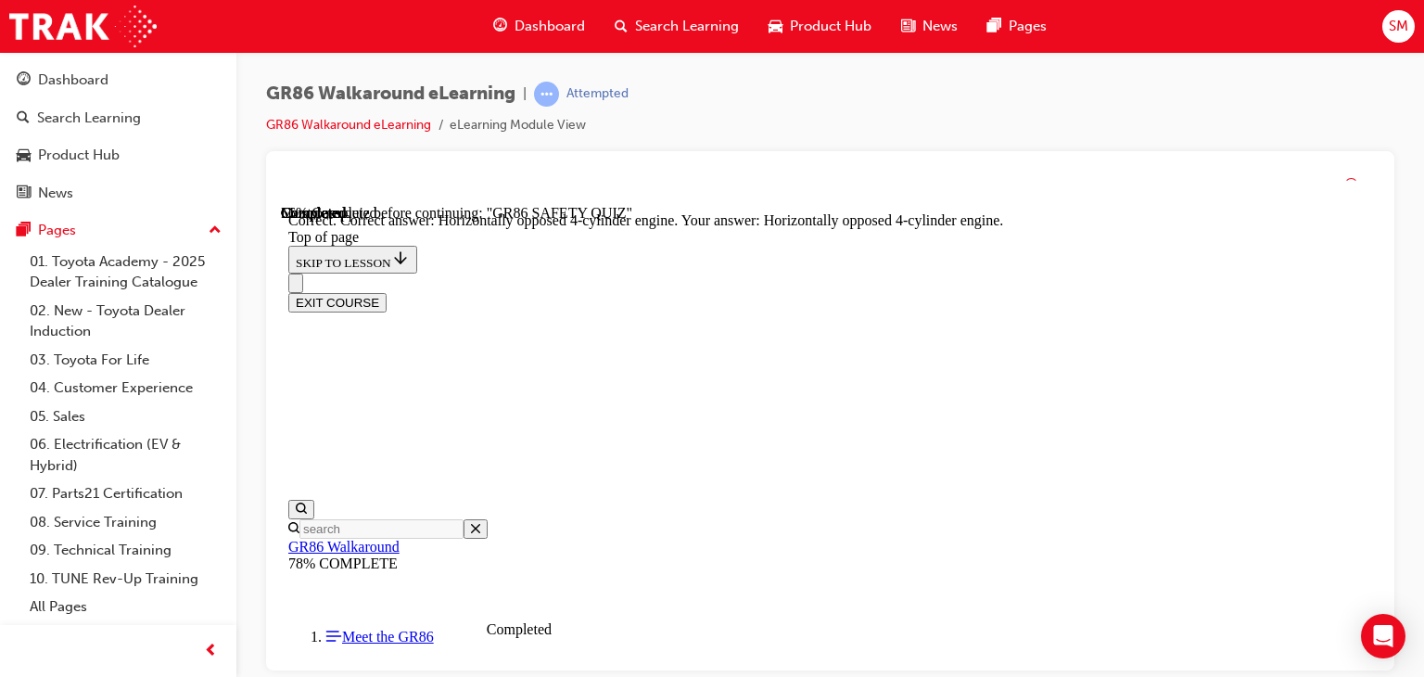
scroll to position [1050, 0]
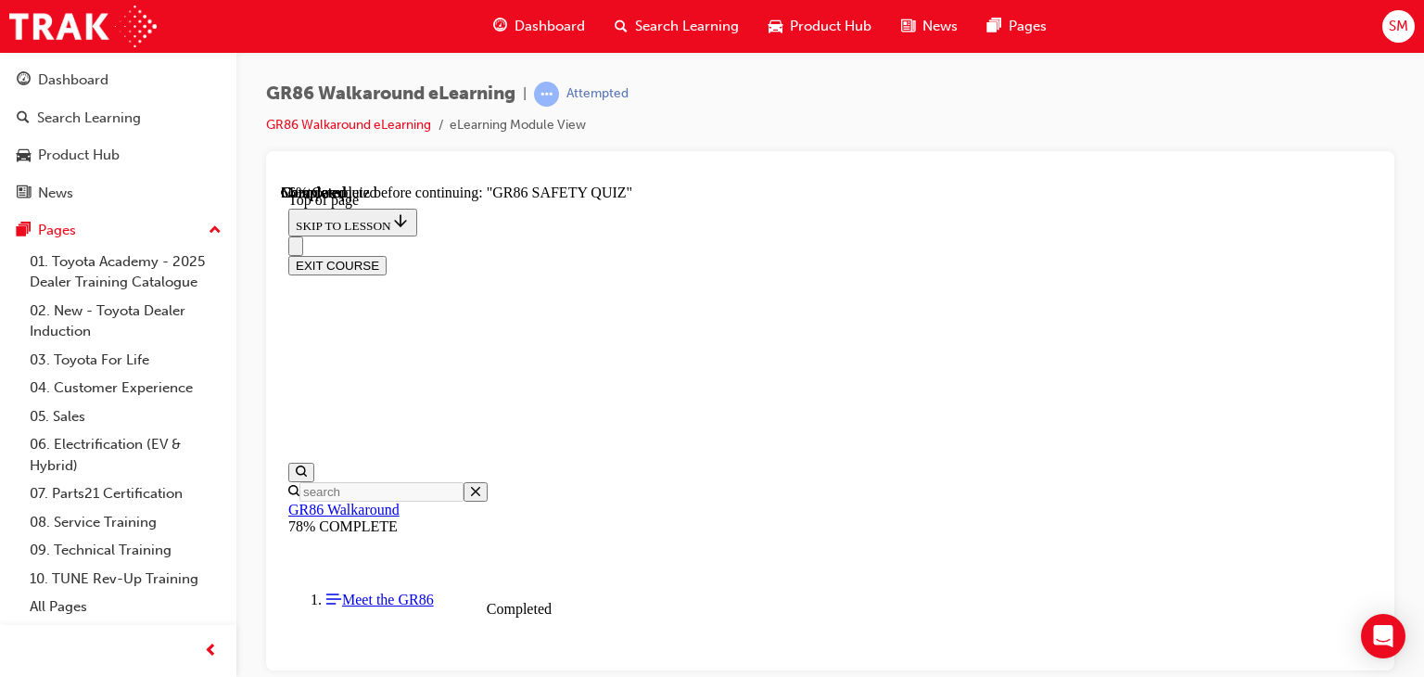
scroll to position [263, 0]
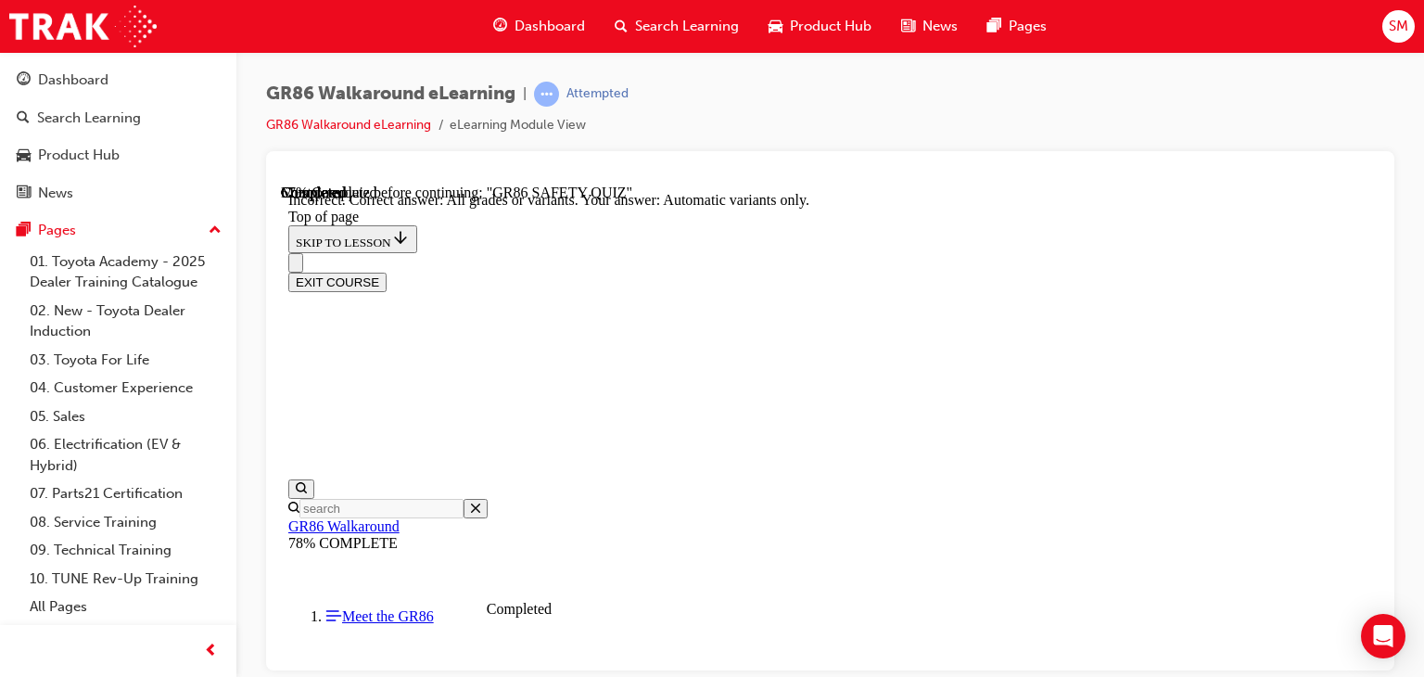
scroll to position [582, 0]
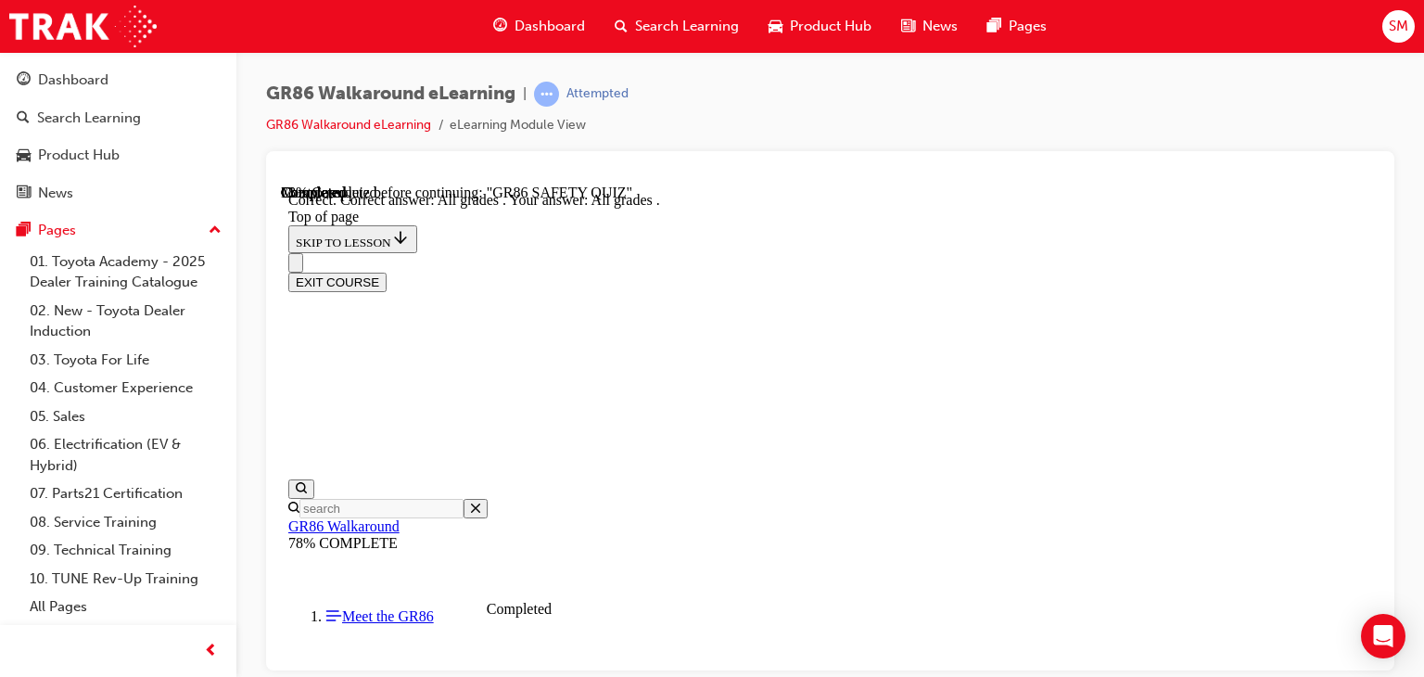
scroll to position [645, 0]
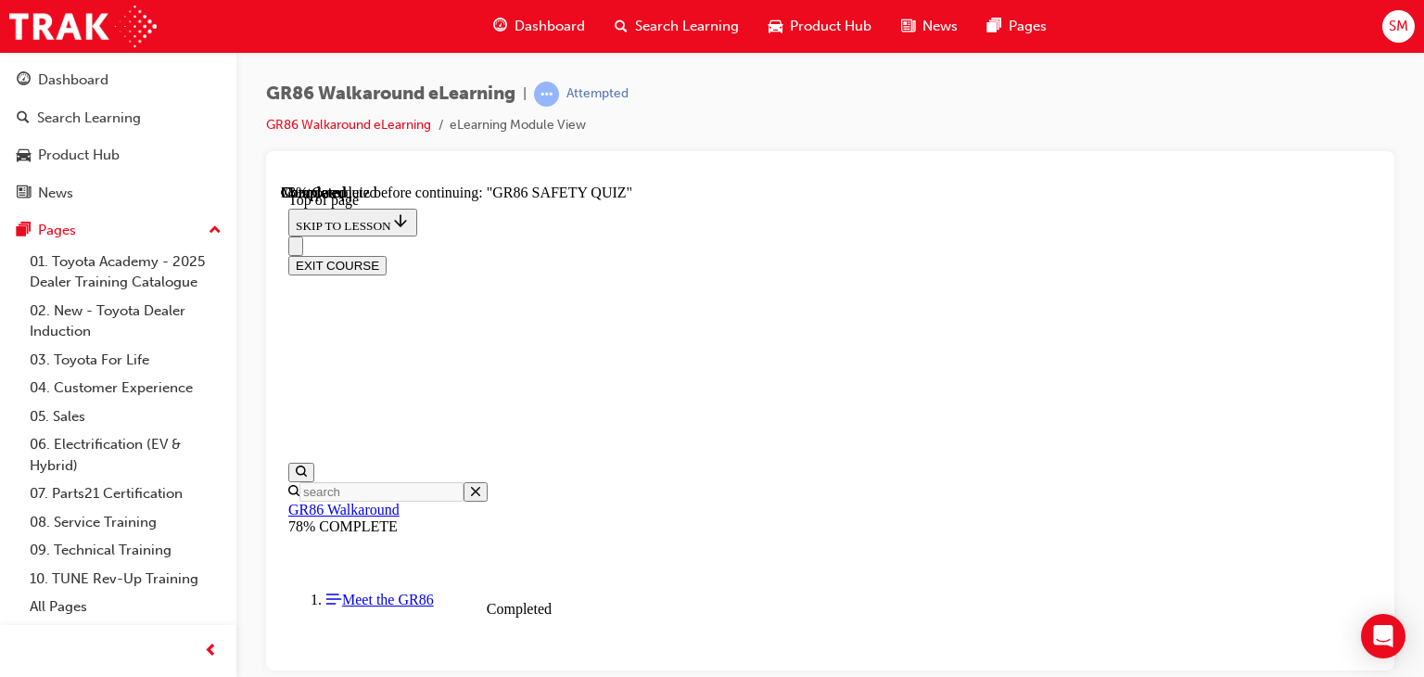
scroll to position [654, 0]
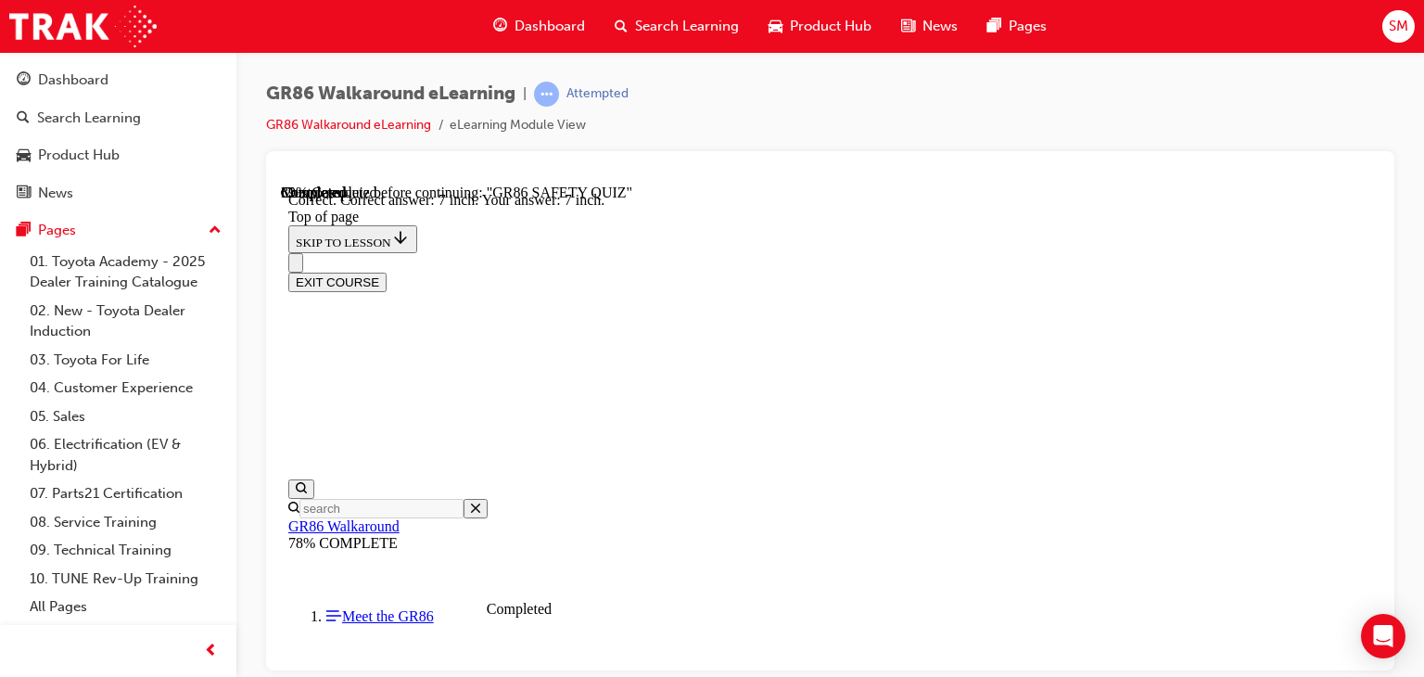
scroll to position [924, 0]
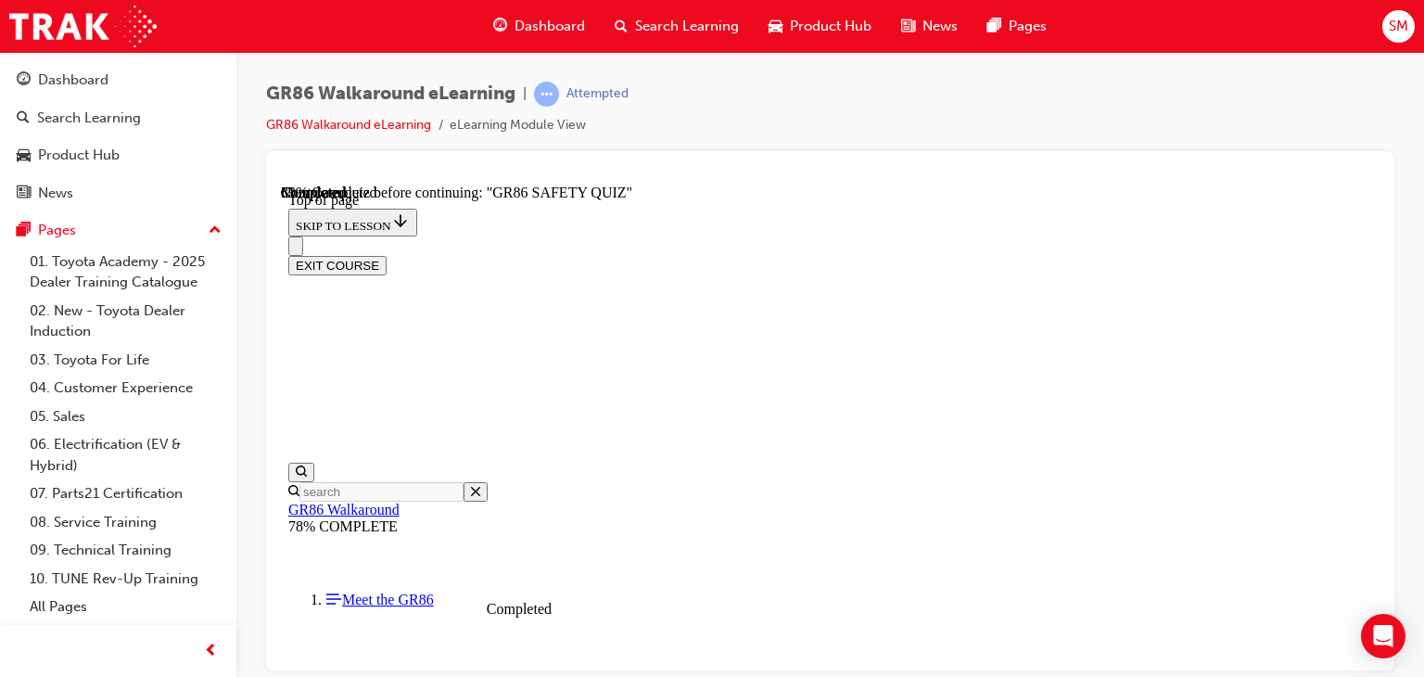
scroll to position [362, 0]
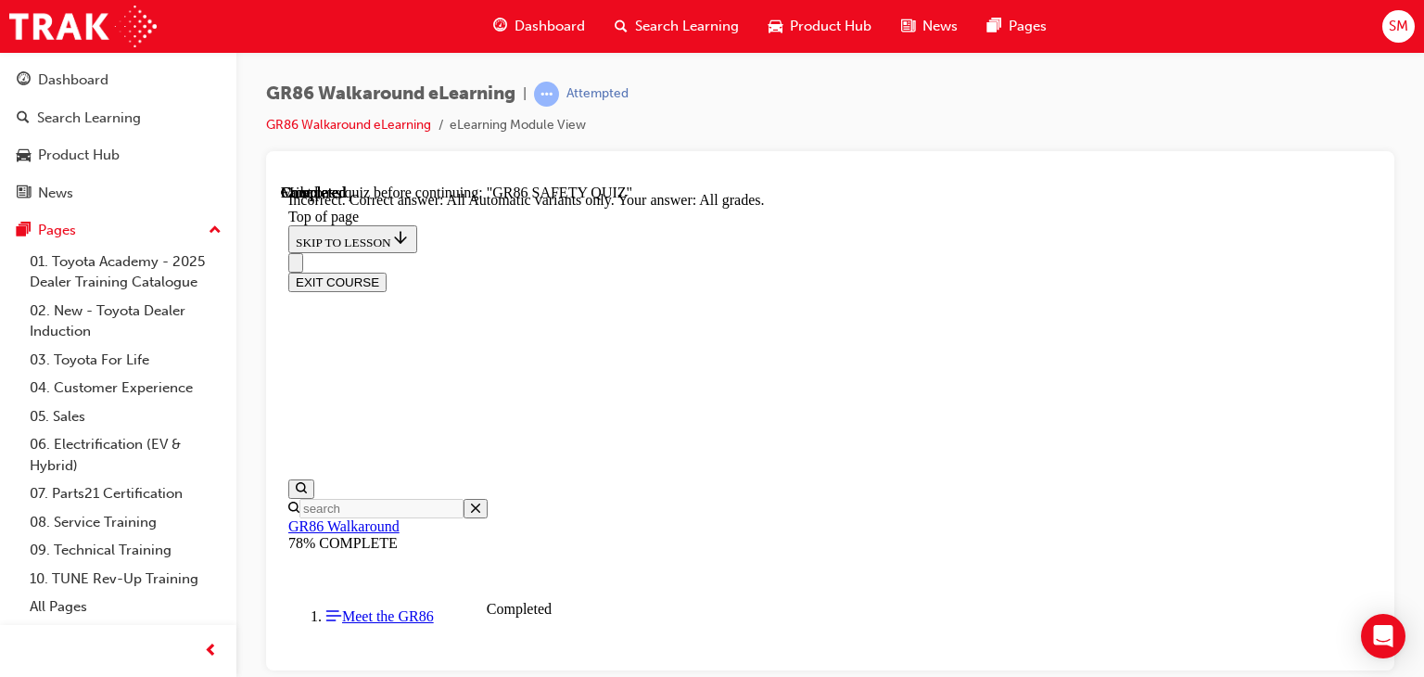
scroll to position [676, 0]
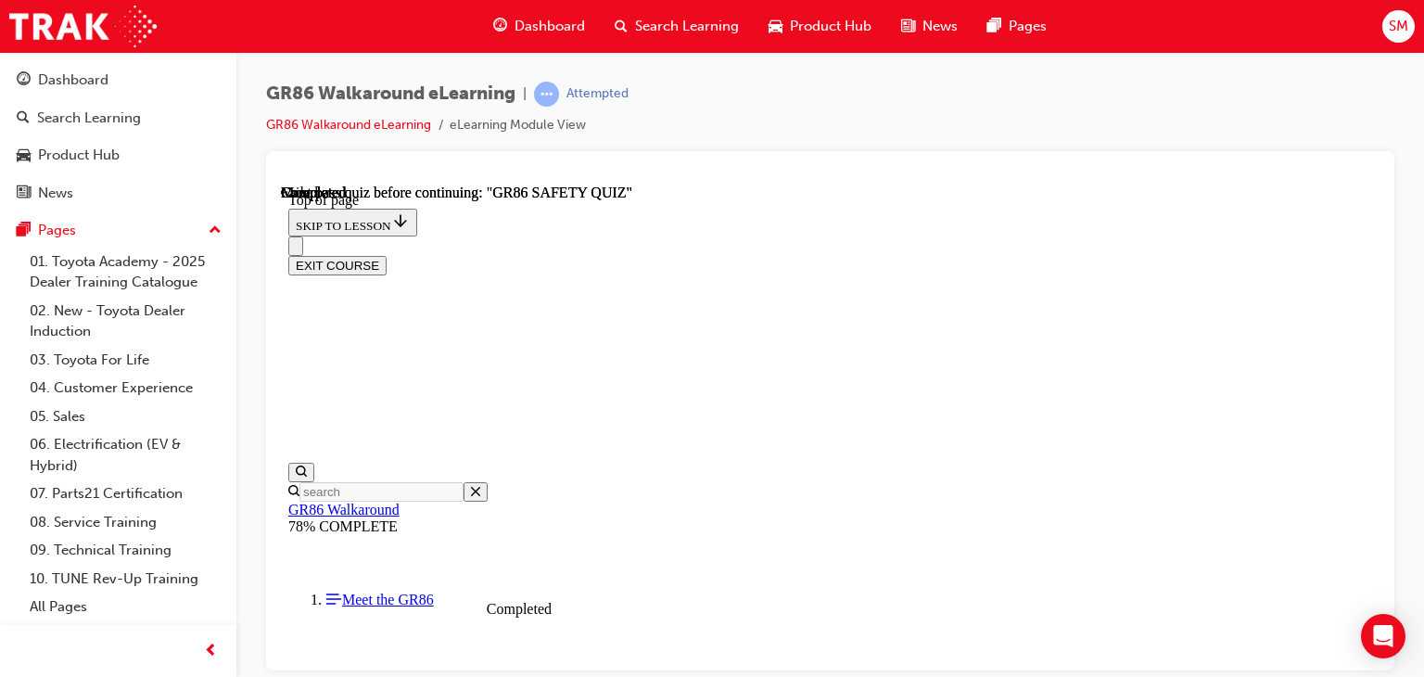
scroll to position [255, 0]
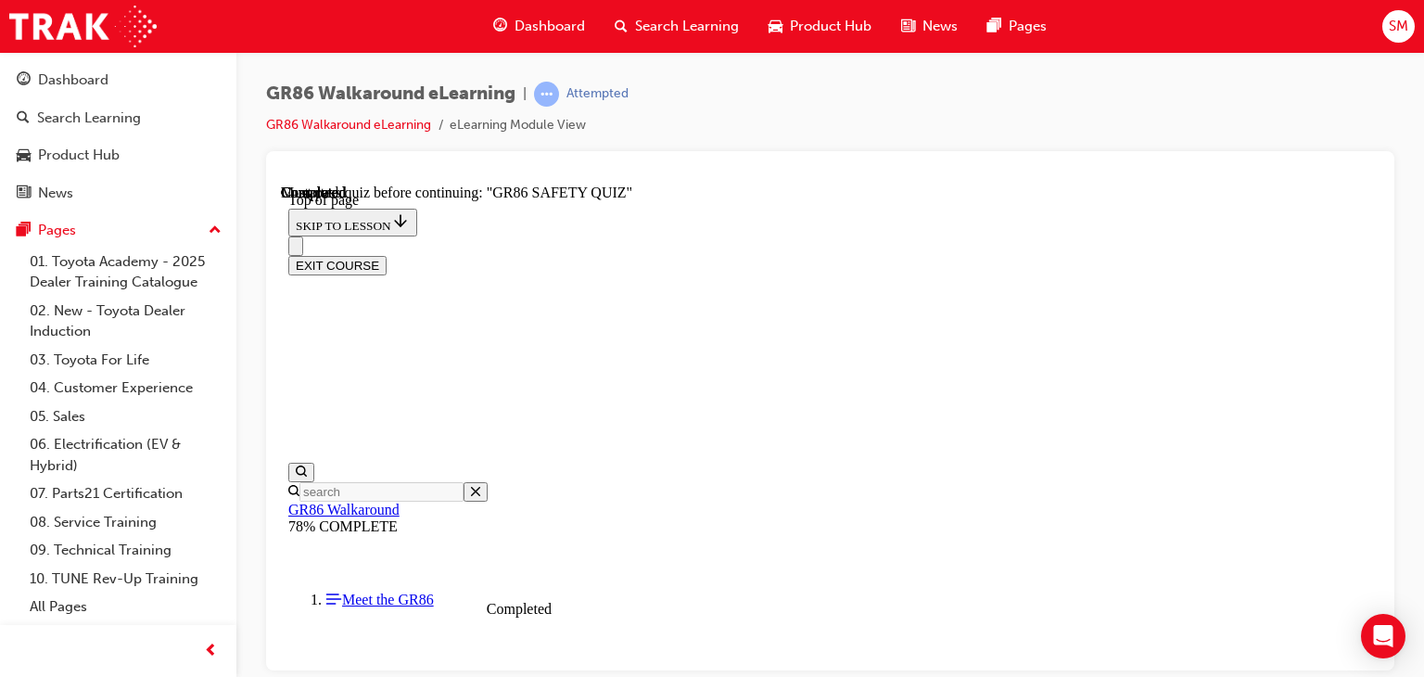
scroll to position [78, 0]
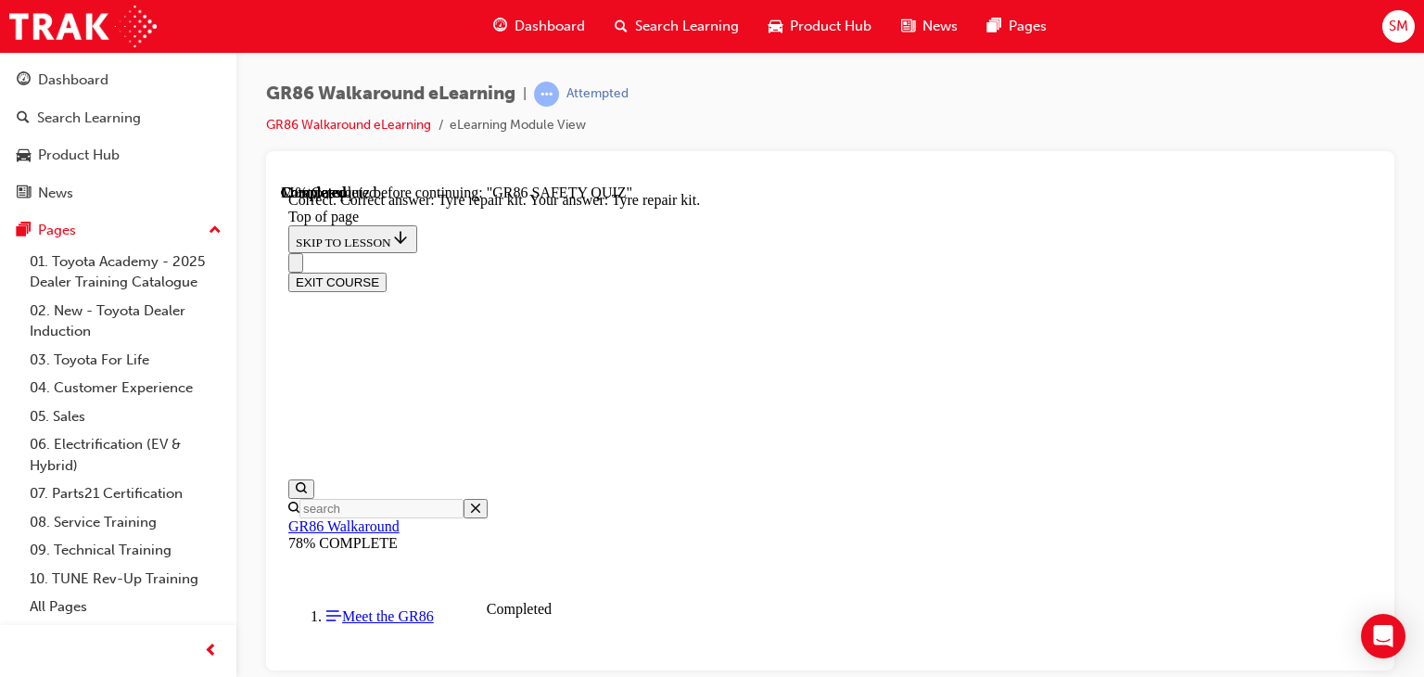
scroll to position [582, 0]
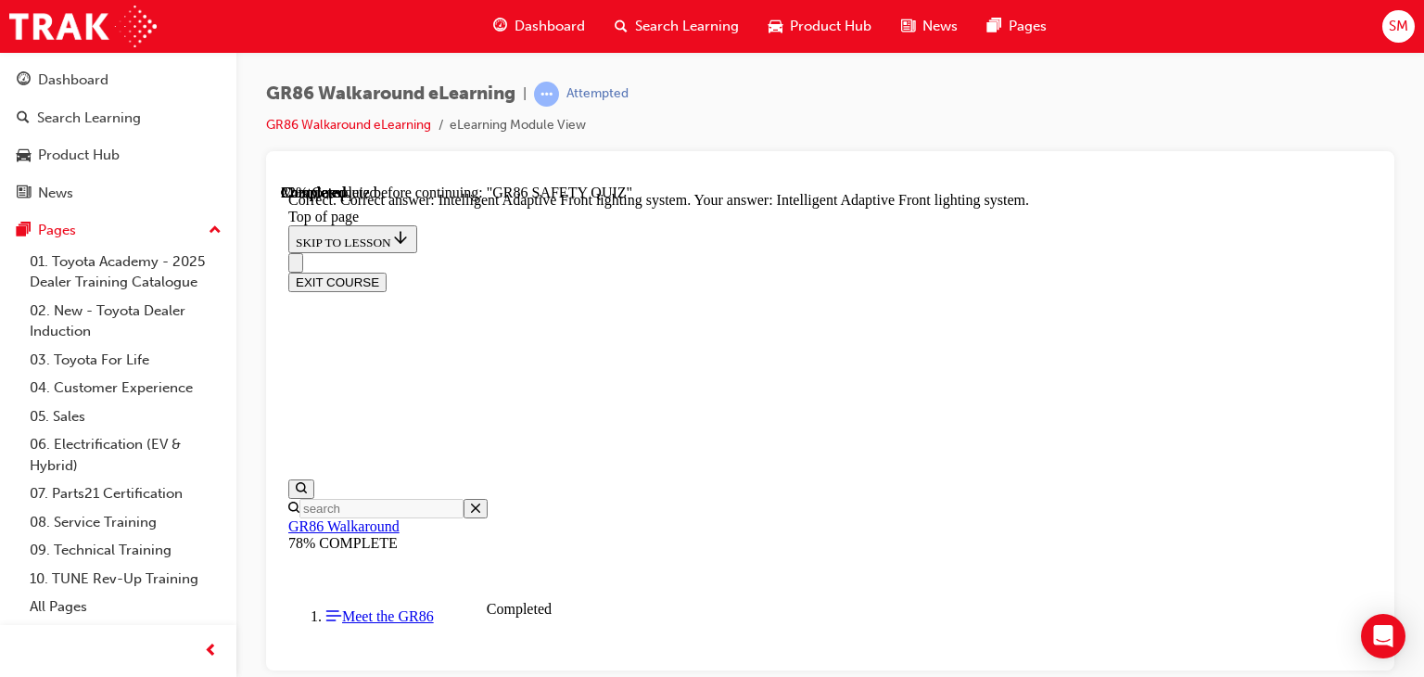
scroll to position [916, 0]
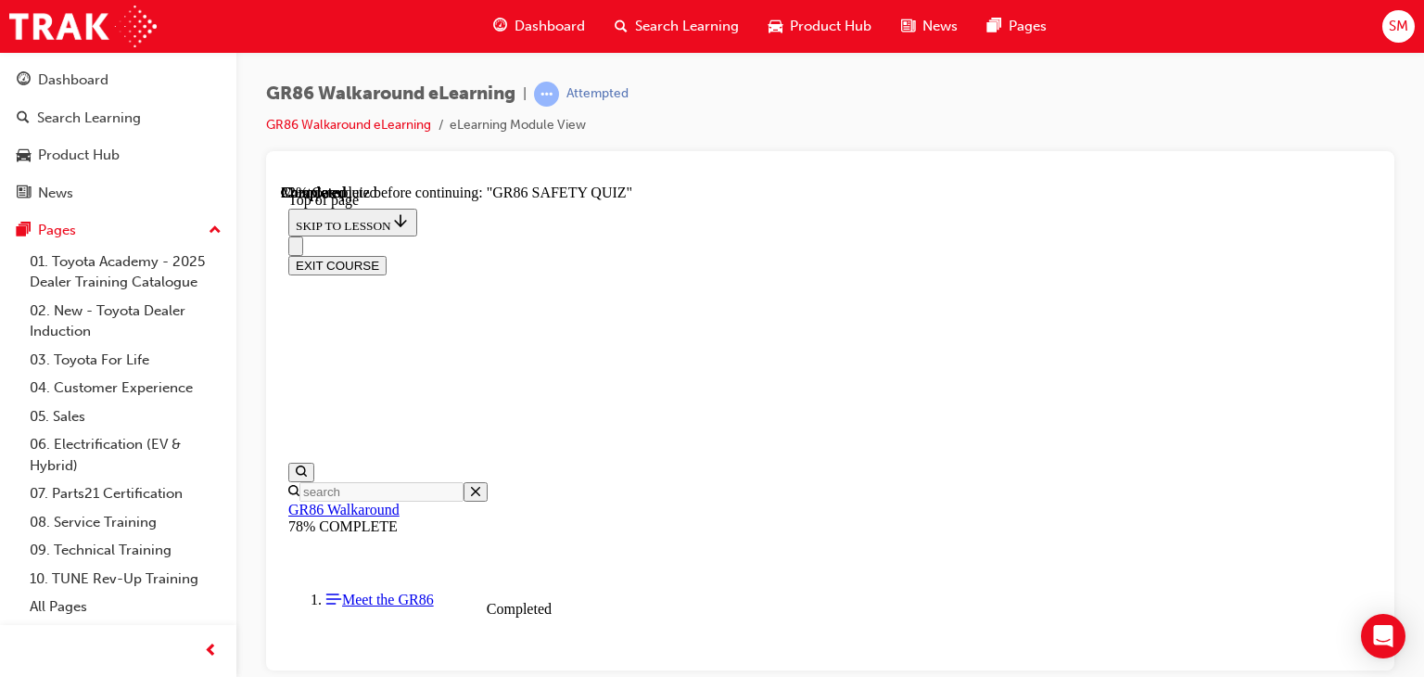
scroll to position [380, 0]
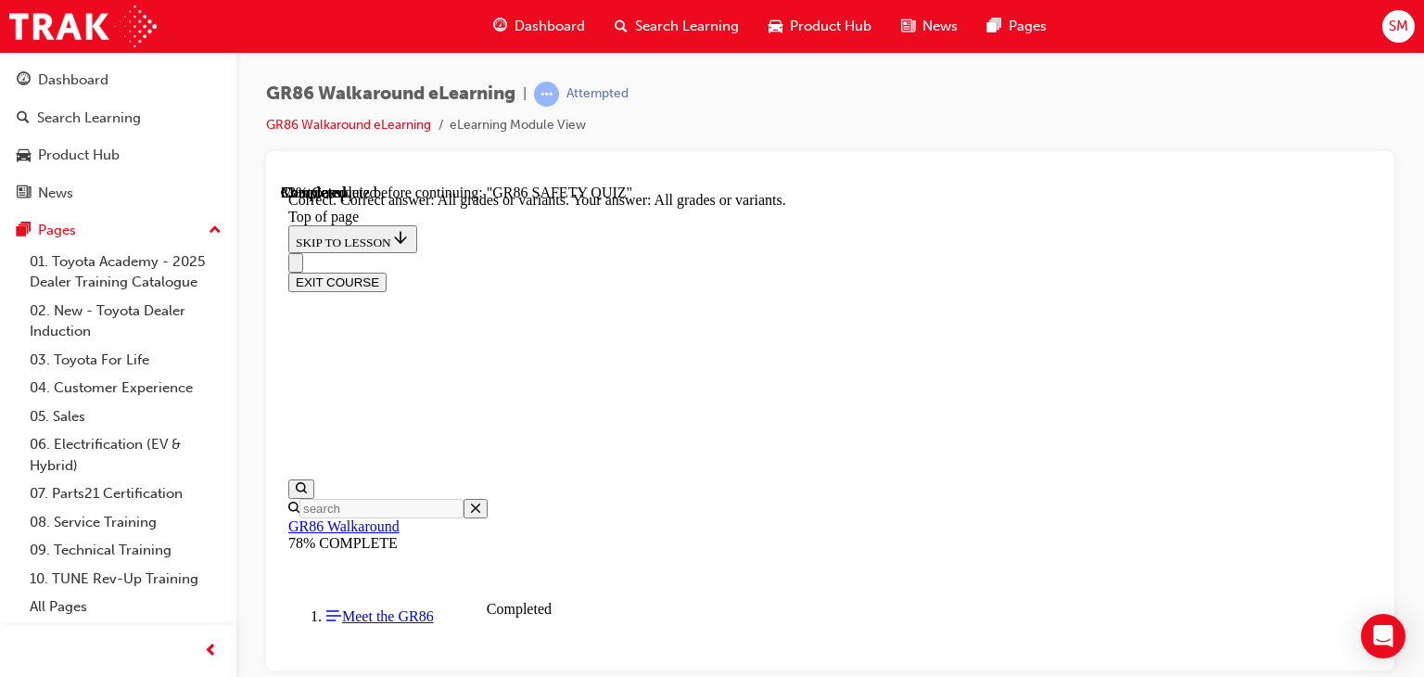
scroll to position [560, 0]
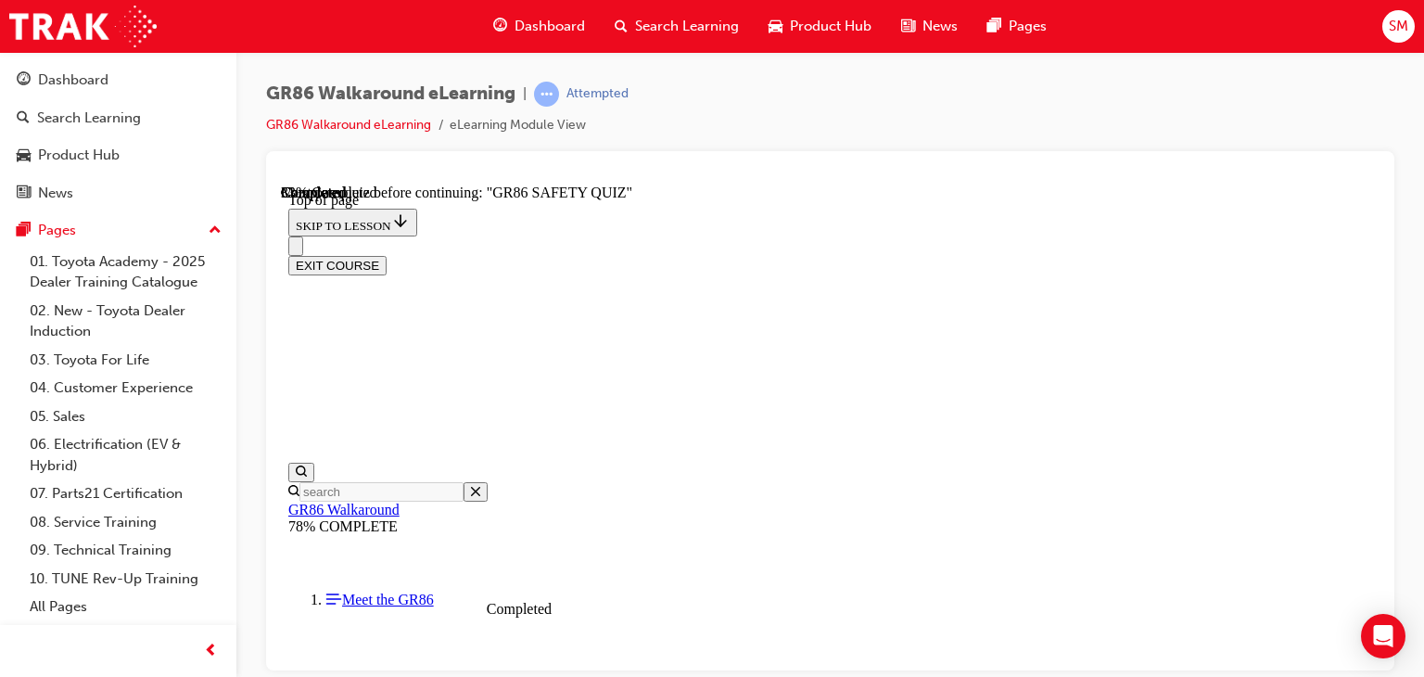
scroll to position [382, 0]
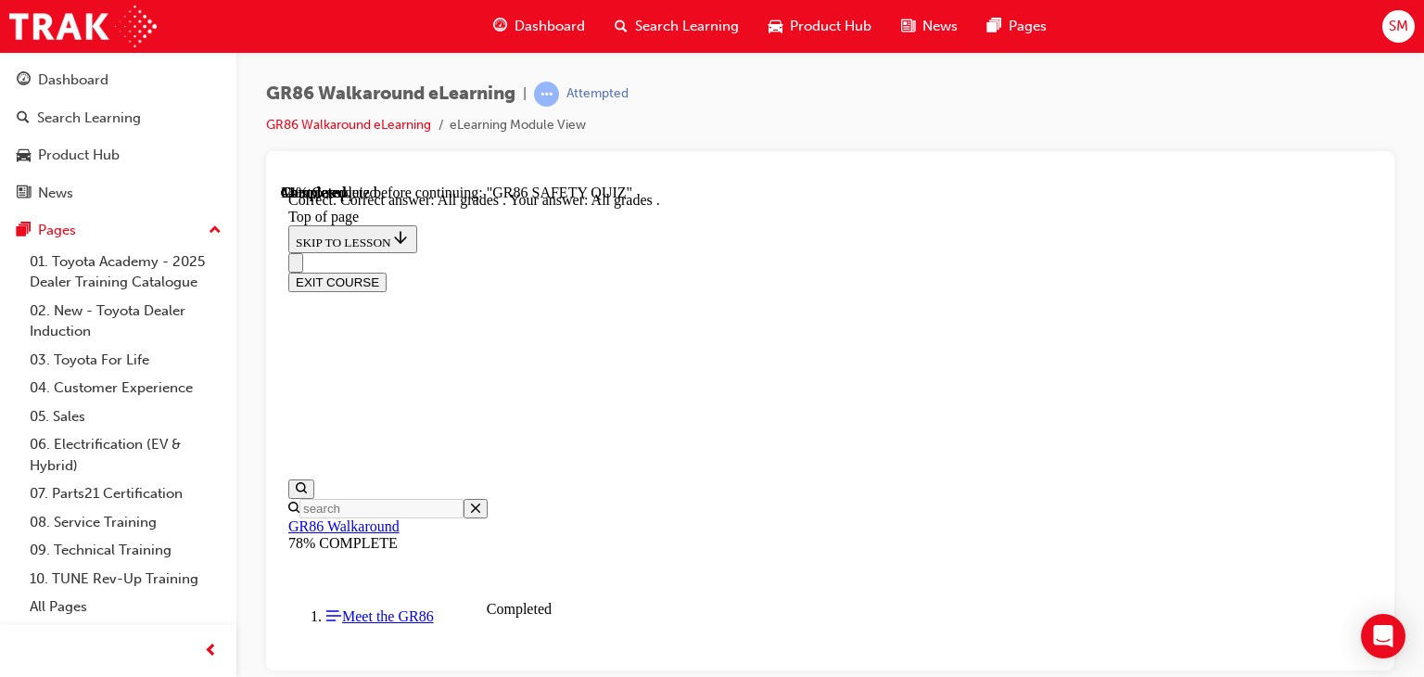
scroll to position [645, 0]
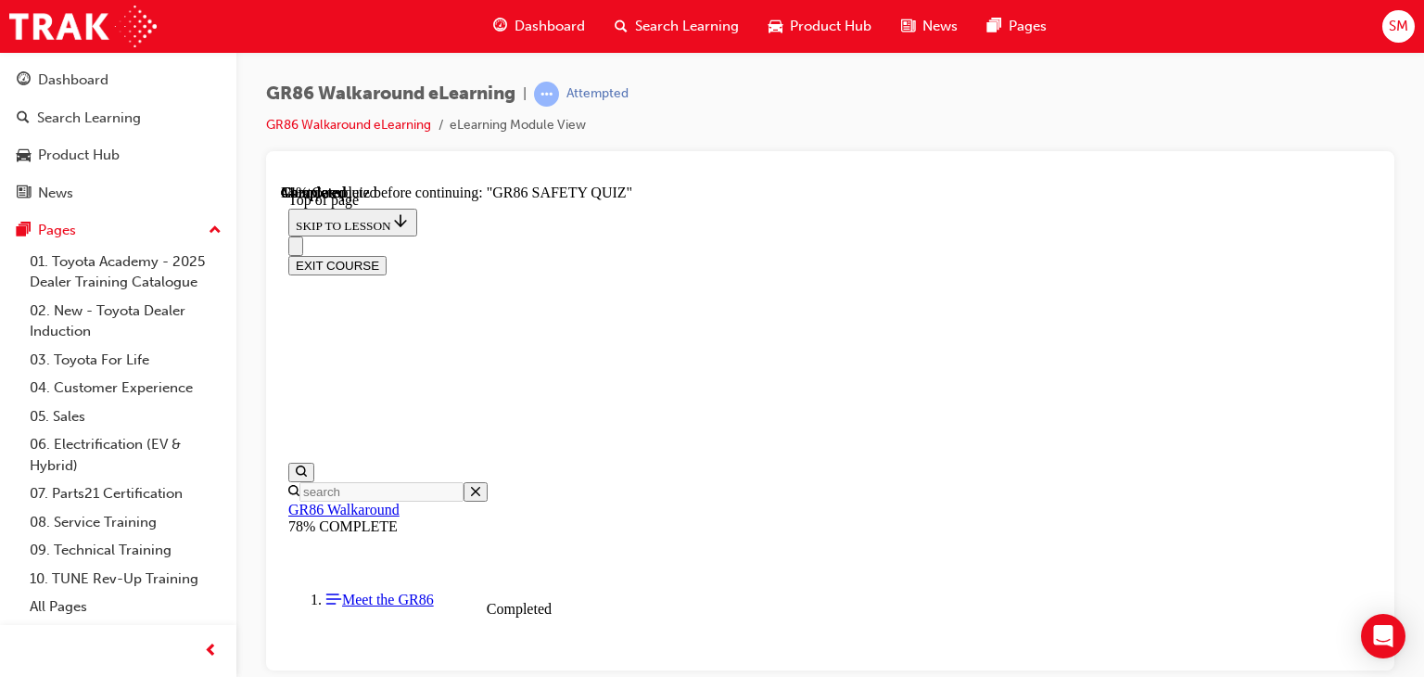
scroll to position [436, 0]
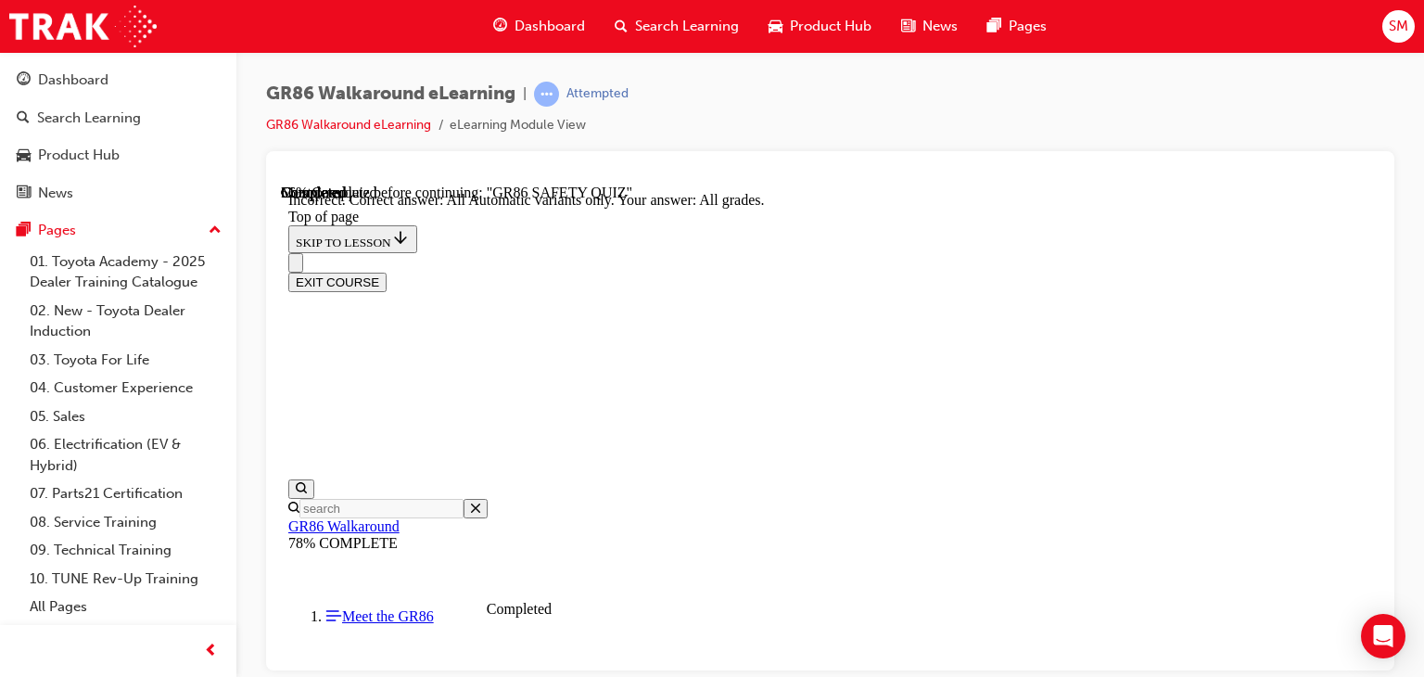
scroll to position [676, 0]
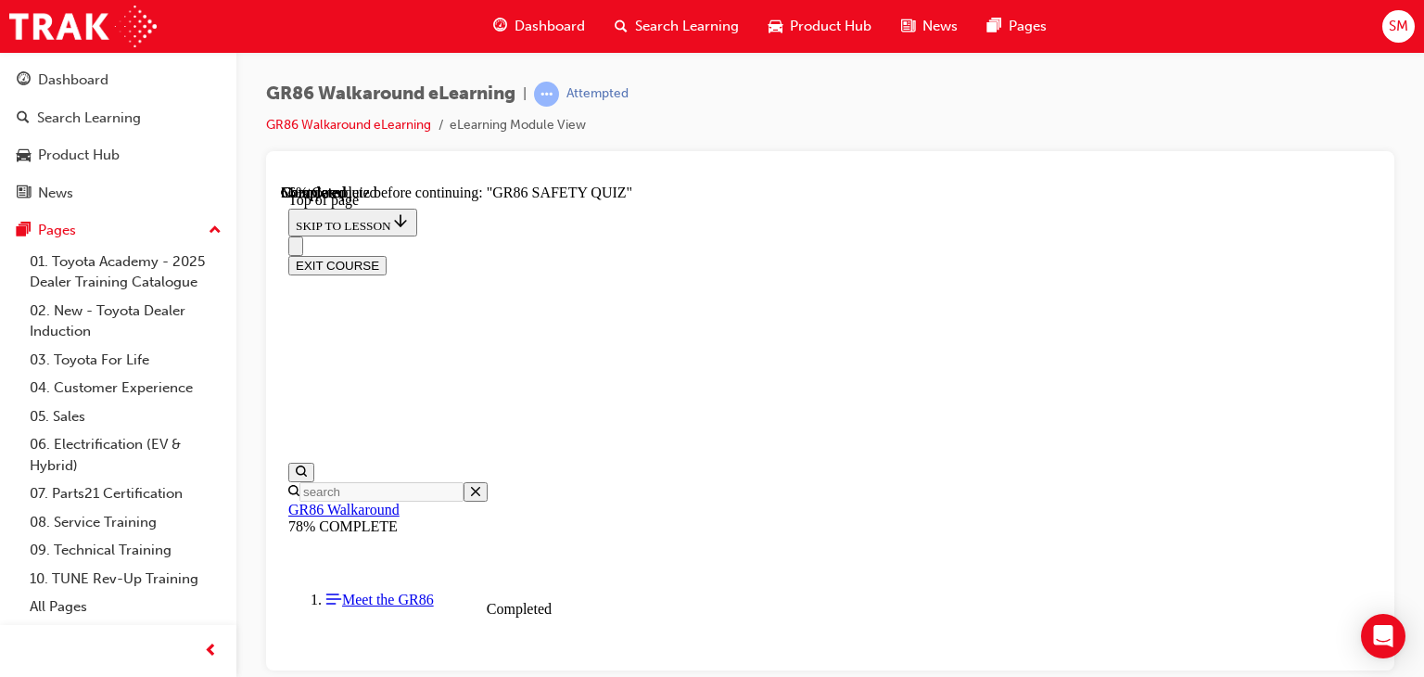
scroll to position [670, 0]
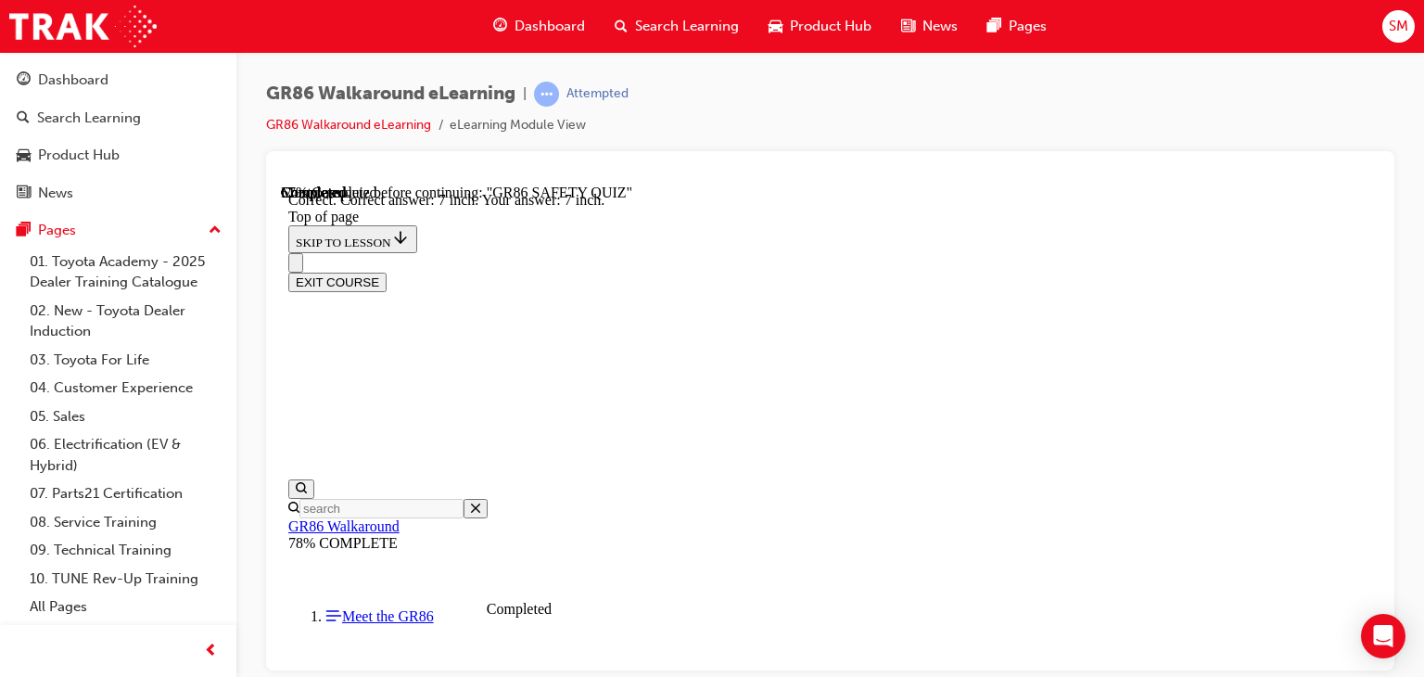
scroll to position [924, 0]
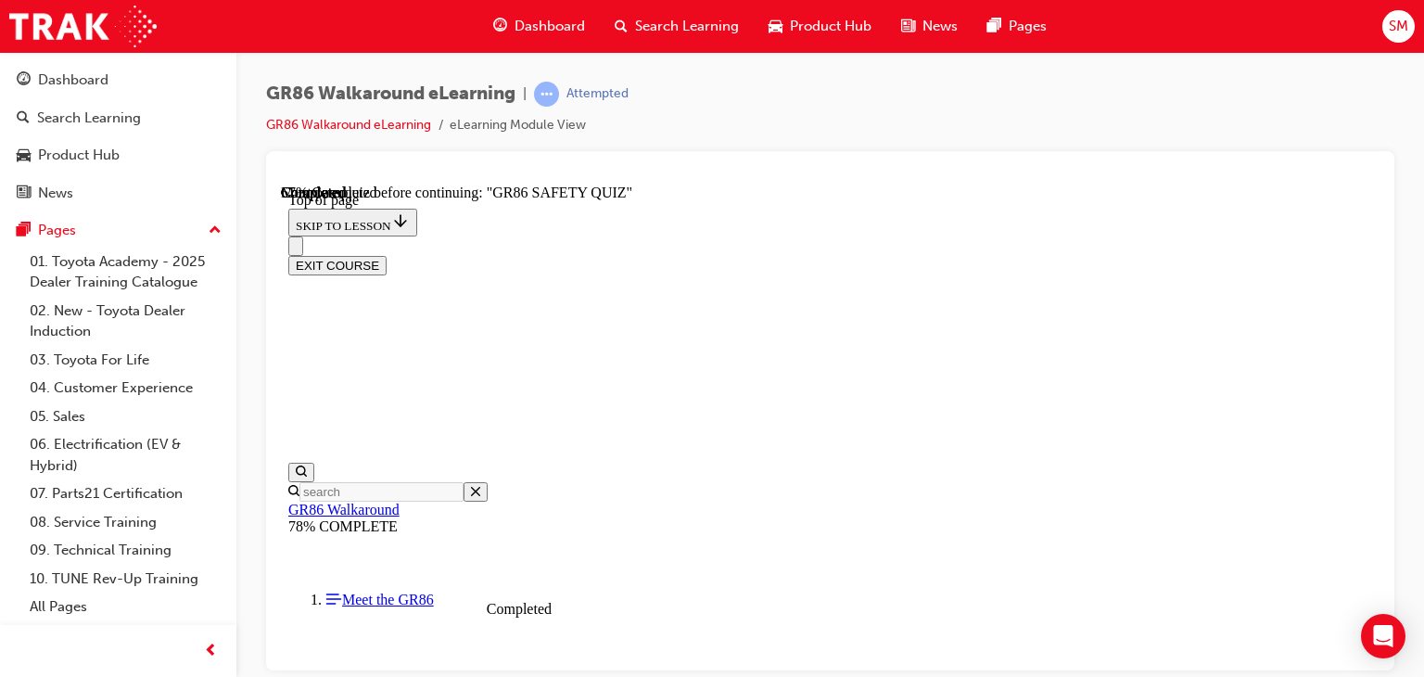
scroll to position [484, 0]
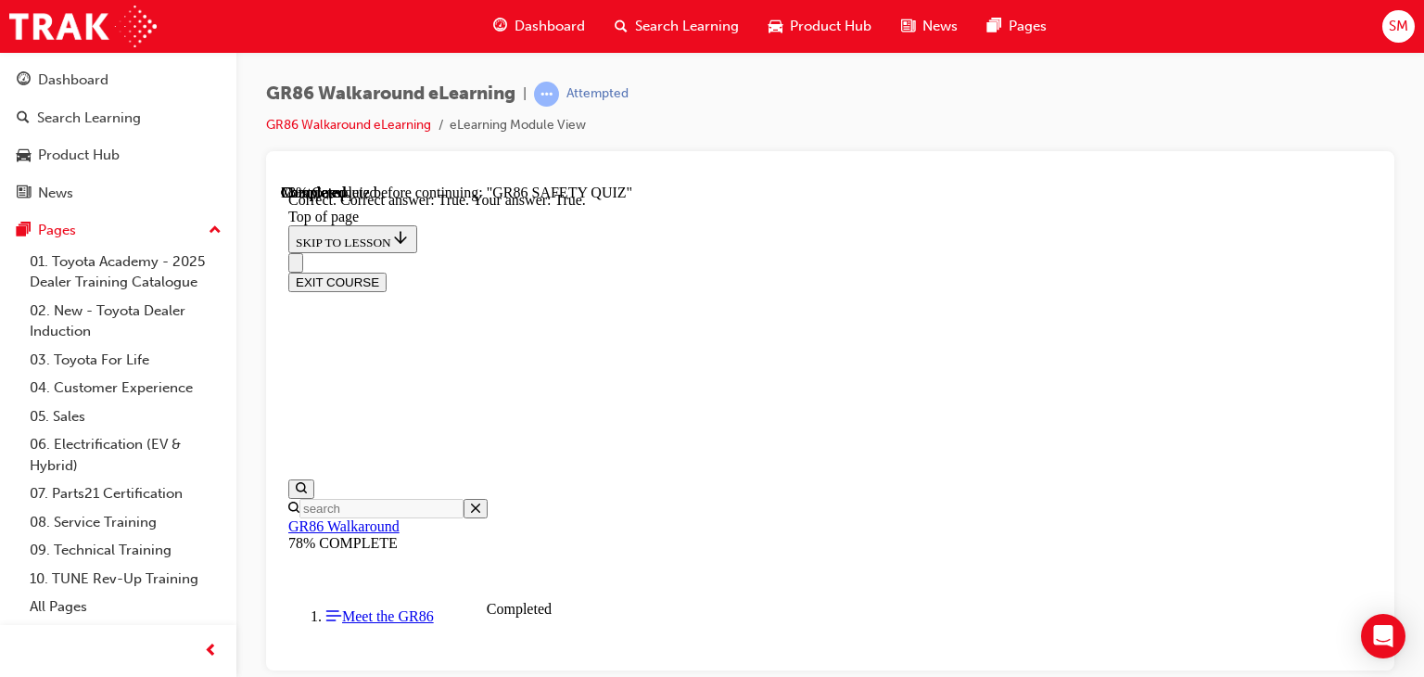
scroll to position [733, 0]
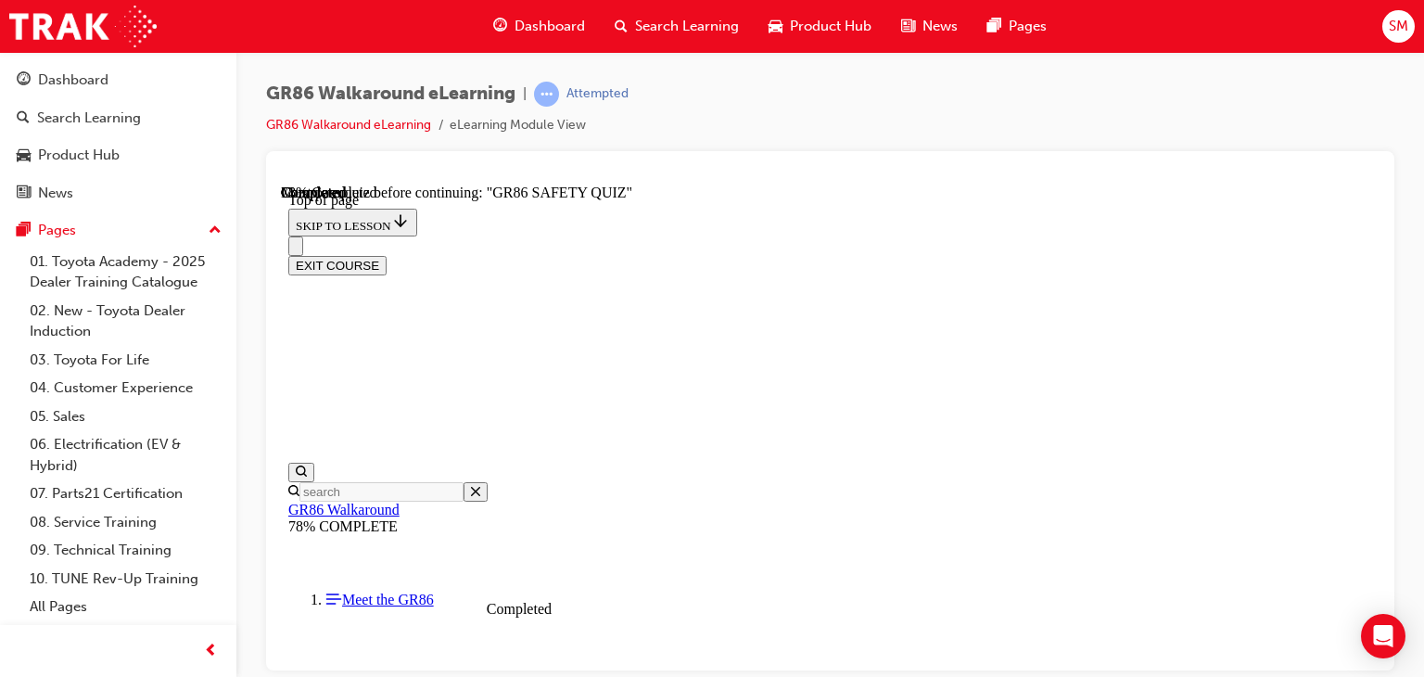
scroll to position [675, 0]
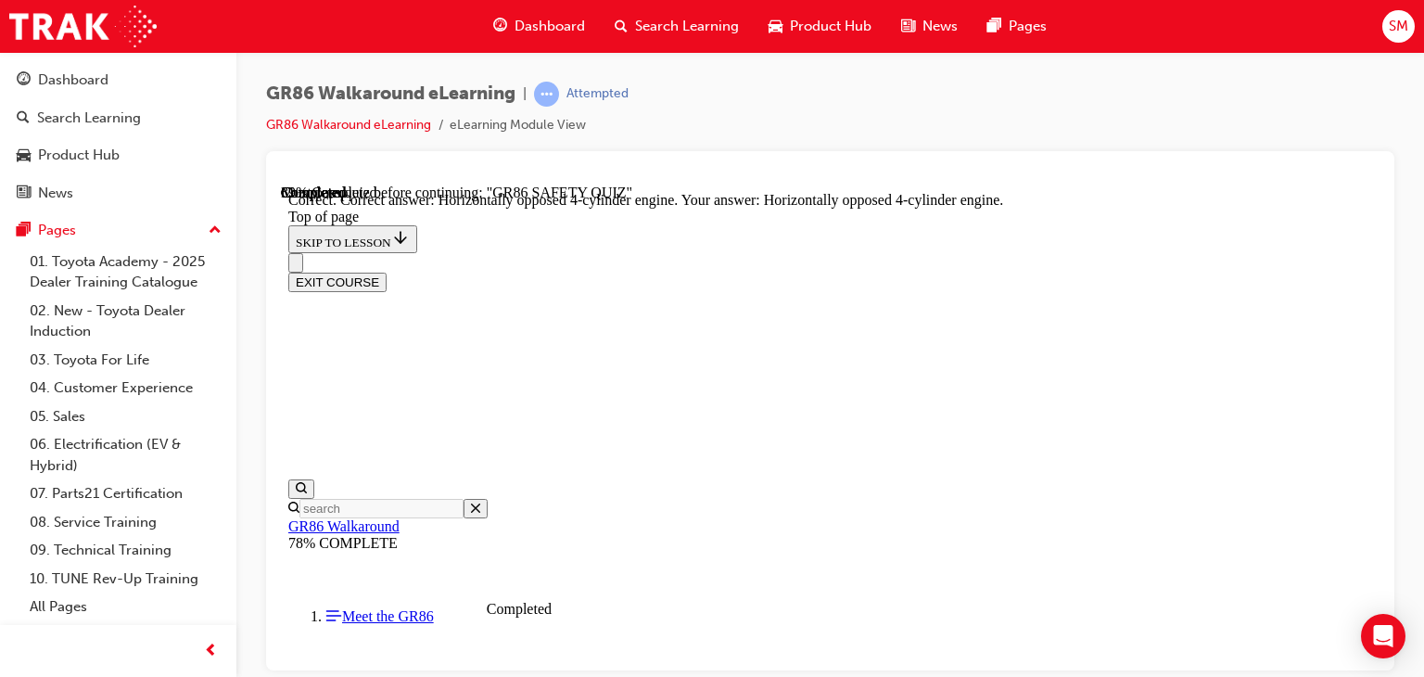
scroll to position [1050, 0]
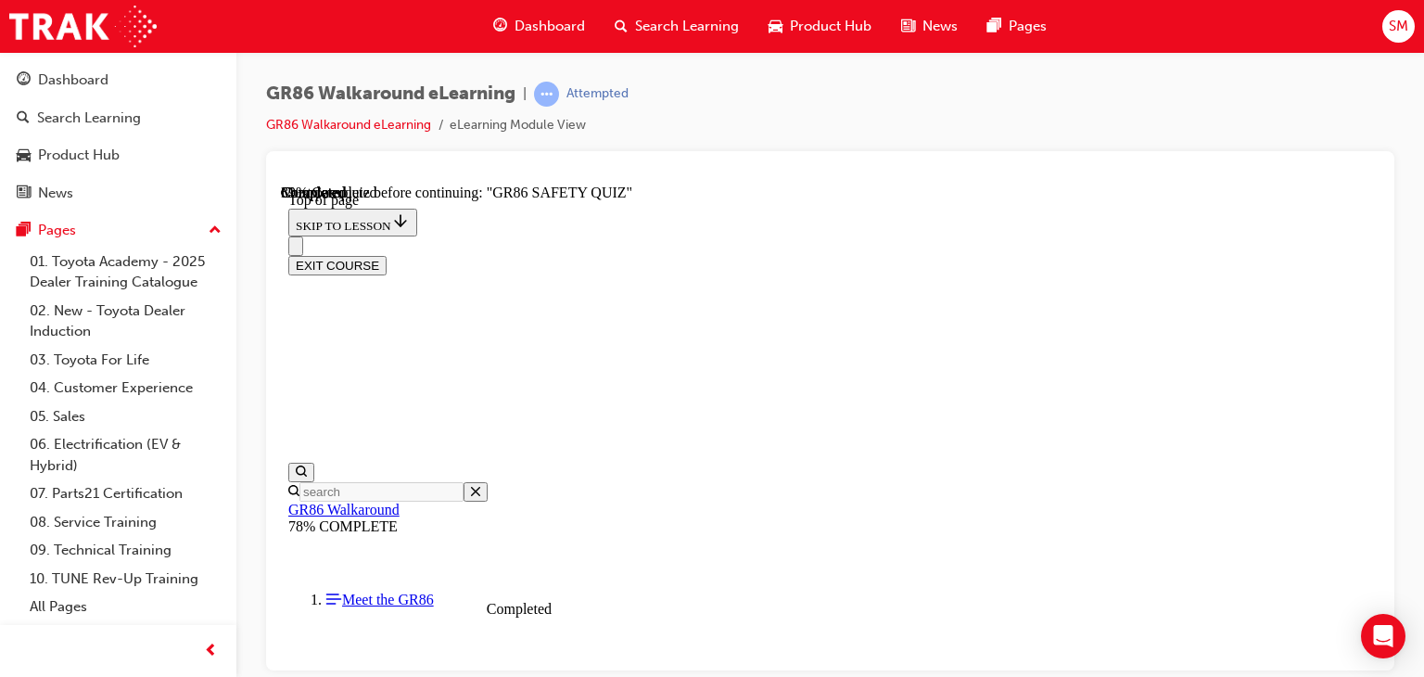
scroll to position [306, 0]
drag, startPoint x: 1013, startPoint y: 639, endPoint x: 956, endPoint y: 561, distance: 96.8
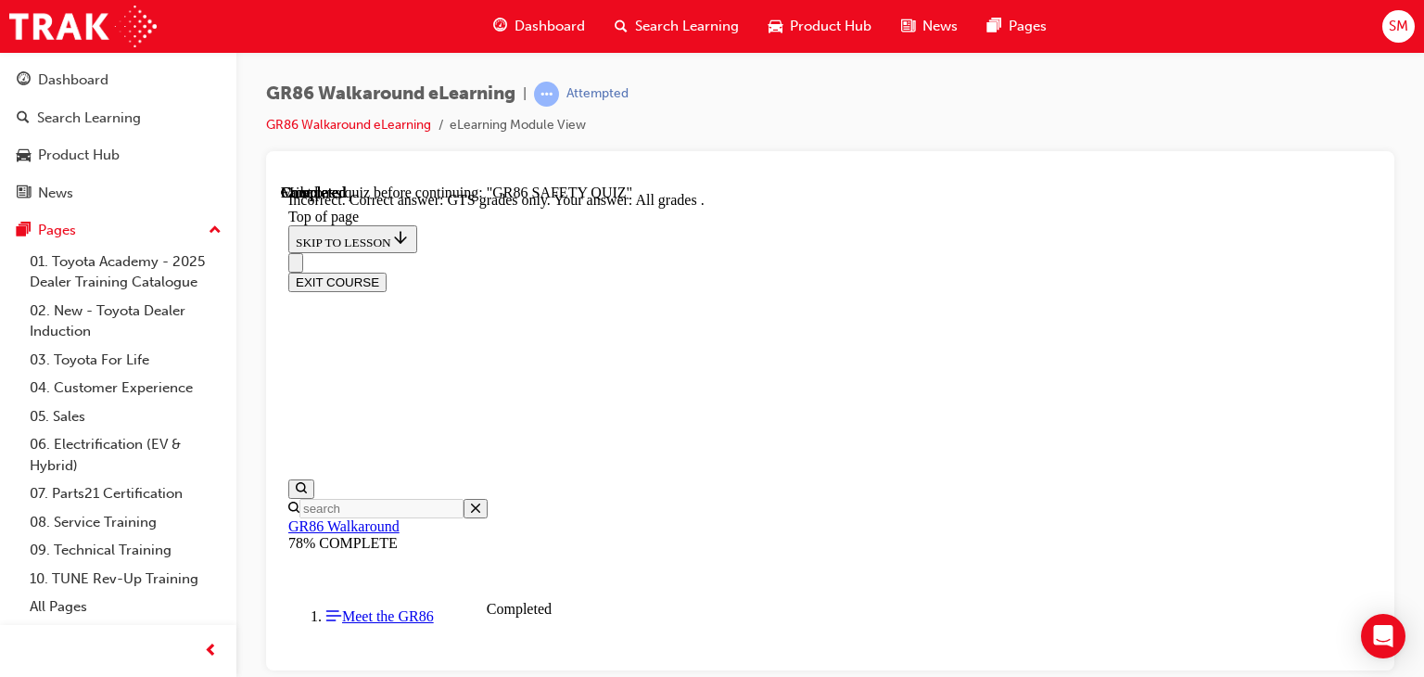
scroll to position [645, 0]
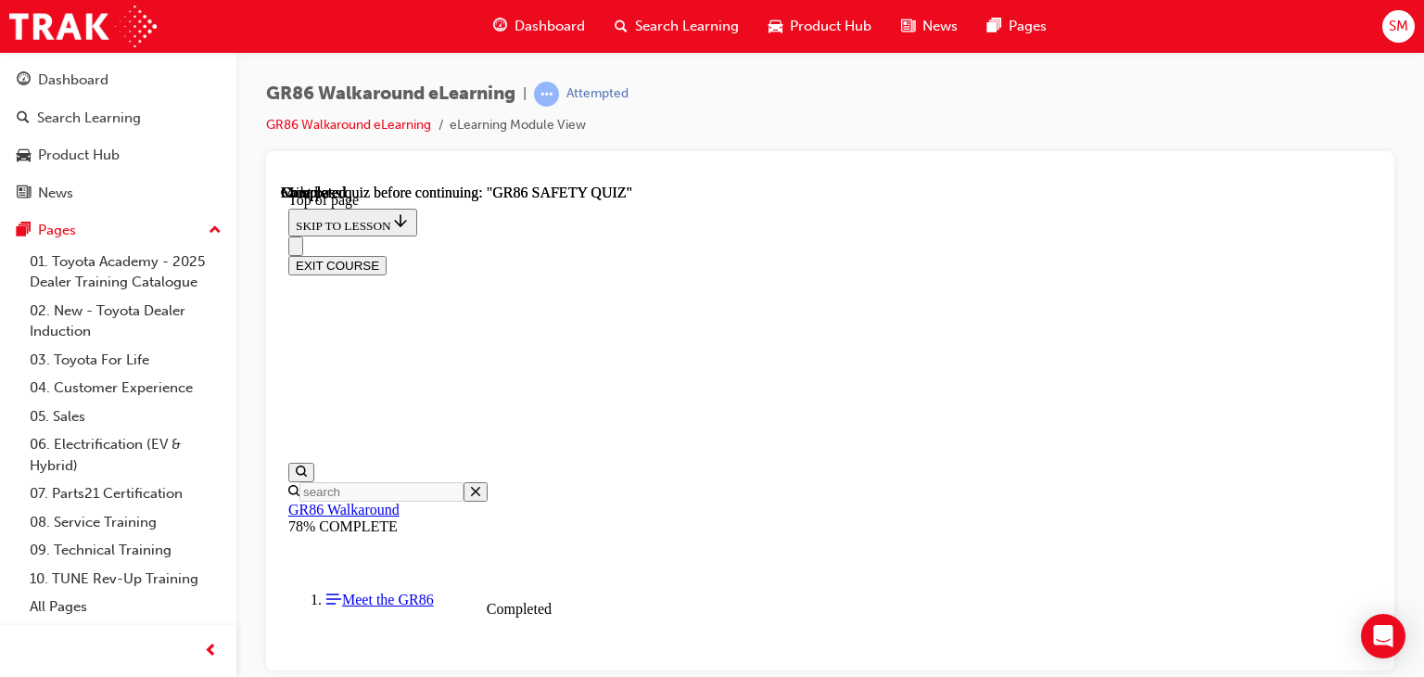
scroll to position [516, 0]
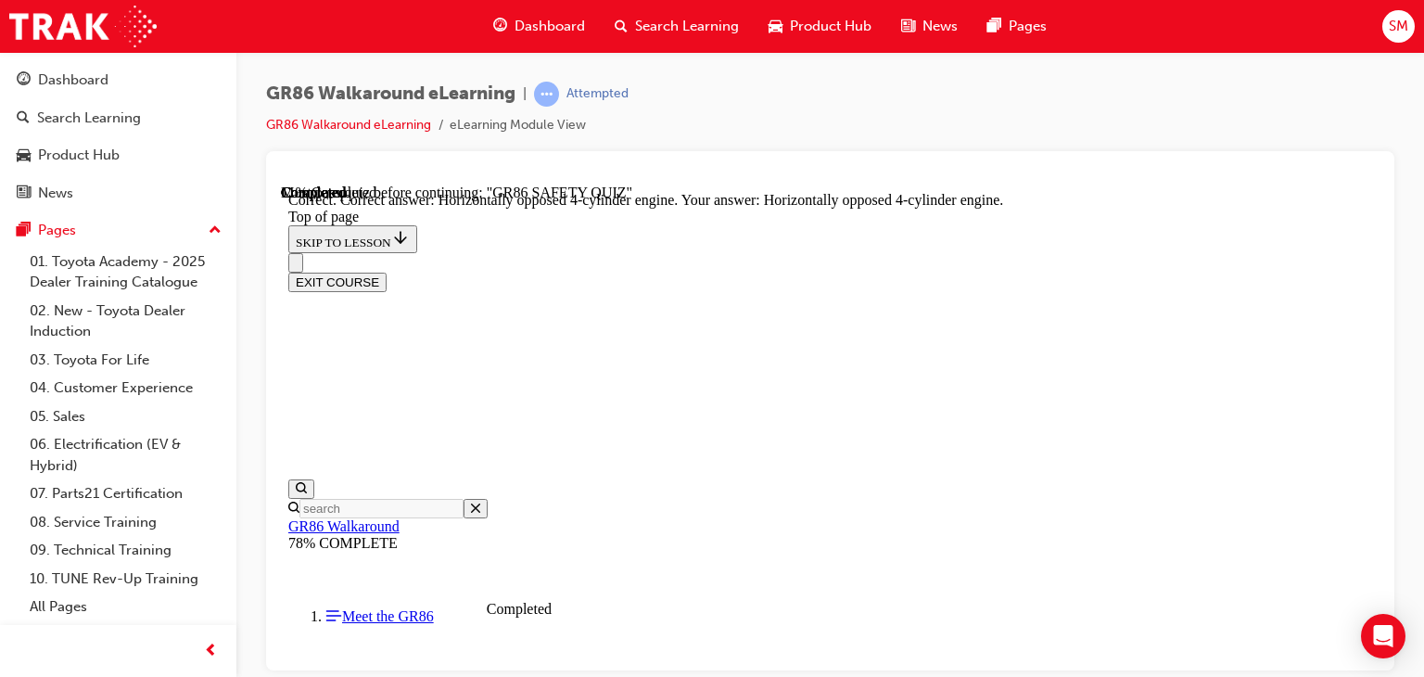
scroll to position [1050, 0]
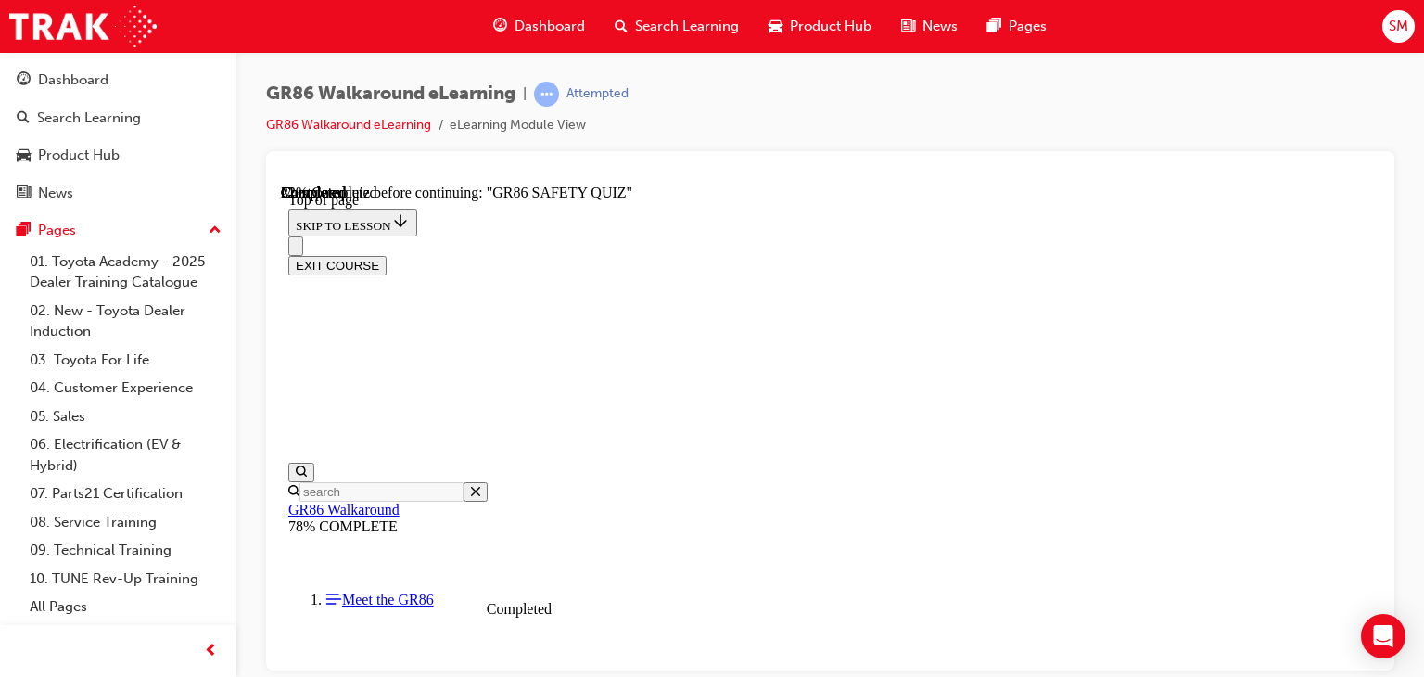
scroll to position [539, 0]
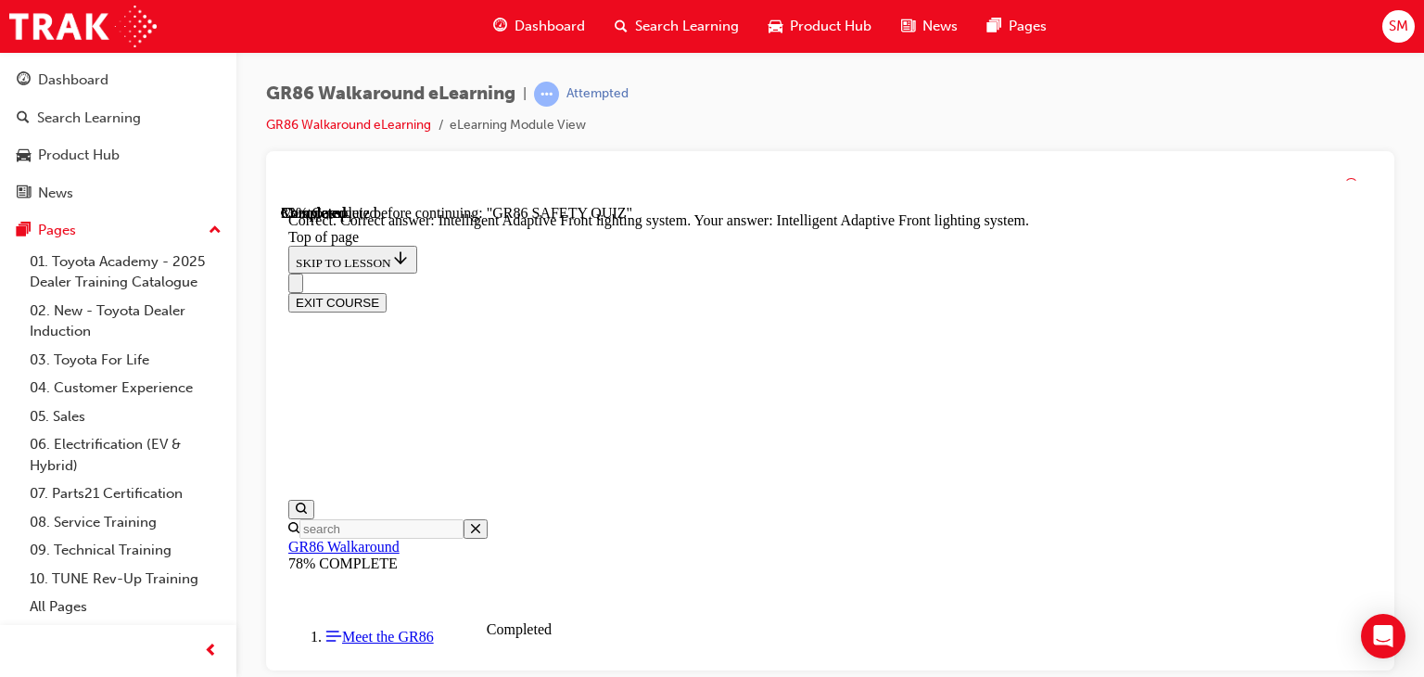
scroll to position [916, 0]
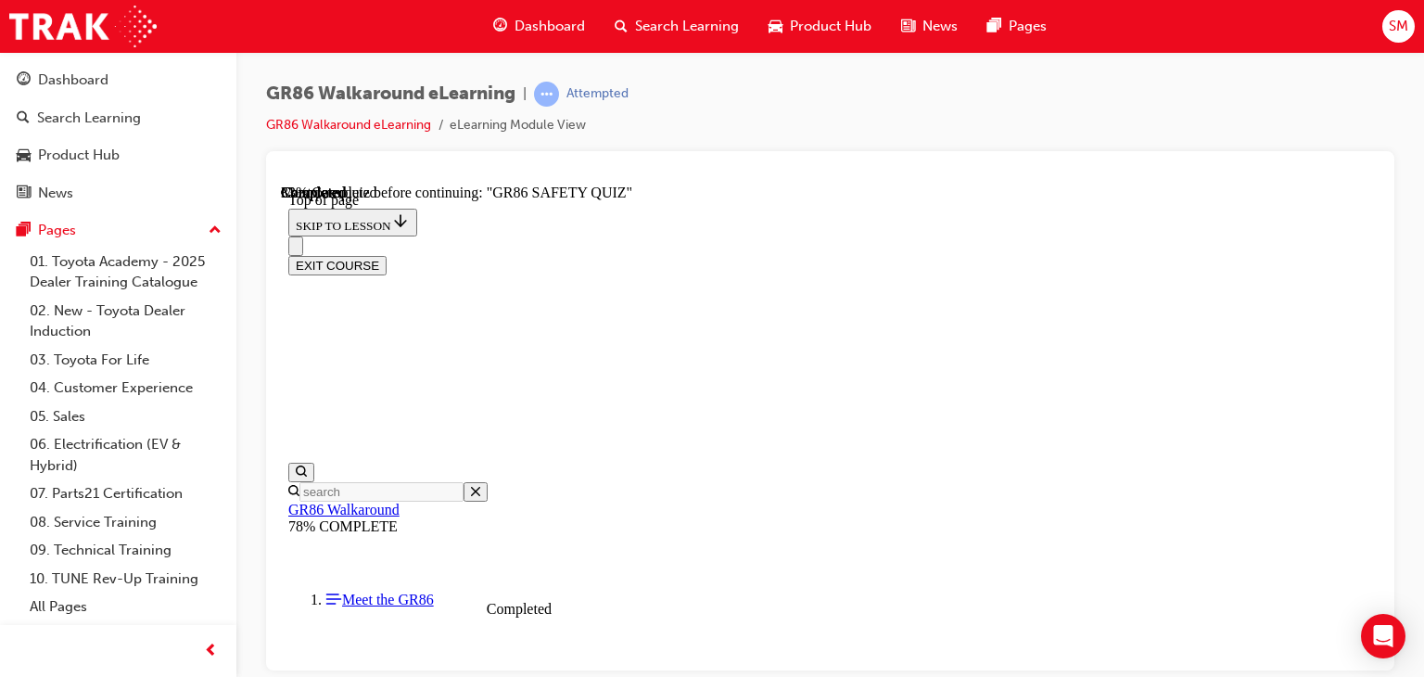
scroll to position [415, 0]
drag, startPoint x: 934, startPoint y: 600, endPoint x: 905, endPoint y: 588, distance: 31.2
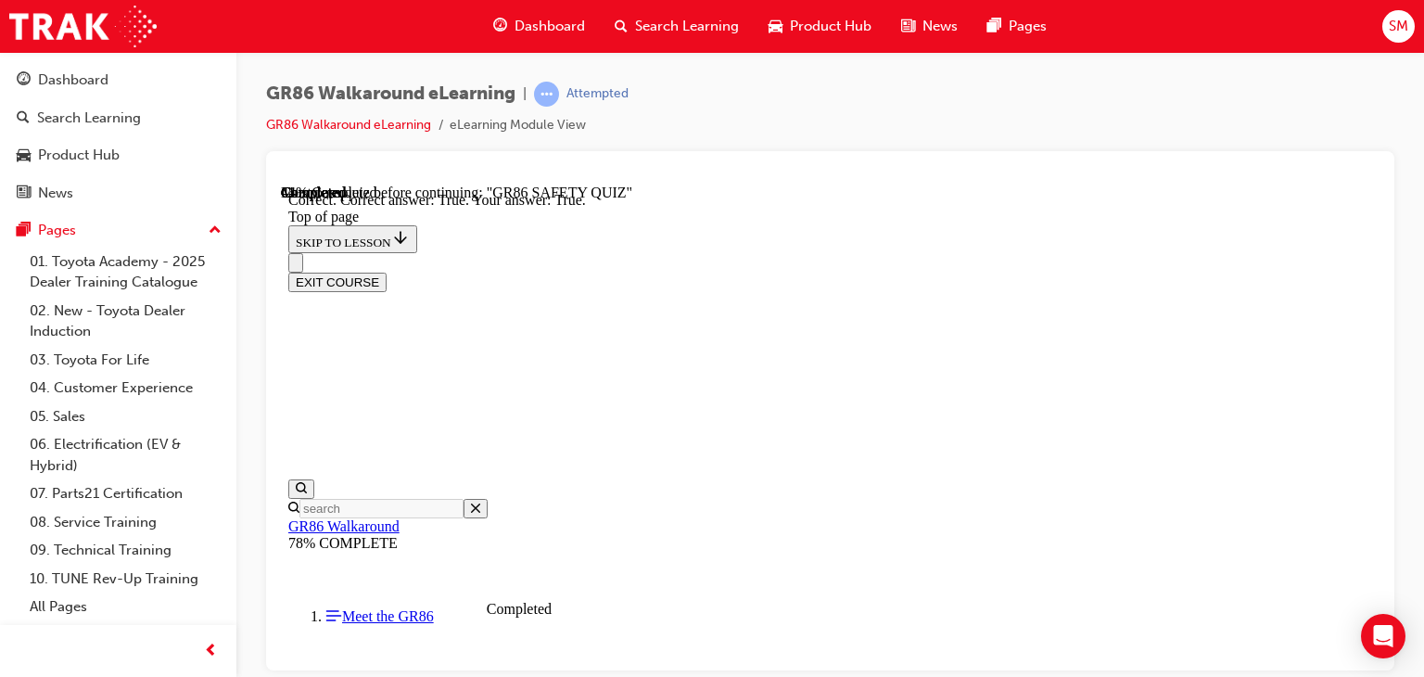
scroll to position [733, 0]
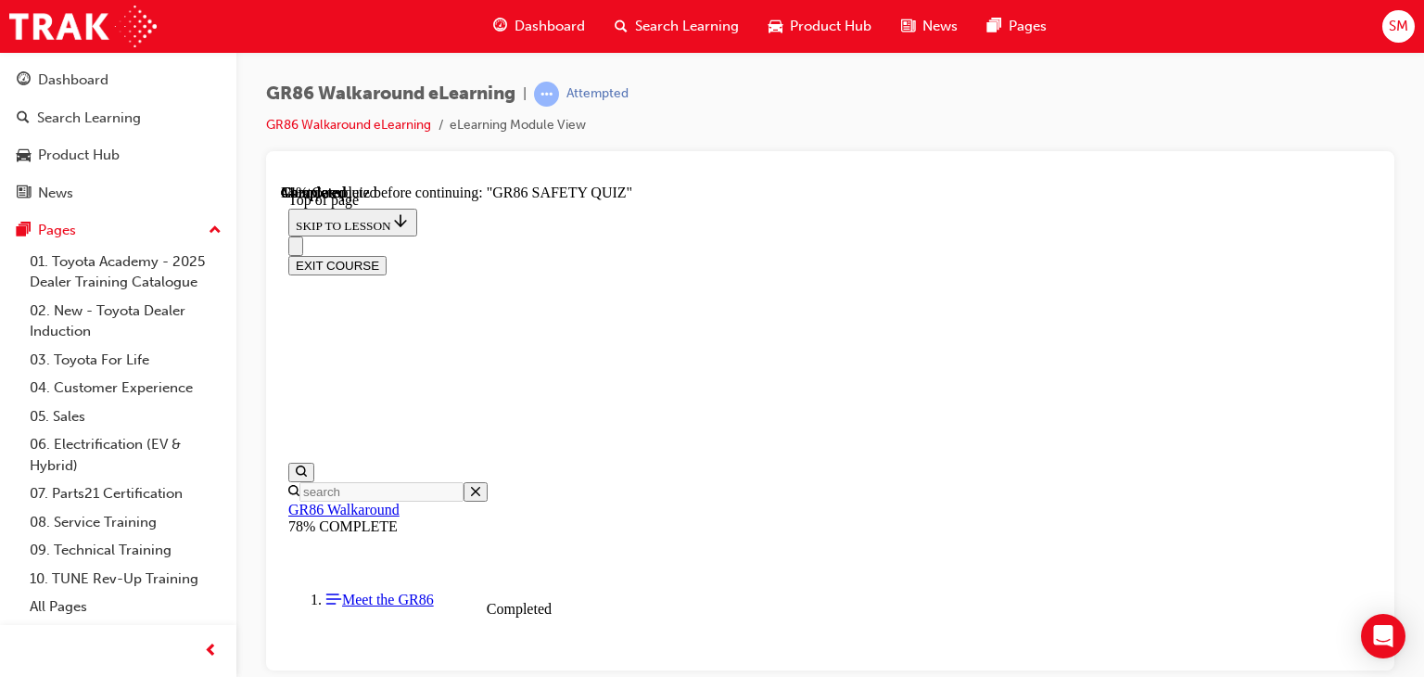
scroll to position [599, 0]
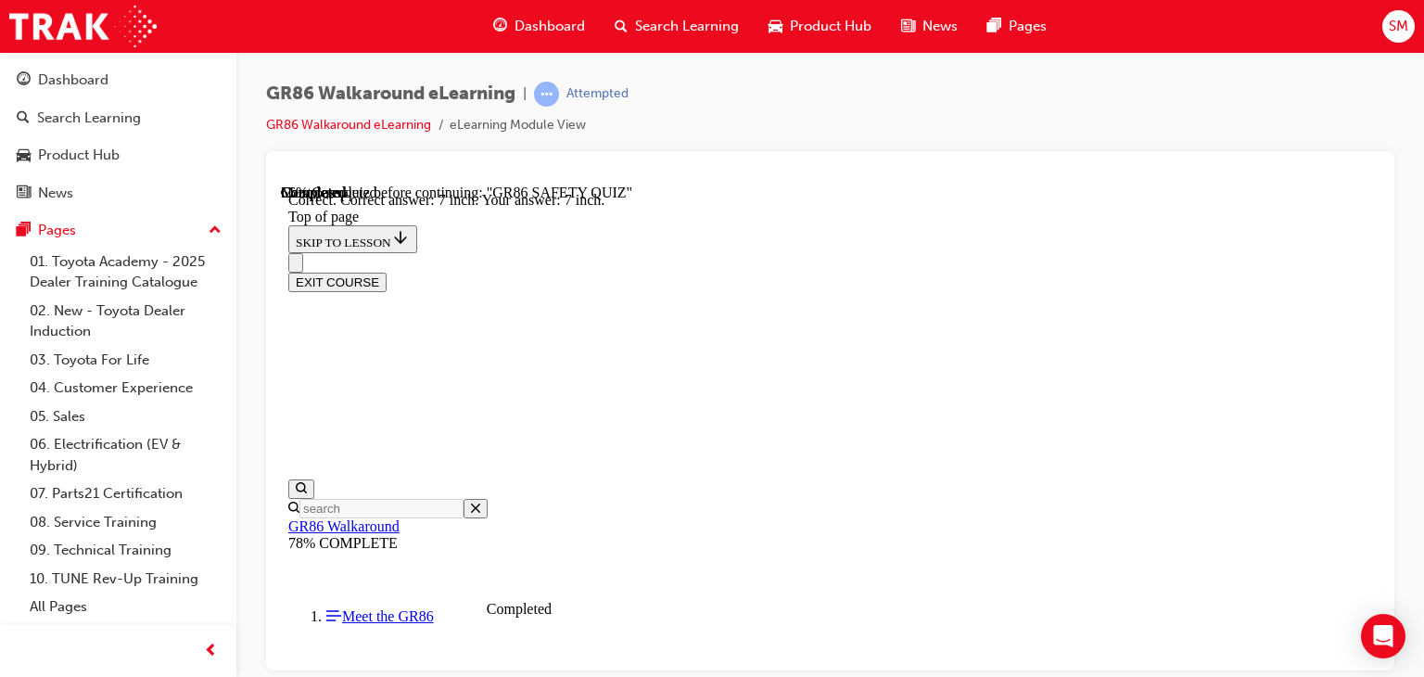
scroll to position [924, 0]
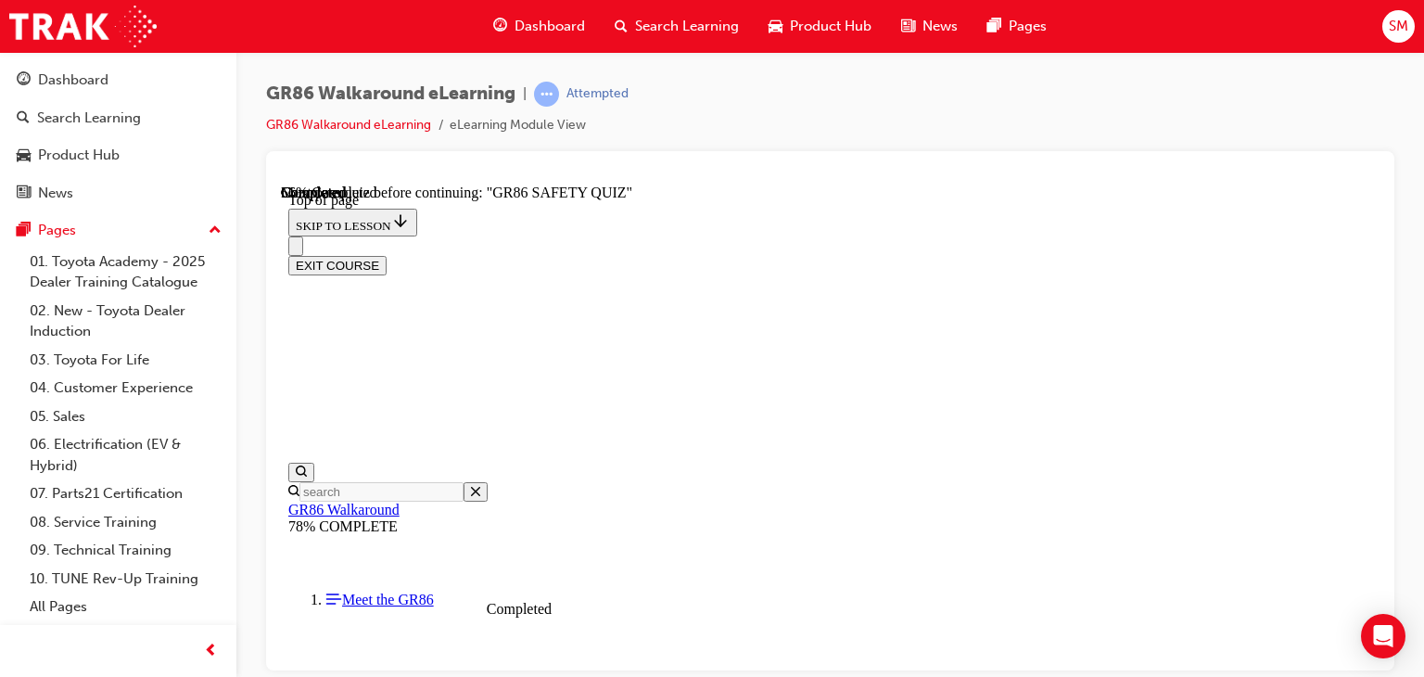
scroll to position [335, 0]
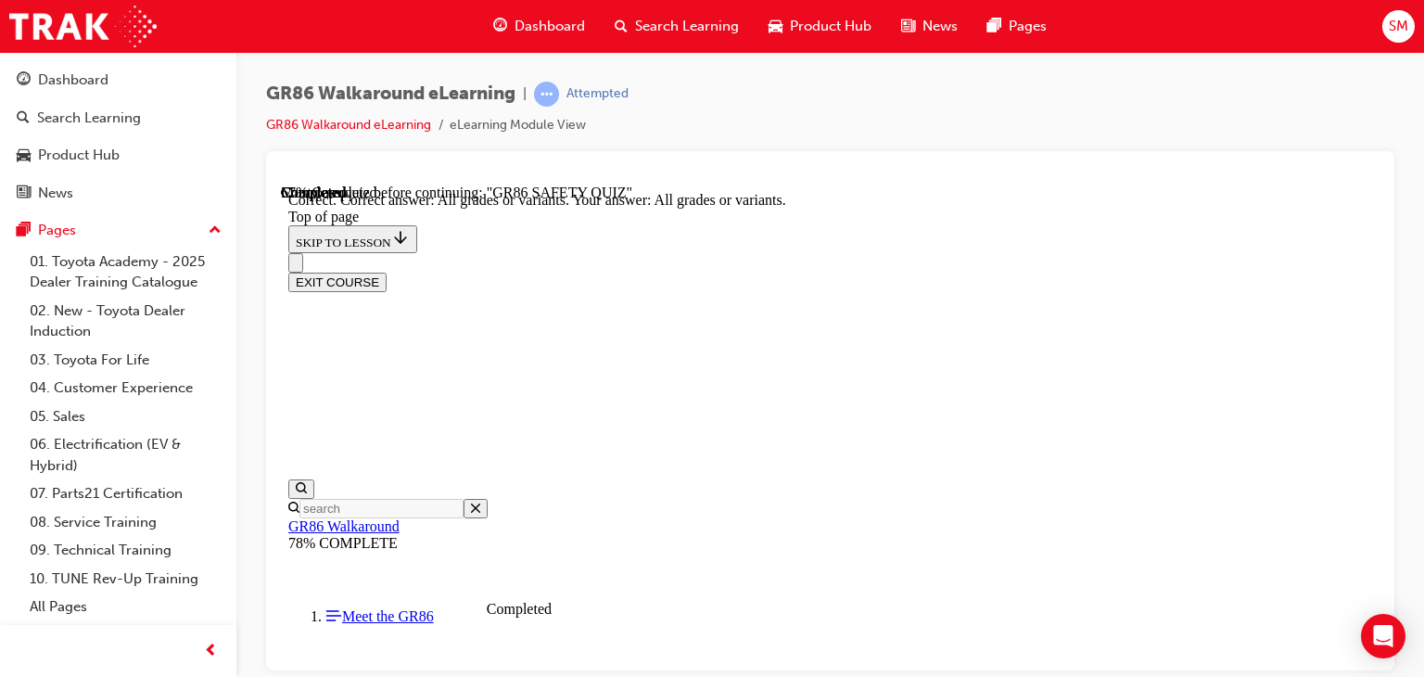
scroll to position [582, 0]
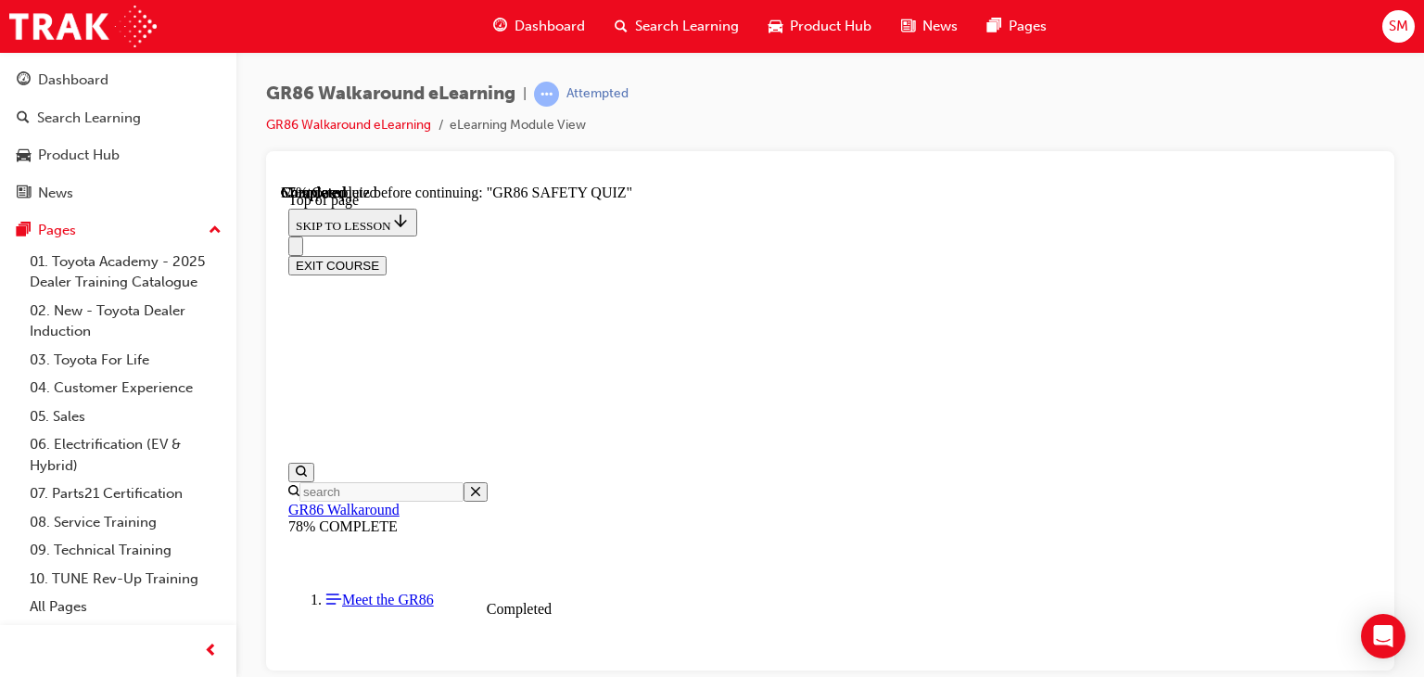
scroll to position [393, 0]
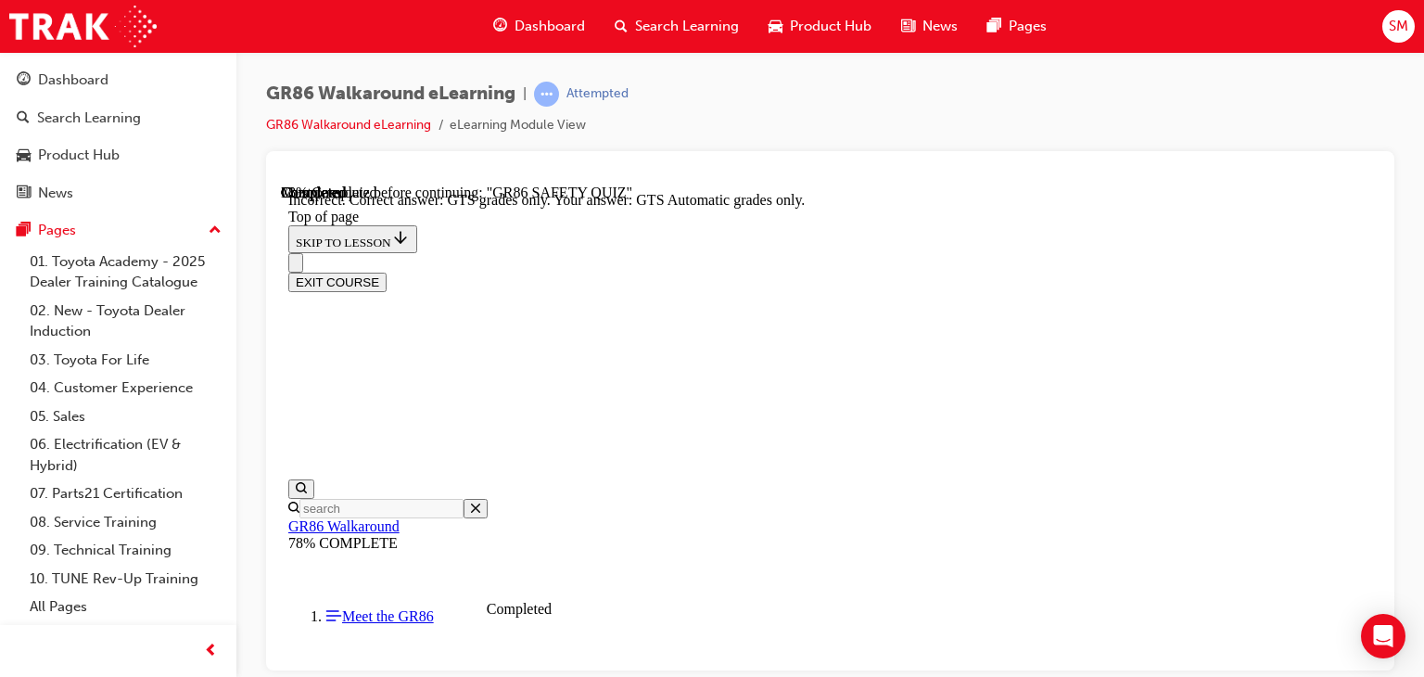
scroll to position [645, 0]
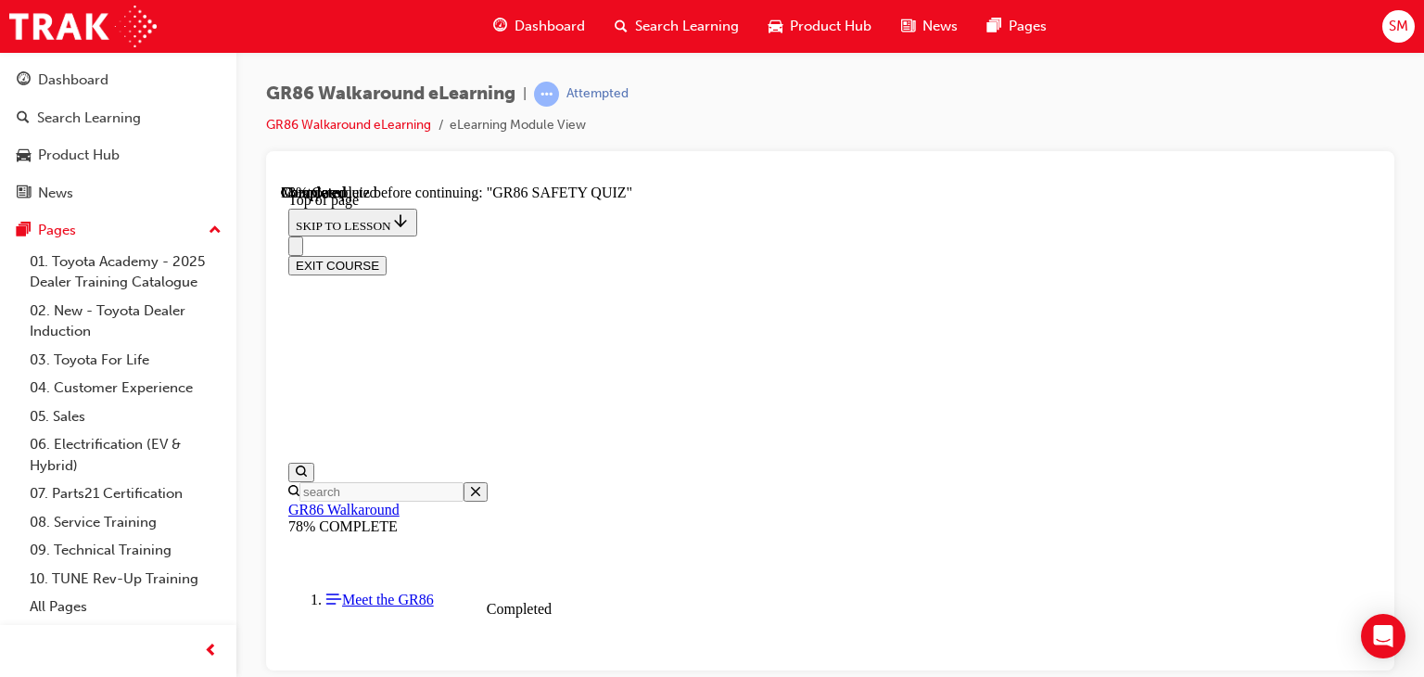
scroll to position [319, 0]
drag, startPoint x: 988, startPoint y: 468, endPoint x: 910, endPoint y: 555, distance: 116.9
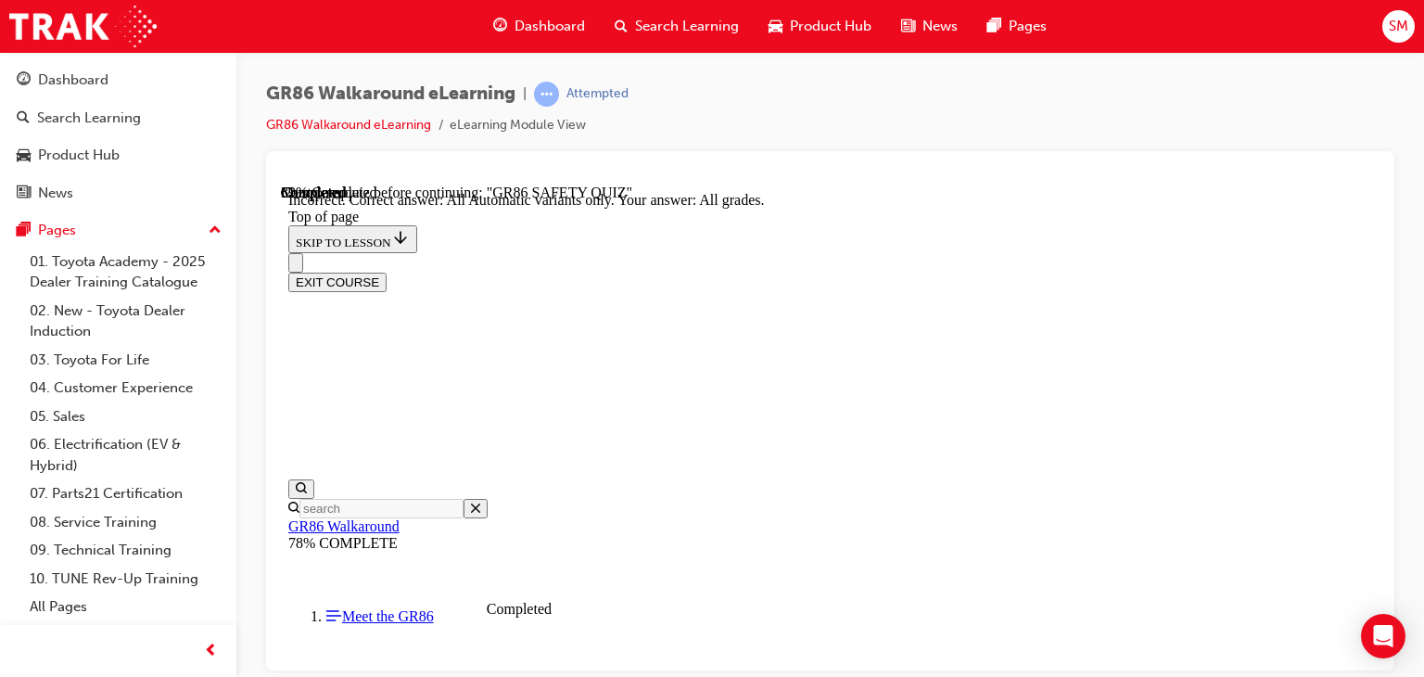
scroll to position [676, 0]
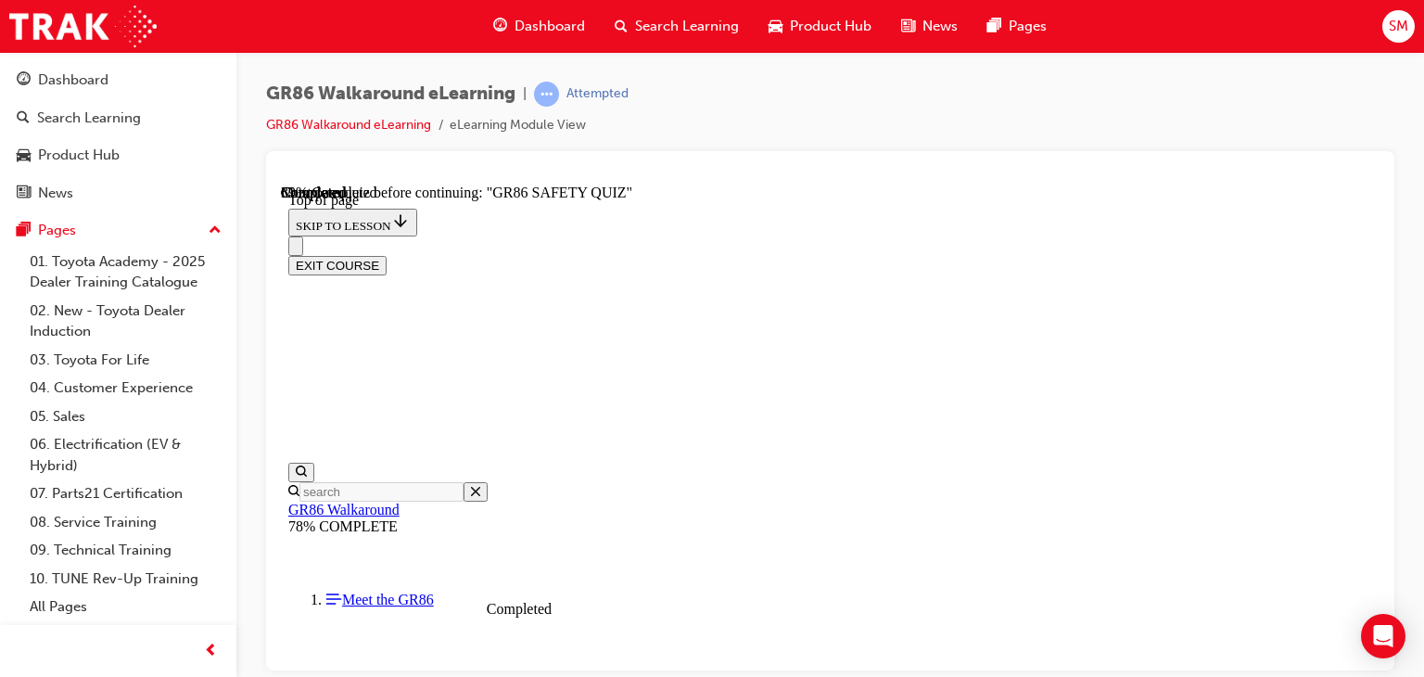
scroll to position [264, 0]
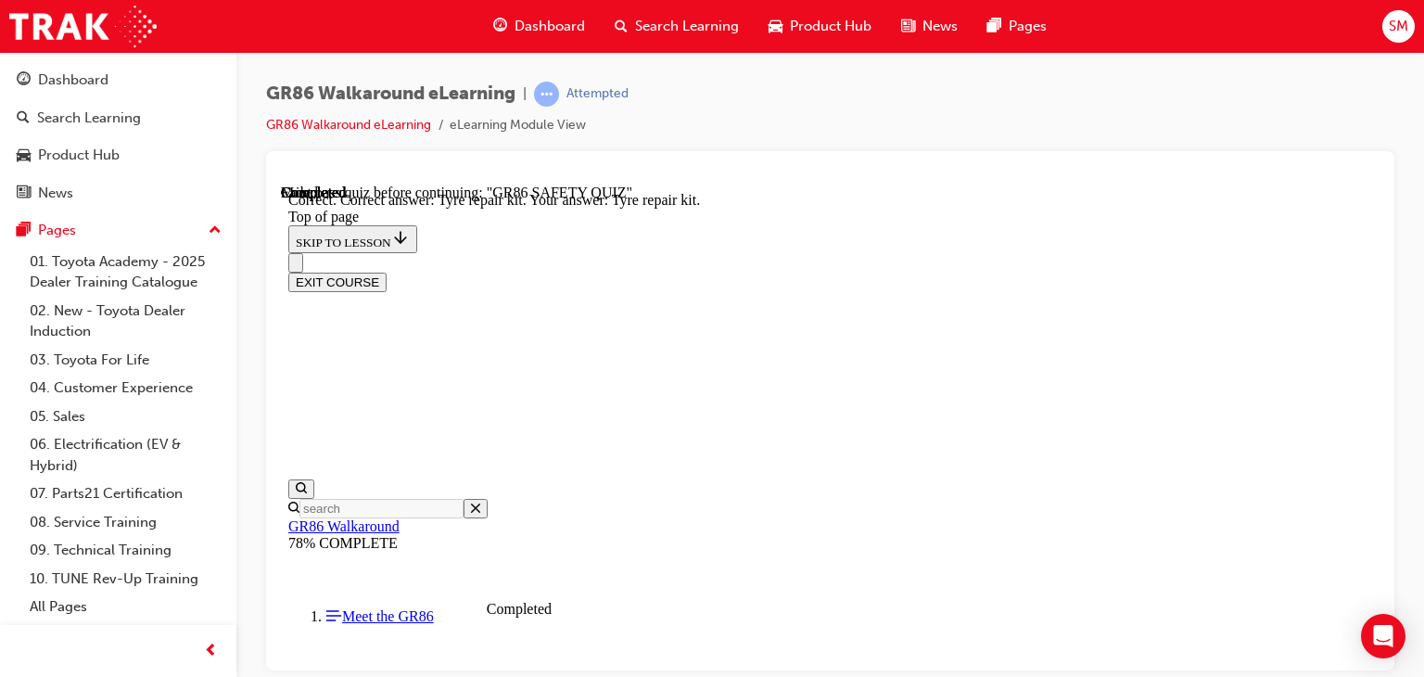
scroll to position [582, 0]
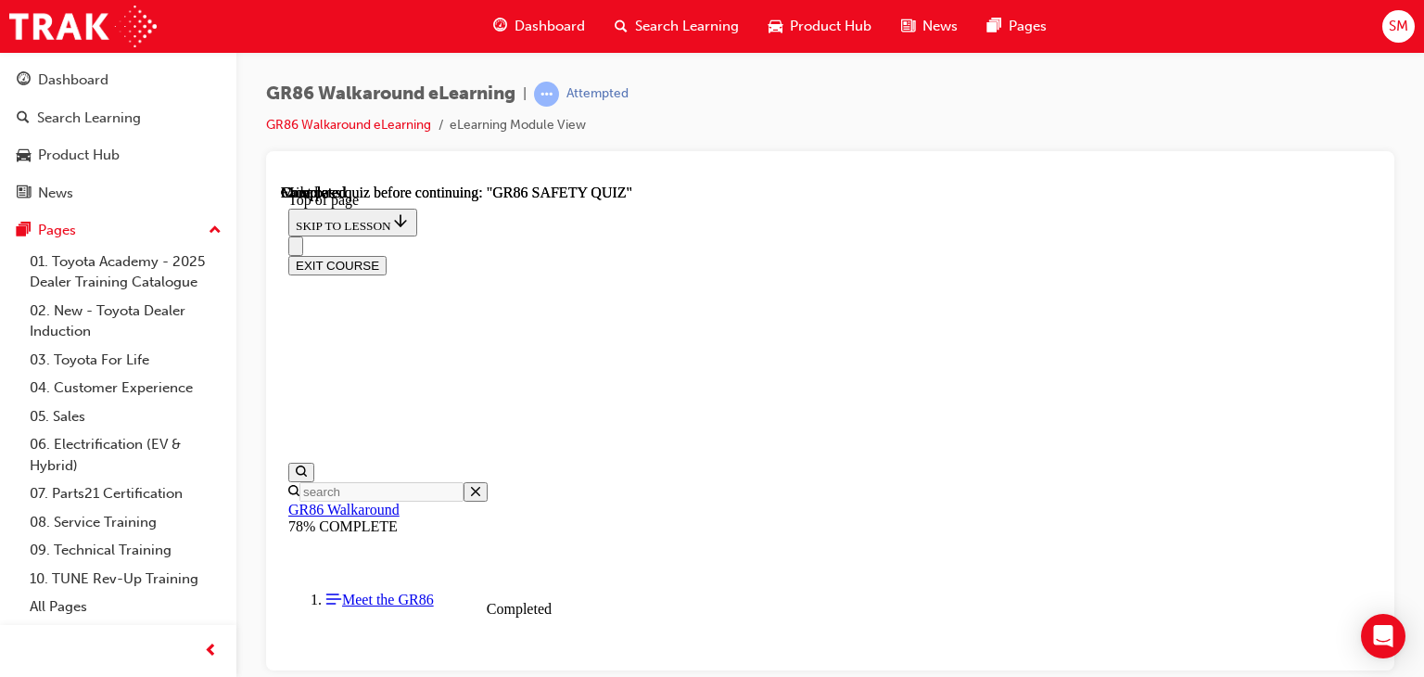
scroll to position [516, 0]
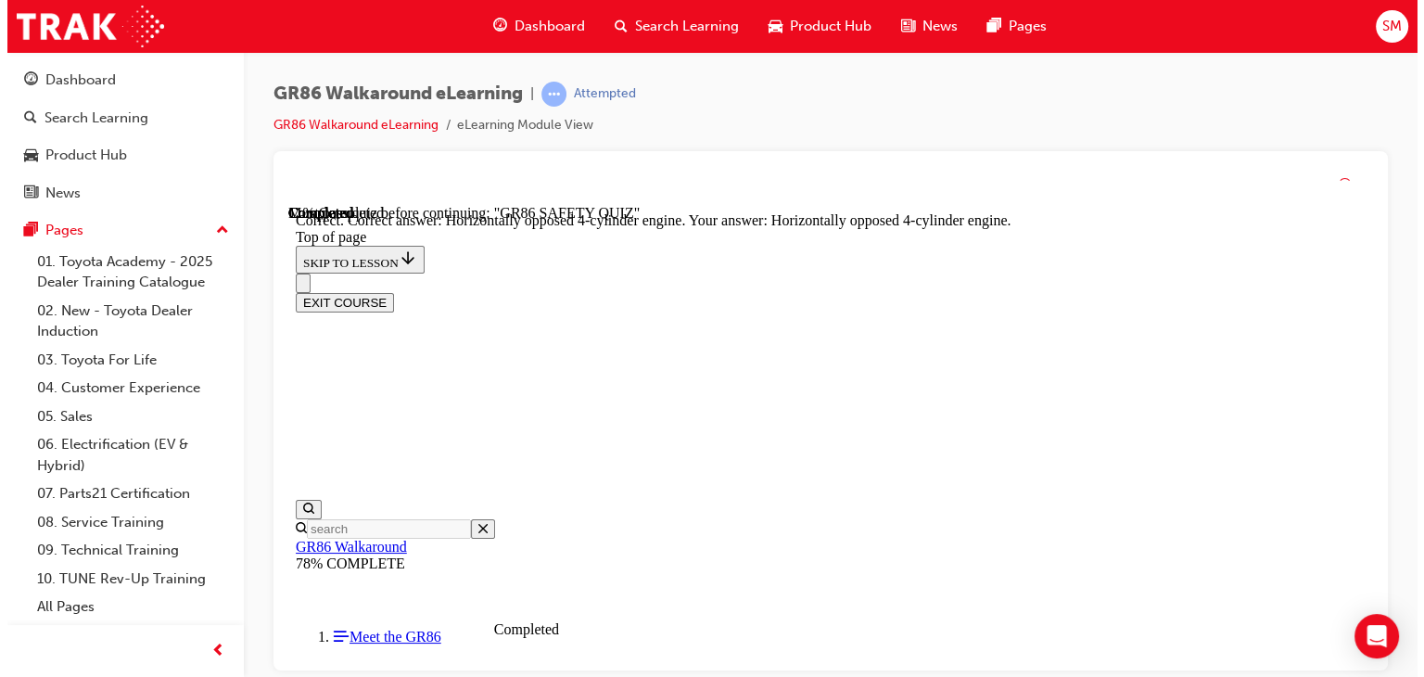
scroll to position [1050, 0]
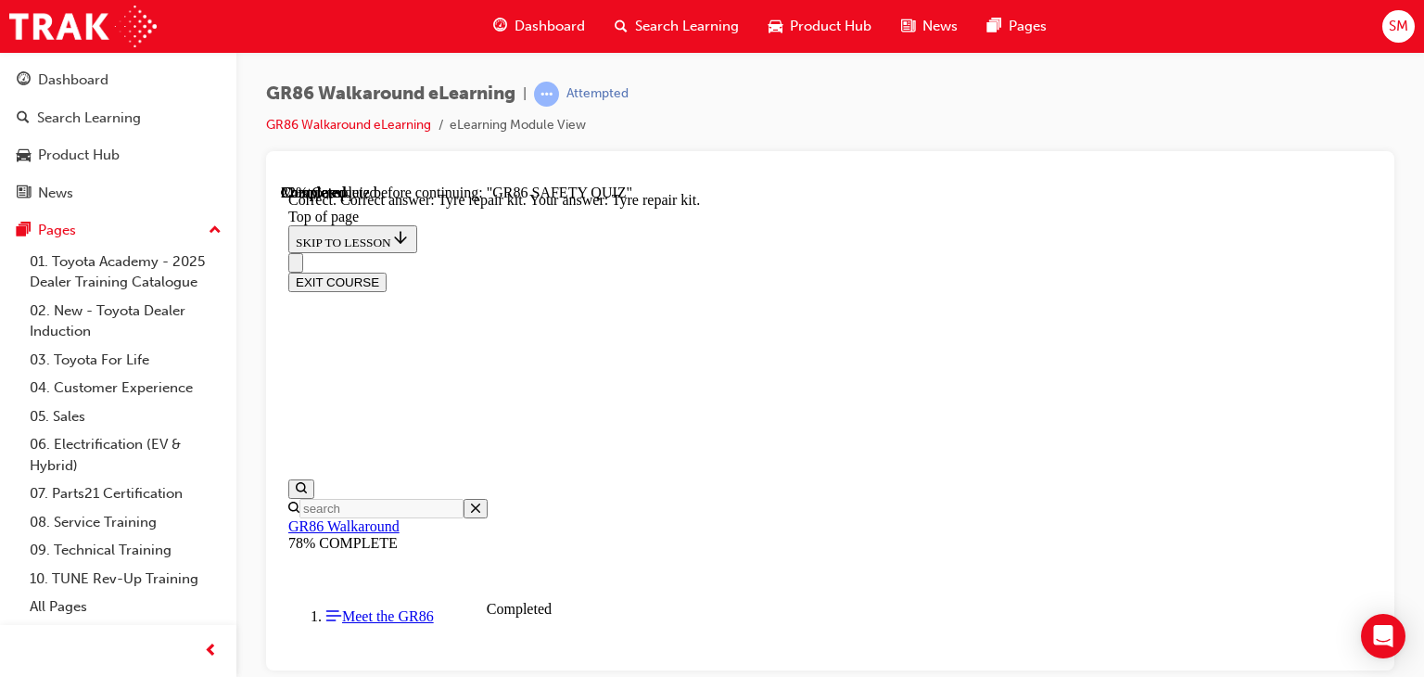
scroll to position [582, 0]
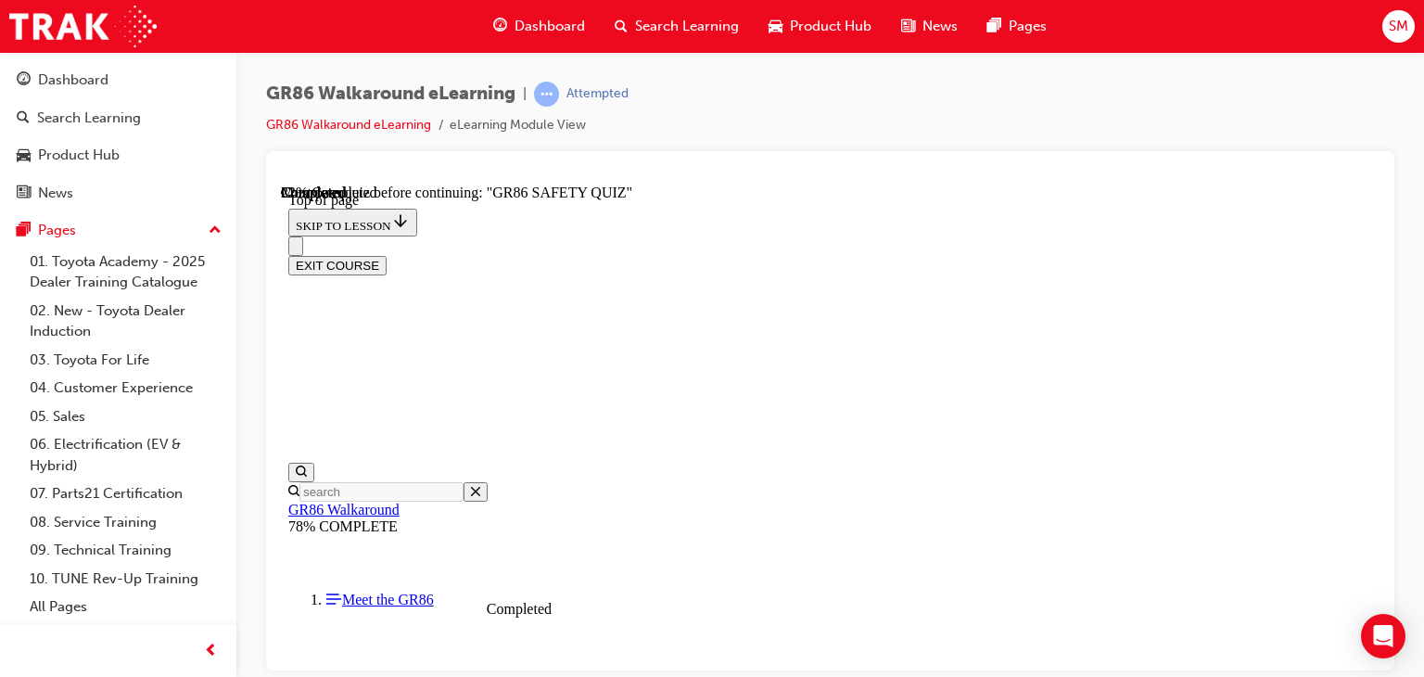
scroll to position [334, 0]
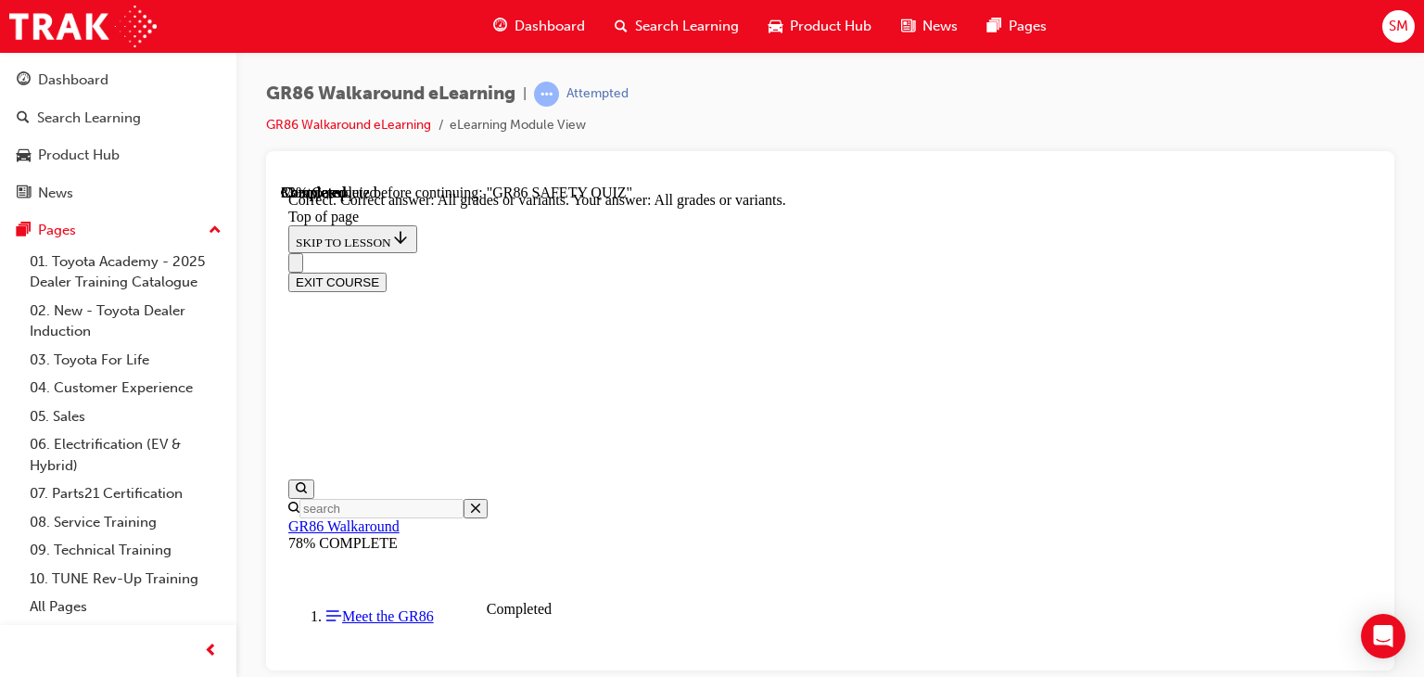
scroll to position [582, 0]
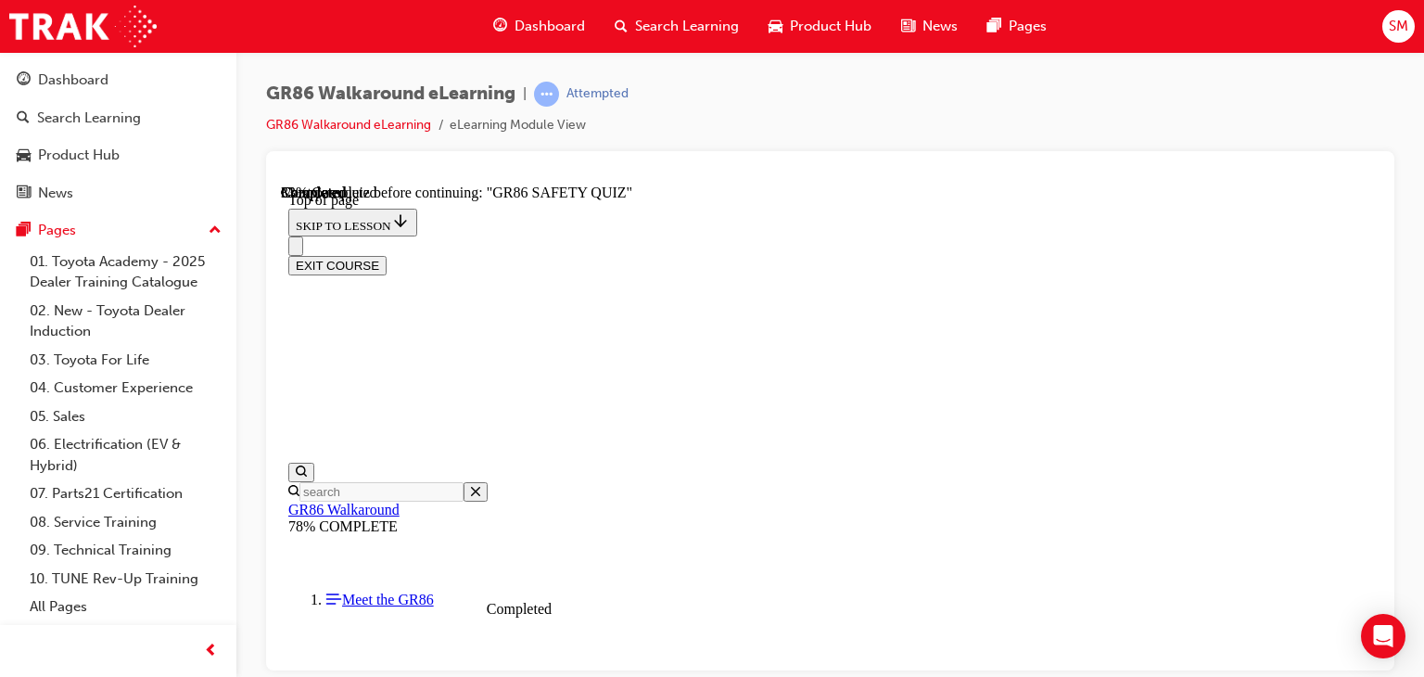
scroll to position [423, 0]
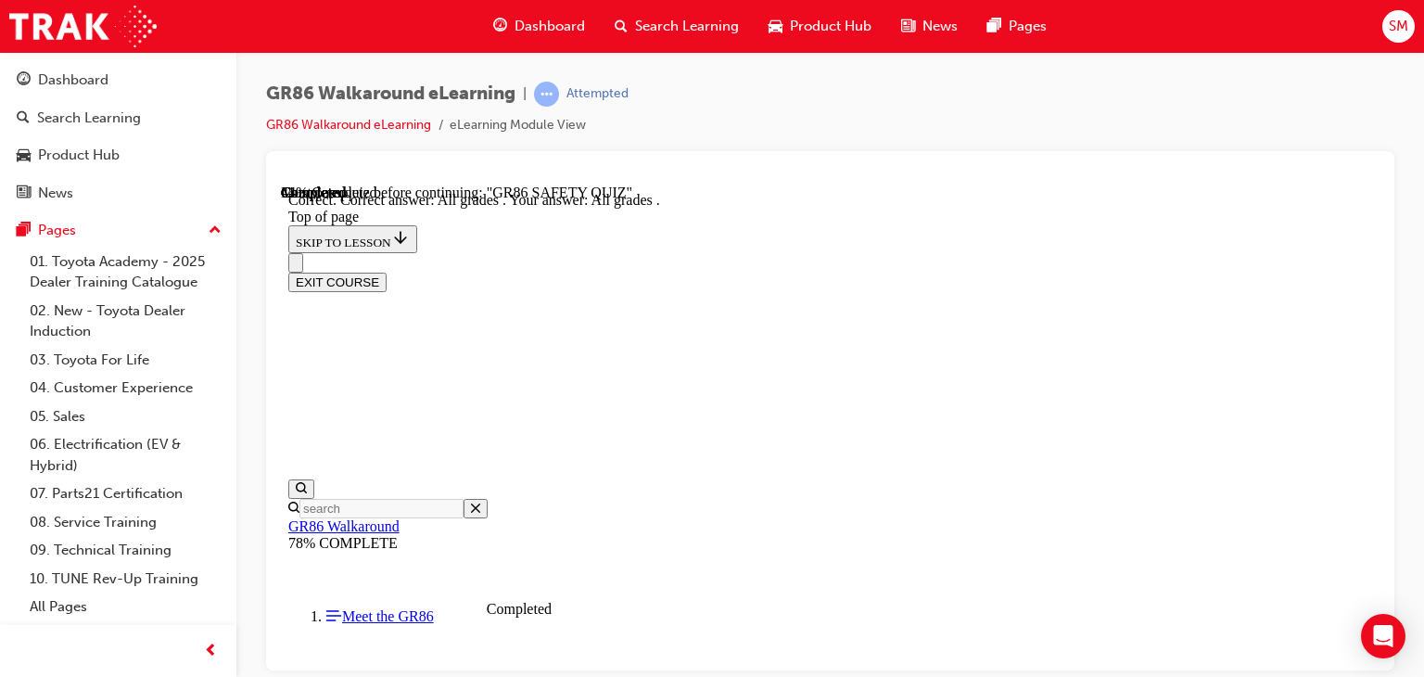
scroll to position [645, 0]
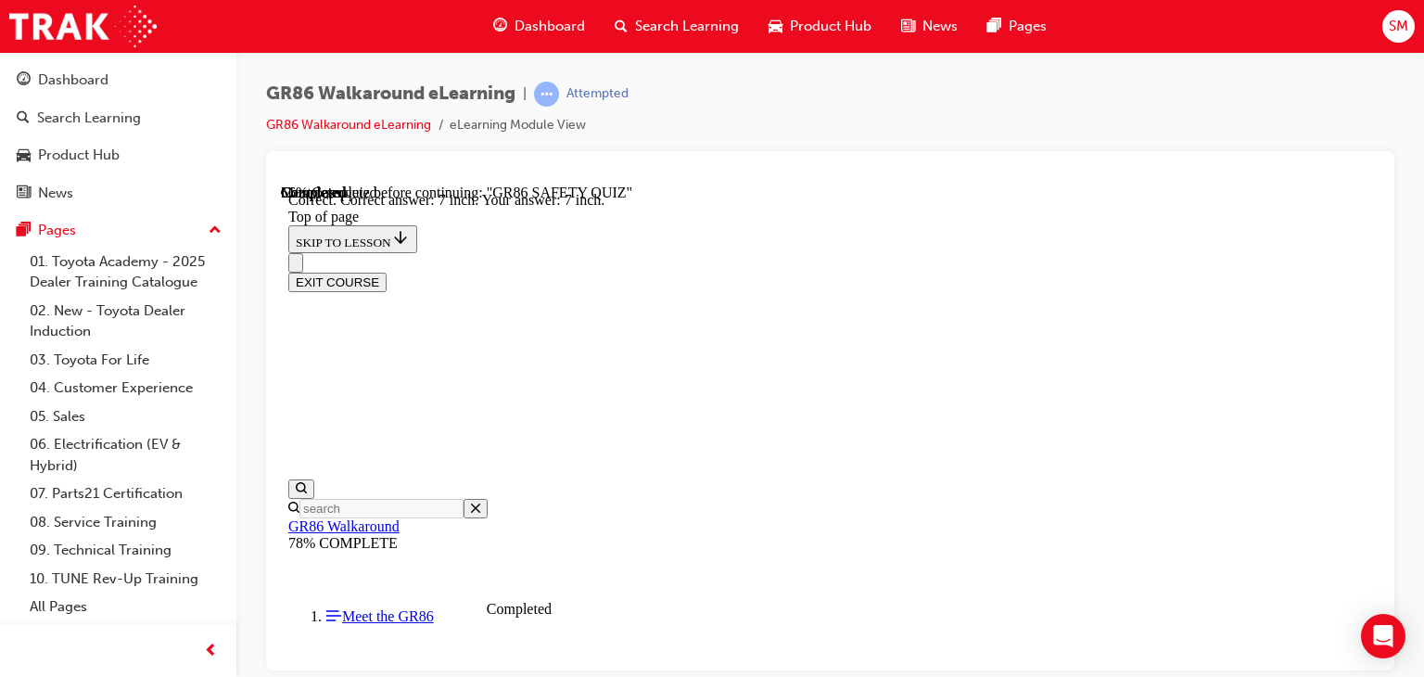
scroll to position [924, 0]
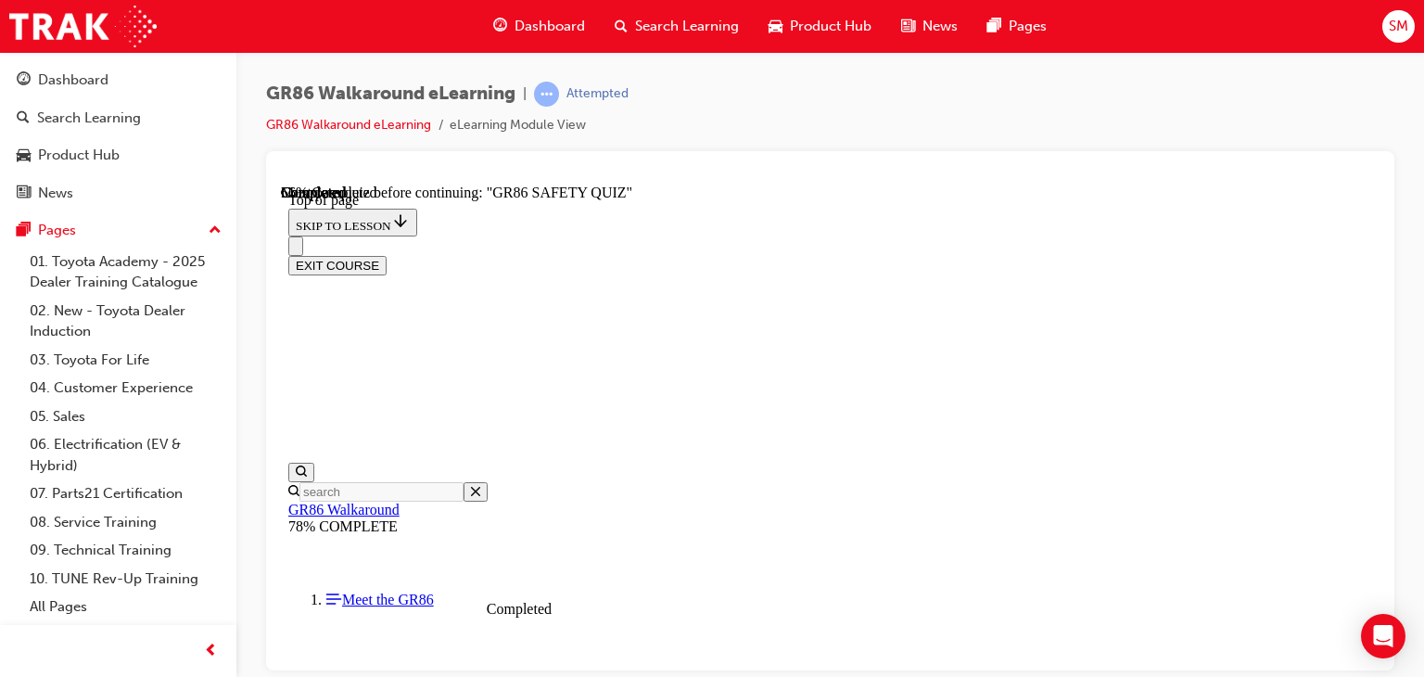
scroll to position [644, 0]
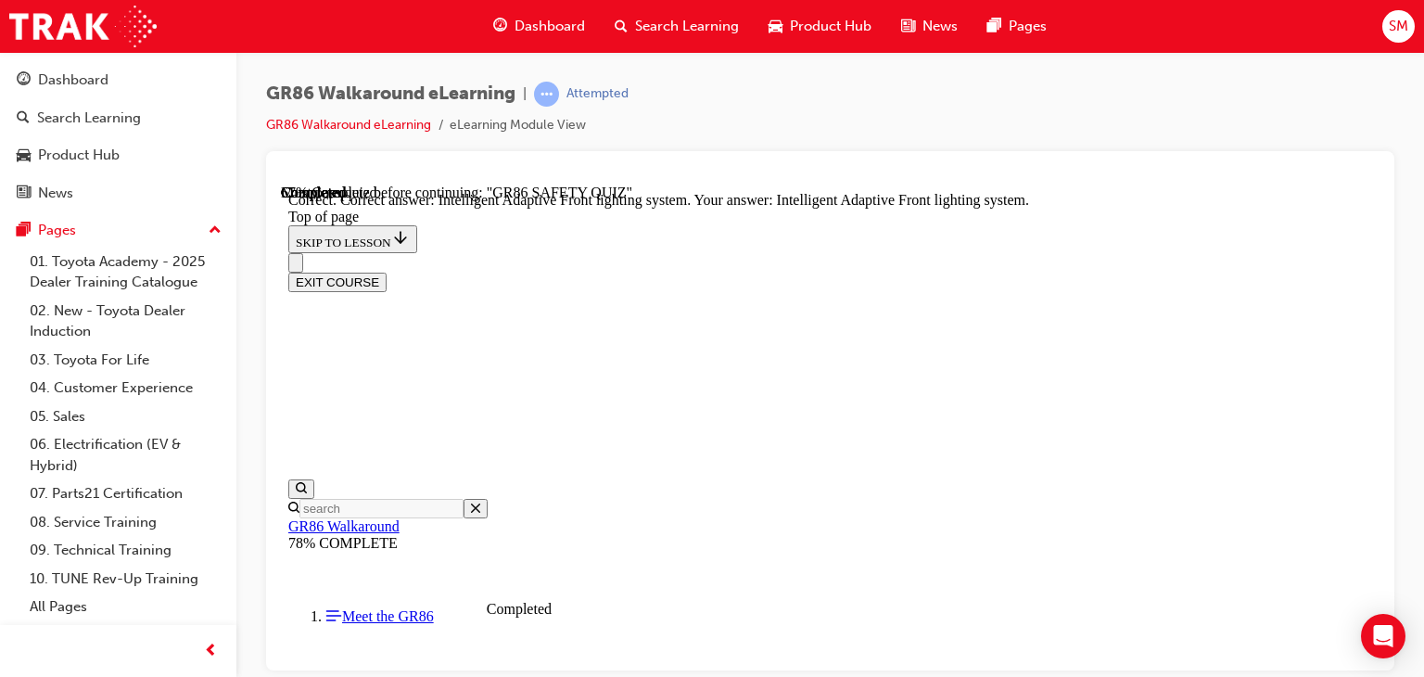
scroll to position [916, 0]
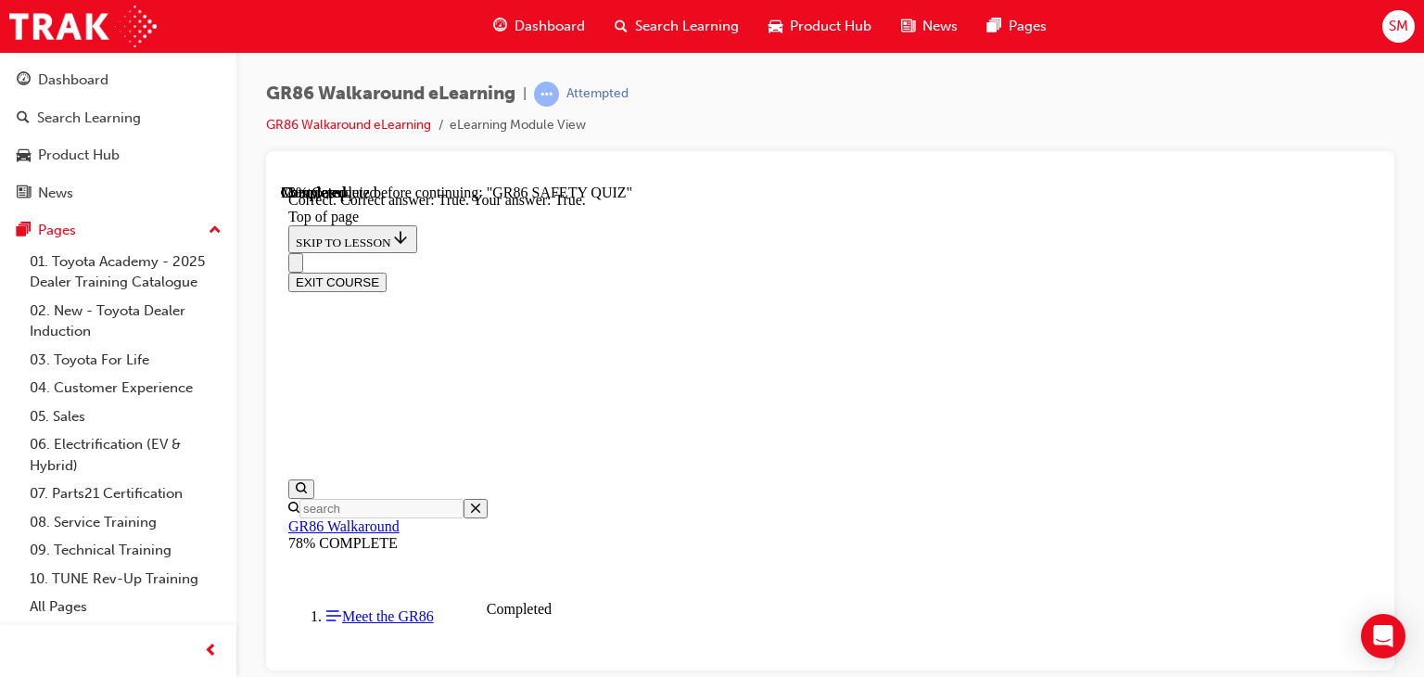
scroll to position [733, 0]
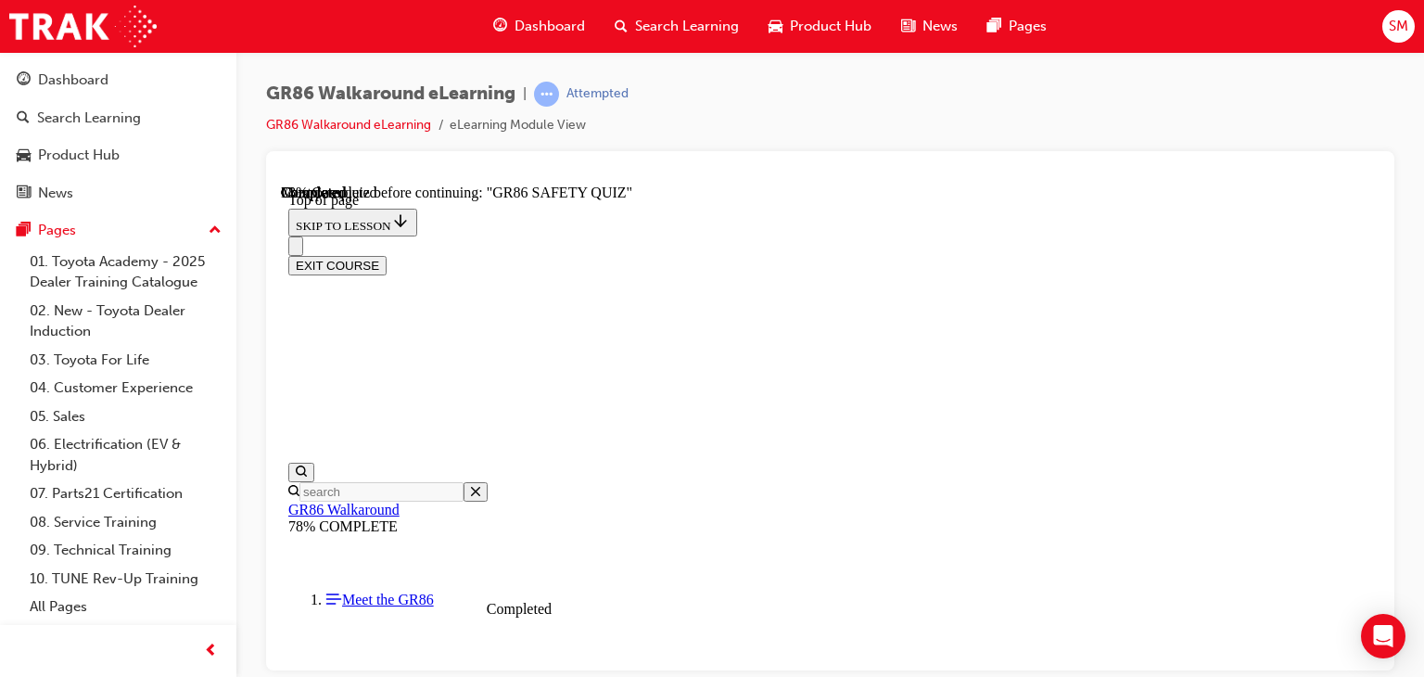
scroll to position [415, 0]
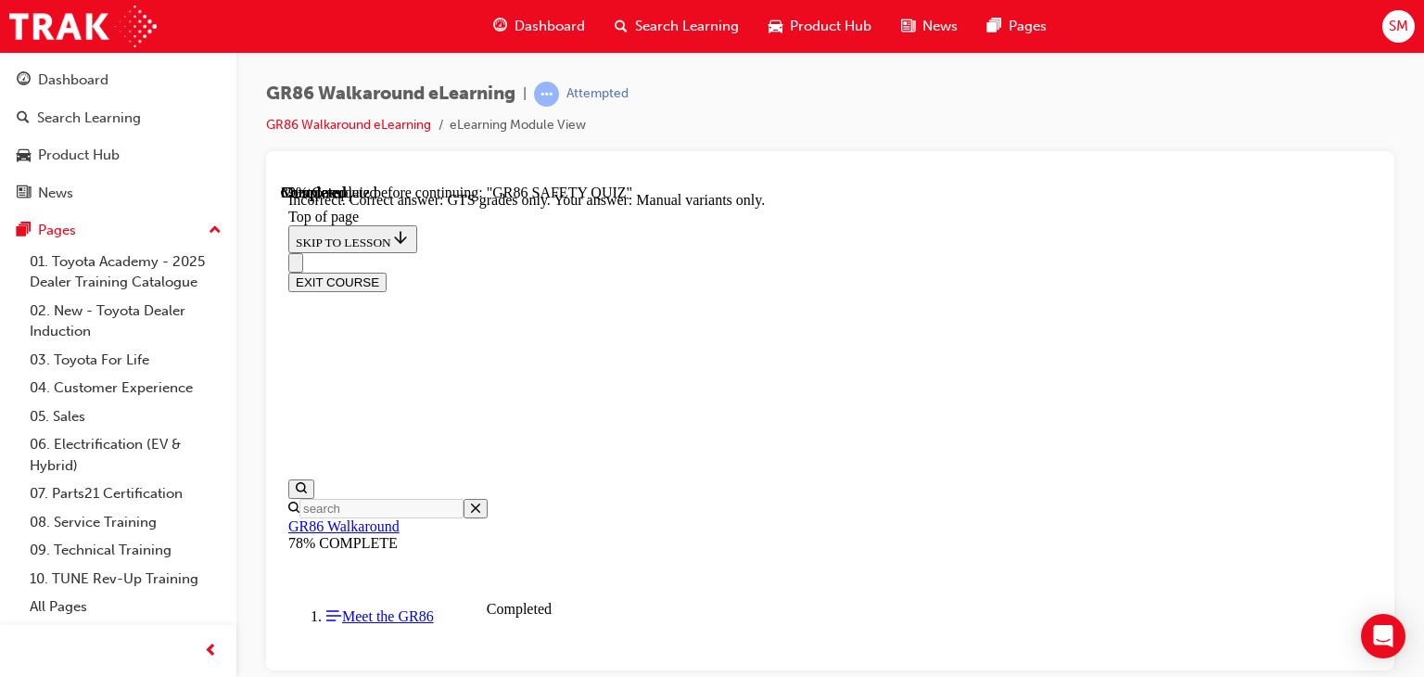
scroll to position [645, 0]
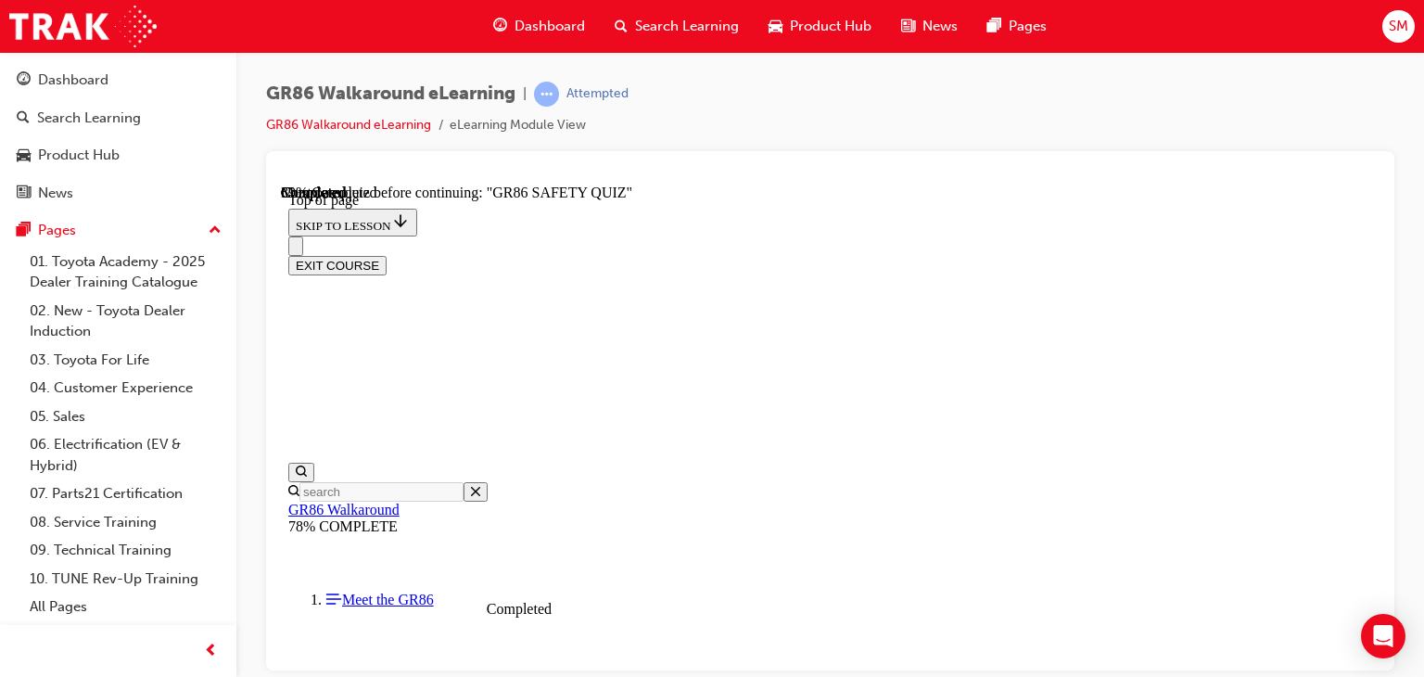
scroll to position [389, 0]
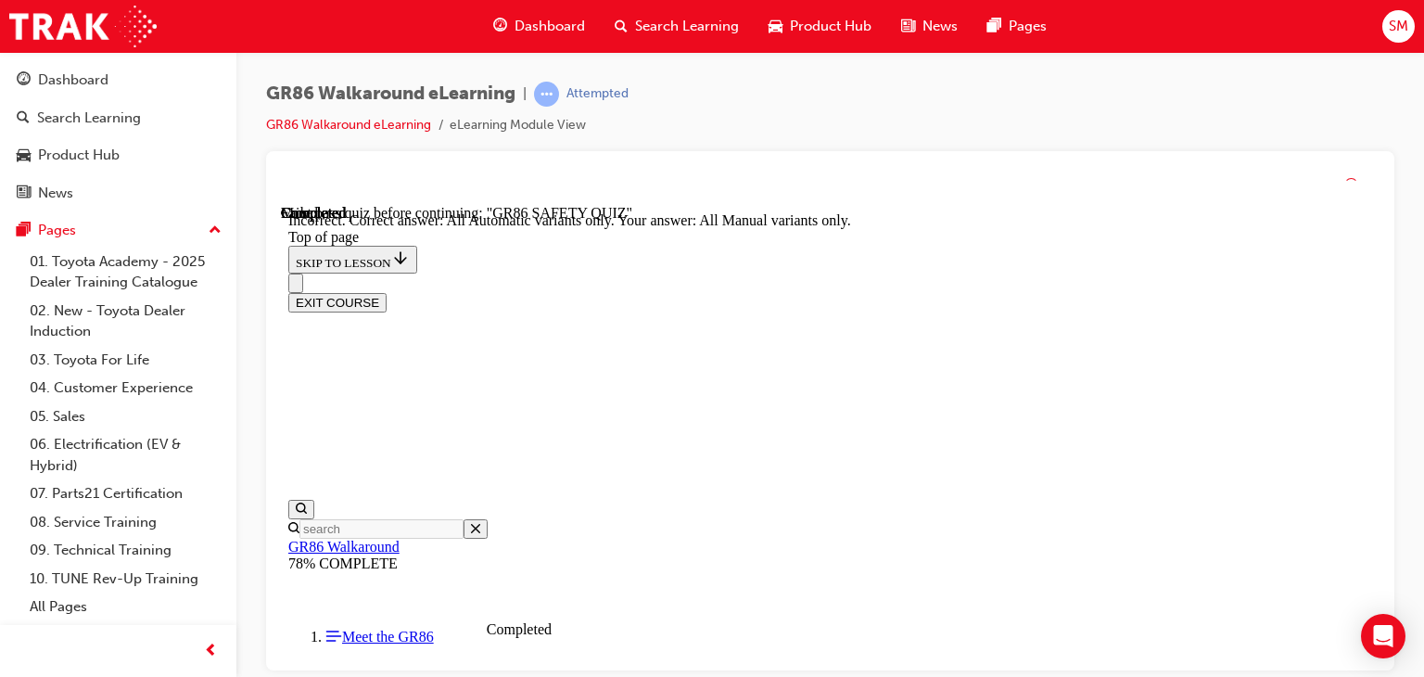
scroll to position [676, 0]
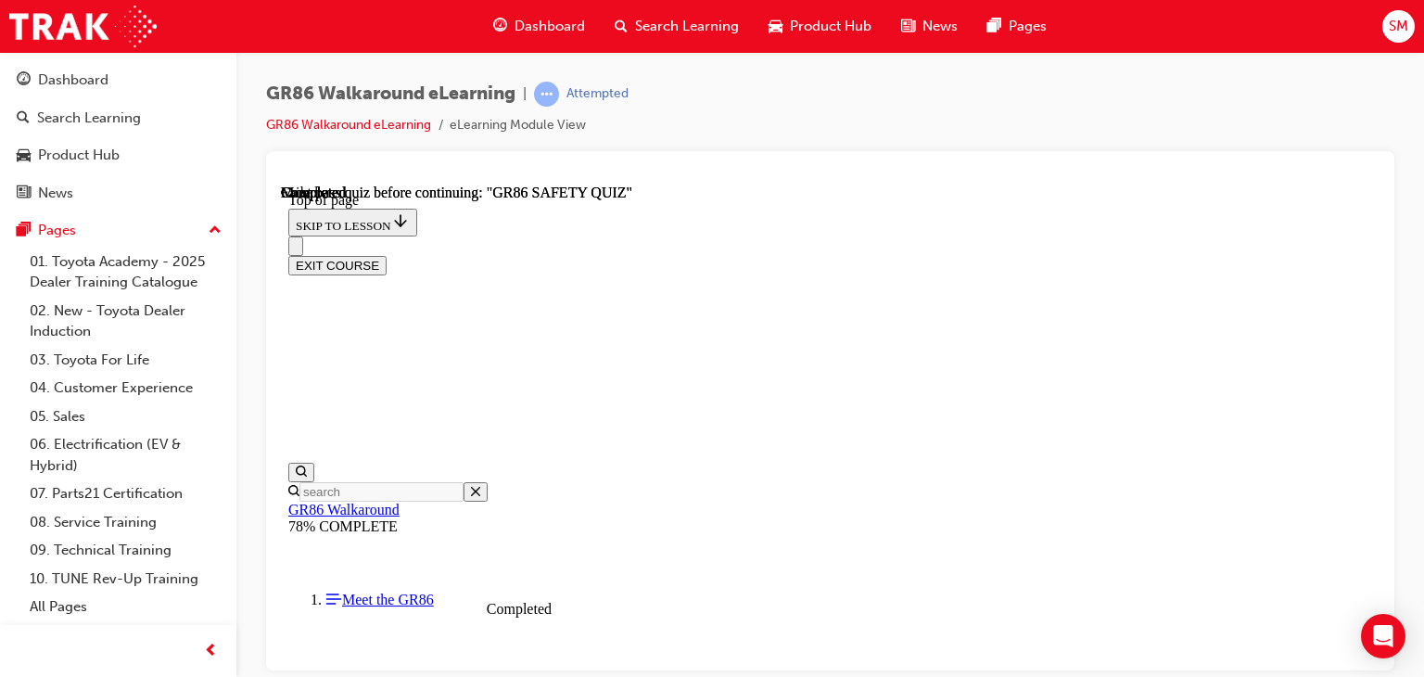
scroll to position [516, 0]
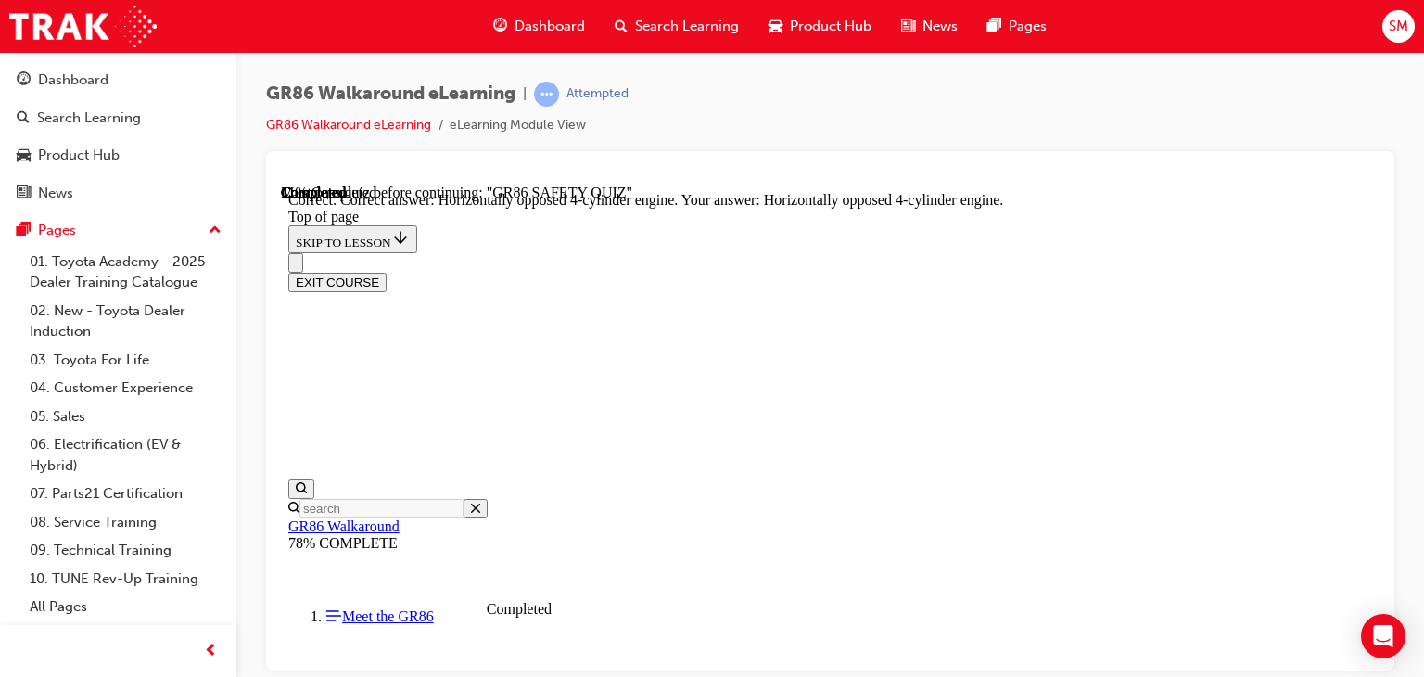
scroll to position [1050, 0]
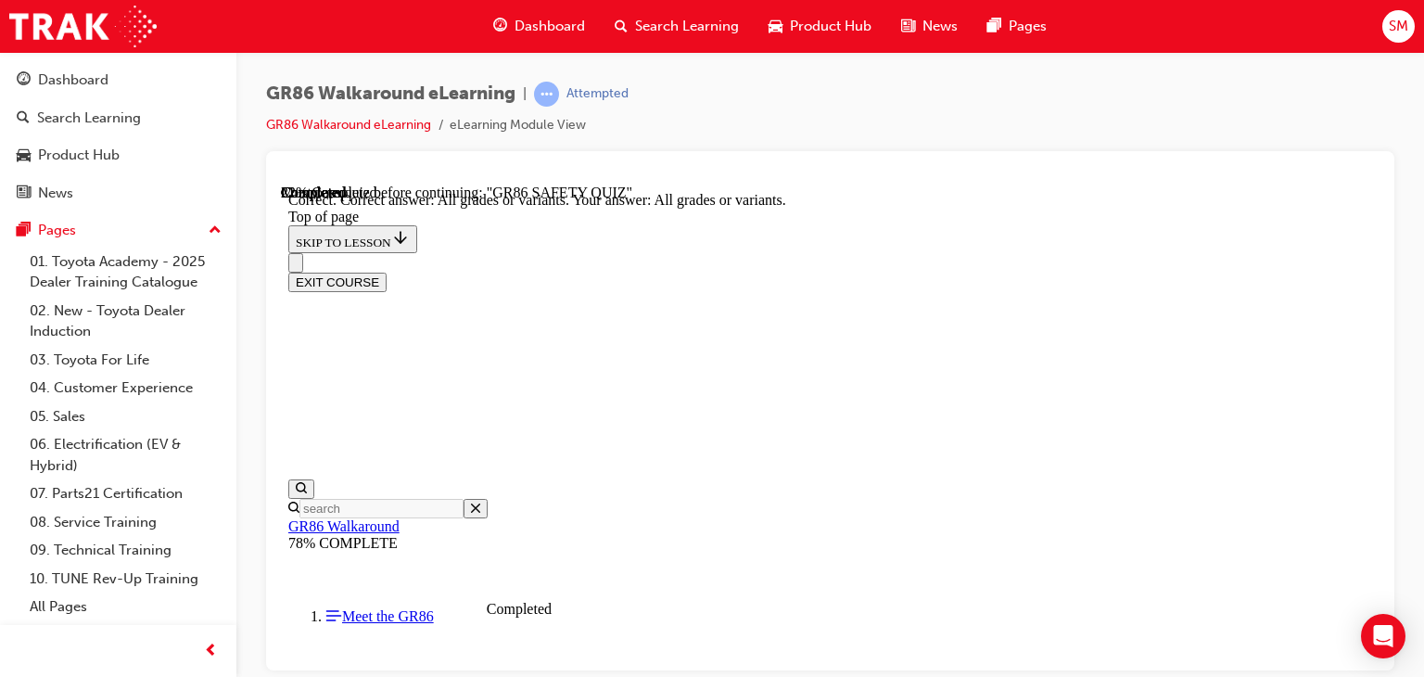
scroll to position [582, 0]
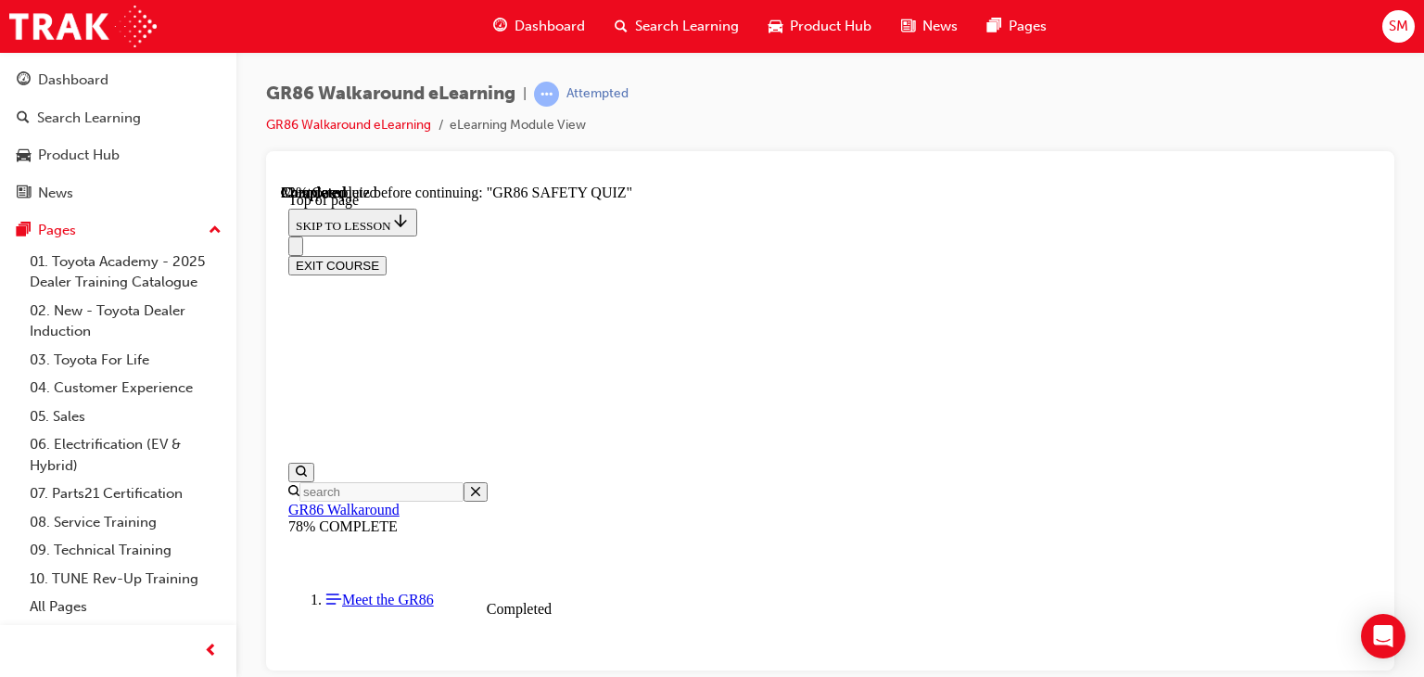
scroll to position [409, 0]
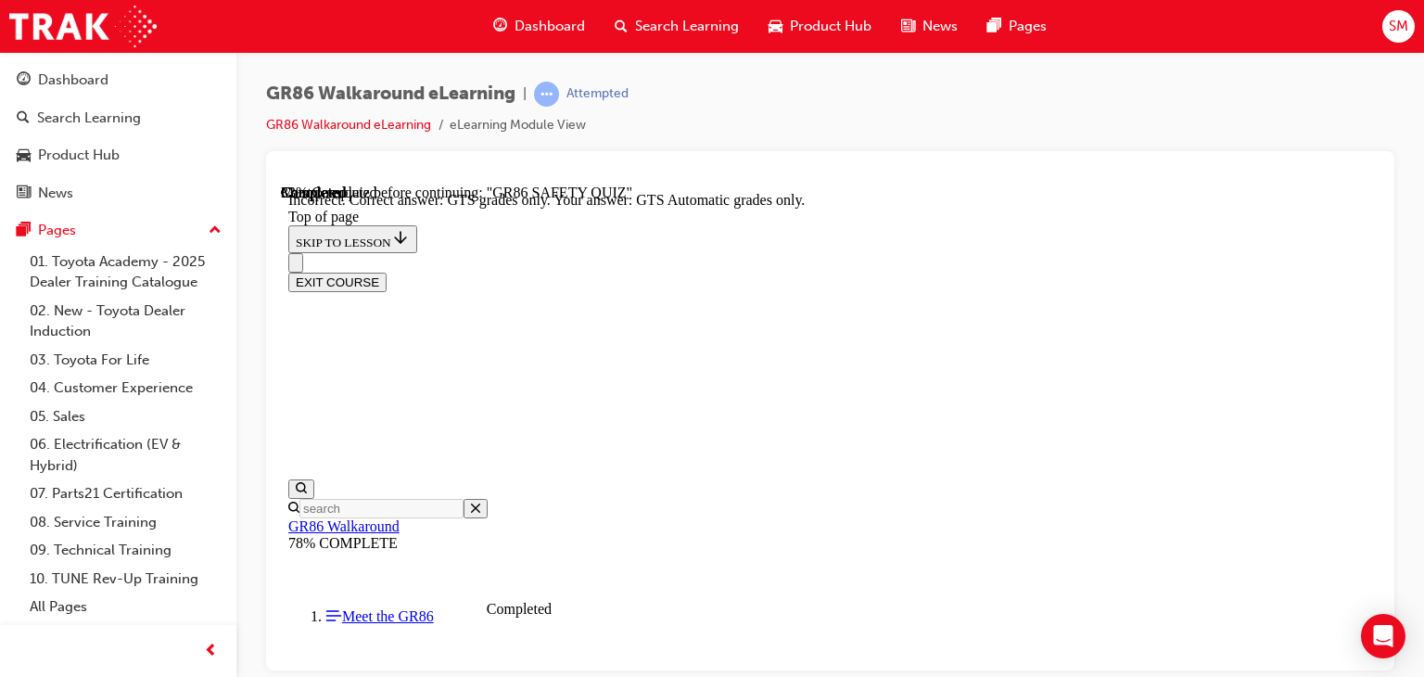
scroll to position [645, 0]
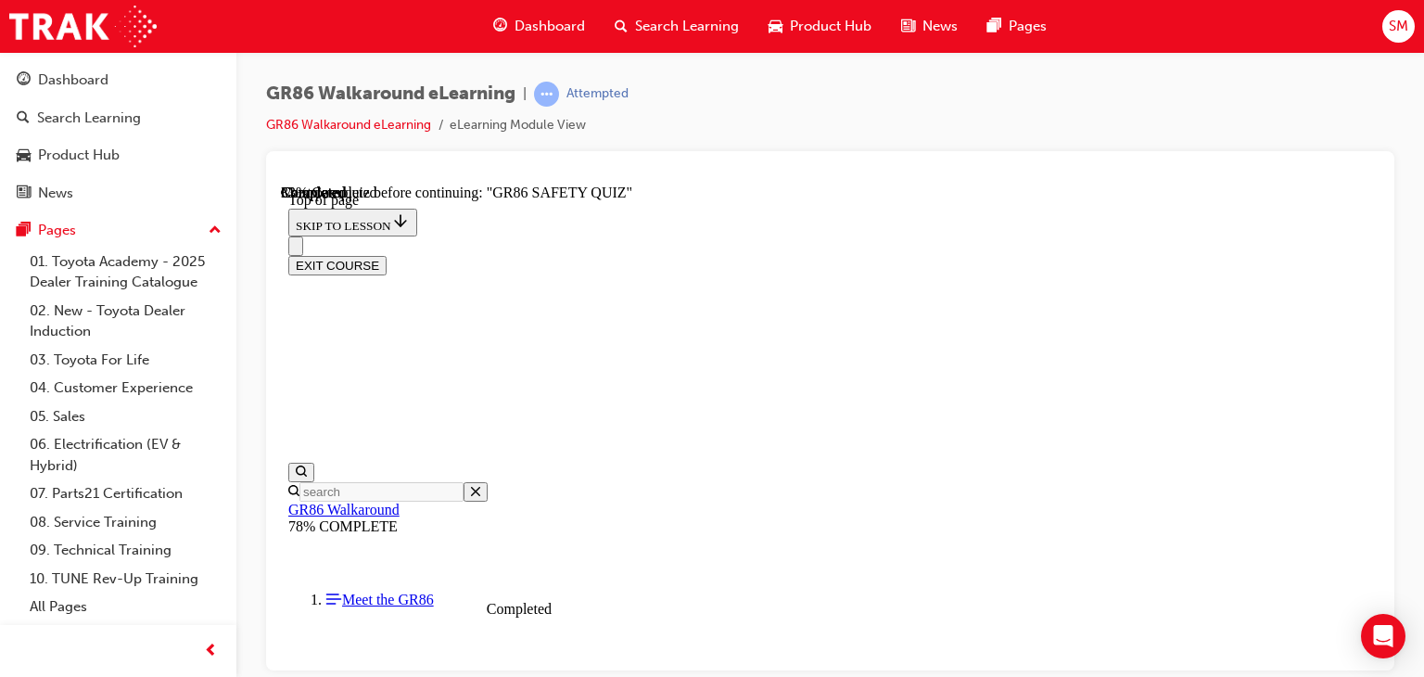
scroll to position [716, 0]
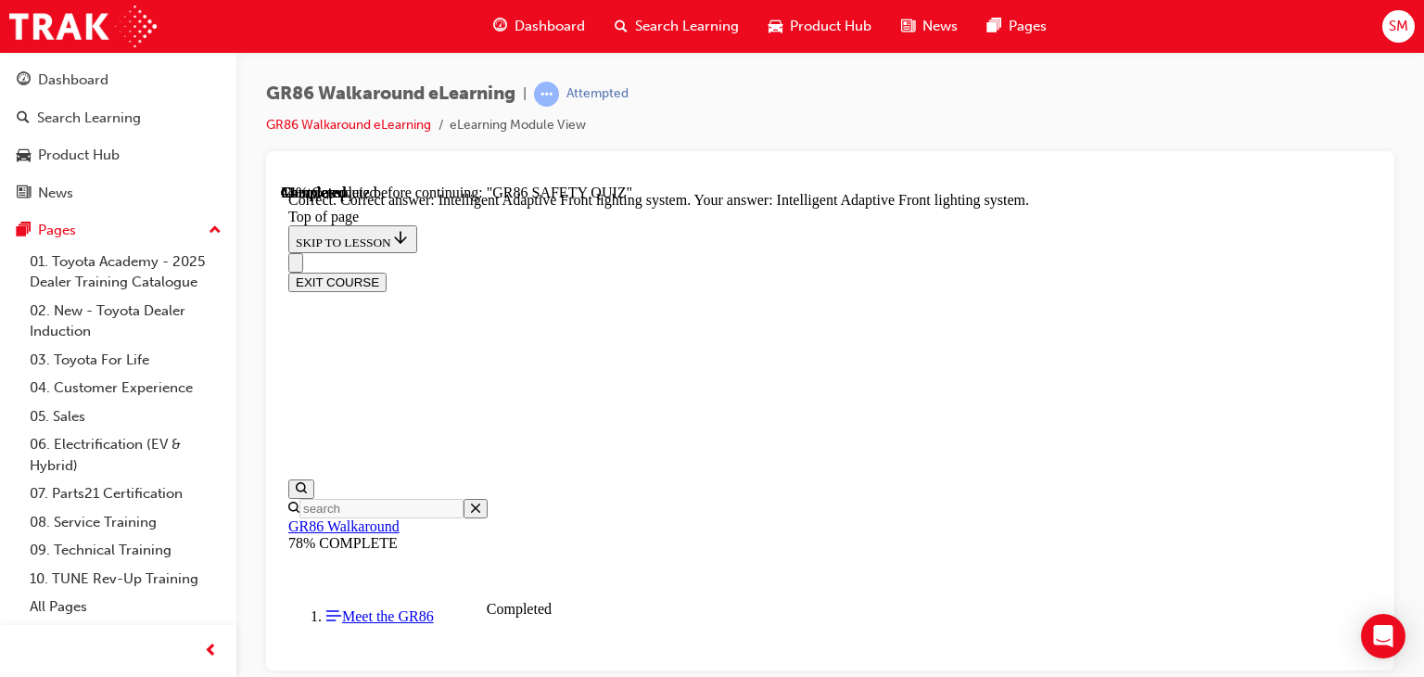
scroll to position [916, 0]
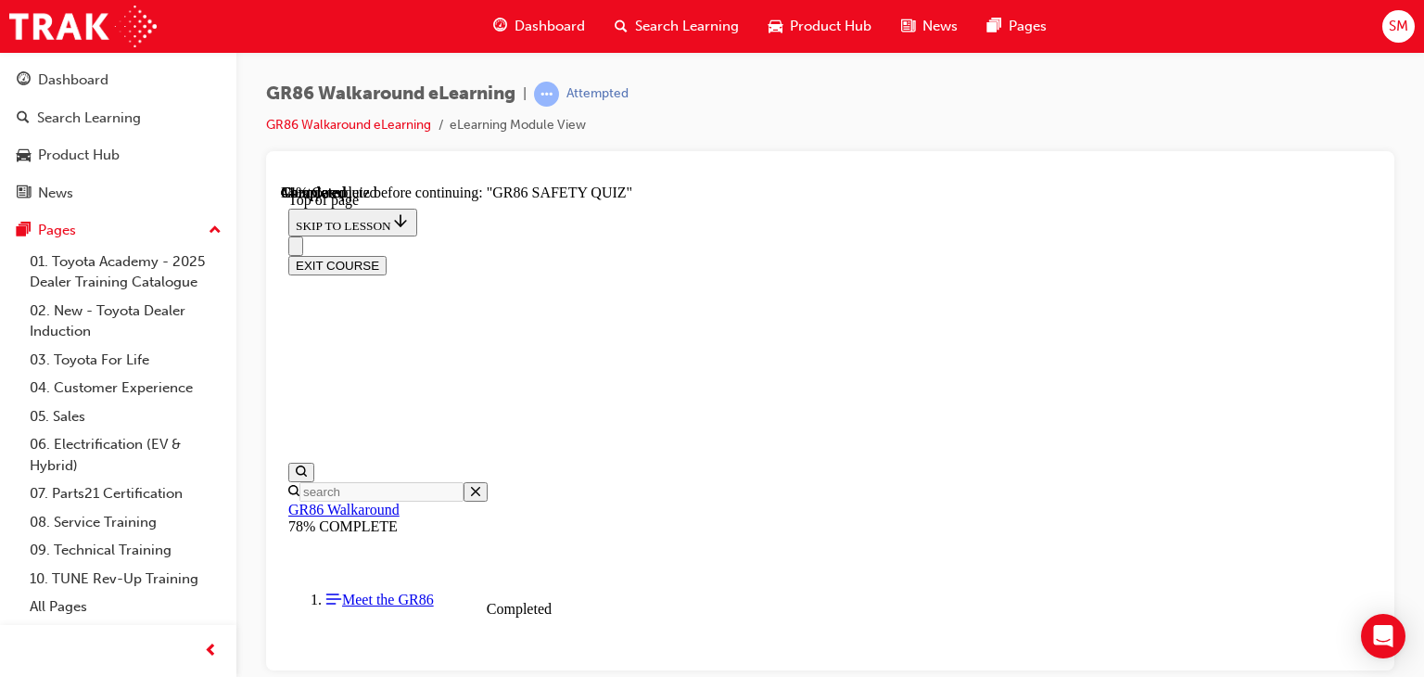
scroll to position [405, 0]
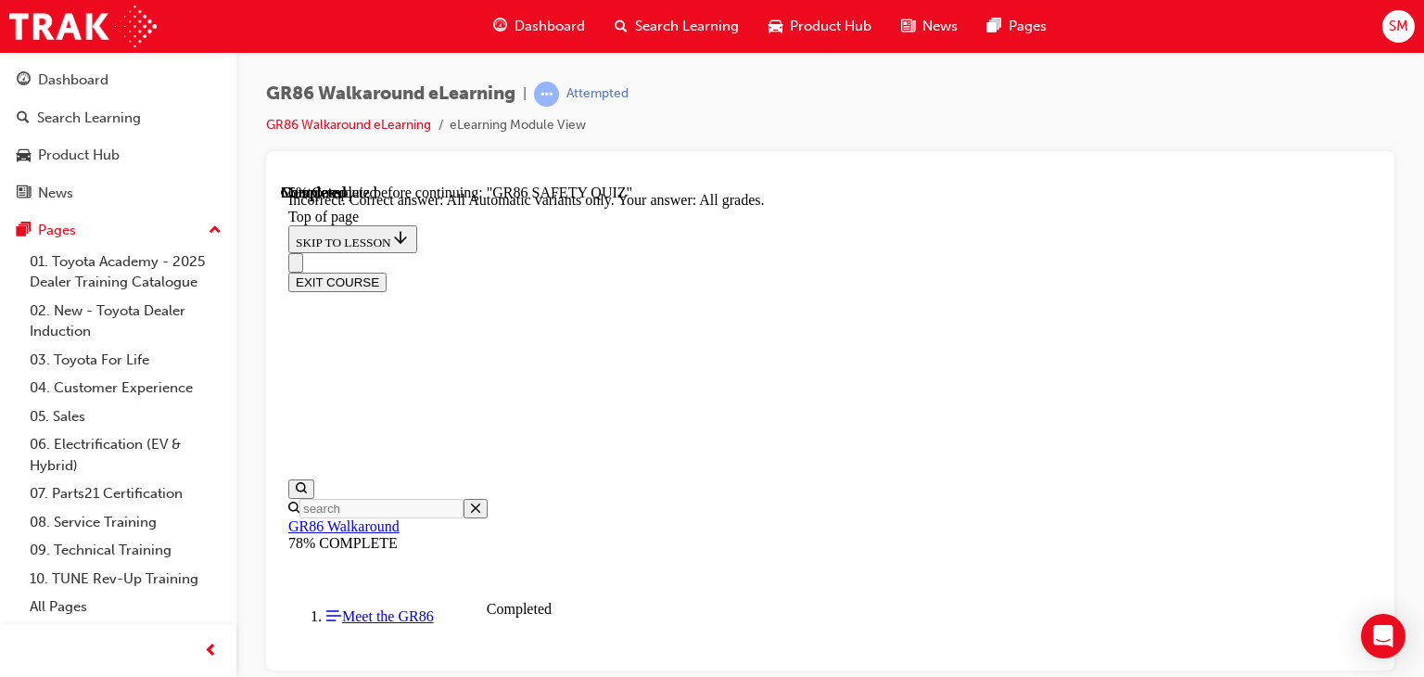
scroll to position [676, 0]
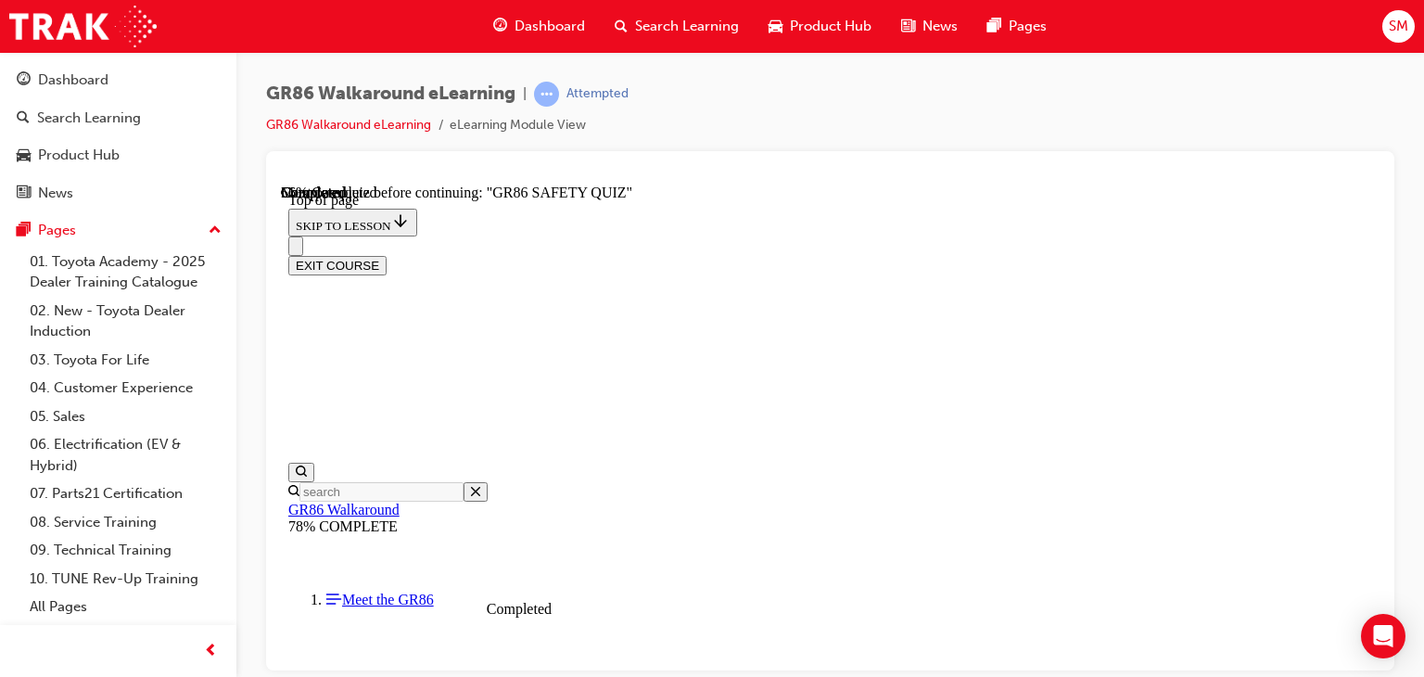
scroll to position [675, 0]
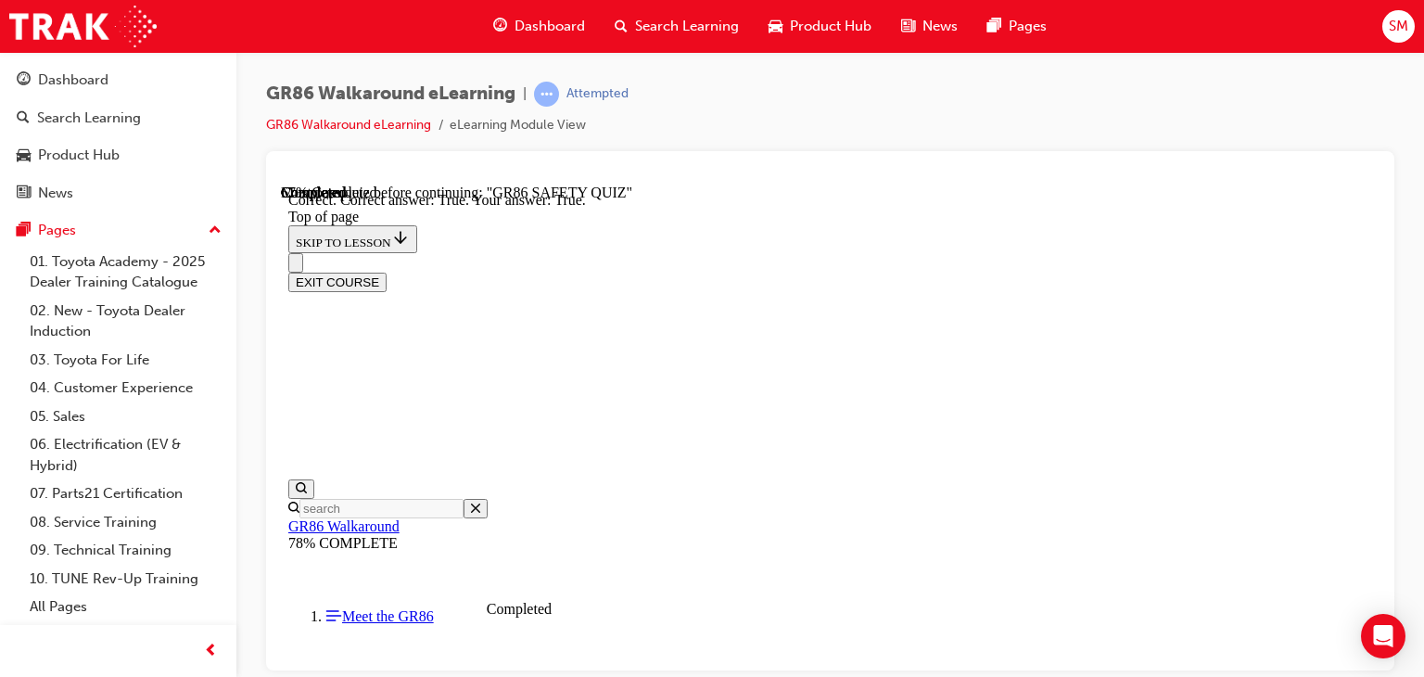
scroll to position [733, 0]
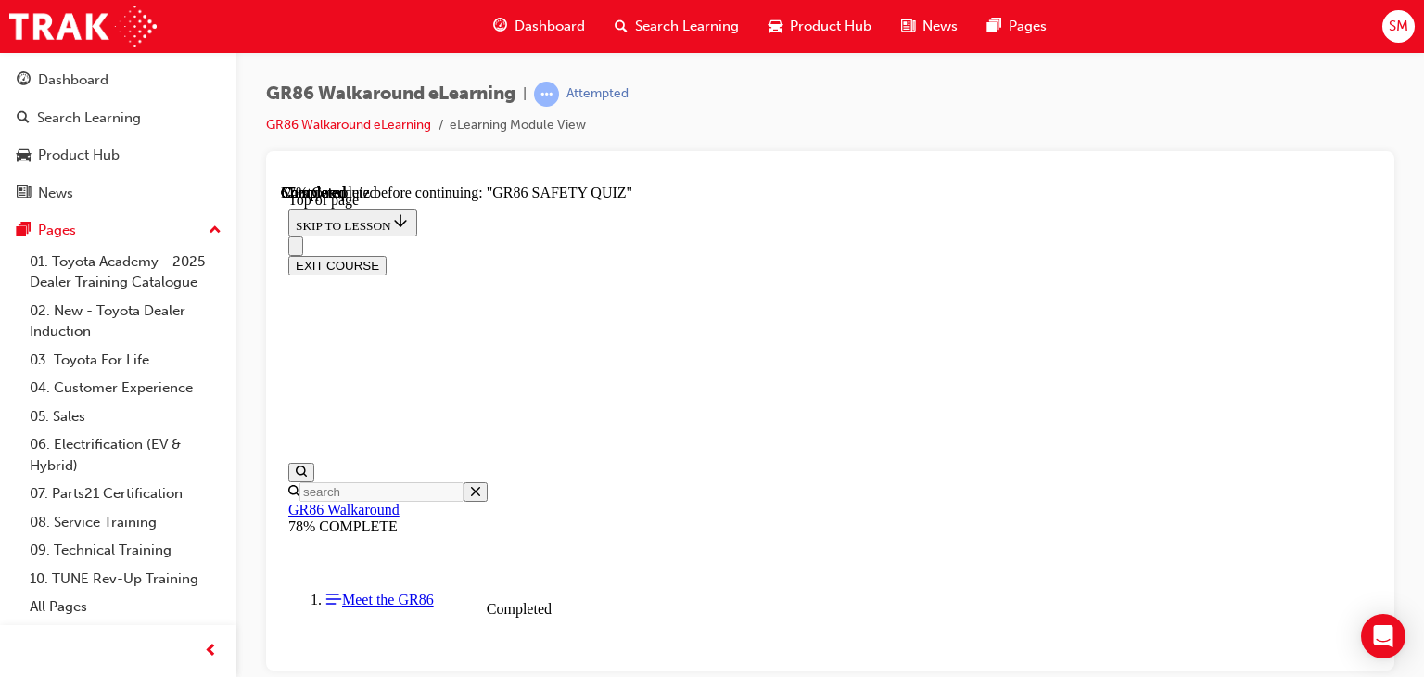
scroll to position [661, 0]
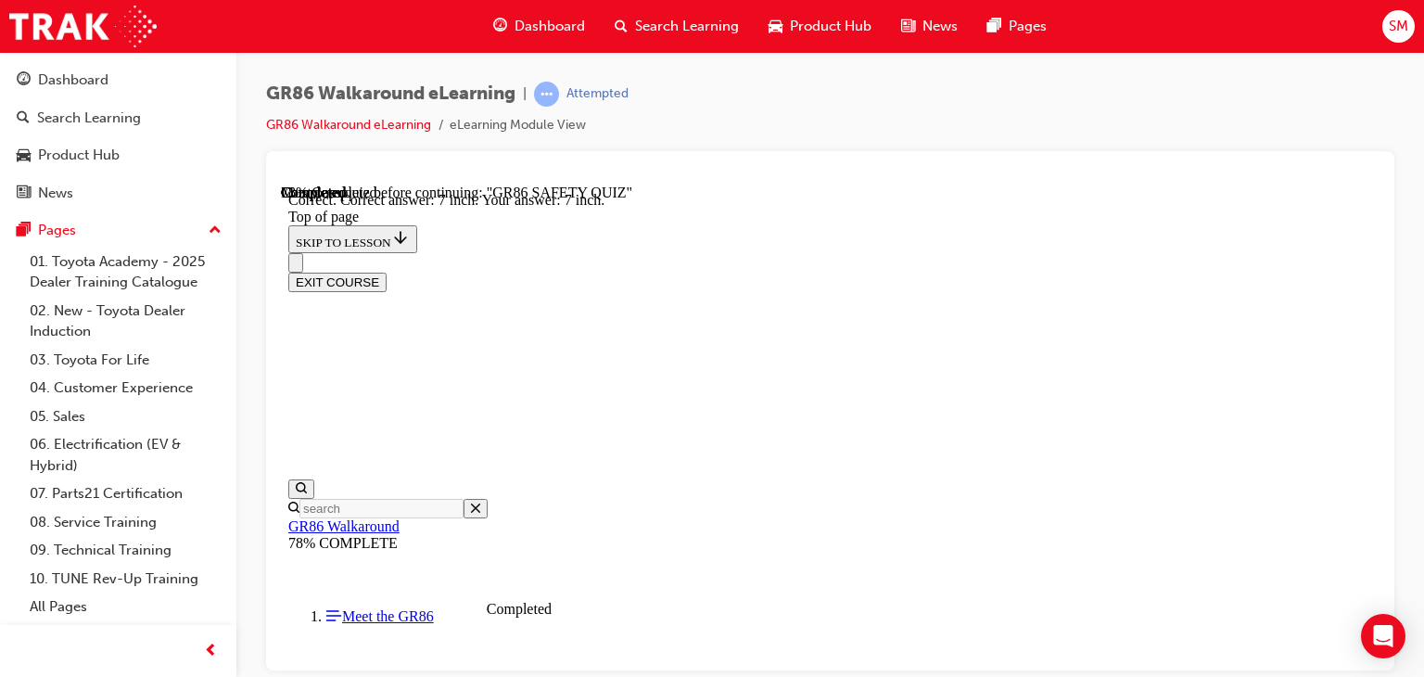
scroll to position [924, 0]
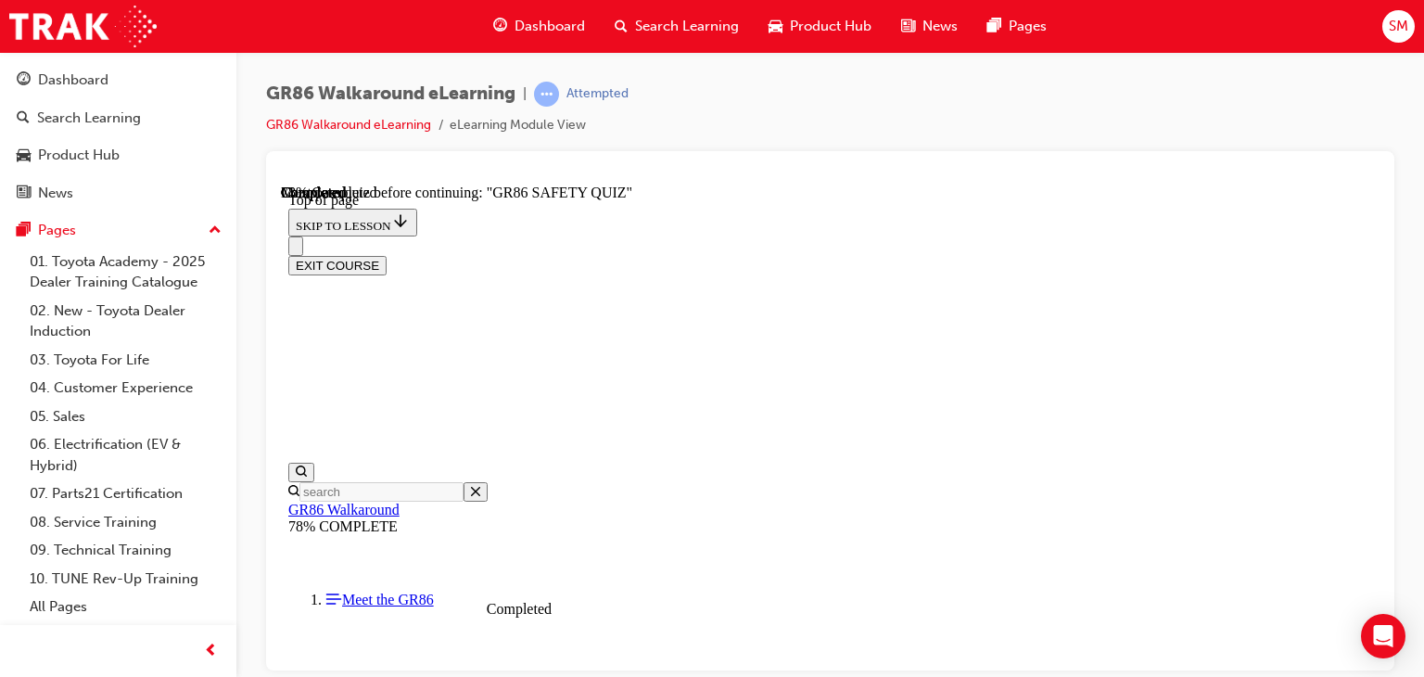
scroll to position [427, 0]
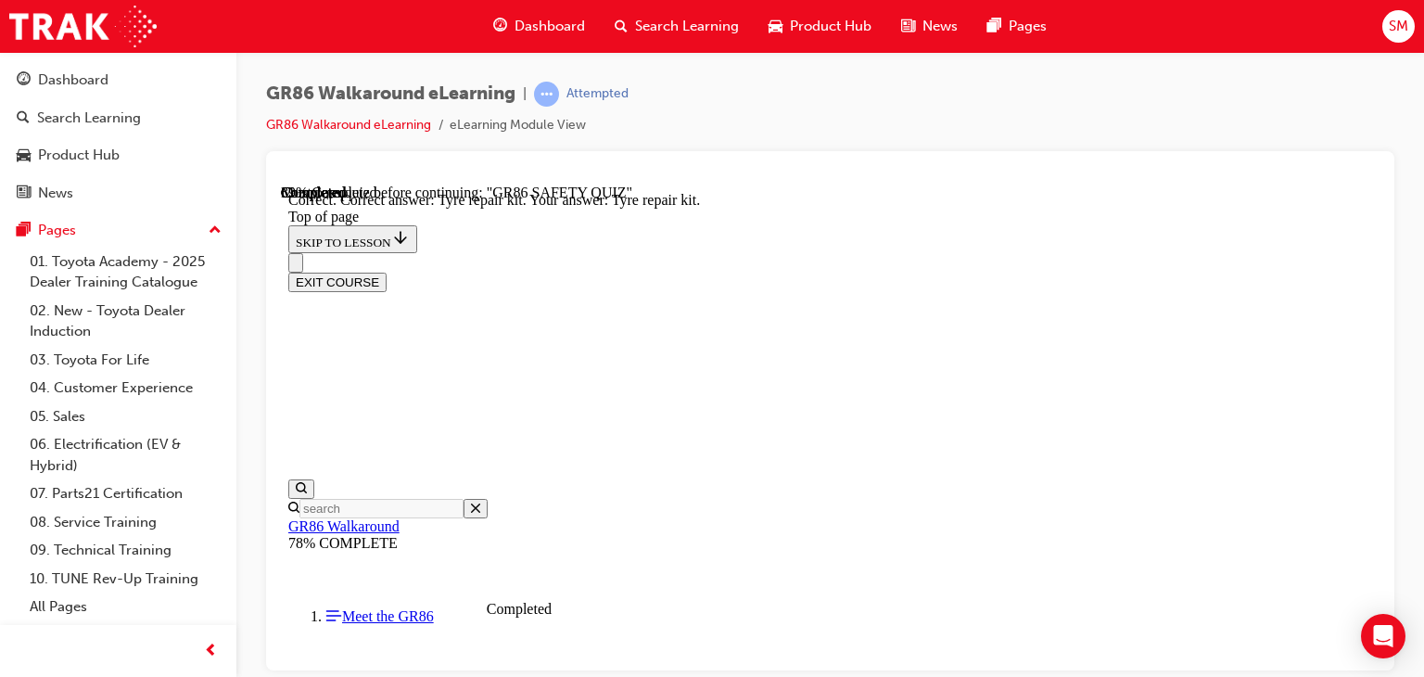
scroll to position [582, 0]
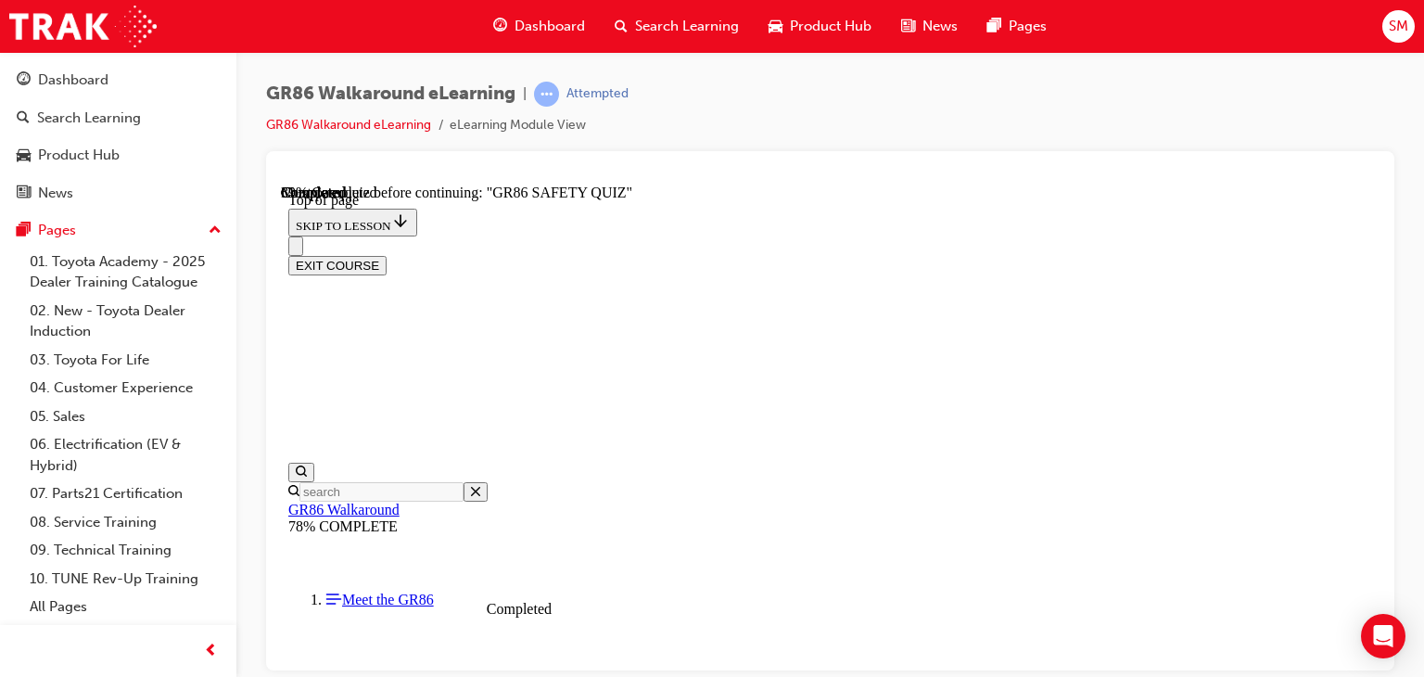
scroll to position [362, 0]
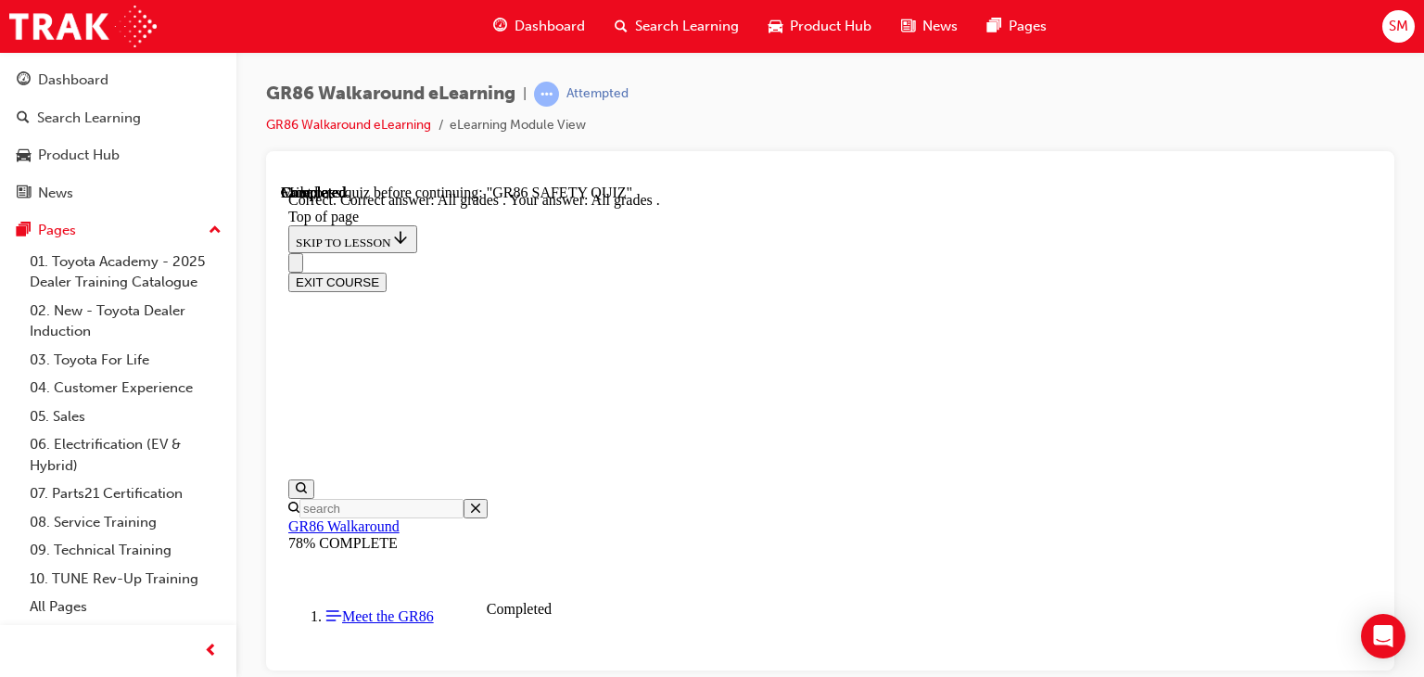
scroll to position [645, 0]
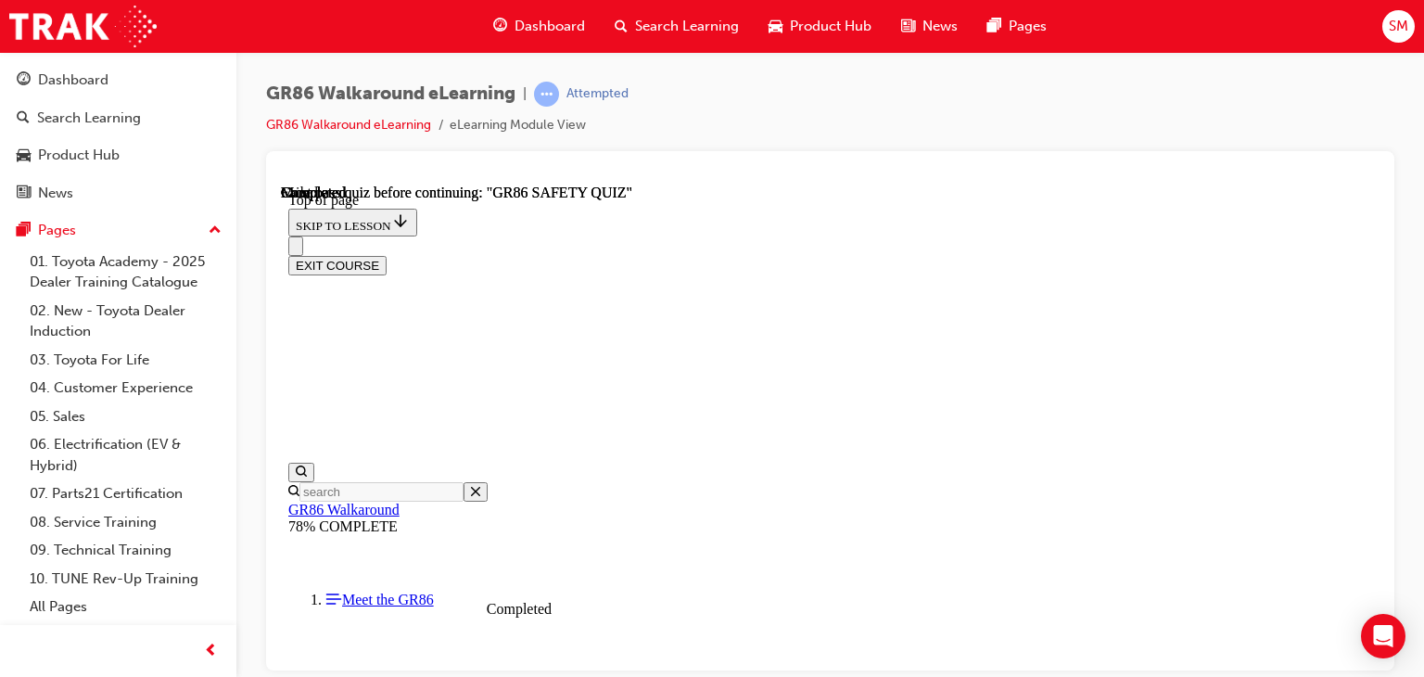
scroll to position [516, 0]
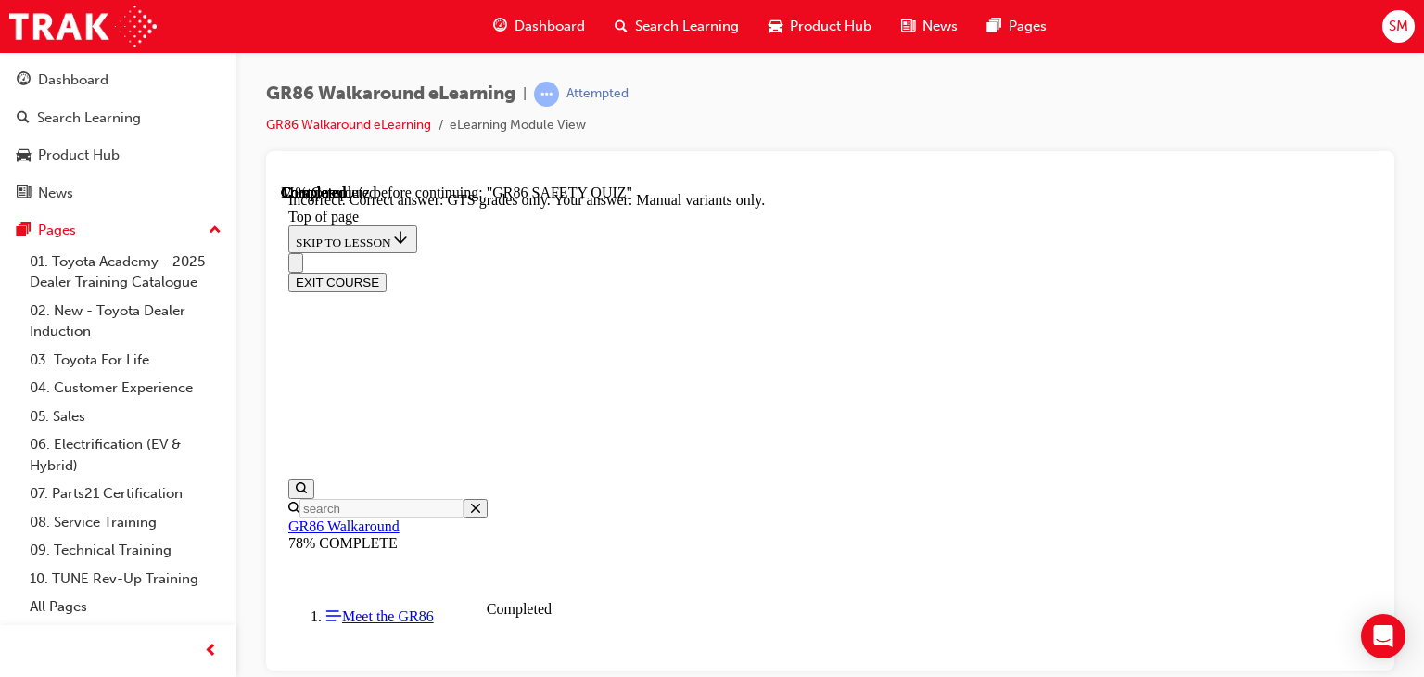
scroll to position [645, 0]
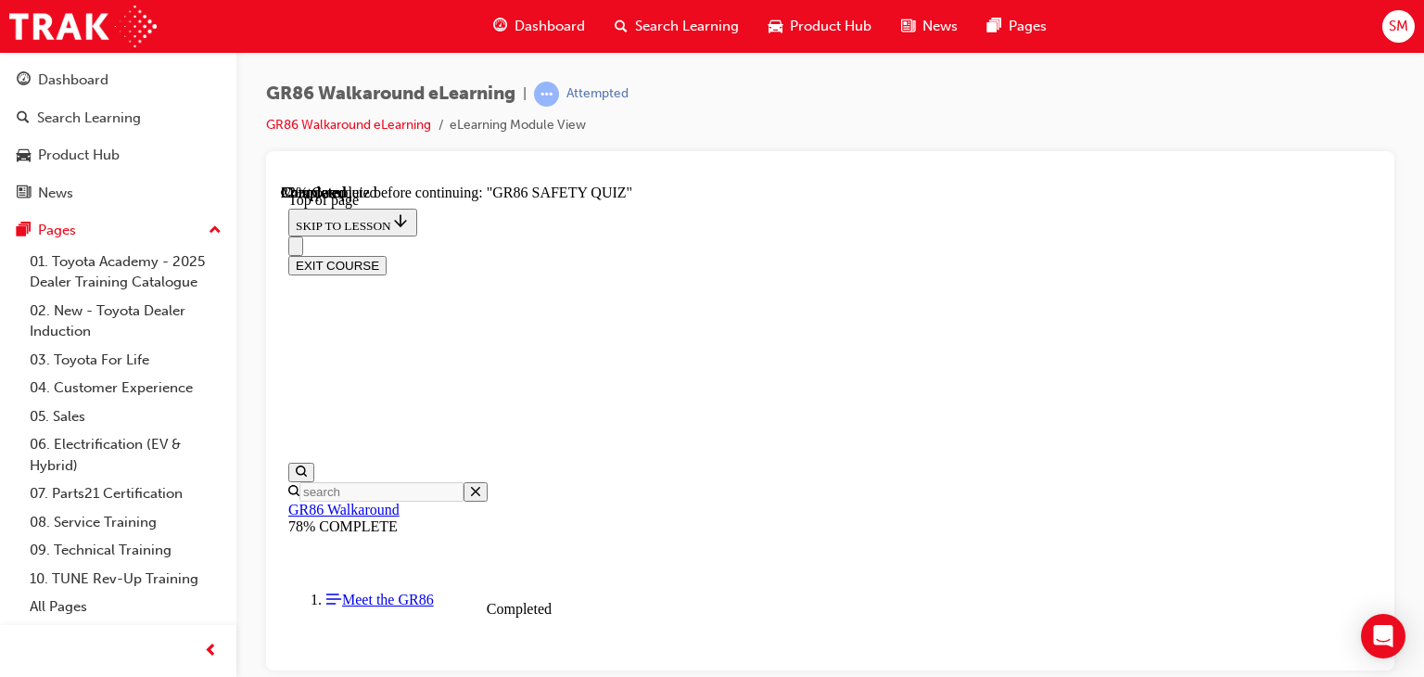
scroll to position [476, 0]
drag, startPoint x: 934, startPoint y: 616, endPoint x: 899, endPoint y: 611, distance: 35.5
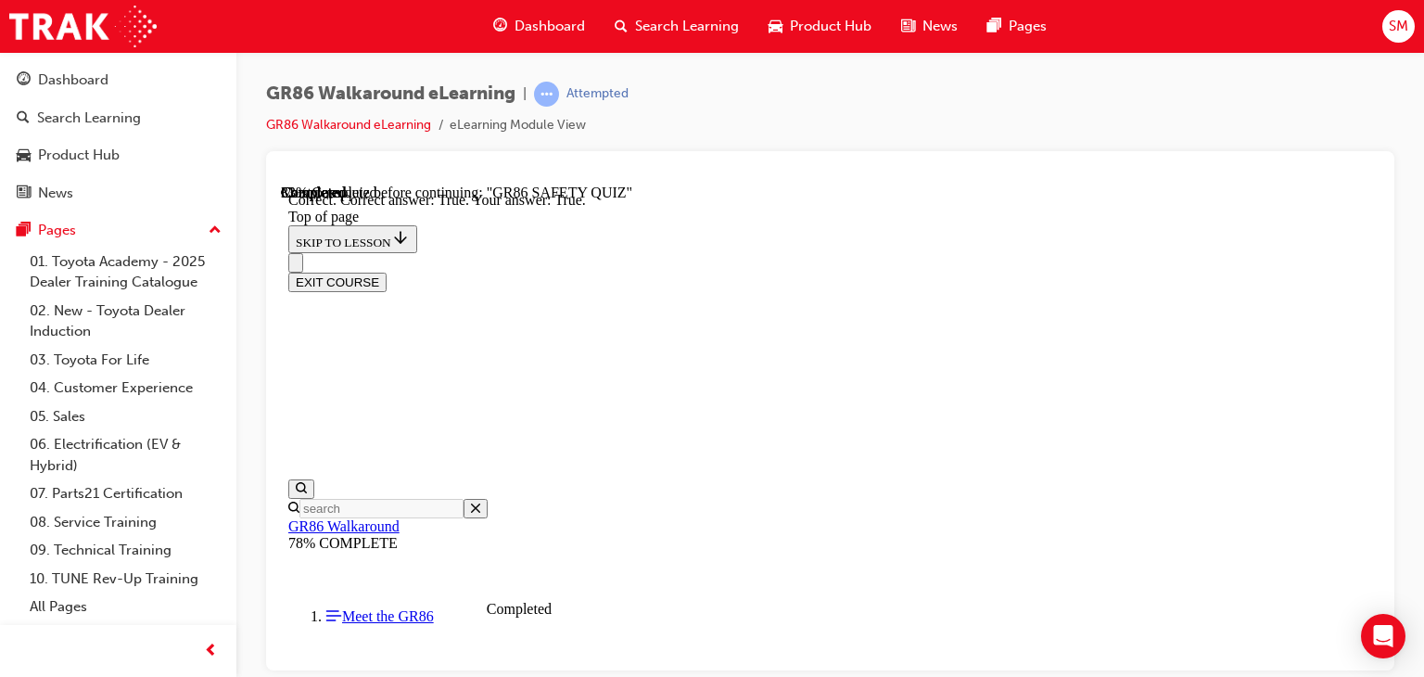
scroll to position [733, 0]
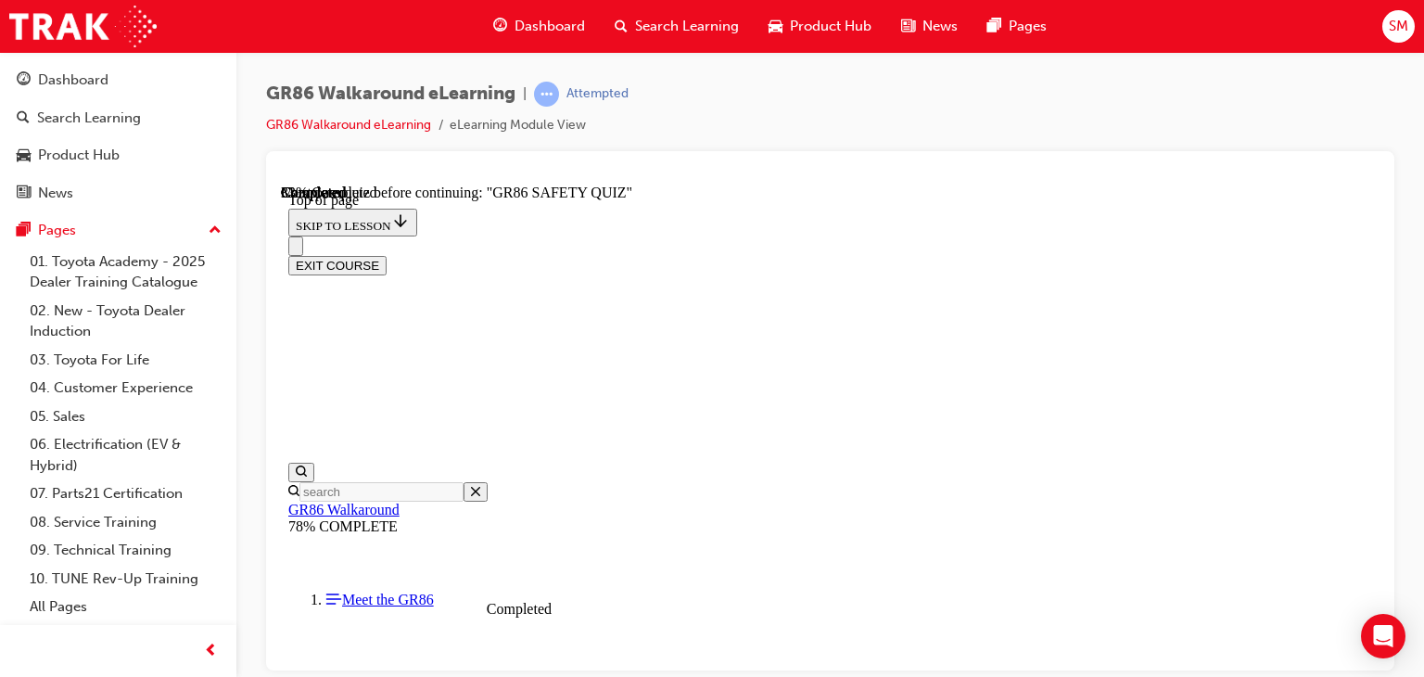
scroll to position [597, 0]
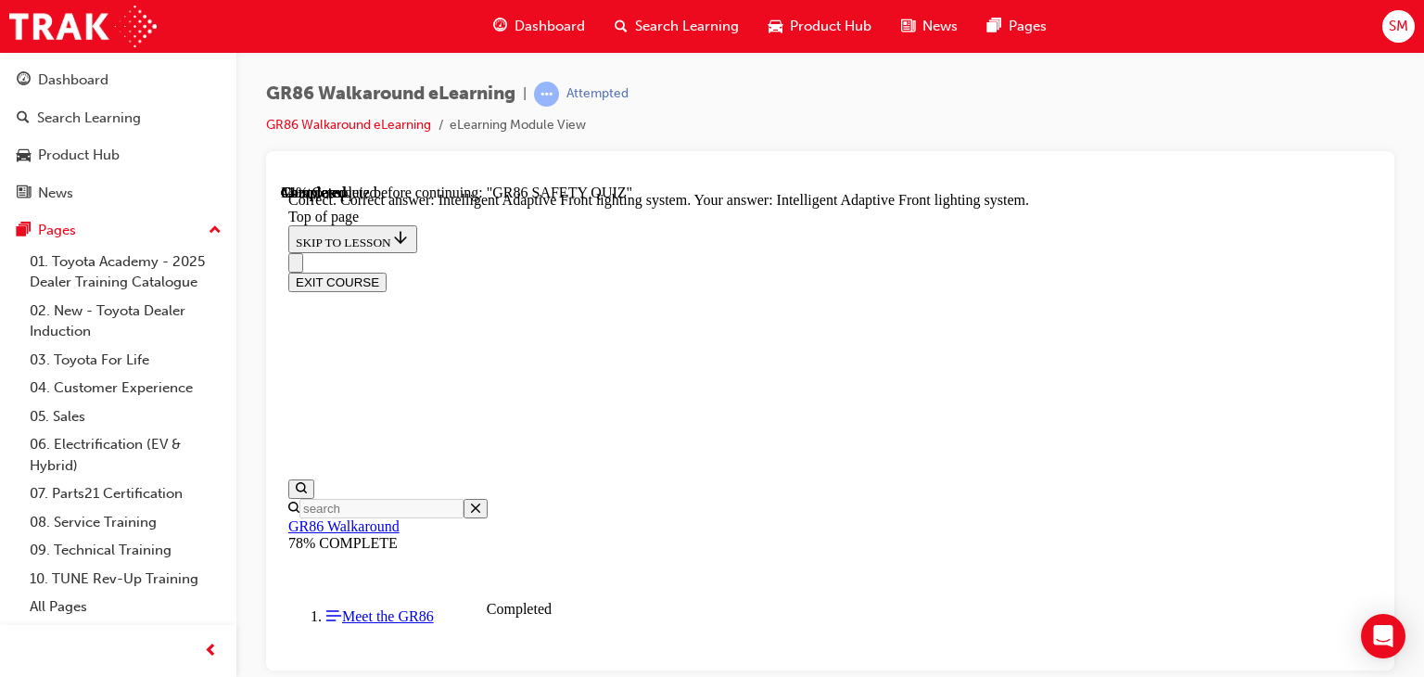
scroll to position [916, 0]
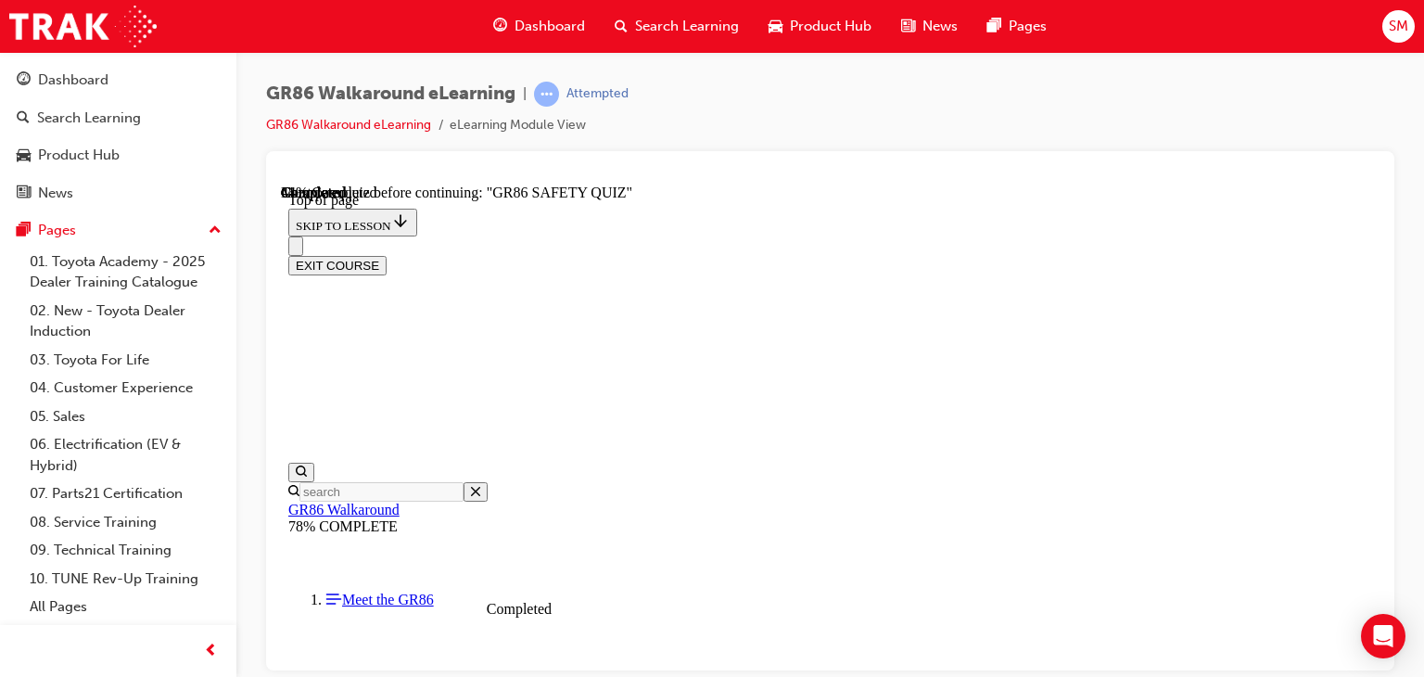
scroll to position [745, 0]
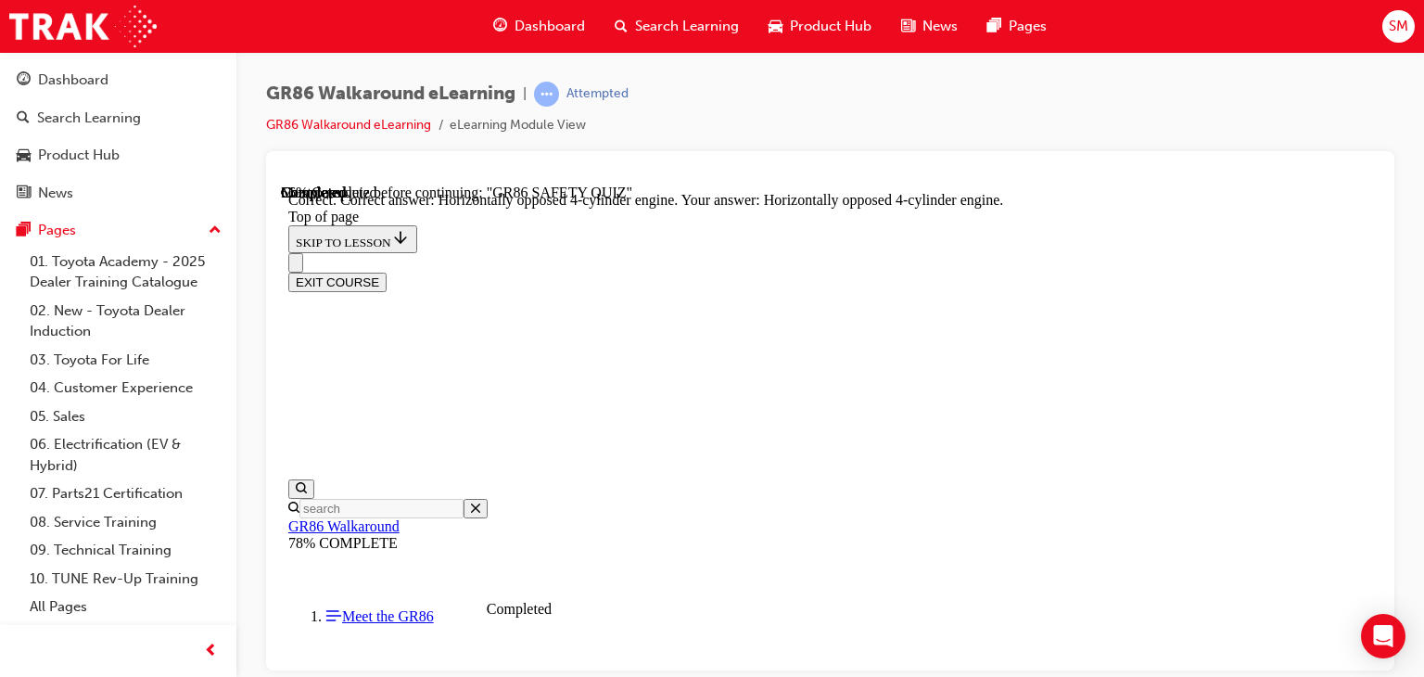
scroll to position [1050, 0]
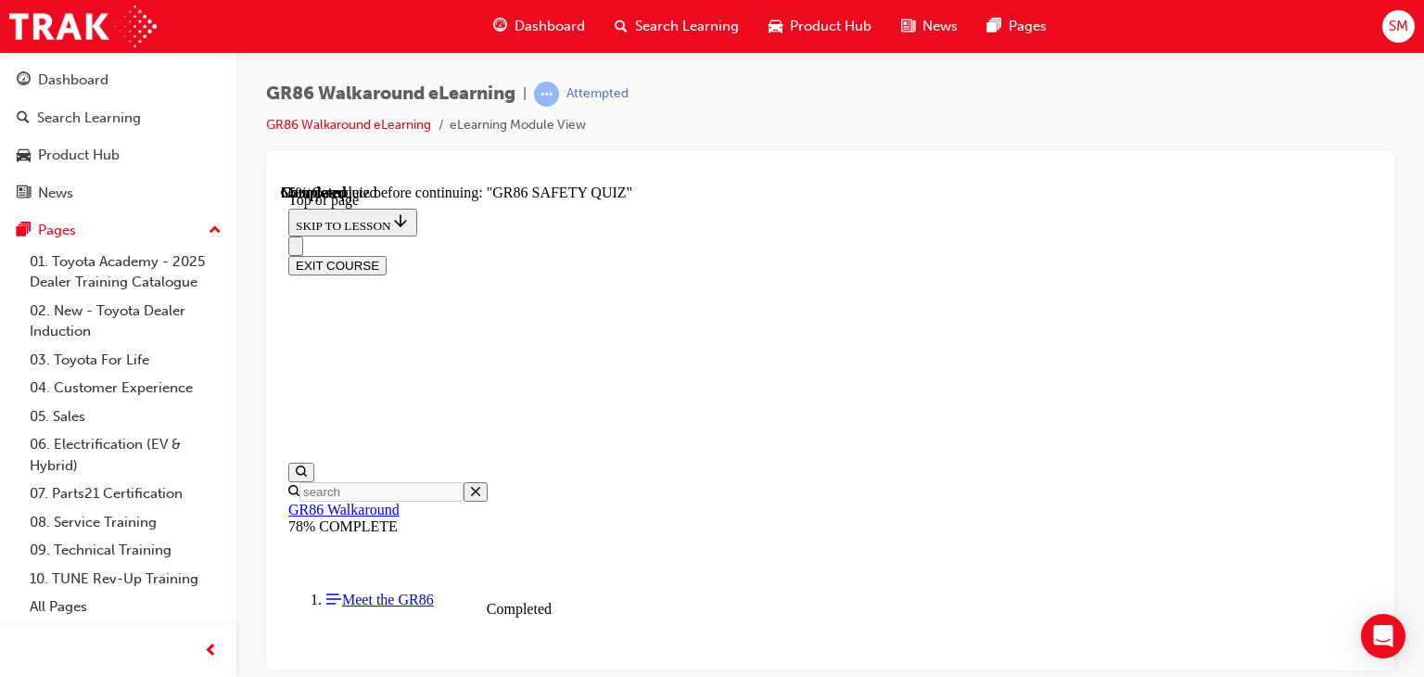
scroll to position [293, 0]
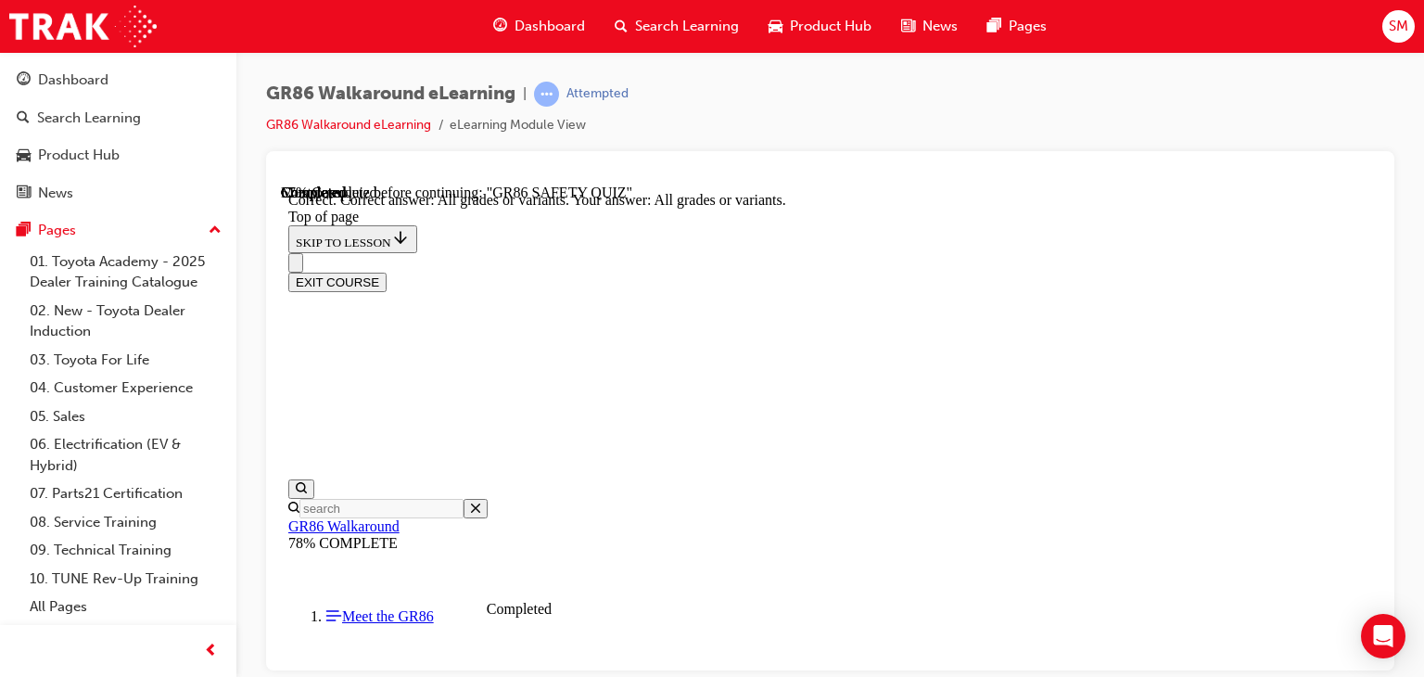
scroll to position [582, 0]
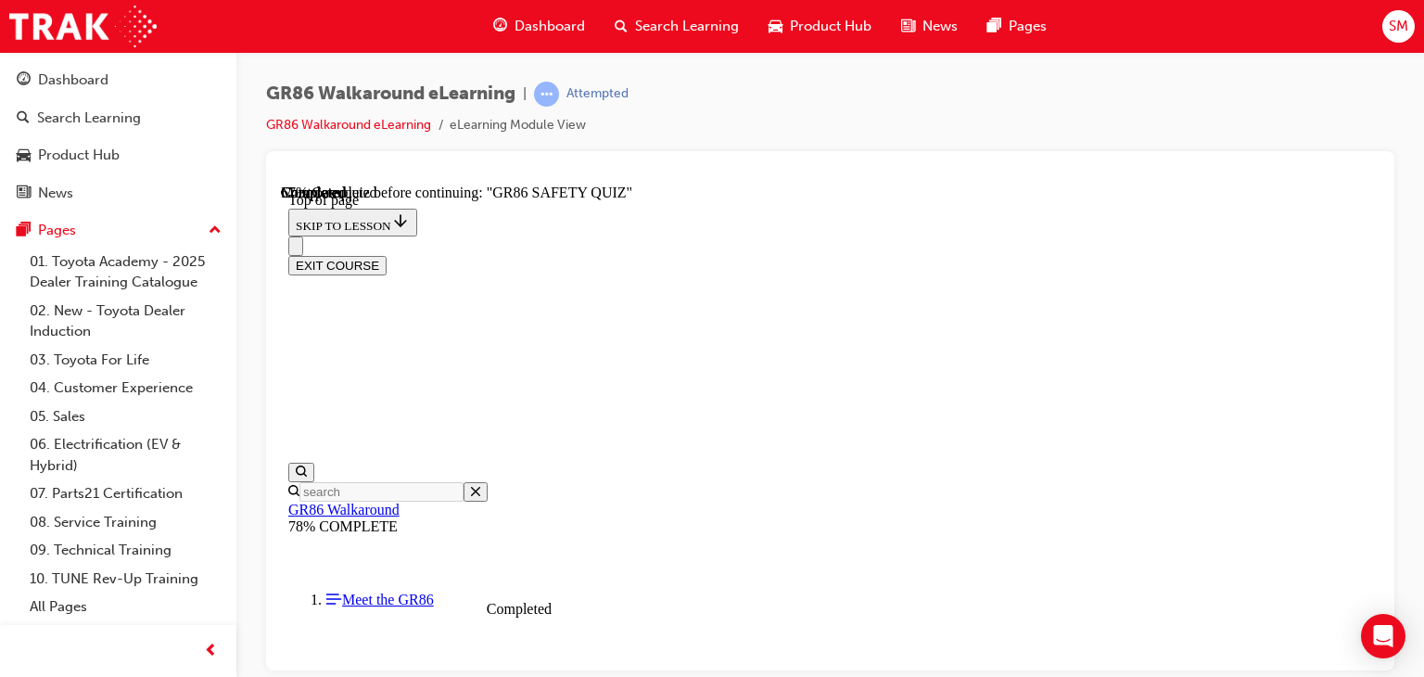
scroll to position [629, 0]
drag, startPoint x: 923, startPoint y: 573, endPoint x: 811, endPoint y: 555, distance: 113.5
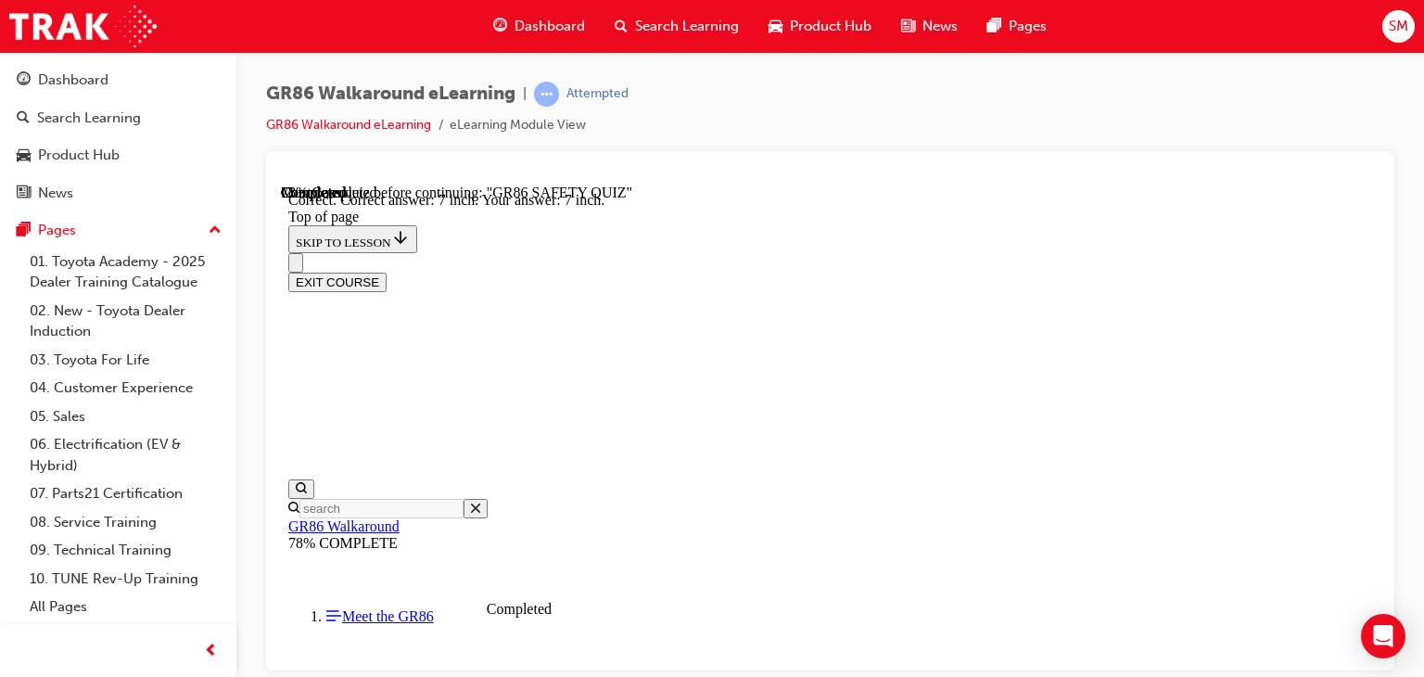
scroll to position [924, 0]
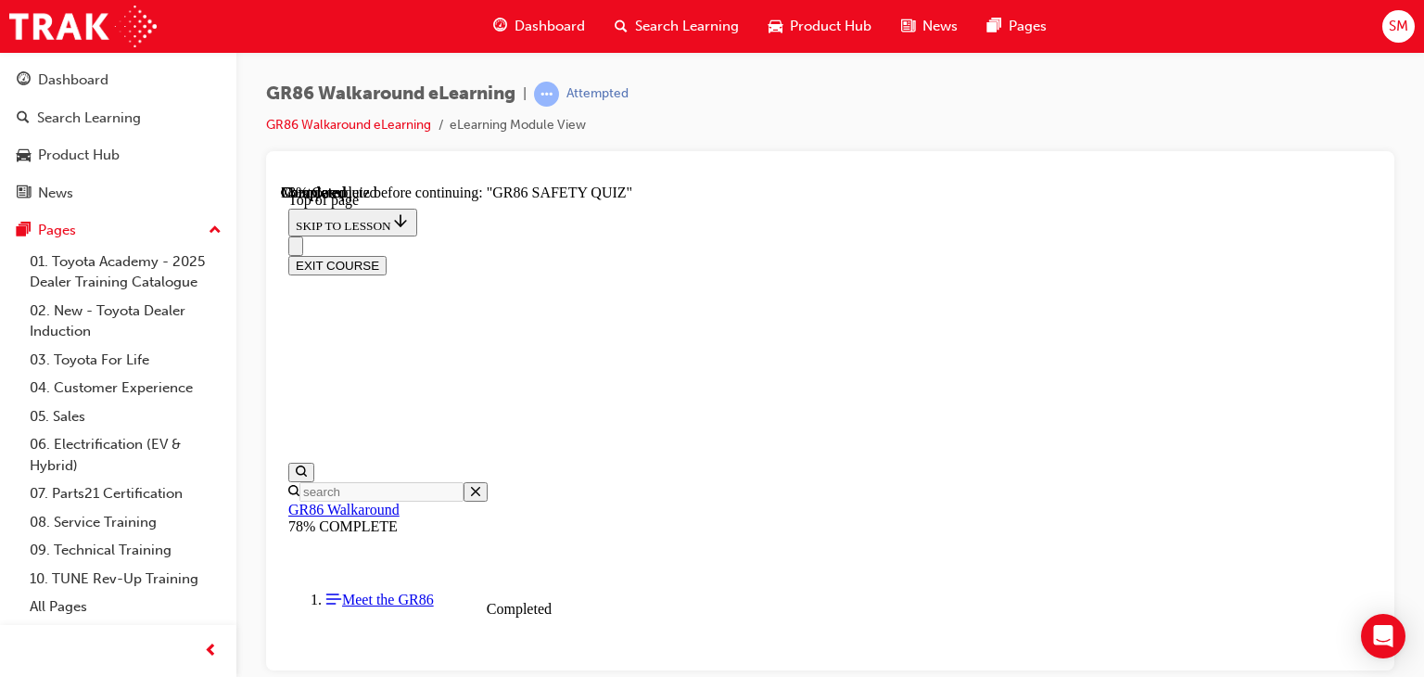
scroll to position [340, 0]
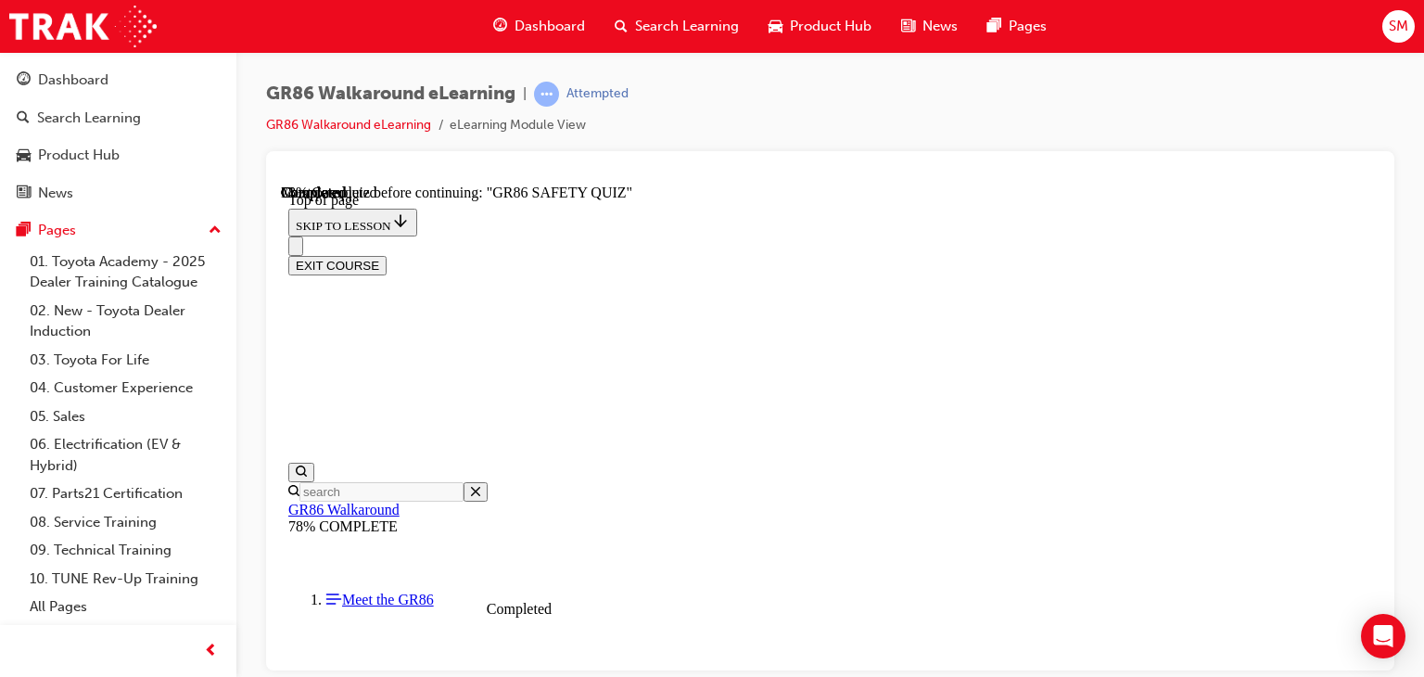
drag, startPoint x: 906, startPoint y: 534, endPoint x: 905, endPoint y: 510, distance: 24.1
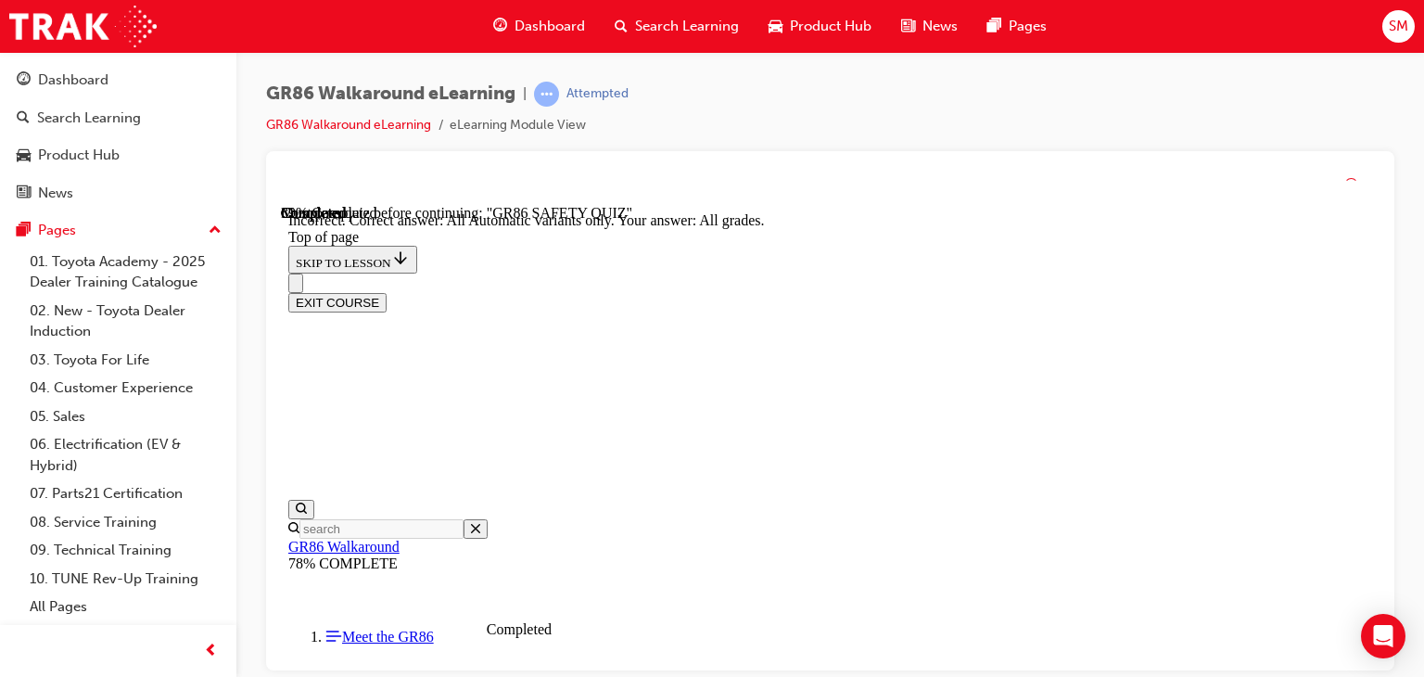
scroll to position [676, 0]
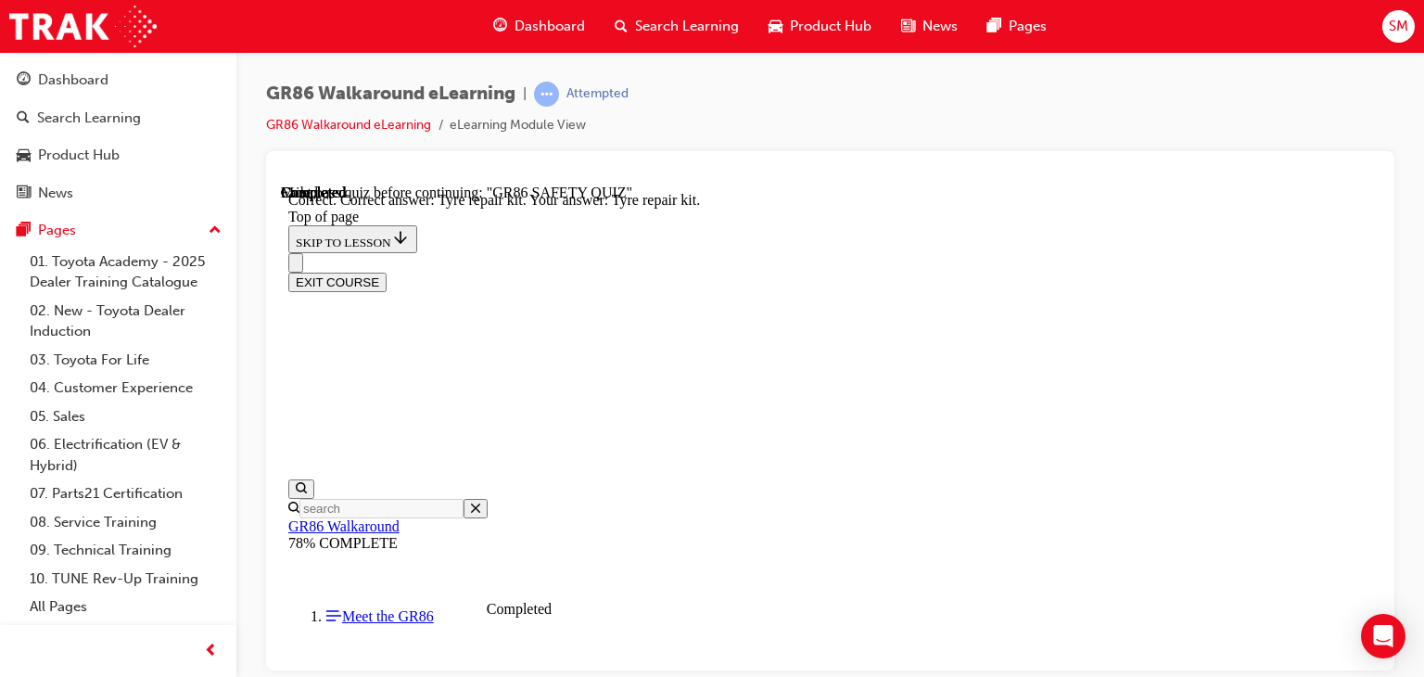
scroll to position [582, 0]
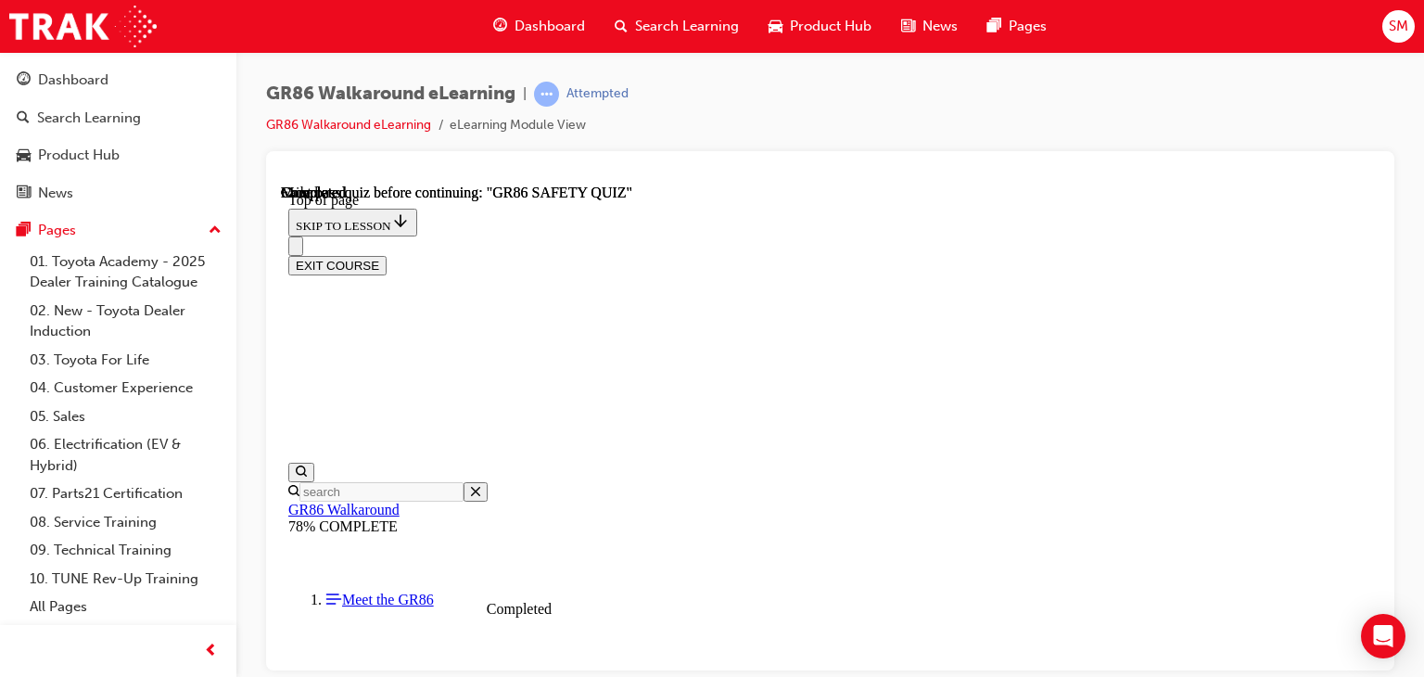
scroll to position [516, 0]
